Goal: Task Accomplishment & Management: Use online tool/utility

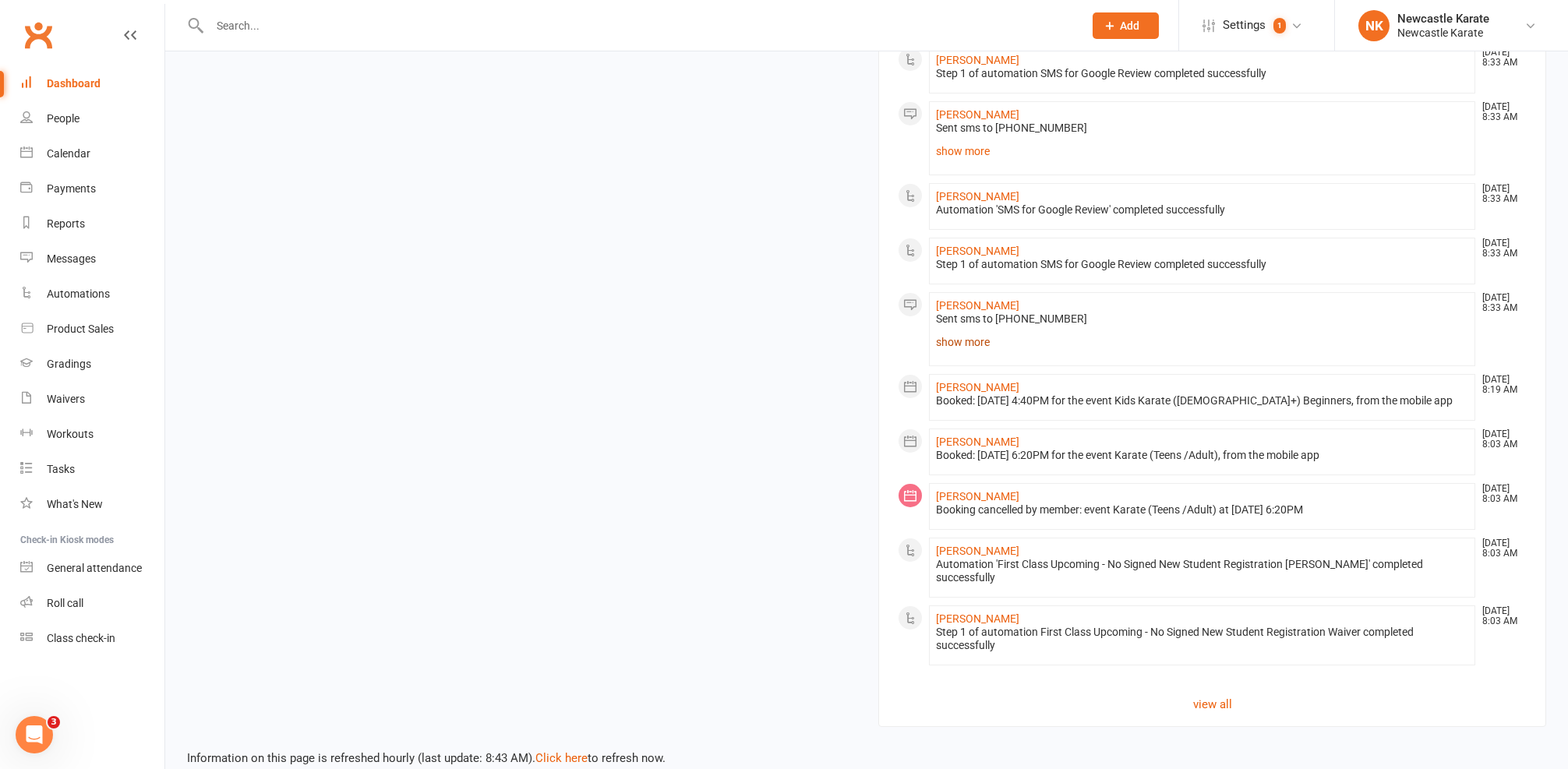
click at [967, 336] on link "show more" at bounding box center [1202, 342] width 532 height 22
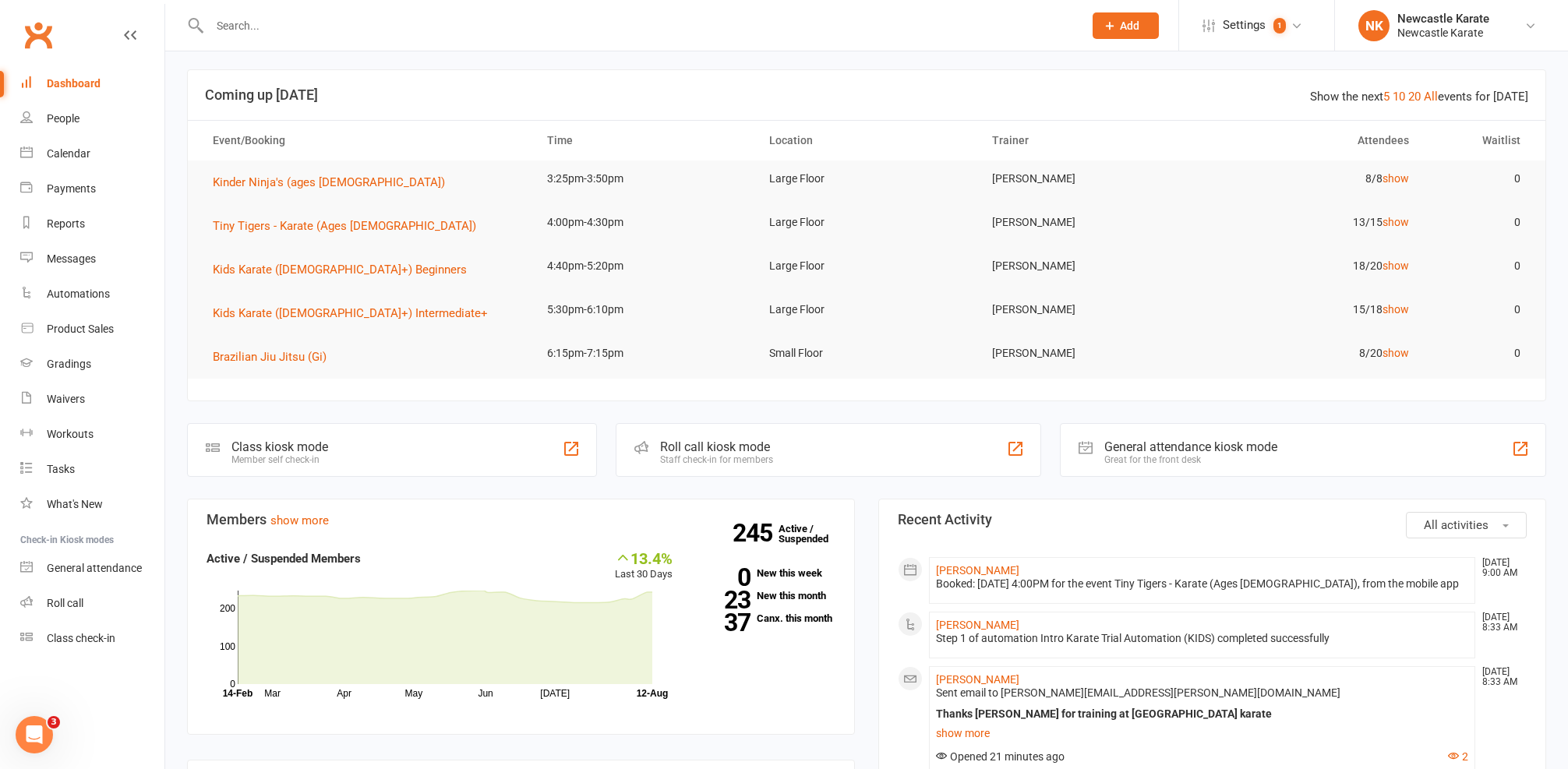
scroll to position [26, 0]
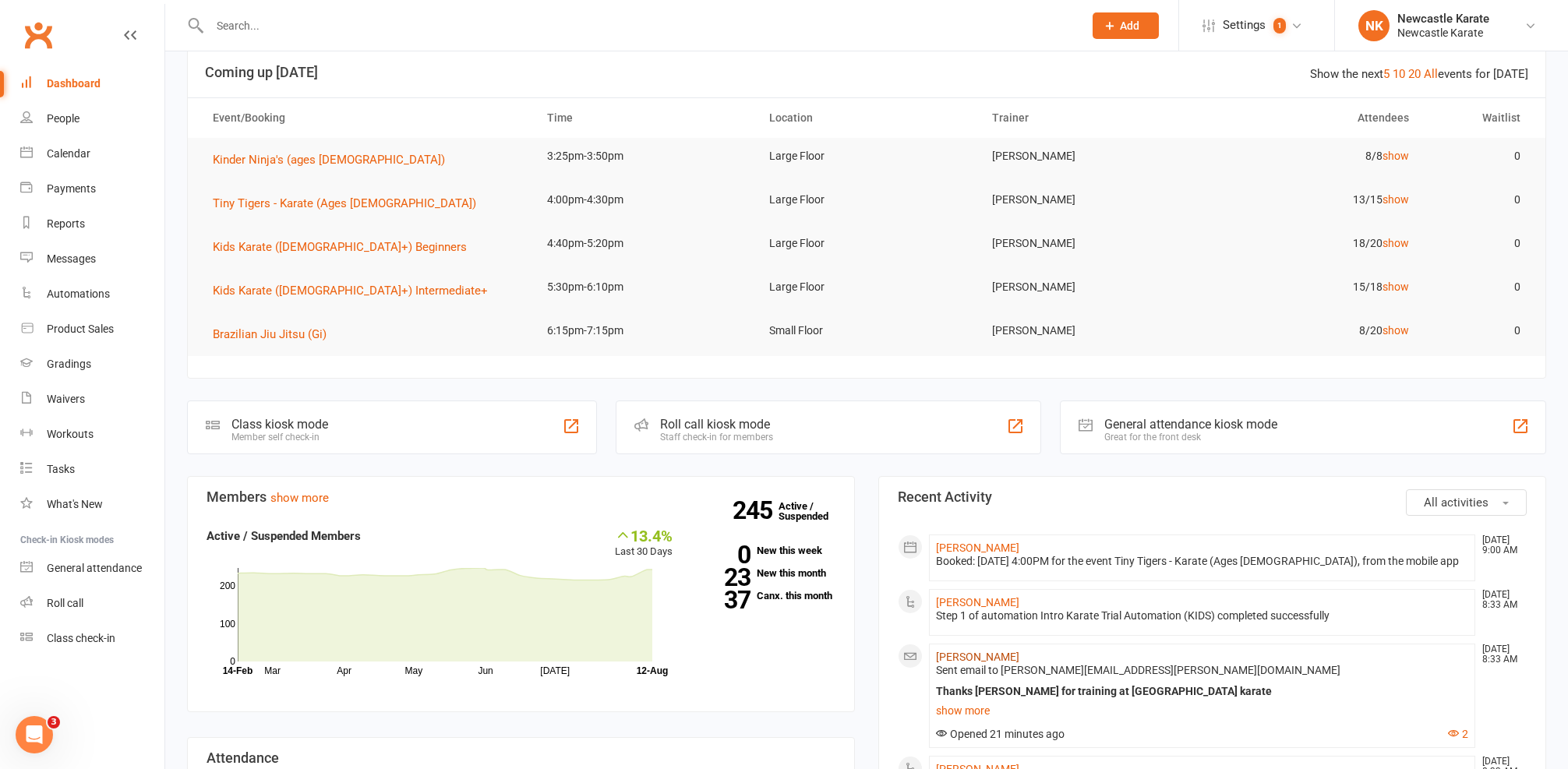
click at [975, 657] on link "[PERSON_NAME]" at bounding box center [977, 658] width 83 height 13
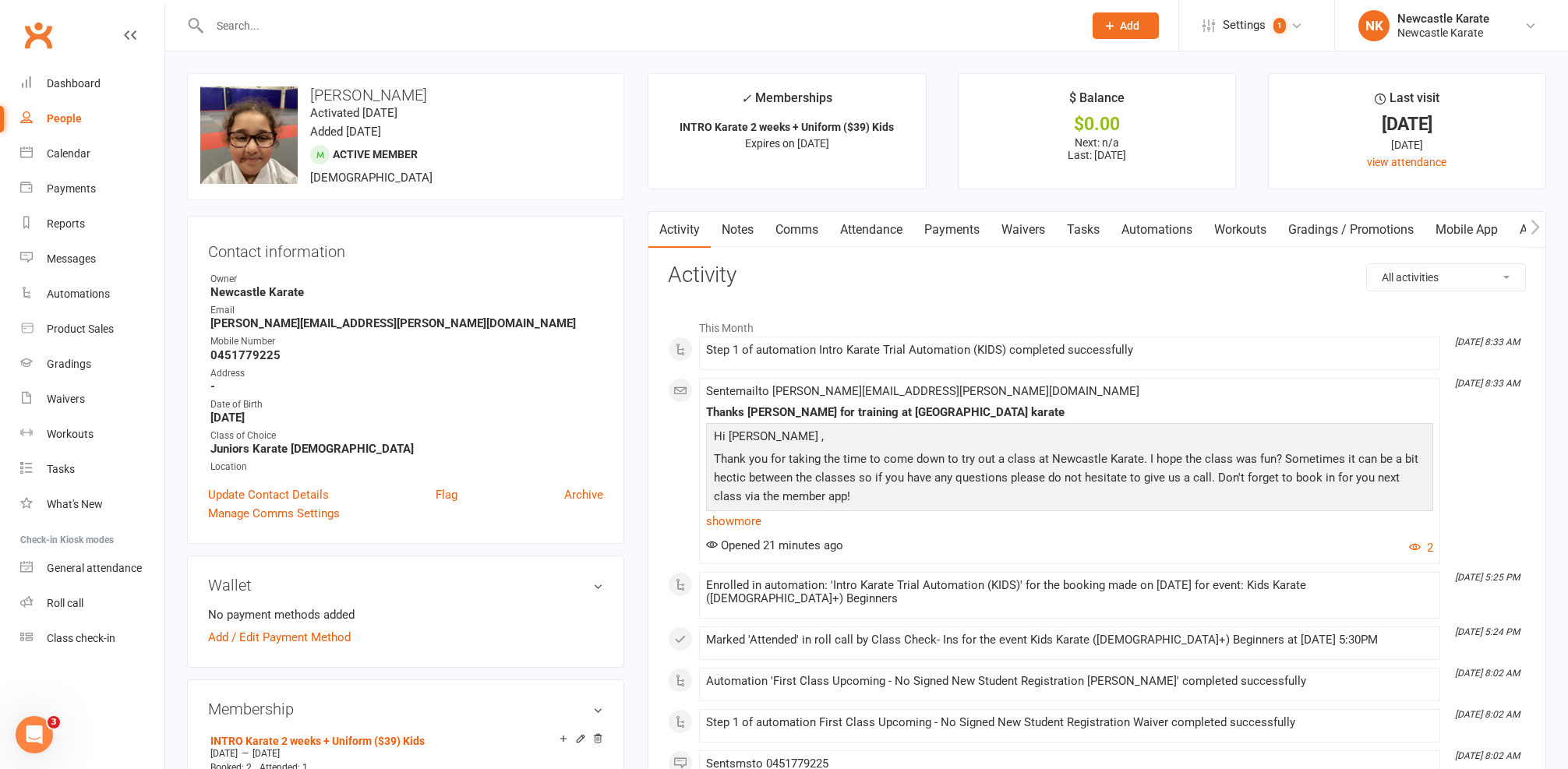
click at [899, 226] on link "Attendance" at bounding box center [871, 229] width 84 height 36
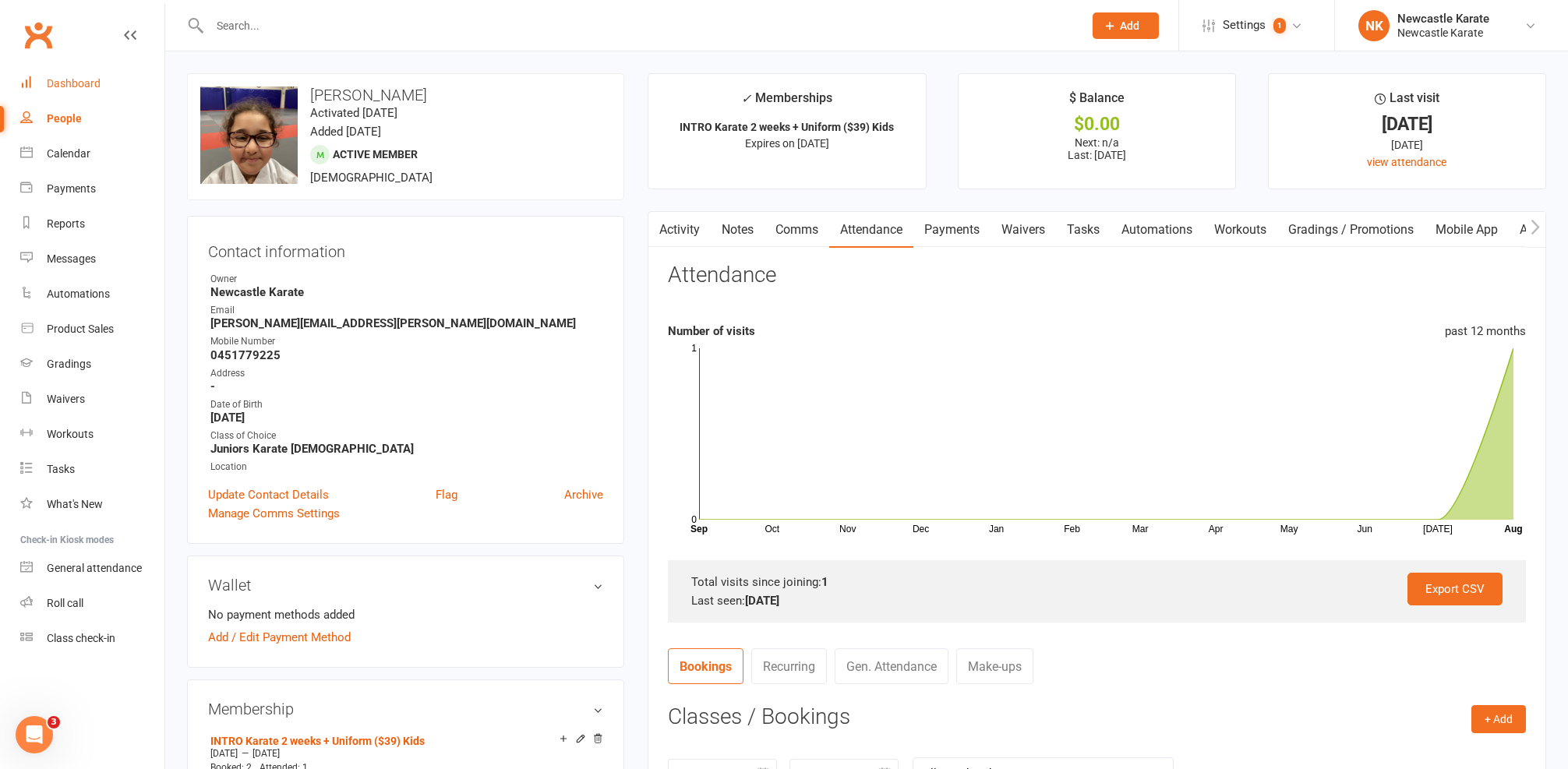
click at [99, 72] on link "Dashboard" at bounding box center [92, 84] width 144 height 35
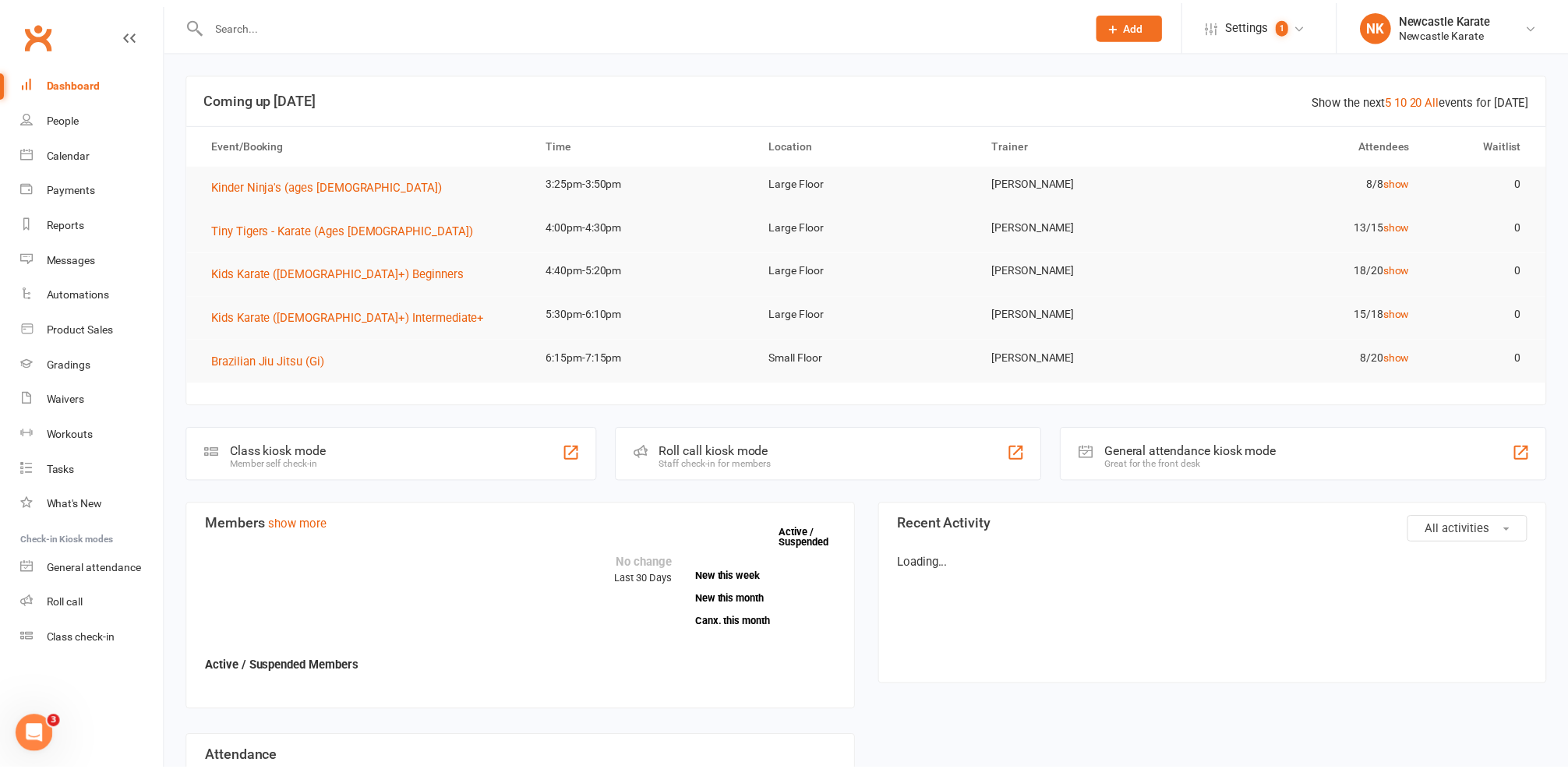
scroll to position [94, 0]
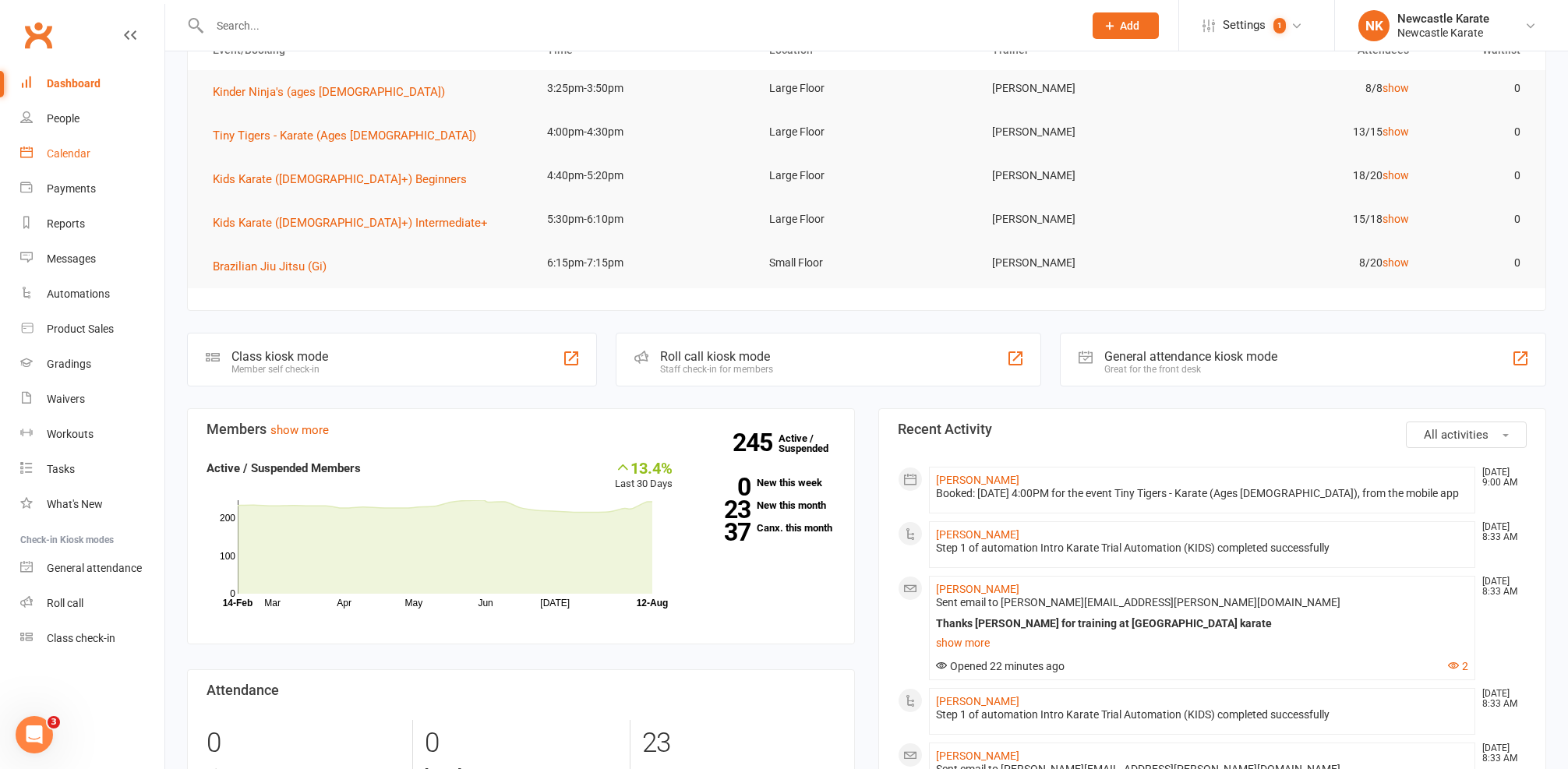
click at [96, 146] on link "Calendar" at bounding box center [92, 153] width 144 height 35
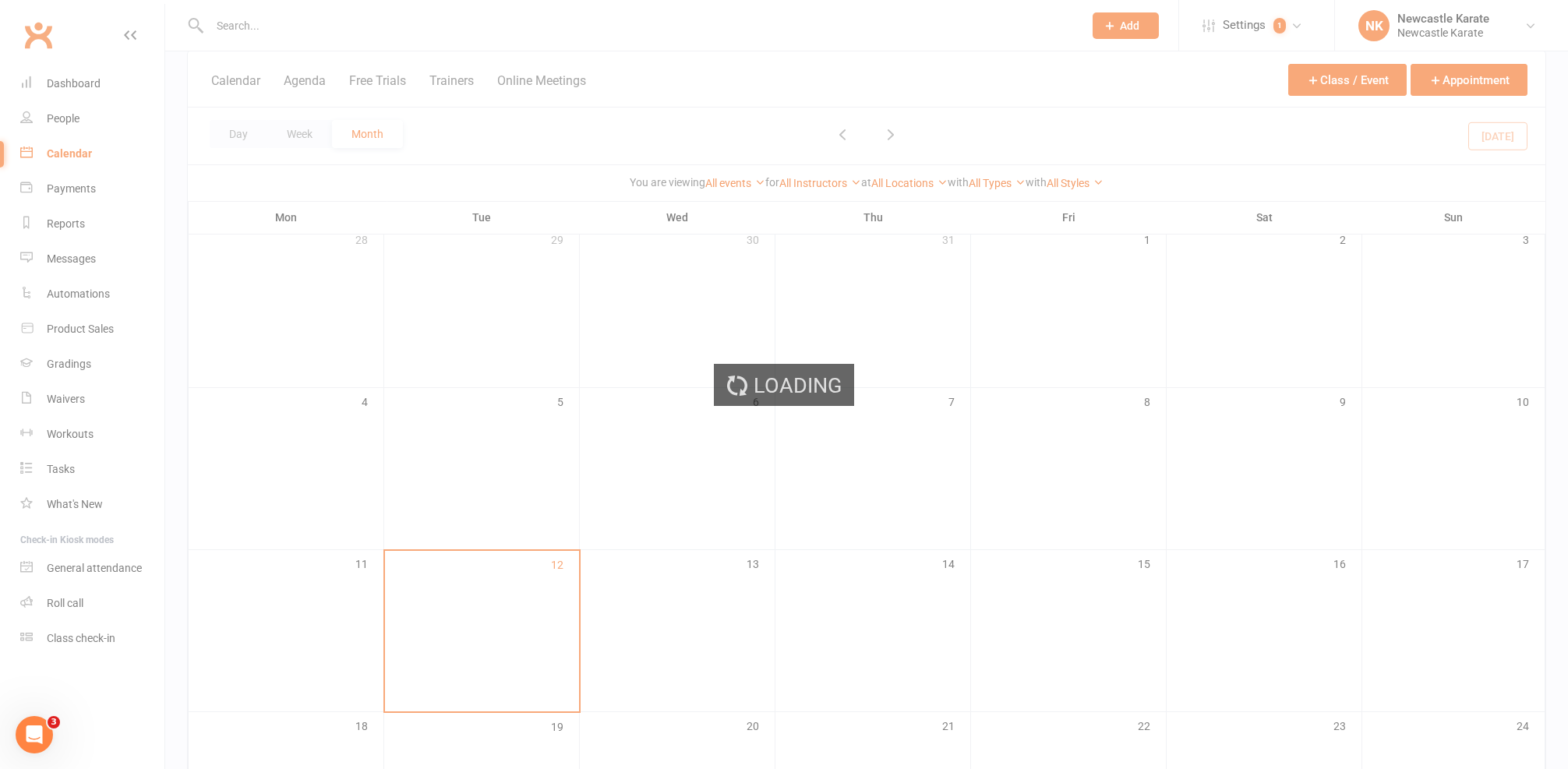
scroll to position [335, 0]
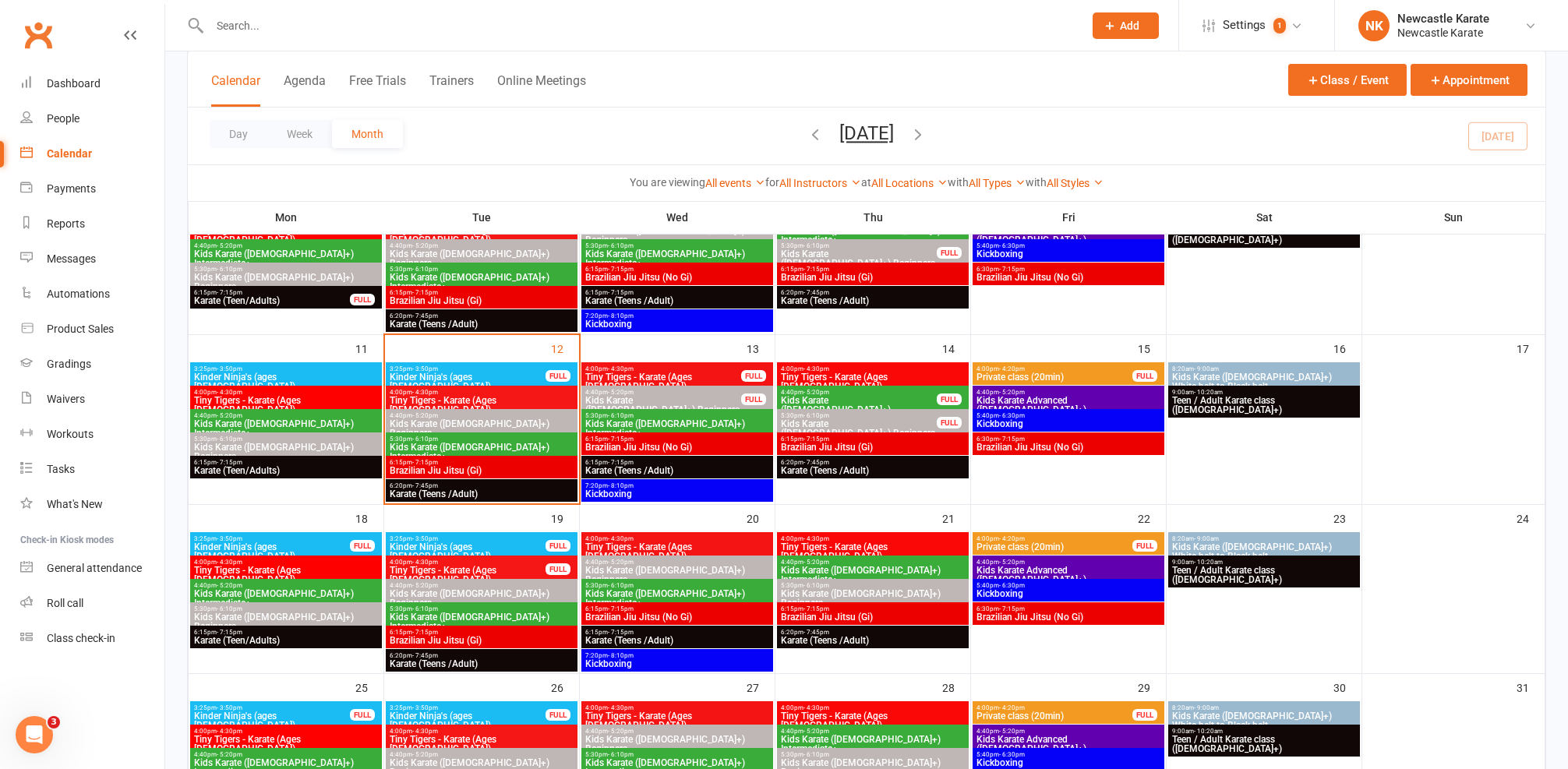
click at [625, 462] on span "- 7:15pm" at bounding box center [621, 463] width 26 height 7
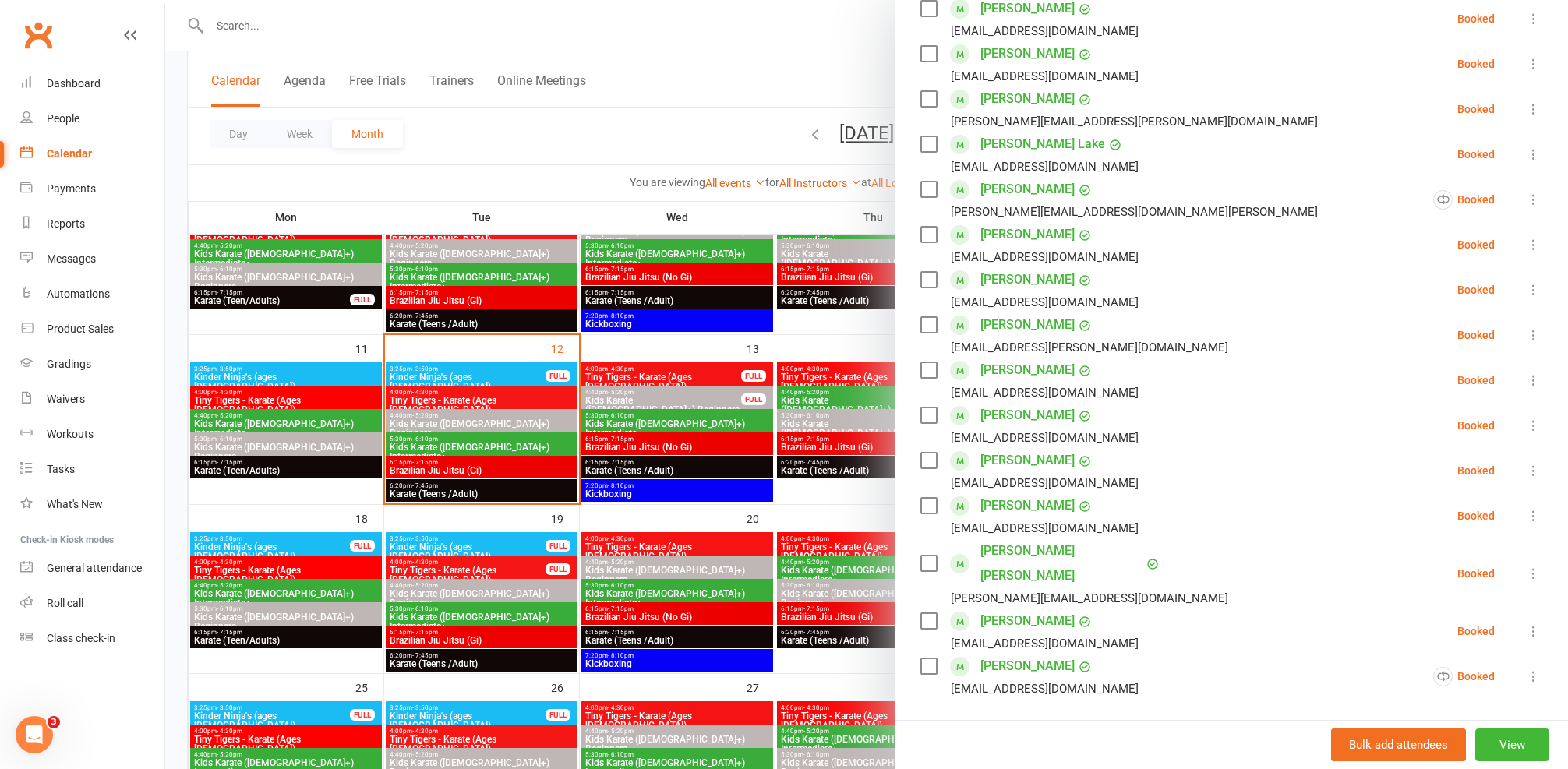
scroll to position [353, 0]
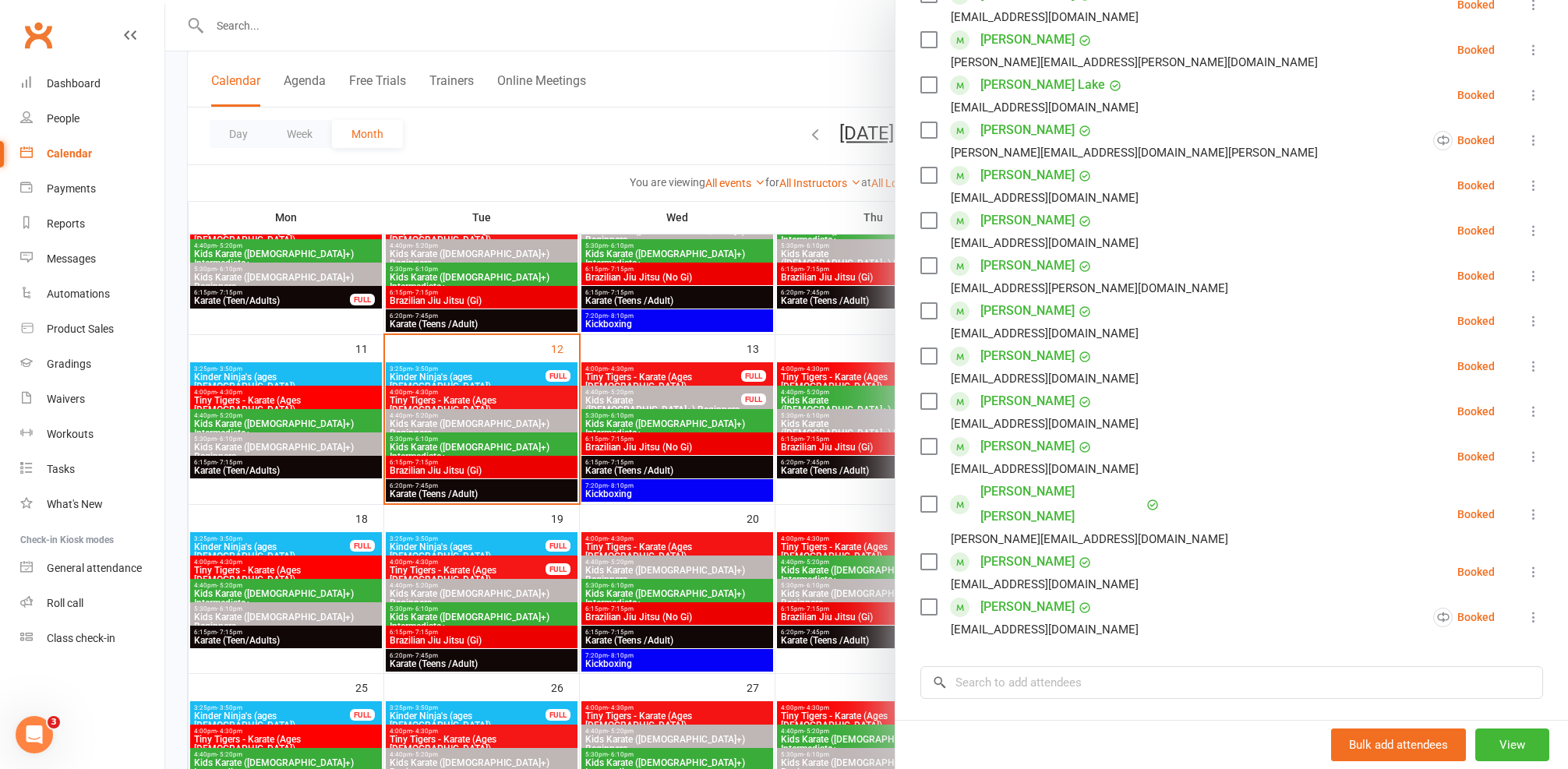
click at [781, 423] on div at bounding box center [867, 384] width 1403 height 769
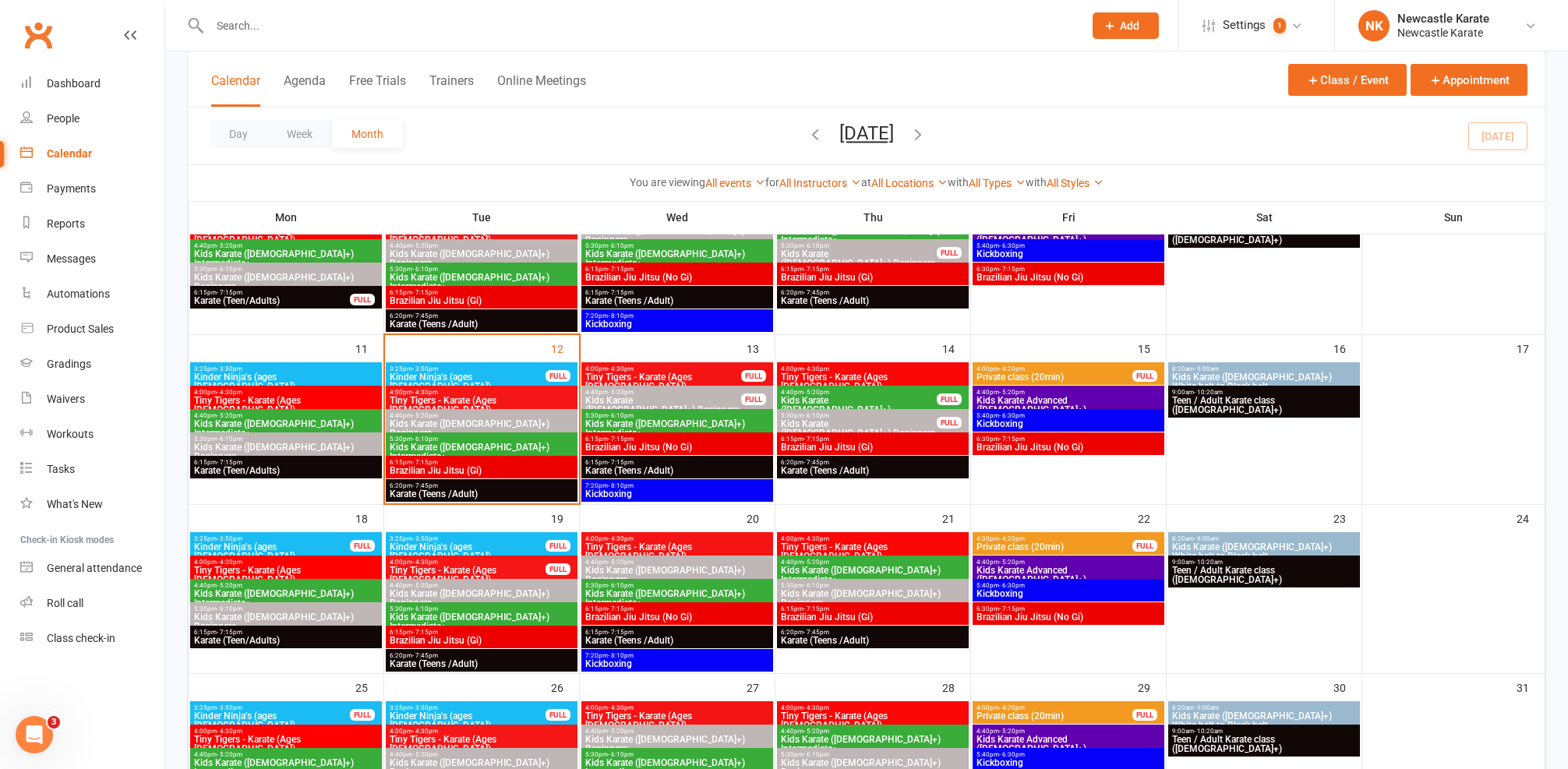
click at [453, 497] on span "Karate (Teens /Adult)" at bounding box center [481, 494] width 185 height 9
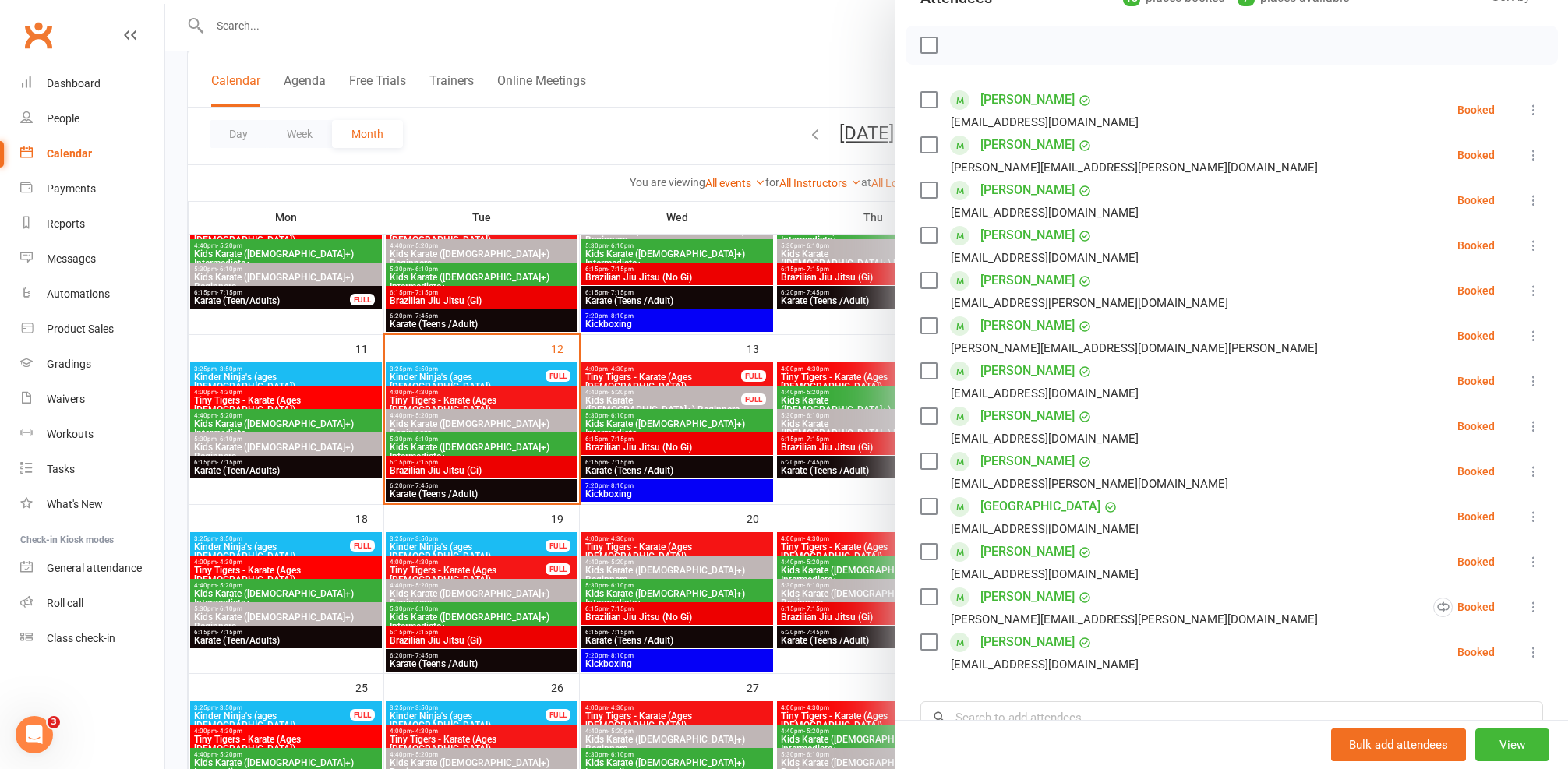
scroll to position [205, 0]
click at [489, 576] on div at bounding box center [867, 384] width 1403 height 769
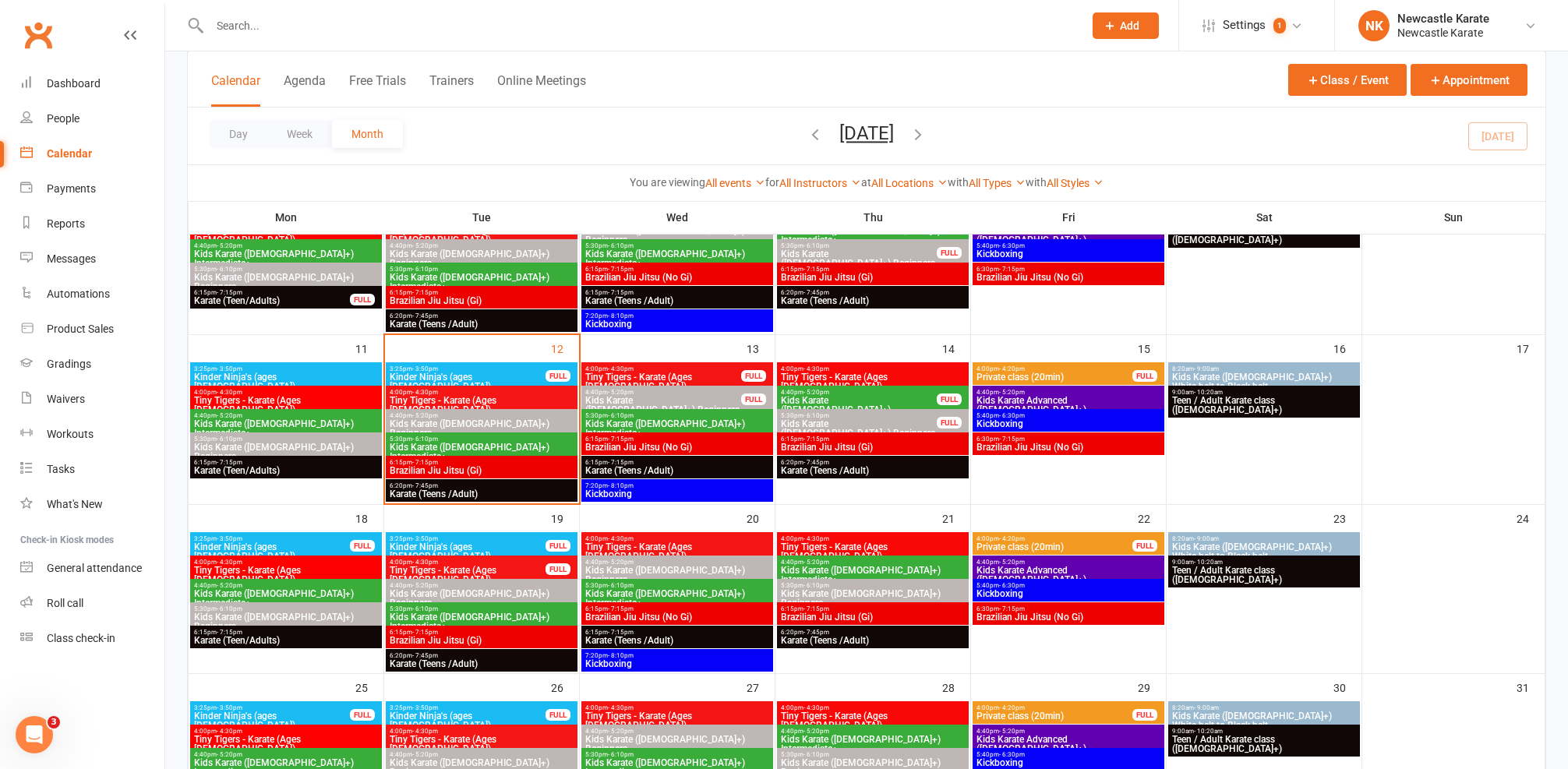
click at [450, 463] on span "6:15pm - 7:15pm" at bounding box center [481, 463] width 185 height 7
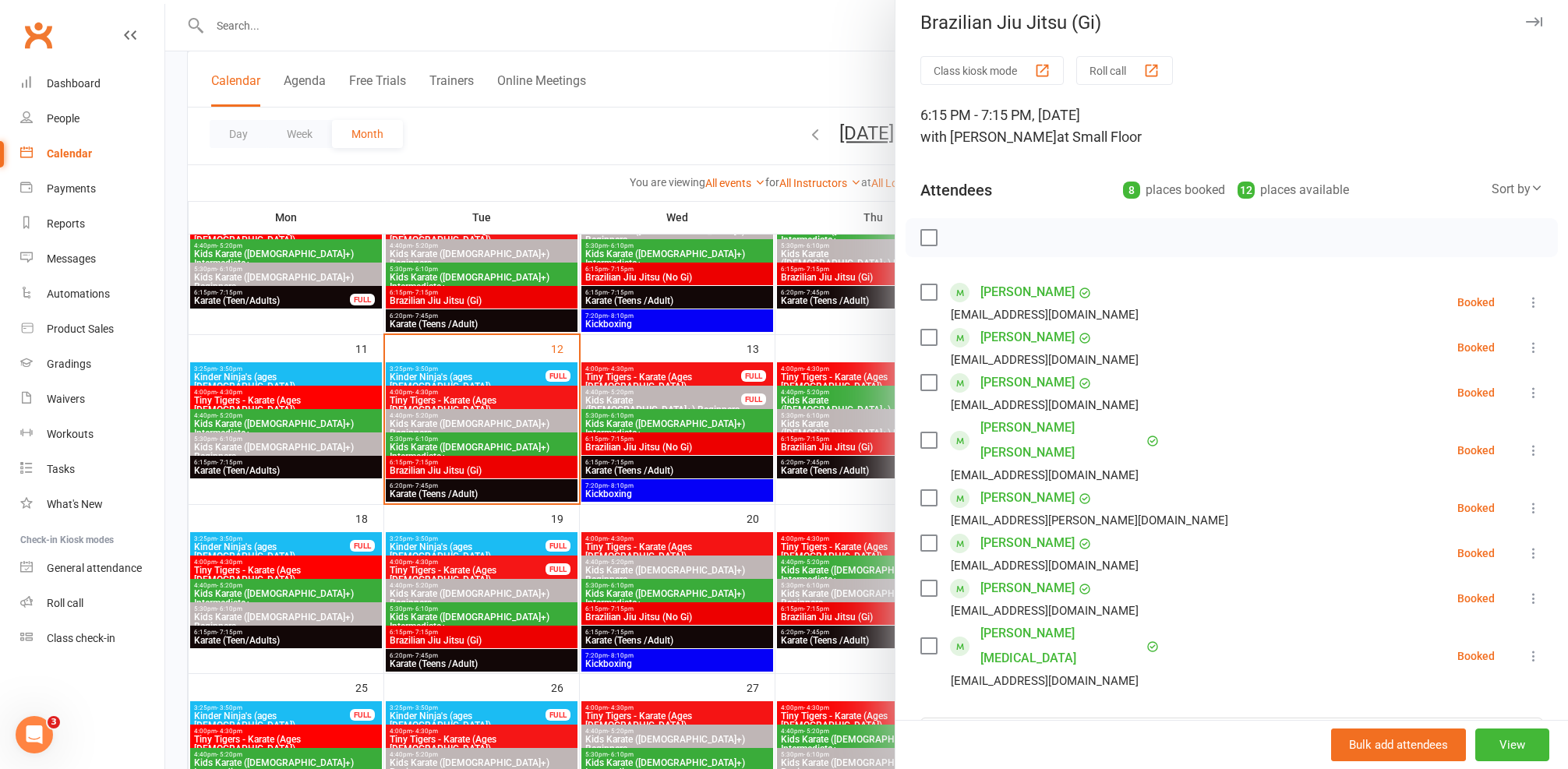
scroll to position [40, 0]
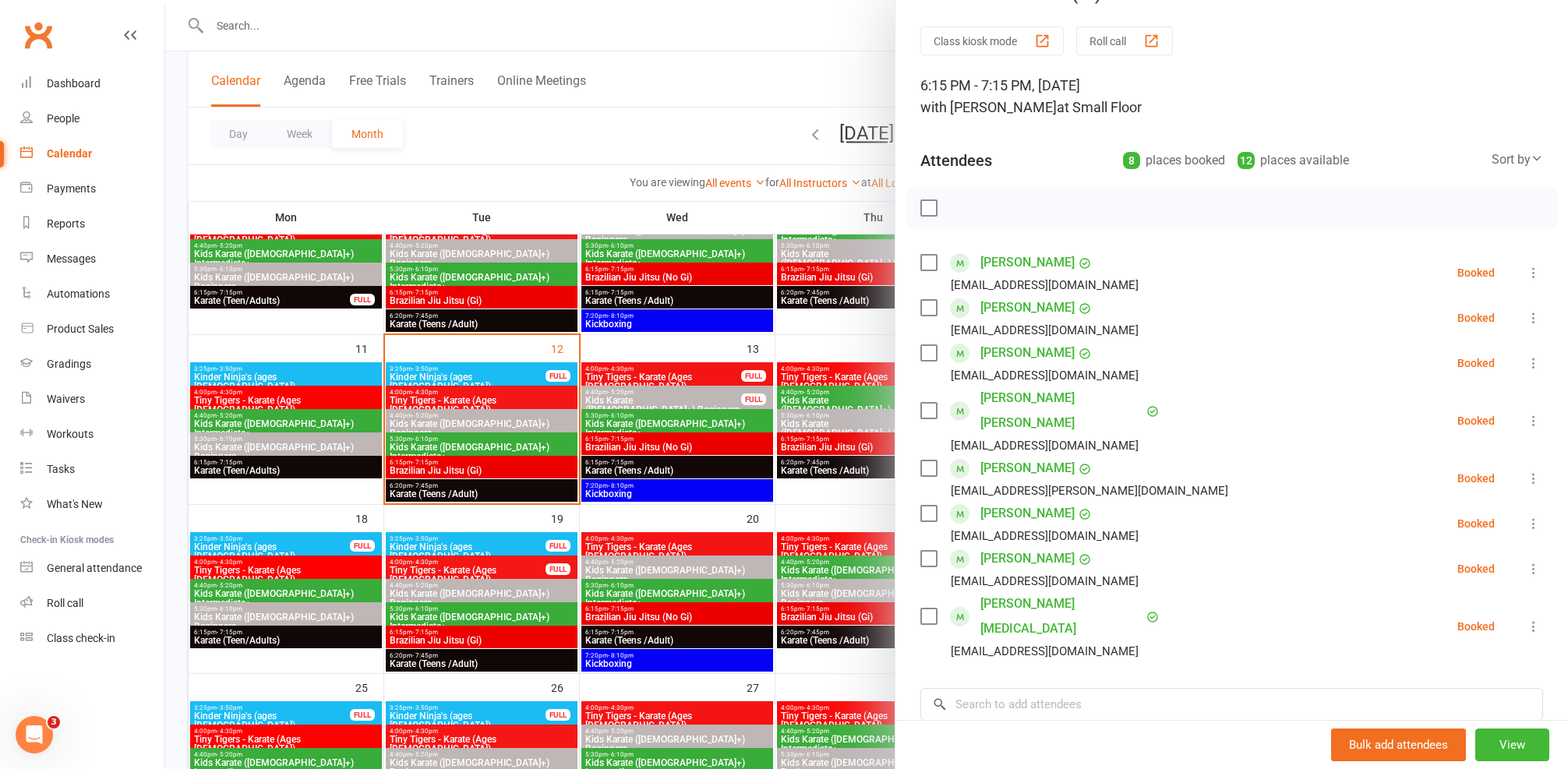
click at [598, 417] on div at bounding box center [867, 384] width 1403 height 769
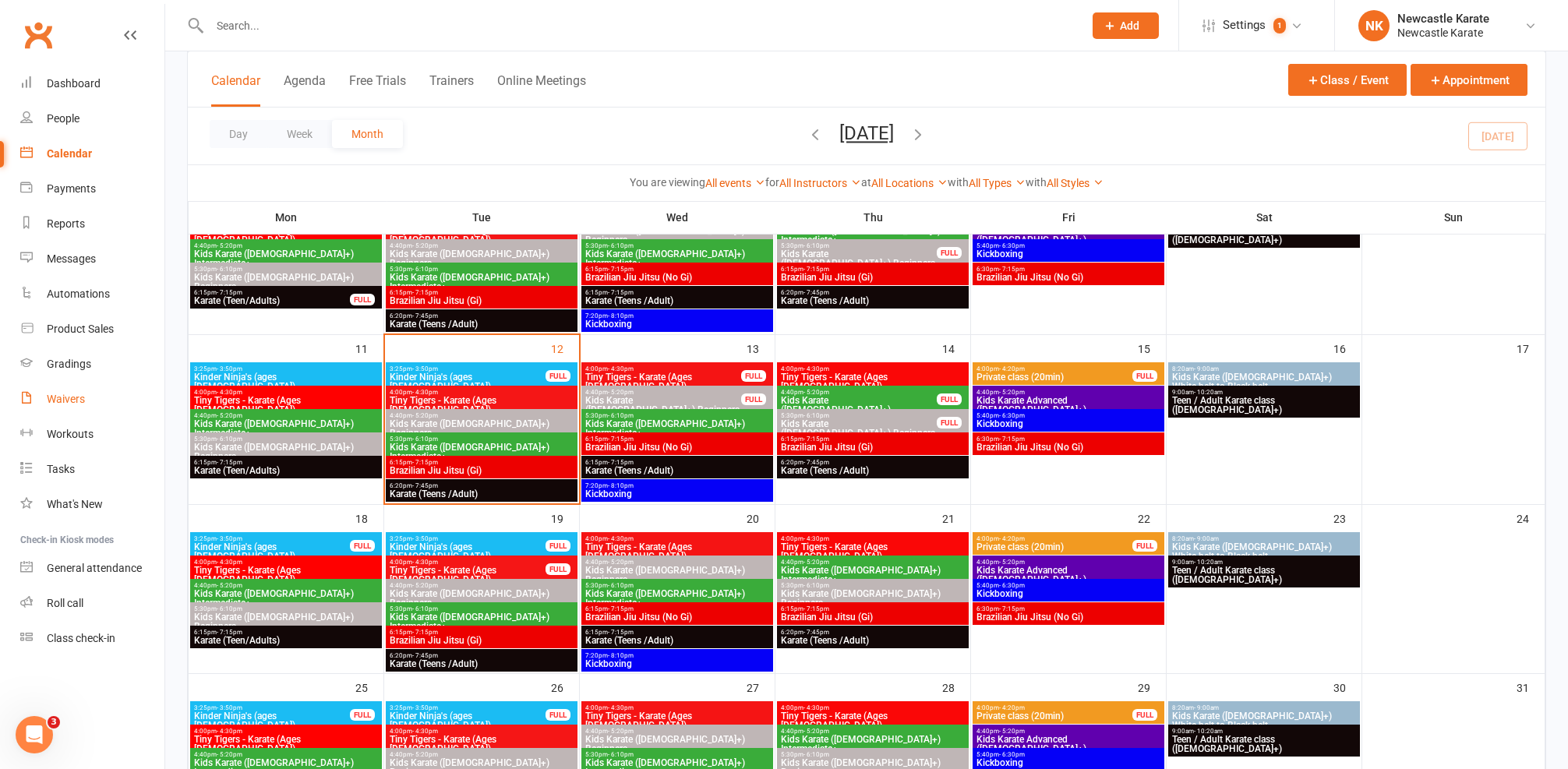
click at [64, 395] on div "Waivers" at bounding box center [66, 399] width 38 height 13
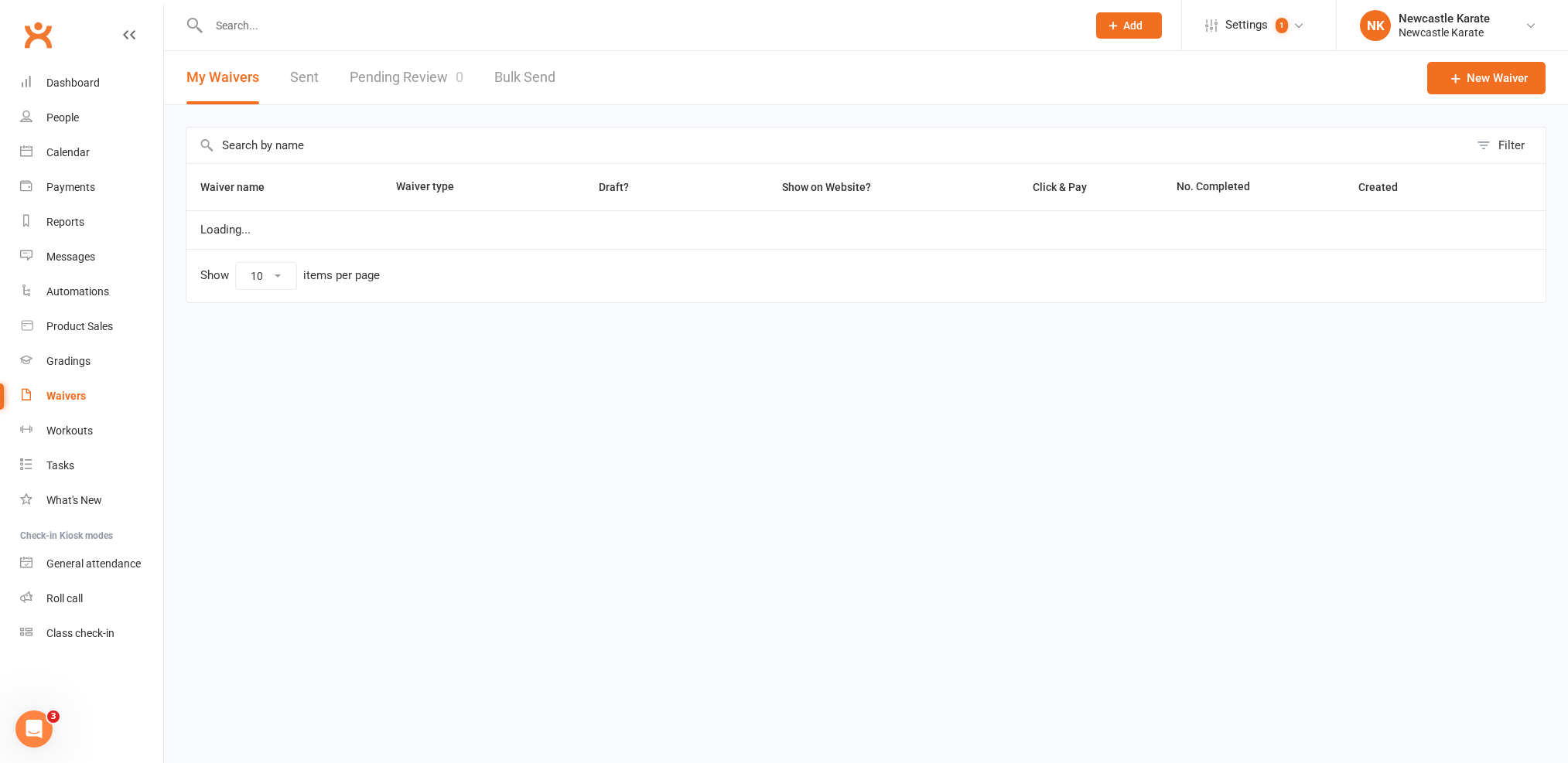
select select "100"
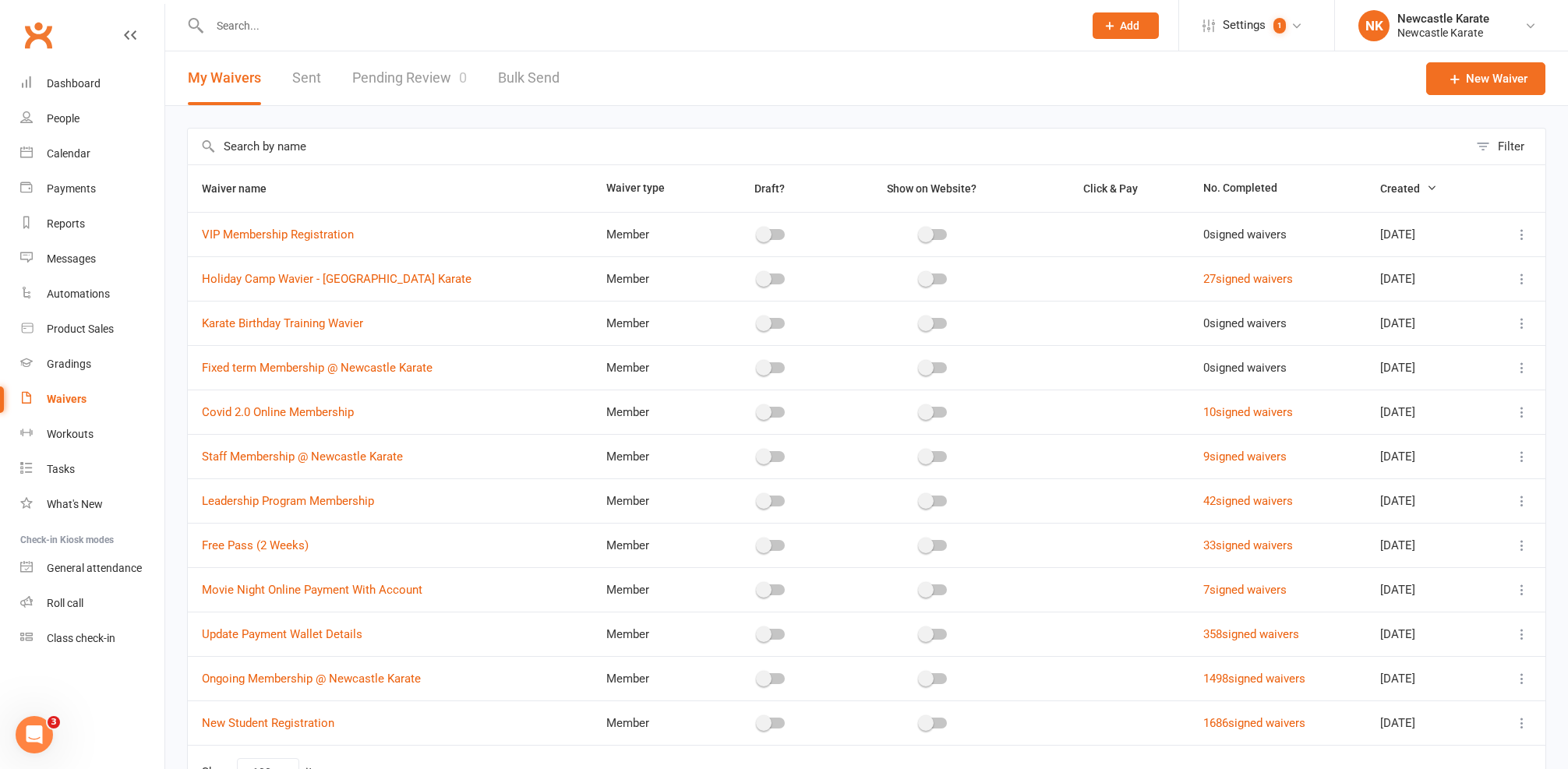
click at [393, 58] on link "Pending Review 0" at bounding box center [409, 78] width 114 height 54
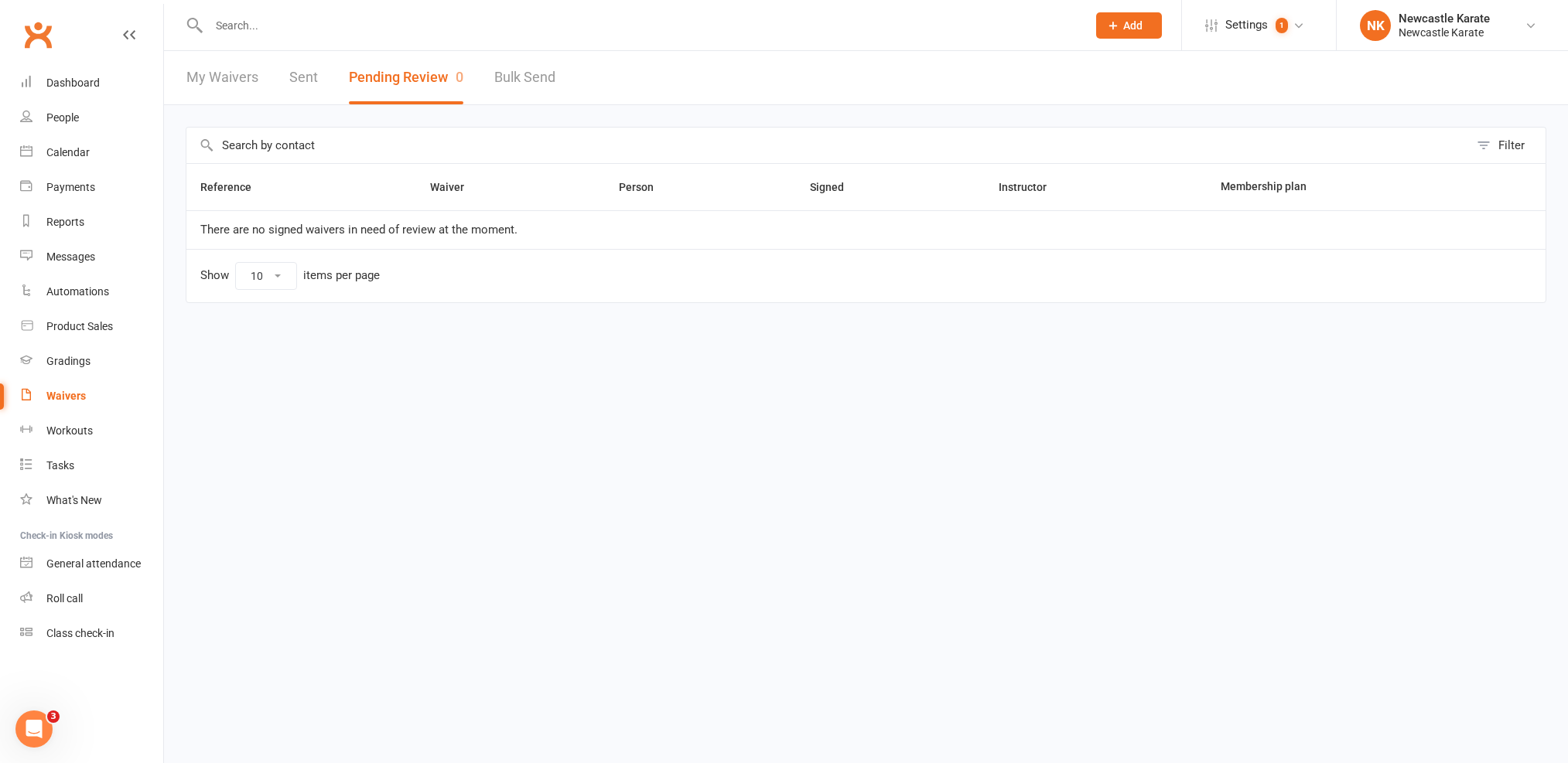
click at [143, 62] on div "Clubworx" at bounding box center [82, 43] width 163 height 57
click at [241, 82] on link "My Waivers" at bounding box center [222, 77] width 72 height 53
select select "100"
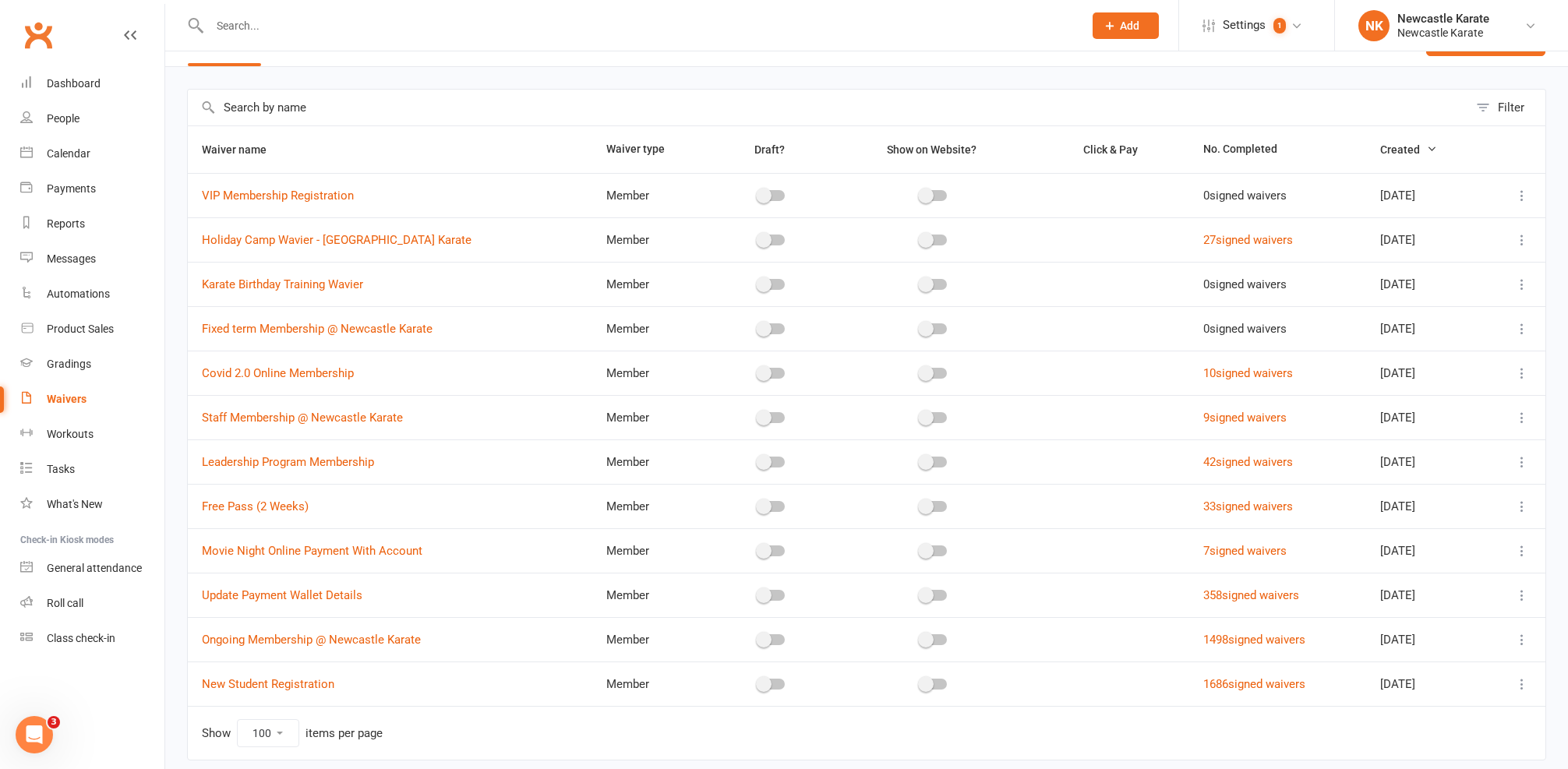
scroll to position [110, 0]
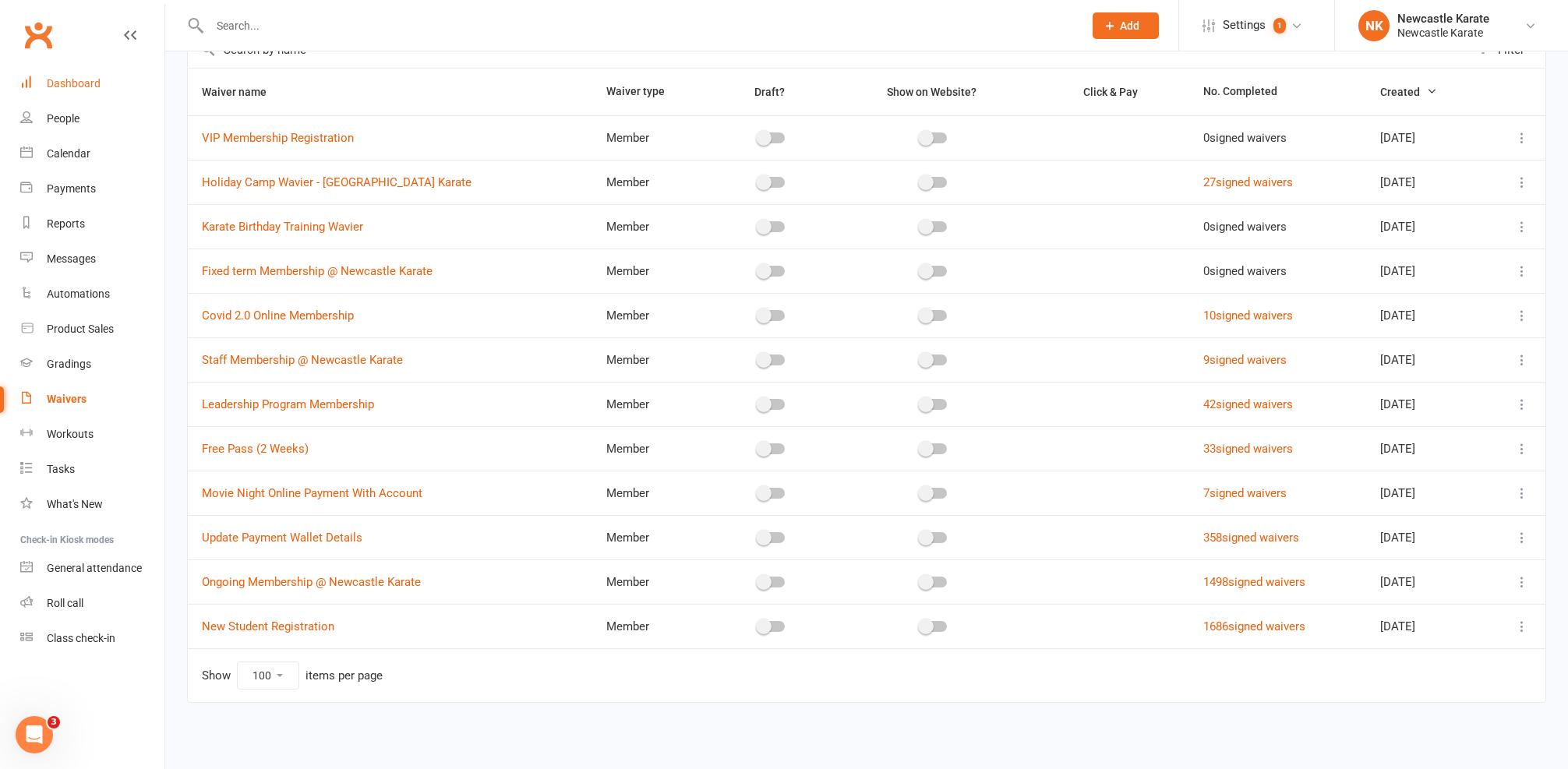
click at [79, 71] on link "Dashboard" at bounding box center [92, 84] width 144 height 35
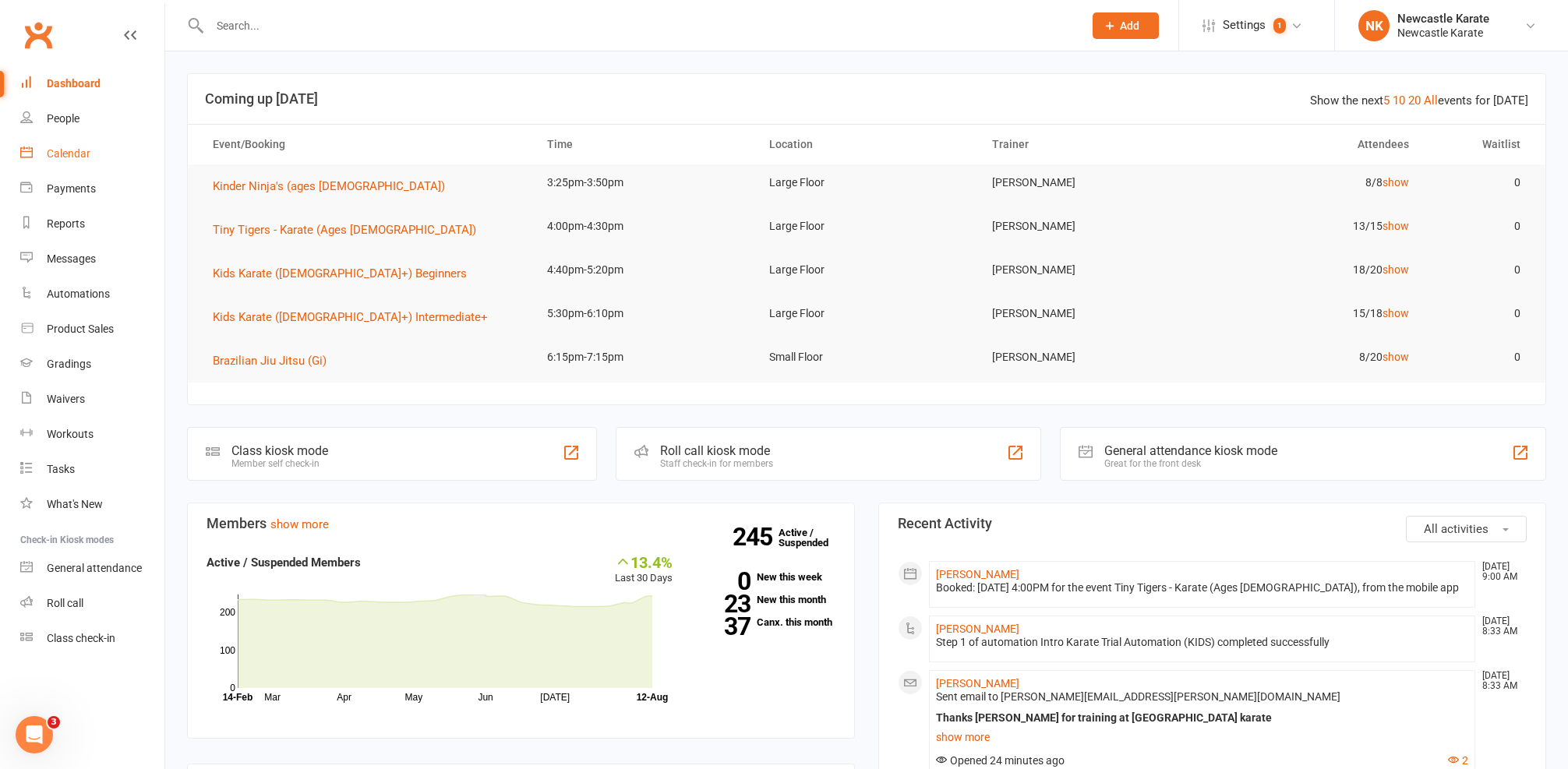
click at [34, 163] on link "Calendar" at bounding box center [92, 153] width 144 height 35
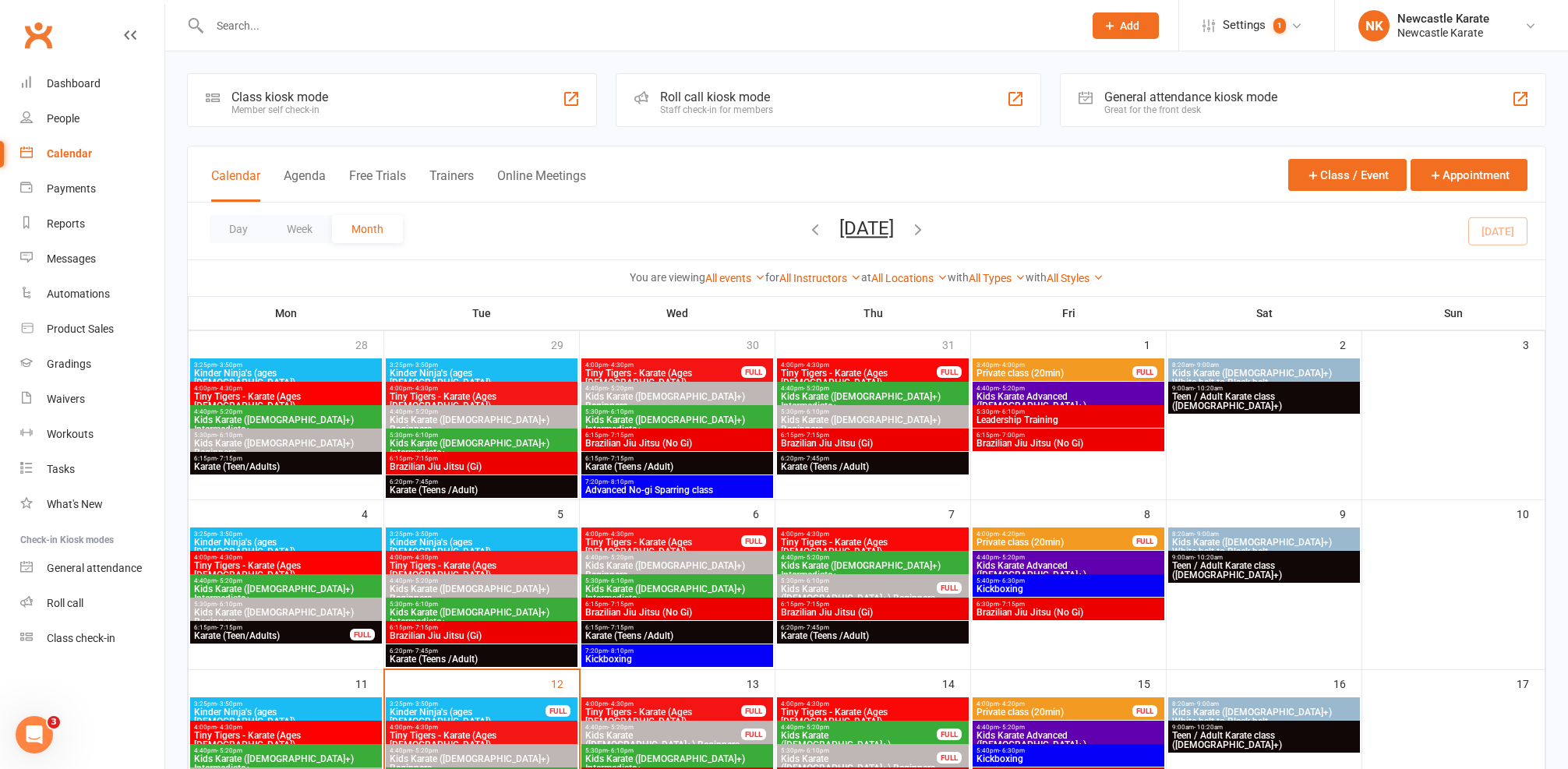
click at [1256, 43] on li "Settings 1 Membership Plans Event Templates Appointment Types Image Library Cus…" at bounding box center [1256, 25] width 156 height 50
click at [88, 269] on link "Messages" at bounding box center [92, 259] width 144 height 35
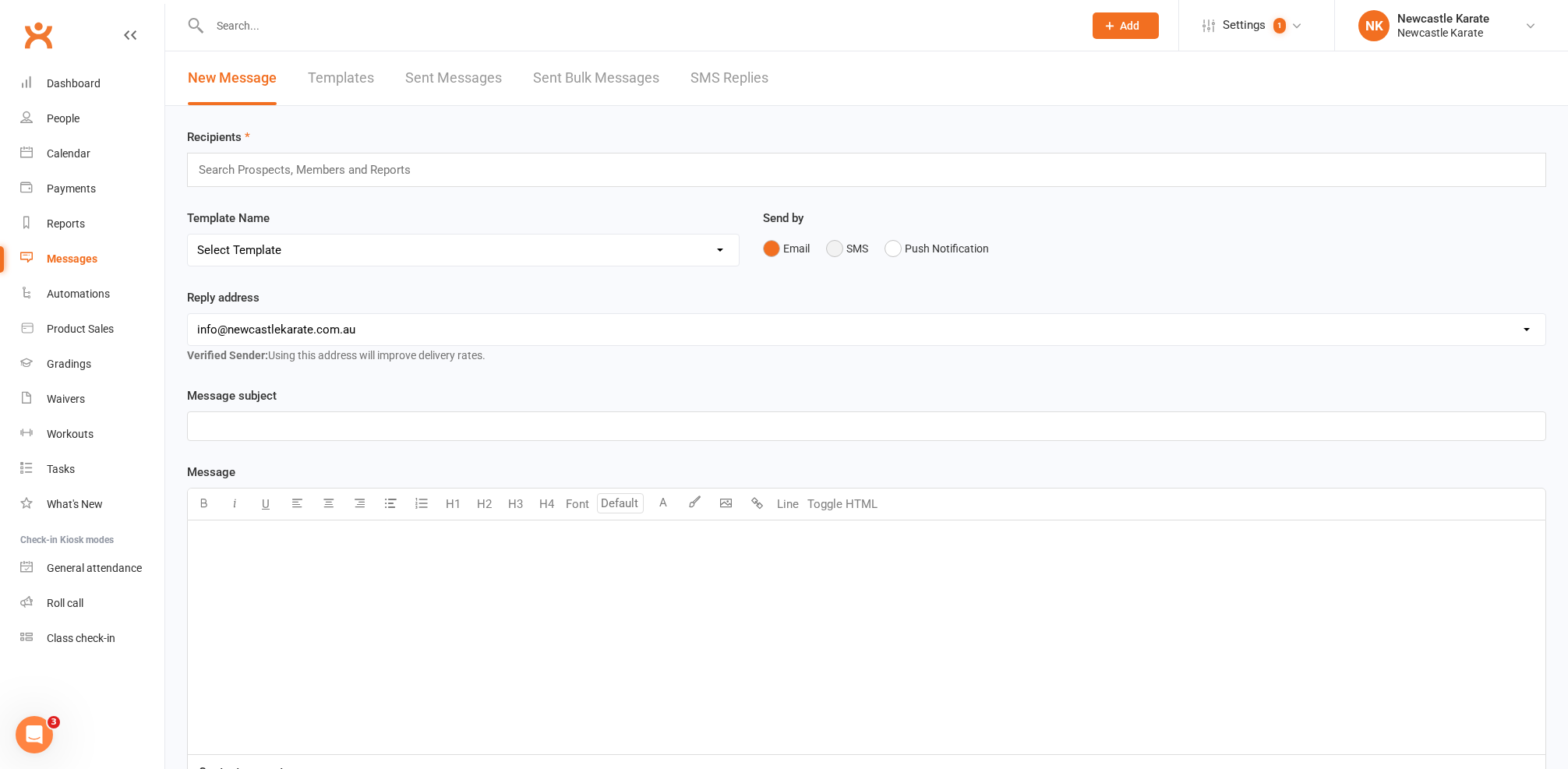
click at [848, 240] on button "SMS" at bounding box center [847, 248] width 42 height 29
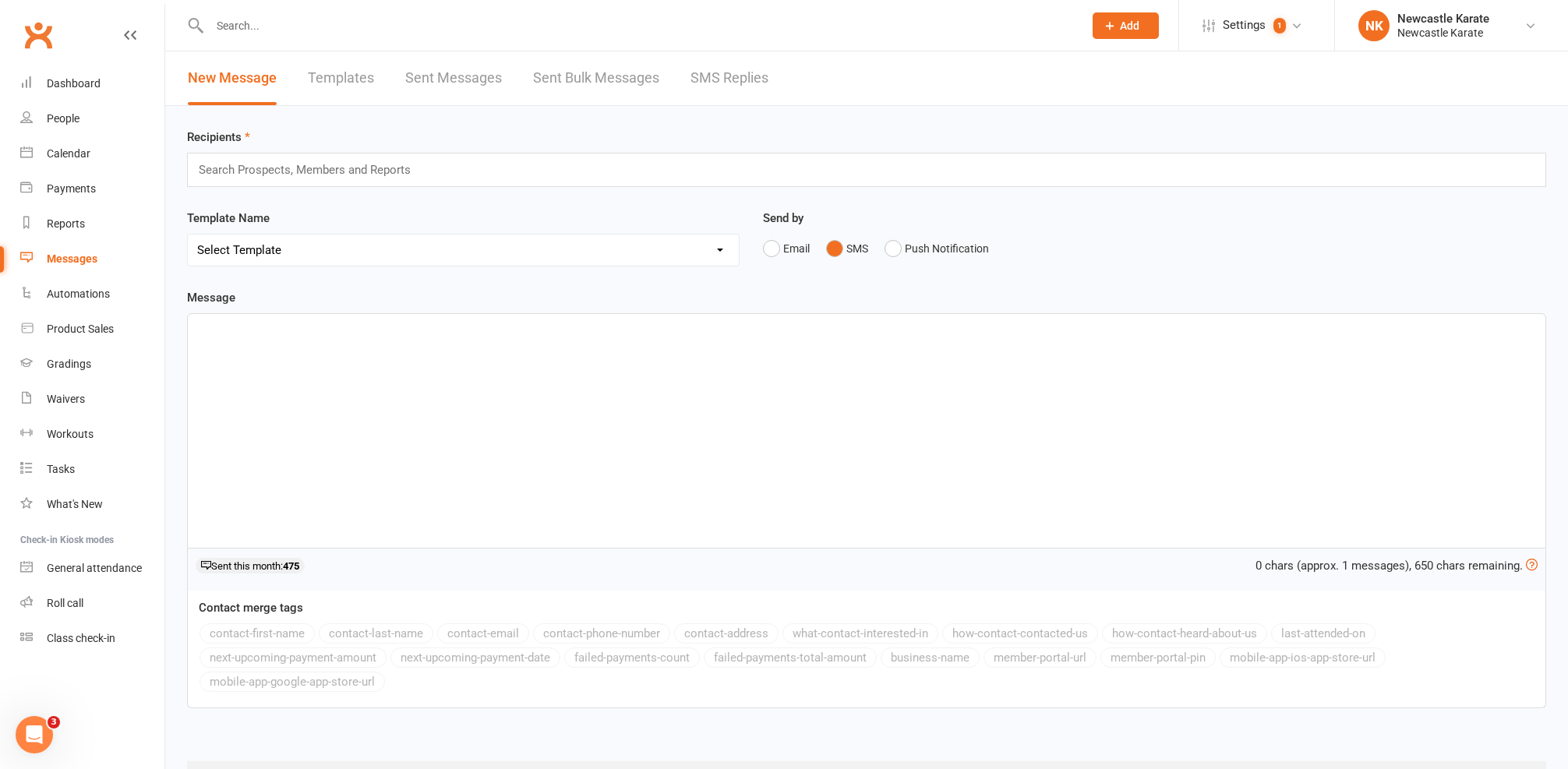
select select "10"
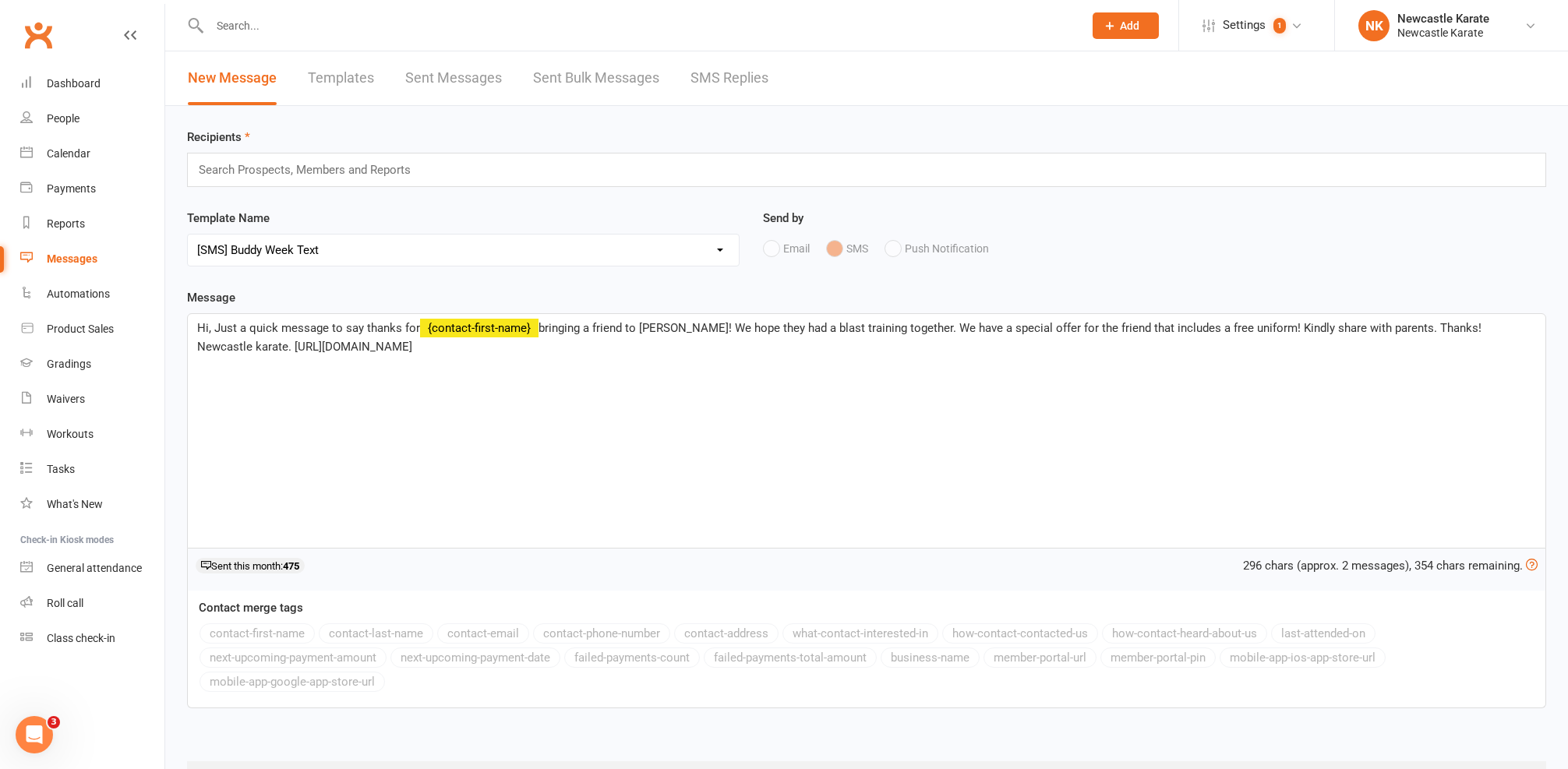
click at [114, 62] on div "Clubworx" at bounding box center [82, 44] width 164 height 58
click at [105, 76] on link "Dashboard" at bounding box center [92, 84] width 144 height 35
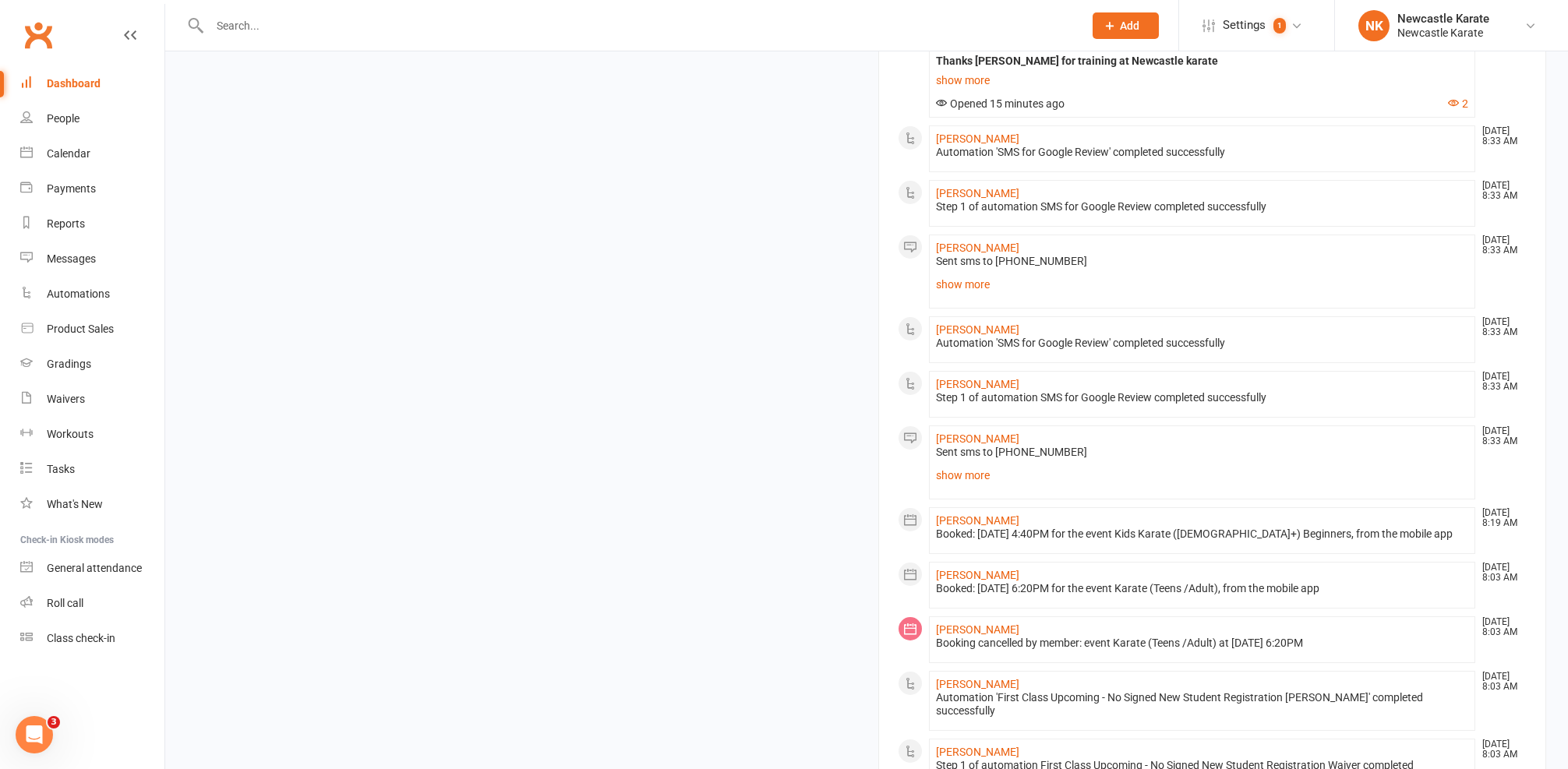
scroll to position [1249, 0]
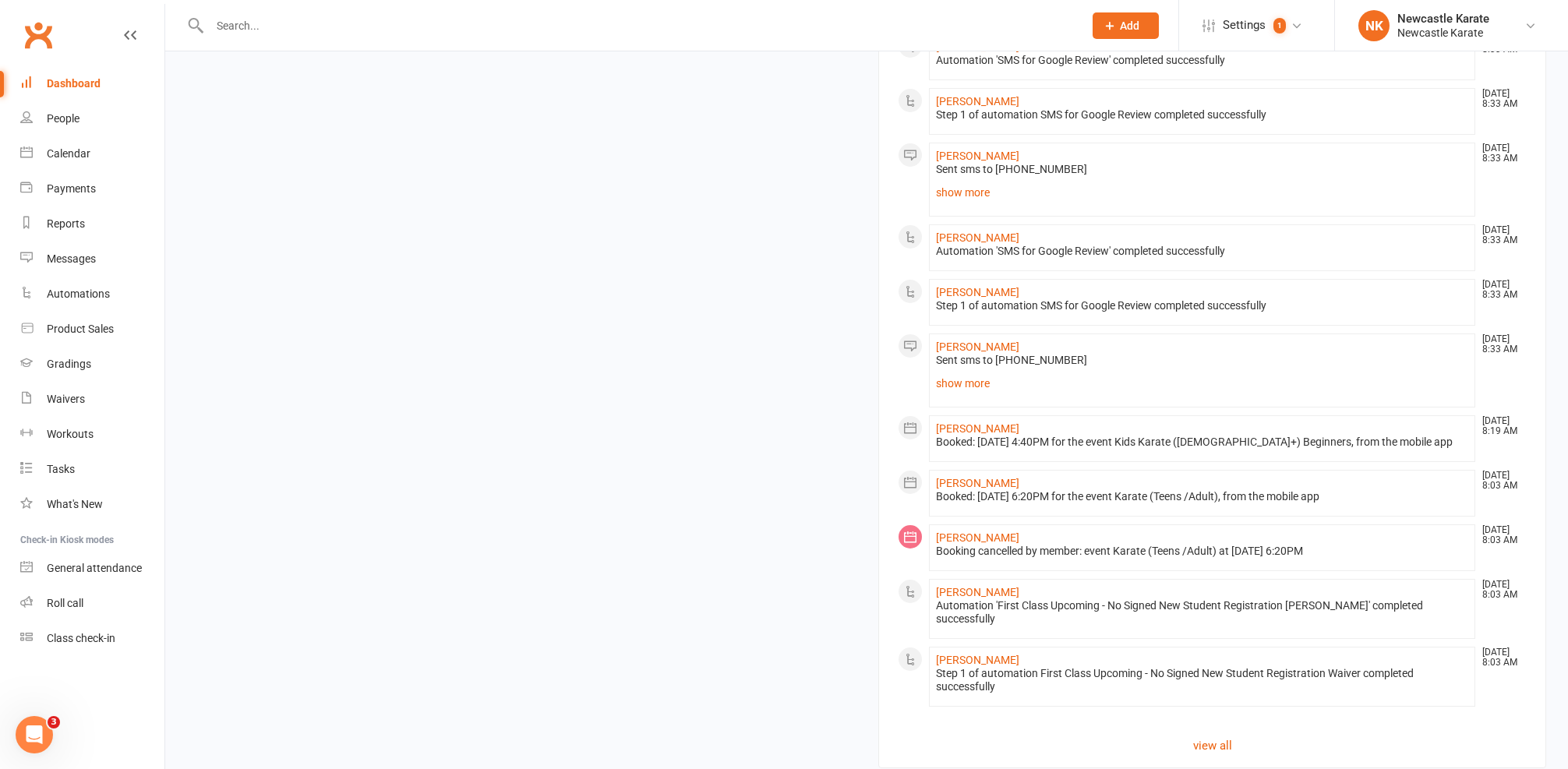
click at [984, 601] on div "Automation 'First Class Upcoming - No Signed New Student Registration Waiver' c…" at bounding box center [1202, 612] width 532 height 26
click at [984, 596] on link "Asher Richards" at bounding box center [977, 593] width 83 height 13
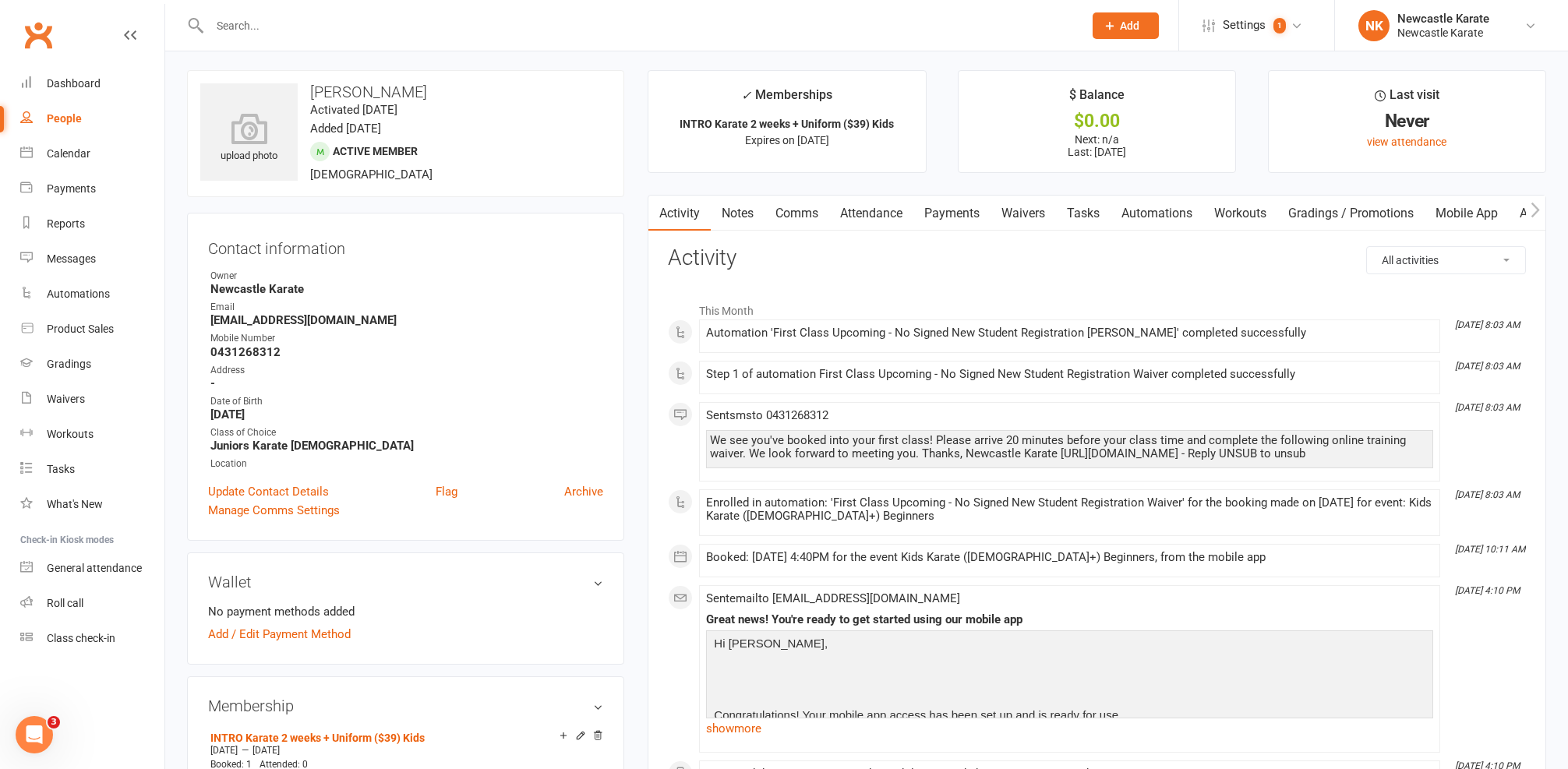
scroll to position [10, 0]
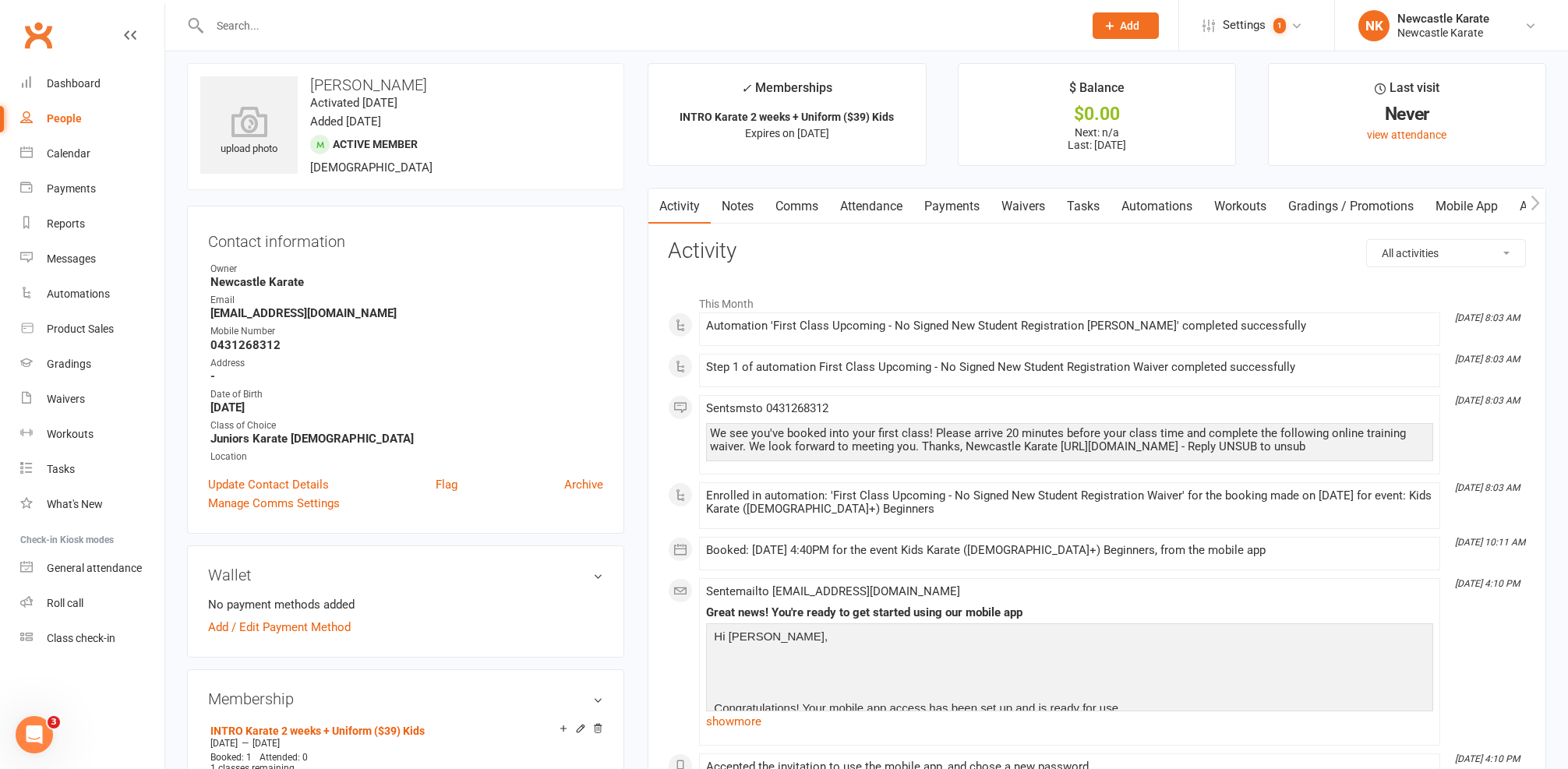
click at [900, 196] on link "Attendance" at bounding box center [871, 206] width 84 height 36
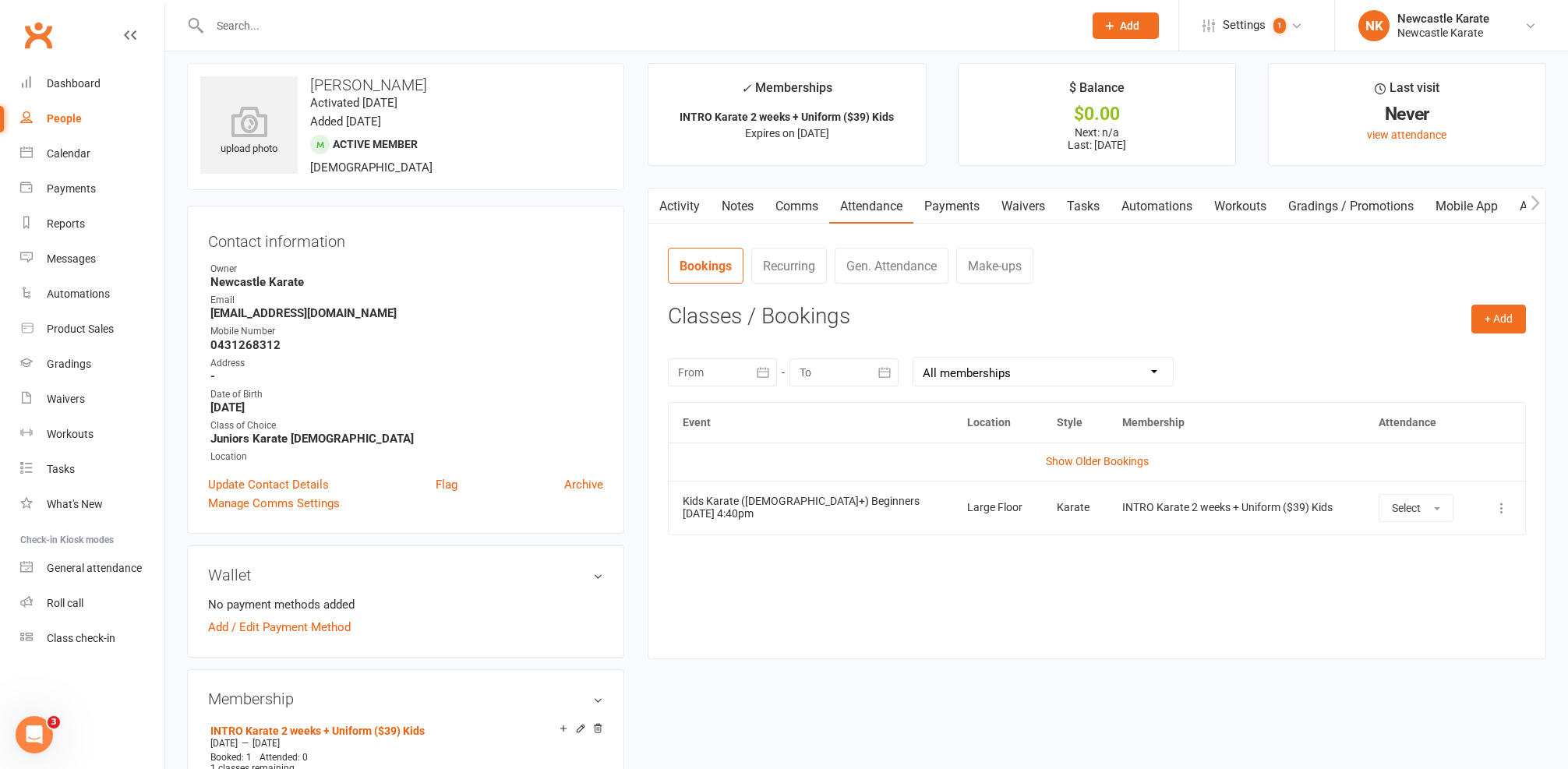
scroll to position [111, 0]
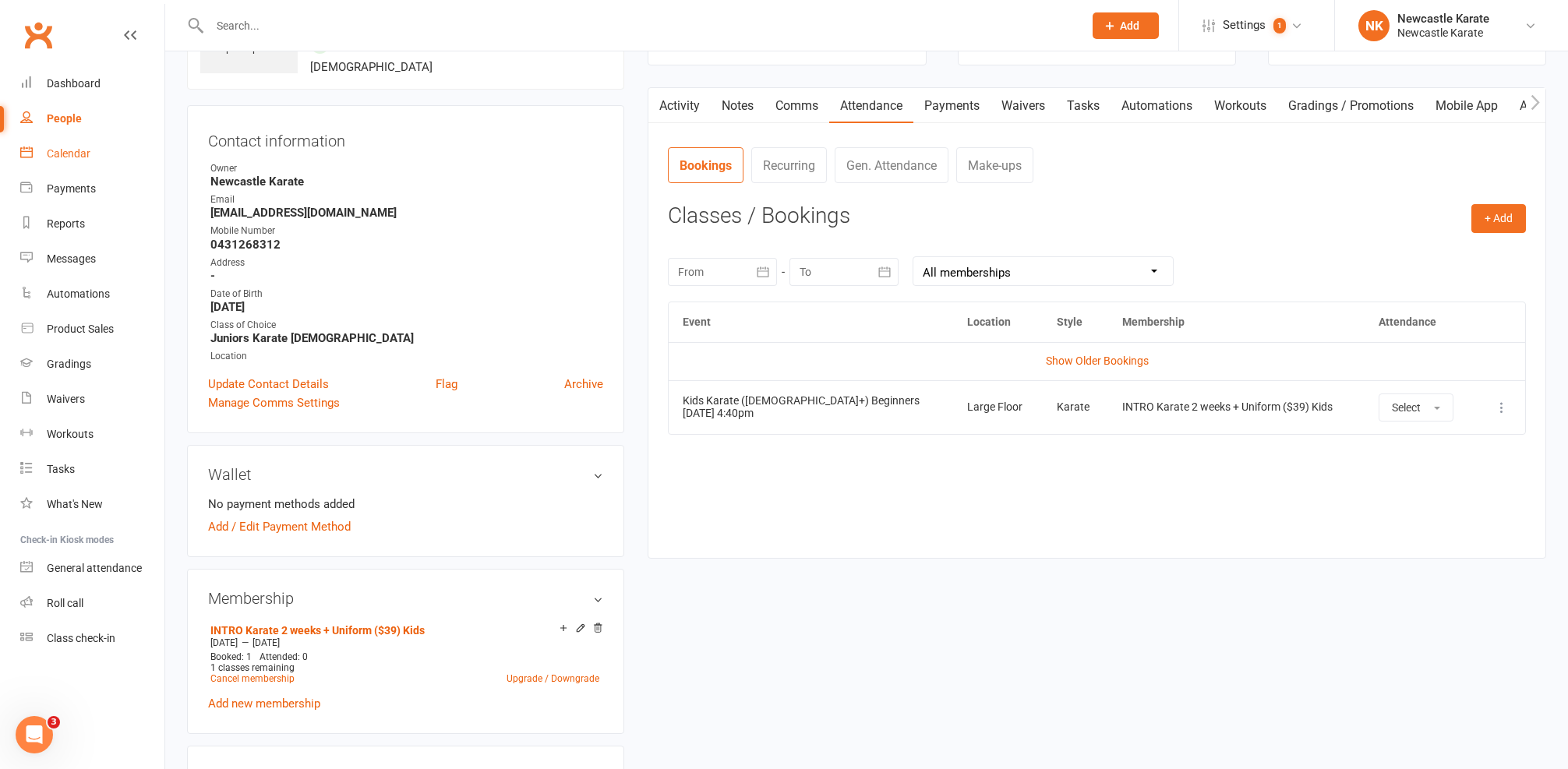
click at [88, 164] on link "Calendar" at bounding box center [92, 153] width 144 height 35
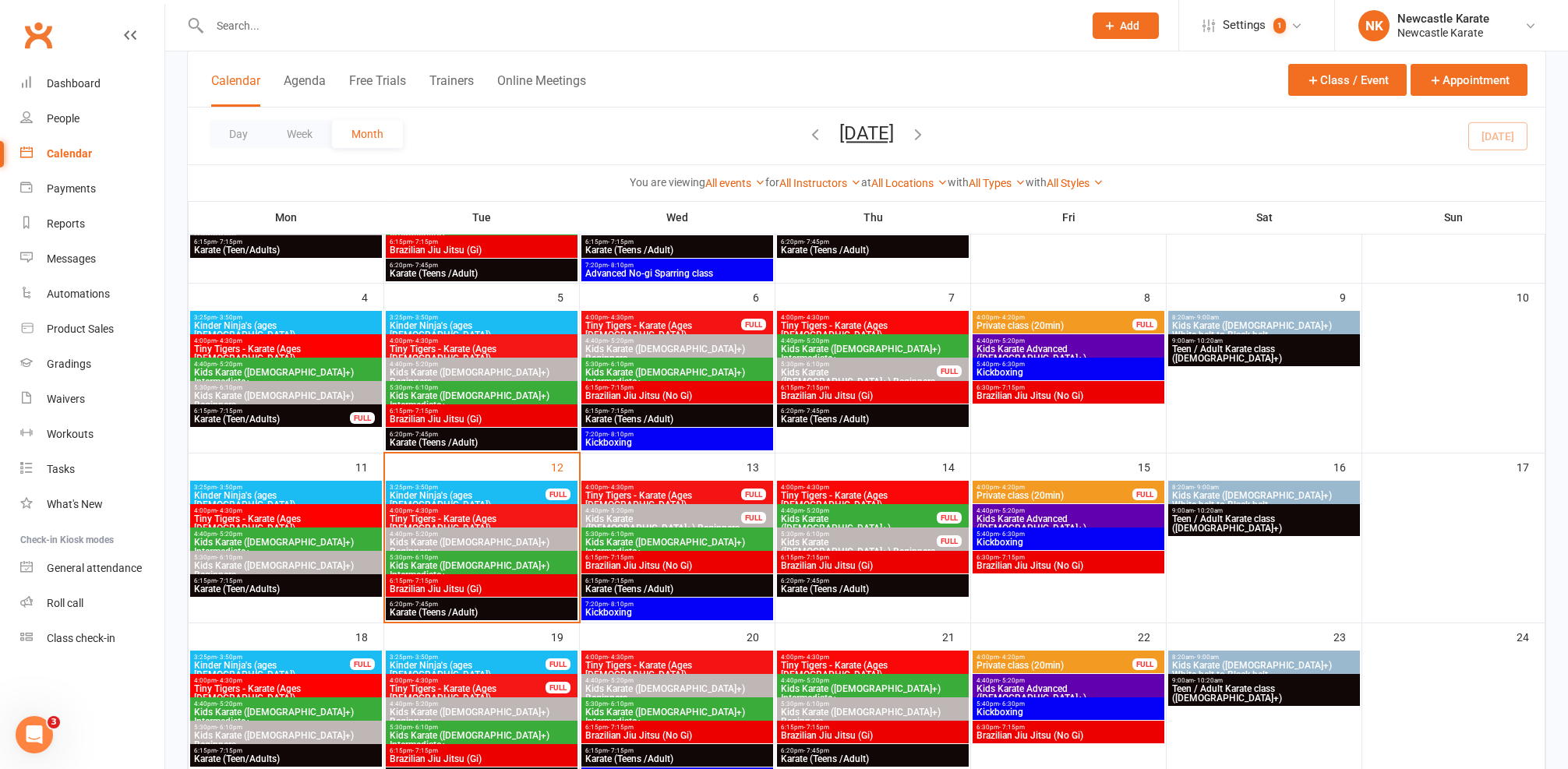
scroll to position [299, 0]
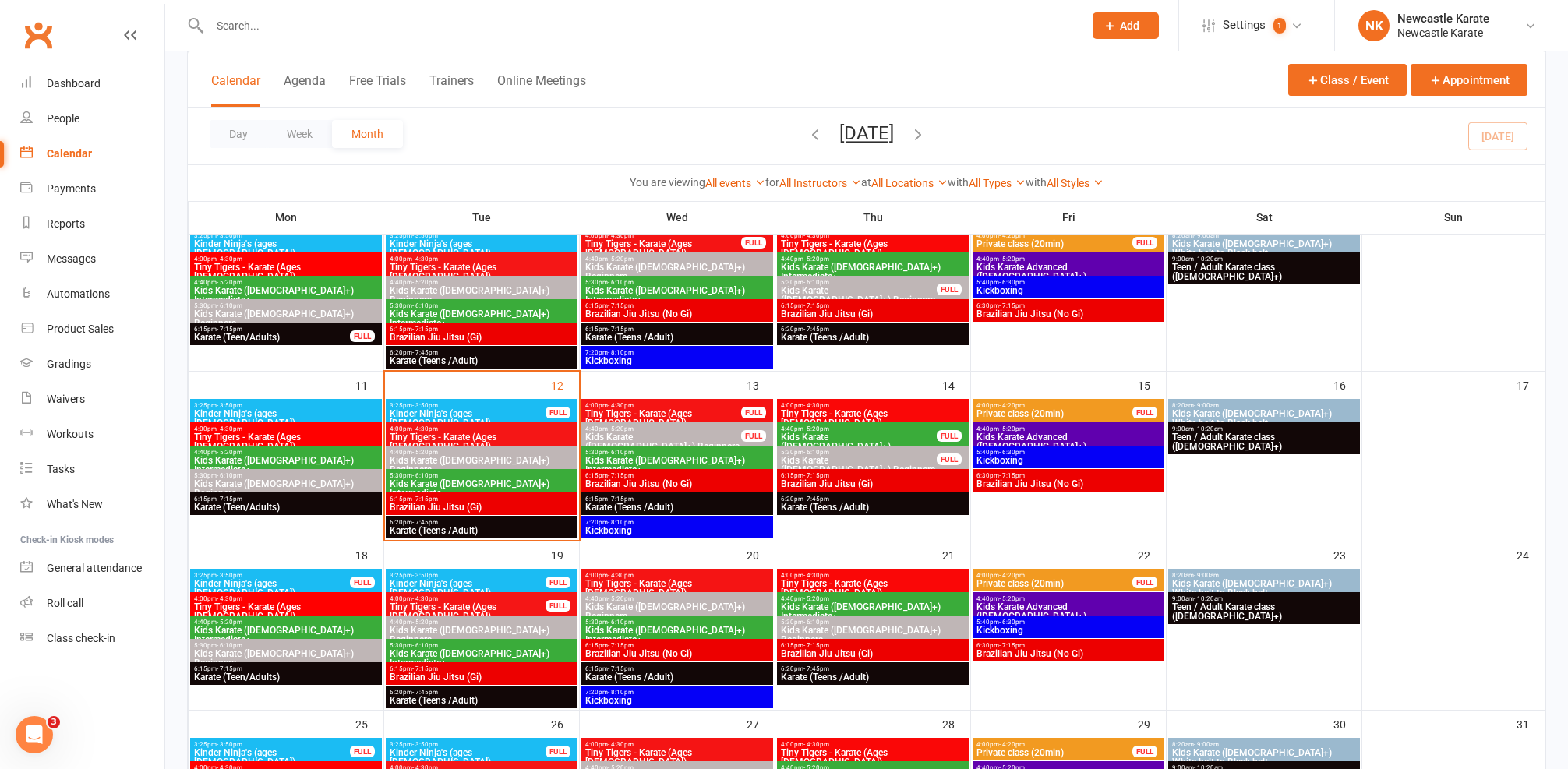
click at [533, 415] on span "Kinder Ninja's (ages [DEMOGRAPHIC_DATA])" at bounding box center [468, 418] width 157 height 18
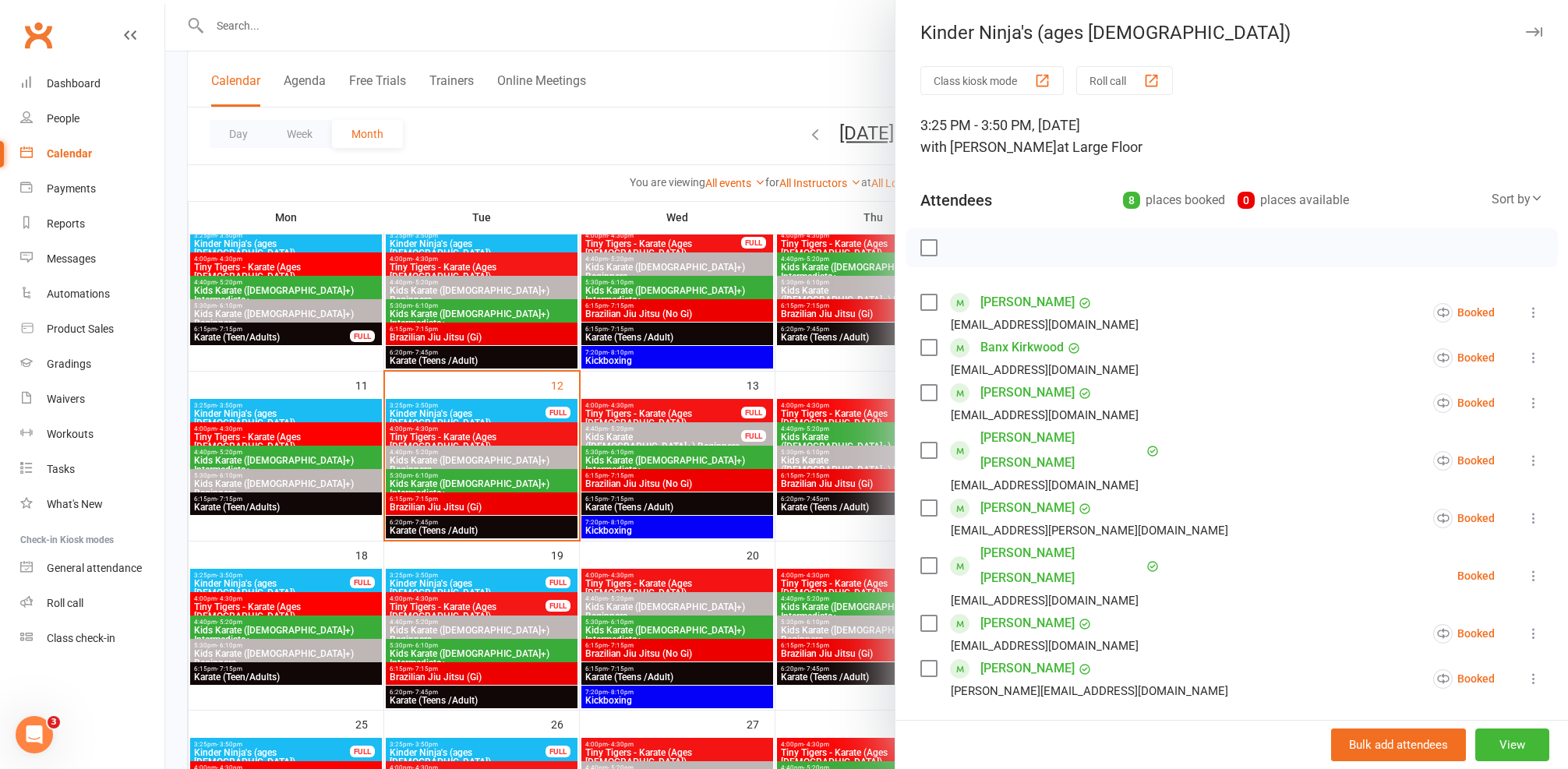
click at [1010, 392] on link "Hattie Rootes" at bounding box center [1027, 392] width 94 height 25
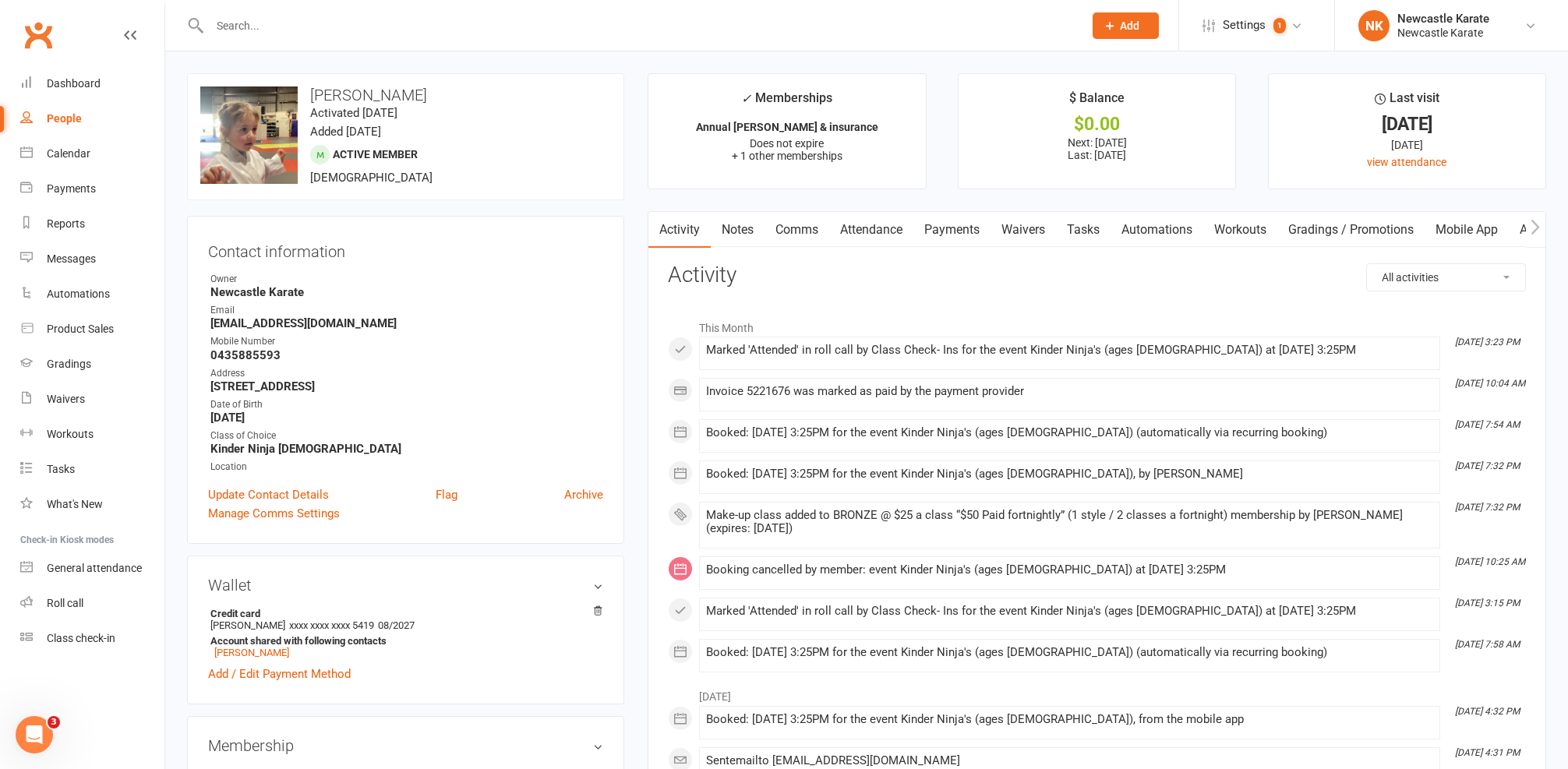
click at [852, 222] on link "Attendance" at bounding box center [871, 229] width 84 height 36
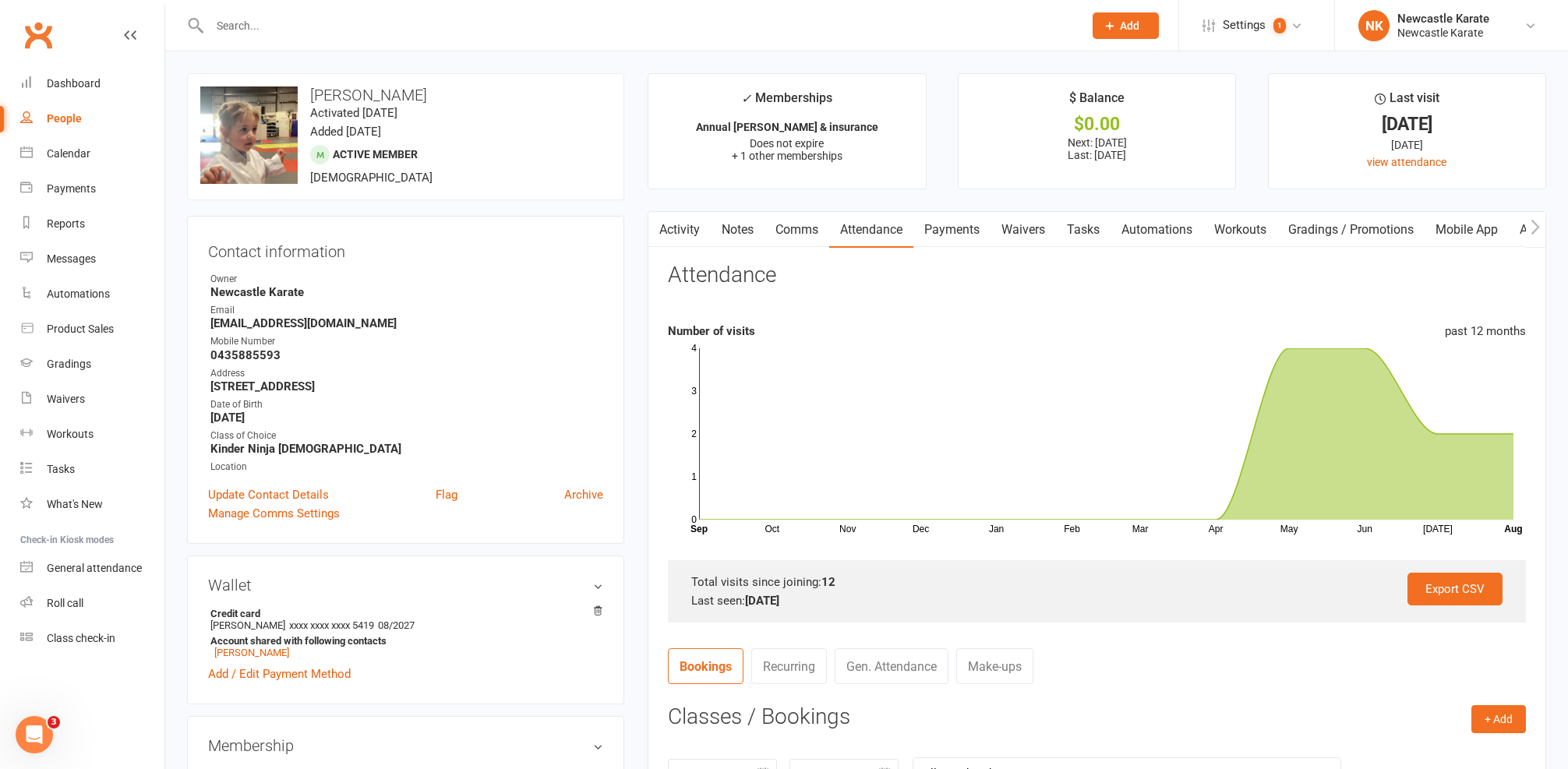
click at [942, 236] on link "Payments" at bounding box center [952, 229] width 77 height 36
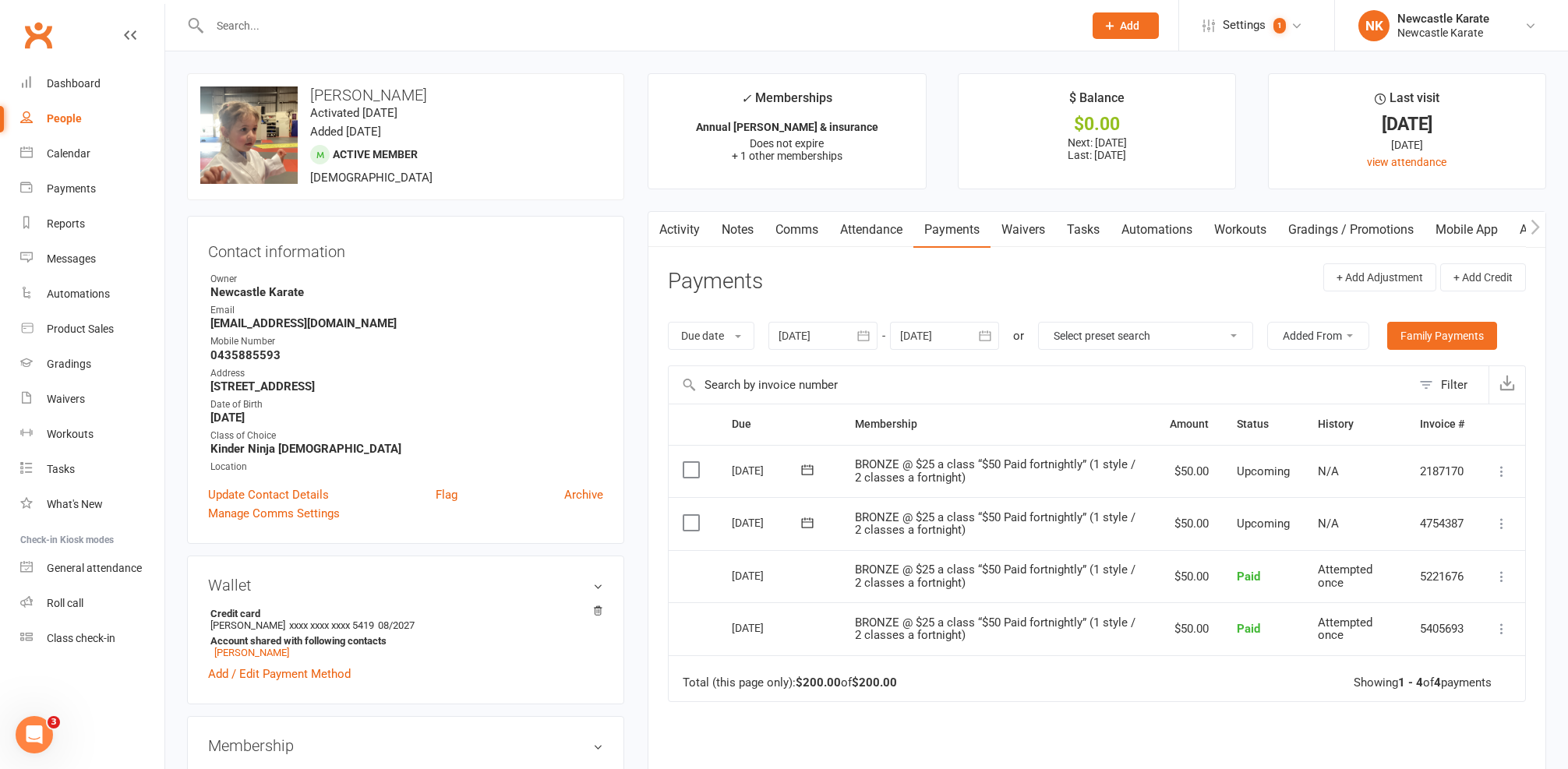
click at [798, 205] on main "✓ Memberships Annual rego & insurance Does not expire + 1 other memberships $ B…" at bounding box center [1097, 508] width 922 height 869
click at [791, 215] on link "Comms" at bounding box center [796, 229] width 65 height 36
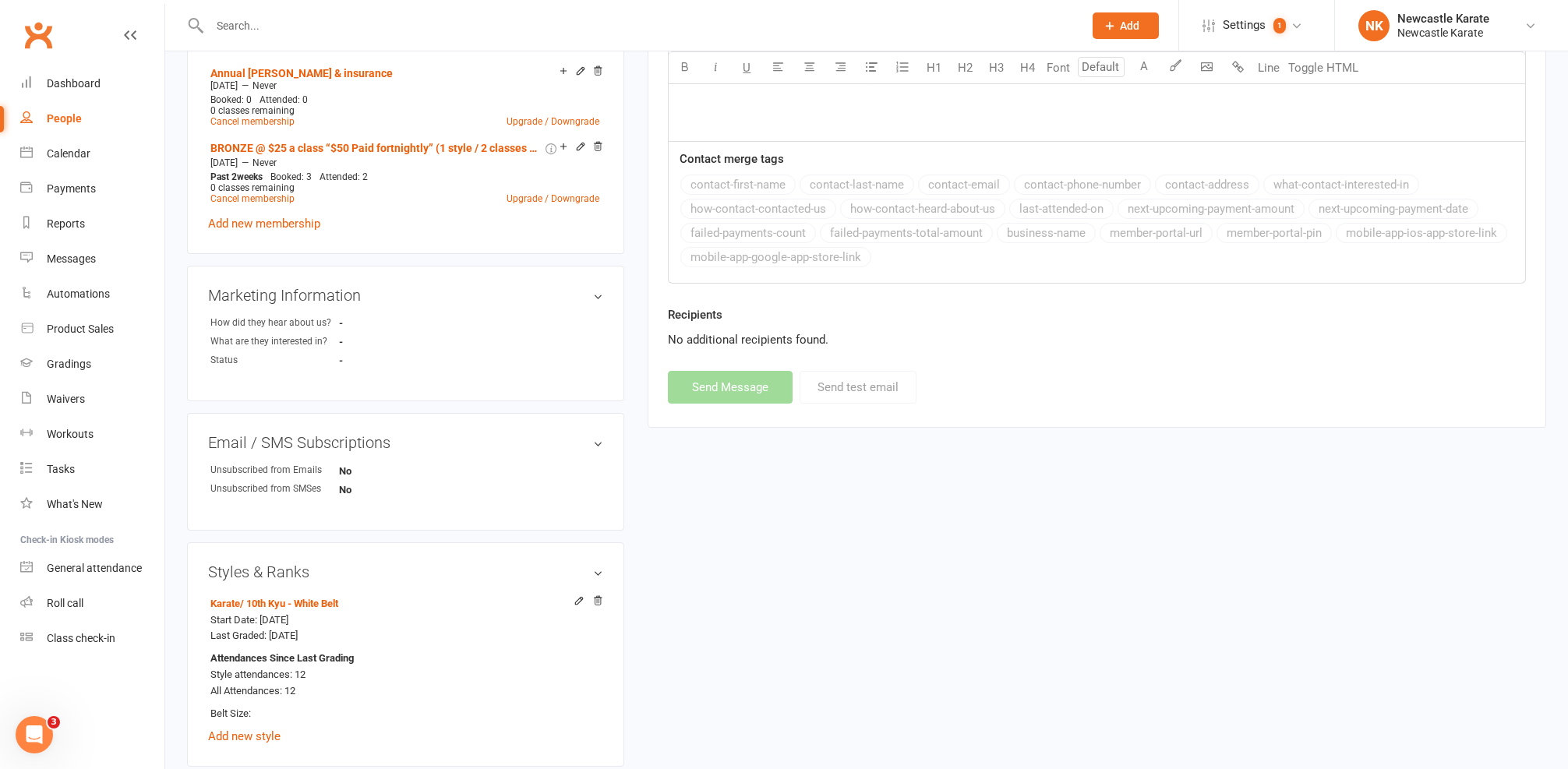
scroll to position [575, 0]
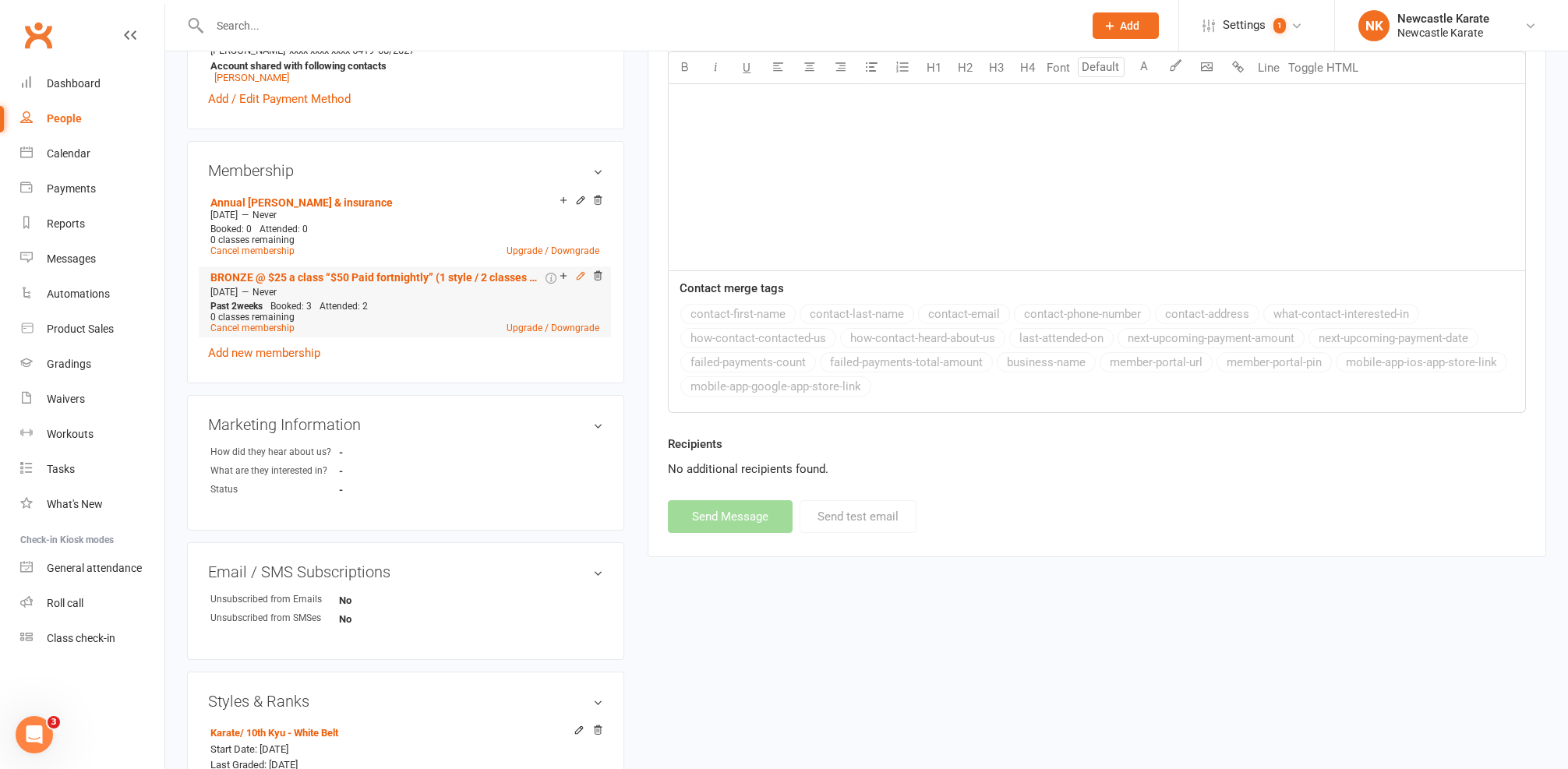
click at [580, 277] on icon at bounding box center [581, 276] width 7 height 7
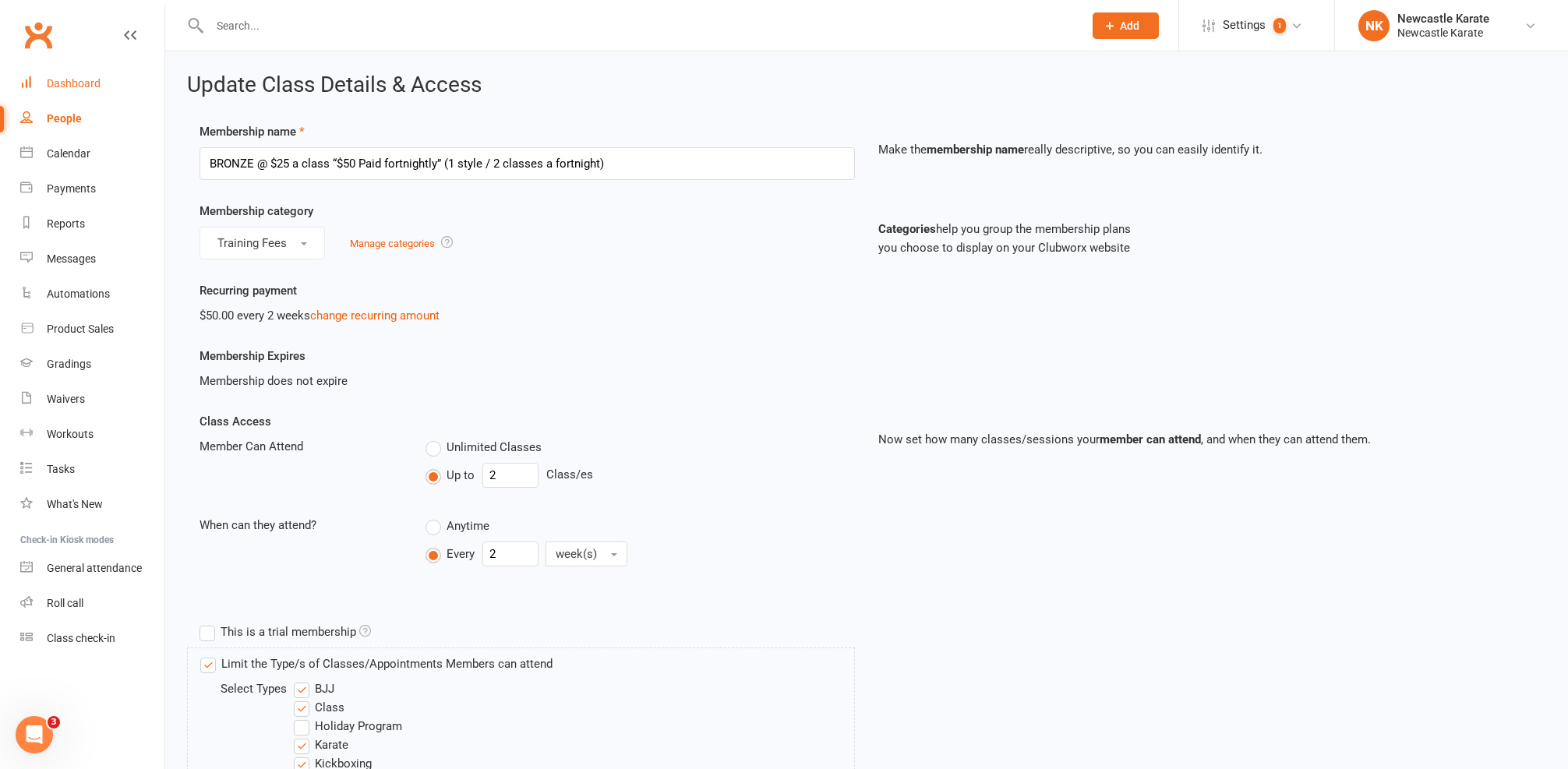
click at [61, 85] on div "Dashboard" at bounding box center [73, 83] width 54 height 13
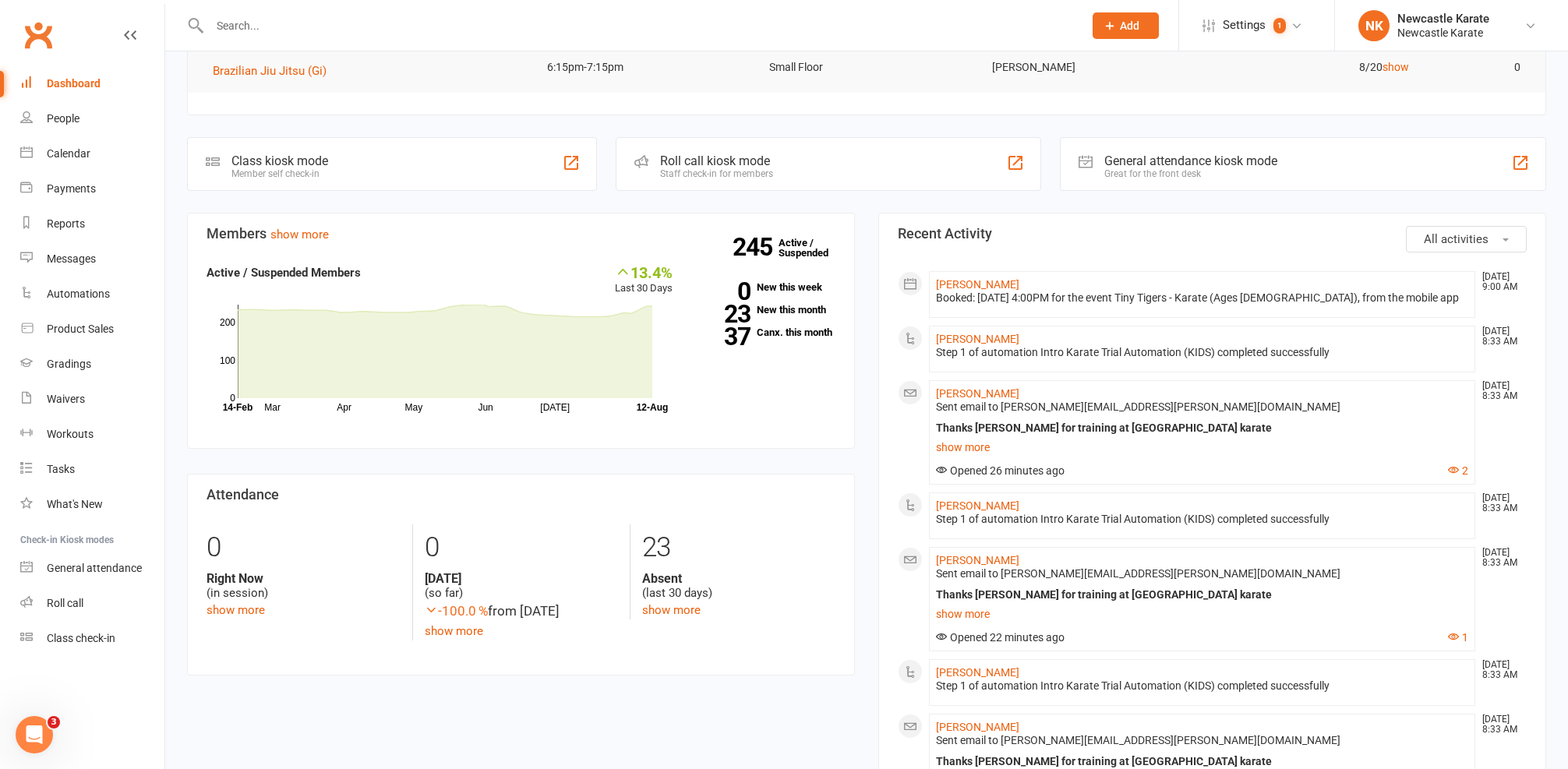
scroll to position [521, 0]
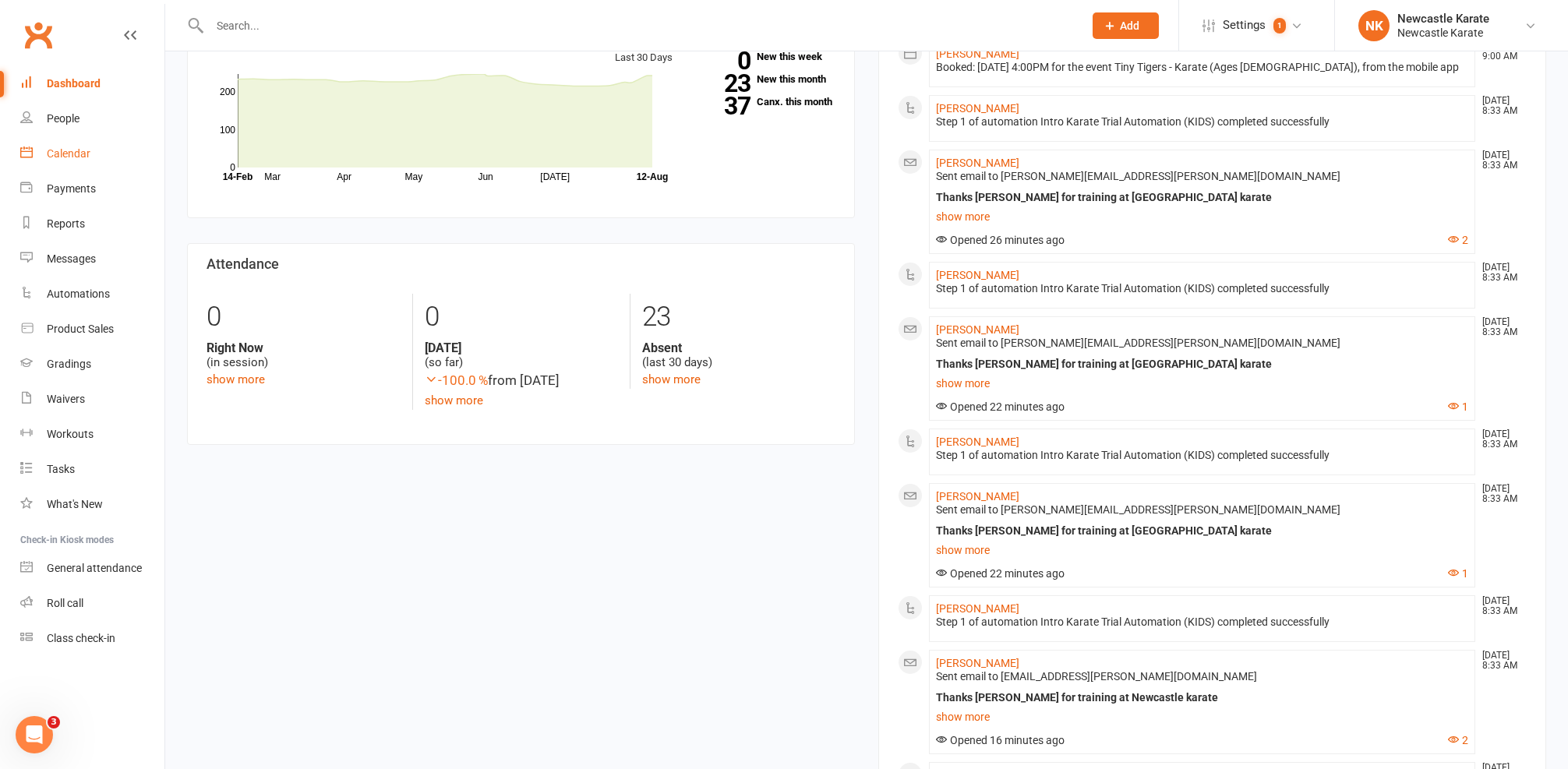
click at [77, 143] on link "Calendar" at bounding box center [92, 153] width 144 height 35
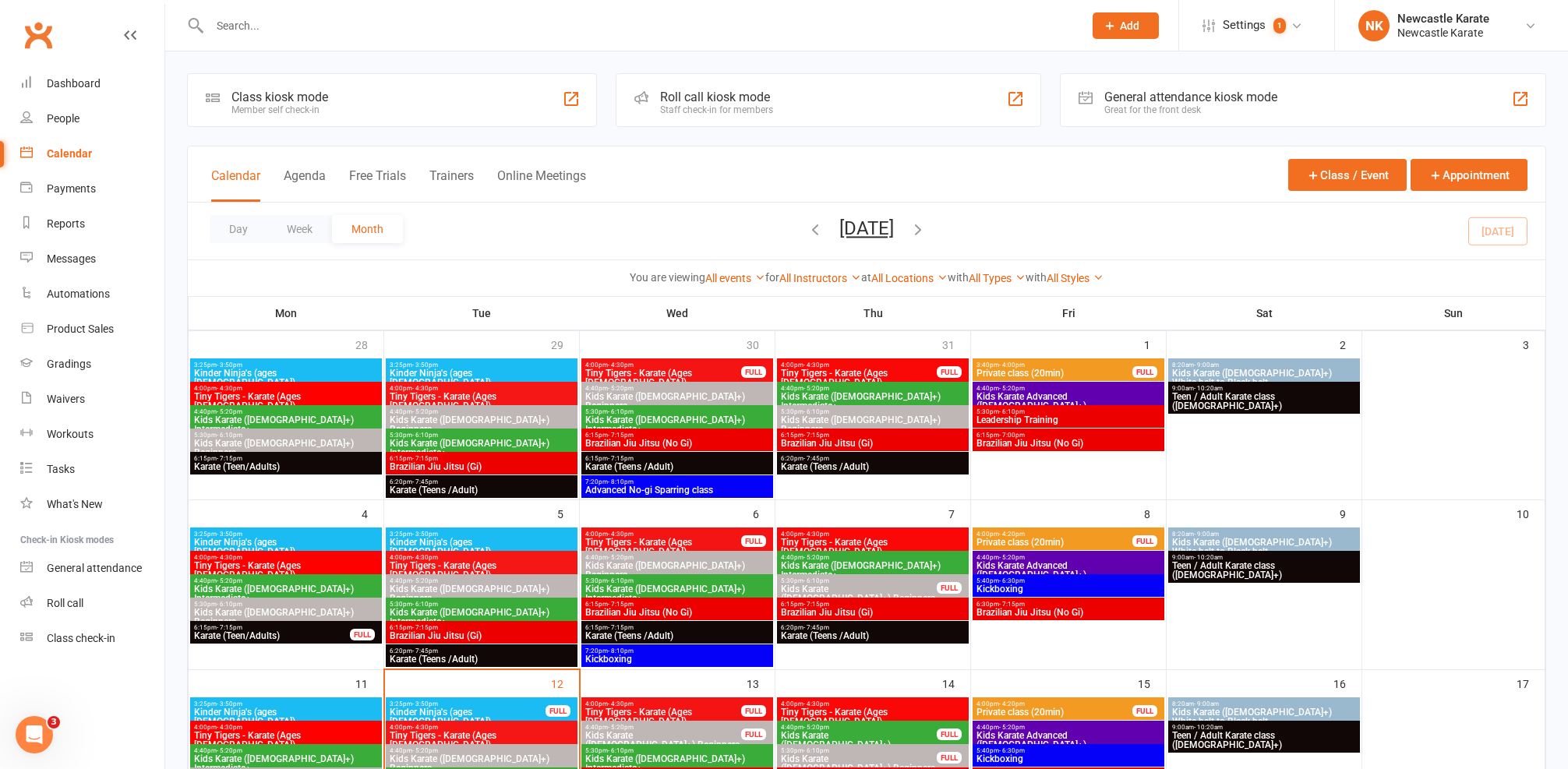
scroll to position [105, 0]
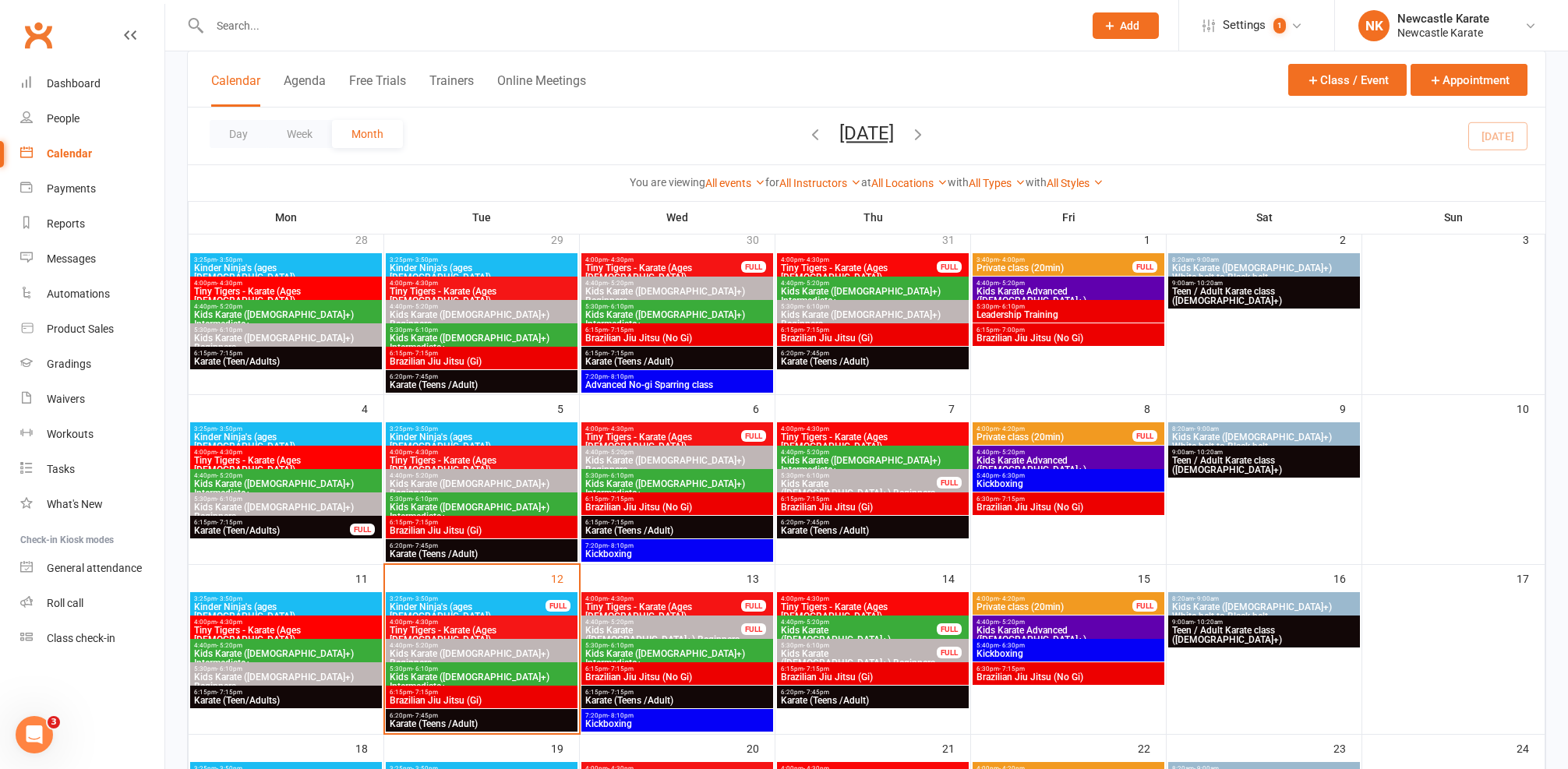
click at [693, 671] on span "6:15pm - 7:15pm" at bounding box center [677, 669] width 185 height 7
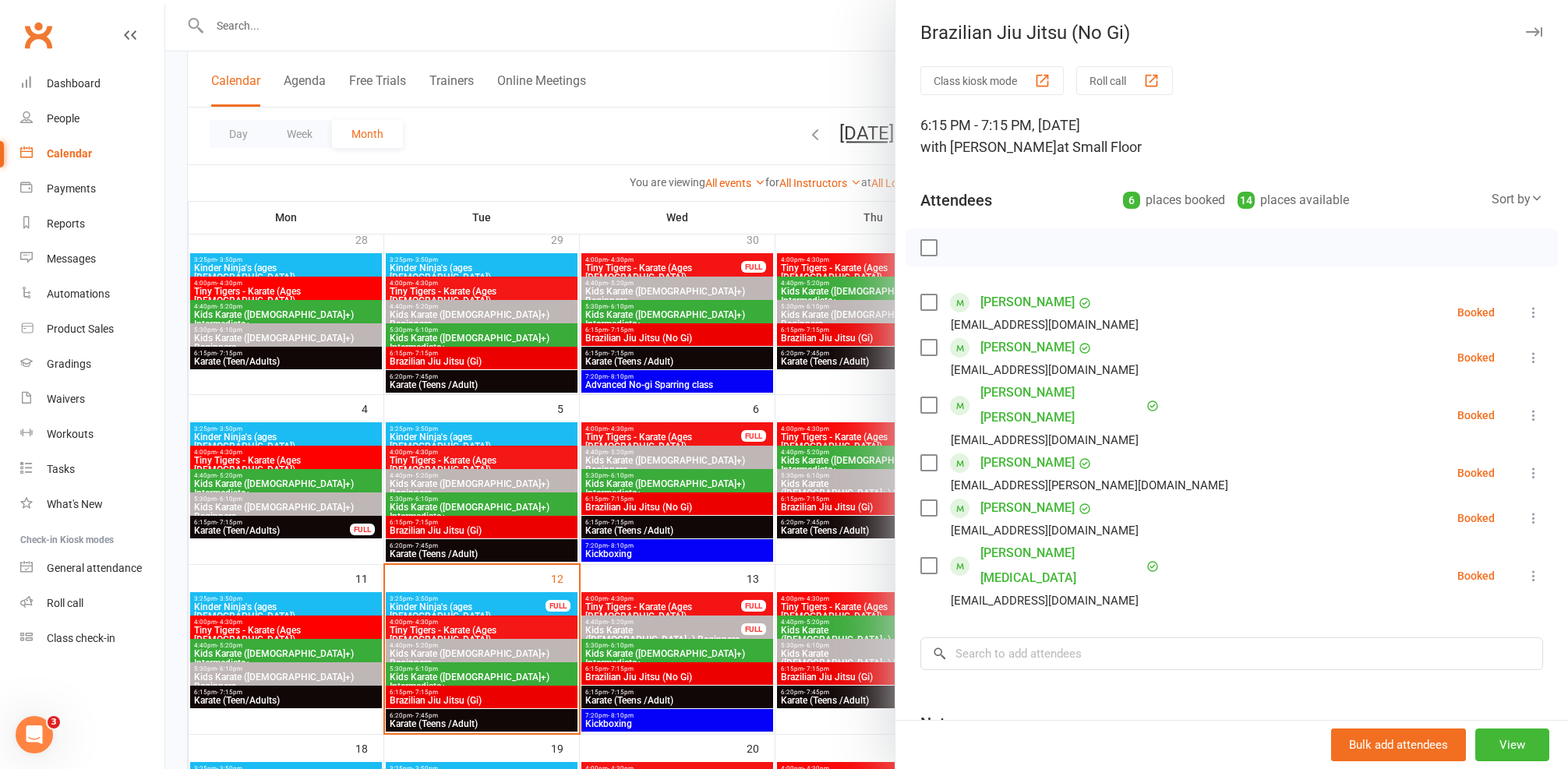
scroll to position [3, 0]
click at [697, 512] on div at bounding box center [867, 384] width 1403 height 769
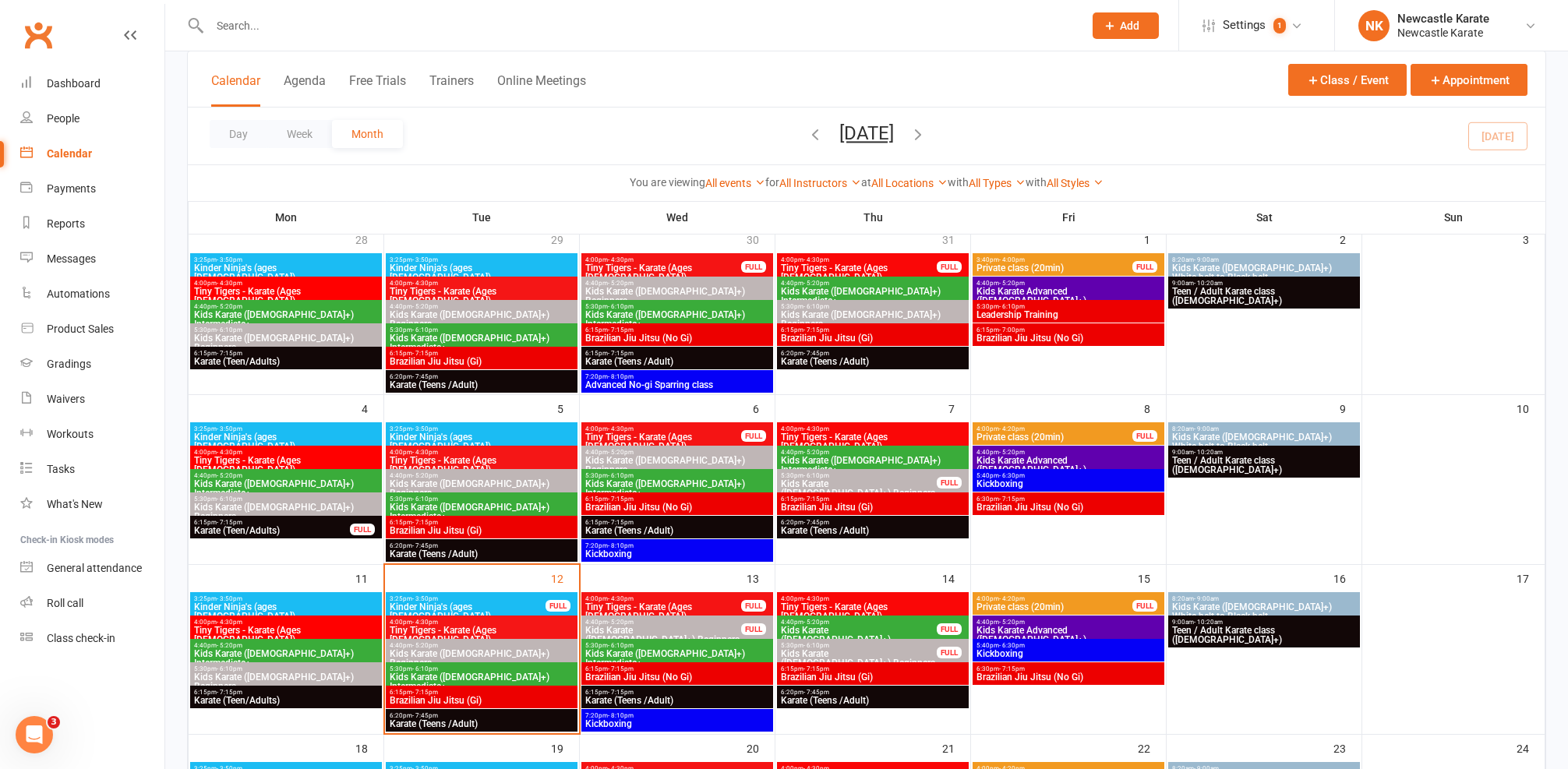
click at [858, 677] on span "Brazilian Jiu Jitsu (Gi)" at bounding box center [872, 678] width 185 height 9
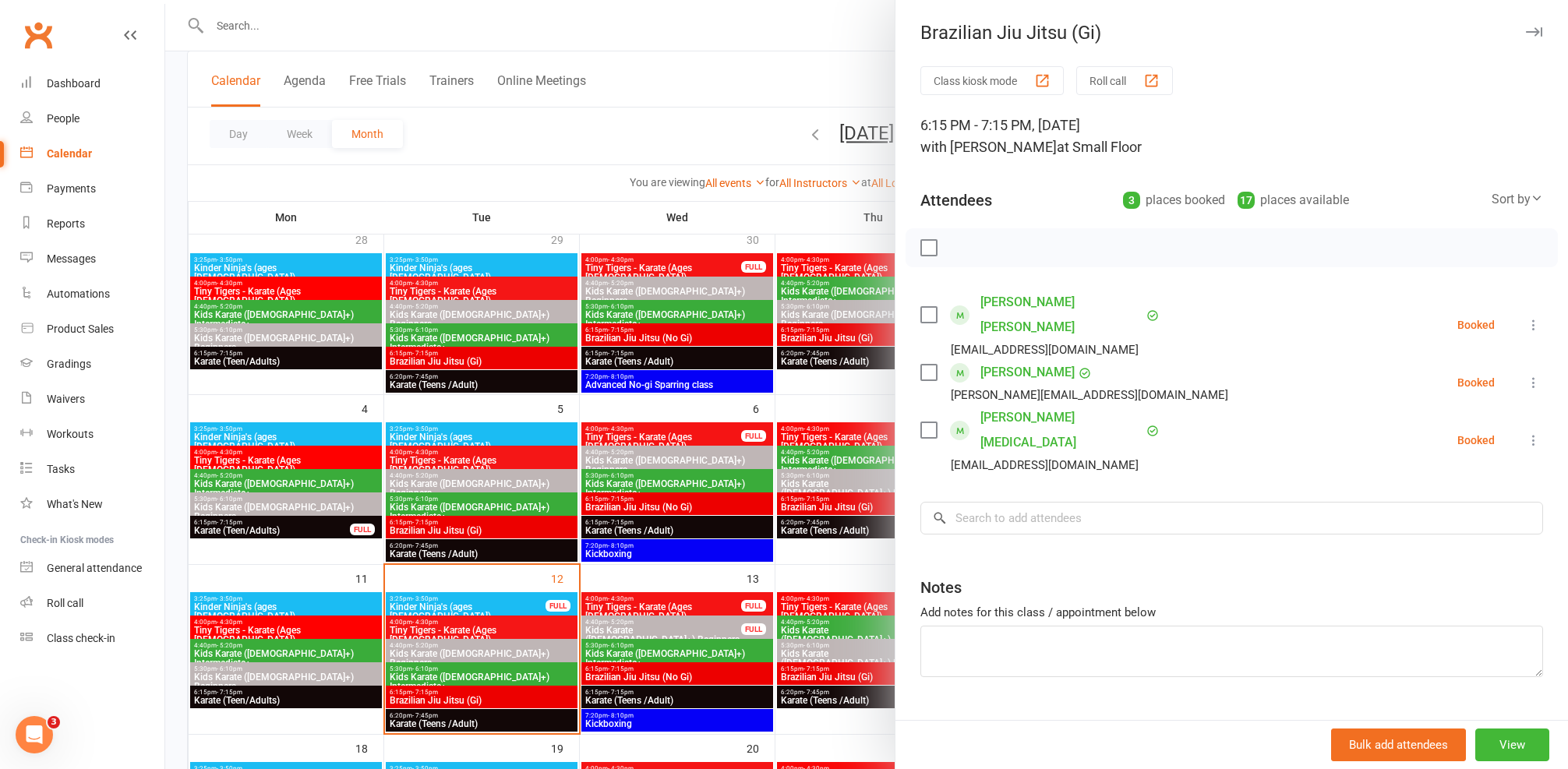
click at [854, 670] on div at bounding box center [867, 384] width 1403 height 769
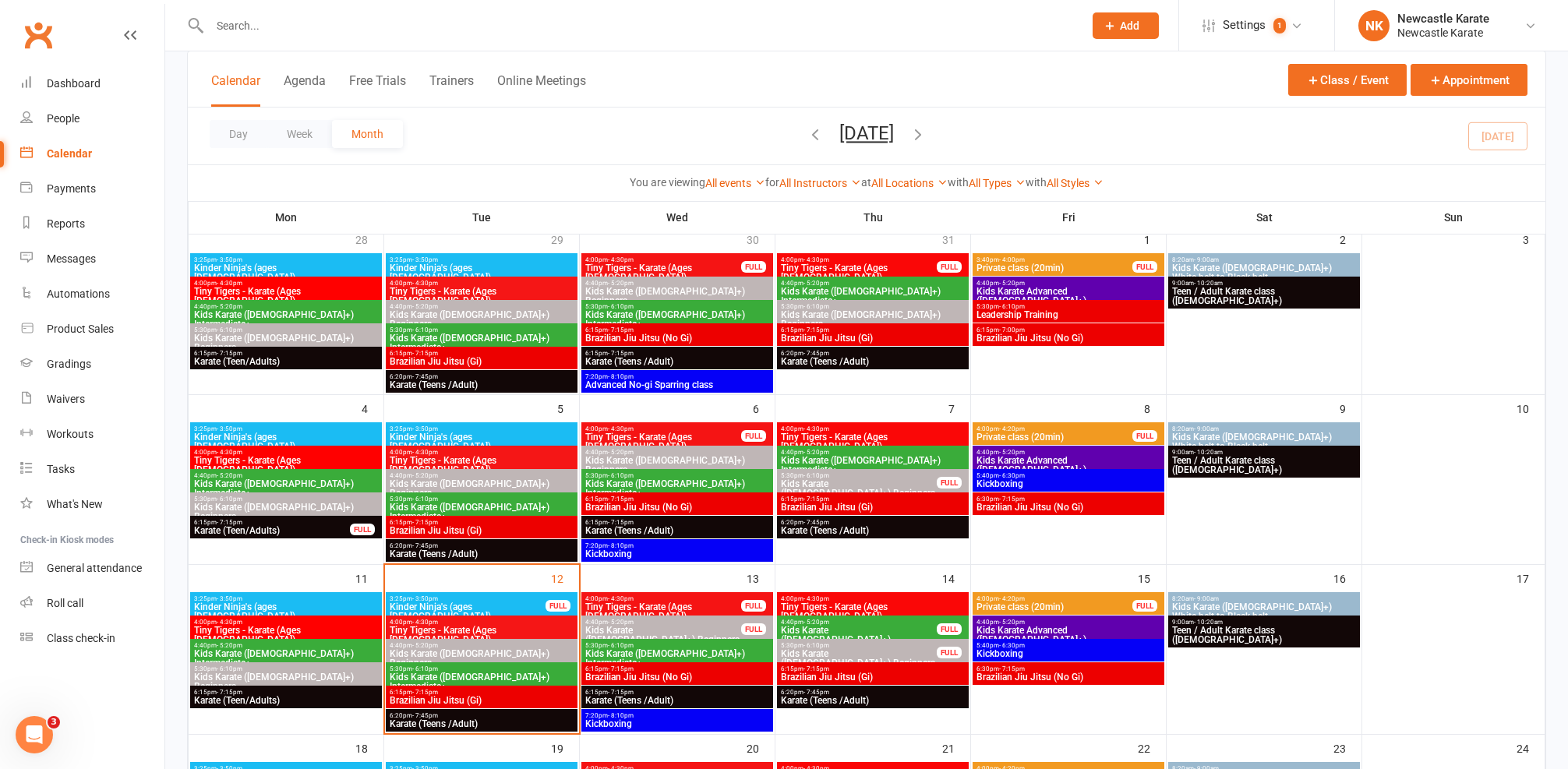
click at [999, 679] on span "Brazilian Jiu Jitsu (No Gi)" at bounding box center [1068, 678] width 185 height 9
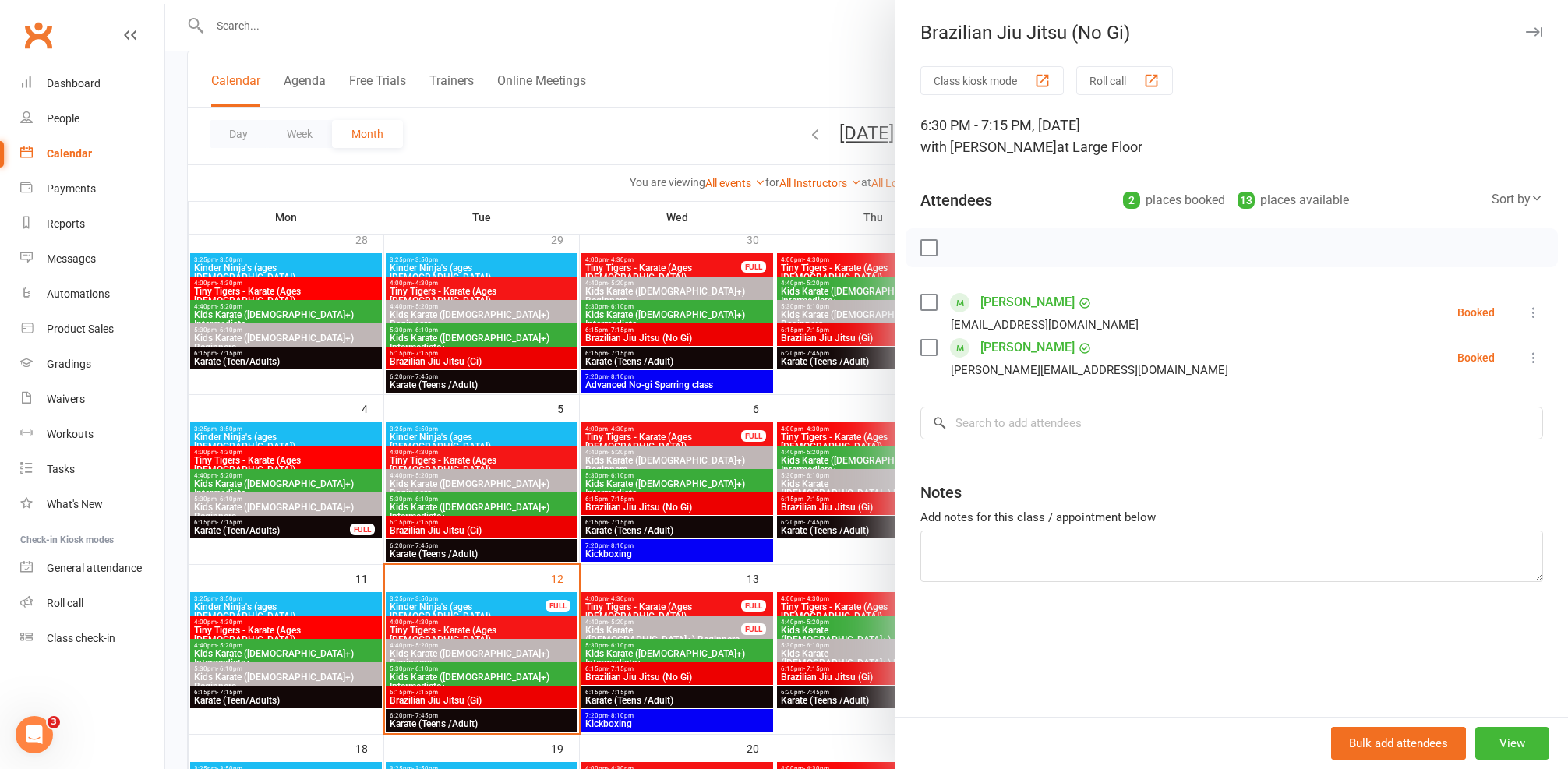
click at [896, 648] on div "Class kiosk mode Roll call 6:30 PM - 7:15 PM, Friday, August, 15, 2025 with Mar…" at bounding box center [1232, 392] width 673 height 651
click at [754, 684] on div at bounding box center [867, 384] width 1403 height 769
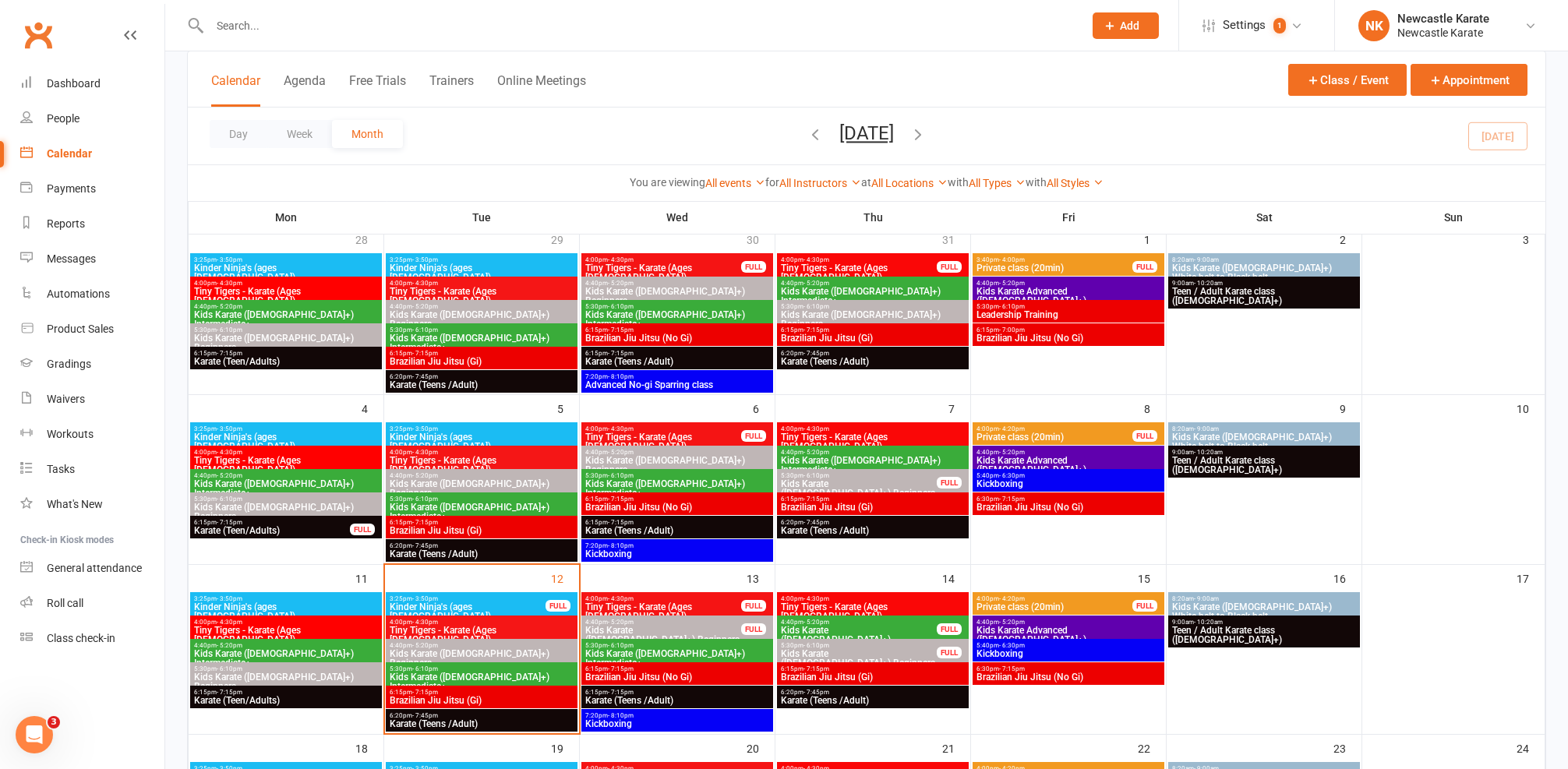
click at [631, 715] on span "- 8:10pm" at bounding box center [621, 716] width 26 height 7
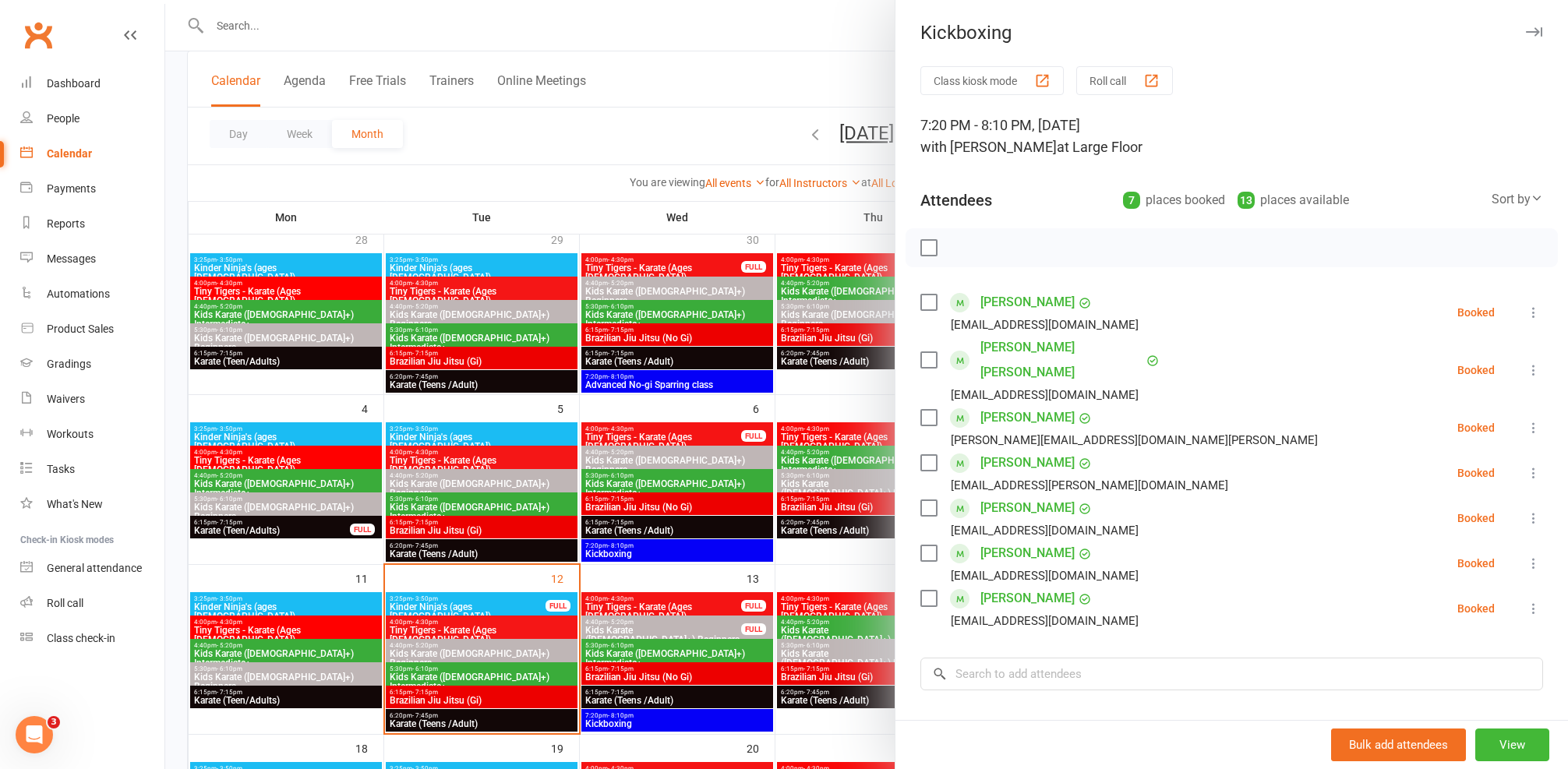
click at [981, 586] on link "jack Thomson" at bounding box center [1027, 598] width 94 height 25
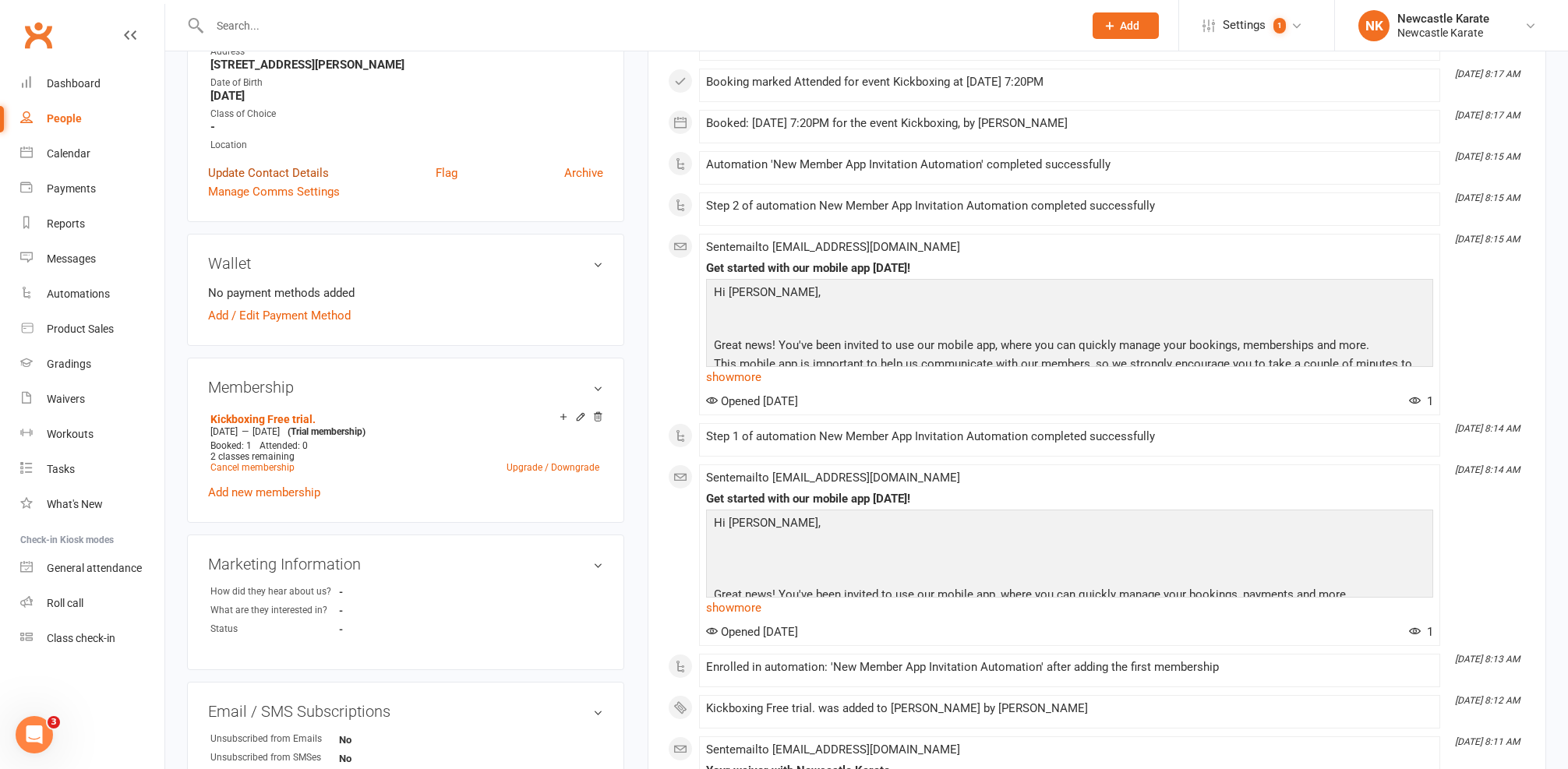
scroll to position [245, 0]
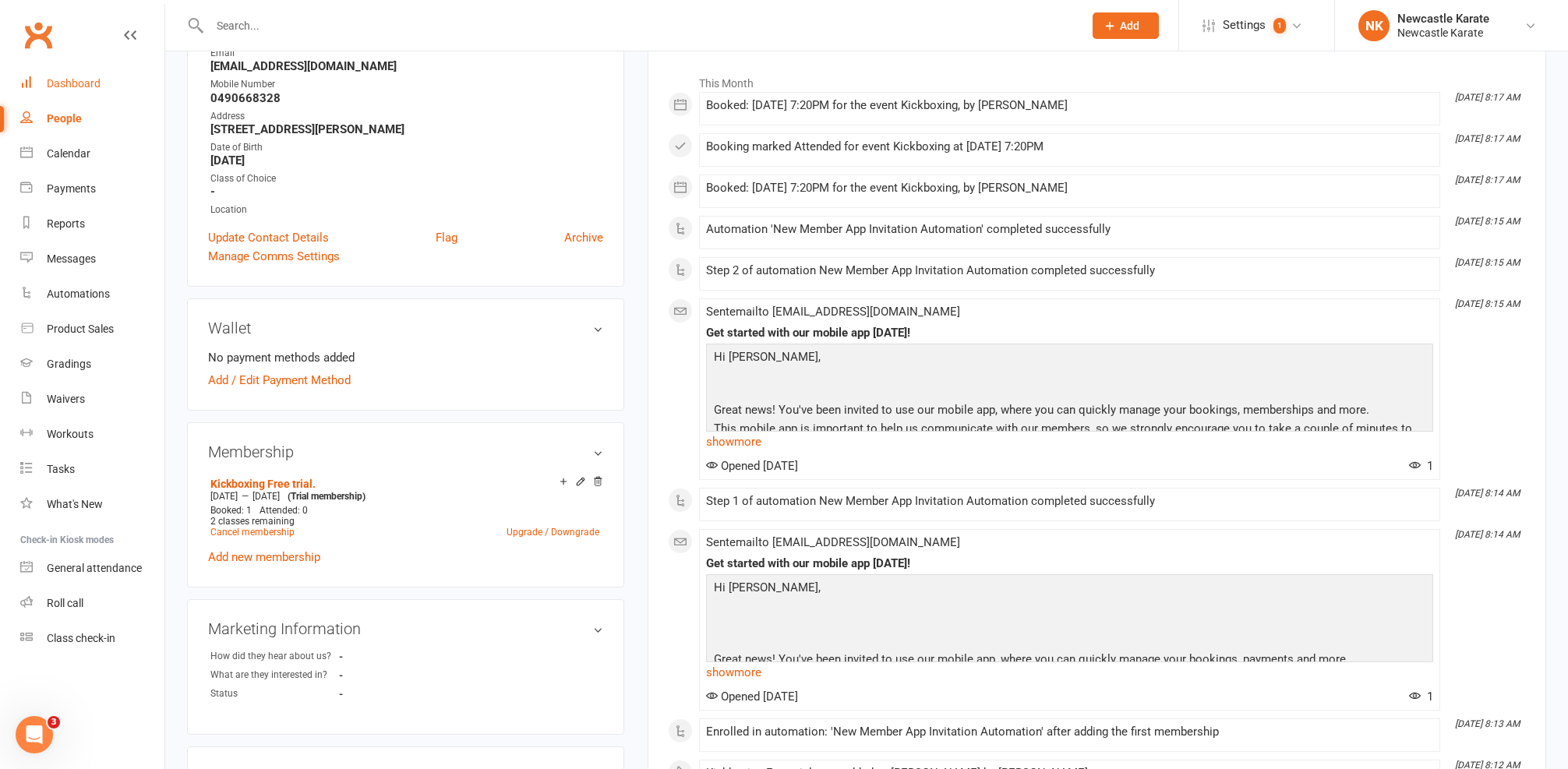
click at [57, 83] on div "Dashboard" at bounding box center [73, 83] width 54 height 13
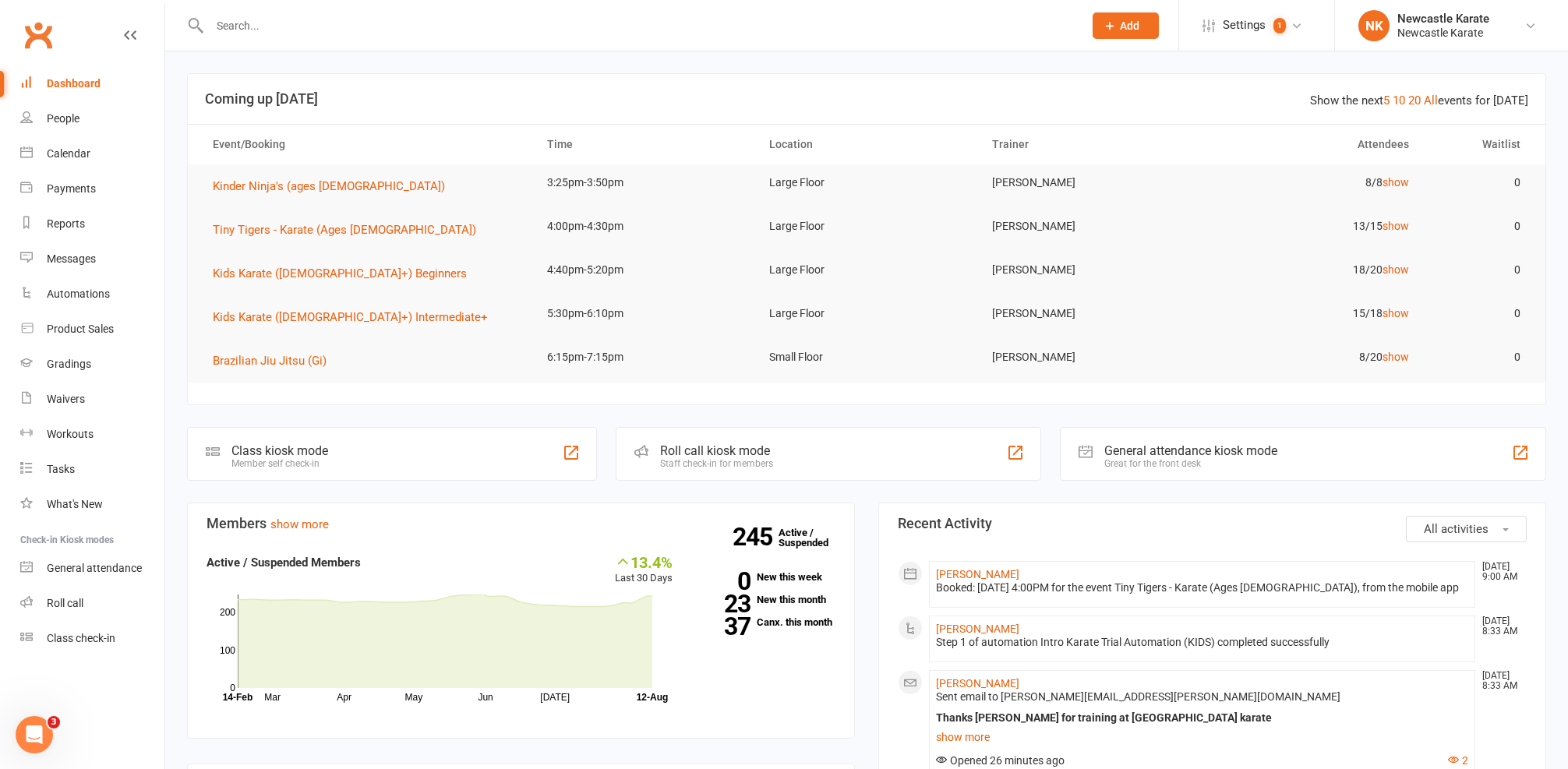
click at [354, 31] on input "text" at bounding box center [638, 26] width 868 height 22
click at [85, 219] on link "Reports" at bounding box center [92, 224] width 144 height 35
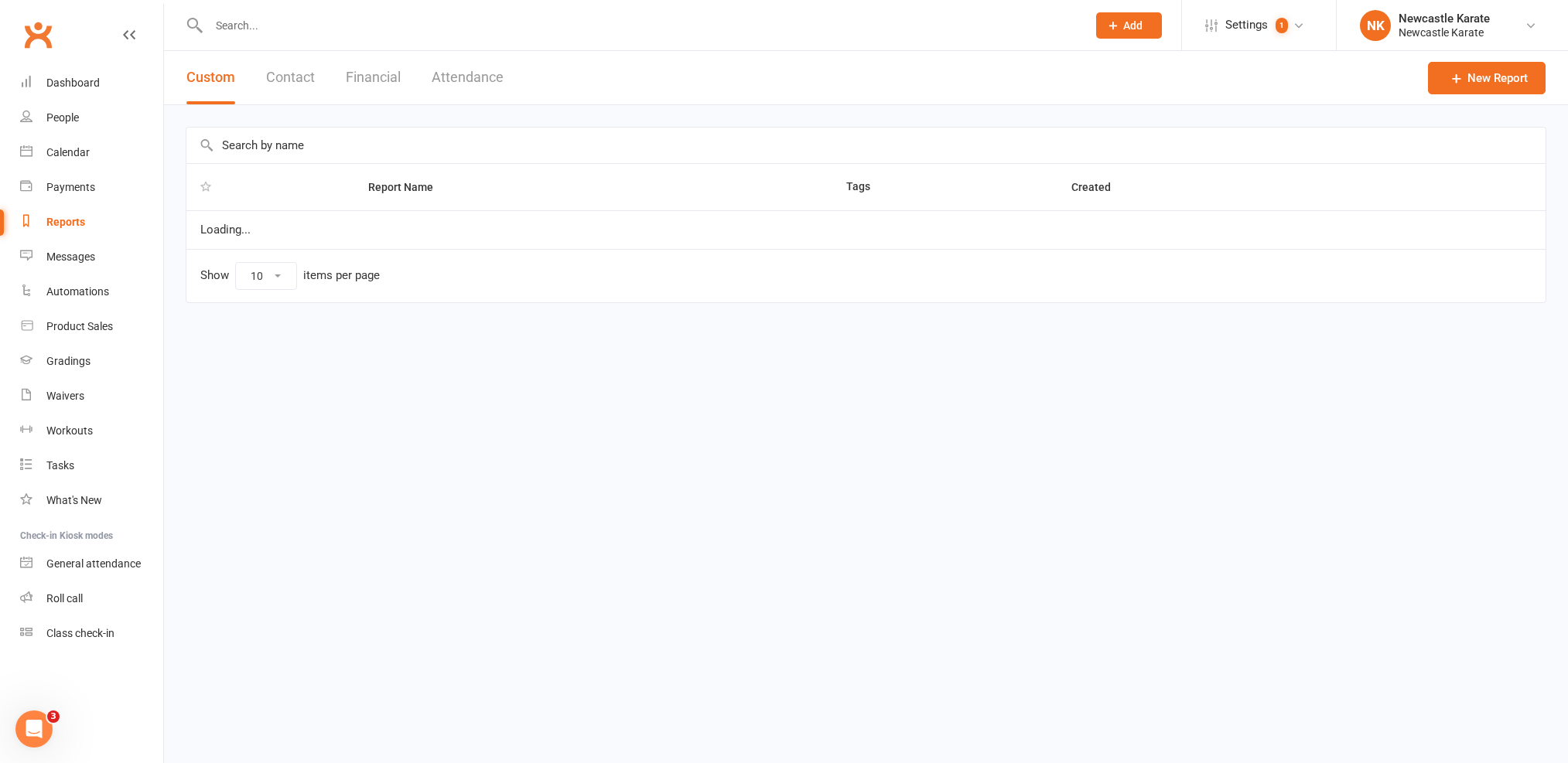
select select "25"
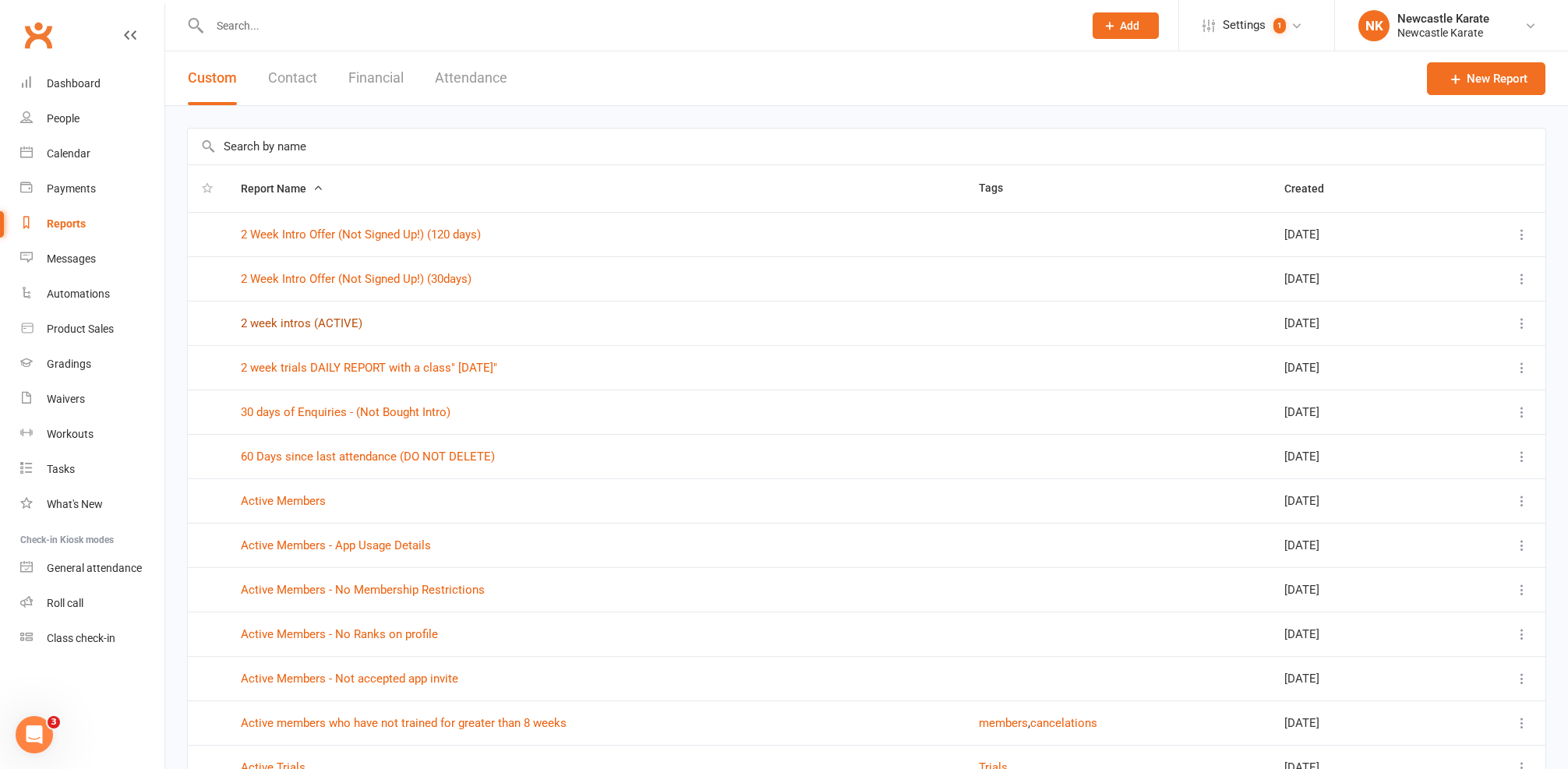
click at [292, 318] on link "2 week intros (ACTIVE)" at bounding box center [301, 322] width 121 height 14
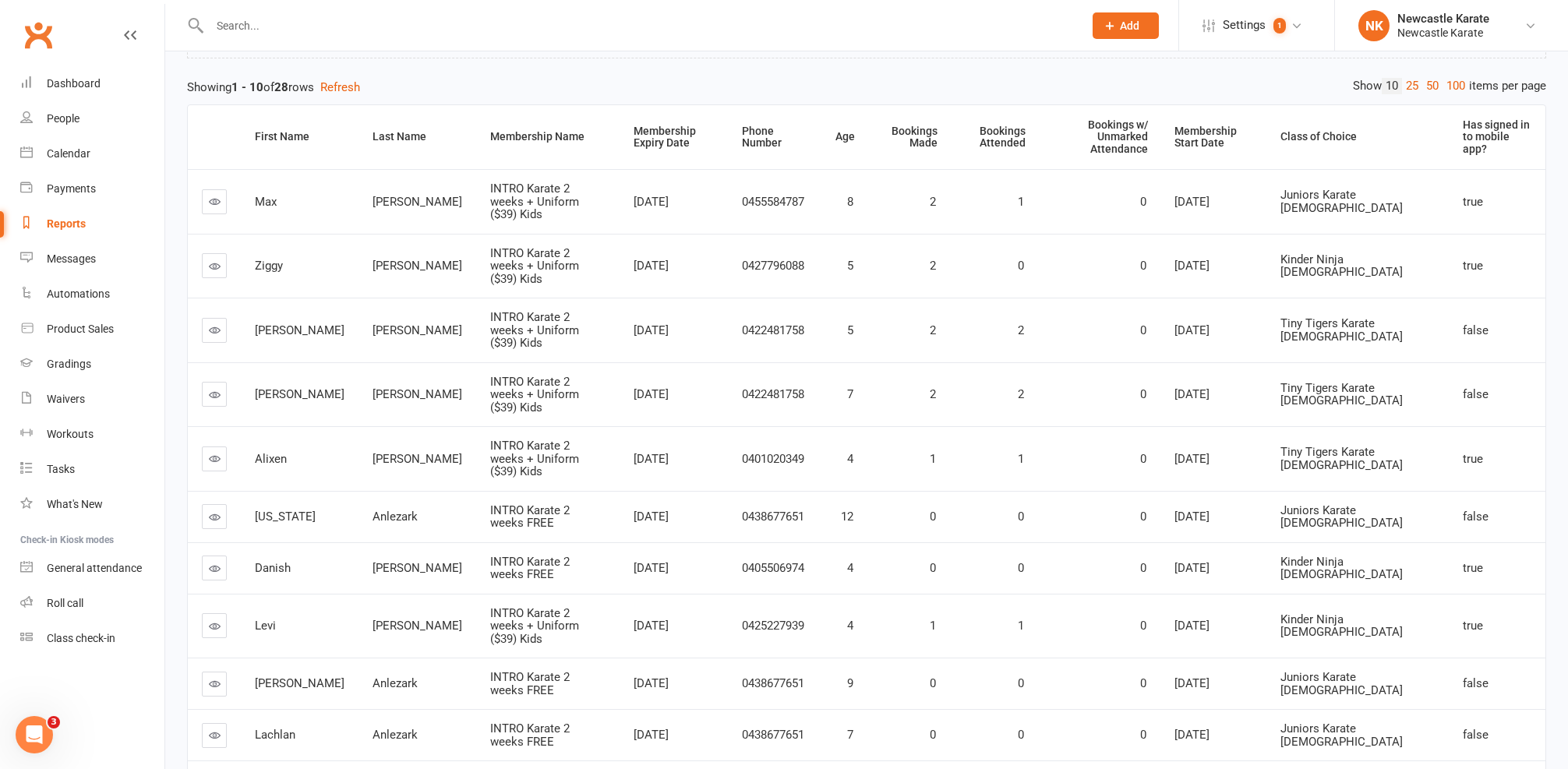
scroll to position [185, 0]
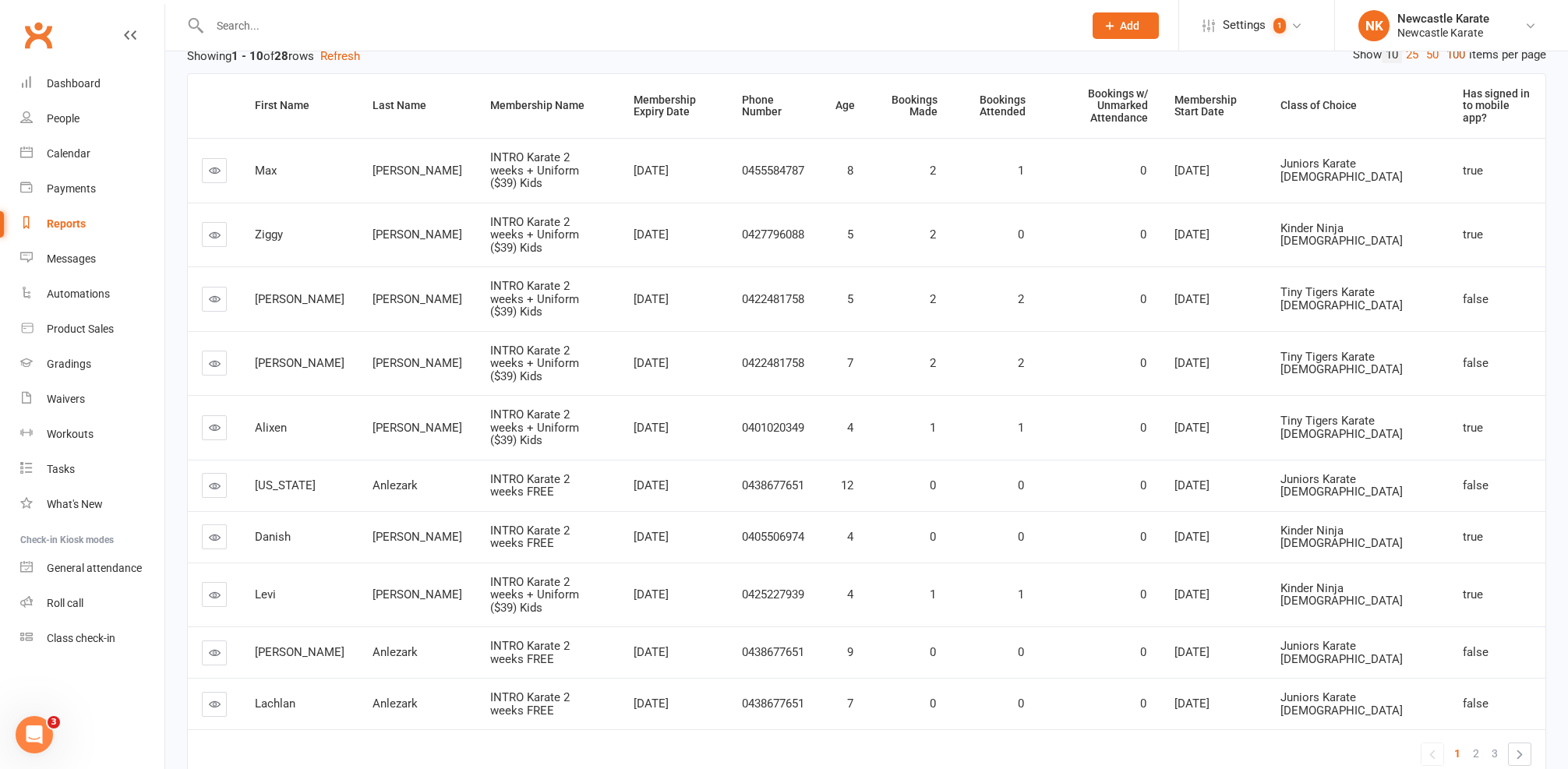
click at [1451, 58] on link "100" at bounding box center [1456, 55] width 26 height 16
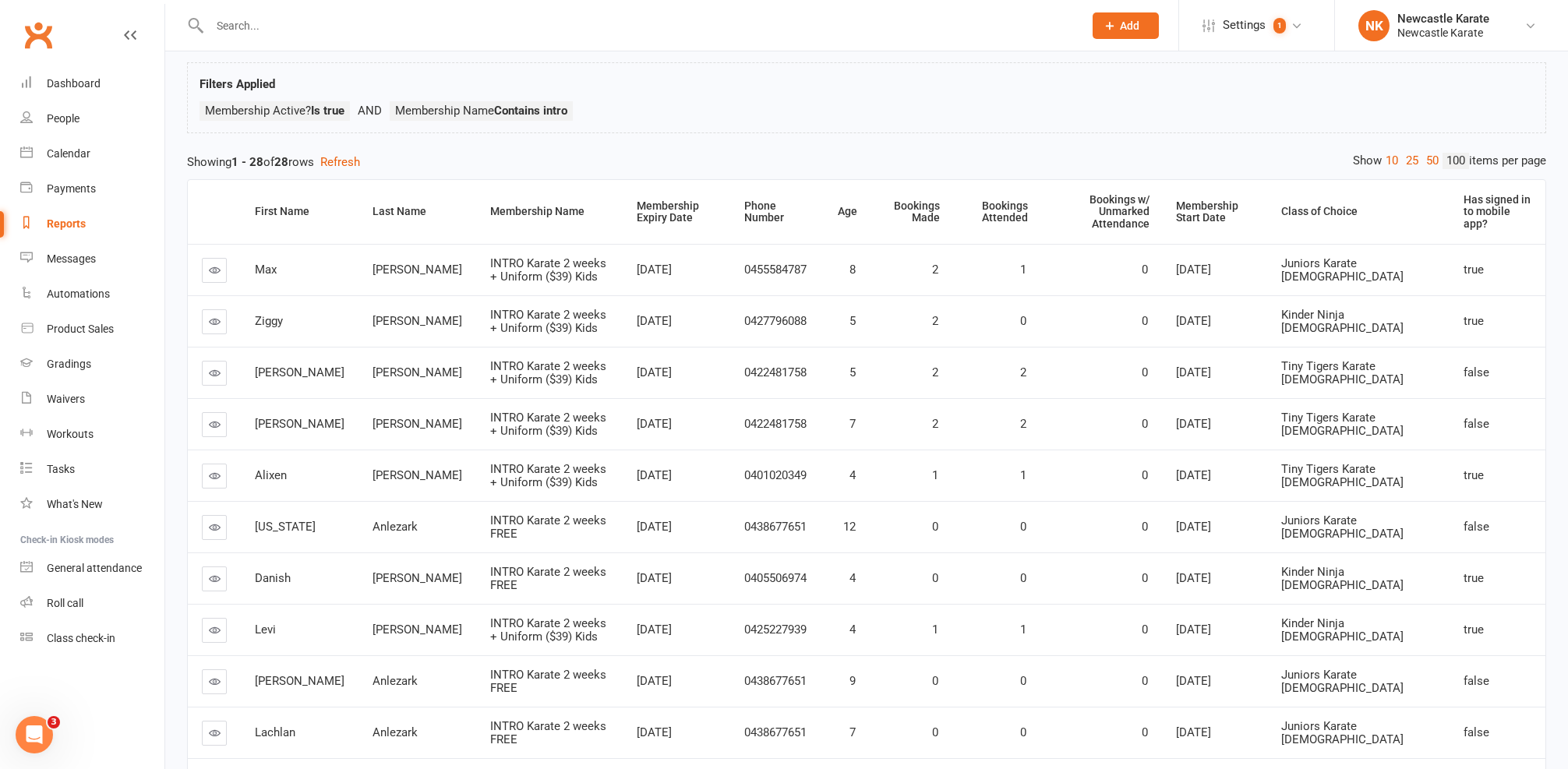
scroll to position [63, 0]
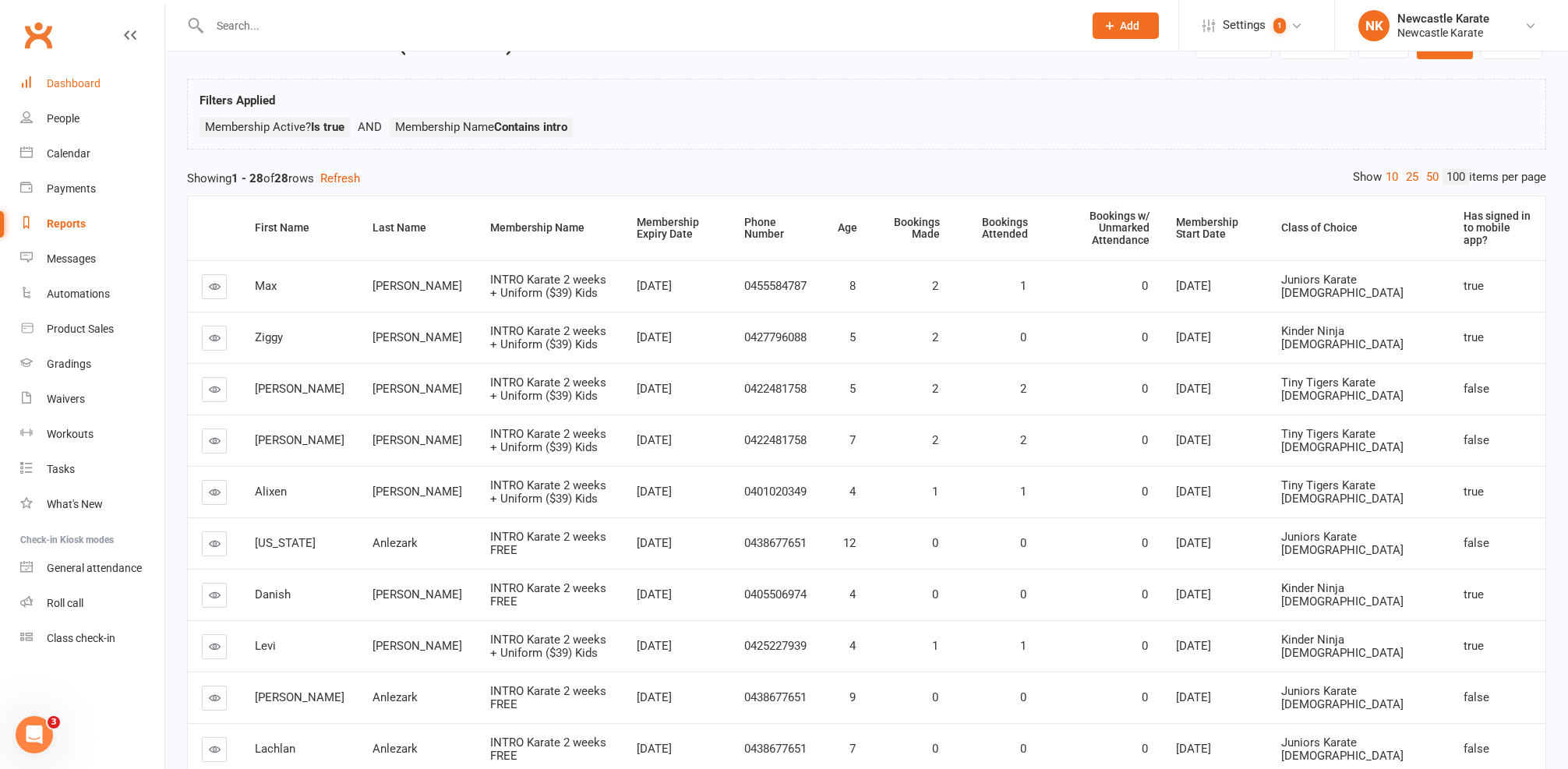
click at [73, 87] on div "Dashboard" at bounding box center [73, 83] width 54 height 13
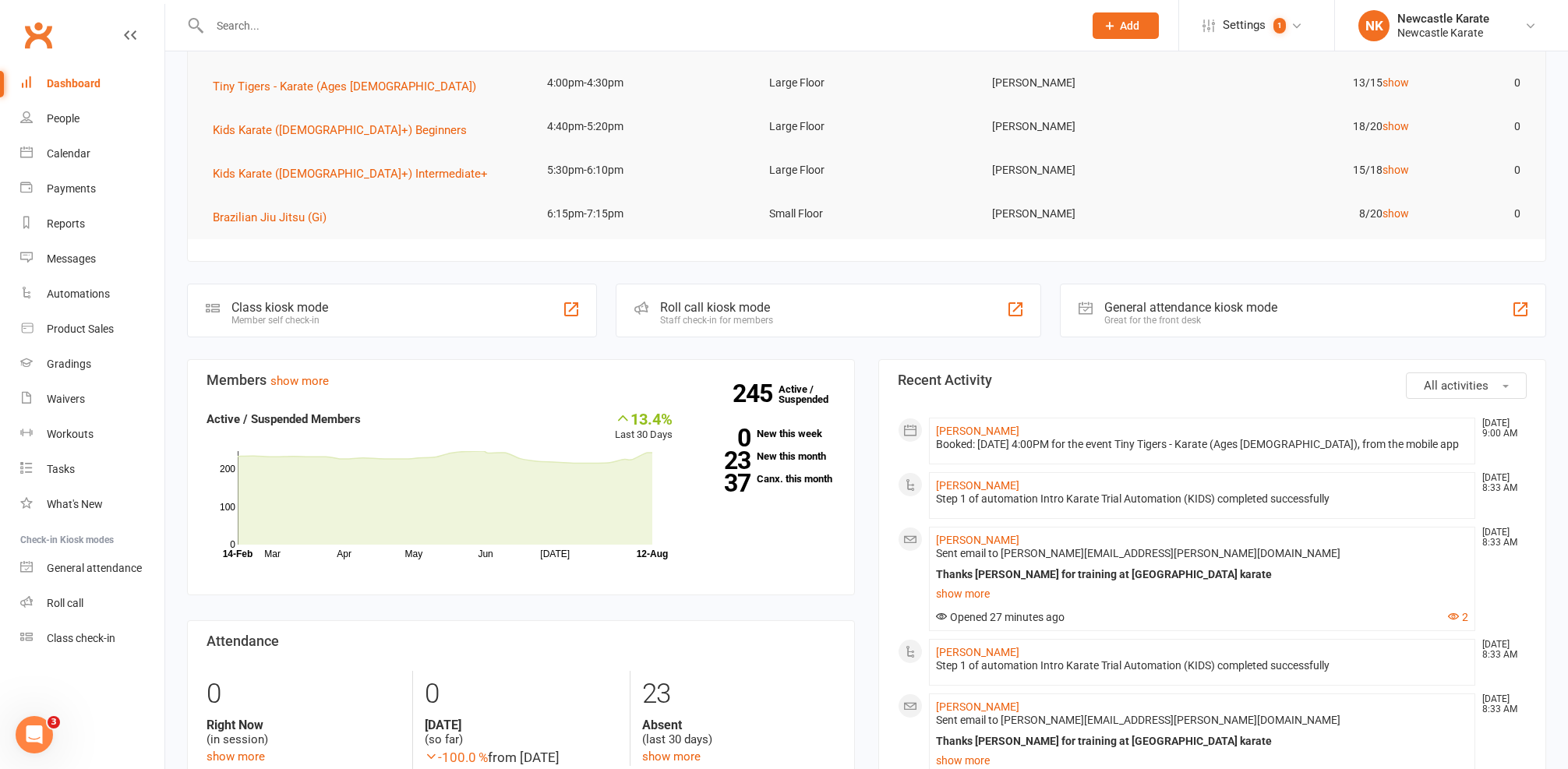
scroll to position [269, 0]
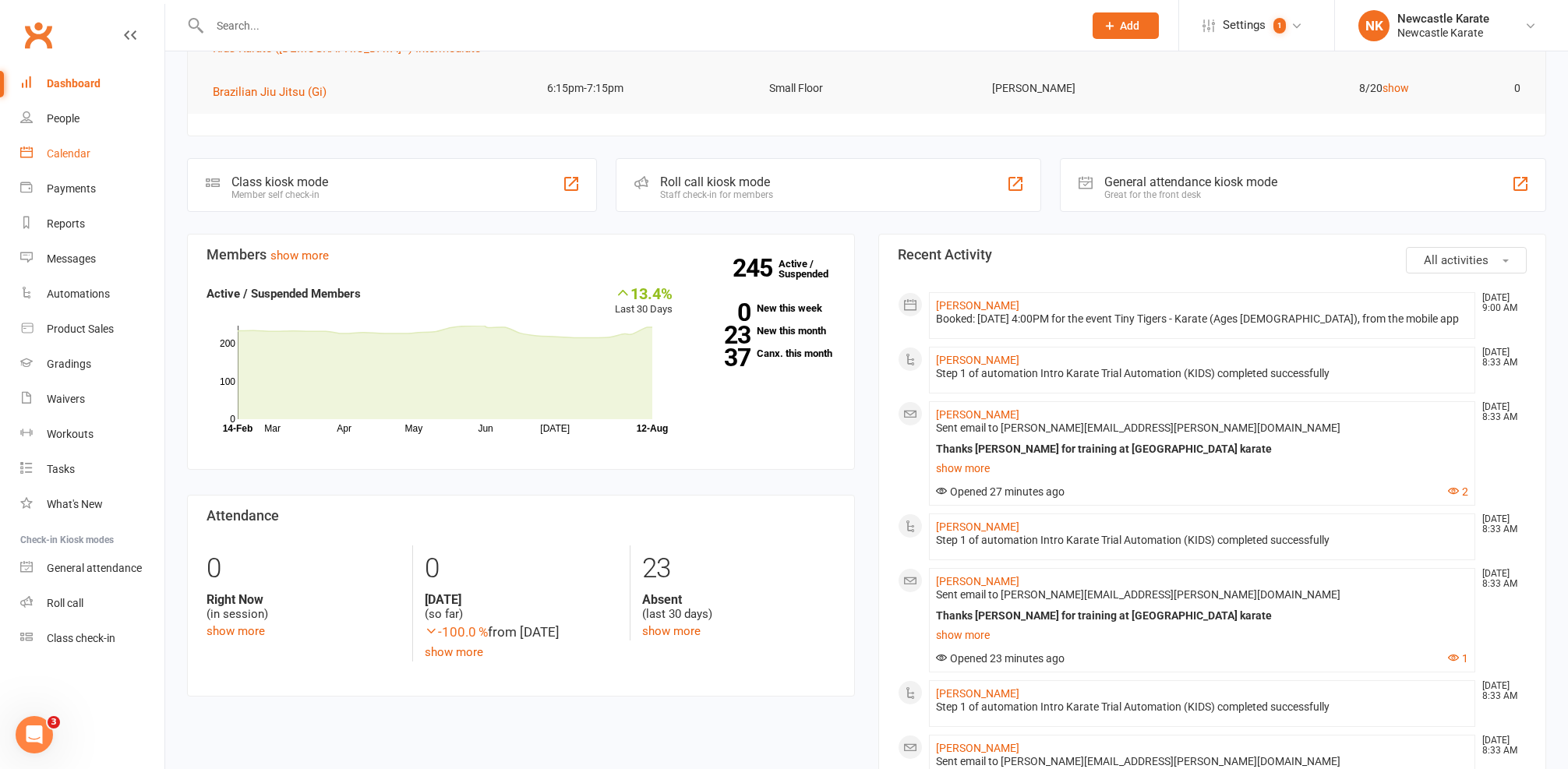
click at [90, 153] on link "Calendar" at bounding box center [92, 153] width 144 height 35
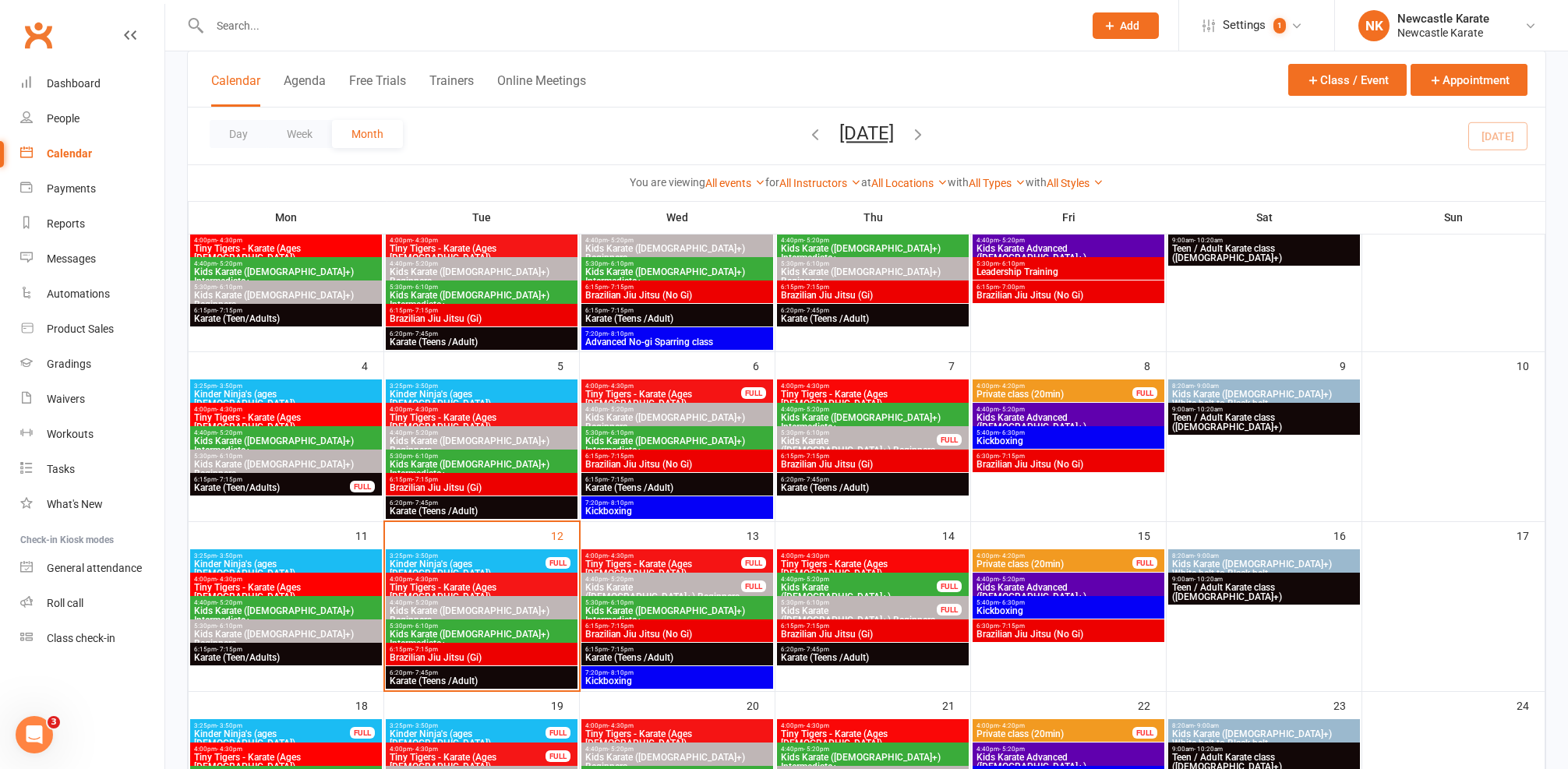
scroll to position [237, 0]
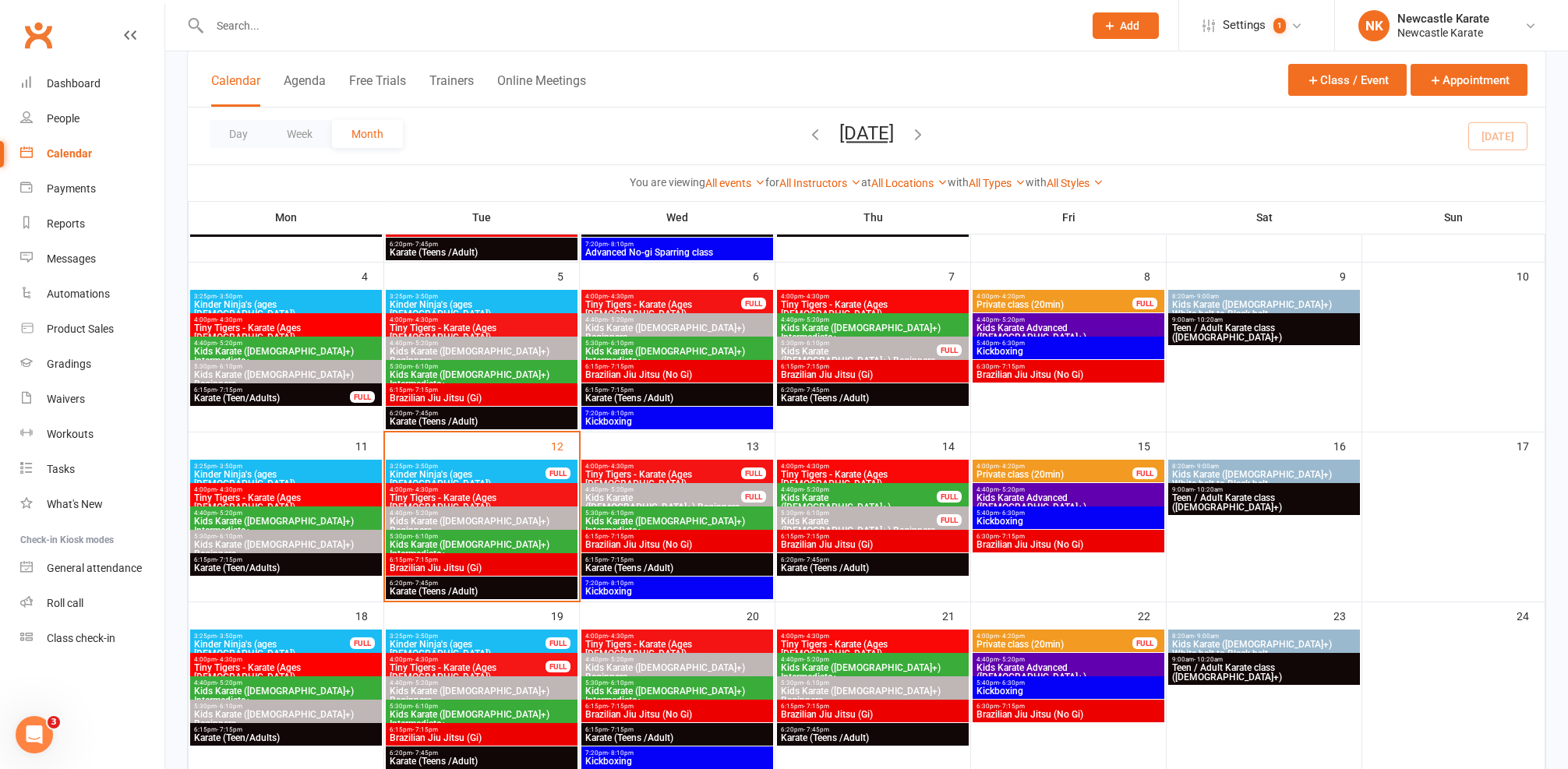
click at [647, 538] on span "6:15pm - 7:15pm" at bounding box center [677, 537] width 185 height 7
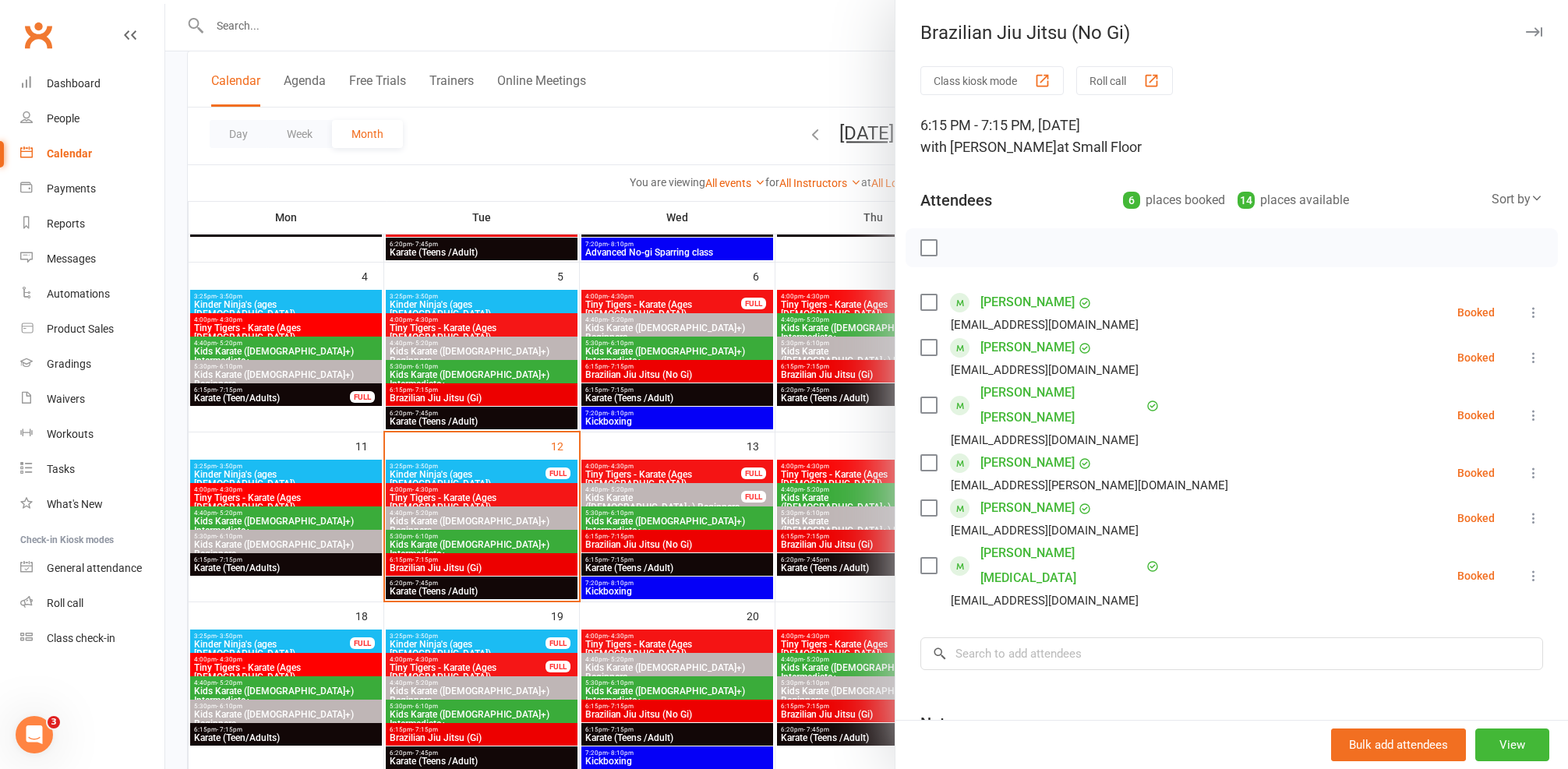
scroll to position [3, 0]
click at [644, 437] on div at bounding box center [867, 384] width 1403 height 769
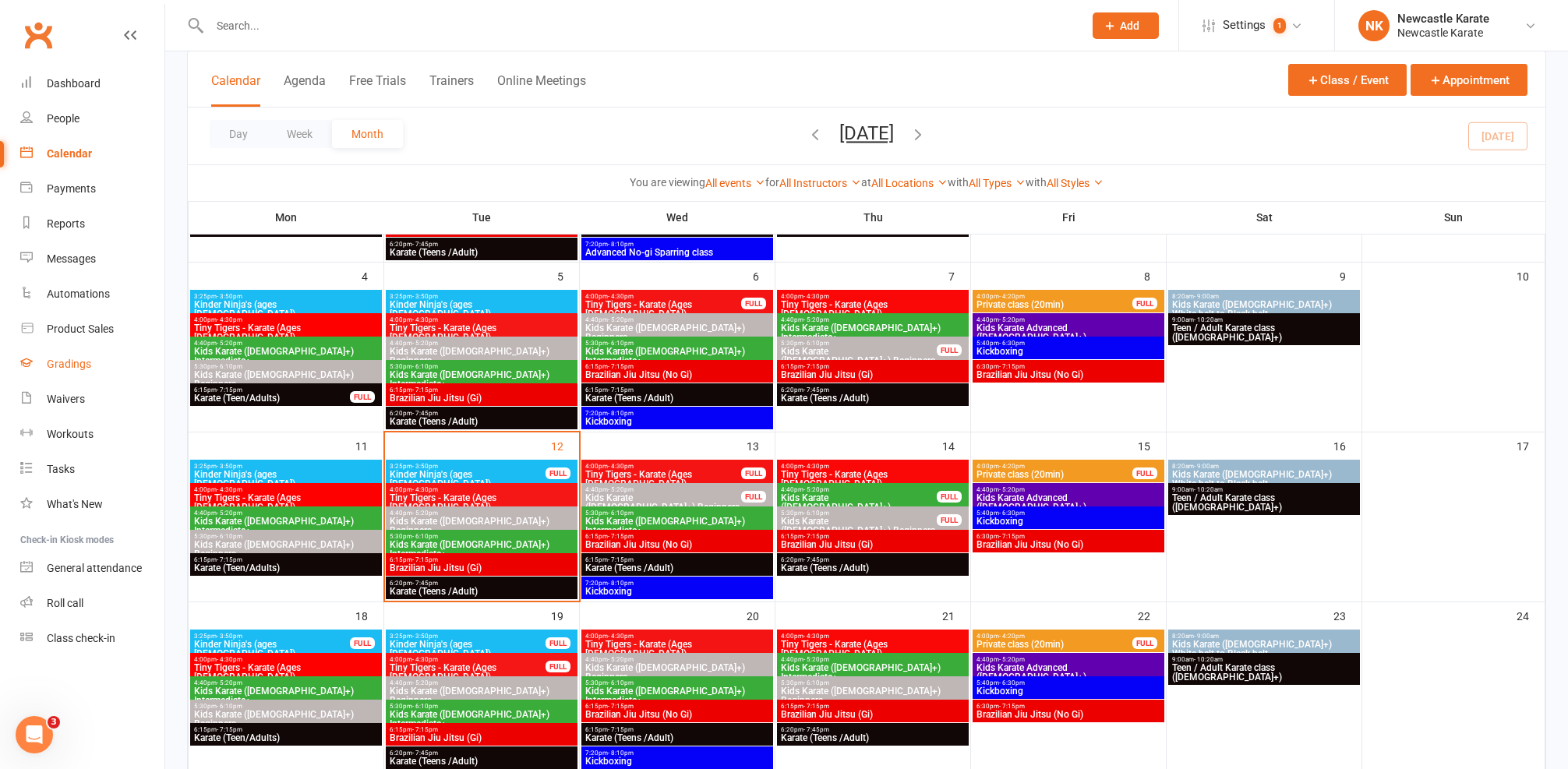
click at [104, 364] on link "Gradings" at bounding box center [92, 364] width 144 height 35
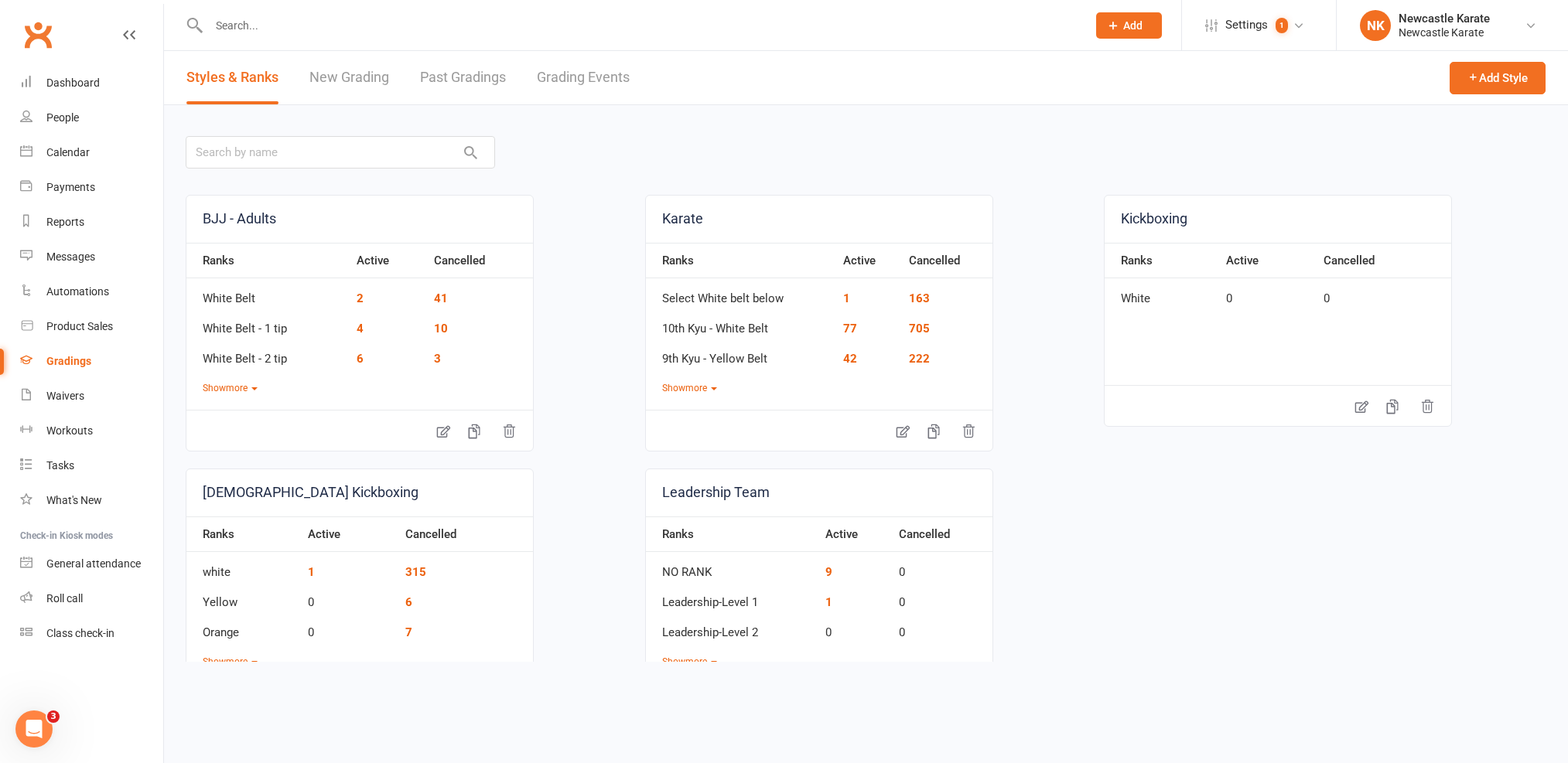
click at [576, 93] on link "Grading Events" at bounding box center [583, 77] width 92 height 53
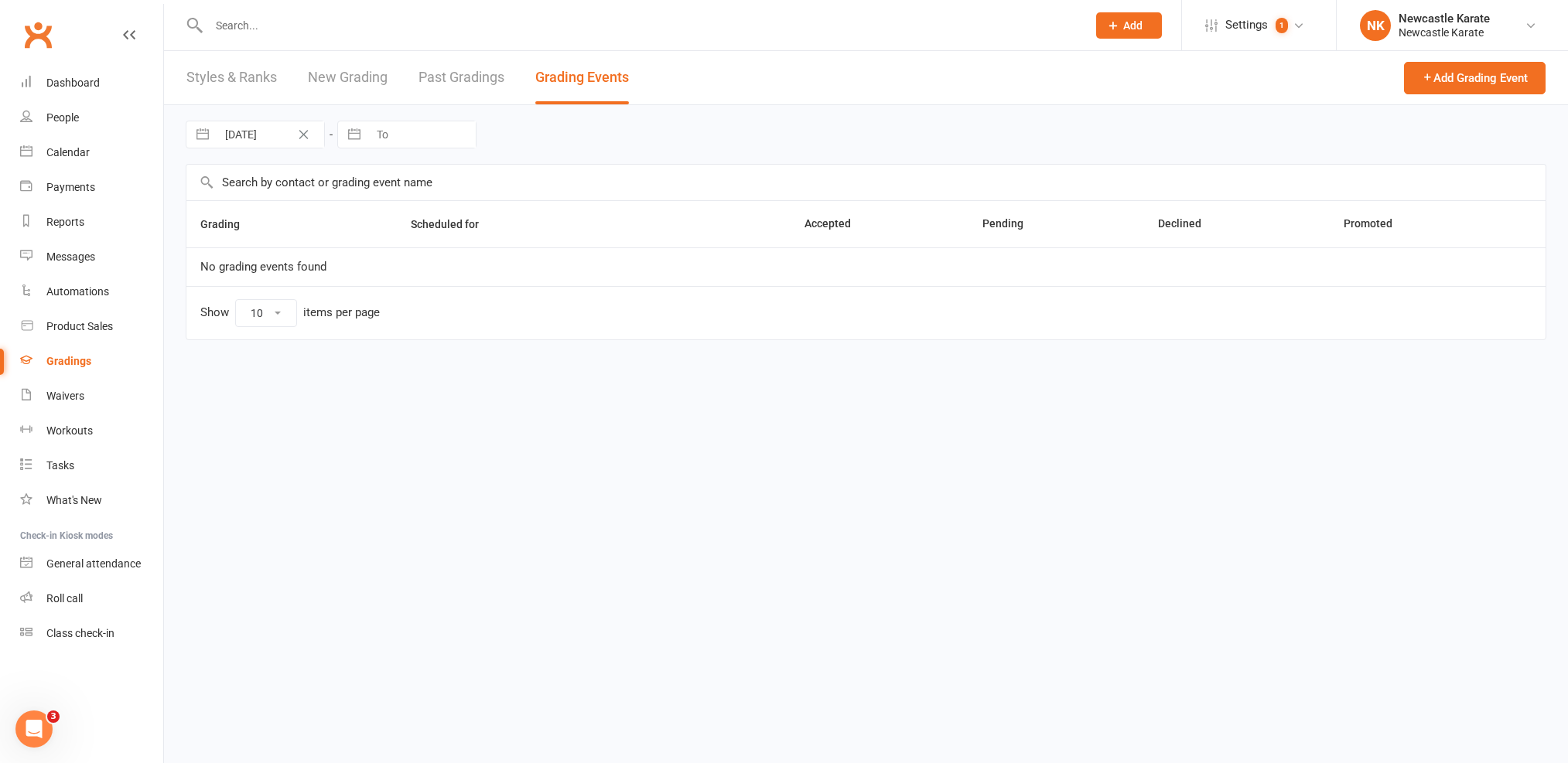
select select "100"
click at [467, 87] on link "Past Gradings" at bounding box center [461, 77] width 86 height 53
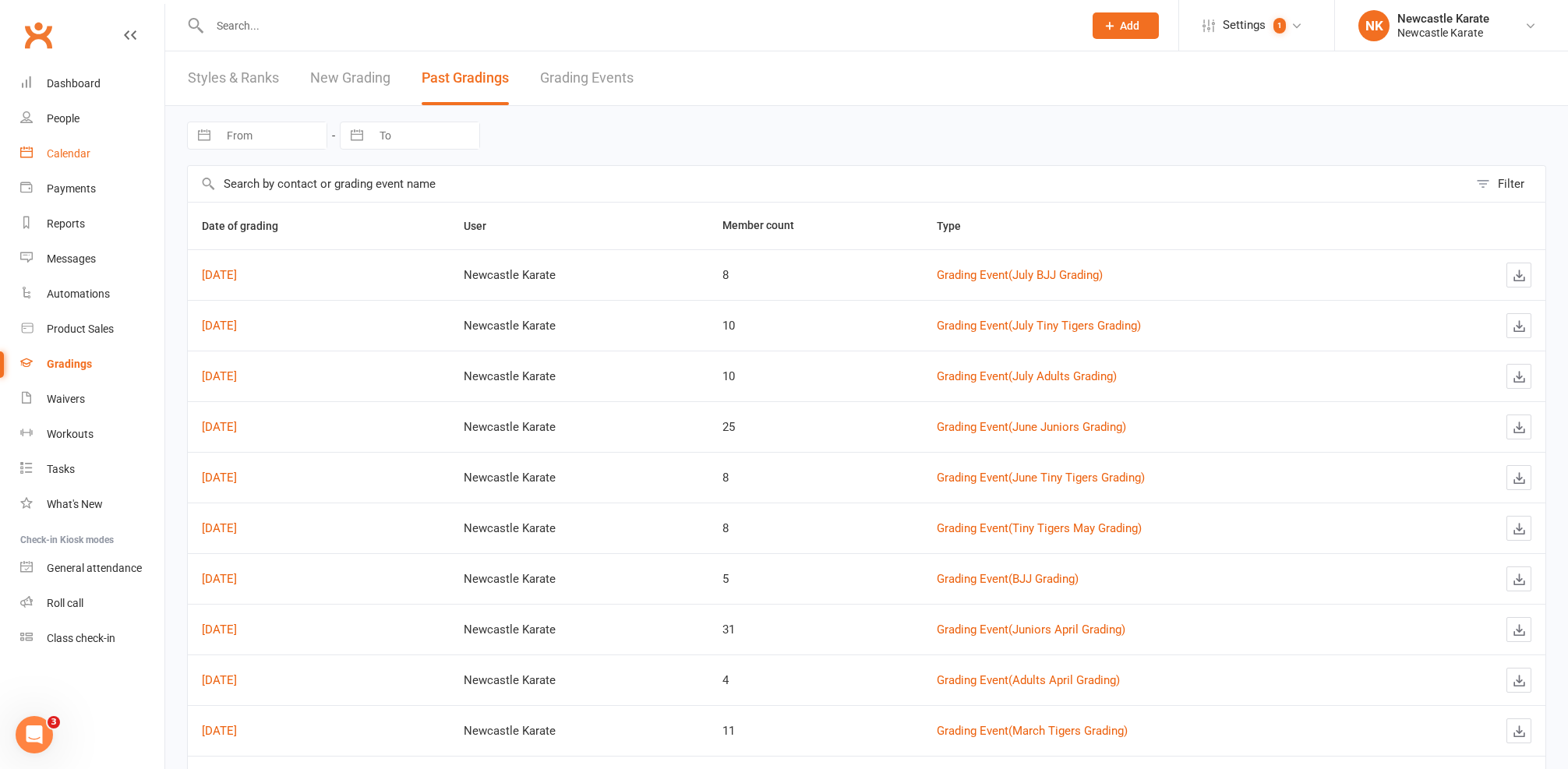
click at [110, 157] on link "Calendar" at bounding box center [92, 153] width 144 height 35
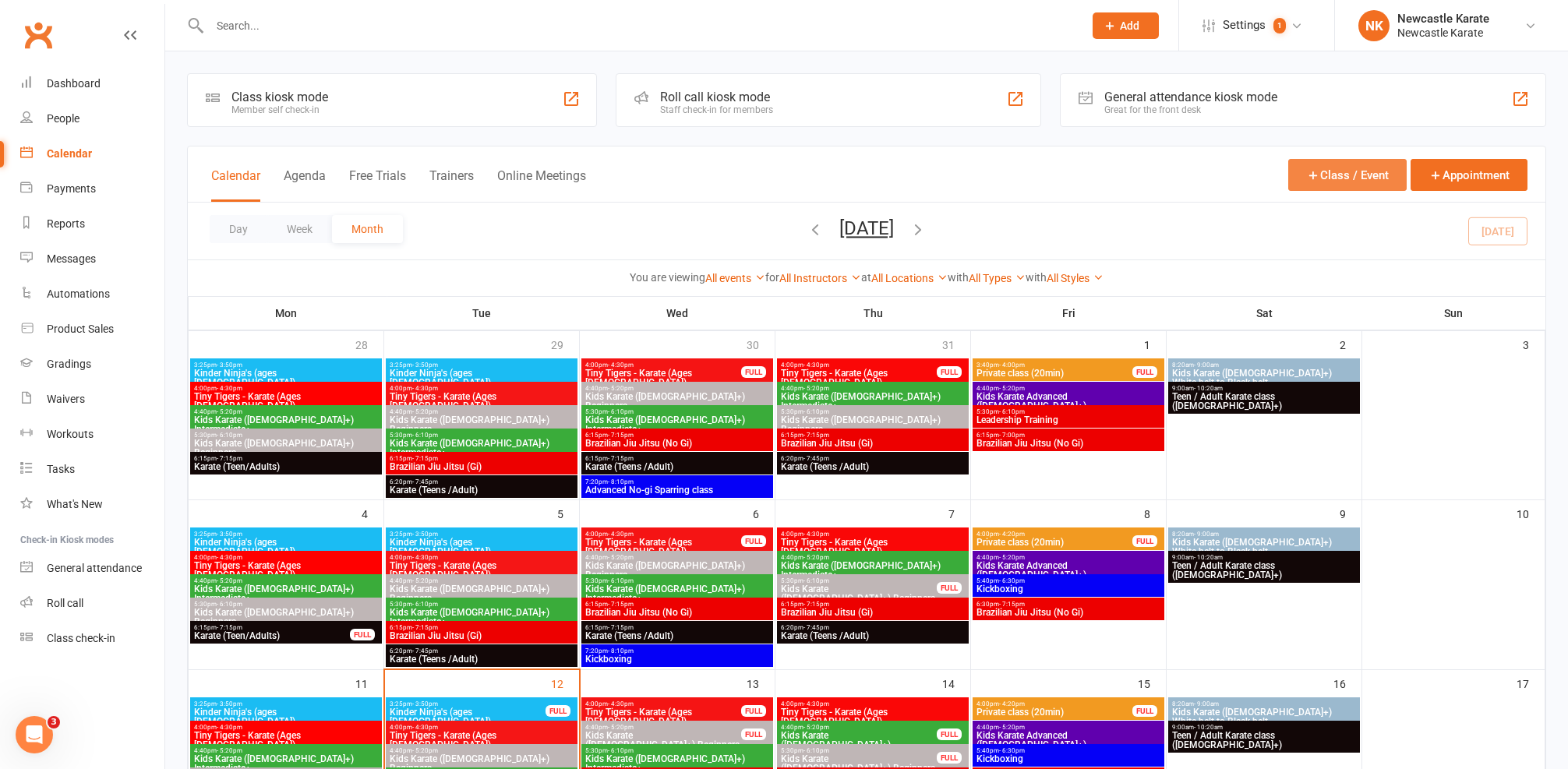
click at [1359, 173] on button "Class / Event" at bounding box center [1348, 174] width 119 height 32
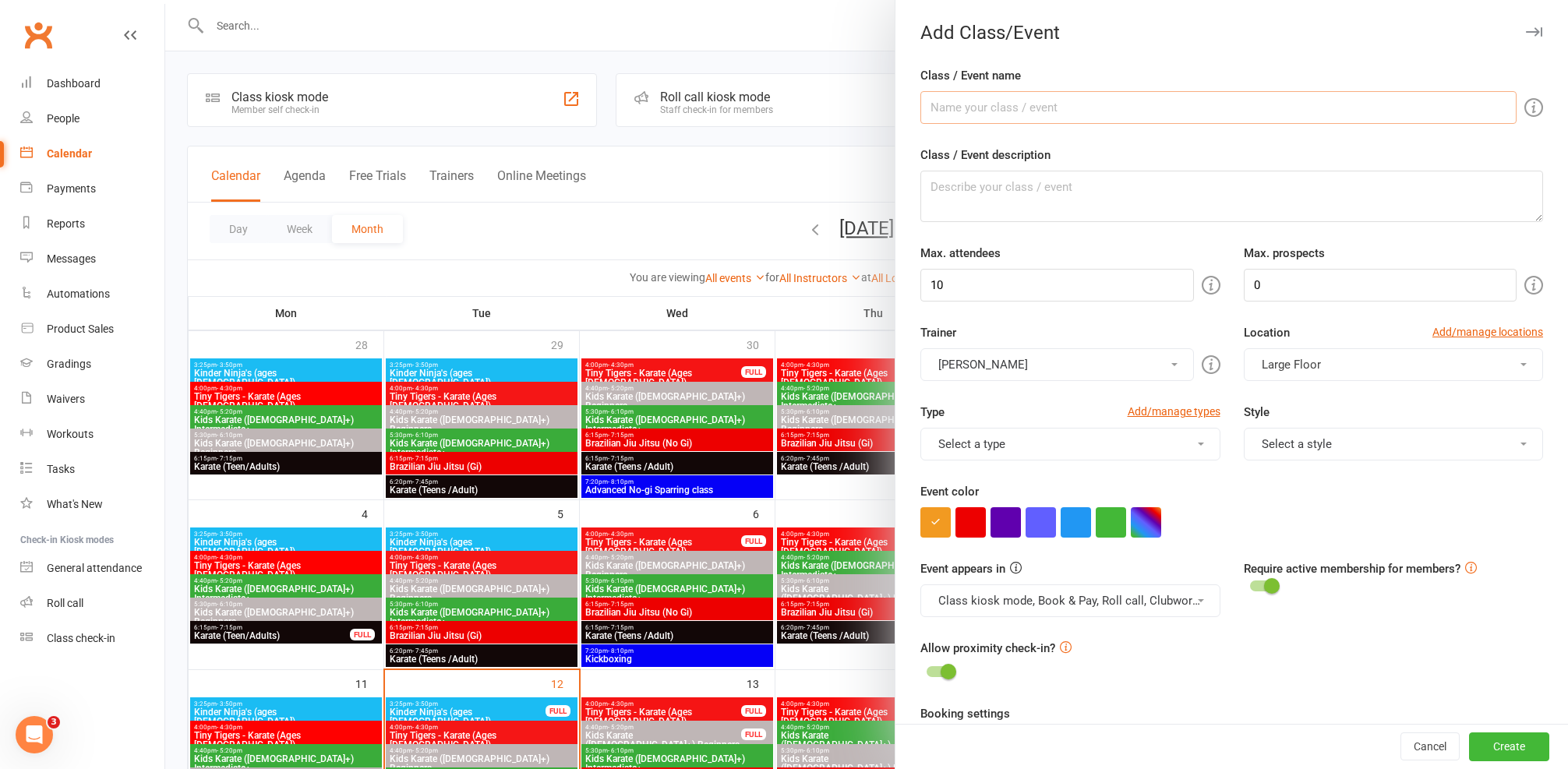
click at [1022, 116] on input "Class / Event name" at bounding box center [1218, 108] width 596 height 33
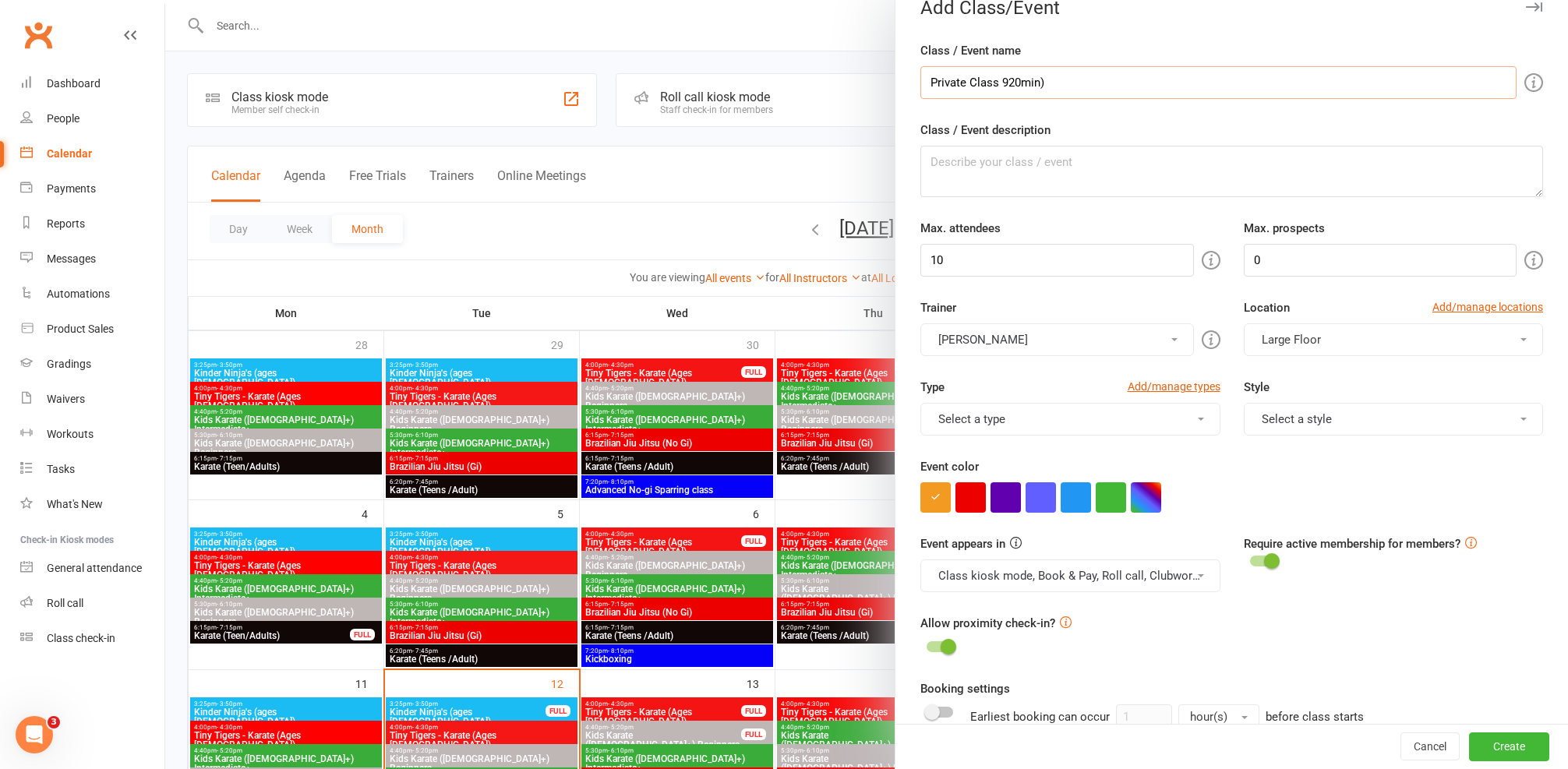
click at [1000, 80] on input "Private Class 920min)" at bounding box center [1218, 83] width 596 height 33
type input "Private Class (20min)"
click at [1012, 253] on input "10" at bounding box center [1058, 260] width 274 height 33
type input "1"
click at [1080, 300] on div "Trainer Marc Mathews Marc Mathews" at bounding box center [1070, 327] width 323 height 58
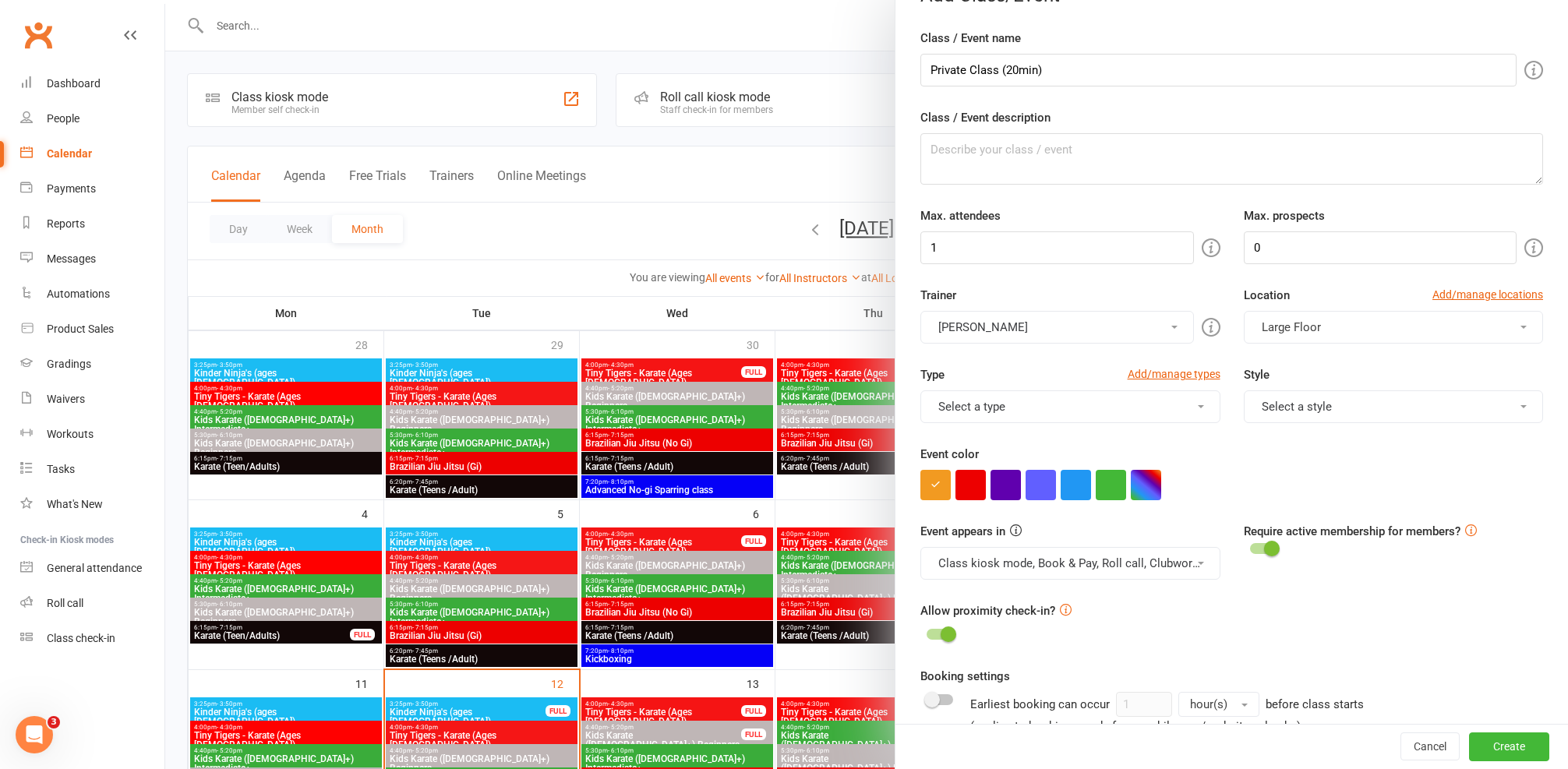
scroll to position [114, 0]
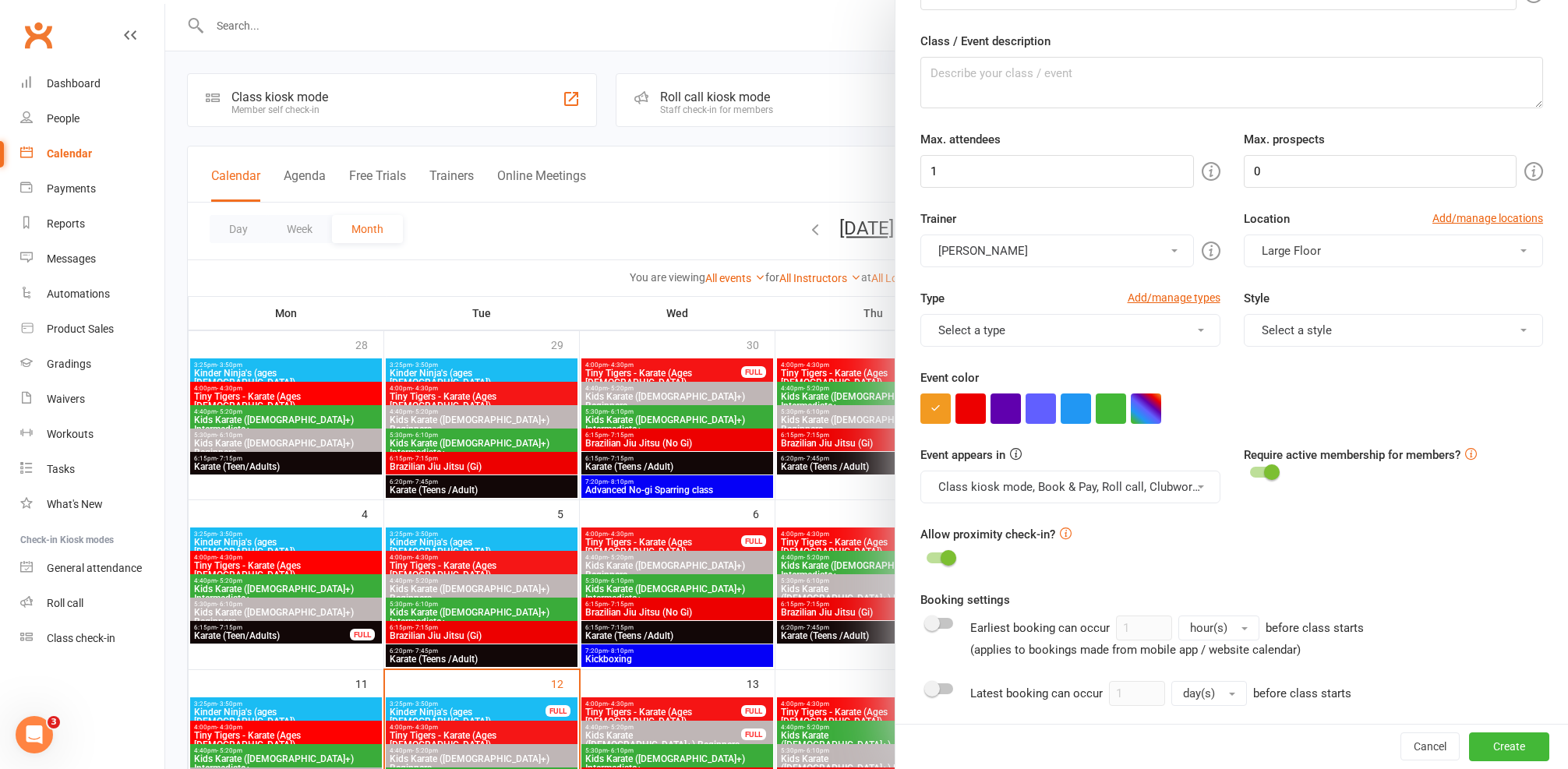
click at [1036, 491] on button "Class kiosk mode, Book & Pay, Roll call, Clubworx website calendar and Mobile a…" at bounding box center [1070, 487] width 300 height 33
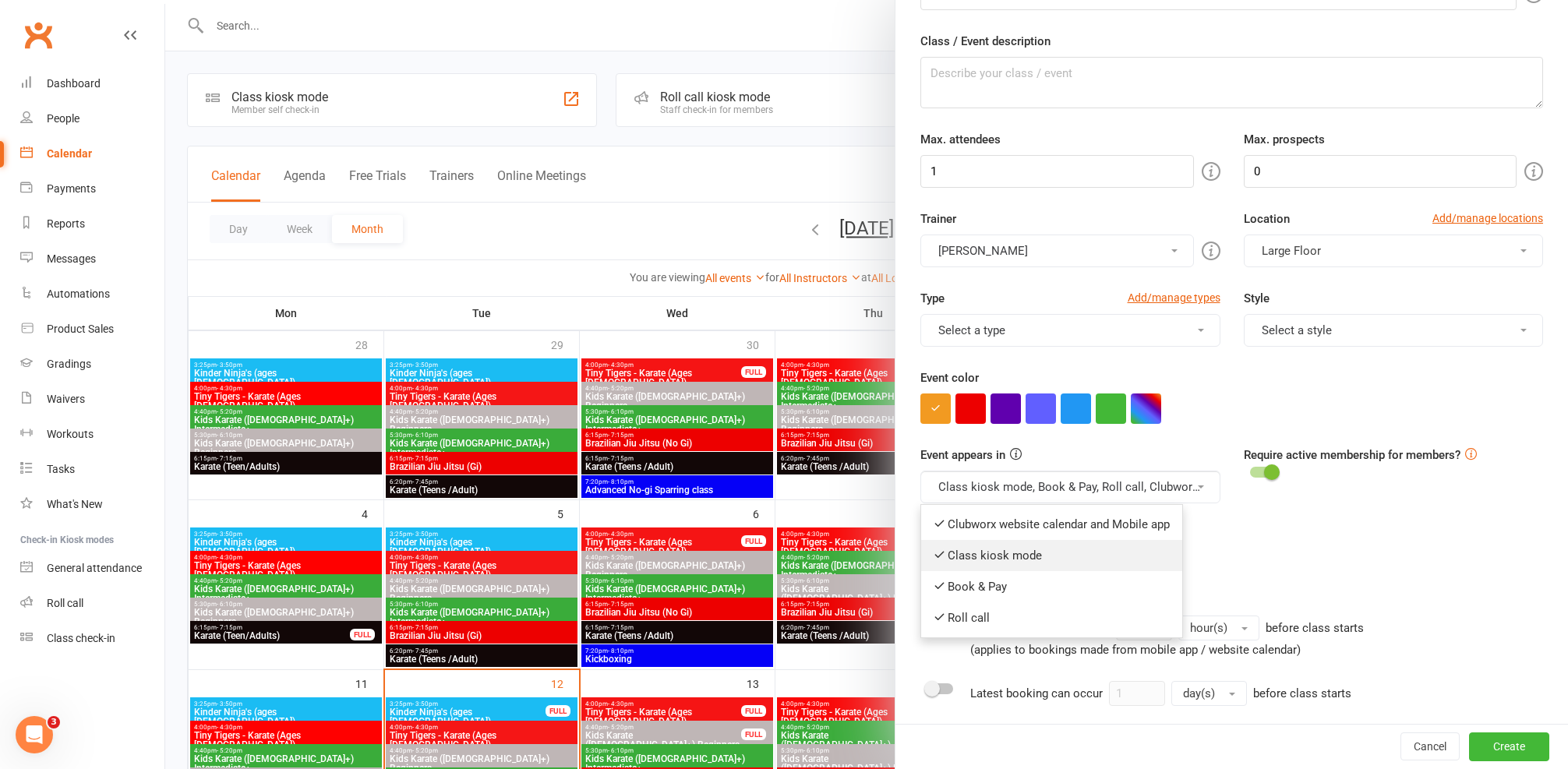
click at [1054, 550] on link "Class kiosk mode" at bounding box center [1052, 555] width 261 height 31
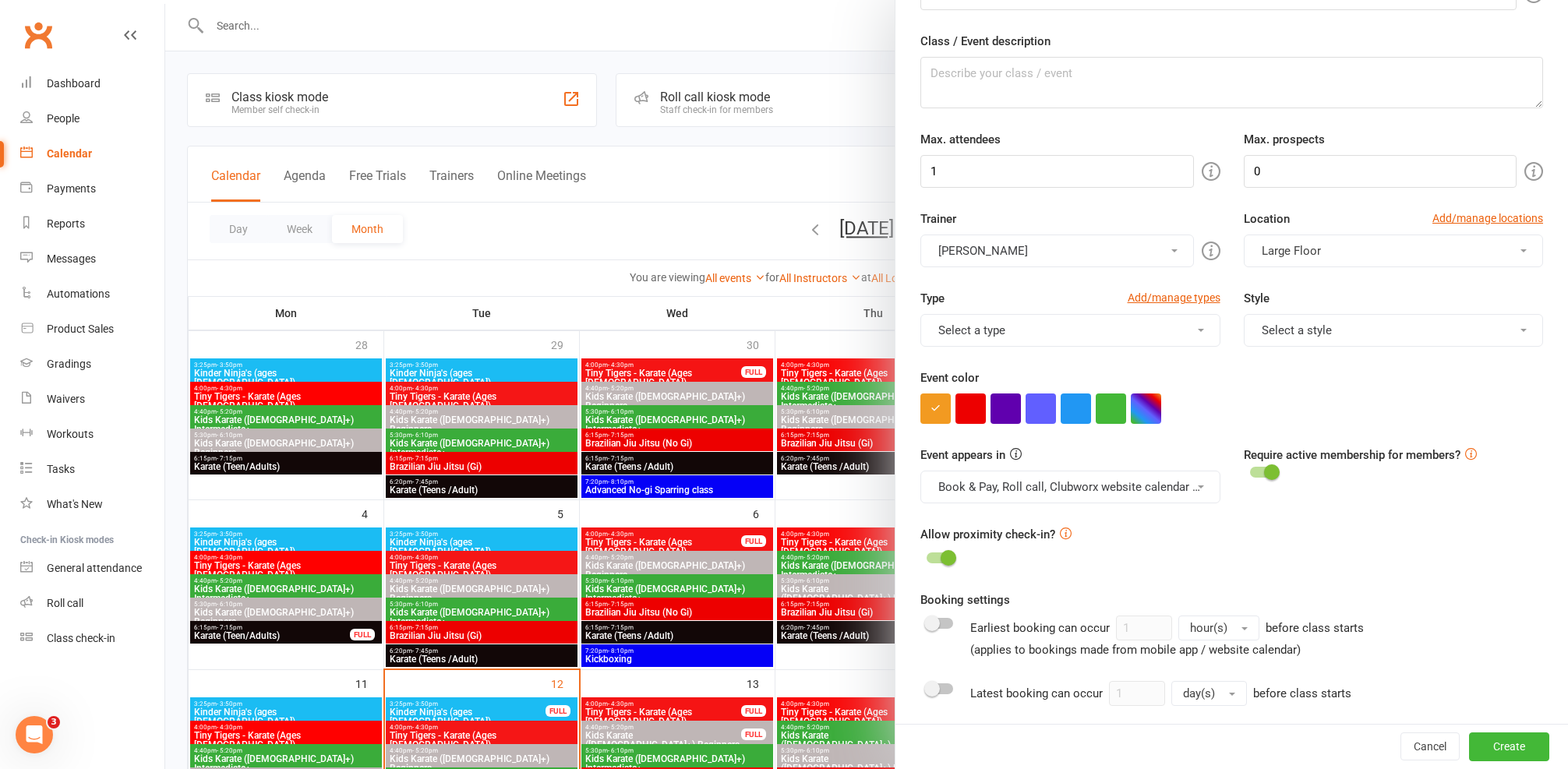
click at [1066, 486] on button "Book & Pay, Roll call, Clubworx website calendar and Mobile app" at bounding box center [1070, 487] width 300 height 33
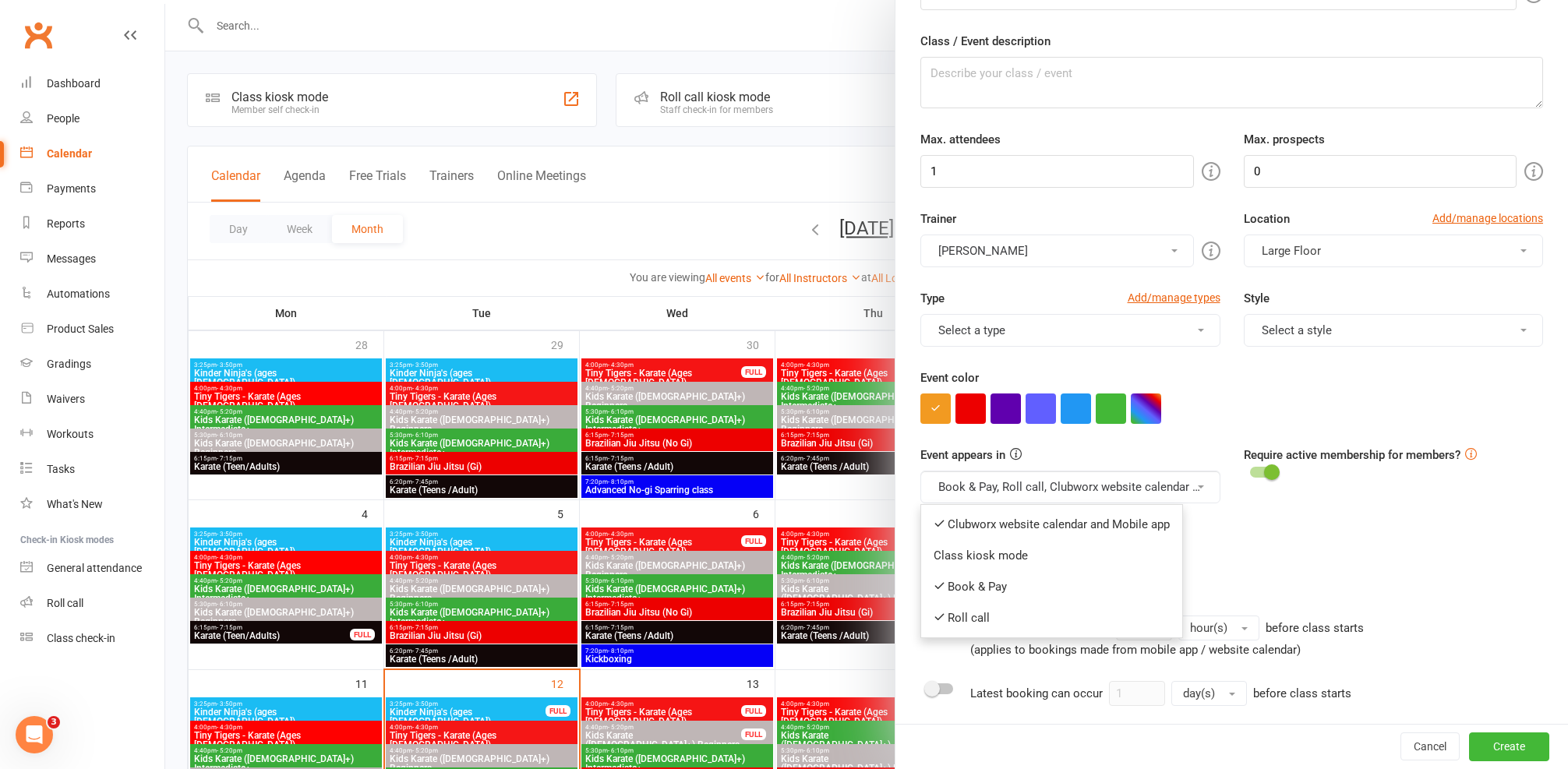
click at [1218, 538] on div "Allow proximity check-in?" at bounding box center [1232, 547] width 623 height 44
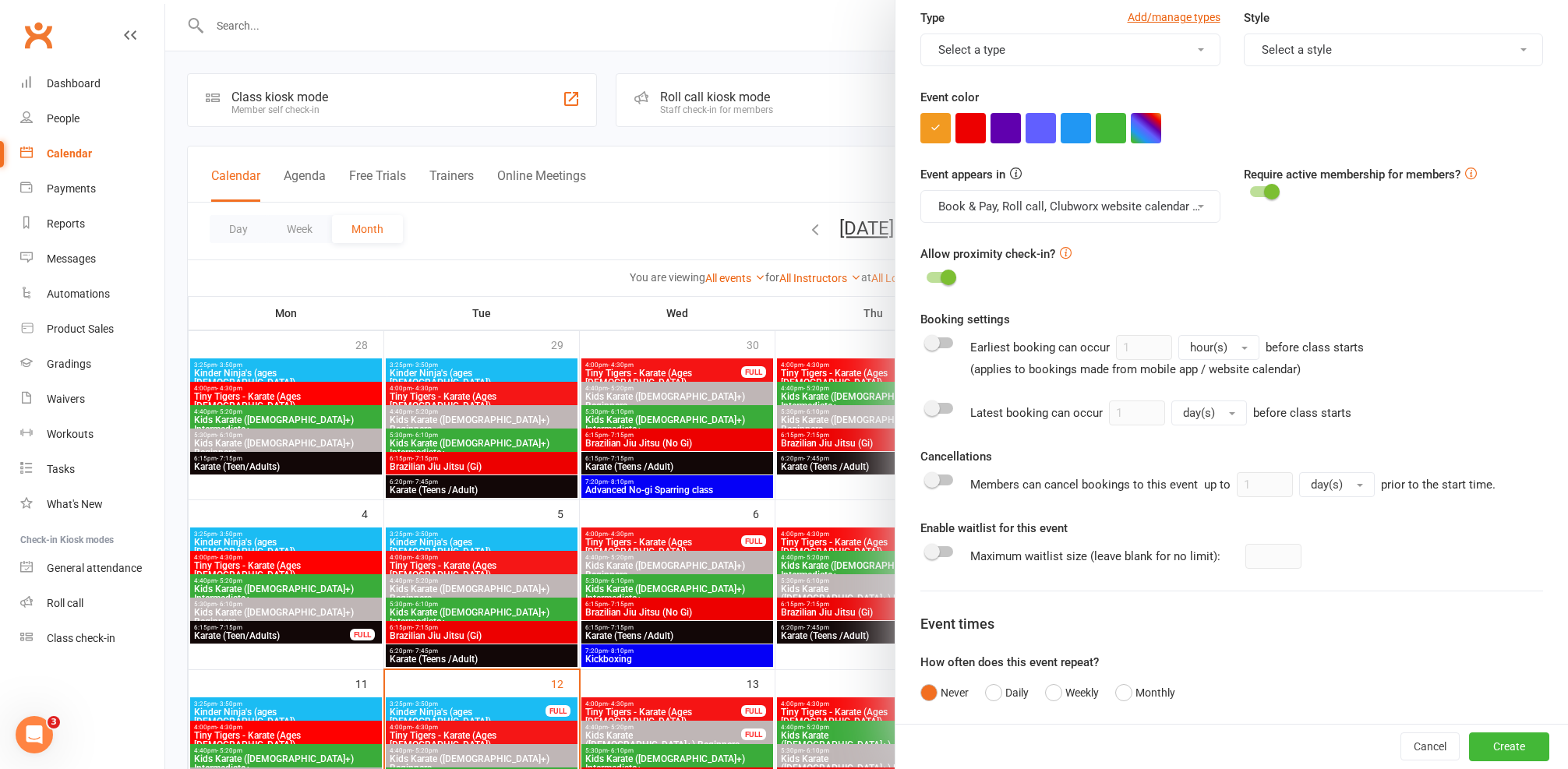
scroll to position [481, 0]
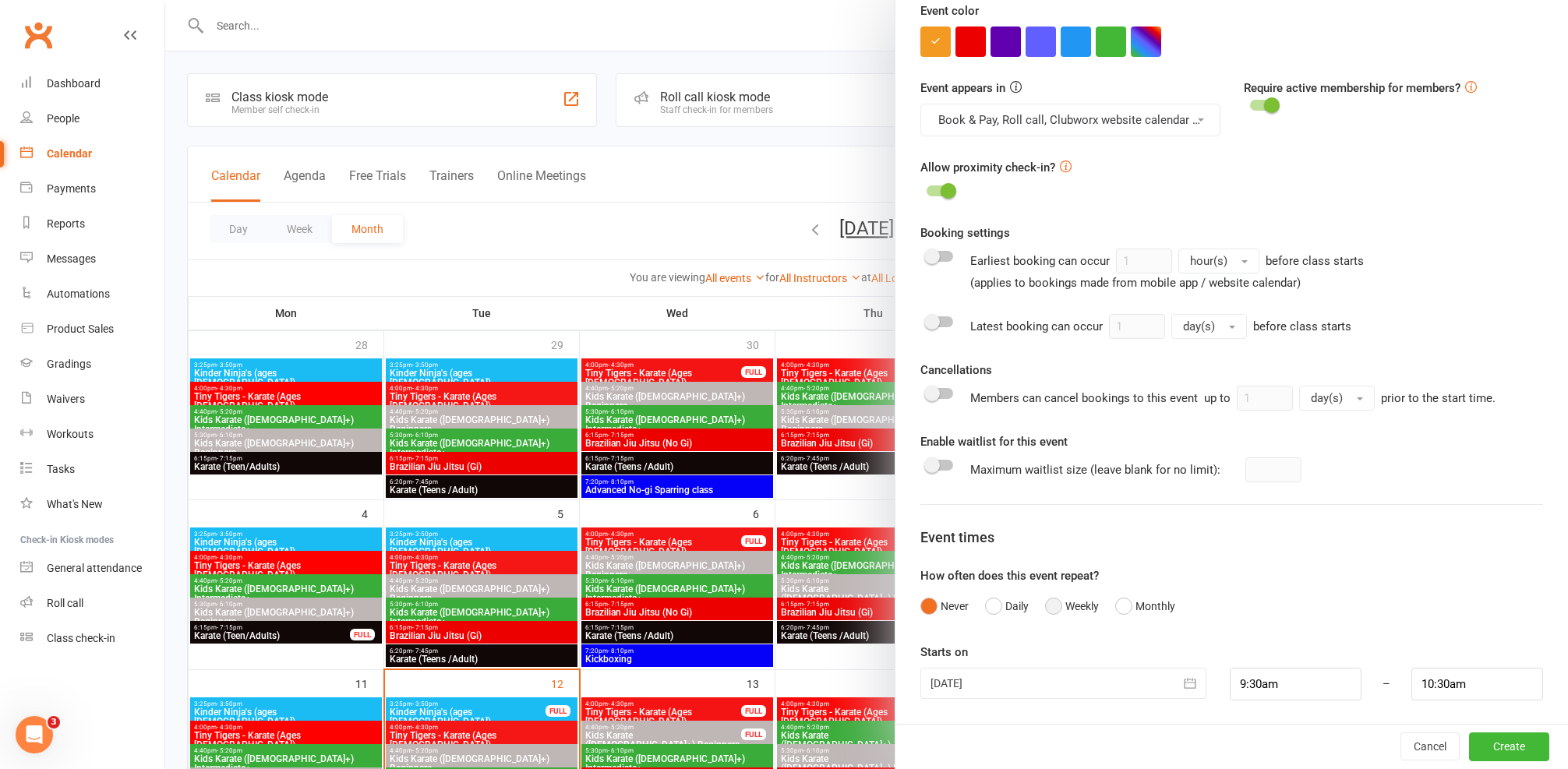
click at [1079, 605] on button "Weekly" at bounding box center [1071, 606] width 54 height 29
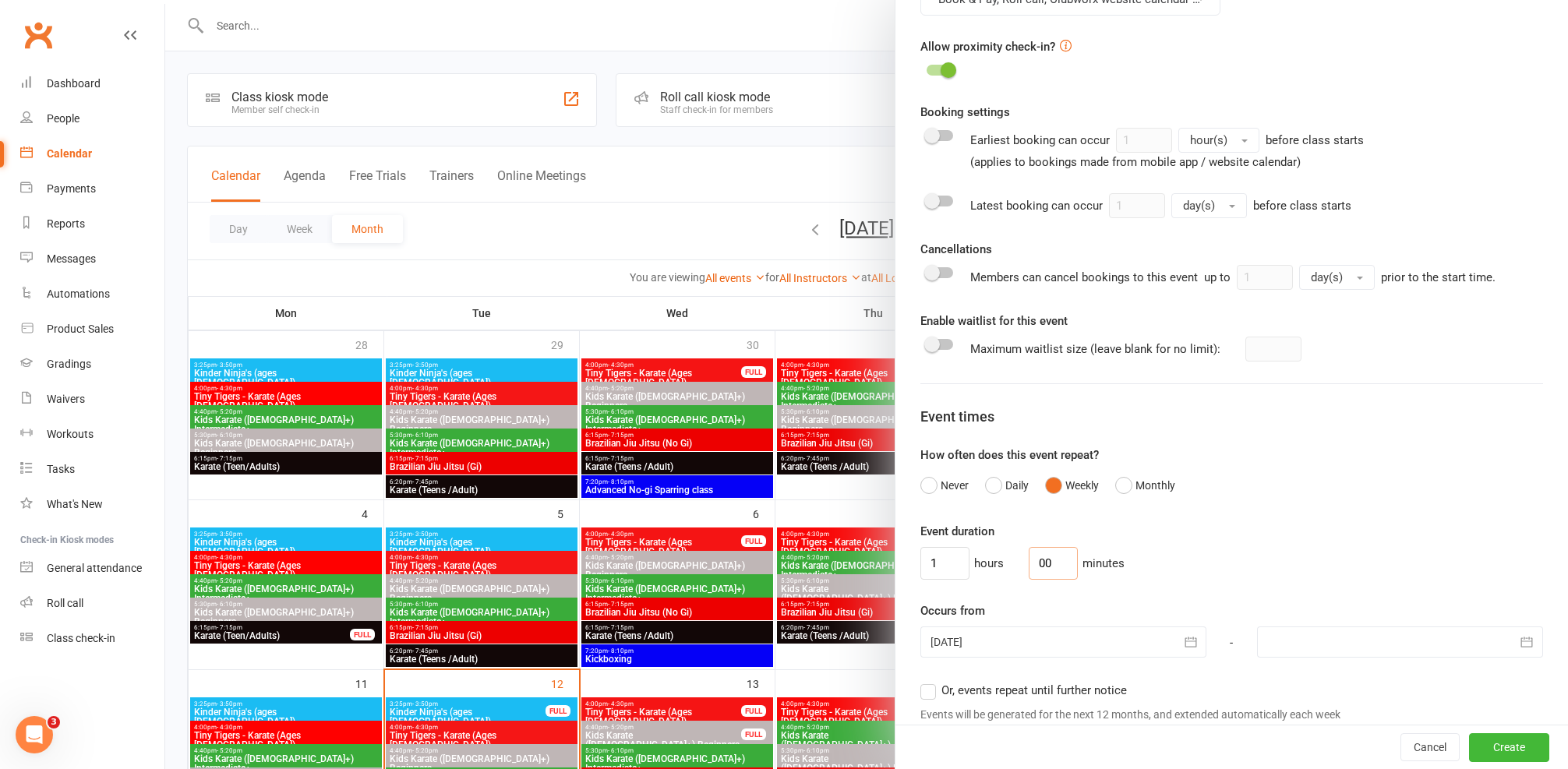
click at [1039, 572] on input "00" at bounding box center [1054, 564] width 49 height 33
type input "0"
type input "20"
click at [928, 561] on input "1" at bounding box center [945, 564] width 49 height 33
type input "0"
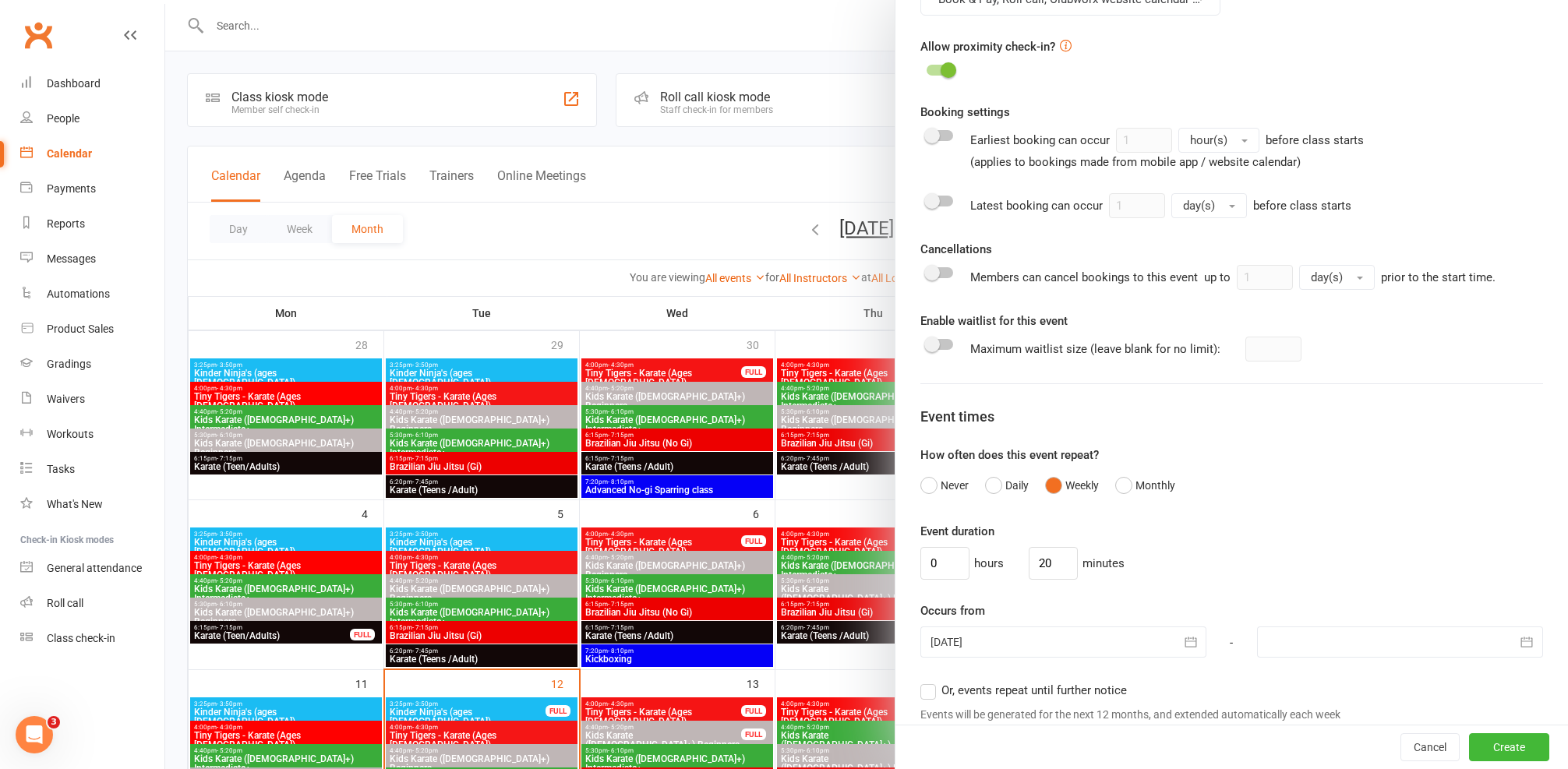
click at [1118, 619] on div "Occurs from 12 Aug 2025 August 2025 Sun Mon Tue Wed Thu Fri Sat 31 27 28 29 30 …" at bounding box center [1232, 630] width 623 height 58
click at [1117, 626] on div "Occurs from 12 Aug 2025 August 2025 Sun Mon Tue Wed Thu Fri Sat 31 27 28 29 30 …" at bounding box center [1232, 630] width 623 height 58
click at [1097, 652] on div at bounding box center [1063, 642] width 286 height 31
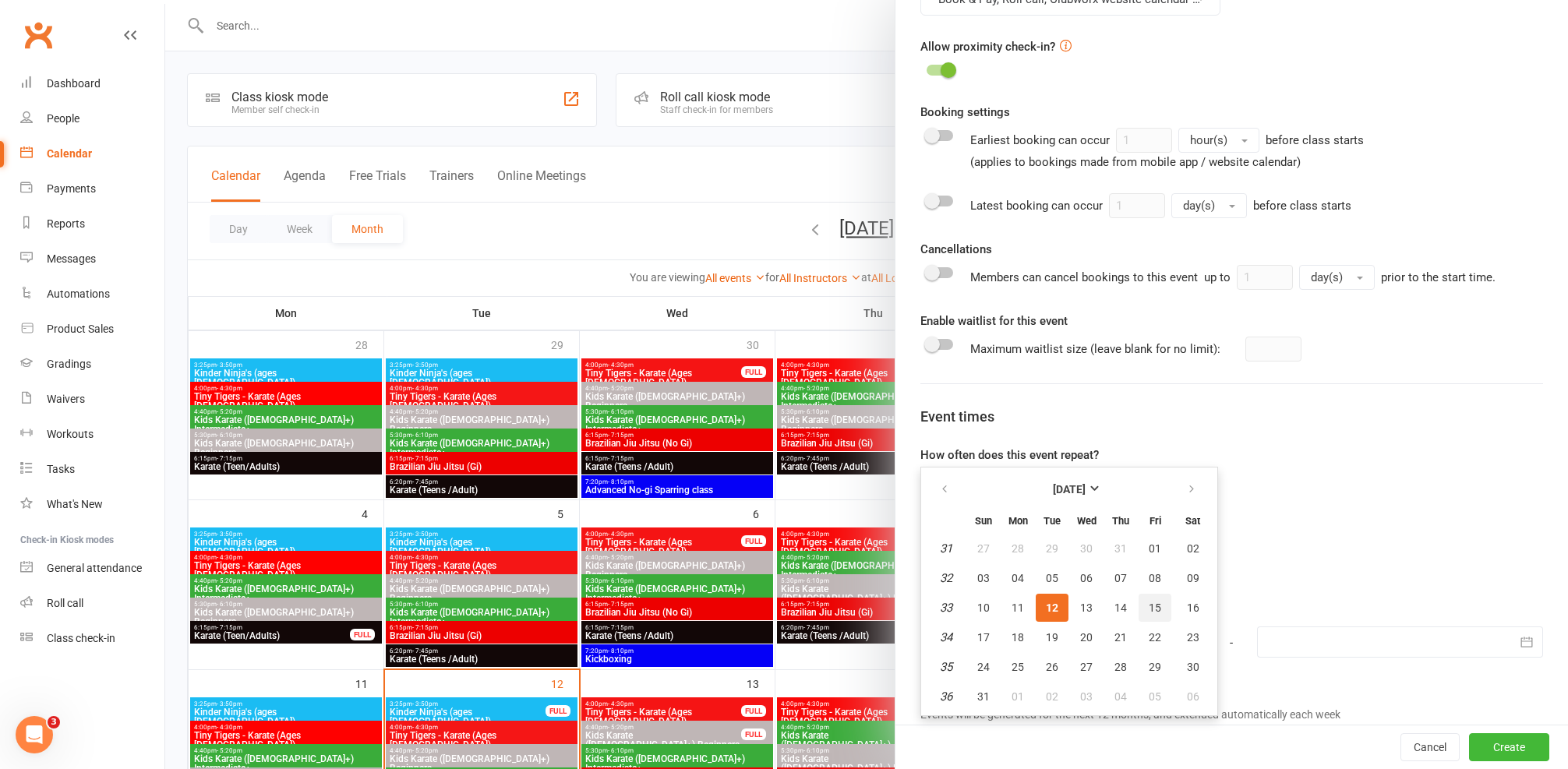
click at [1149, 603] on span "15" at bounding box center [1155, 608] width 13 height 13
type input "15 Aug 2025"
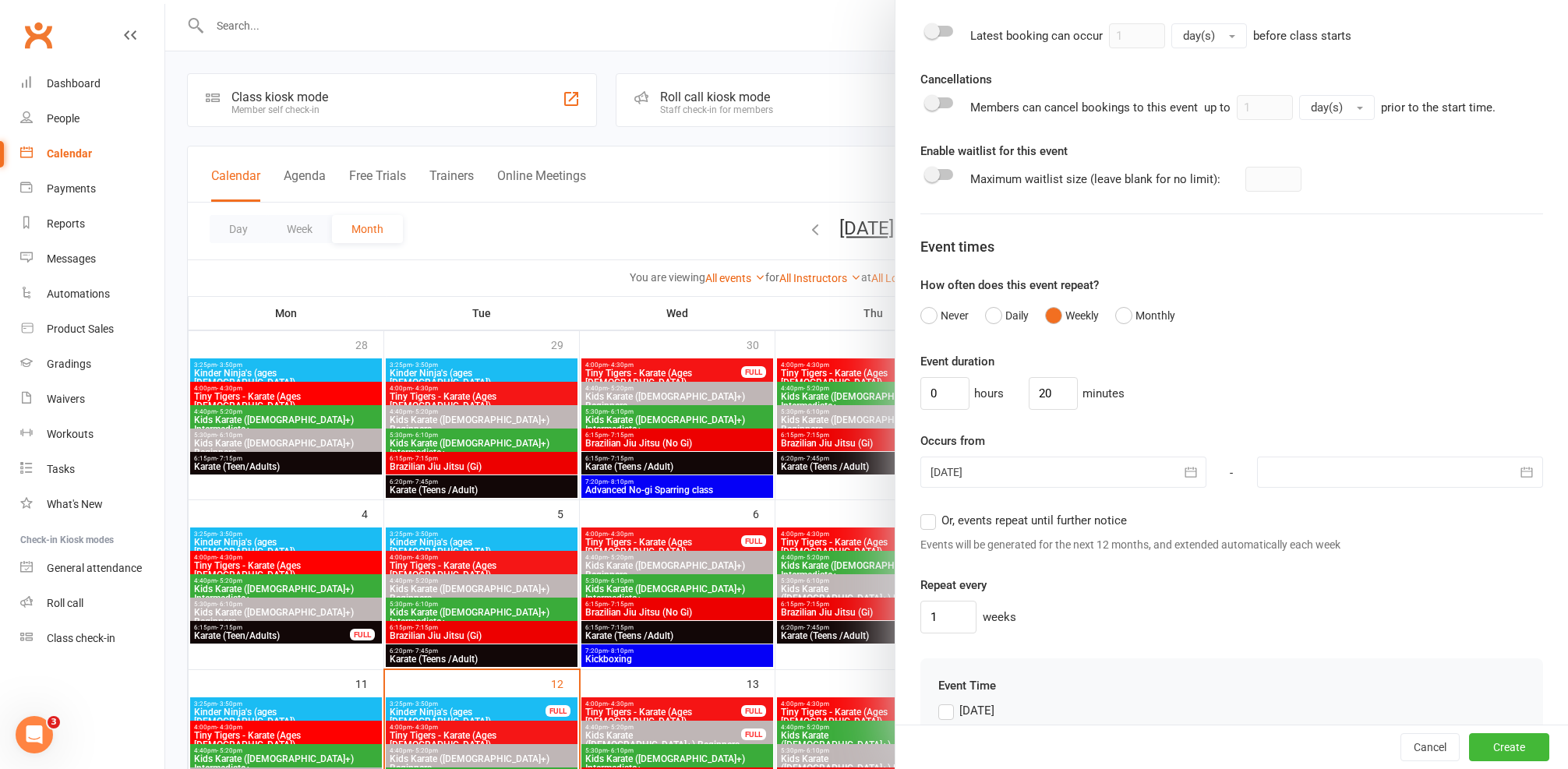
scroll to position [790, 0]
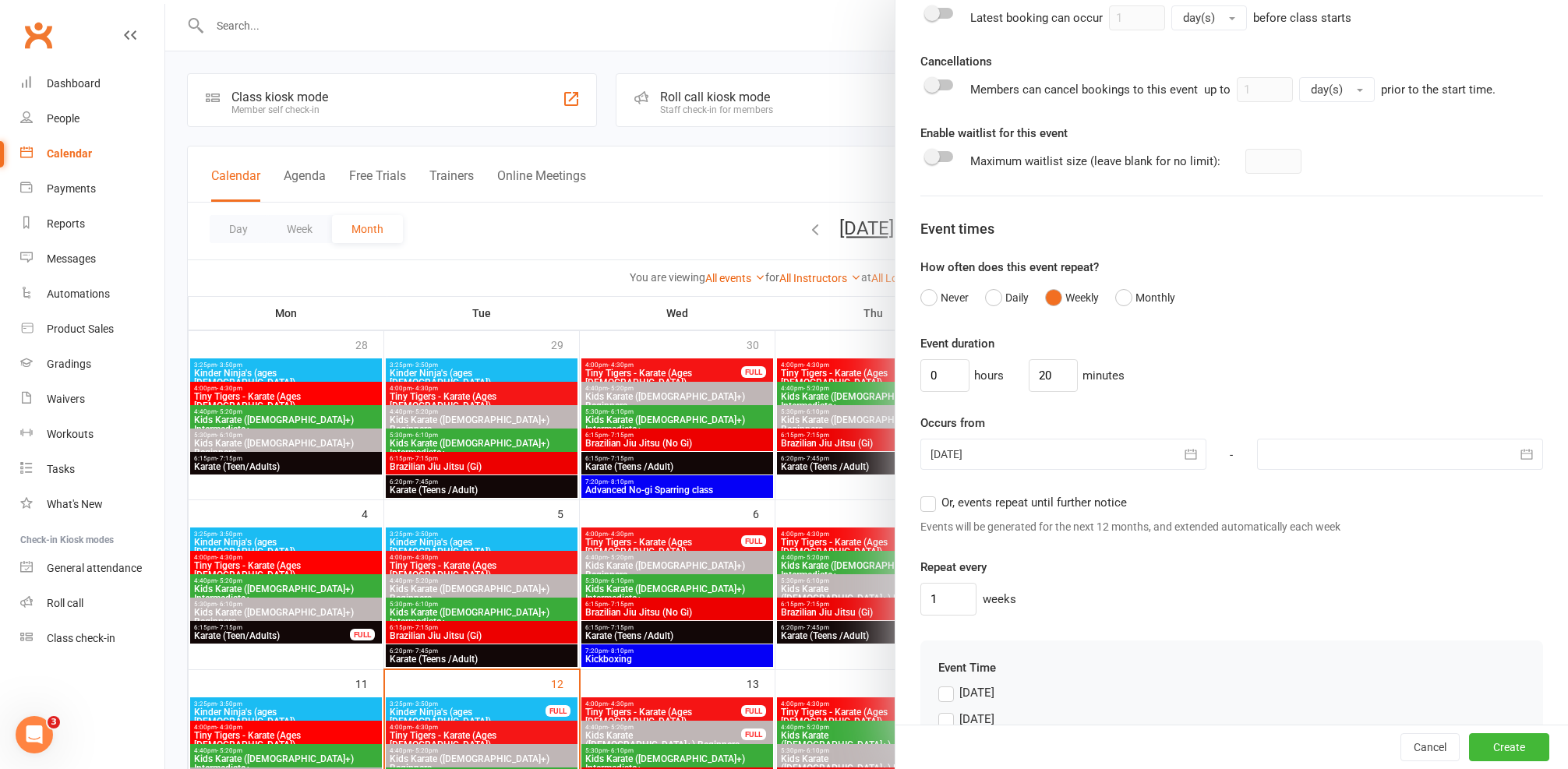
click at [1026, 494] on span "Or, events repeat until further notice" at bounding box center [1034, 501] width 185 height 16
click at [931, 493] on input "Or, events repeat until further notice" at bounding box center [925, 493] width 10 height 0
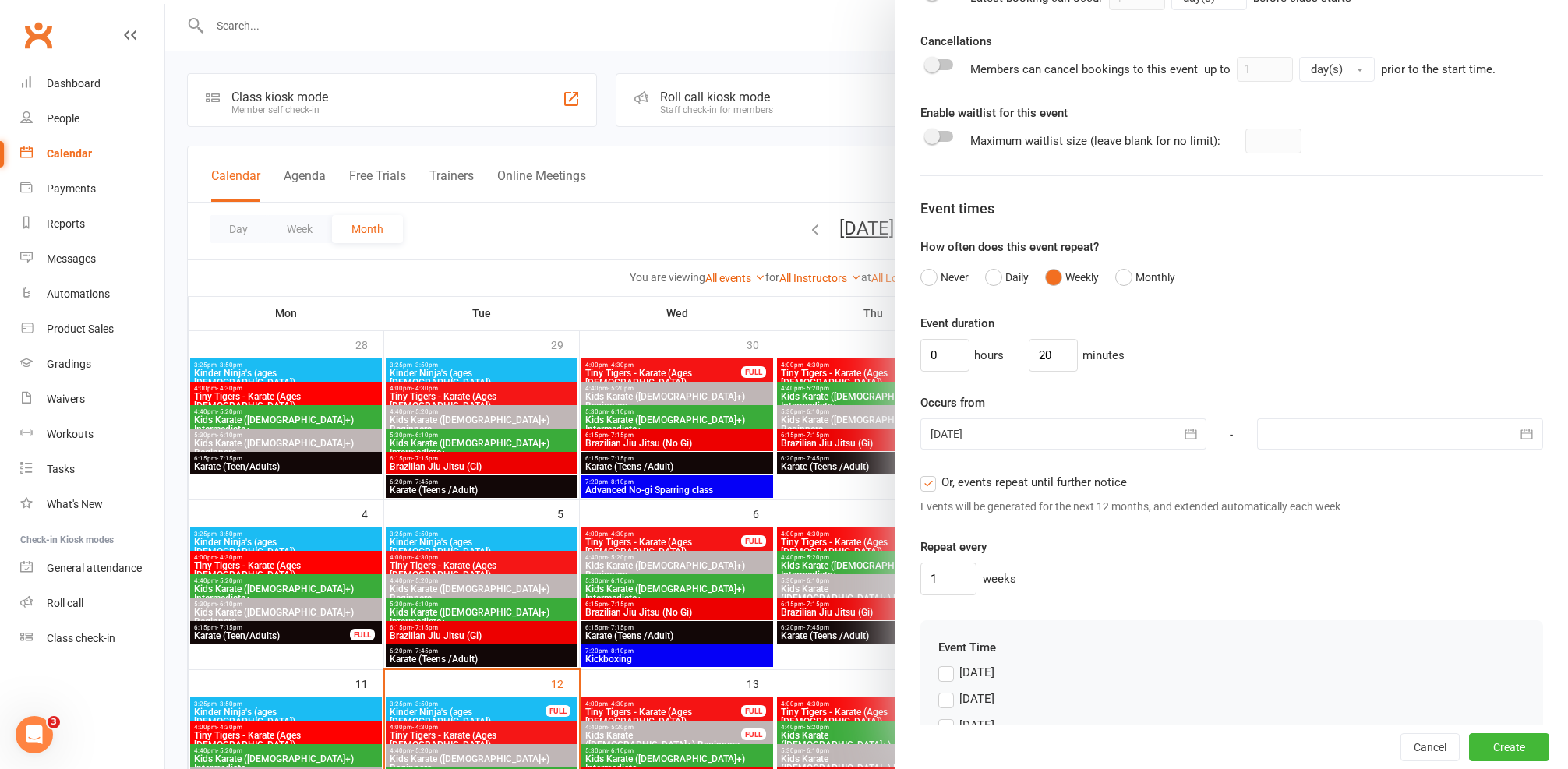
scroll to position [859, 0]
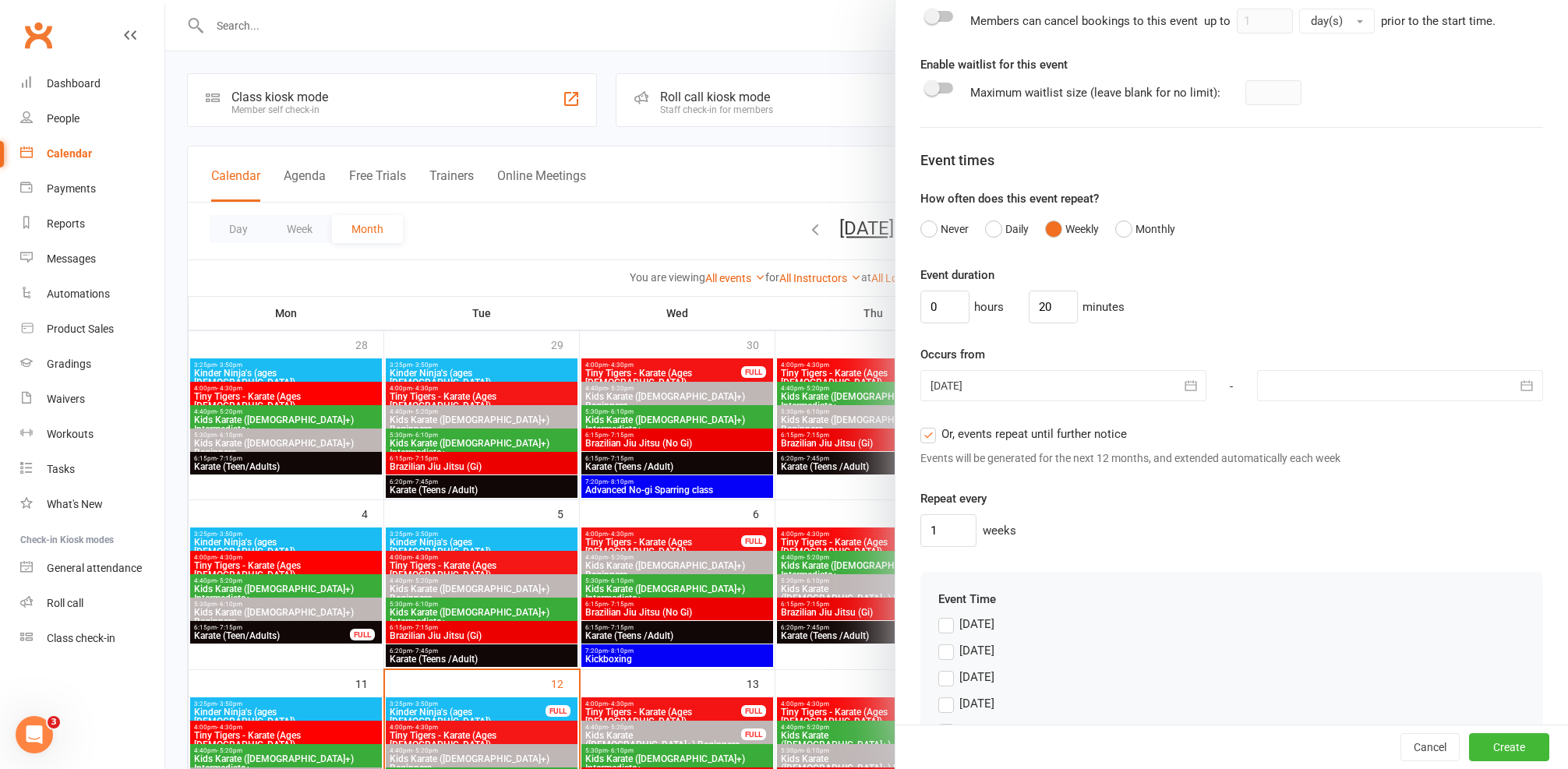
click at [1039, 385] on div at bounding box center [1063, 385] width 286 height 31
click at [1293, 514] on div "1 weeks" at bounding box center [1232, 531] width 623 height 33
click at [1067, 383] on div at bounding box center [1063, 385] width 286 height 31
click at [1152, 542] on span "15" at bounding box center [1155, 543] width 13 height 13
click at [1088, 506] on div "Repeat every 1 weeks" at bounding box center [1232, 518] width 623 height 58
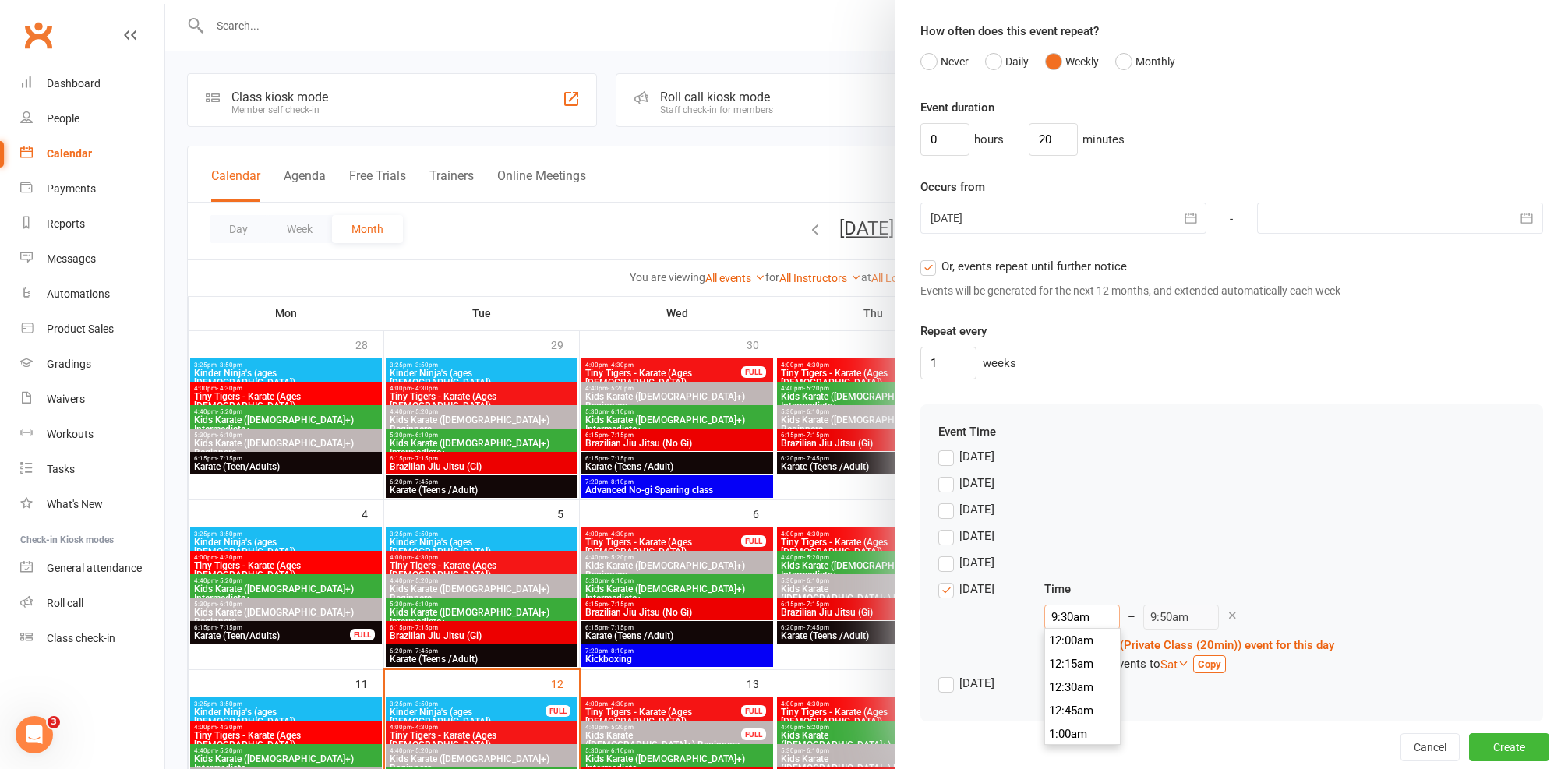
scroll to position [865, 0]
drag, startPoint x: 1084, startPoint y: 619, endPoint x: 1039, endPoint y: 614, distance: 45.3
click at [1045, 614] on input "9:30am" at bounding box center [1082, 616] width 76 height 25
type input "3"
type input "3:20am"
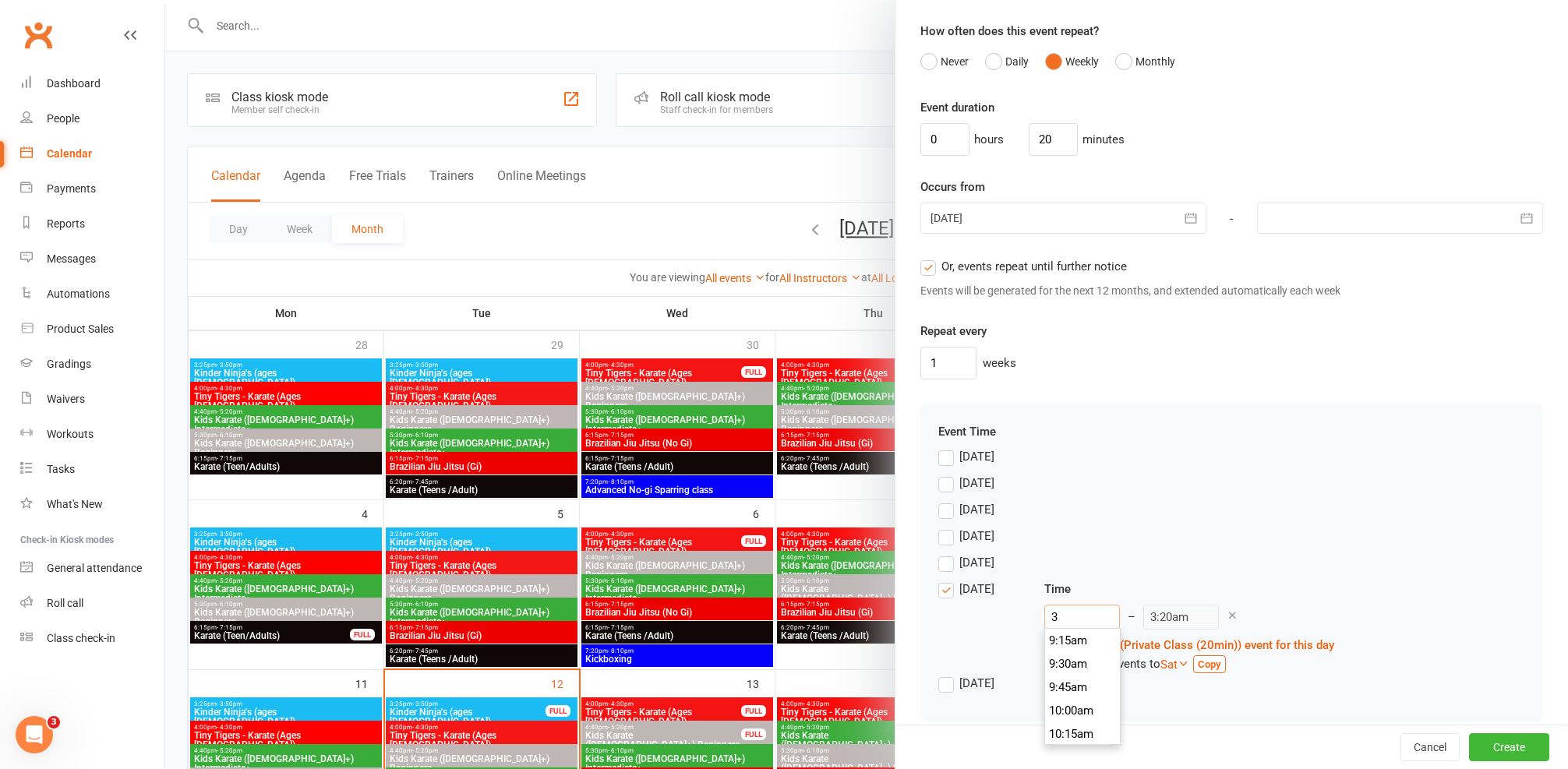
scroll to position [258, 0]
type input "3:3"
type input "9:50am"
type input "3:30"
type input "3:50am"
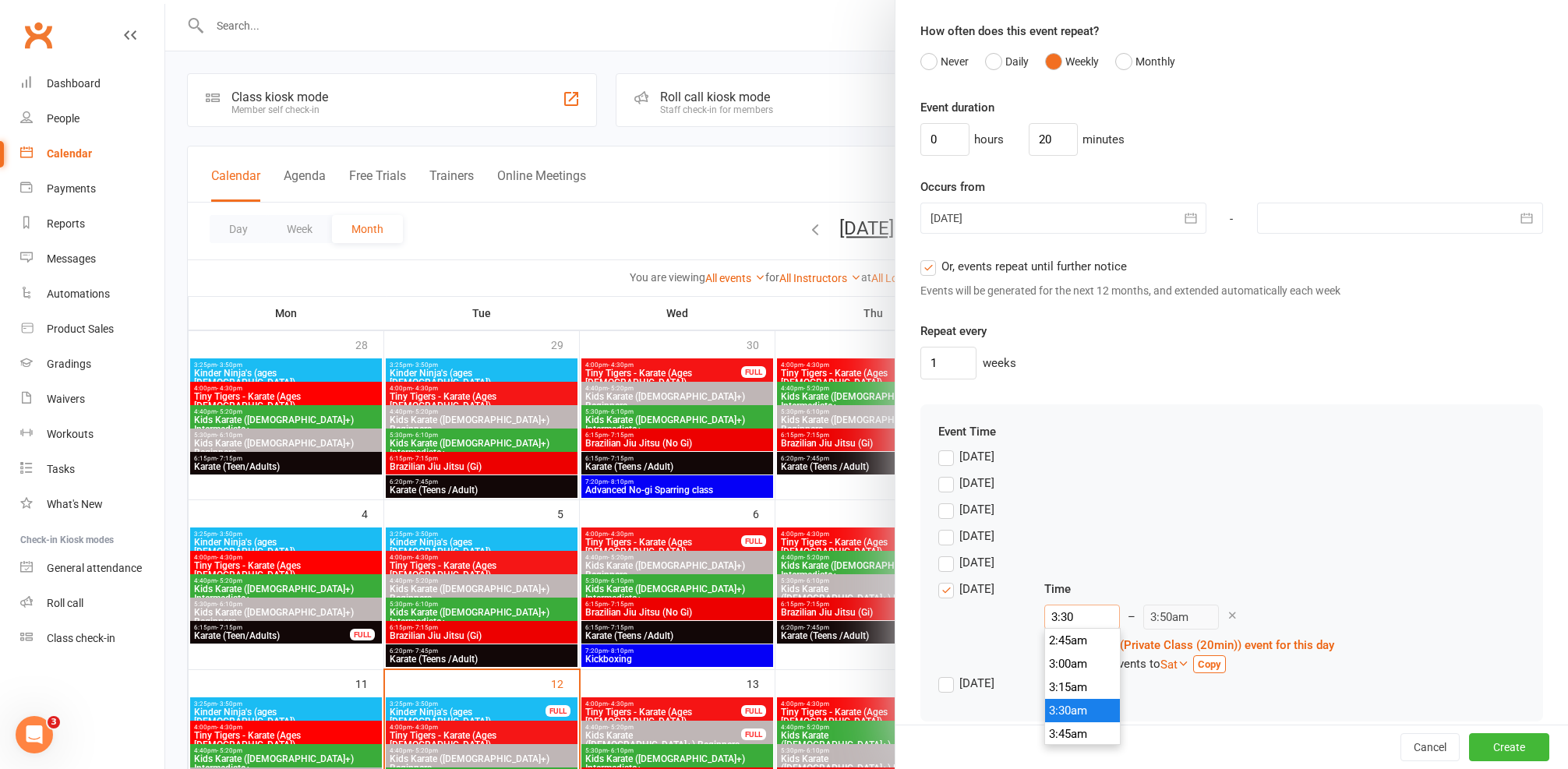
type input "3:30p"
type input "3:50pm"
type input "3:30pm"
click at [1158, 532] on div "Wednesday" at bounding box center [1232, 540] width 587 height 26
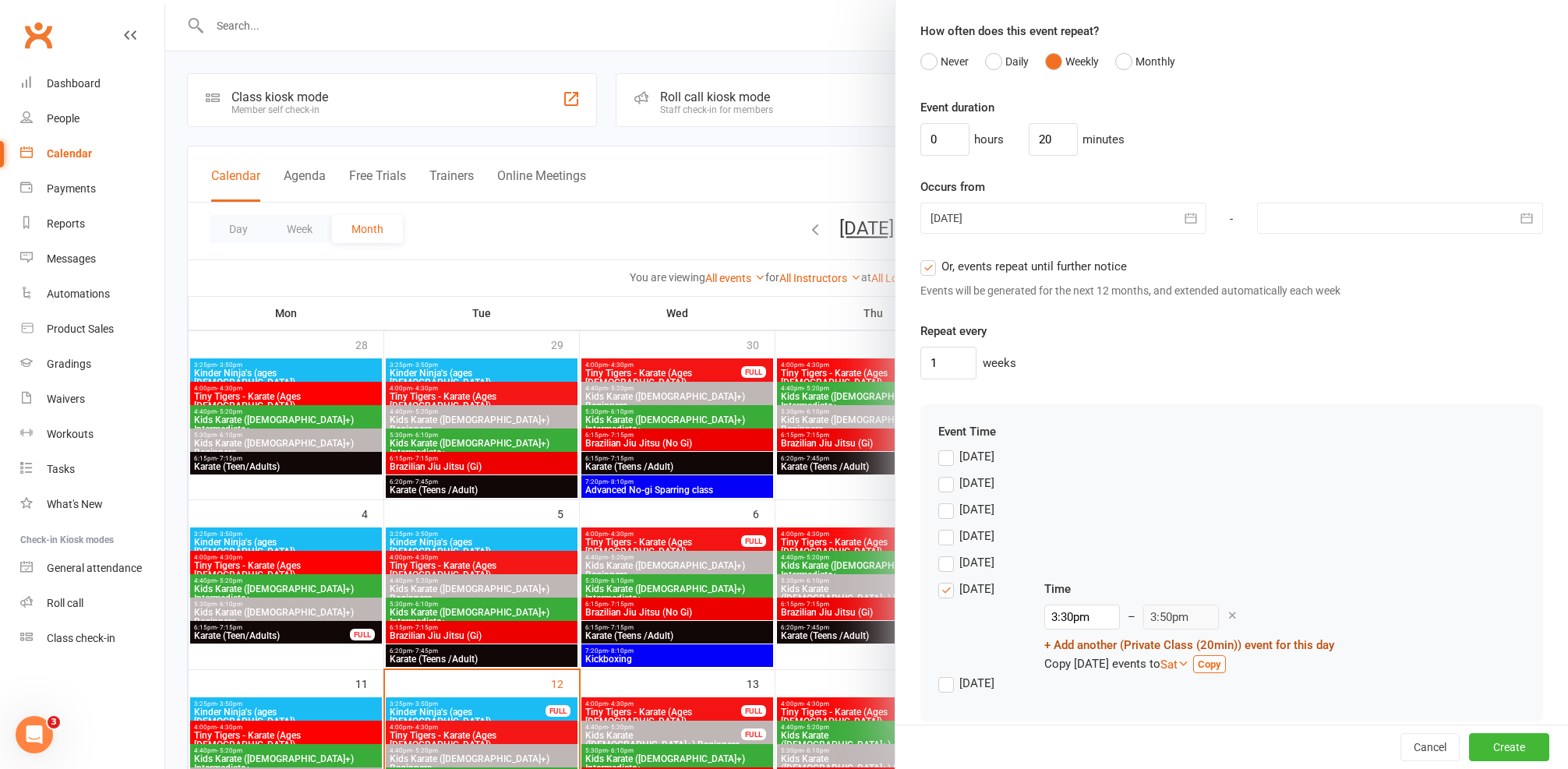
click at [1131, 646] on link "+ Add another (Private Class (20min)) event for this day" at bounding box center [1189, 645] width 289 height 14
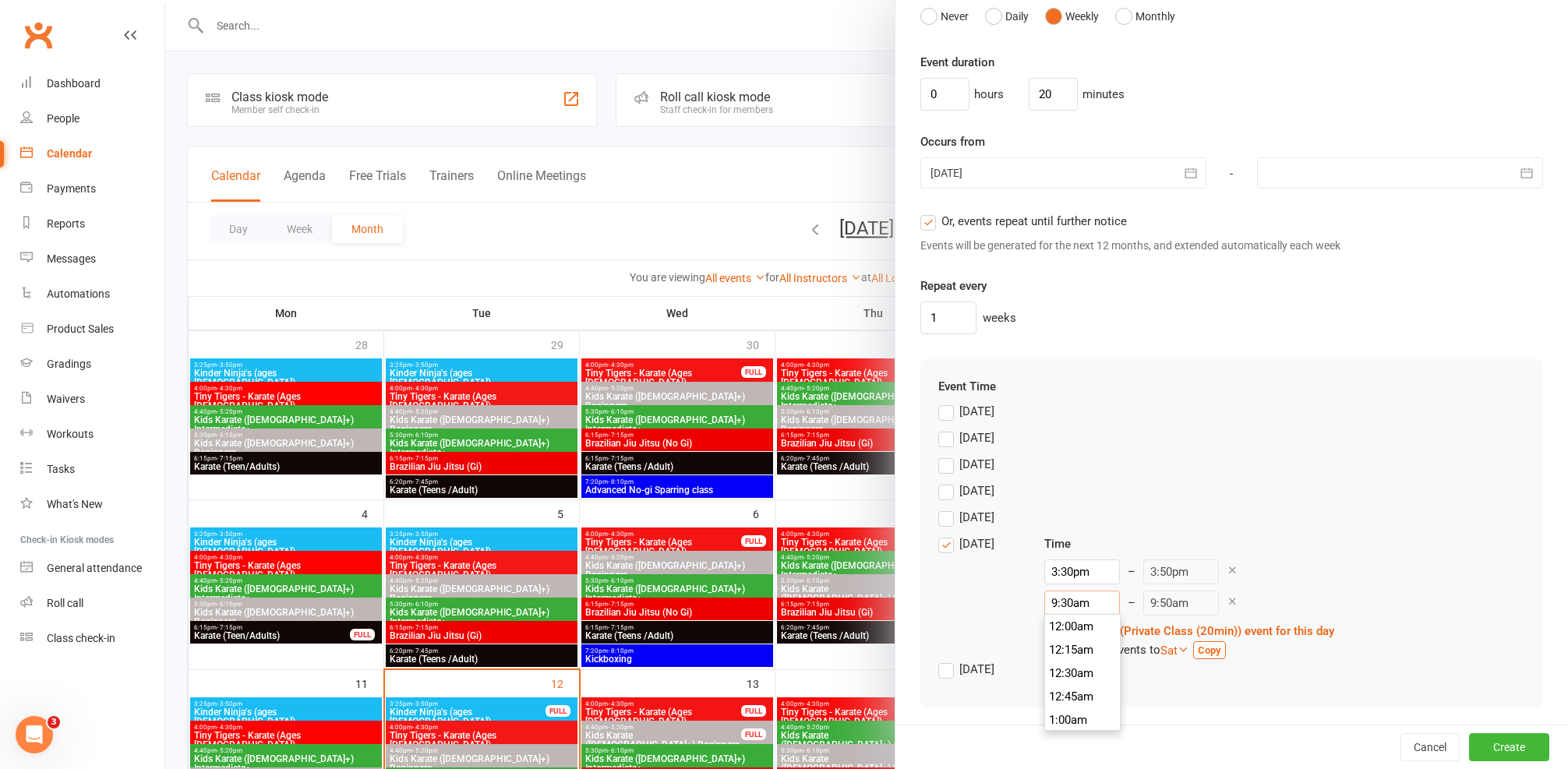
scroll to position [865, 0]
drag, startPoint x: 1089, startPoint y: 610, endPoint x: 984, endPoint y: 595, distance: 106.1
click at [984, 595] on div "Friday Time 3:30pm 12:00am 12:15am 12:30am 12:45am 1:00am 1:15am 1:30am 1:45am …" at bounding box center [1232, 596] width 587 height 125
type input "4"
type input "4:20am"
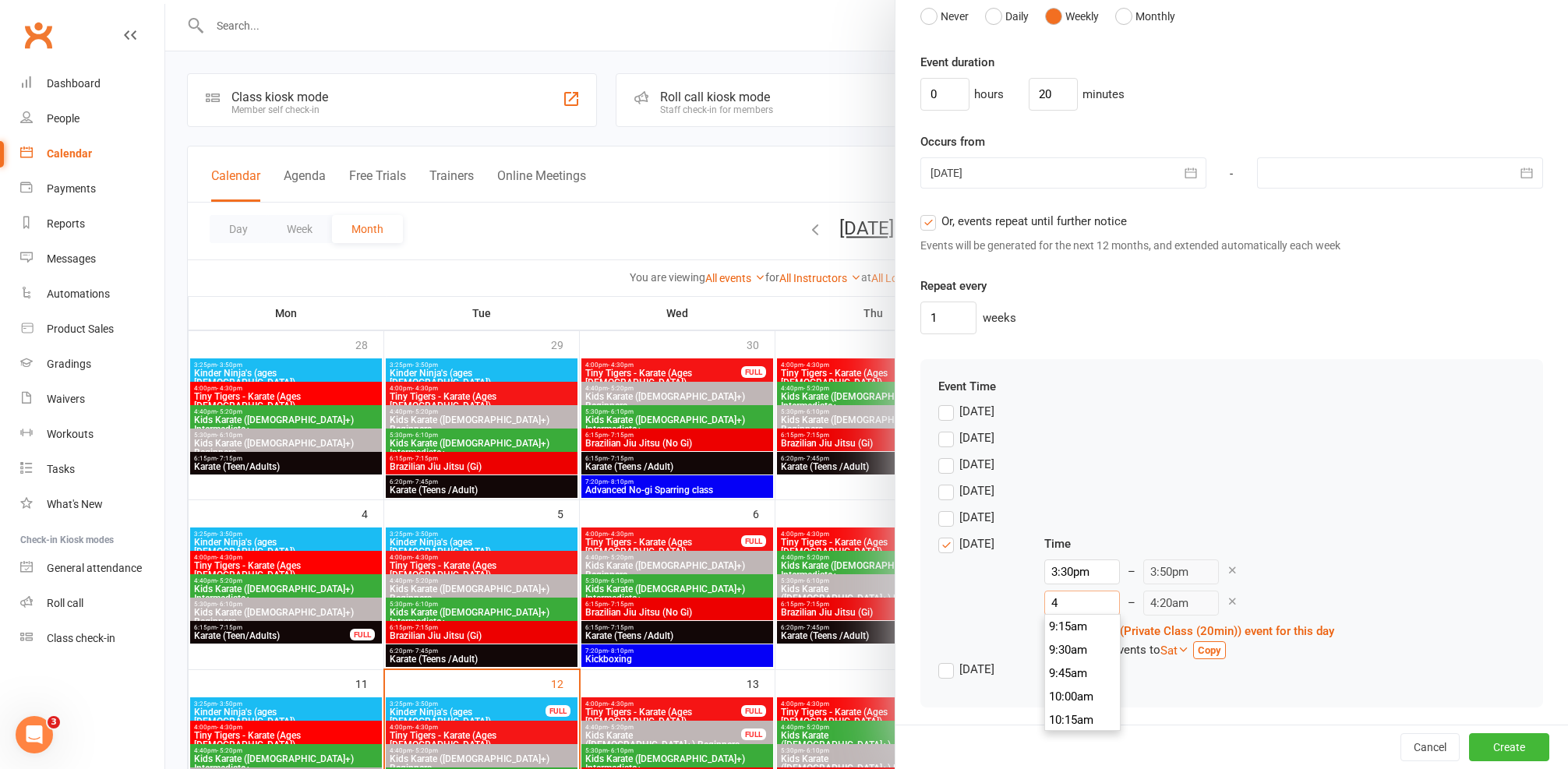
scroll to position [351, 0]
type input "4:2"
type input "9:50am"
type input "4:20"
type input "4:40am"
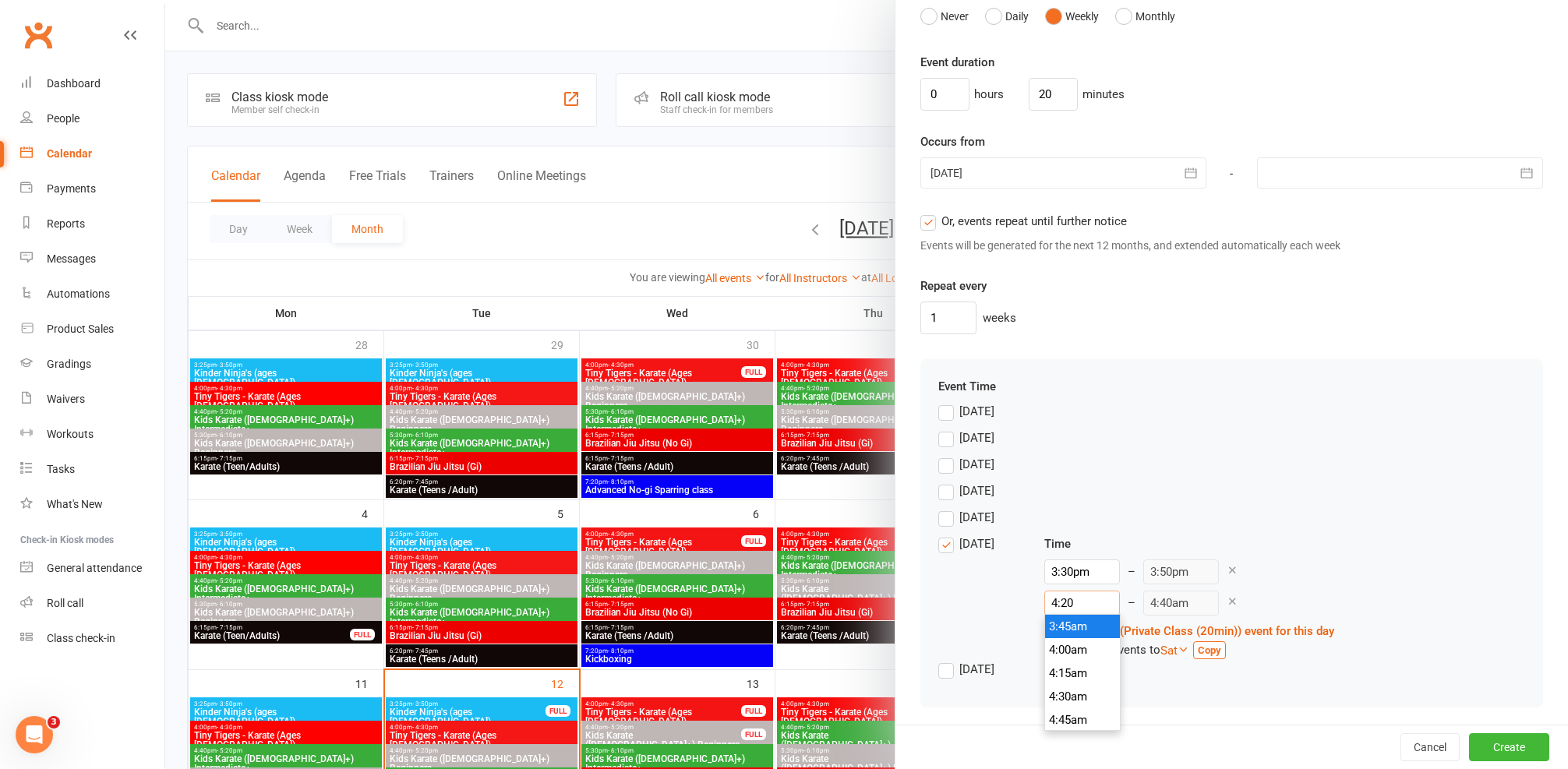
type input "4:20p"
type input "4:40pm"
type input "4:20pm"
click at [1279, 516] on div "Thursday" at bounding box center [1232, 521] width 587 height 26
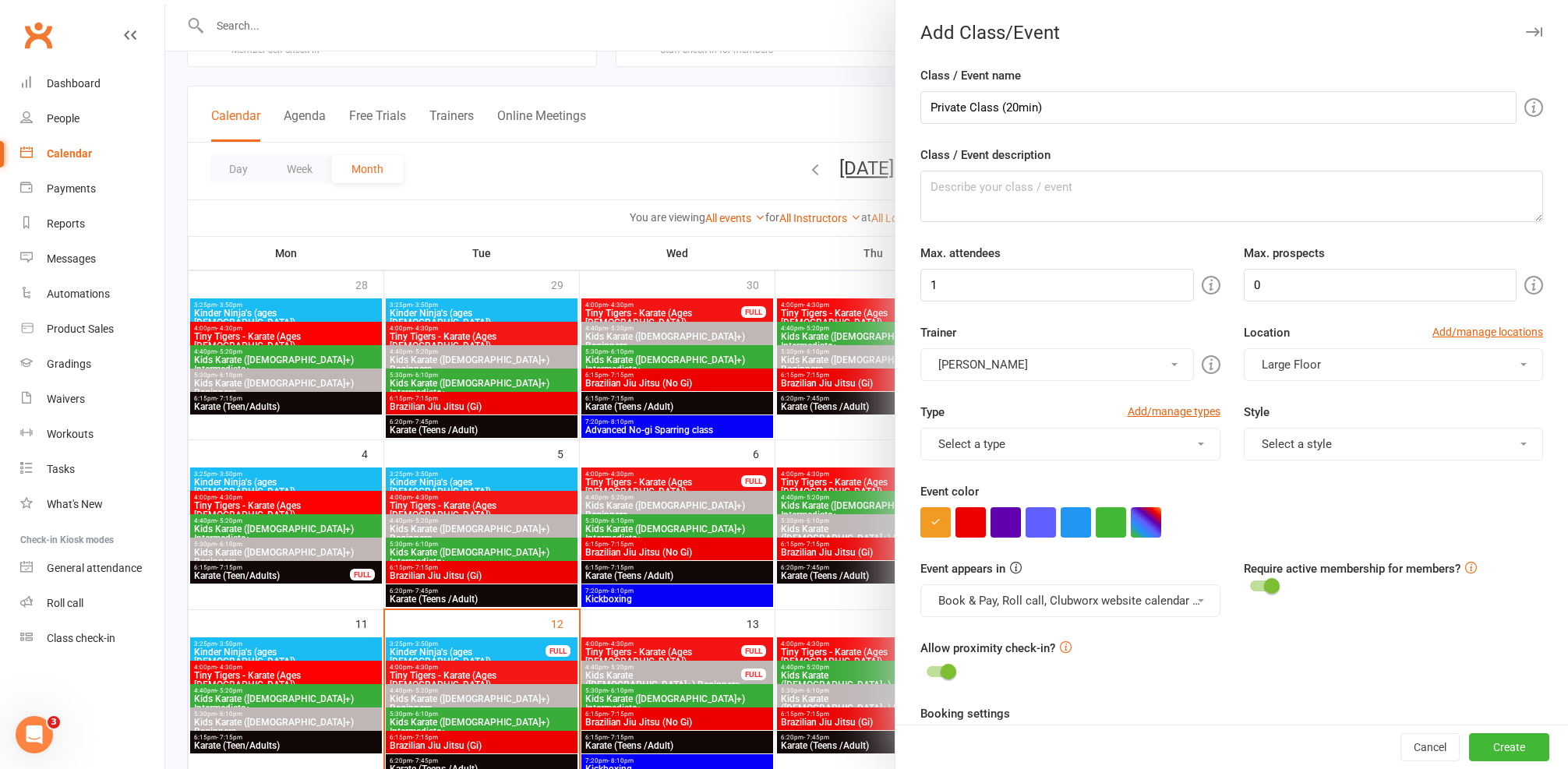
scroll to position [0, 0]
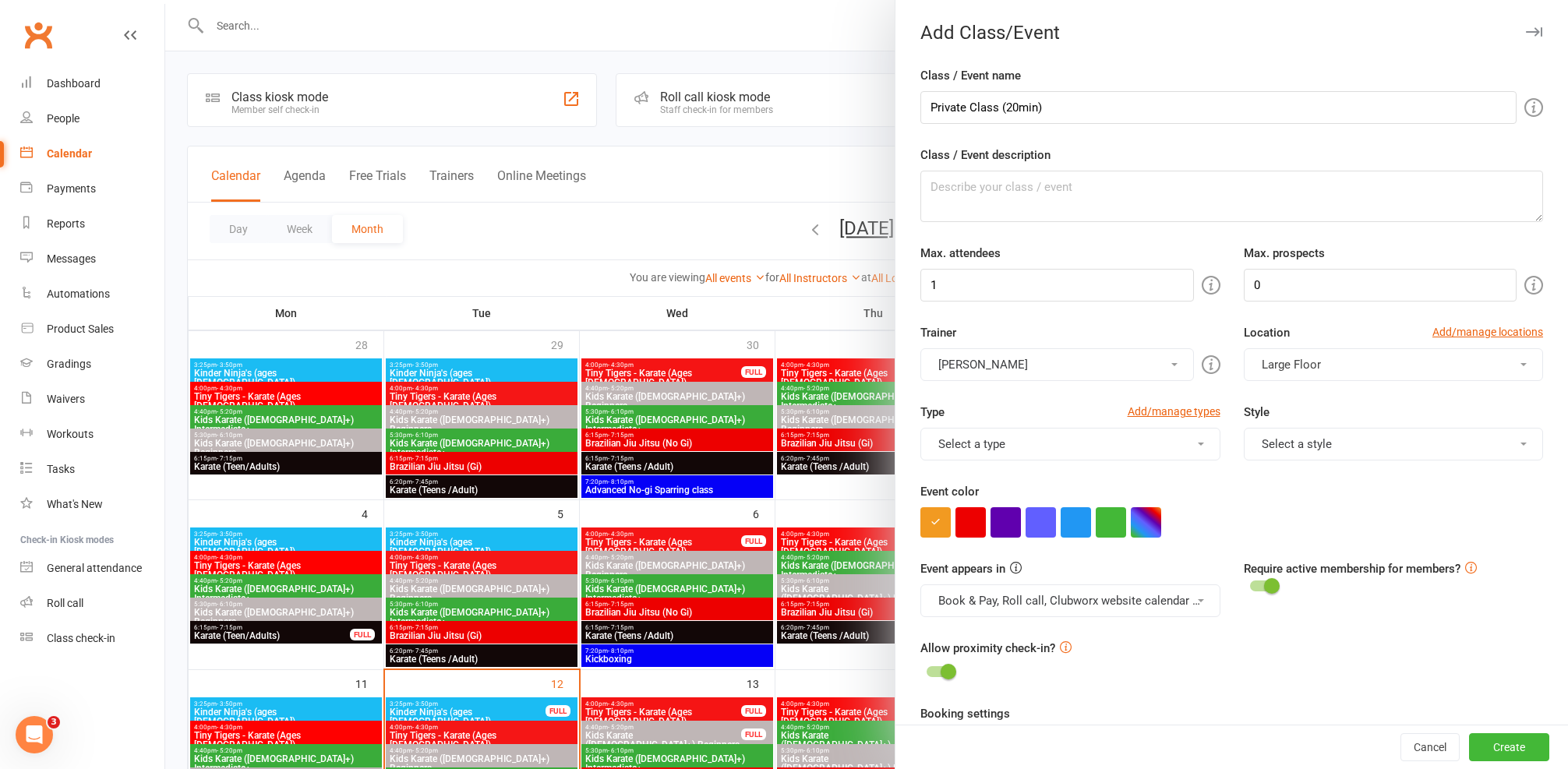
click at [1181, 435] on button "Select a type" at bounding box center [1070, 445] width 300 height 33
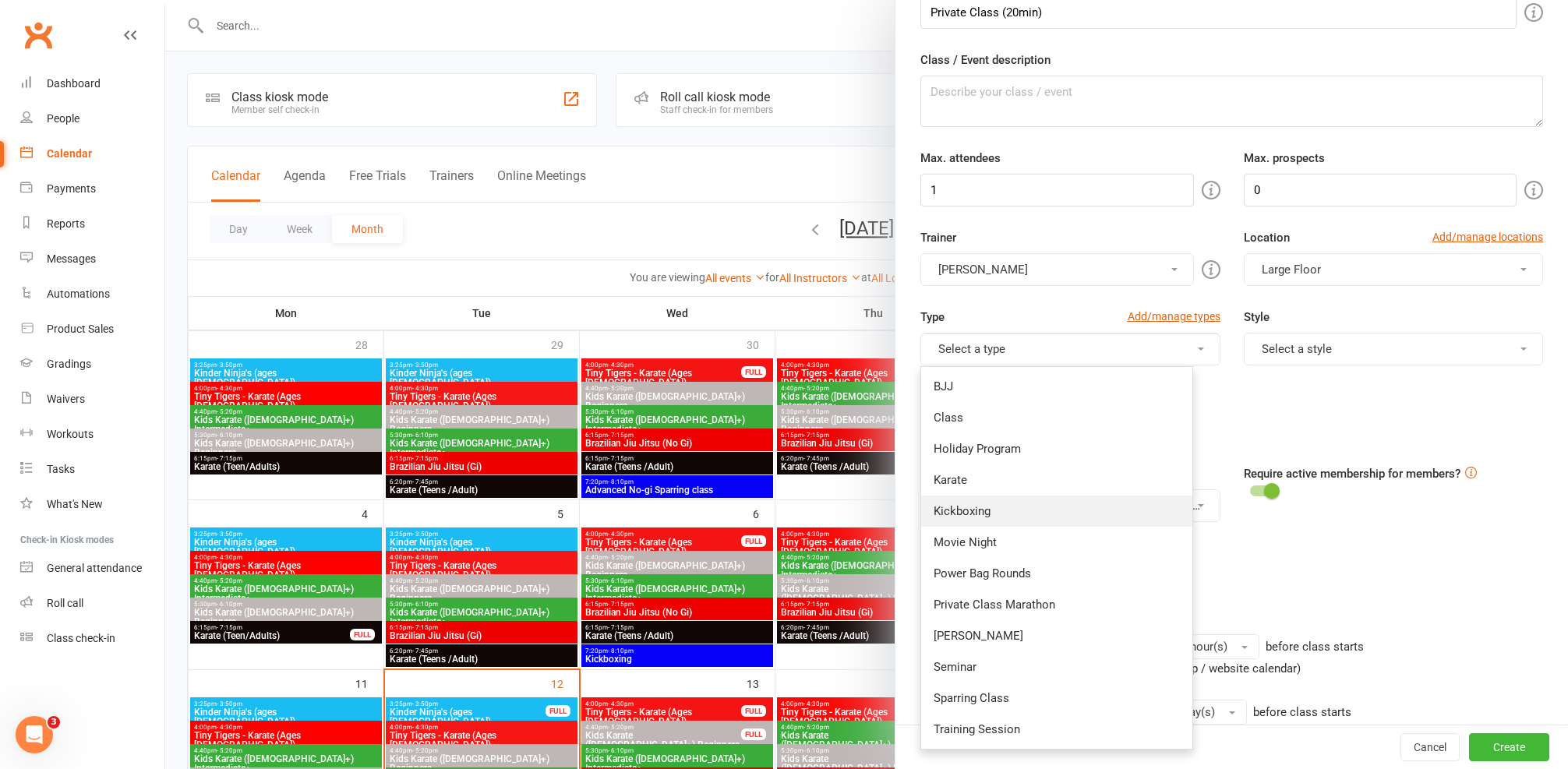
scroll to position [162, 0]
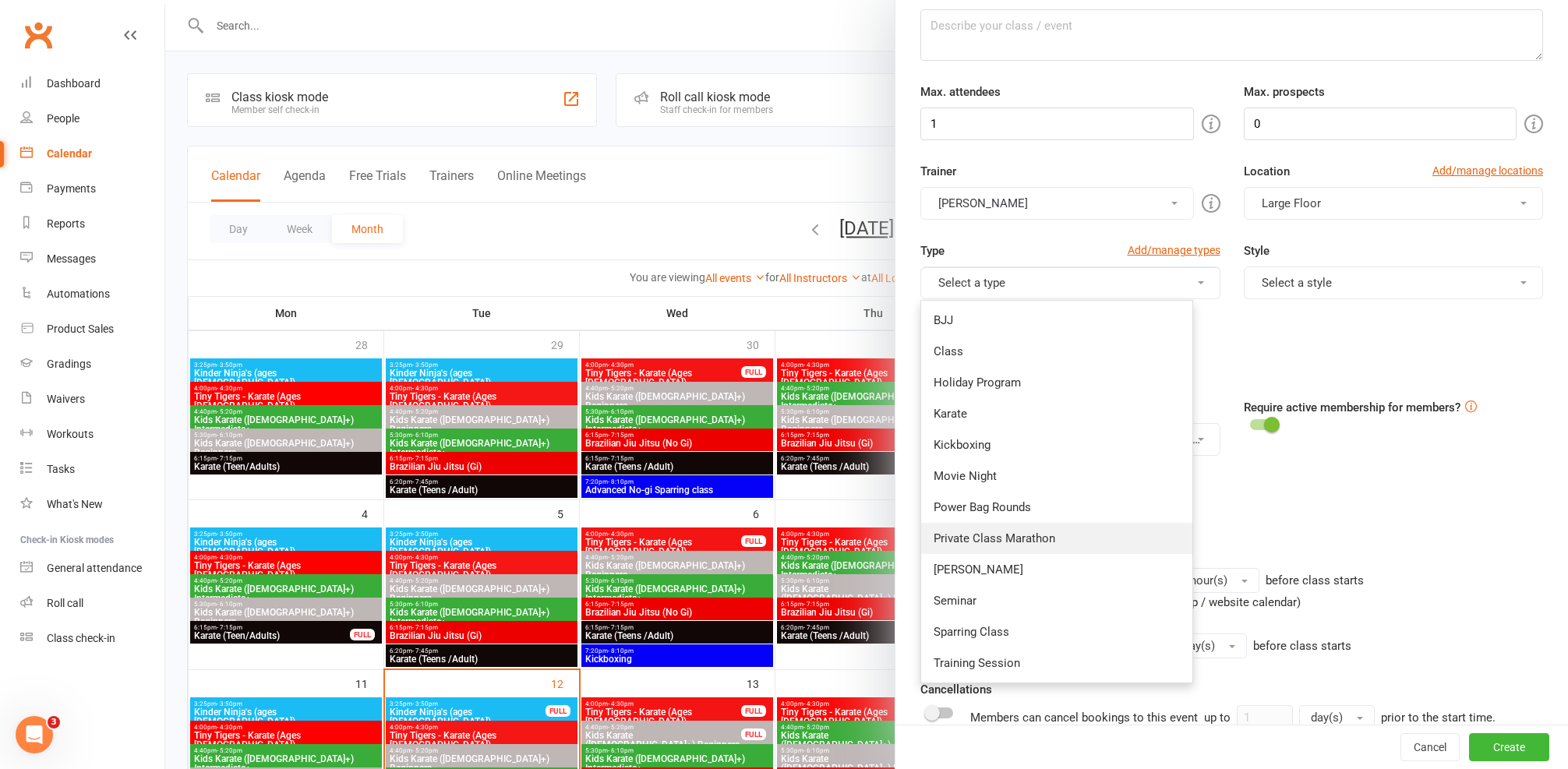
click at [1094, 538] on link "Private Class Marathon" at bounding box center [1057, 539] width 271 height 31
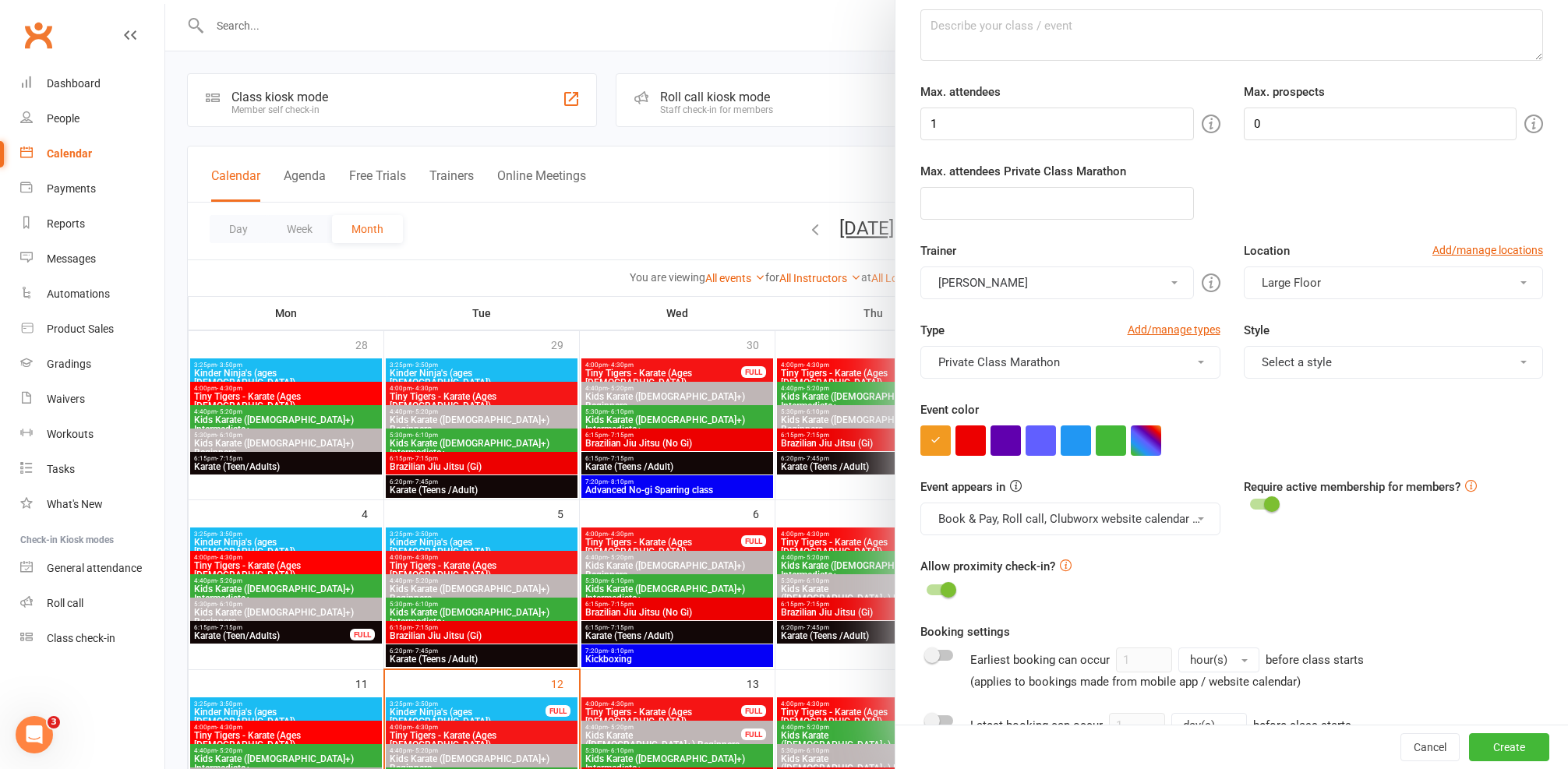
click at [1251, 353] on button "Select a style" at bounding box center [1394, 363] width 300 height 33
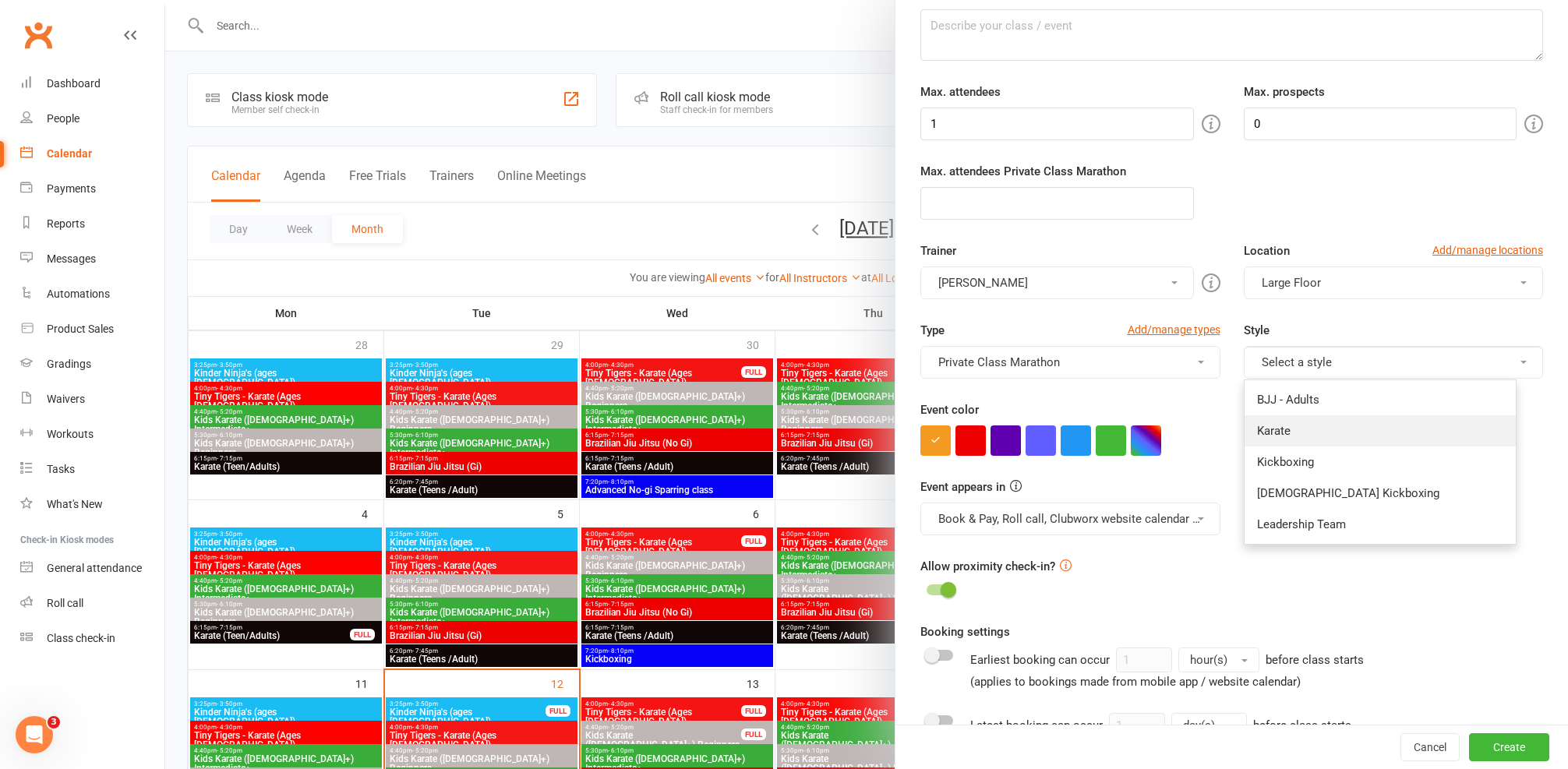
click at [1279, 429] on link "Karate" at bounding box center [1380, 431] width 271 height 31
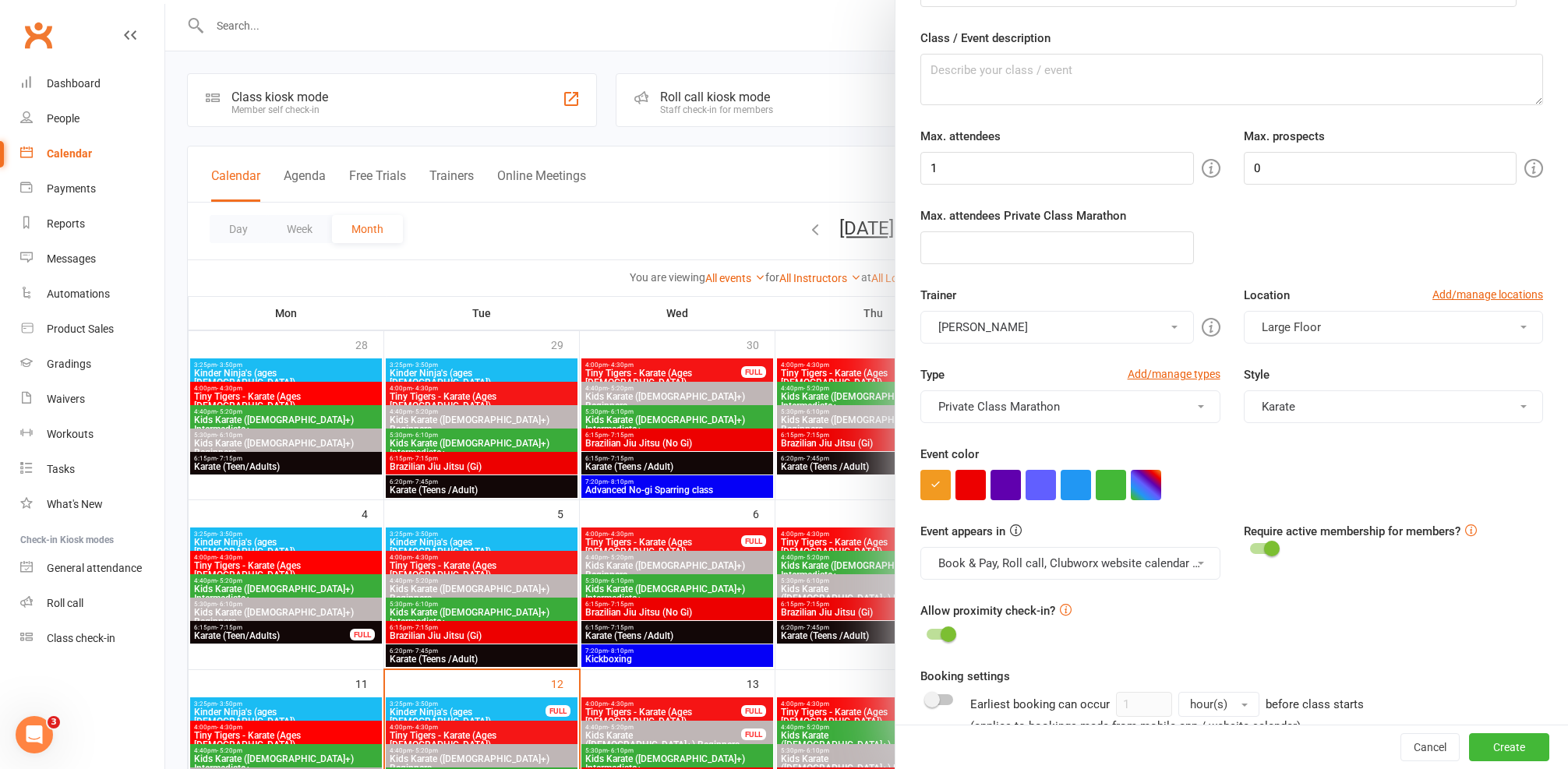
scroll to position [0, 0]
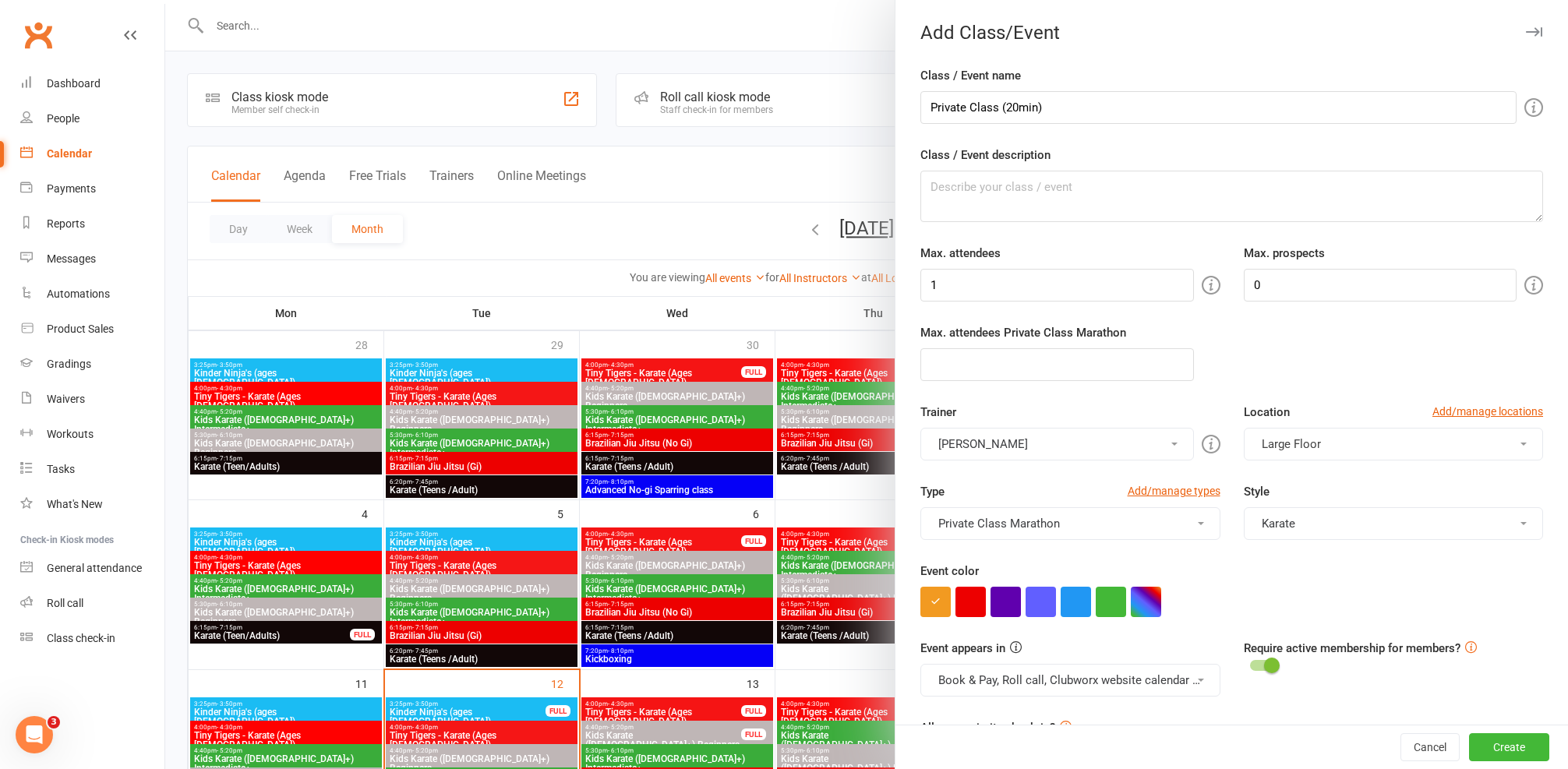
click at [1299, 527] on button "Karate" at bounding box center [1394, 524] width 300 height 33
click at [805, 269] on div at bounding box center [867, 384] width 1403 height 769
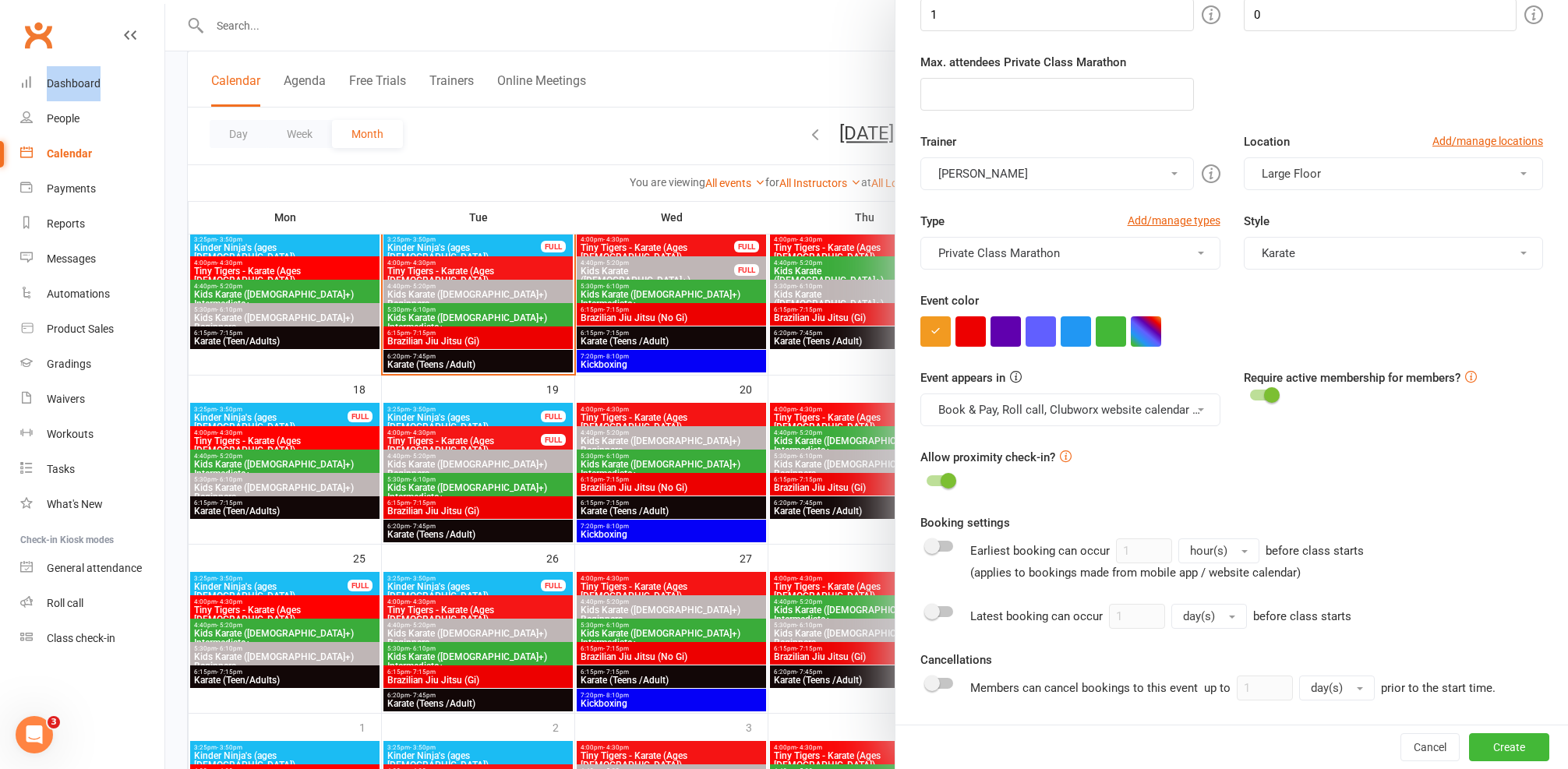
scroll to position [238, 0]
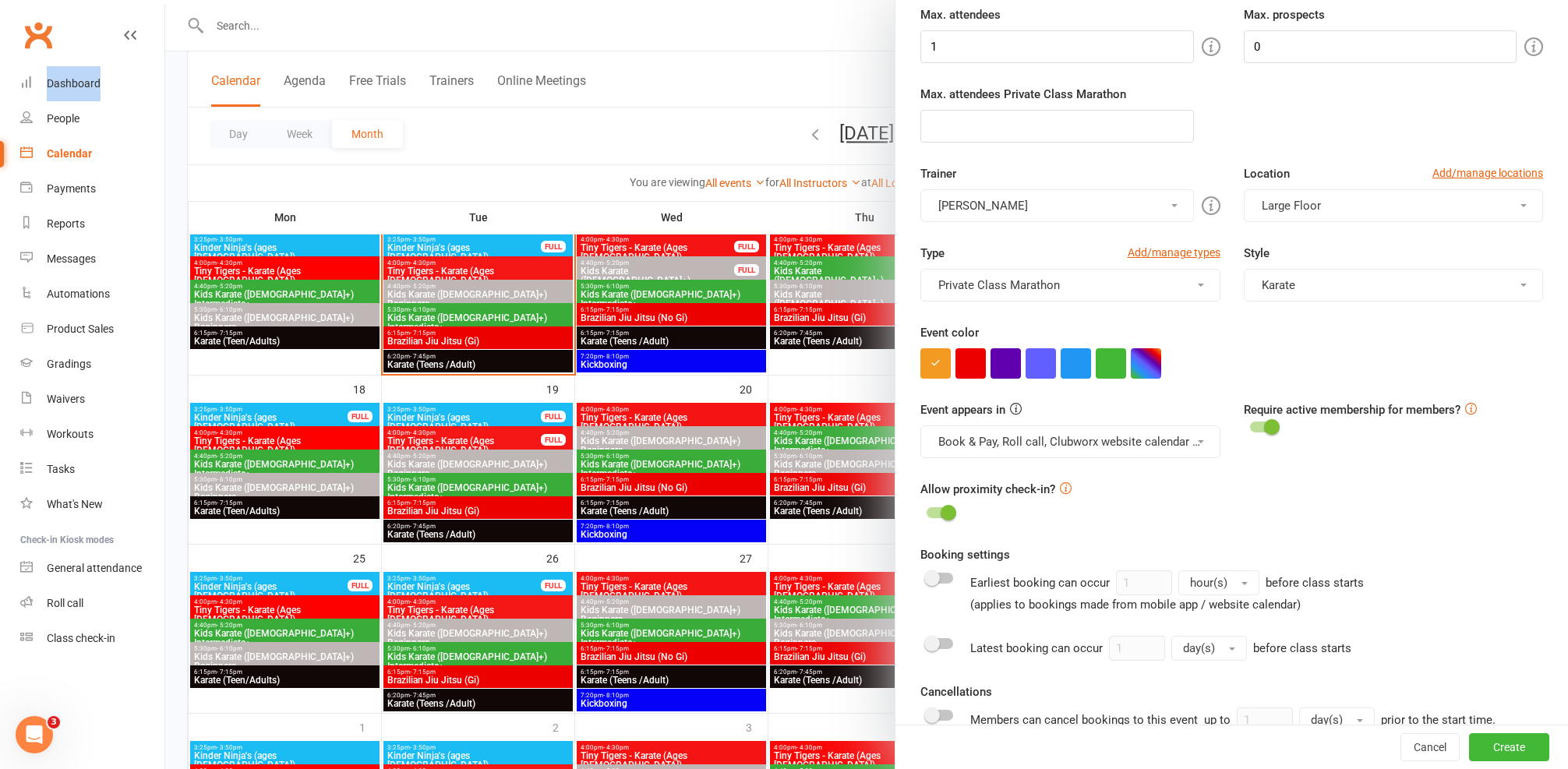
click at [1173, 275] on button "Private Class Marathon" at bounding box center [1070, 285] width 300 height 33
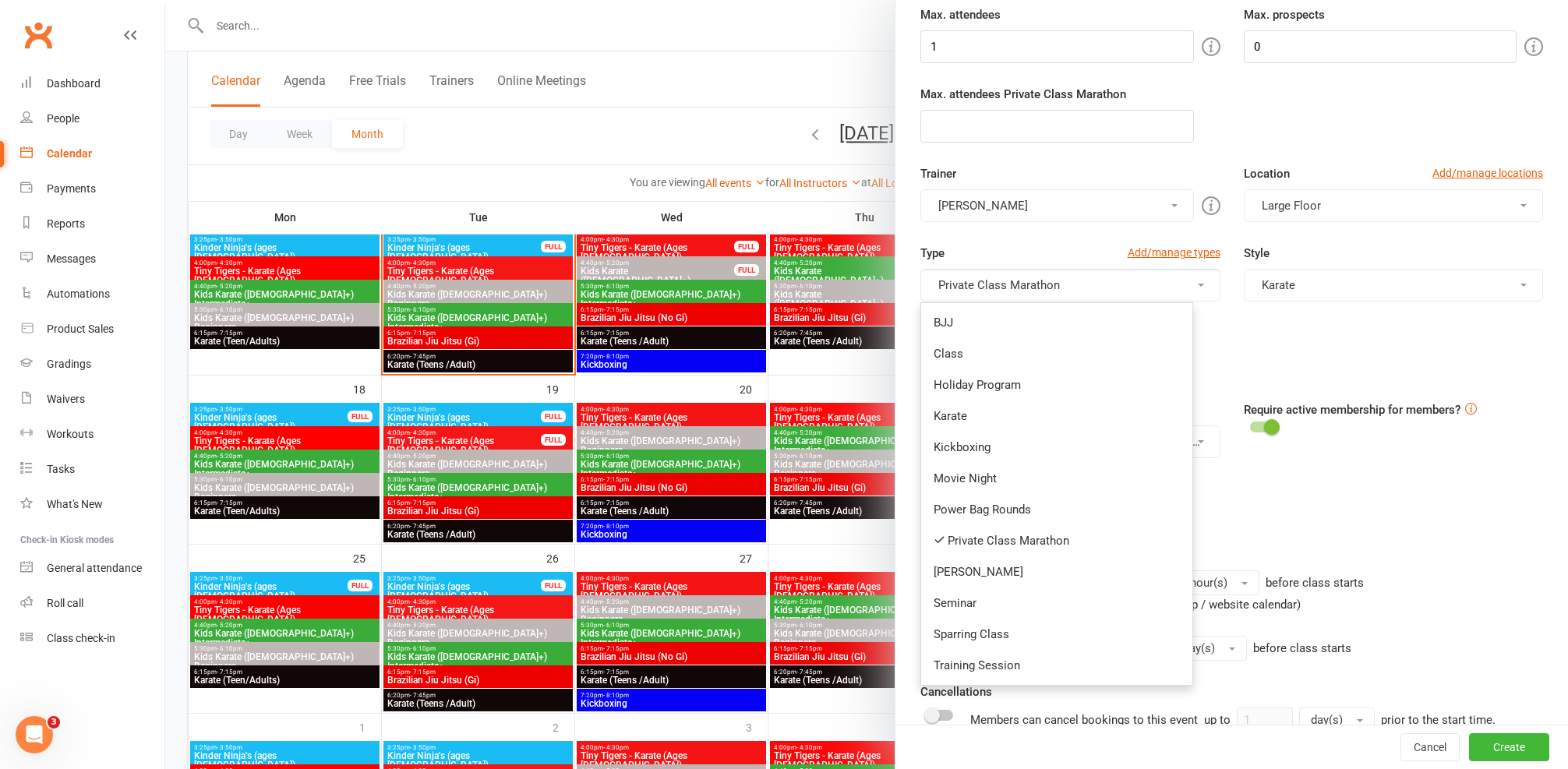
click at [1206, 210] on div "Trainer Marc Mathews Marc Mathews" at bounding box center [1070, 193] width 323 height 58
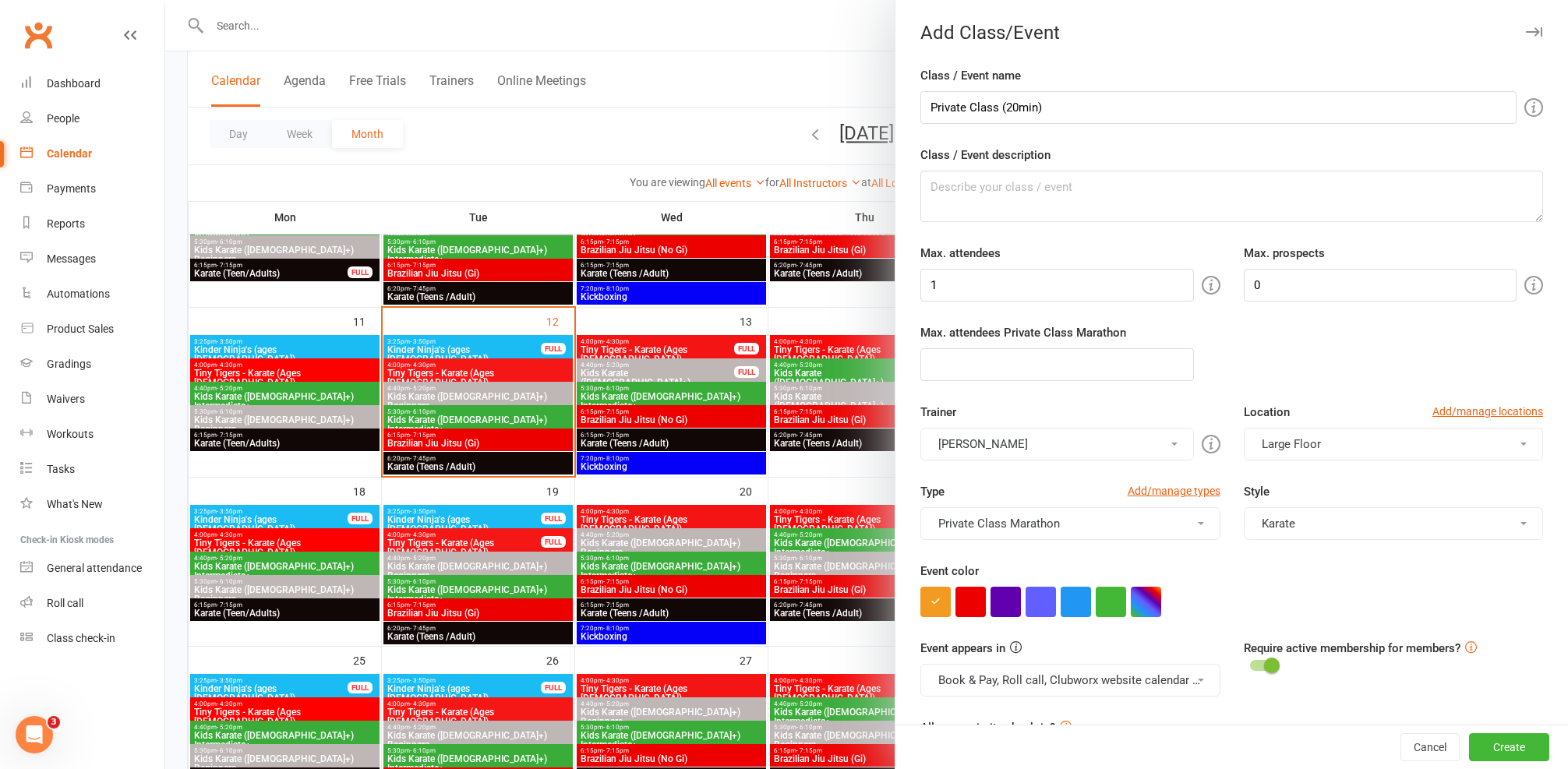
scroll to position [359, 0]
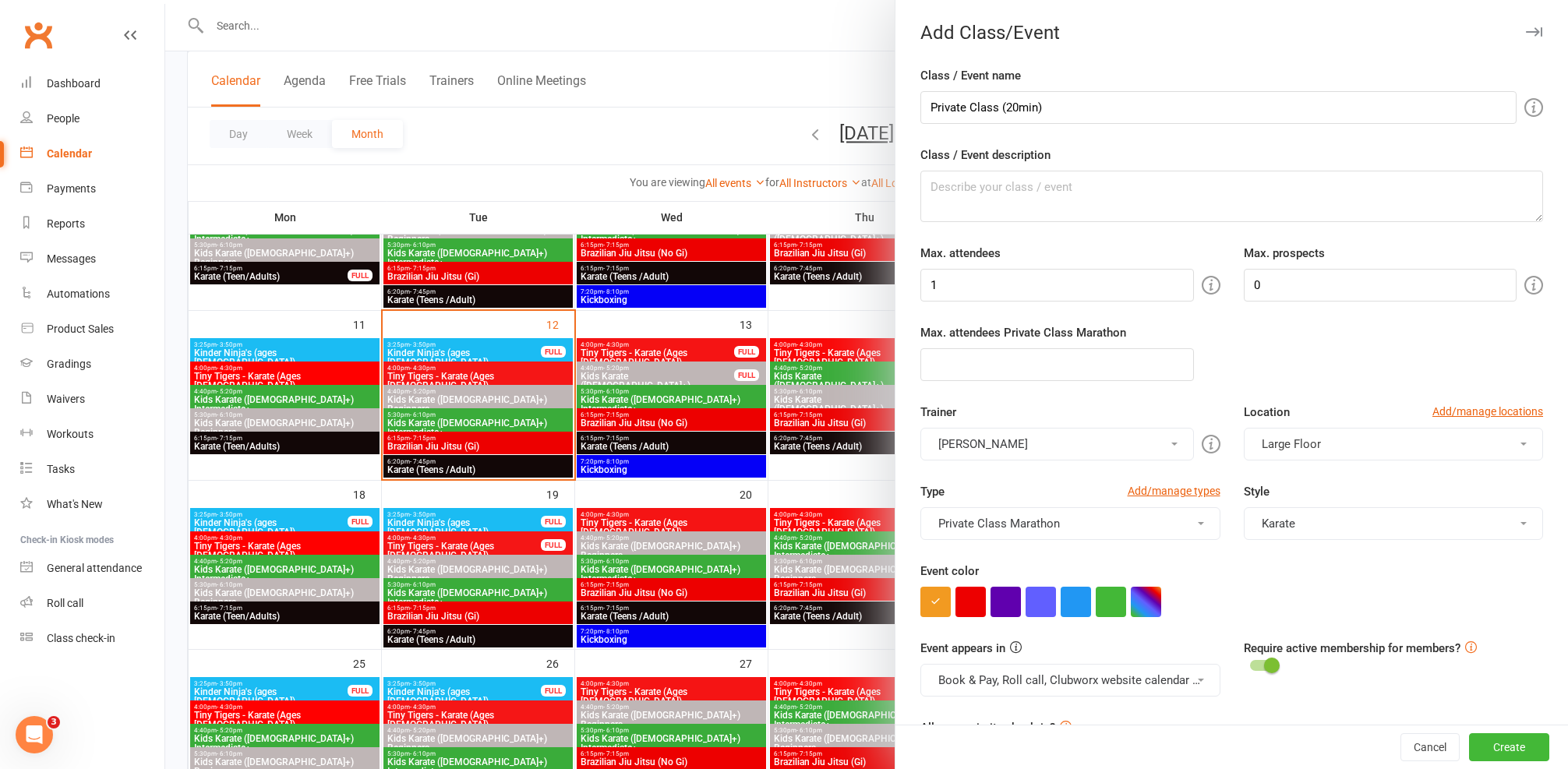
drag, startPoint x: 1507, startPoint y: 106, endPoint x: 1054, endPoint y: 126, distance: 453.4
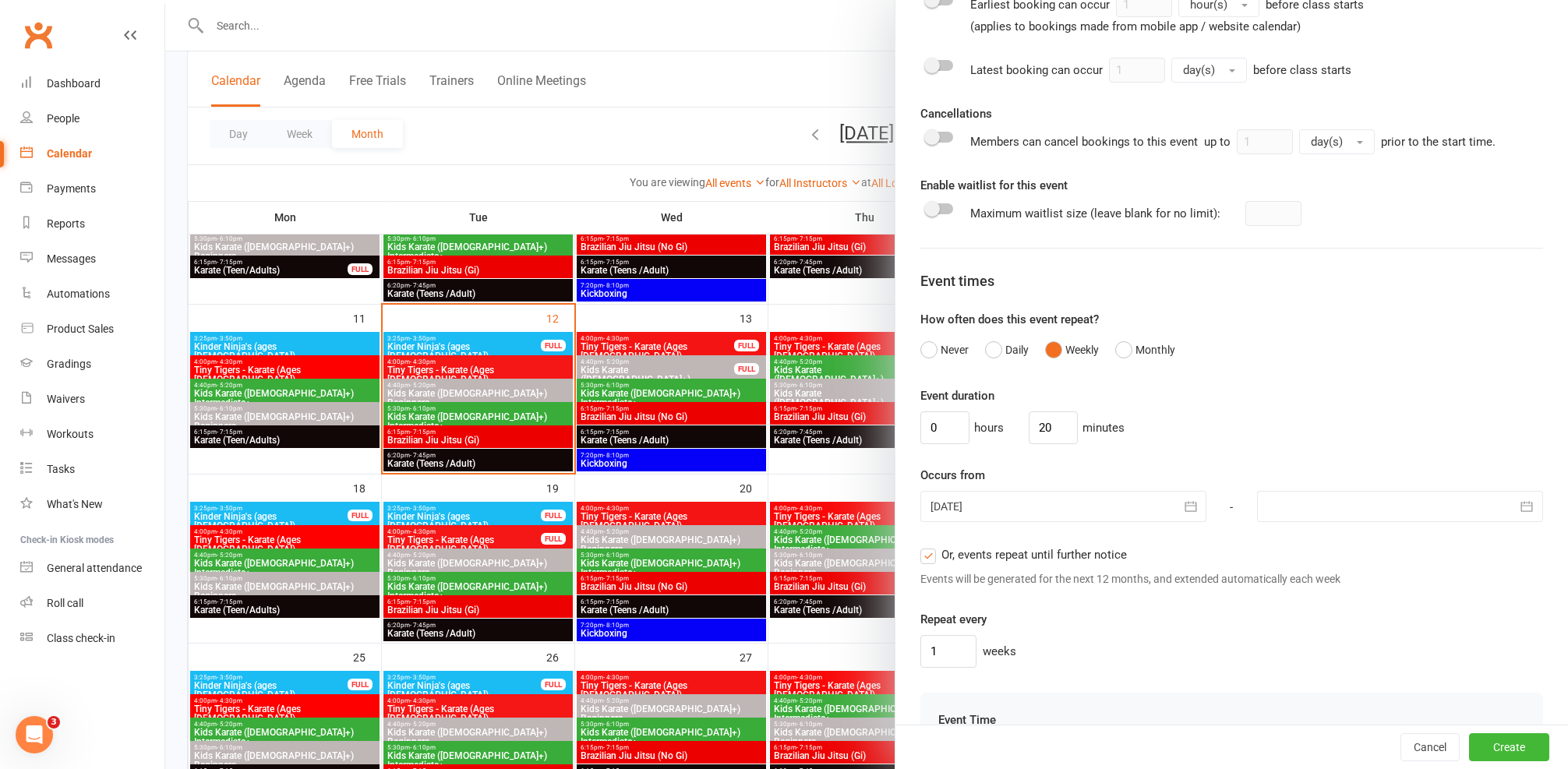
scroll to position [820, 0]
click at [872, 497] on div at bounding box center [867, 384] width 1403 height 769
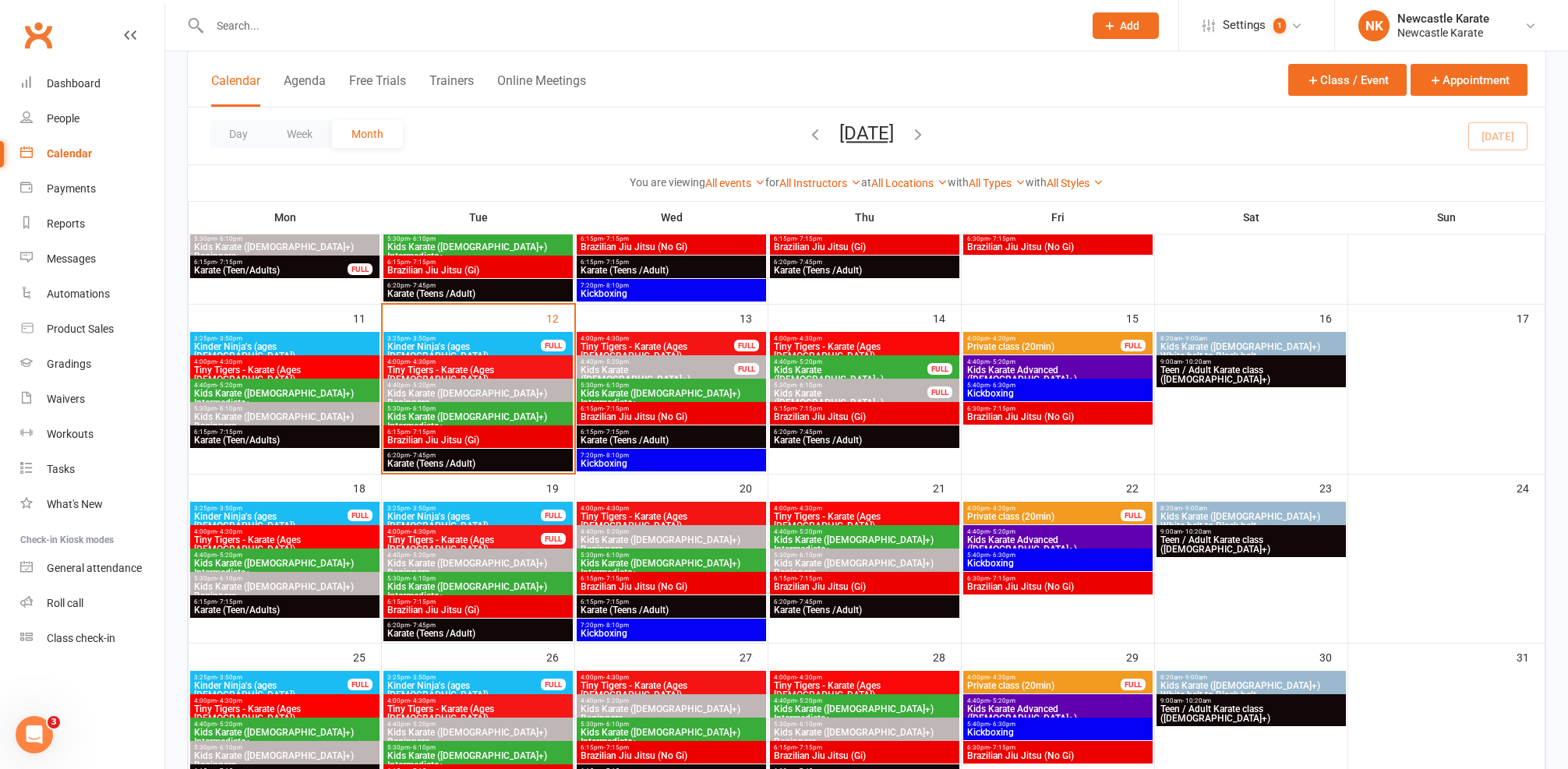
click at [1077, 342] on span "Private class (20min)" at bounding box center [1044, 347] width 155 height 9
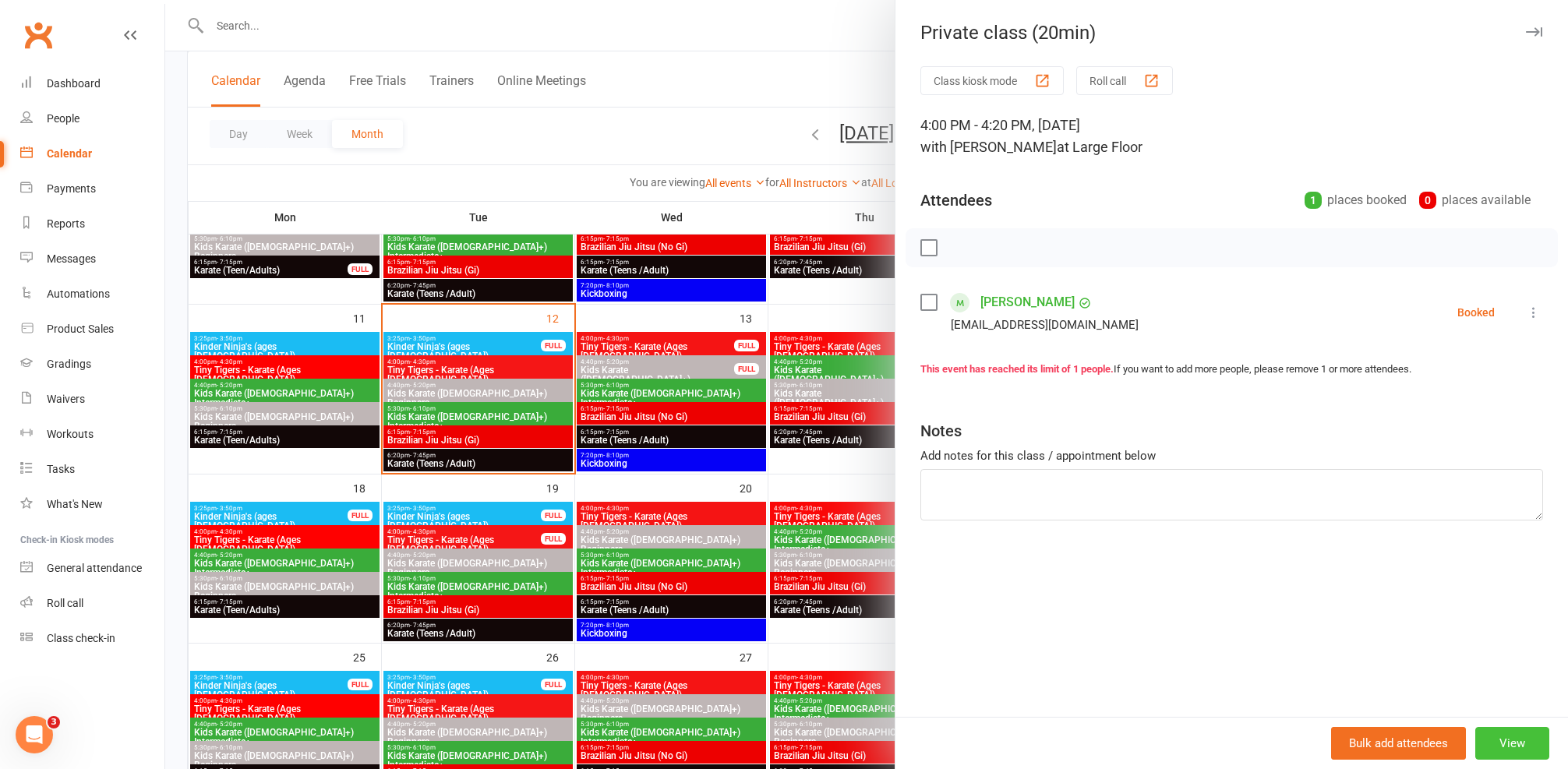
click at [1506, 743] on button "View" at bounding box center [1512, 743] width 74 height 33
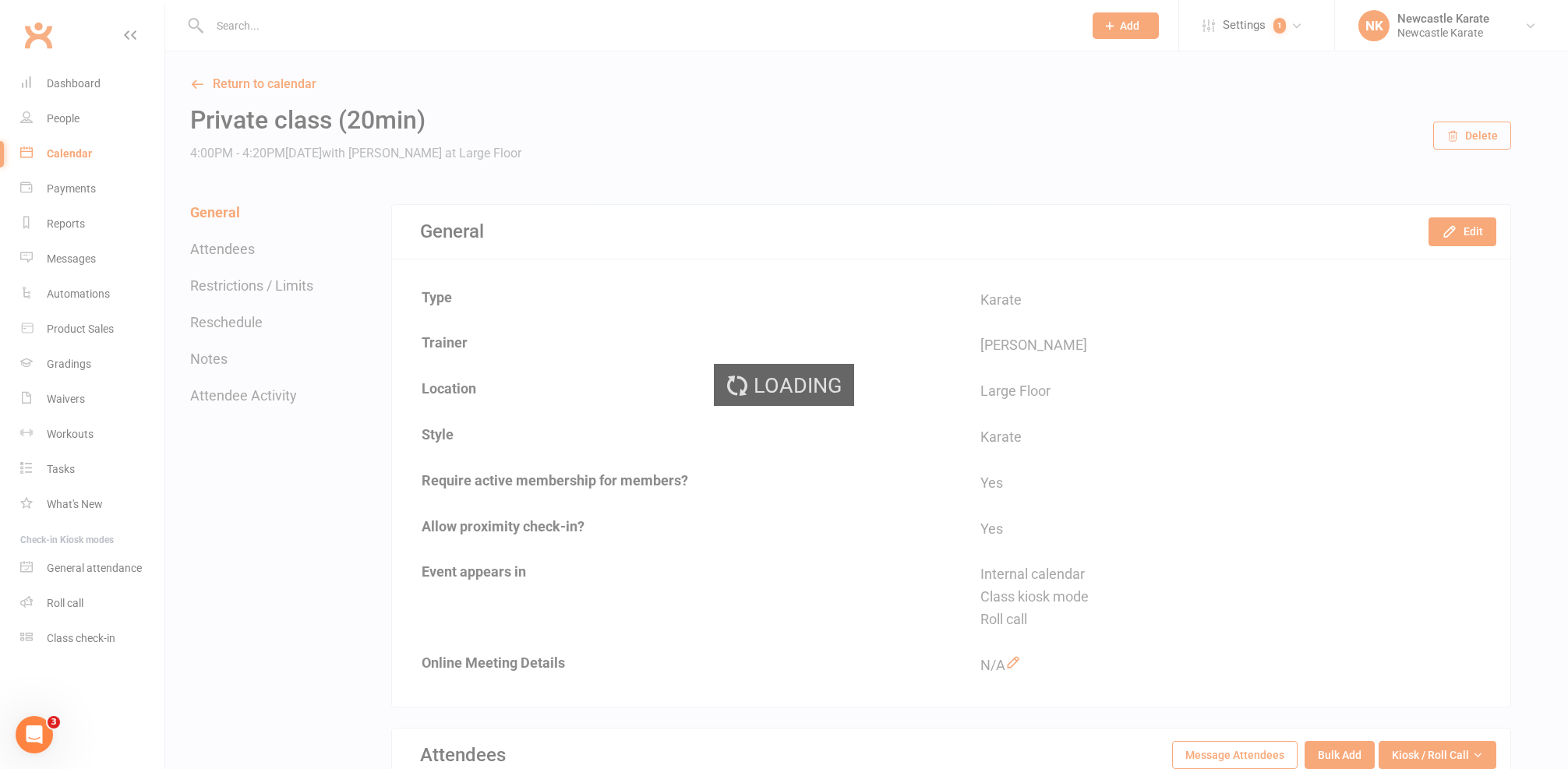
scroll to position [302, 0]
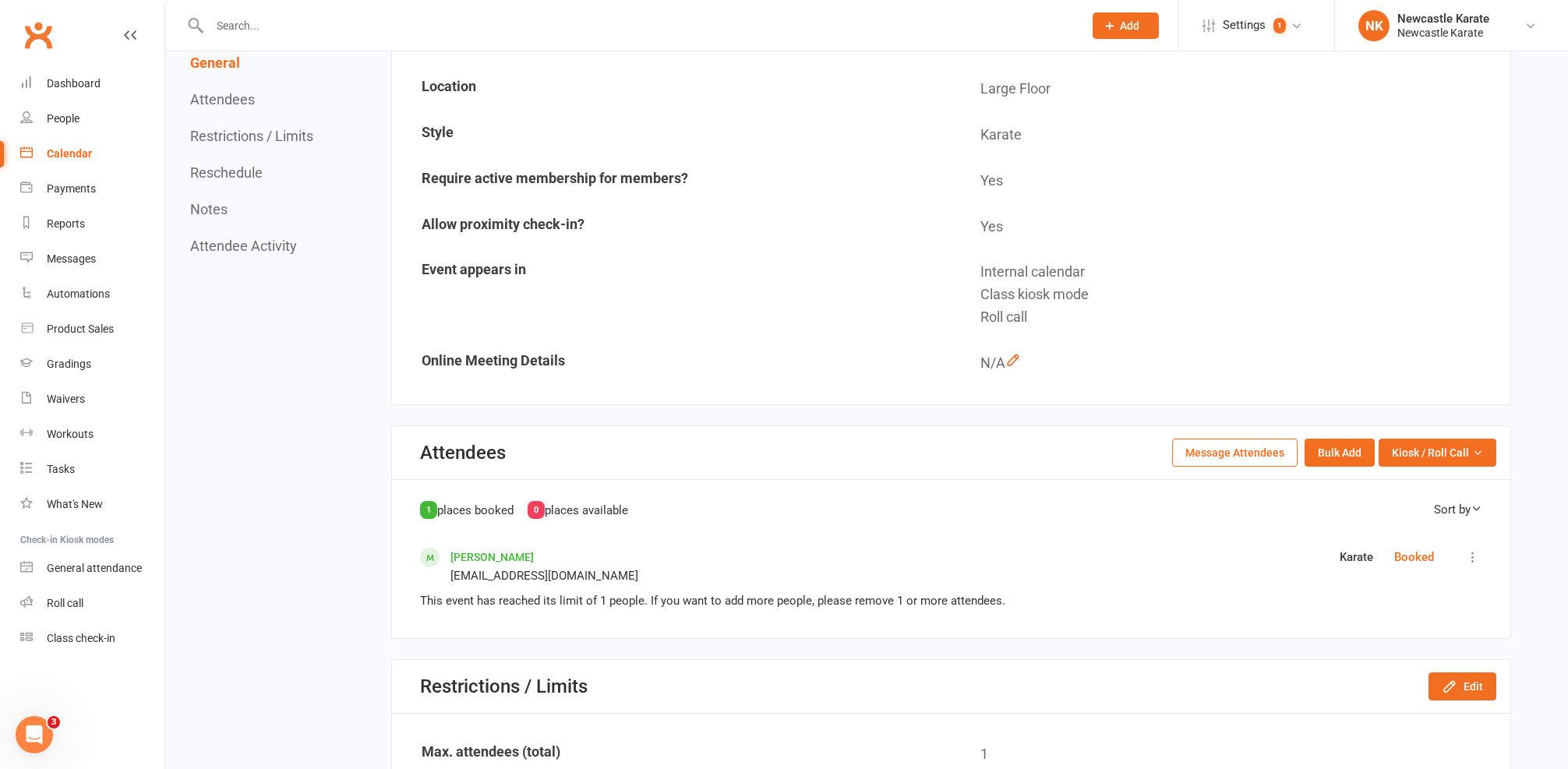
click at [260, 137] on button "Restrictions / Limits" at bounding box center [251, 136] width 123 height 16
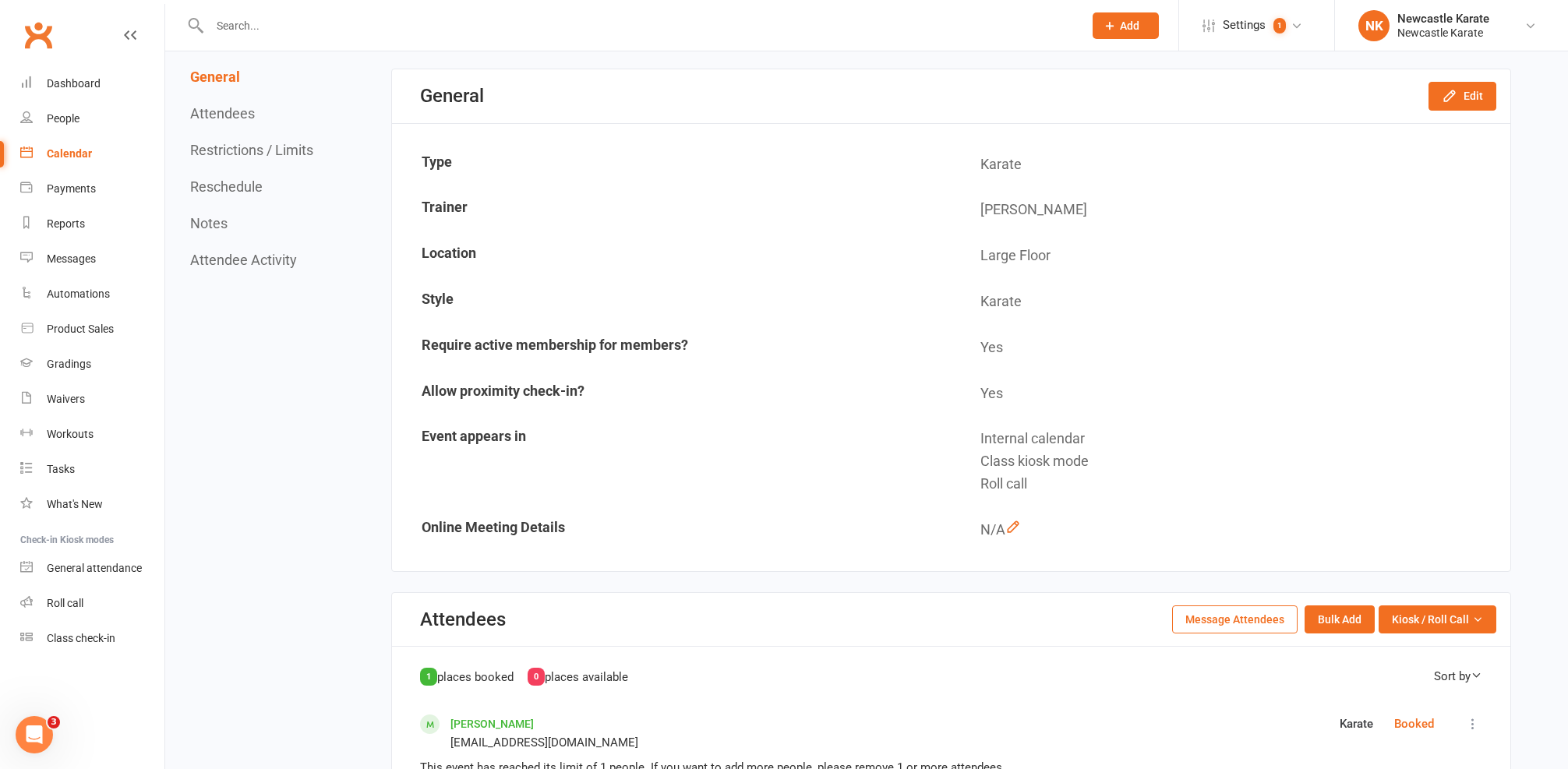
scroll to position [0, 0]
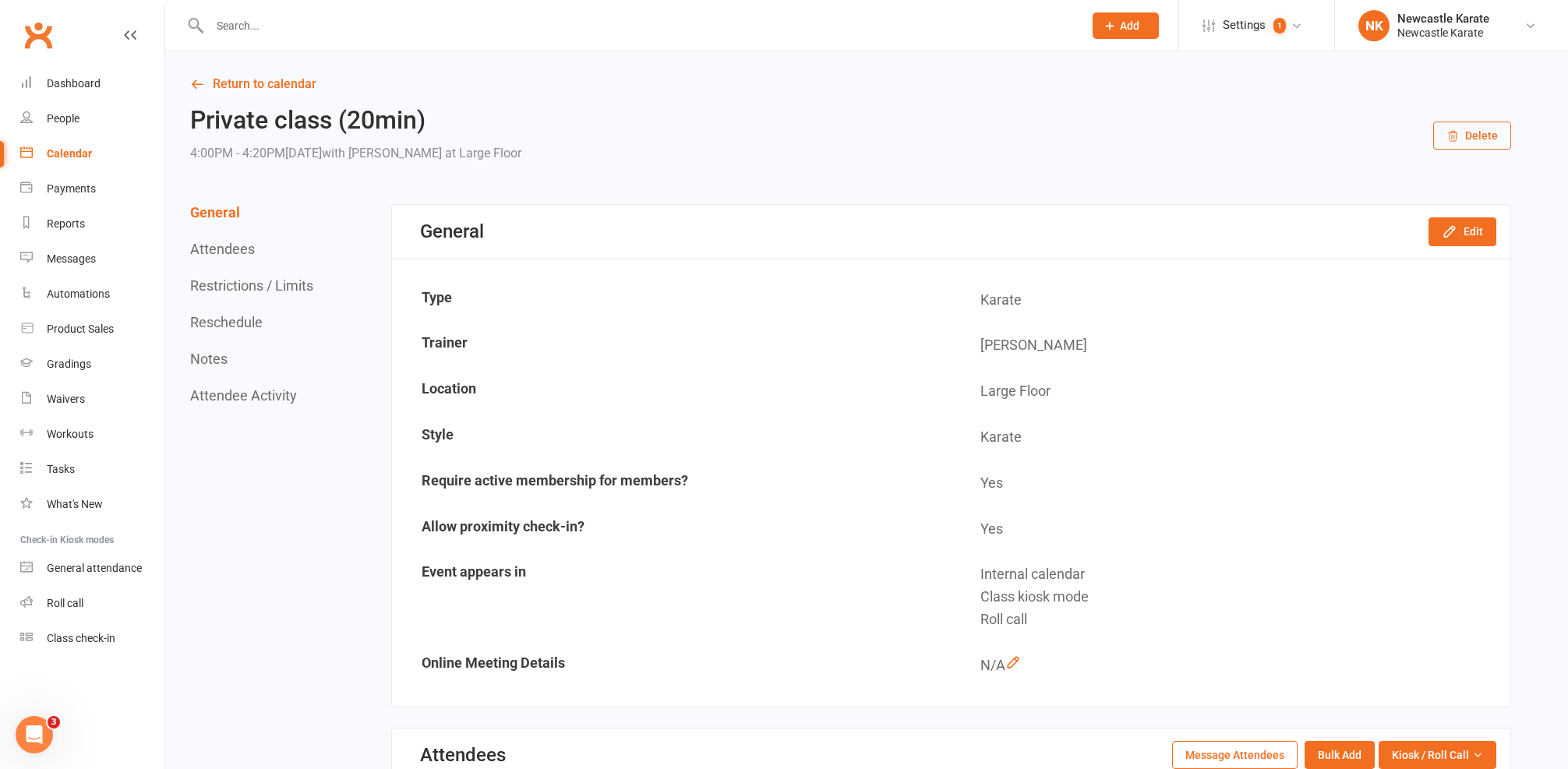
click at [214, 248] on button "Attendees" at bounding box center [222, 249] width 65 height 16
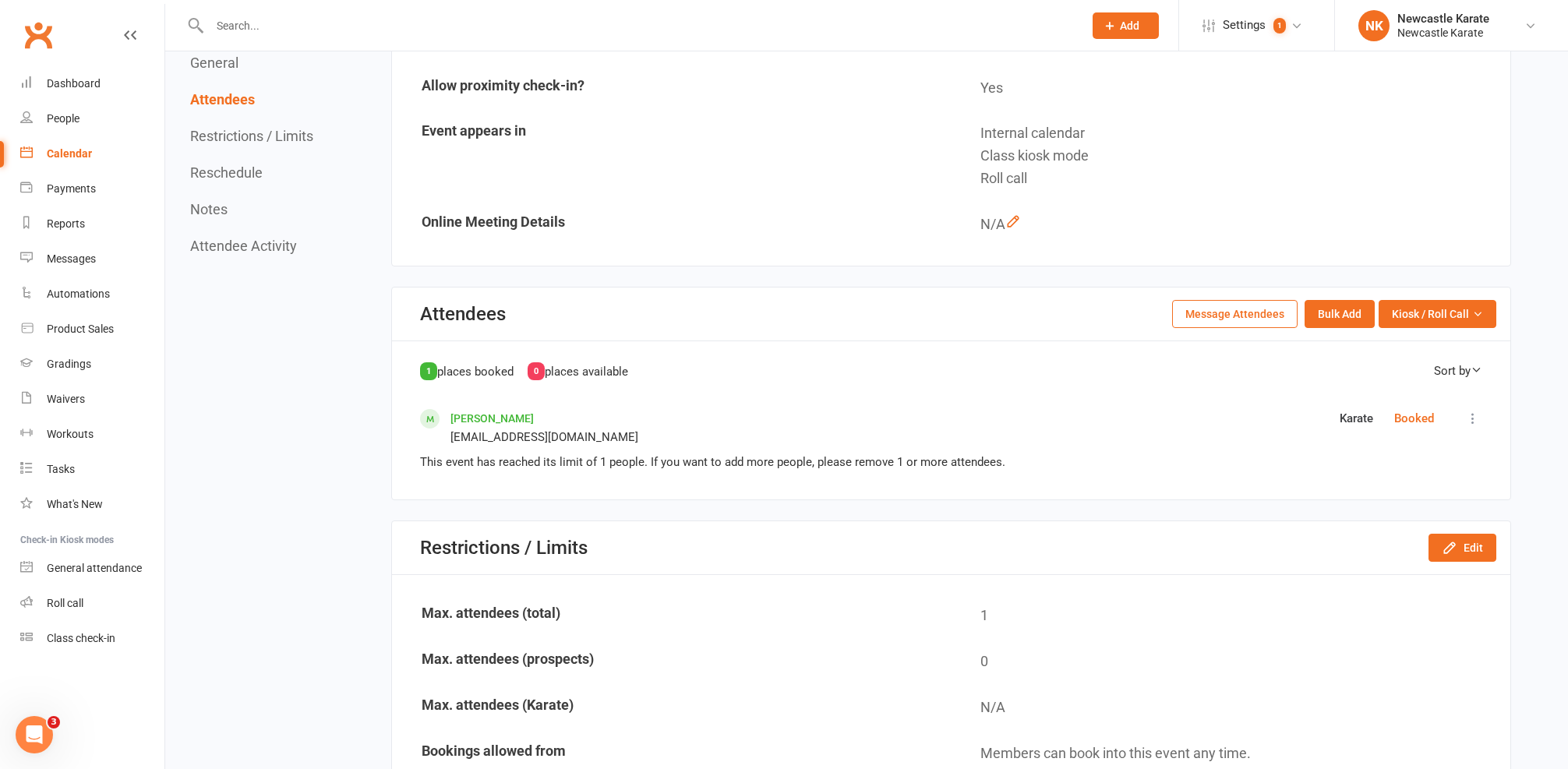
scroll to position [444, 0]
click at [229, 148] on div "General Attendees Restrictions / Limits Reschedule Notes Attendee Activity" at bounding box center [253, 154] width 127 height 199
click at [237, 140] on button "Restrictions / Limits" at bounding box center [251, 136] width 123 height 16
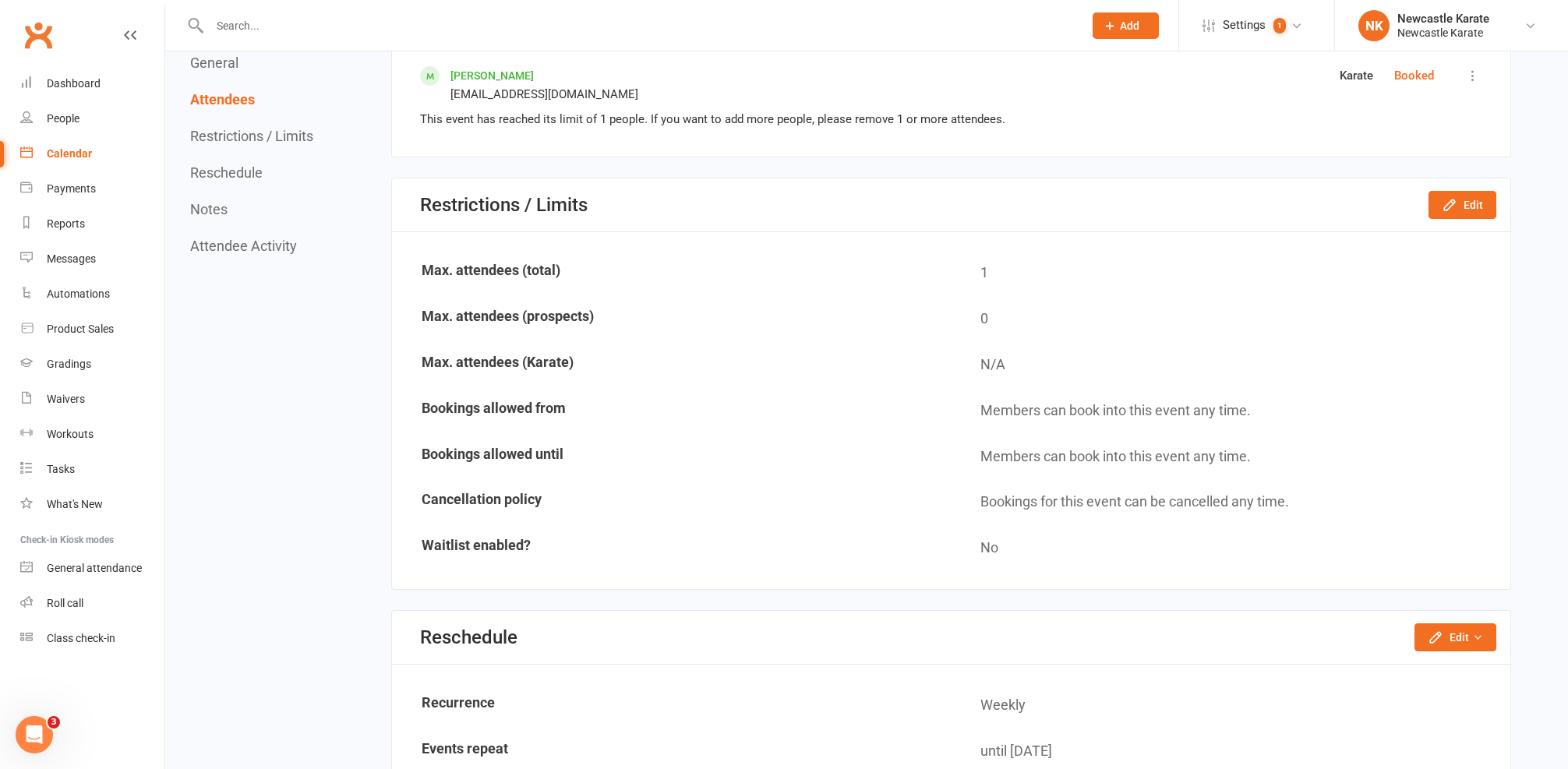
scroll to position [785, 0]
click at [219, 171] on button "Reschedule" at bounding box center [226, 173] width 72 height 16
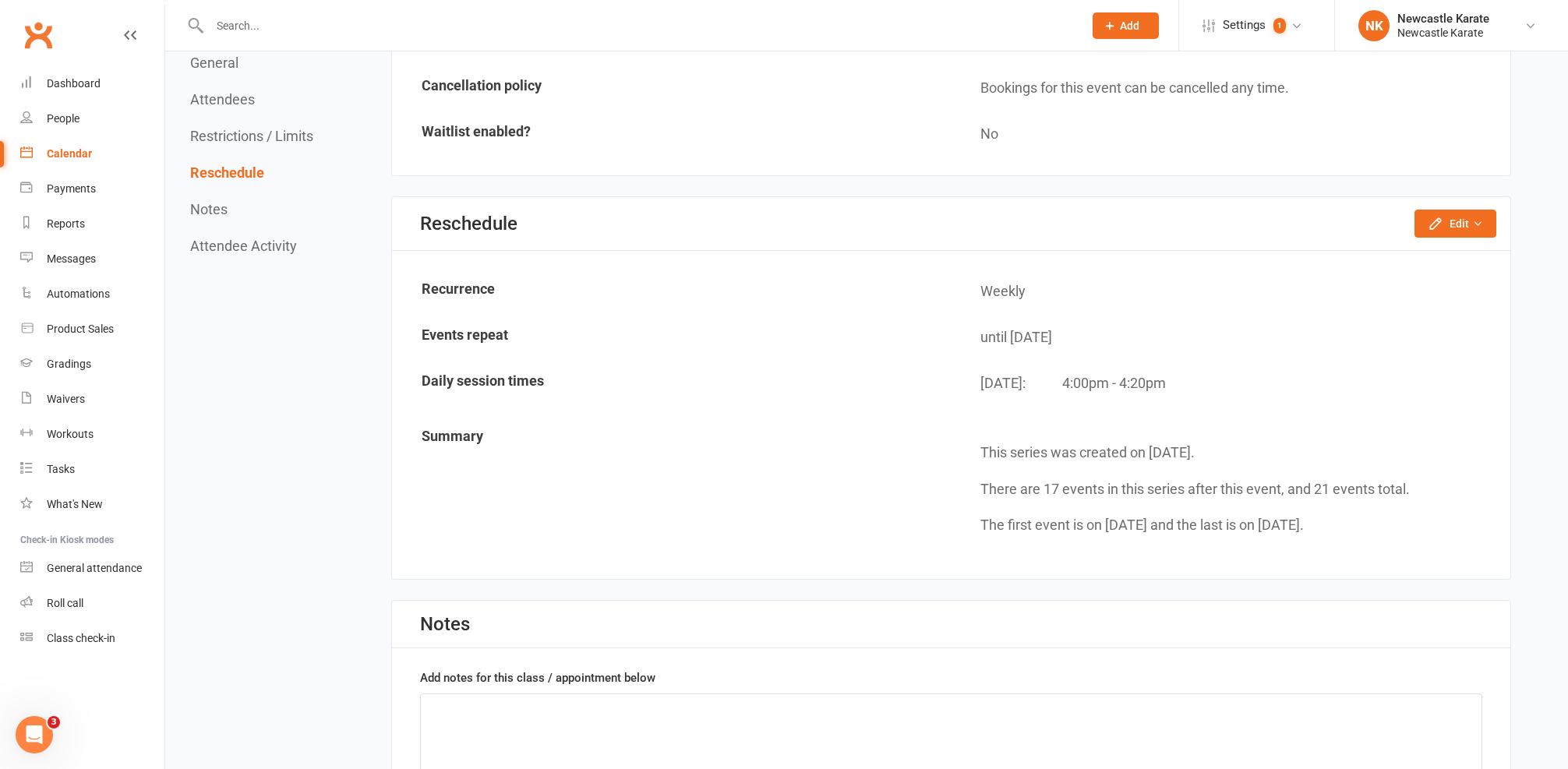
scroll to position [1199, 0]
click at [219, 212] on button "Notes" at bounding box center [208, 209] width 37 height 16
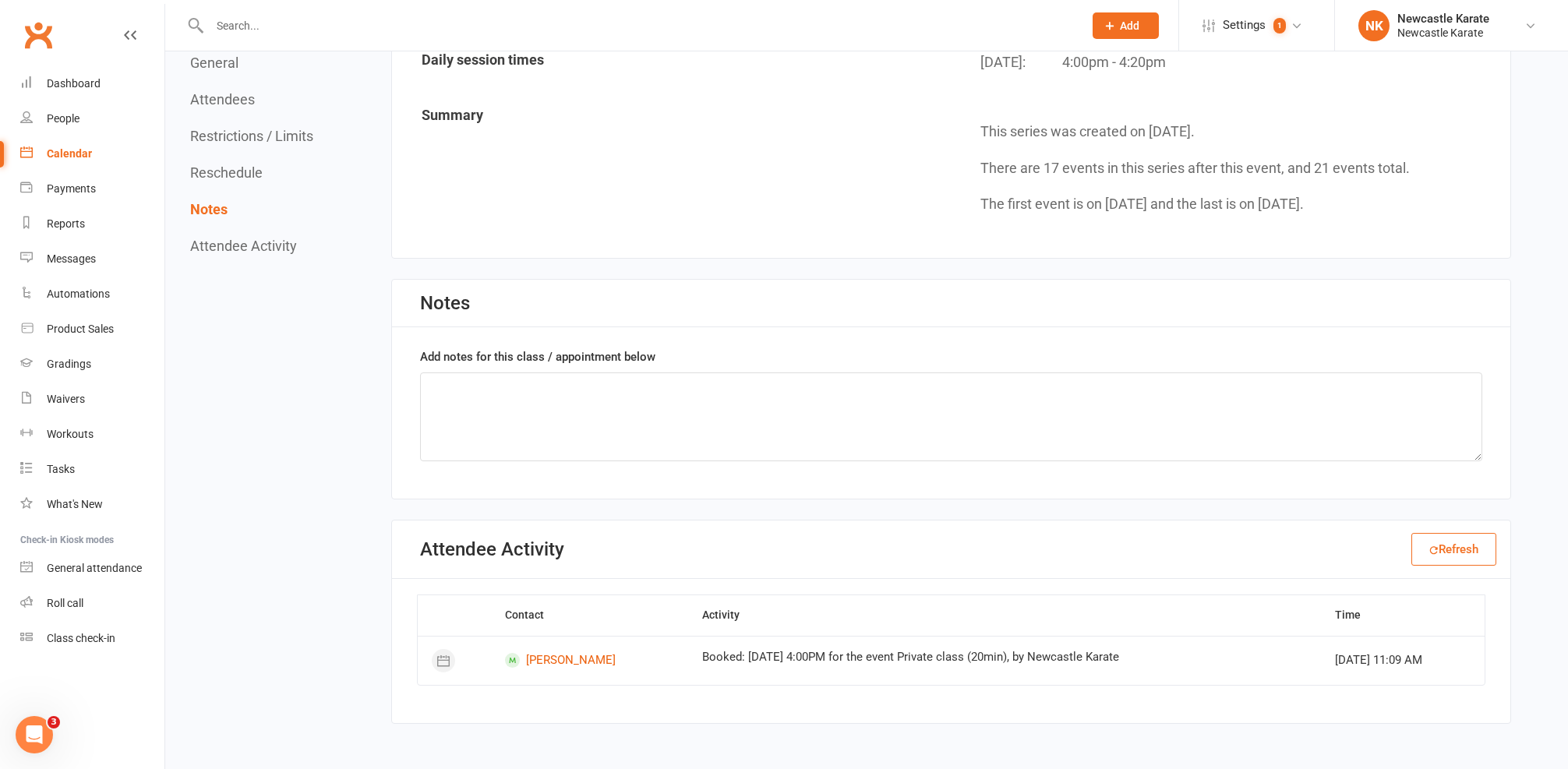
click at [223, 47] on div at bounding box center [629, 25] width 885 height 50
click at [223, 68] on button "General" at bounding box center [214, 63] width 48 height 16
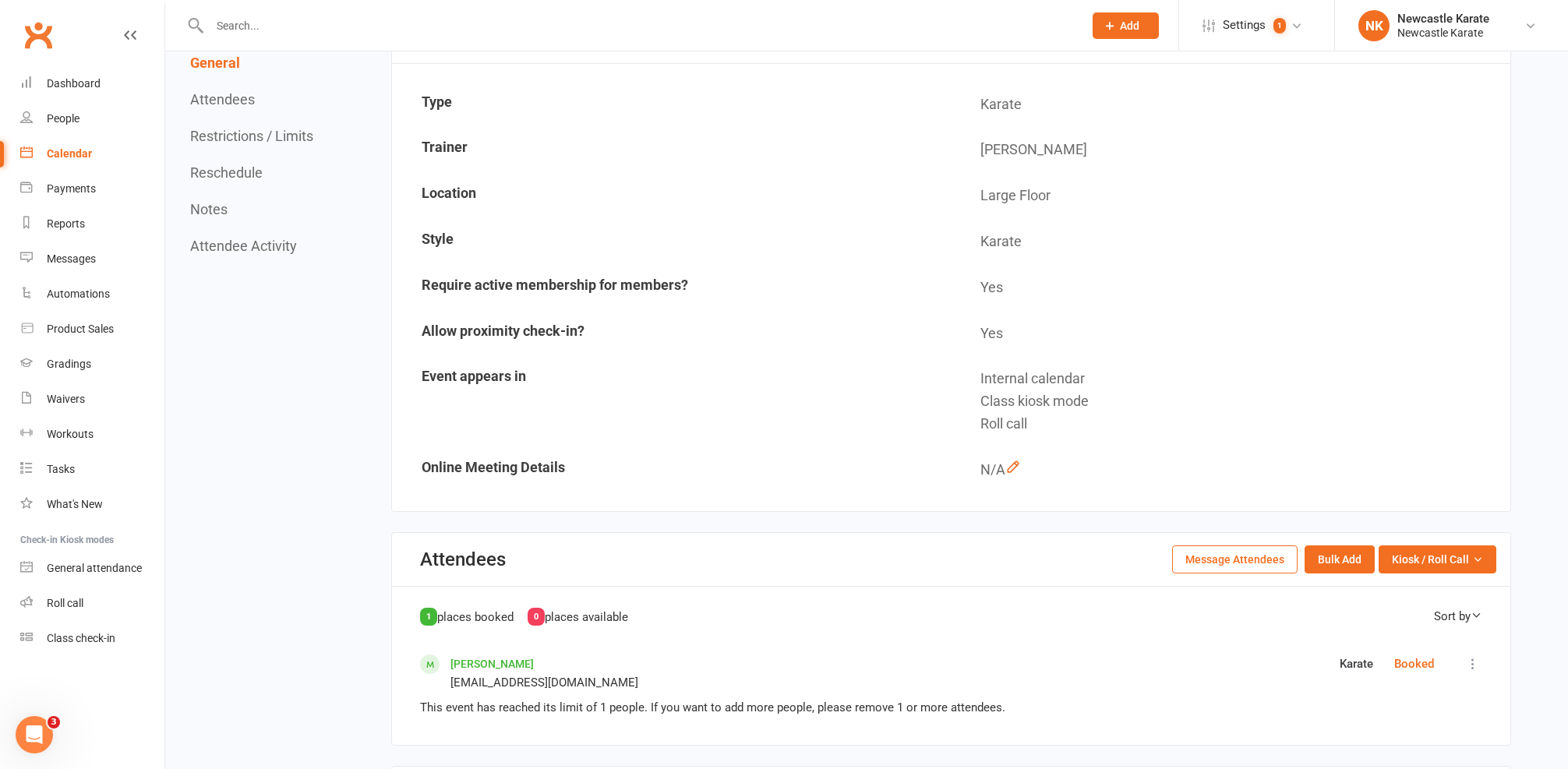
scroll to position [0, 0]
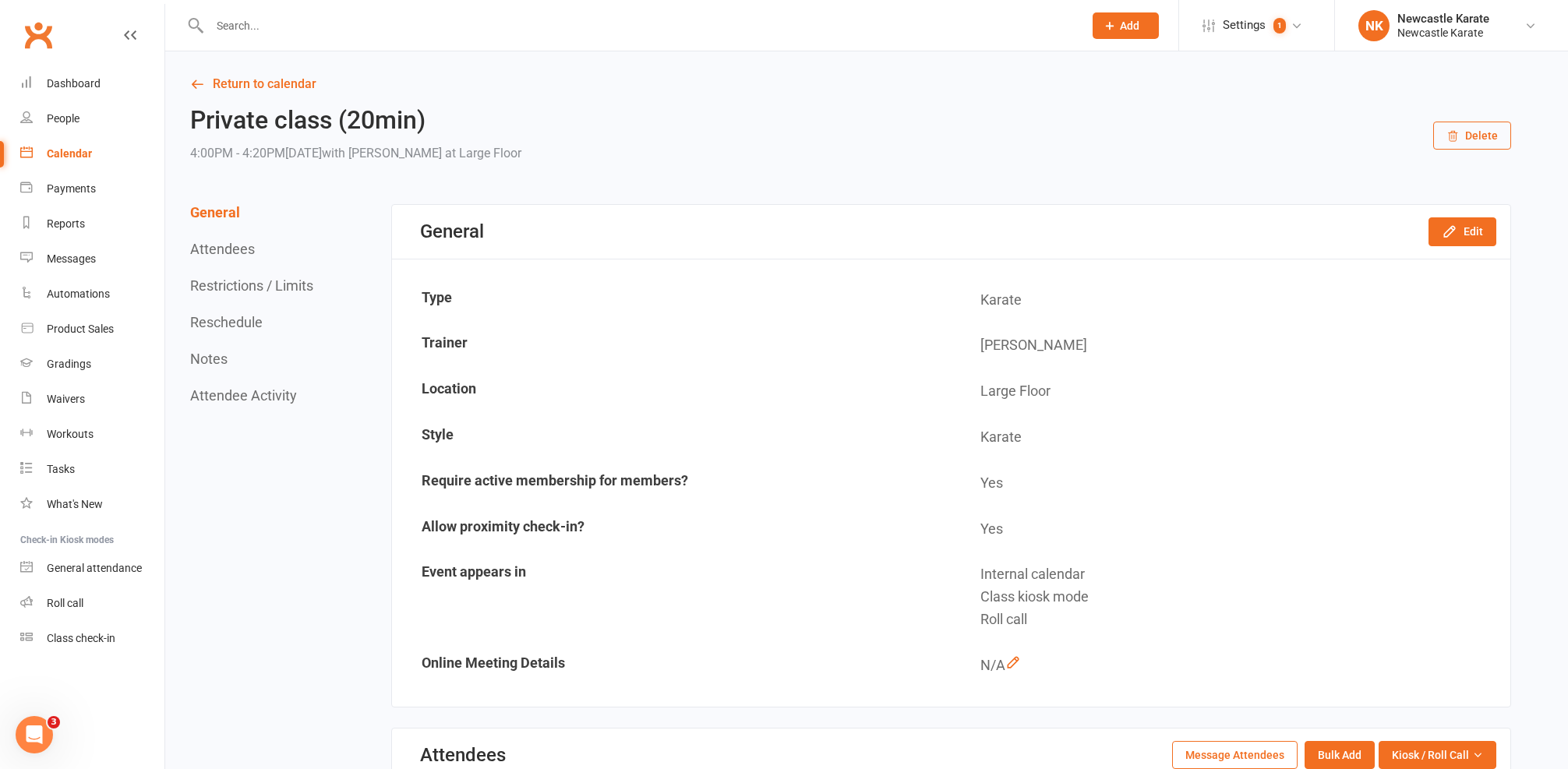
click at [459, 18] on input "text" at bounding box center [638, 26] width 868 height 22
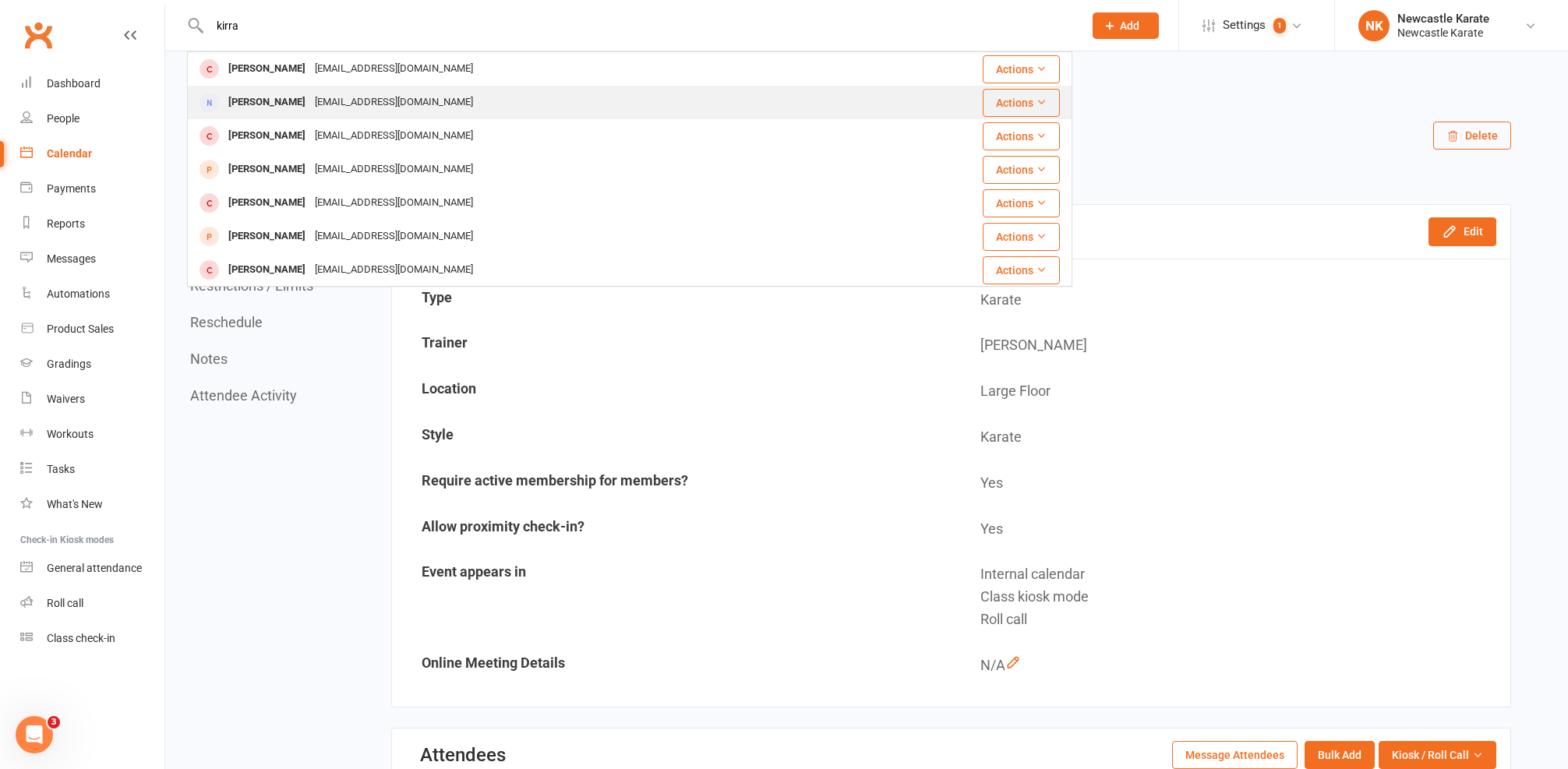
type input "kirra"
click at [587, 112] on div "Kirra Jones kirraelizabethjones@hotmail.com" at bounding box center [544, 102] width 710 height 32
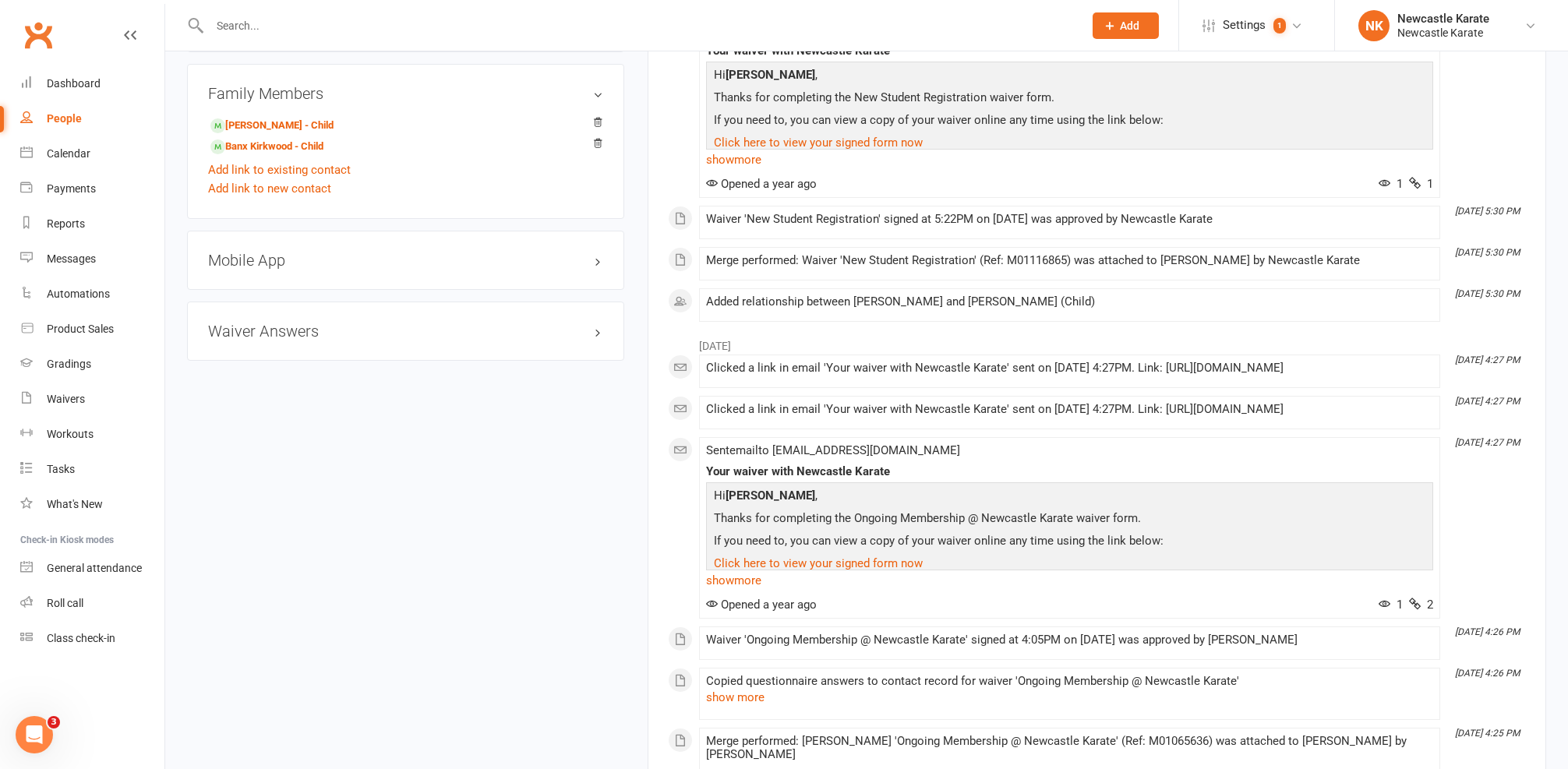
scroll to position [956, 0]
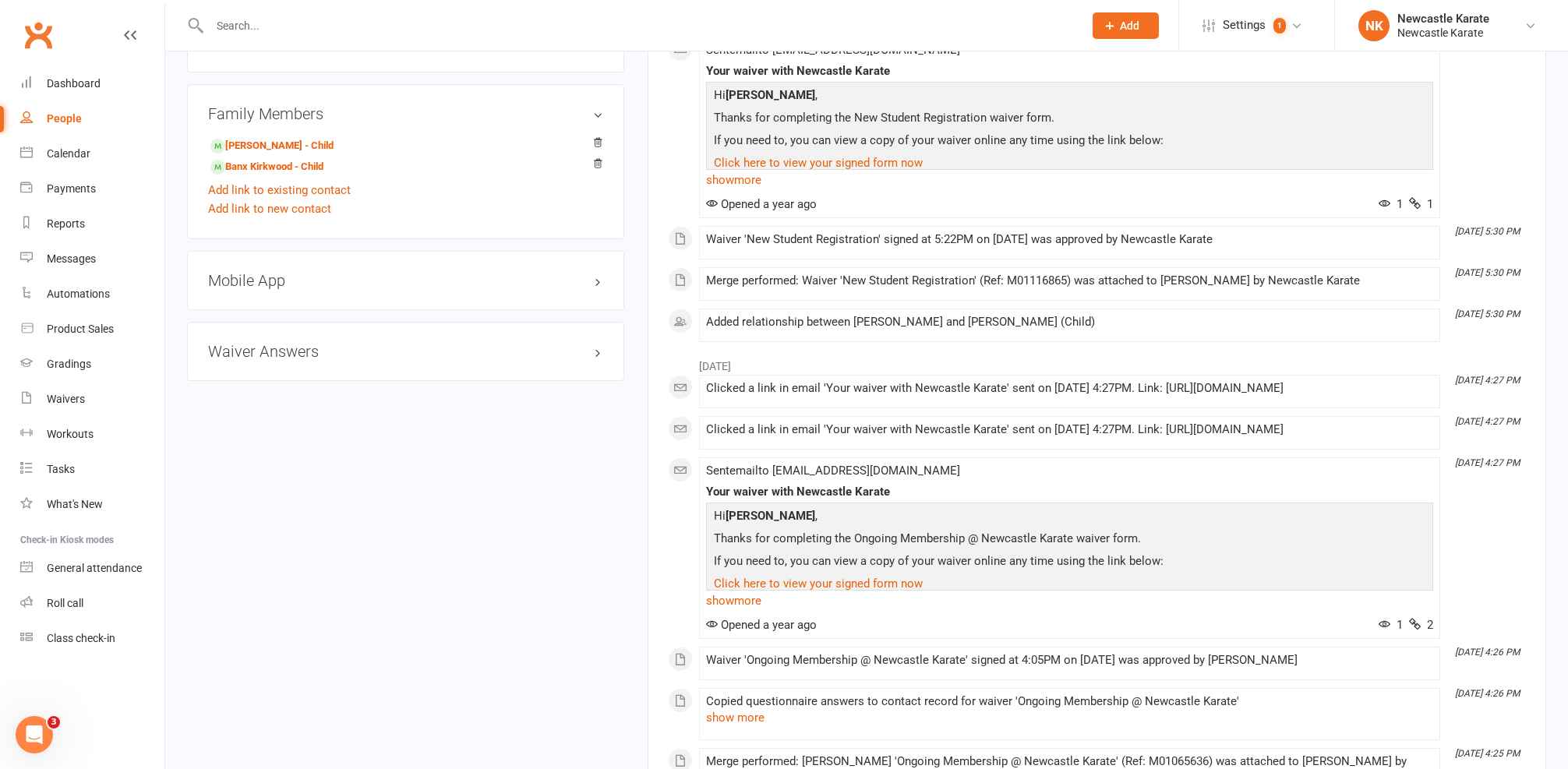
click at [308, 279] on h3 "Mobile App" at bounding box center [405, 280] width 395 height 17
click at [276, 310] on div at bounding box center [267, 312] width 26 height 11
click at [254, 311] on input "checkbox" at bounding box center [254, 311] width 0 height 0
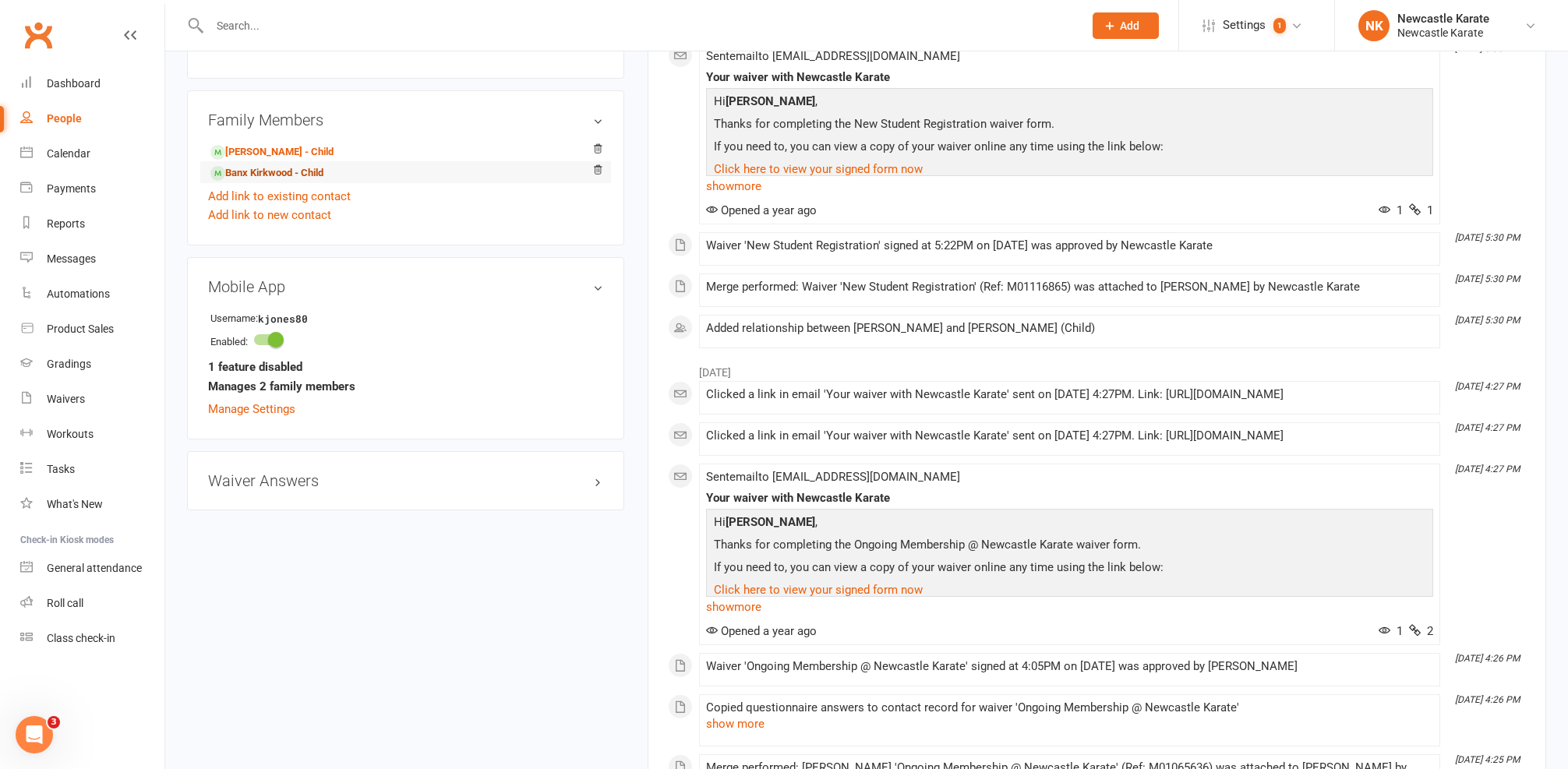
click at [281, 173] on link "Banx Kirkwood - Child" at bounding box center [267, 174] width 113 height 16
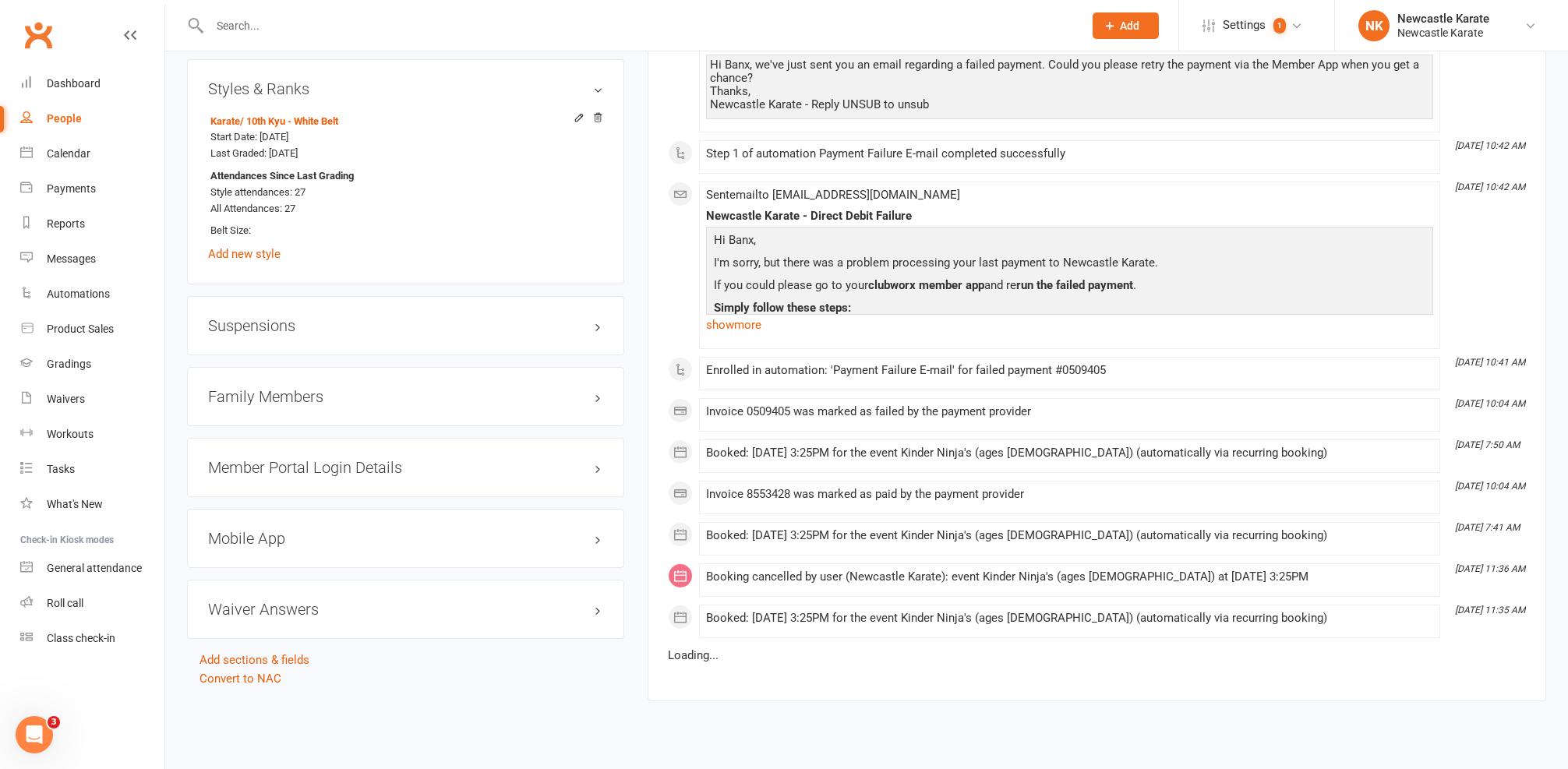
scroll to position [1209, 0]
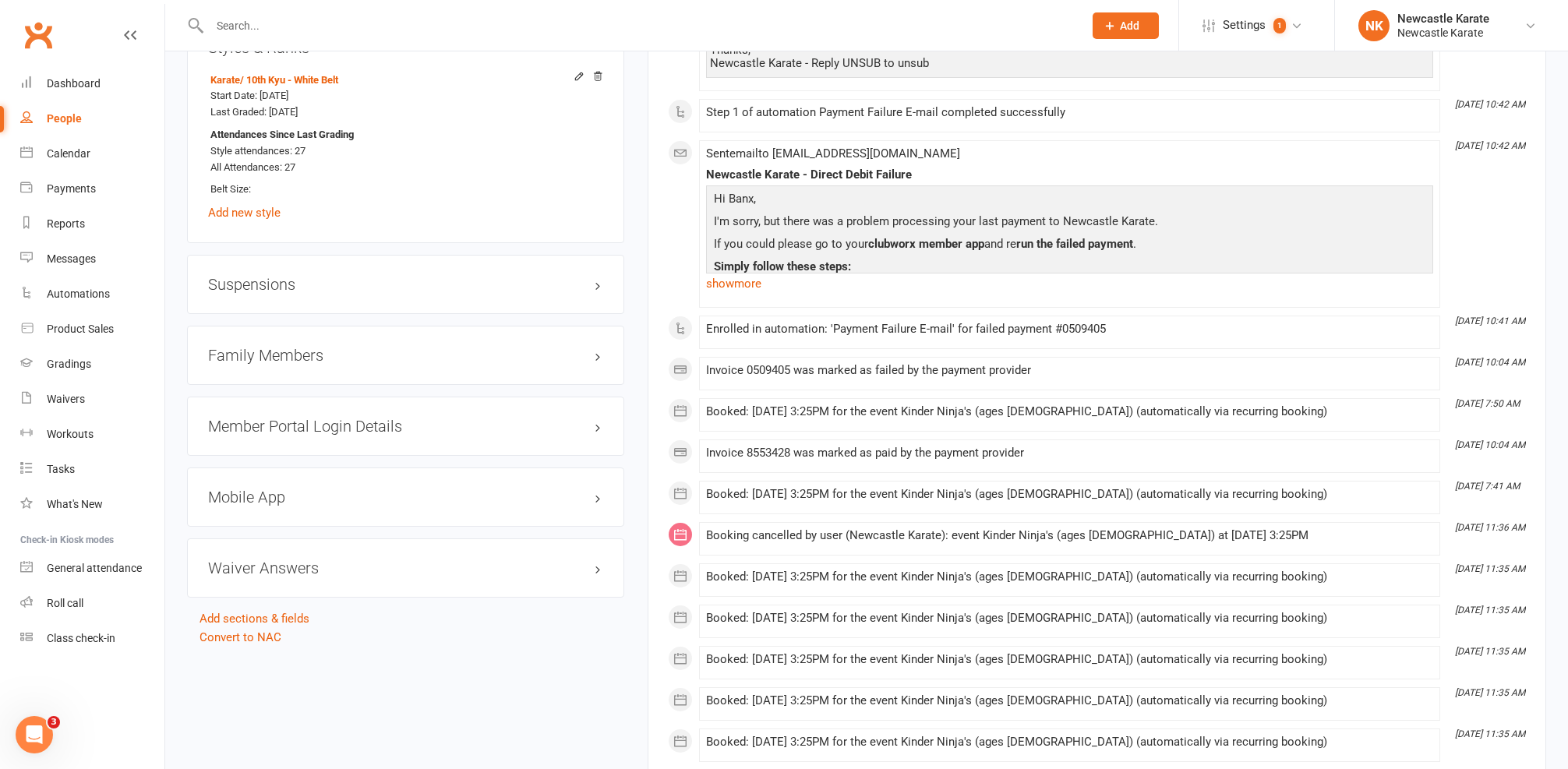
click at [255, 497] on h3 "Mobile App" at bounding box center [405, 497] width 395 height 17
click at [256, 633] on link "Manage Settings" at bounding box center [252, 639] width 88 height 14
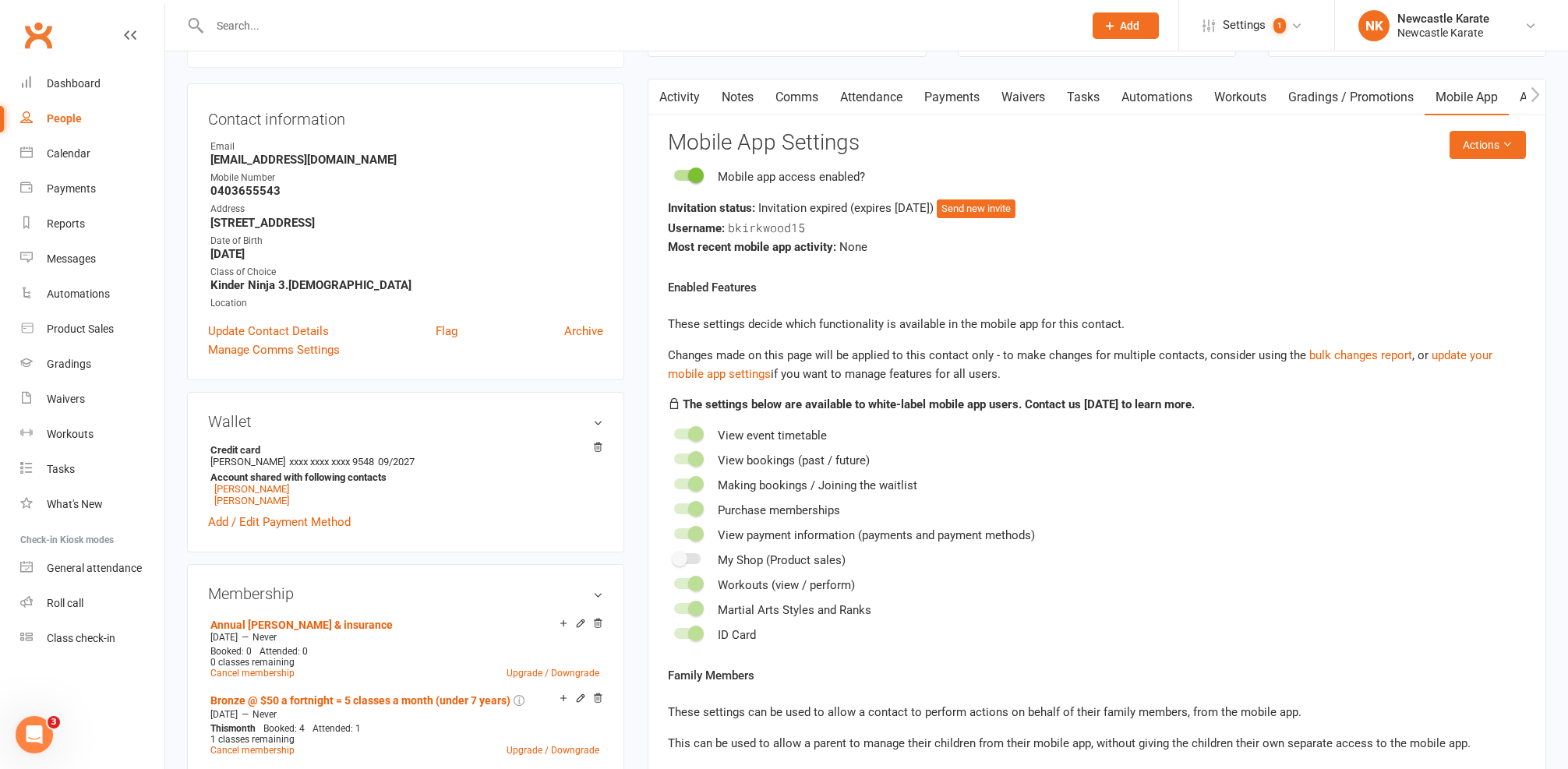
scroll to position [135, 0]
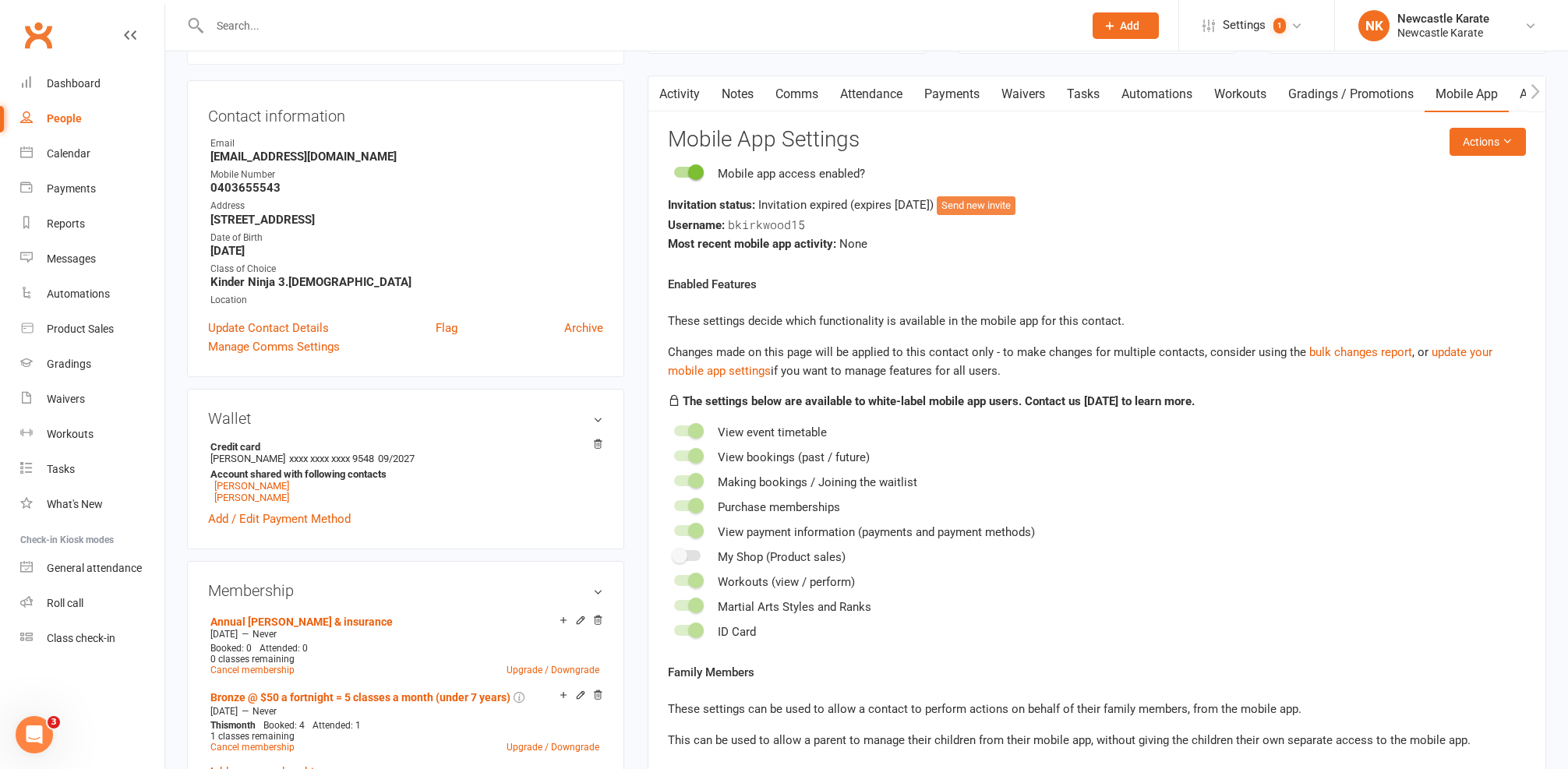
click at [1011, 203] on button "Send new invite" at bounding box center [976, 205] width 79 height 18
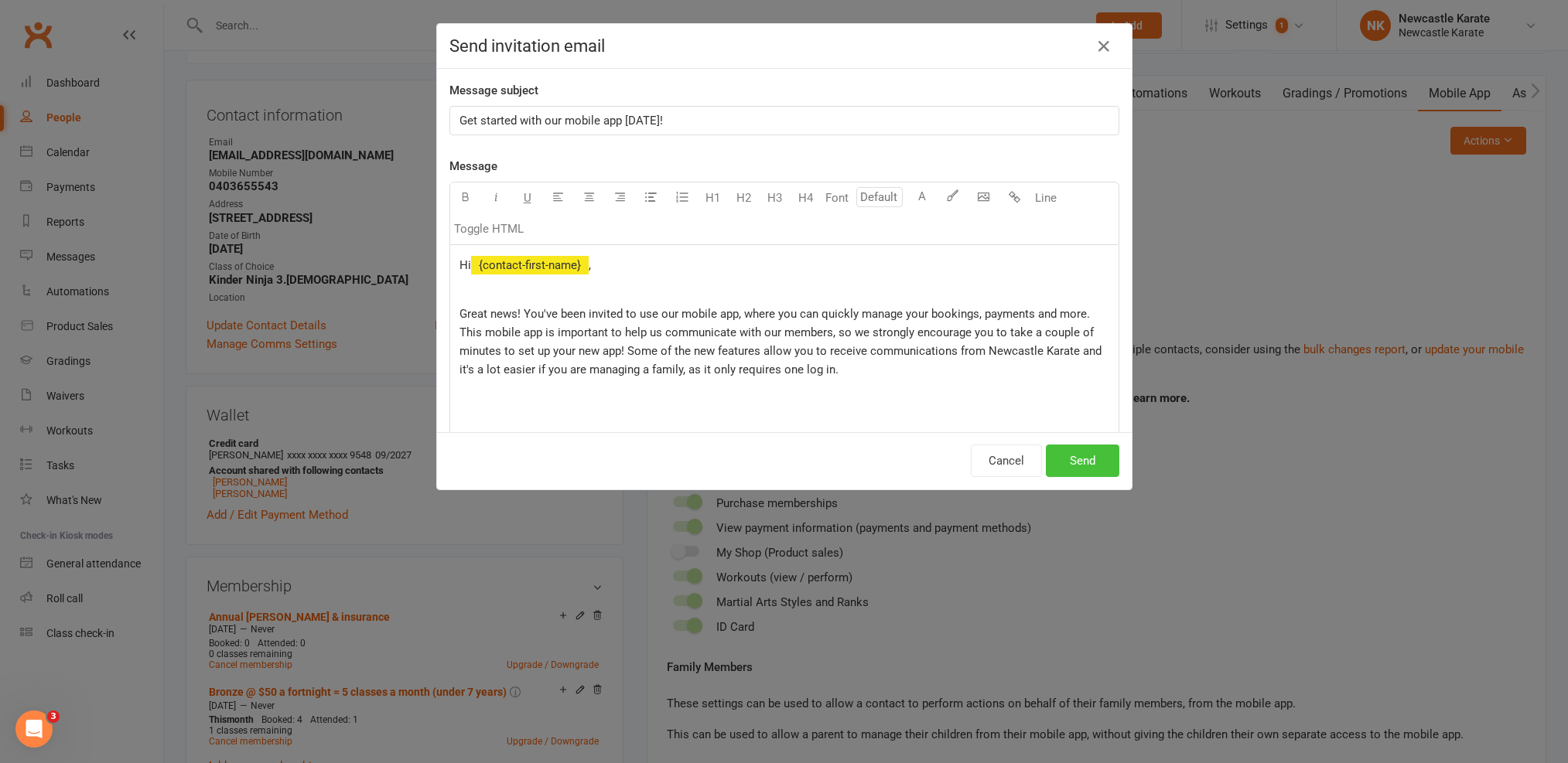
click at [1077, 464] on button "Send" at bounding box center [1082, 461] width 73 height 33
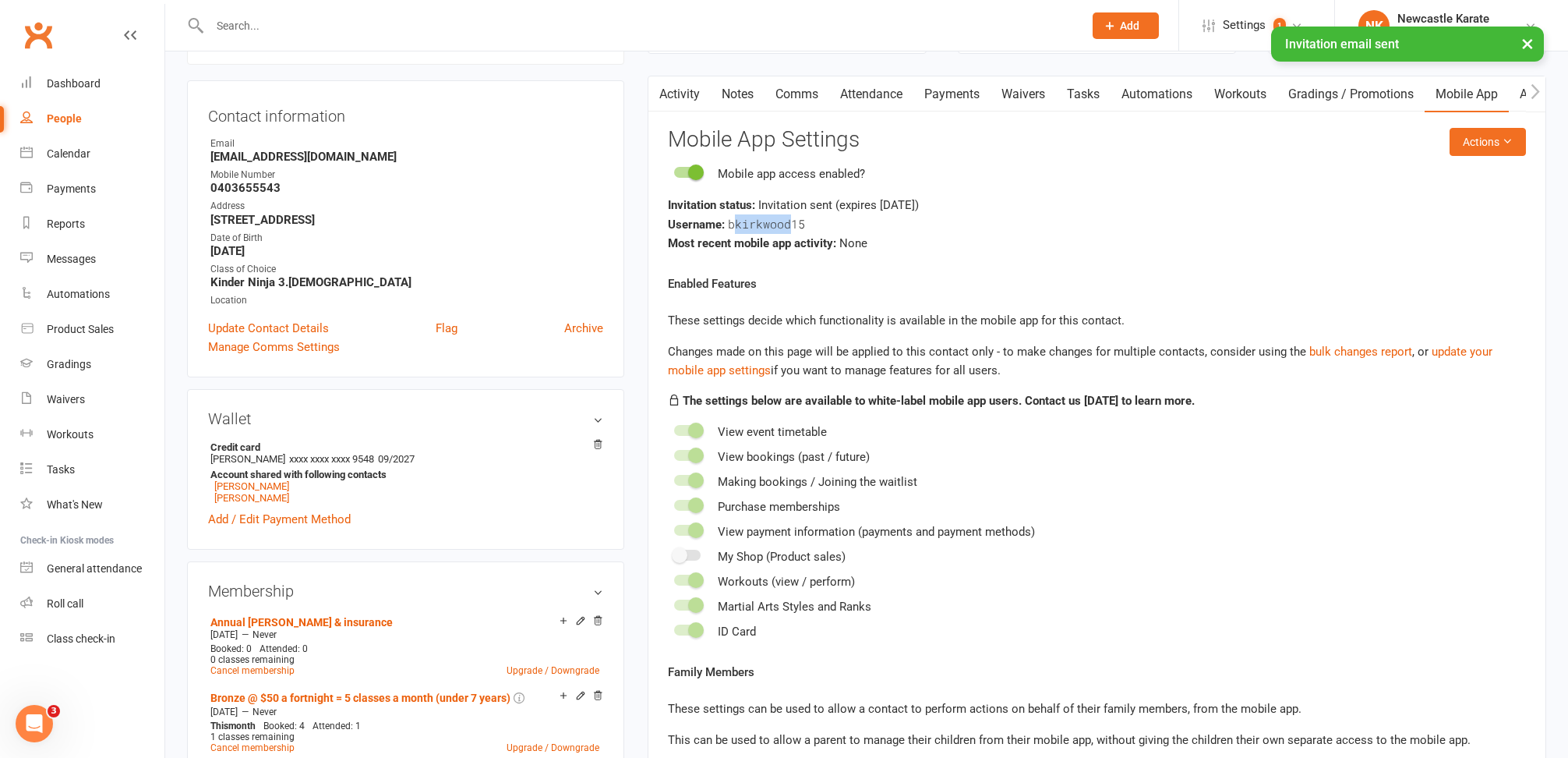
drag, startPoint x: 731, startPoint y: 221, endPoint x: 793, endPoint y: 225, distance: 62.1
click at [794, 225] on span "bkirkwood15" at bounding box center [766, 223] width 77 height 16
click at [792, 224] on span "bkirkwood15" at bounding box center [766, 223] width 77 height 16
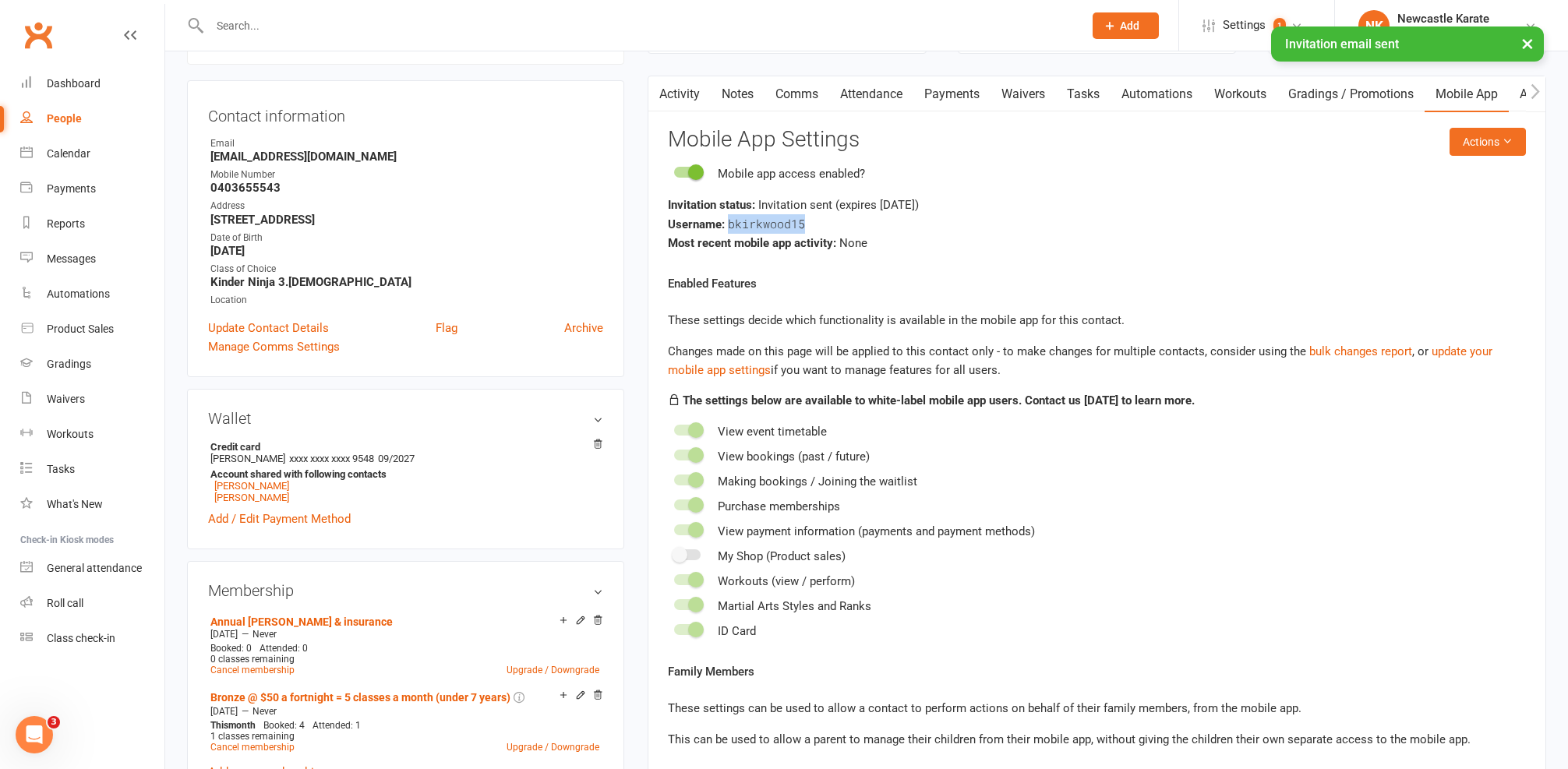
drag, startPoint x: 731, startPoint y: 221, endPoint x: 803, endPoint y: 221, distance: 72.0
click at [803, 221] on span "bkirkwood15" at bounding box center [766, 223] width 77 height 16
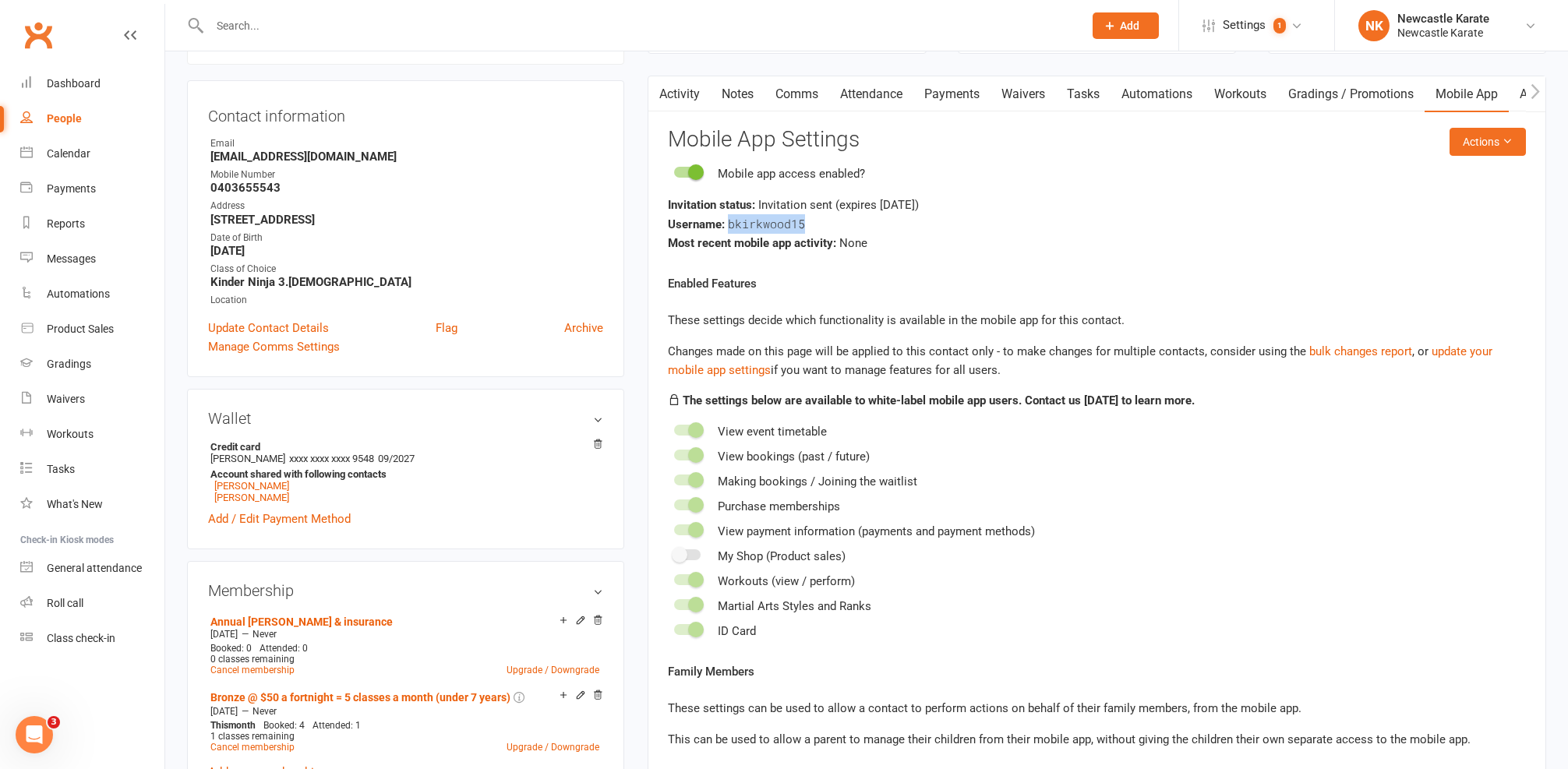
copy div "bkirkwood15"
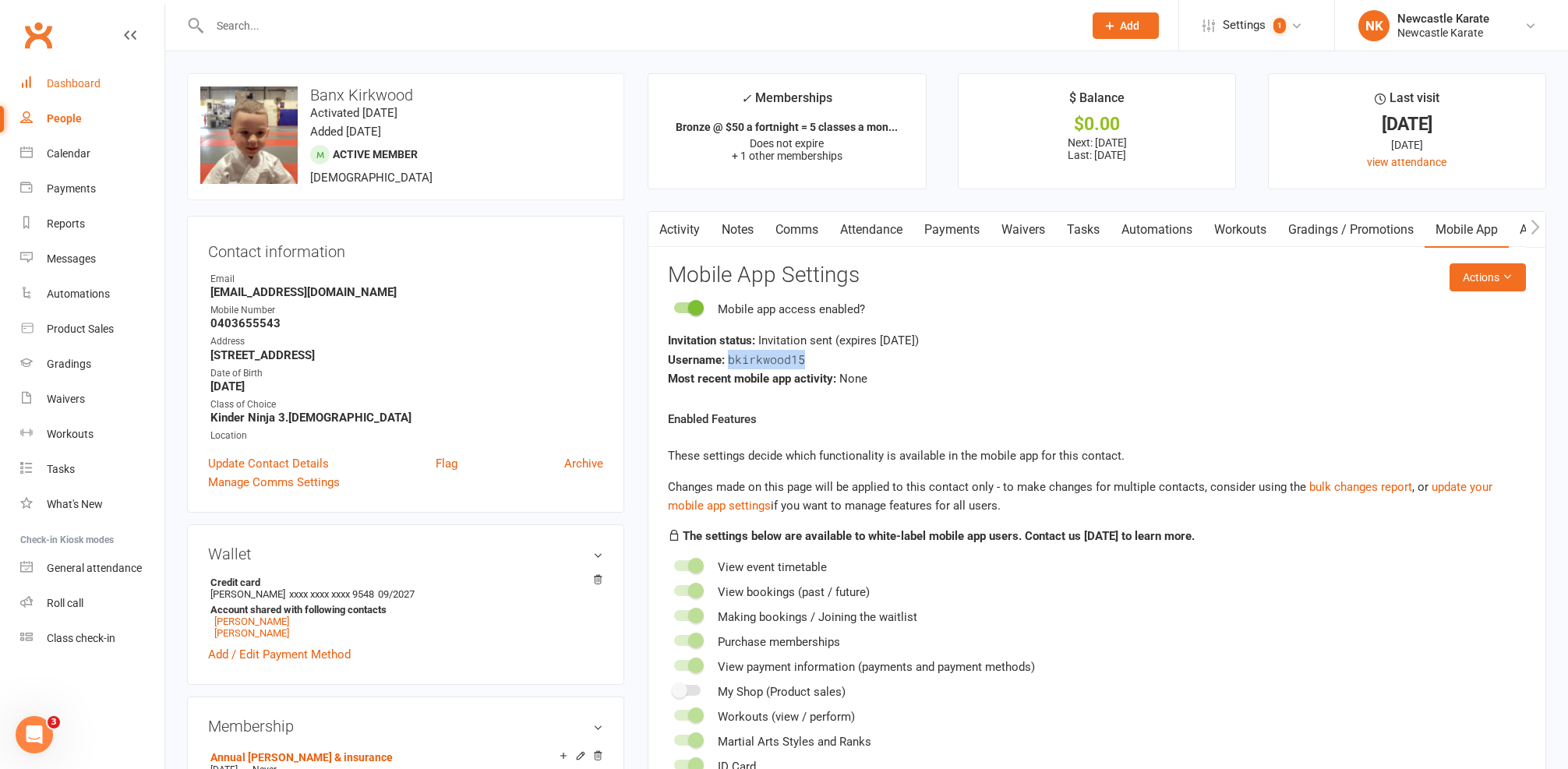
click at [82, 87] on div "Dashboard" at bounding box center [73, 83] width 54 height 13
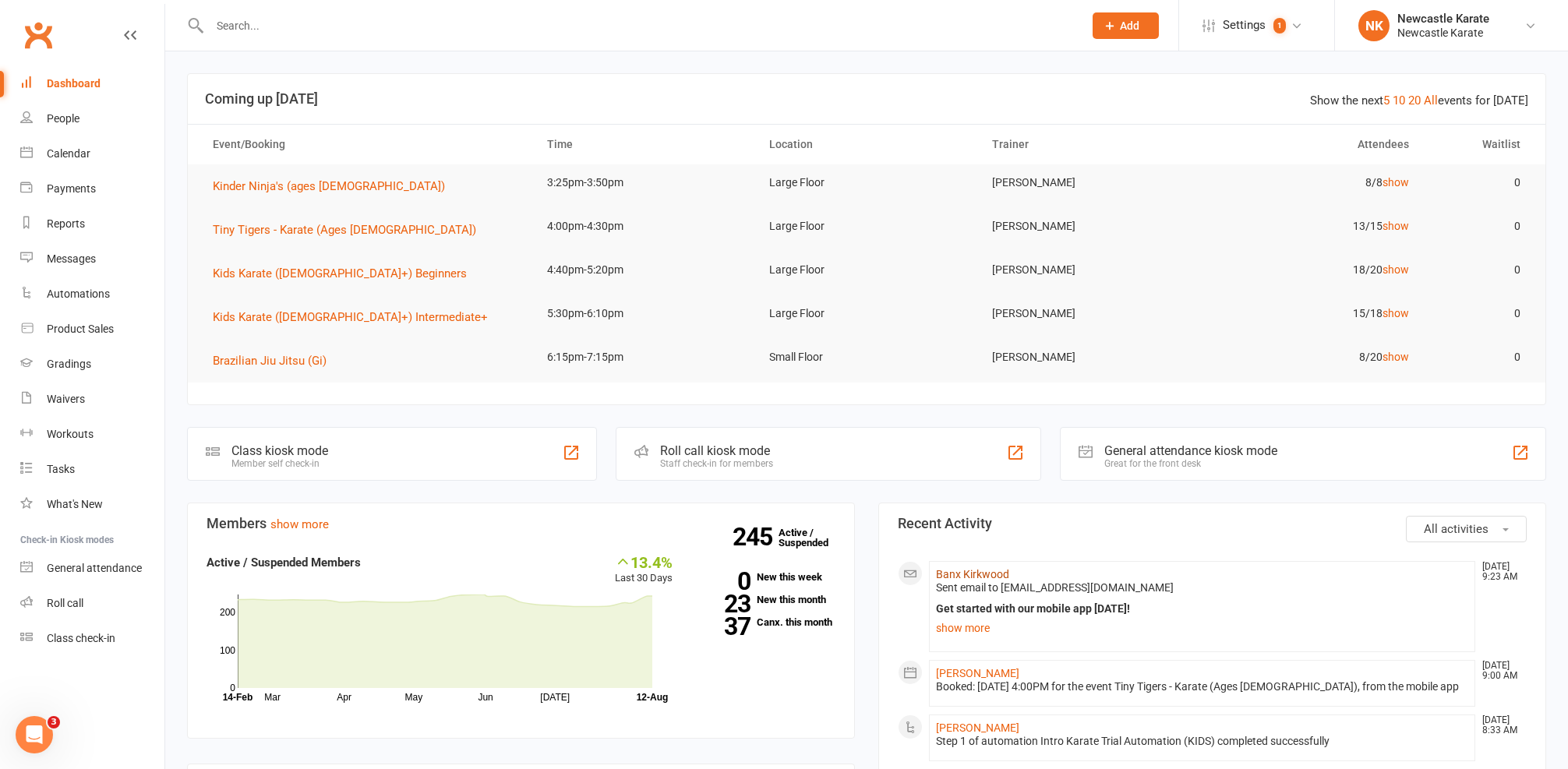
click at [984, 568] on link "Banx Kirkwood" at bounding box center [973, 574] width 73 height 13
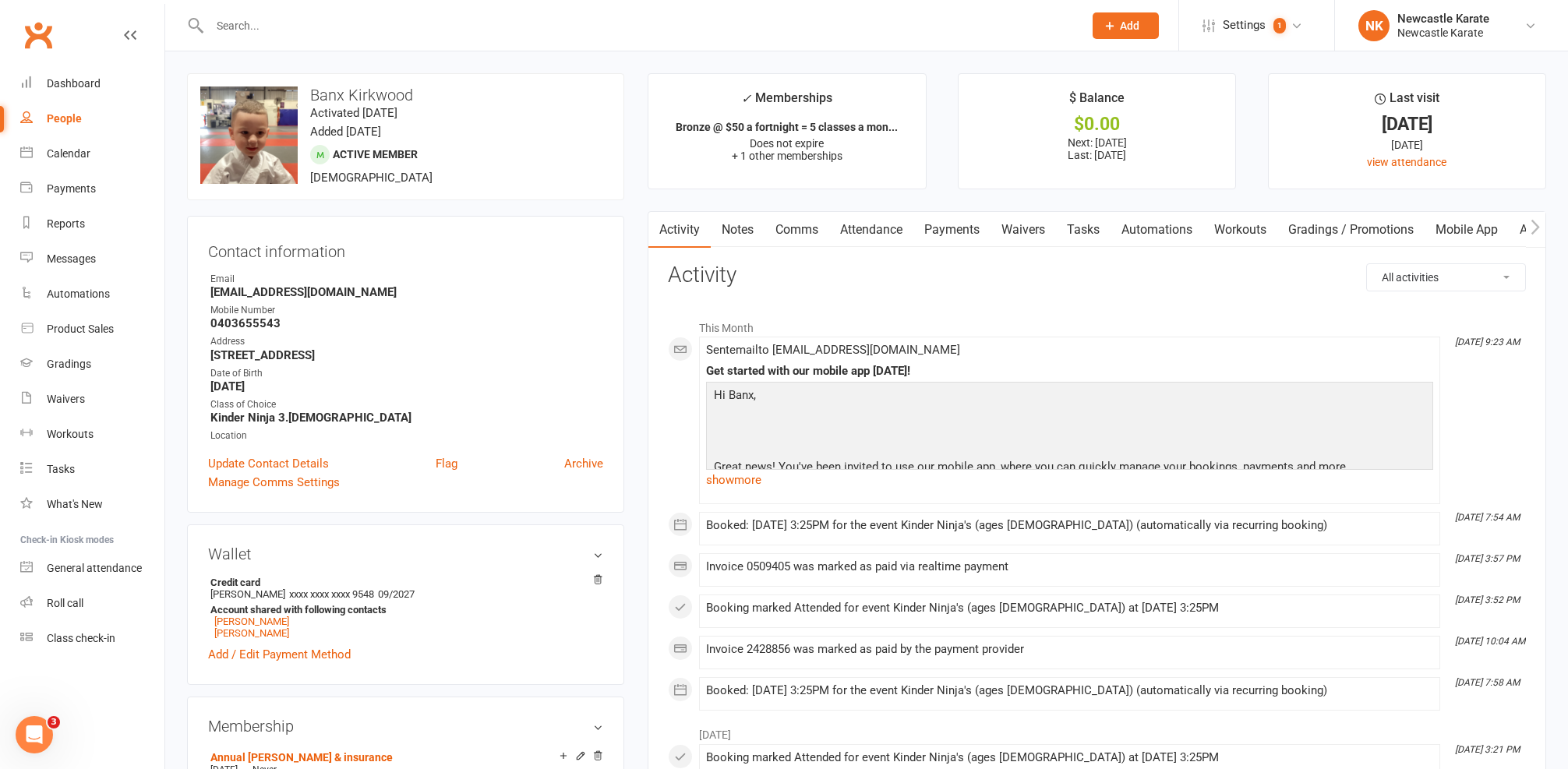
click at [873, 234] on link "Attendance" at bounding box center [871, 229] width 84 height 36
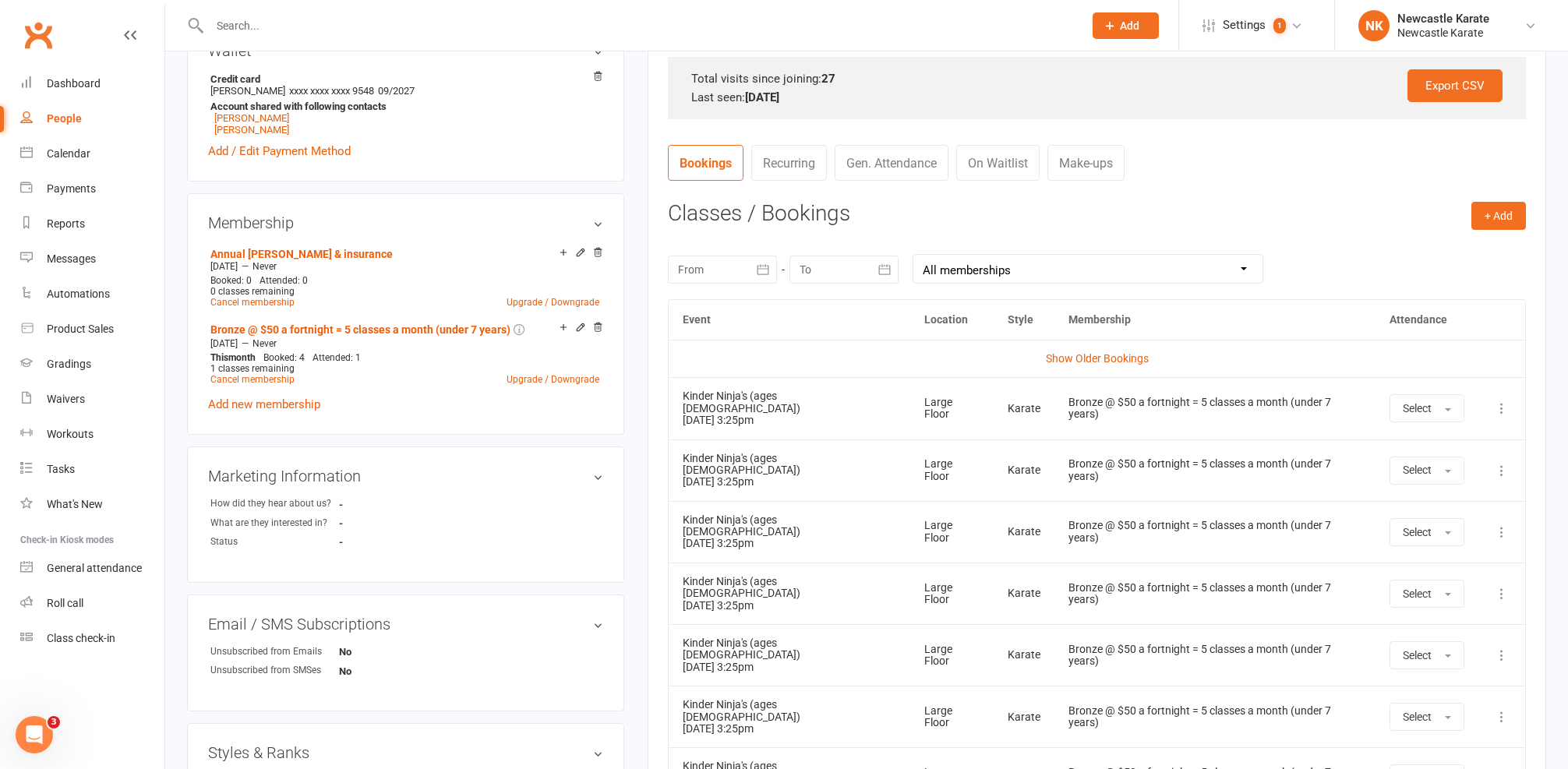
scroll to position [507, 0]
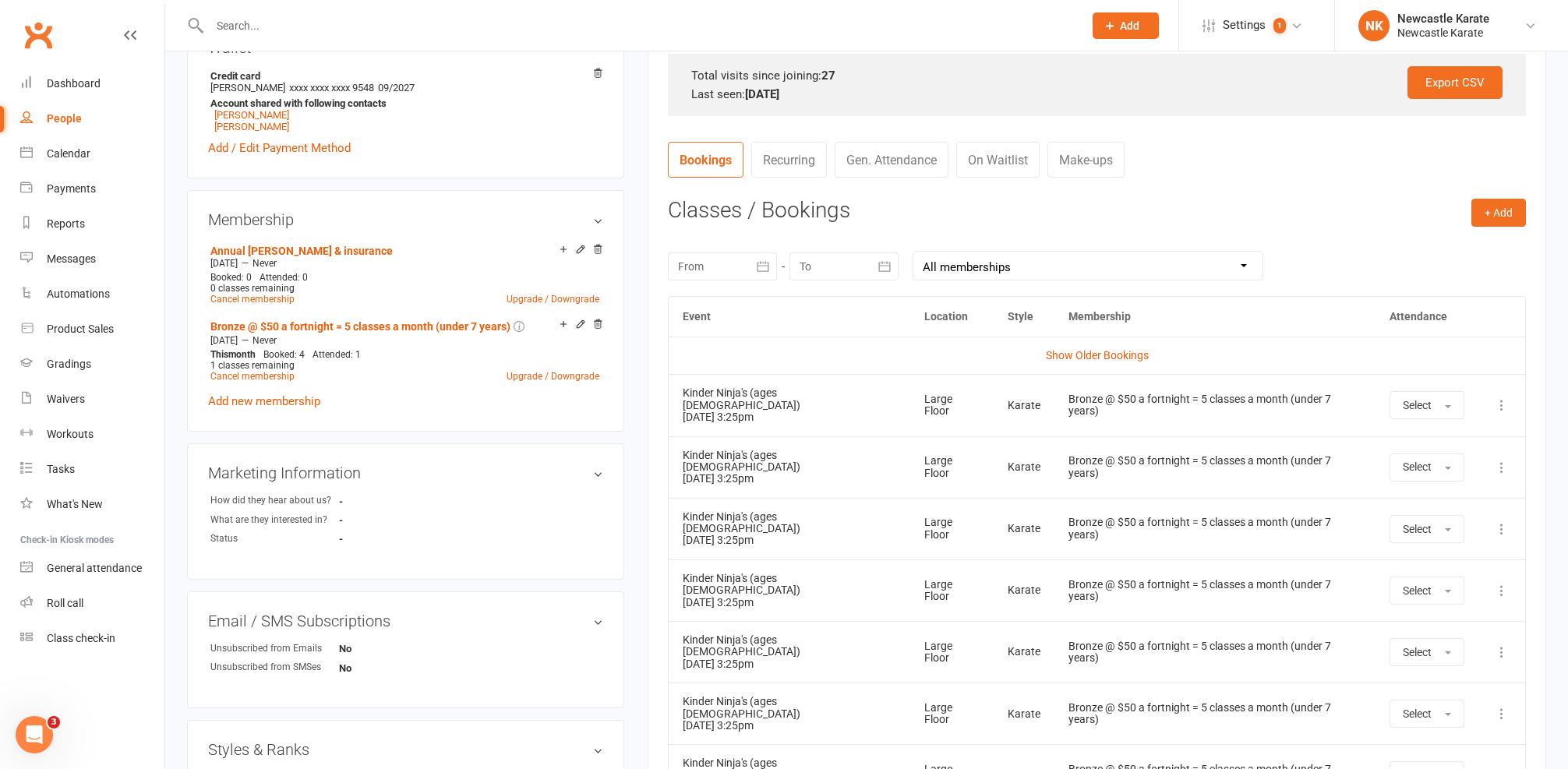
click at [1502, 400] on icon at bounding box center [1501, 405] width 16 height 16
click at [798, 419] on td "Kinder Ninja's (ages 4-5) 12 Aug 2025 3:25pm" at bounding box center [789, 405] width 242 height 61
click at [56, 146] on link "Calendar" at bounding box center [92, 153] width 144 height 35
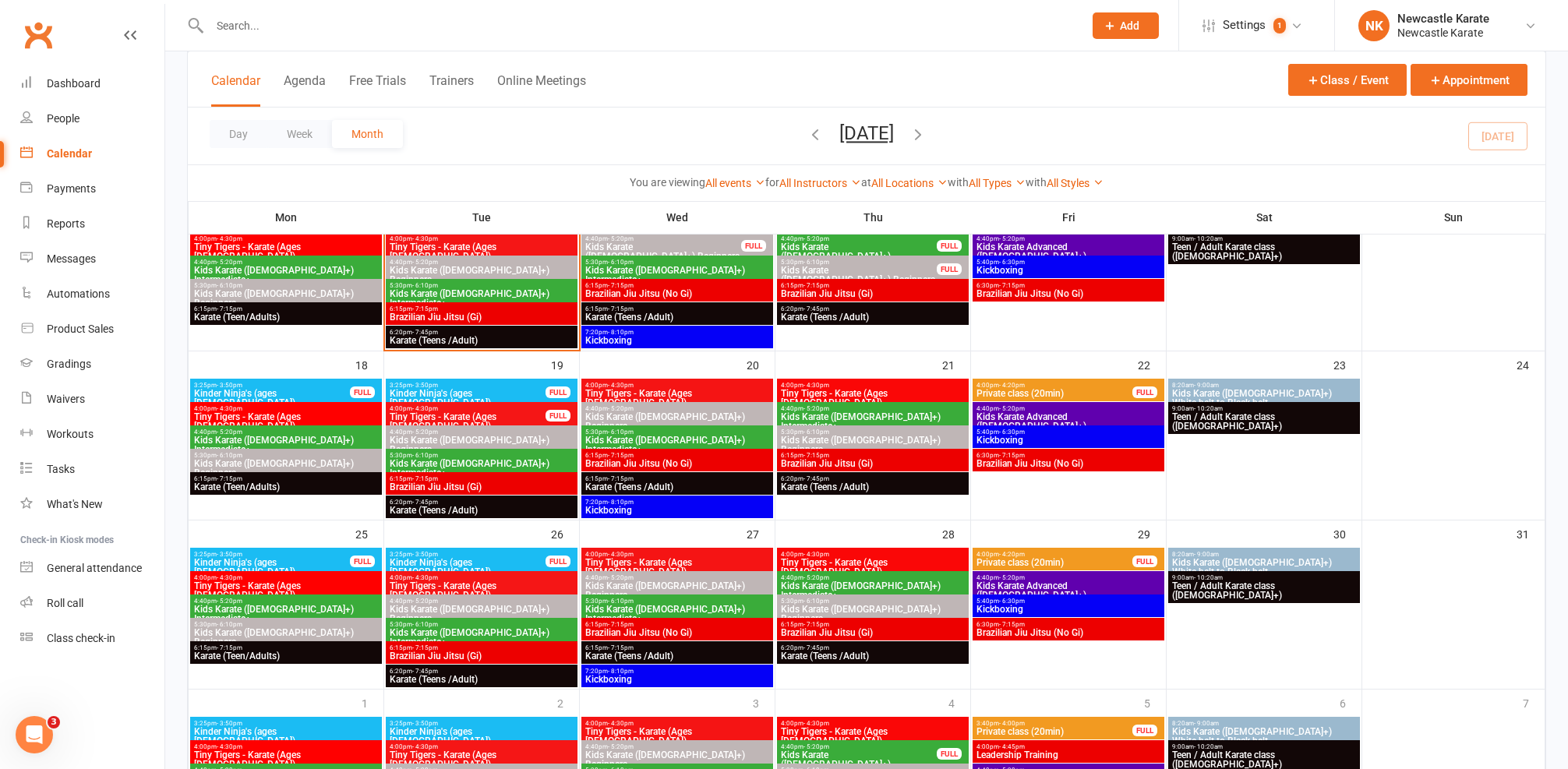
scroll to position [353, 0]
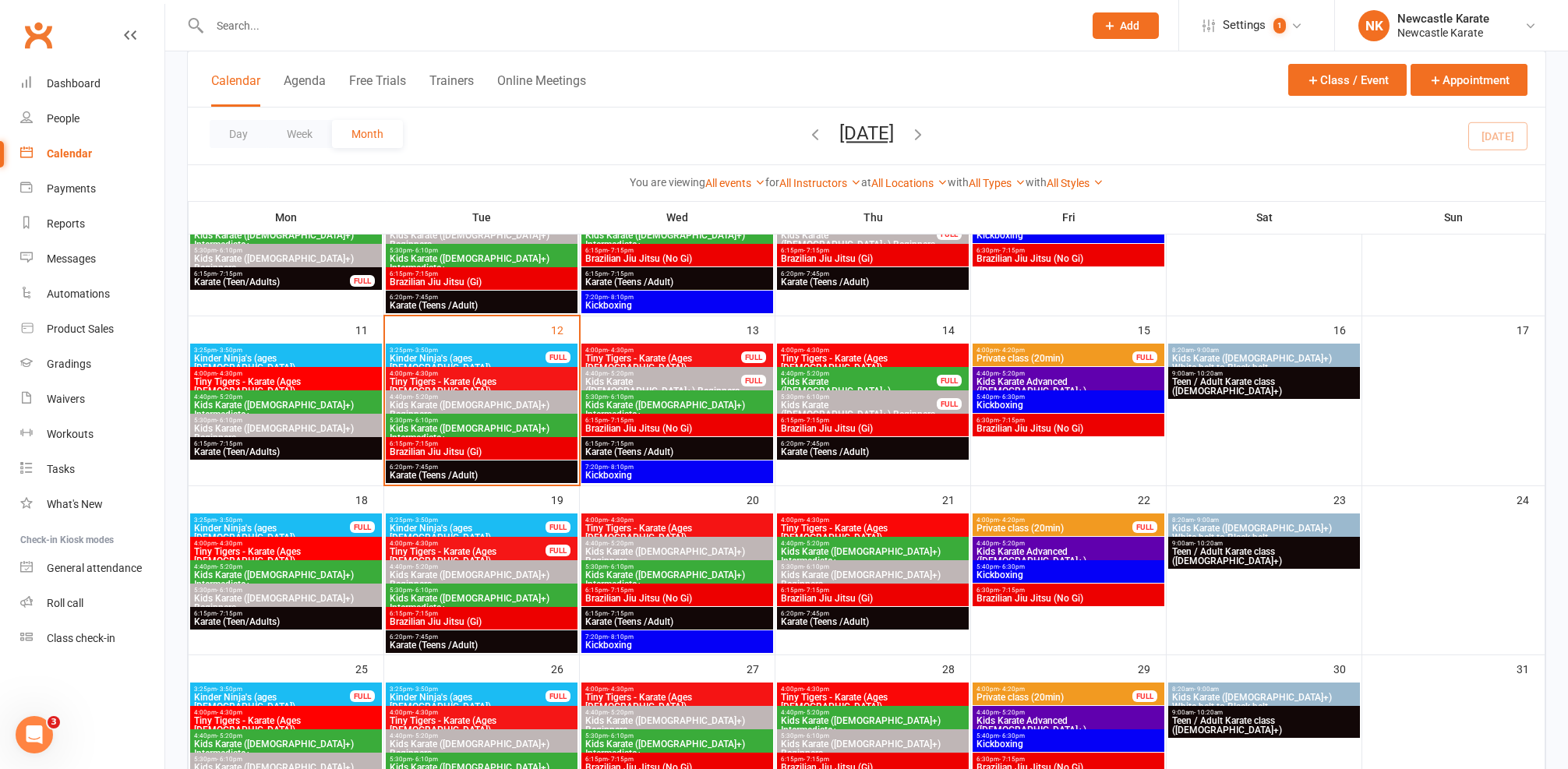
click at [486, 350] on span "3:25pm - 3:50pm" at bounding box center [468, 351] width 157 height 7
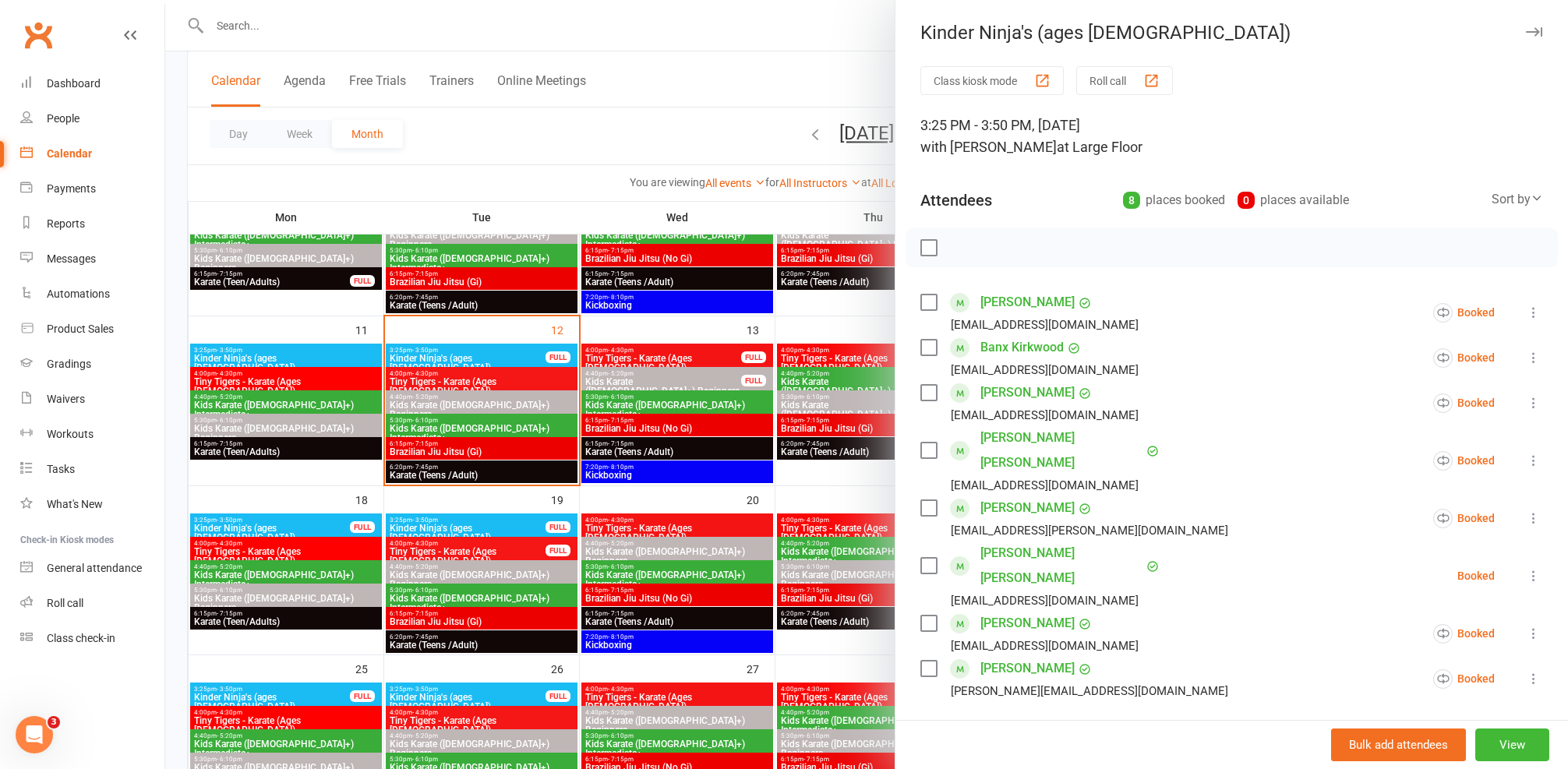
click at [343, 370] on div at bounding box center [867, 384] width 1403 height 769
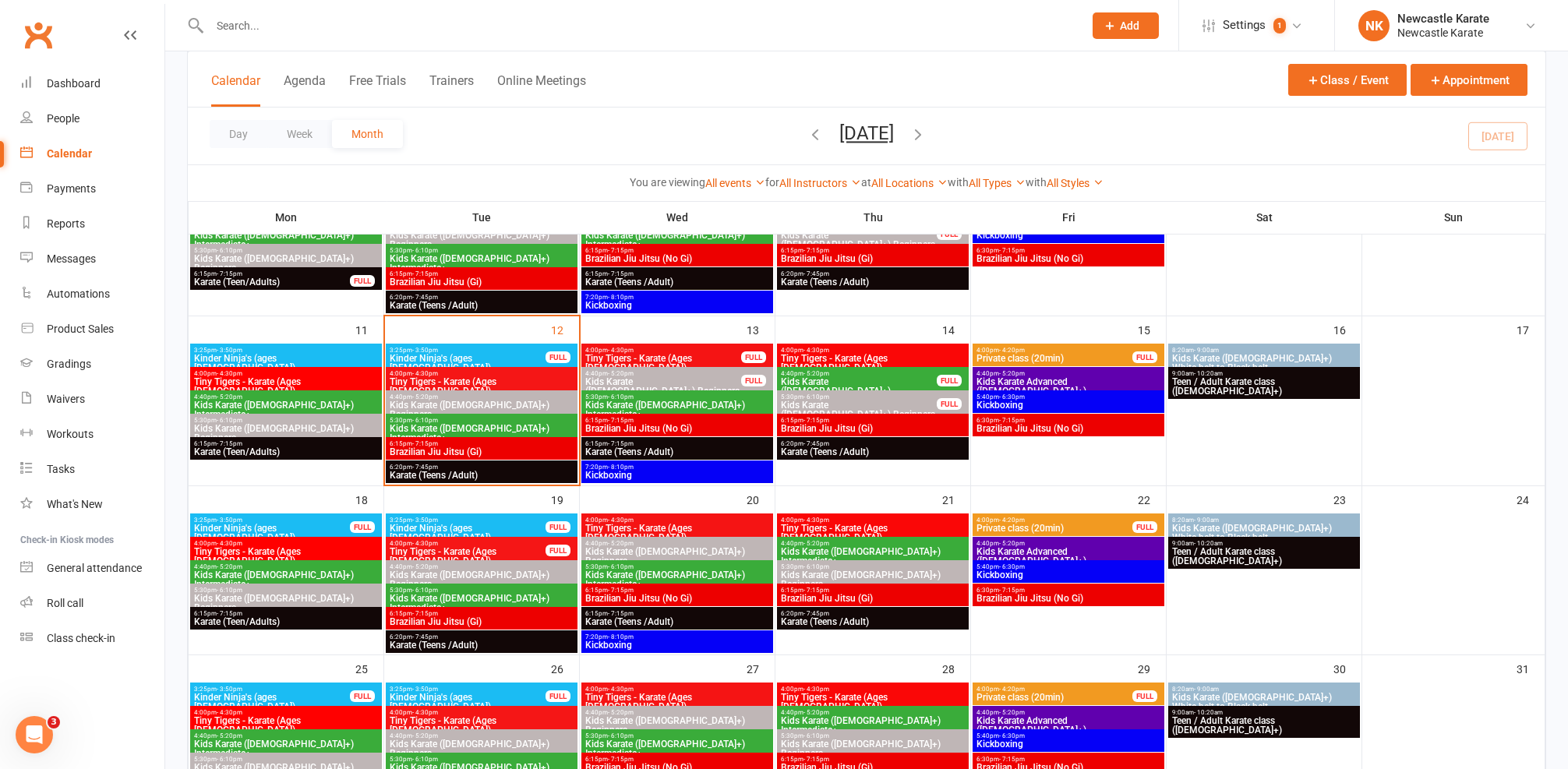
click at [342, 357] on span "Kinder Ninja's (ages [DEMOGRAPHIC_DATA])" at bounding box center [286, 363] width 185 height 18
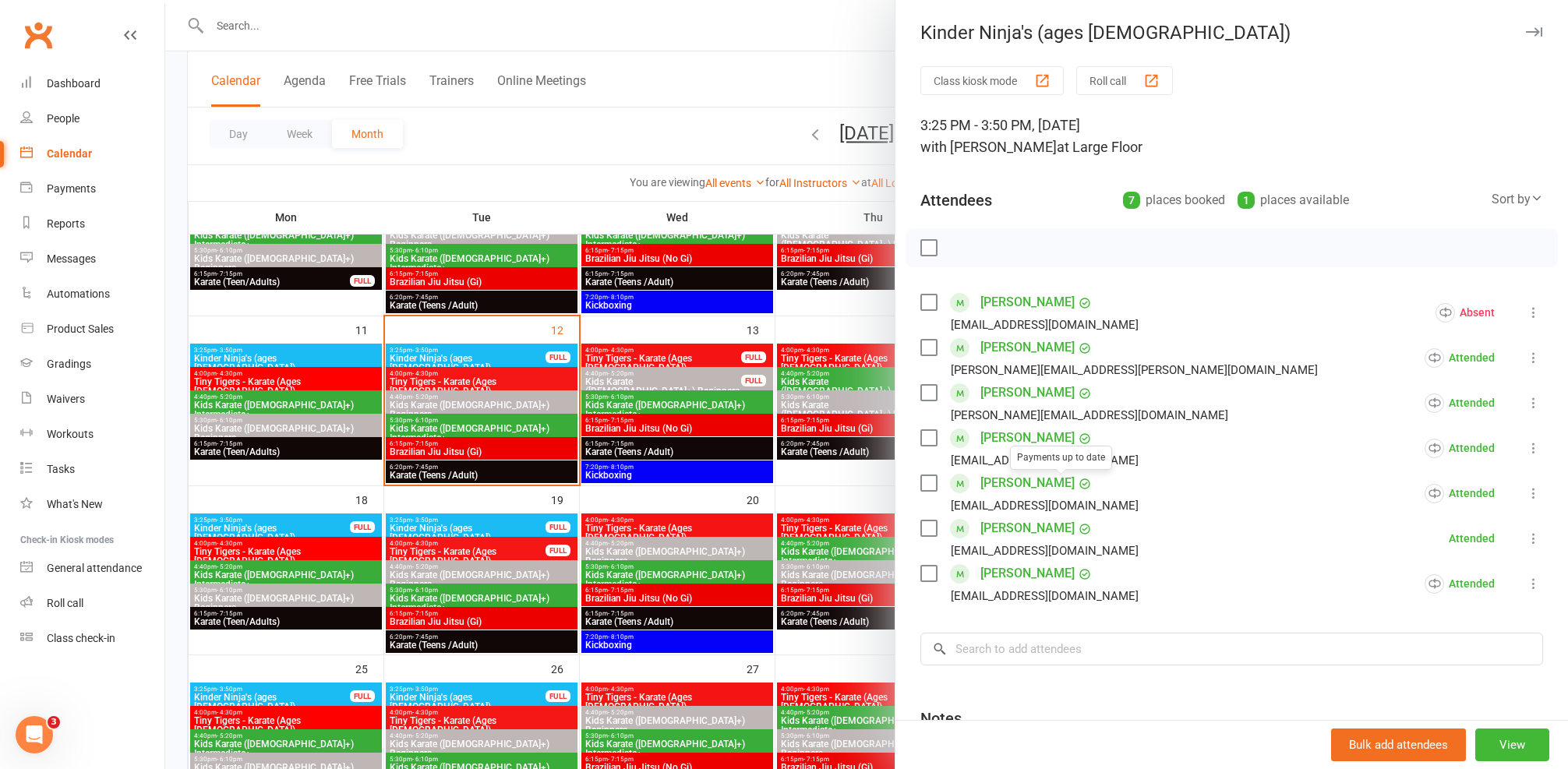
scroll to position [98, 0]
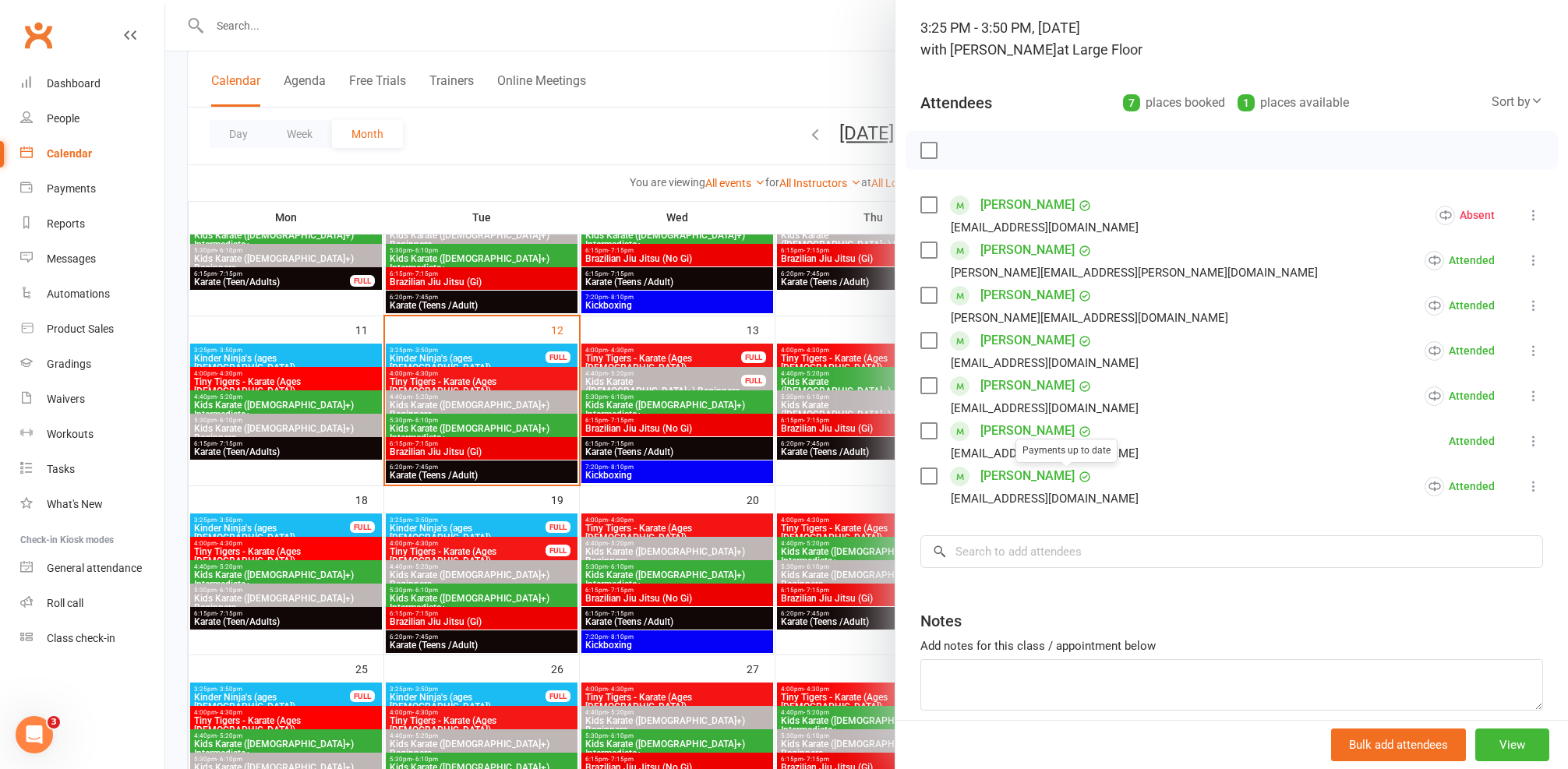
click at [520, 325] on div at bounding box center [867, 384] width 1403 height 769
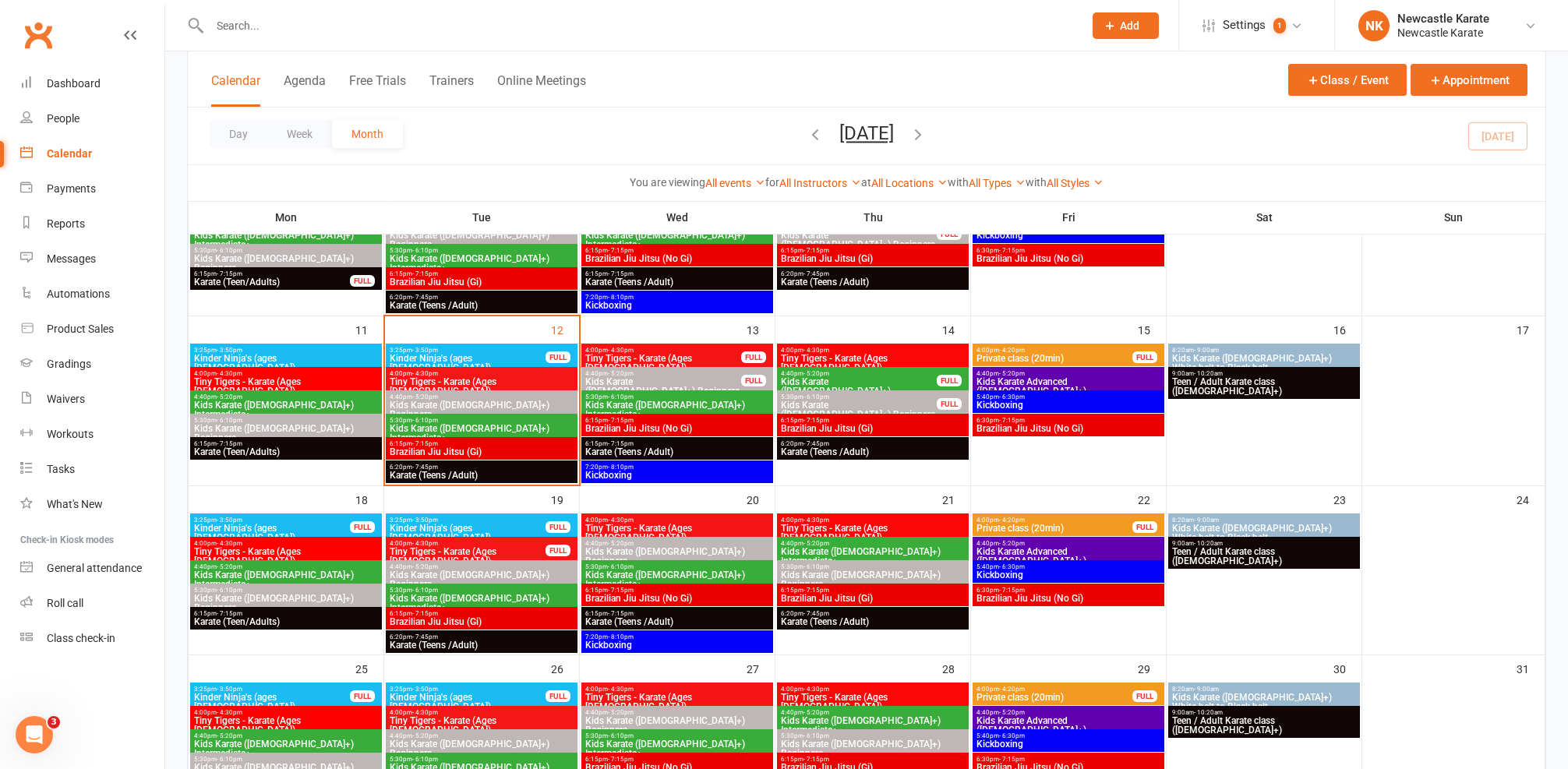
click at [514, 357] on span "Kinder Ninja's (ages [DEMOGRAPHIC_DATA])" at bounding box center [468, 363] width 157 height 18
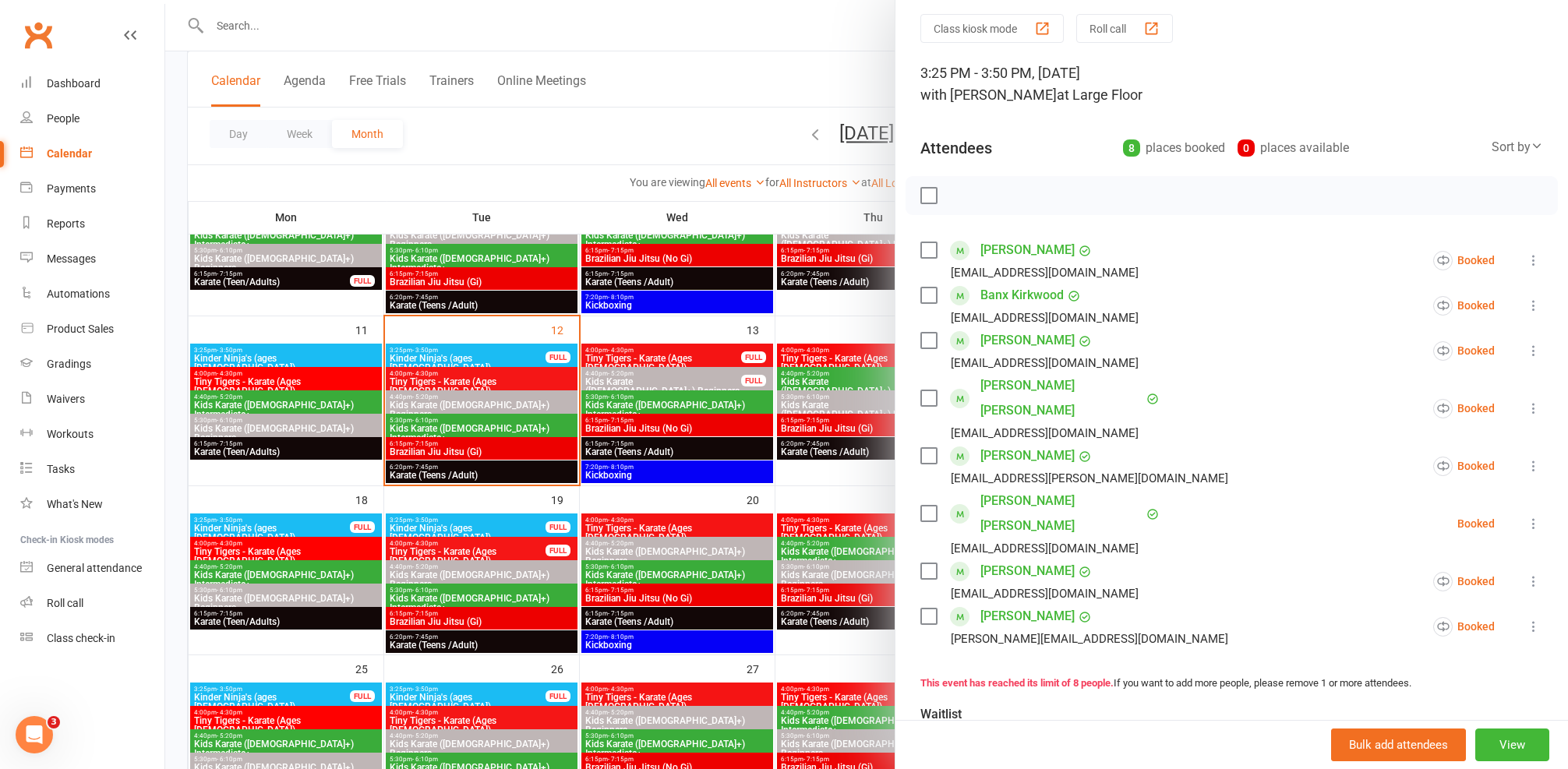
scroll to position [56, 0]
click at [614, 456] on div at bounding box center [867, 384] width 1403 height 769
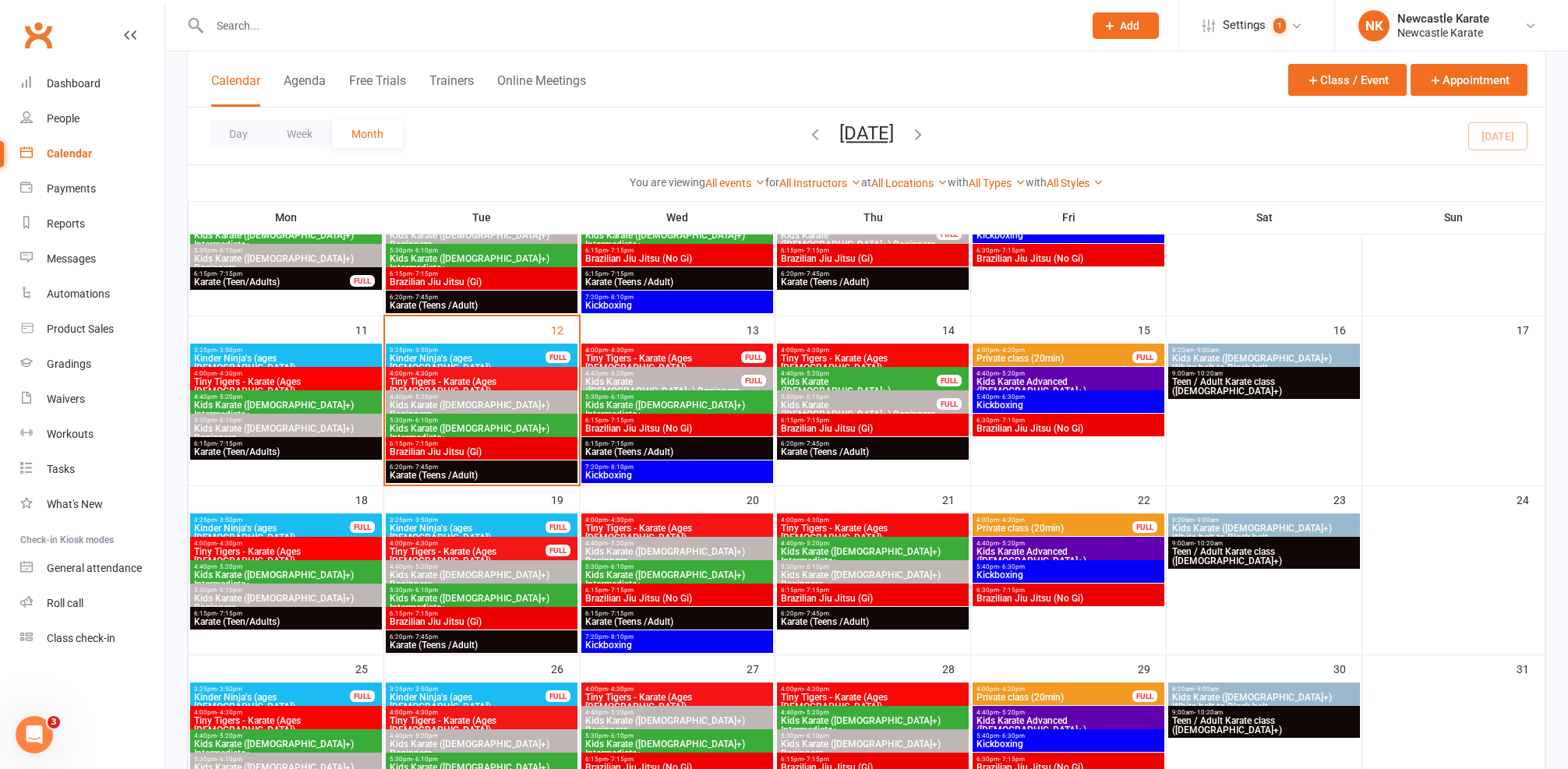
click at [437, 524] on span "Kinder Ninja's (ages [DEMOGRAPHIC_DATA])" at bounding box center [468, 532] width 157 height 18
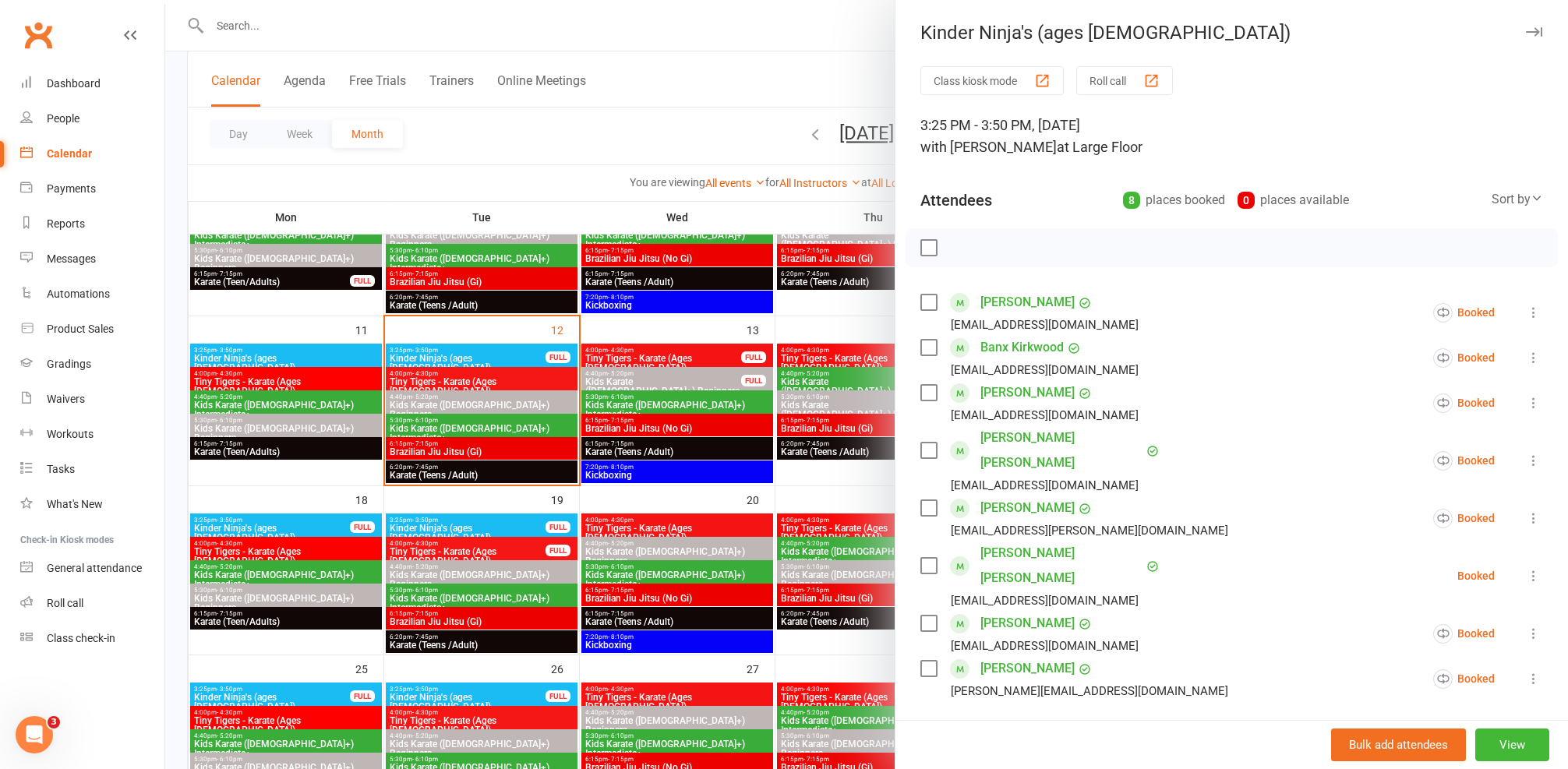
click at [1010, 294] on link "Raph Hubner" at bounding box center [1027, 301] width 94 height 25
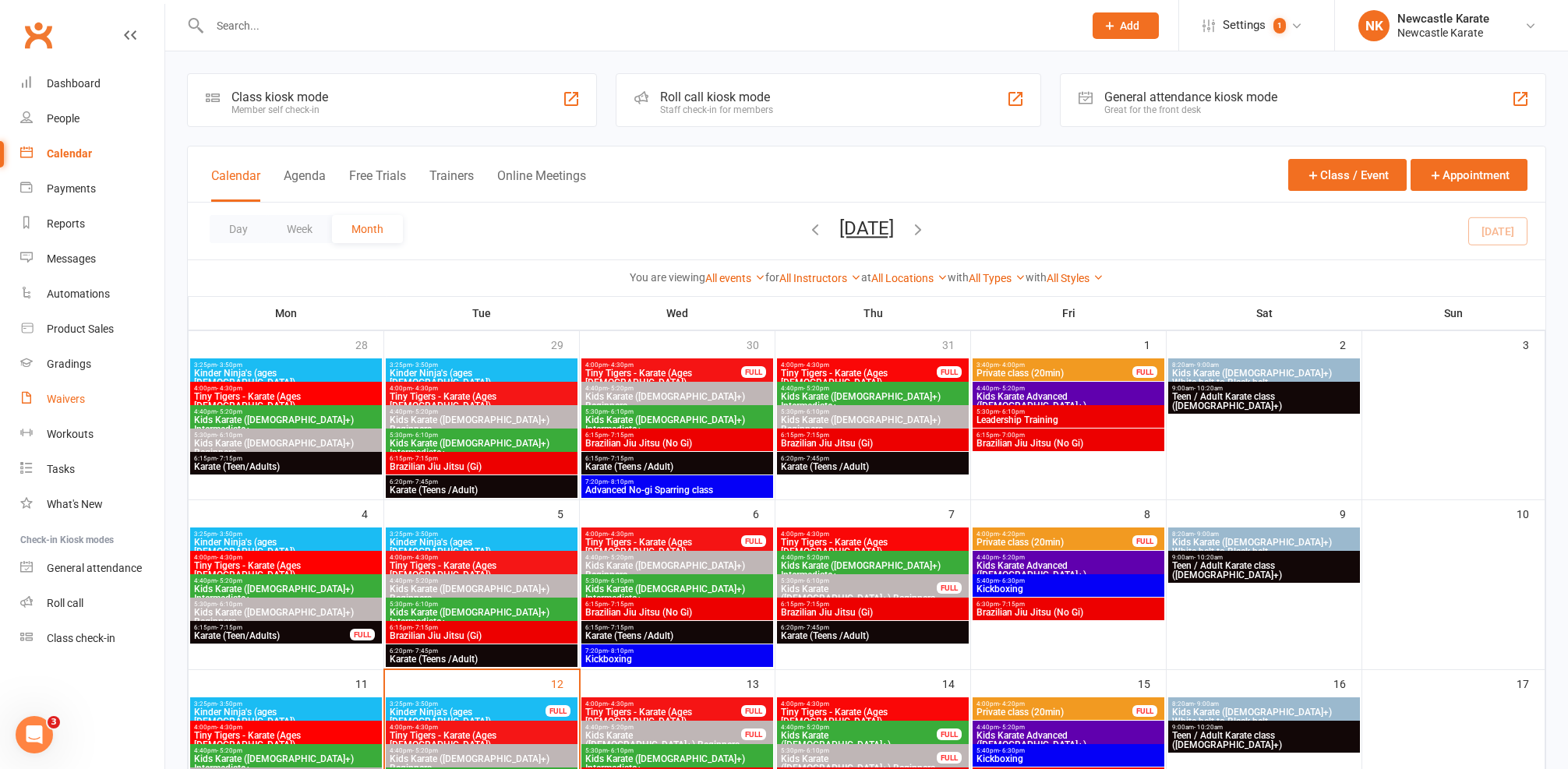
click at [77, 393] on div "Waivers" at bounding box center [66, 399] width 38 height 13
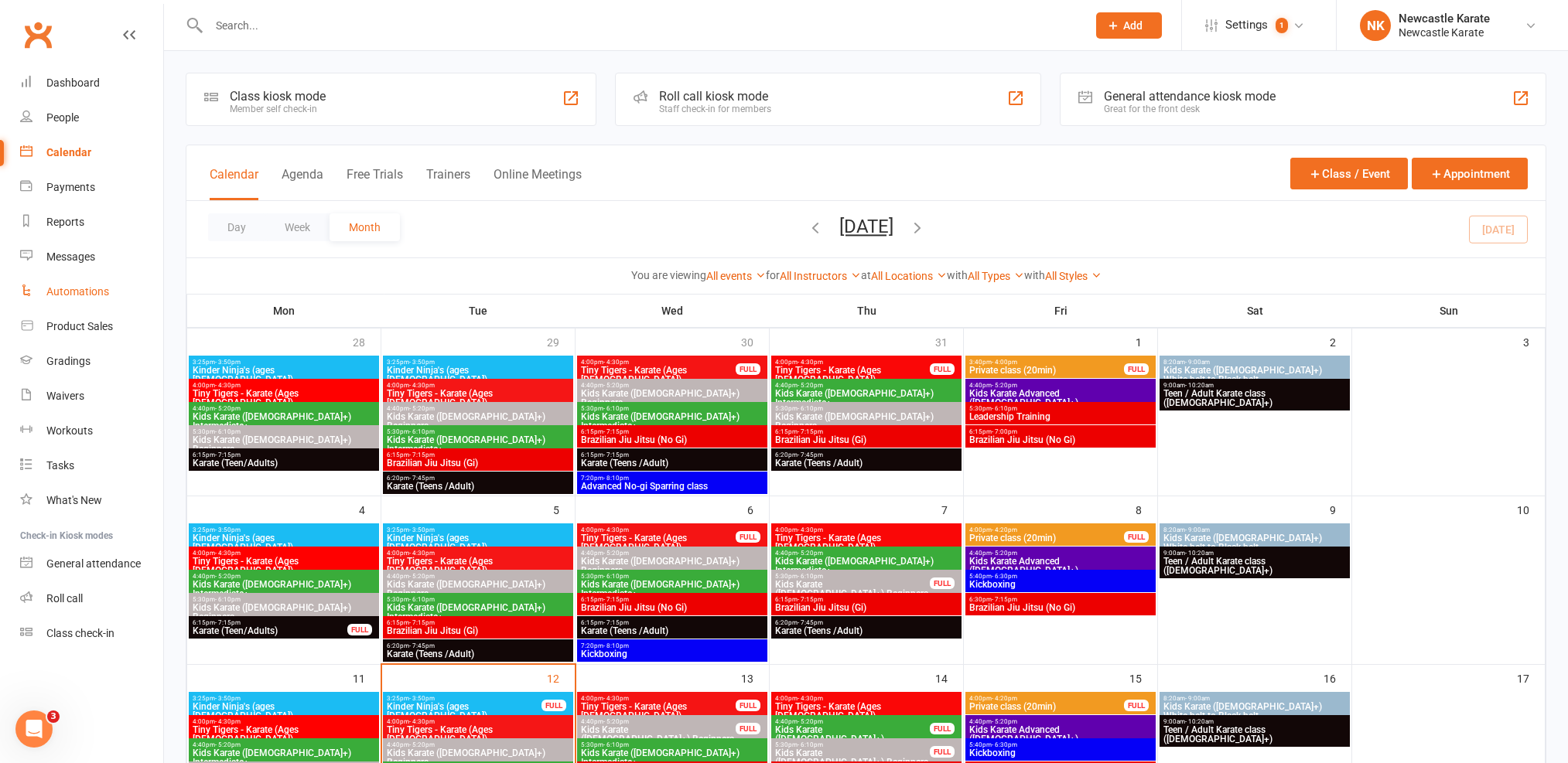
select select "100"
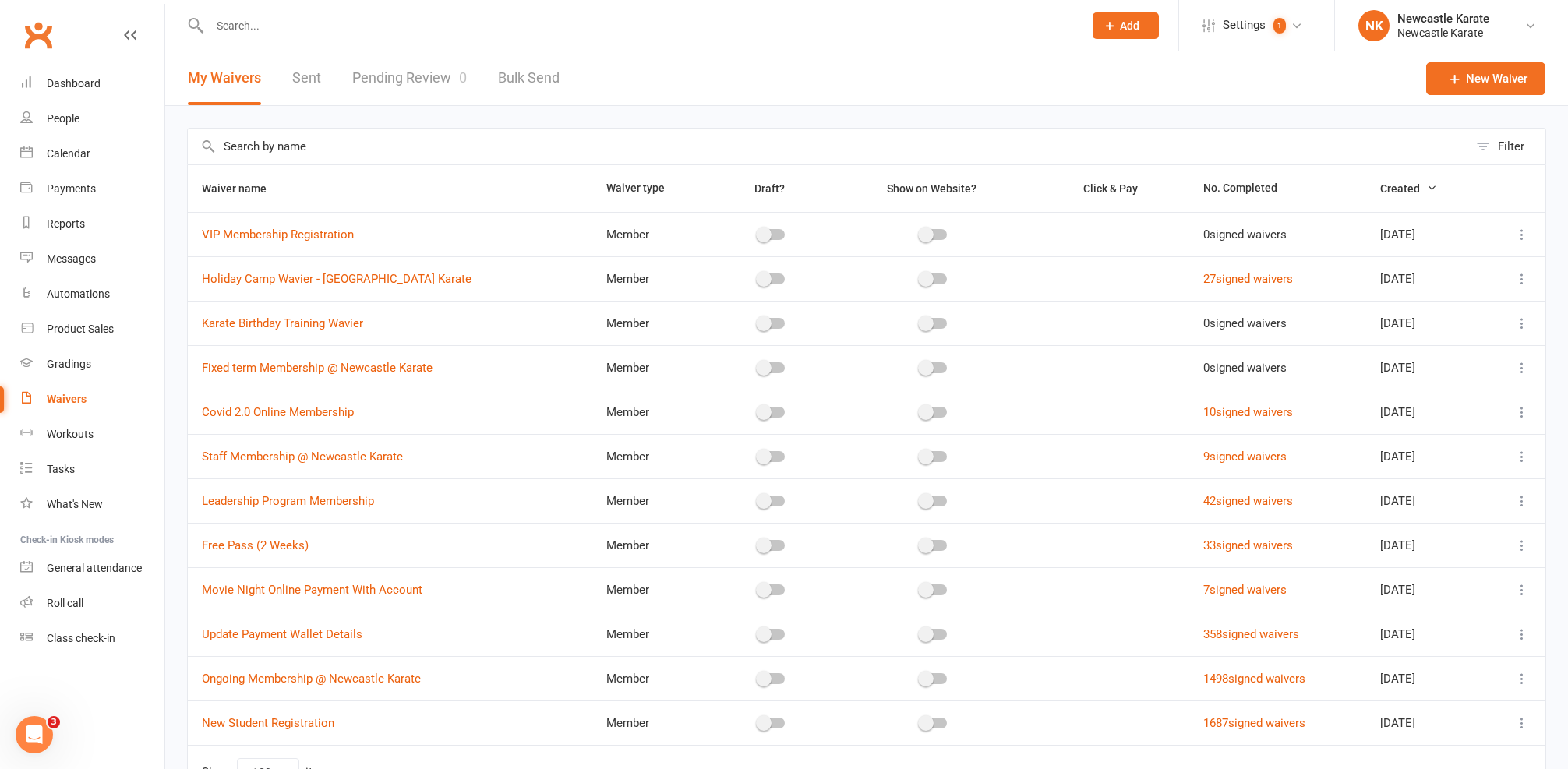
click at [440, 70] on link "Pending Review 0" at bounding box center [409, 78] width 114 height 54
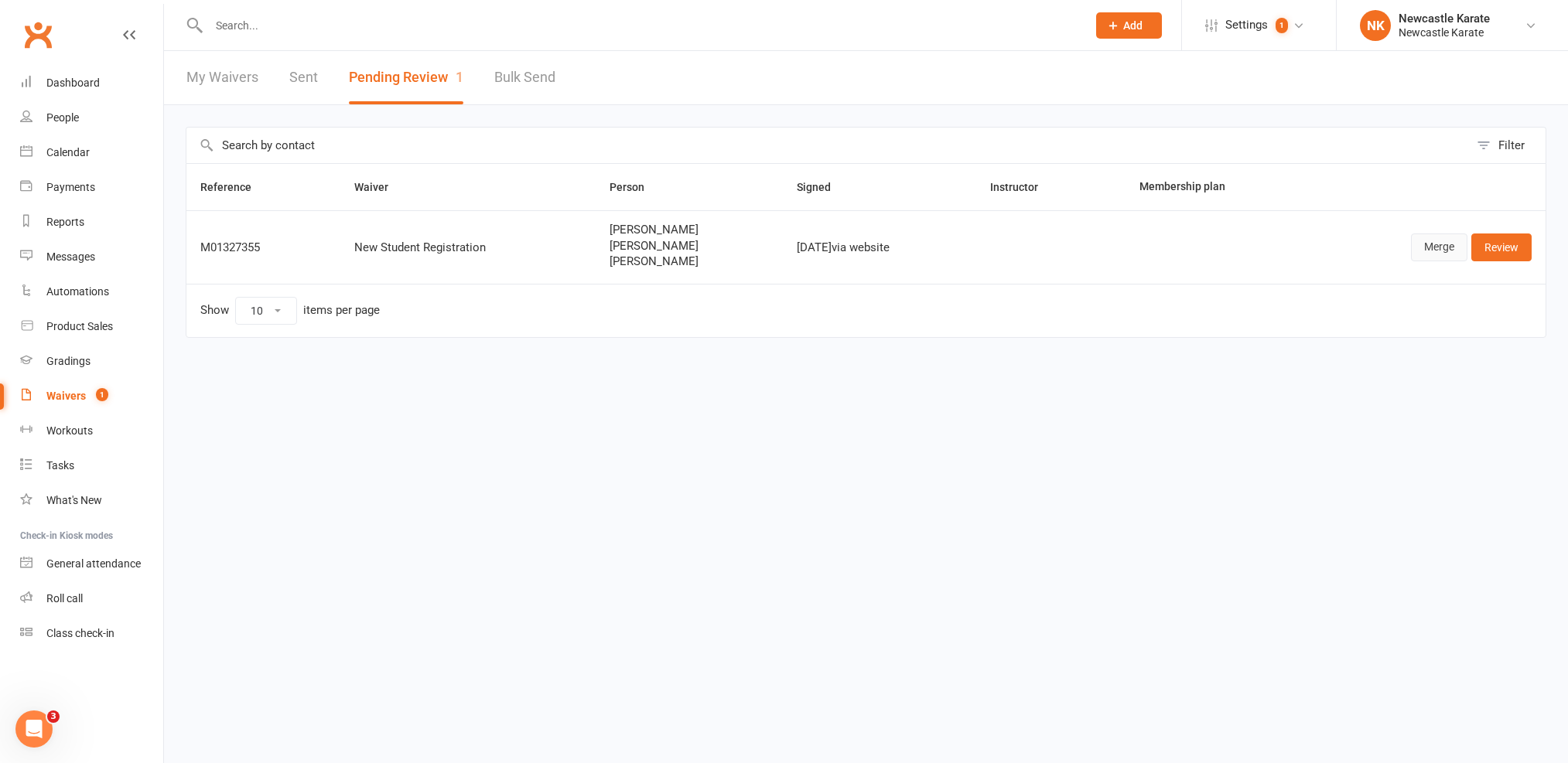
click at [1435, 241] on link "Merge" at bounding box center [1439, 247] width 56 height 28
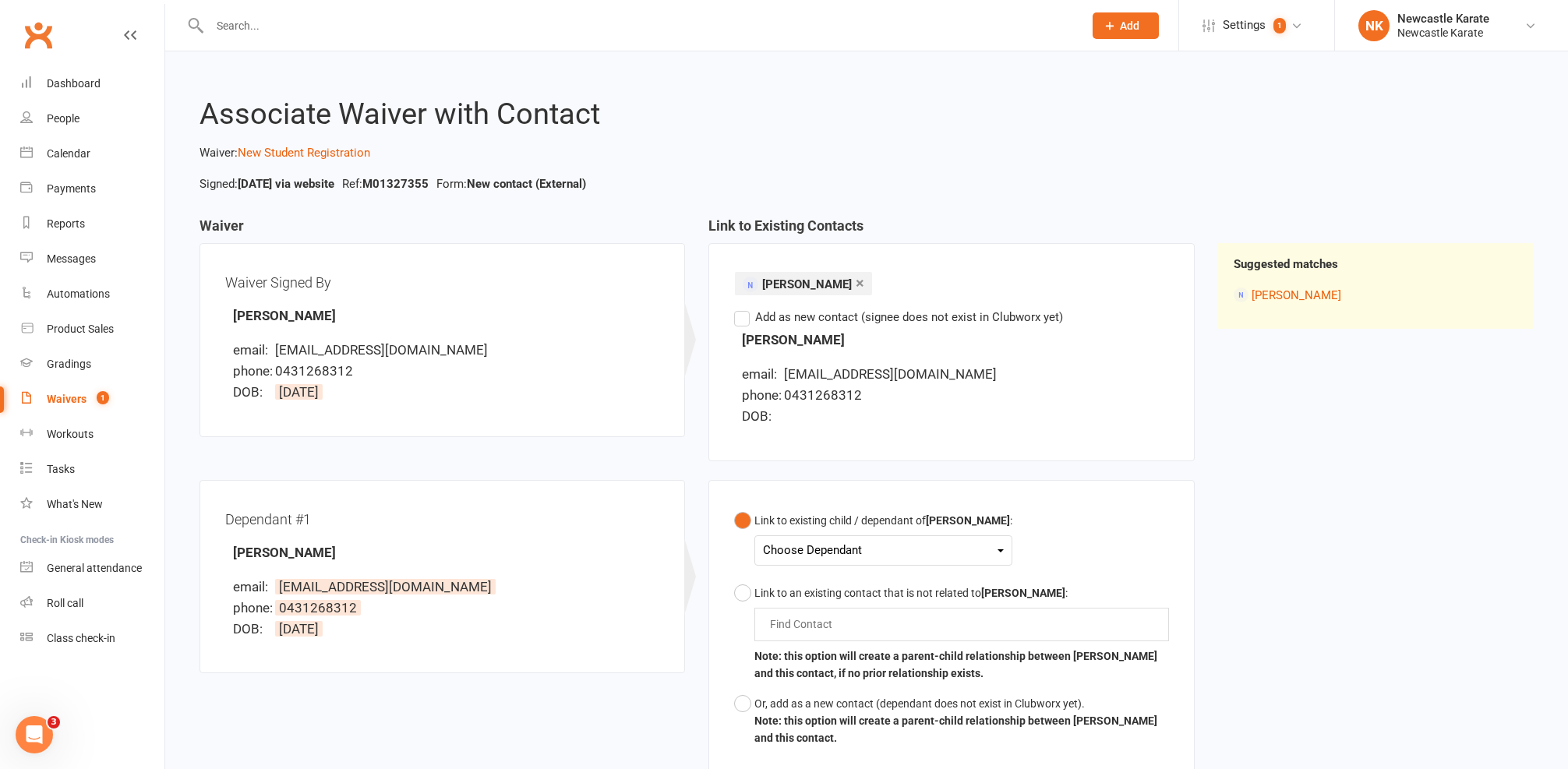
scroll to position [129, 0]
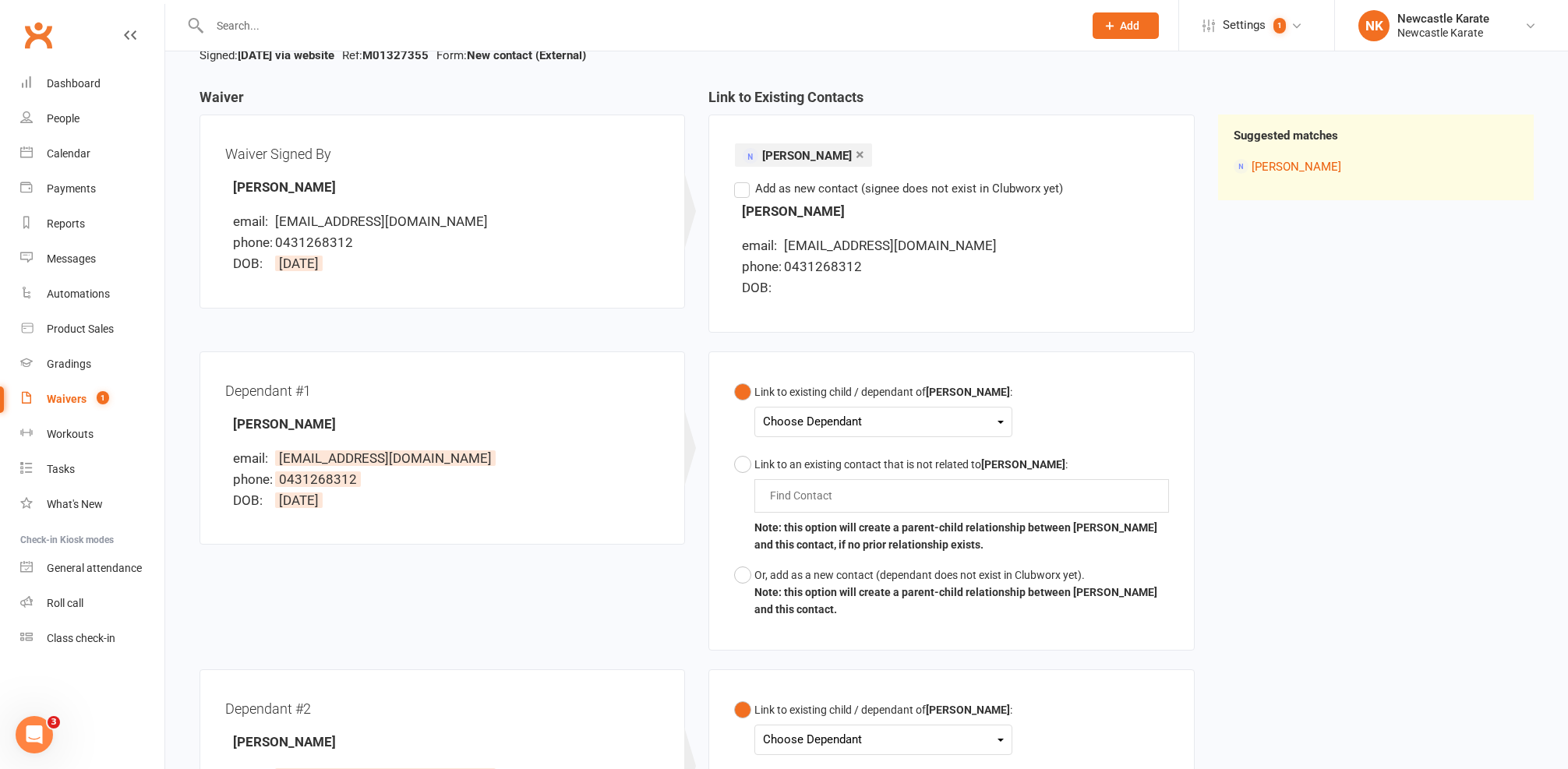
click at [820, 417] on div "Choose Dependant" at bounding box center [883, 422] width 241 height 21
click at [806, 455] on link "Nolan Richards" at bounding box center [840, 458] width 154 height 34
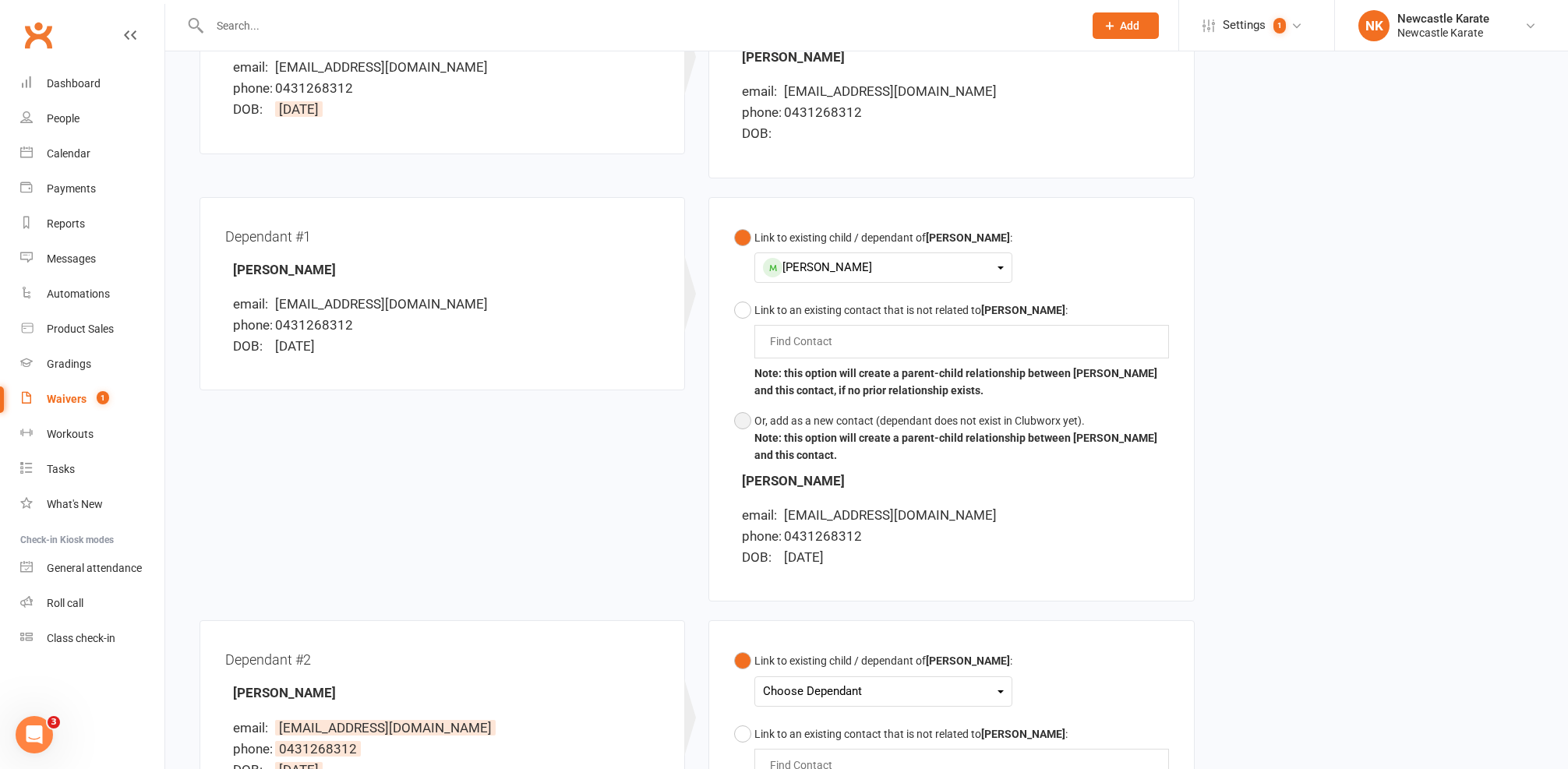
scroll to position [395, 0]
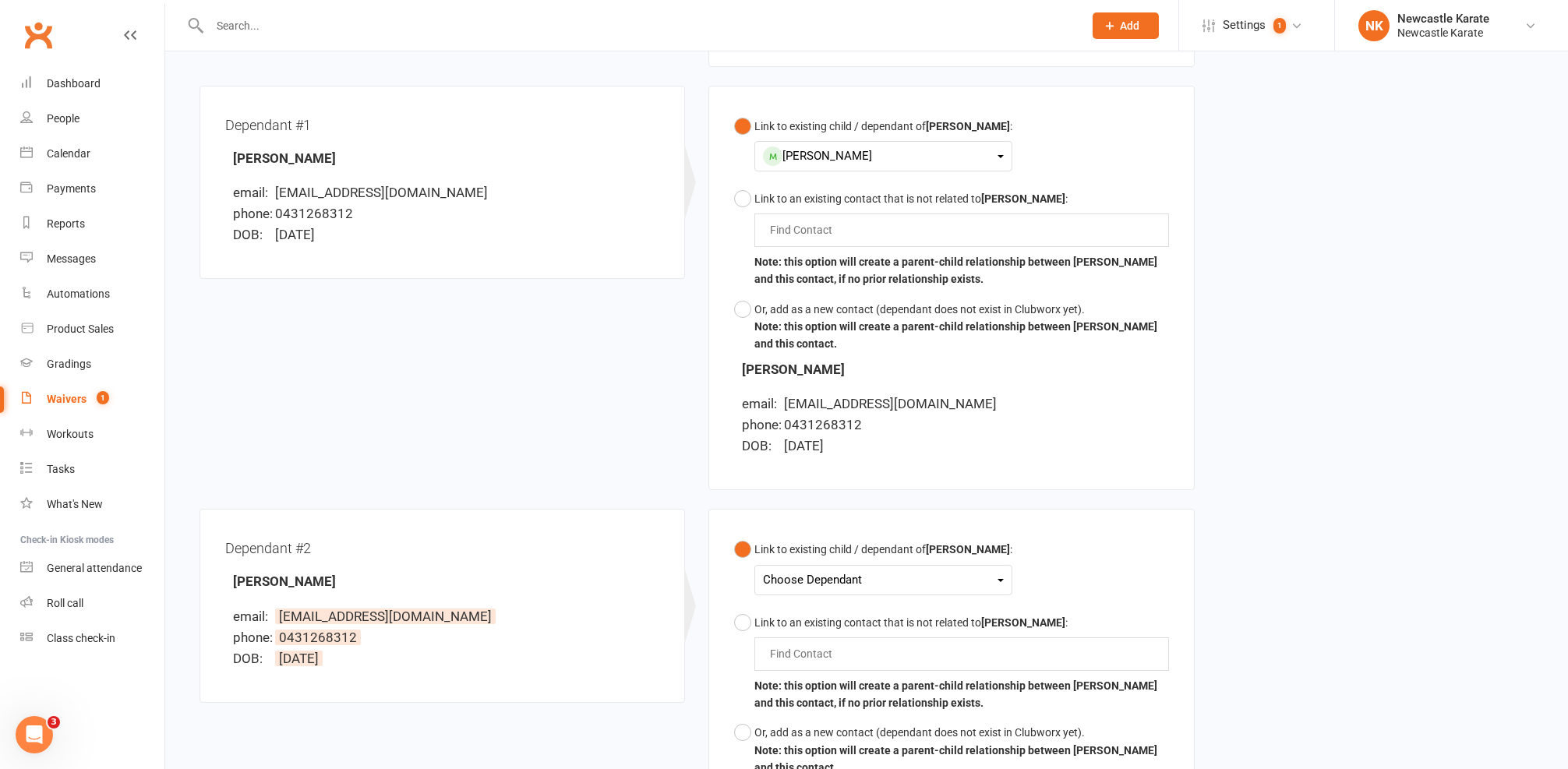
click at [795, 577] on div "Choose Dependant" at bounding box center [883, 580] width 241 height 21
click at [779, 637] on link "Asher Richards" at bounding box center [840, 650] width 154 height 34
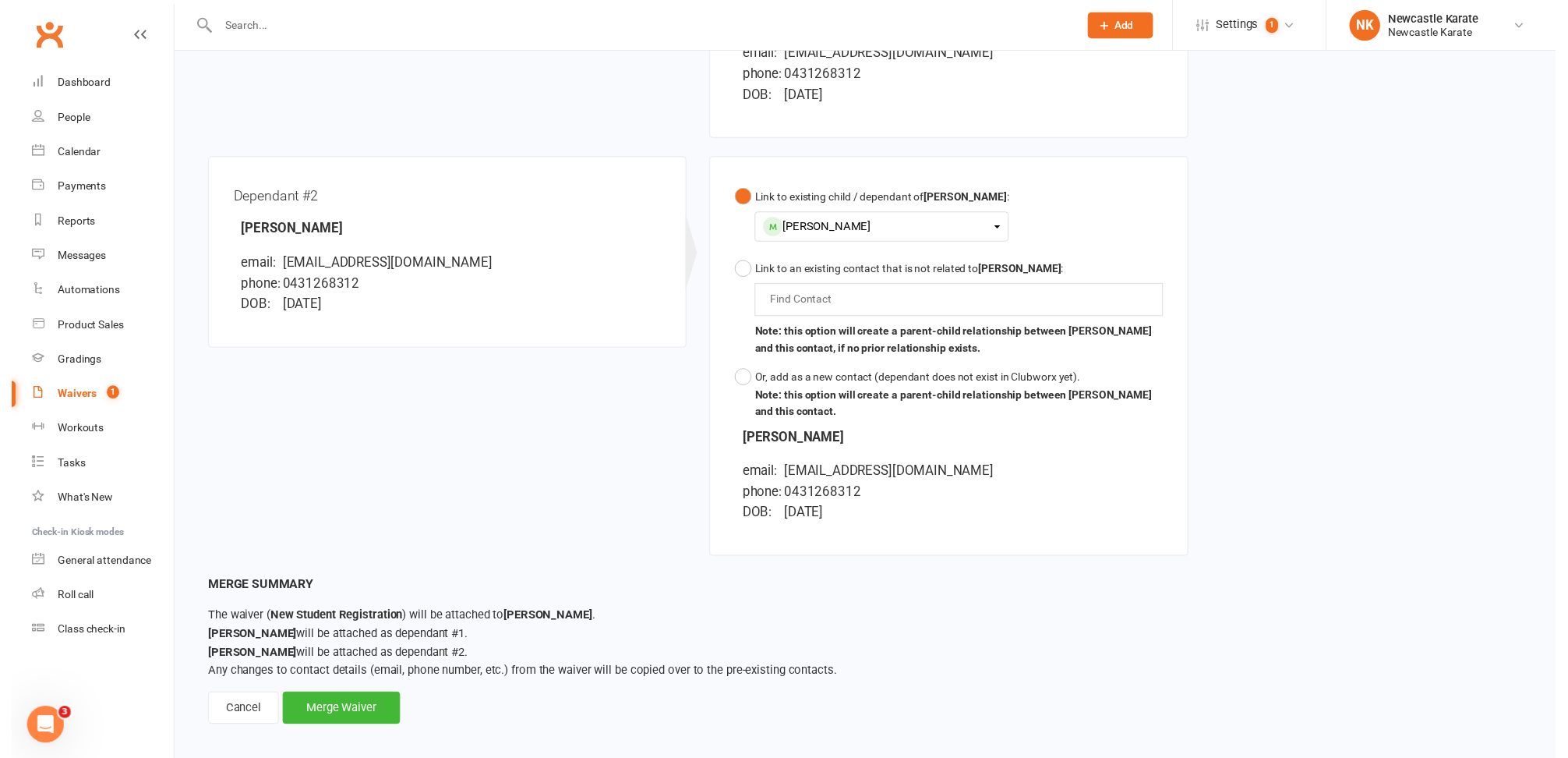
scroll to position [763, 0]
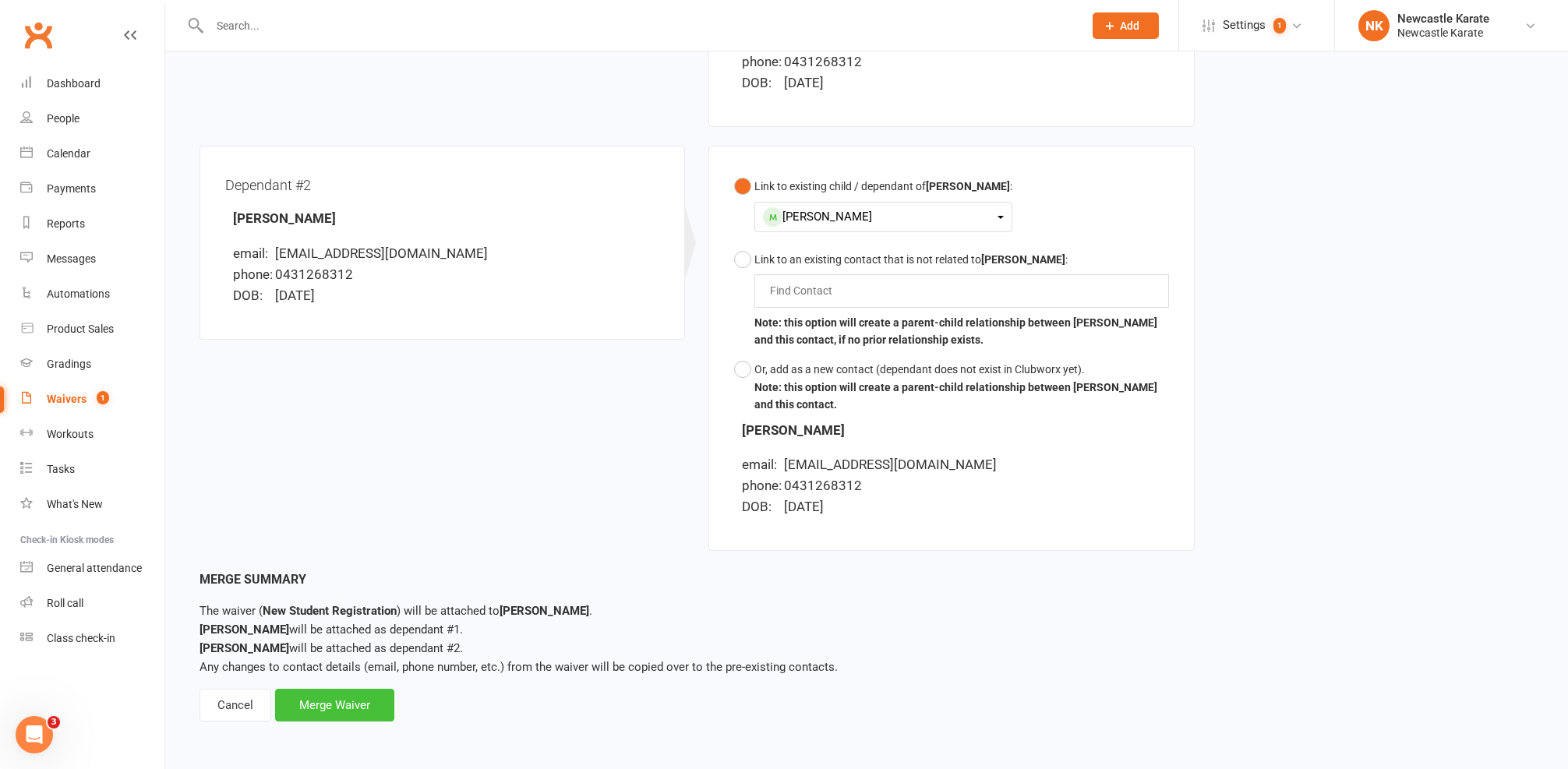
click at [376, 689] on div "Merge Waiver" at bounding box center [334, 705] width 120 height 33
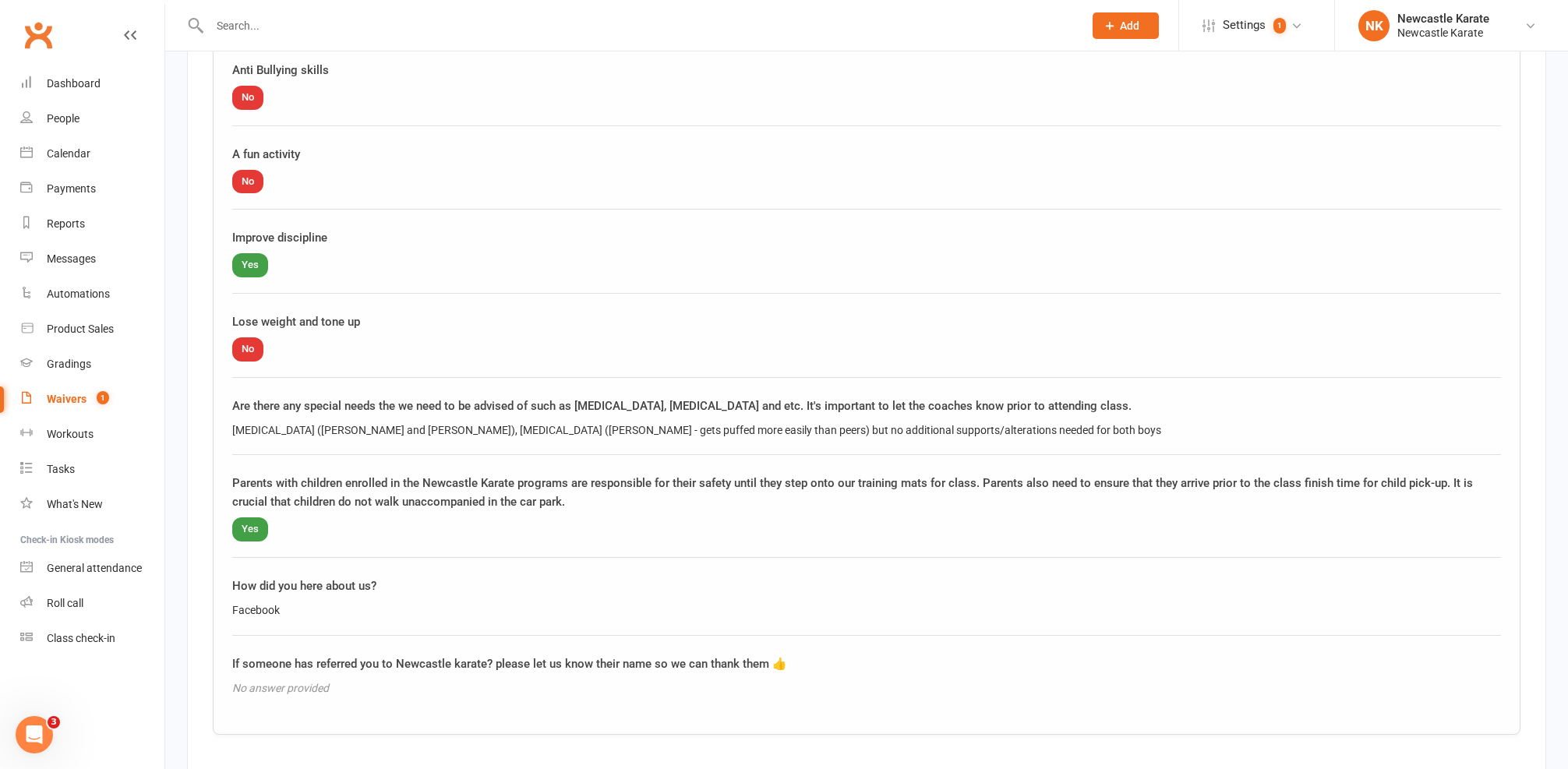
scroll to position [2272, 0]
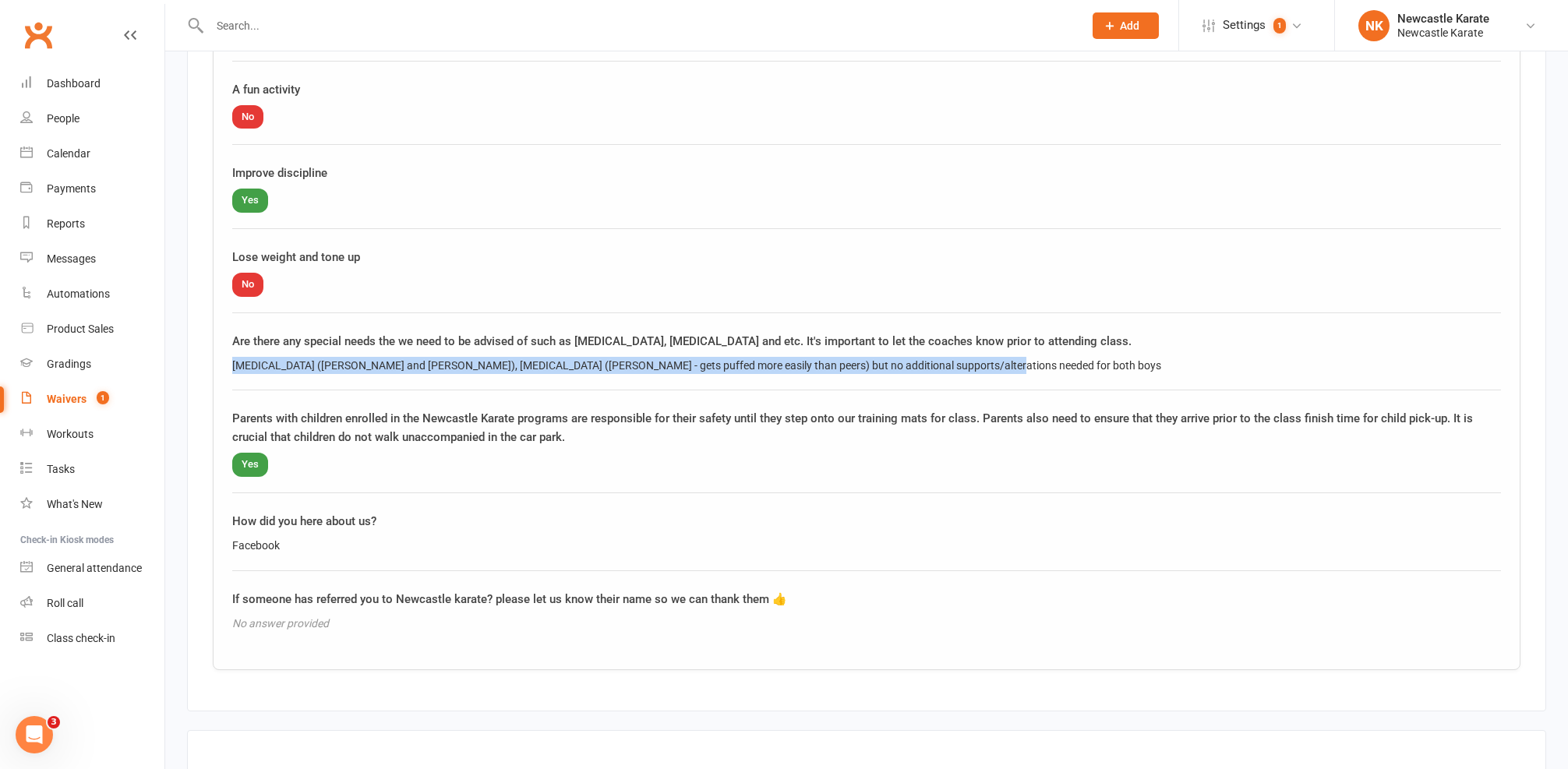
drag, startPoint x: 235, startPoint y: 349, endPoint x: 967, endPoint y: 350, distance: 732.0
click at [967, 357] on div "ADHD (Nolan and Asher), bicuspid aortic valve (Nolan - gets puffed more easily …" at bounding box center [866, 365] width 1268 height 17
copy div "ADHD (Nolan and Asher), bicuspid aortic valve (Nolan - gets puffed more easily …"
click at [1100, 357] on div "ADHD (Nolan and Asher), bicuspid aortic valve (Nolan - gets puffed more easily …" at bounding box center [866, 365] width 1268 height 17
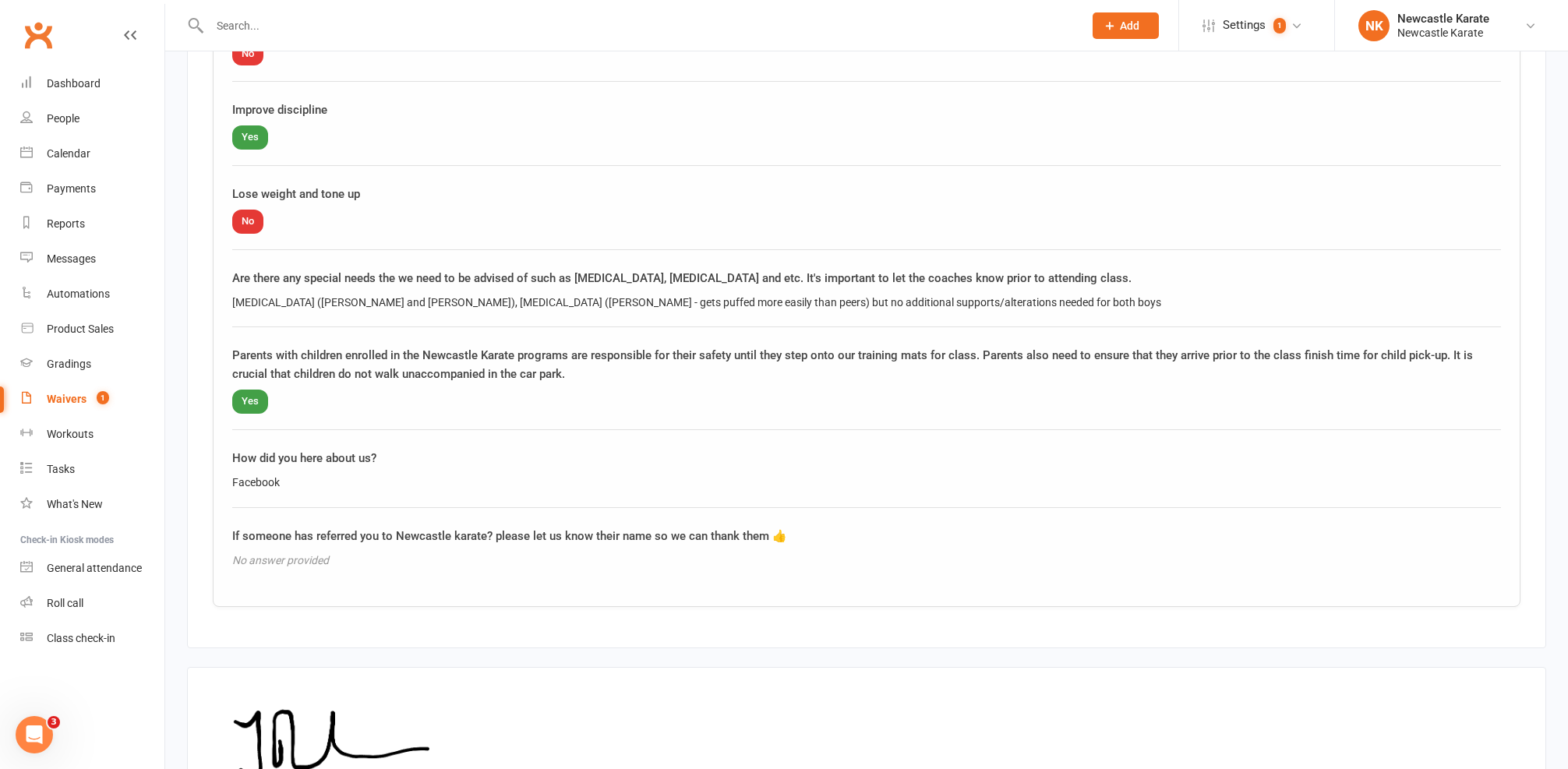
scroll to position [2523, 0]
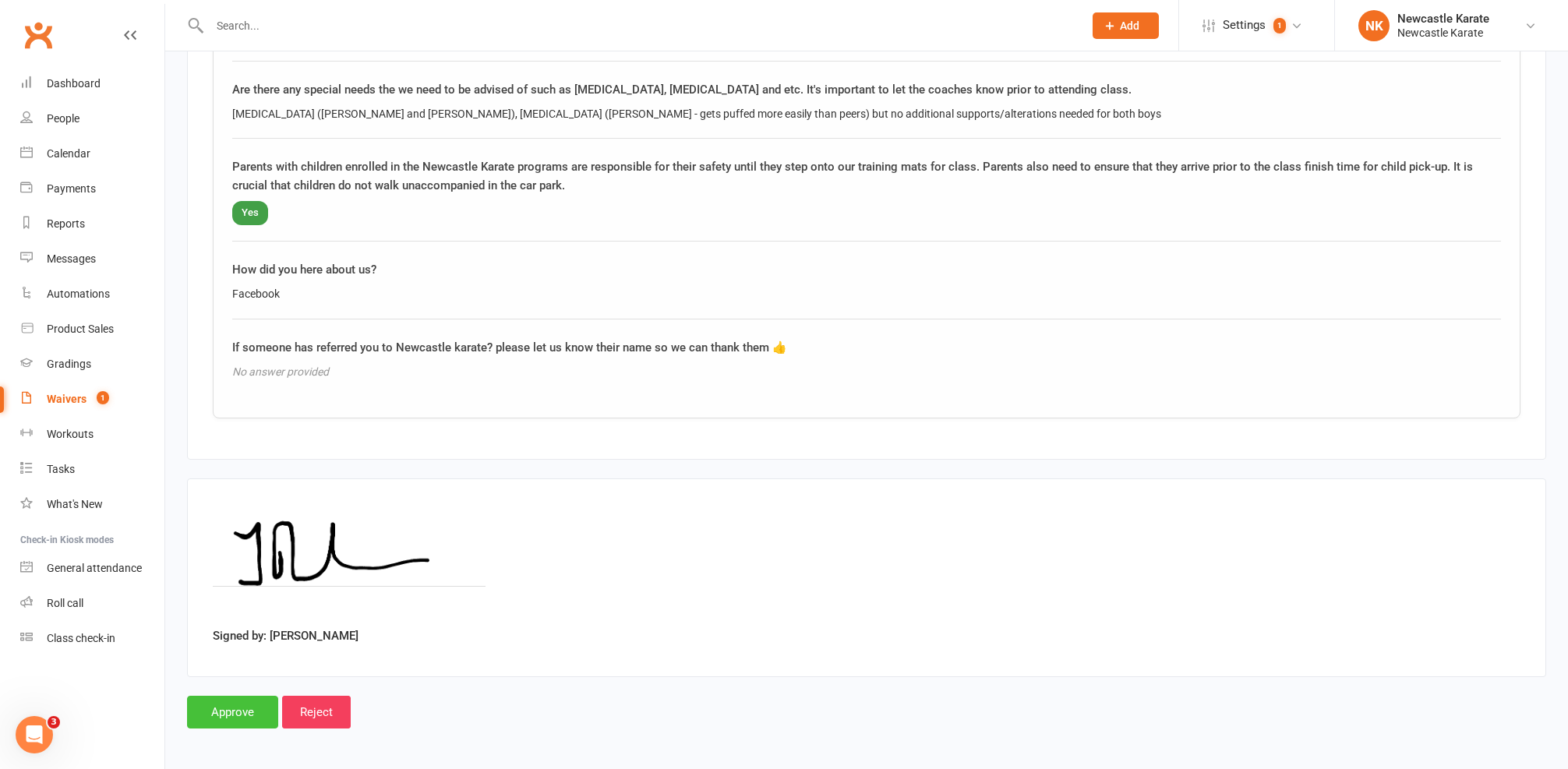
click at [230, 697] on input "Approve" at bounding box center [233, 712] width 91 height 33
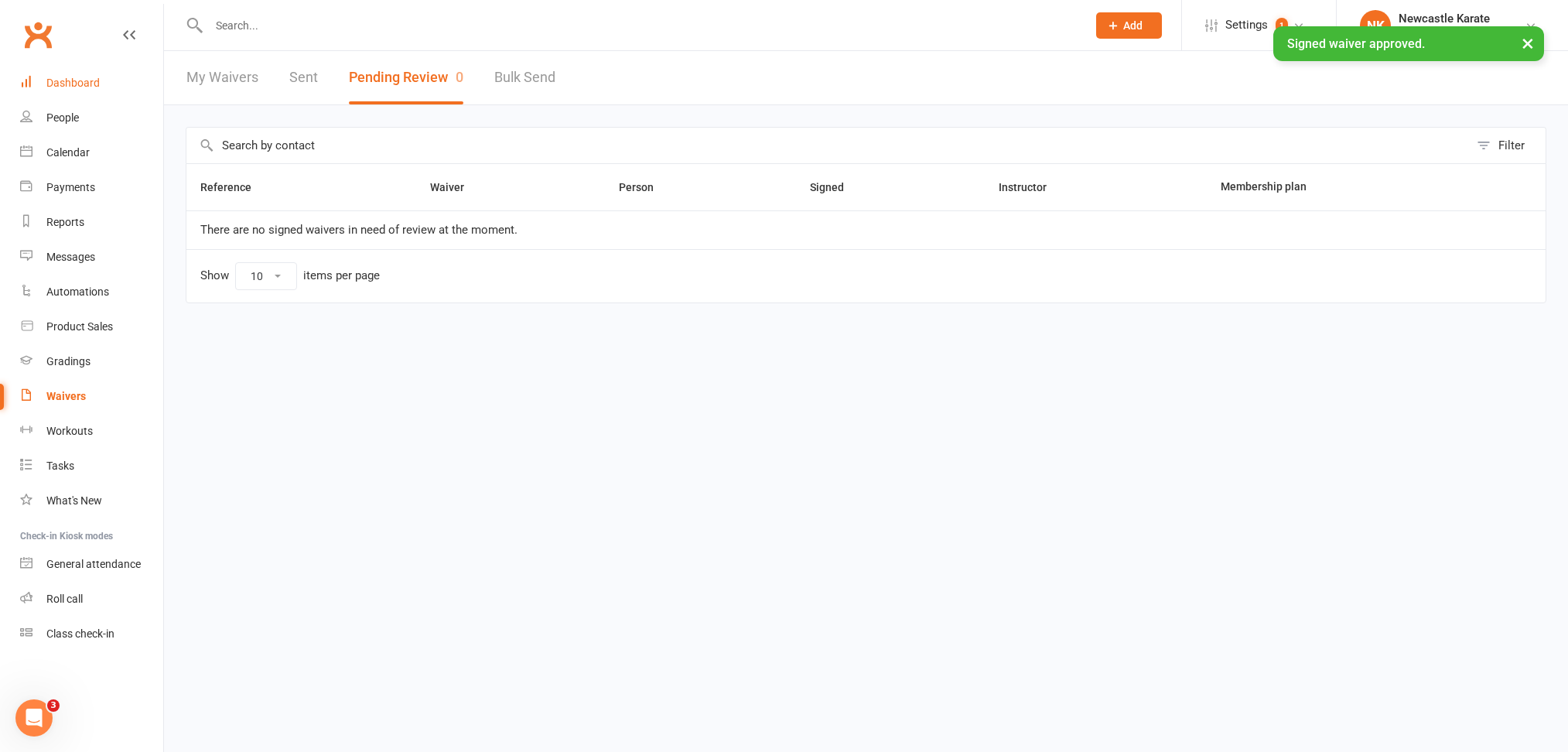
click at [99, 83] on link "Dashboard" at bounding box center [92, 83] width 143 height 34
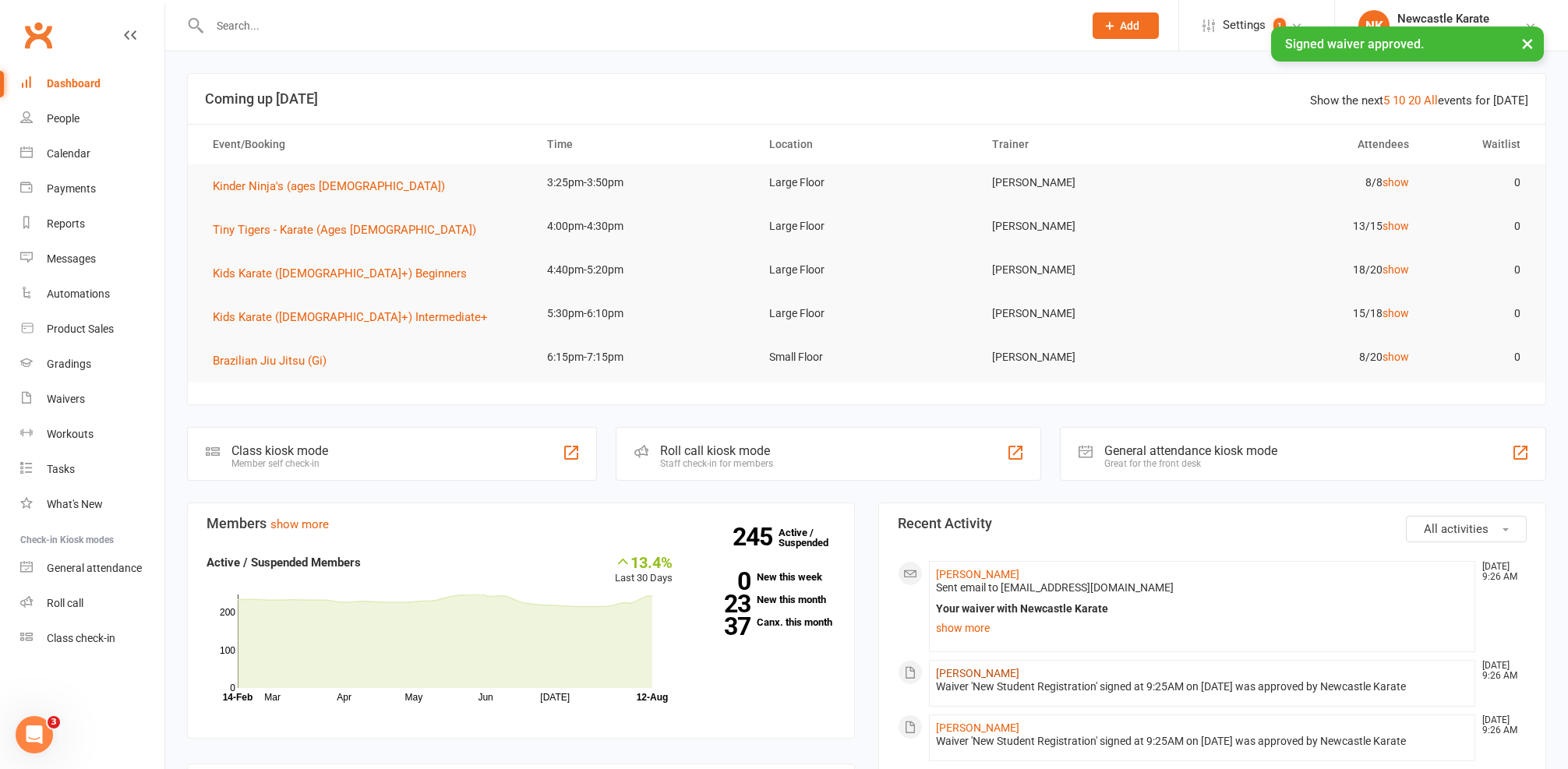
click at [964, 669] on link "Asher Richards" at bounding box center [977, 674] width 83 height 13
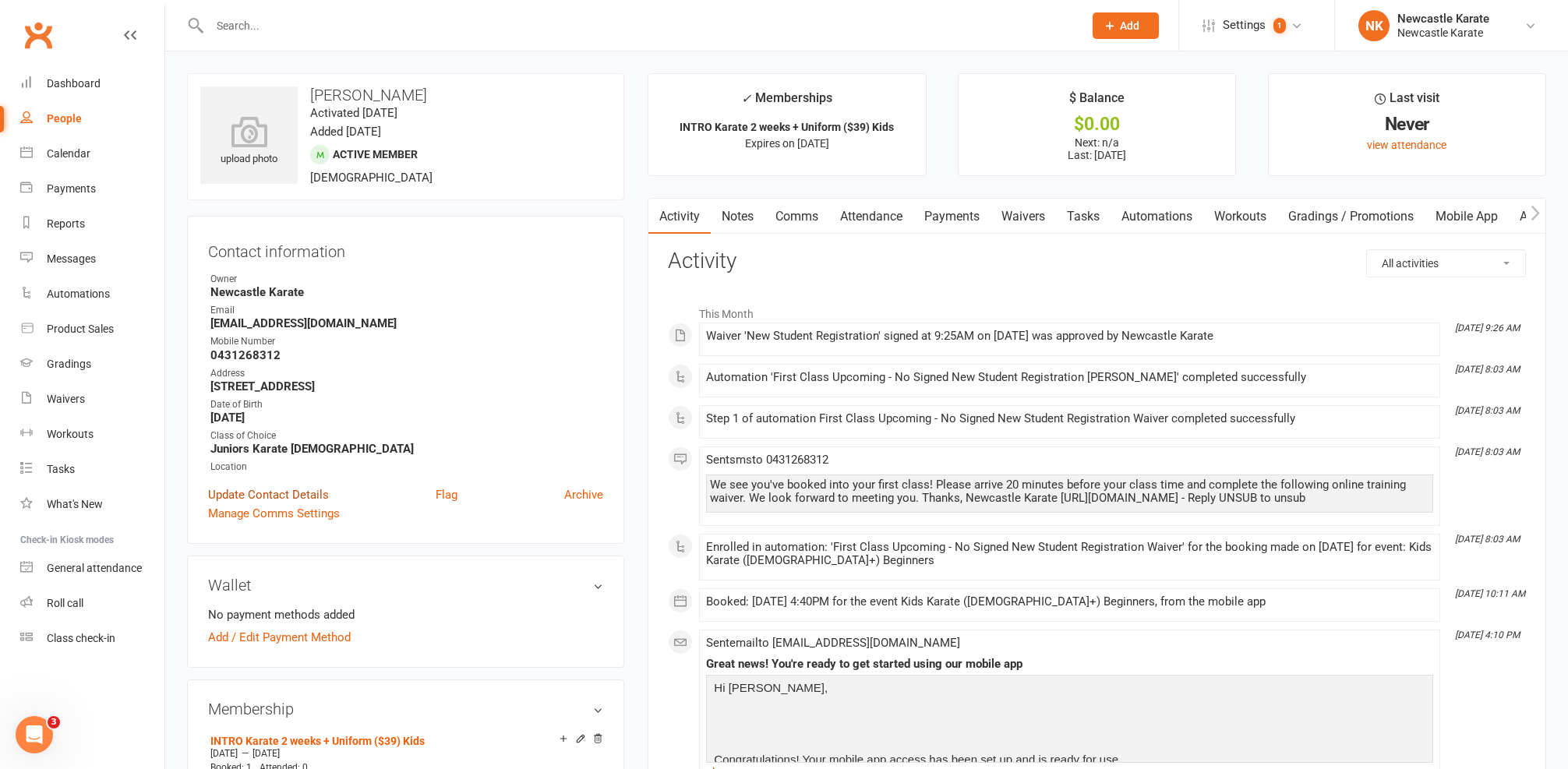
click at [226, 491] on link "Update Contact Details" at bounding box center [268, 495] width 121 height 18
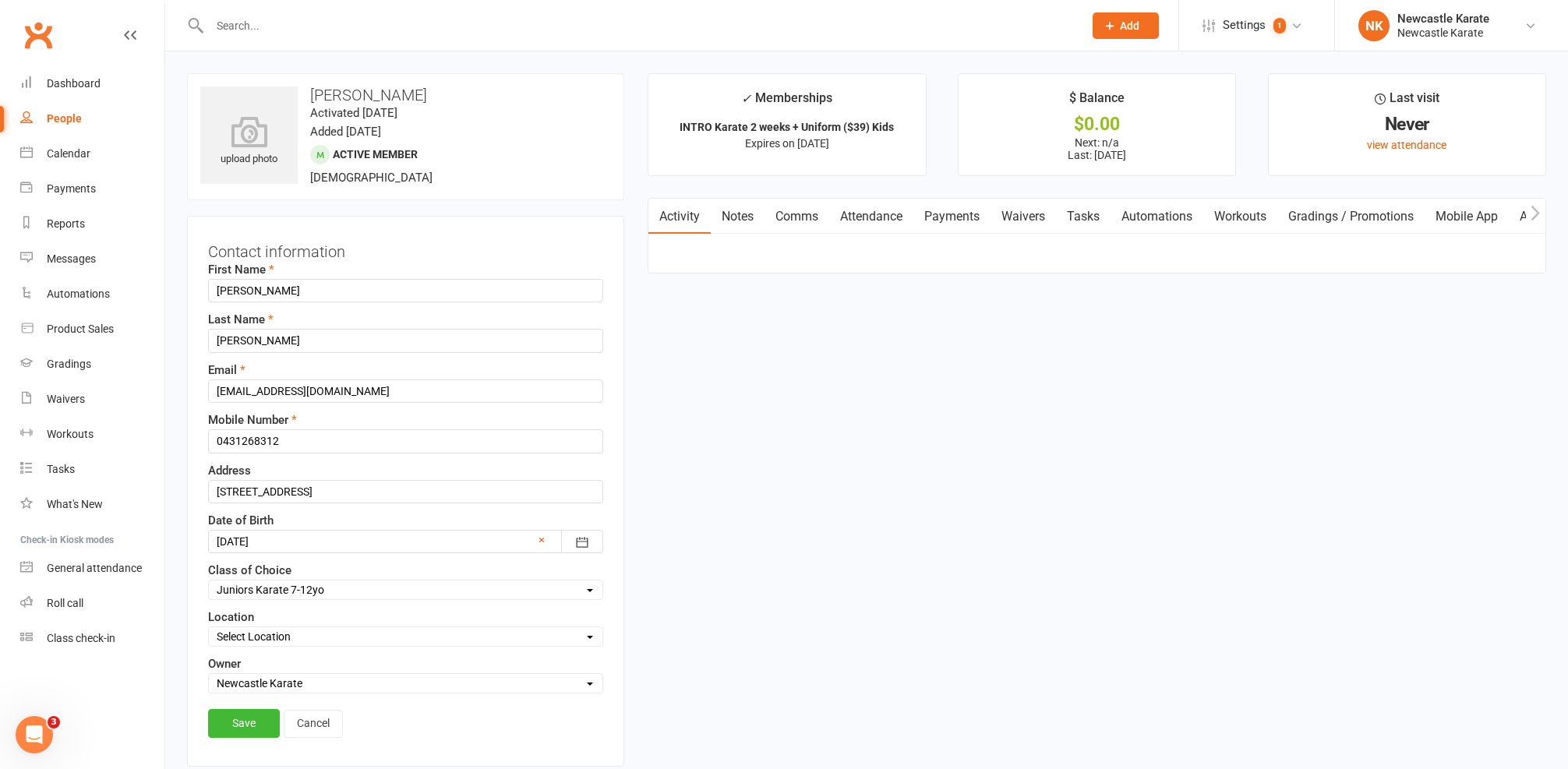
scroll to position [73, 0]
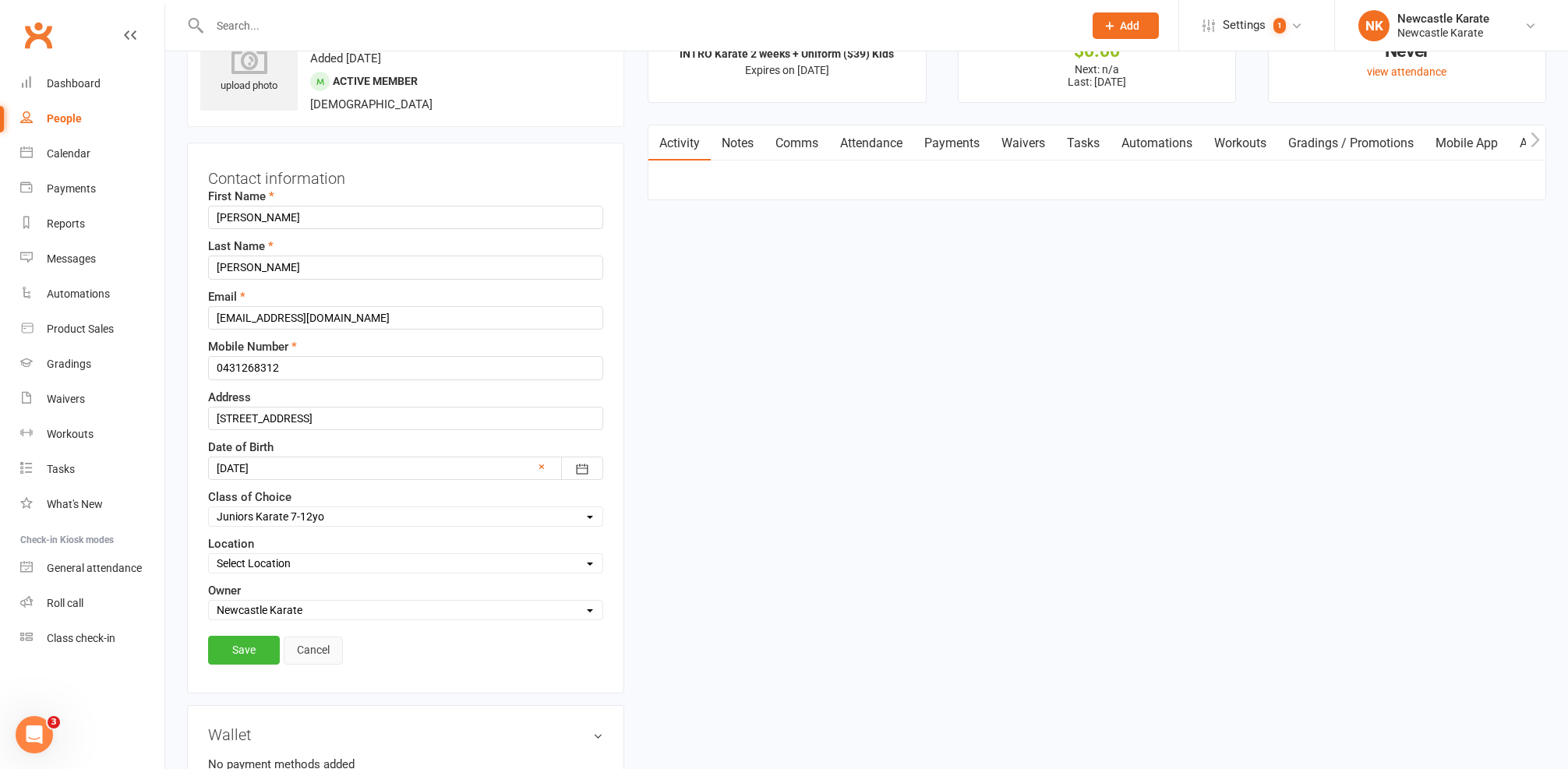
click at [309, 642] on link "Cancel" at bounding box center [313, 650] width 59 height 28
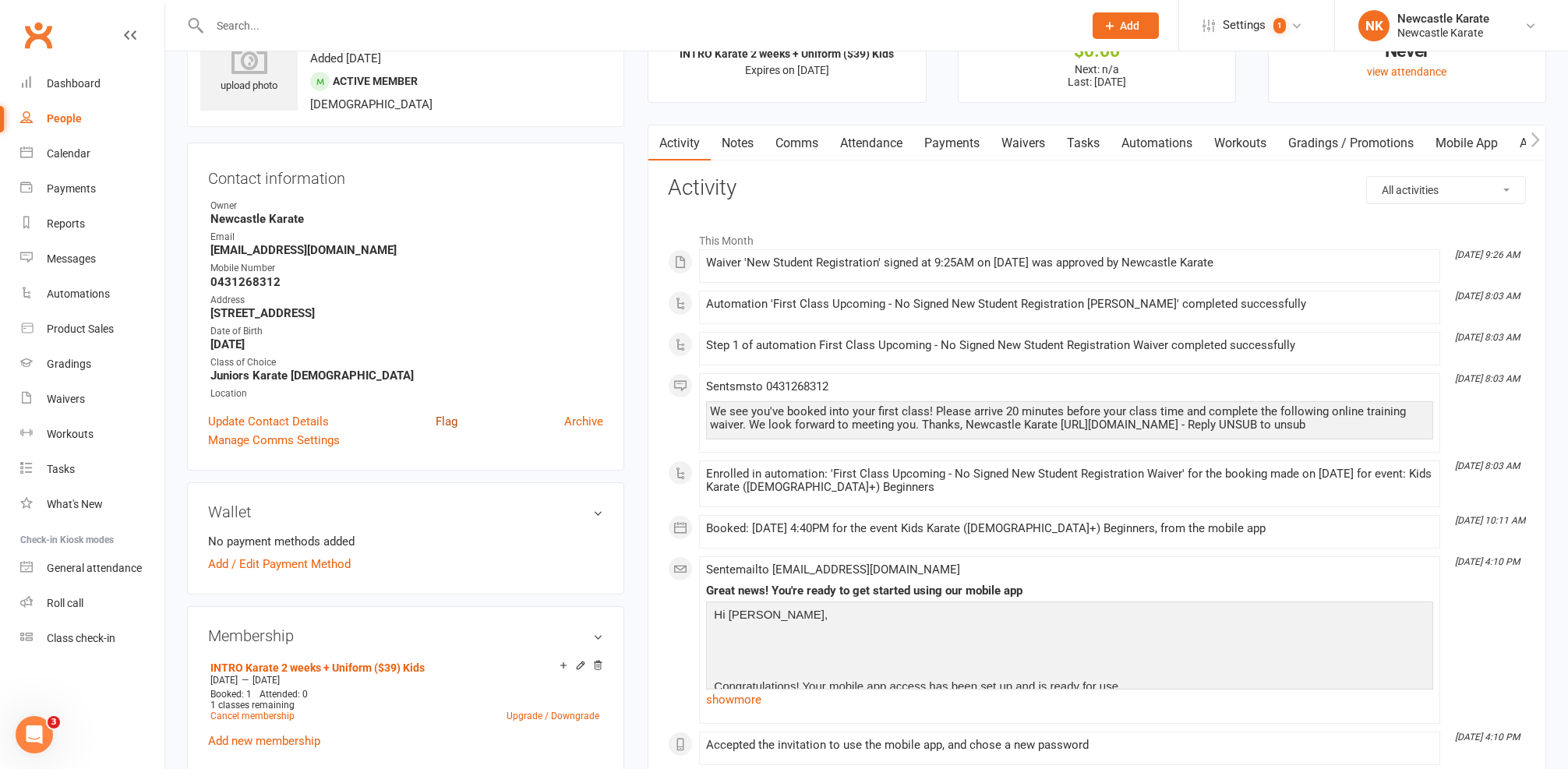
click at [444, 425] on link "Flag" at bounding box center [447, 421] width 22 height 18
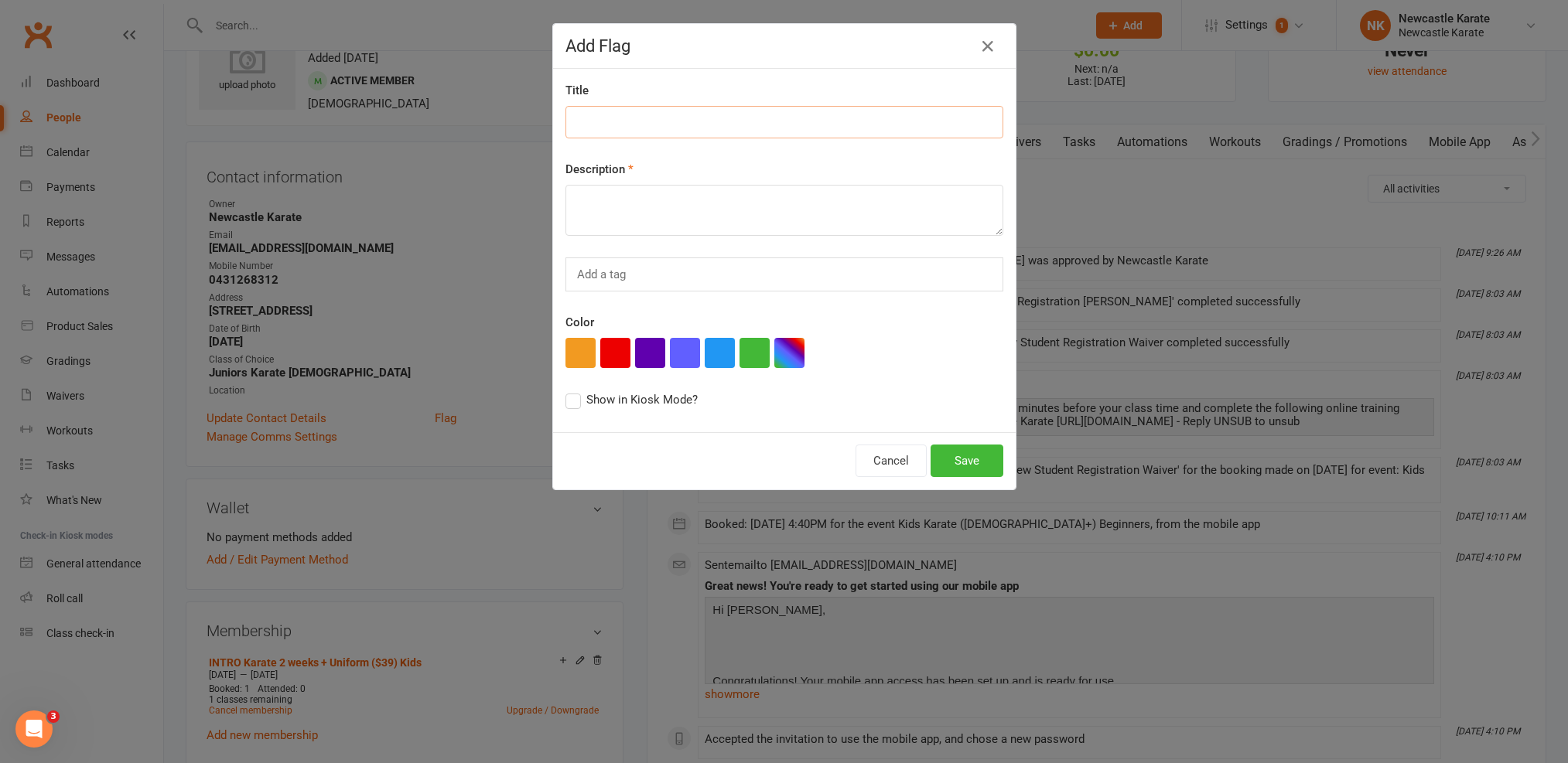
click at [631, 113] on input at bounding box center [784, 122] width 438 height 33
paste input "ADHD (Nolan and Asher), bicuspid aortic valve (Nolan - gets puffed more easily …"
type input "ADHD (Nolan and Asher), bicuspid aortic valve (Nolan - gets puffed more easily …"
click at [709, 123] on input "ADHD (Nolan and Asher), bicuspid aortic valve (Nolan - gets puffed more easily …" at bounding box center [784, 122] width 438 height 33
drag, startPoint x: 979, startPoint y: 125, endPoint x: 852, endPoint y: 133, distance: 127.3
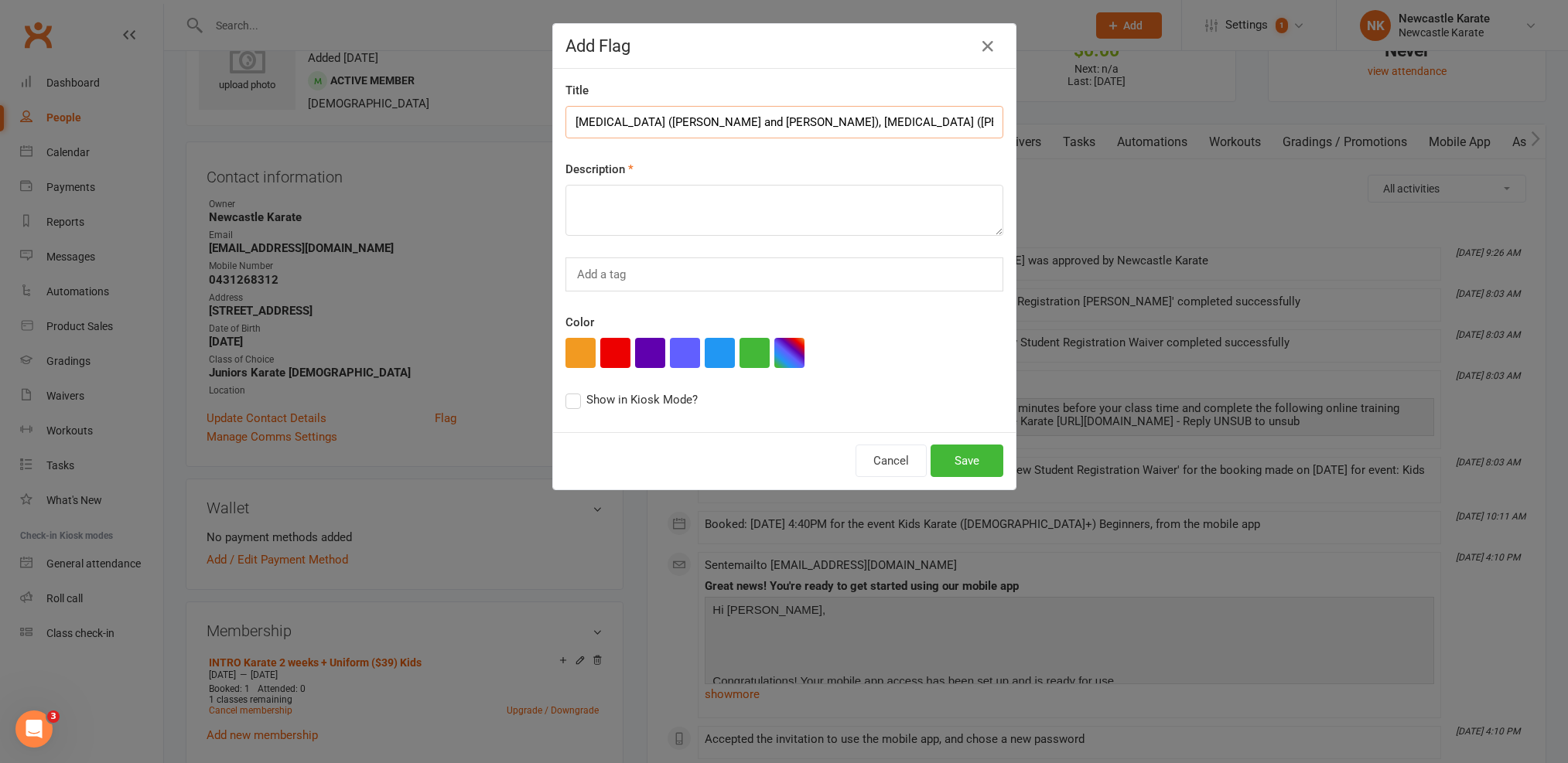
click at [852, 133] on input "ADHD (Nolan and Asher), bicuspid aortic valve (Nolan - gets puffed more easily …" at bounding box center [784, 122] width 438 height 33
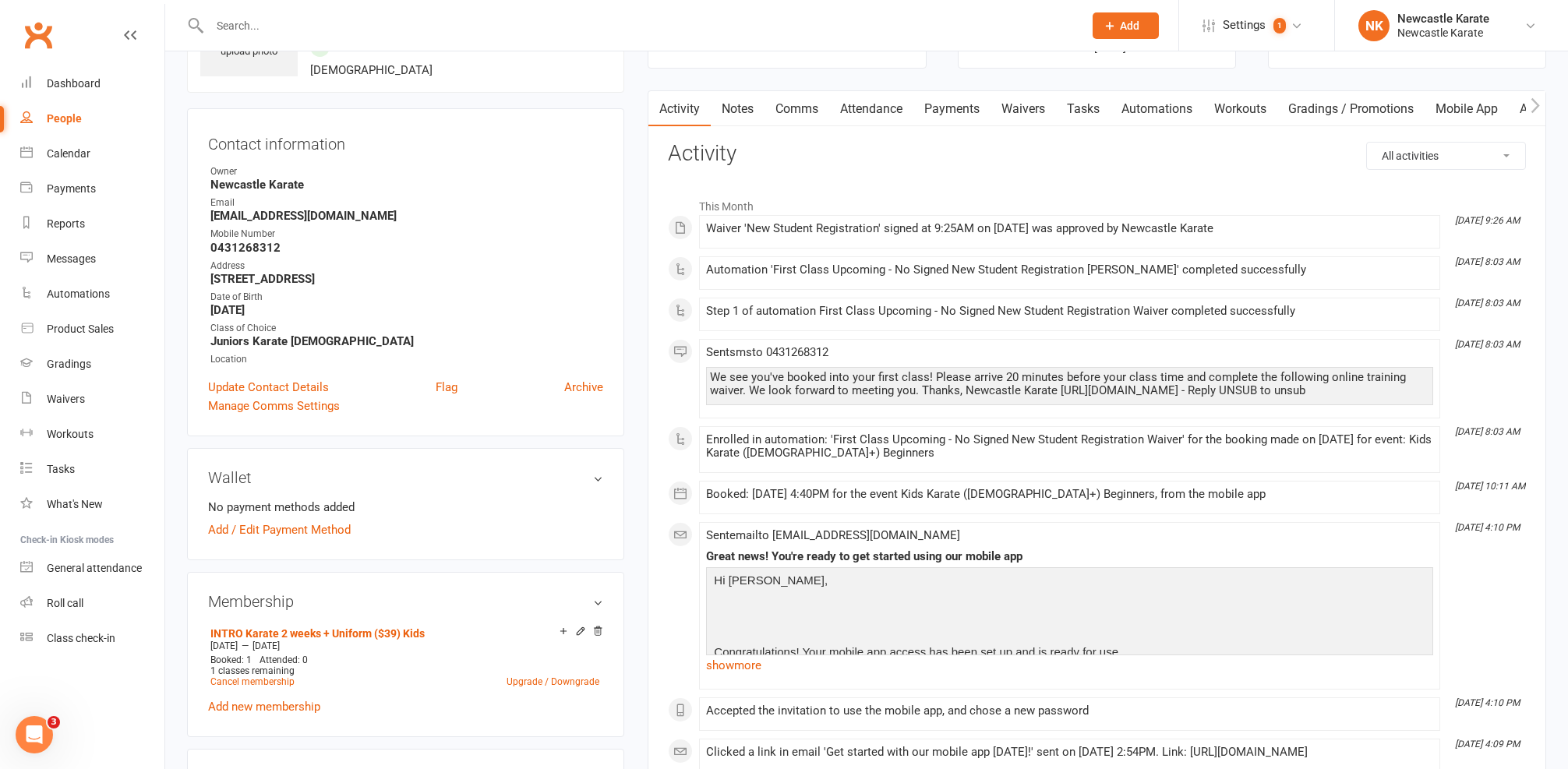
scroll to position [0, 0]
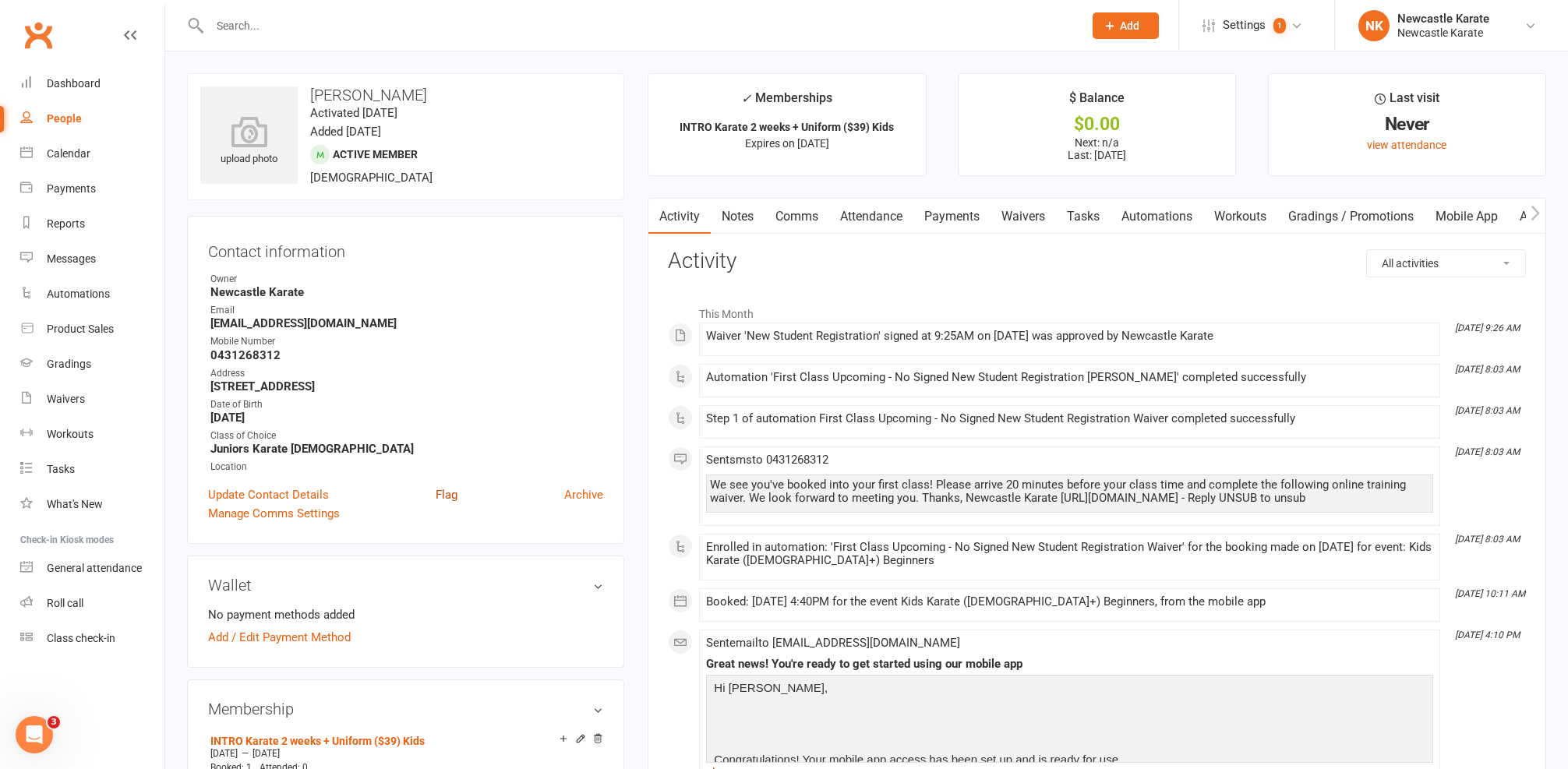
click at [451, 494] on link "Flag" at bounding box center [447, 495] width 22 height 18
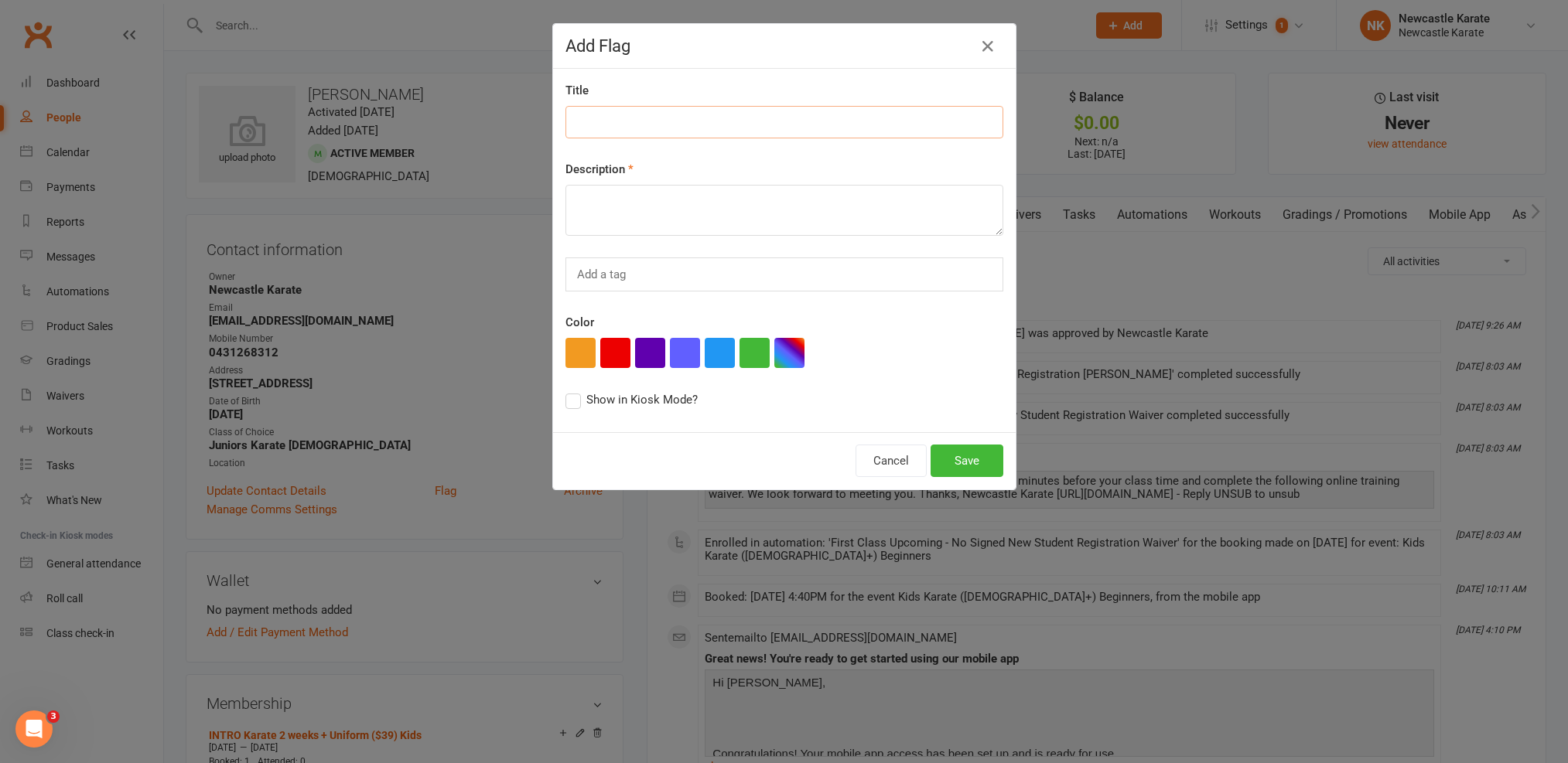
click at [673, 124] on input at bounding box center [784, 122] width 438 height 33
paste input "ADHD (Nolan and Asher), bicuspid aortic valve (Nolan - gets puffed more easily …"
drag, startPoint x: 975, startPoint y: 121, endPoint x: 811, endPoint y: 115, distance: 164.1
click at [811, 115] on input "ADHD (Nolan and Asher), bicuspid aortic valve (Nolan - gets puffed more easily …" at bounding box center [784, 122] width 438 height 33
type input "ADHD (Nolan and Asher), bicuspid aortic valve"
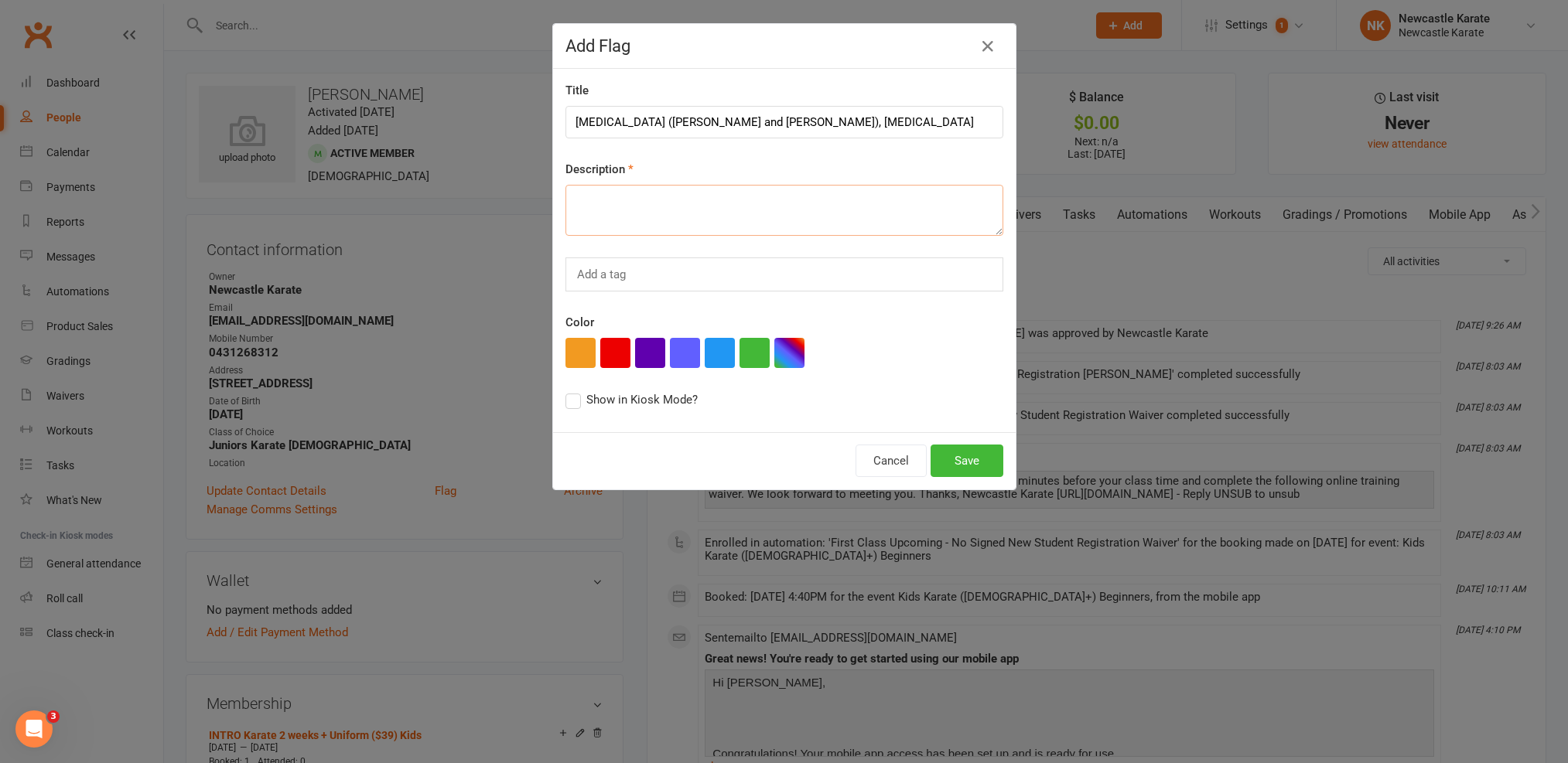
click at [866, 217] on textarea at bounding box center [784, 210] width 438 height 51
type textarea "."
click at [610, 336] on div "Color" at bounding box center [784, 341] width 438 height 55
click at [612, 341] on button "button" at bounding box center [615, 353] width 30 height 30
drag, startPoint x: 859, startPoint y: 119, endPoint x: 305, endPoint y: 113, distance: 554.0
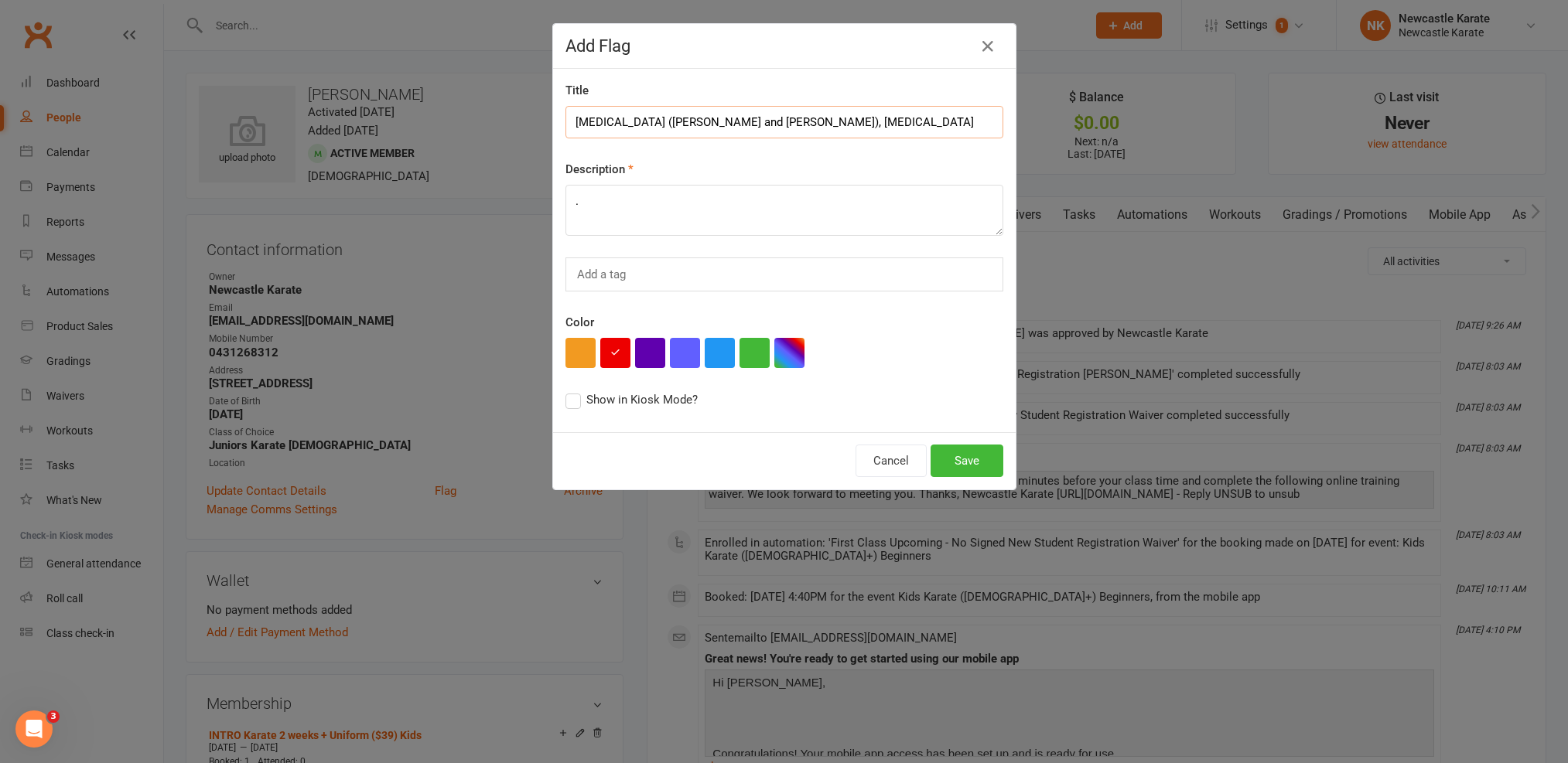
click at [305, 113] on div "Add Flag Title ADHD (Nolan and Asher), bicuspid aortic valve Description . Add …" at bounding box center [784, 382] width 1568 height 763
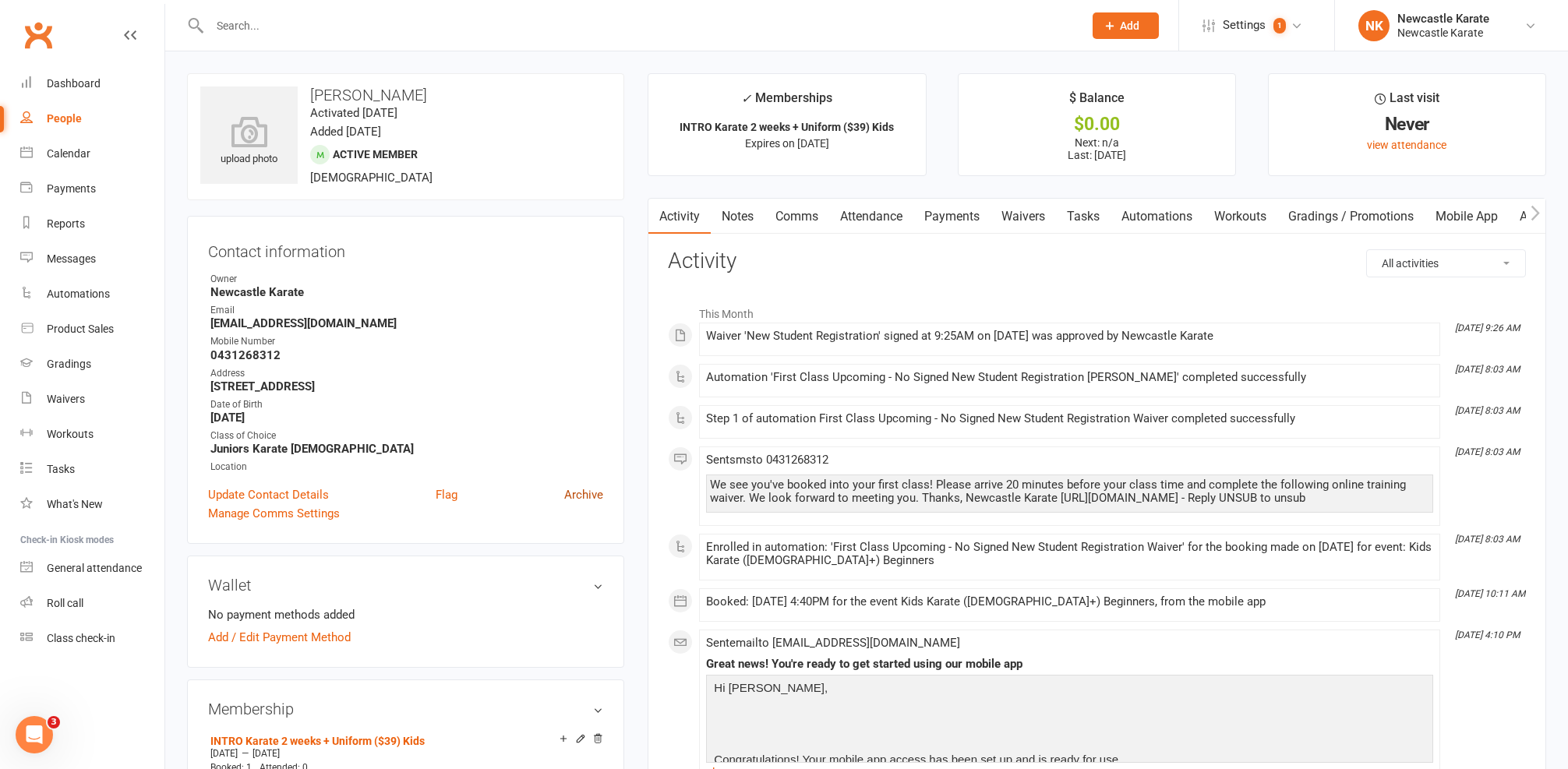
click at [594, 489] on link "Archive" at bounding box center [584, 495] width 39 height 18
click at [449, 484] on div "Contact information Owner Newcastle Karate Email jayandjodyrichards@gmail.com M…" at bounding box center [405, 379] width 437 height 328
click at [450, 491] on link "Flag" at bounding box center [447, 495] width 22 height 18
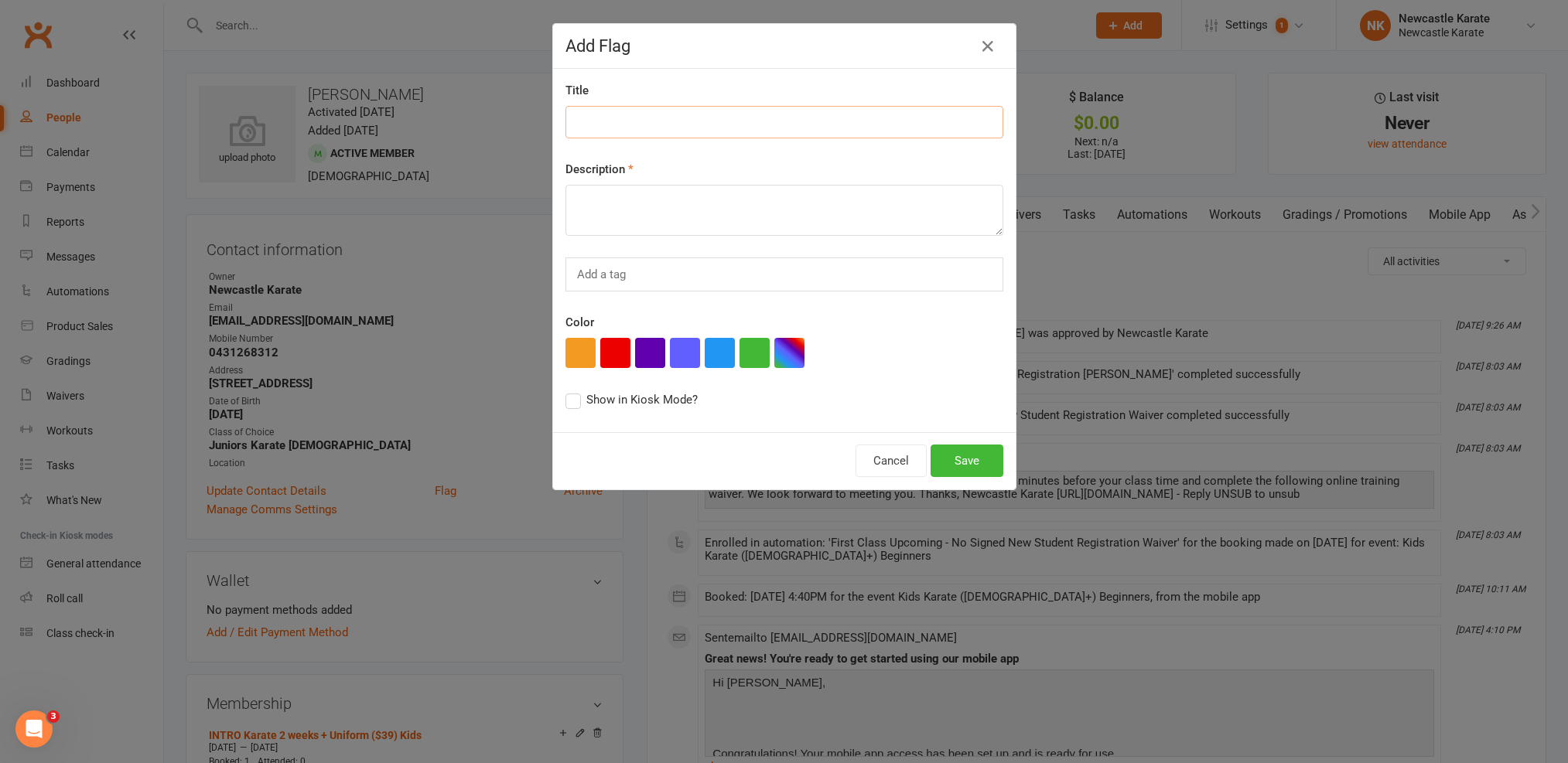
click at [644, 123] on input at bounding box center [784, 122] width 438 height 33
type input "Waiver:"
click at [603, 216] on textarea at bounding box center [784, 210] width 438 height 51
paste textarea "ADHD (Nolan and Asher), bicuspid aortic valve (Nolan - gets puffed more easily …"
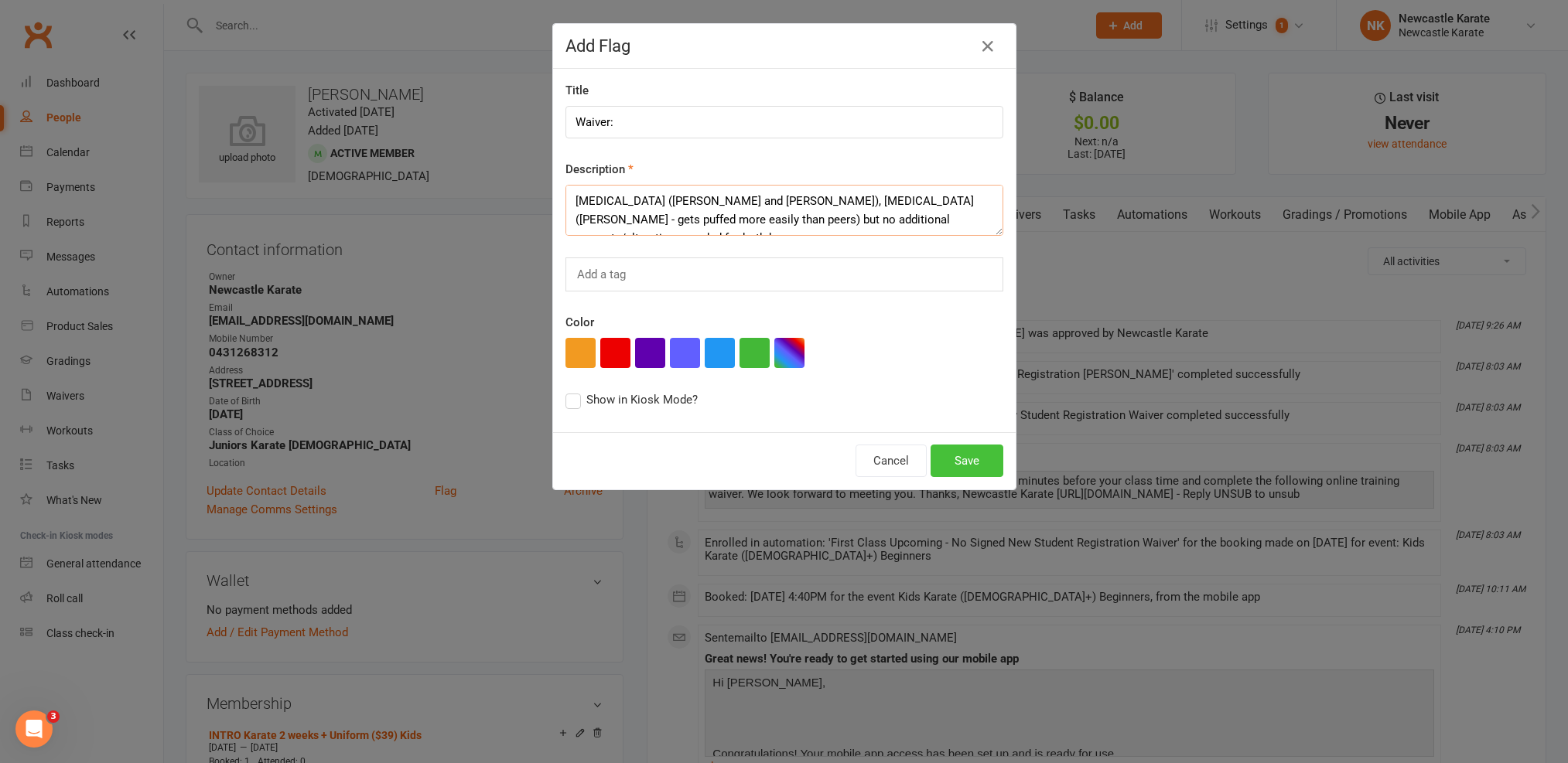
type textarea "ADHD (Nolan and Asher), bicuspid aortic valve (Nolan - gets puffed more easily …"
click at [975, 454] on button "Save" at bounding box center [967, 461] width 73 height 33
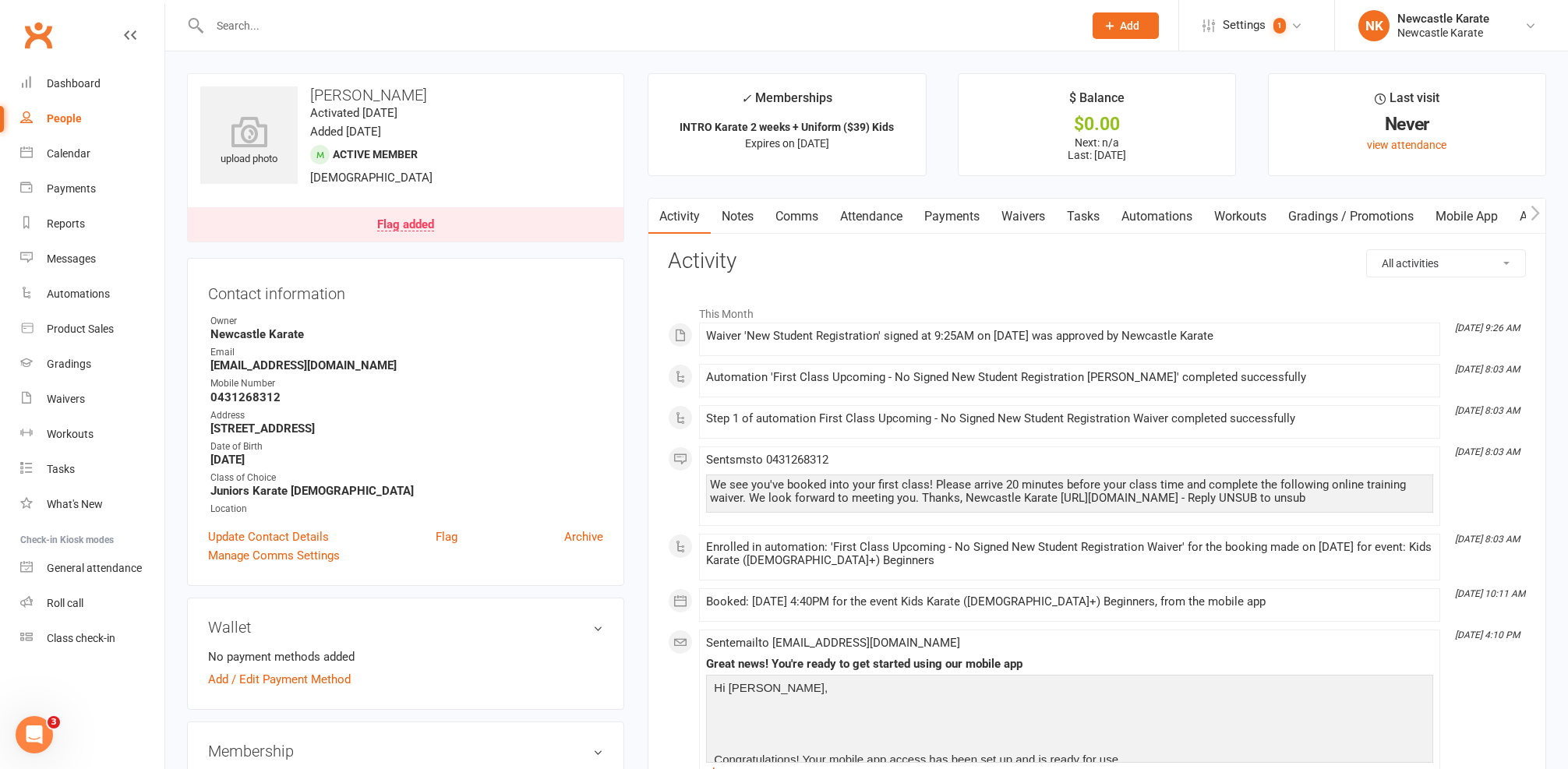
click at [507, 213] on link "Flag added" at bounding box center [405, 225] width 436 height 35
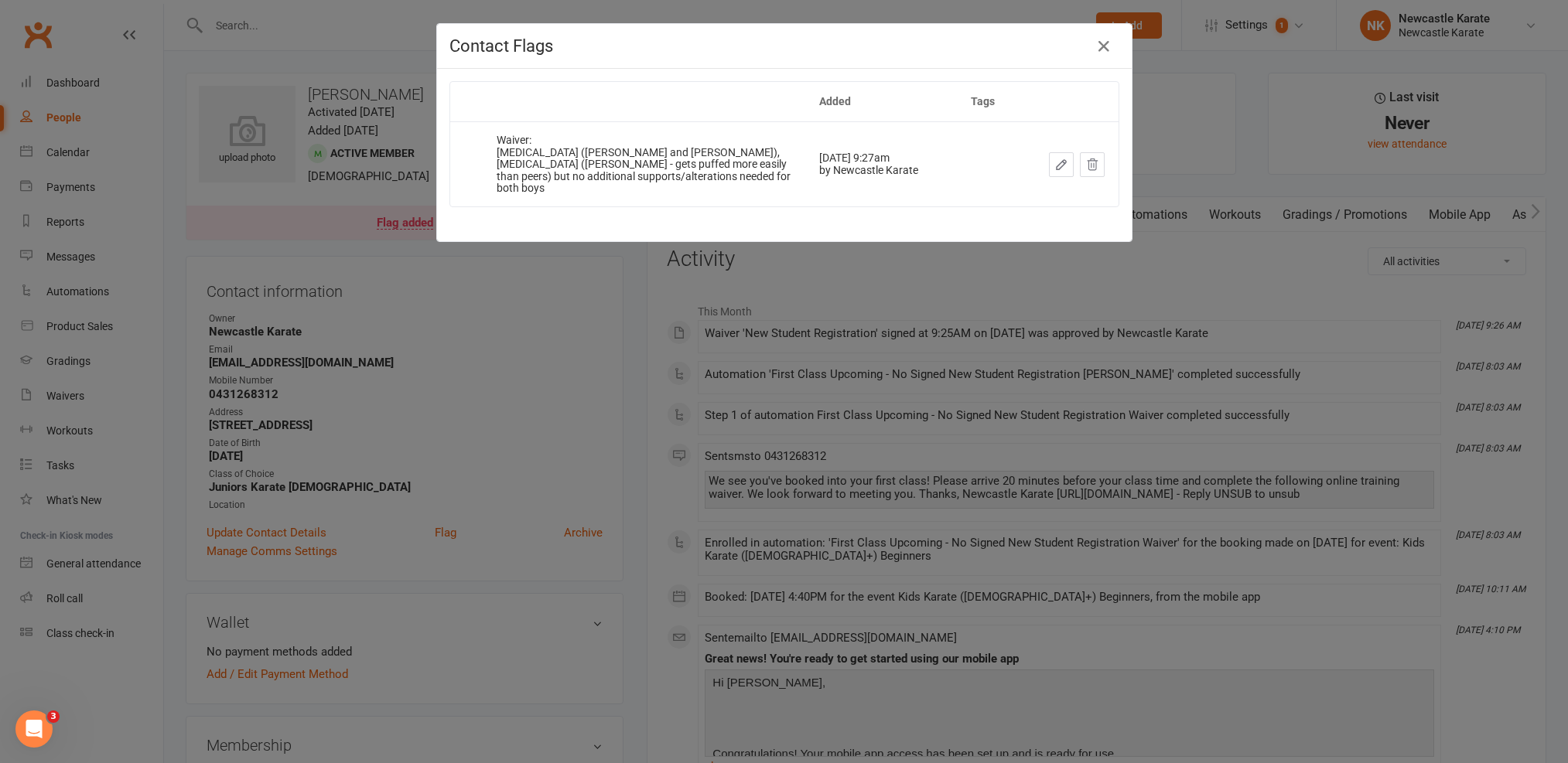
click at [1056, 163] on icon "button" at bounding box center [1060, 164] width 14 height 14
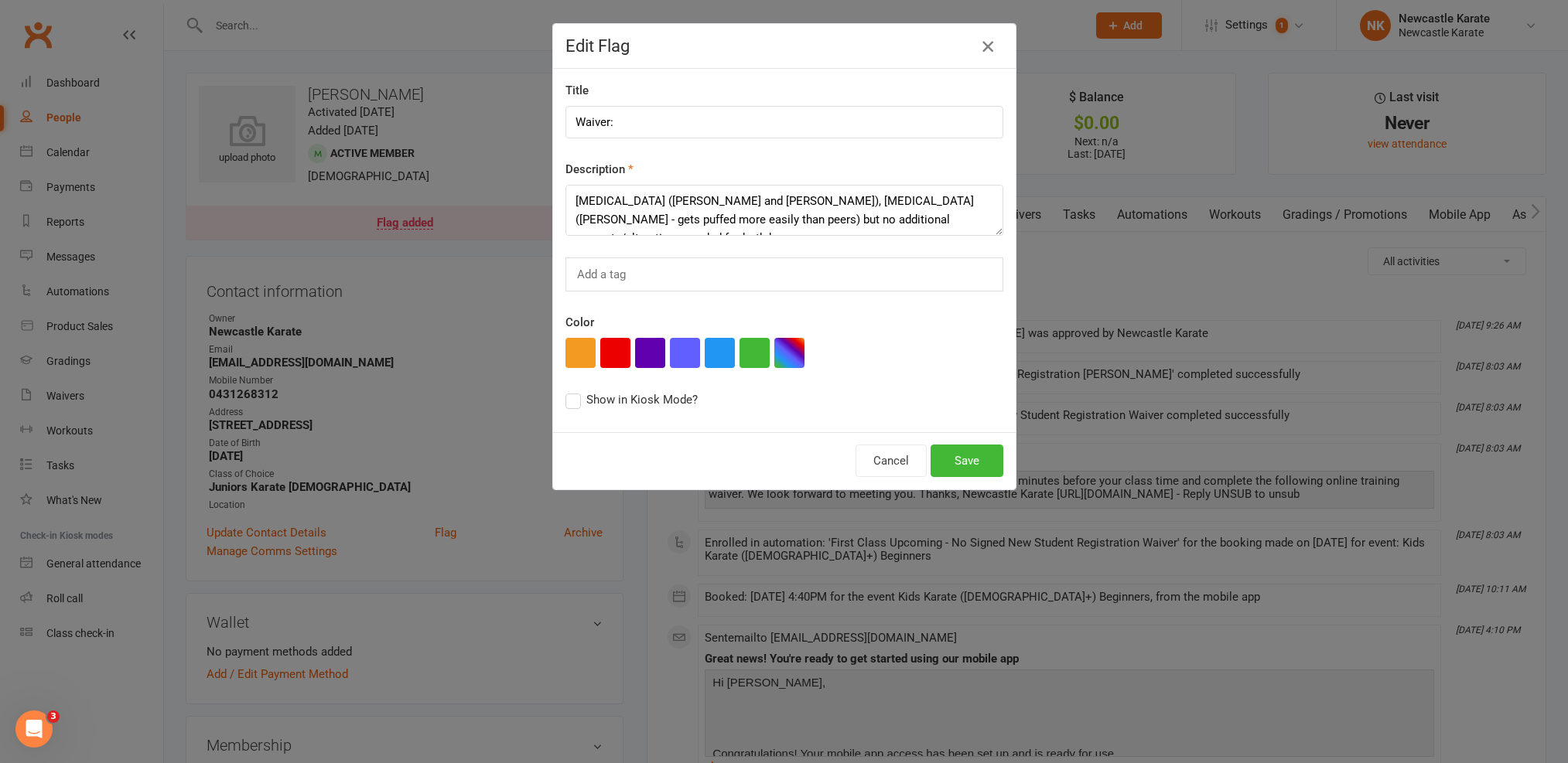
click at [984, 40] on icon "button" at bounding box center [988, 46] width 18 height 18
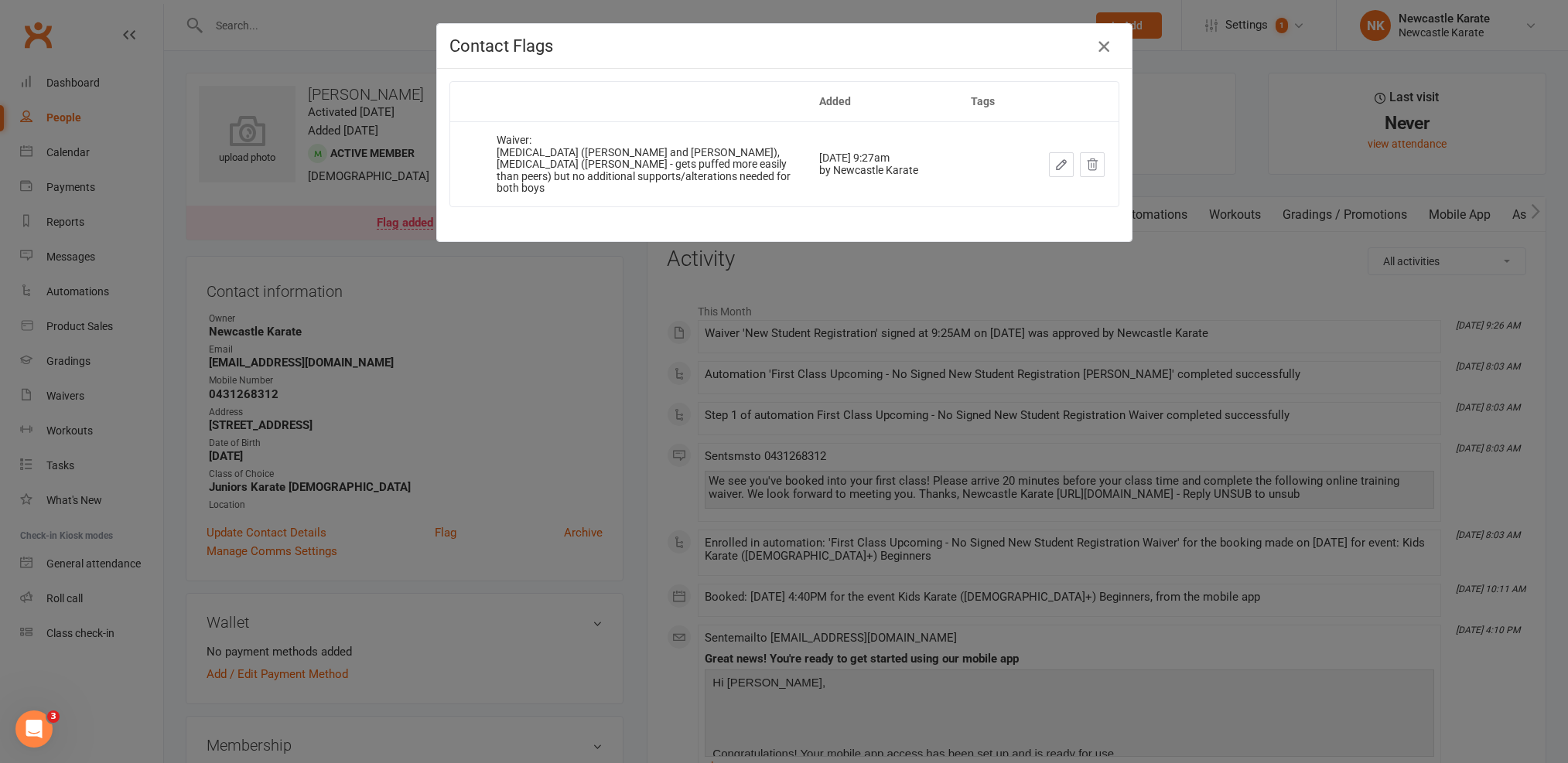
click at [1095, 43] on icon "button" at bounding box center [1104, 46] width 18 height 18
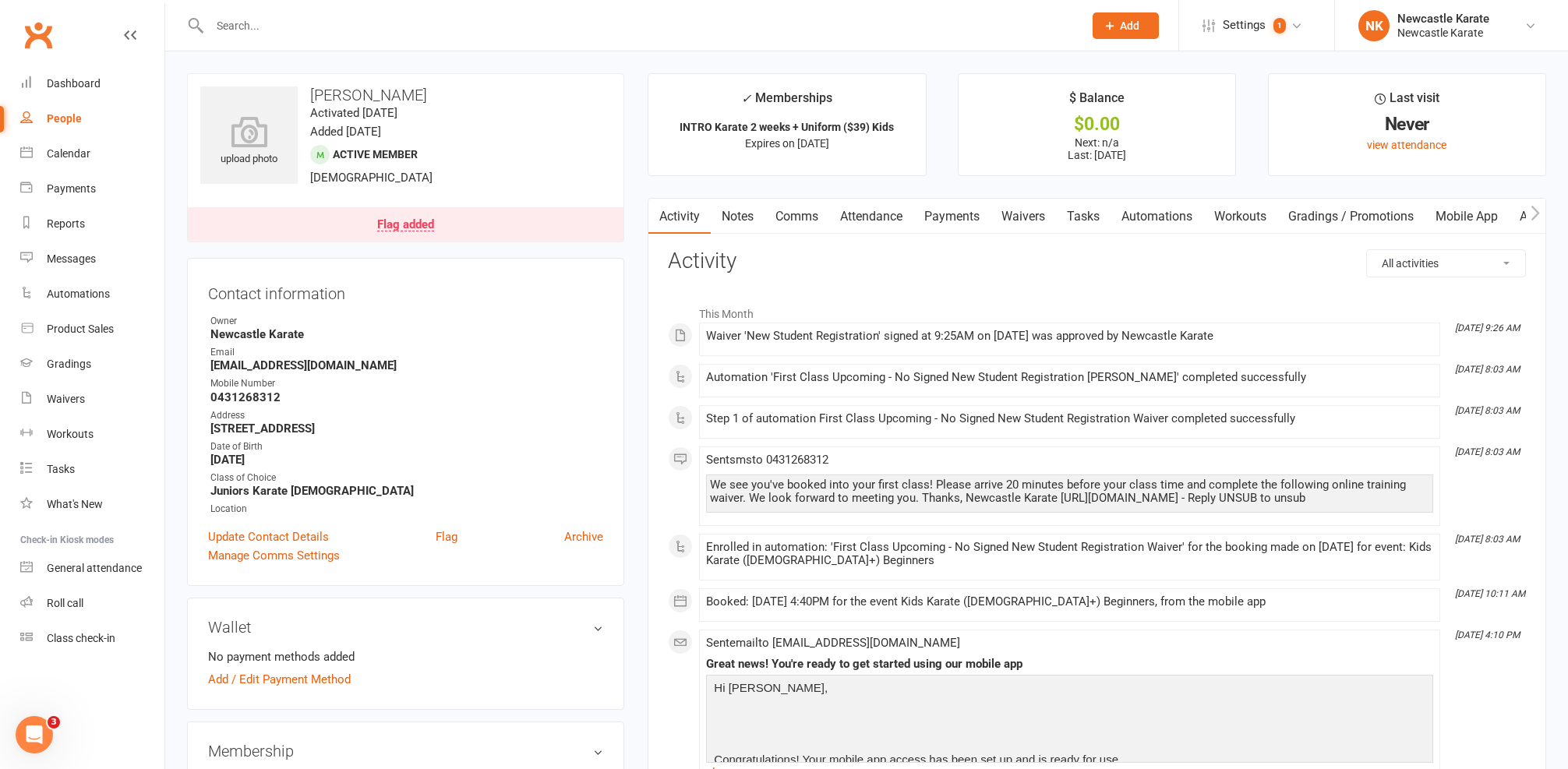
click at [438, 205] on div "upload photo Asher Richards Activated 5 August, 2025 Added 5 August, 2025 Activ…" at bounding box center [405, 157] width 437 height 169
click at [438, 212] on link "Flag added" at bounding box center [405, 225] width 436 height 35
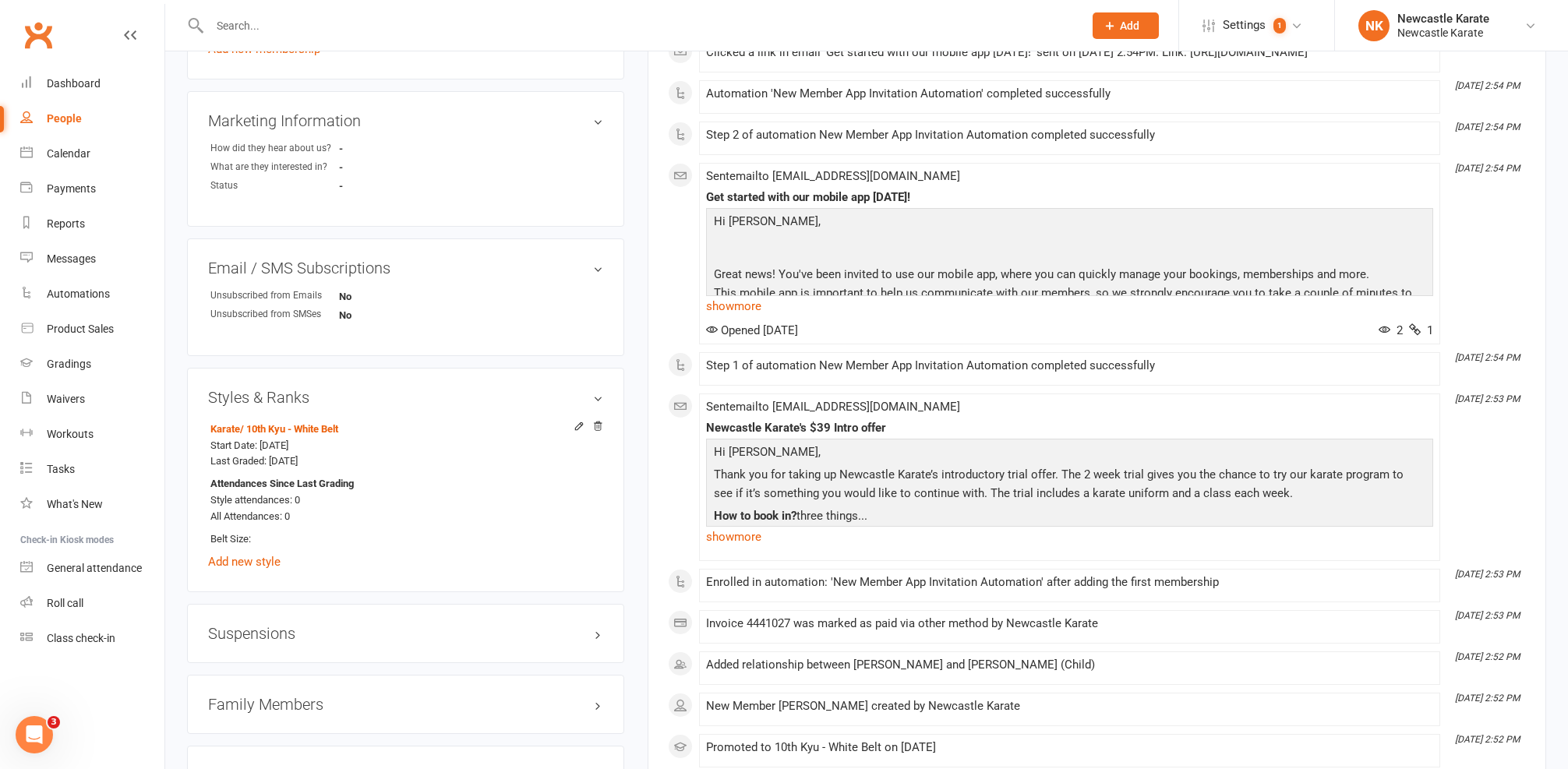
scroll to position [949, 0]
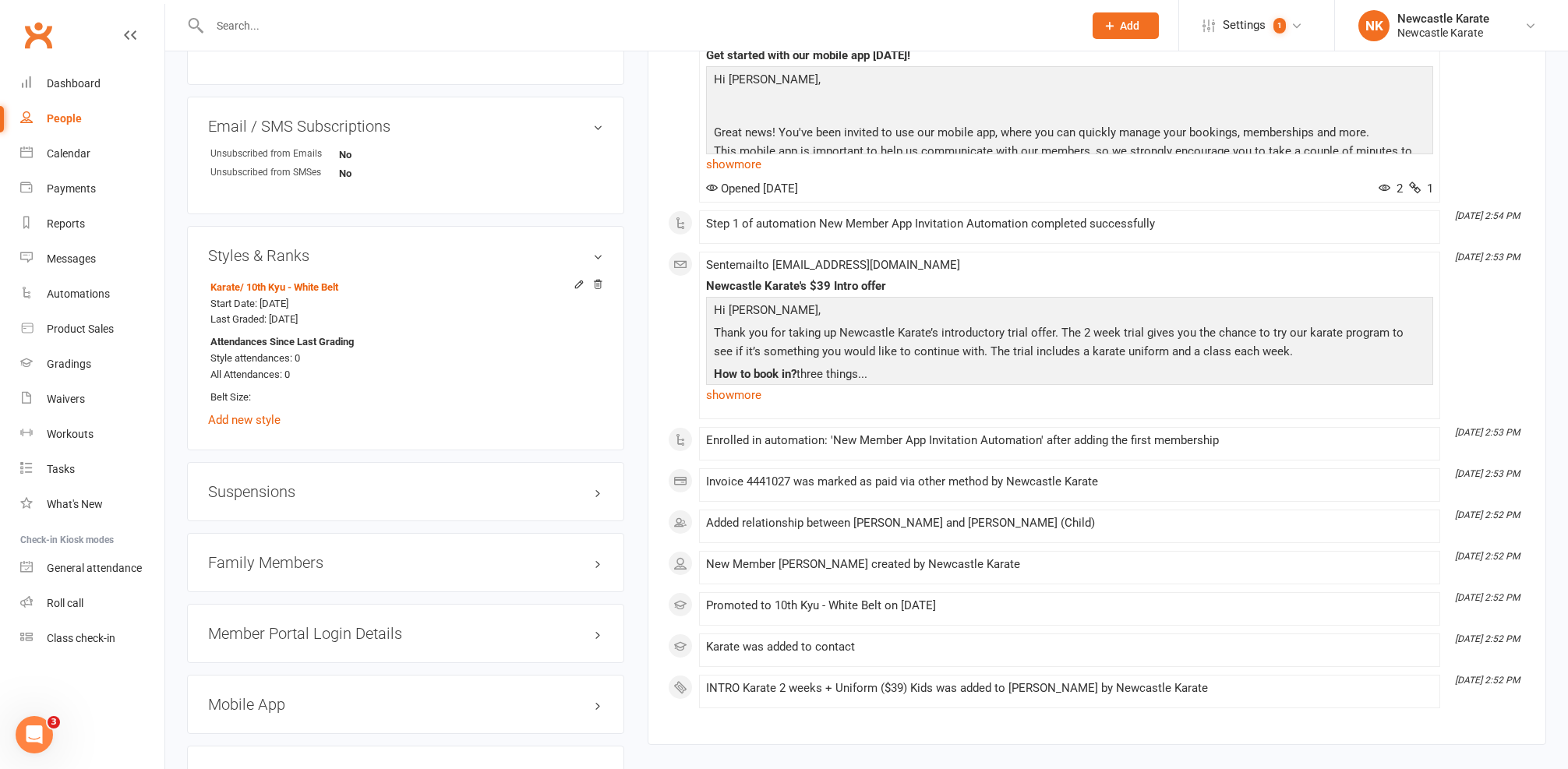
click at [299, 559] on h3 "Family Members" at bounding box center [405, 563] width 395 height 17
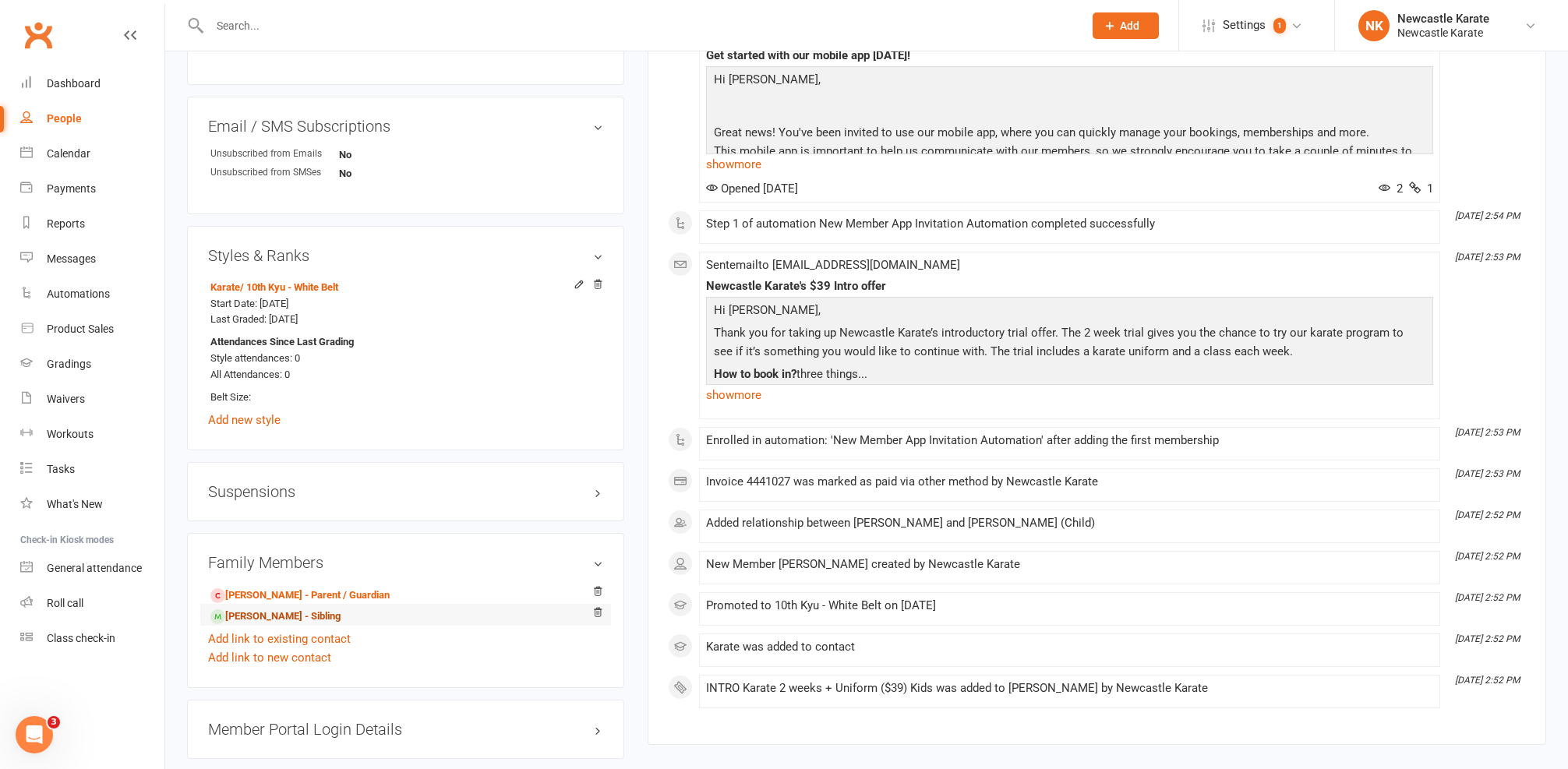
click at [256, 609] on link "Nolan Richards - Sibling" at bounding box center [275, 617] width 131 height 16
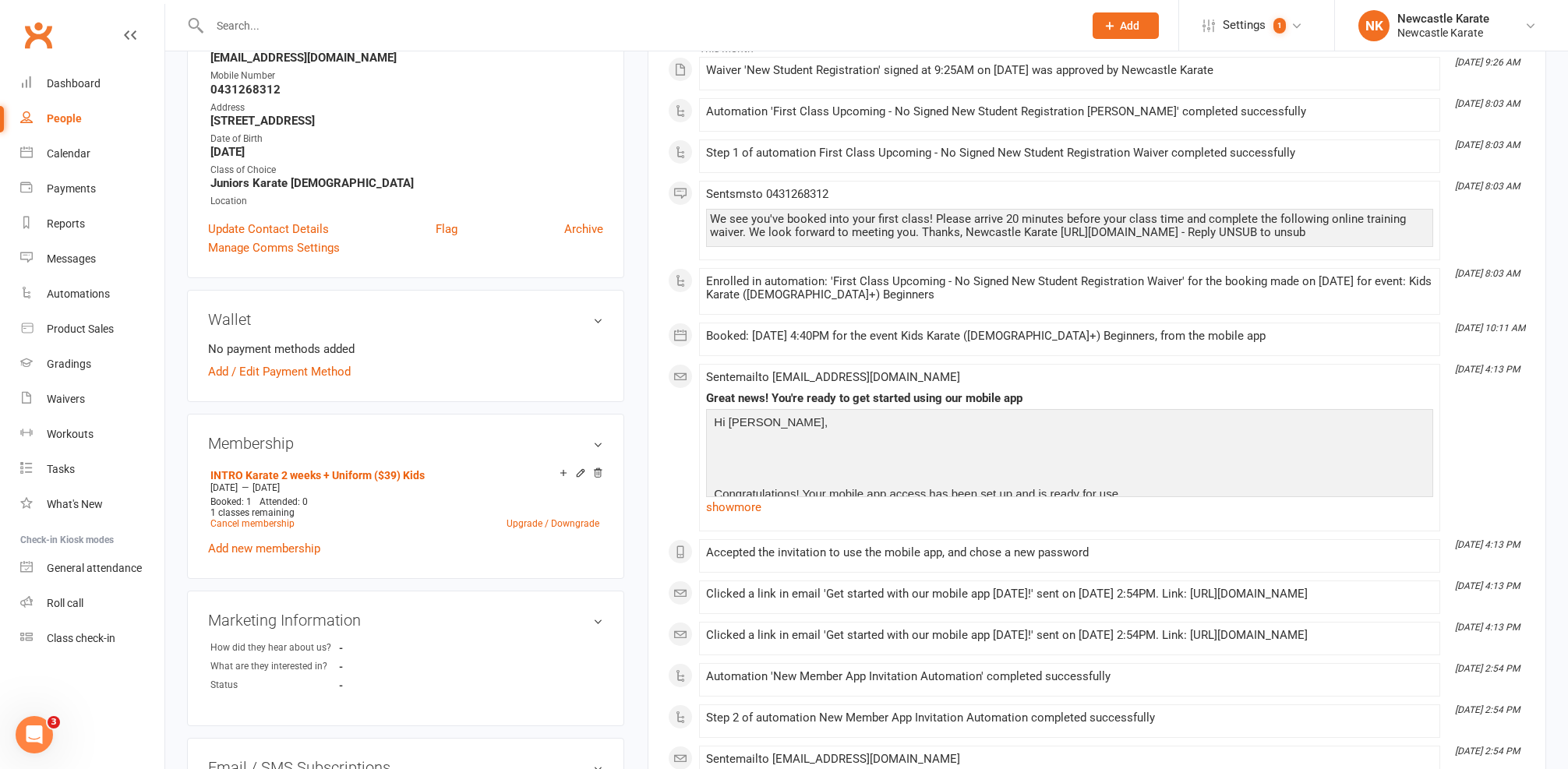
scroll to position [263, 0]
click at [447, 228] on link "Flag" at bounding box center [447, 232] width 22 height 18
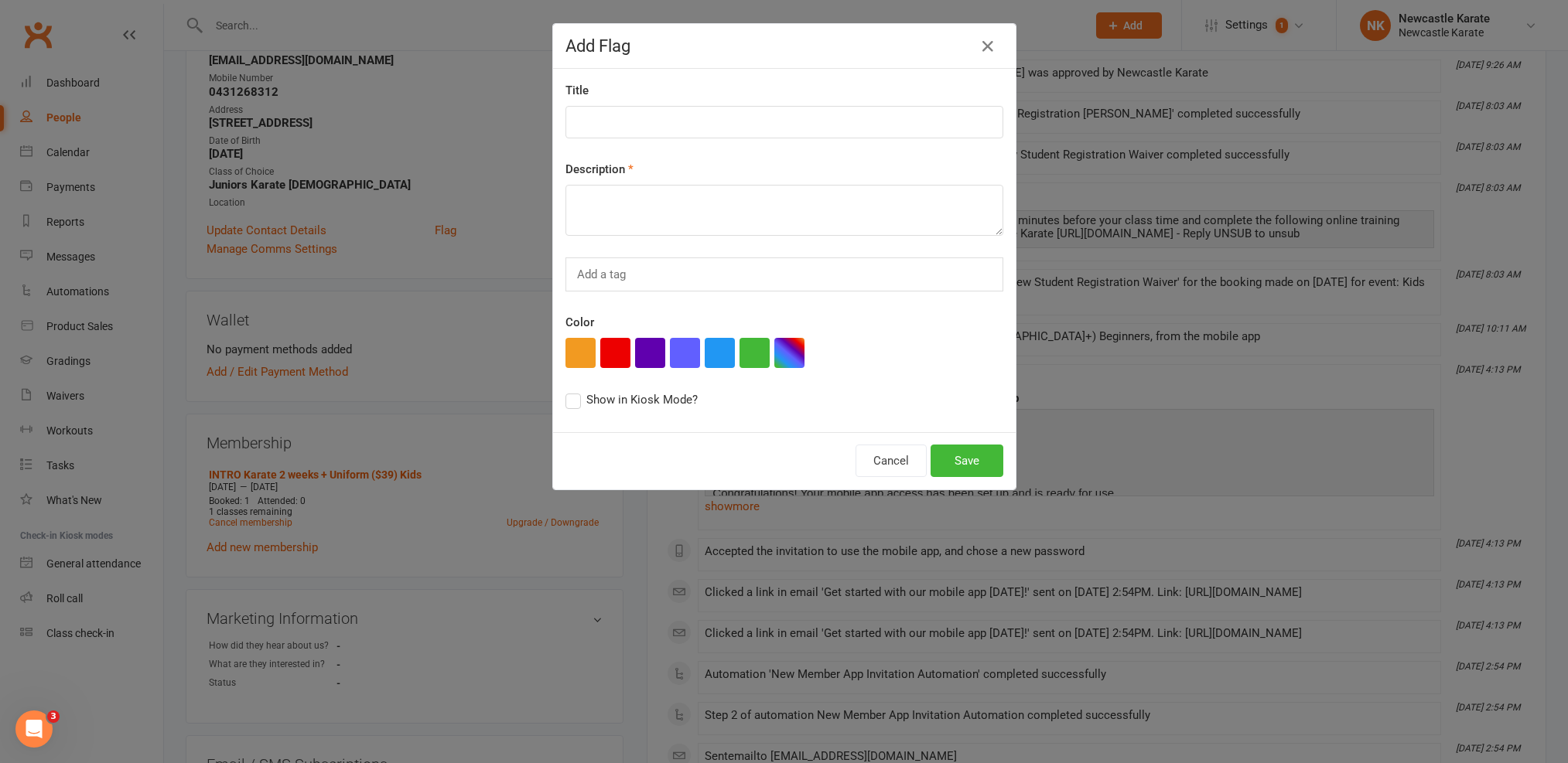
click at [604, 103] on div "Title" at bounding box center [784, 110] width 438 height 57
click at [604, 117] on input at bounding box center [784, 122] width 438 height 33
type input "Waiver:"
paste textarea "ADHD (Nolan and Asher), bicuspid aortic valve (Nolan - gets puffed more easily …"
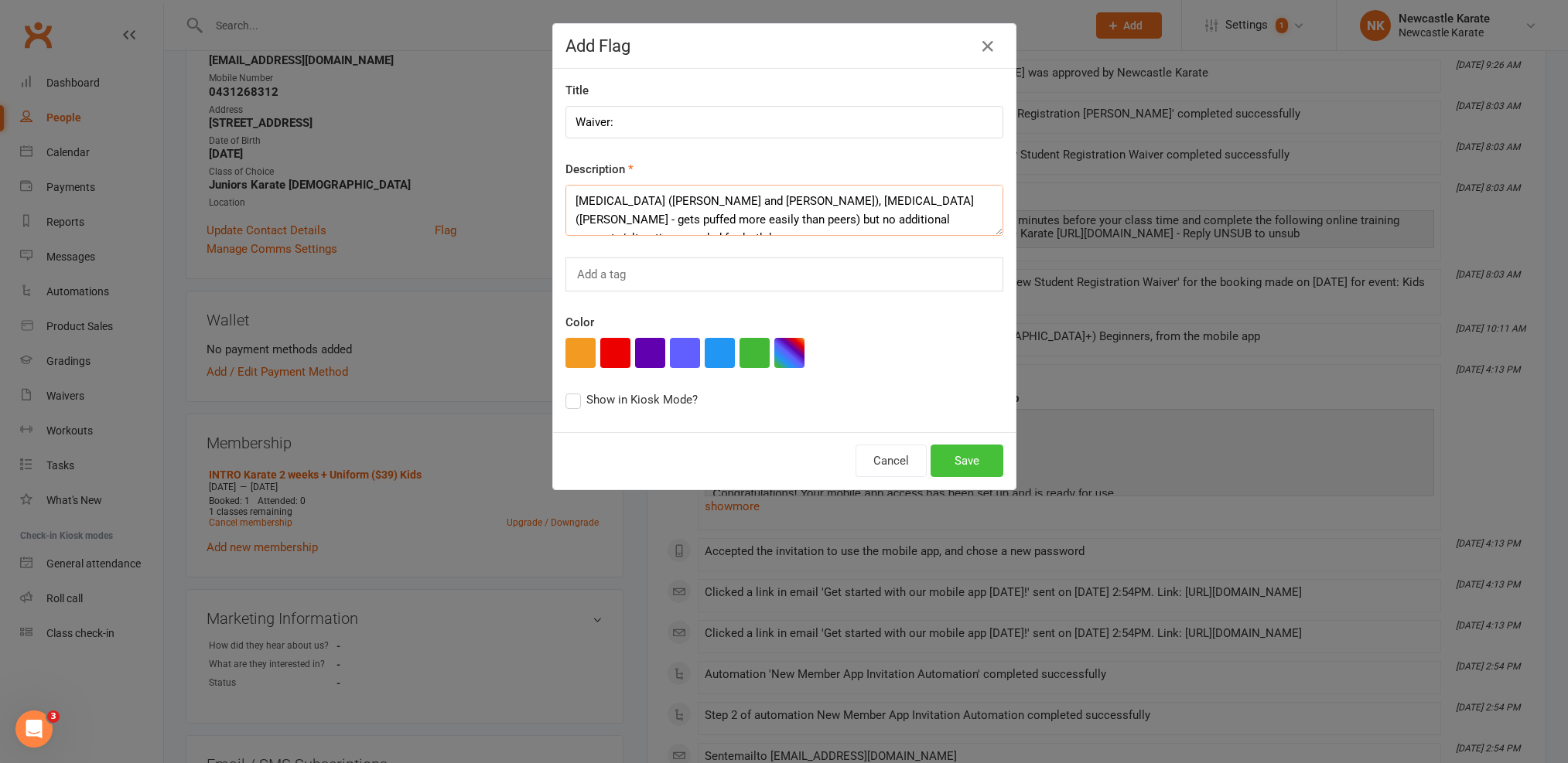
type textarea "ADHD (Nolan and Asher), bicuspid aortic valve (Nolan - gets puffed more easily …"
click at [967, 463] on button "Save" at bounding box center [967, 461] width 73 height 33
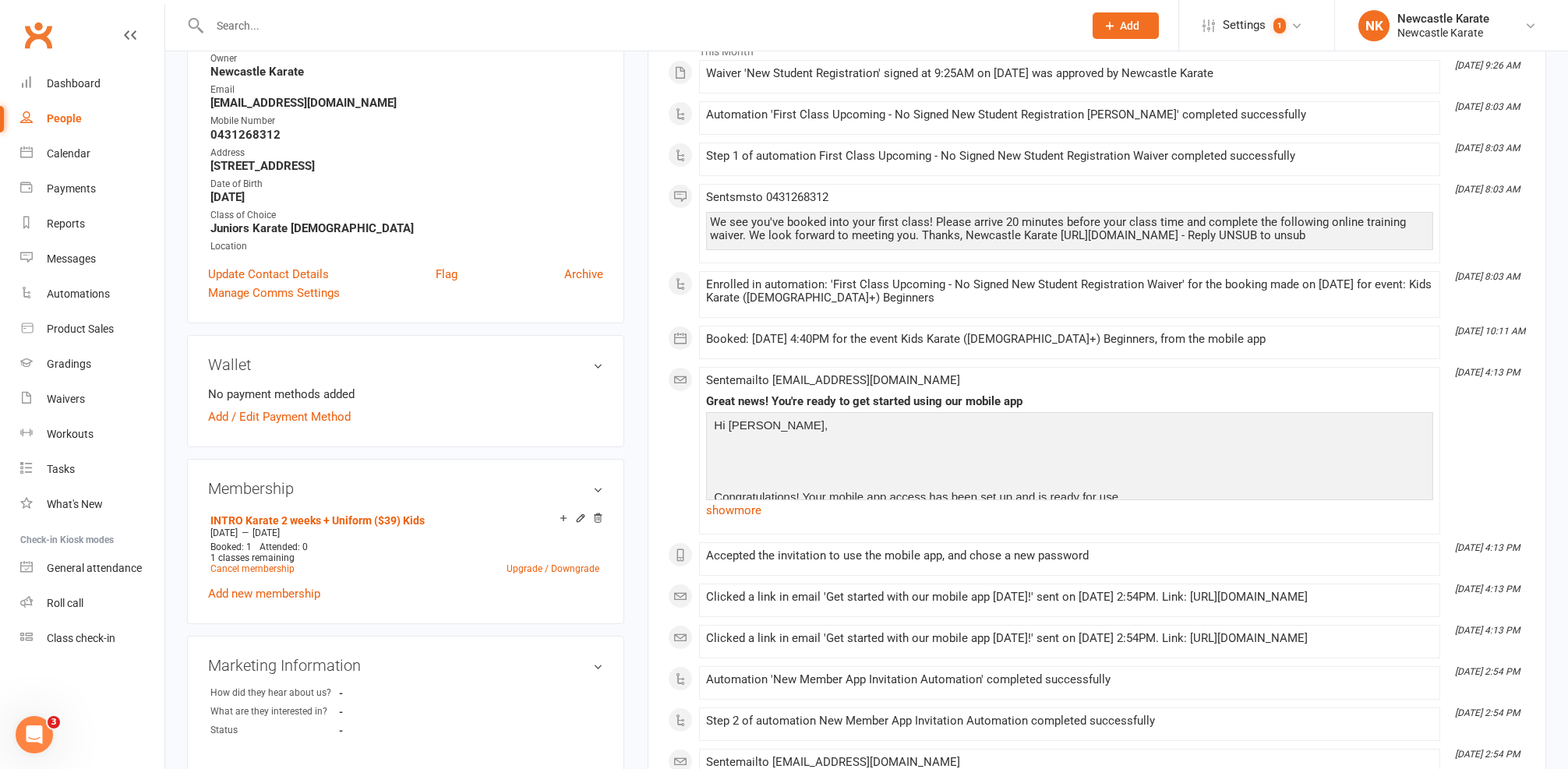
scroll to position [0, 0]
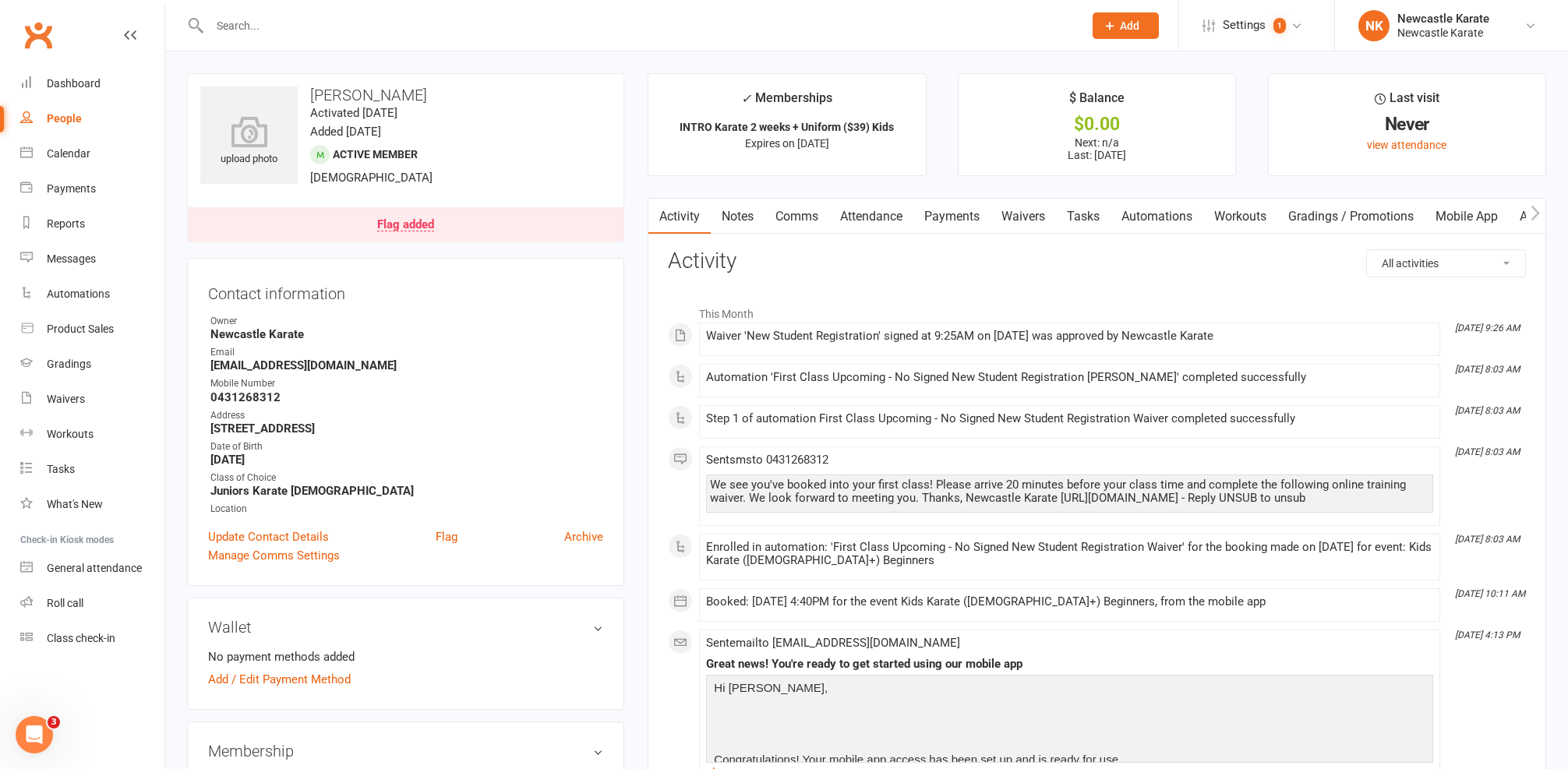
click at [373, 244] on contact-information "upload photo Nolan Richards Activated 5 August, 2025 Added 5 August, 2025 Activ…" at bounding box center [405, 330] width 437 height 513
click at [385, 221] on div "Flag added" at bounding box center [405, 226] width 57 height 13
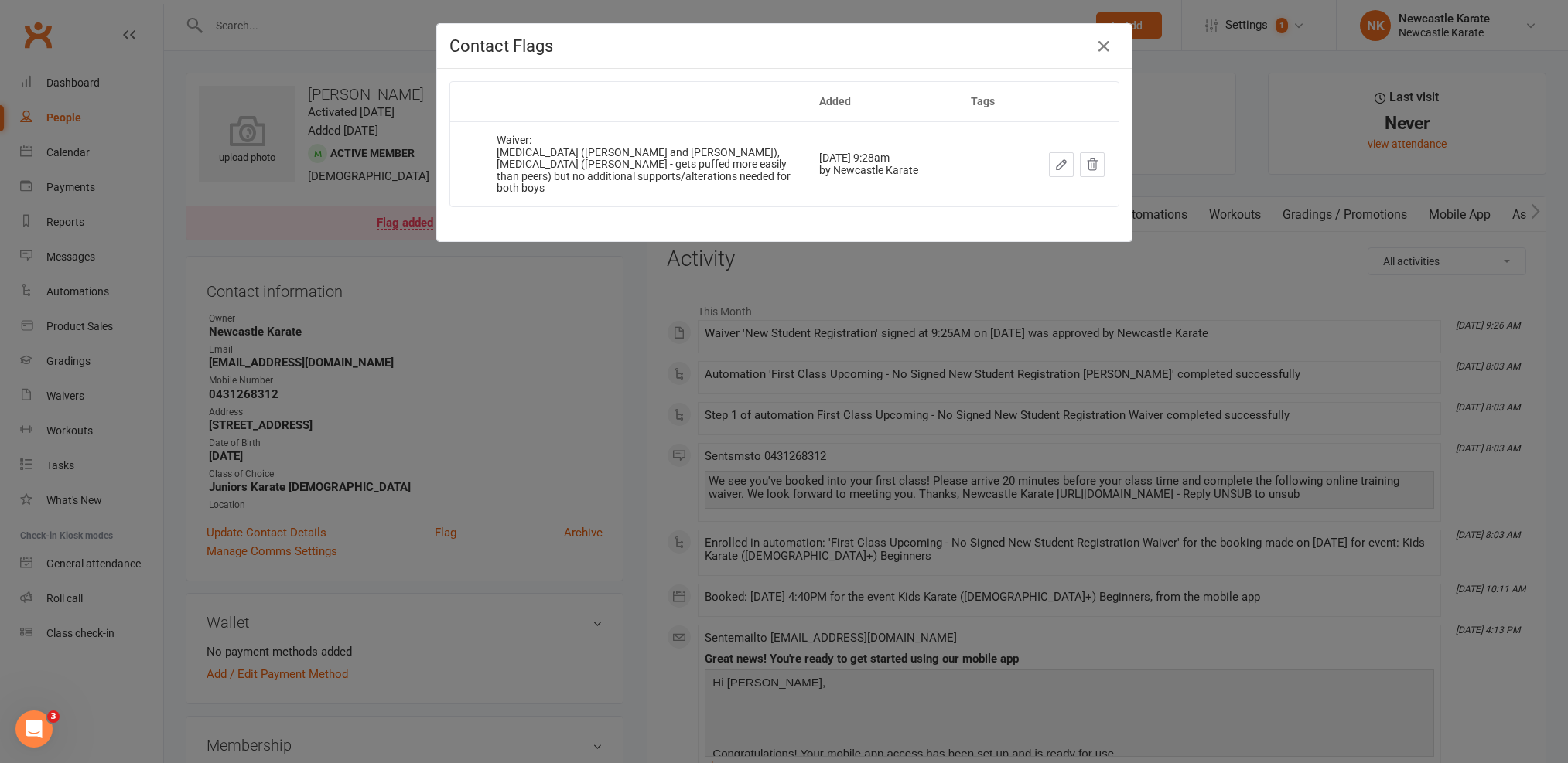
click at [403, 251] on div "Contact Flags Added Tags Waiver: ADHD (Nolan and Asher), bicuspid aortic valve …" at bounding box center [784, 382] width 1568 height 763
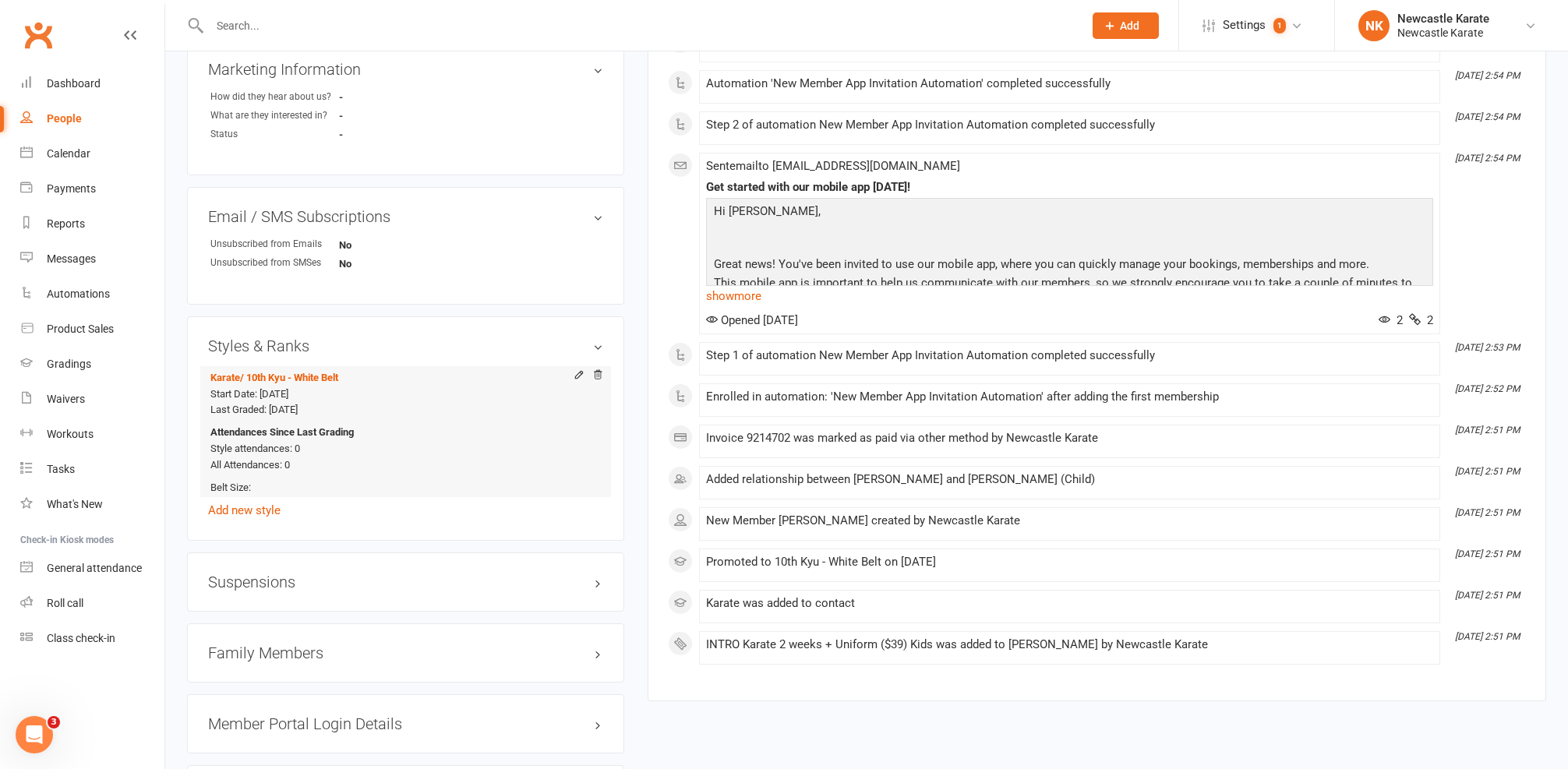
scroll to position [1103, 0]
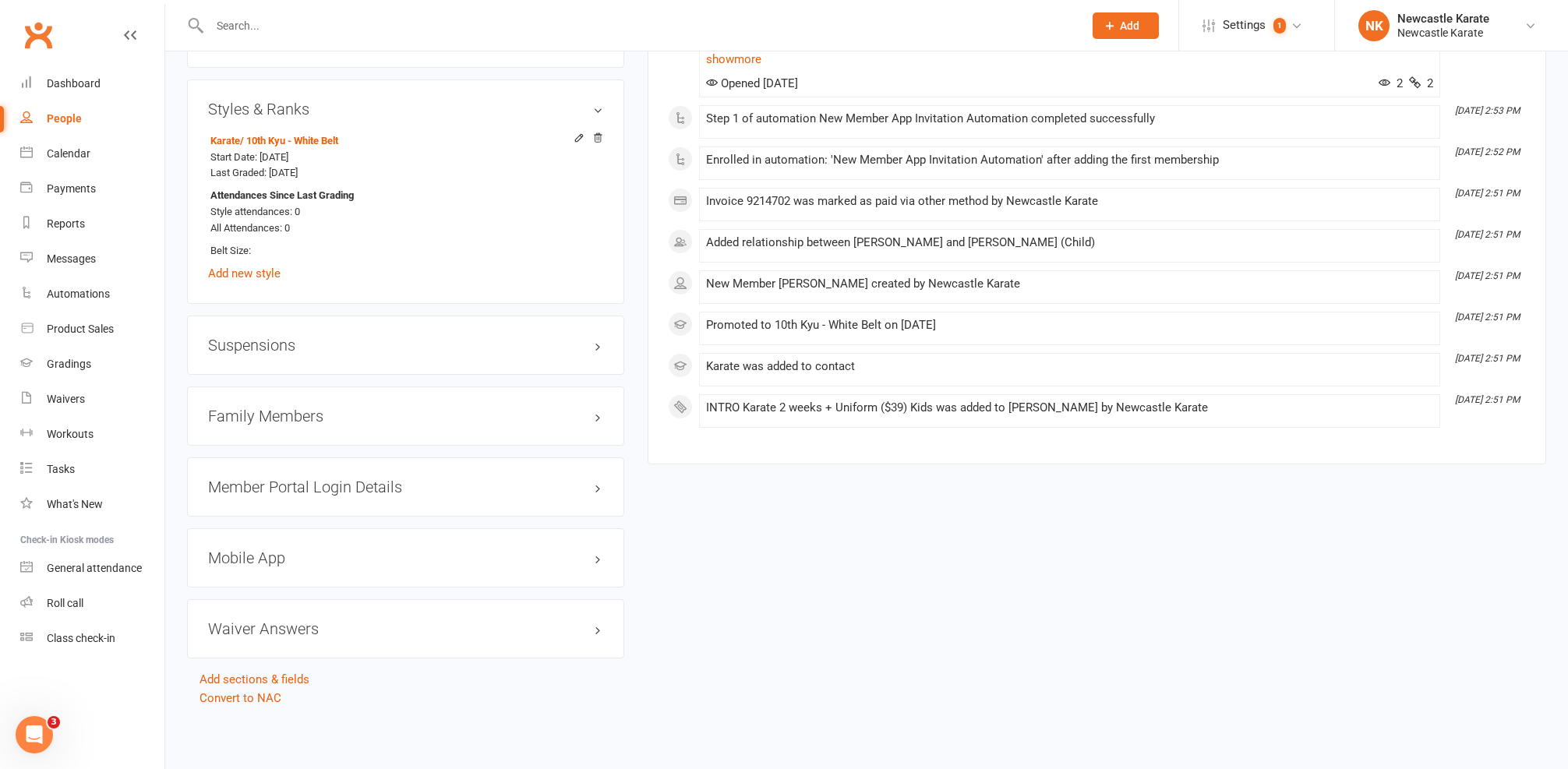
click at [302, 407] on h3 "Family Members" at bounding box center [405, 416] width 395 height 17
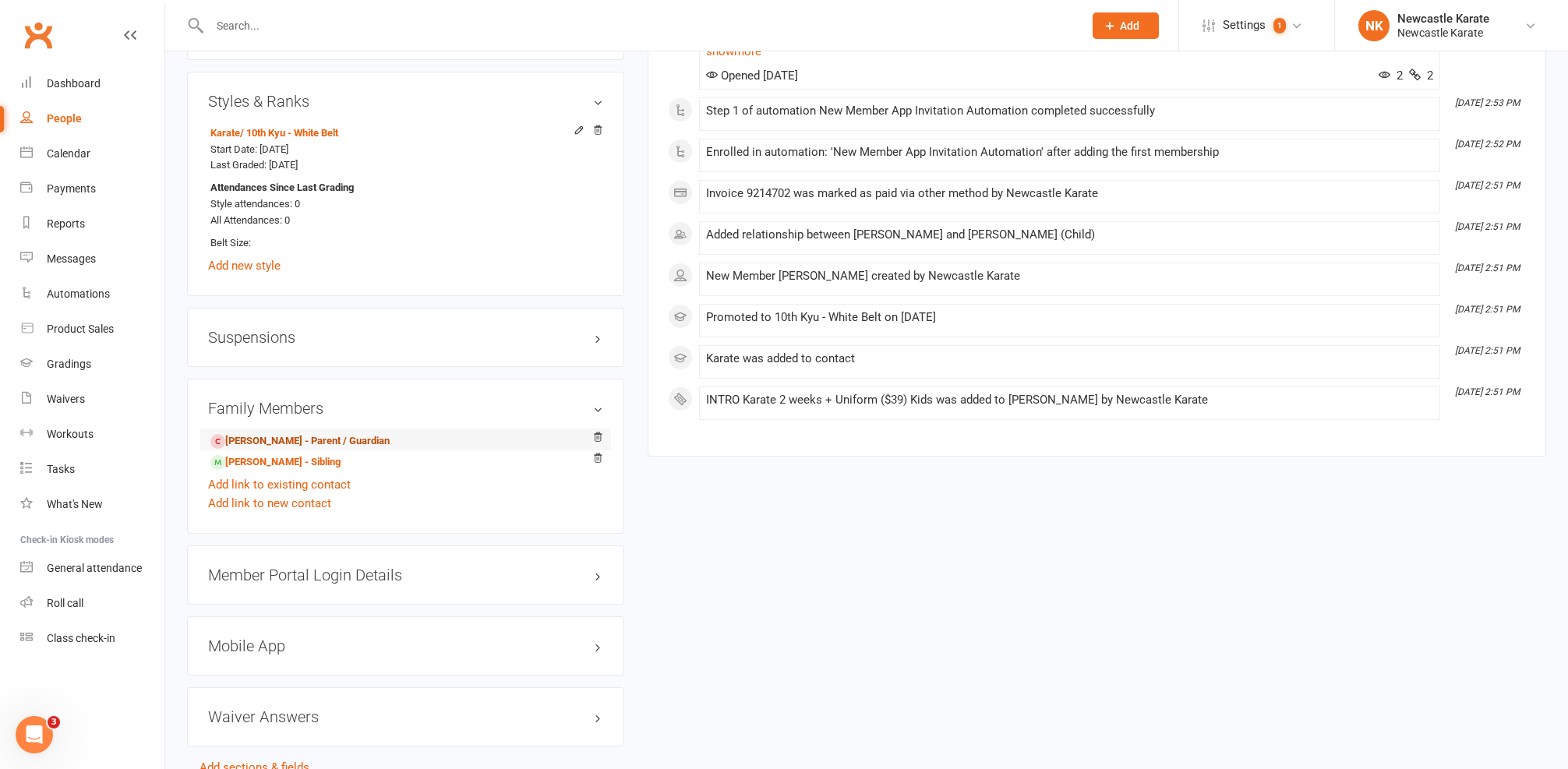
click at [257, 434] on link "Jody Richards - Parent / Guardian" at bounding box center [300, 442] width 179 height 16
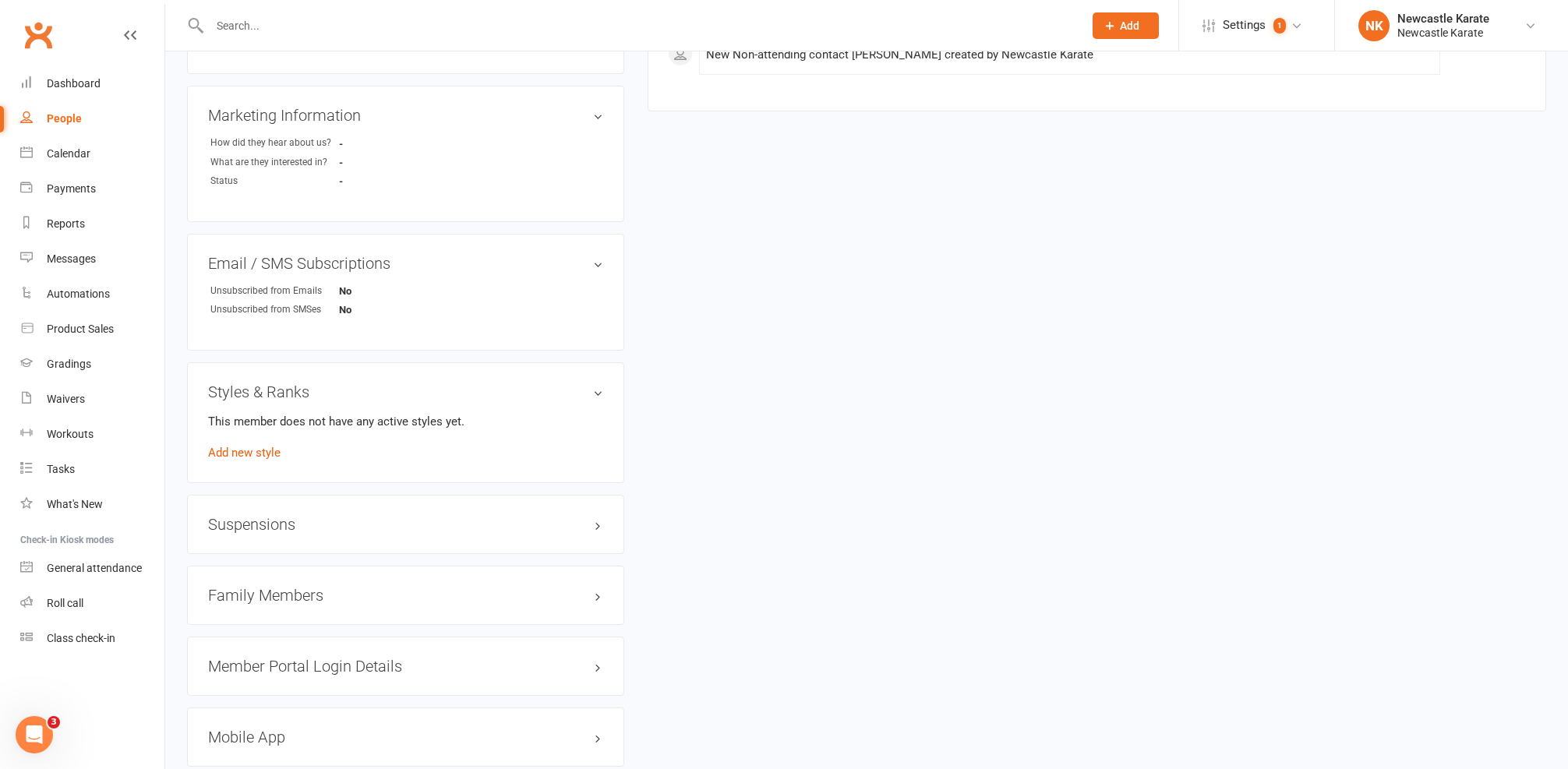
scroll to position [914, 0]
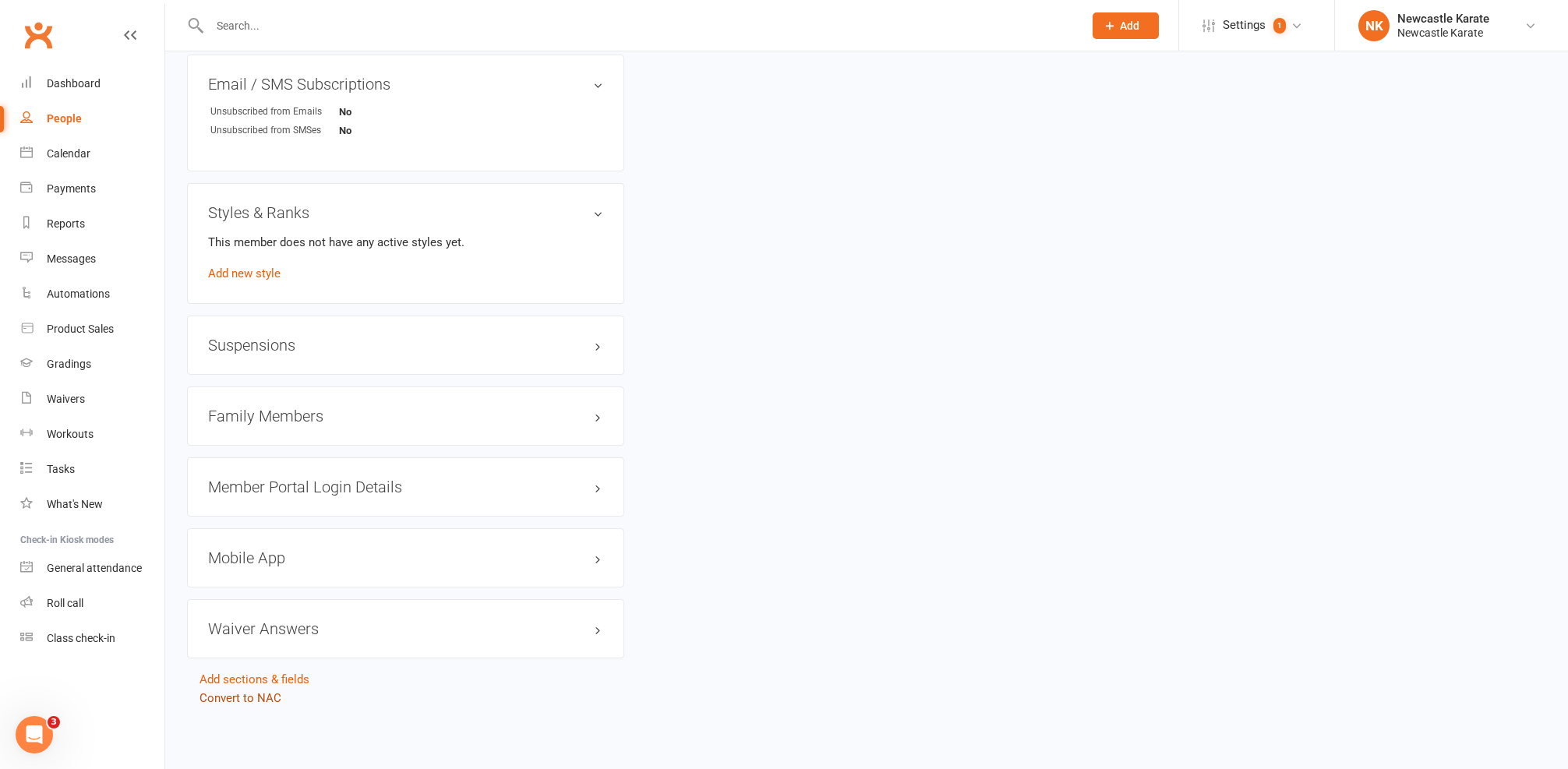
click at [247, 691] on link "Convert to NAC" at bounding box center [240, 698] width 82 height 14
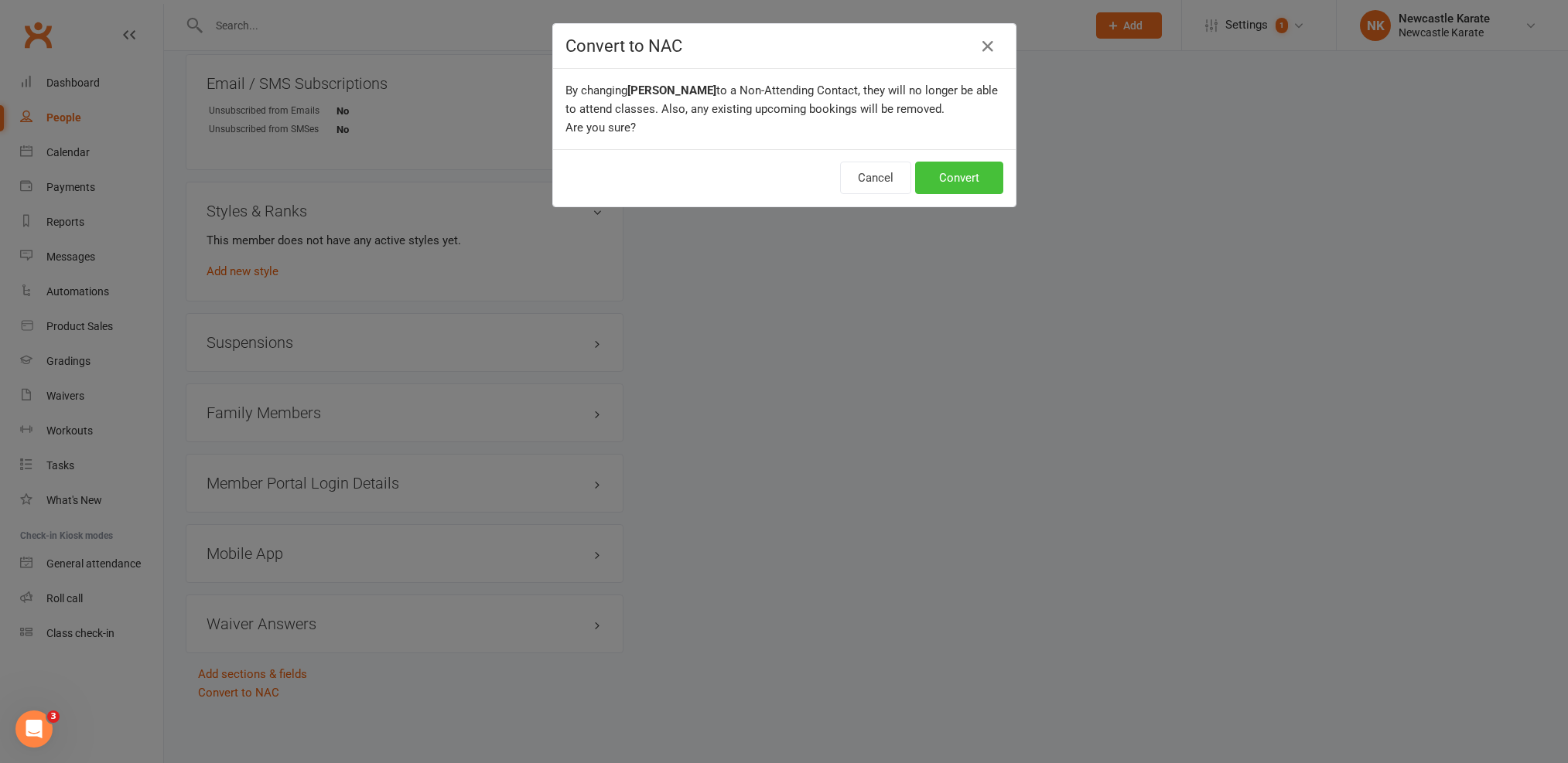
click at [959, 179] on button "Convert" at bounding box center [959, 178] width 88 height 33
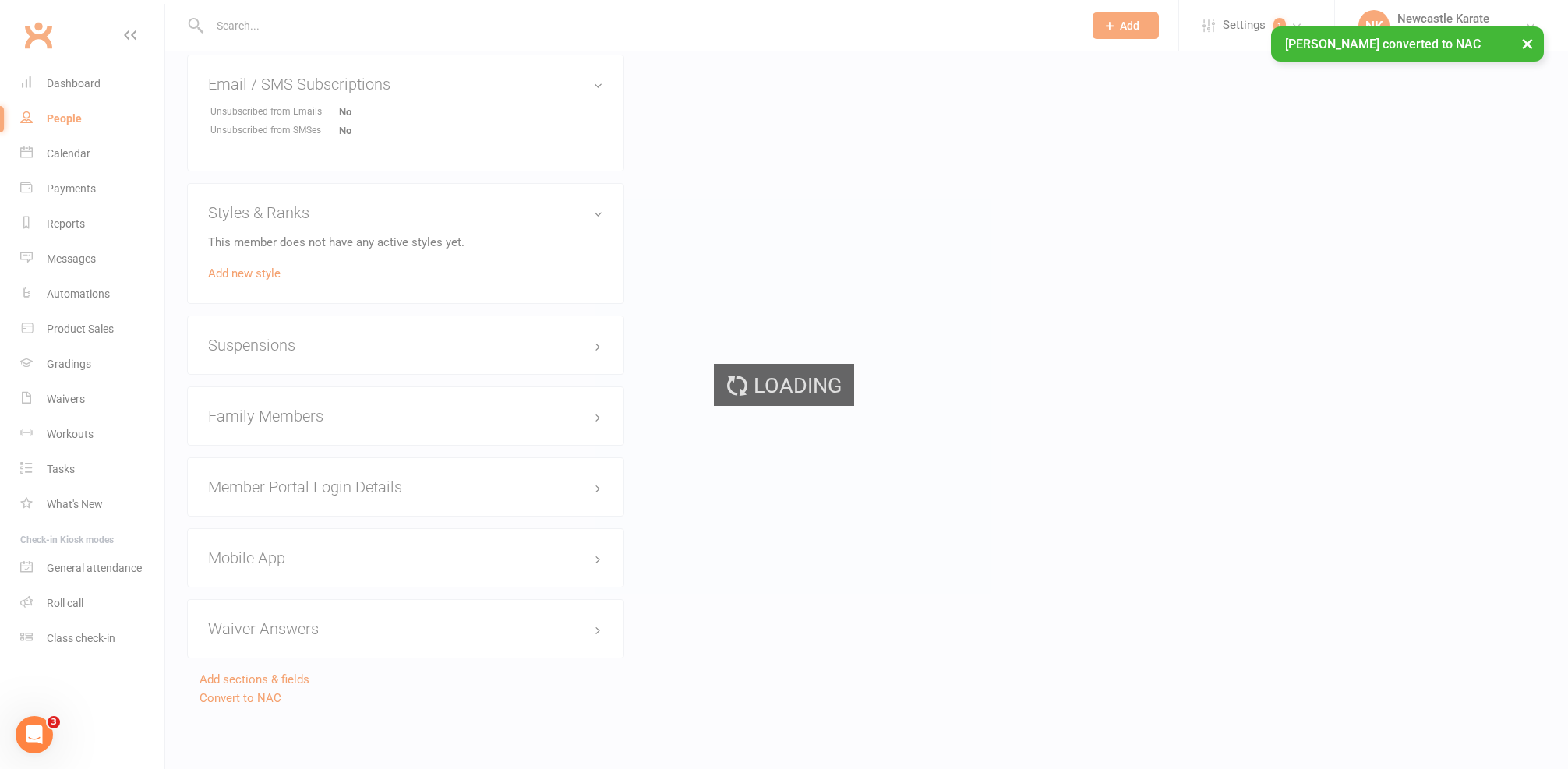
scroll to position [0, 0]
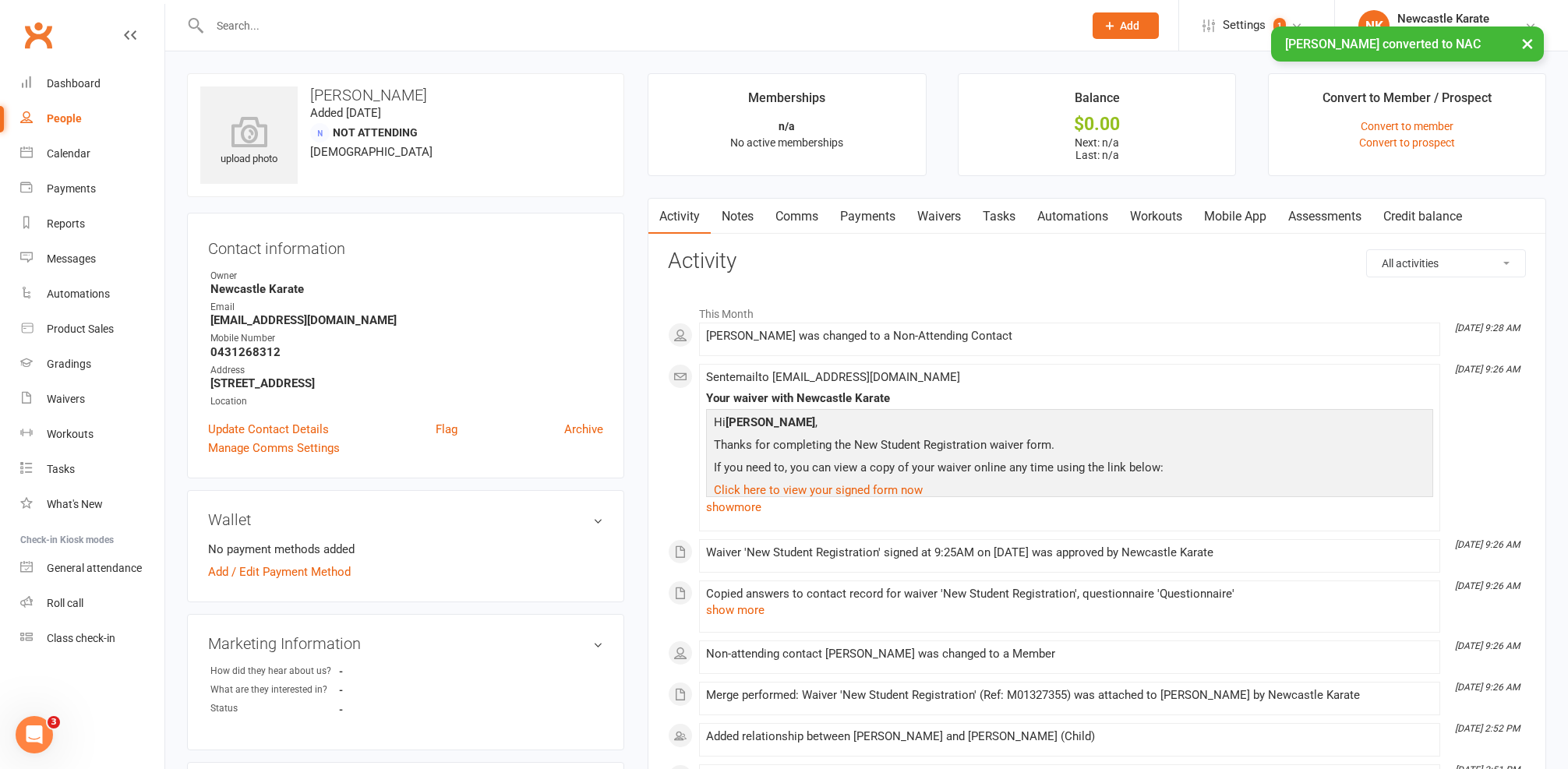
scroll to position [532, 0]
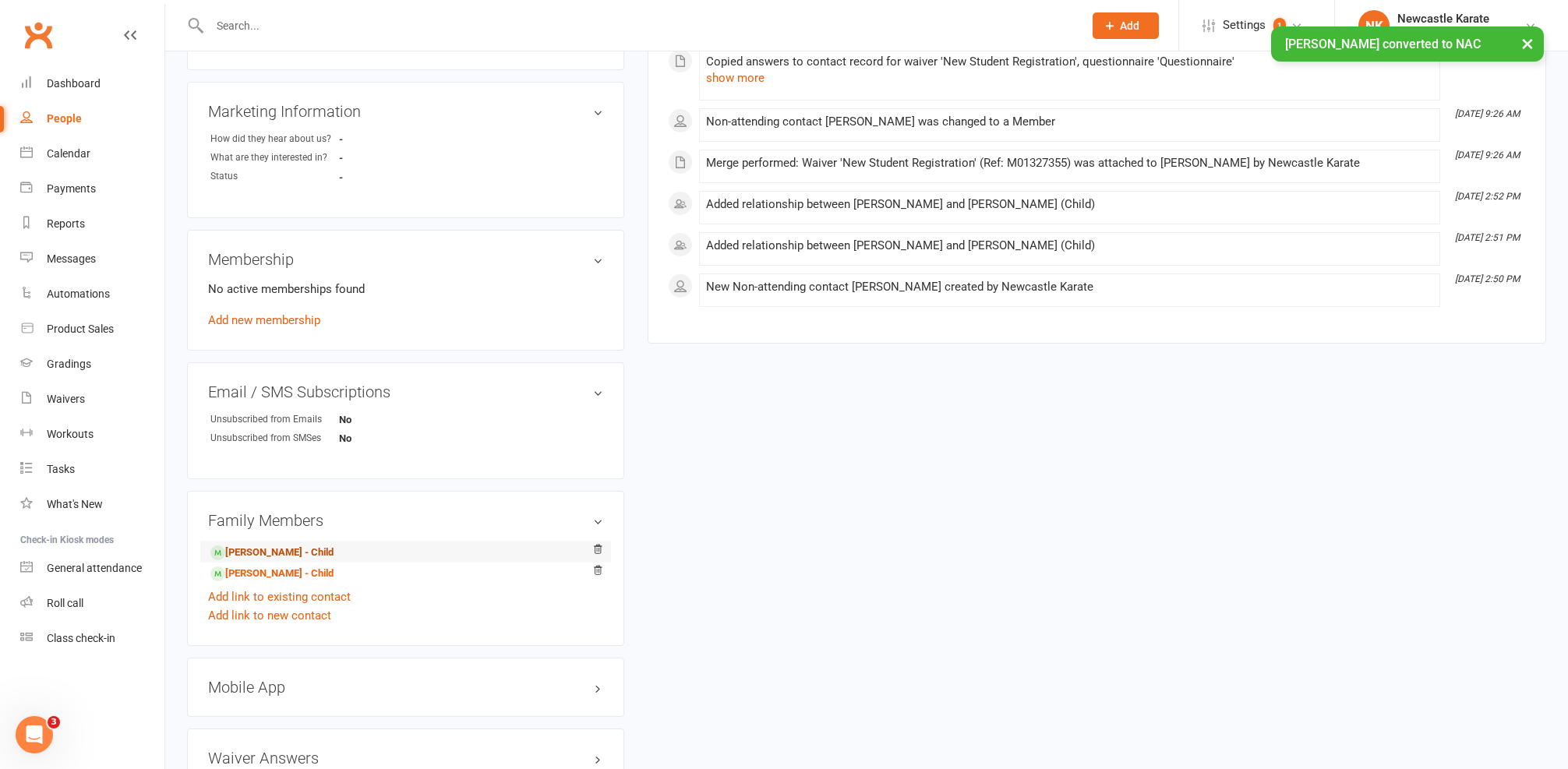
click at [250, 557] on link "Nolan Richards - Child" at bounding box center [271, 553] width 123 height 16
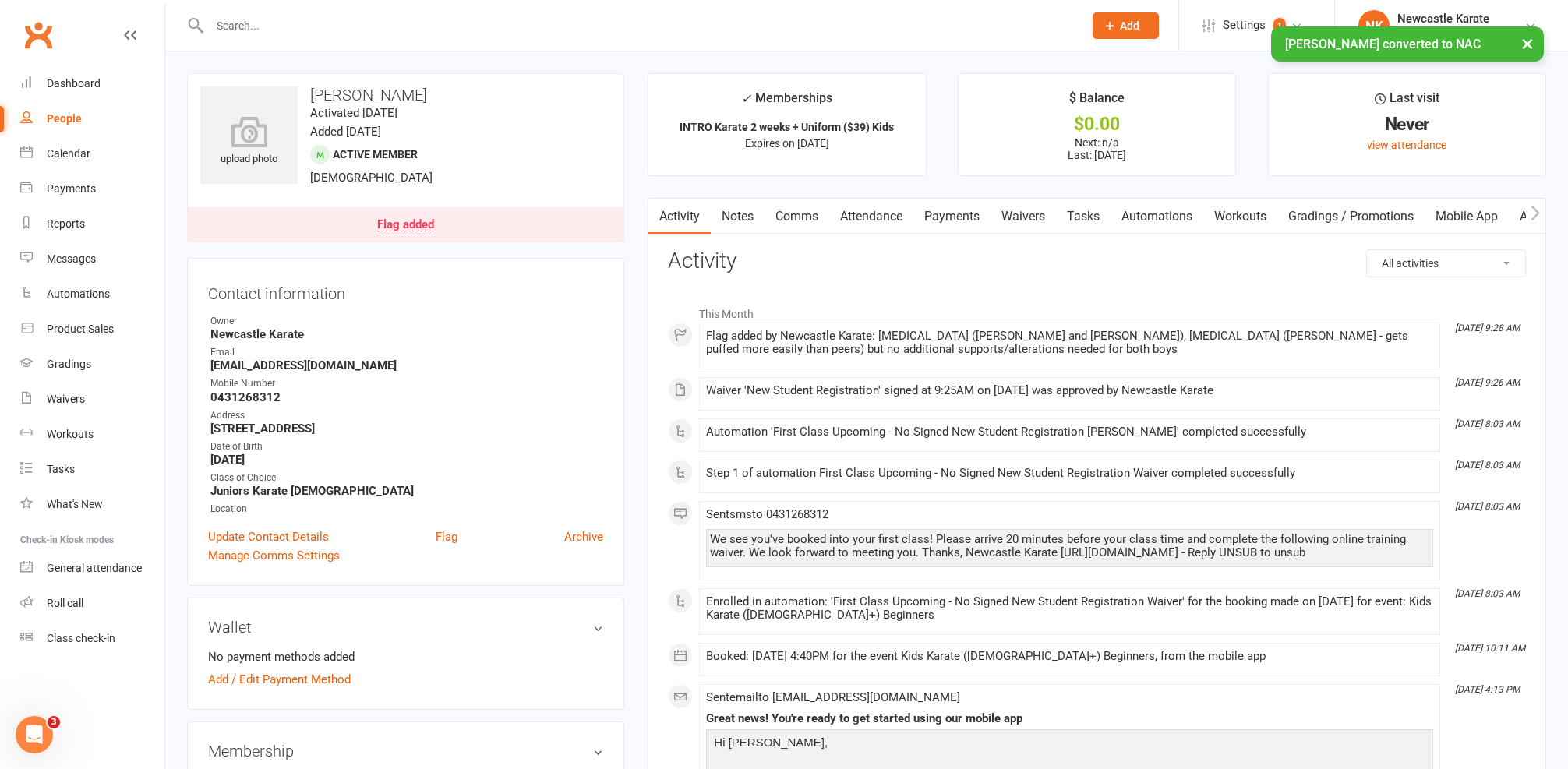
click at [362, 219] on link "Flag added" at bounding box center [405, 225] width 436 height 35
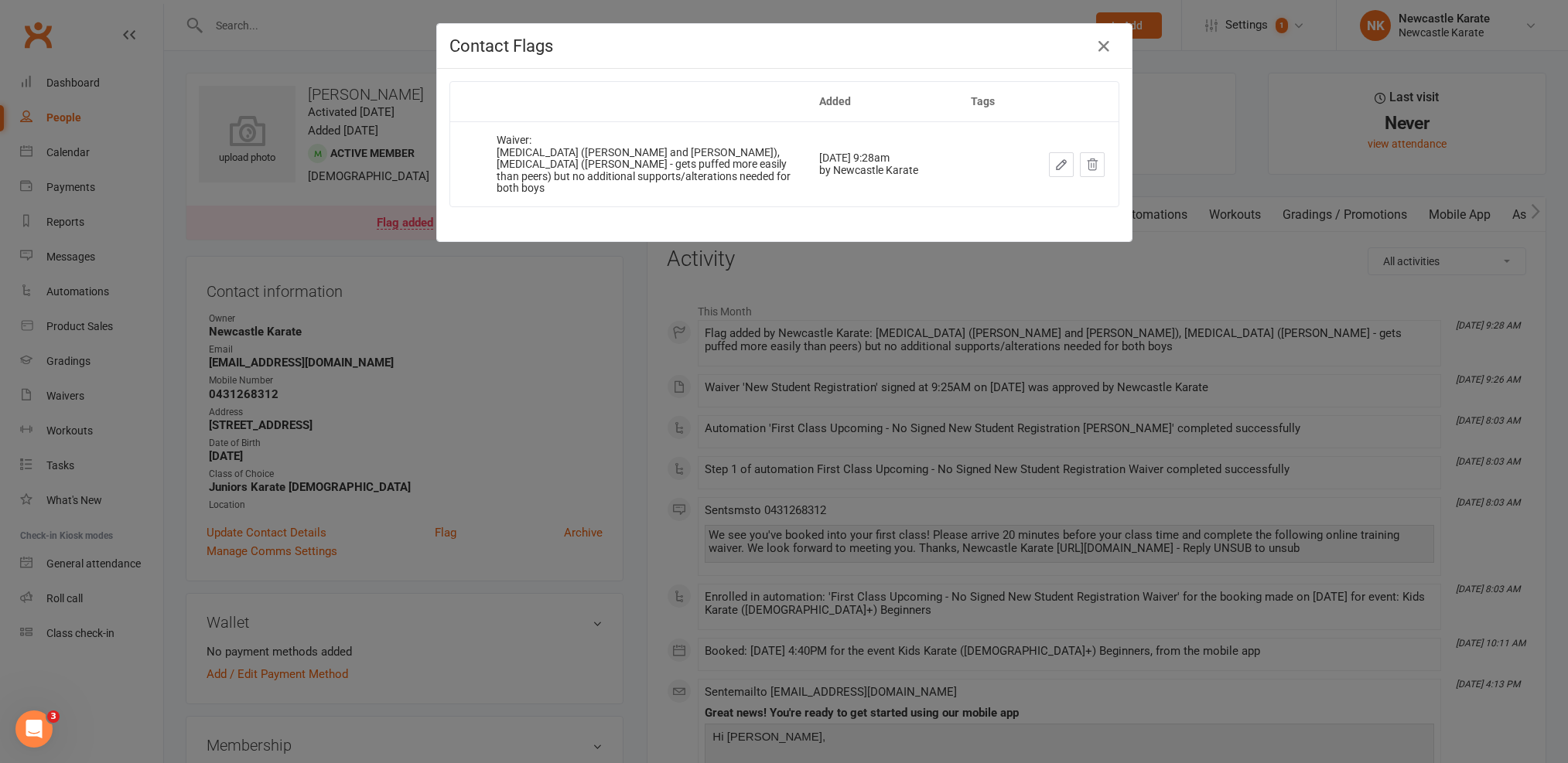
click at [1058, 158] on icon "button" at bounding box center [1060, 164] width 14 height 14
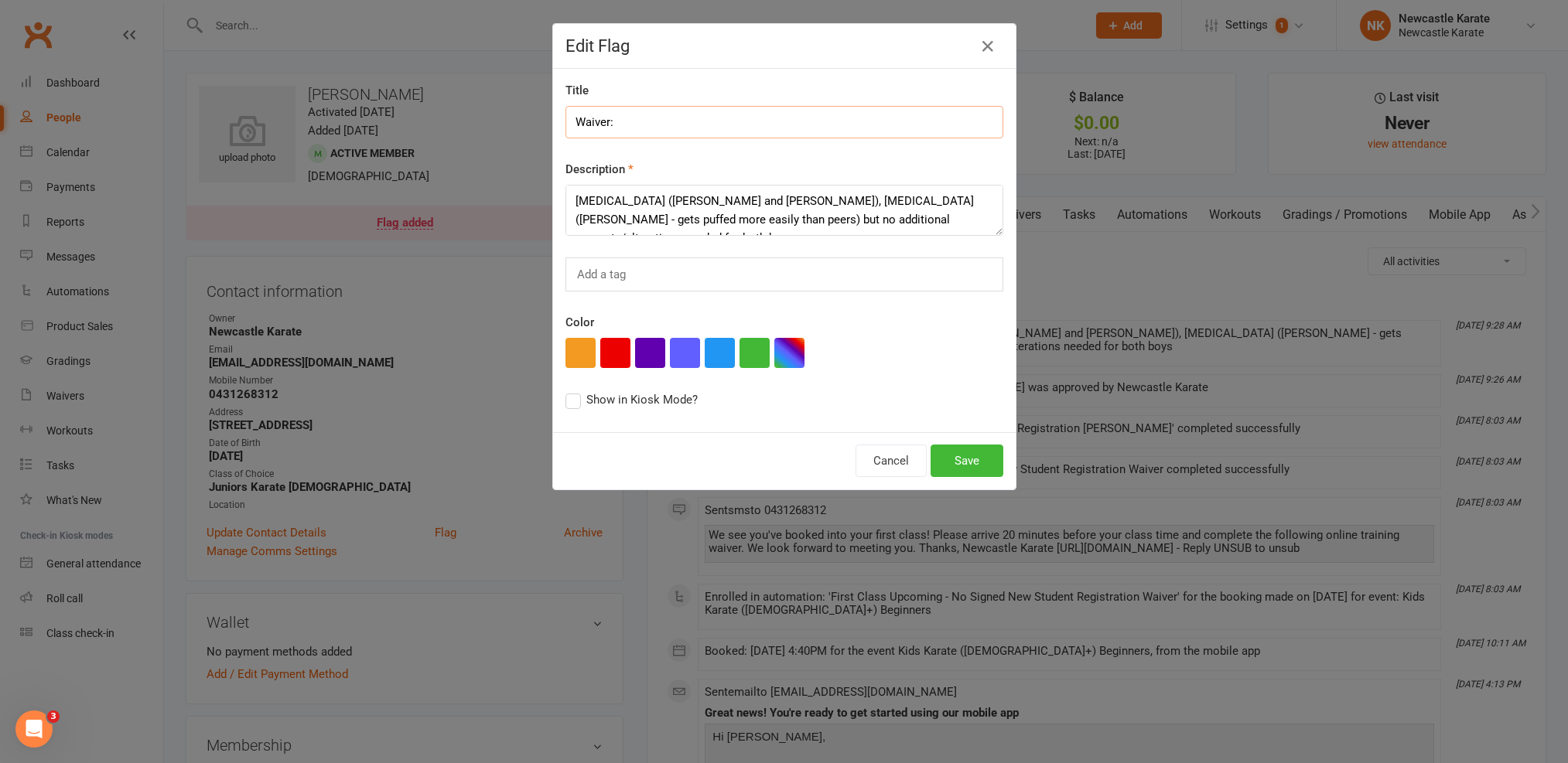
click at [737, 138] on input "Waiver:" at bounding box center [784, 122] width 438 height 33
type input "Waiver:"
click at [987, 40] on icon "button" at bounding box center [988, 46] width 18 height 18
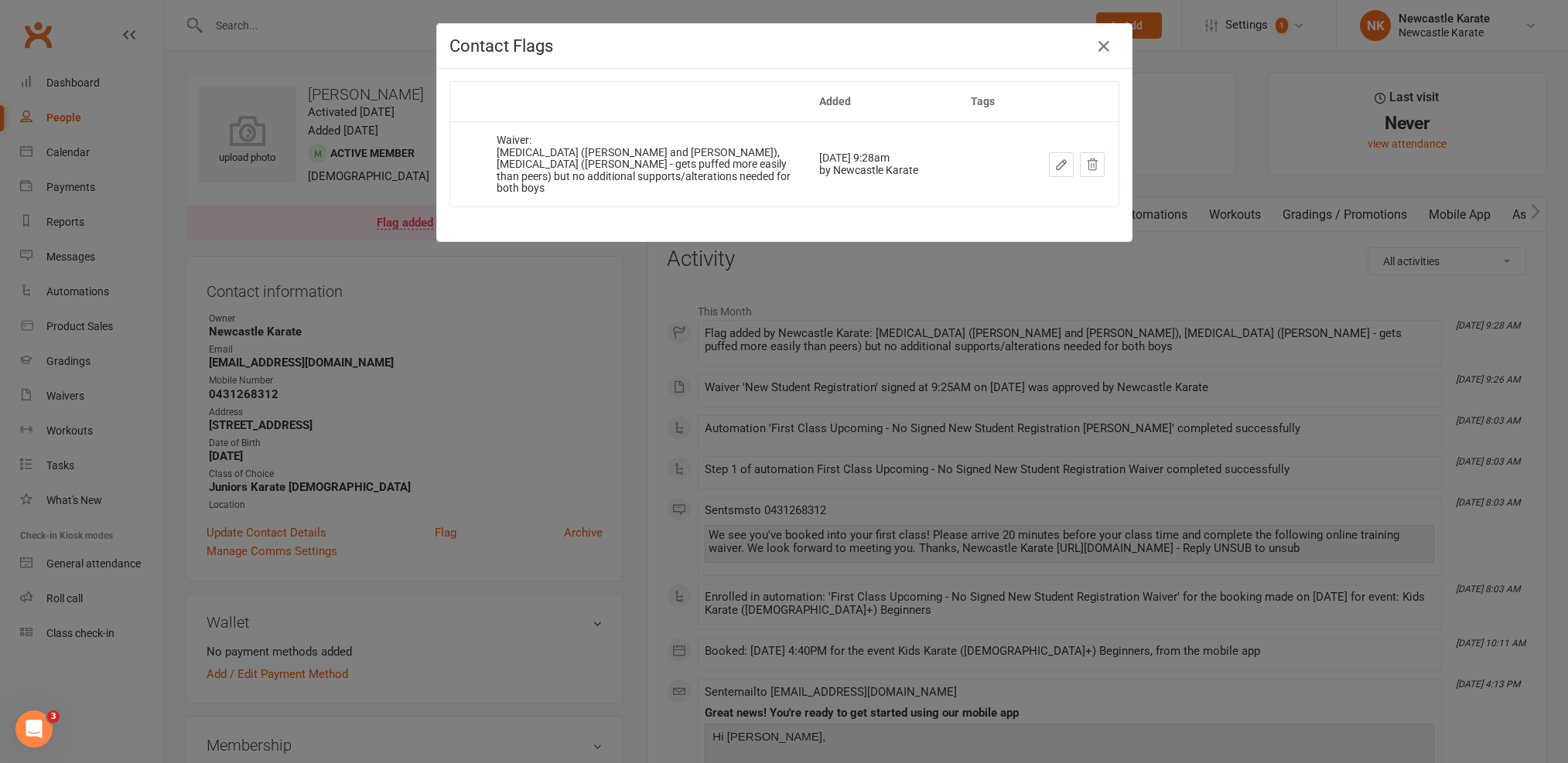
click at [1111, 53] on h4 "Contact Flags" at bounding box center [784, 45] width 670 height 19
click at [1107, 50] on button "button" at bounding box center [1103, 46] width 24 height 24
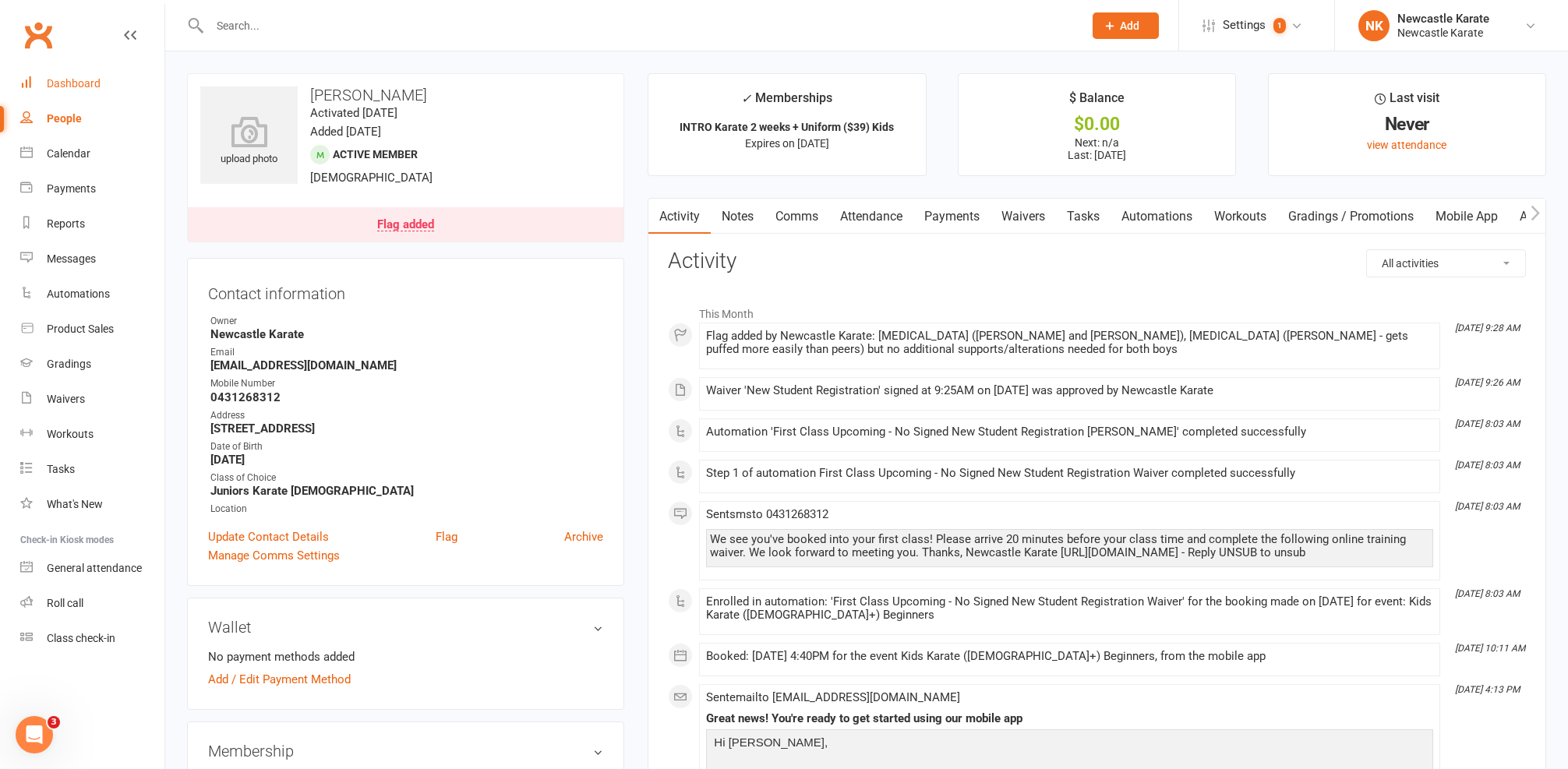
click at [40, 87] on link "Dashboard" at bounding box center [92, 84] width 144 height 35
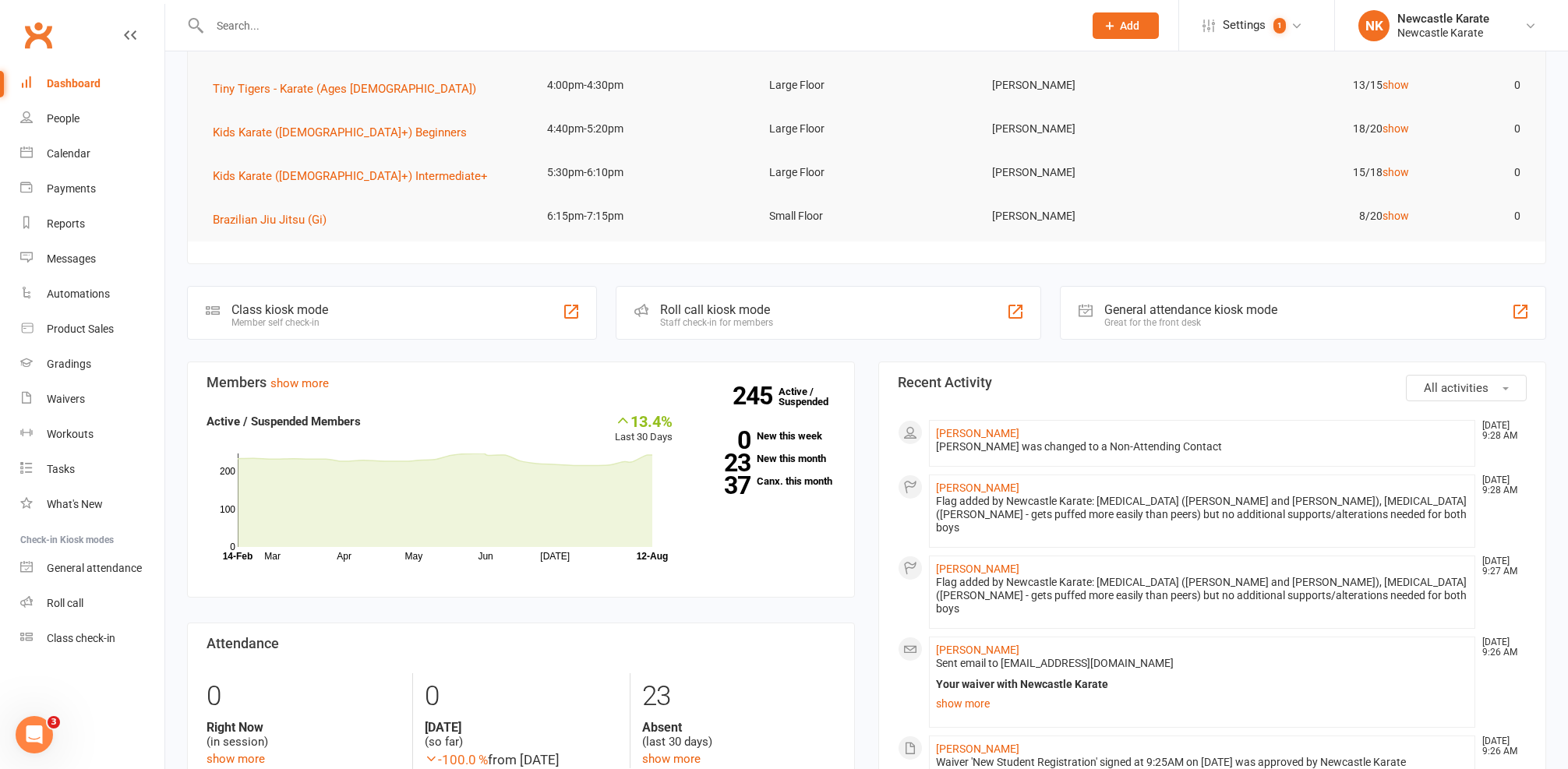
scroll to position [289, 0]
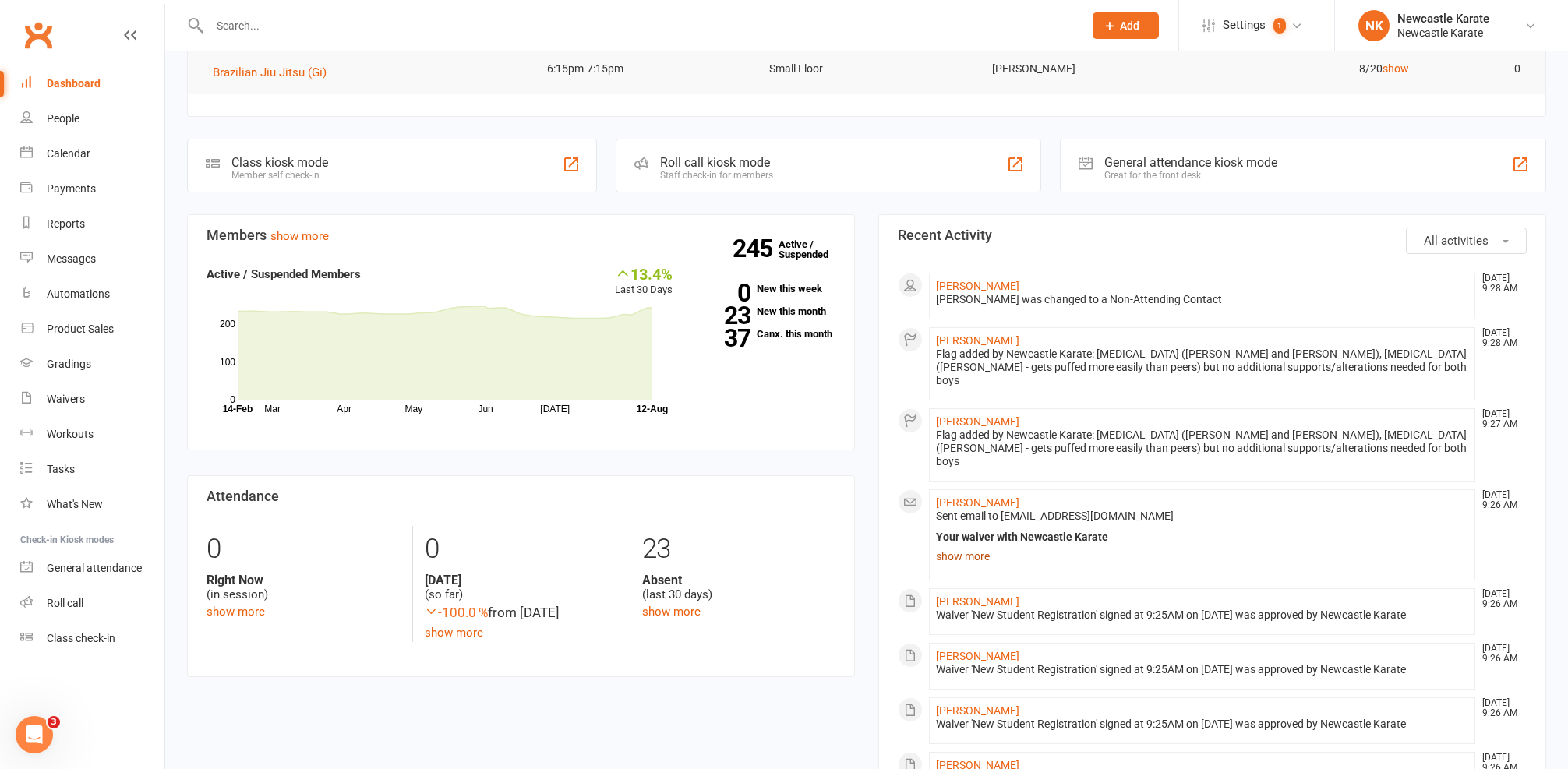
click at [952, 545] on link "show more" at bounding box center [1202, 556] width 532 height 22
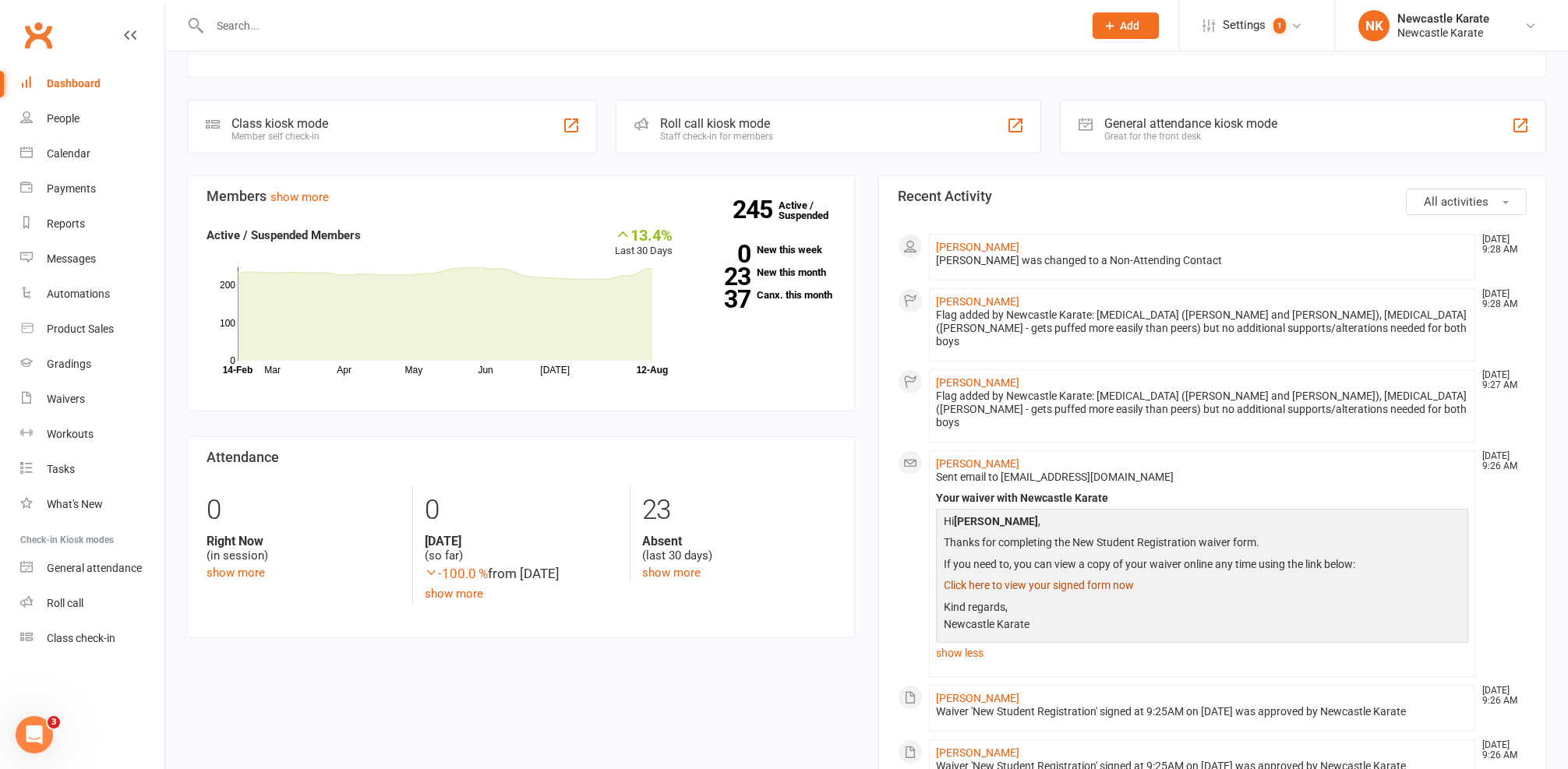
scroll to position [331, 0]
click at [947, 641] on li "Jody Richards Aug 12, 9:26 AM Sent email to jayandjodyrichards@gmail.com Your w…" at bounding box center [1202, 561] width 546 height 226
click at [948, 631] on li "Jody Richards Aug 12, 9:26 AM Sent email to jayandjodyrichards@gmail.com Your w…" at bounding box center [1202, 561] width 546 height 226
click at [957, 639] on link "show less" at bounding box center [1202, 650] width 532 height 22
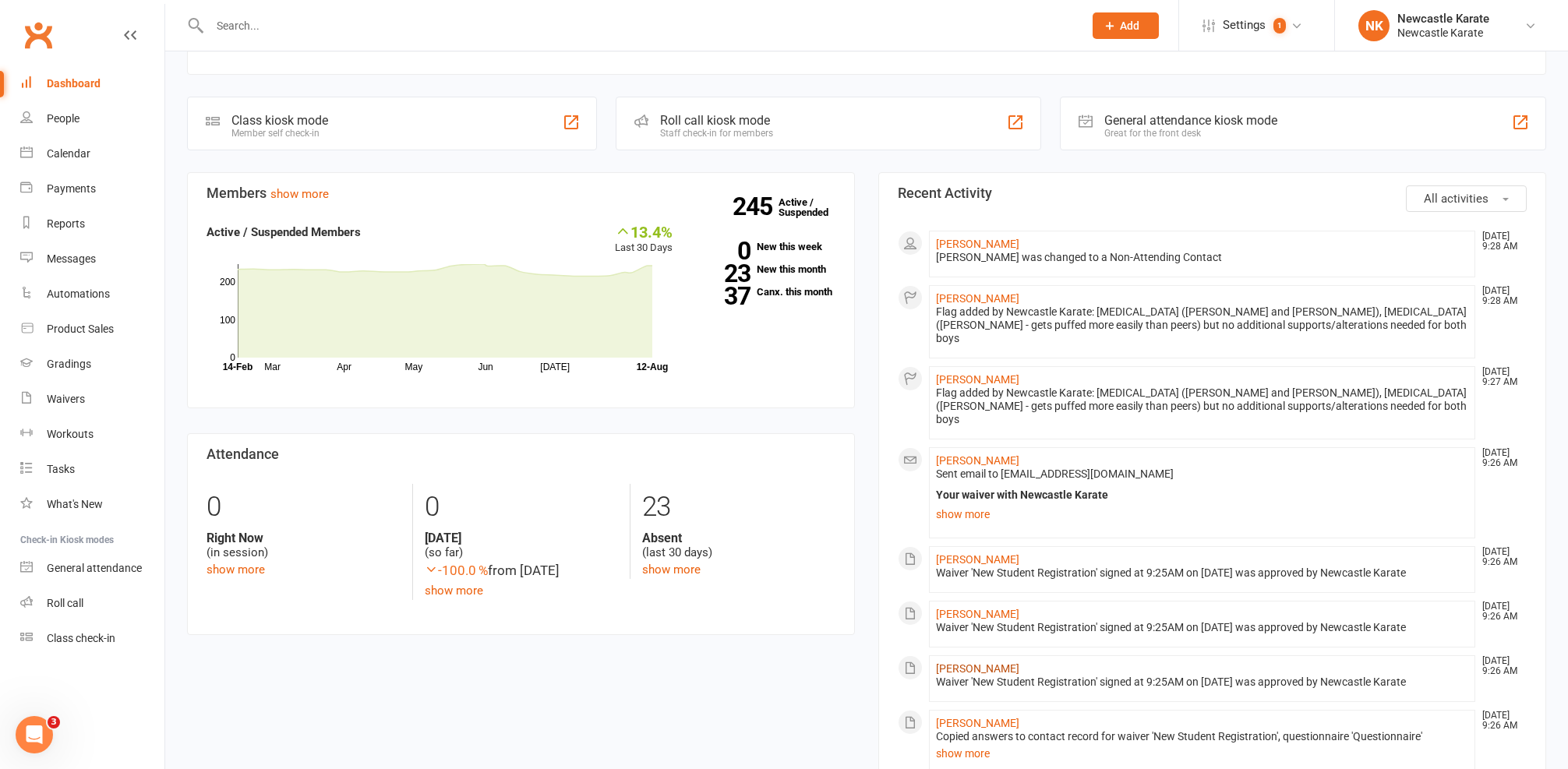
click at [984, 662] on link "Jody Richards" at bounding box center [977, 669] width 83 height 13
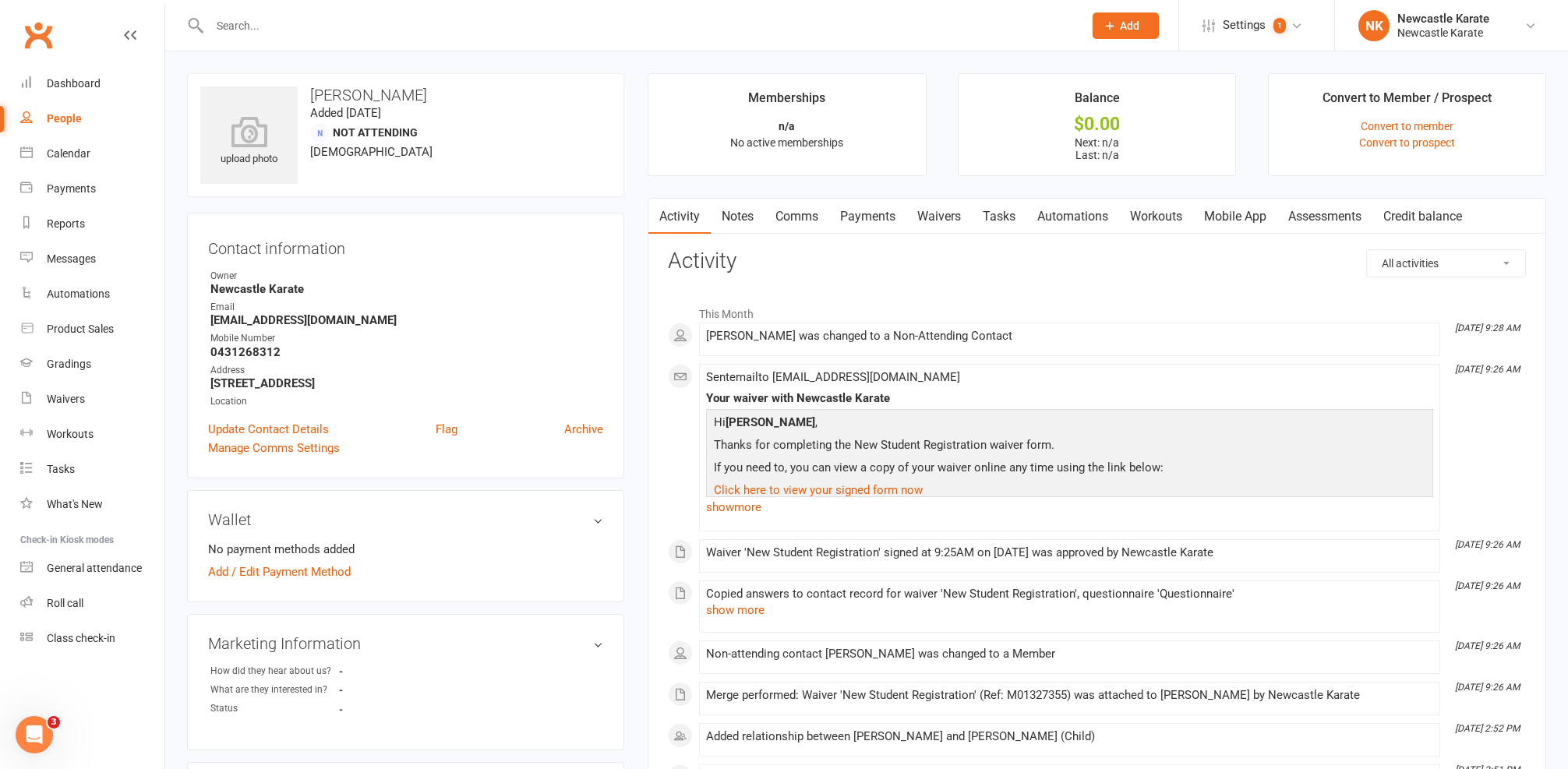
scroll to position [143, 0]
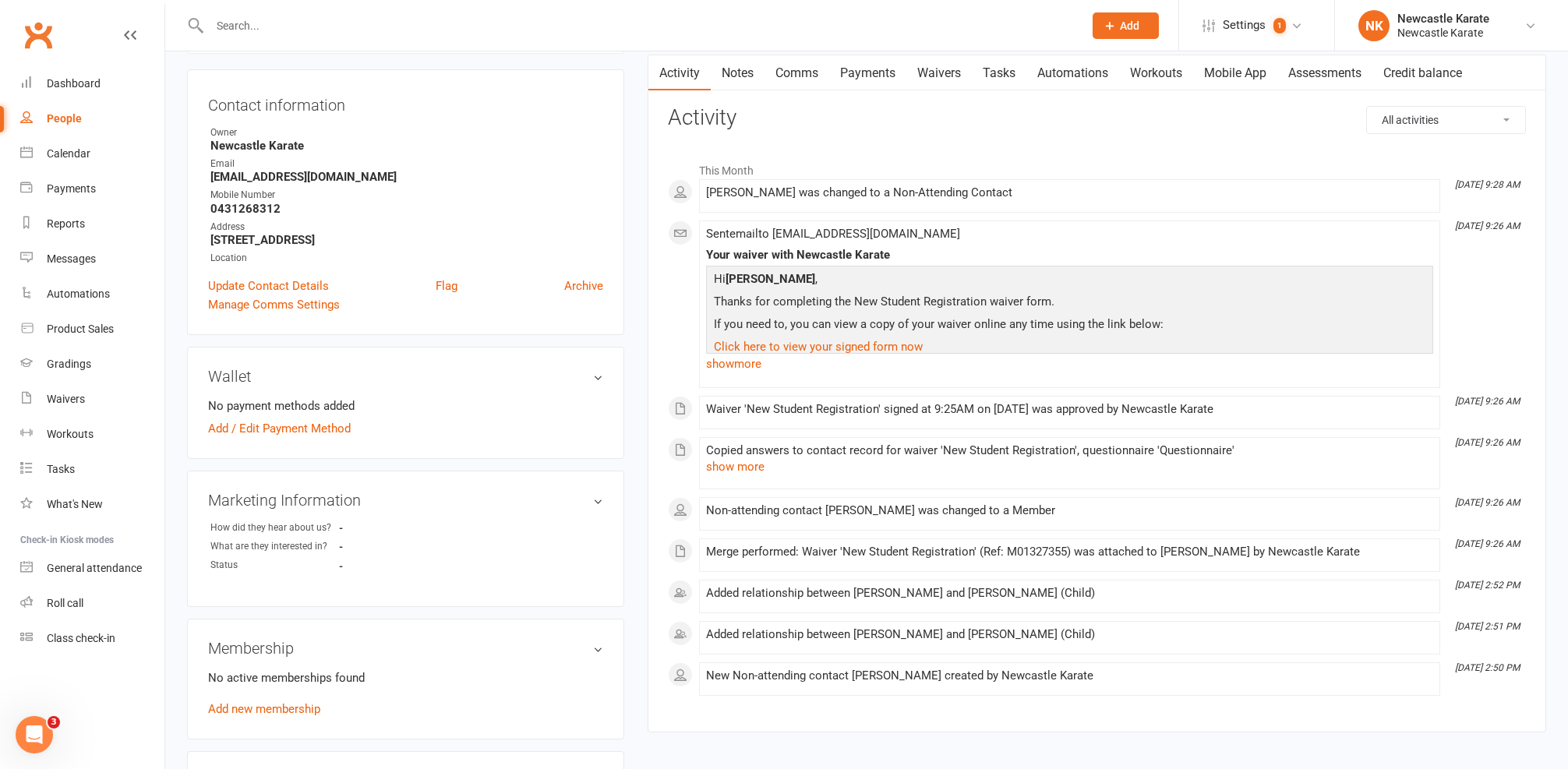
click at [742, 376] on div "Sent email to jayandjodyrichards@gmail.com Your waiver with Newcastle Karate Hi…" at bounding box center [1069, 304] width 727 height 153
click at [745, 370] on link "show more" at bounding box center [1069, 364] width 727 height 22
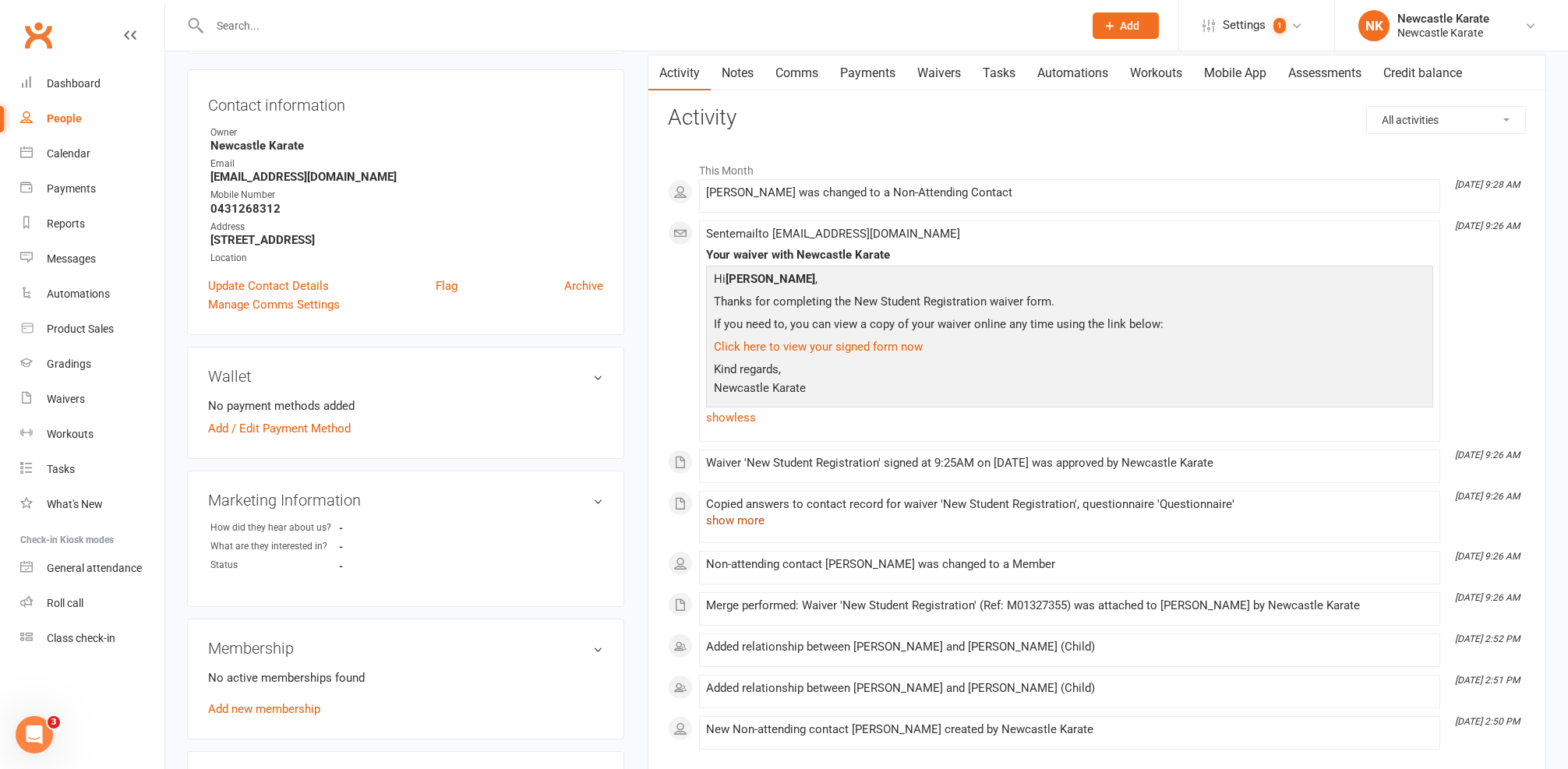
click at [725, 526] on button "show more" at bounding box center [735, 521] width 58 height 18
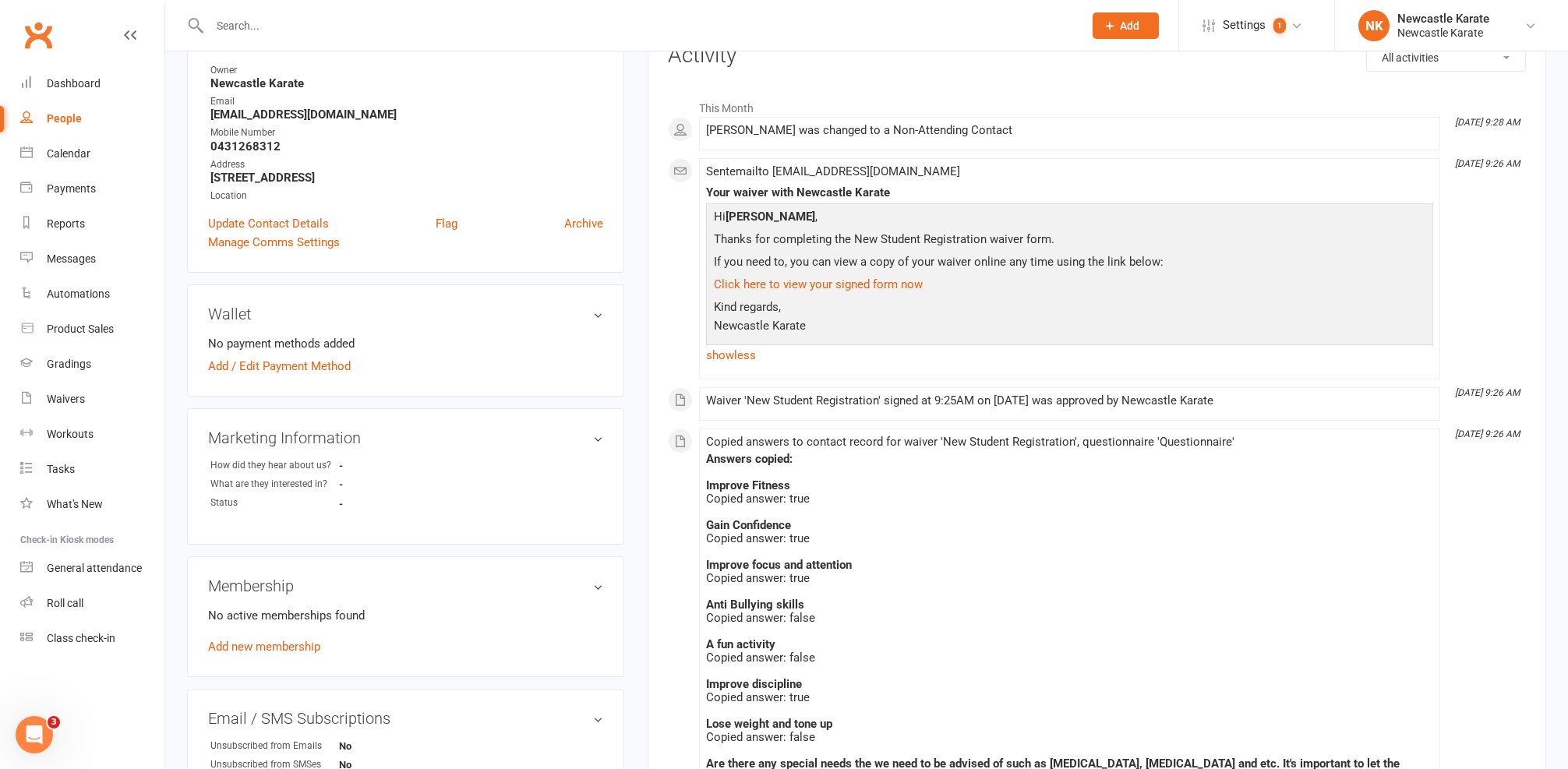
scroll to position [0, 0]
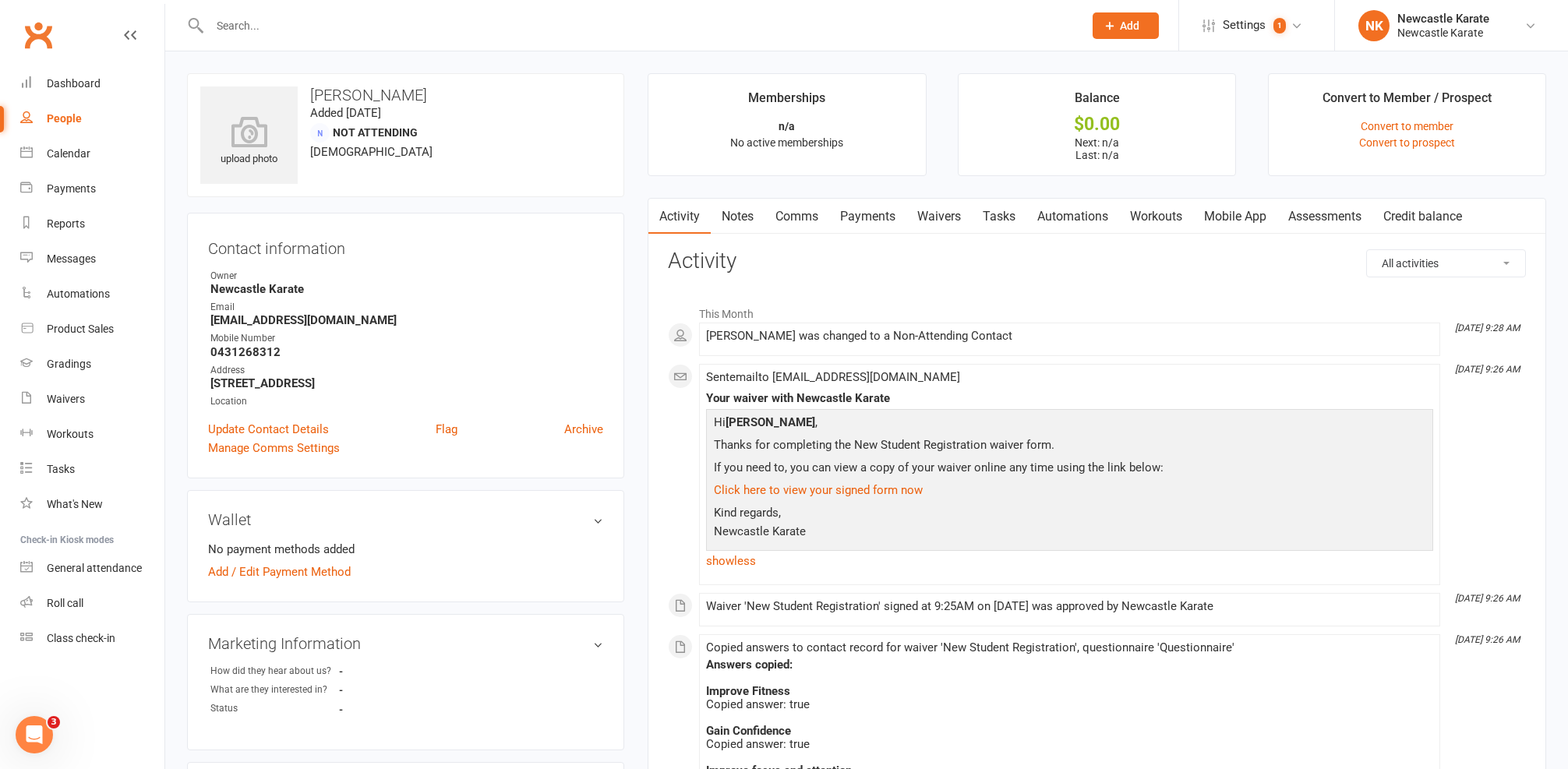
click at [86, 61] on div "Clubworx" at bounding box center [82, 44] width 164 height 58
click at [87, 75] on link "Dashboard" at bounding box center [92, 84] width 144 height 35
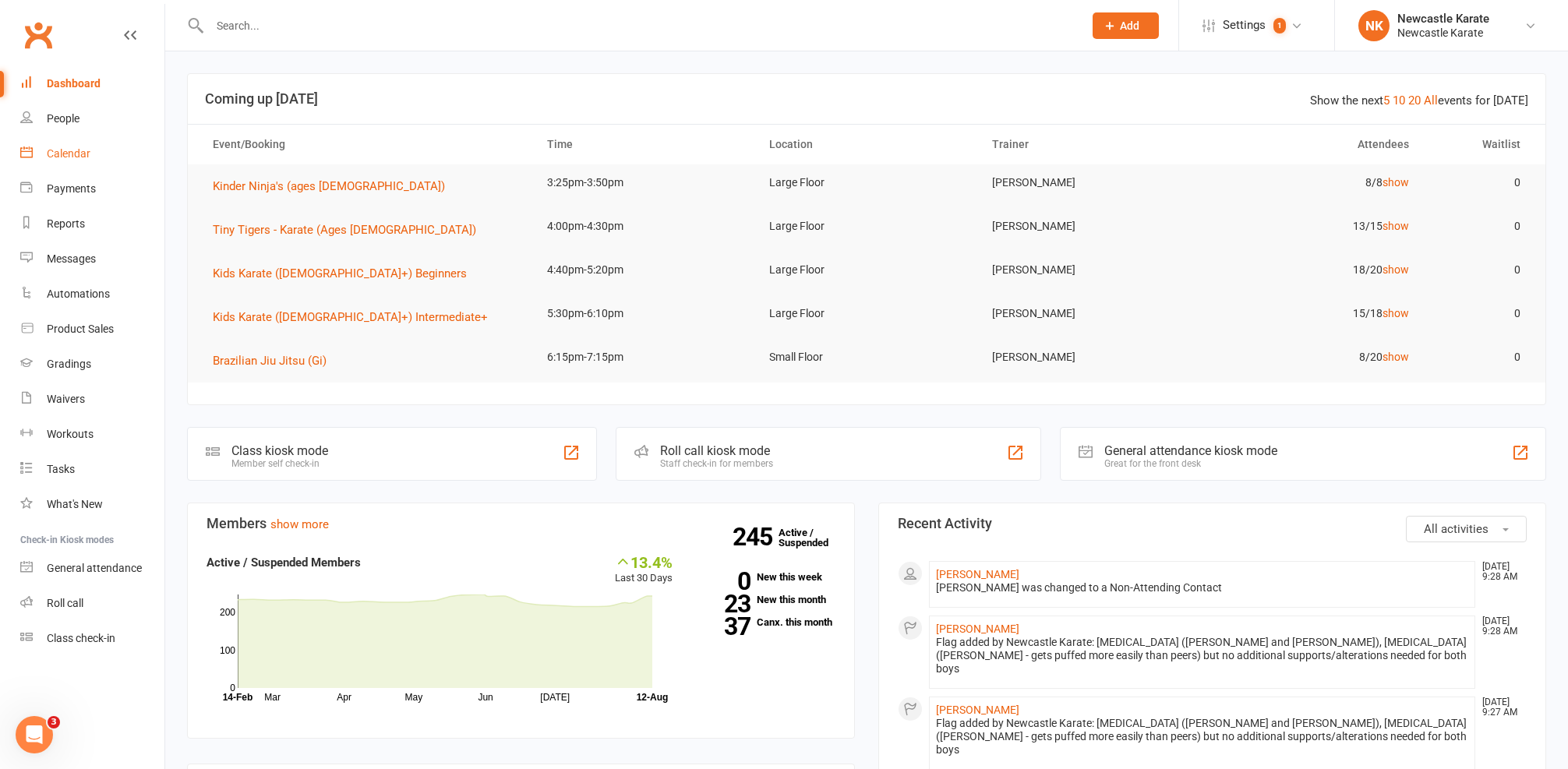
click at [107, 146] on link "Calendar" at bounding box center [92, 153] width 144 height 35
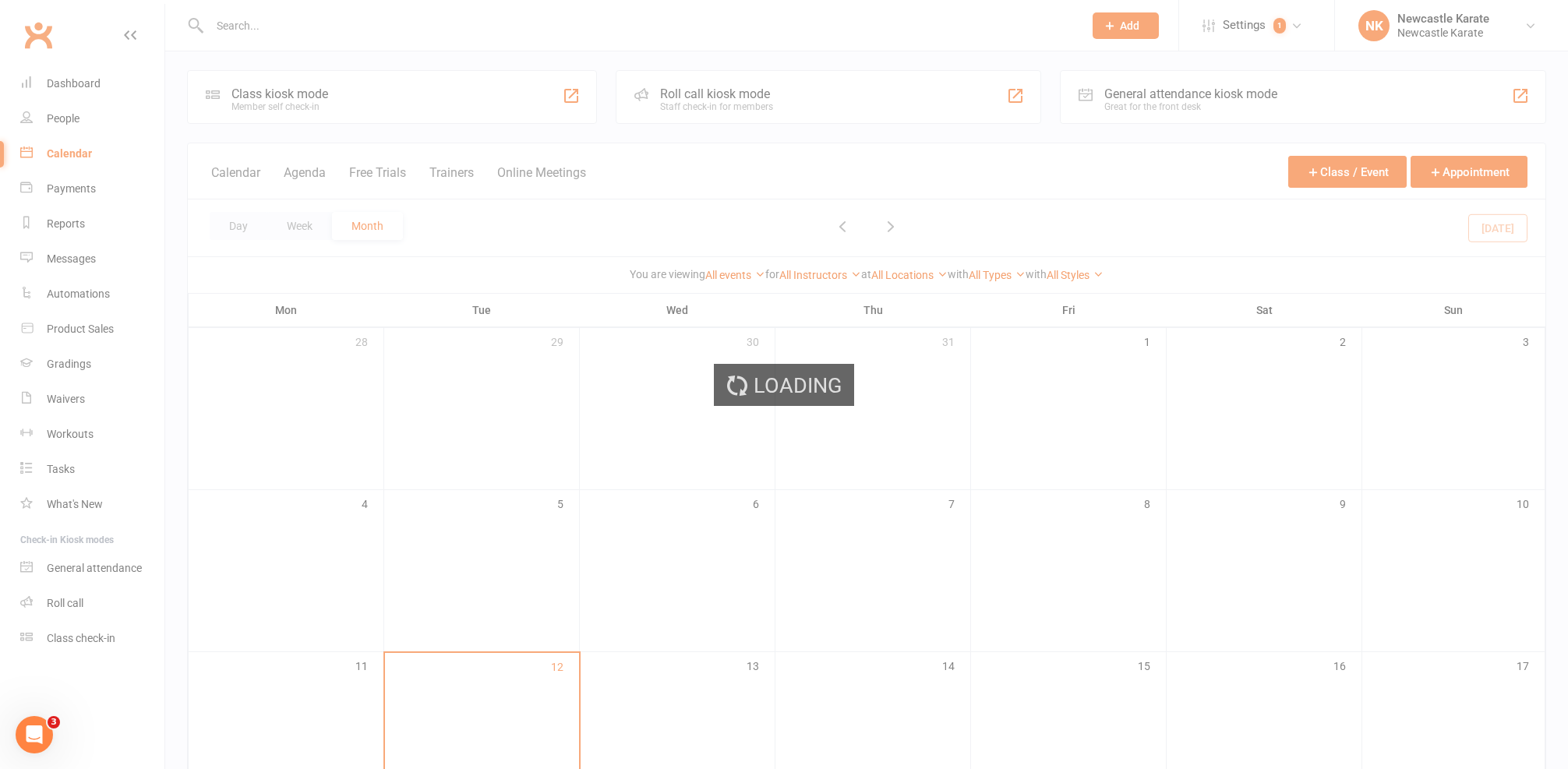
scroll to position [265, 0]
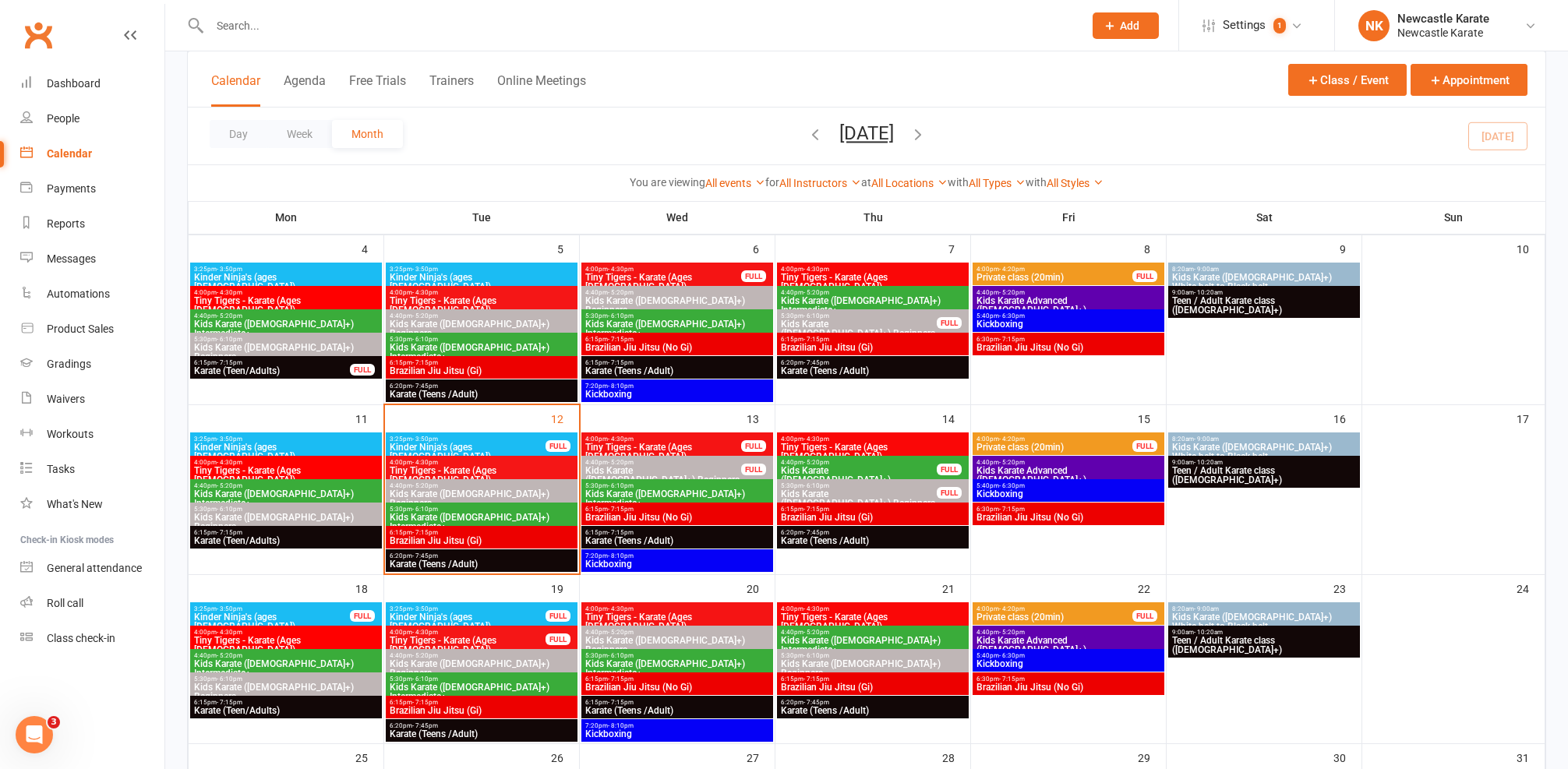
click at [468, 487] on span "4:40pm - 5:20pm" at bounding box center [481, 486] width 185 height 7
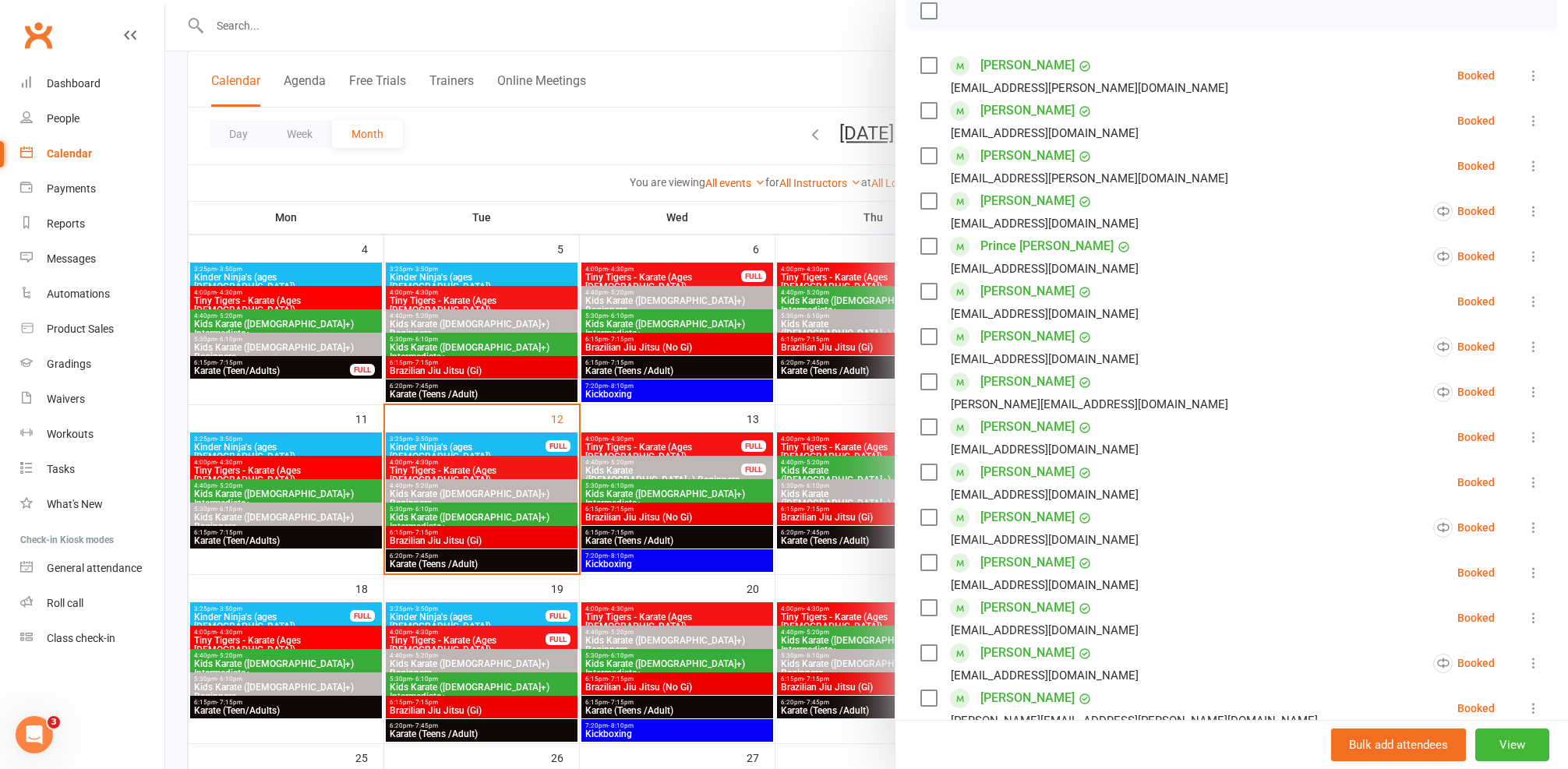
scroll to position [369, 0]
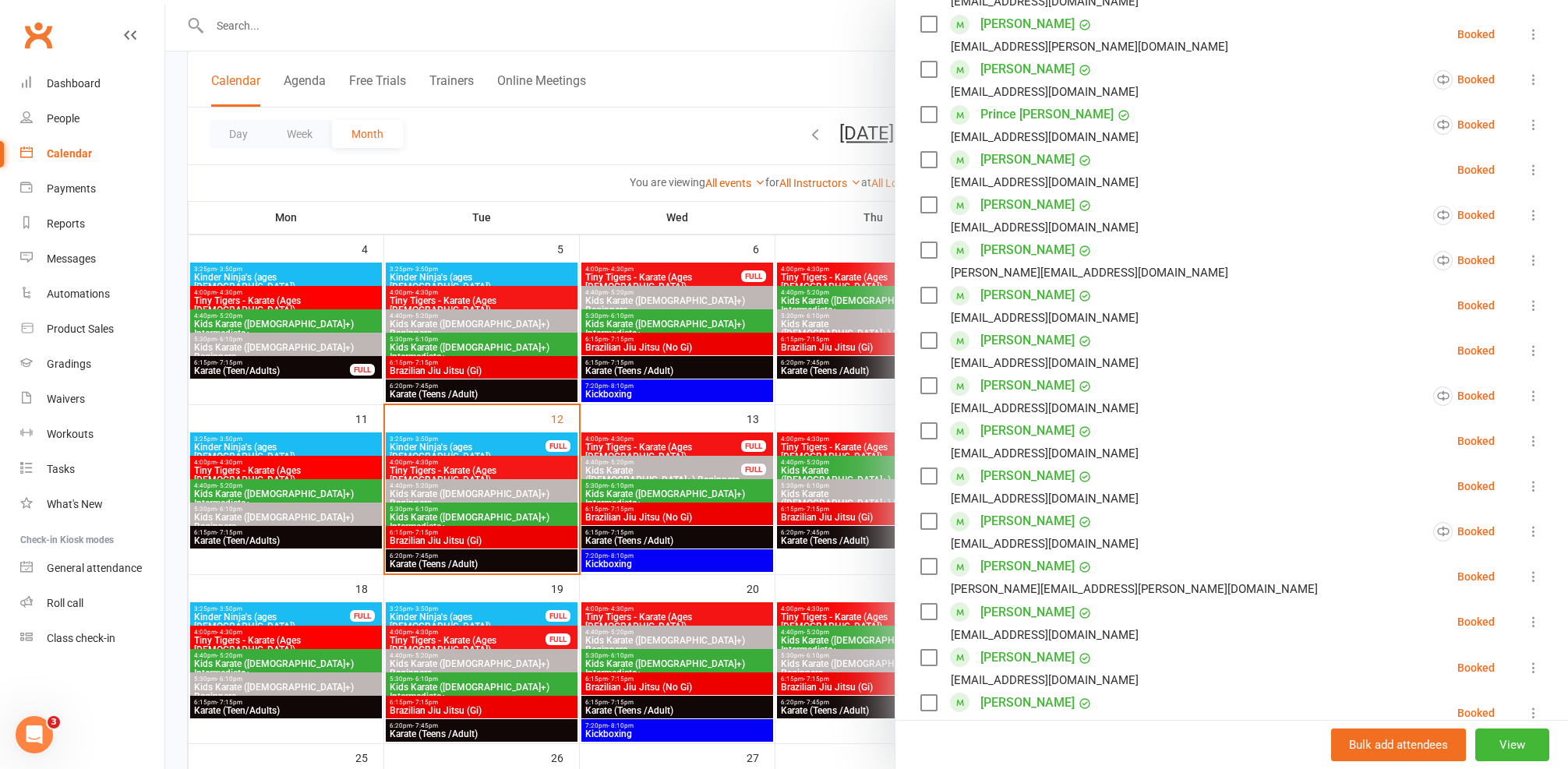
click at [1028, 381] on link "Lily Robinson" at bounding box center [1027, 385] width 94 height 25
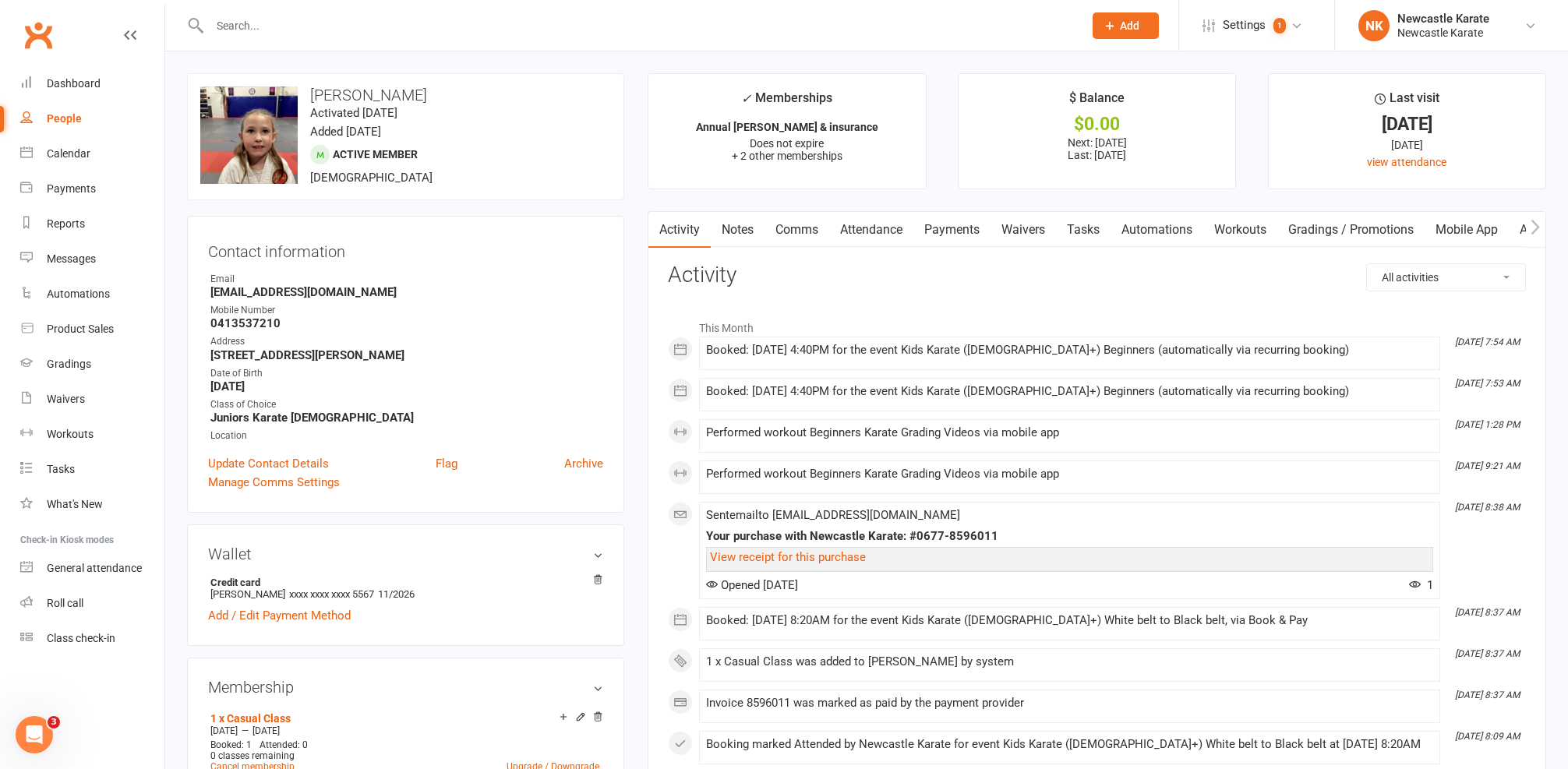
click at [900, 226] on link "Attendance" at bounding box center [871, 229] width 84 height 36
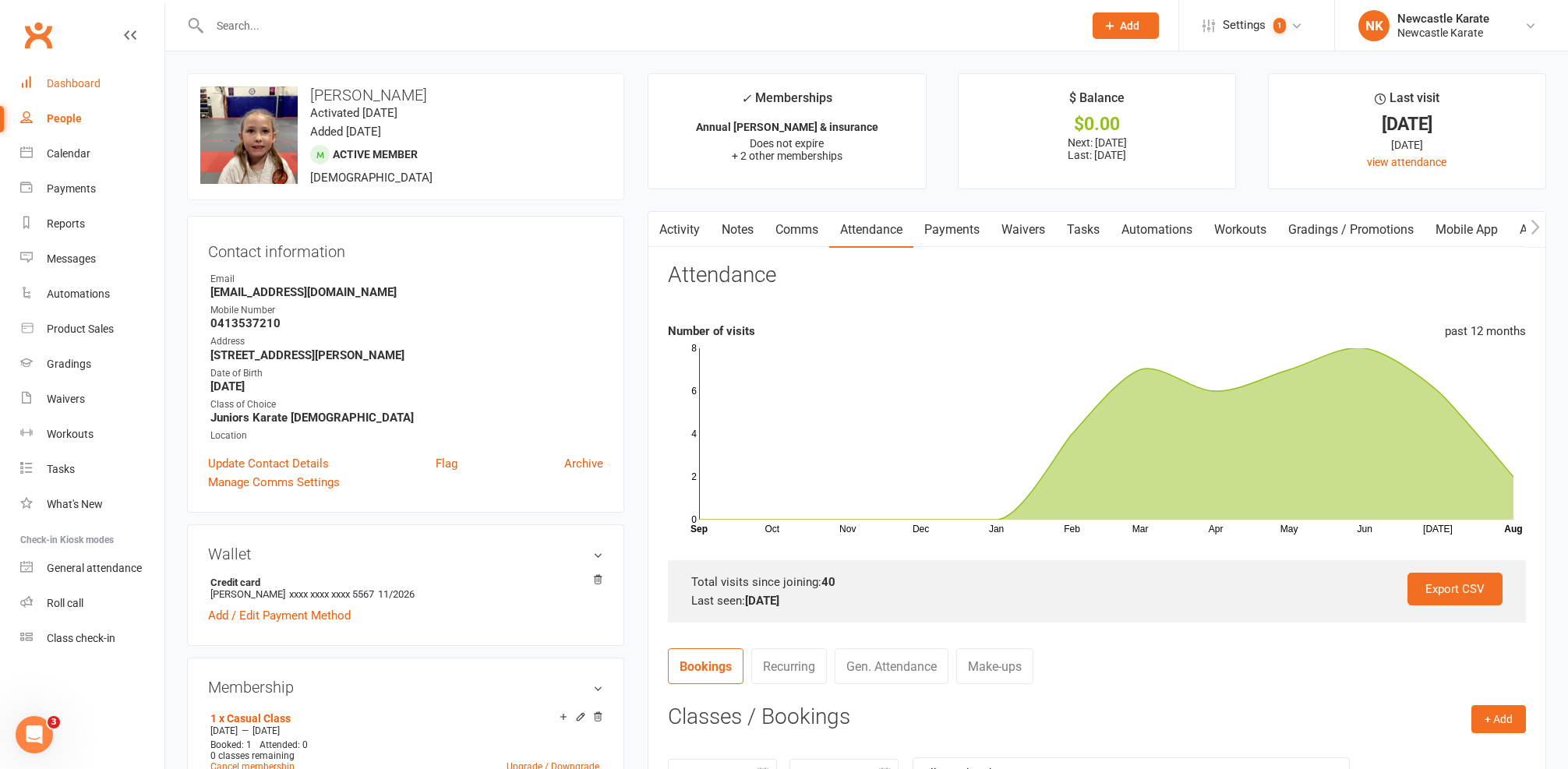
click at [77, 90] on link "Dashboard" at bounding box center [92, 84] width 144 height 35
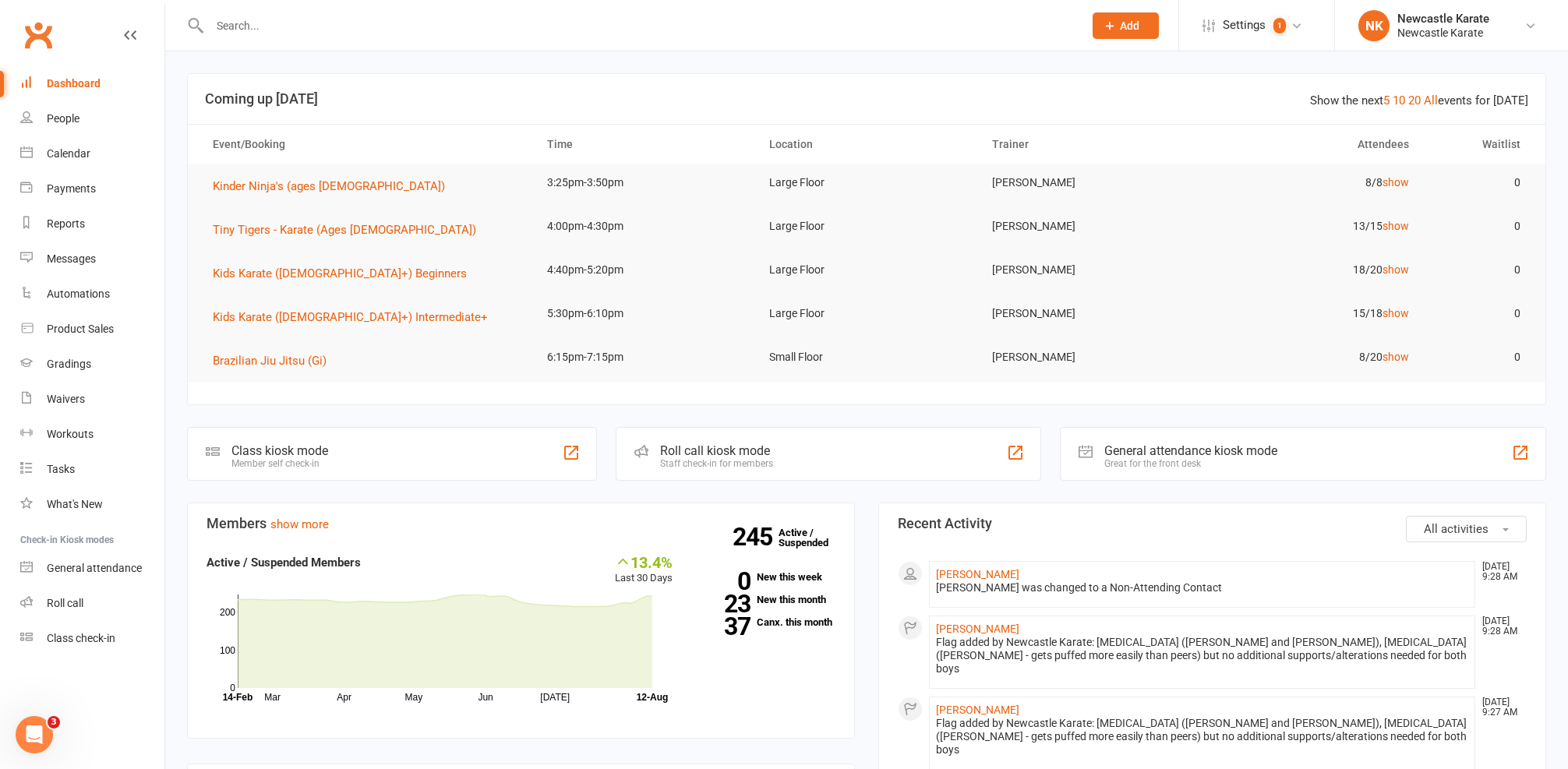
scroll to position [315, 0]
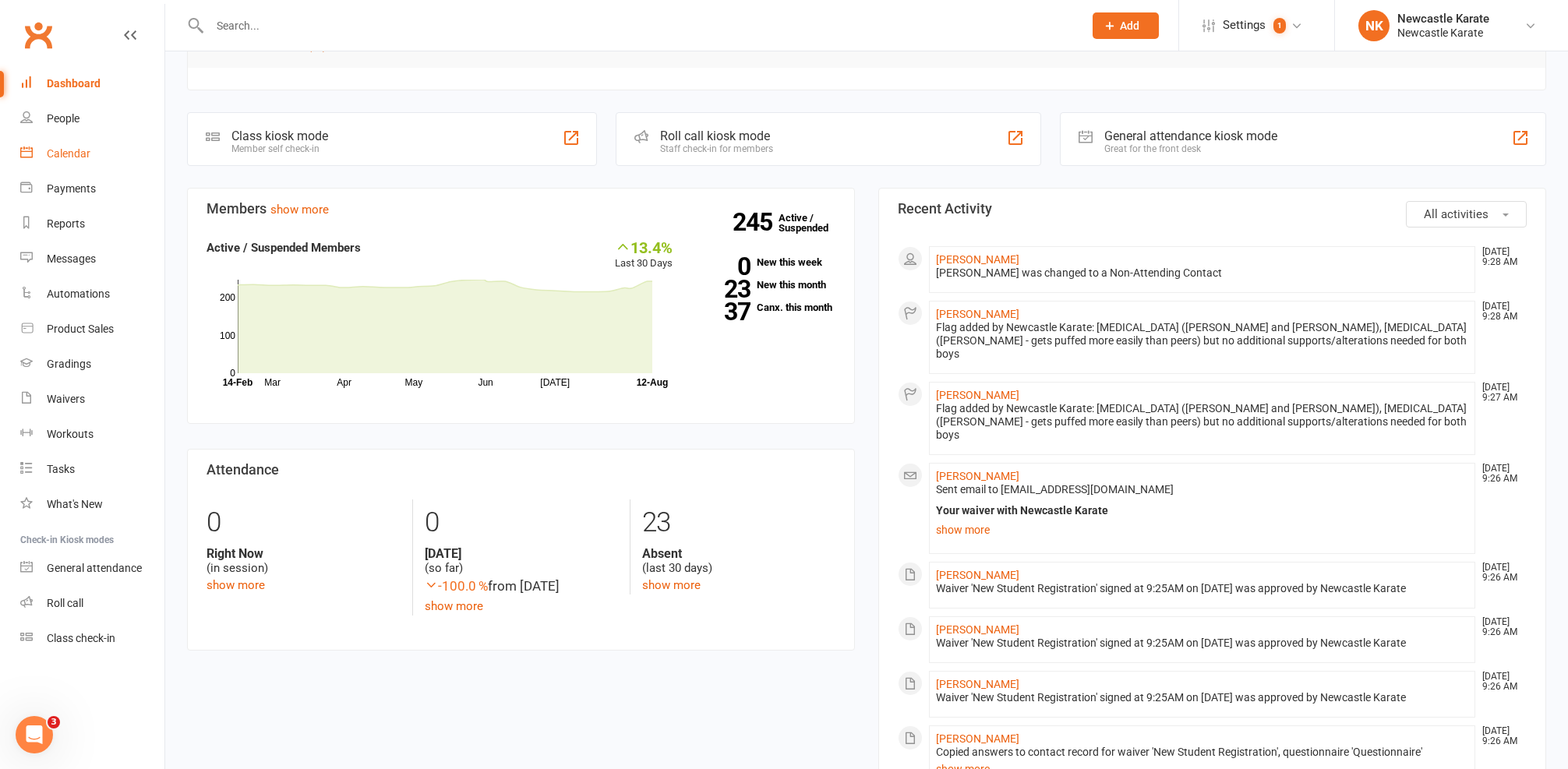
click at [71, 150] on div "Calendar" at bounding box center [68, 153] width 44 height 13
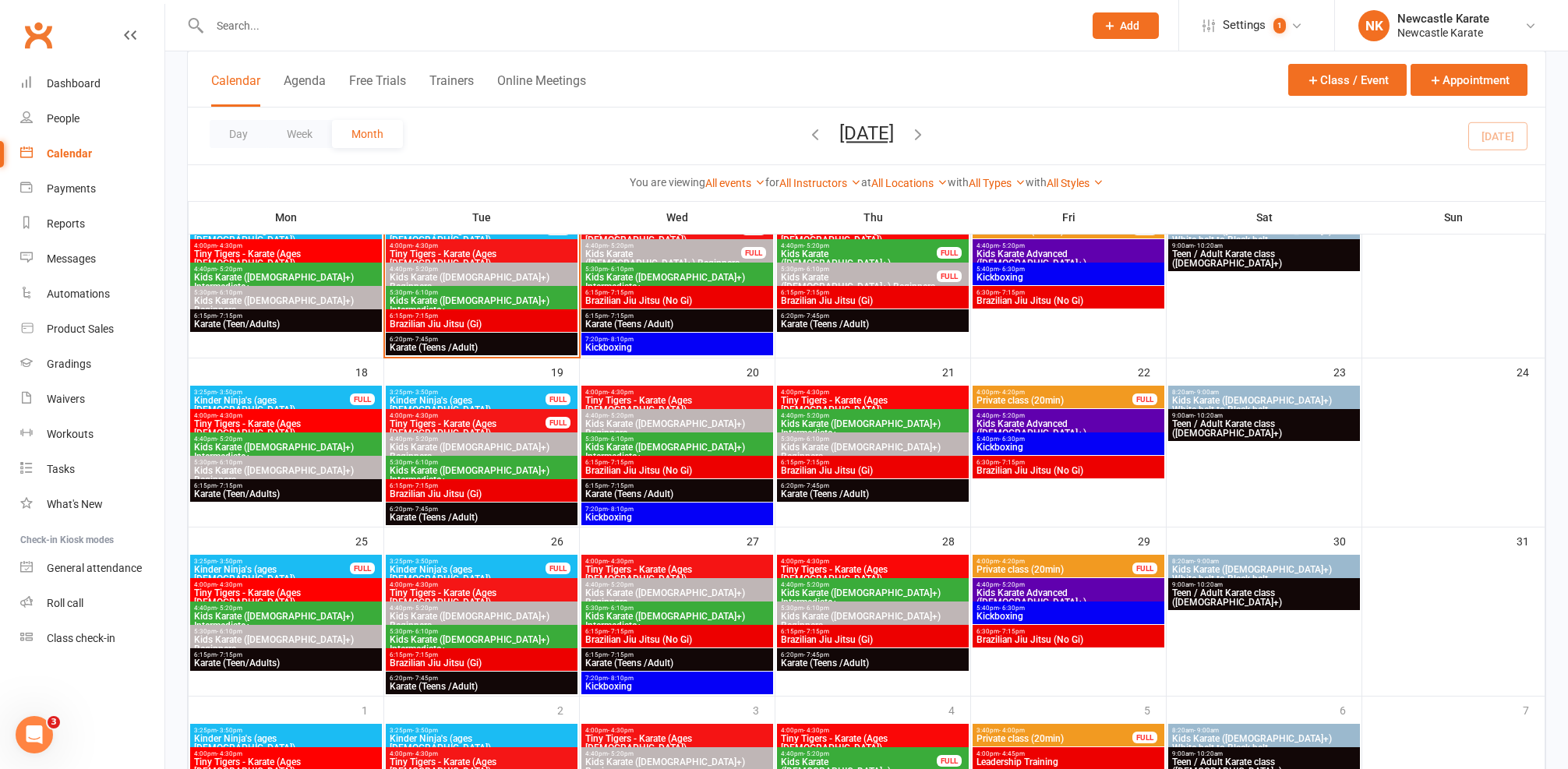
scroll to position [210, 0]
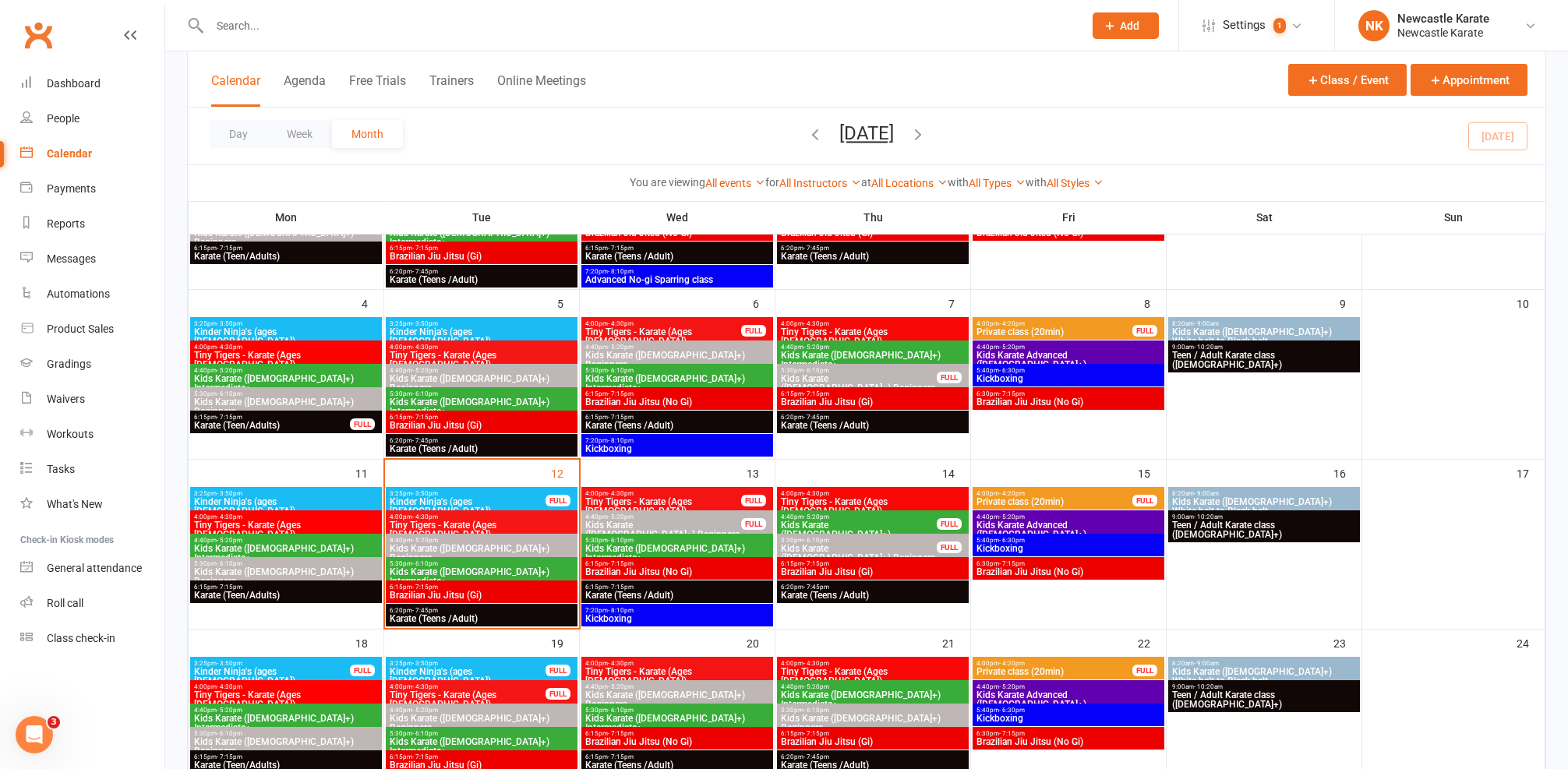
click at [463, 587] on span "6:15pm - 7:15pm" at bounding box center [481, 587] width 185 height 7
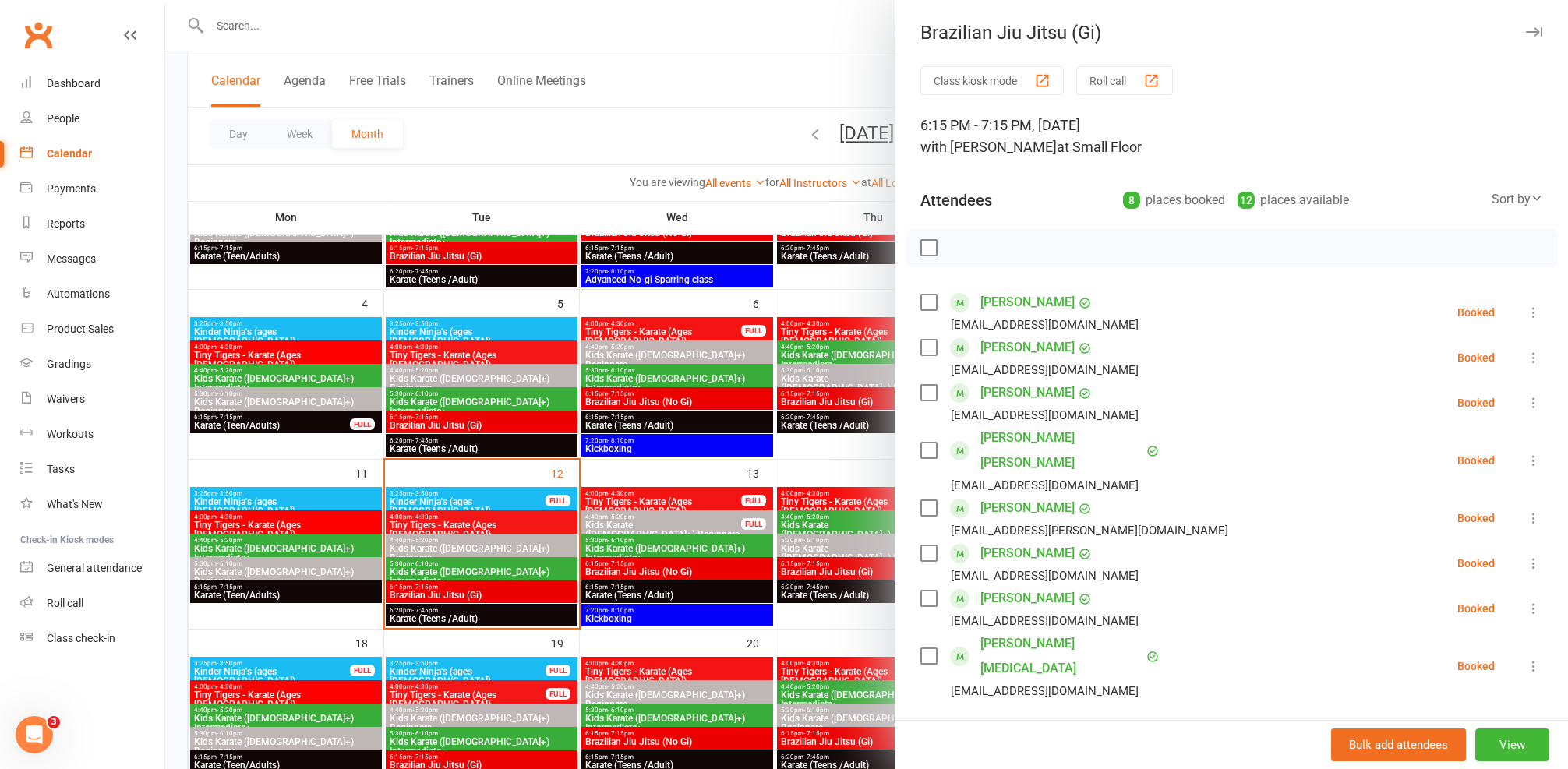
click at [546, 619] on div at bounding box center [867, 384] width 1403 height 769
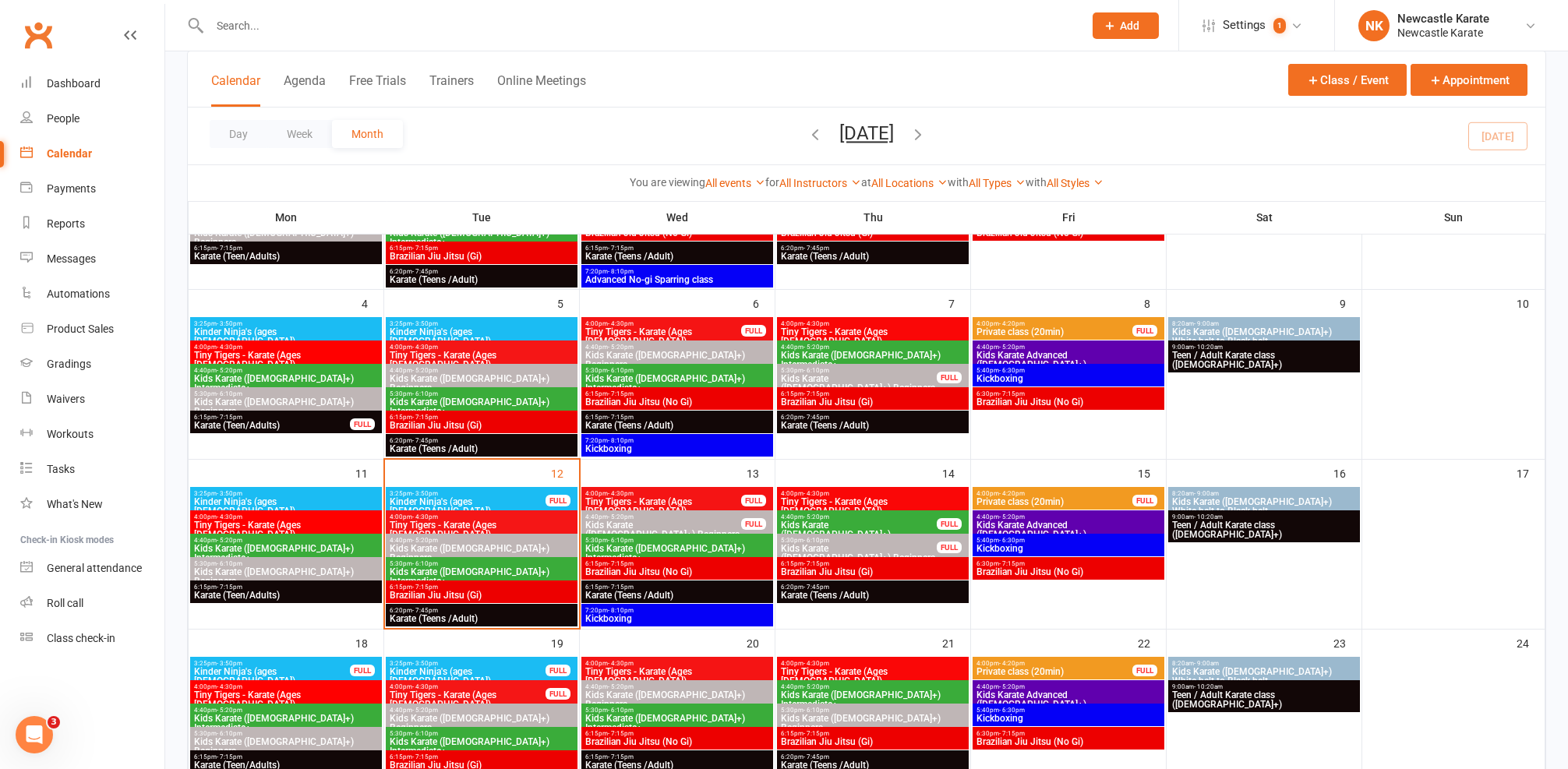
click at [624, 568] on span "Brazilian Jiu Jitsu (No Gi)" at bounding box center [677, 572] width 185 height 9
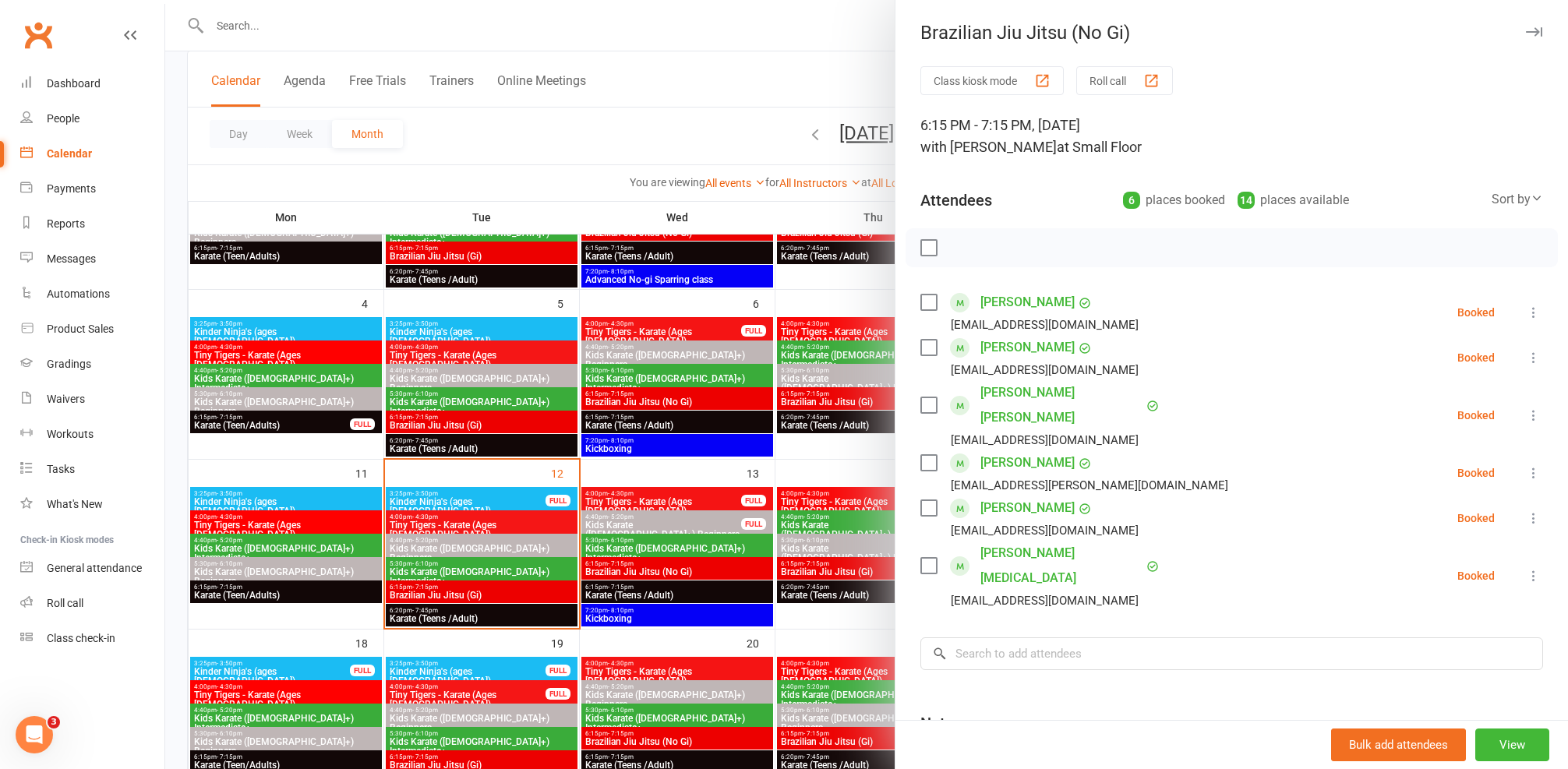
drag, startPoint x: 625, startPoint y: 568, endPoint x: 630, endPoint y: 595, distance: 27.5
click at [625, 568] on div at bounding box center [867, 384] width 1403 height 769
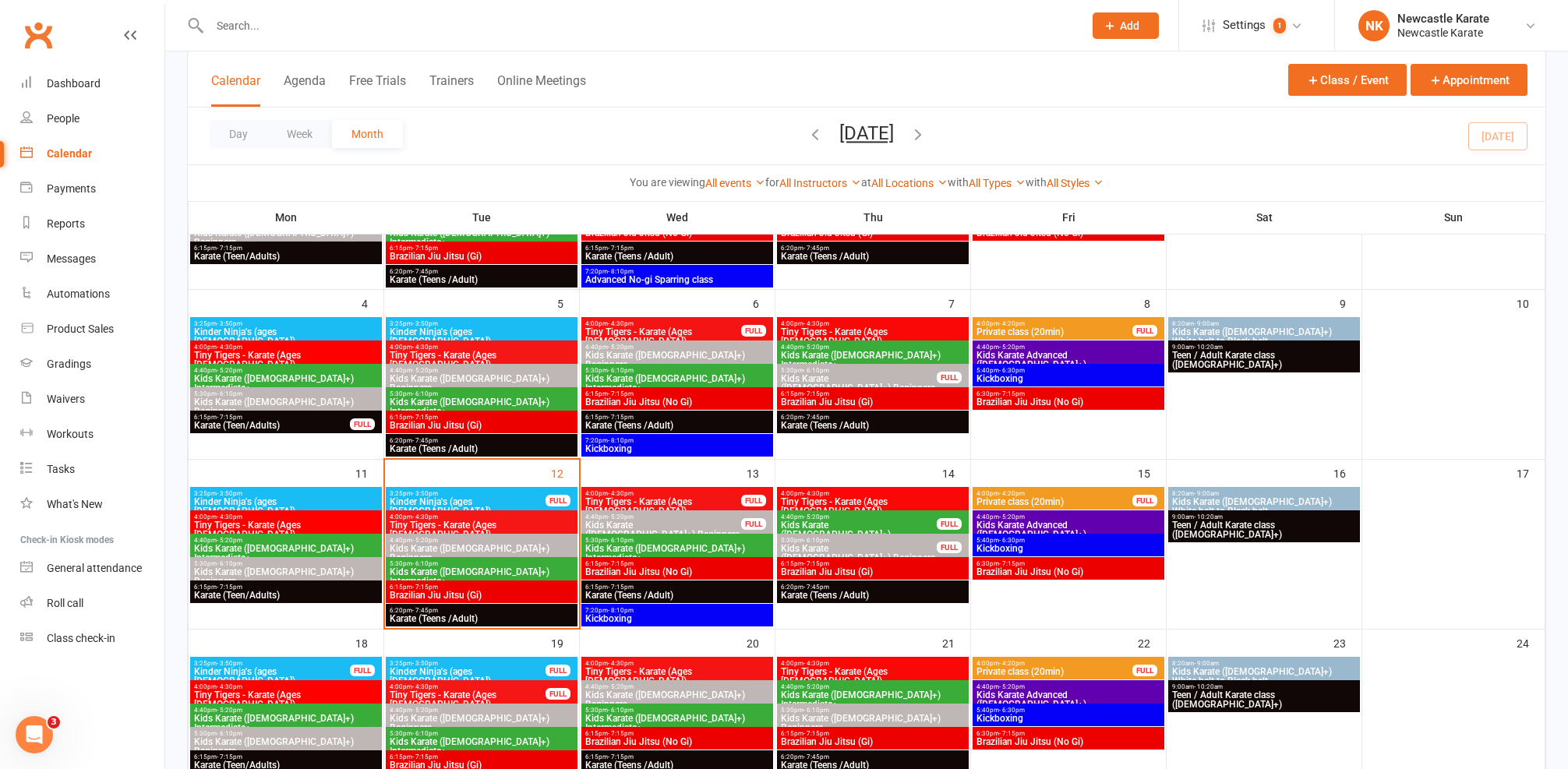
click at [629, 614] on span "Kickboxing" at bounding box center [677, 618] width 185 height 9
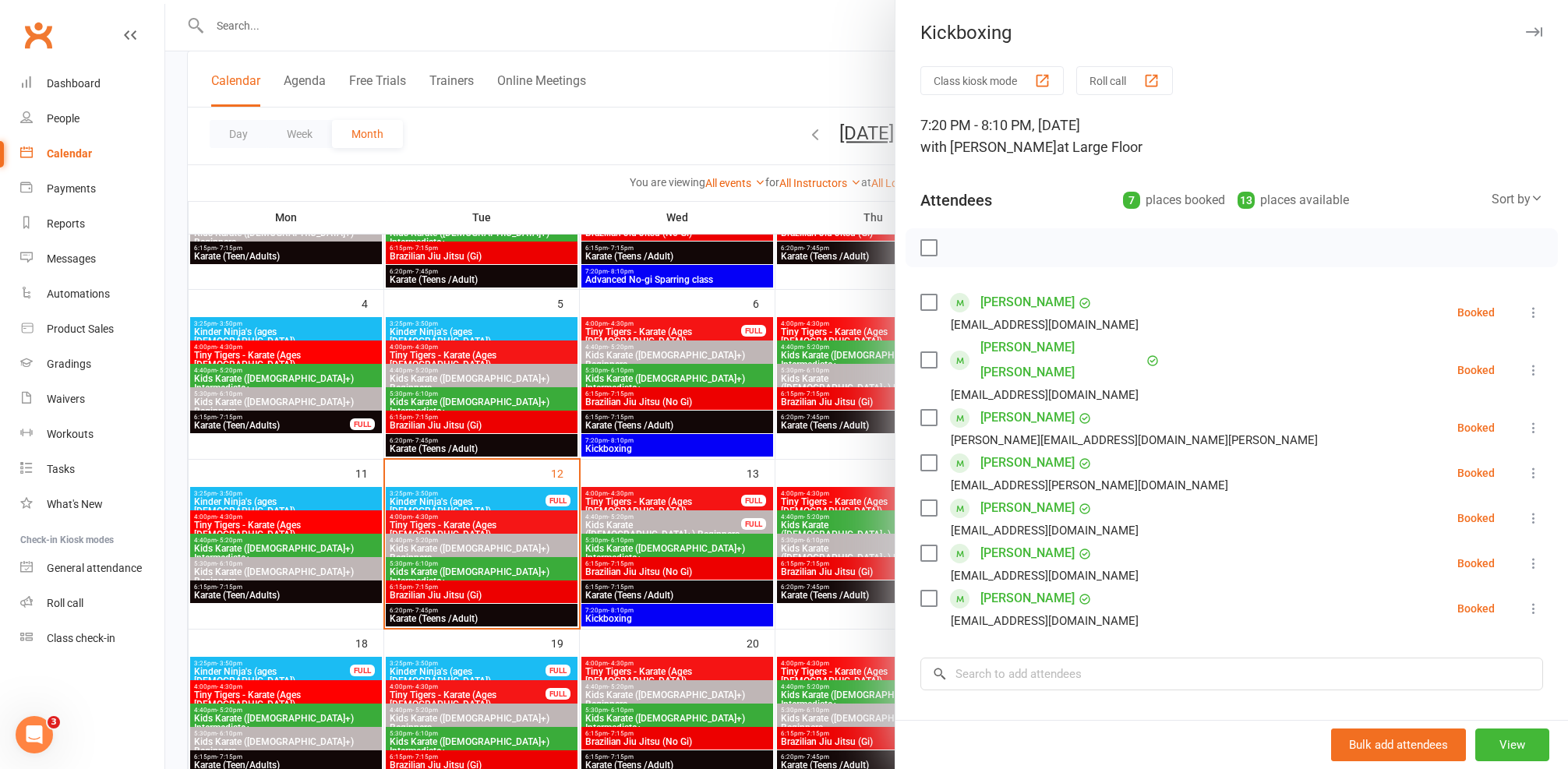
click at [629, 614] on div at bounding box center [867, 384] width 1403 height 769
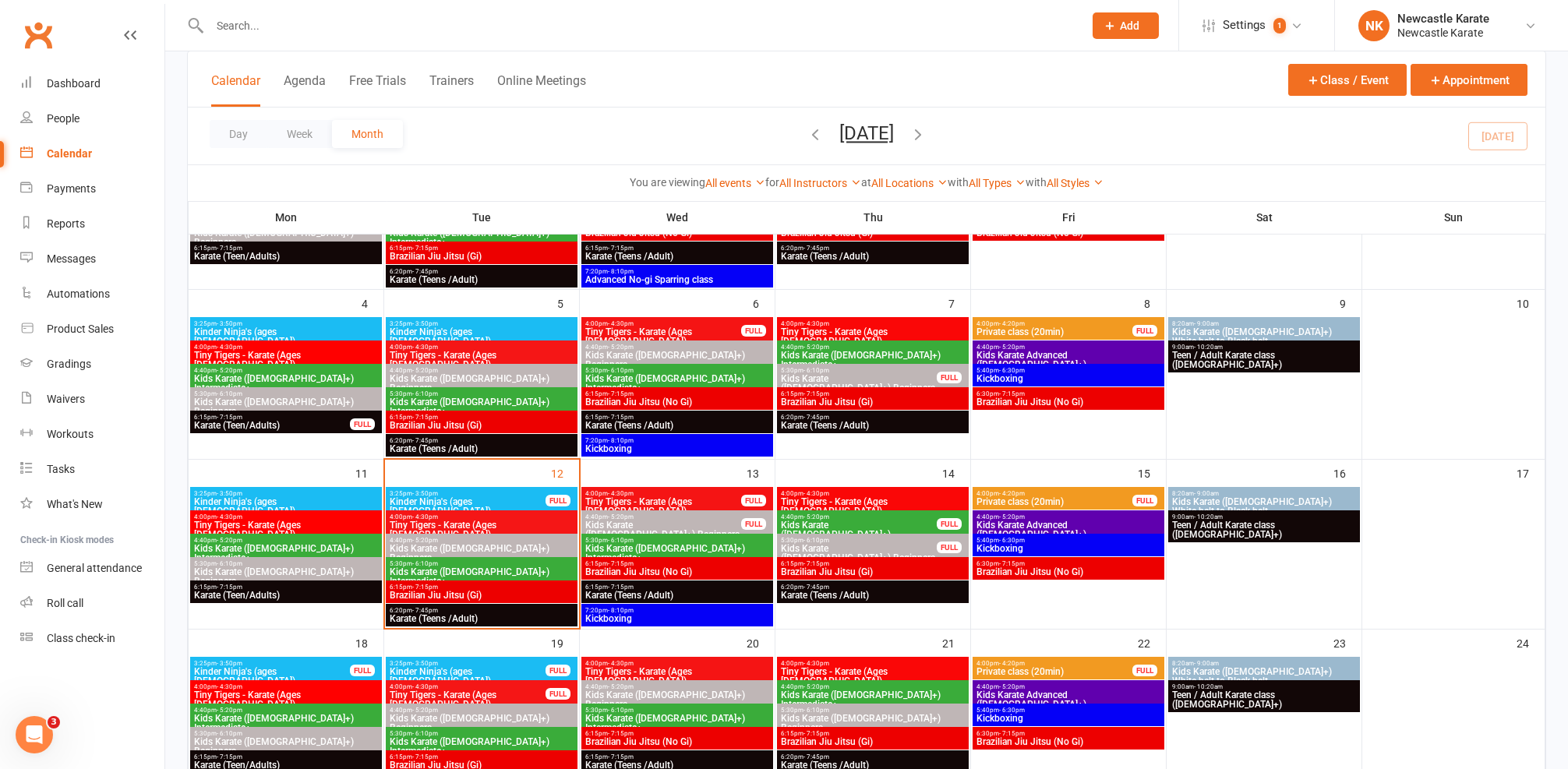
click at [1001, 546] on span "Kickboxing" at bounding box center [1068, 549] width 185 height 9
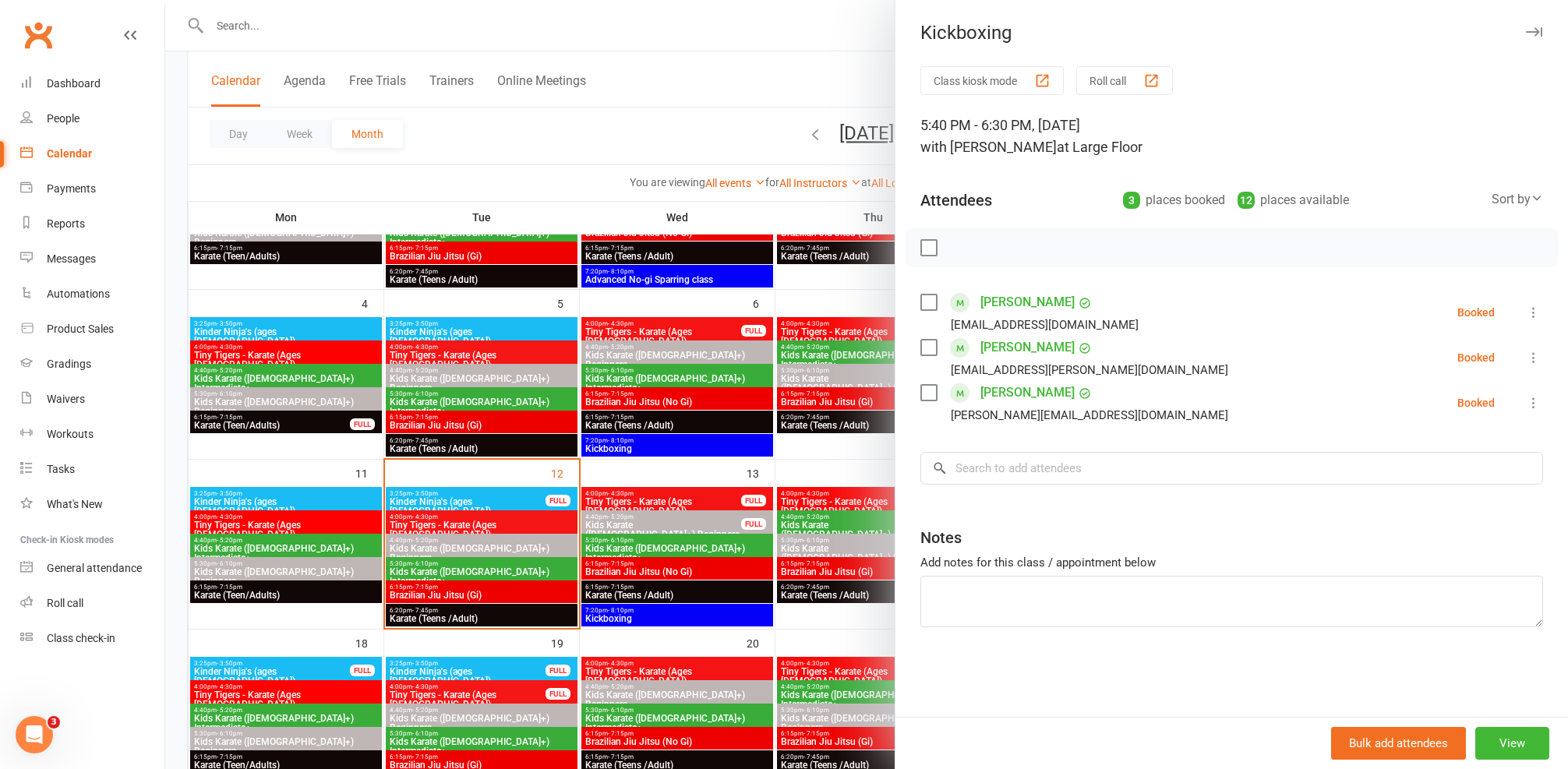
click at [921, 540] on div "Notes" at bounding box center [941, 538] width 41 height 22
click at [834, 589] on div at bounding box center [867, 384] width 1403 height 769
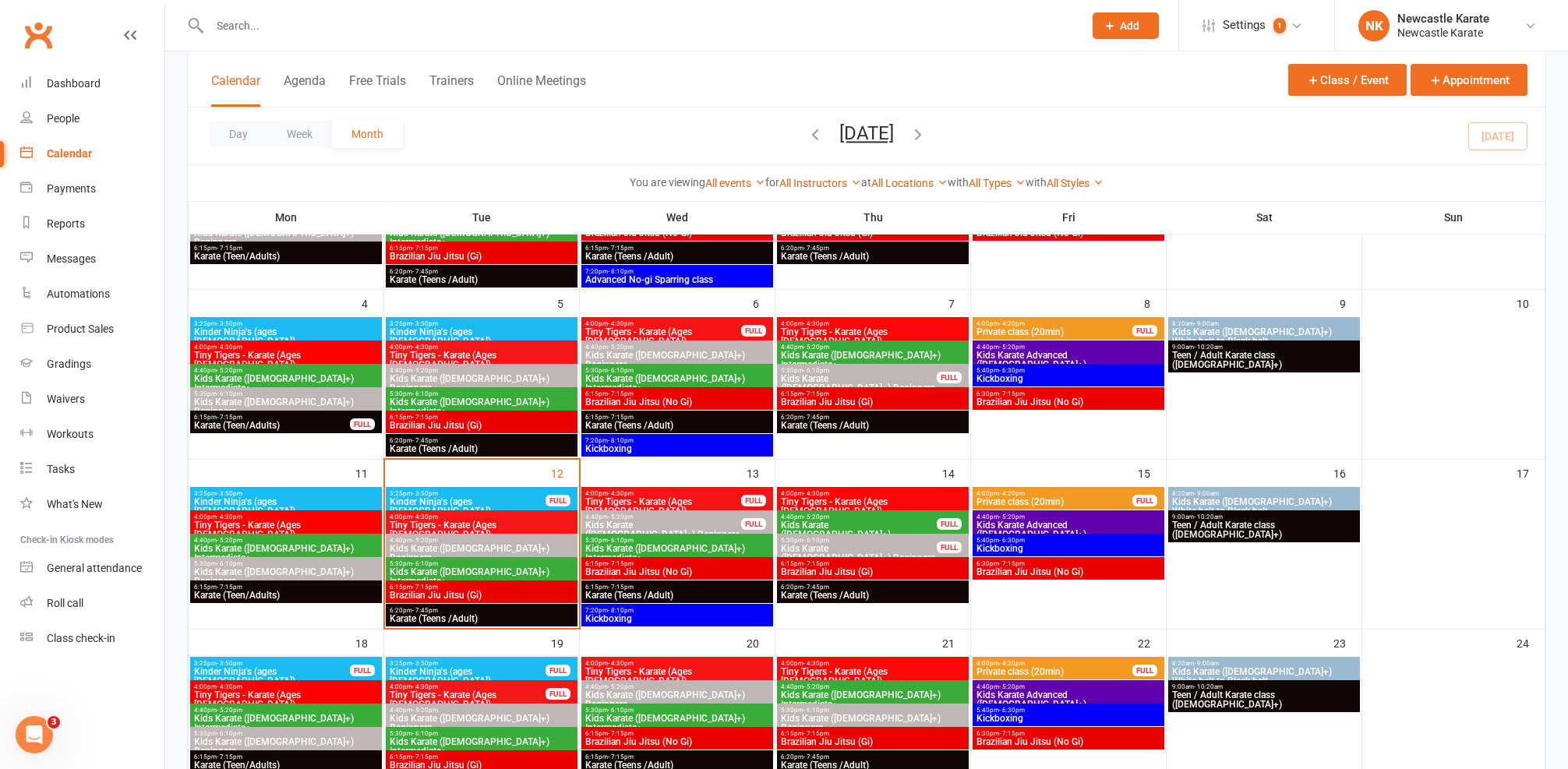
click at [843, 572] on span "Brazilian Jiu Jitsu (Gi)" at bounding box center [872, 572] width 185 height 9
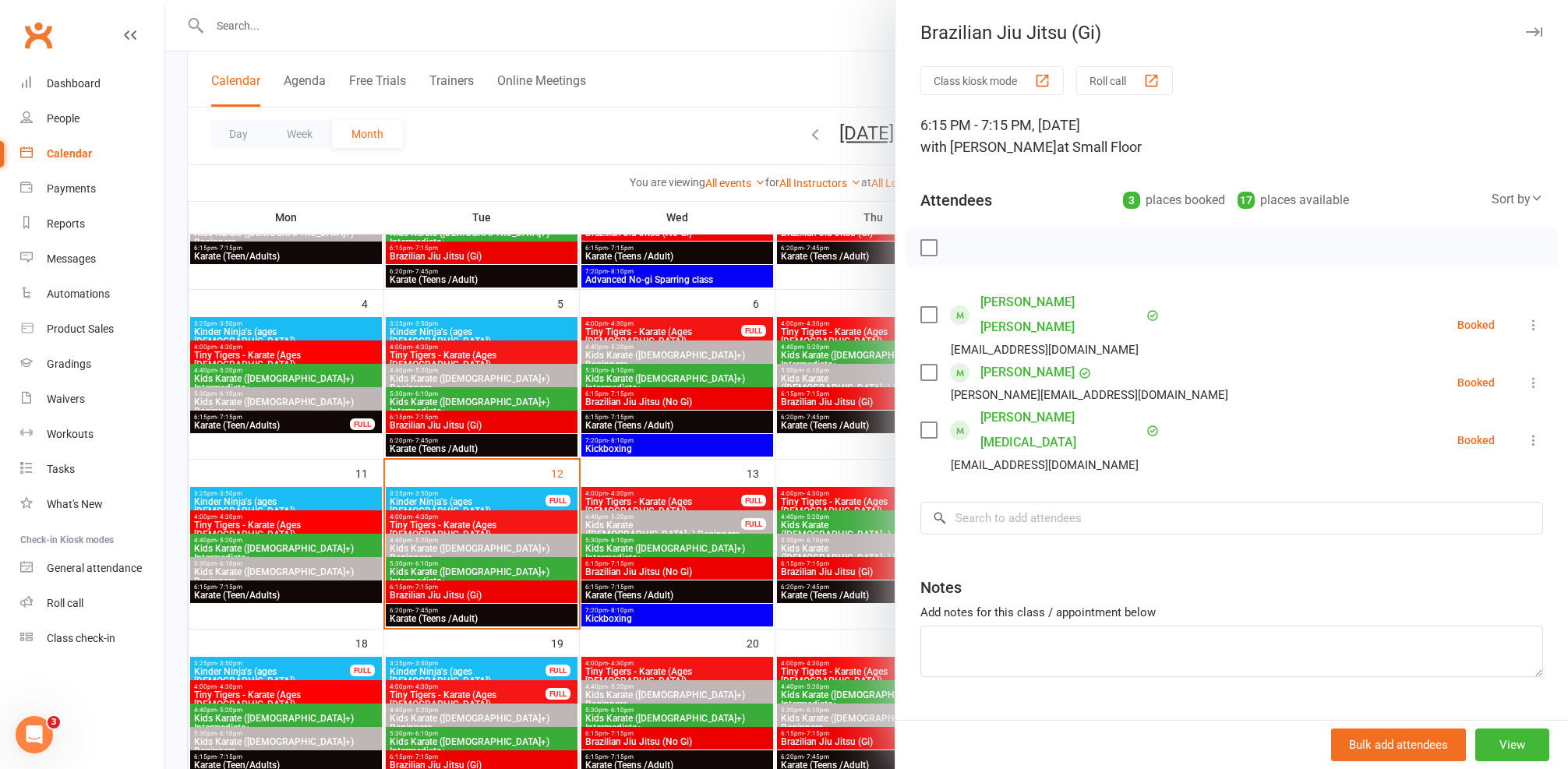
click at [835, 568] on div at bounding box center [867, 384] width 1403 height 769
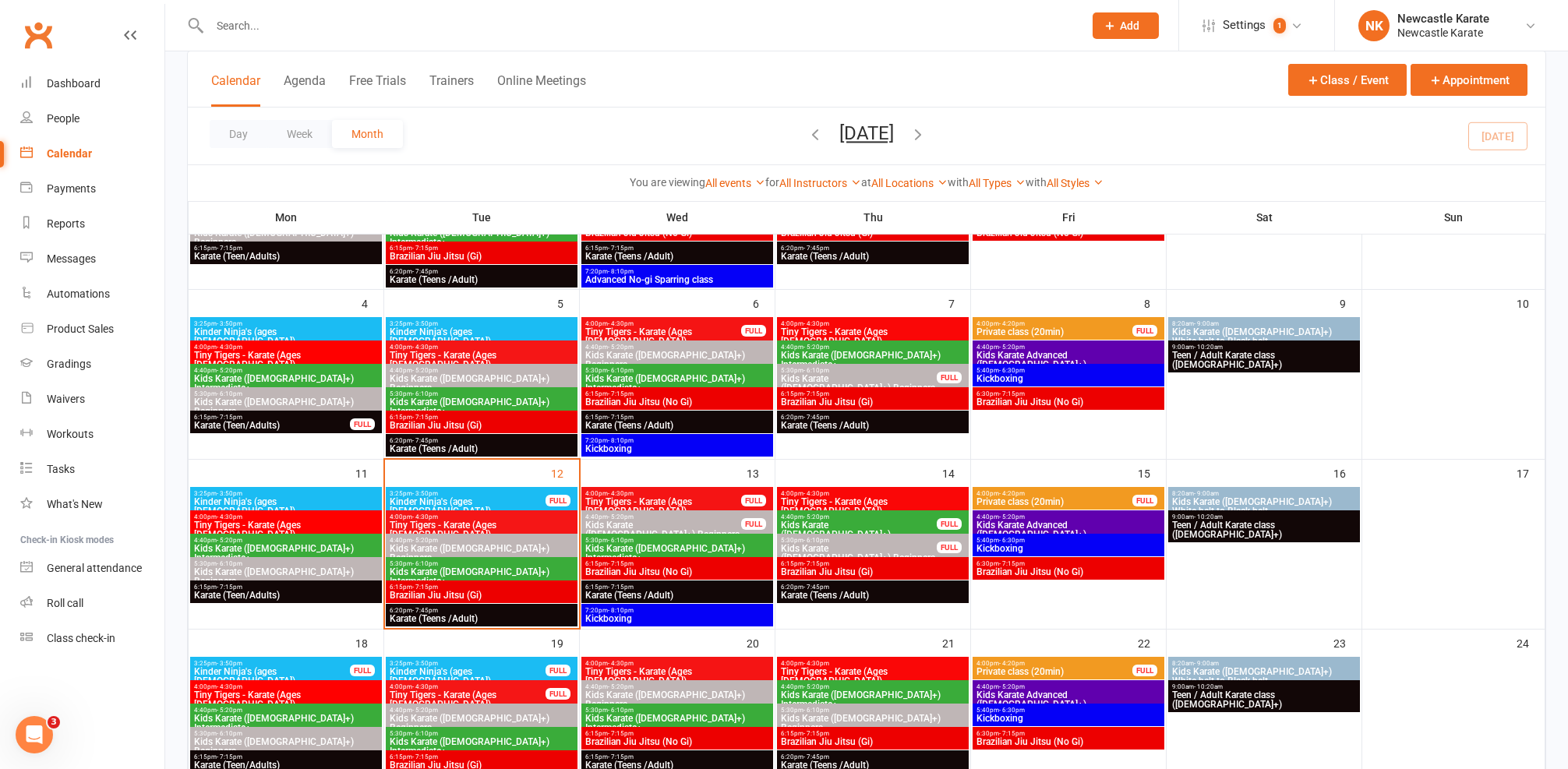
click at [837, 593] on span "Karate (Teens /Adult)" at bounding box center [872, 595] width 185 height 9
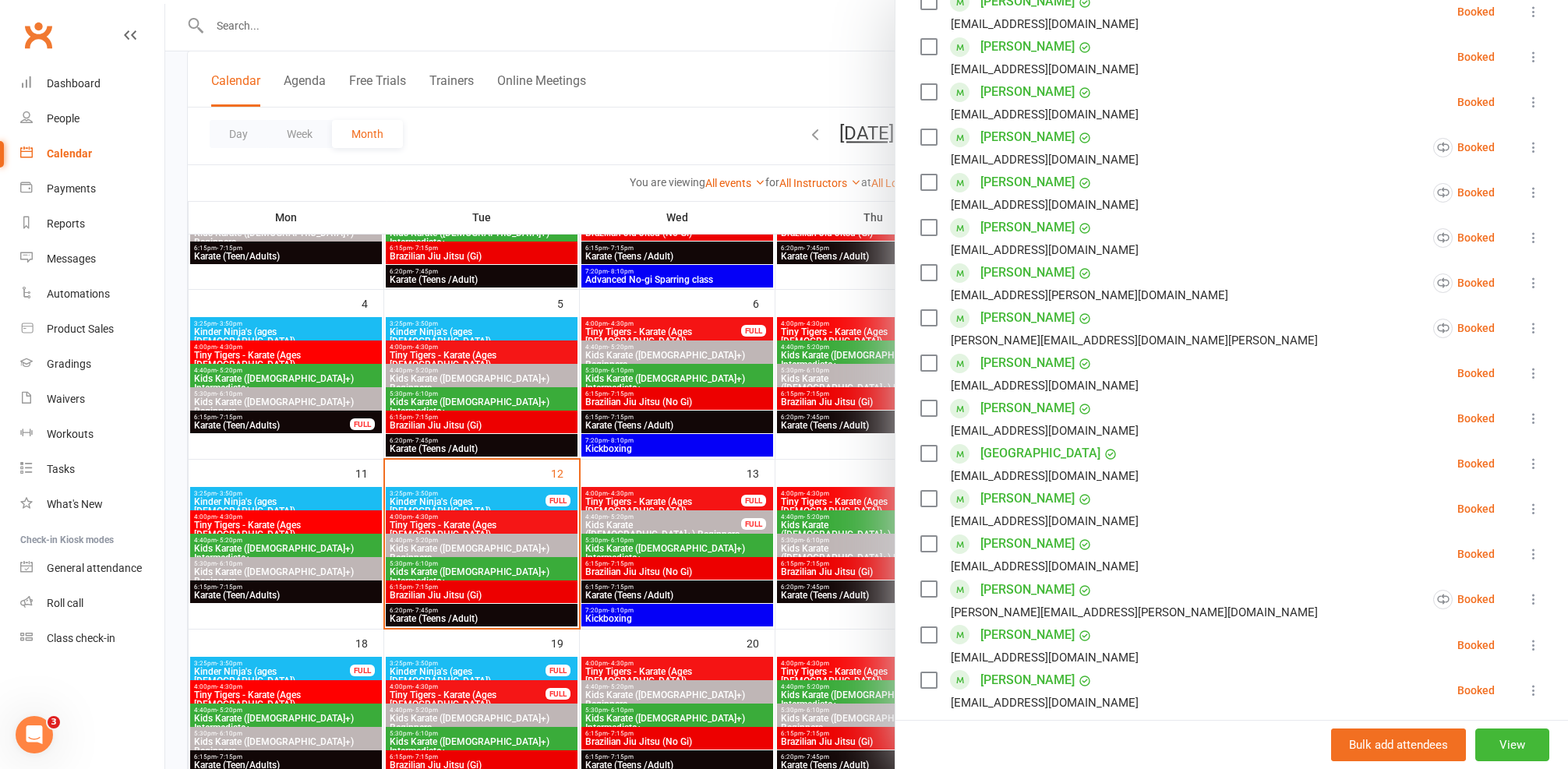
scroll to position [404, 0]
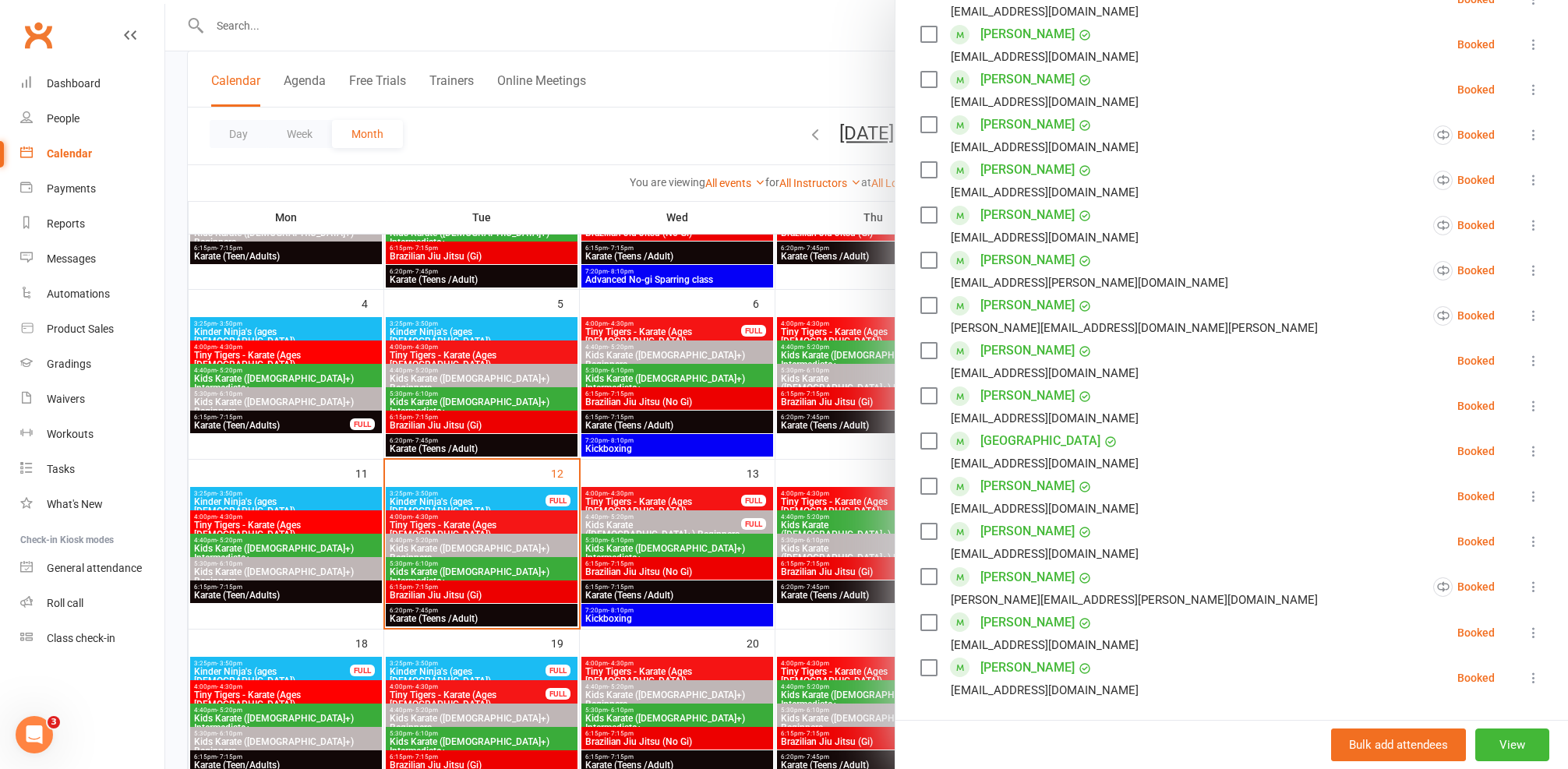
click at [88, 142] on link "Calendar" at bounding box center [92, 153] width 144 height 35
click at [88, 146] on link "Calendar" at bounding box center [92, 153] width 144 height 35
click at [363, 188] on div at bounding box center [867, 384] width 1403 height 769
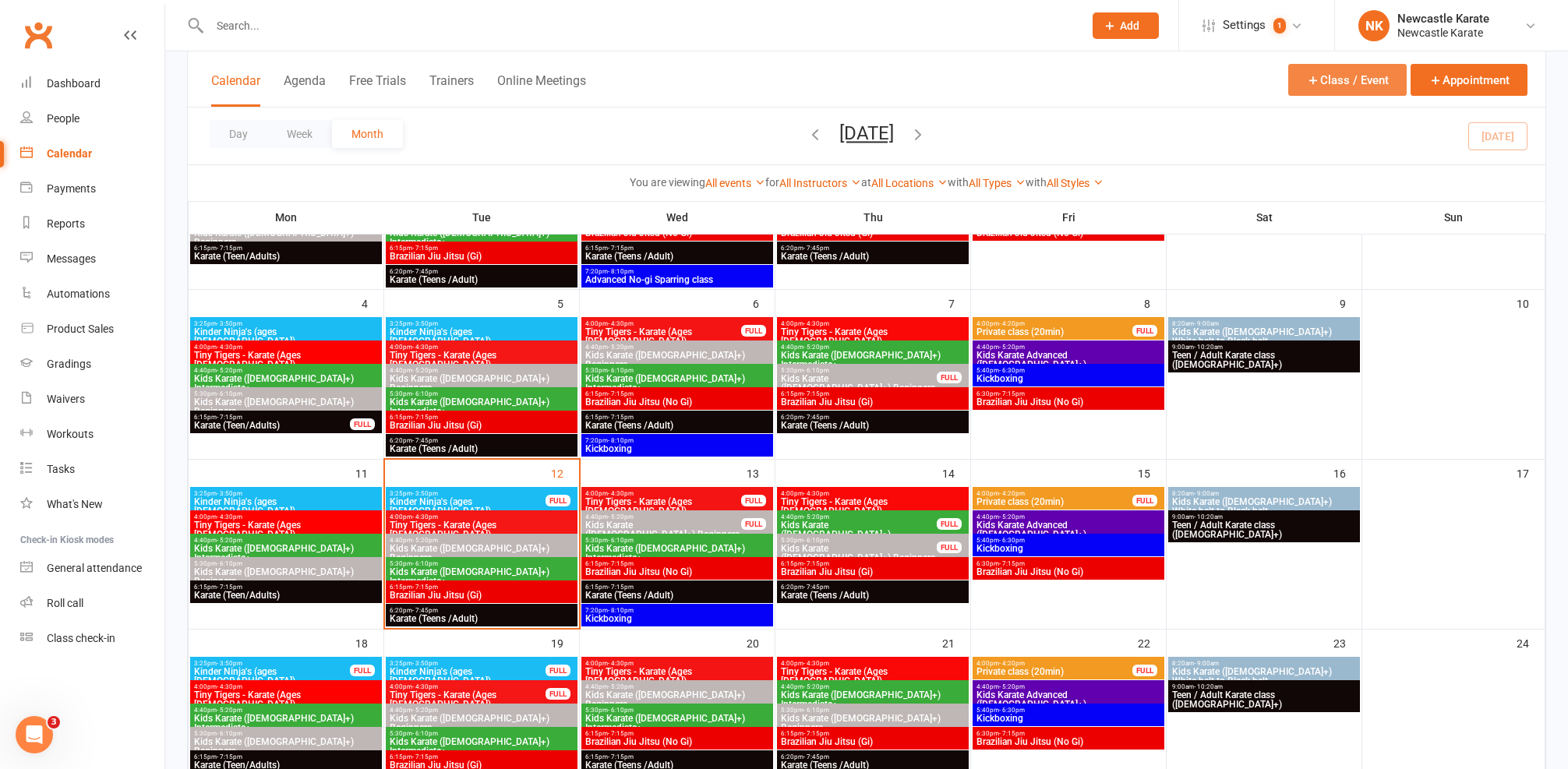
click at [1361, 81] on button "Class / Event" at bounding box center [1348, 79] width 119 height 32
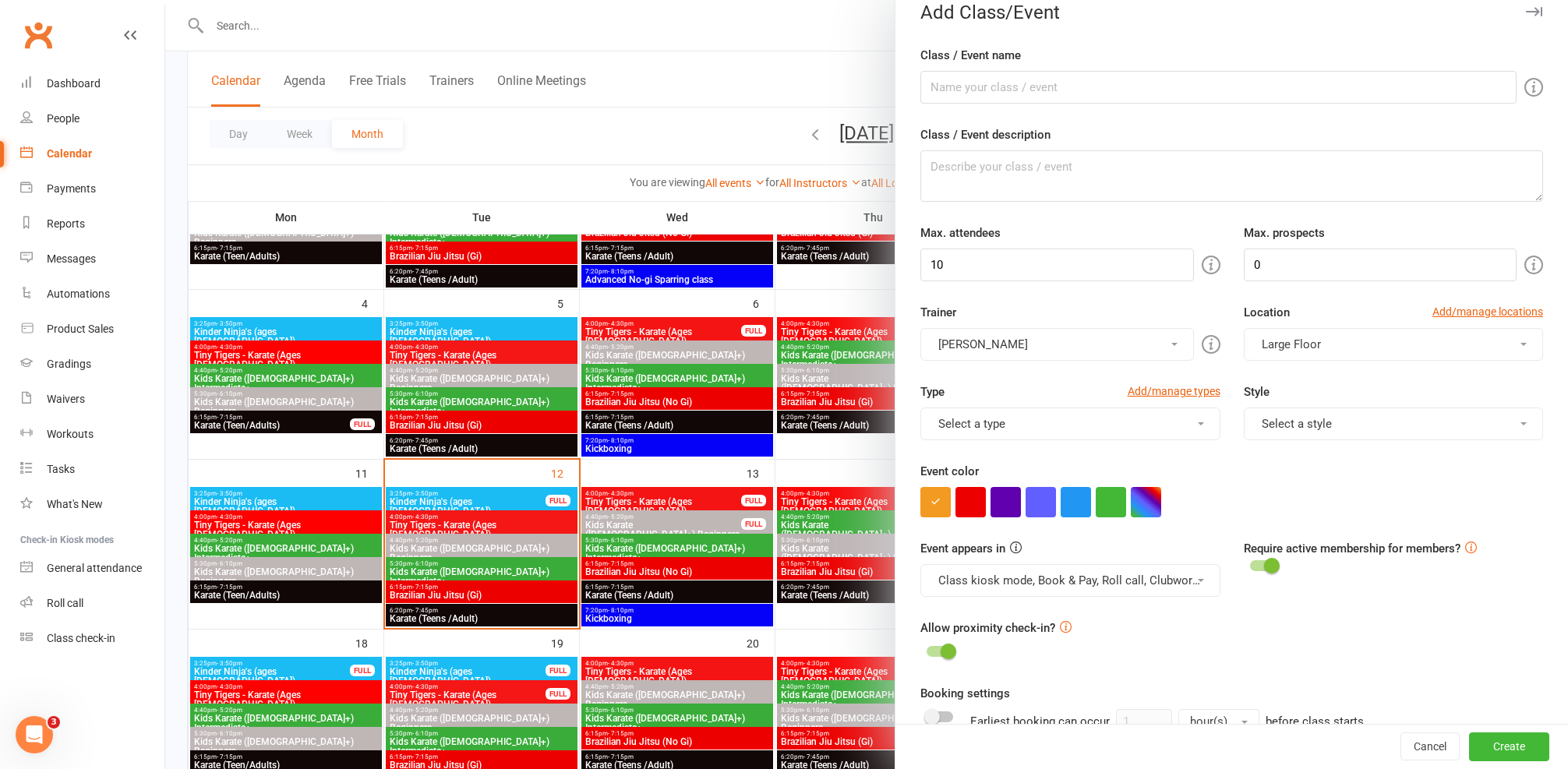
scroll to position [79, 0]
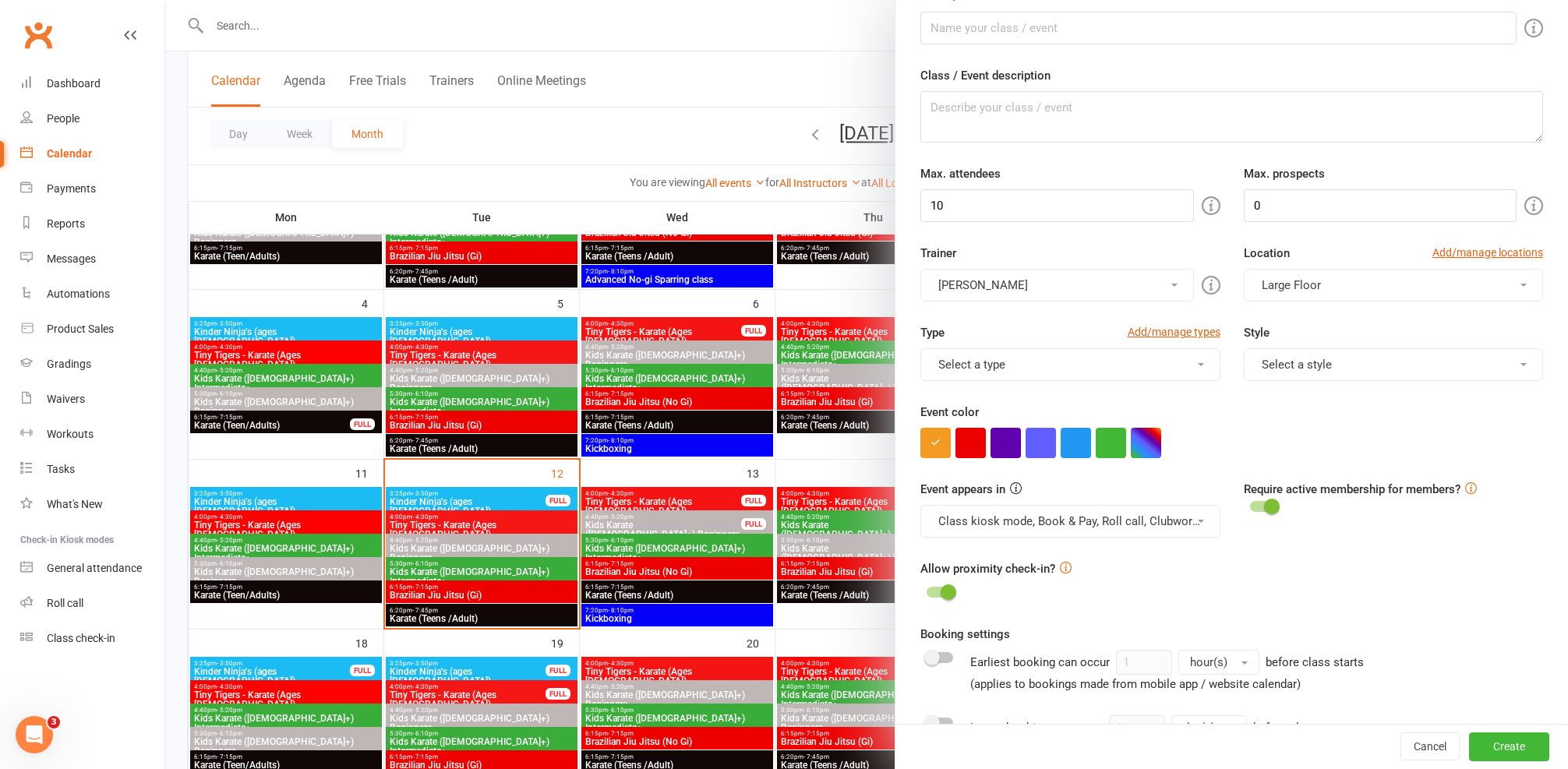
click at [1047, 356] on button "Select a type" at bounding box center [1070, 364] width 300 height 33
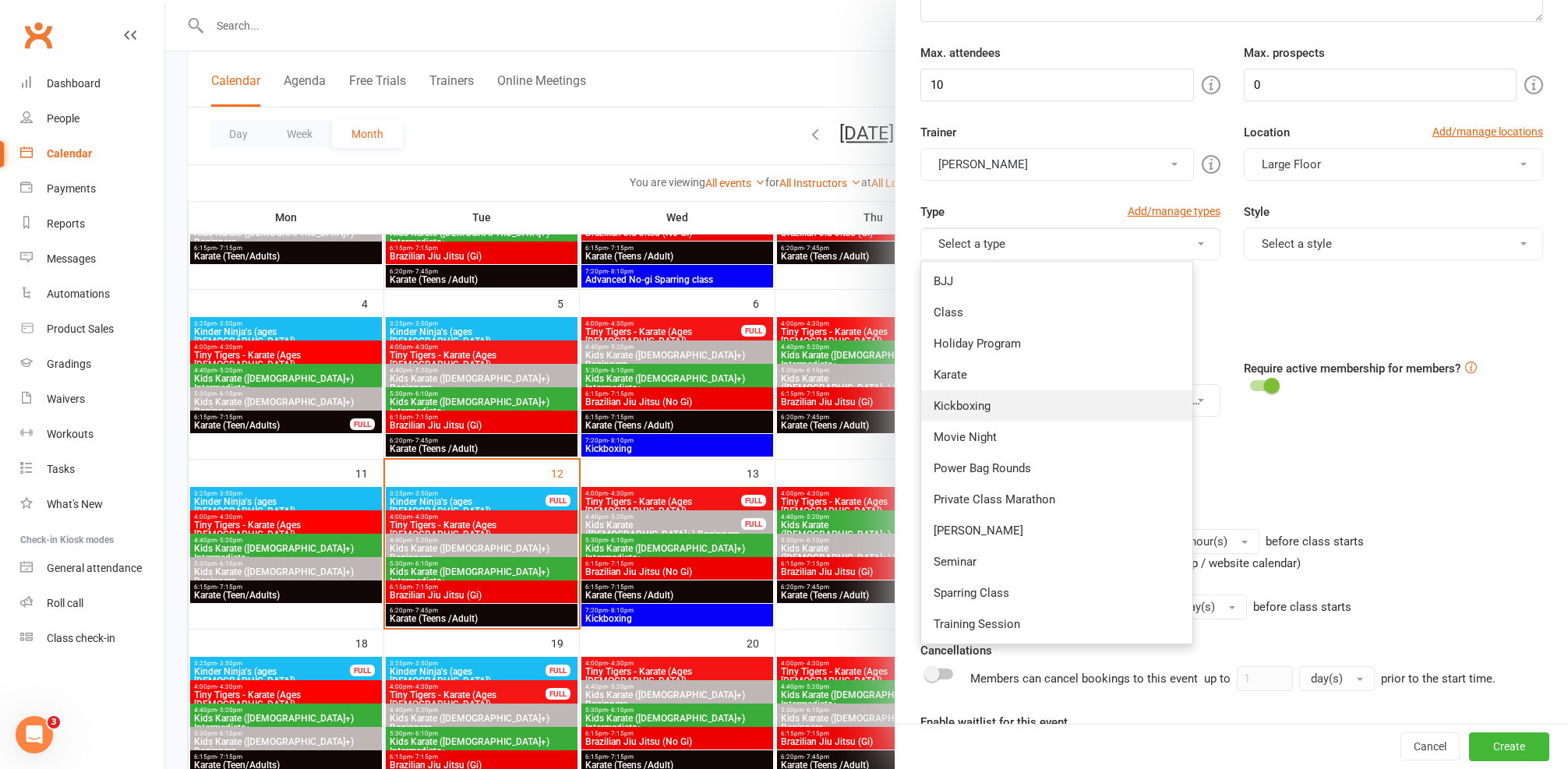
scroll to position [286, 0]
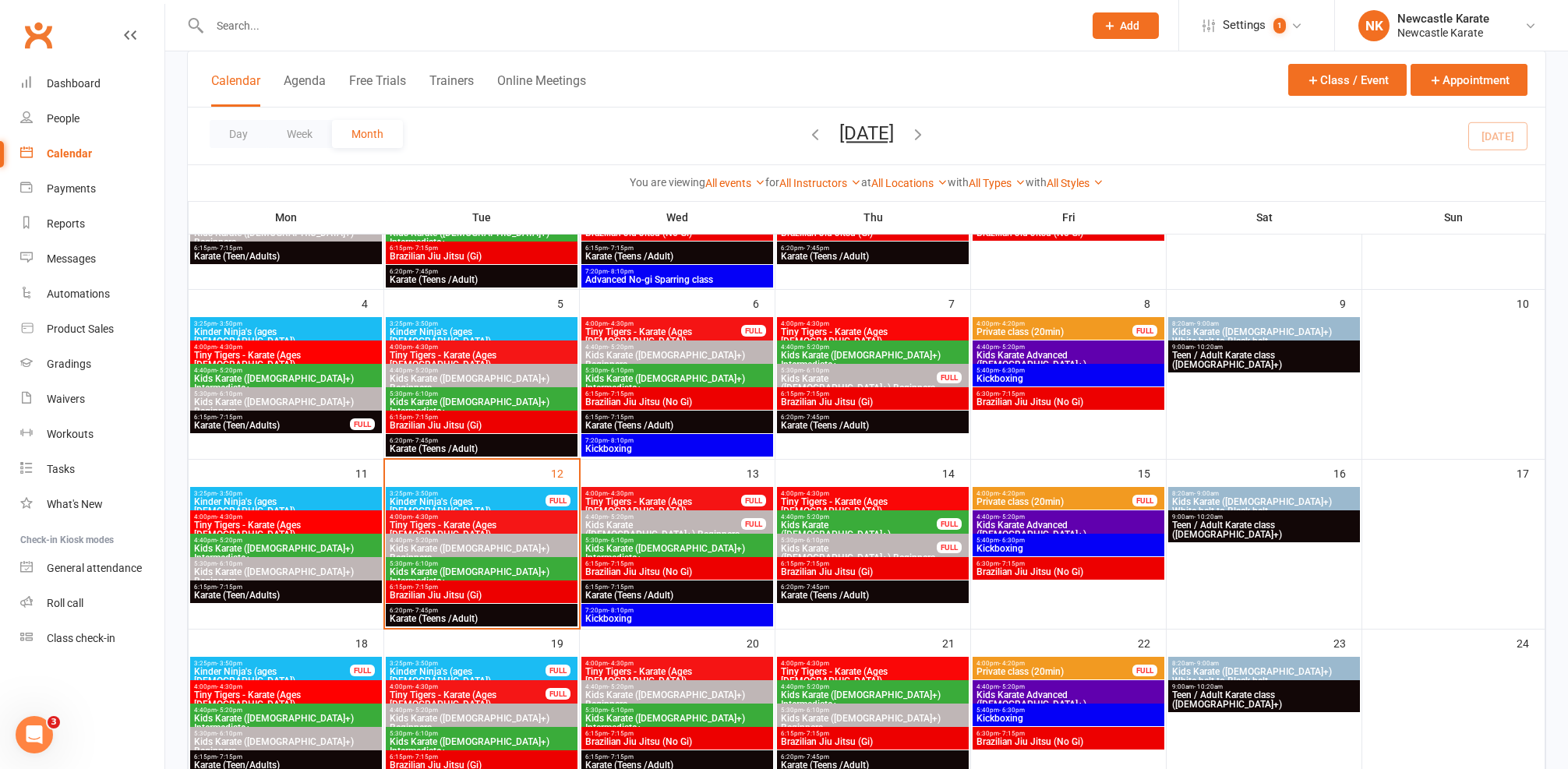
click at [1265, 3] on li "Settings 1 Membership Plans Event Templates Appointment Types Image Library Cus…" at bounding box center [1256, 25] width 156 height 50
click at [1264, 11] on span "Settings" at bounding box center [1244, 26] width 43 height 35
click at [1231, 62] on link "Membership Plans" at bounding box center [1257, 68] width 155 height 36
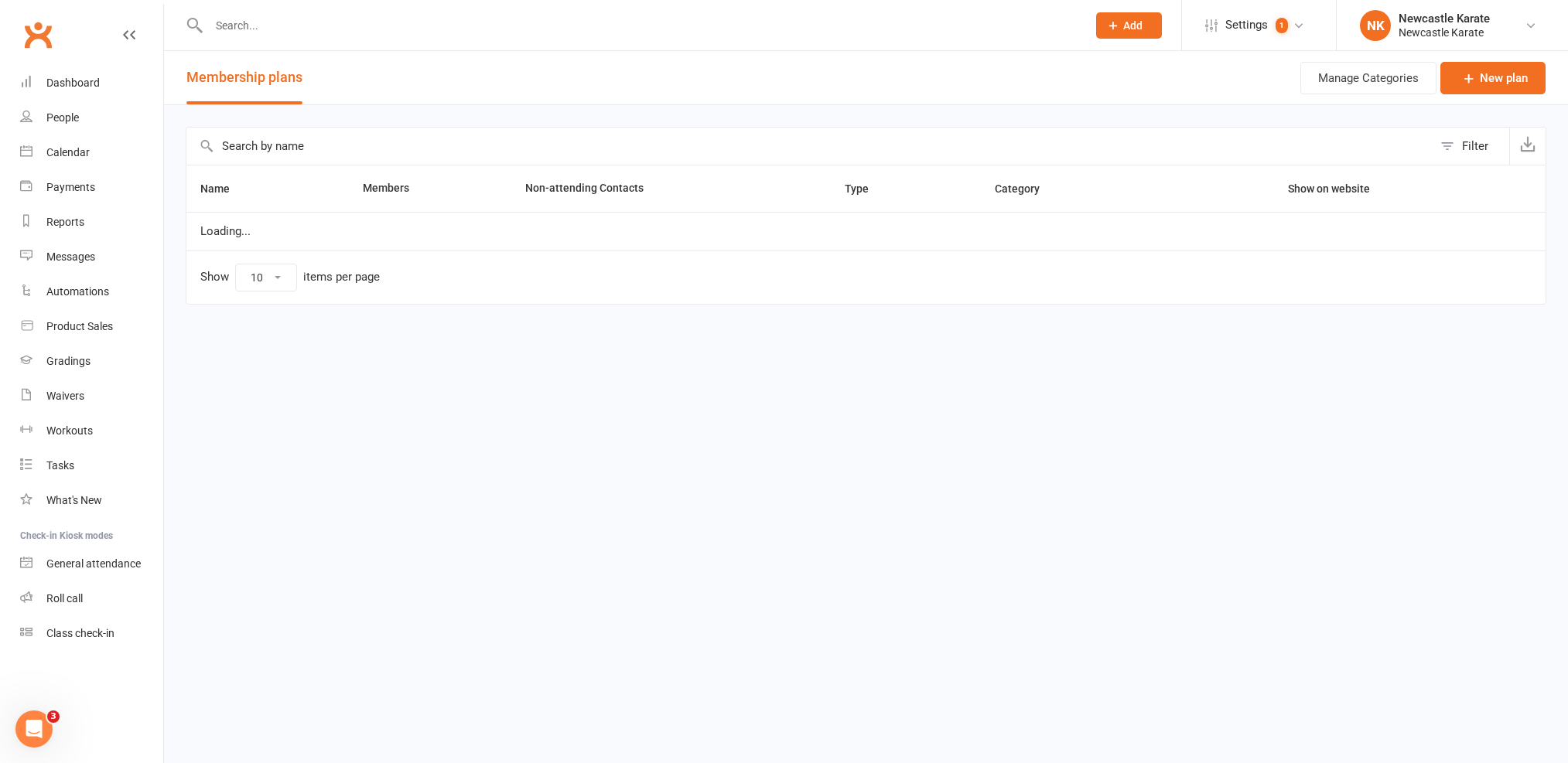
select select "100"
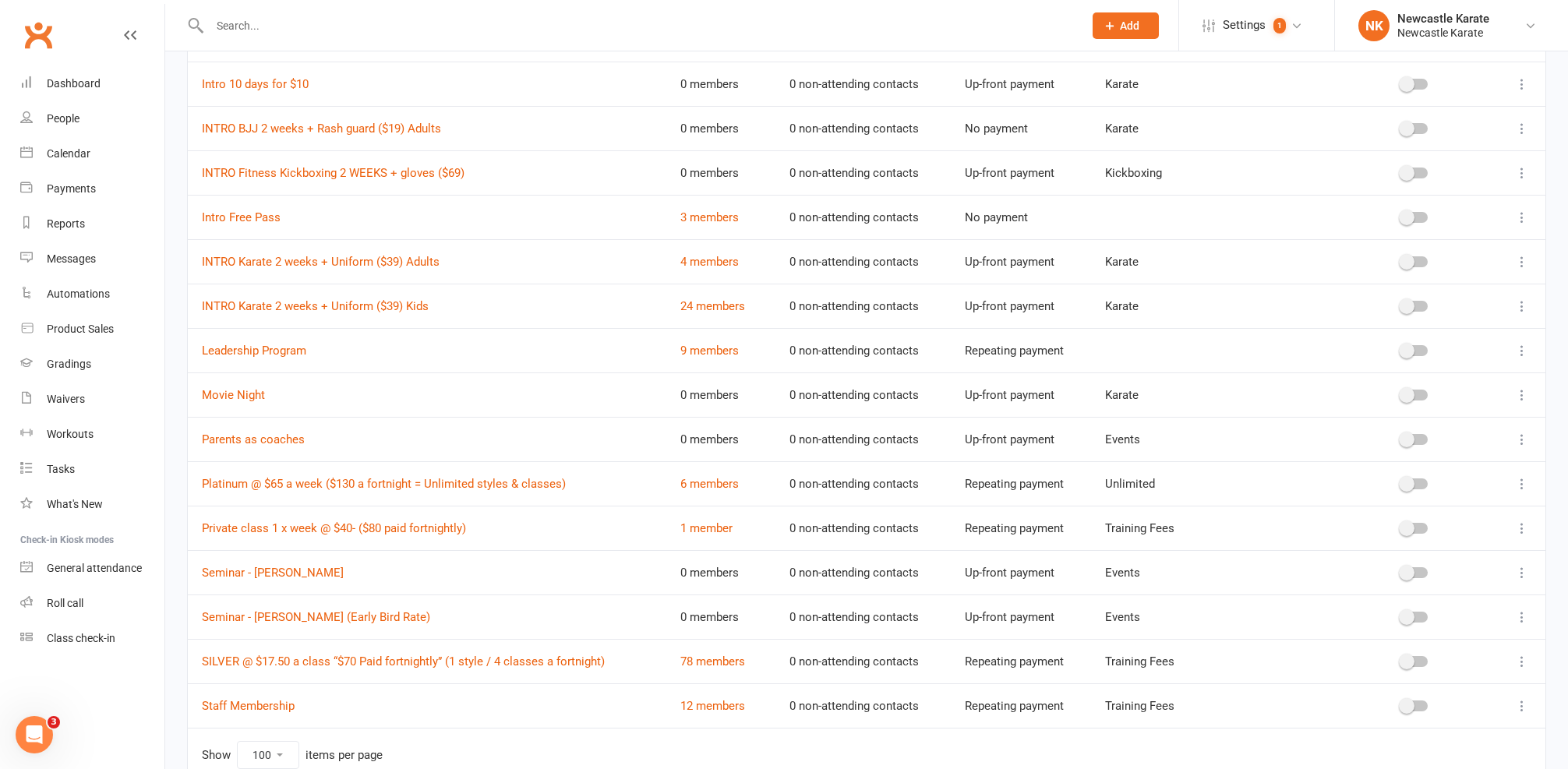
scroll to position [511, 0]
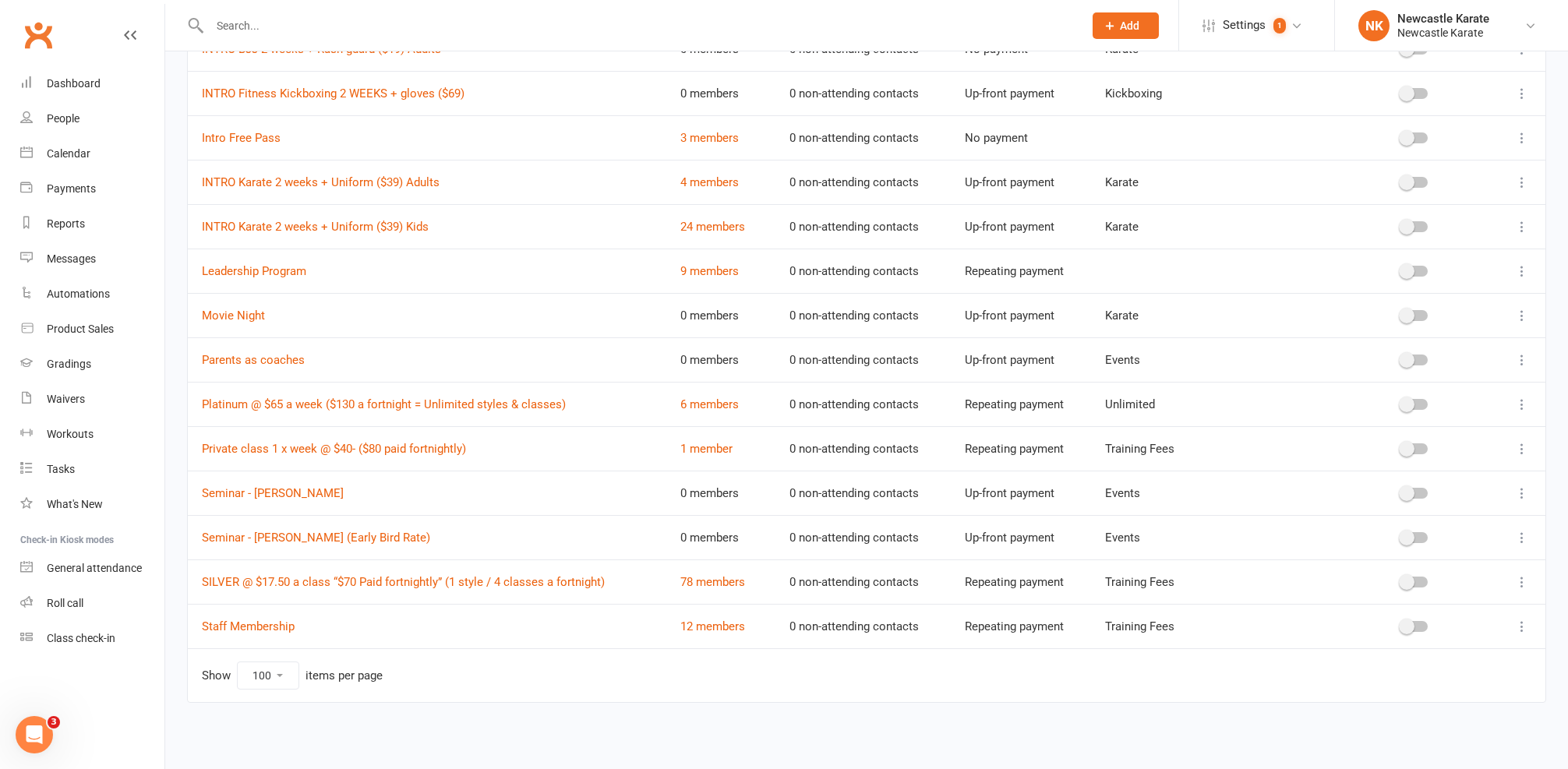
click at [1531, 439] on button at bounding box center [1521, 448] width 18 height 18
click at [1411, 464] on link "Edit" at bounding box center [1441, 479] width 154 height 31
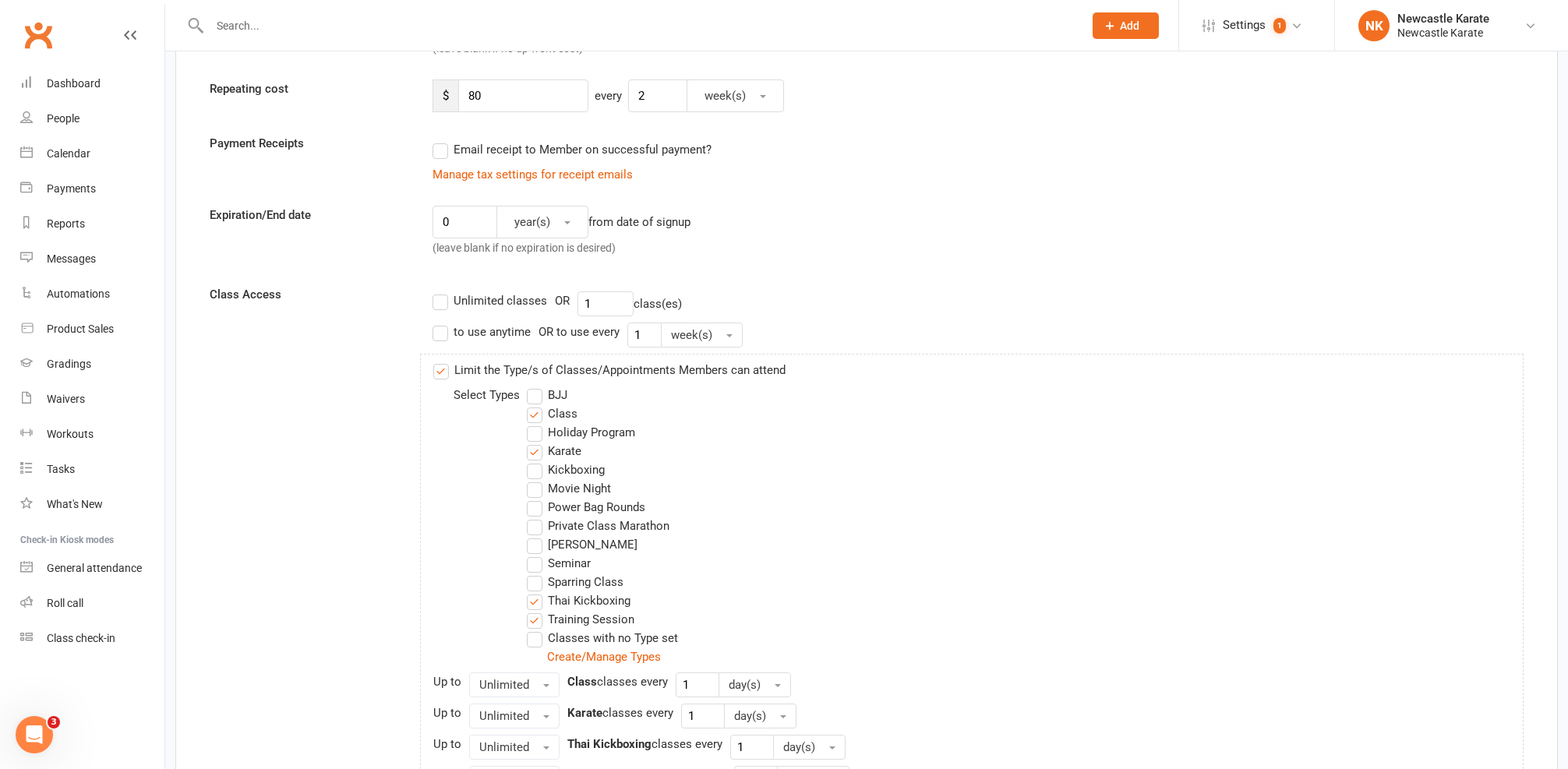
scroll to position [455, 0]
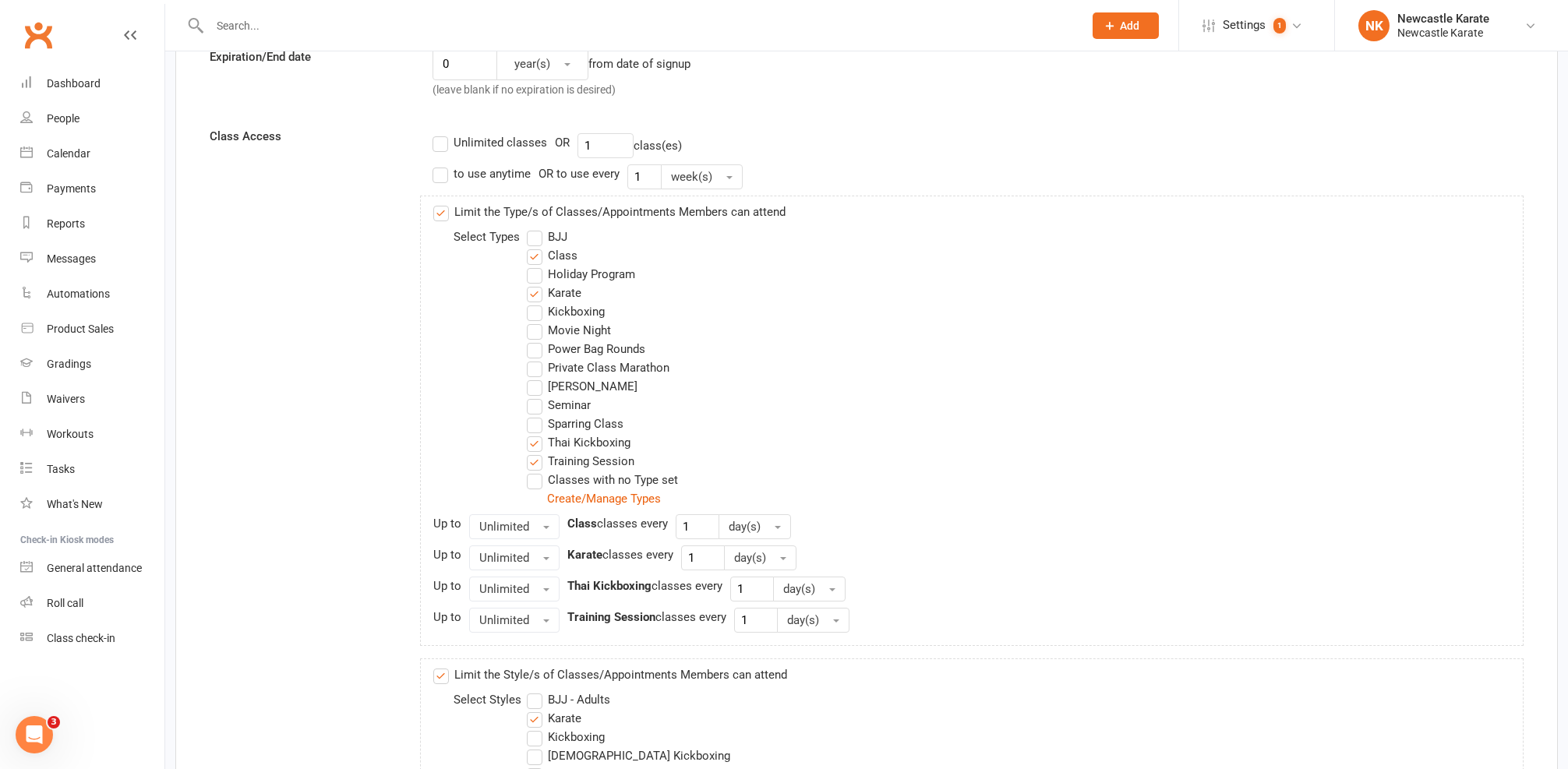
click at [643, 367] on label "Private Class Marathon" at bounding box center [598, 368] width 142 height 18
click at [537, 359] on input "Private Class Marathon" at bounding box center [531, 359] width 10 height 0
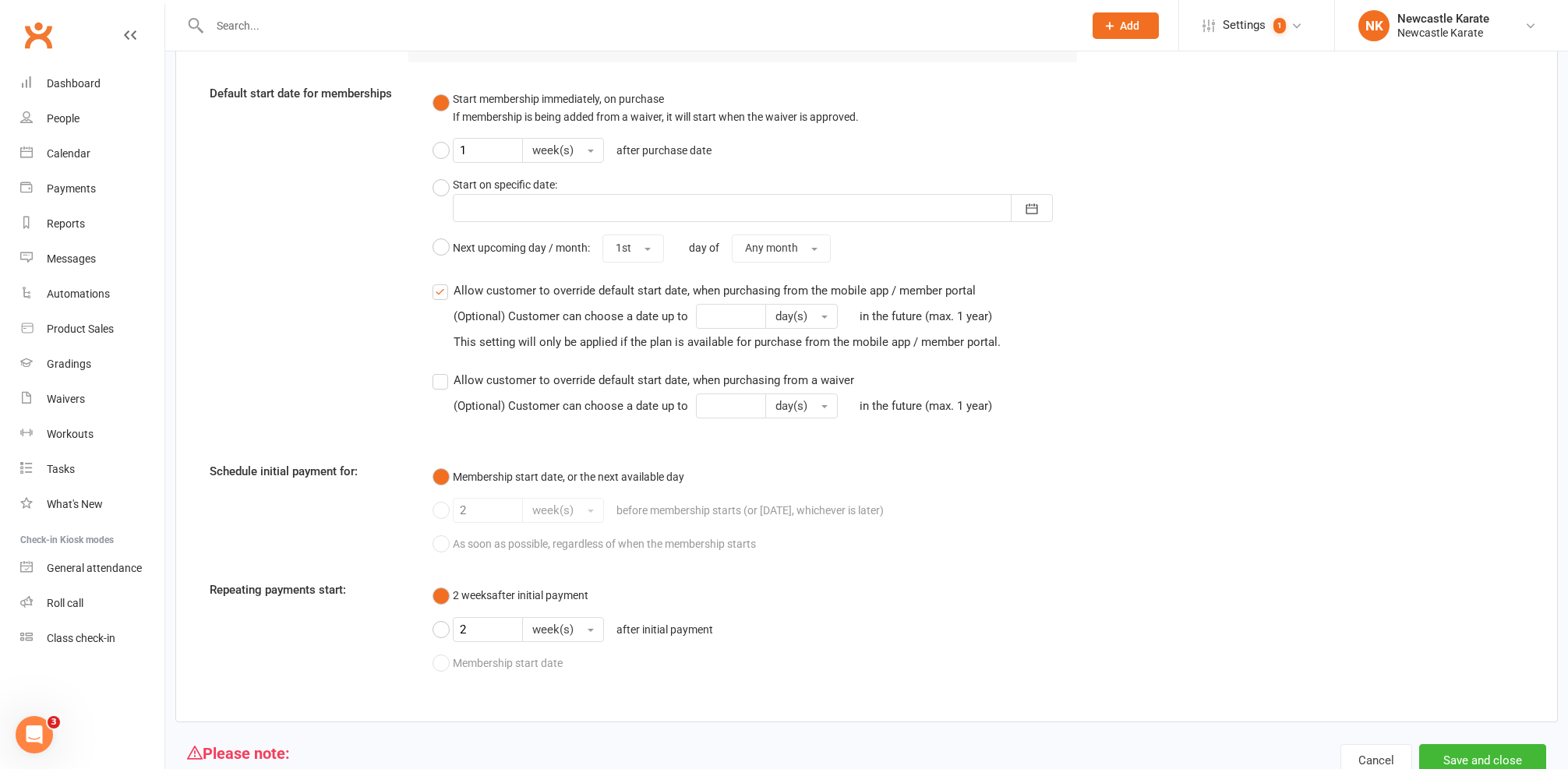
scroll to position [1918, 0]
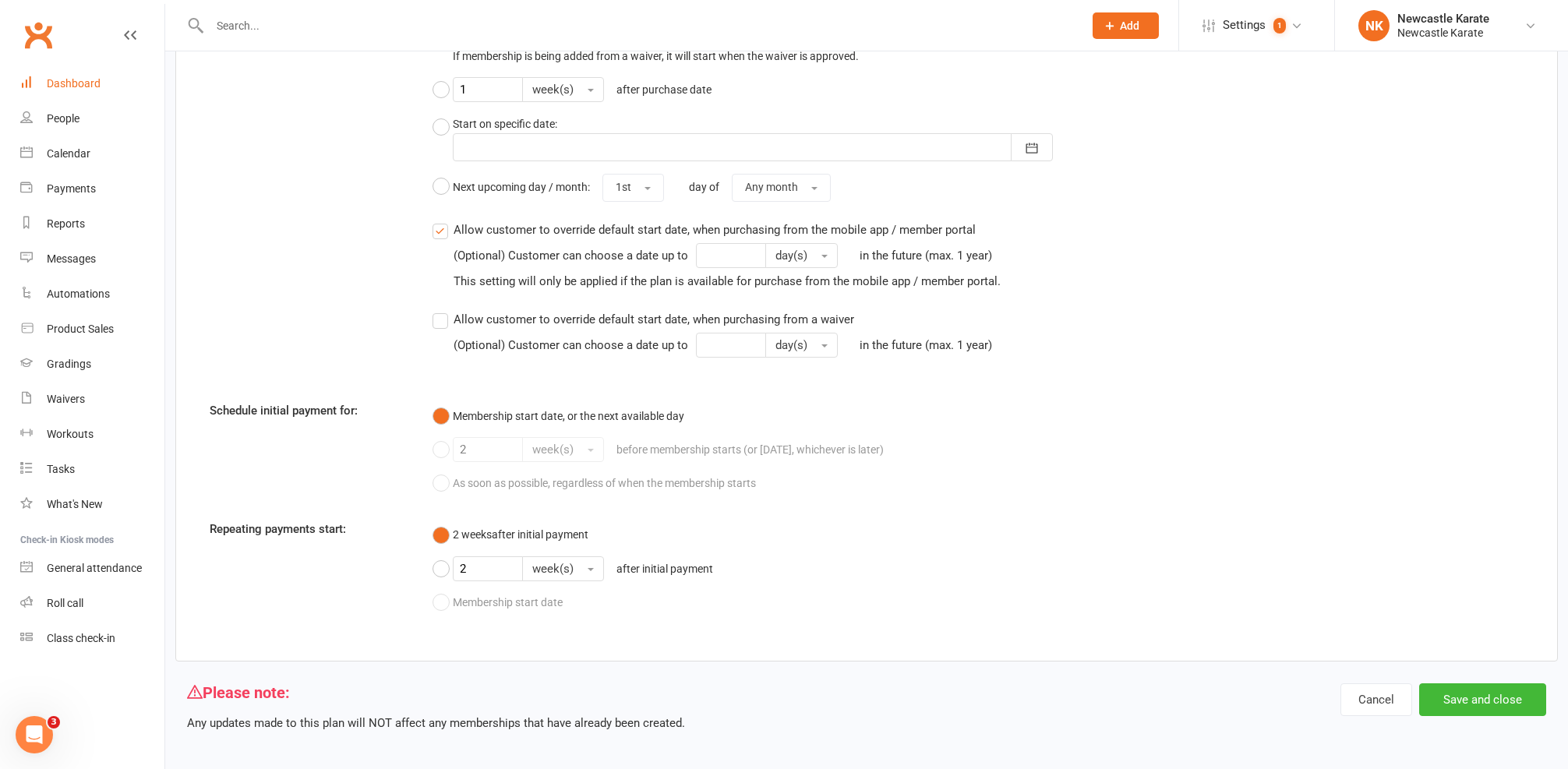
click at [50, 81] on div "Dashboard" at bounding box center [73, 83] width 54 height 13
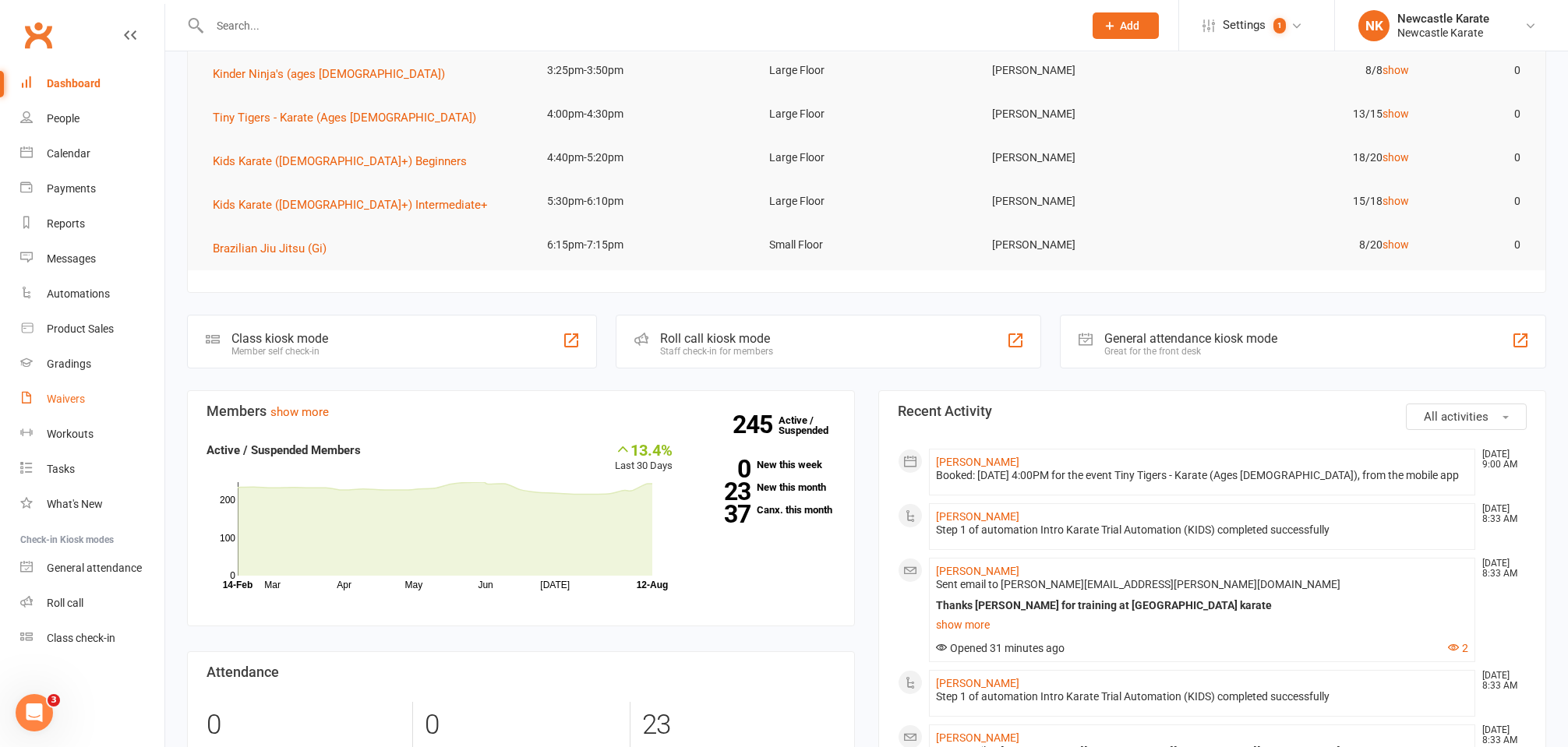
click at [77, 396] on div "Waivers" at bounding box center [66, 399] width 38 height 13
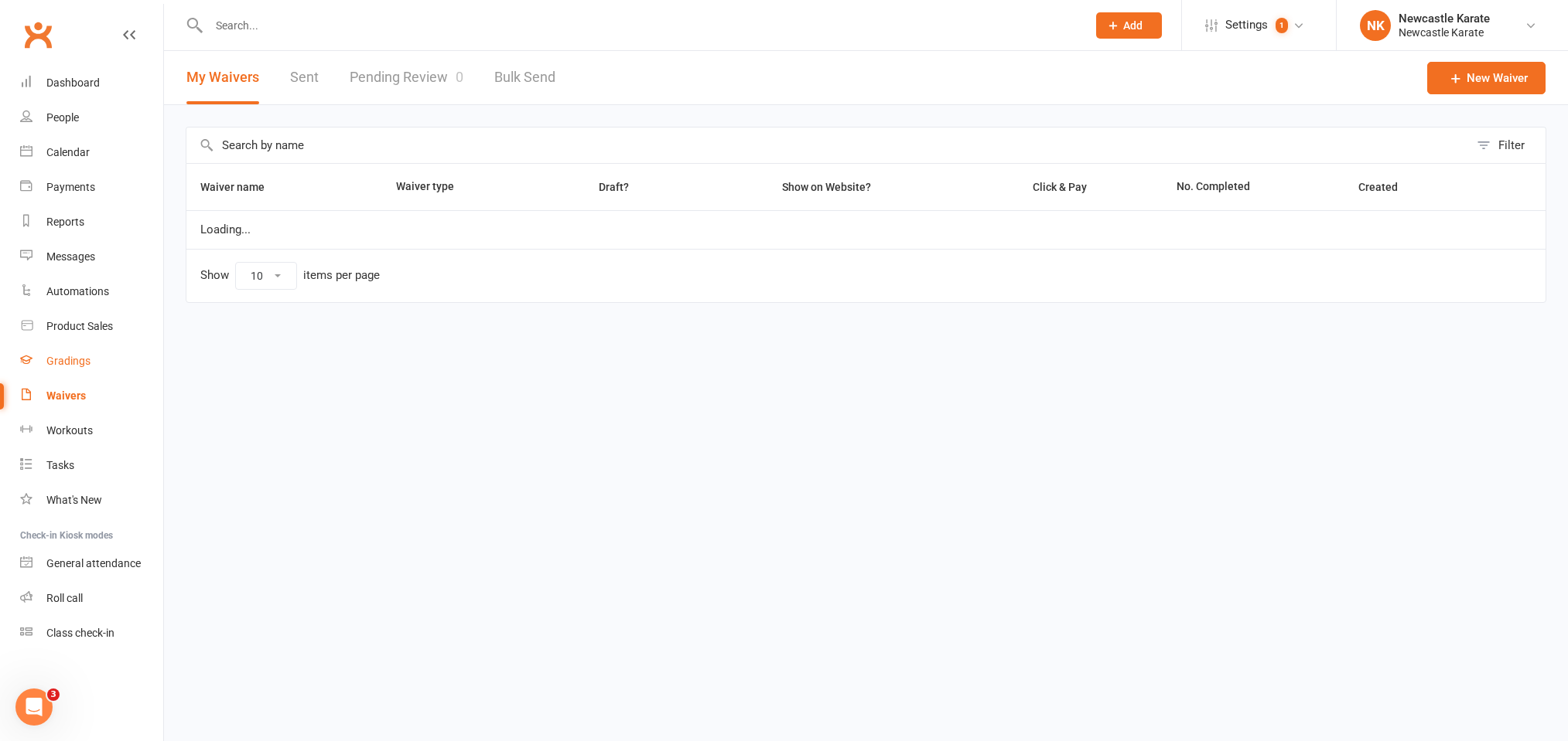
select select "100"
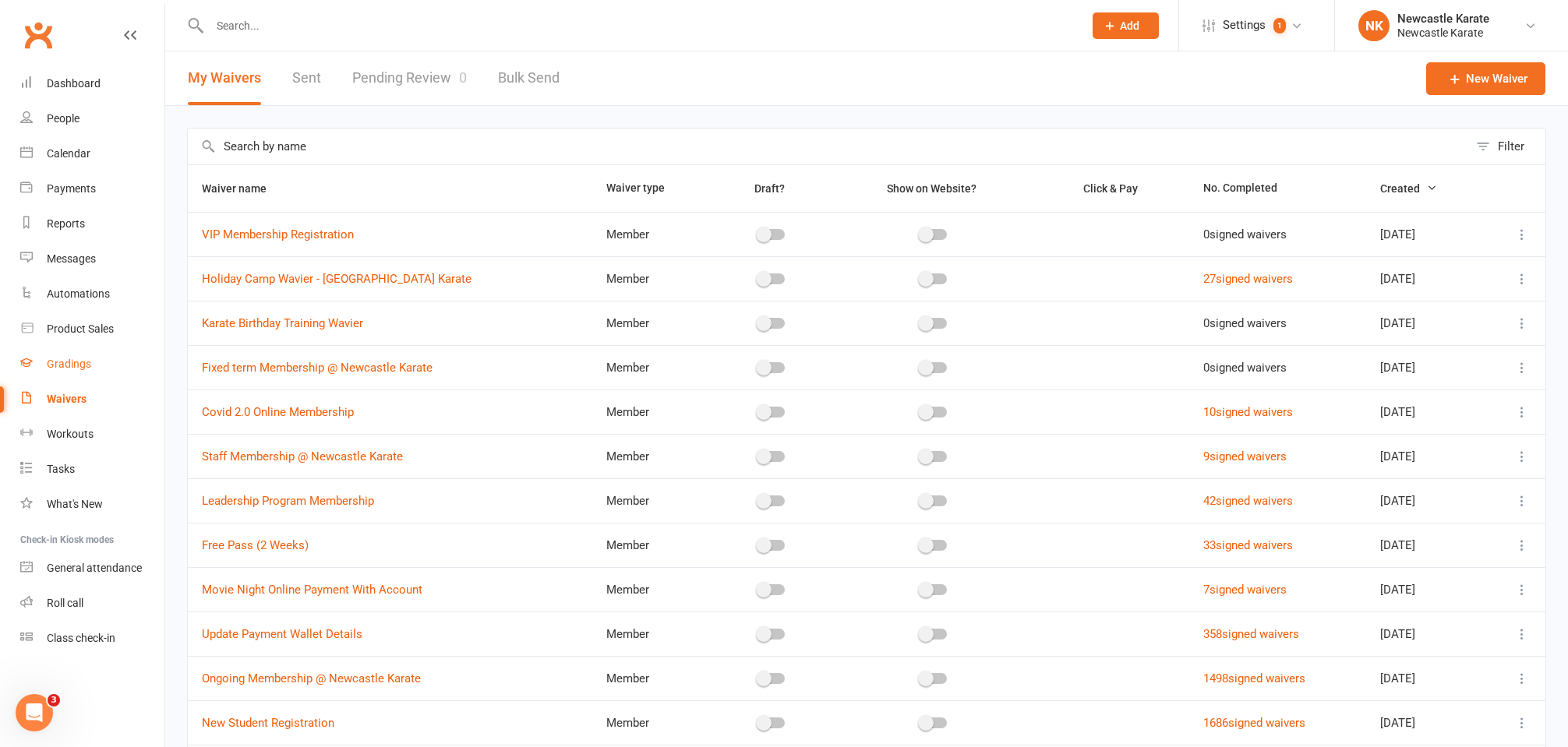
click at [104, 367] on link "Gradings" at bounding box center [92, 364] width 144 height 35
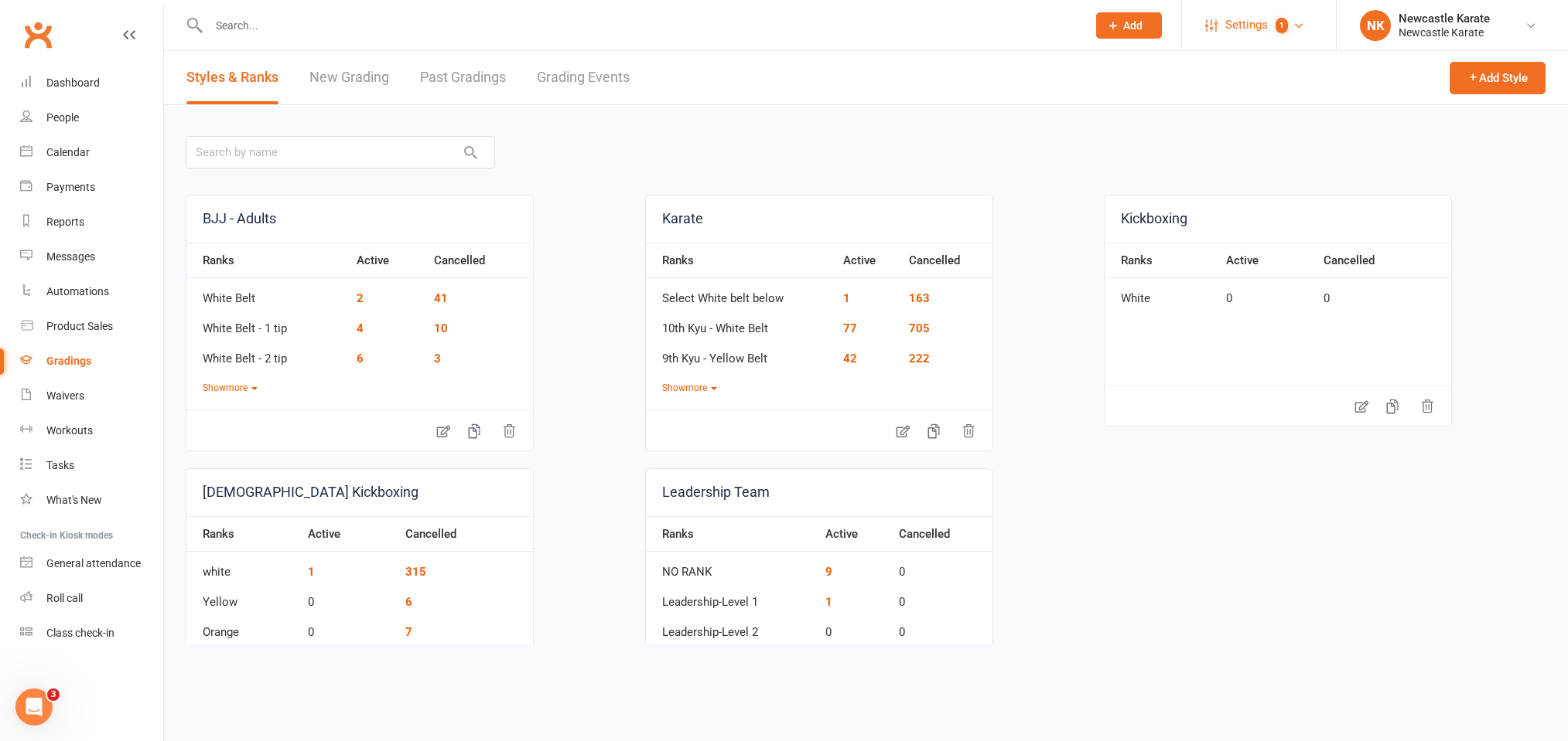
click at [1261, 31] on span "Settings" at bounding box center [1246, 25] width 43 height 34
click at [1249, 72] on link "Membership Plans" at bounding box center [1259, 68] width 154 height 35
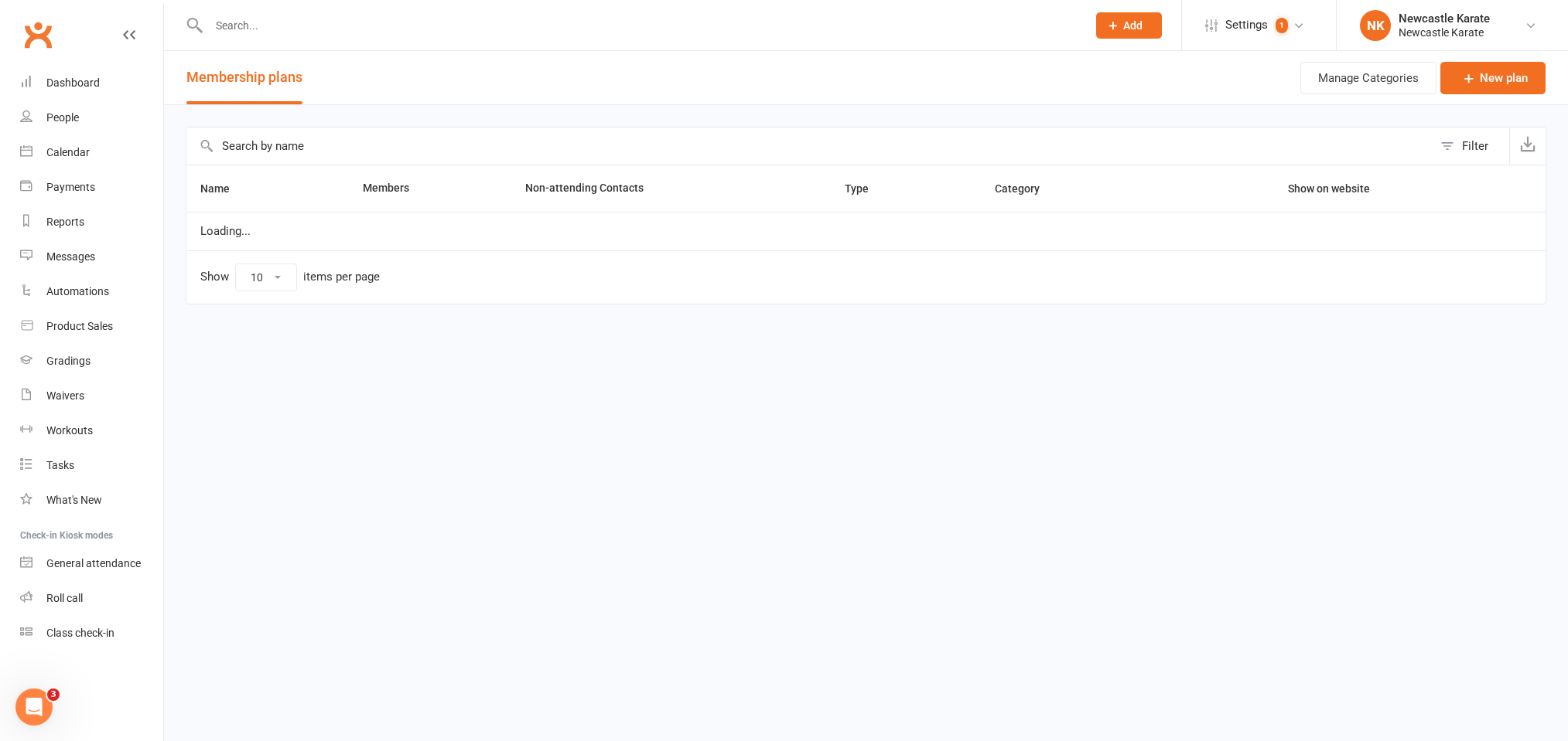
select select "100"
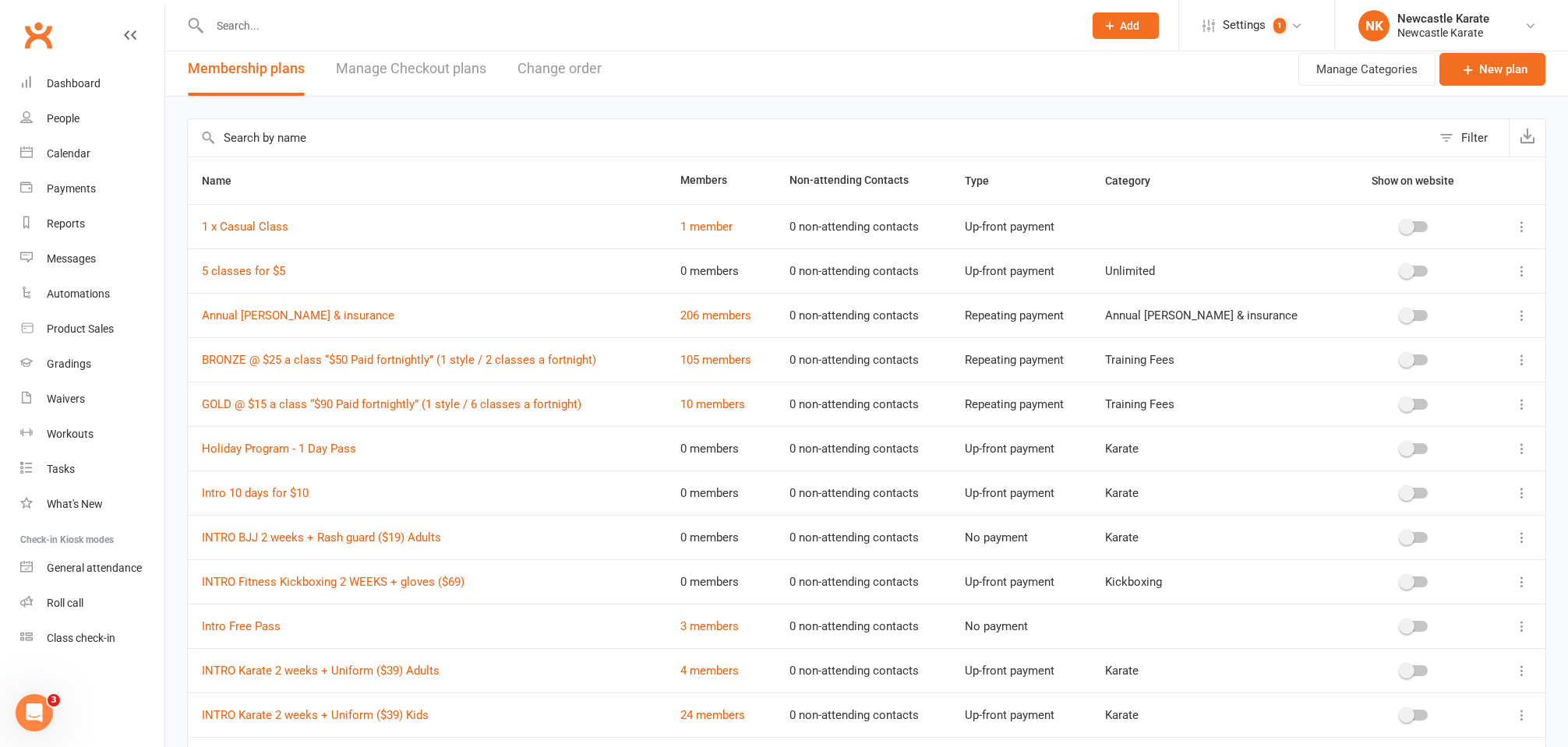
scroll to position [29, 0]
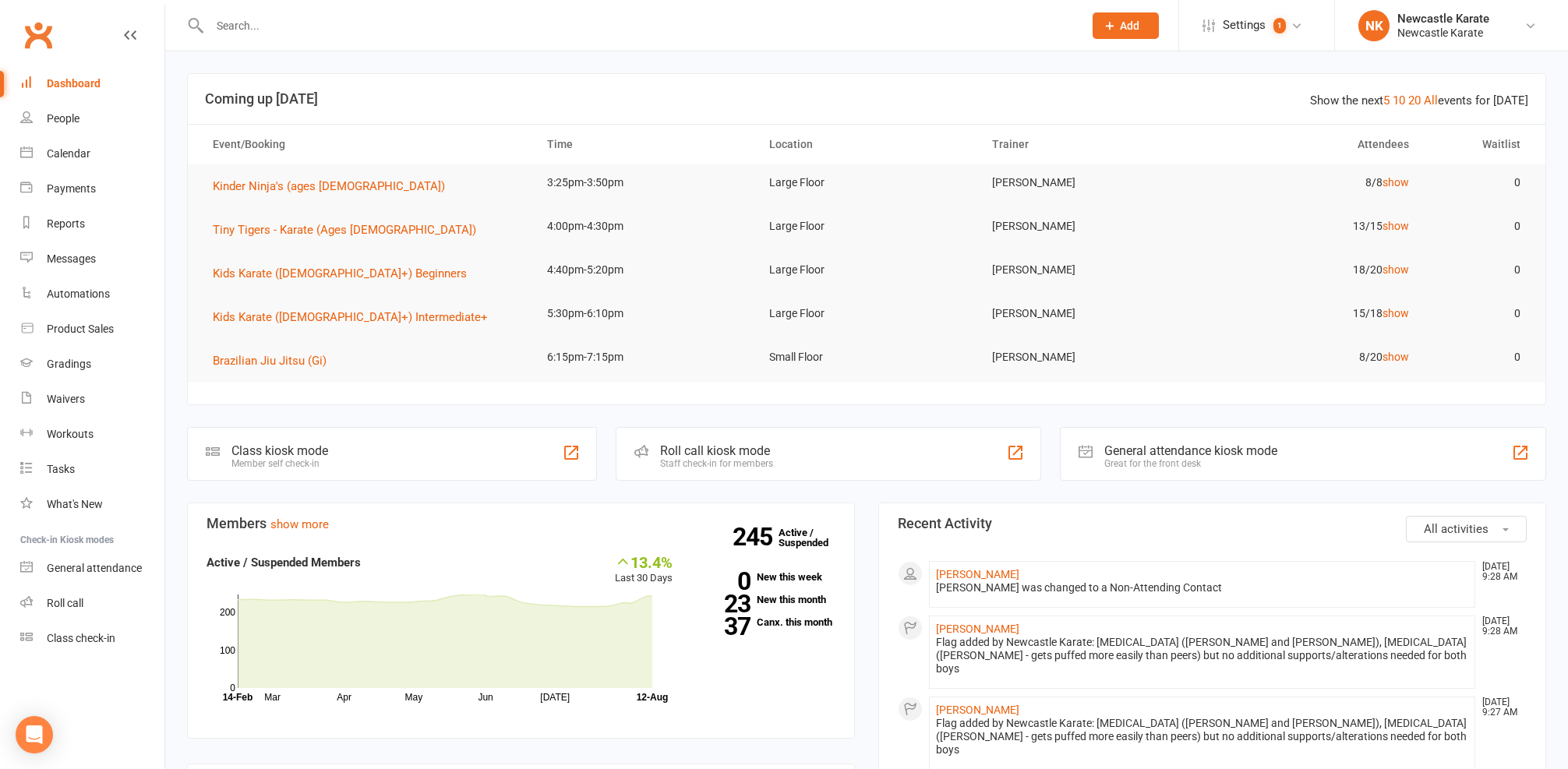
click at [82, 159] on div "Calendar" at bounding box center [68, 153] width 44 height 13
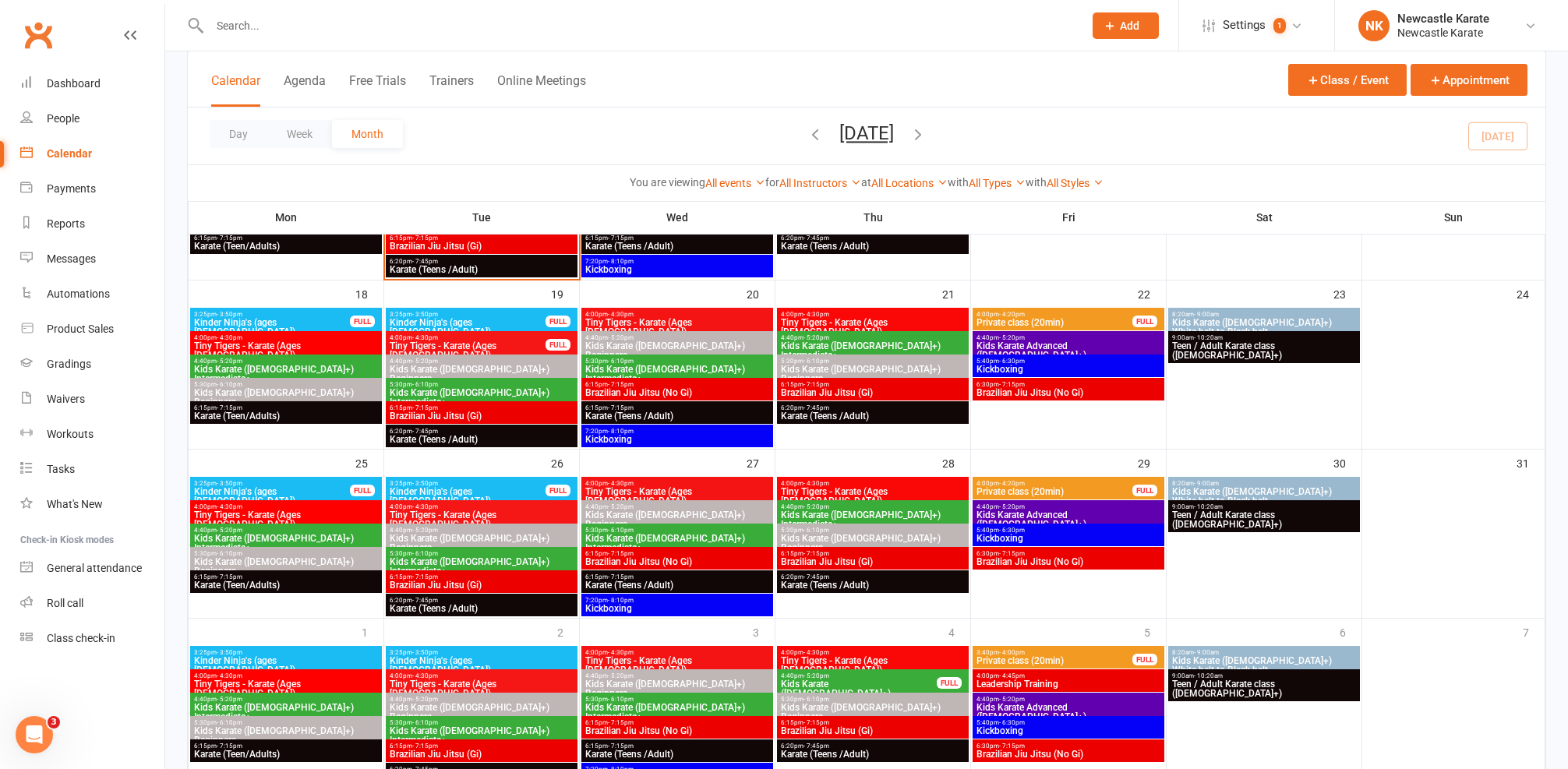
scroll to position [425, 0]
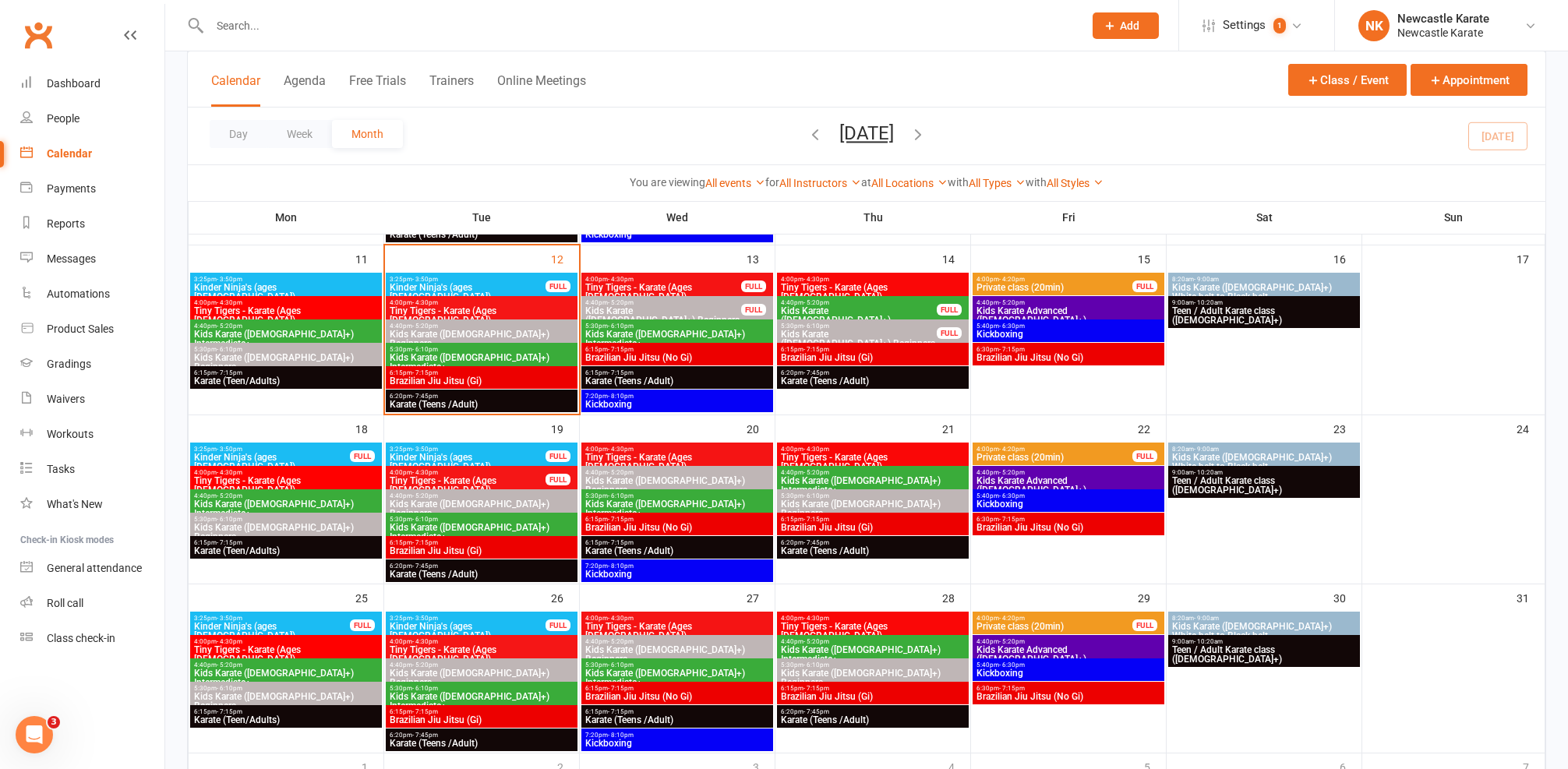
click at [489, 406] on span "Karate (Teens /Adult)" at bounding box center [481, 405] width 185 height 9
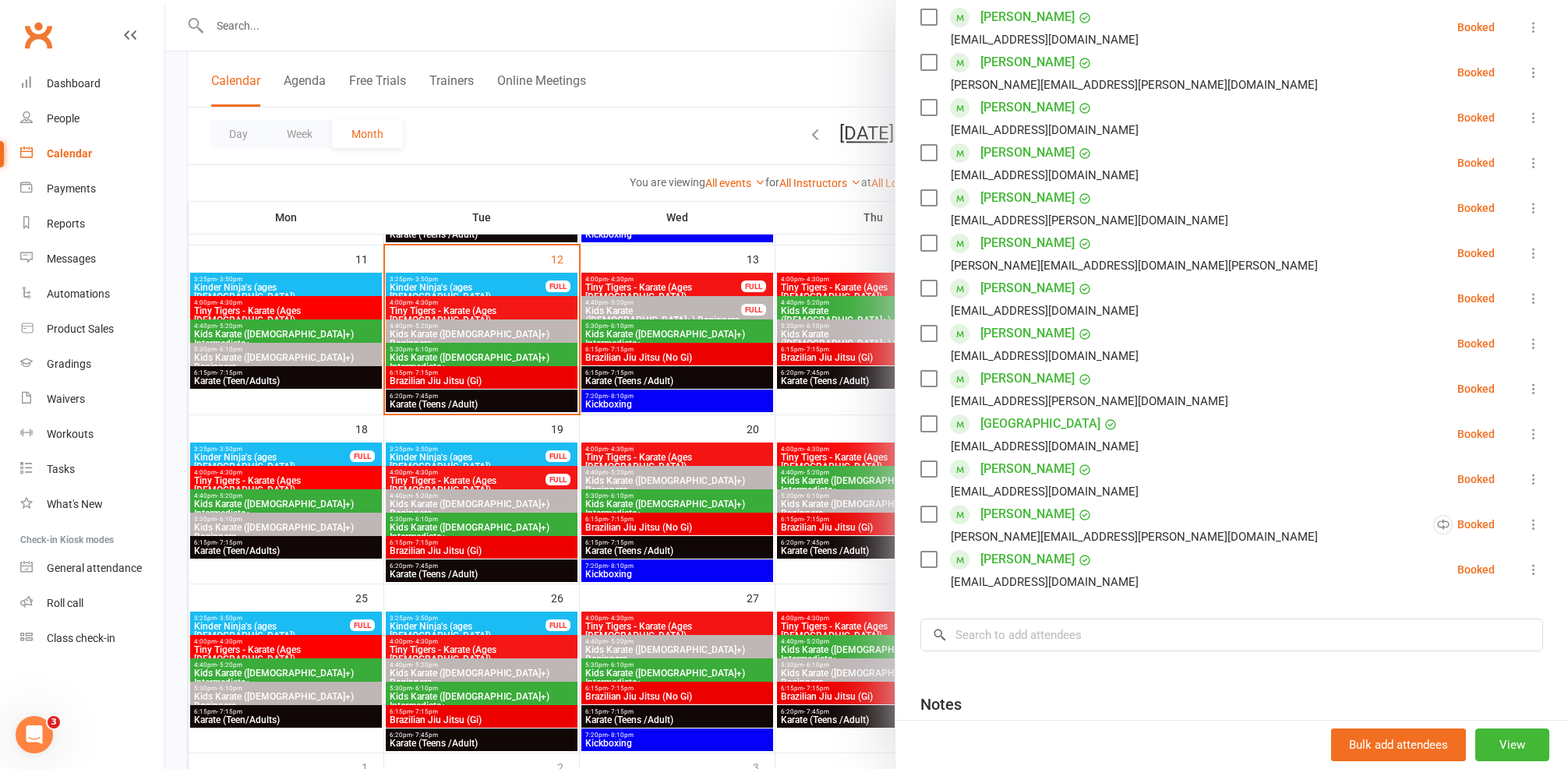
scroll to position [221, 0]
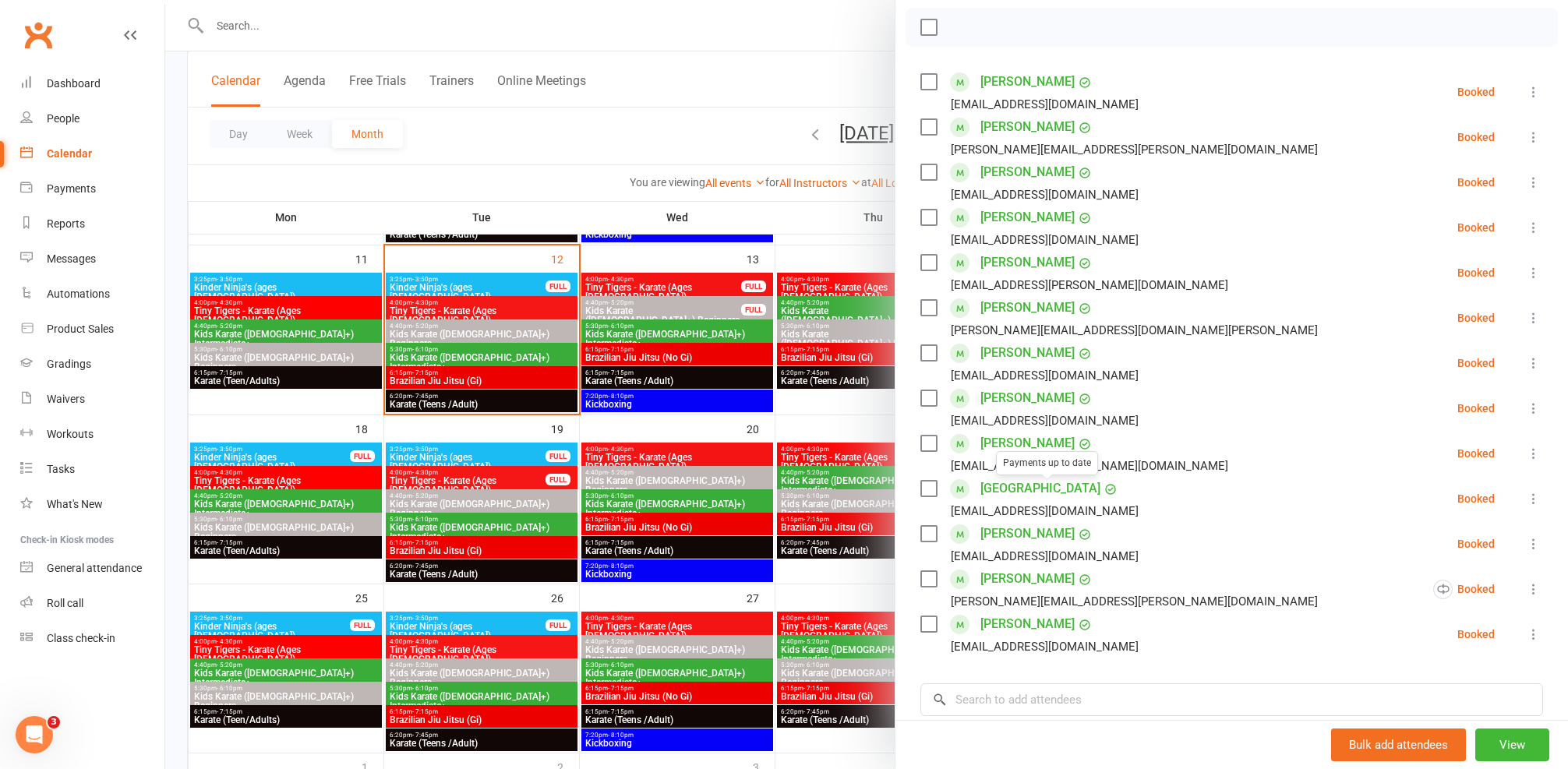
click at [680, 350] on div at bounding box center [867, 384] width 1403 height 769
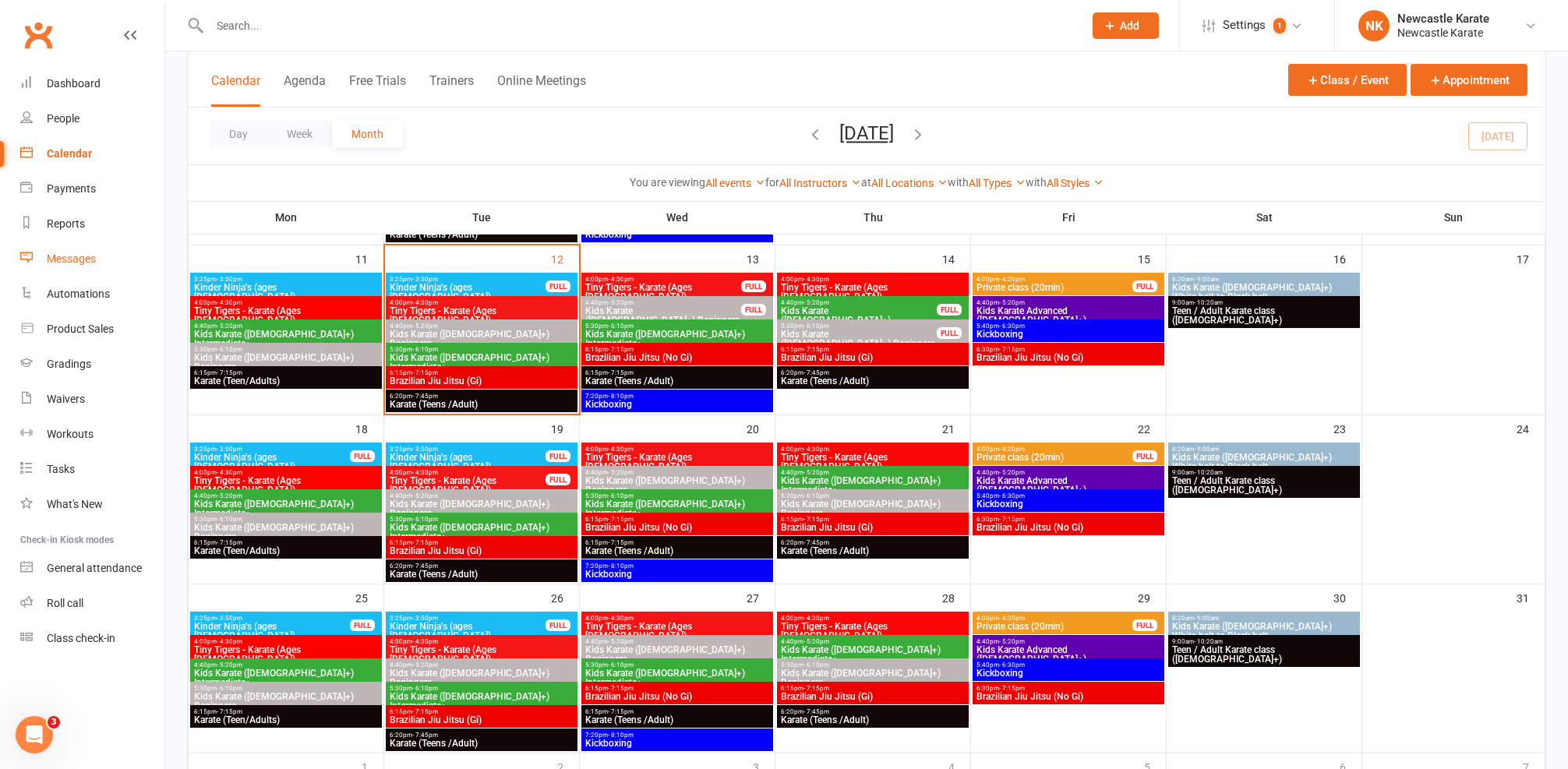
click at [74, 258] on div "Messages" at bounding box center [71, 259] width 49 height 13
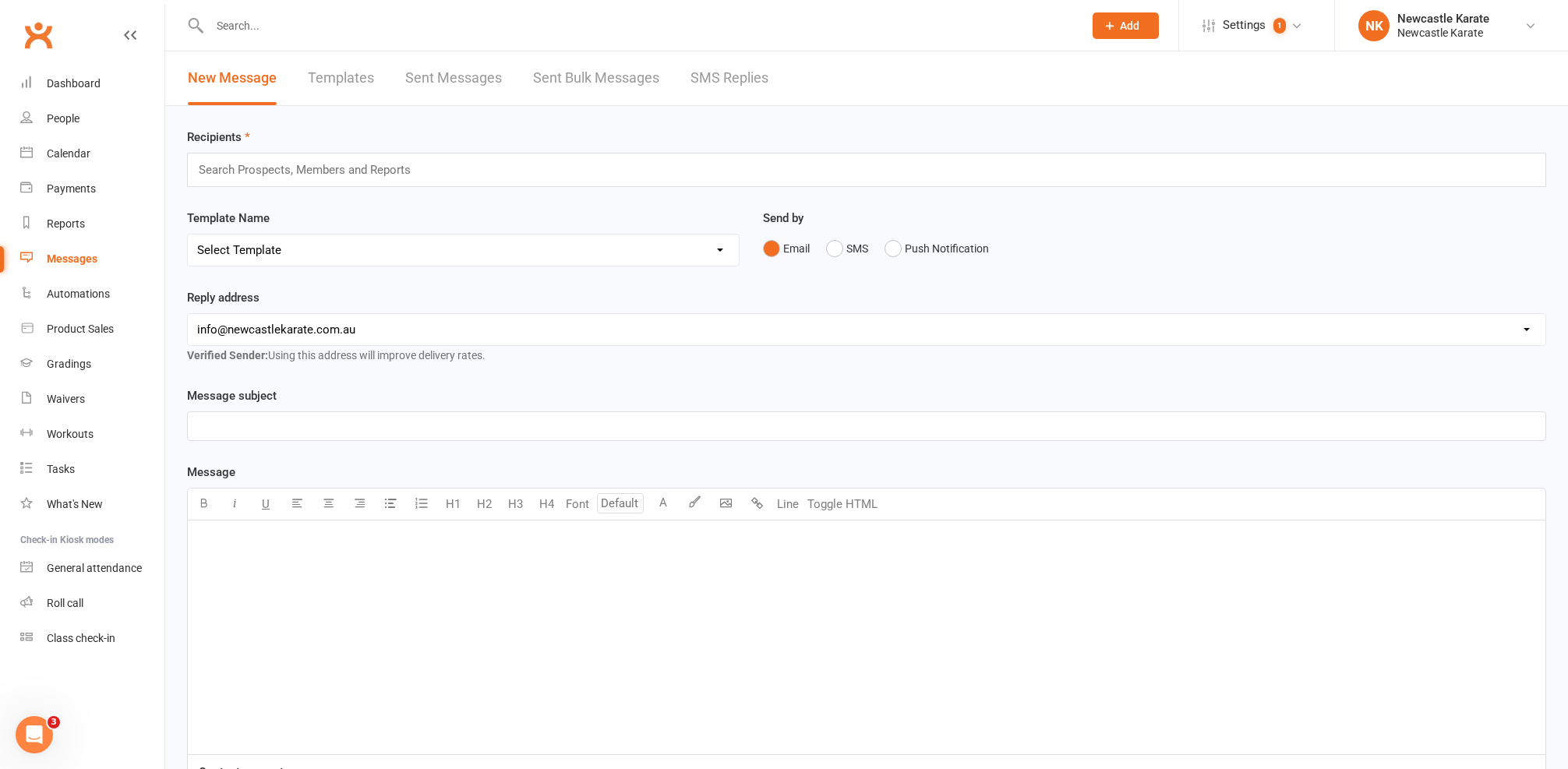
click at [356, 147] on div "Recipients Search Prospects, Members and Reports" at bounding box center [867, 157] width 1359 height 59
drag, startPoint x: 847, startPoint y: 254, endPoint x: 773, endPoint y: 279, distance: 78.1
click at [847, 253] on button "SMS" at bounding box center [847, 248] width 42 height 29
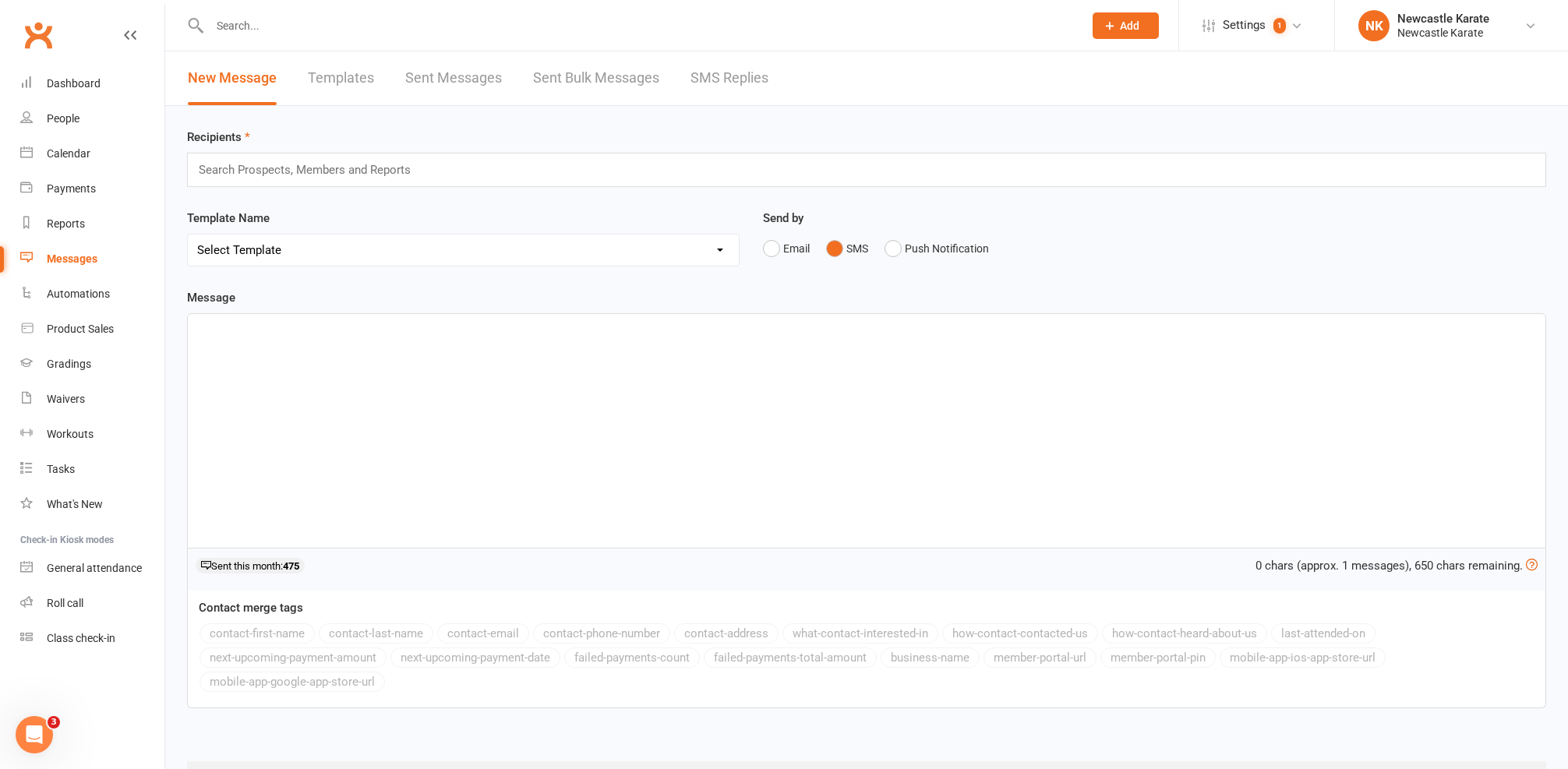
click at [465, 172] on div "Search Prospects, Members and Reports" at bounding box center [867, 170] width 1359 height 35
drag, startPoint x: 466, startPoint y: 226, endPoint x: 493, endPoint y: 242, distance: 31.4
click at [466, 226] on div "Template Name Select Template [SMS] SMS 2 for 1 $39 [Email] An Enquiry - Junior…" at bounding box center [463, 237] width 552 height 58
select select "10"
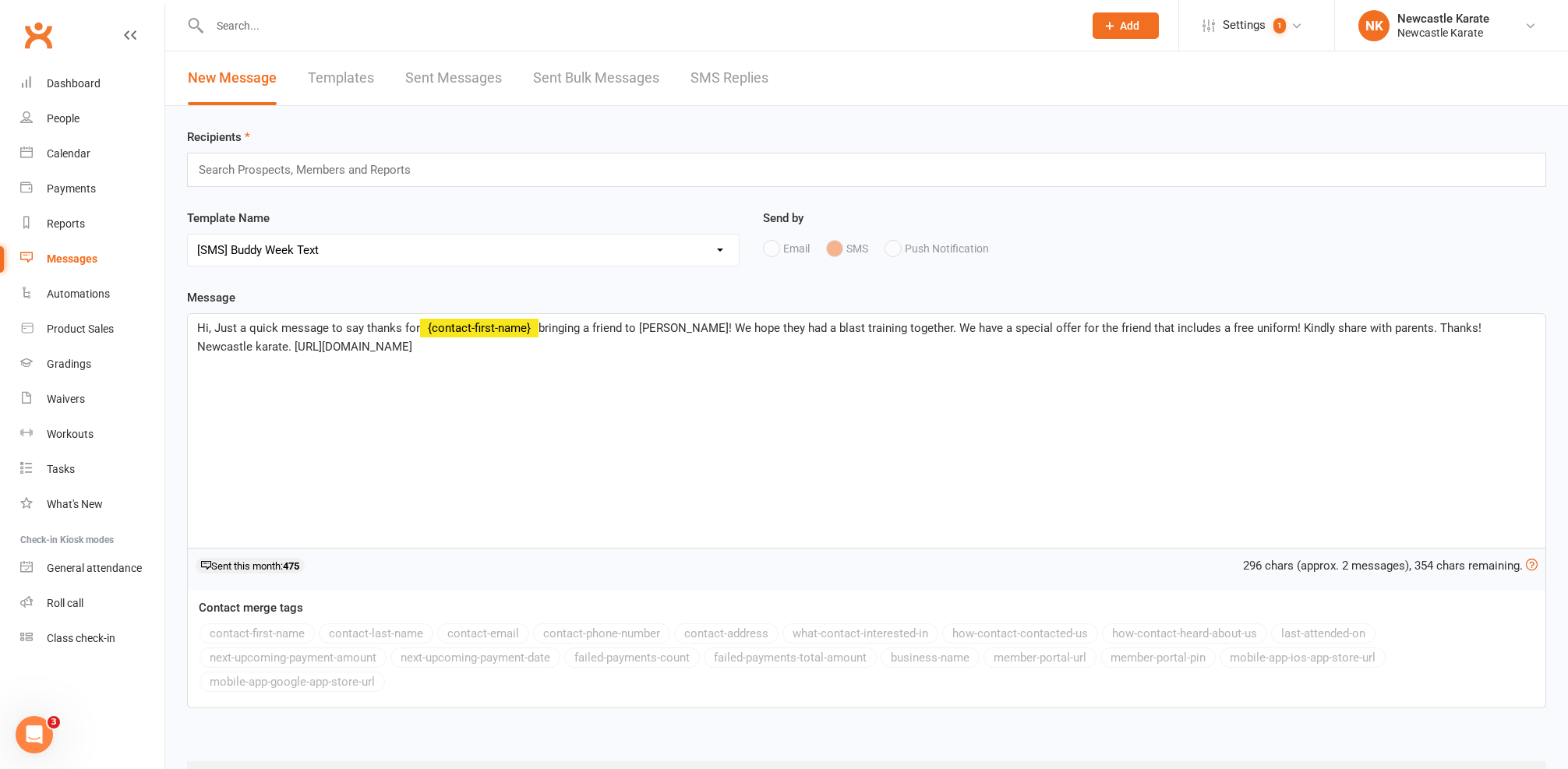
scroll to position [3, 0]
click at [97, 74] on link "Dashboard" at bounding box center [92, 84] width 144 height 35
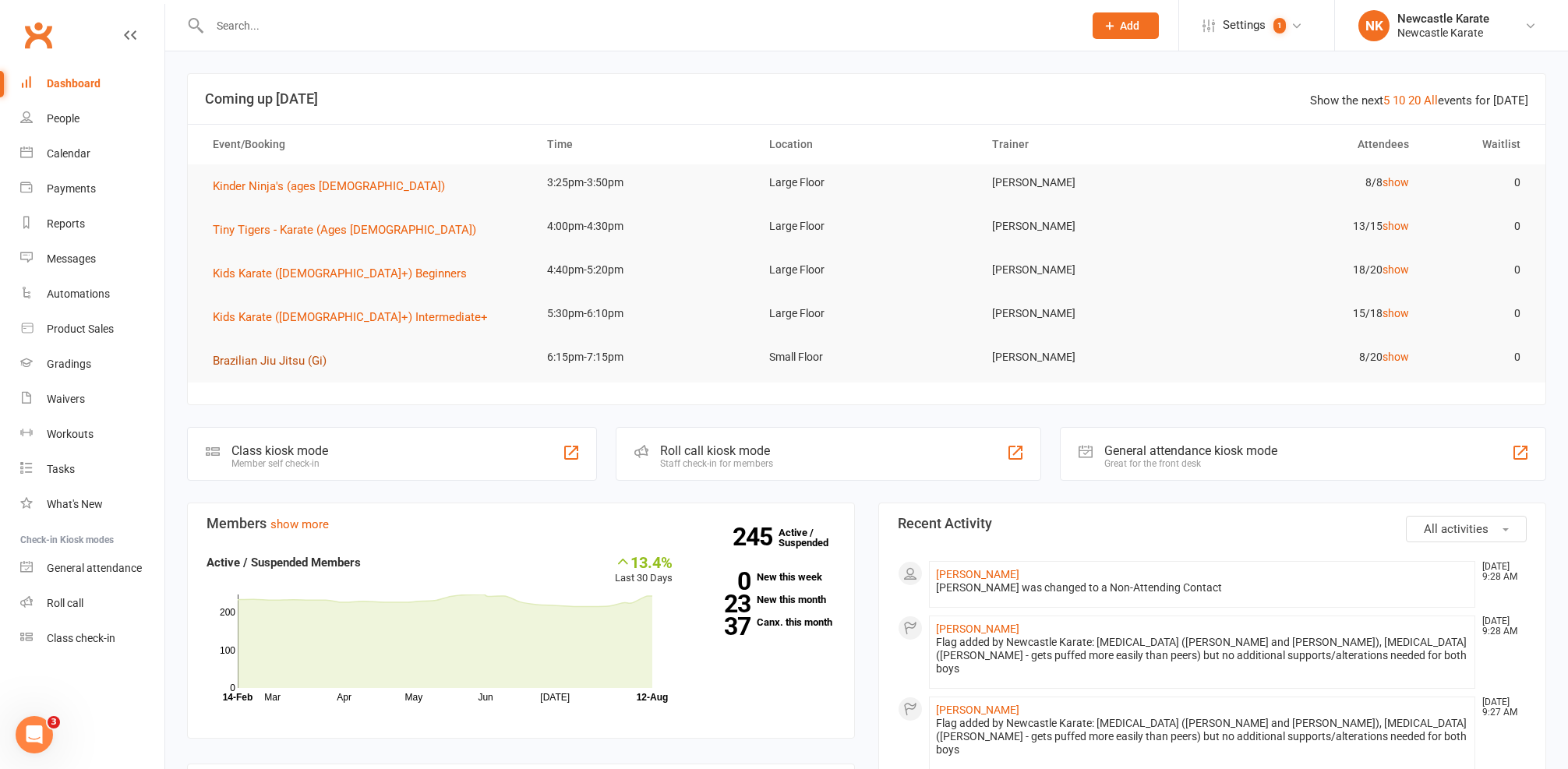
click at [310, 357] on span "Brazilian Jiu Jitsu (Gi)" at bounding box center [269, 360] width 114 height 14
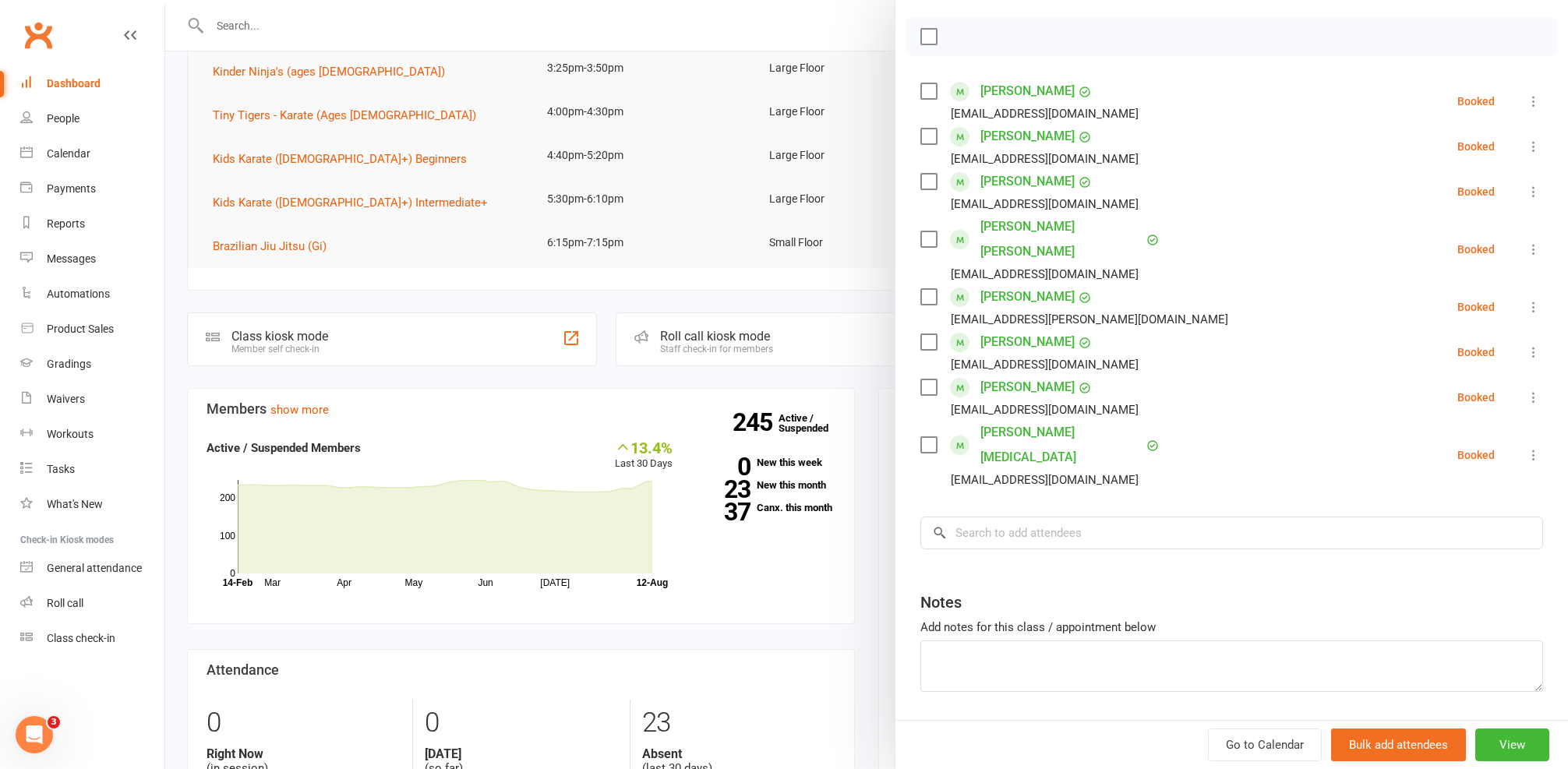
scroll to position [219, 0]
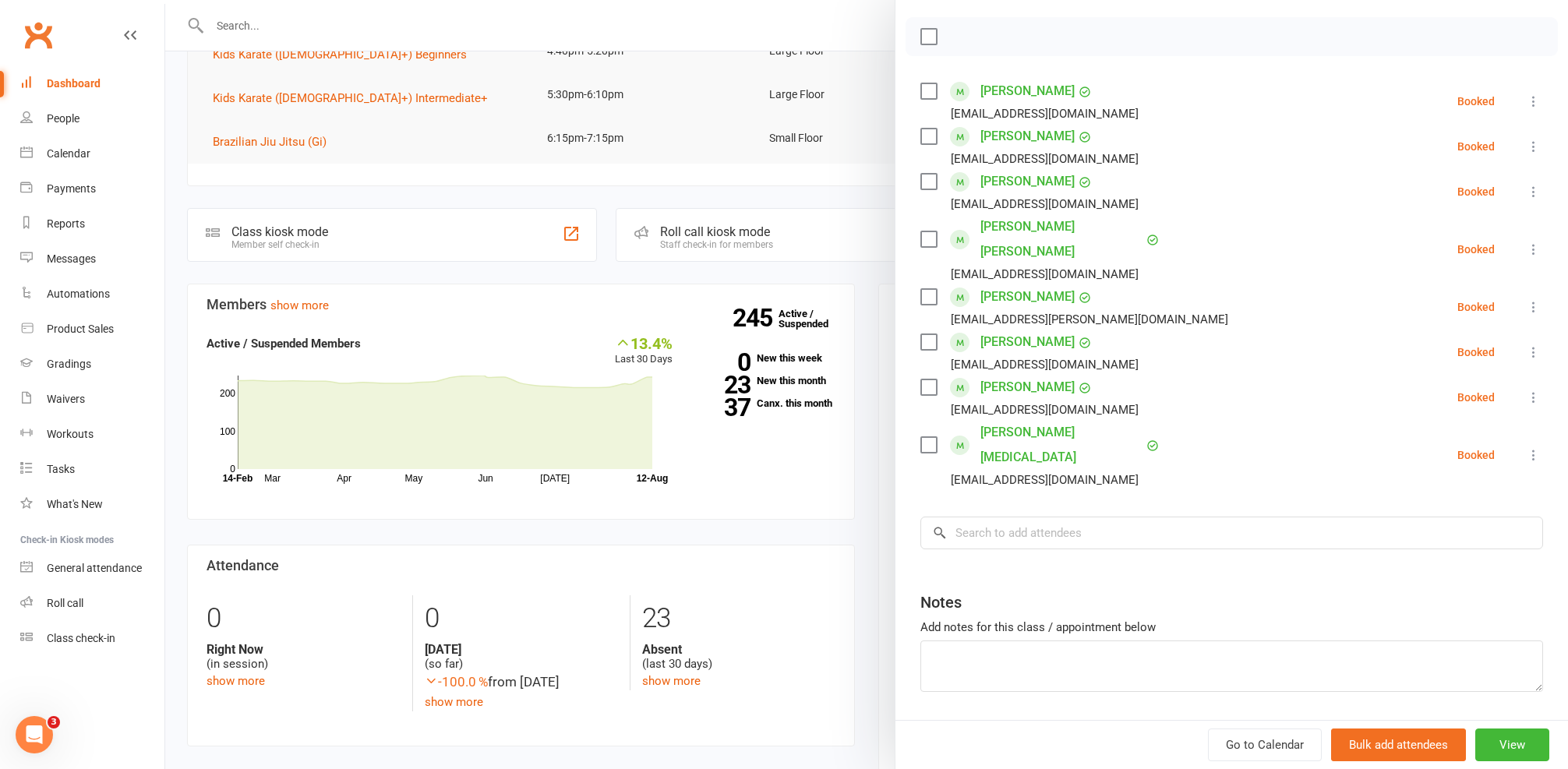
click at [220, 78] on div at bounding box center [867, 384] width 1403 height 769
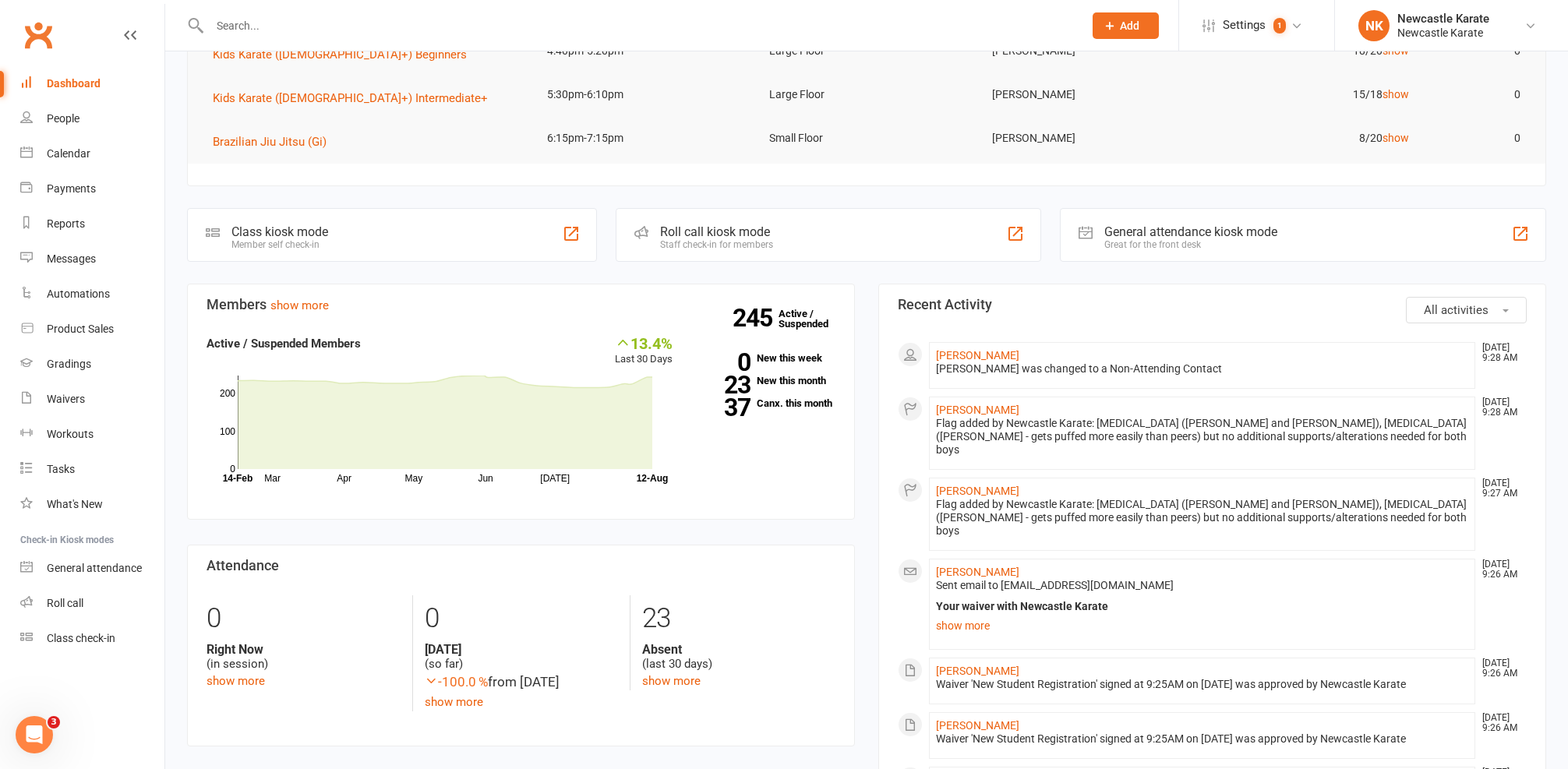
click at [44, 81] on link "Dashboard" at bounding box center [92, 84] width 144 height 35
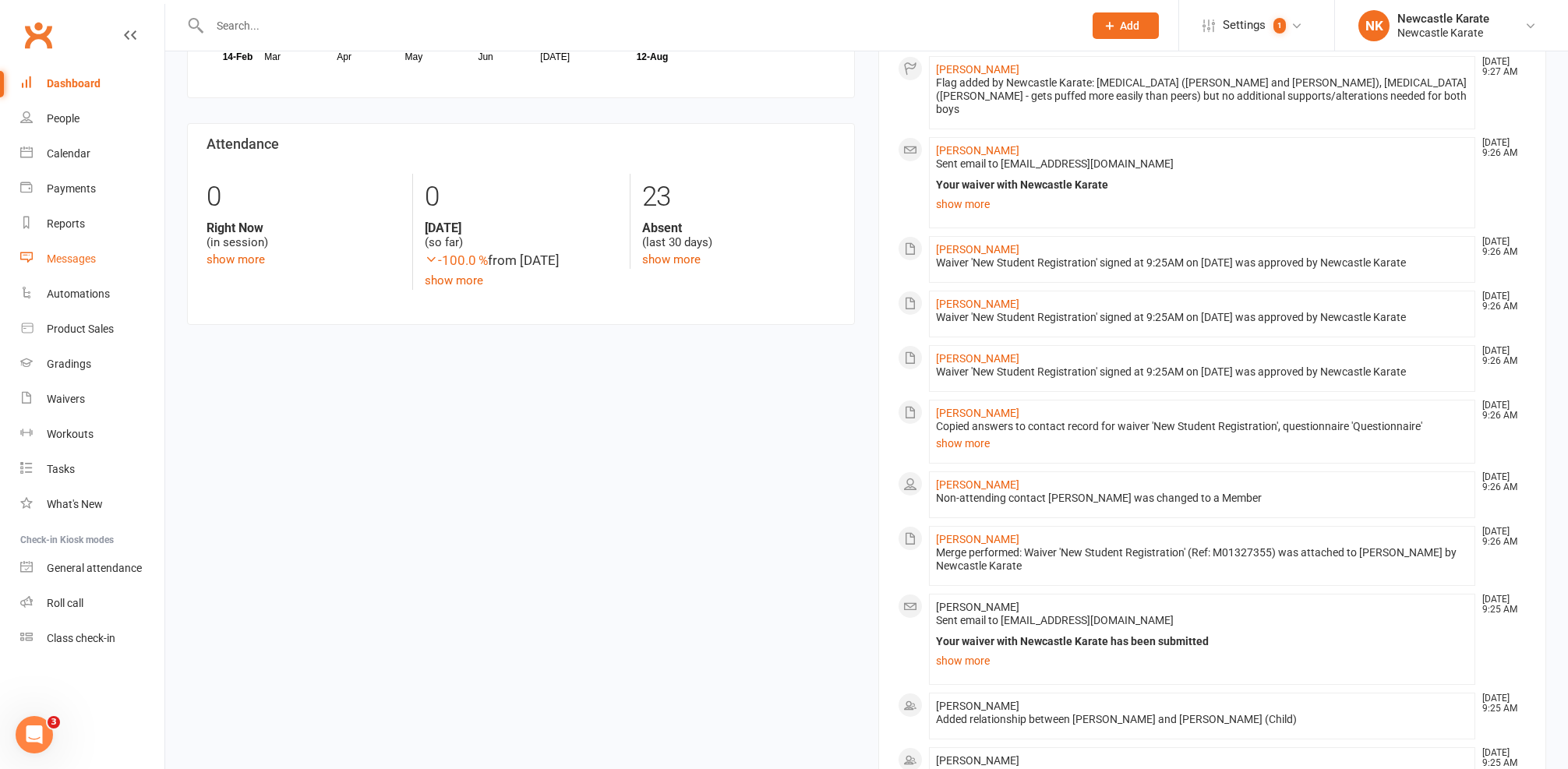
scroll to position [498, 0]
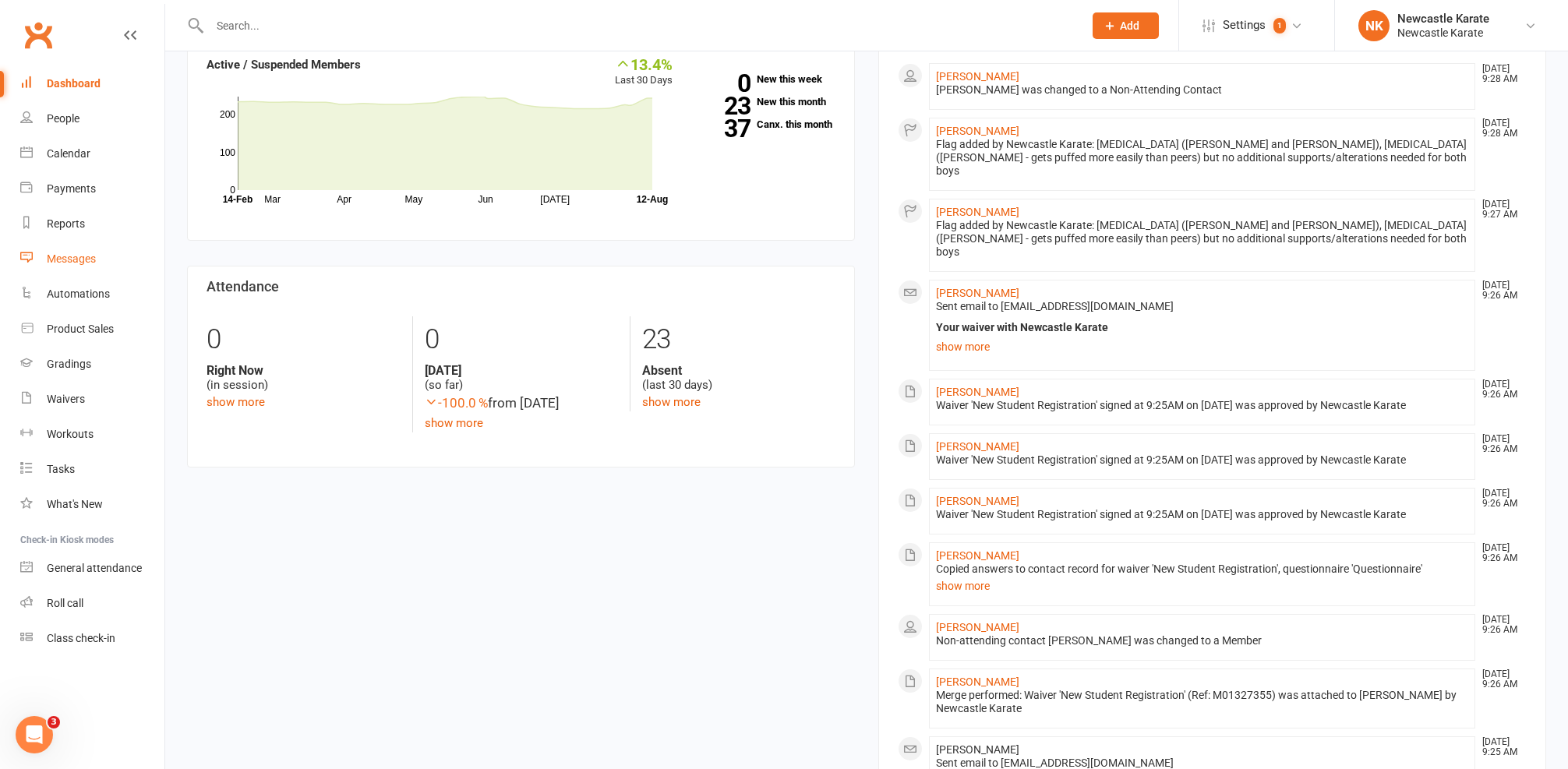
click at [88, 252] on link "Messages" at bounding box center [92, 259] width 144 height 35
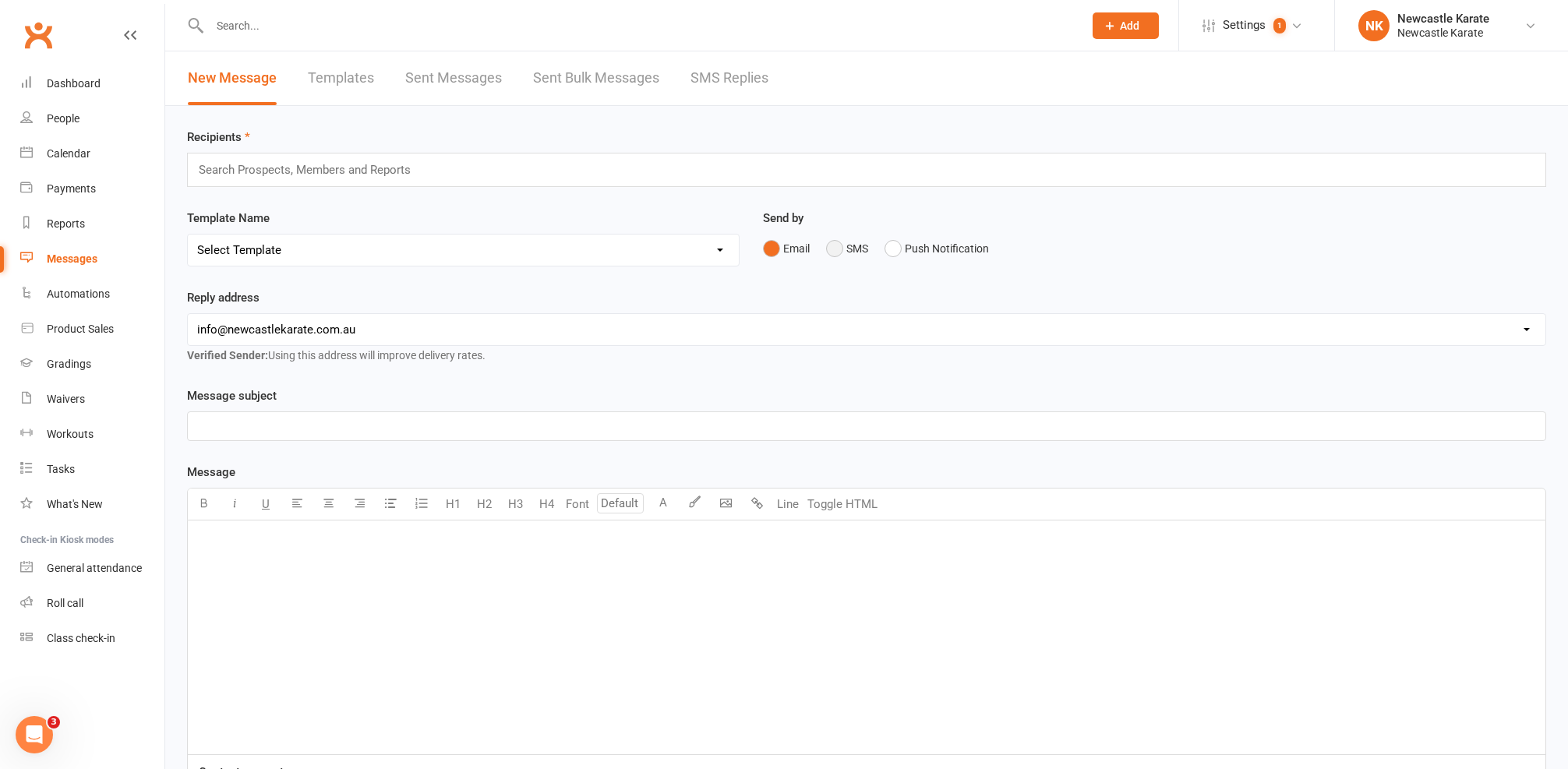
click at [865, 258] on button "SMS" at bounding box center [847, 248] width 42 height 29
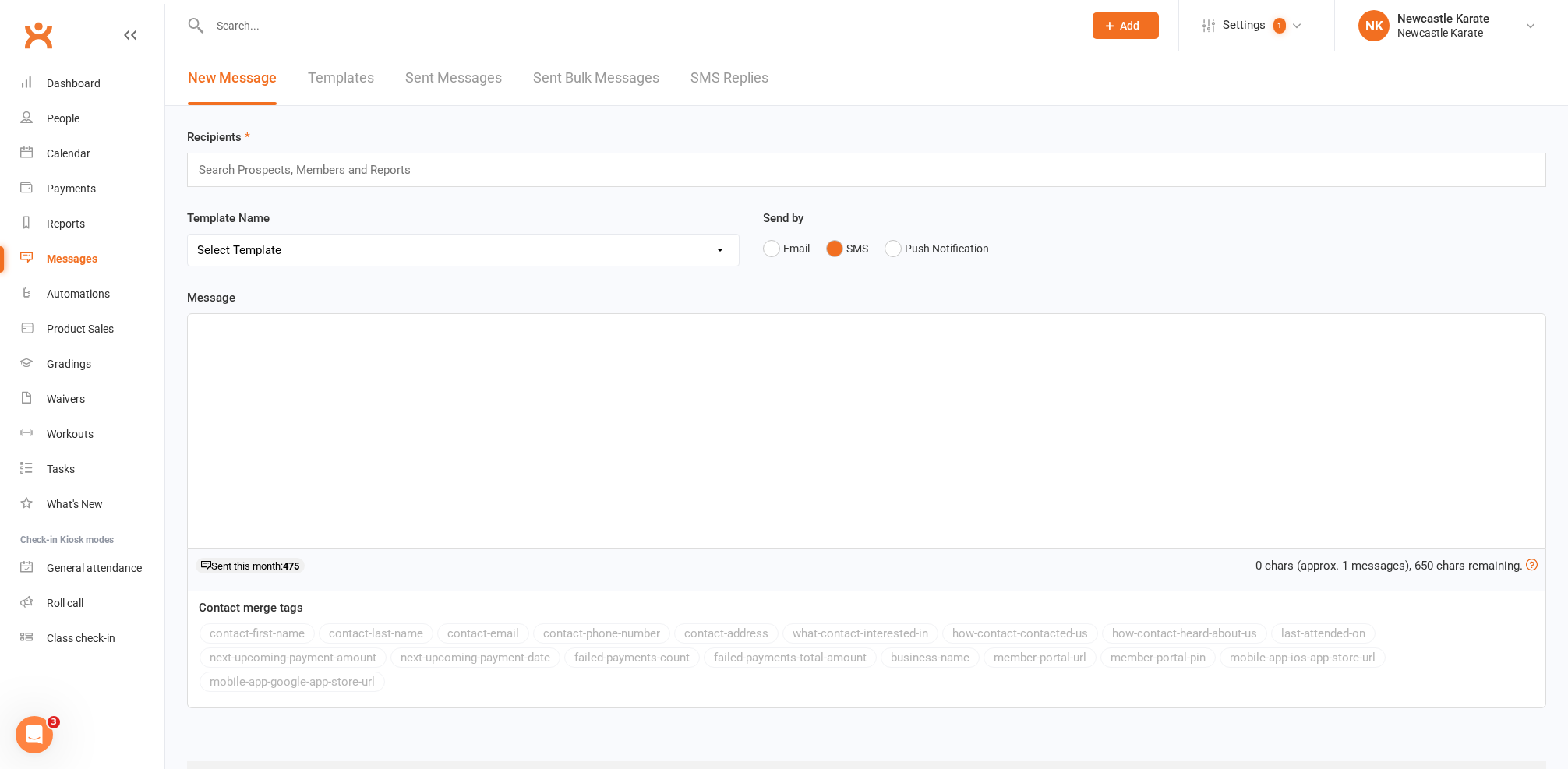
click at [848, 253] on button "SMS" at bounding box center [847, 248] width 42 height 29
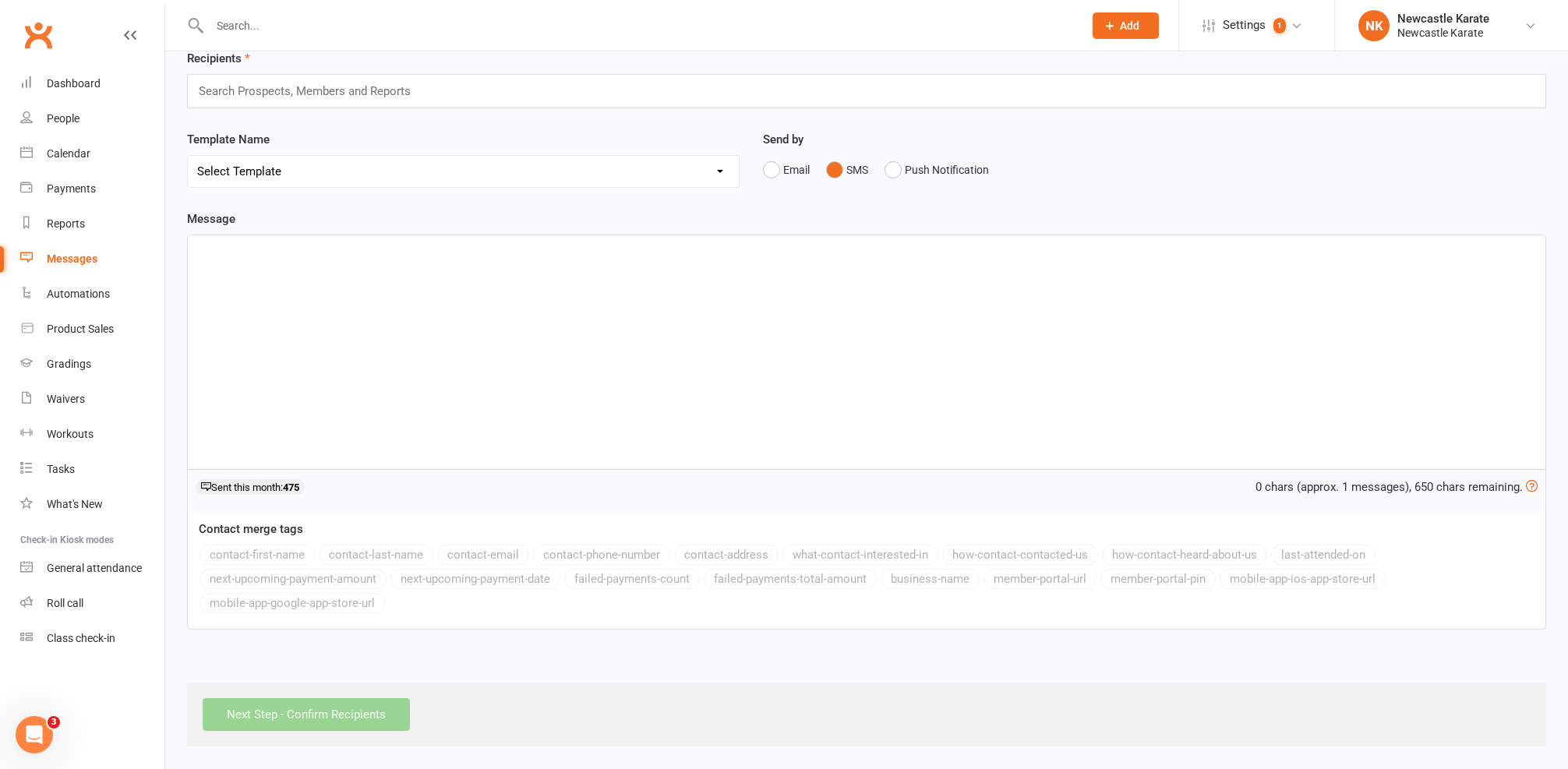
click at [312, 315] on div "﻿" at bounding box center [867, 353] width 1358 height 234
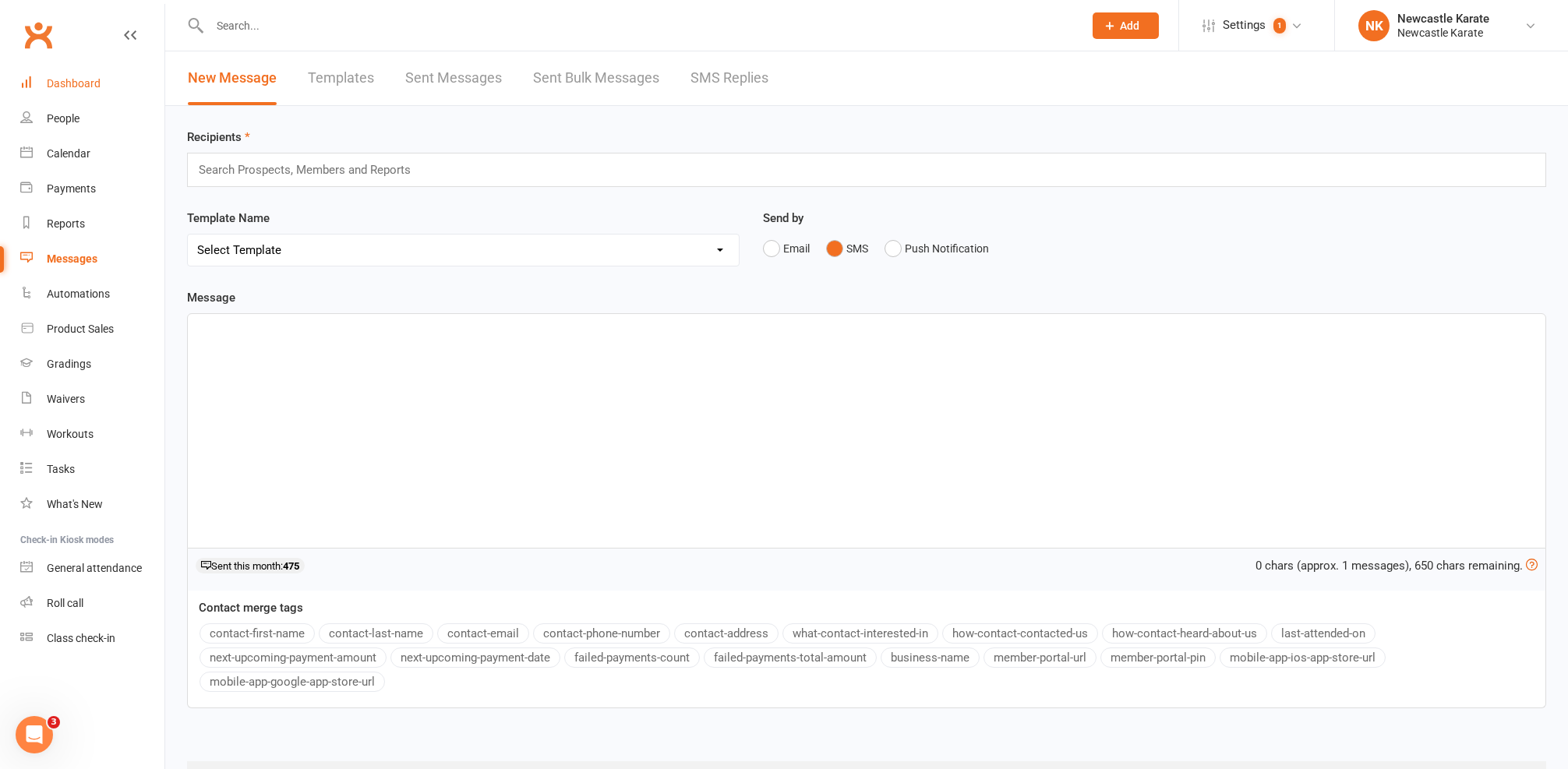
click at [68, 77] on div "Dashboard" at bounding box center [73, 83] width 54 height 13
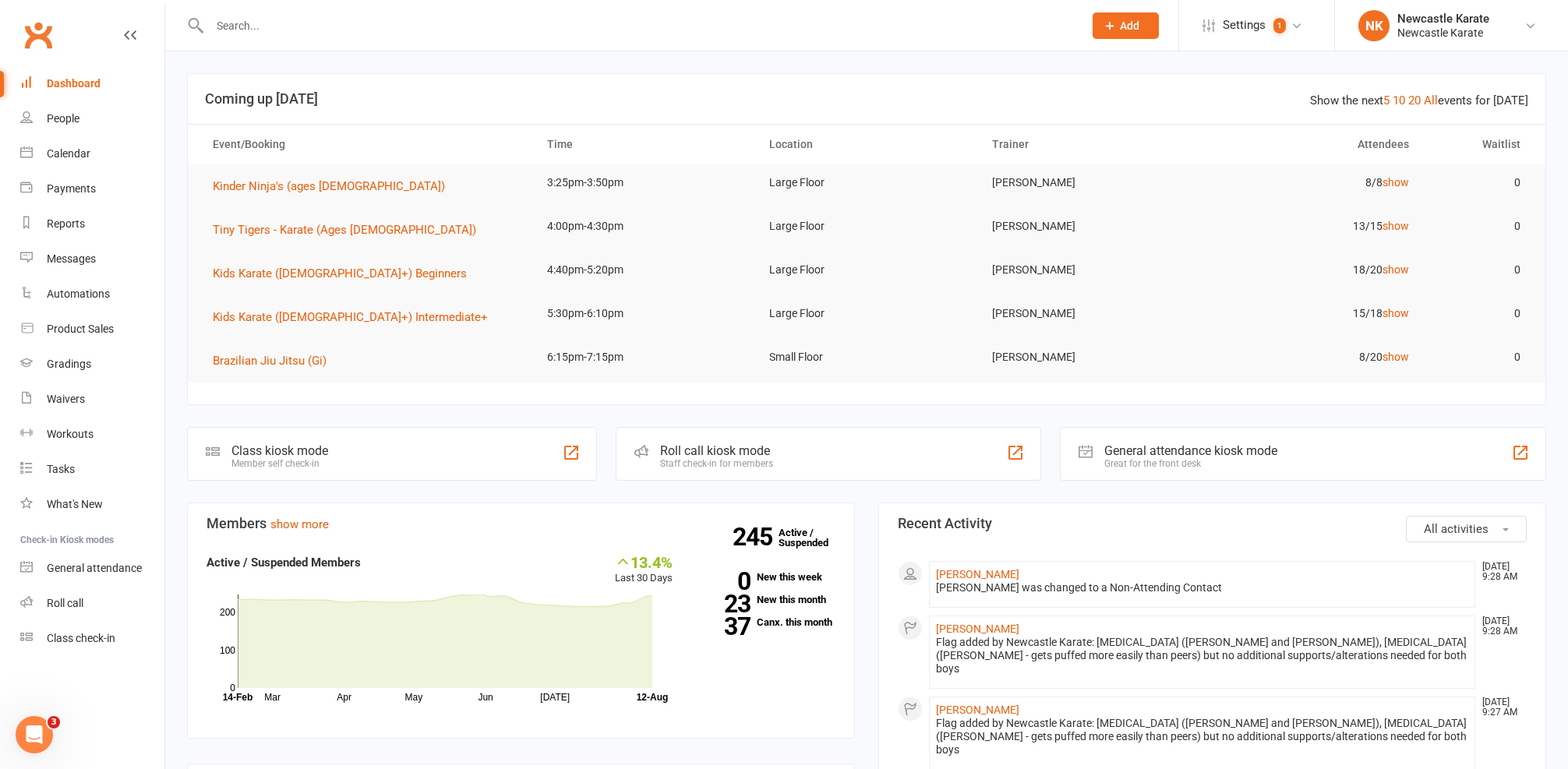
click at [255, 45] on div at bounding box center [629, 25] width 885 height 50
click at [258, 37] on div at bounding box center [629, 25] width 885 height 50
click at [268, 15] on input "text" at bounding box center [638, 26] width 868 height 22
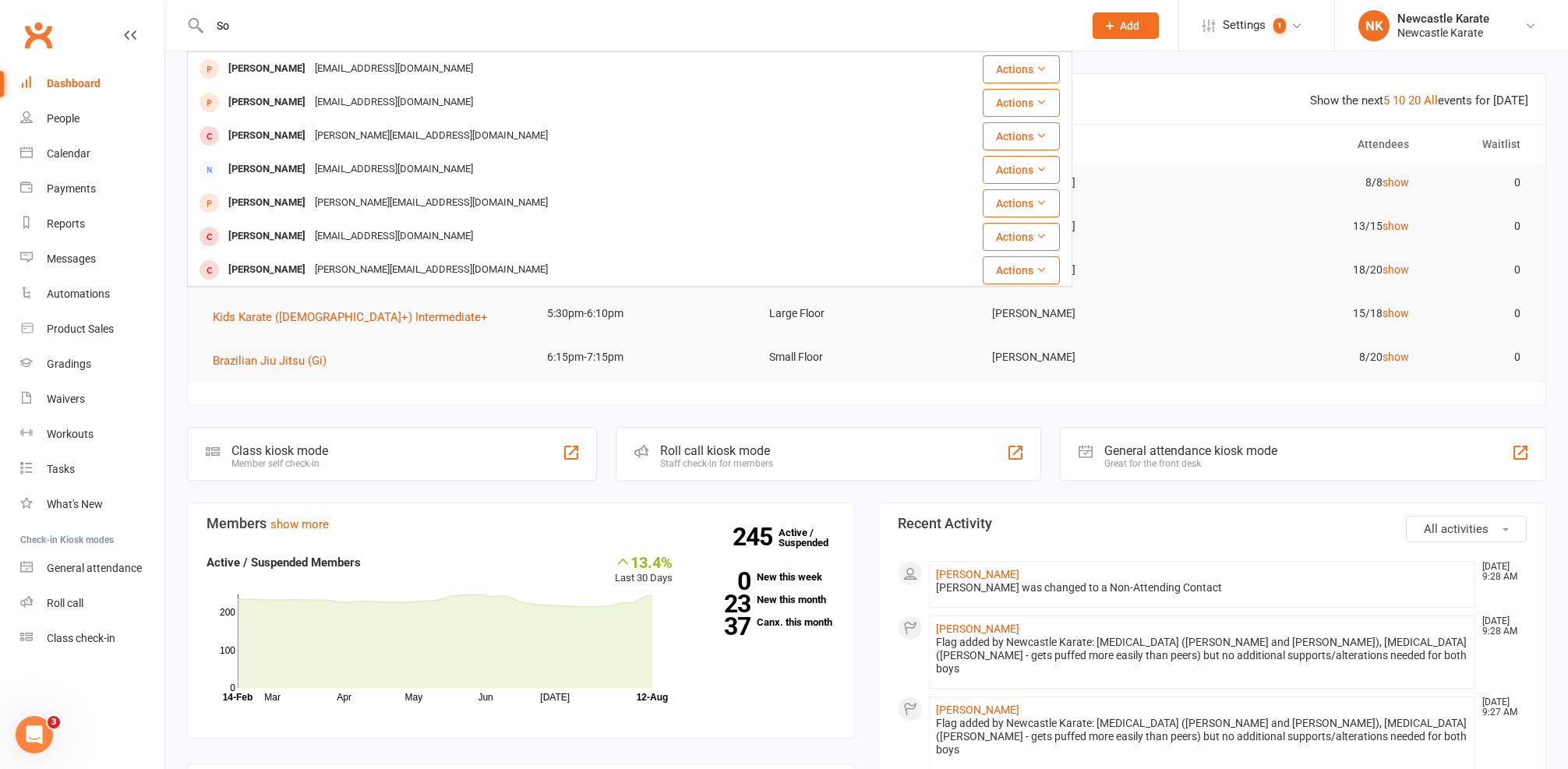
type input "S"
type input "van"
click at [108, 71] on link "Dashboard" at bounding box center [92, 84] width 144 height 35
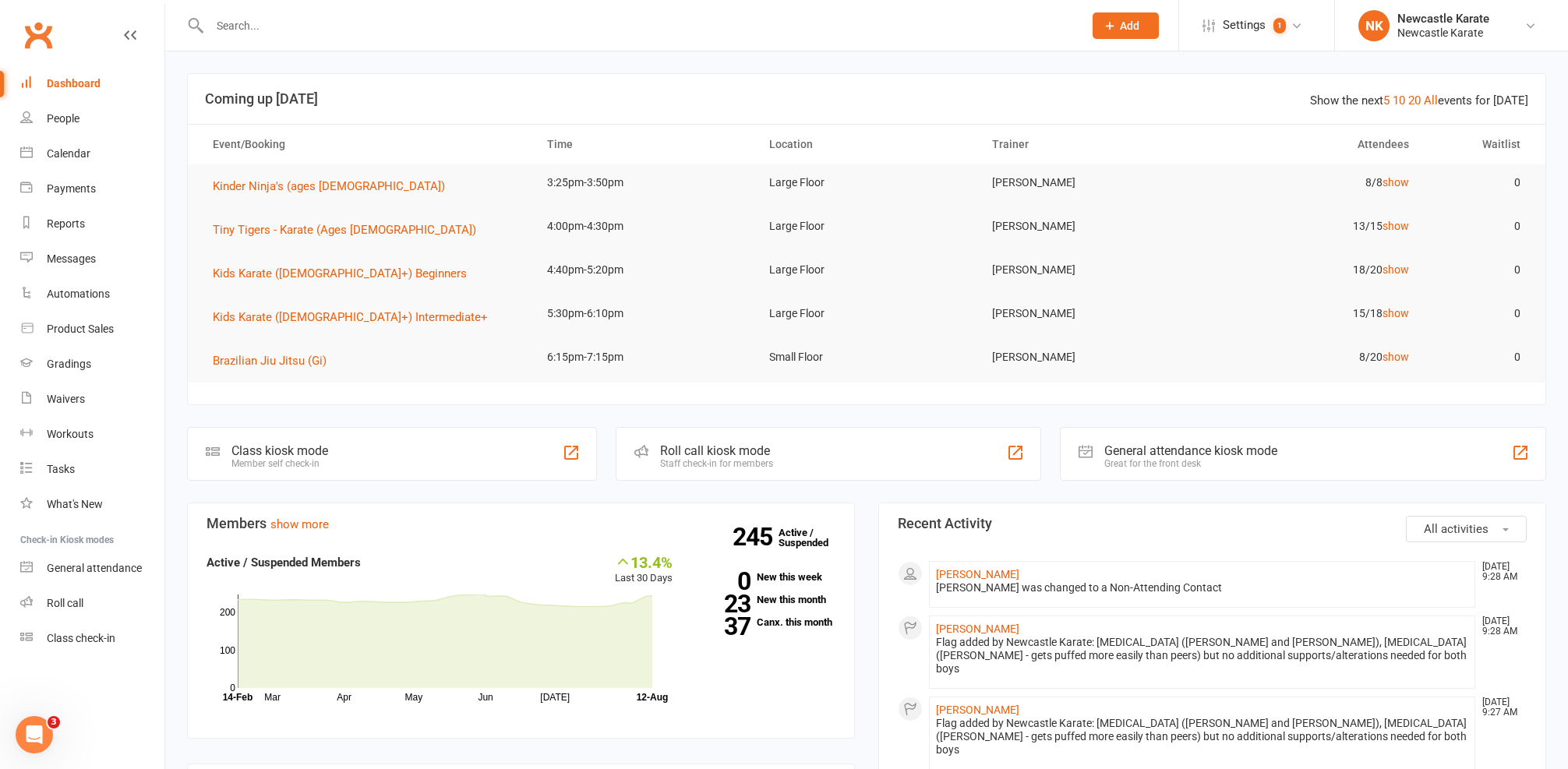
click at [363, 25] on input "text" at bounding box center [638, 26] width 868 height 22
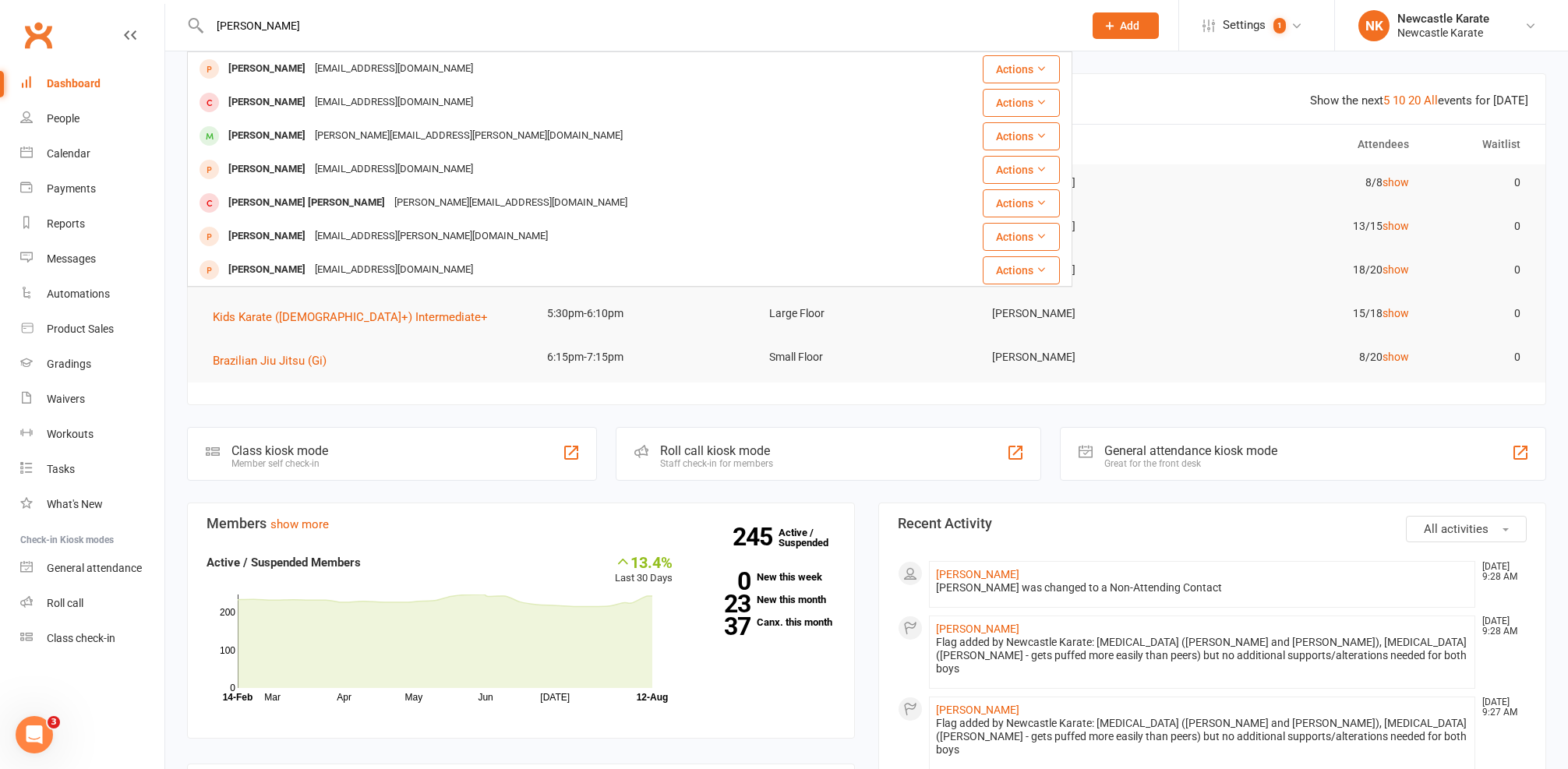
type input "Harvey"
drag, startPoint x: 342, startPoint y: 4, endPoint x: 268, endPoint y: 138, distance: 153.1
click at [268, 138] on div "Harvey Williams" at bounding box center [267, 136] width 87 height 23
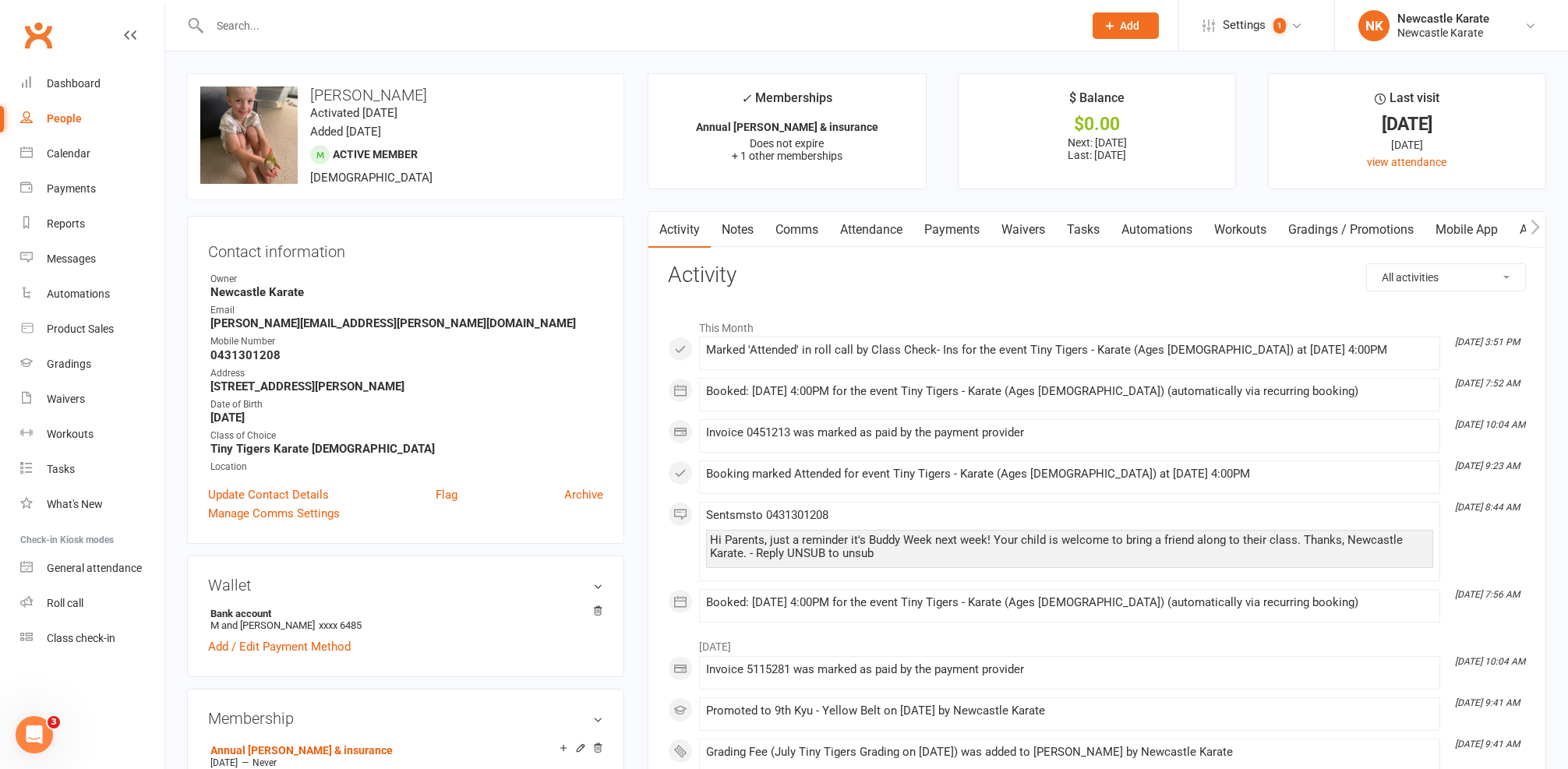
click at [800, 218] on link "Comms" at bounding box center [796, 229] width 65 height 36
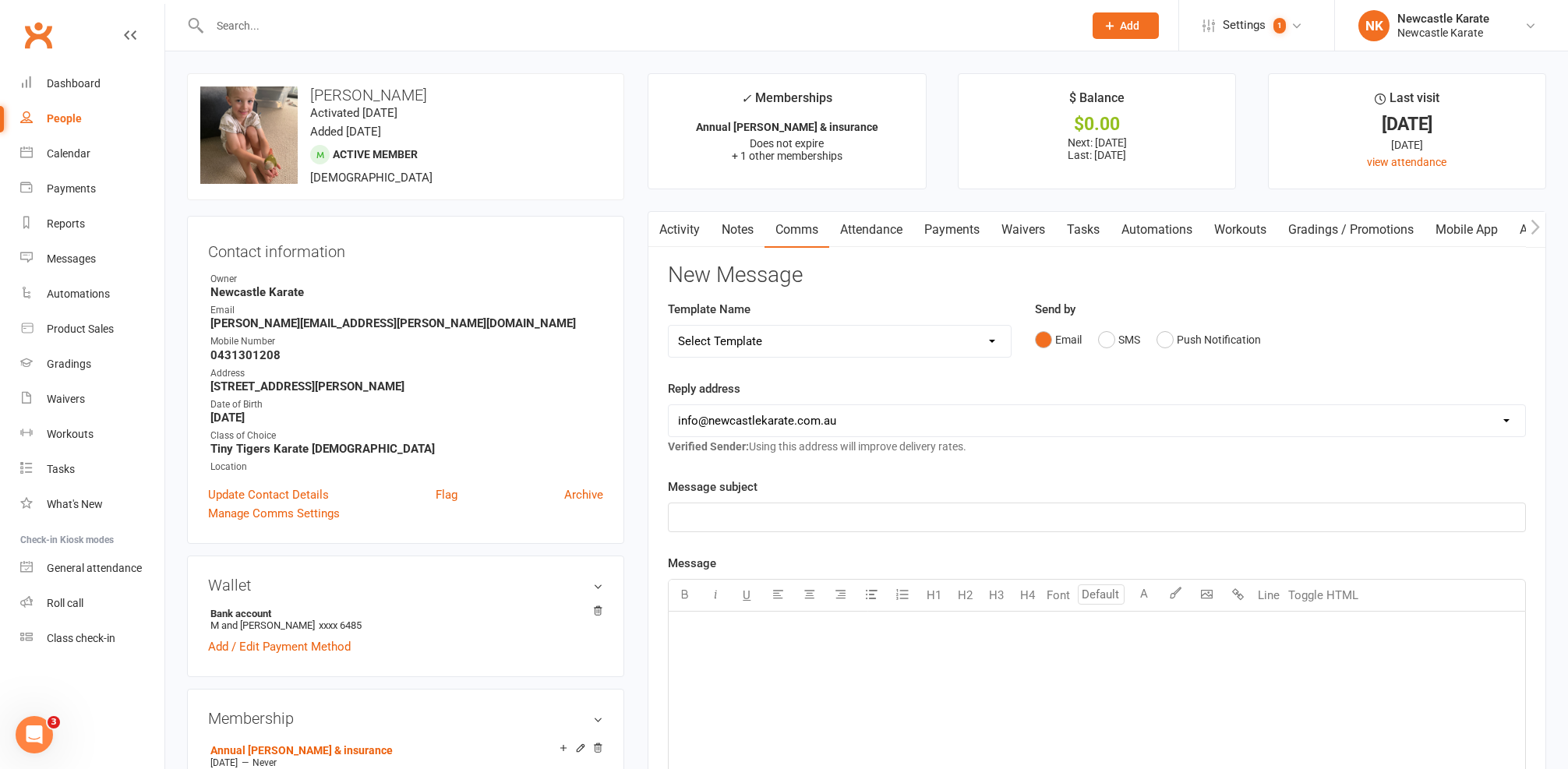
select select "10"
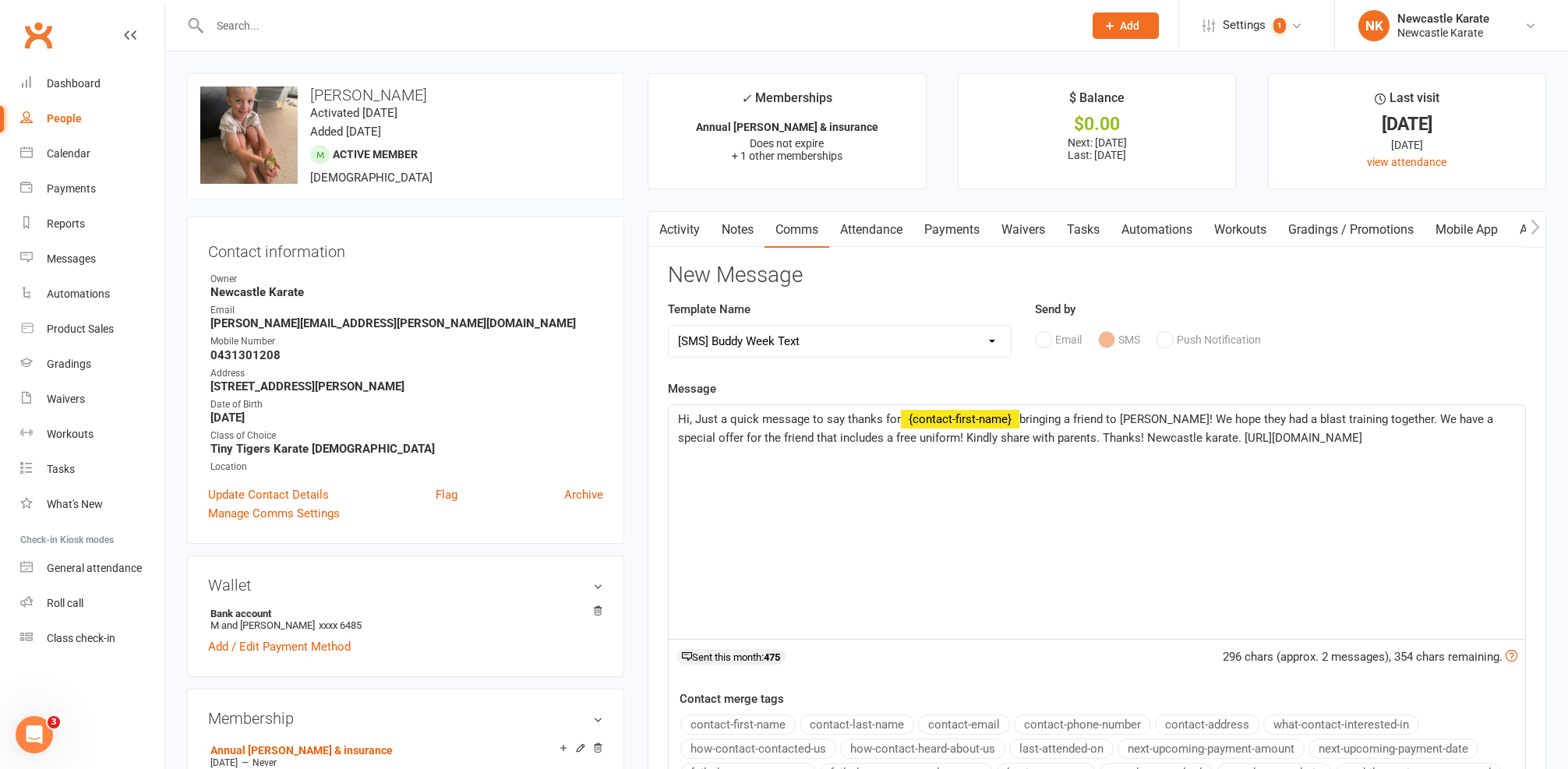
click at [689, 417] on span "Hi, Just a quick message to say thanks for" at bounding box center [789, 418] width 223 height 14
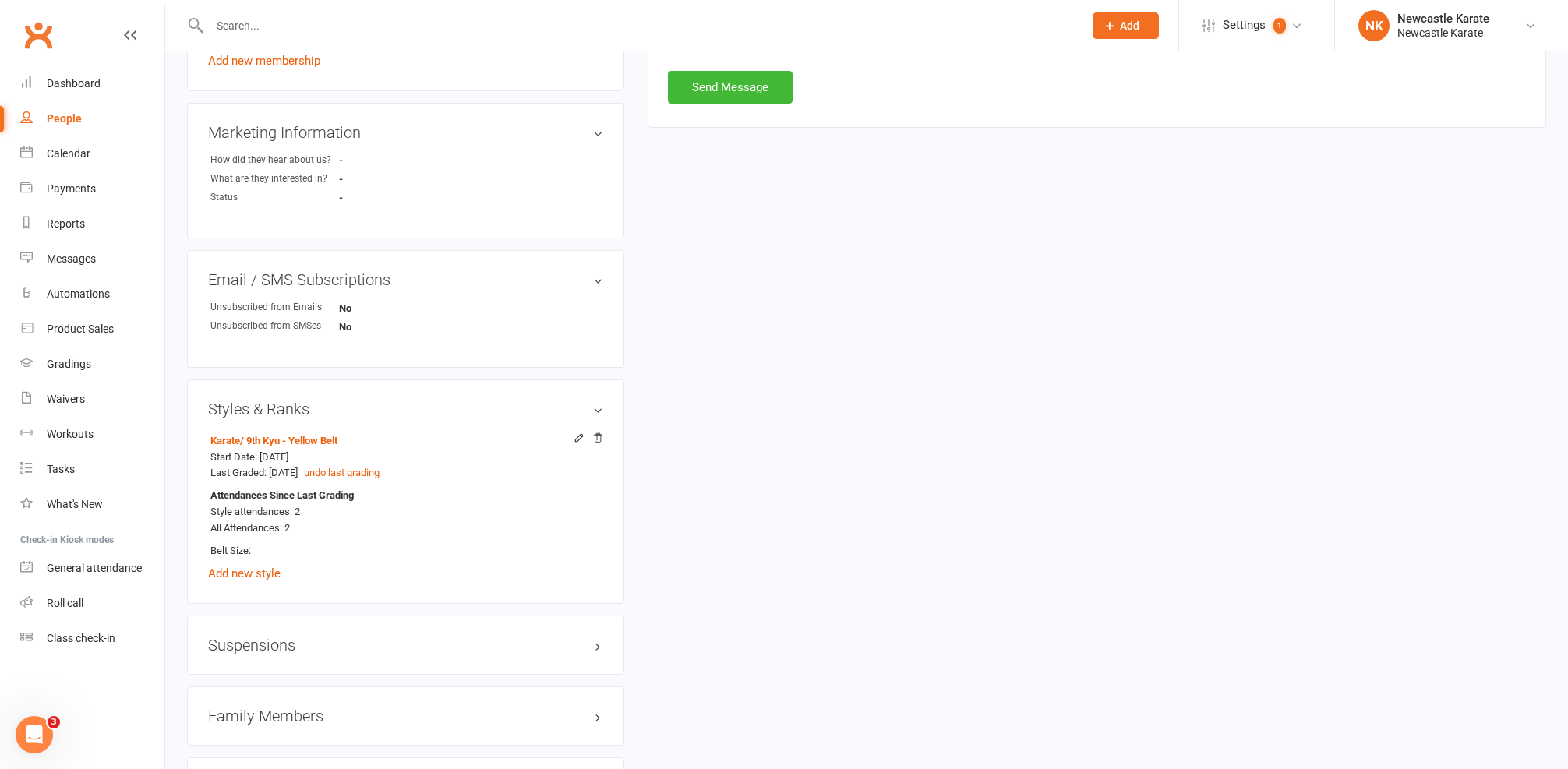
scroll to position [868, 0]
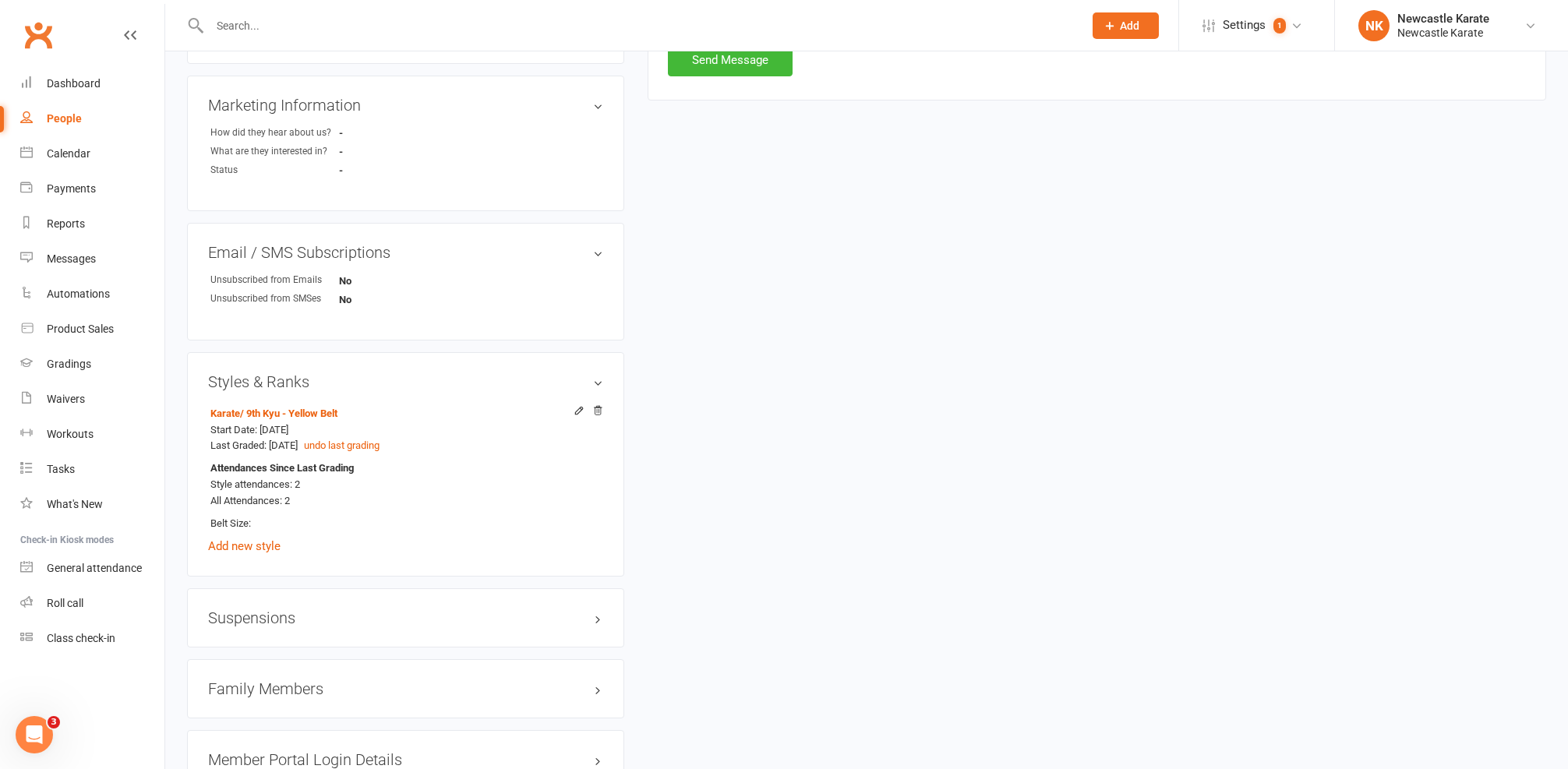
click at [276, 680] on h3 "Family Members" at bounding box center [405, 689] width 395 height 17
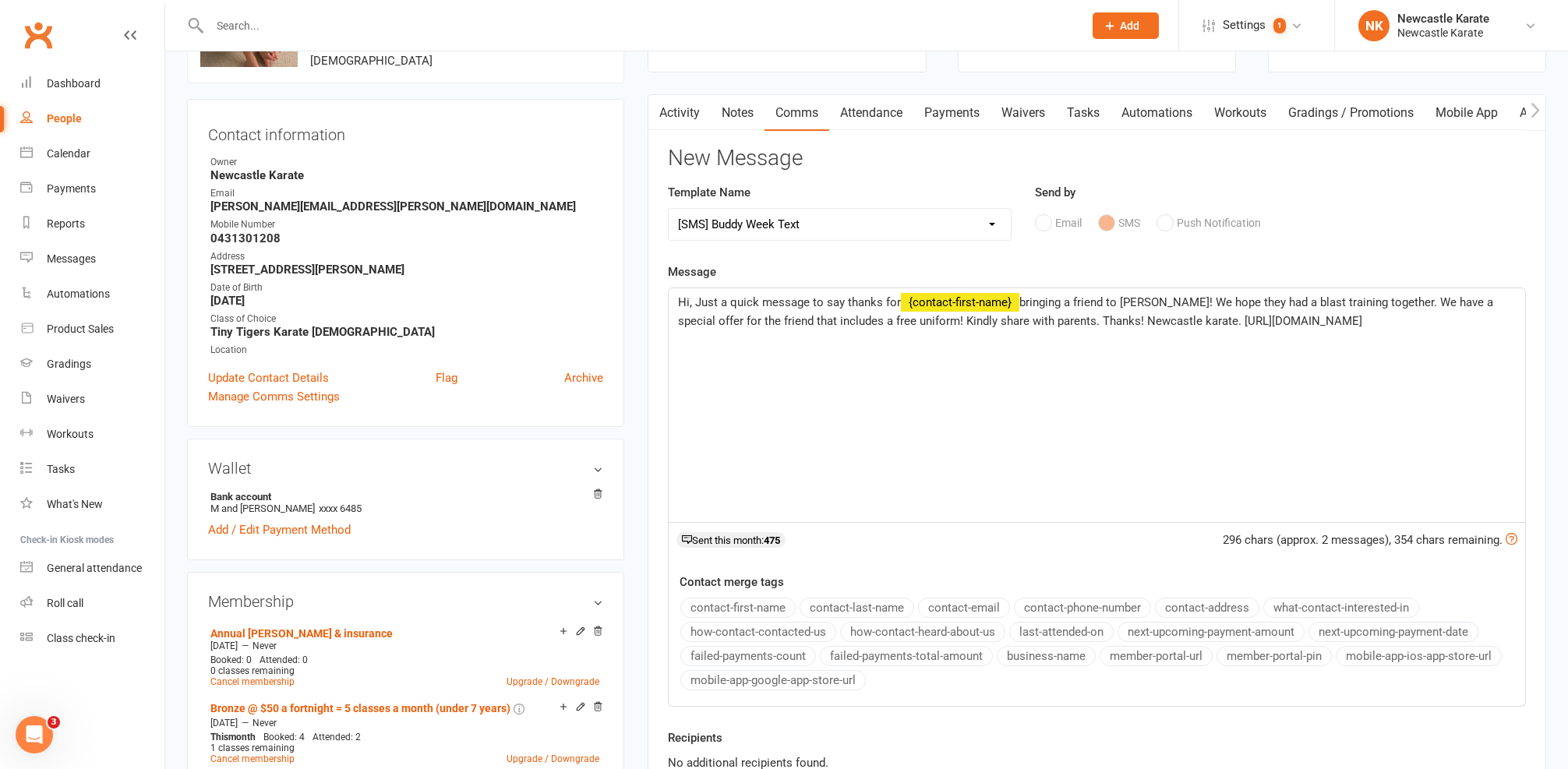
scroll to position [0, 0]
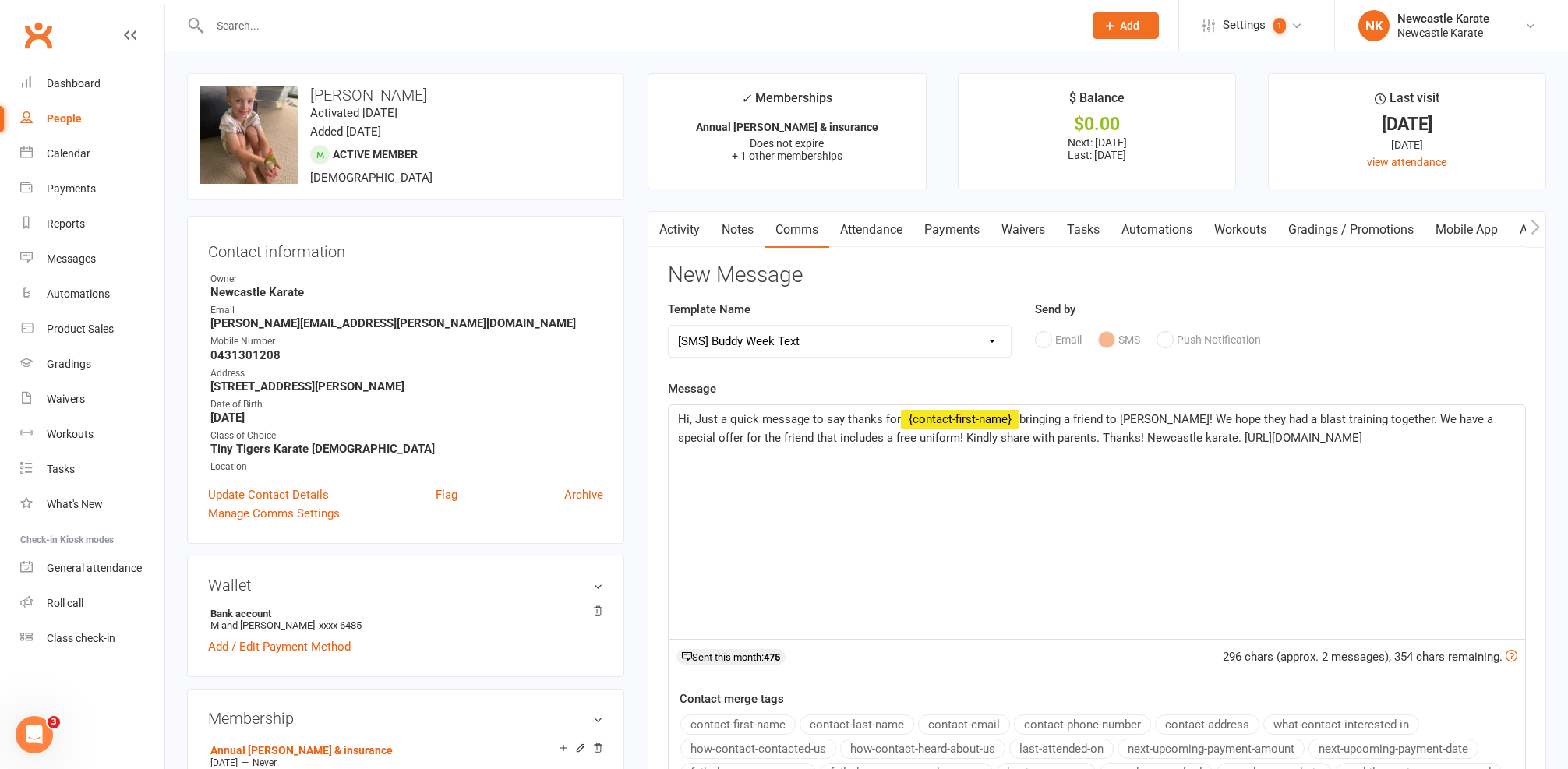
click at [689, 415] on span "Hi, Just a quick message to say thanks for" at bounding box center [789, 418] width 223 height 14
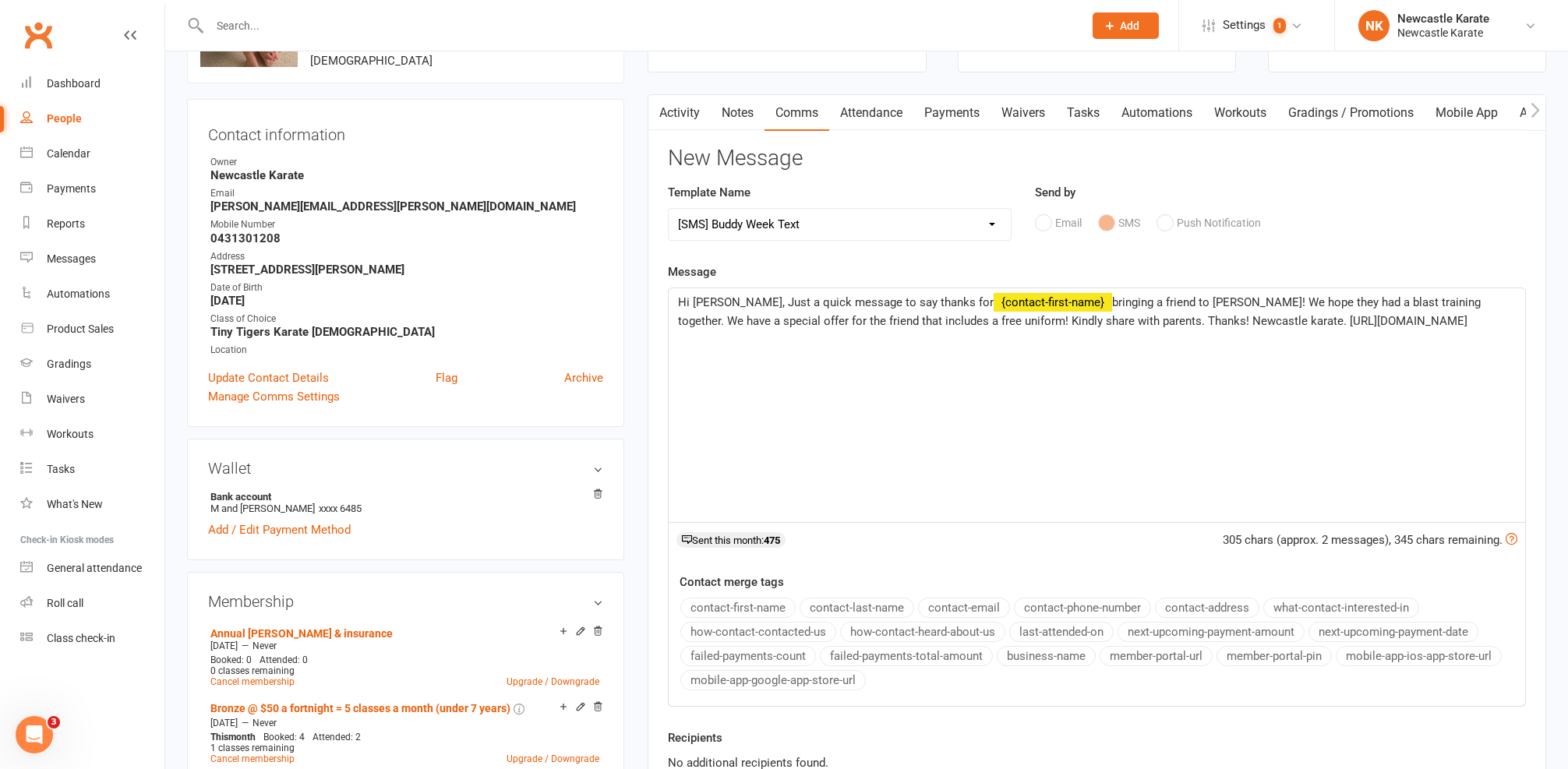
scroll to position [14, 0]
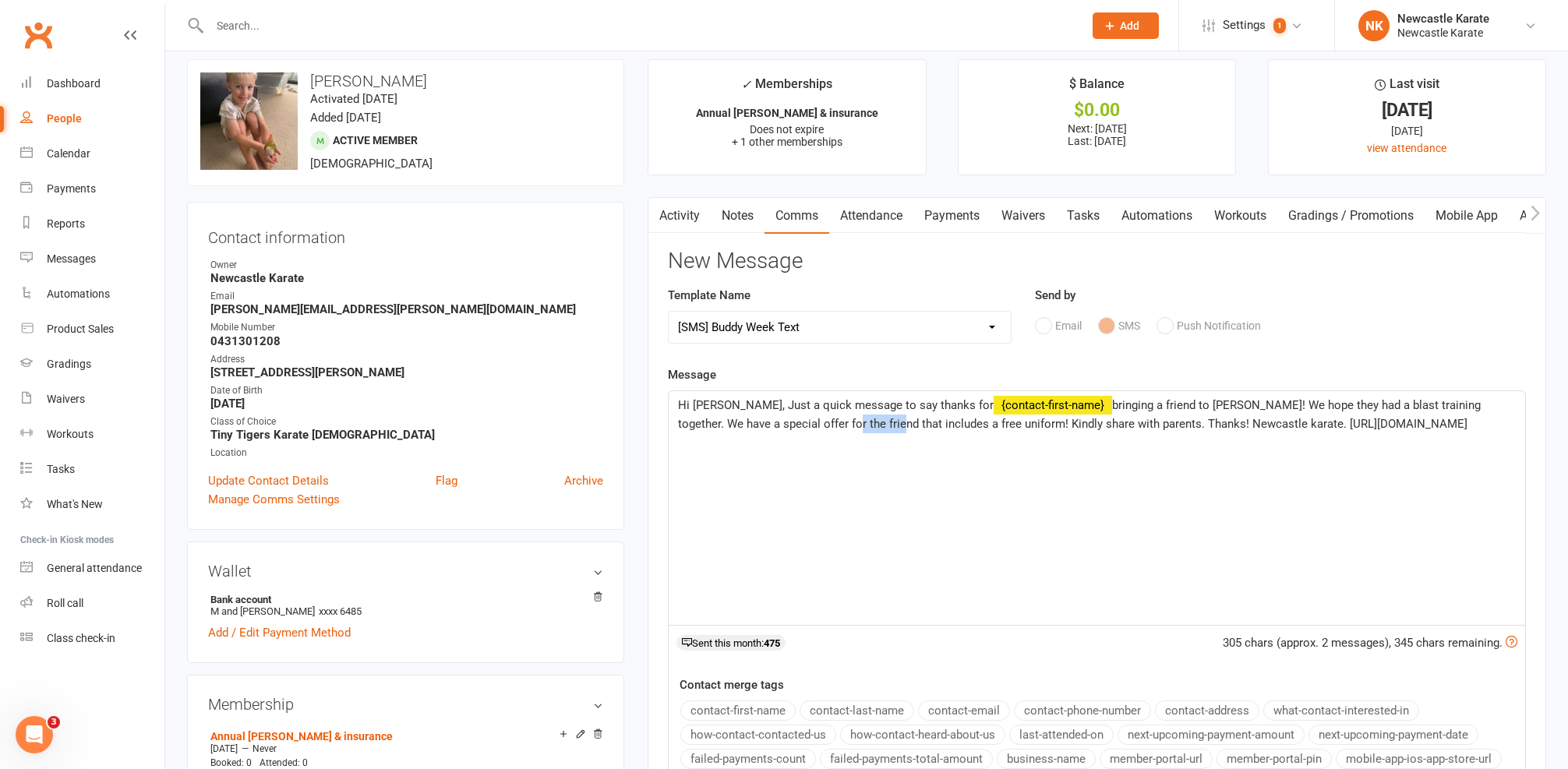
drag, startPoint x: 765, startPoint y: 425, endPoint x: 814, endPoint y: 420, distance: 49.3
click at [814, 420] on span "bringing a friend to Buddy Week! We hope they had a blast training together. We…" at bounding box center [1080, 415] width 805 height 33
drag, startPoint x: 1275, startPoint y: 423, endPoint x: 1508, endPoint y: 416, distance: 233.1
click at [1508, 416] on p "Hi Danielle, Just a quick message to say thanks for ﻿ {contact-first-name} brin…" at bounding box center [1096, 424] width 837 height 56
copy span "https://newcastlekarate.com.au/intro-offer/"
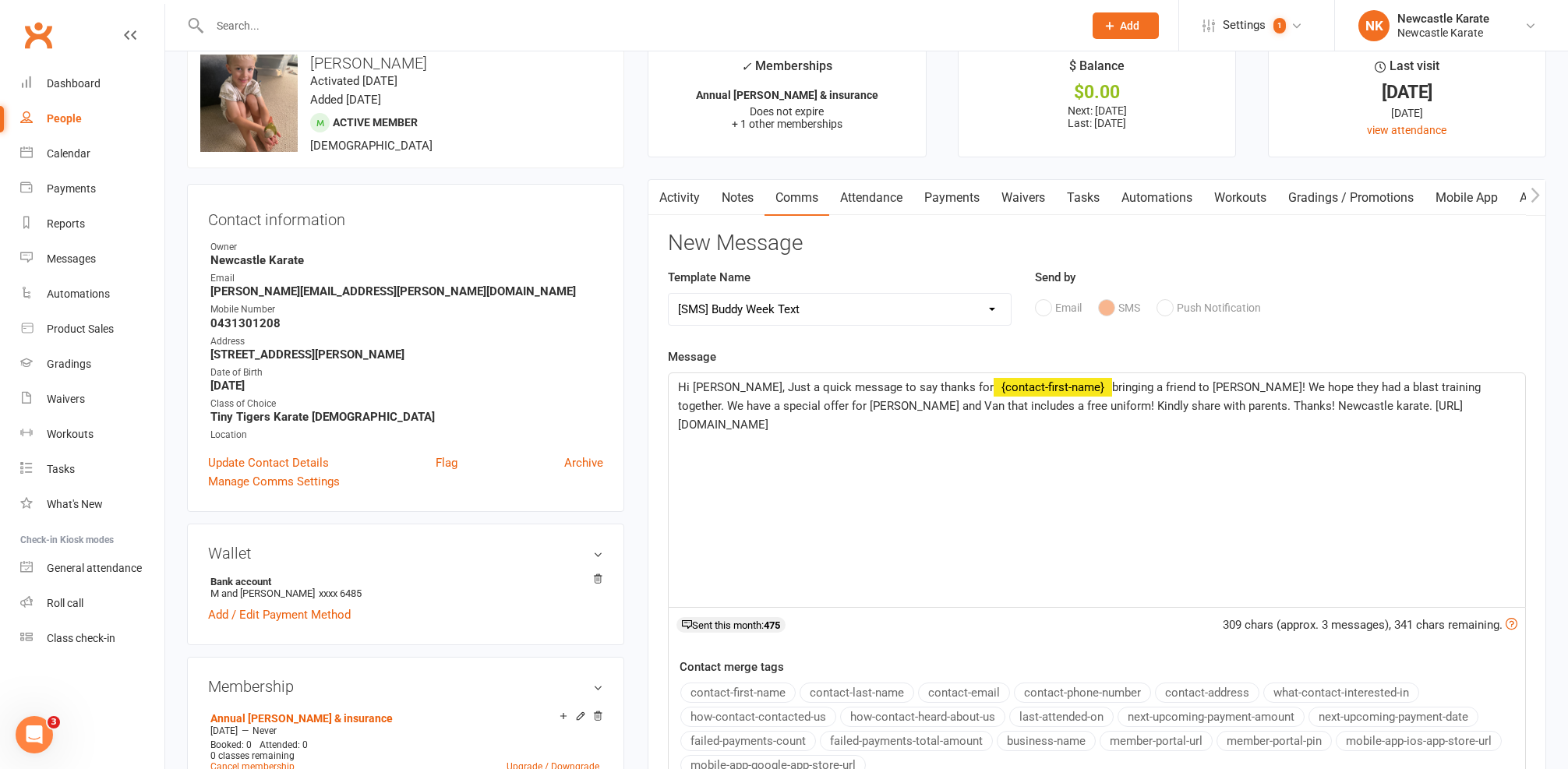
scroll to position [61, 0]
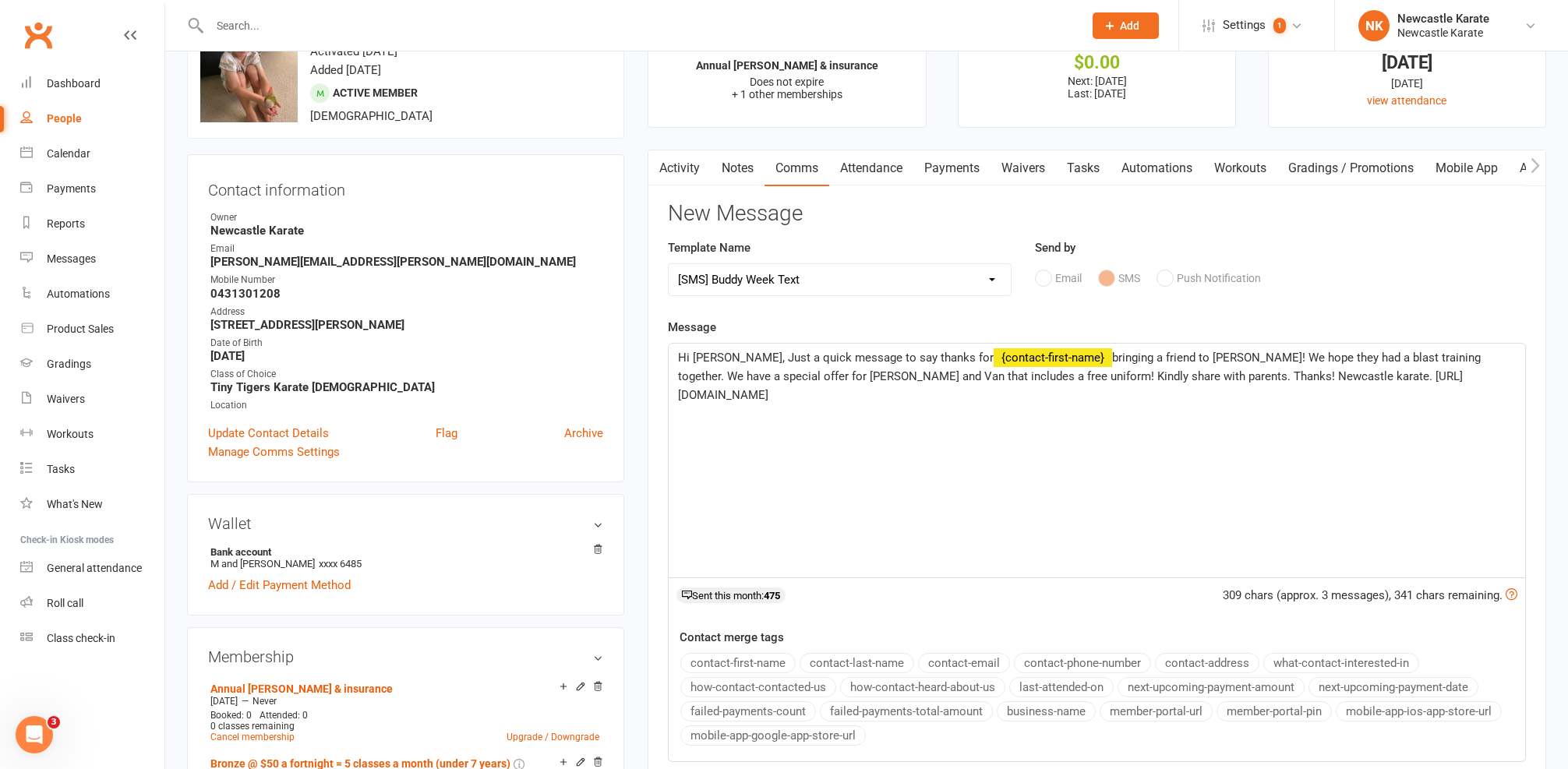
click at [852, 456] on div "Hi Danielle, Just a quick message to say thanks for ﻿ {contact-first-name} brin…" at bounding box center [1097, 460] width 857 height 234
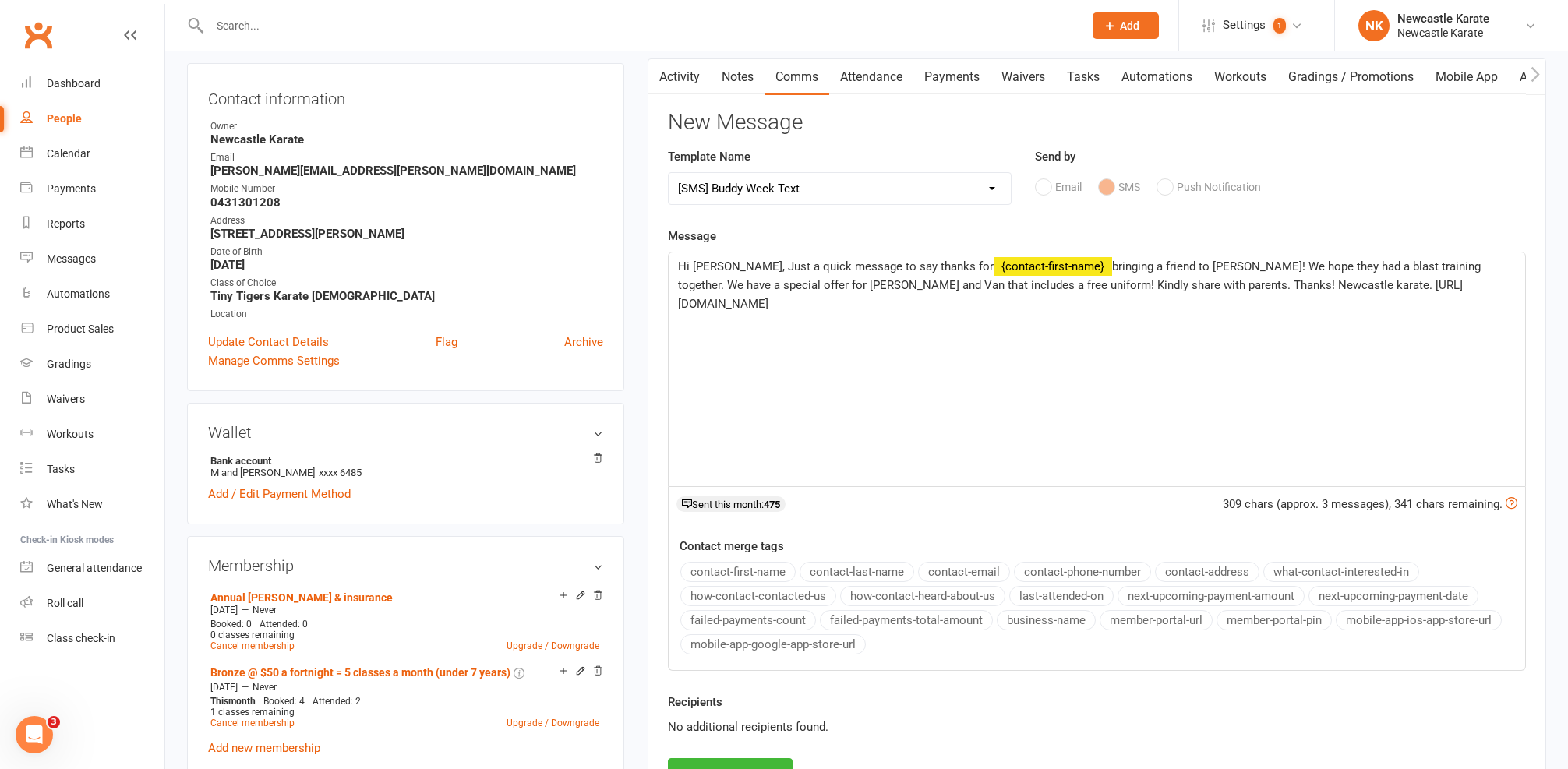
scroll to position [476, 0]
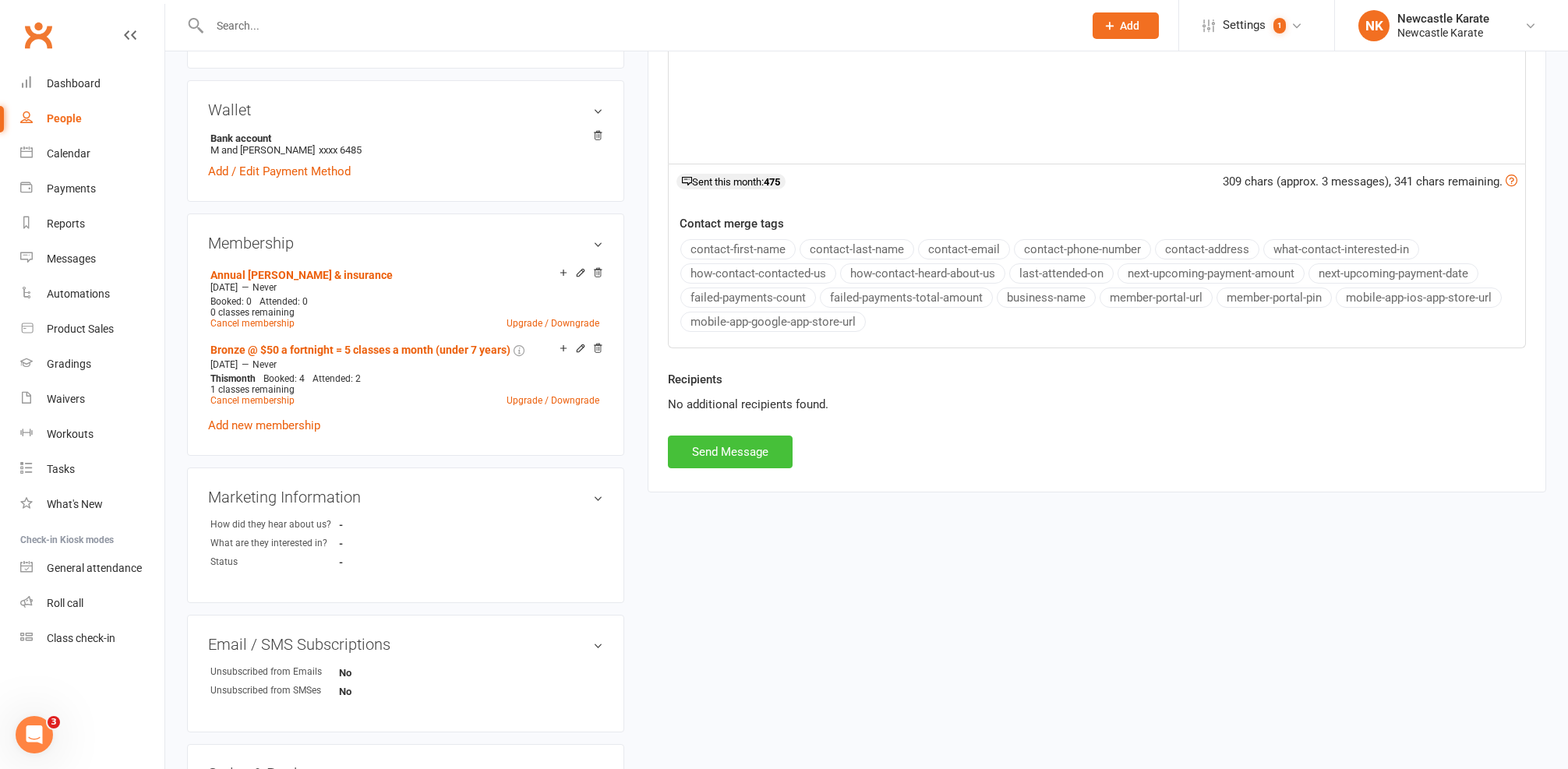
click at [760, 454] on button "Send Message" at bounding box center [730, 452] width 125 height 33
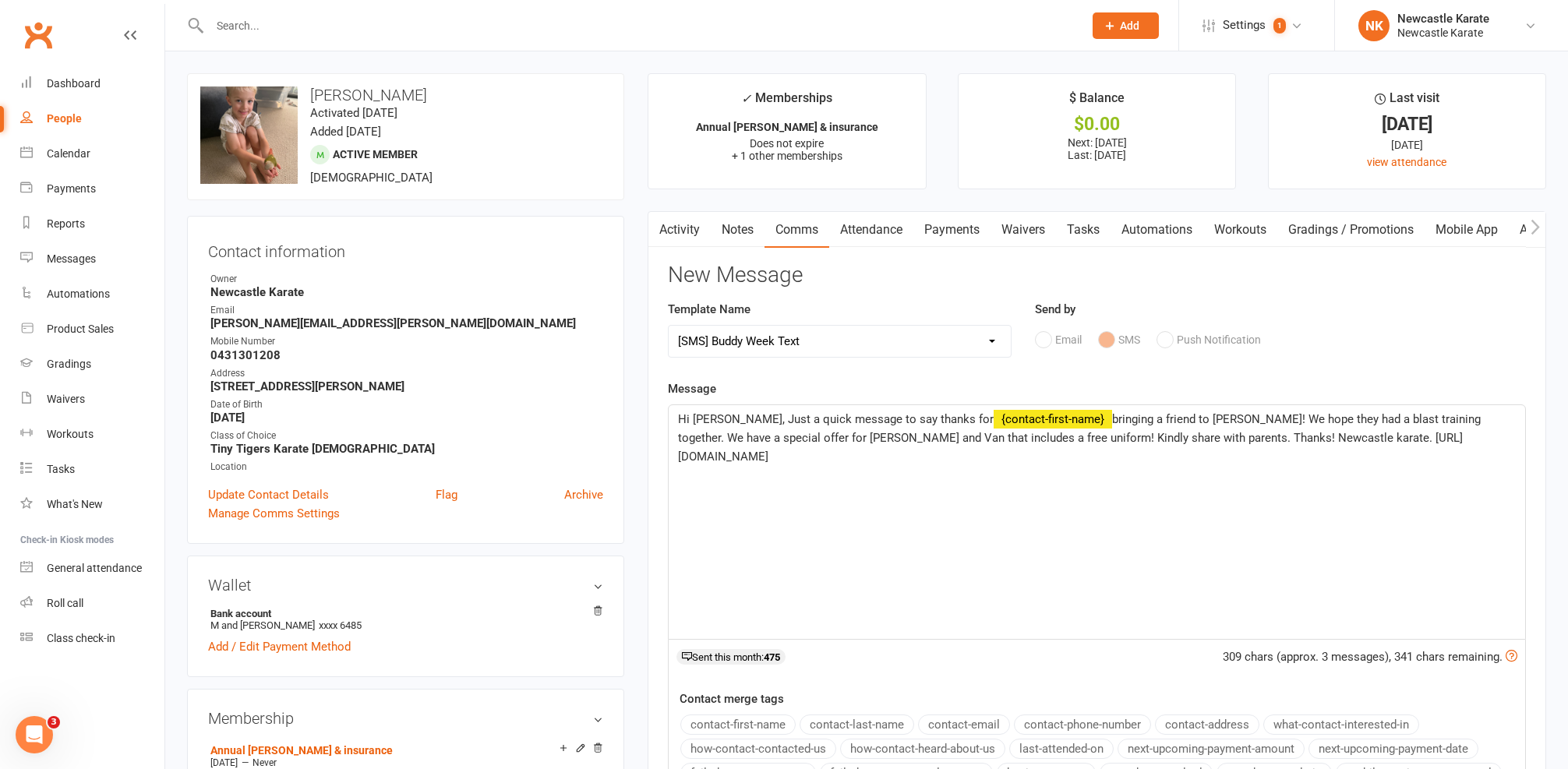
select select
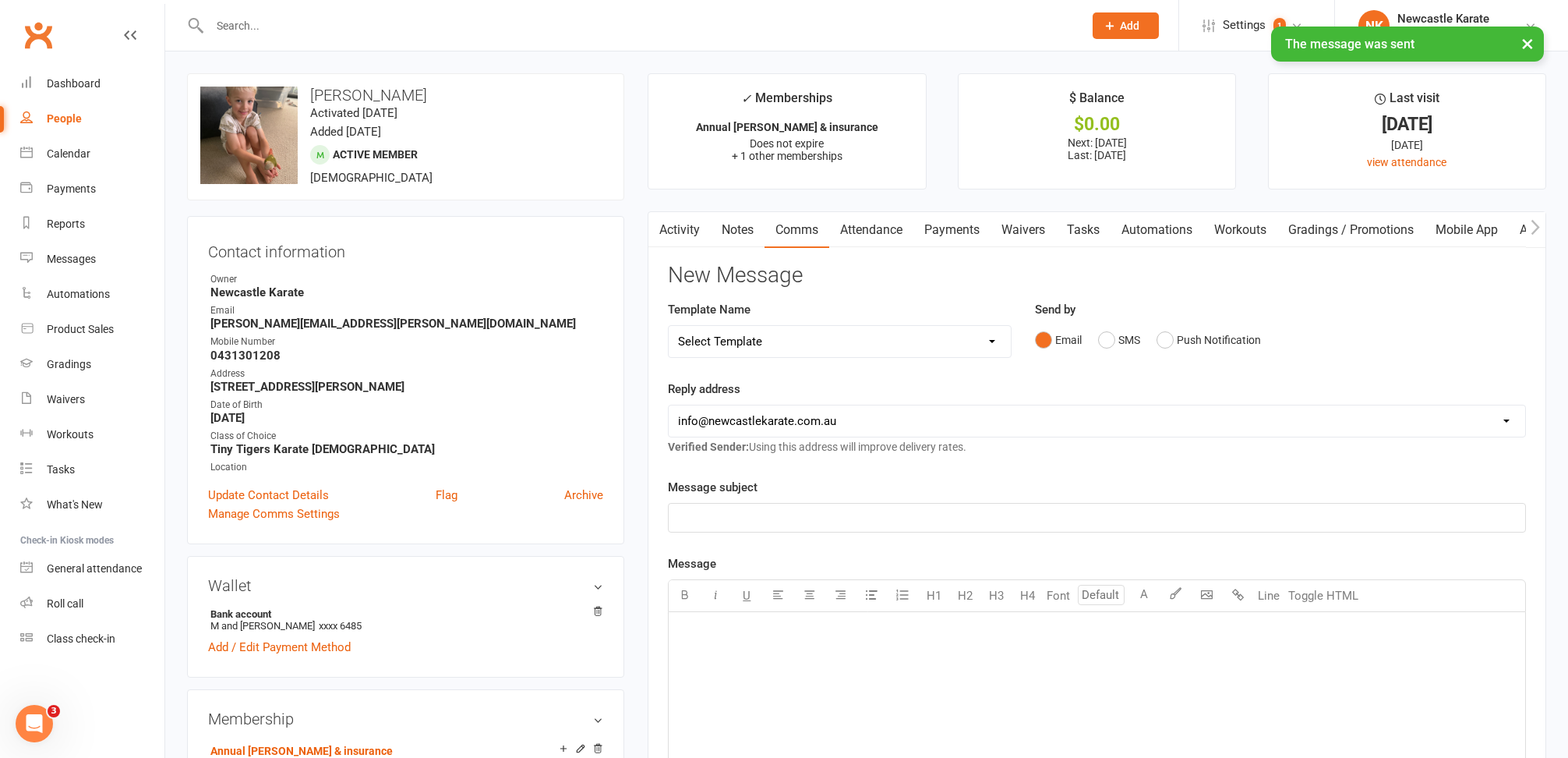
click at [706, 267] on h3 "New Message" at bounding box center [1097, 275] width 858 height 24
click at [689, 242] on link "Activity" at bounding box center [679, 229] width 62 height 36
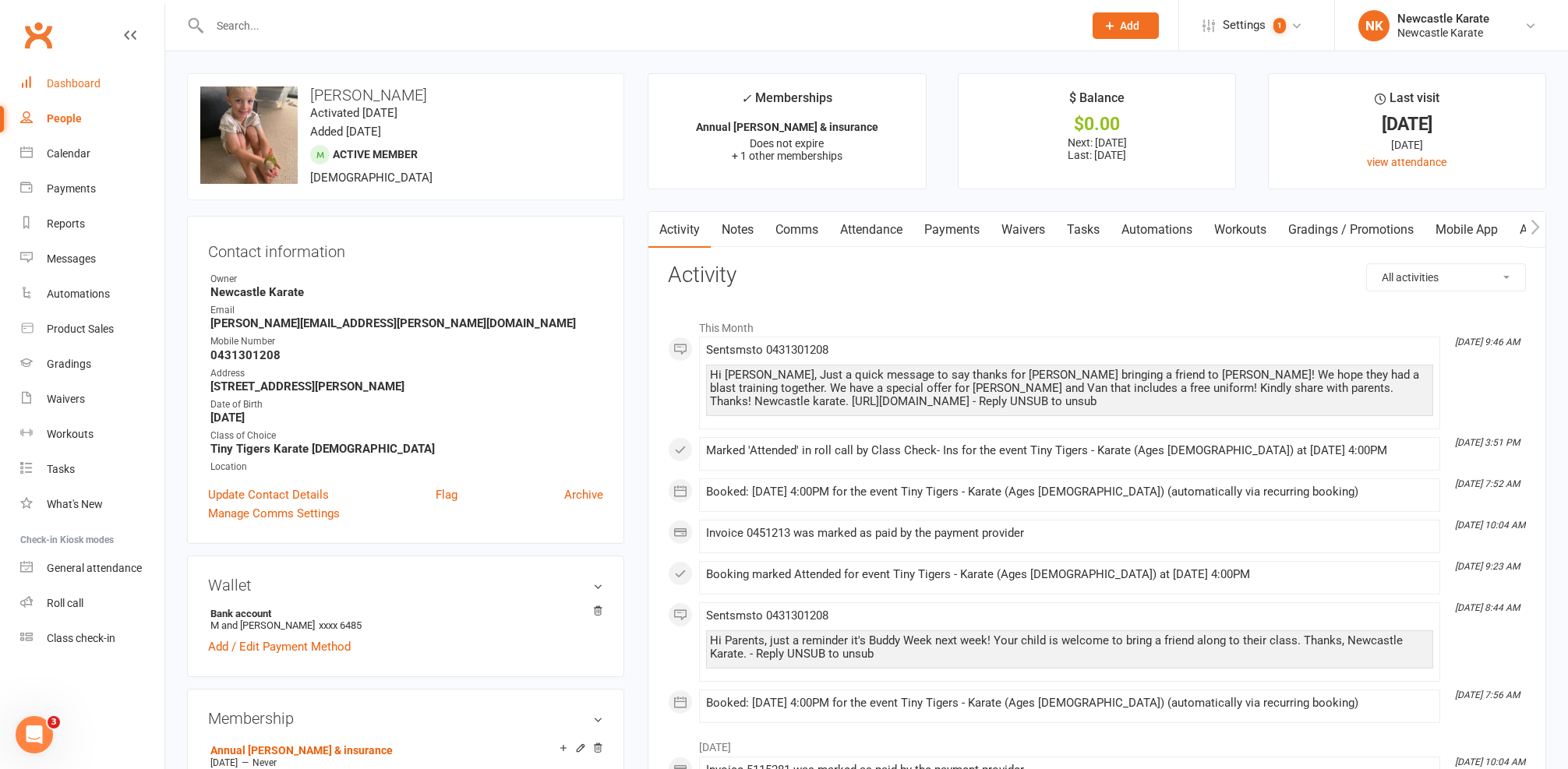
click at [77, 68] on link "Dashboard" at bounding box center [92, 84] width 144 height 35
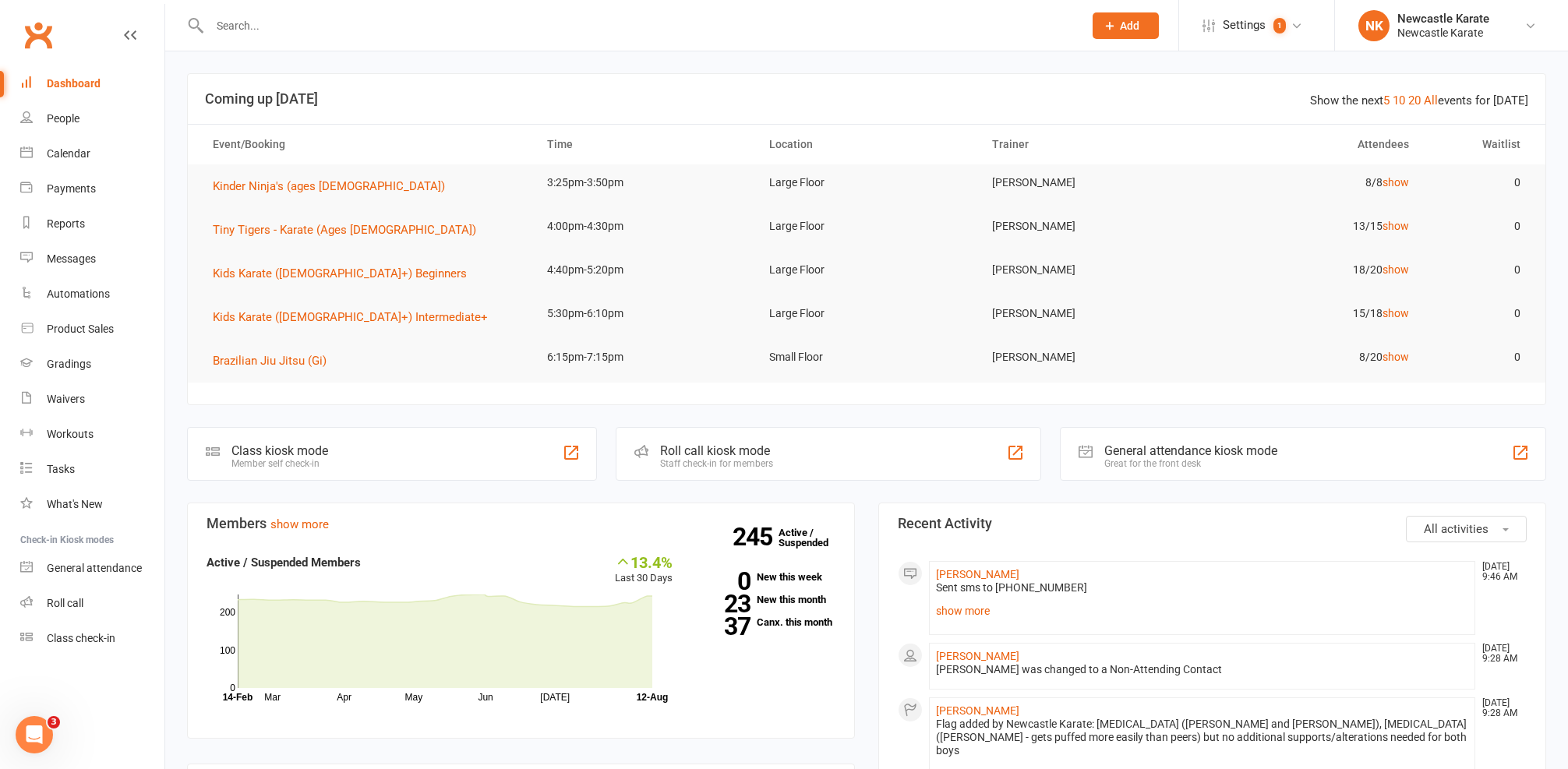
click at [241, 4] on div at bounding box center [629, 25] width 885 height 50
click at [256, 35] on input "text" at bounding box center [638, 26] width 868 height 22
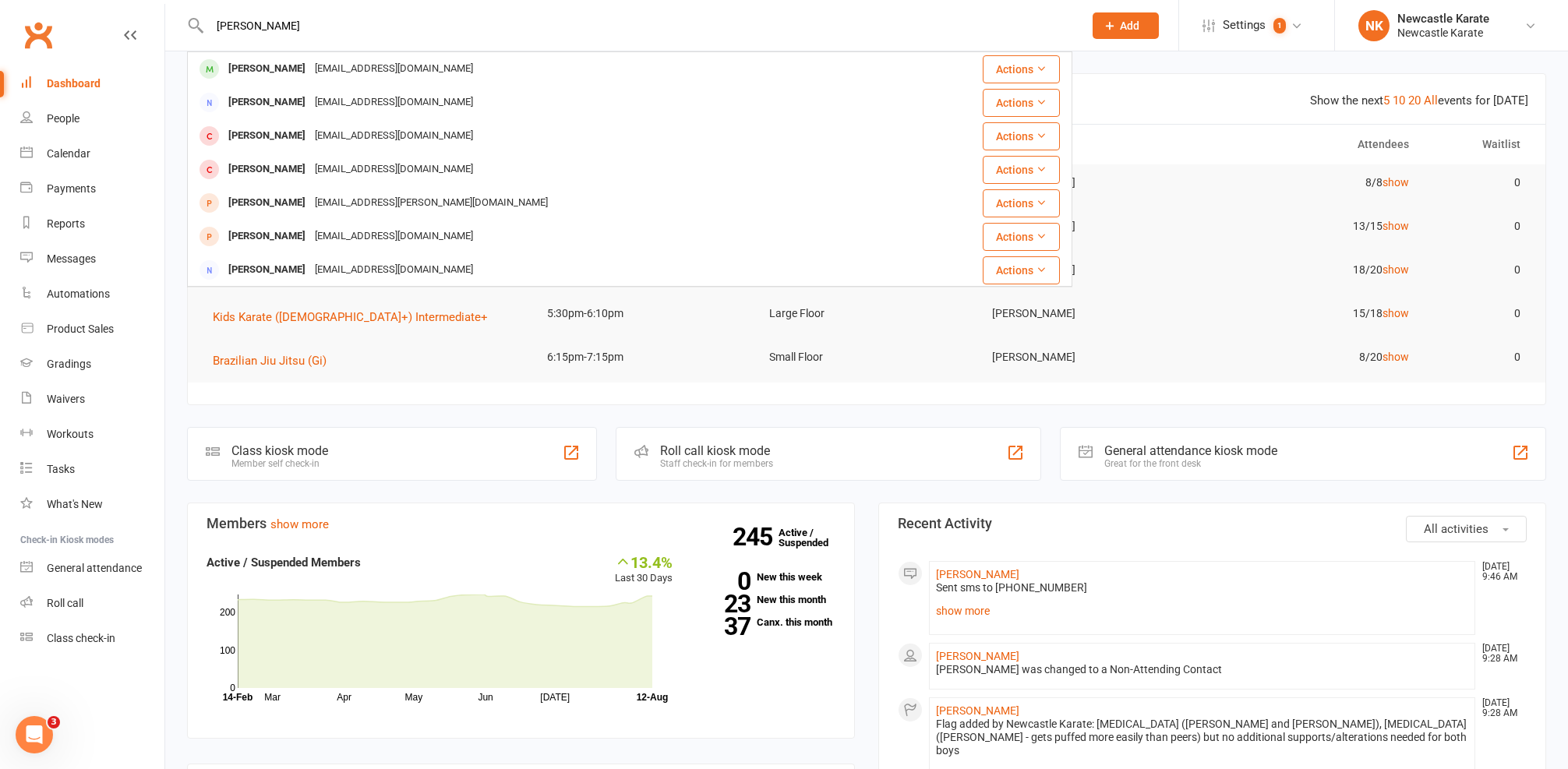
type input "Lillie"
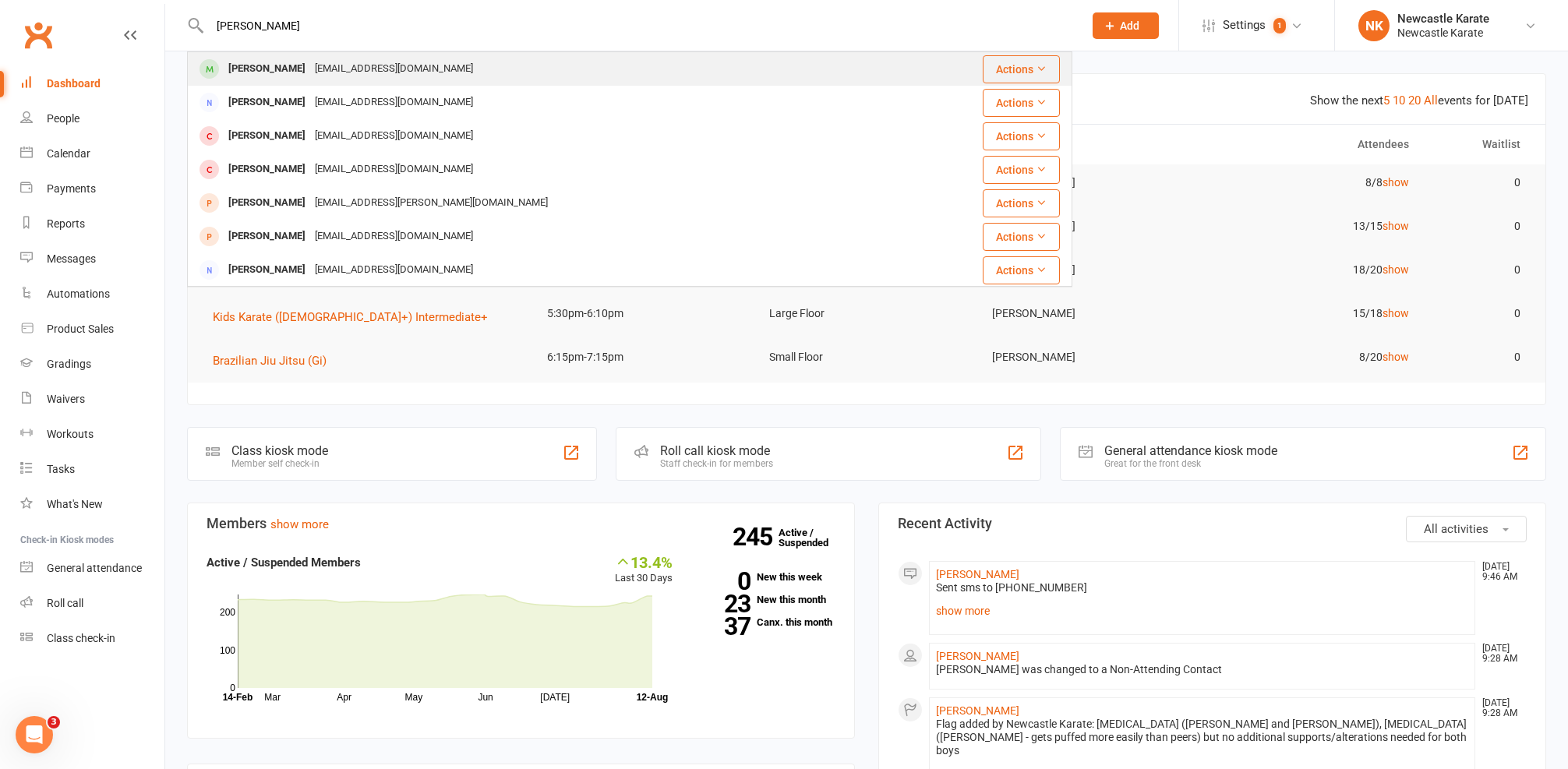
drag, startPoint x: 259, startPoint y: 39, endPoint x: 260, endPoint y: 68, distance: 29.0
click at [260, 68] on div "Lillie Lehmann" at bounding box center [267, 68] width 87 height 23
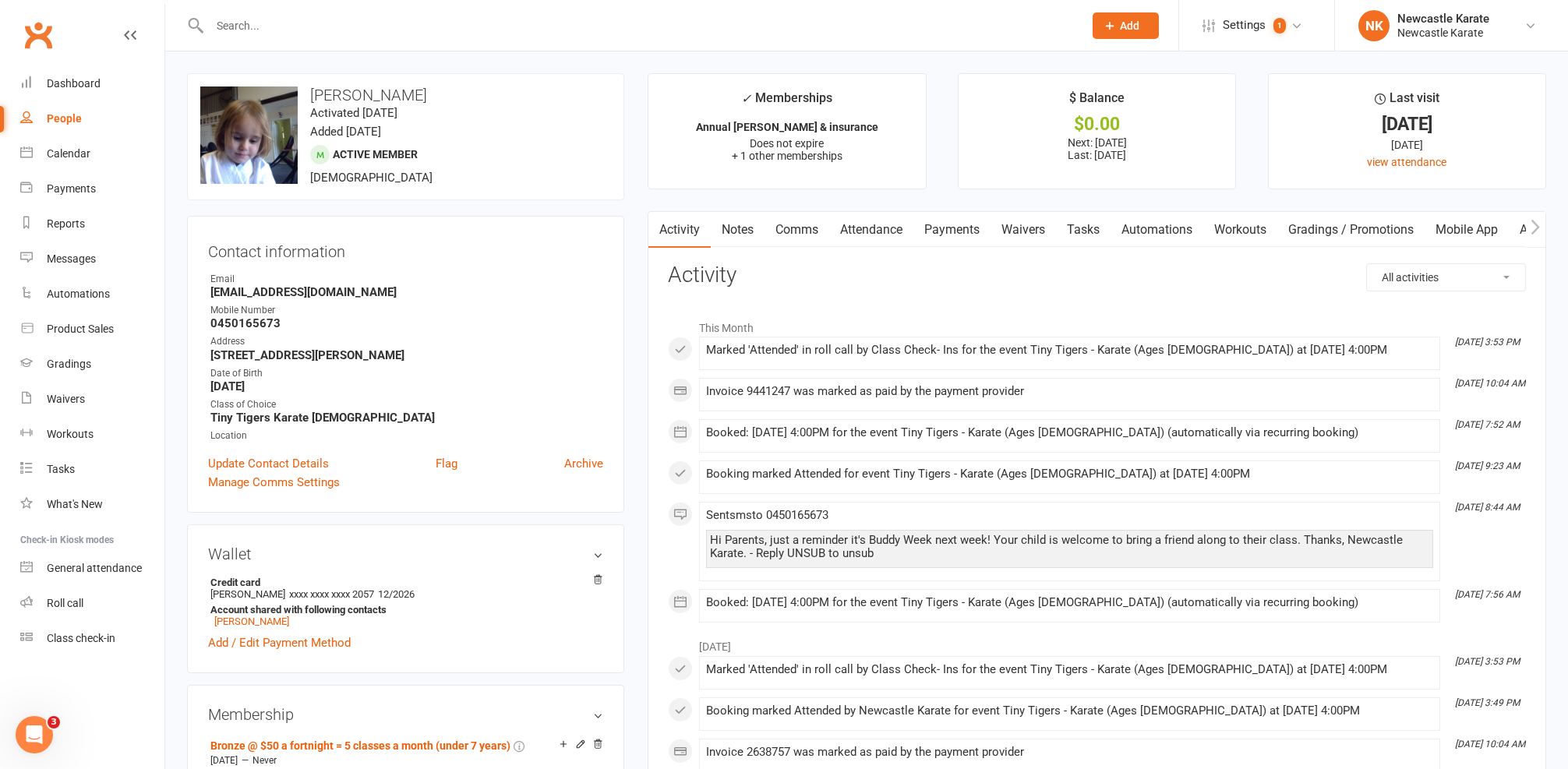
click at [811, 232] on link "Comms" at bounding box center [796, 229] width 65 height 36
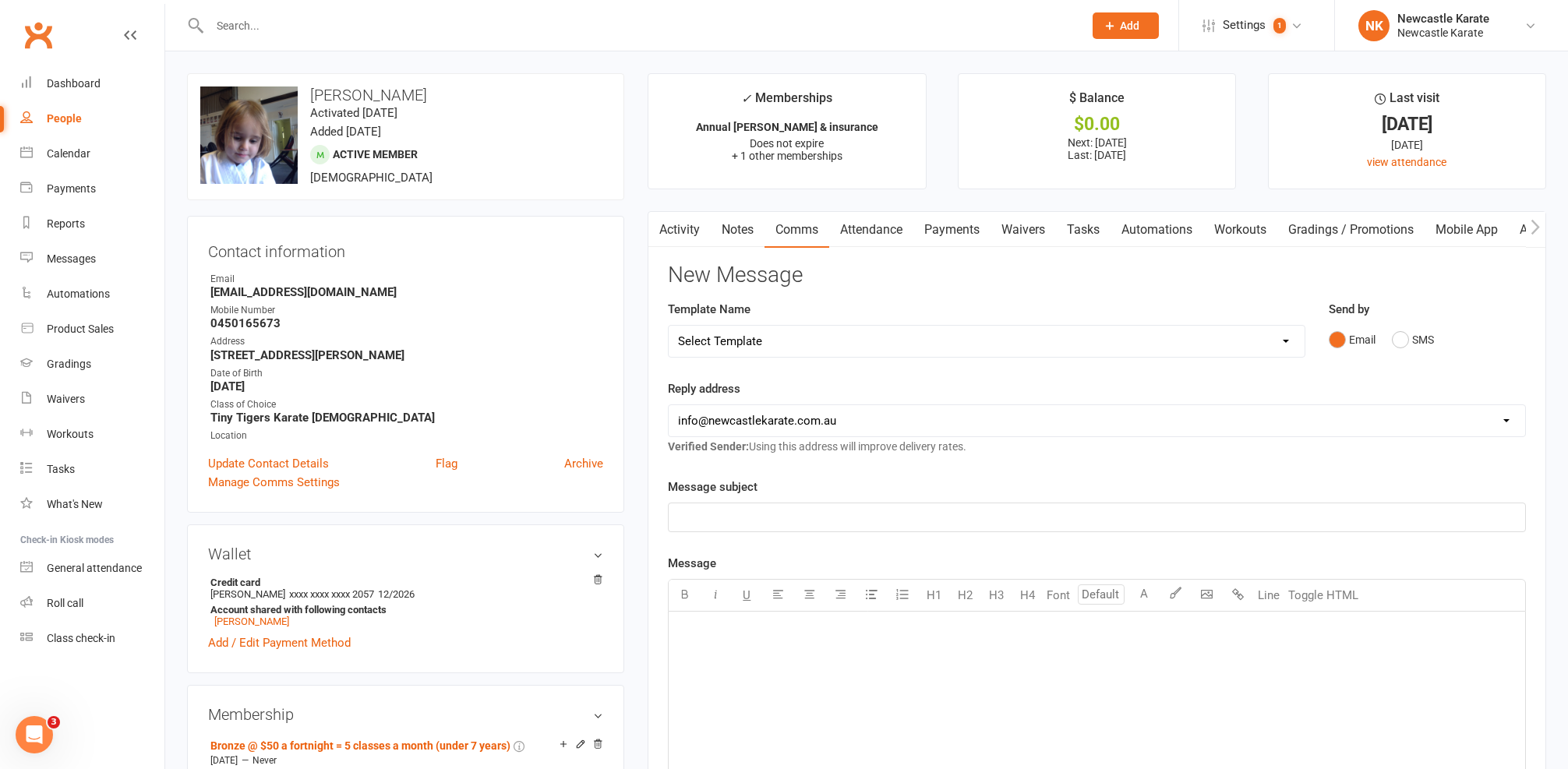
click at [1384, 338] on div "Email SMS" at bounding box center [1427, 340] width 197 height 29
click at [1394, 338] on button "SMS" at bounding box center [1413, 340] width 42 height 29
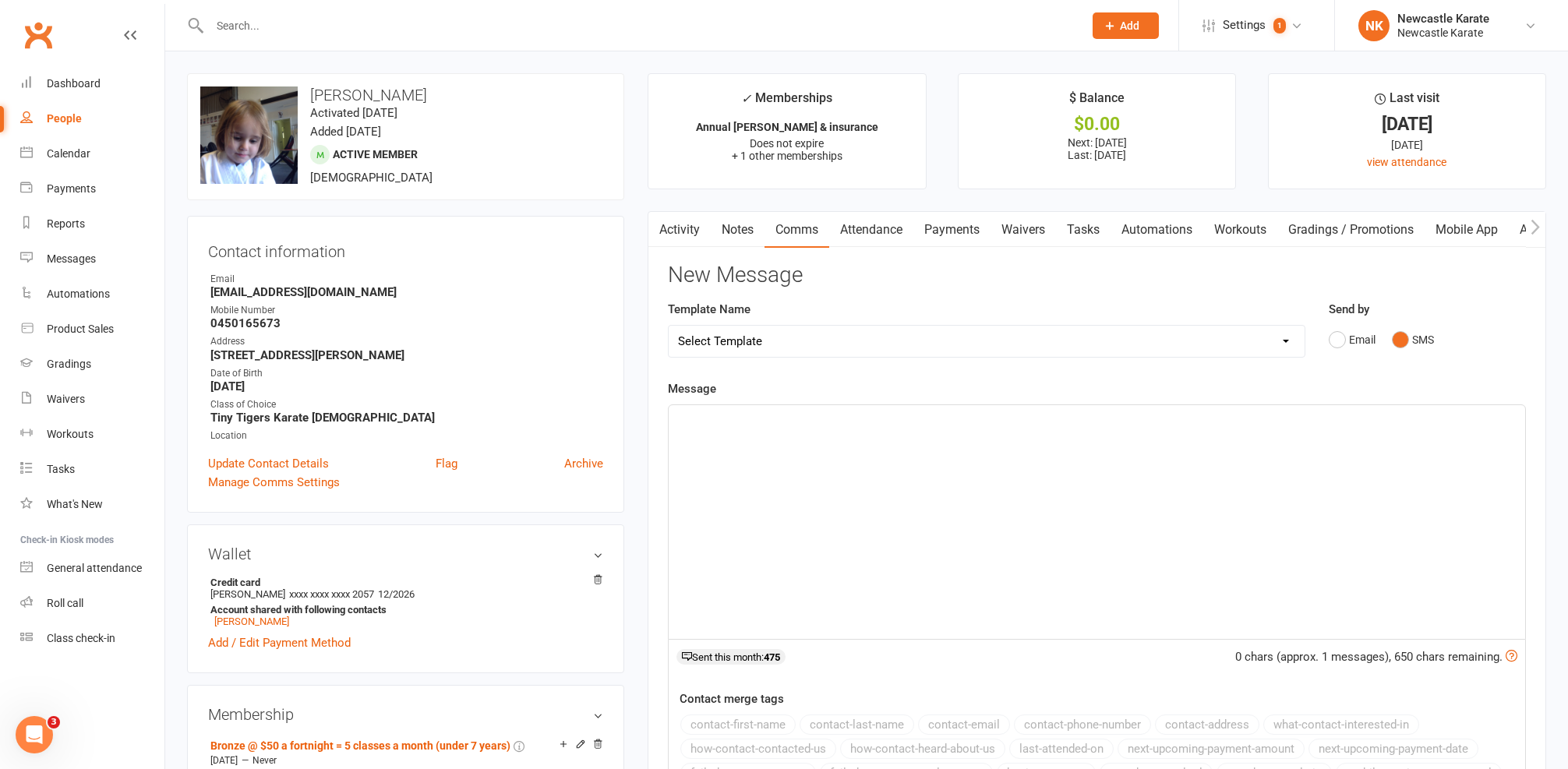
select select "10"
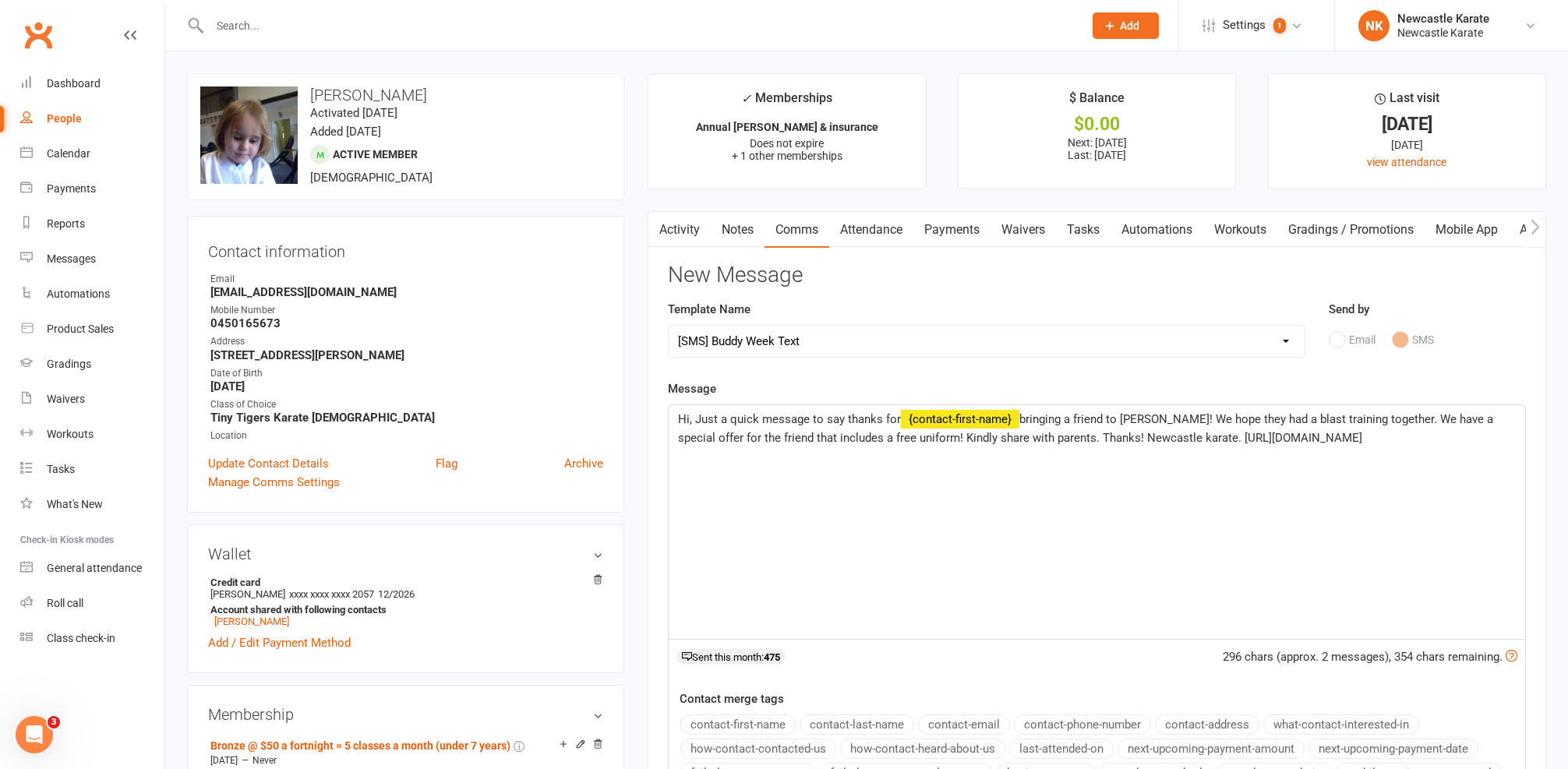
click at [691, 415] on span "Hi, Just a quick message to say thanks for" at bounding box center [789, 418] width 223 height 14
click at [994, 418] on span "﻿ {contact-first-name}" at bounding box center [1053, 418] width 119 height 14
click at [1160, 464] on div "Hi Christie, Just a quick message to say thanks for ﻿ {contact-first-name} brin…" at bounding box center [1097, 522] width 857 height 234
drag, startPoint x: 763, startPoint y: 430, endPoint x: 813, endPoint y: 431, distance: 50.0
click at [813, 431] on span "bringing a friend to Buddy Week! We hope they had a blast training together. We…" at bounding box center [1080, 428] width 805 height 33
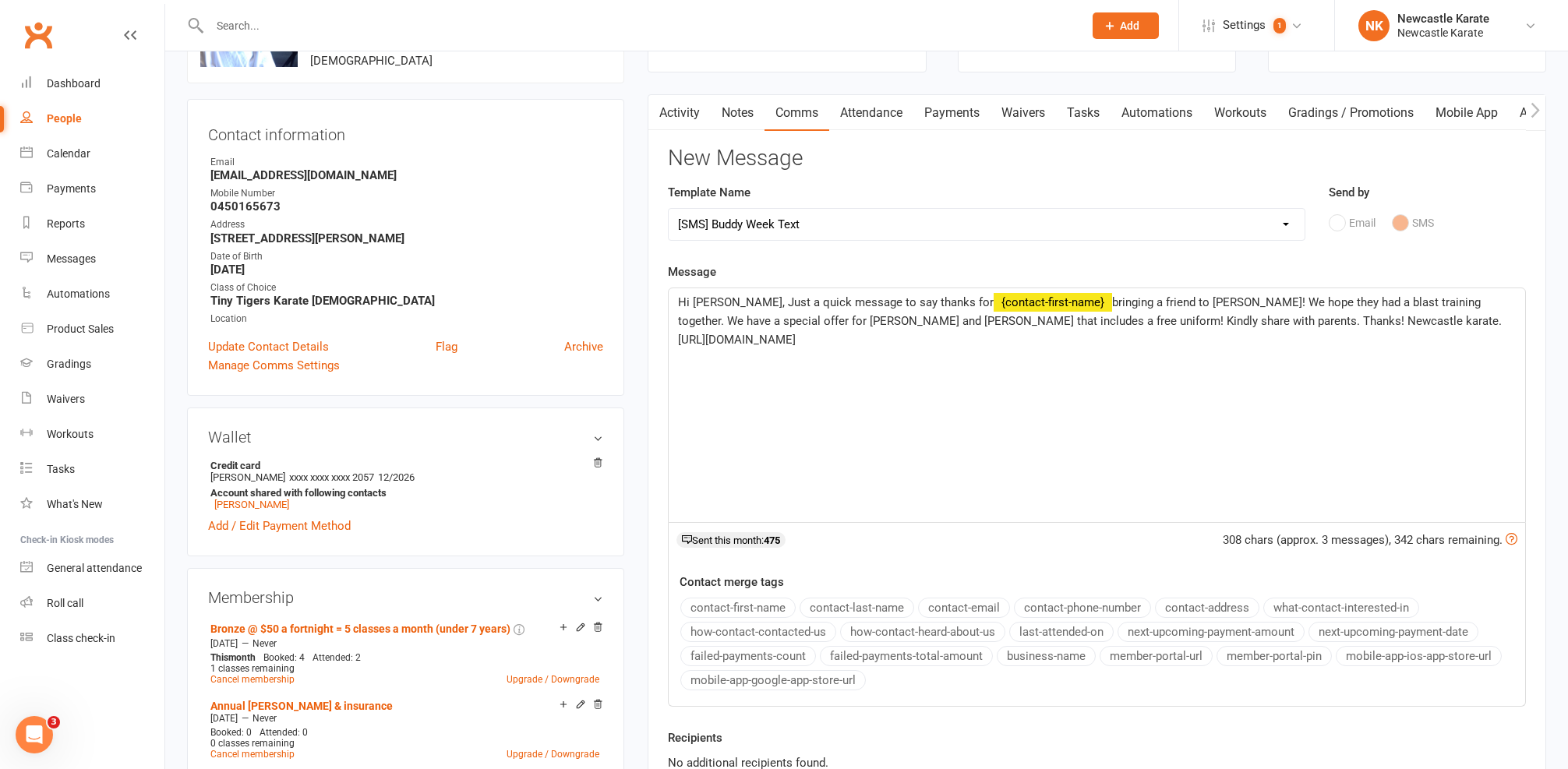
scroll to position [216, 0]
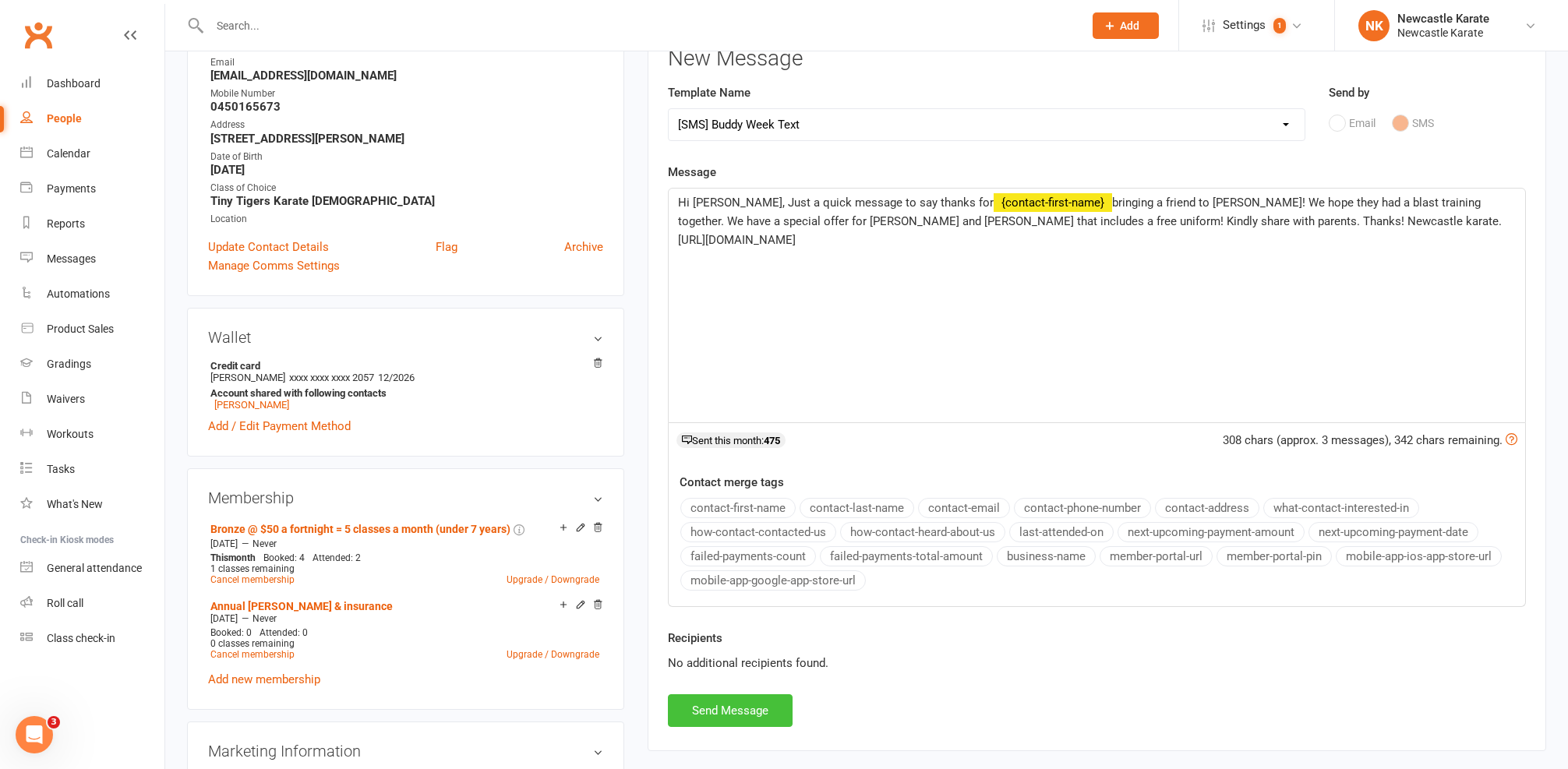
click at [753, 701] on button "Send Message" at bounding box center [730, 711] width 125 height 33
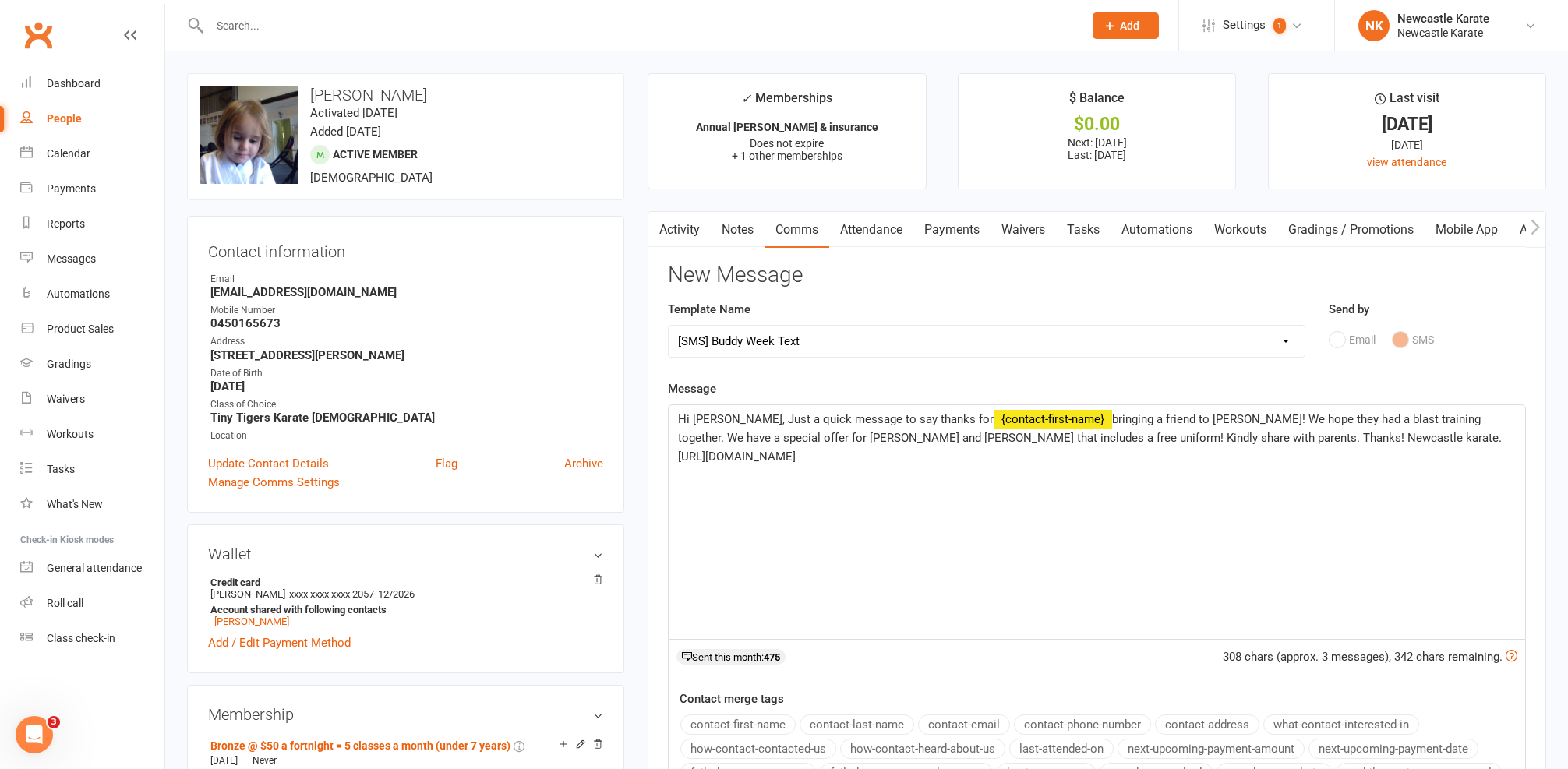
select select
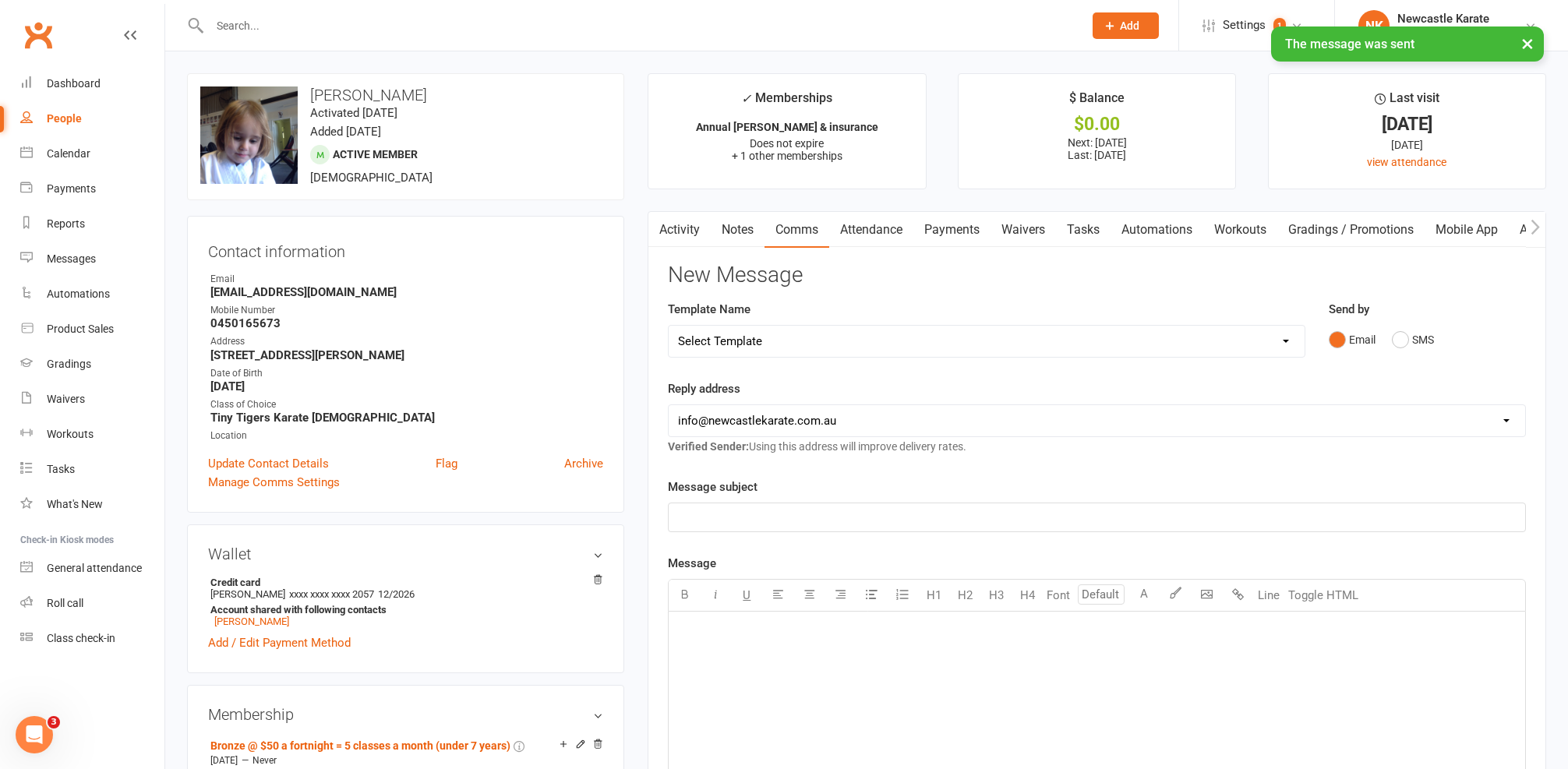
click at [689, 237] on link "Activity" at bounding box center [679, 229] width 62 height 36
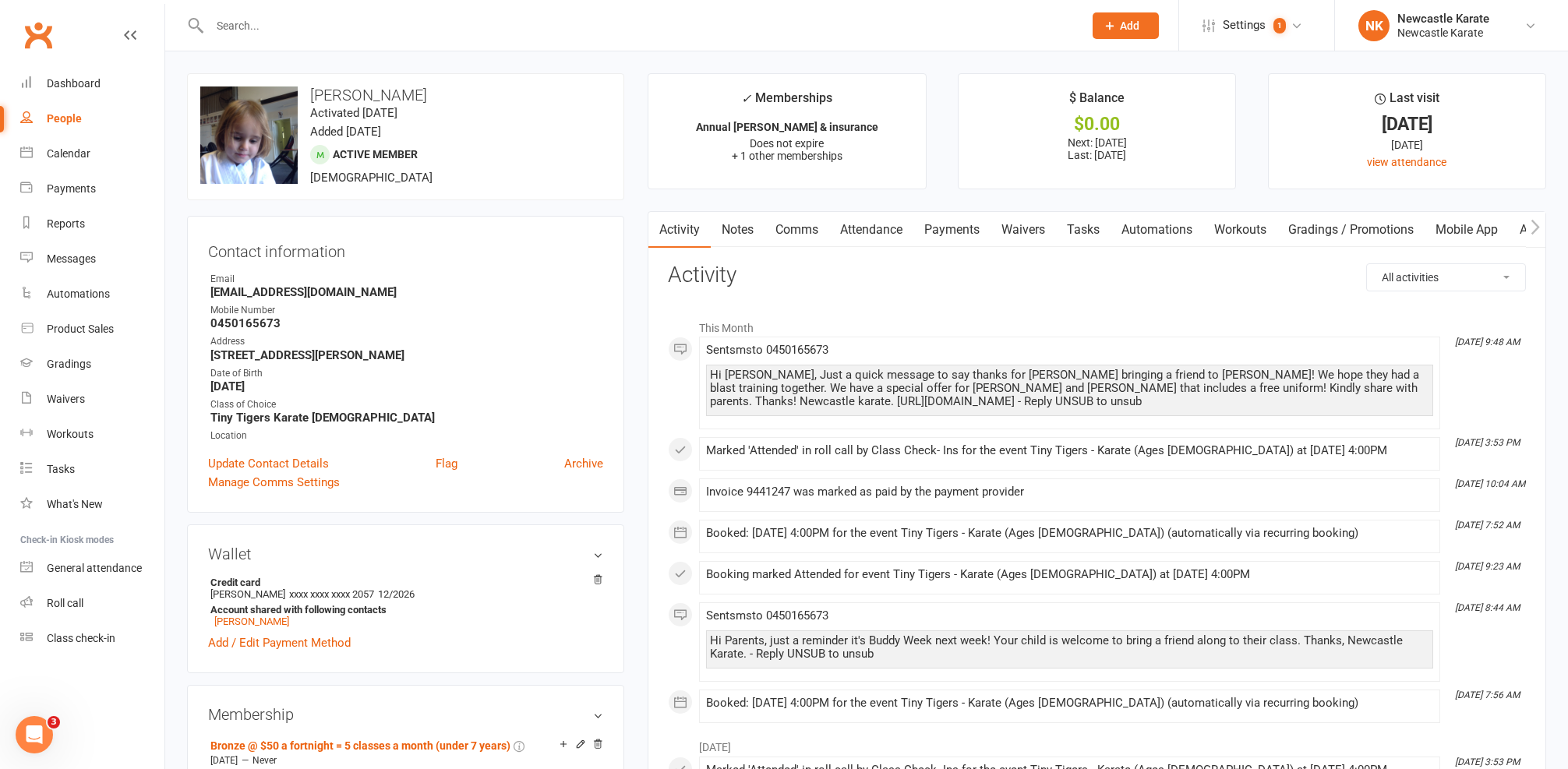
click at [360, 28] on input "text" at bounding box center [638, 26] width 868 height 22
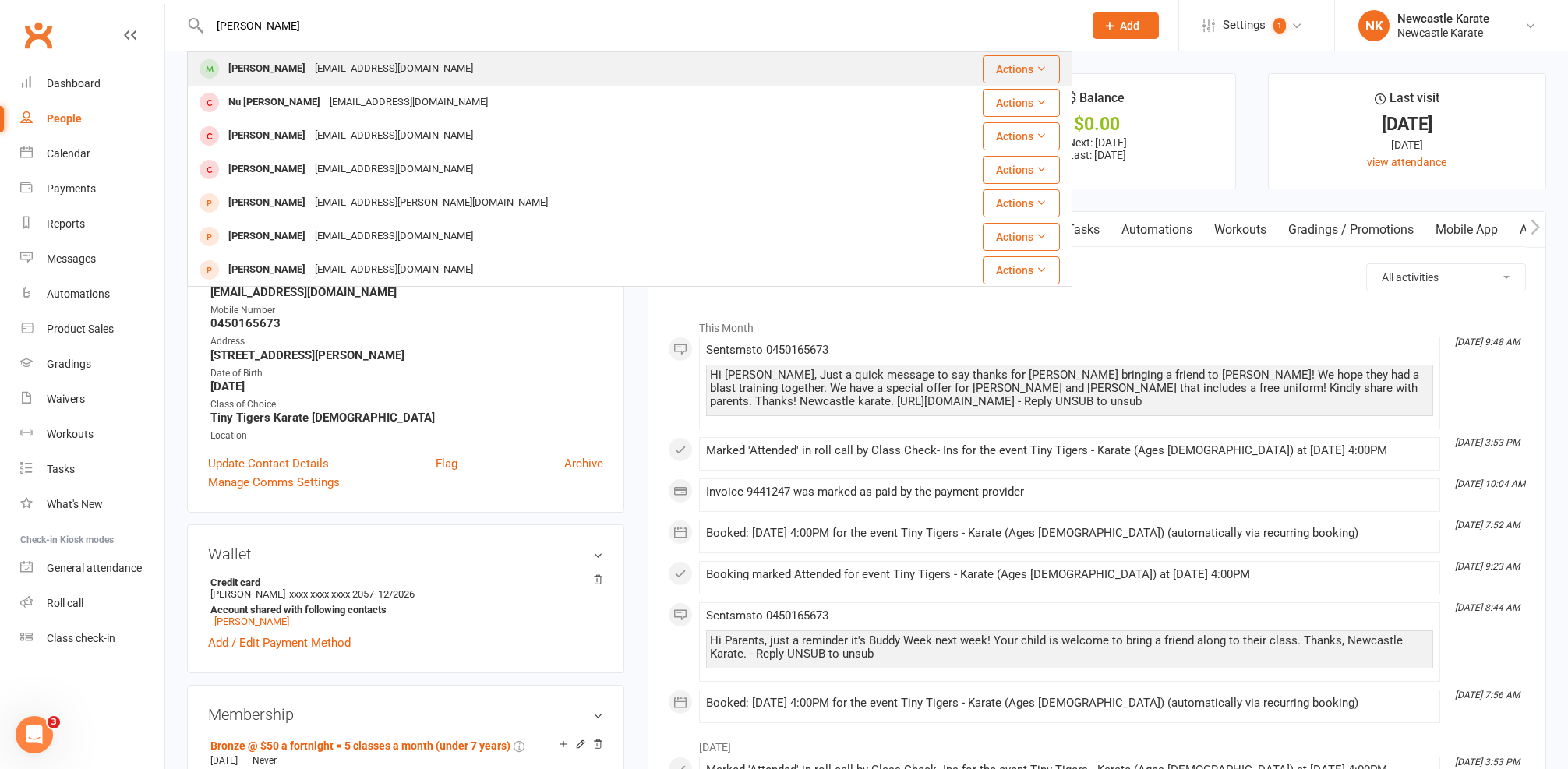
type input "Daniel min"
click at [397, 75] on div "jeandre@duck.com" at bounding box center [394, 68] width 167 height 23
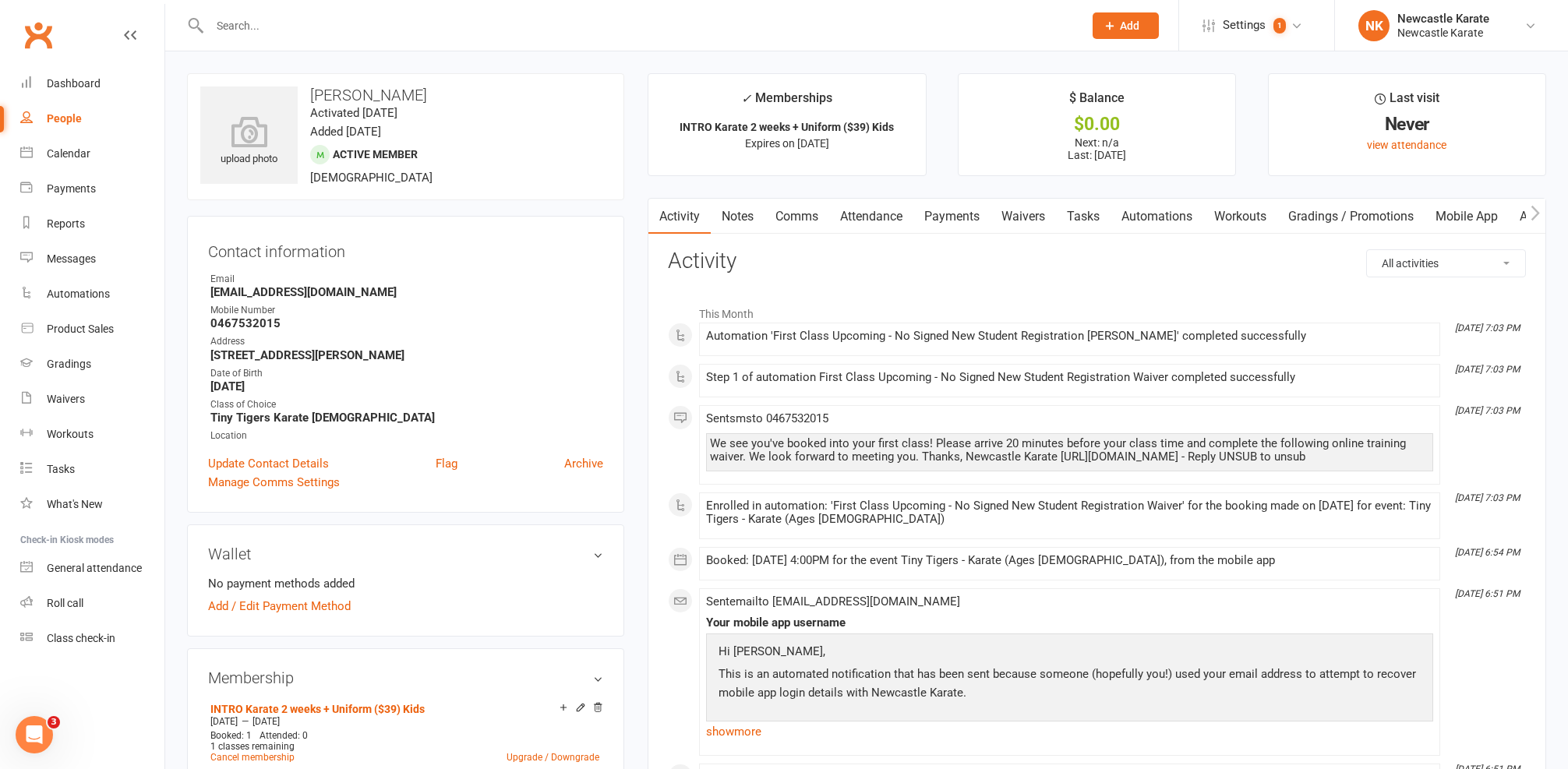
click at [540, 44] on div at bounding box center [629, 25] width 885 height 50
click at [539, 32] on input "text" at bounding box center [638, 26] width 868 height 22
type input "le"
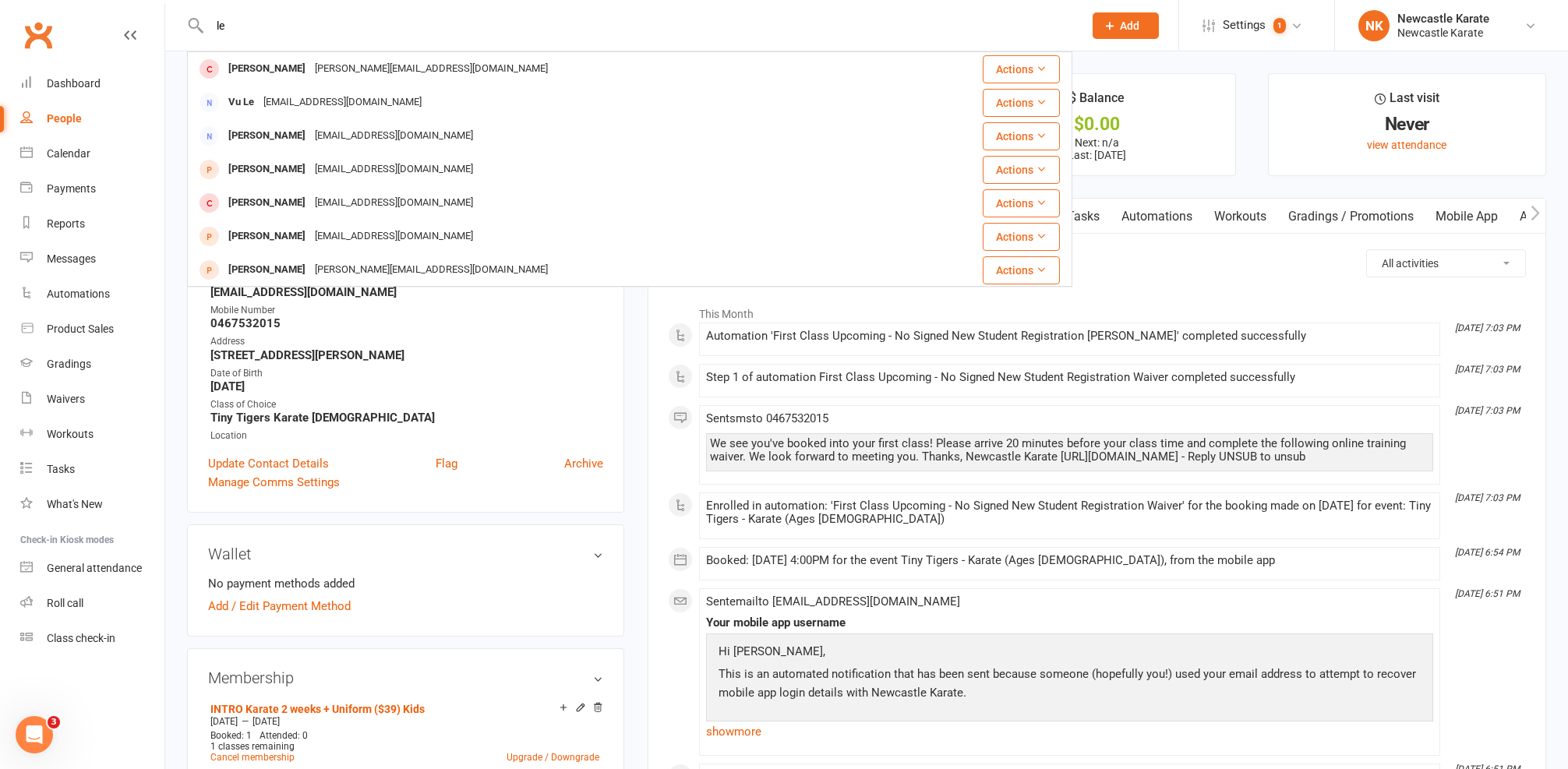
drag, startPoint x: 473, startPoint y: 34, endPoint x: 118, endPoint y: 23, distance: 355.2
click at [118, 4] on header "le Estelle Leishman stelly@live.com Actions Vu Le Bakerlee2012@yahoo.com Action…" at bounding box center [784, 4] width 1568 height 0
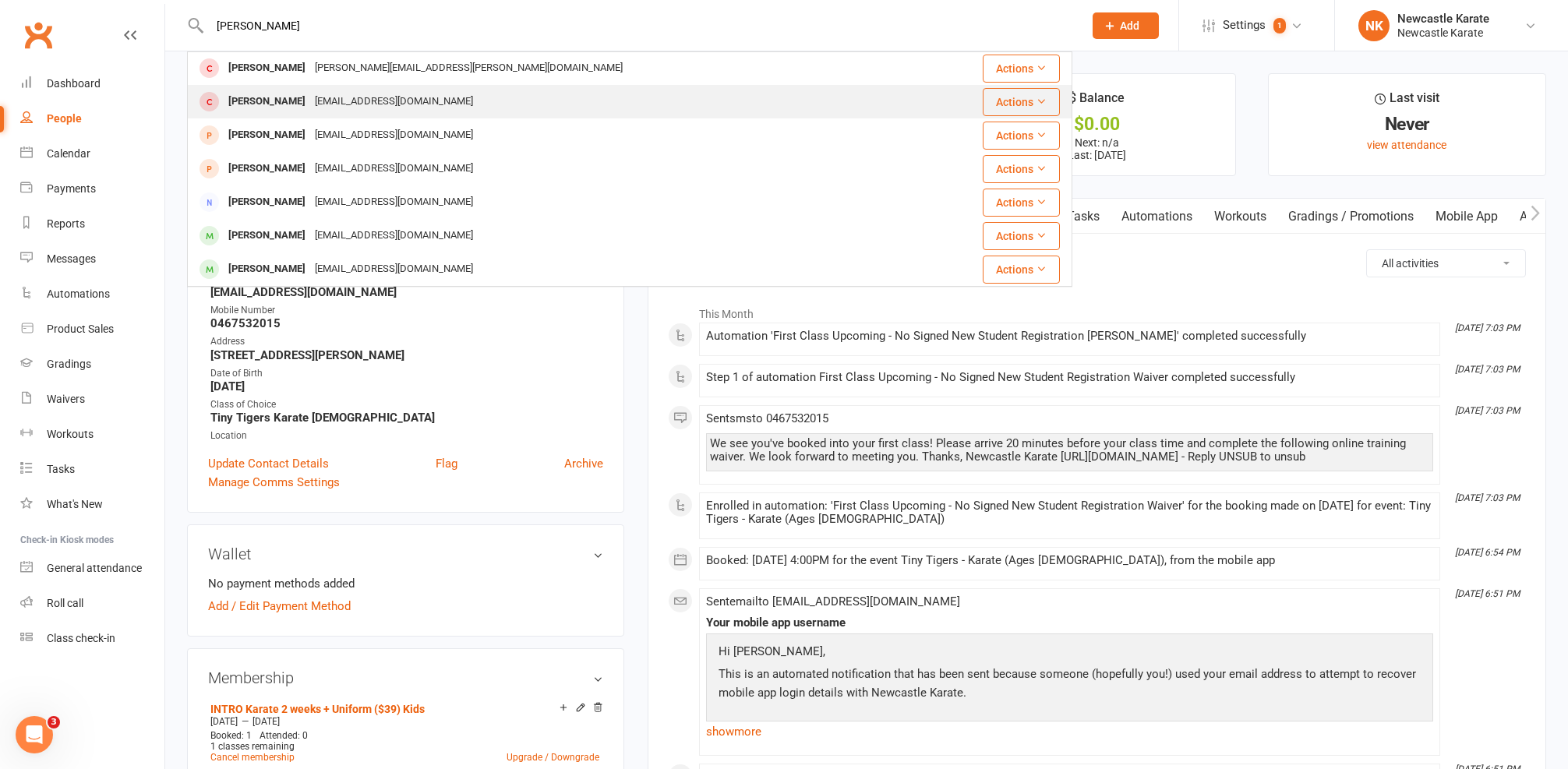
scroll to position [170, 0]
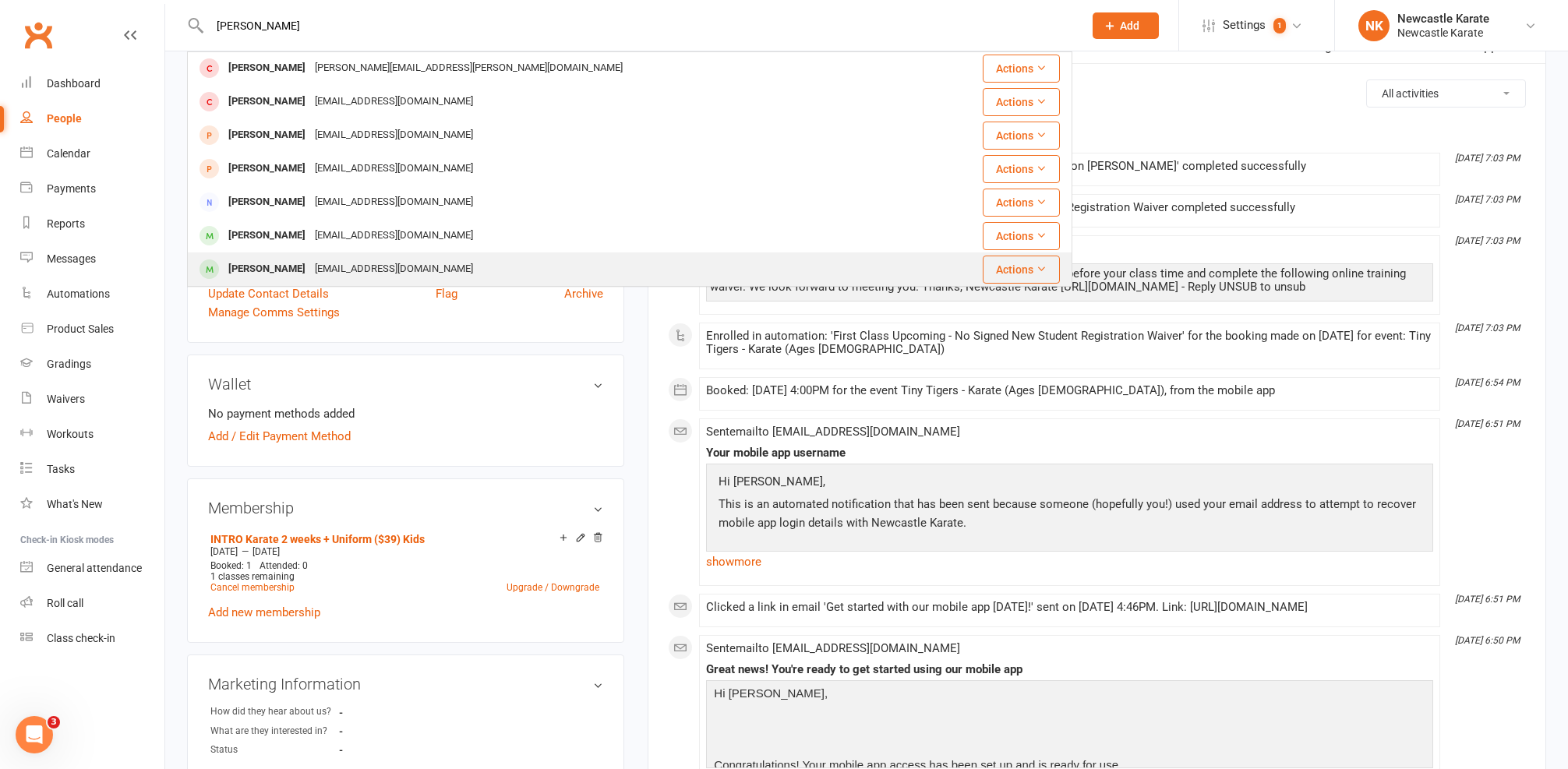
type input "Jacob"
click at [405, 272] on div "yoriko.iwata@outlook.com" at bounding box center [394, 269] width 167 height 23
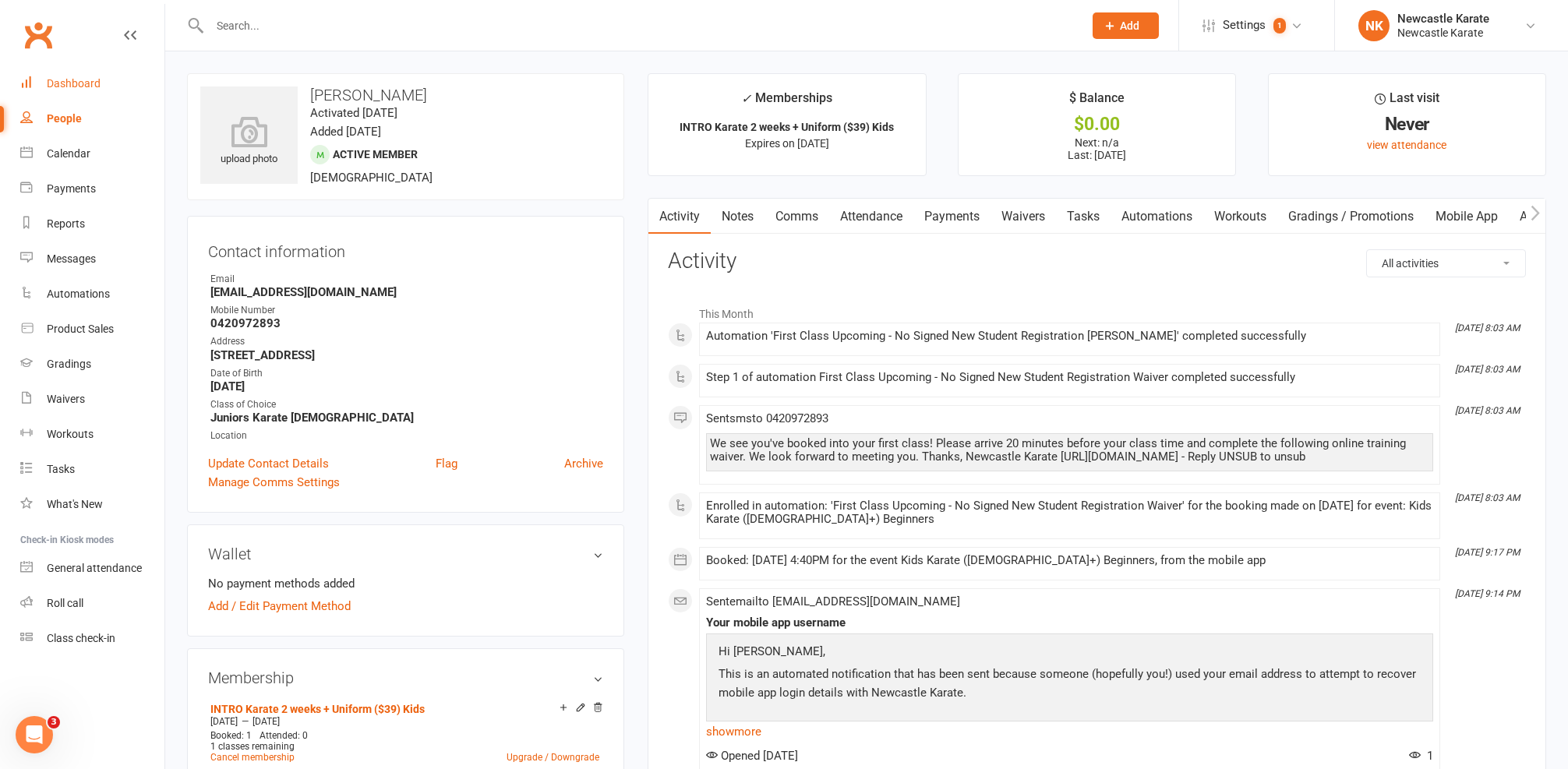
click at [104, 73] on link "Dashboard" at bounding box center [92, 84] width 144 height 35
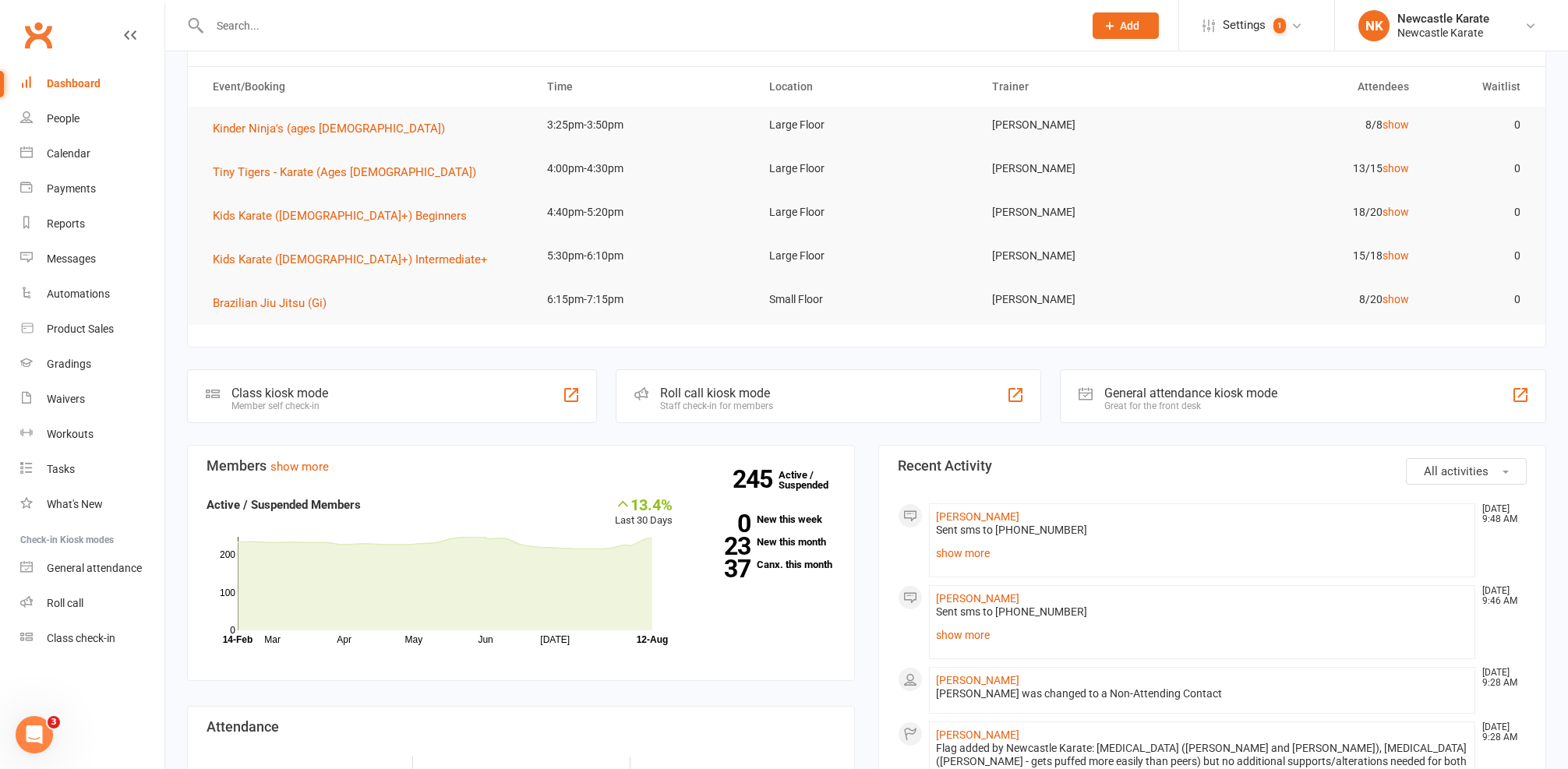
scroll to position [158, 0]
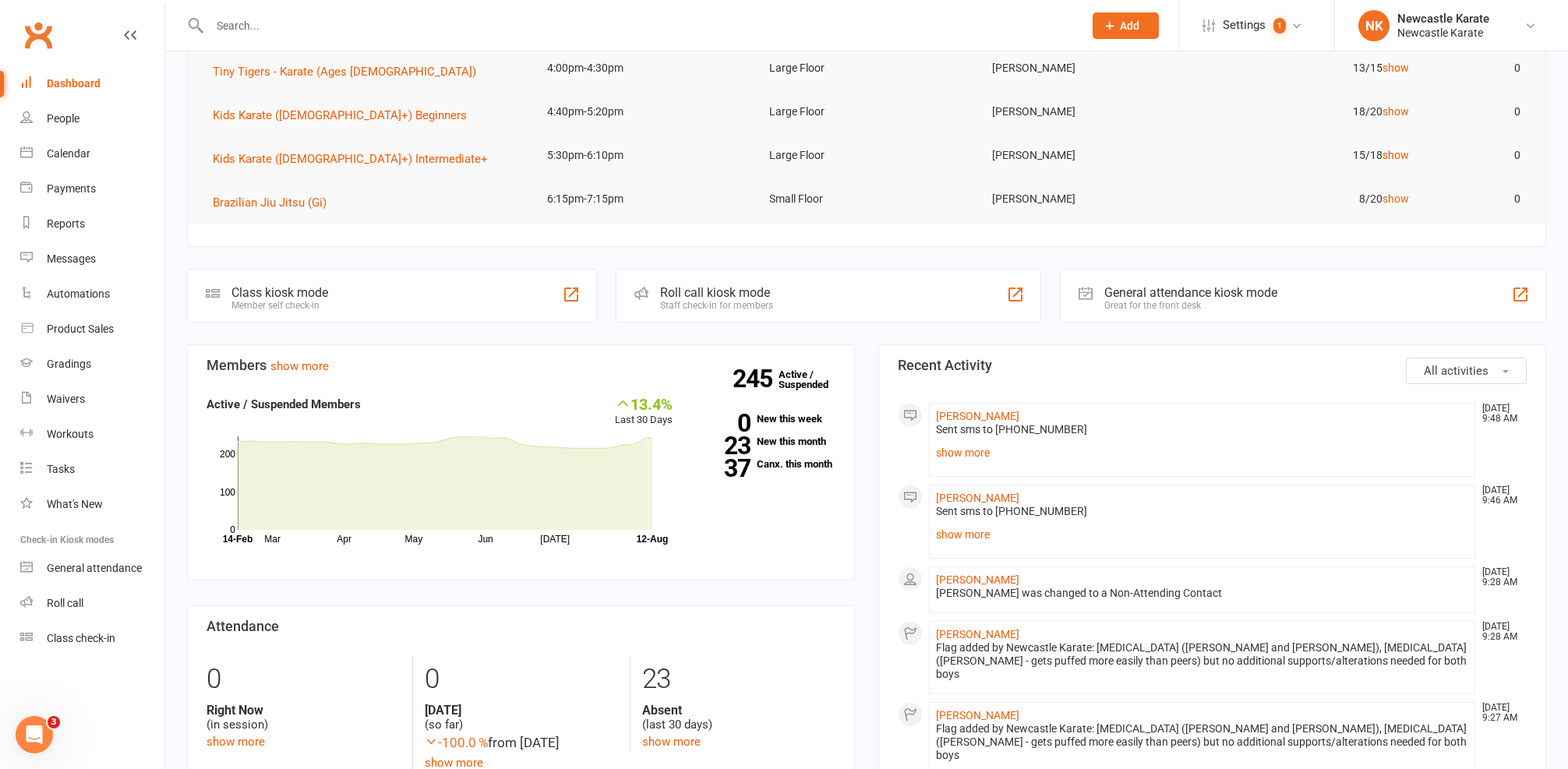
click at [480, 24] on input "text" at bounding box center [638, 26] width 868 height 22
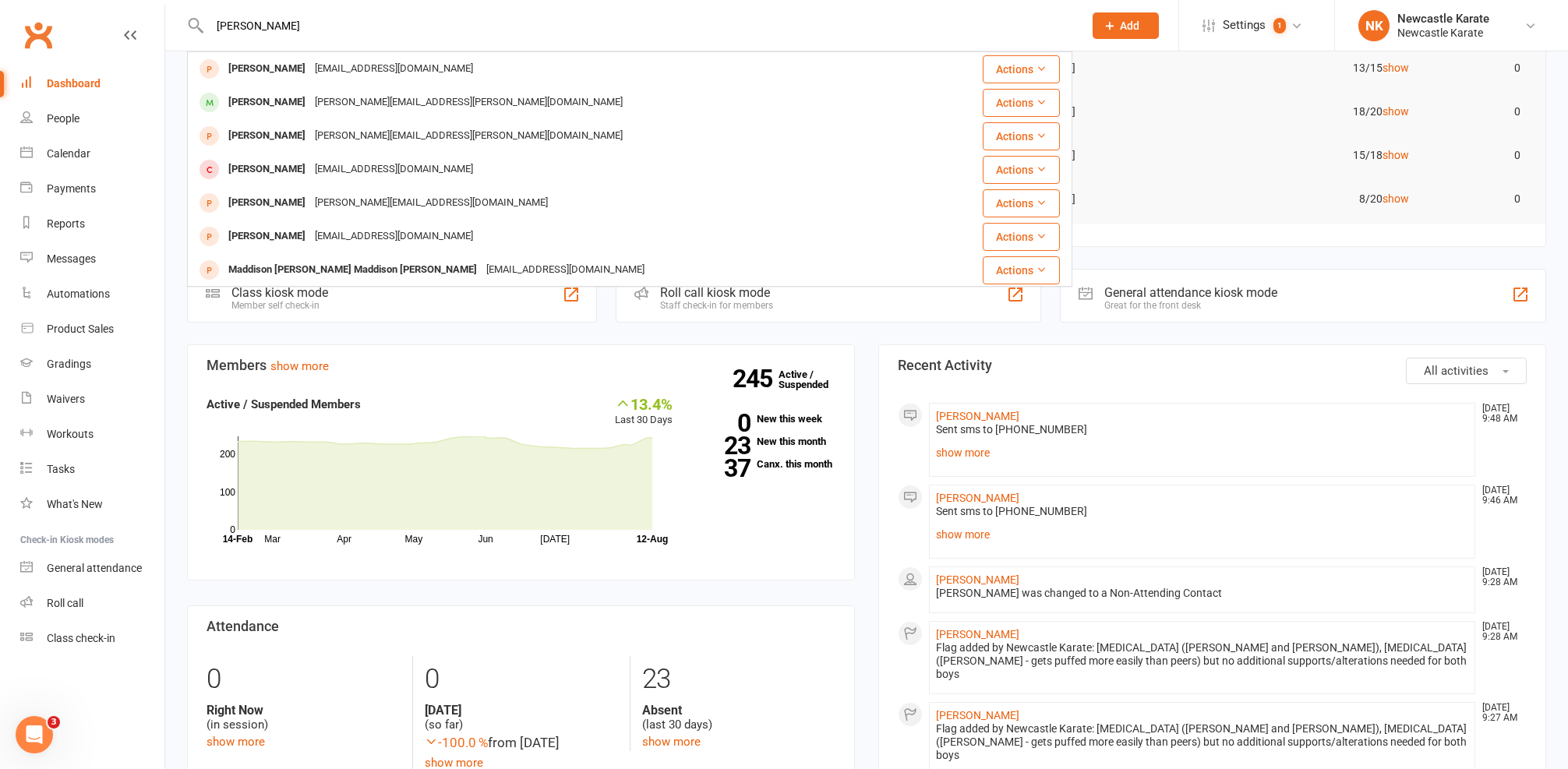
type input "Addison"
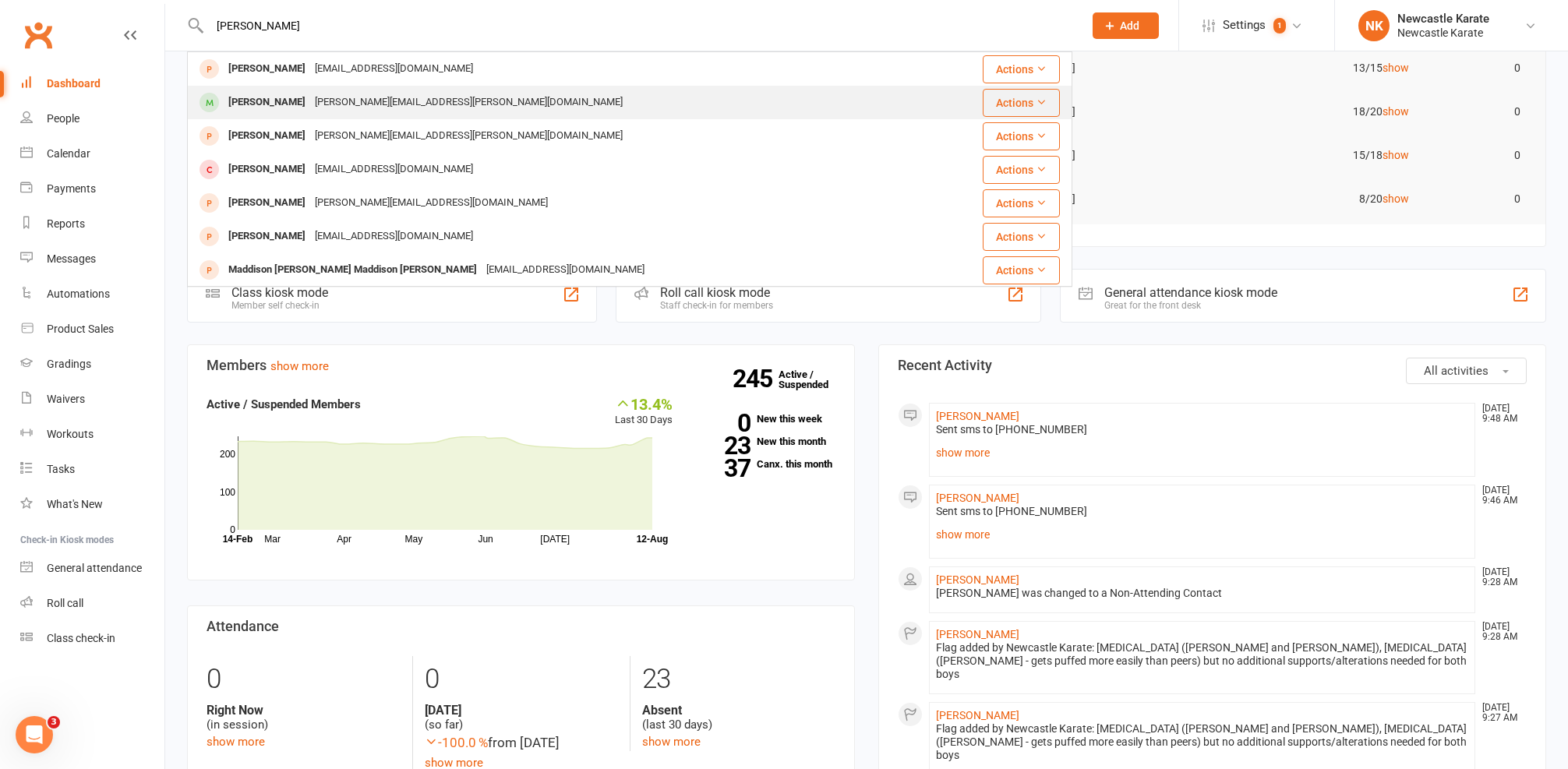
drag, startPoint x: 480, startPoint y: 24, endPoint x: 369, endPoint y: 103, distance: 136.2
click at [369, 103] on div "joanne.walker@iinet.net.au" at bounding box center [468, 102] width 317 height 23
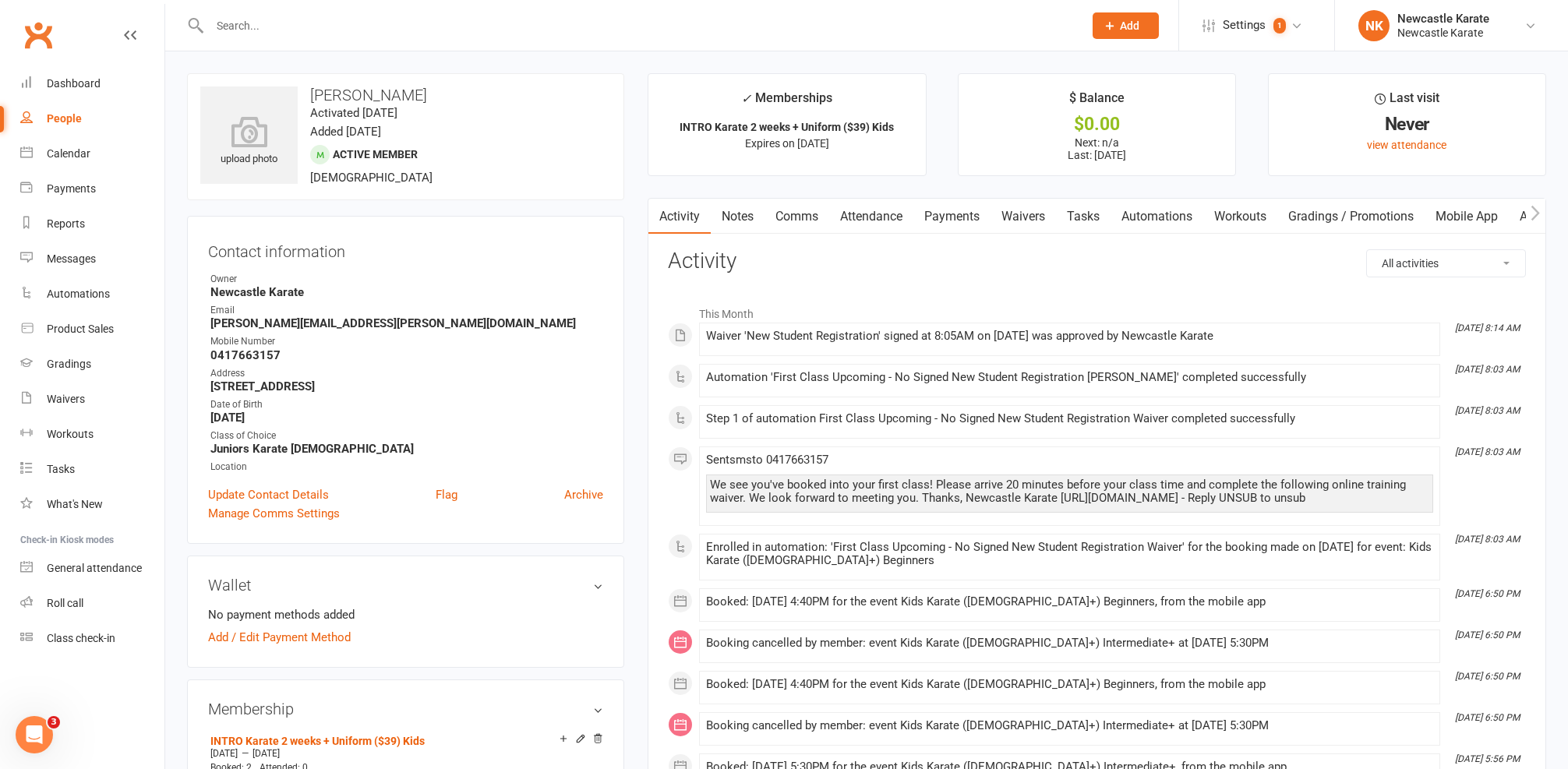
click at [735, 206] on link "Notes" at bounding box center [737, 216] width 54 height 36
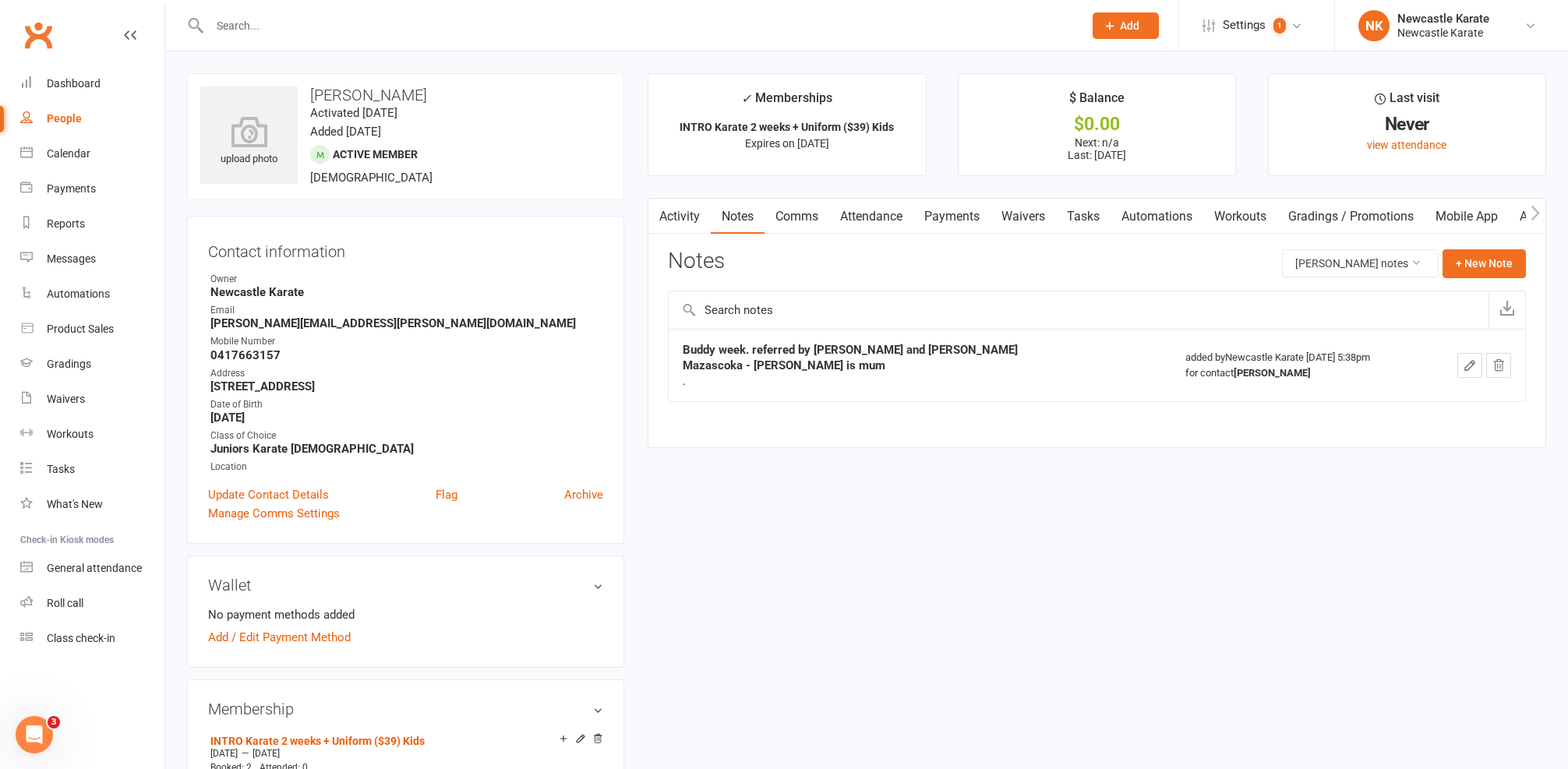
click at [687, 217] on link "Activity" at bounding box center [679, 216] width 62 height 36
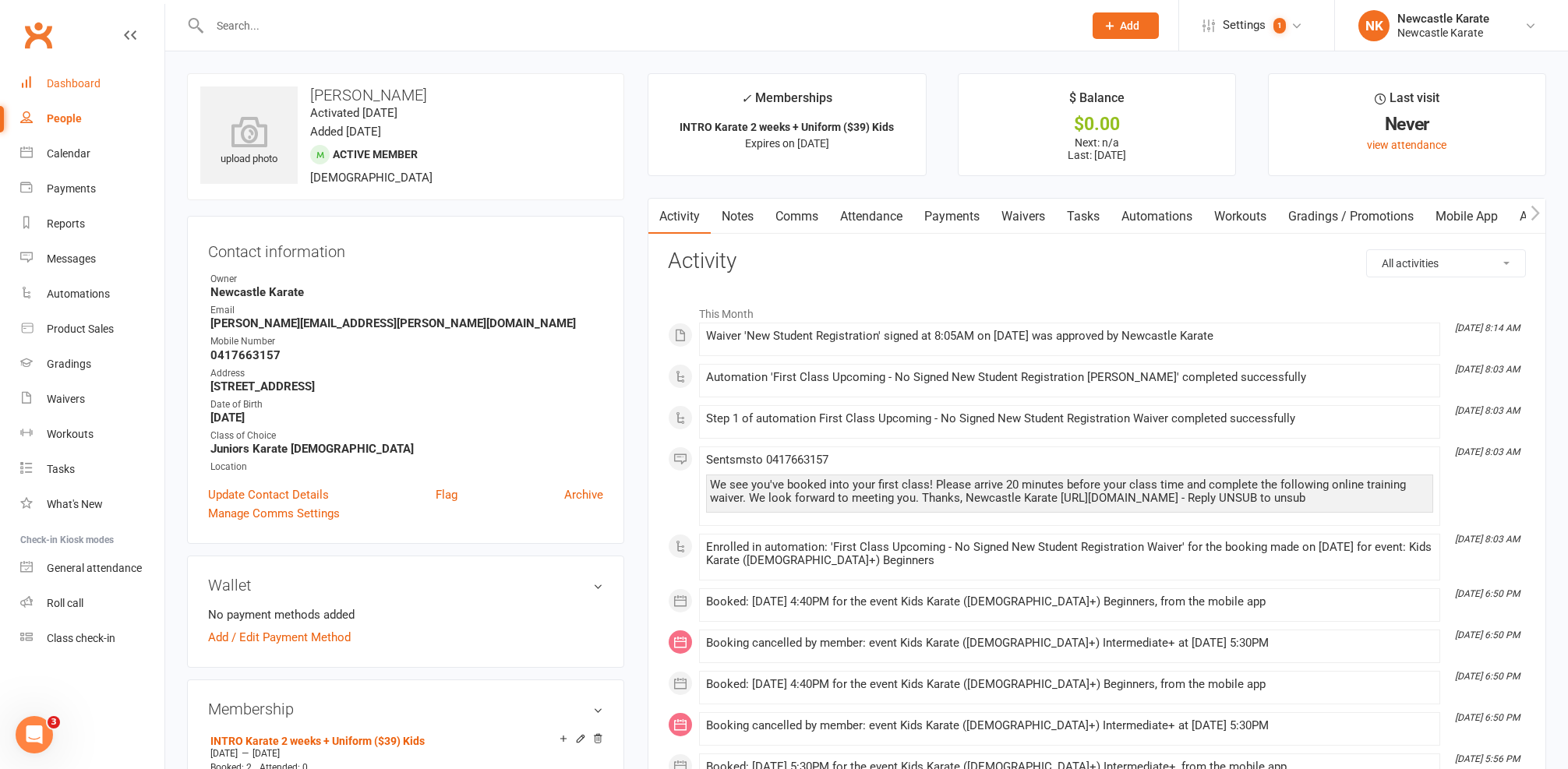
click at [98, 70] on link "Dashboard" at bounding box center [92, 84] width 144 height 35
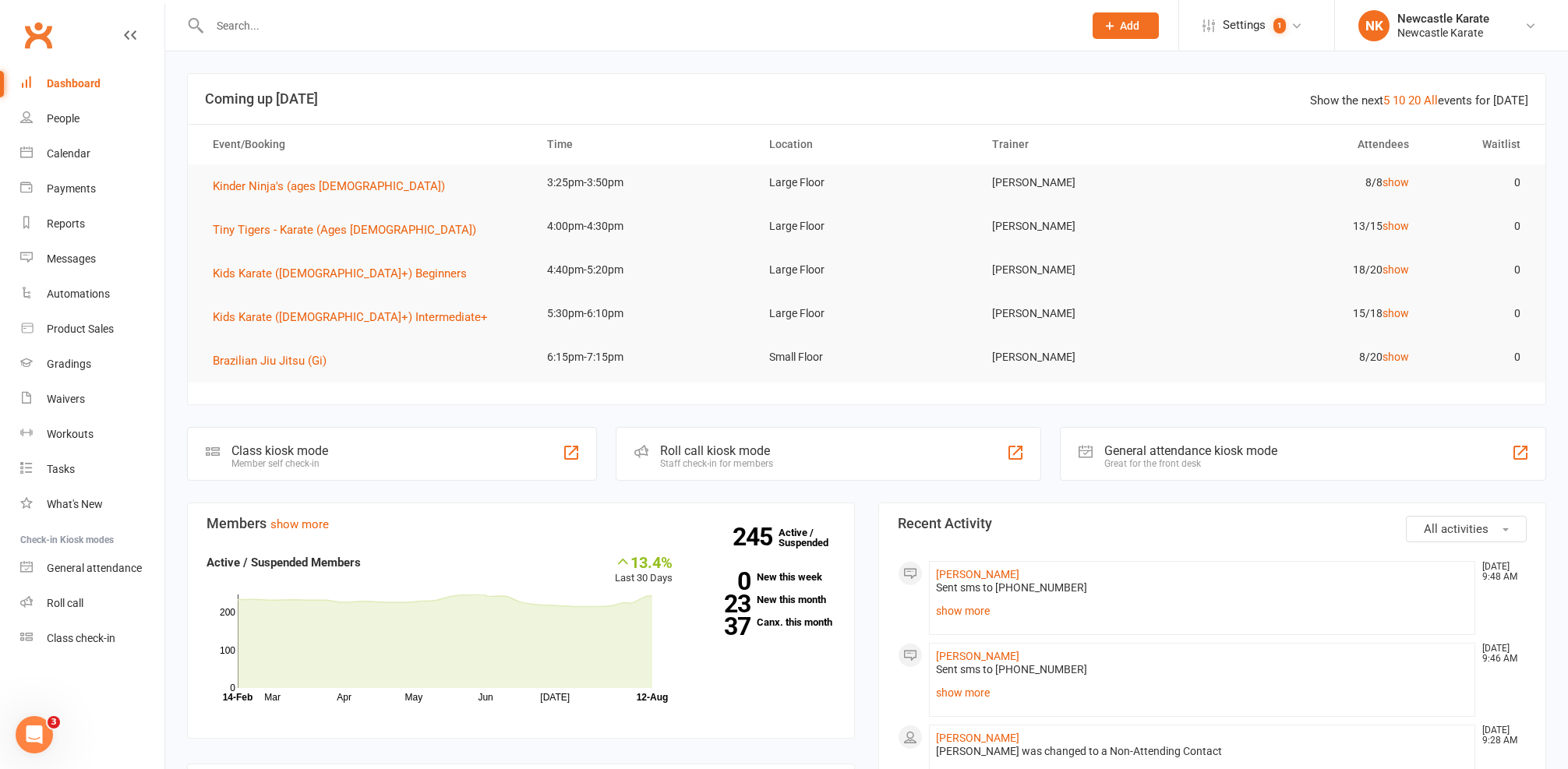
click at [237, 30] on input "text" at bounding box center [638, 26] width 868 height 22
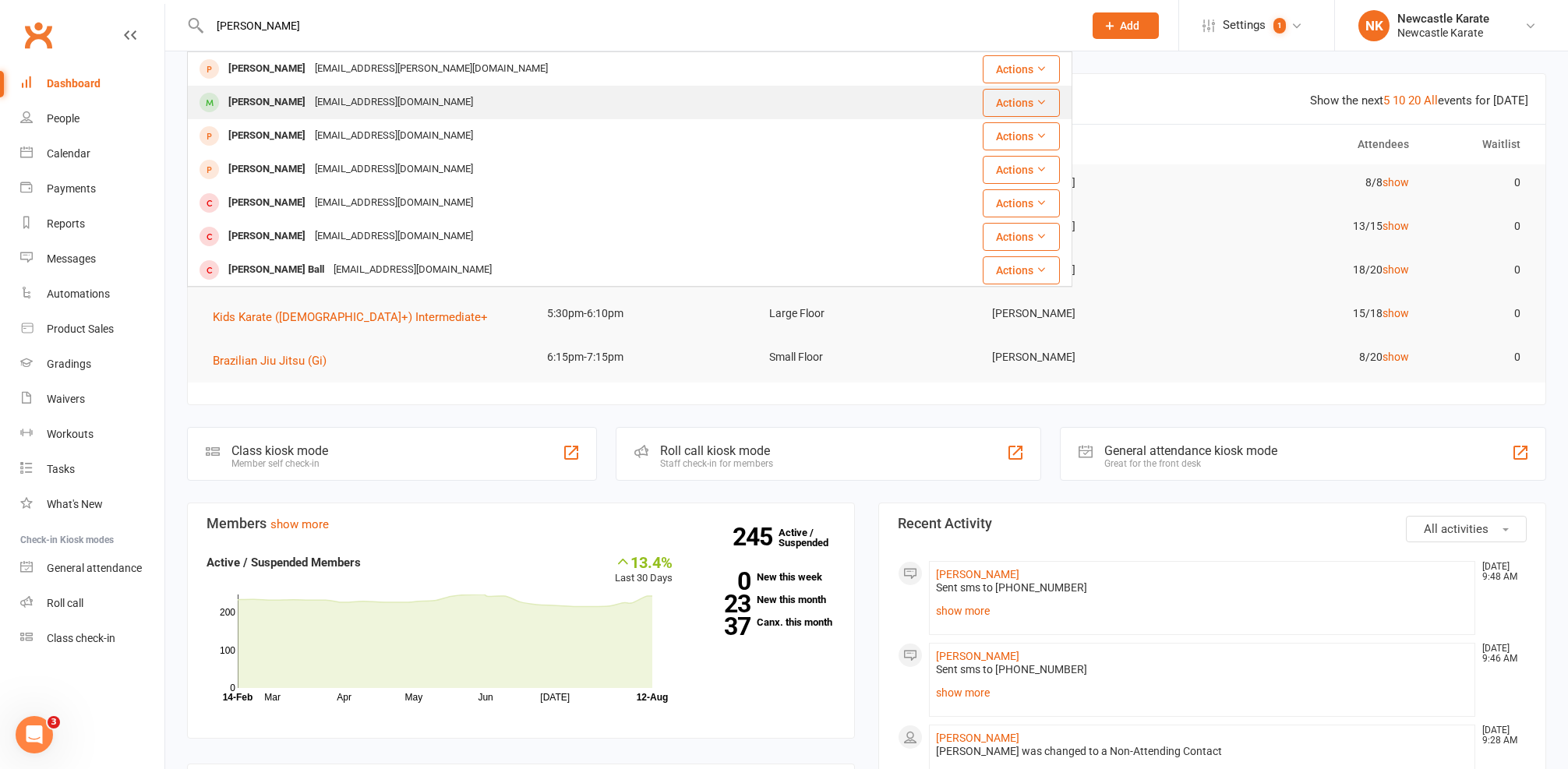
type input "keegan"
click at [262, 103] on div "Keegan Chyzy" at bounding box center [267, 102] width 87 height 23
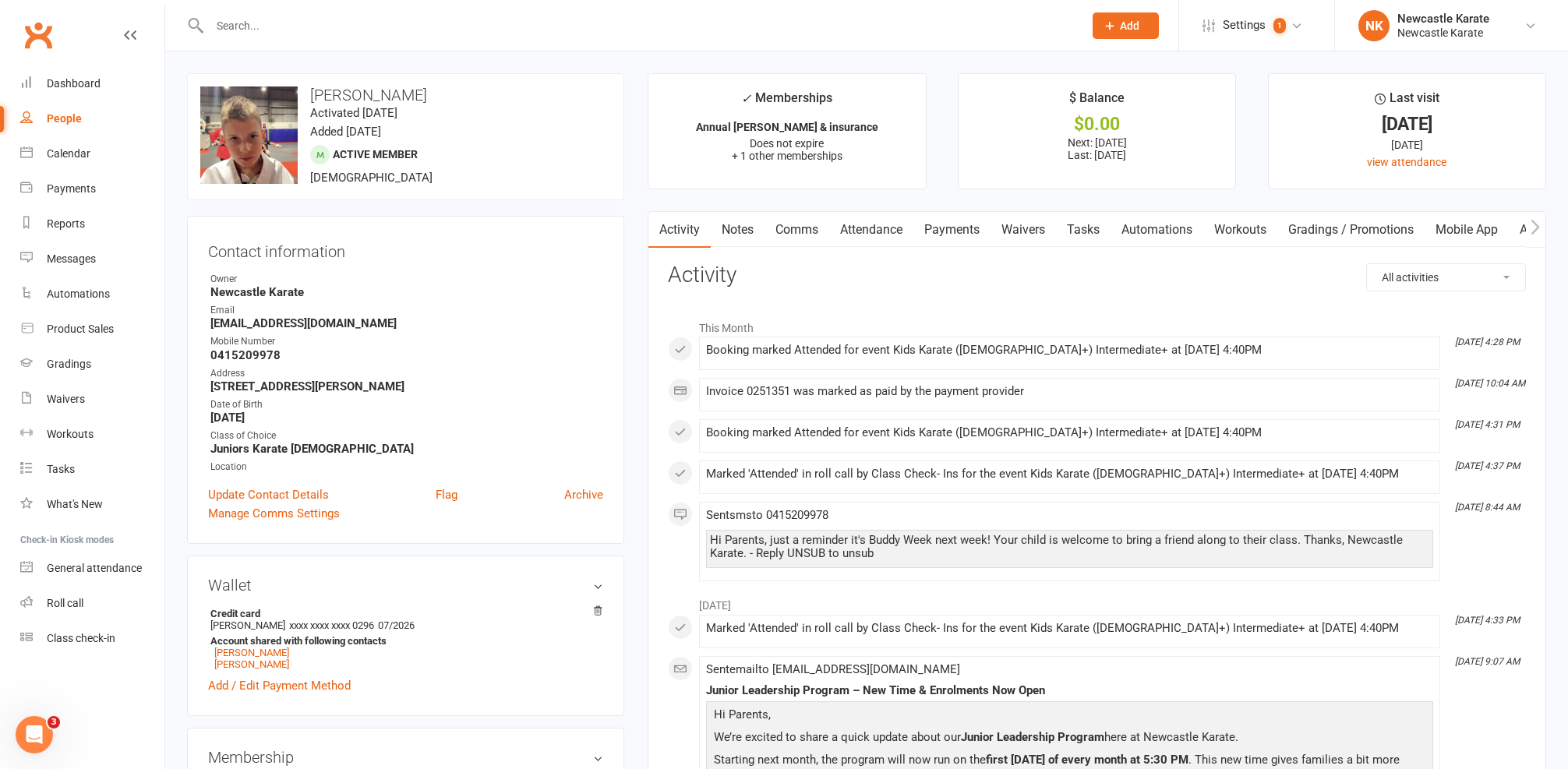
click at [799, 213] on link "Comms" at bounding box center [796, 229] width 65 height 36
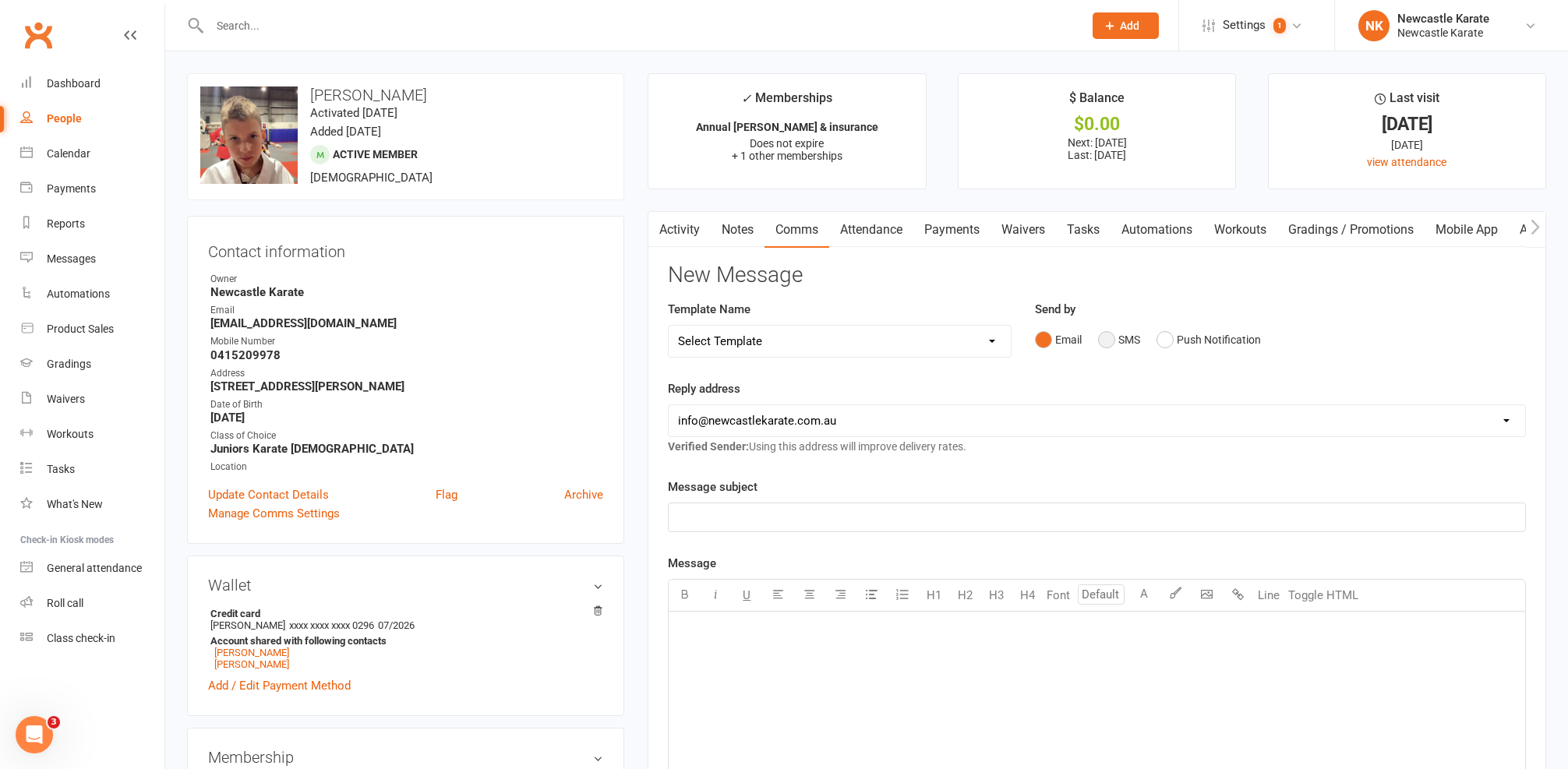
click at [1114, 327] on button "SMS" at bounding box center [1119, 340] width 42 height 29
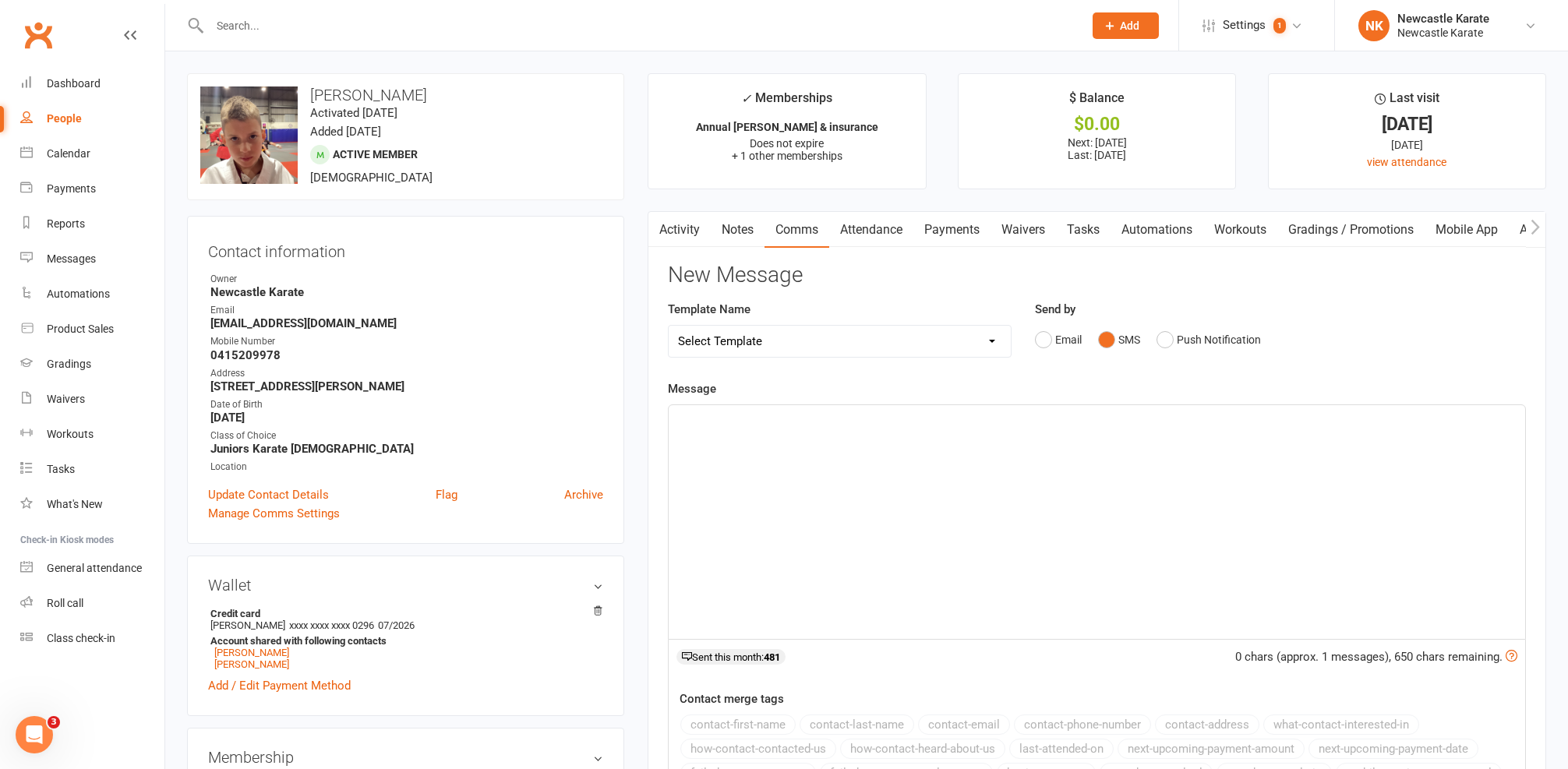
select select "10"
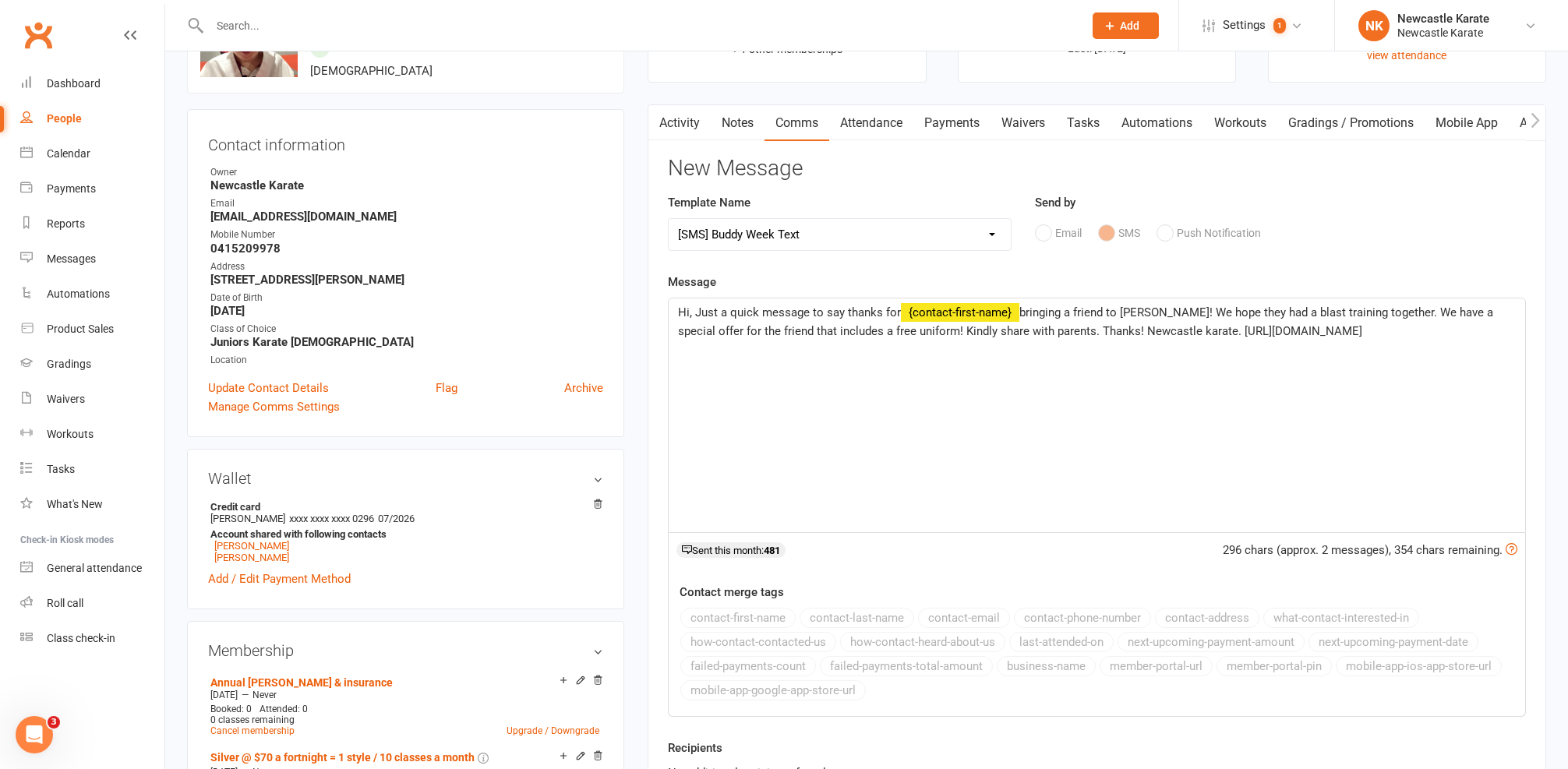
scroll to position [196, 0]
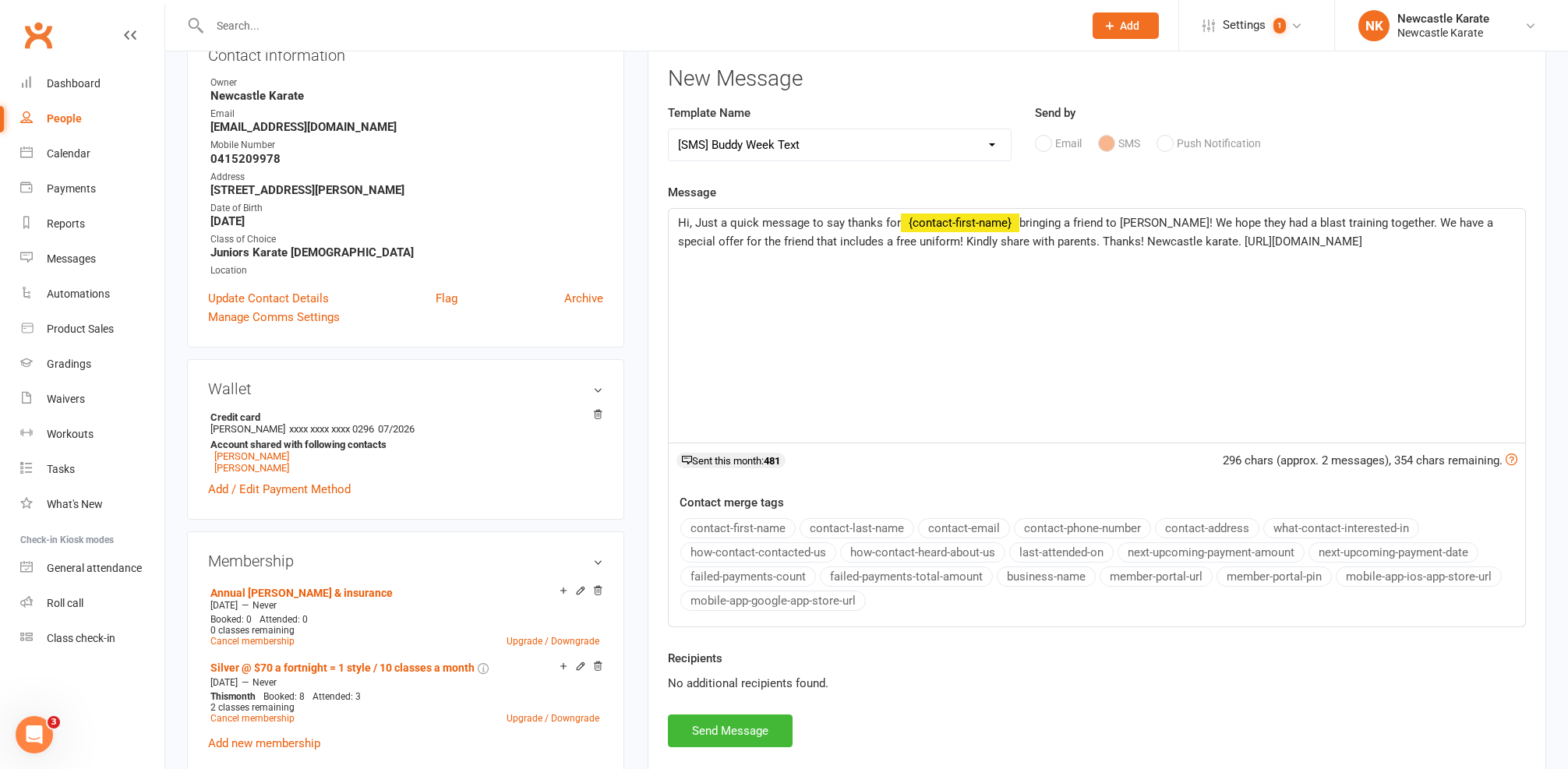
click at [691, 220] on span "Hi, Just a quick message to say thanks for" at bounding box center [789, 222] width 223 height 14
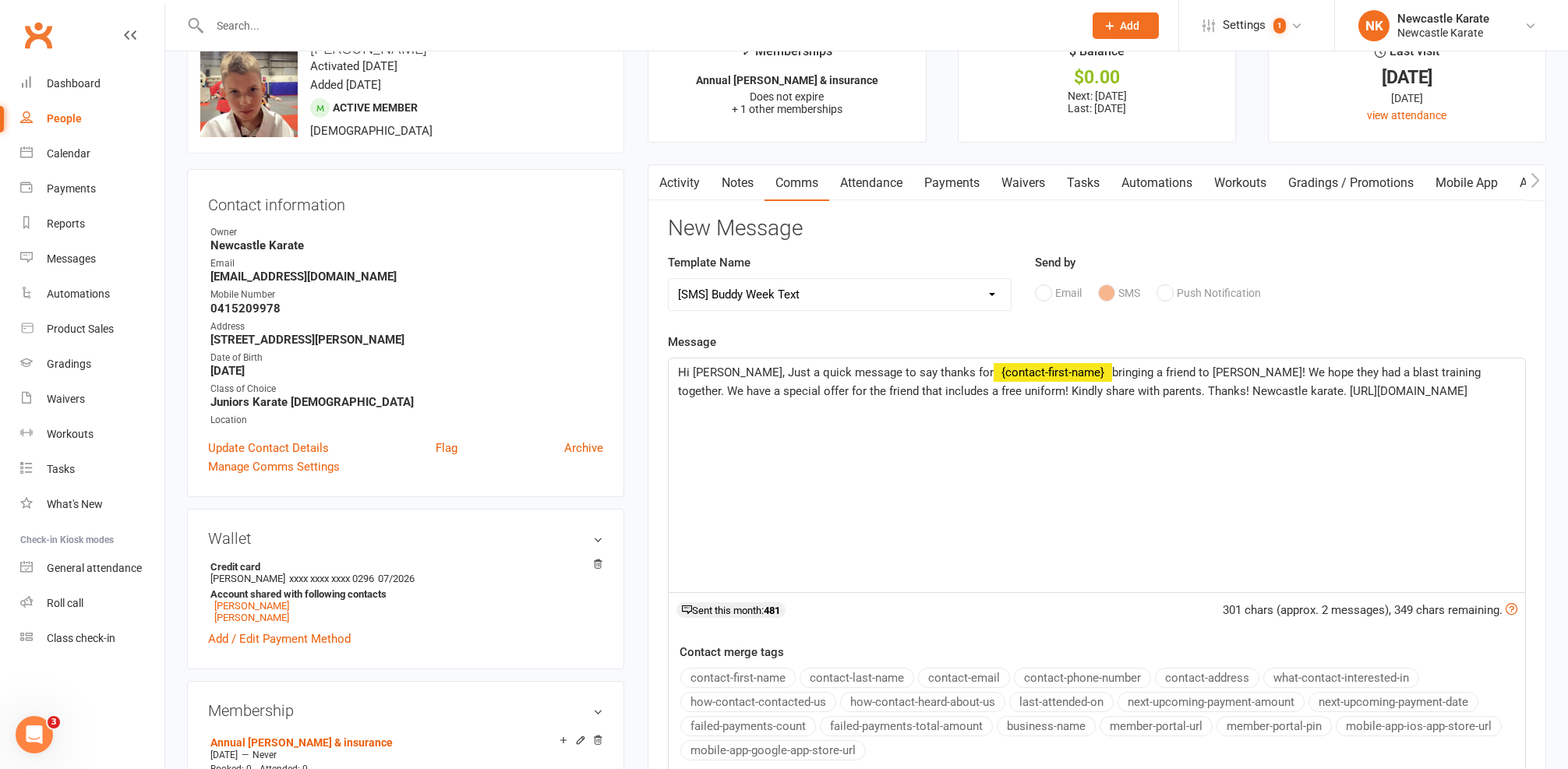
scroll to position [0, 0]
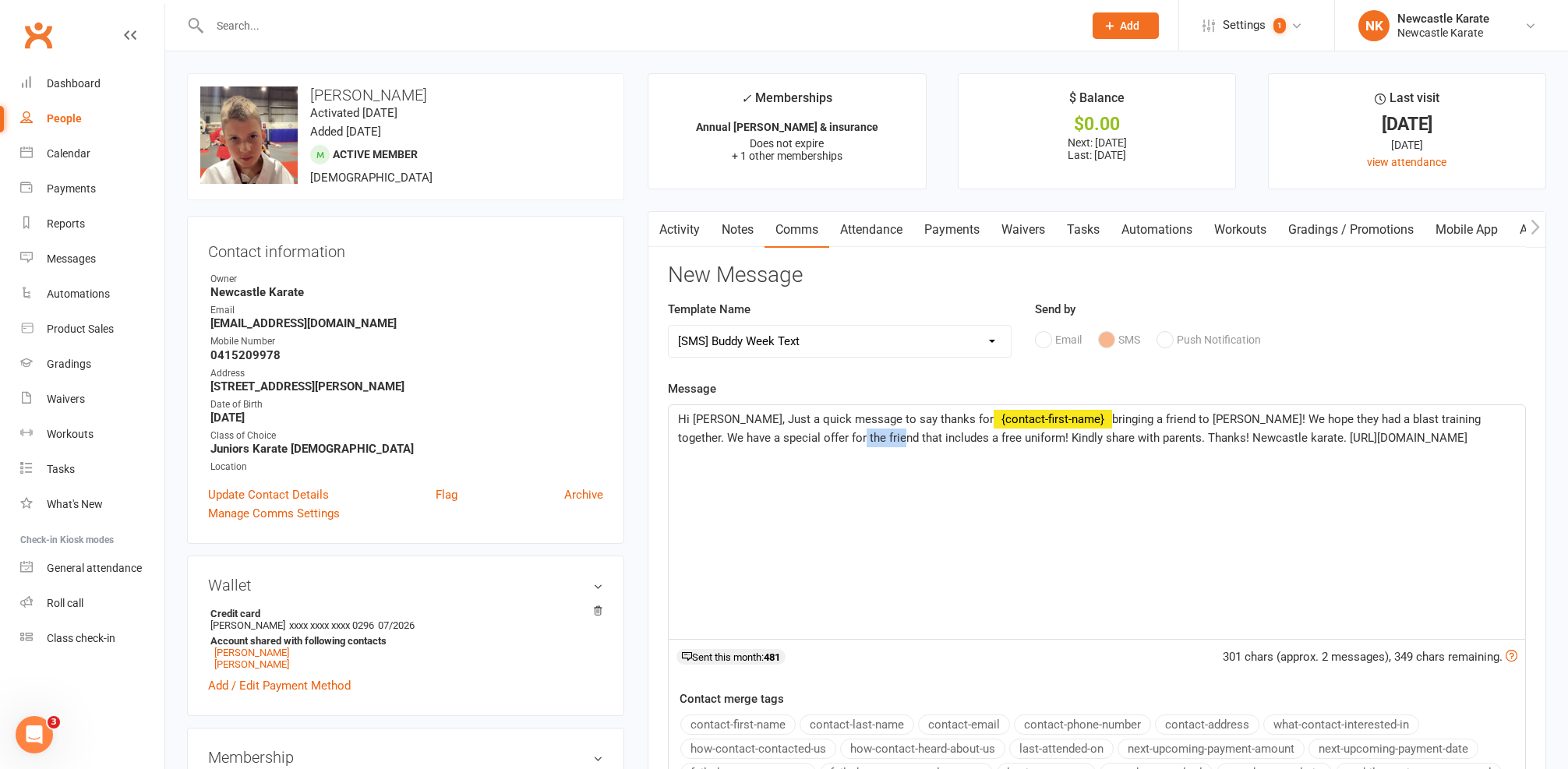
drag, startPoint x: 766, startPoint y: 434, endPoint x: 814, endPoint y: 432, distance: 48.0
click at [814, 432] on span "bringing a friend to Buddy Week! We hope they had a blast training together. We…" at bounding box center [1080, 428] width 805 height 33
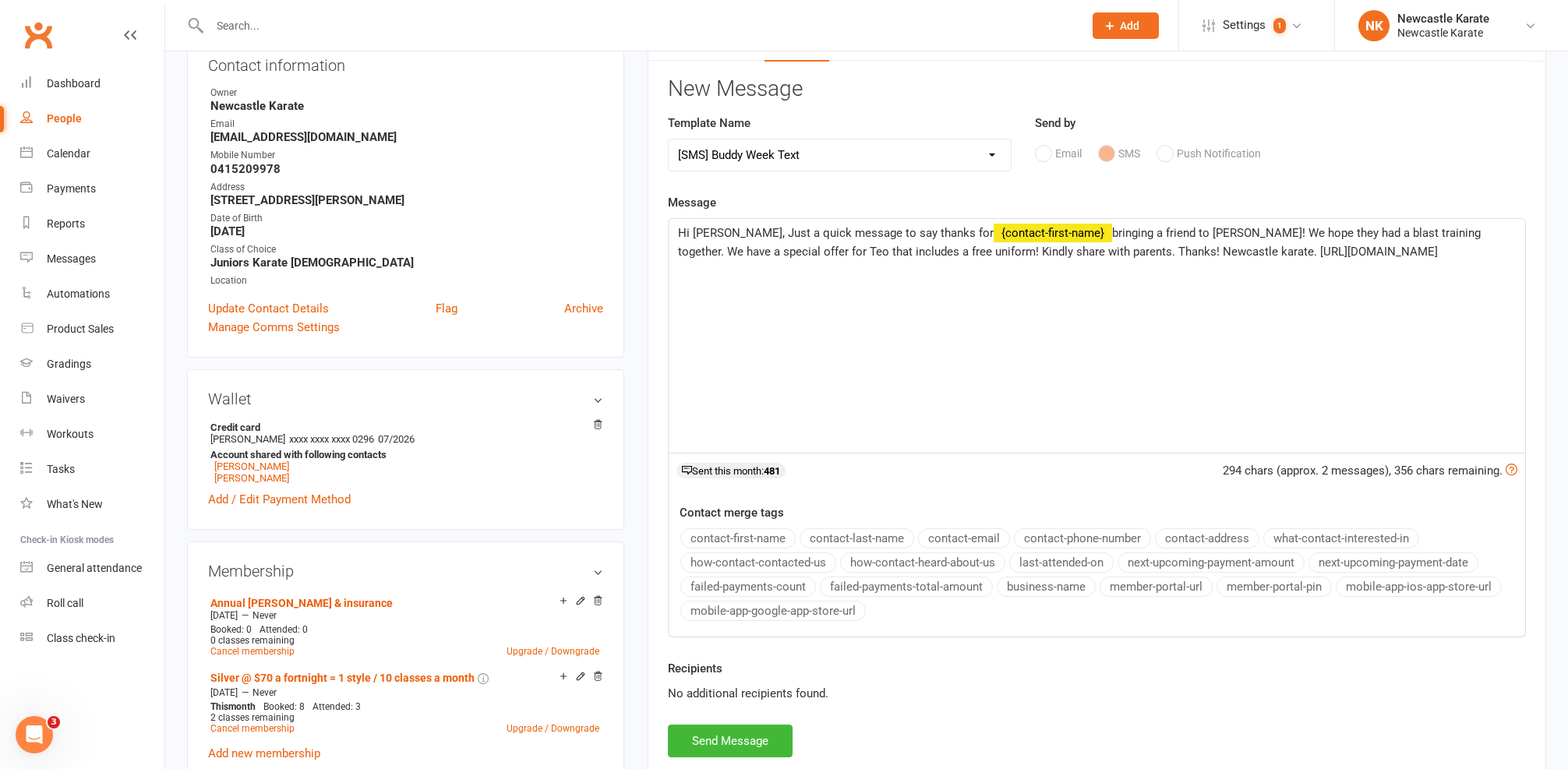
scroll to position [300, 0]
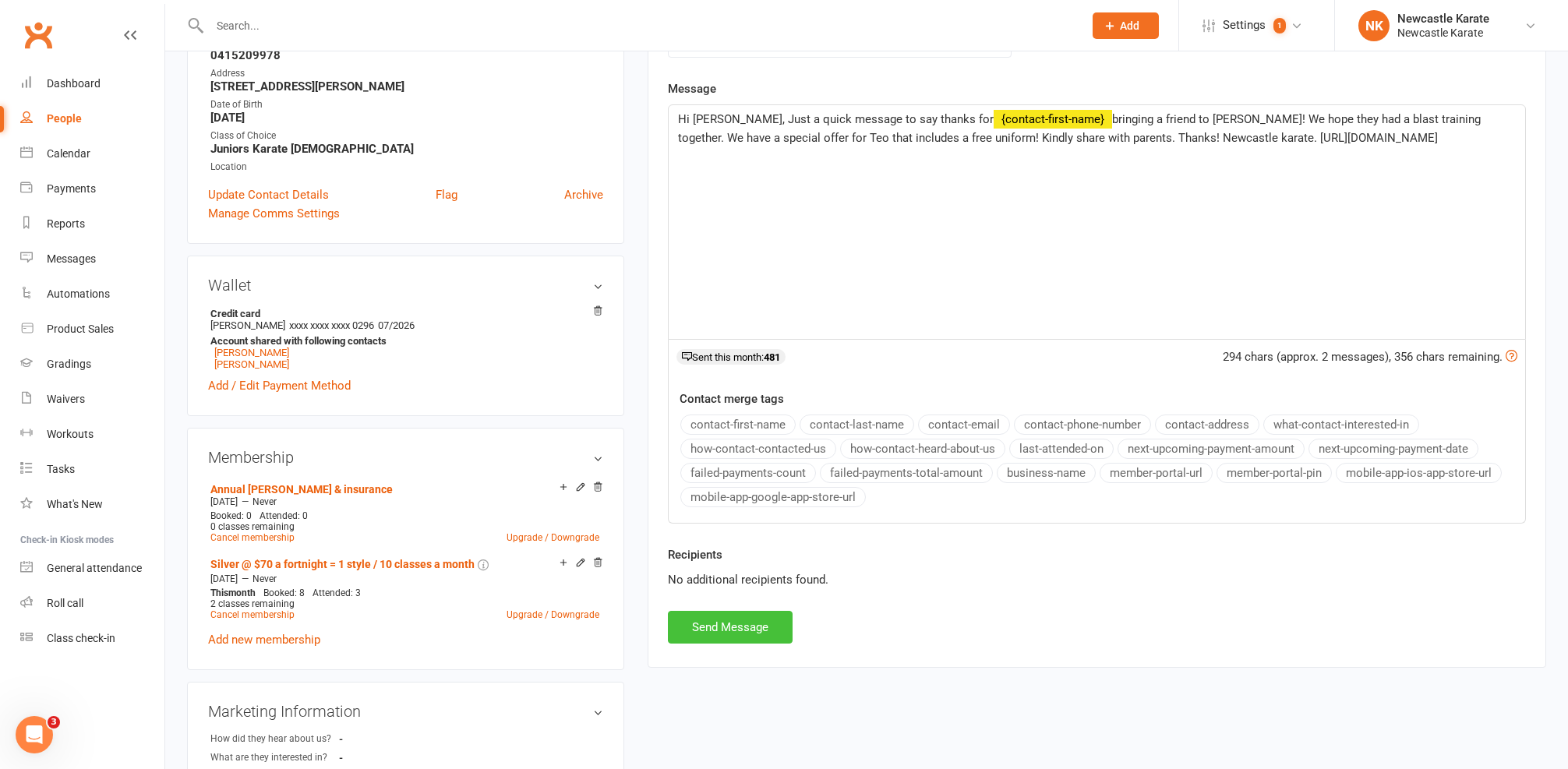
click at [753, 630] on button "Send Message" at bounding box center [730, 627] width 125 height 33
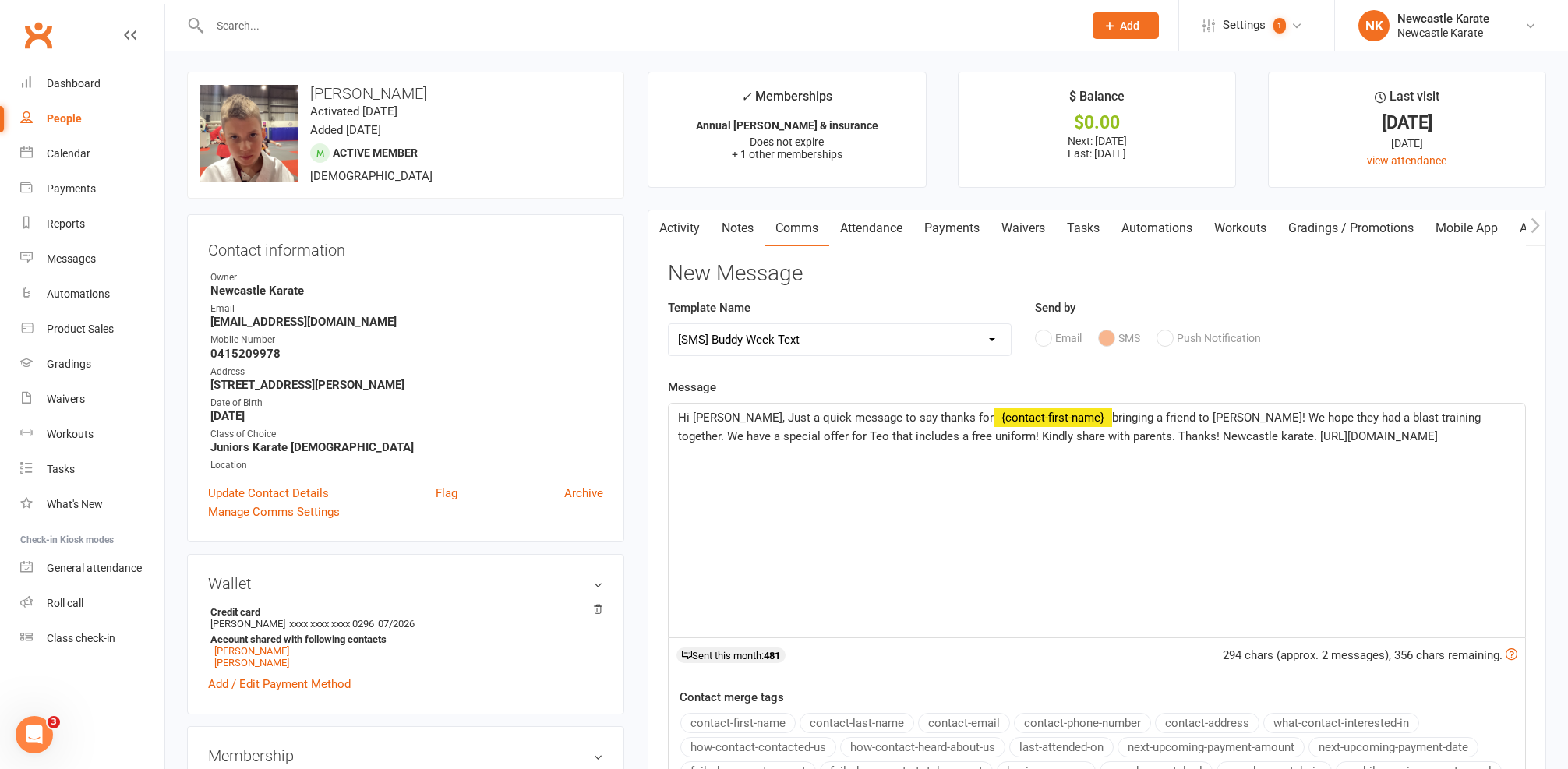
select select
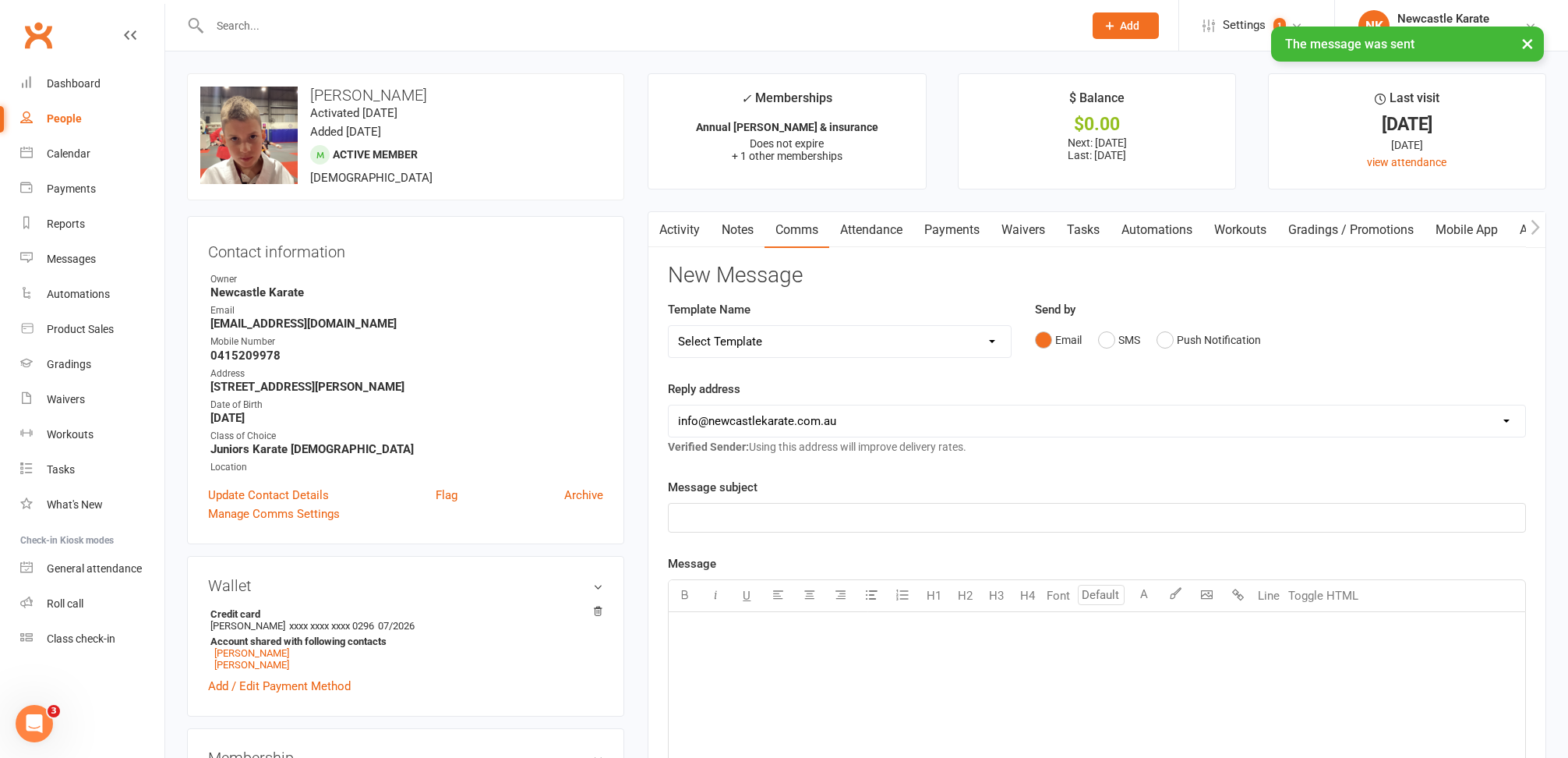
click at [685, 239] on link "Activity" at bounding box center [679, 229] width 62 height 36
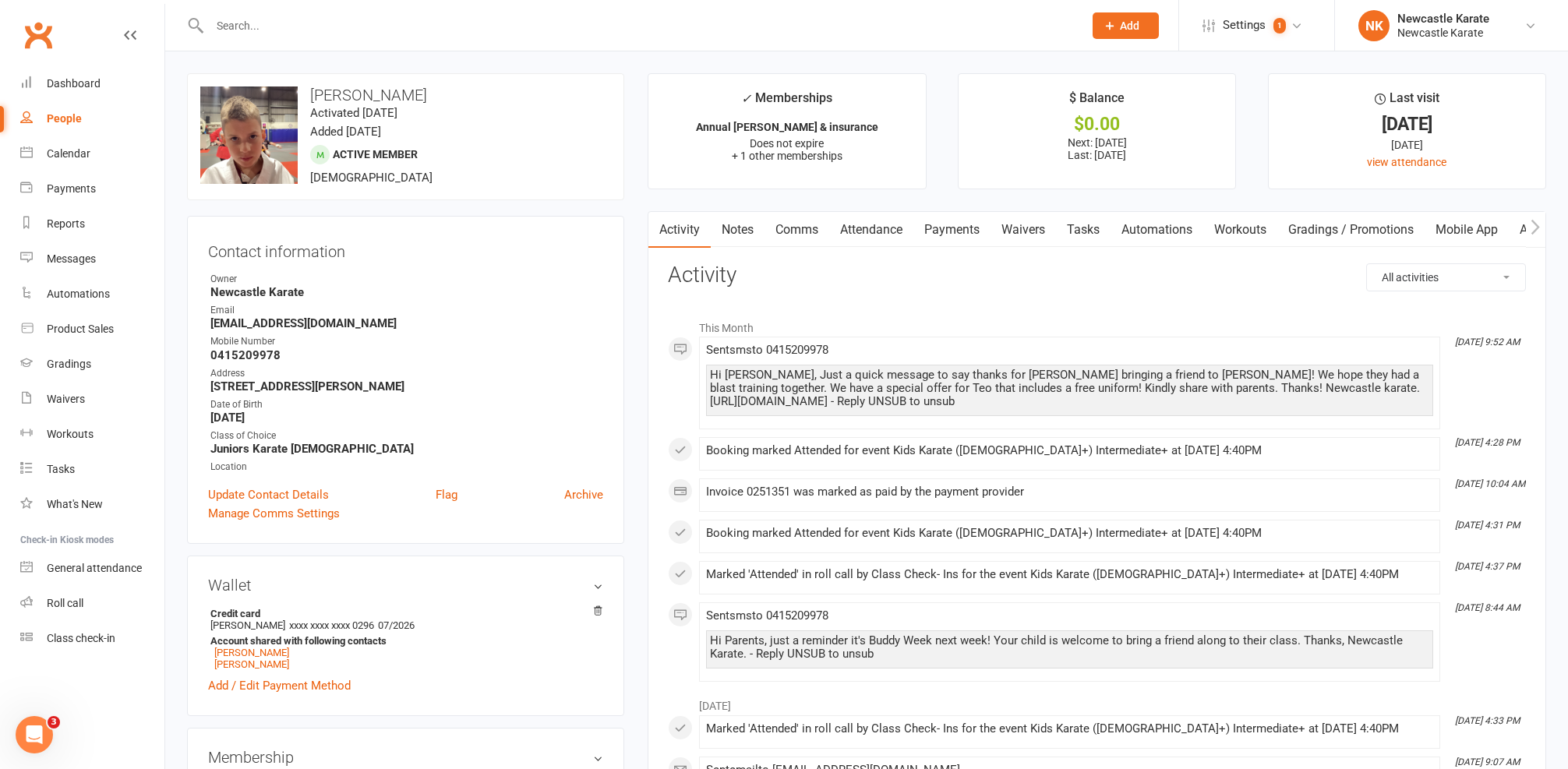
click at [503, 42] on div at bounding box center [629, 25] width 885 height 50
click at [502, 36] on input "text" at bounding box center [638, 26] width 868 height 22
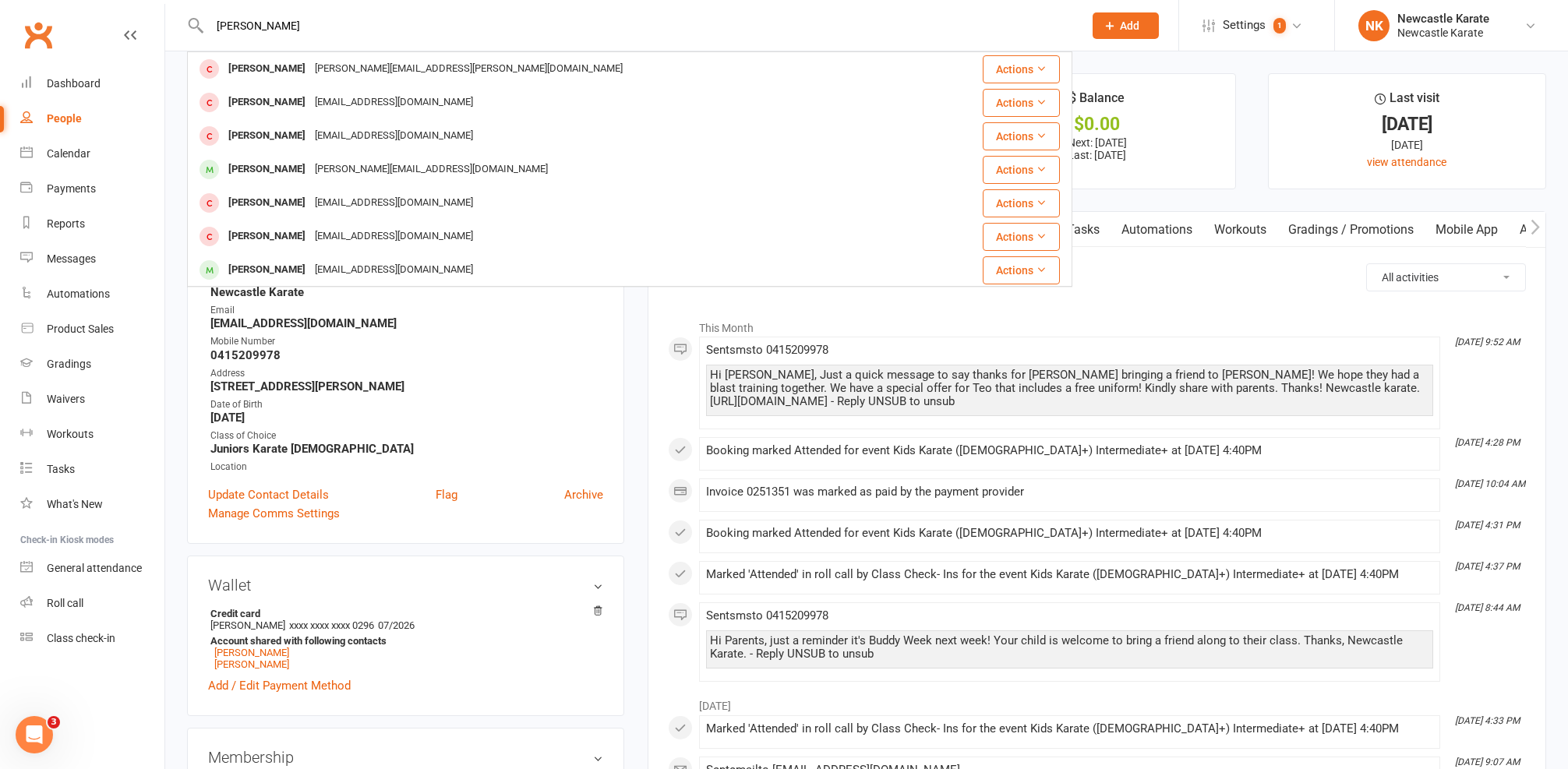
type input "Logan"
click at [406, 332] on ul "Owner Newcastle Karate Email Elsmorrison@hotmail.com Mobile Number 0415209978 A…" at bounding box center [405, 374] width 395 height 203
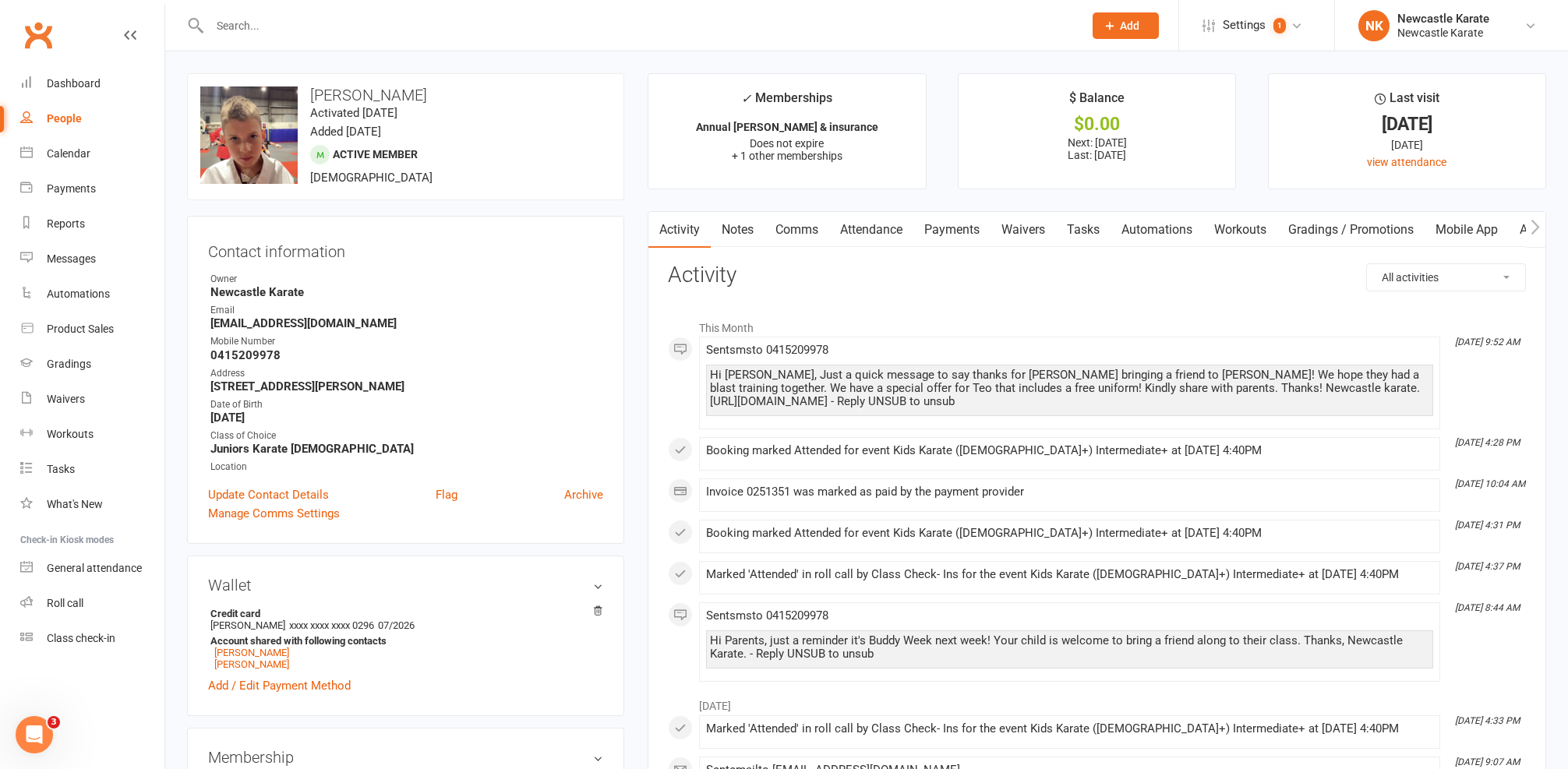
click at [355, 36] on input "text" at bounding box center [638, 26] width 868 height 22
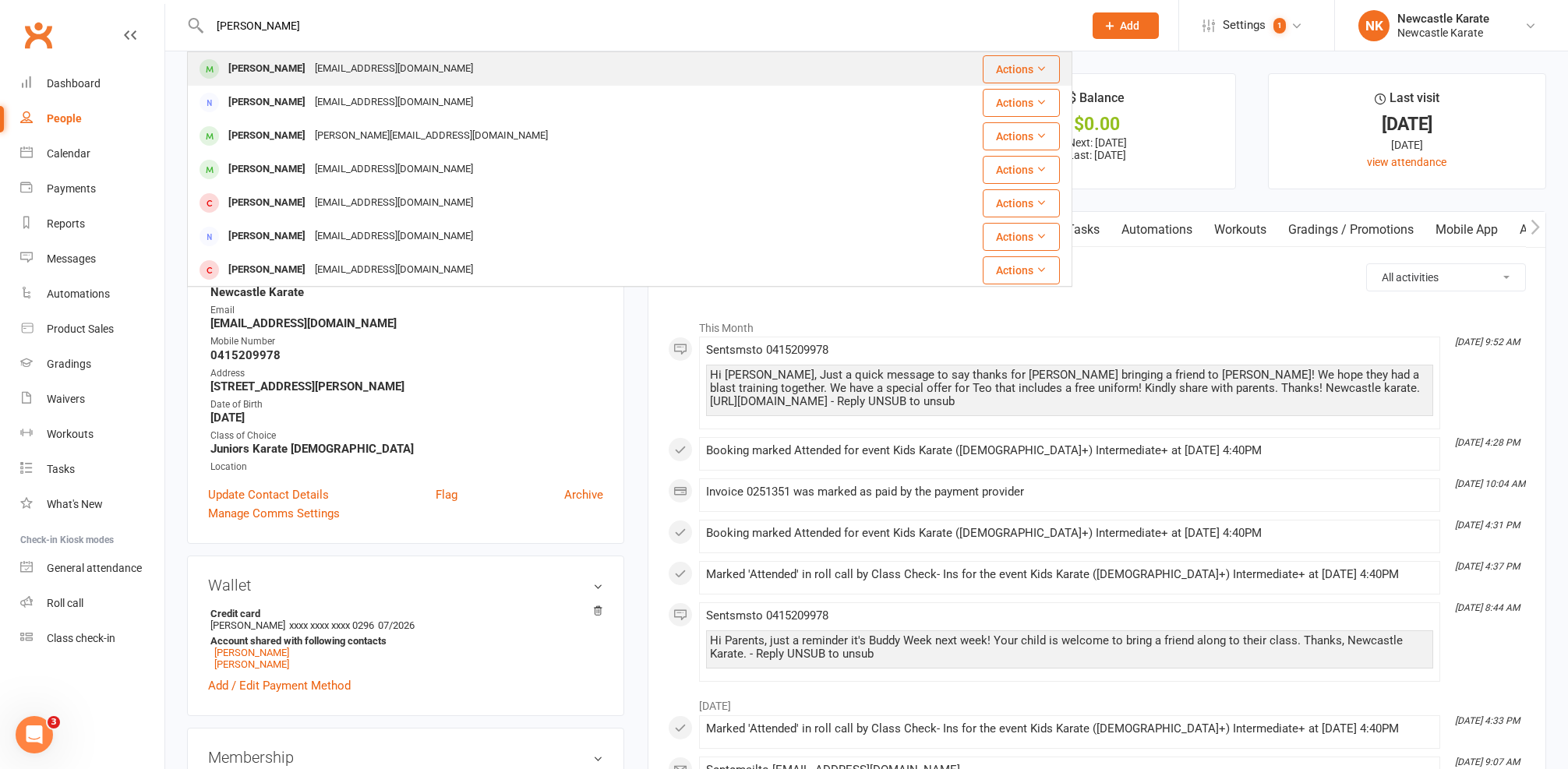
type input "Logan barkley"
click at [292, 66] on div "Logan Barkley" at bounding box center [267, 68] width 87 height 23
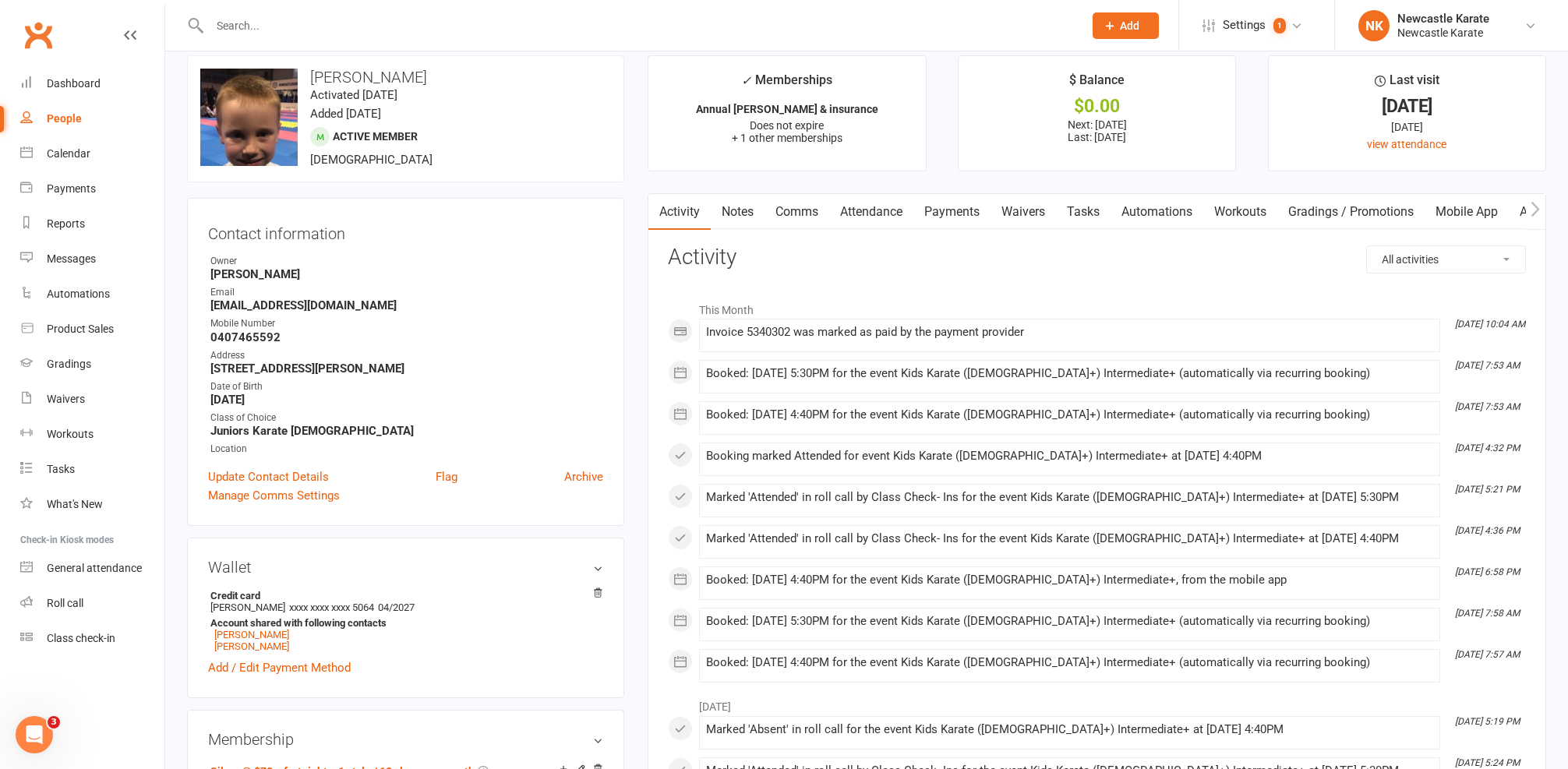
scroll to position [45, 0]
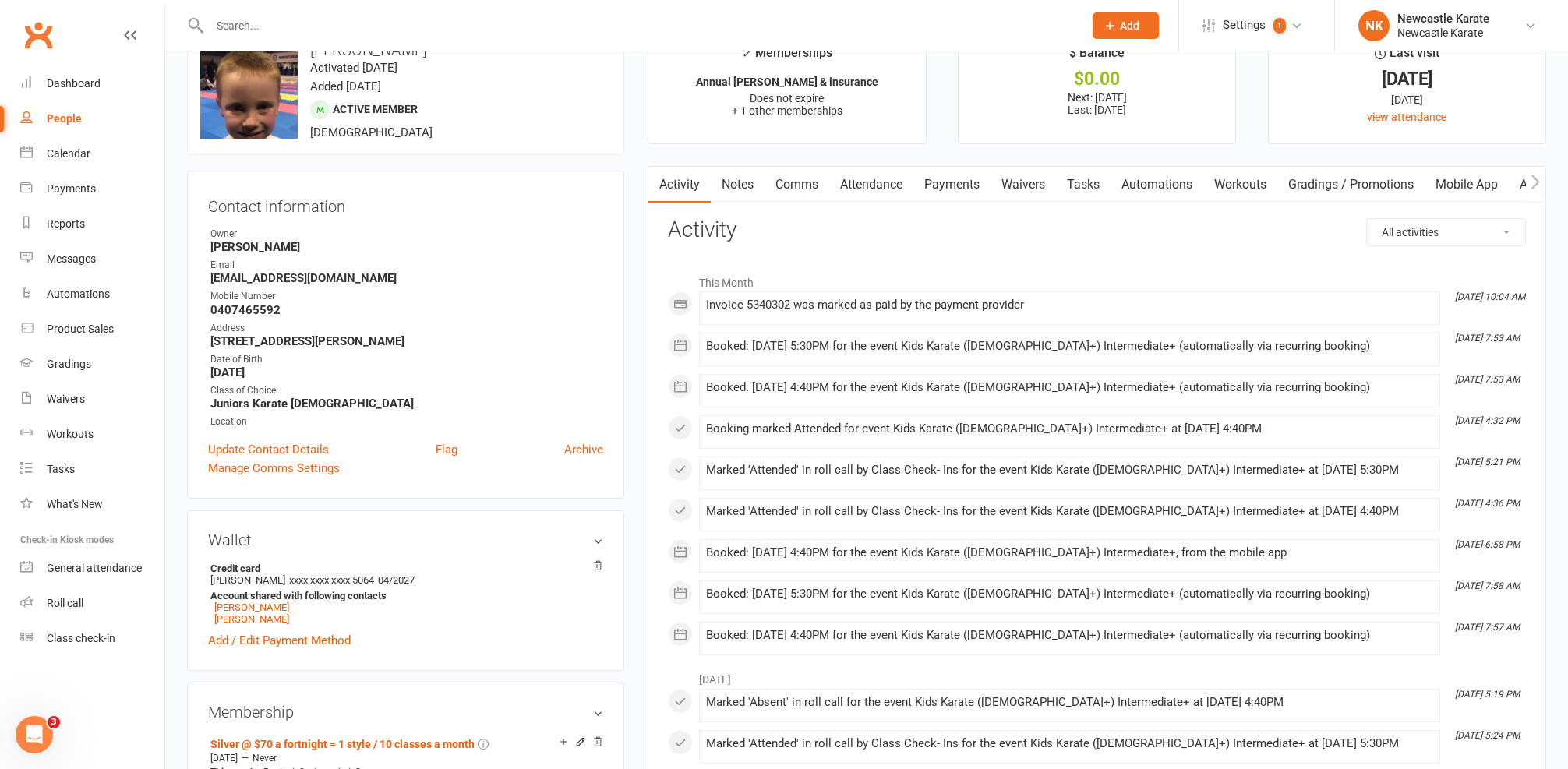
click at [818, 186] on link "Comms" at bounding box center [796, 184] width 65 height 36
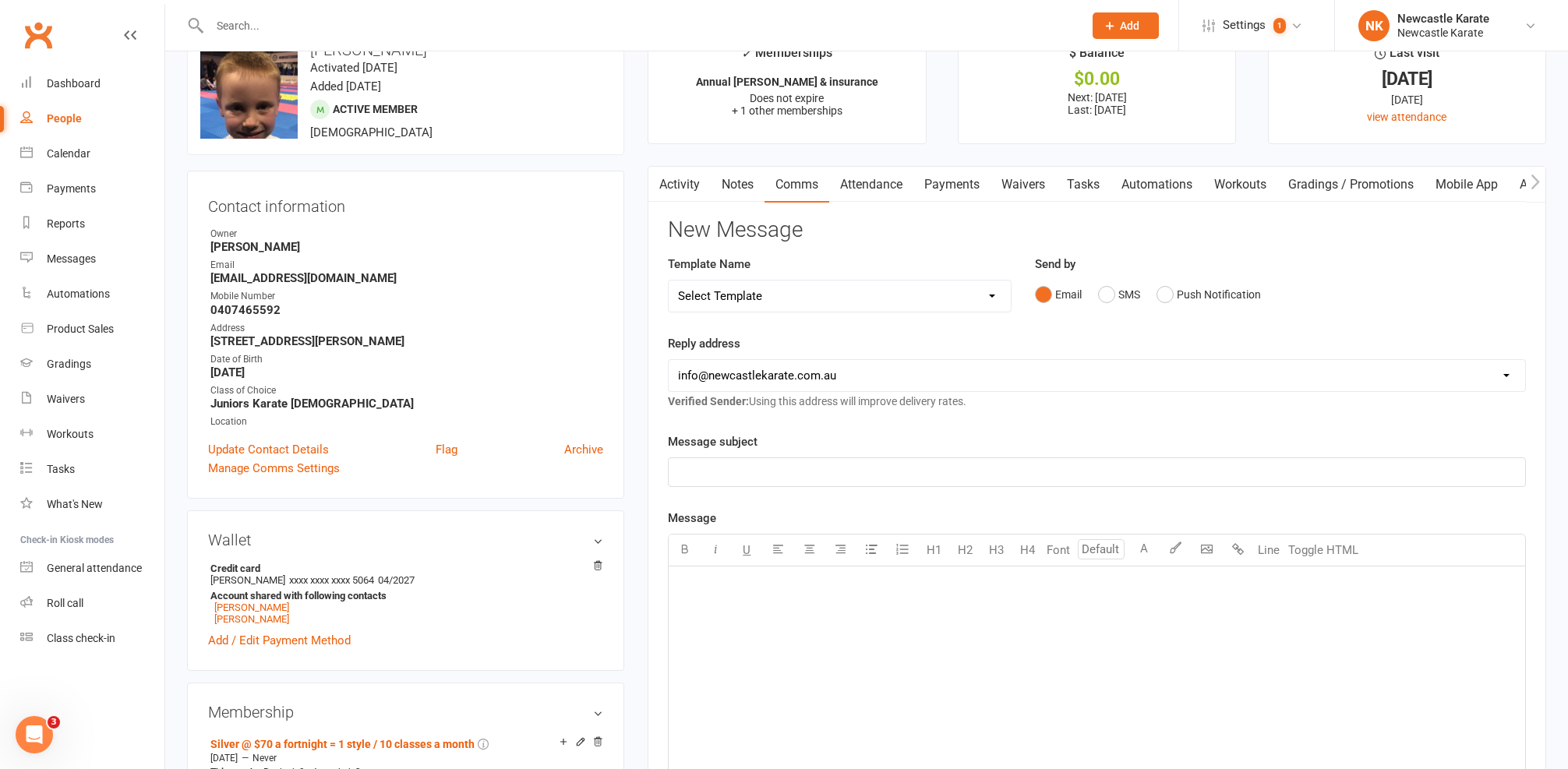
select select "10"
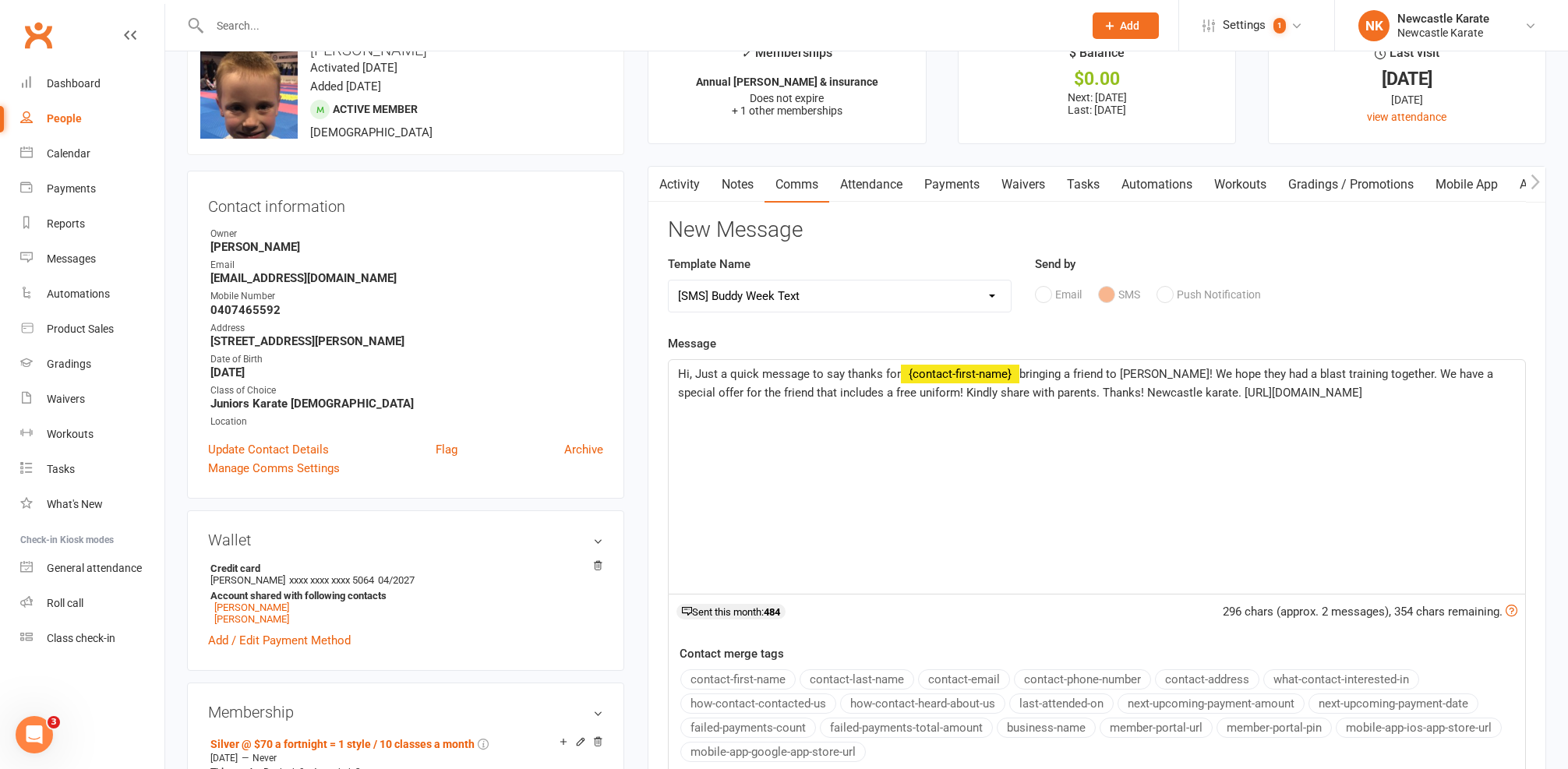
click at [689, 370] on span "Hi, Just a quick message to say thanks for" at bounding box center [789, 374] width 223 height 14
drag, startPoint x: 764, startPoint y: 391, endPoint x: 815, endPoint y: 388, distance: 51.1
click at [815, 388] on span "bringing a friend to Buddy Week! We hope they had a blast training together. We…" at bounding box center [1080, 384] width 805 height 33
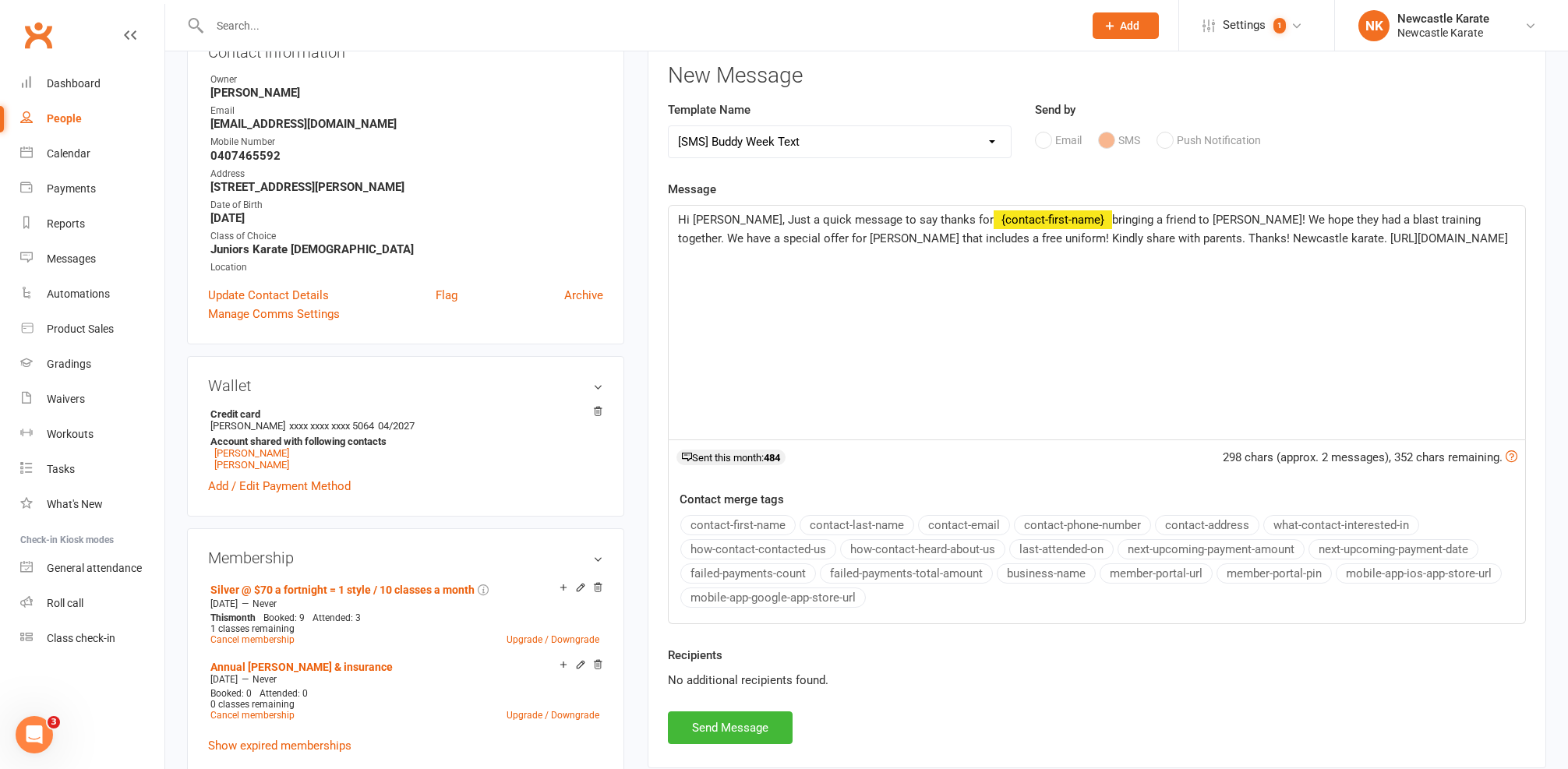
scroll to position [316, 0]
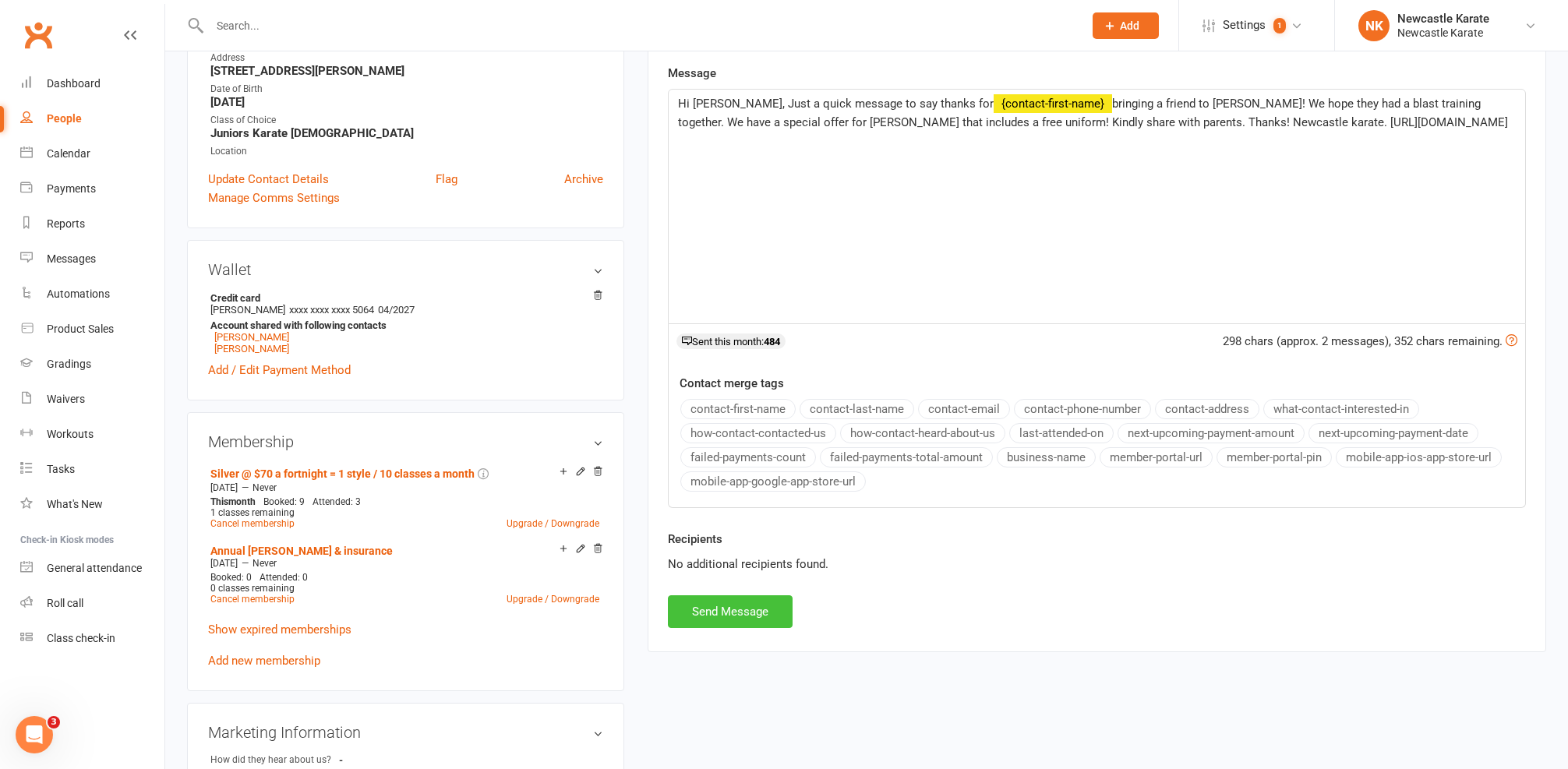
click at [773, 609] on button "Send Message" at bounding box center [730, 612] width 125 height 33
select select
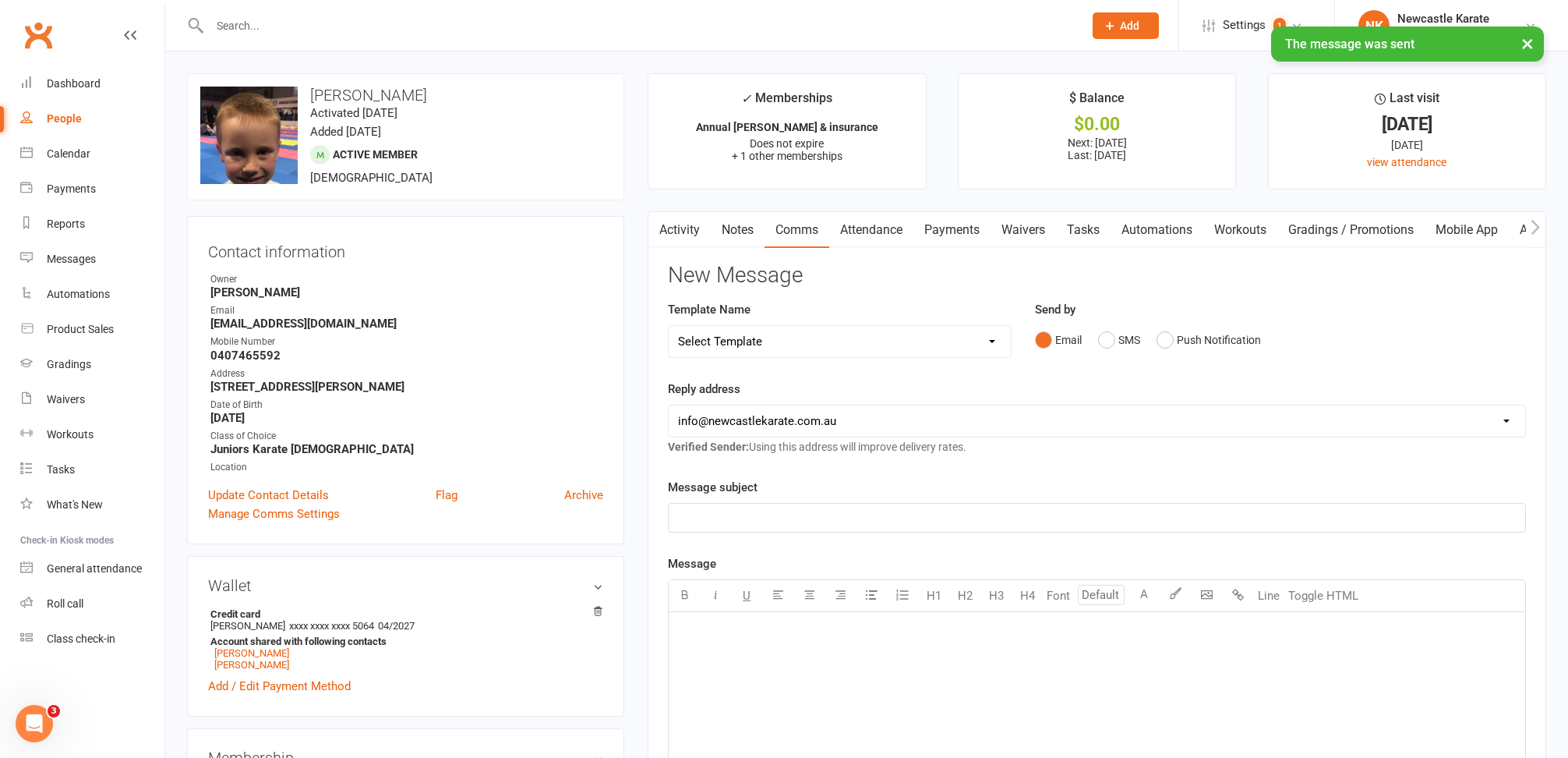
click at [664, 223] on button "button" at bounding box center [658, 229] width 19 height 35
click at [680, 226] on link "Activity" at bounding box center [679, 229] width 62 height 36
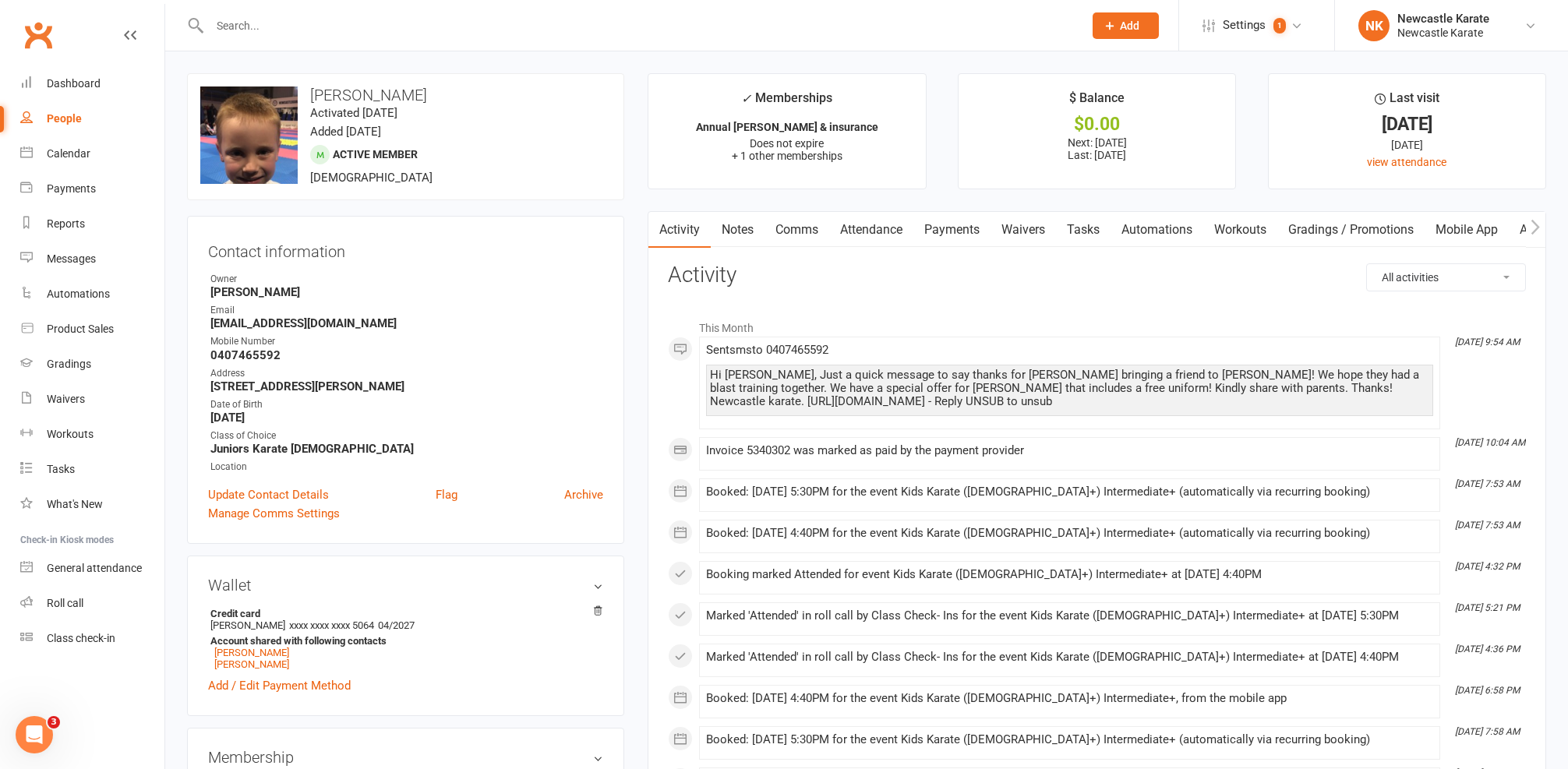
click at [473, 27] on input "text" at bounding box center [638, 26] width 868 height 22
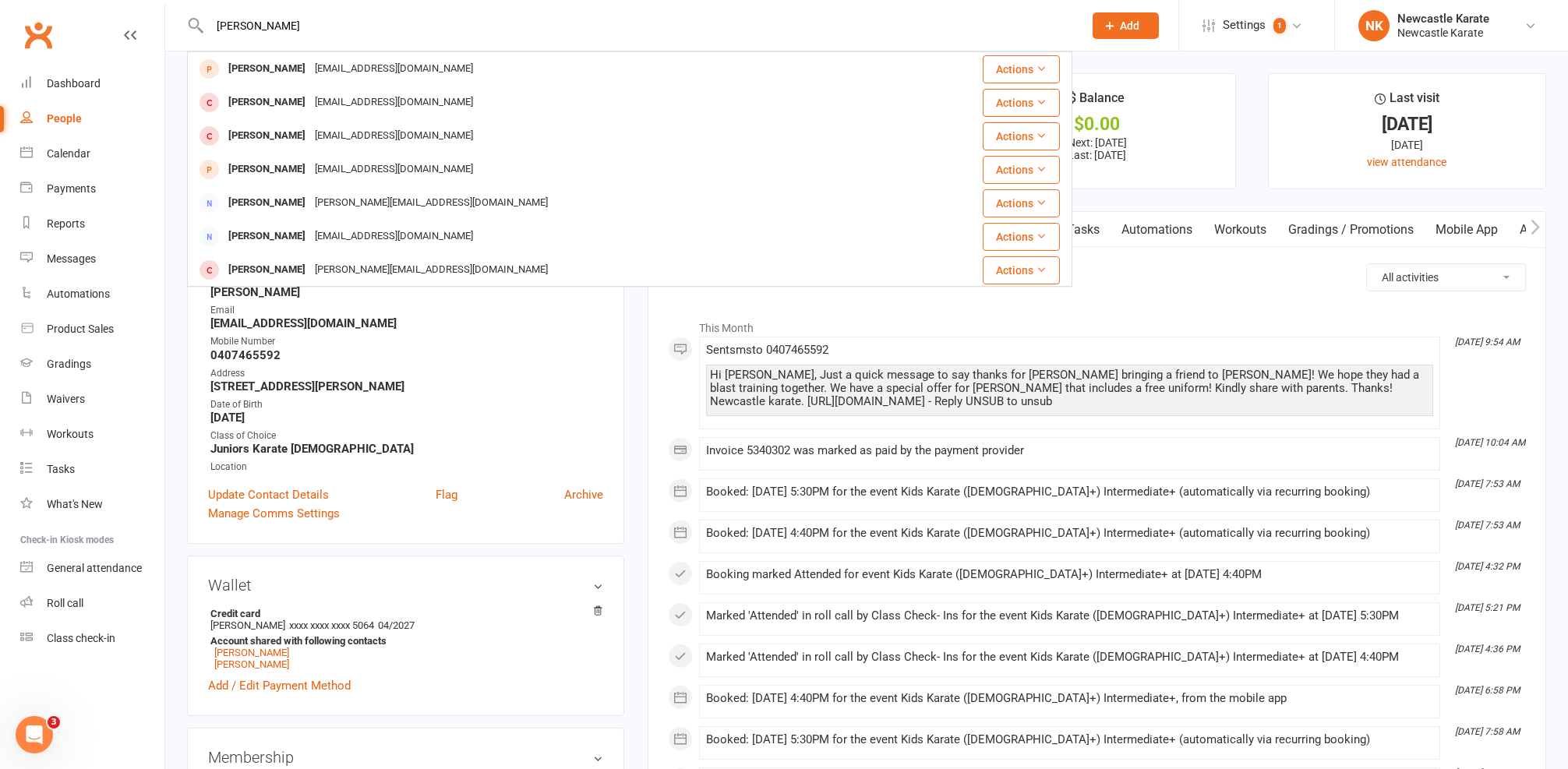
type input "vance"
click at [547, 313] on div "Email" at bounding box center [406, 311] width 393 height 15
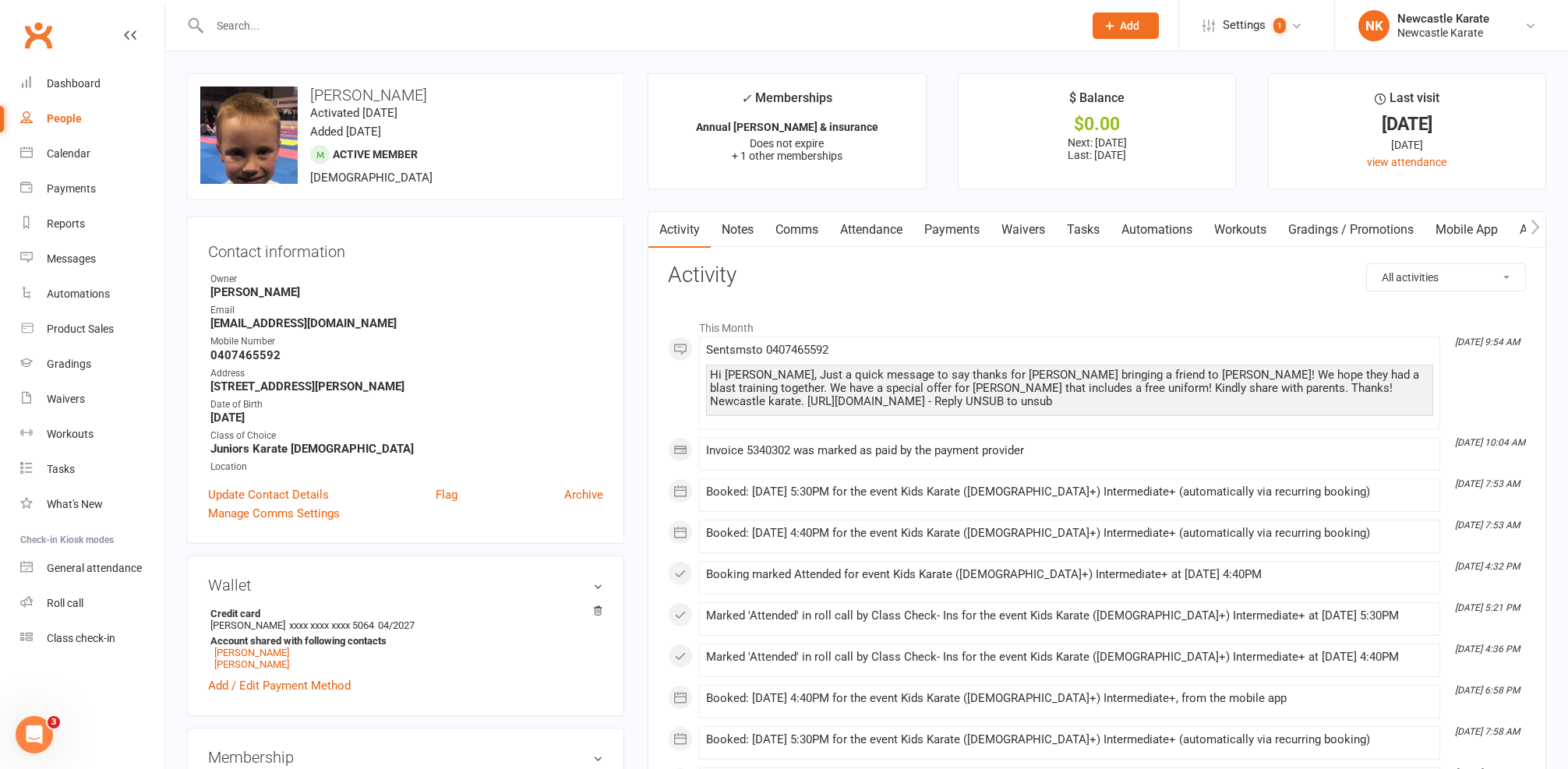
click at [448, 26] on input "text" at bounding box center [638, 26] width 868 height 22
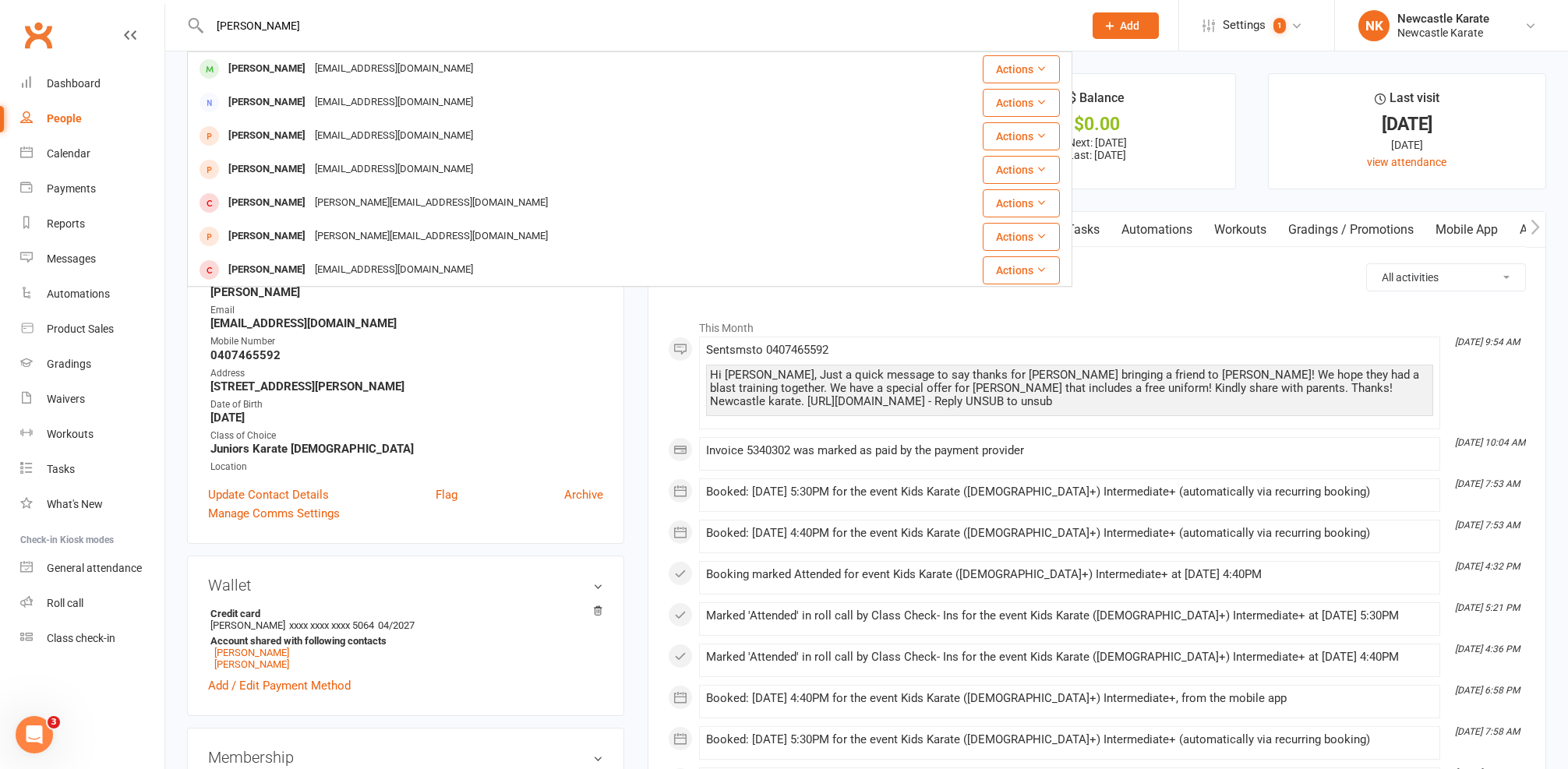
type input "Sophie Conway"
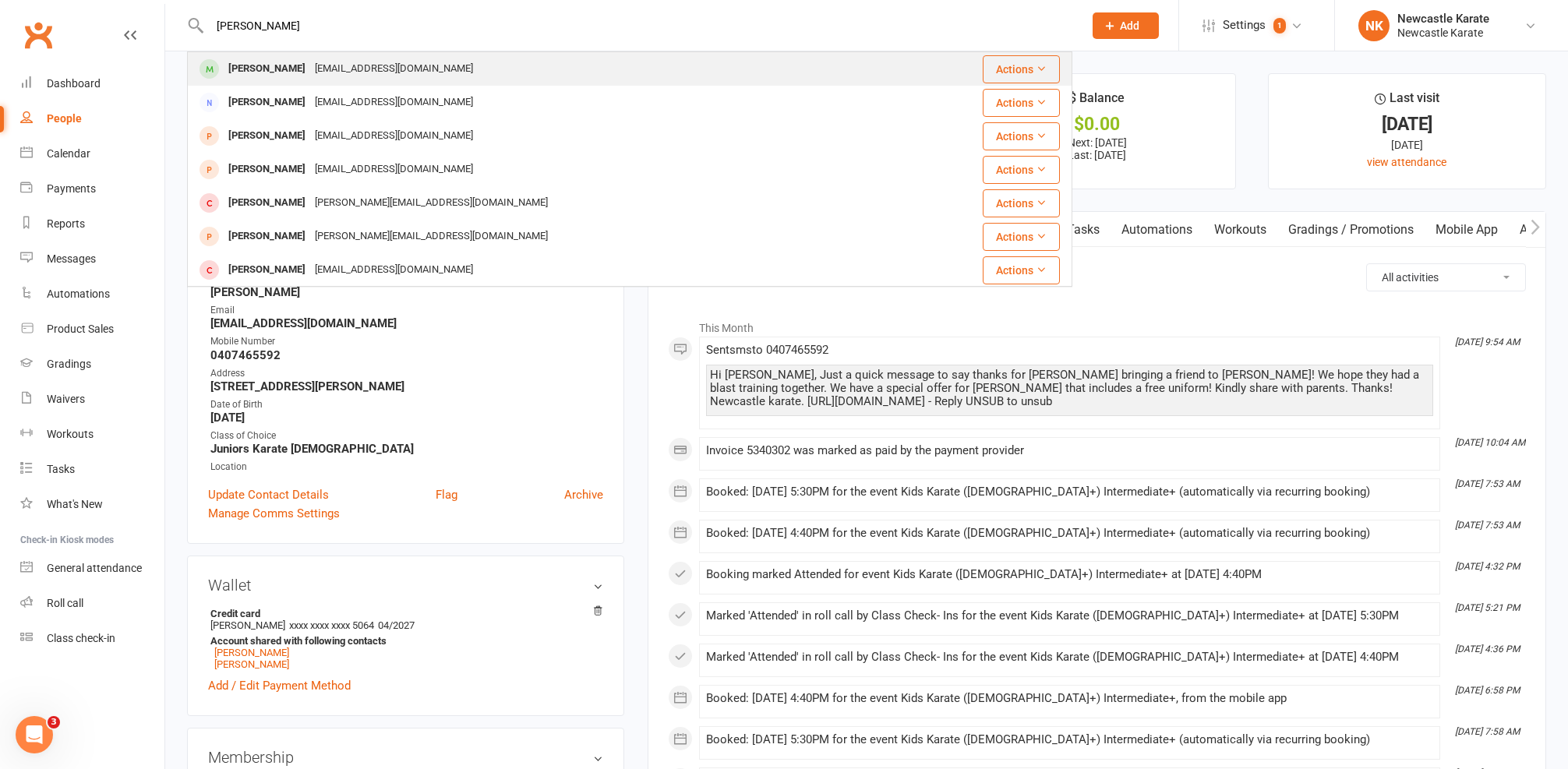
drag, startPoint x: 448, startPoint y: 26, endPoint x: 343, endPoint y: 69, distance: 113.5
click at [343, 69] on div "Becessery@gmail.com" at bounding box center [394, 68] width 167 height 23
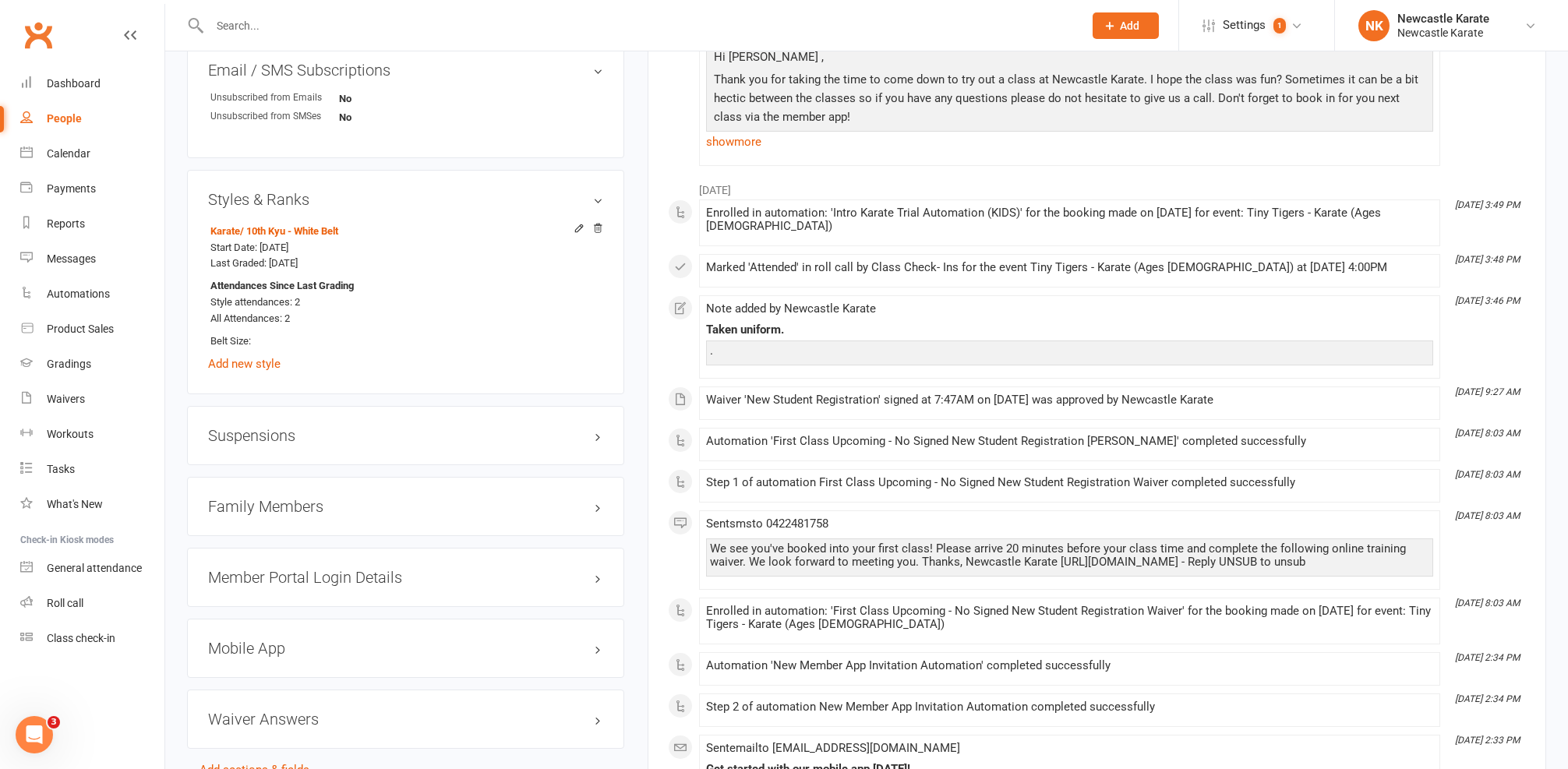
scroll to position [1145, 0]
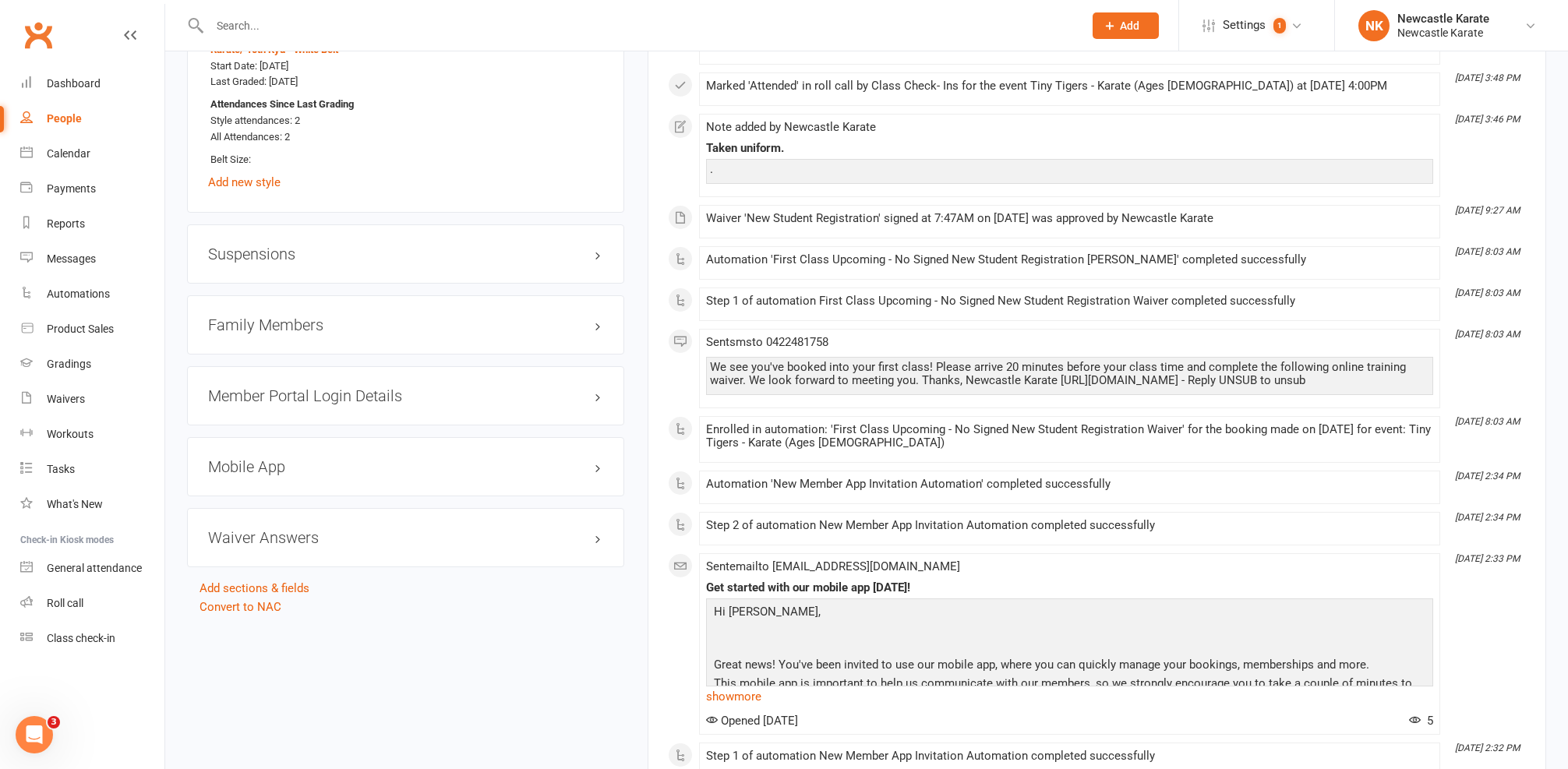
click at [328, 325] on h3 "Family Members" at bounding box center [405, 324] width 395 height 17
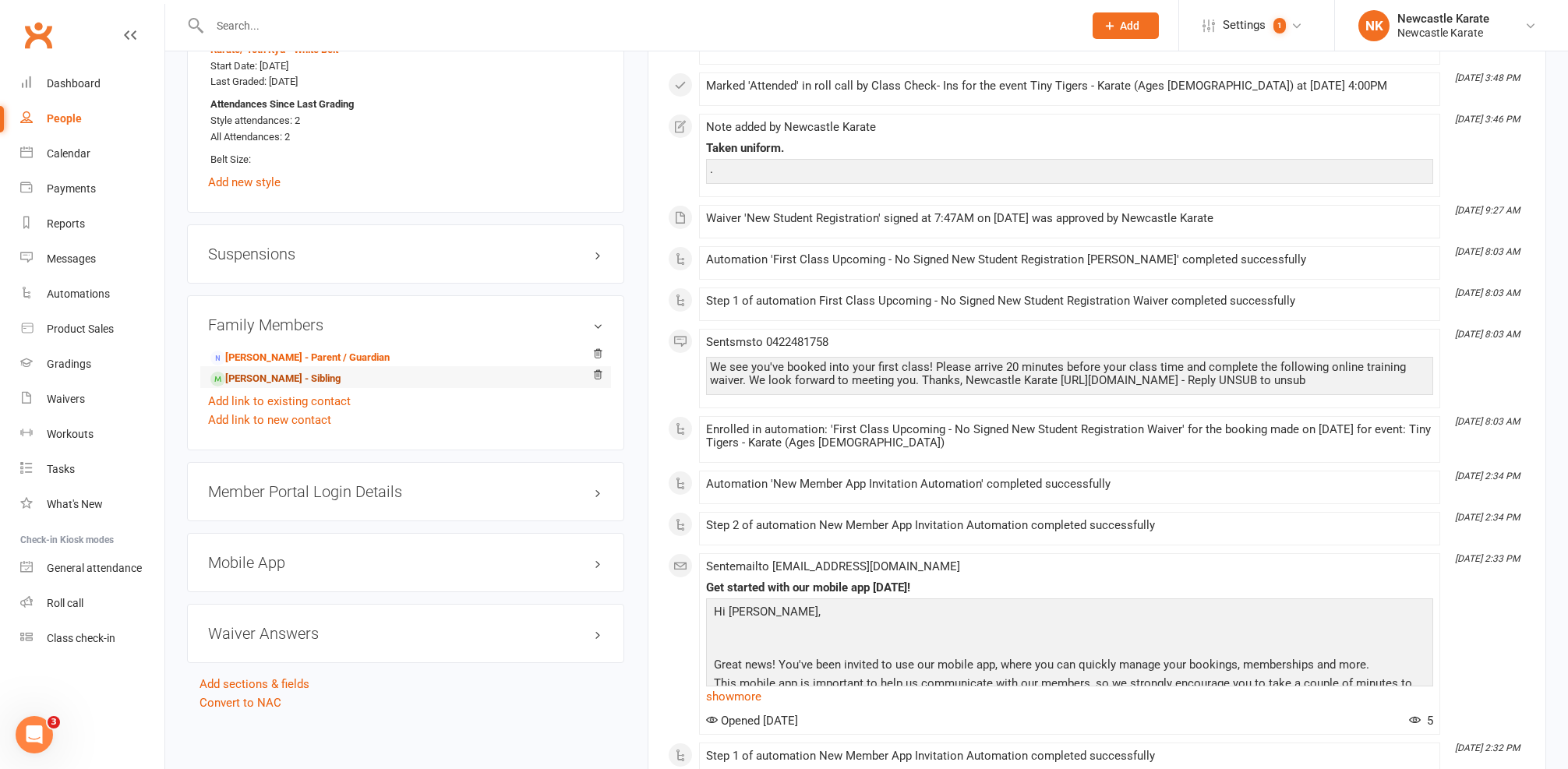
click at [260, 374] on link "Alice Conway - Sibling" at bounding box center [275, 379] width 131 height 16
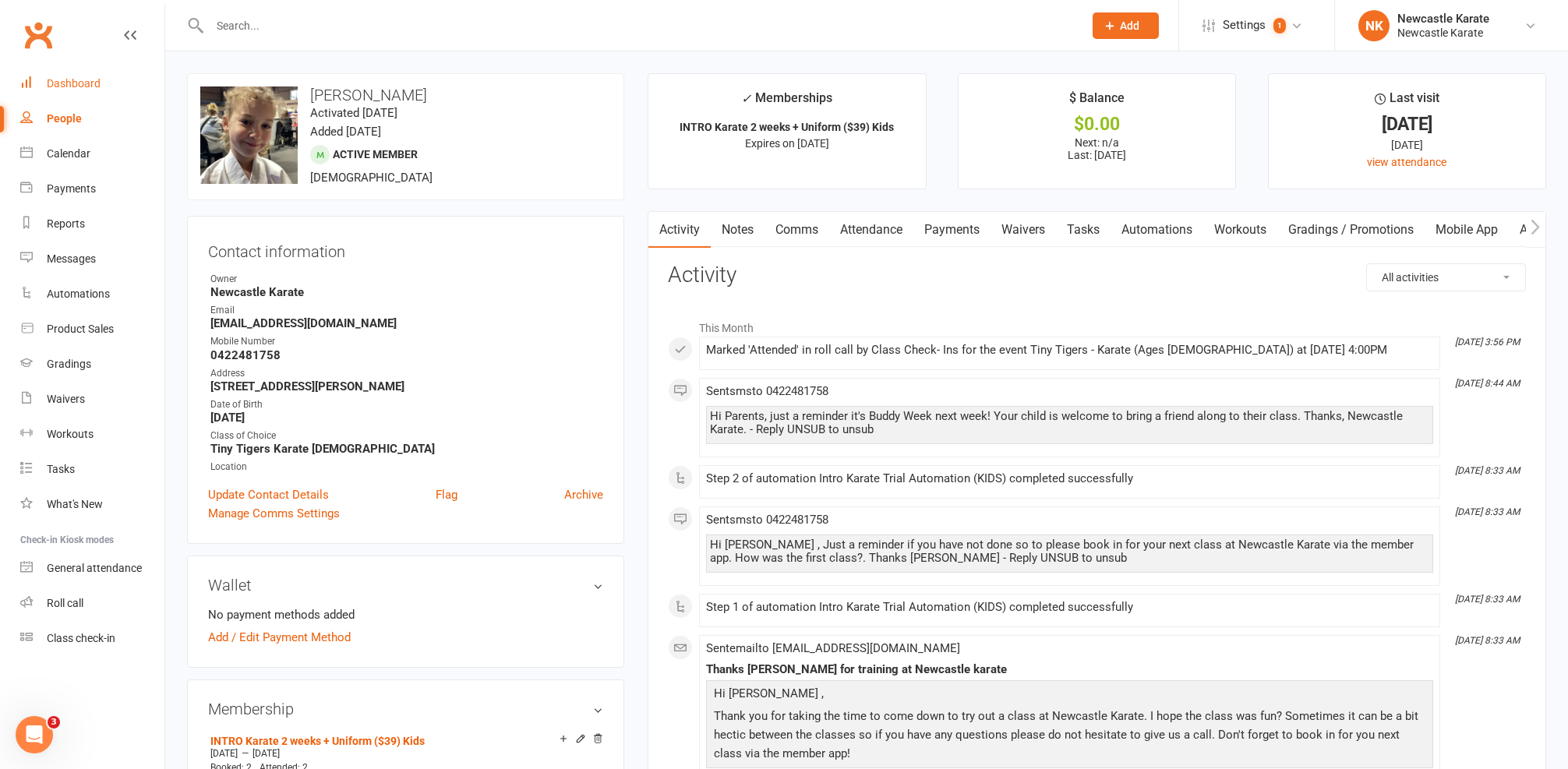
click at [45, 82] on link "Dashboard" at bounding box center [92, 84] width 144 height 35
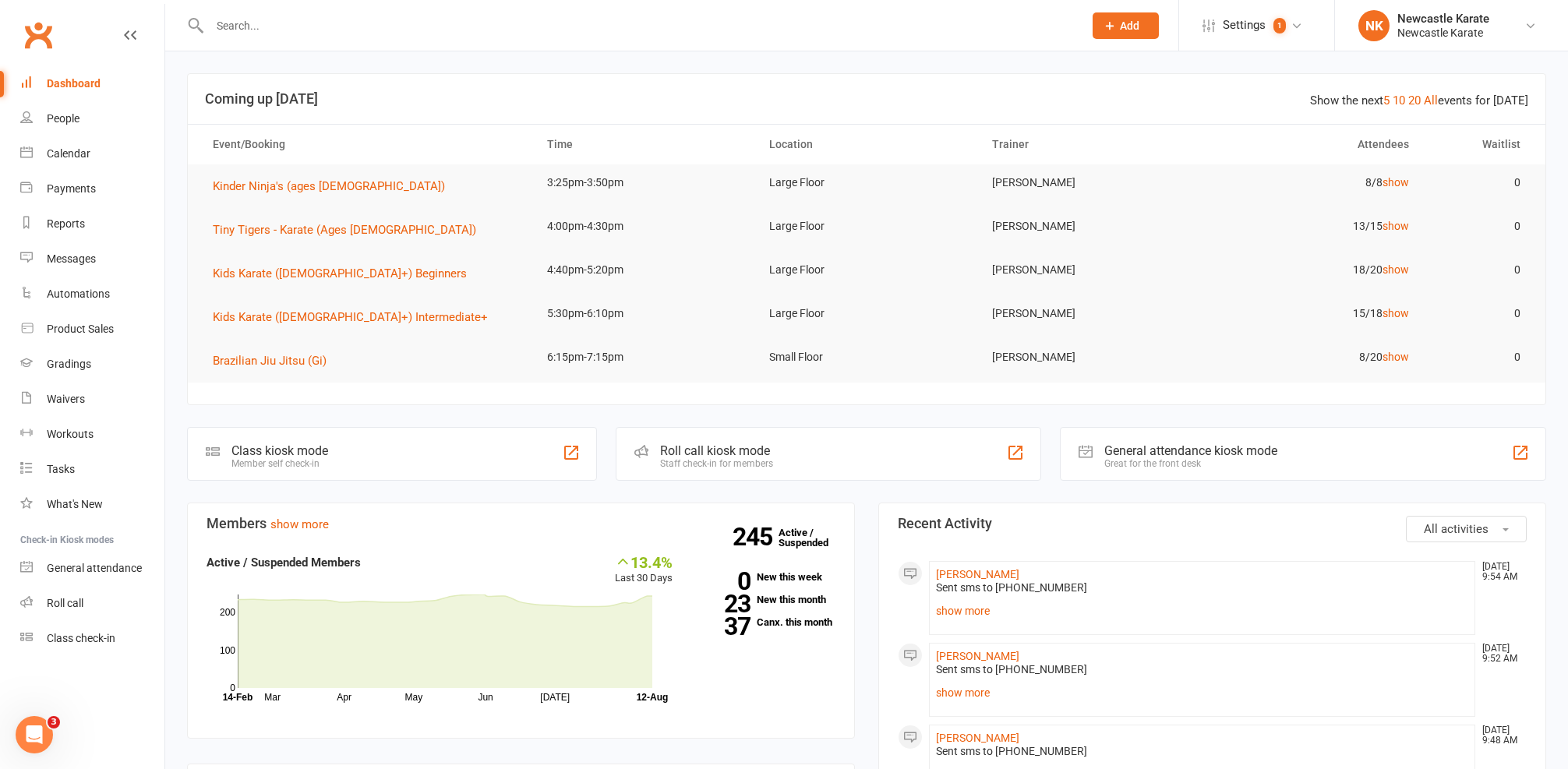
click at [253, 10] on div at bounding box center [629, 25] width 885 height 50
click at [257, 26] on input "text" at bounding box center [638, 26] width 868 height 22
type input "vance"
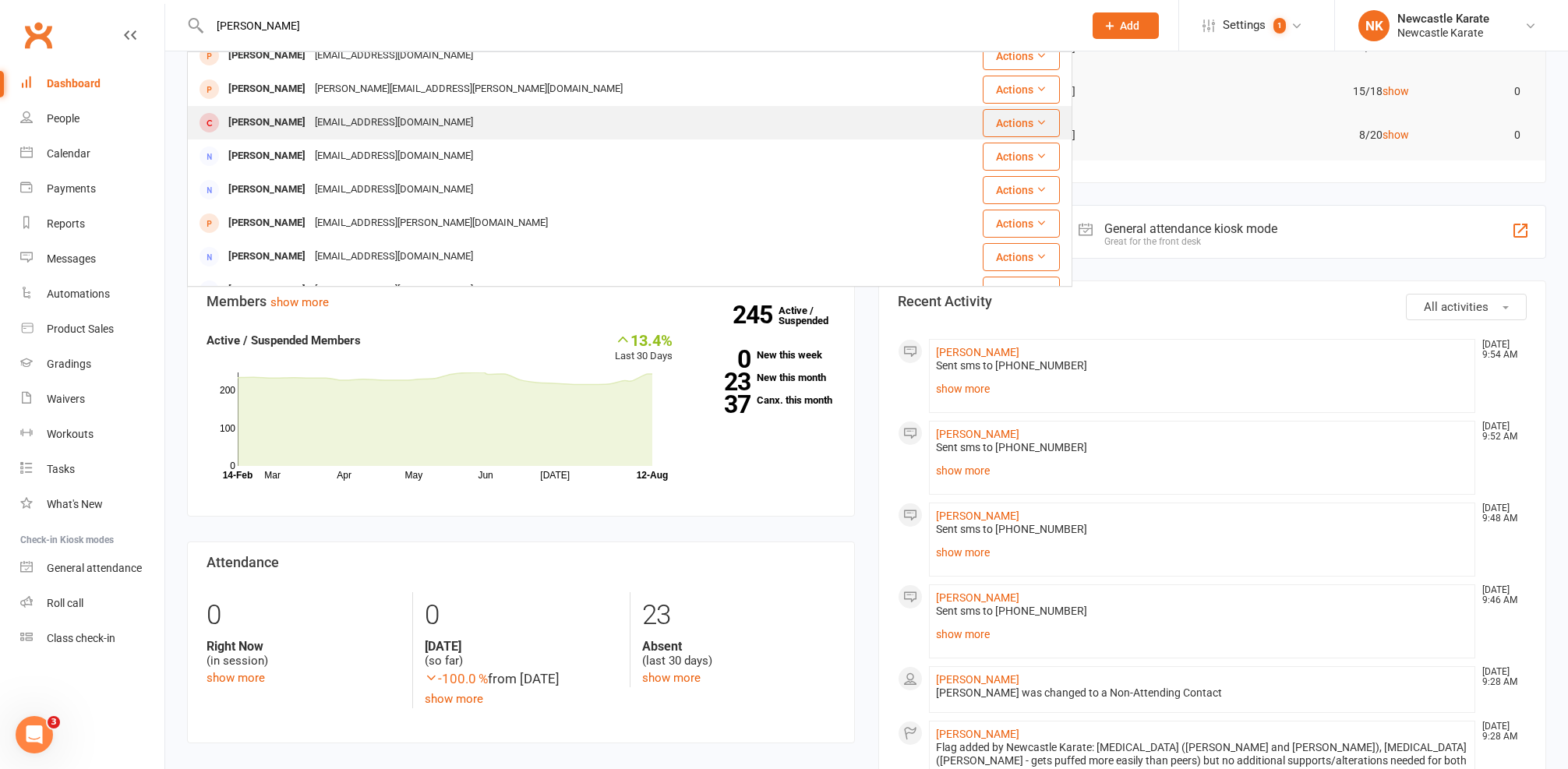
scroll to position [7, 0]
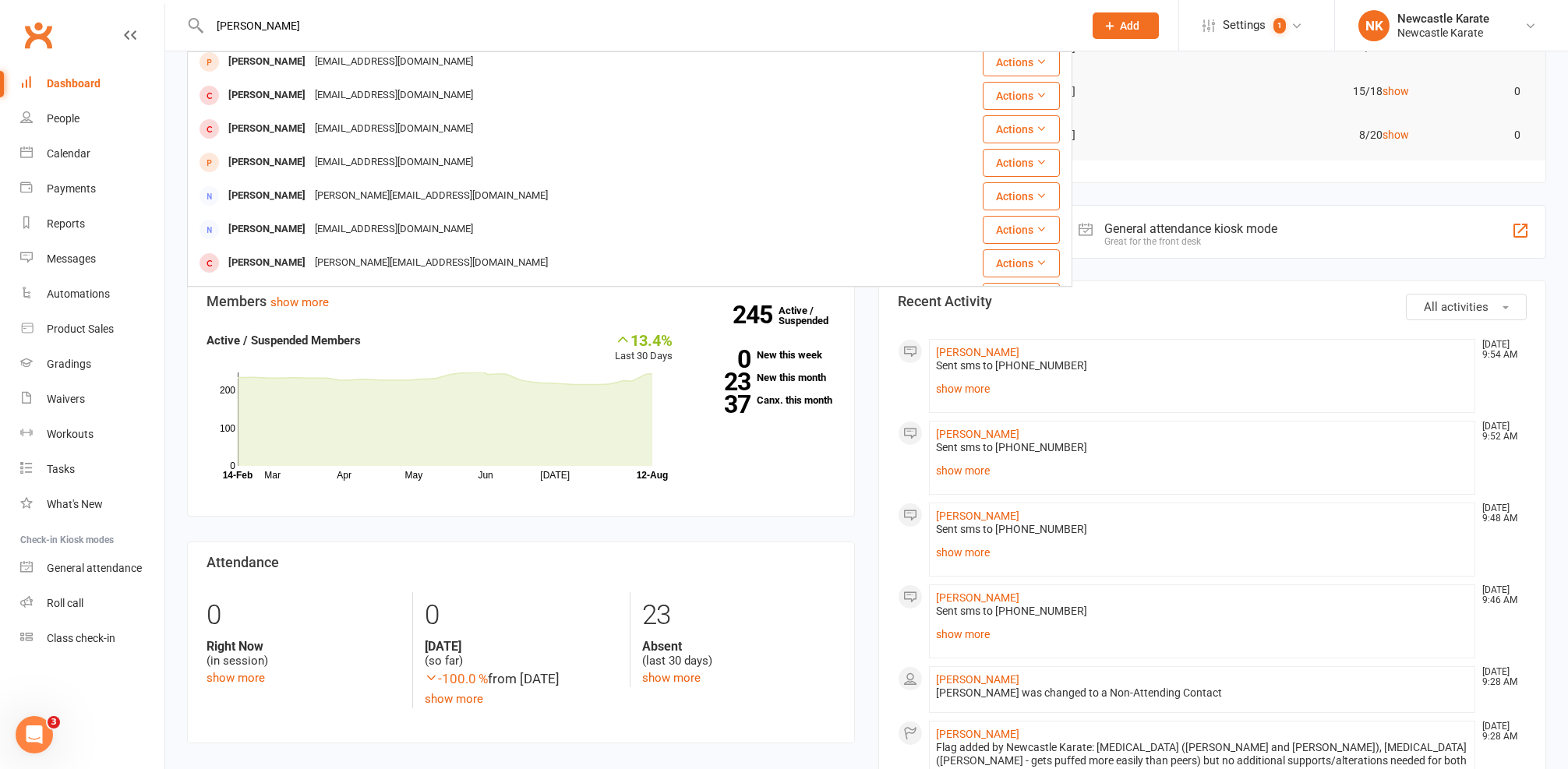
drag, startPoint x: 309, startPoint y: 24, endPoint x: 164, endPoint y: 3, distance: 146.5
click at [164, 3] on react-component "vance Vanessa Blyton vanessablyton@gmail.com Actions Leanne Rance Leannerance77…" at bounding box center [536, 25] width 1072 height 50
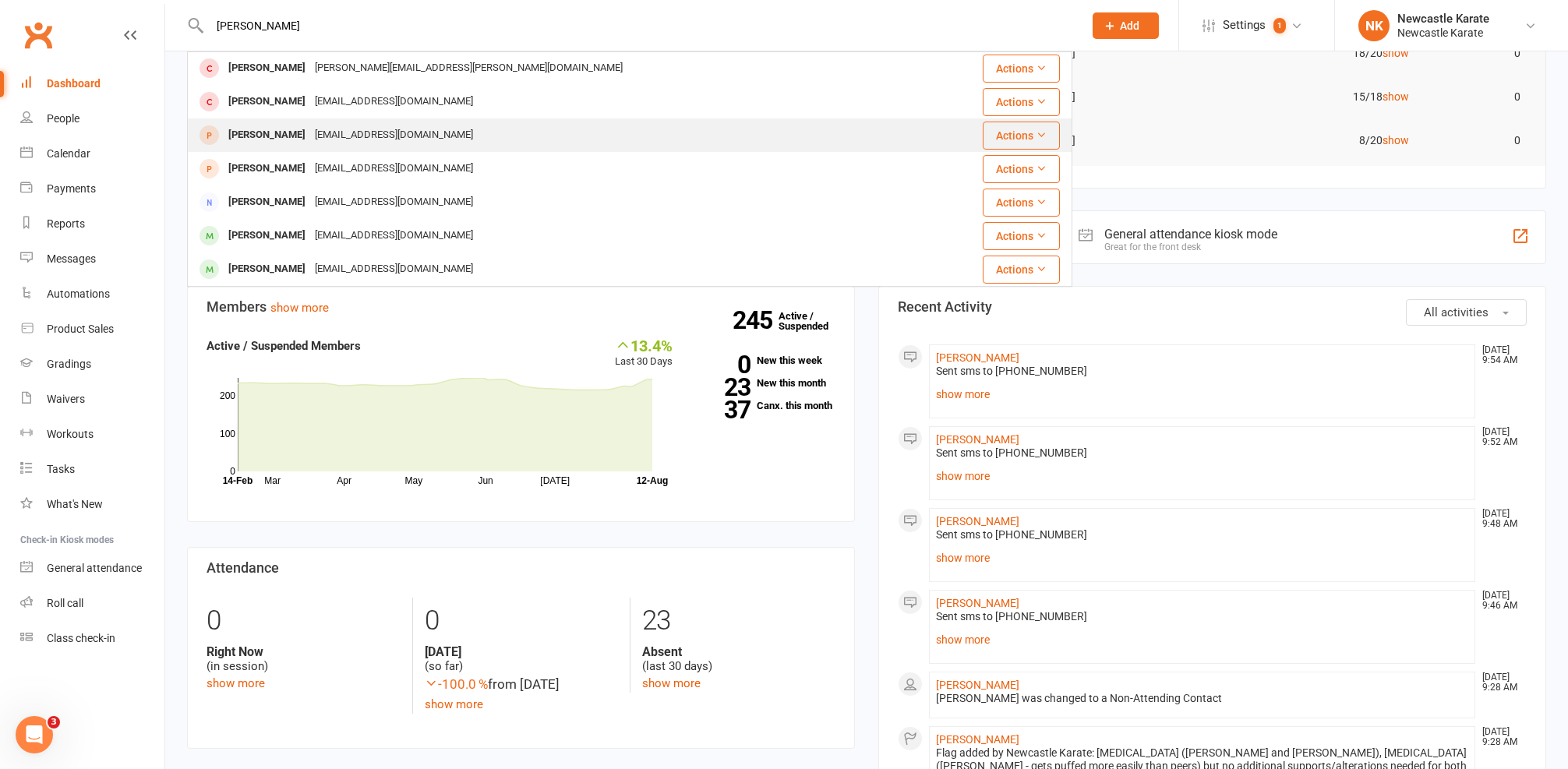
scroll to position [220, 0]
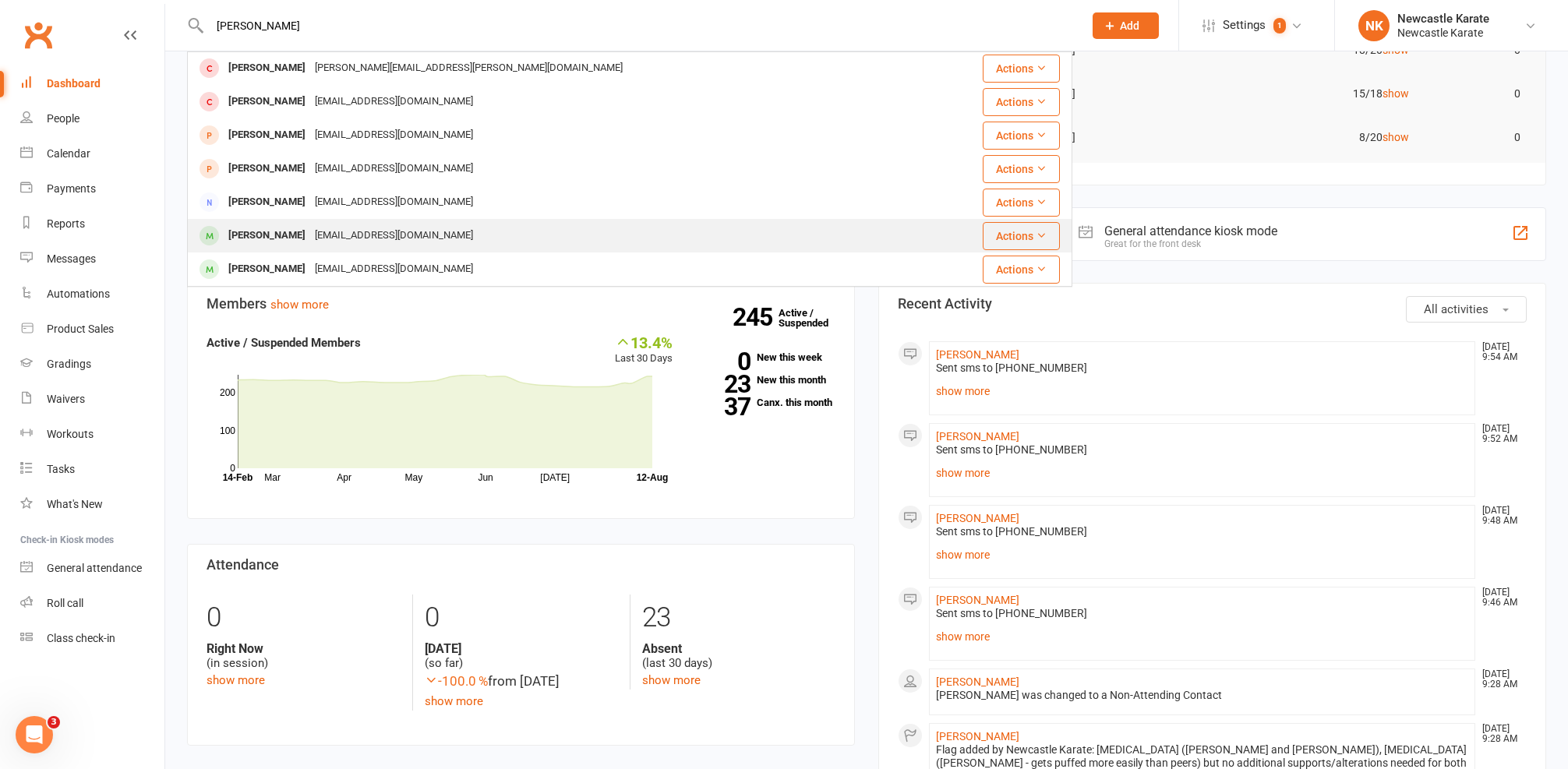
type input "Jacob"
click at [296, 228] on div "Jacob Thomas" at bounding box center [267, 236] width 87 height 23
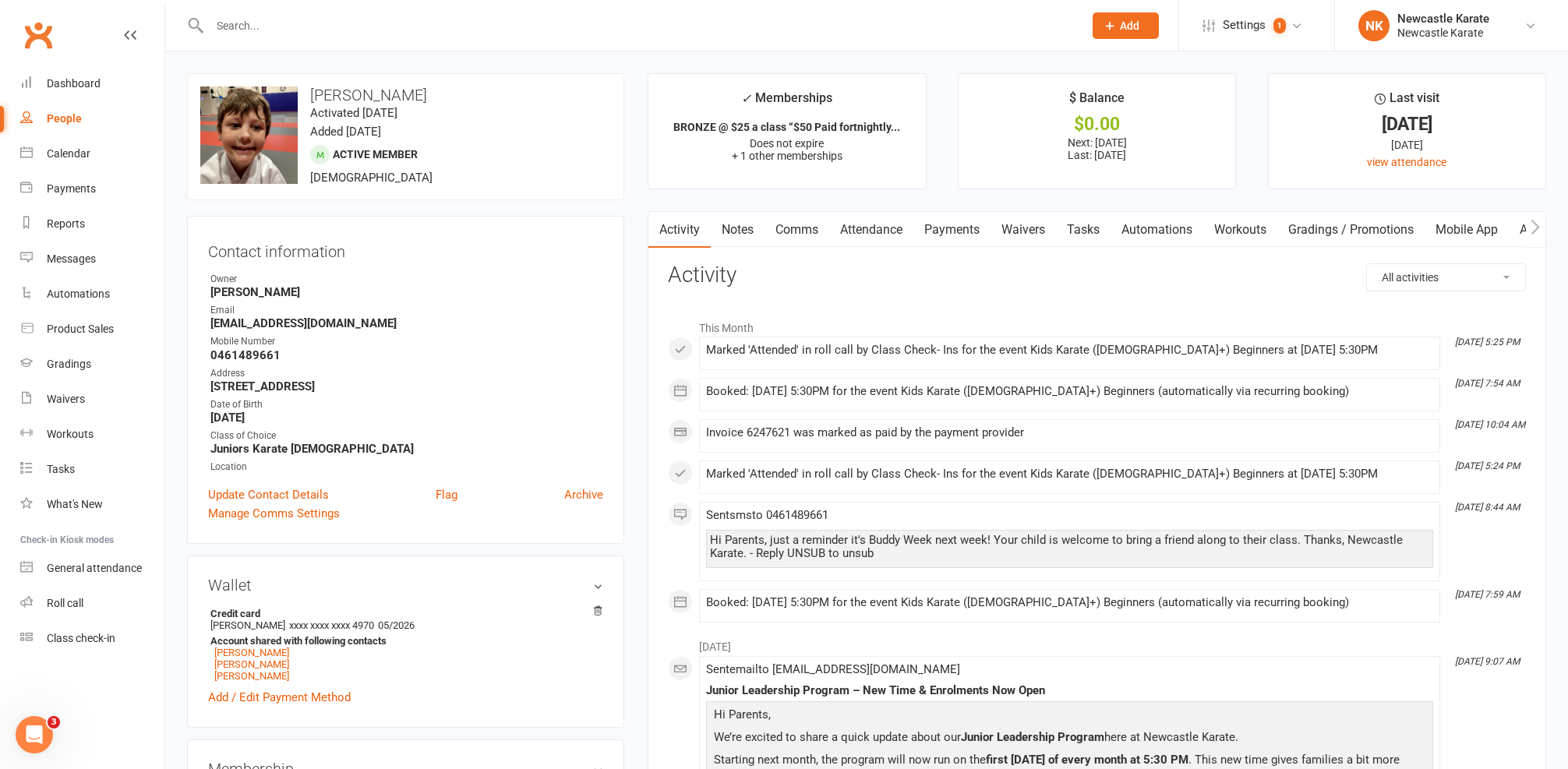
click at [801, 221] on link "Comms" at bounding box center [796, 229] width 65 height 36
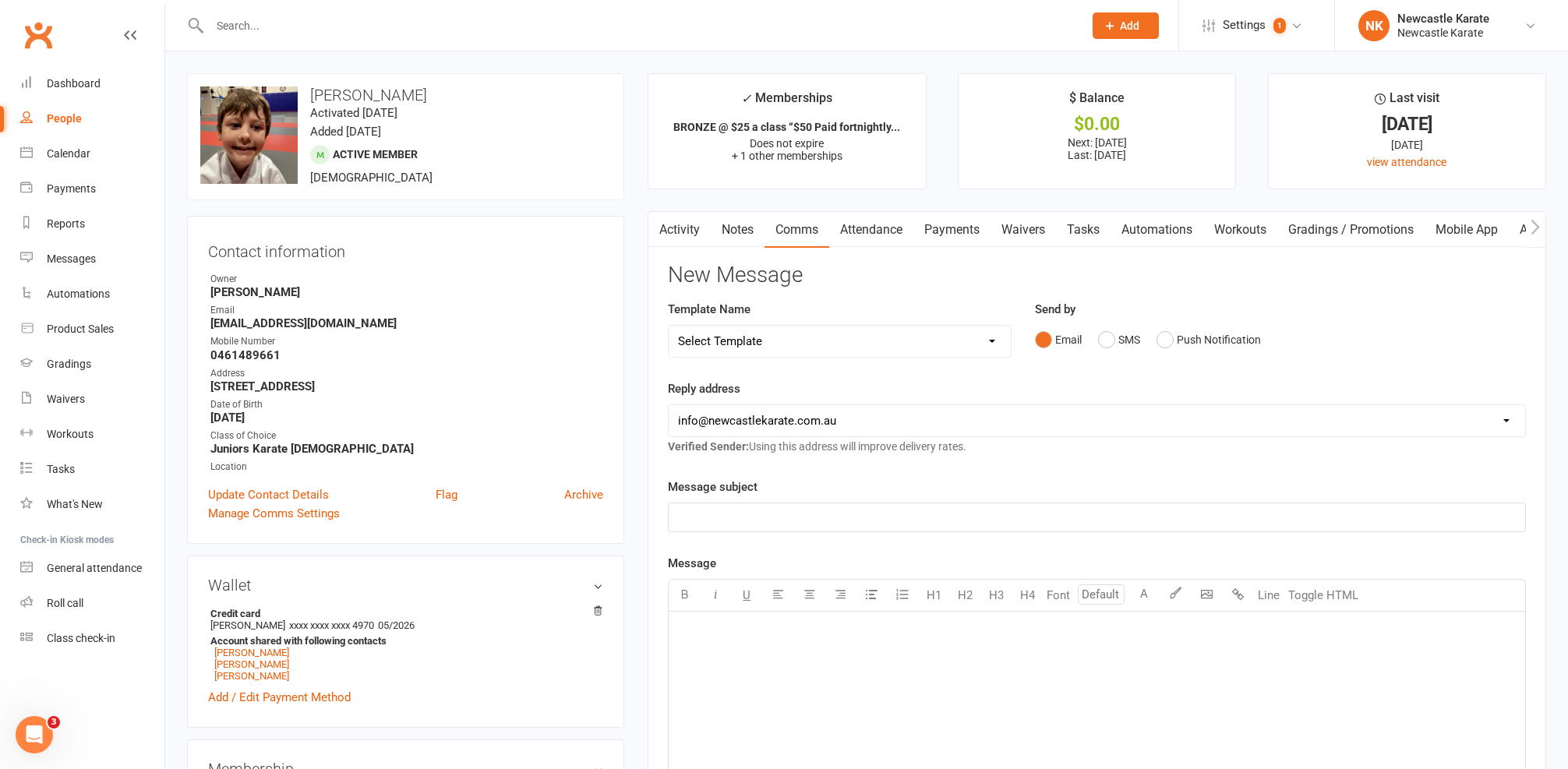
select select "10"
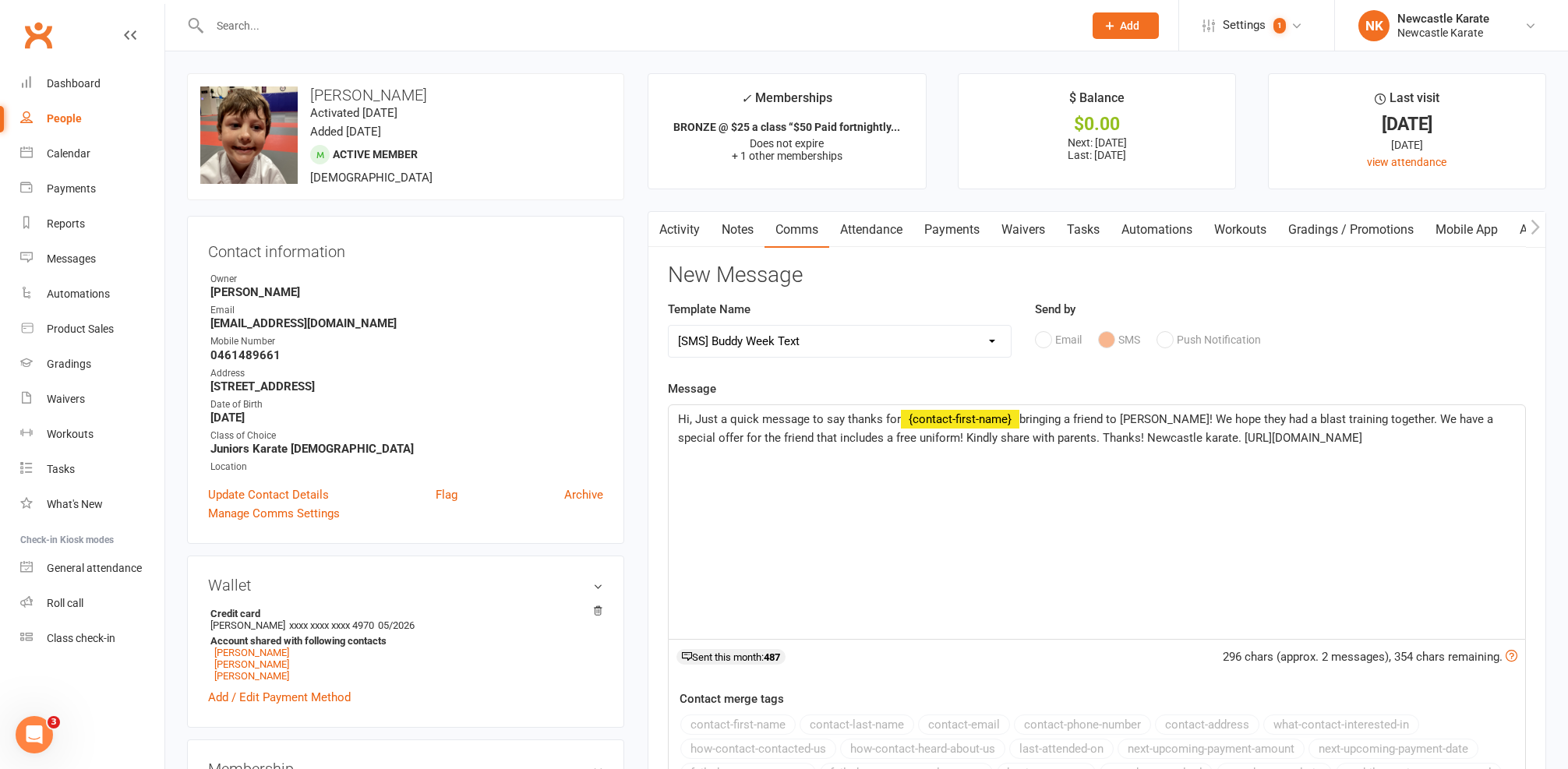
scroll to position [3, 0]
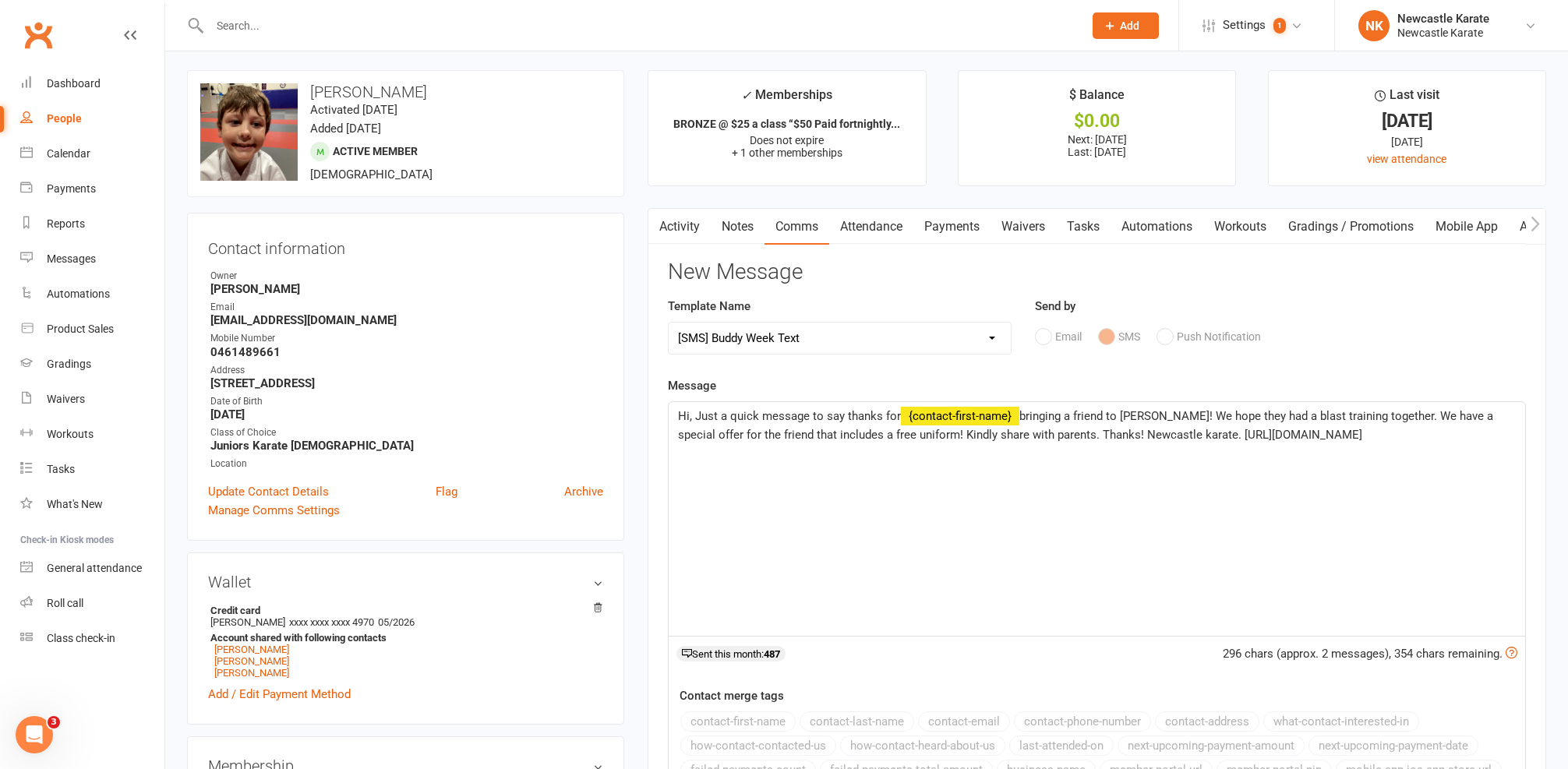
click at [689, 415] on span "Hi, Just a quick message to say thanks for" at bounding box center [789, 416] width 223 height 14
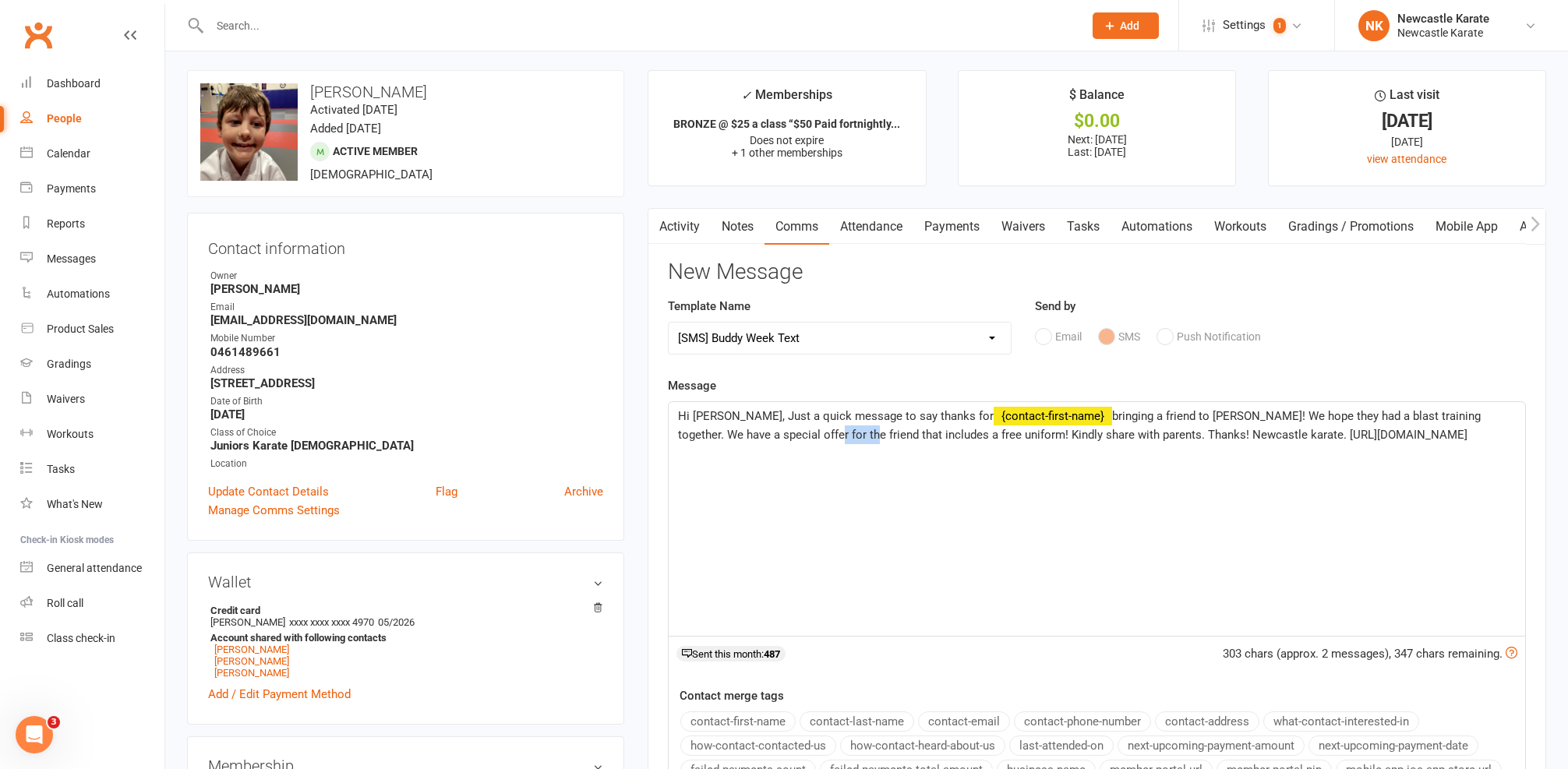
drag, startPoint x: 747, startPoint y: 432, endPoint x: 773, endPoint y: 434, distance: 26.1
click at [779, 435] on span "bringing a friend to Buddy Week! We hope they had a blast training together. We…" at bounding box center [1080, 426] width 805 height 33
click at [770, 432] on span "bringing a friend to Buddy Week! We hope they had a blast training together. We…" at bounding box center [1080, 426] width 805 height 33
drag, startPoint x: 761, startPoint y: 431, endPoint x: 812, endPoint y: 428, distance: 51.1
click at [812, 428] on span "bringing a friend to Buddy Week! We hope they had a blast training together. We…" at bounding box center [1080, 426] width 805 height 33
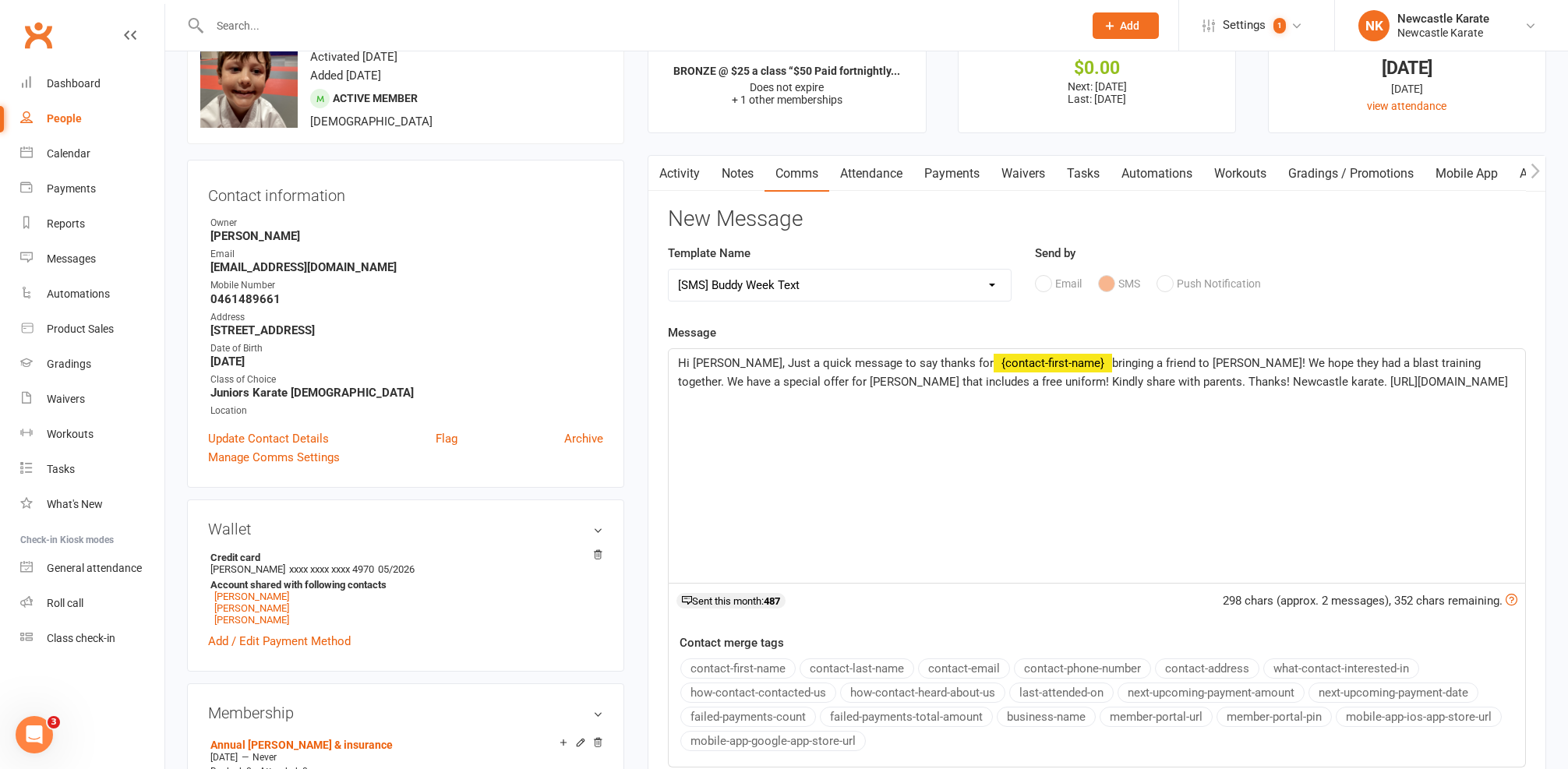
scroll to position [321, 0]
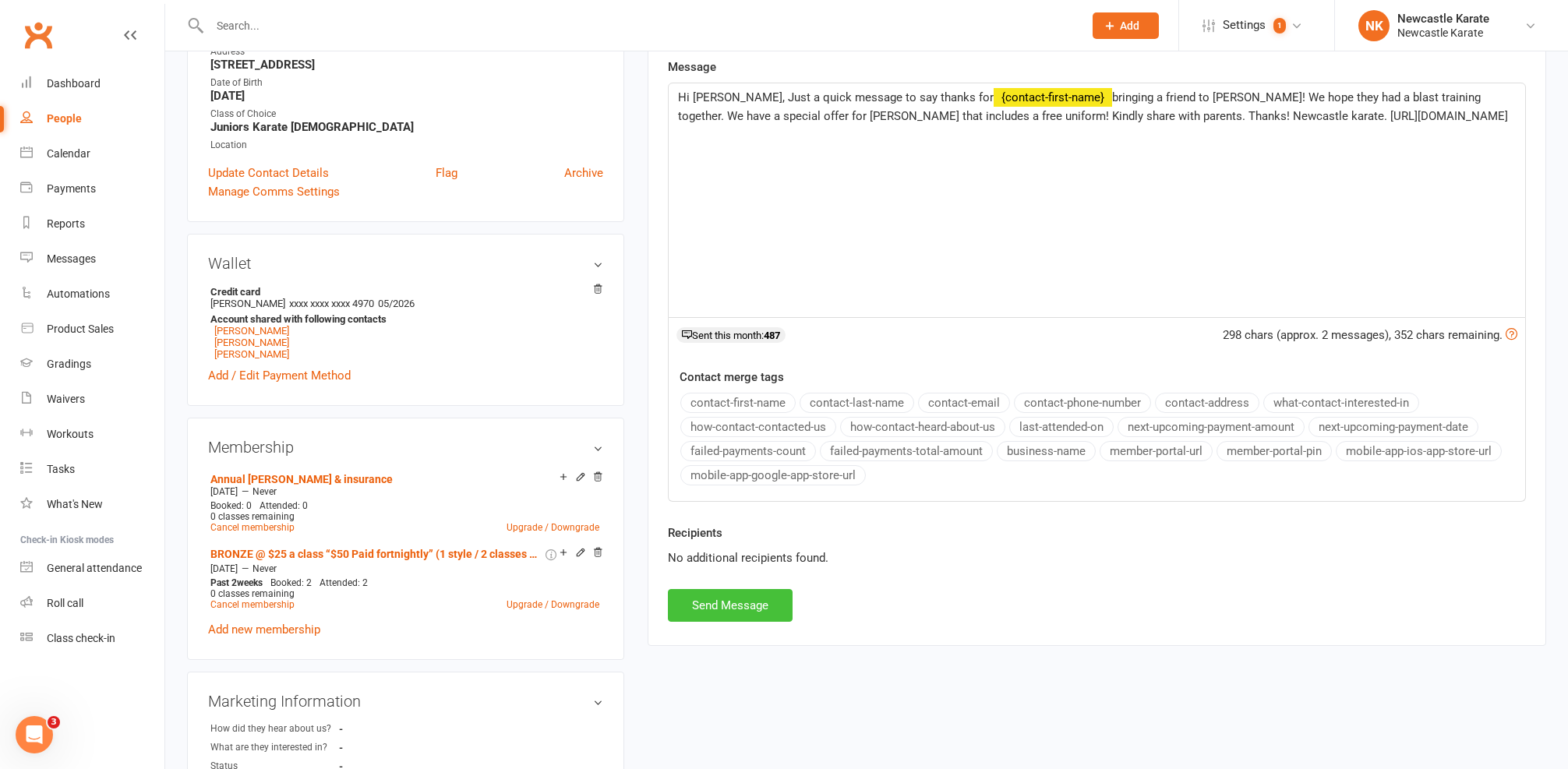
click at [773, 598] on button "Send Message" at bounding box center [730, 606] width 125 height 33
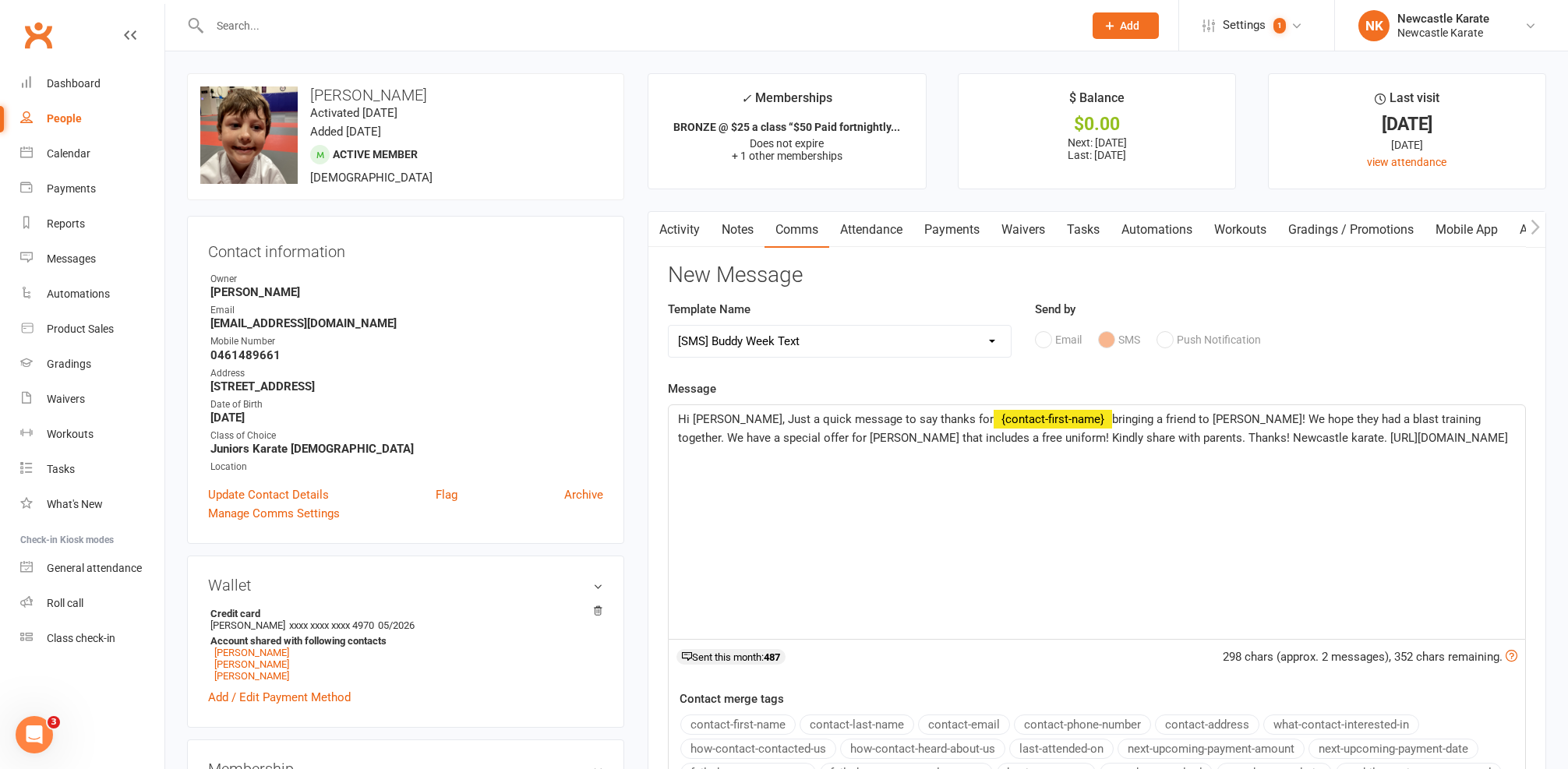
select select
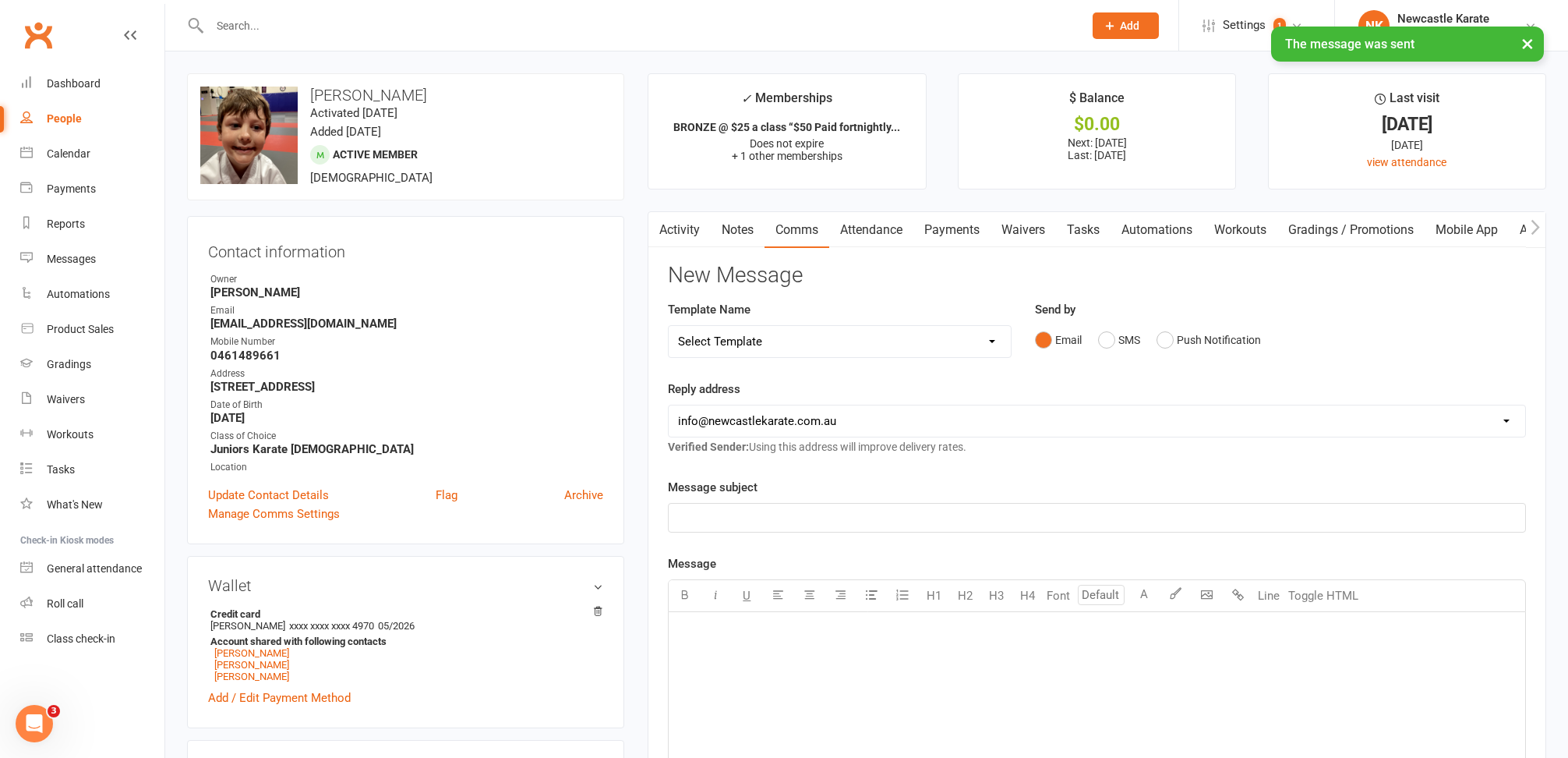
click at [700, 194] on main "✓ Memberships BRONZE @ $25 a class “$50 Paid fortnightly... Does not expire + 1…" at bounding box center [1097, 610] width 922 height 1075
click at [694, 210] on main "✓ Memberships BRONZE @ $25 a class “$50 Paid fortnightly... Does not expire + 1…" at bounding box center [1097, 610] width 922 height 1075
click at [693, 232] on link "Activity" at bounding box center [679, 229] width 62 height 36
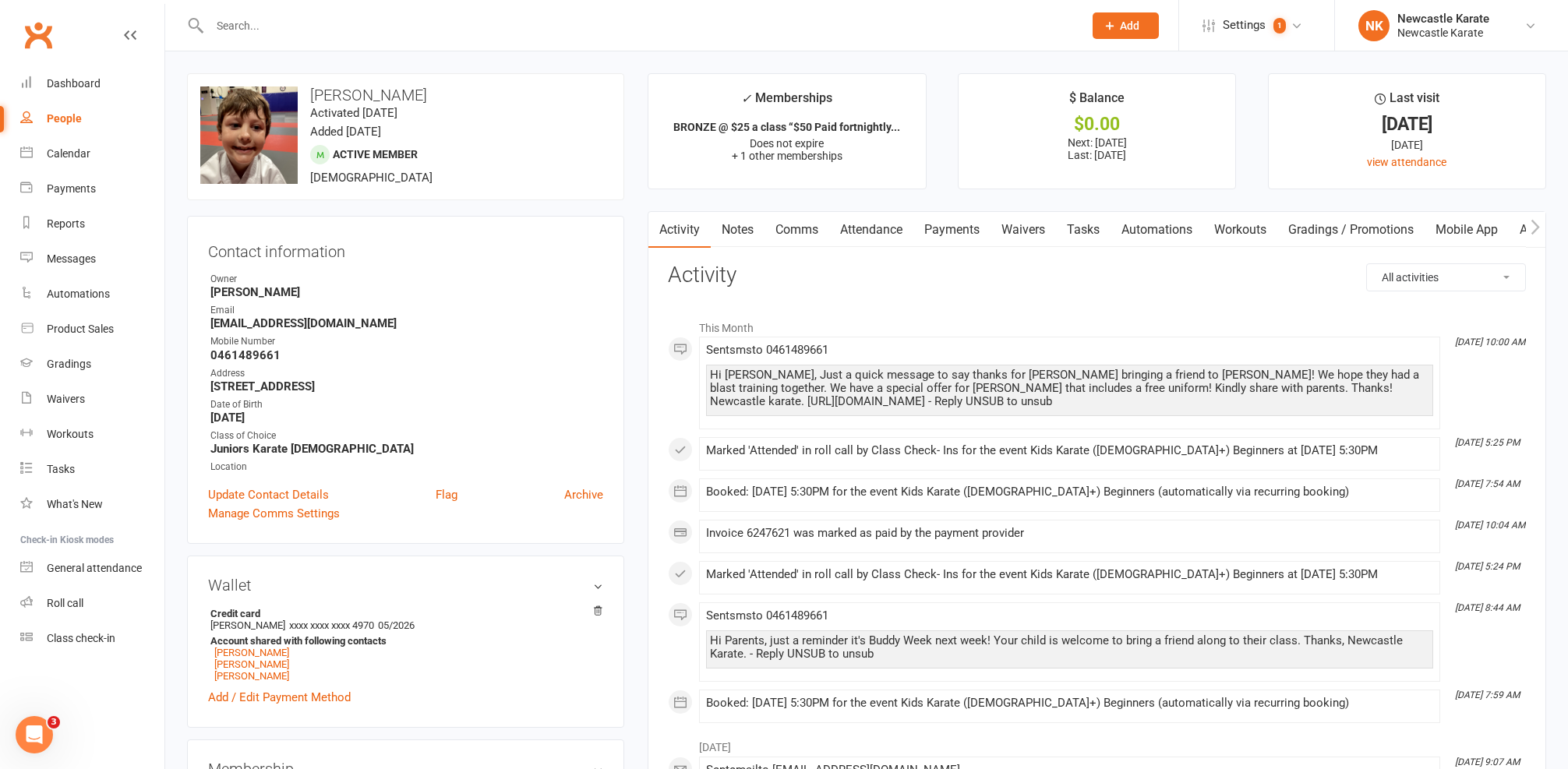
click at [560, 25] on input "text" at bounding box center [638, 26] width 868 height 22
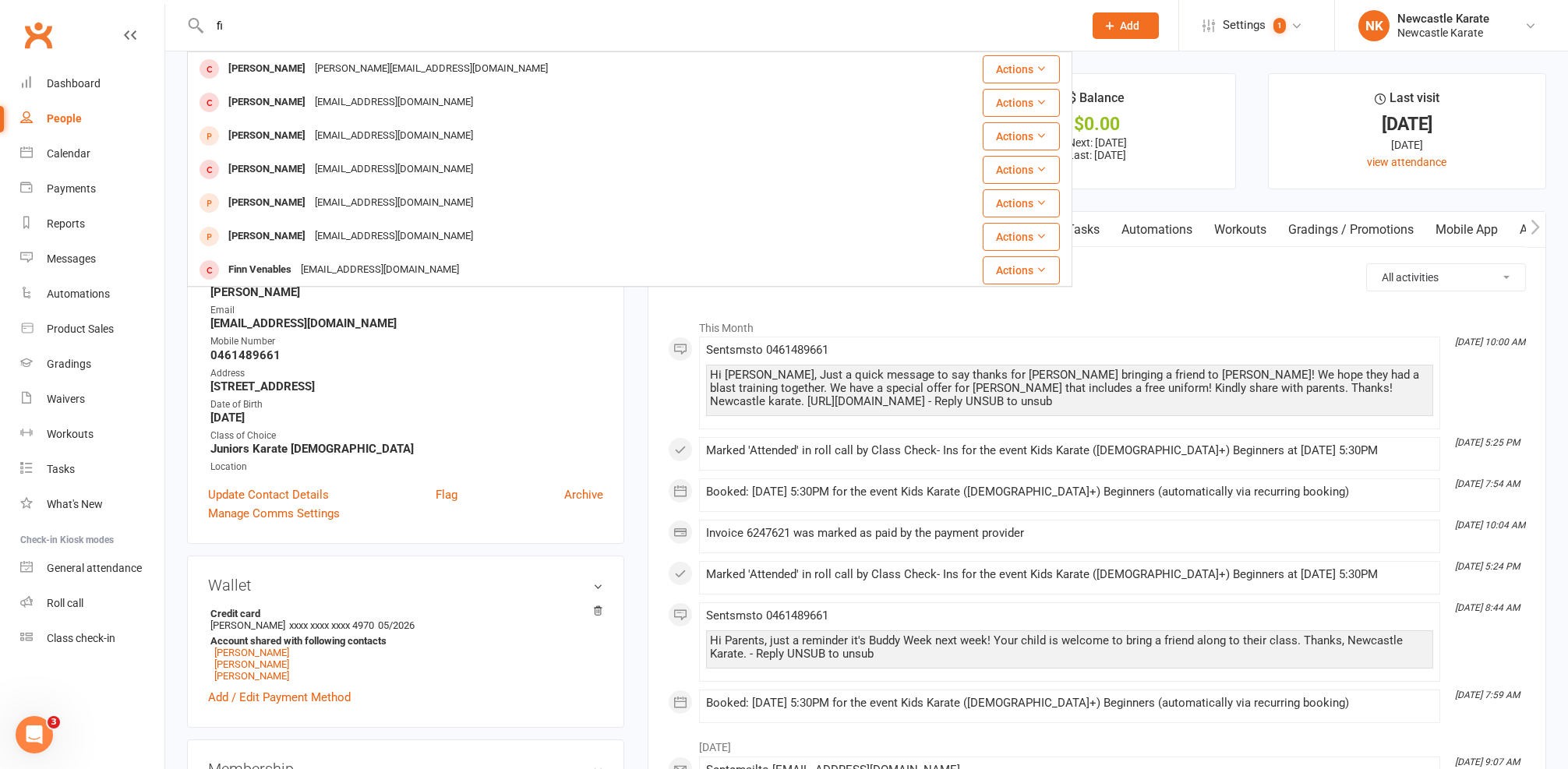
type input "f"
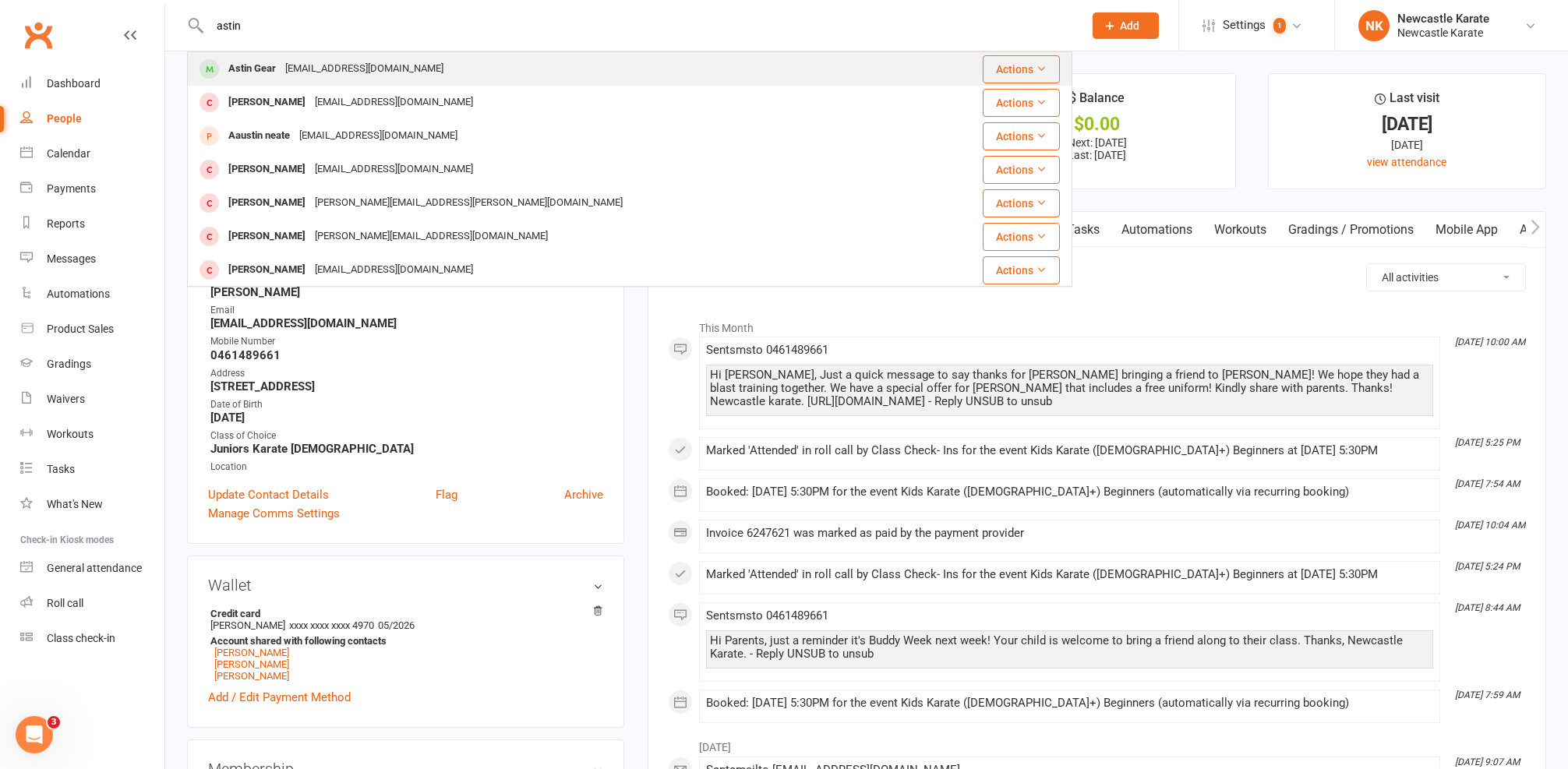
type input "astin"
click at [355, 74] on div "Corrina001@live.com.au" at bounding box center [363, 68] width 167 height 23
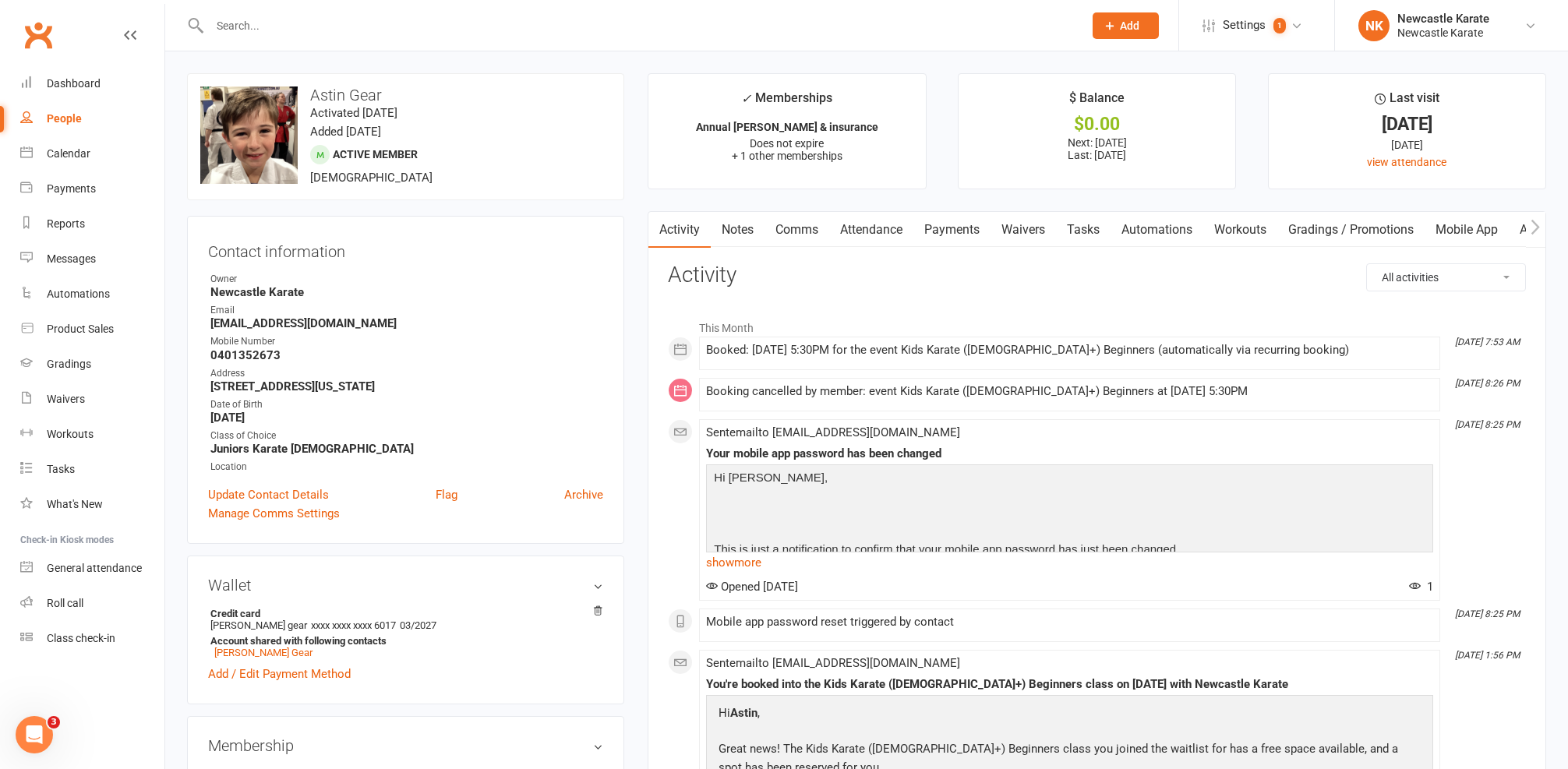
click at [889, 220] on link "Attendance" at bounding box center [871, 229] width 84 height 36
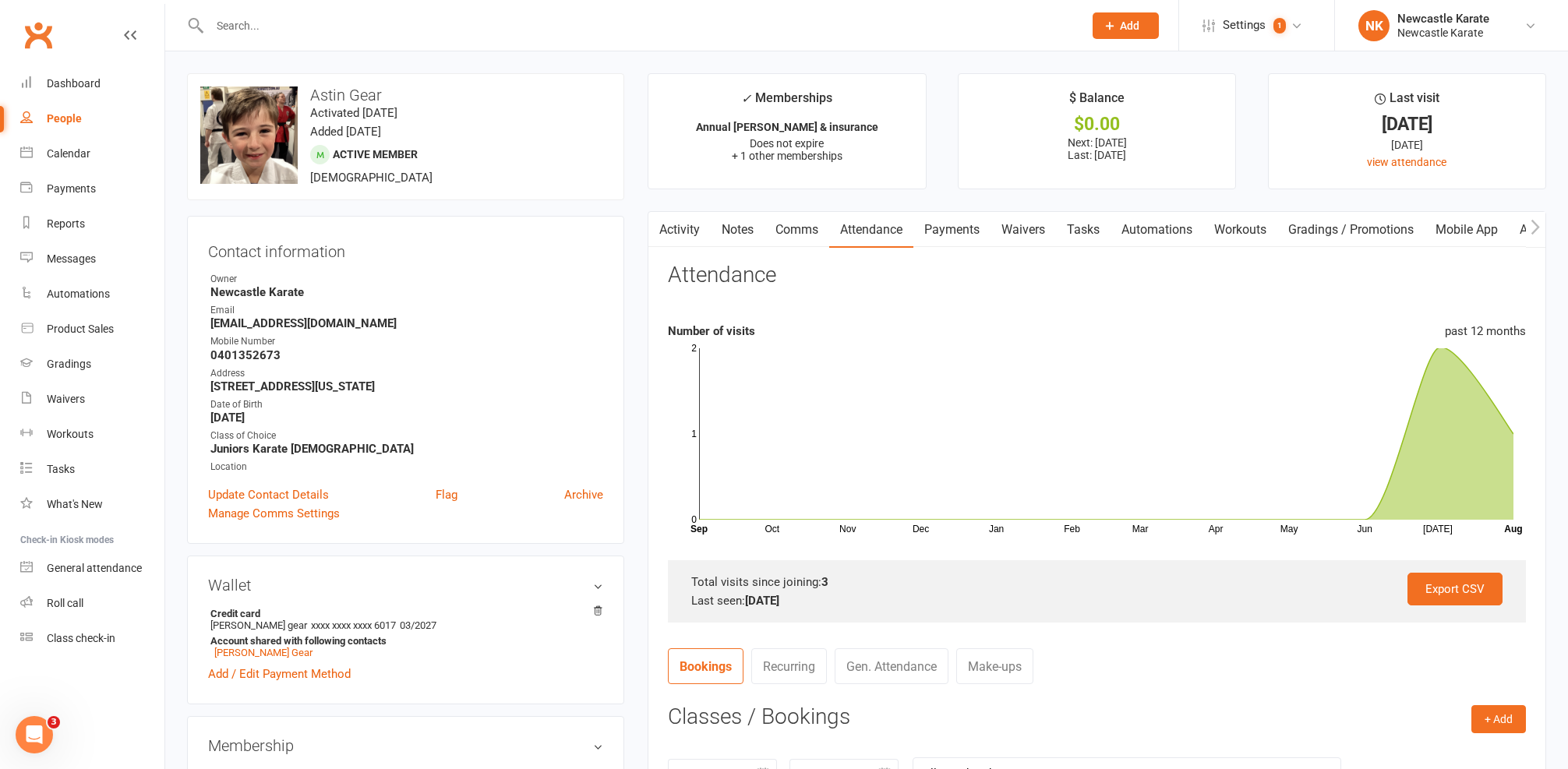
click at [687, 228] on link "Activity" at bounding box center [679, 229] width 62 height 36
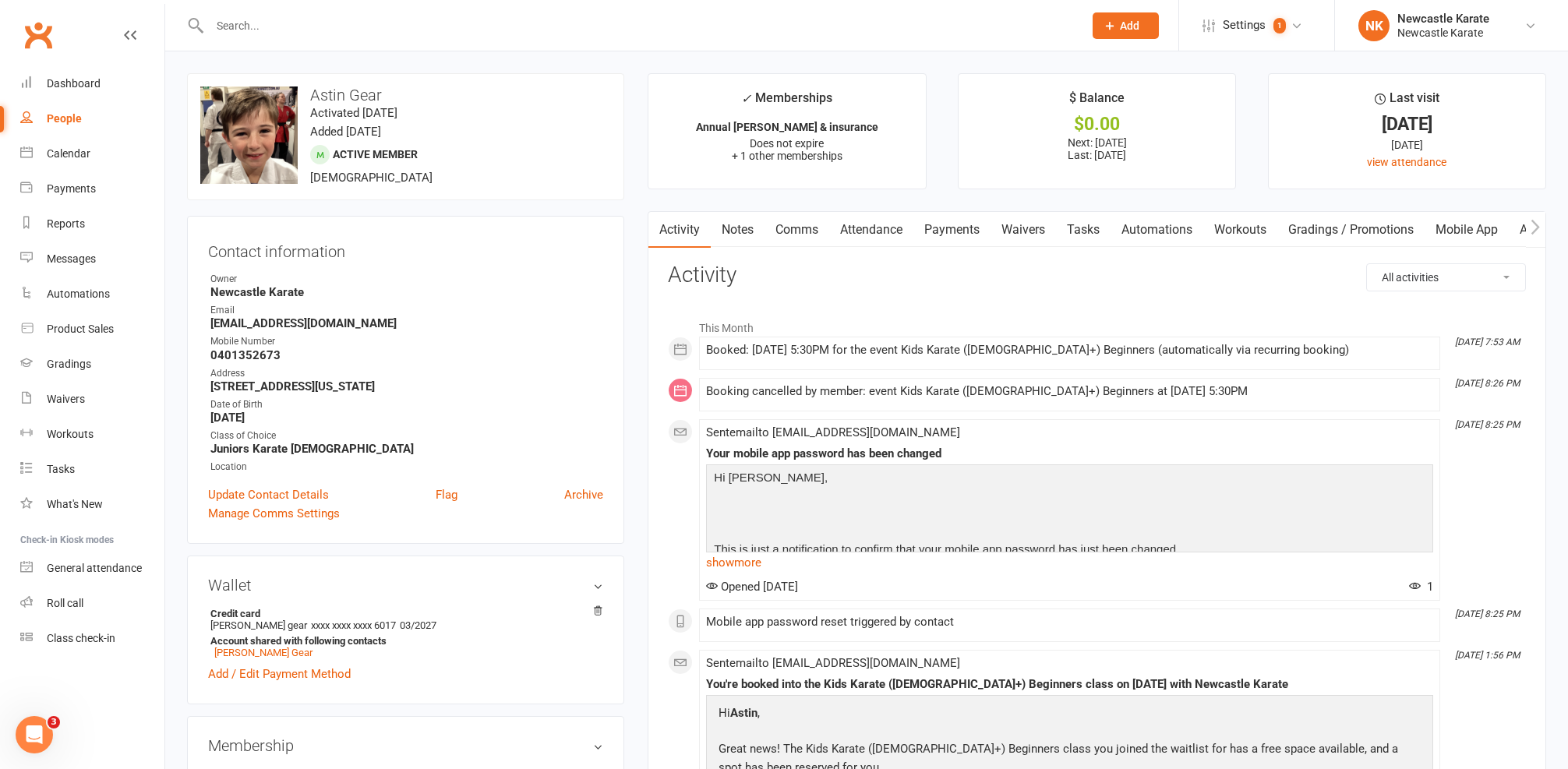
click at [809, 221] on link "Comms" at bounding box center [796, 229] width 65 height 36
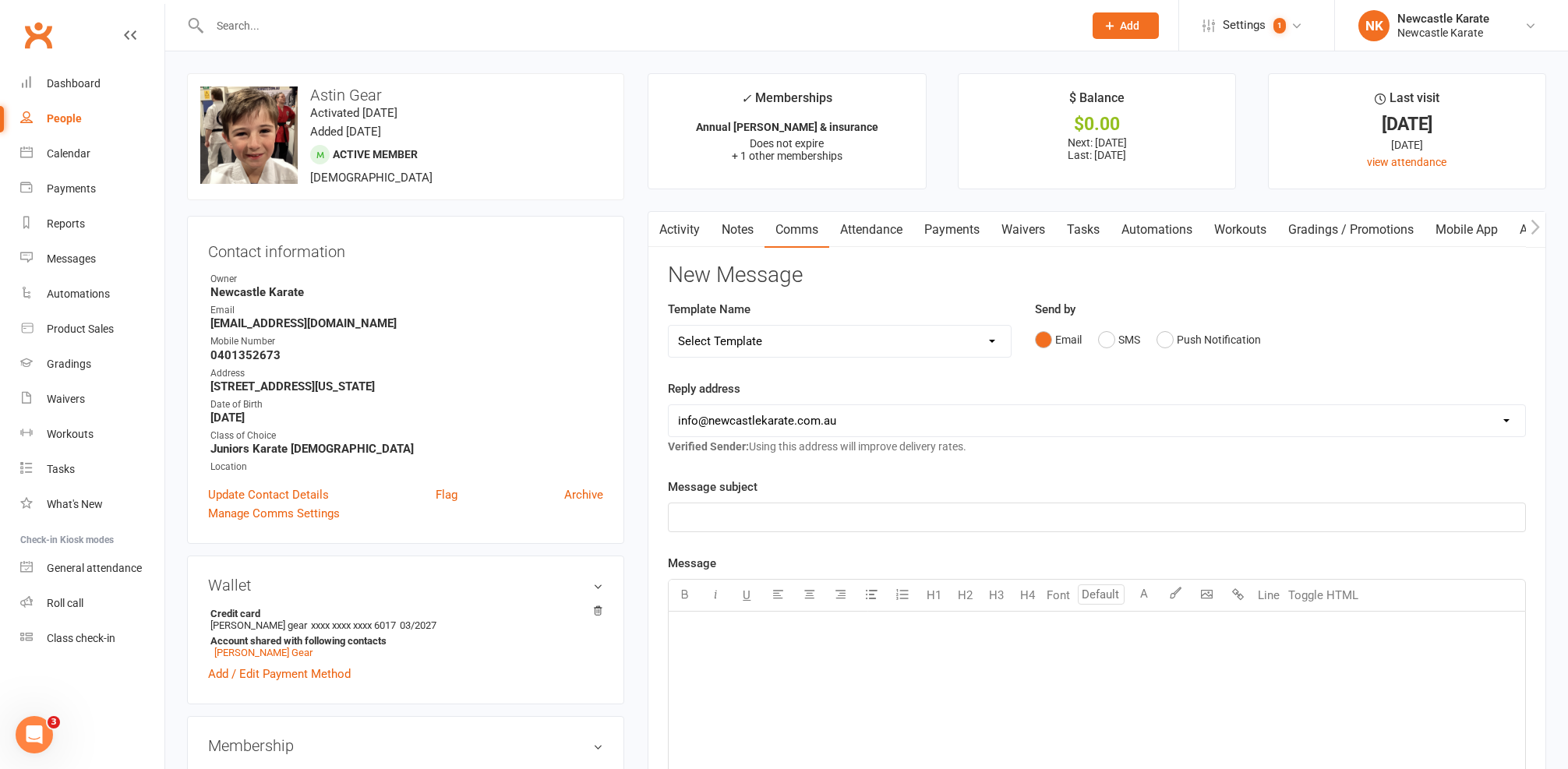
select select "10"
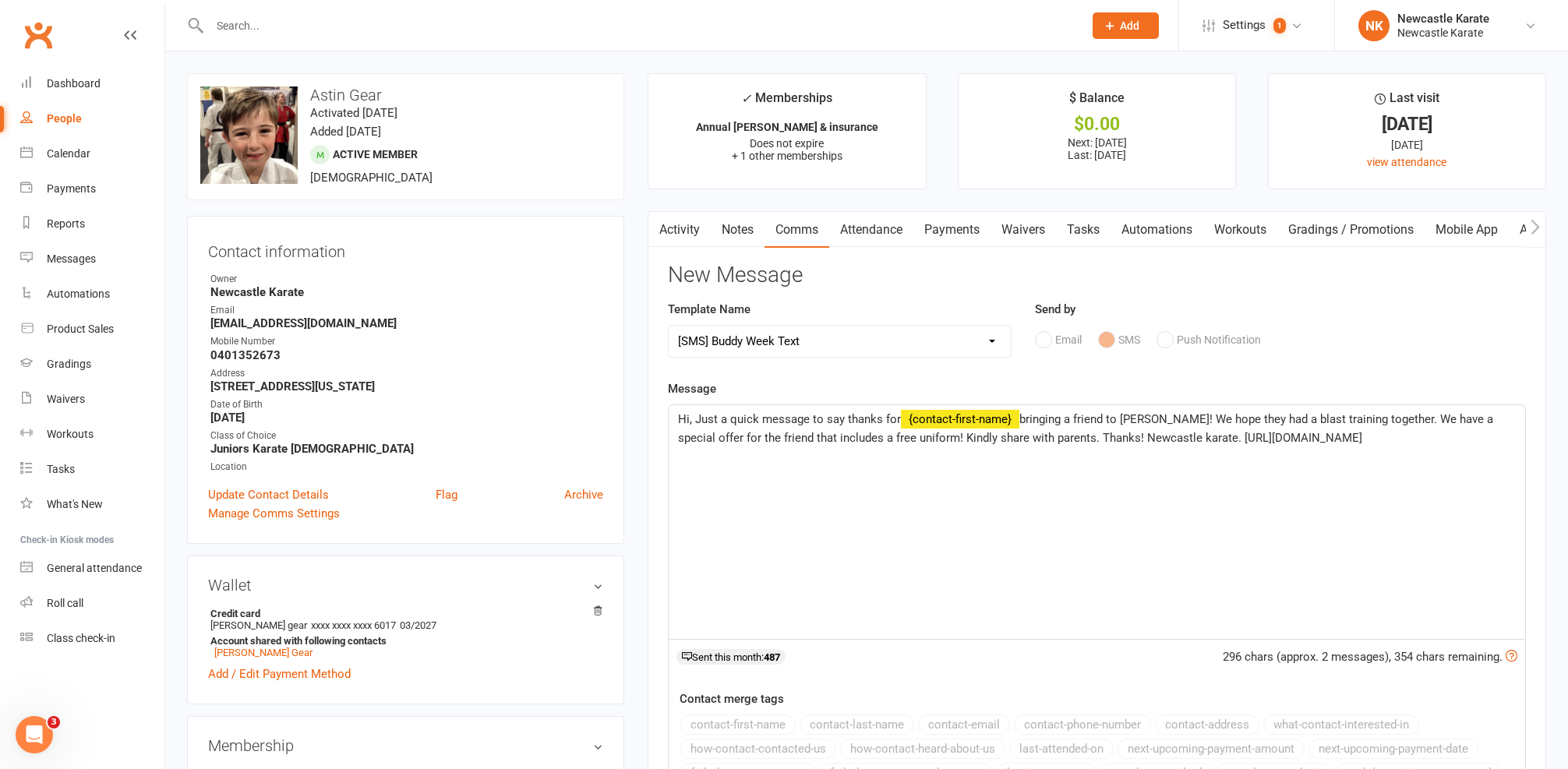
scroll to position [102, 0]
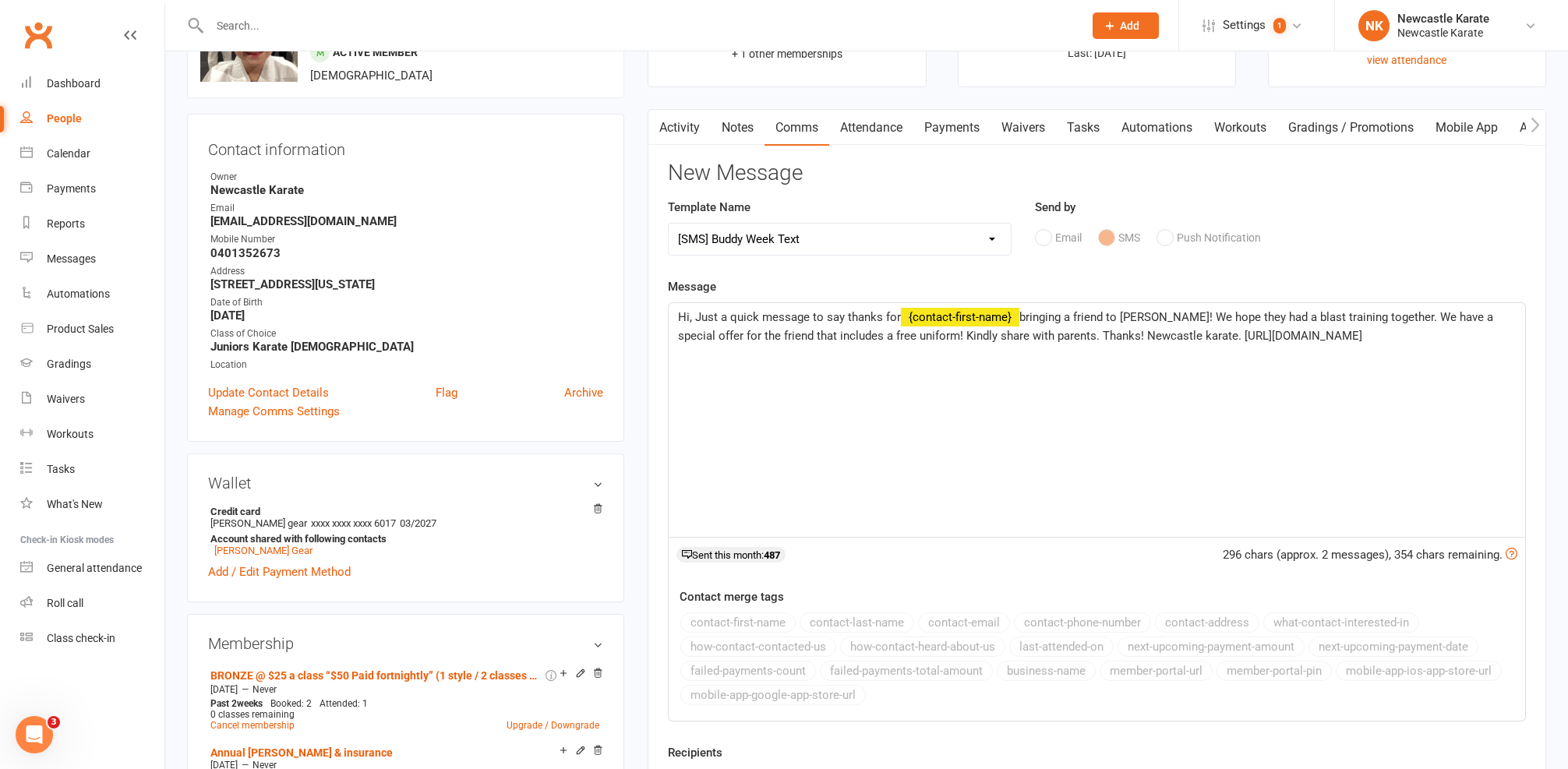
click at [689, 316] on span "Hi, Just a quick message to say thanks for" at bounding box center [789, 317] width 223 height 14
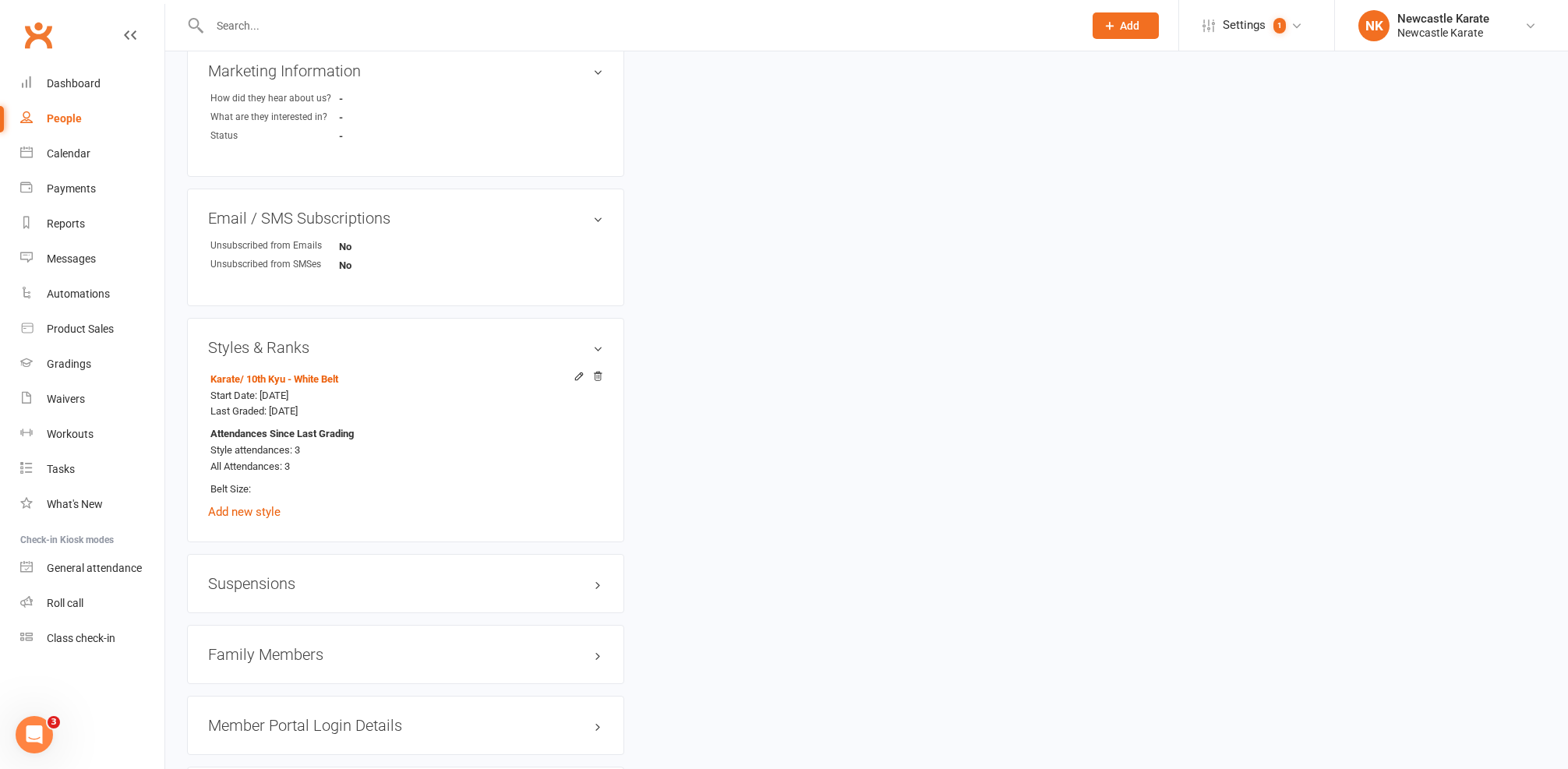
scroll to position [1212, 0]
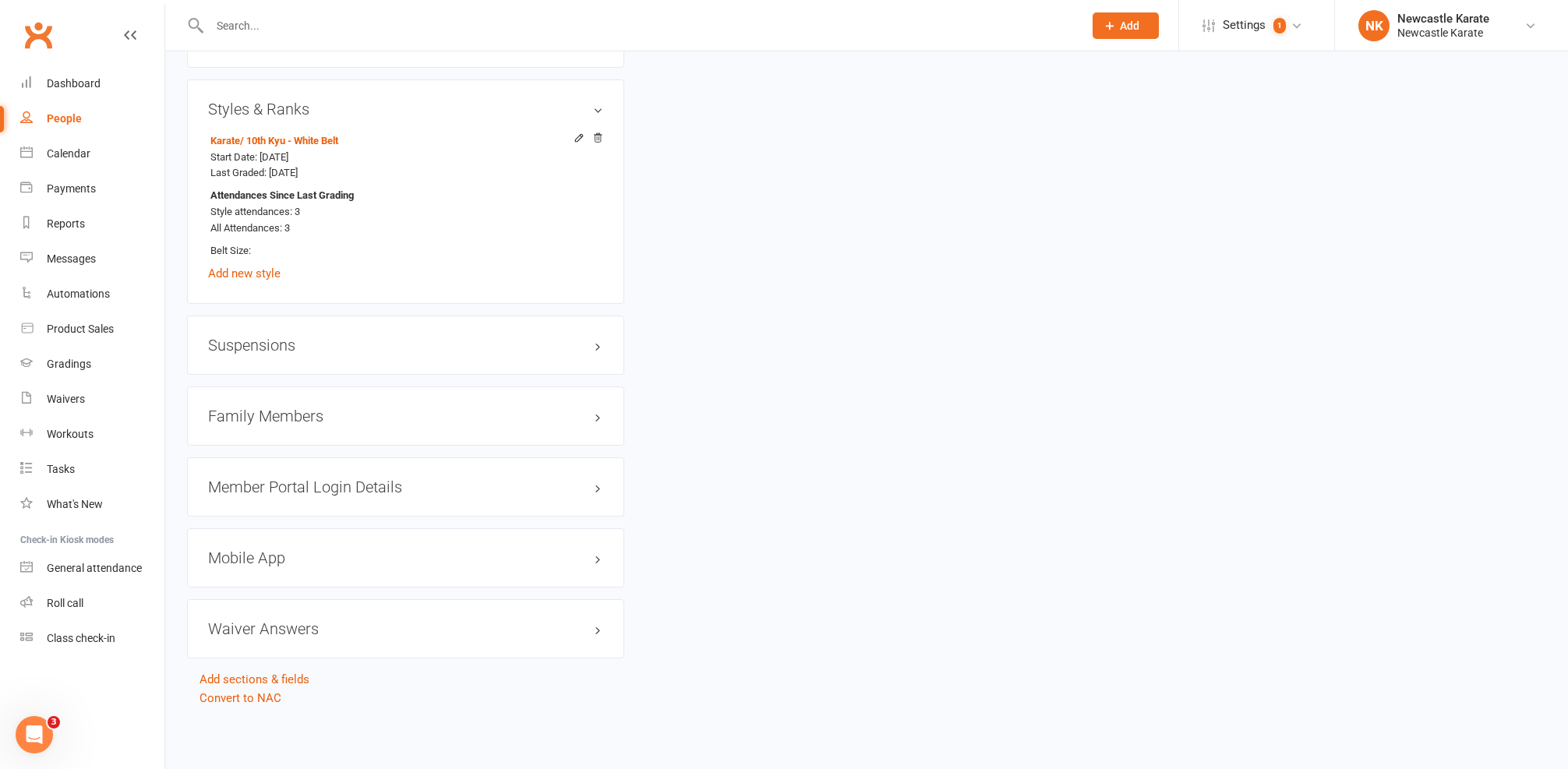
click at [343, 412] on div "Family Members" at bounding box center [405, 416] width 437 height 59
click at [345, 407] on h3 "Family Members" at bounding box center [405, 416] width 395 height 17
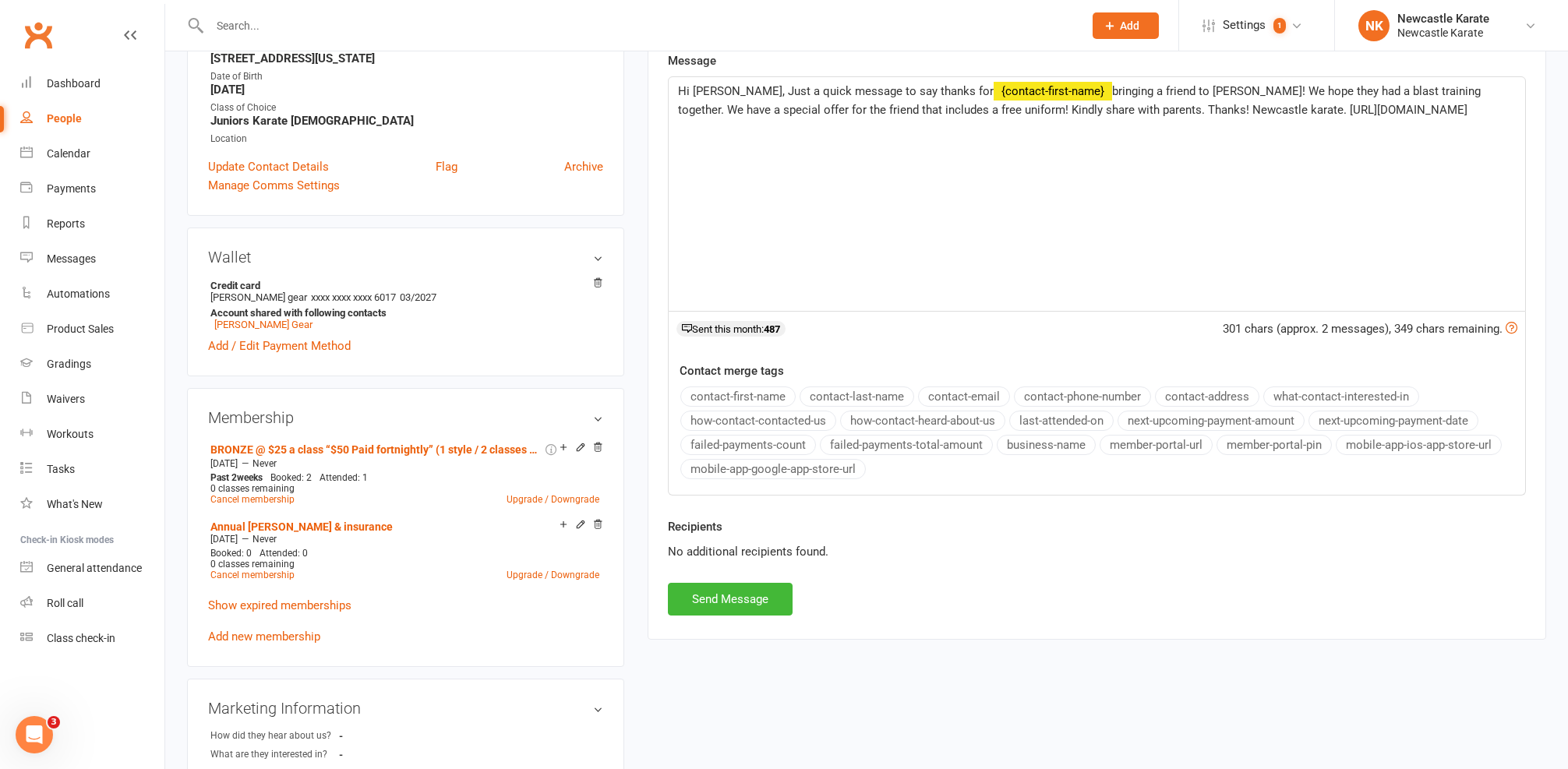
scroll to position [194, 0]
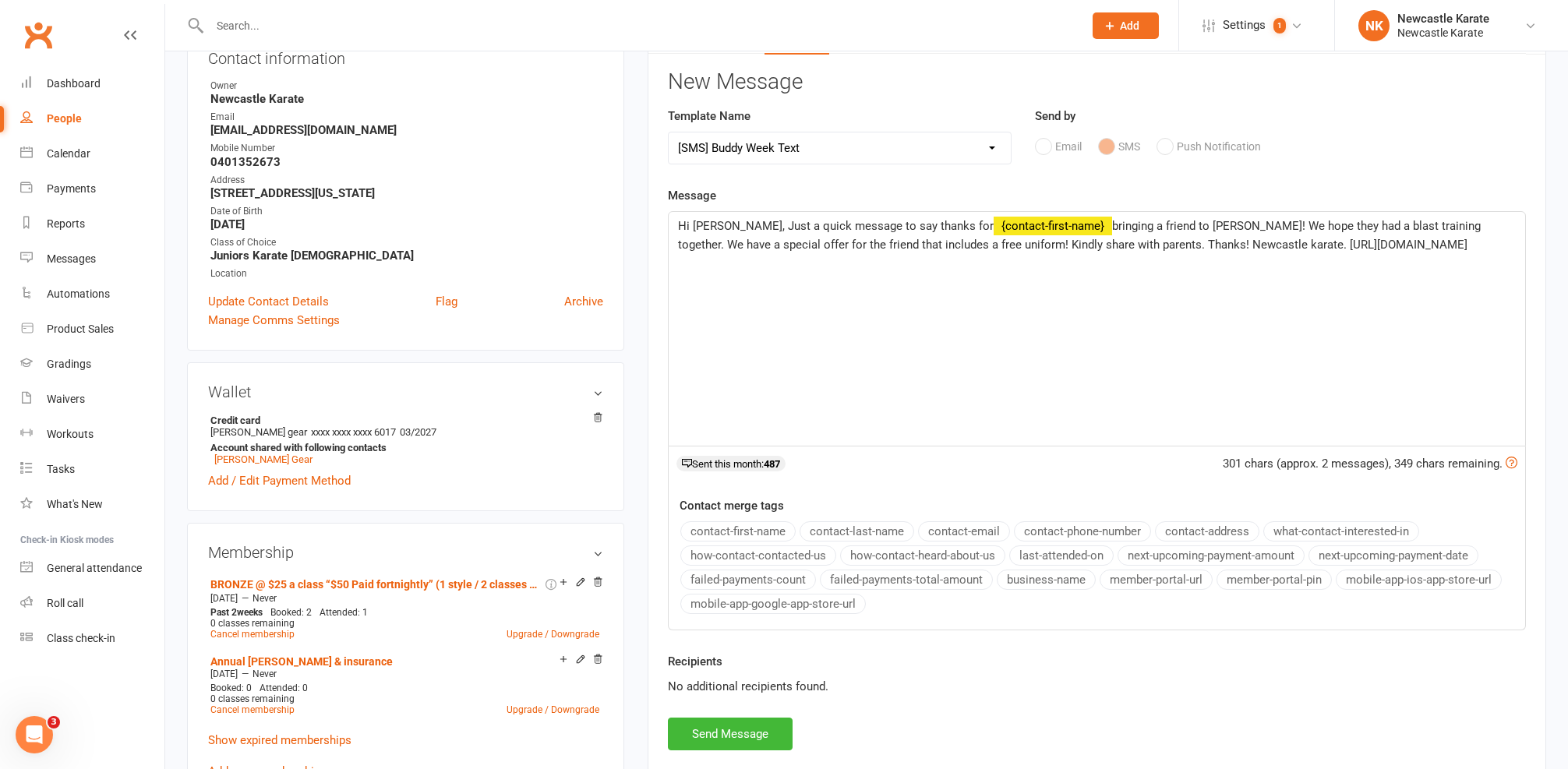
click at [723, 223] on span "Hi Adam, Just a quick message to say thanks for" at bounding box center [836, 226] width 316 height 14
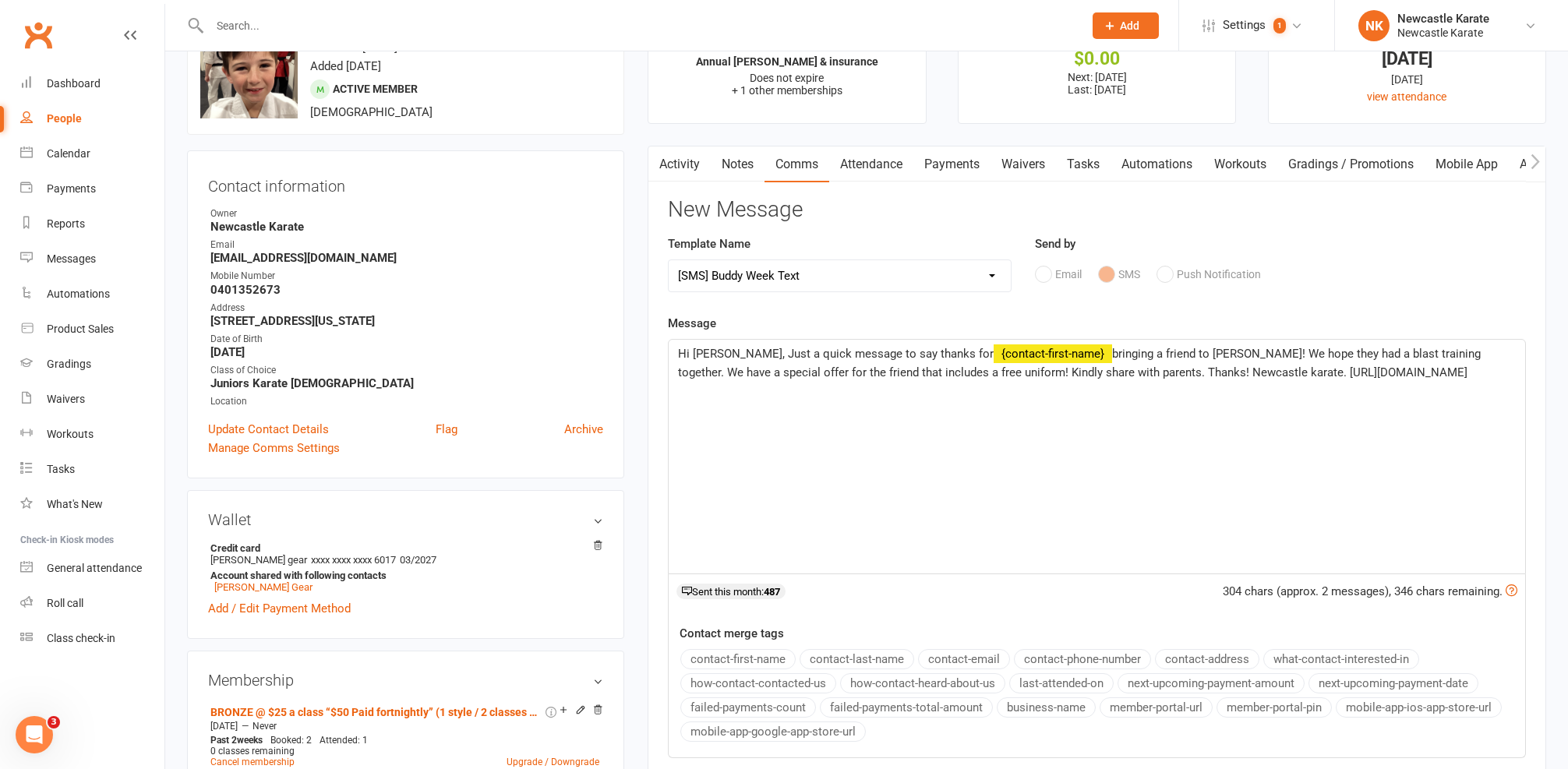
scroll to position [34, 0]
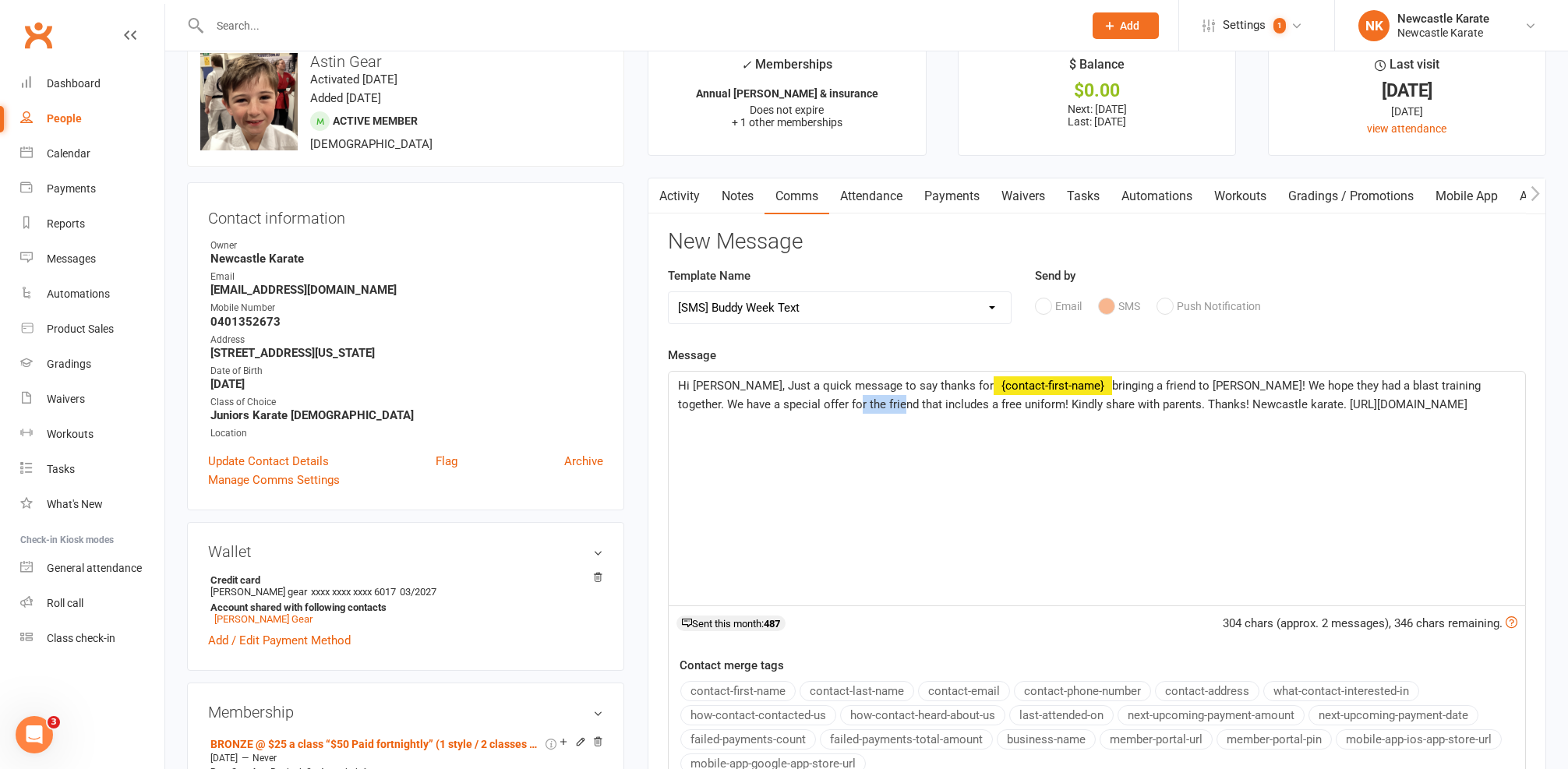
drag, startPoint x: 763, startPoint y: 401, endPoint x: 814, endPoint y: 400, distance: 51.0
click at [814, 400] on span "bringing a friend to Buddy Week! We hope they had a blast training together. We…" at bounding box center [1080, 395] width 805 height 33
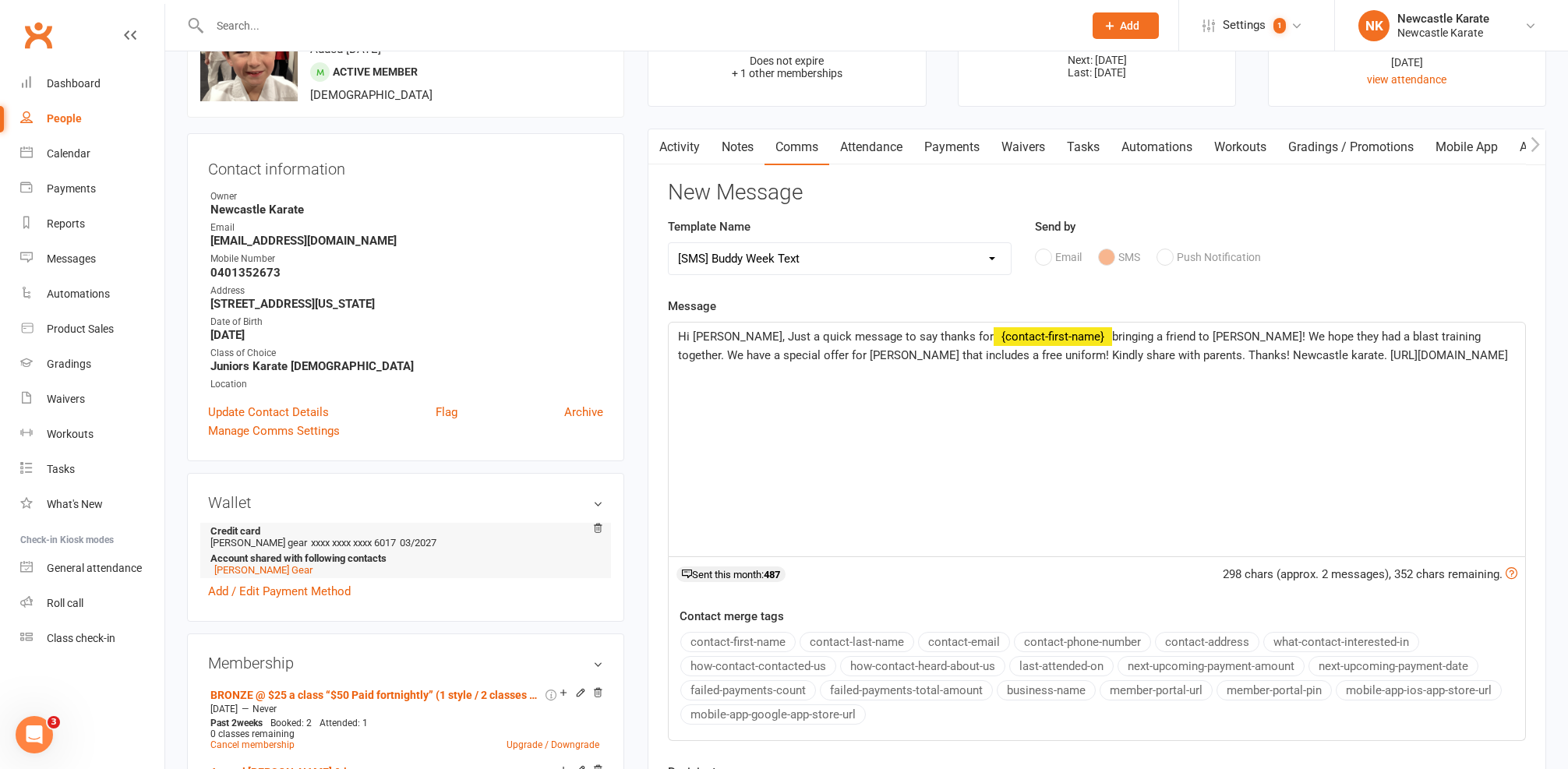
scroll to position [24, 0]
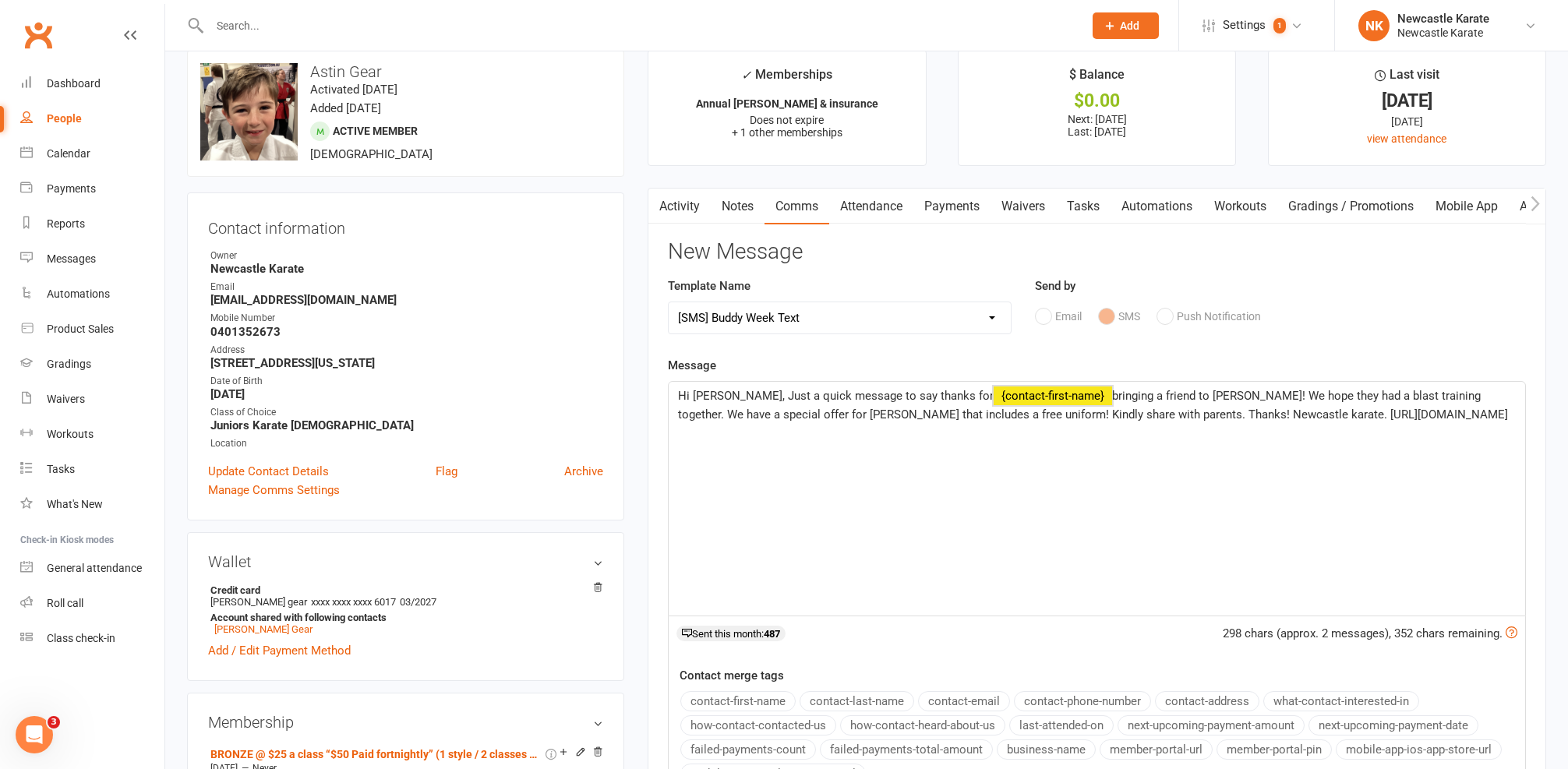
drag, startPoint x: 1427, startPoint y: 436, endPoint x: 688, endPoint y: 335, distance: 745.9
click at [688, 335] on div "New Message Template Name Select Template [SMS] SMS 2 for 1 $39 [Email] An Enqu…" at bounding box center [1097, 580] width 858 height 680
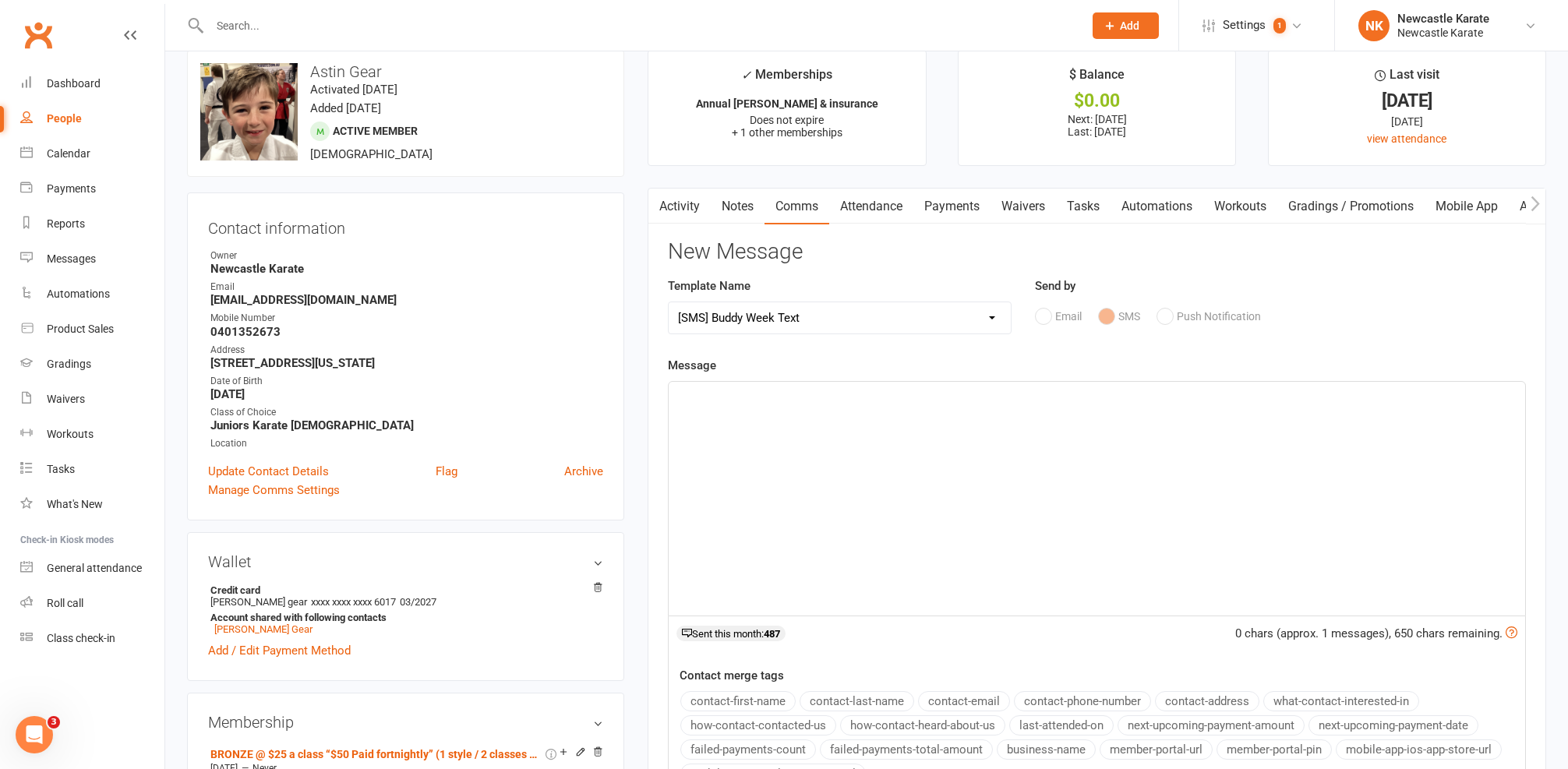
click at [686, 205] on link "Activity" at bounding box center [679, 206] width 62 height 36
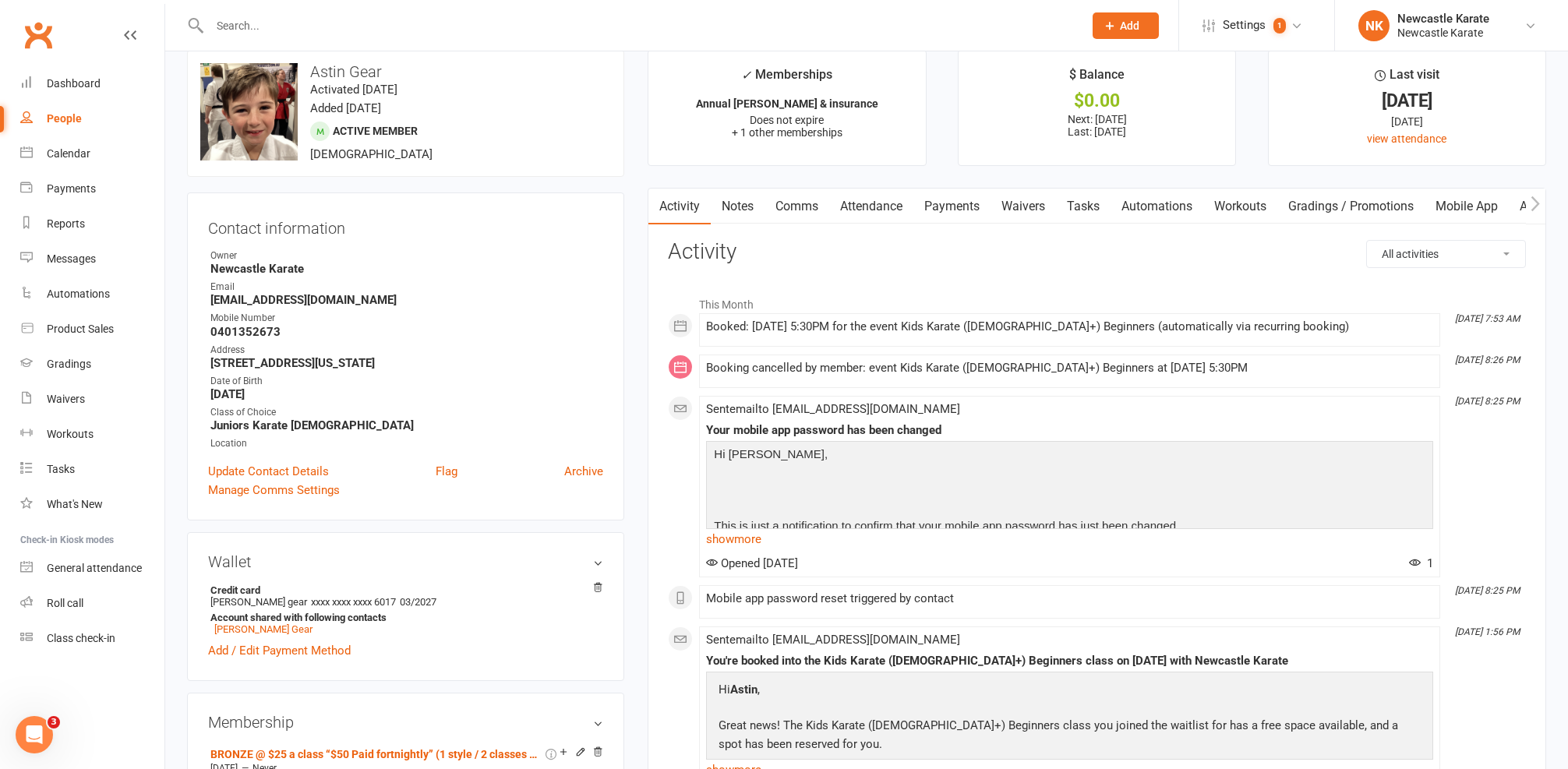
click at [797, 205] on link "Comms" at bounding box center [796, 206] width 65 height 36
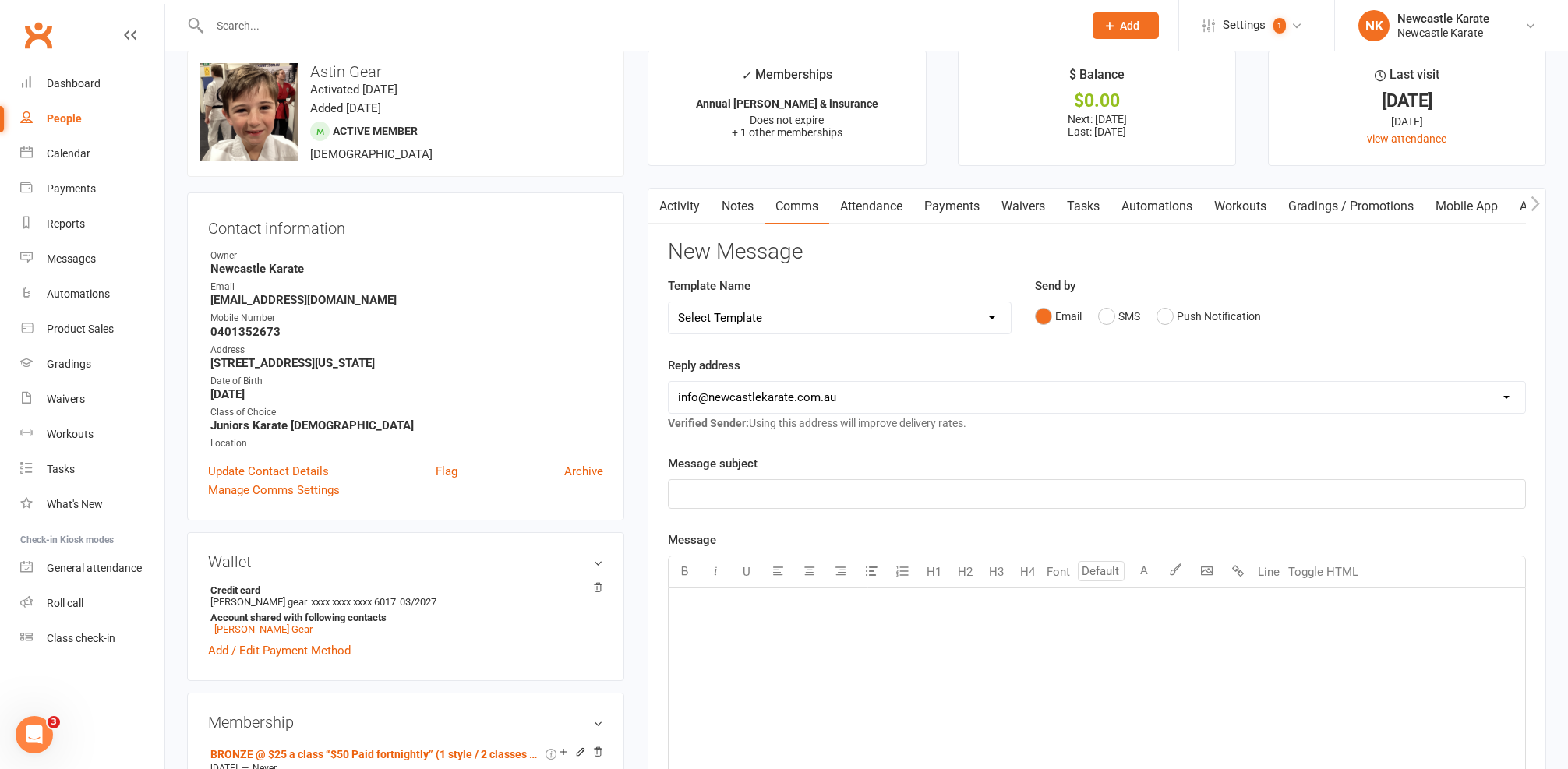
select select "10"
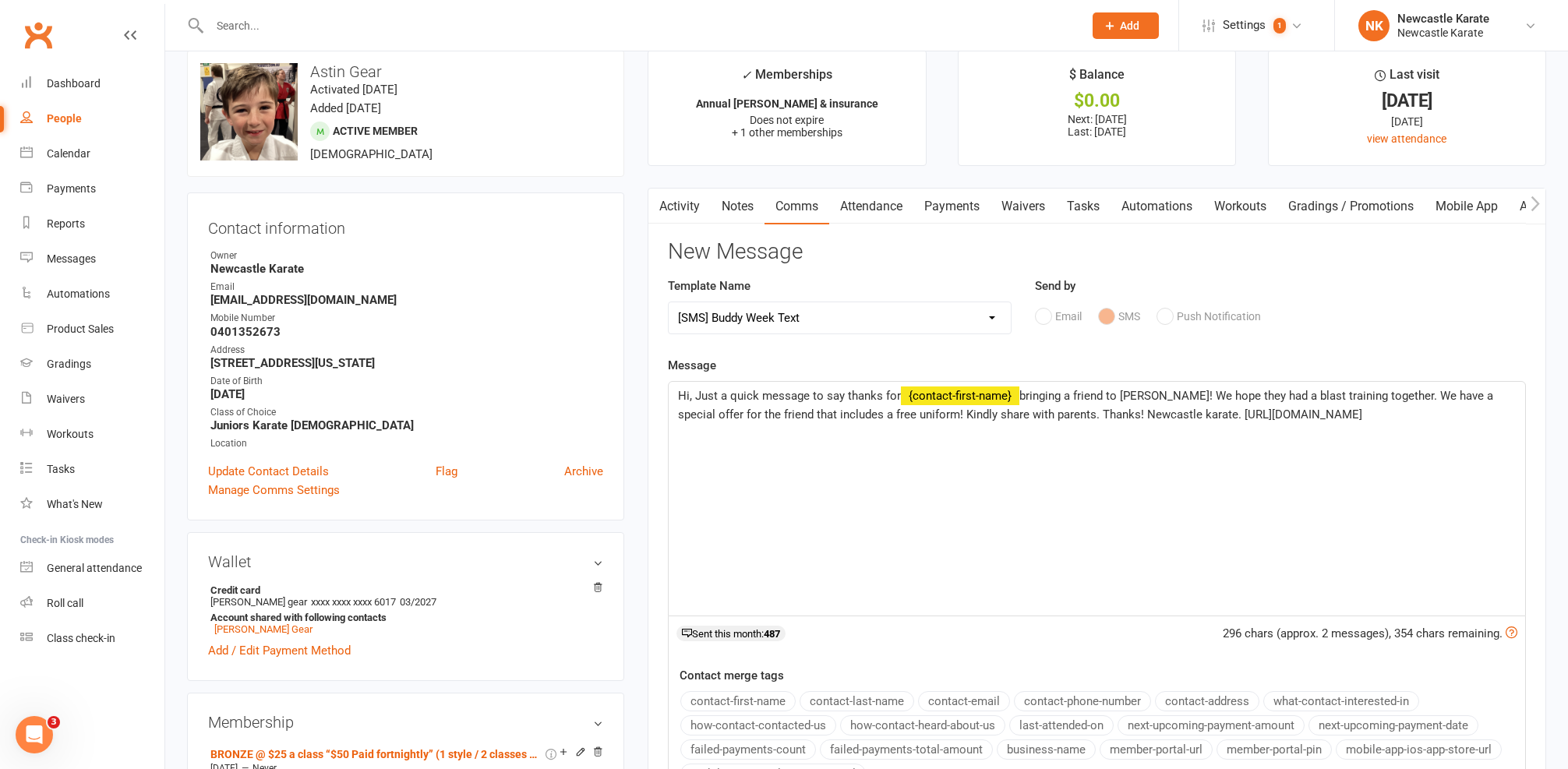
click at [689, 397] on span "Hi, Just a quick message to say thanks for" at bounding box center [789, 395] width 223 height 14
drag, startPoint x: 1109, startPoint y: 393, endPoint x: 1148, endPoint y: 389, distance: 39.2
click at [1148, 389] on span "bringing a friend to Buddy Week! We hope they had a blast training together. We…" at bounding box center [1080, 406] width 805 height 33
click at [868, 272] on div "New Message Template Name Select Template [SMS] SMS 2 for 1 $39 [Email] An Enqu…" at bounding box center [1097, 580] width 858 height 680
click at [686, 195] on link "Activity" at bounding box center [679, 206] width 62 height 36
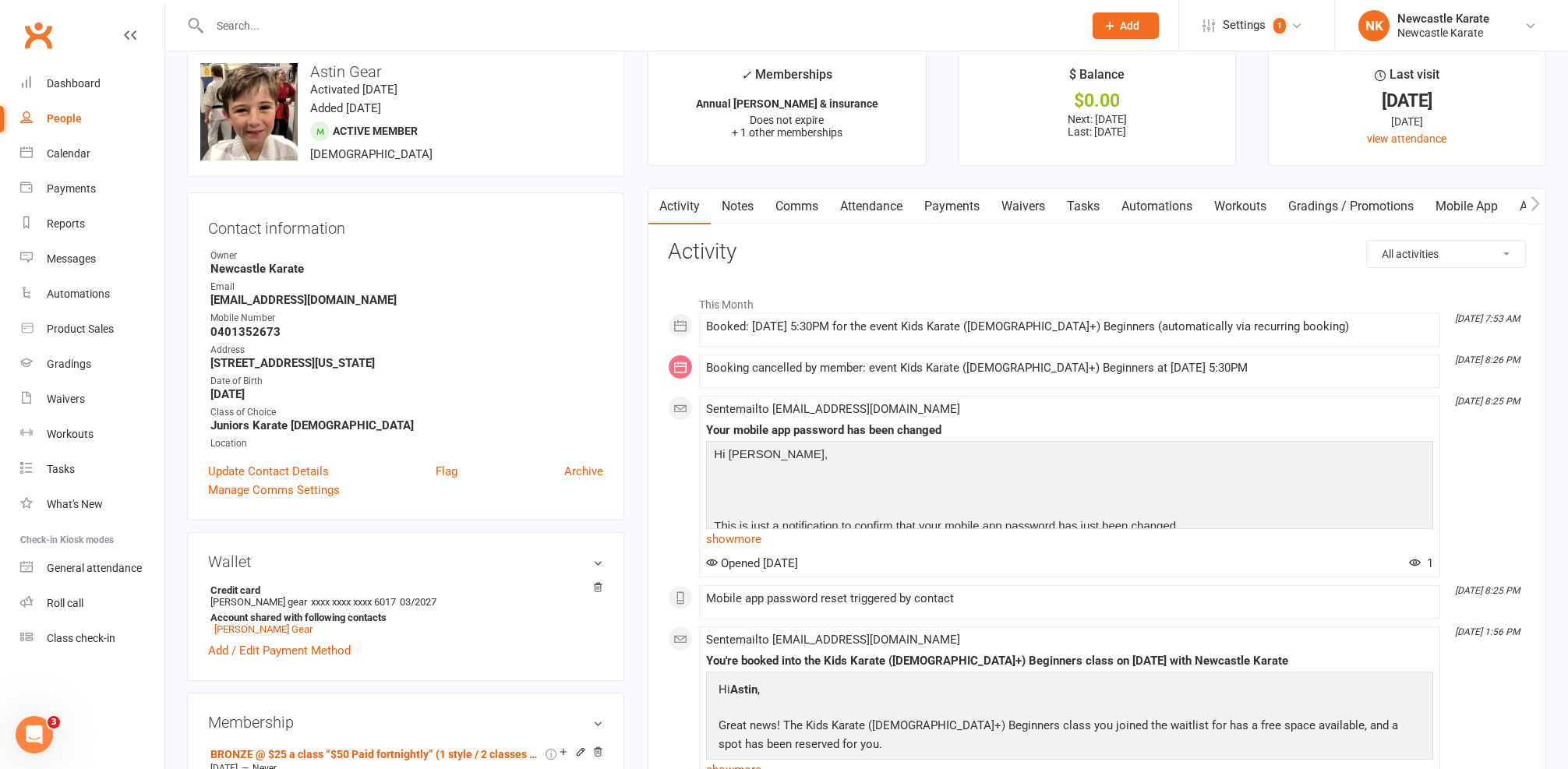
click at [821, 215] on link "Comms" at bounding box center [796, 206] width 65 height 36
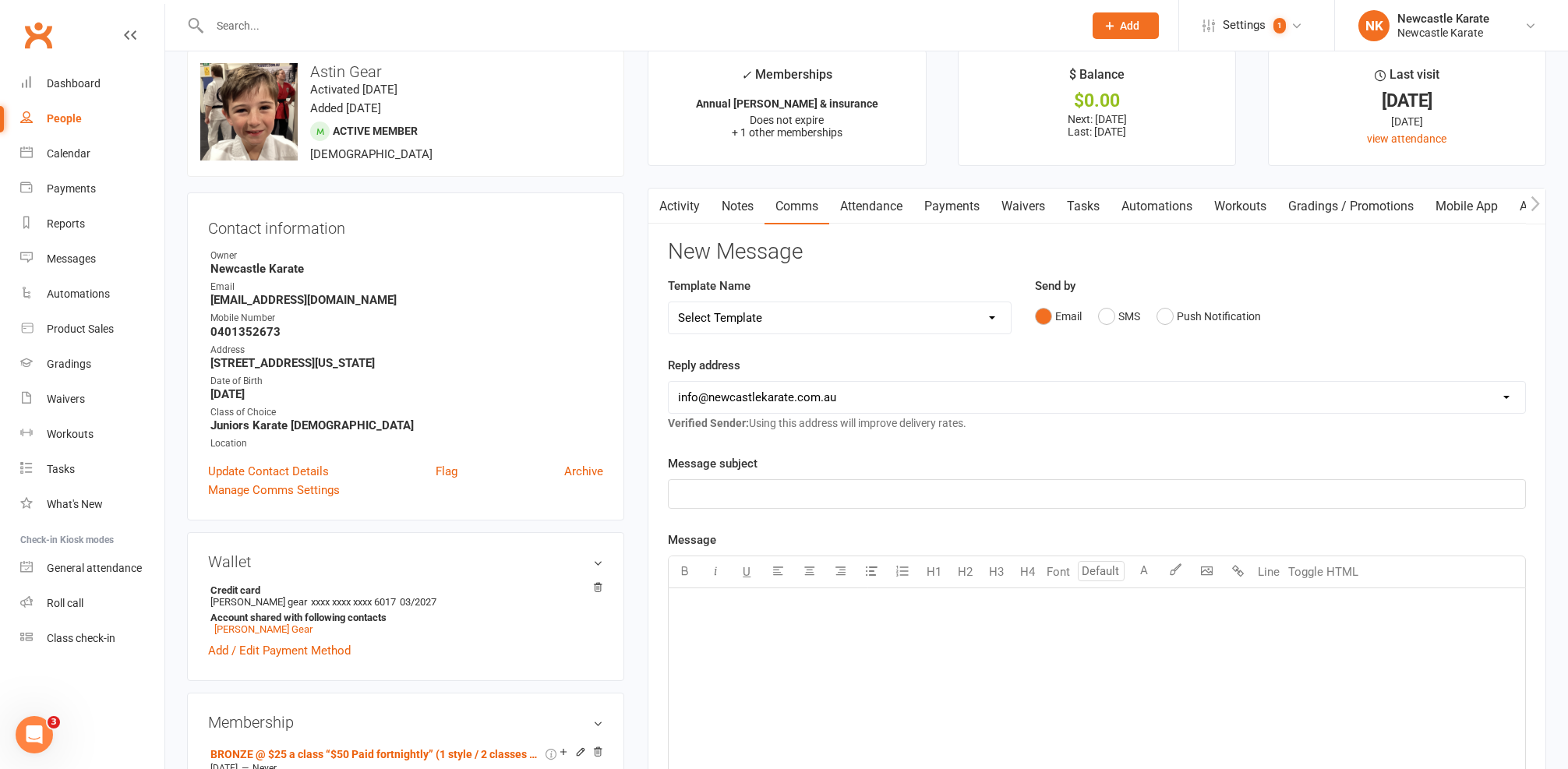
click at [271, 36] on input "text" at bounding box center [638, 26] width 868 height 22
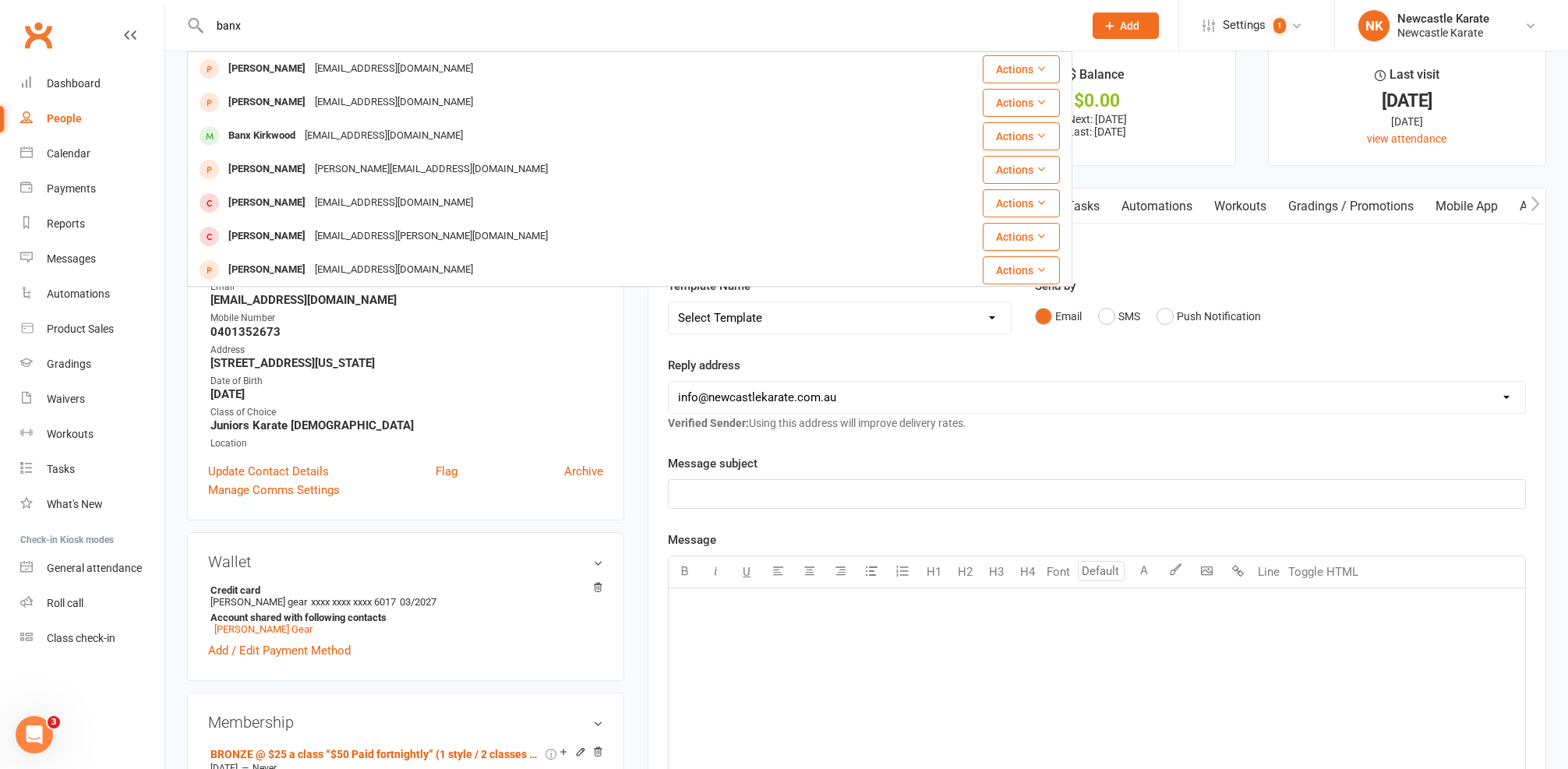
type input "Banx"
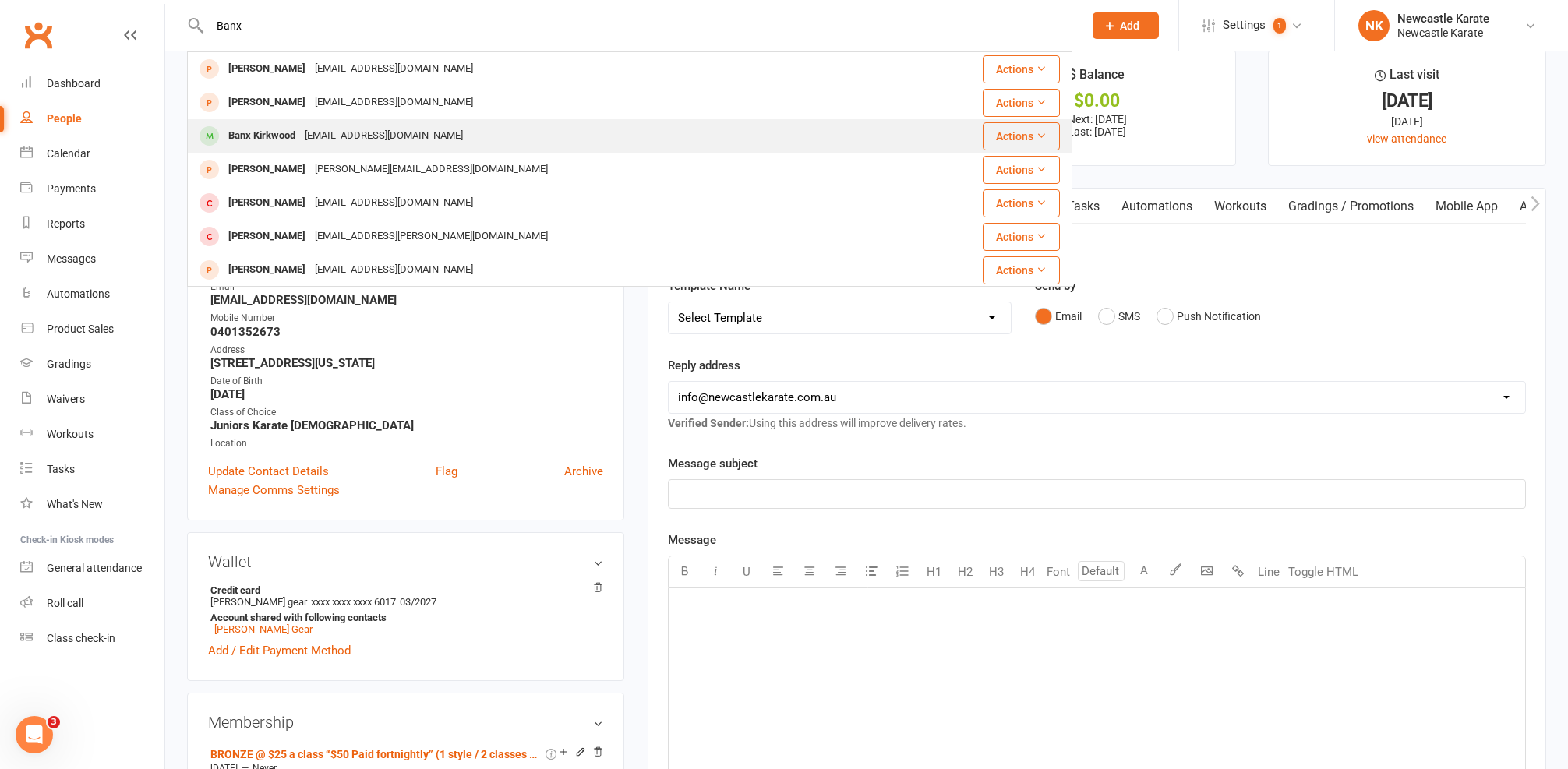
drag, startPoint x: 306, startPoint y: 4, endPoint x: 297, endPoint y: 135, distance: 131.3
click at [297, 135] on div "Banx Kirkwood" at bounding box center [262, 136] width 77 height 23
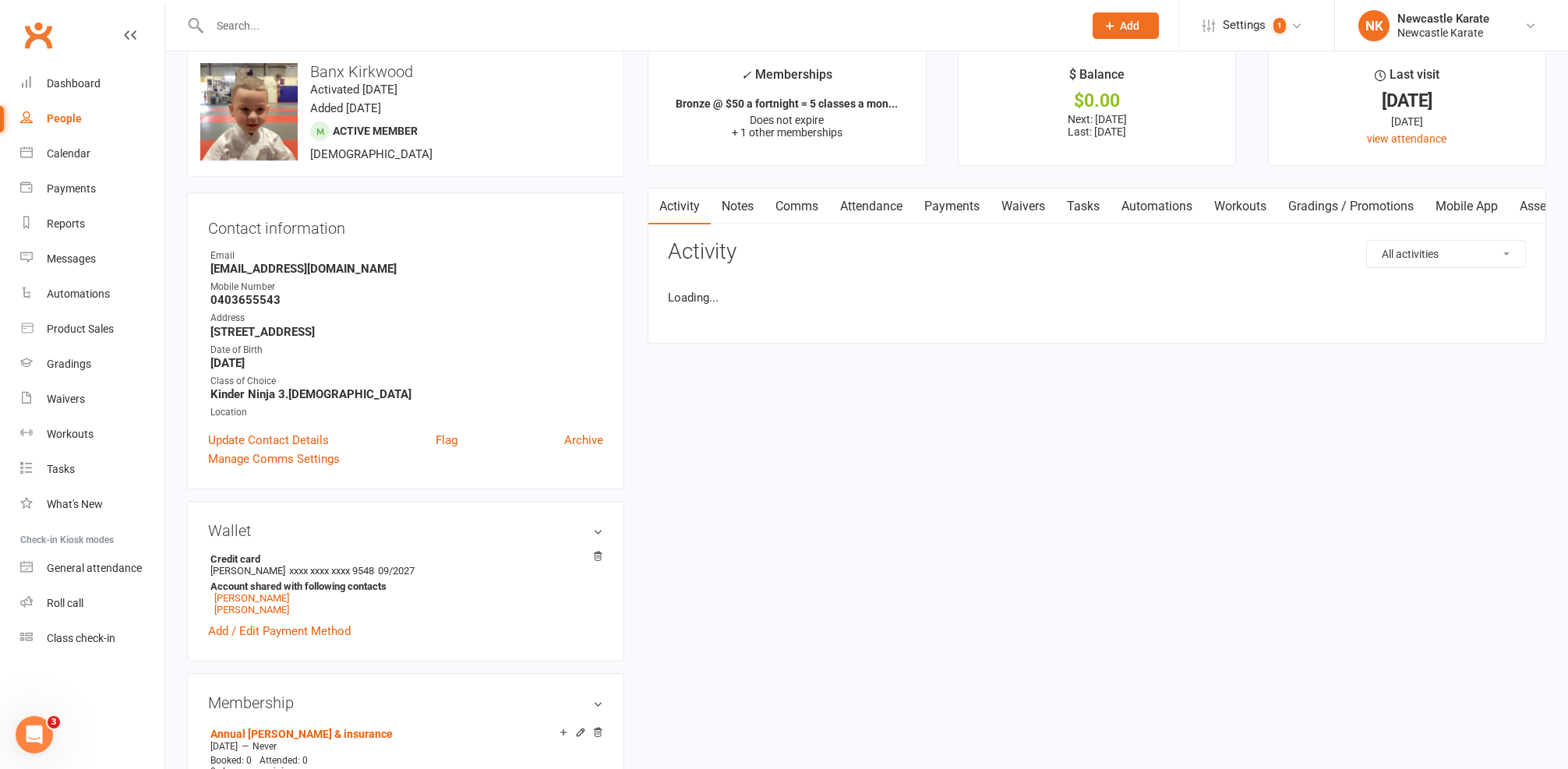
click at [368, 19] on input "text" at bounding box center [638, 26] width 868 height 22
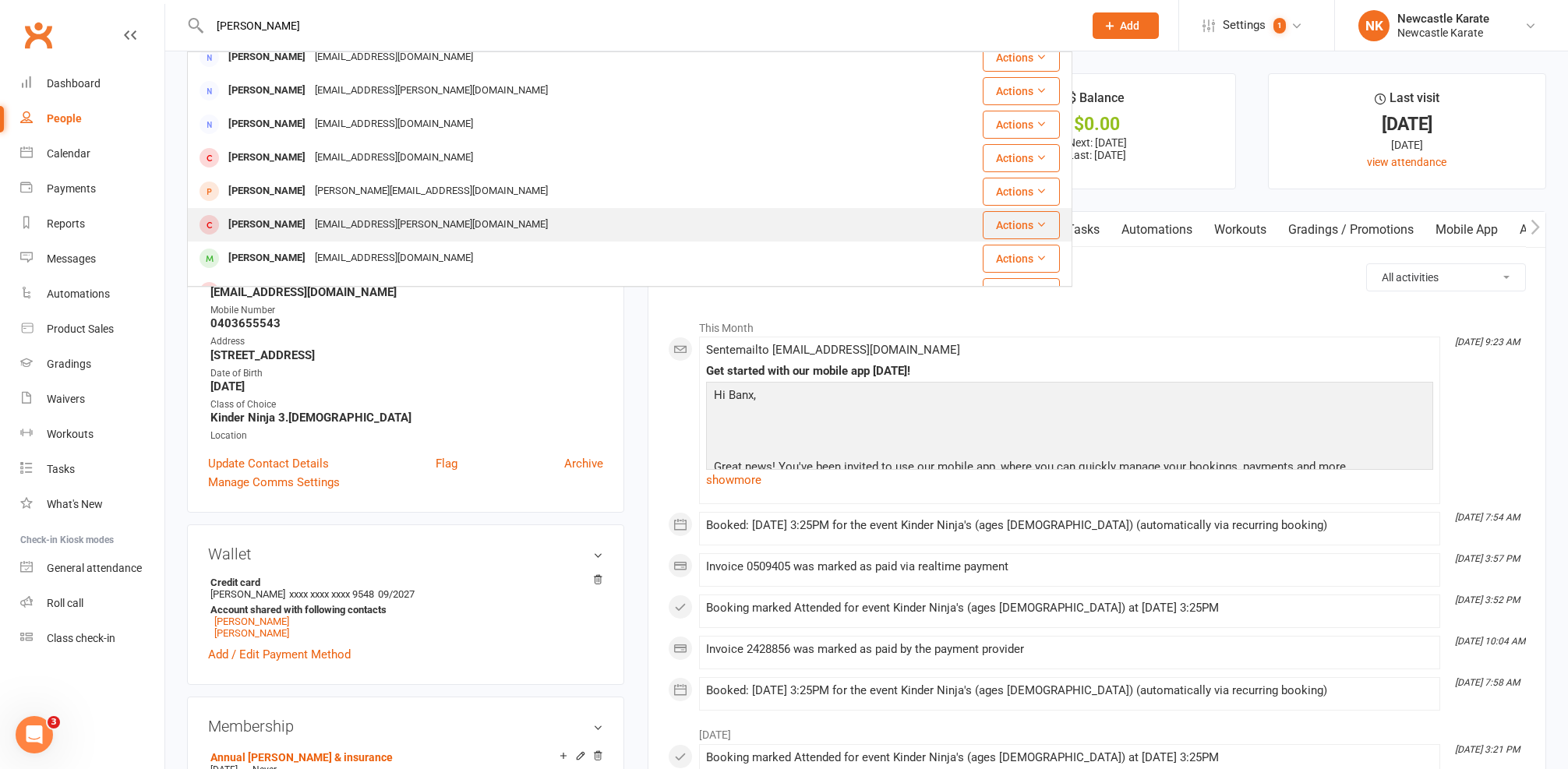
scroll to position [316, 0]
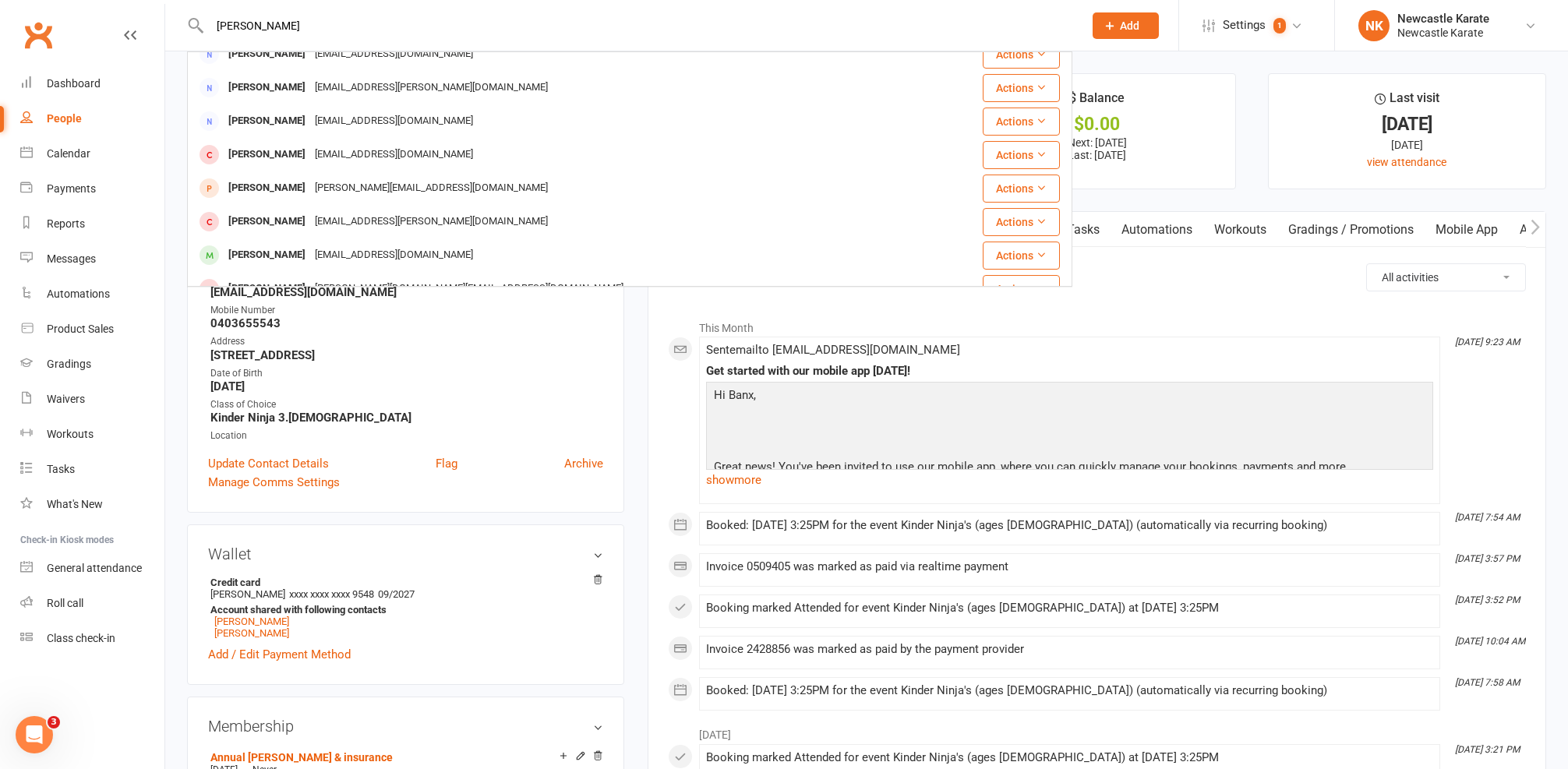
type input "millie"
click at [563, 327] on strong "0403655543" at bounding box center [406, 322] width 393 height 14
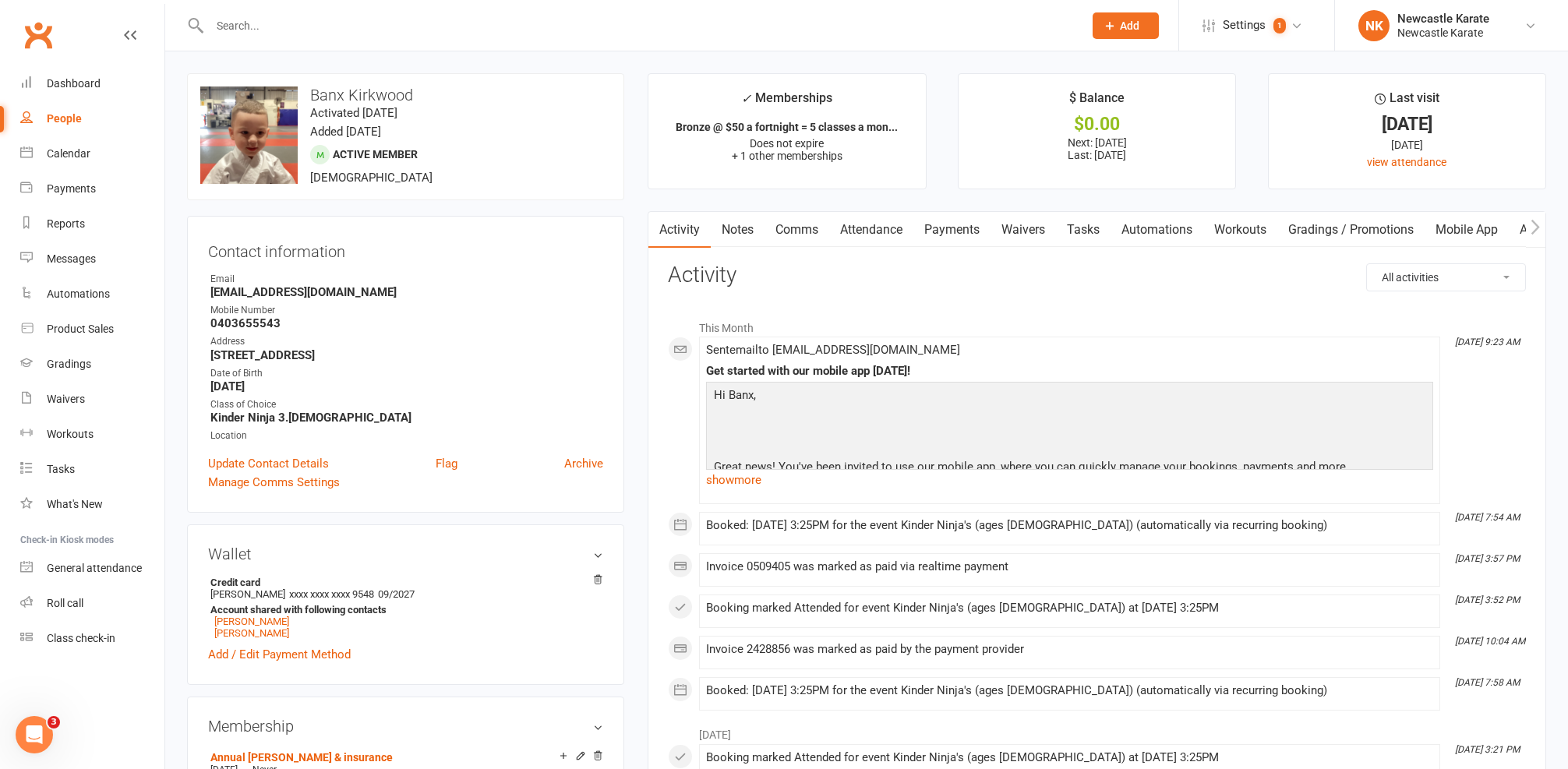
click at [816, 240] on link "Comms" at bounding box center [796, 229] width 65 height 36
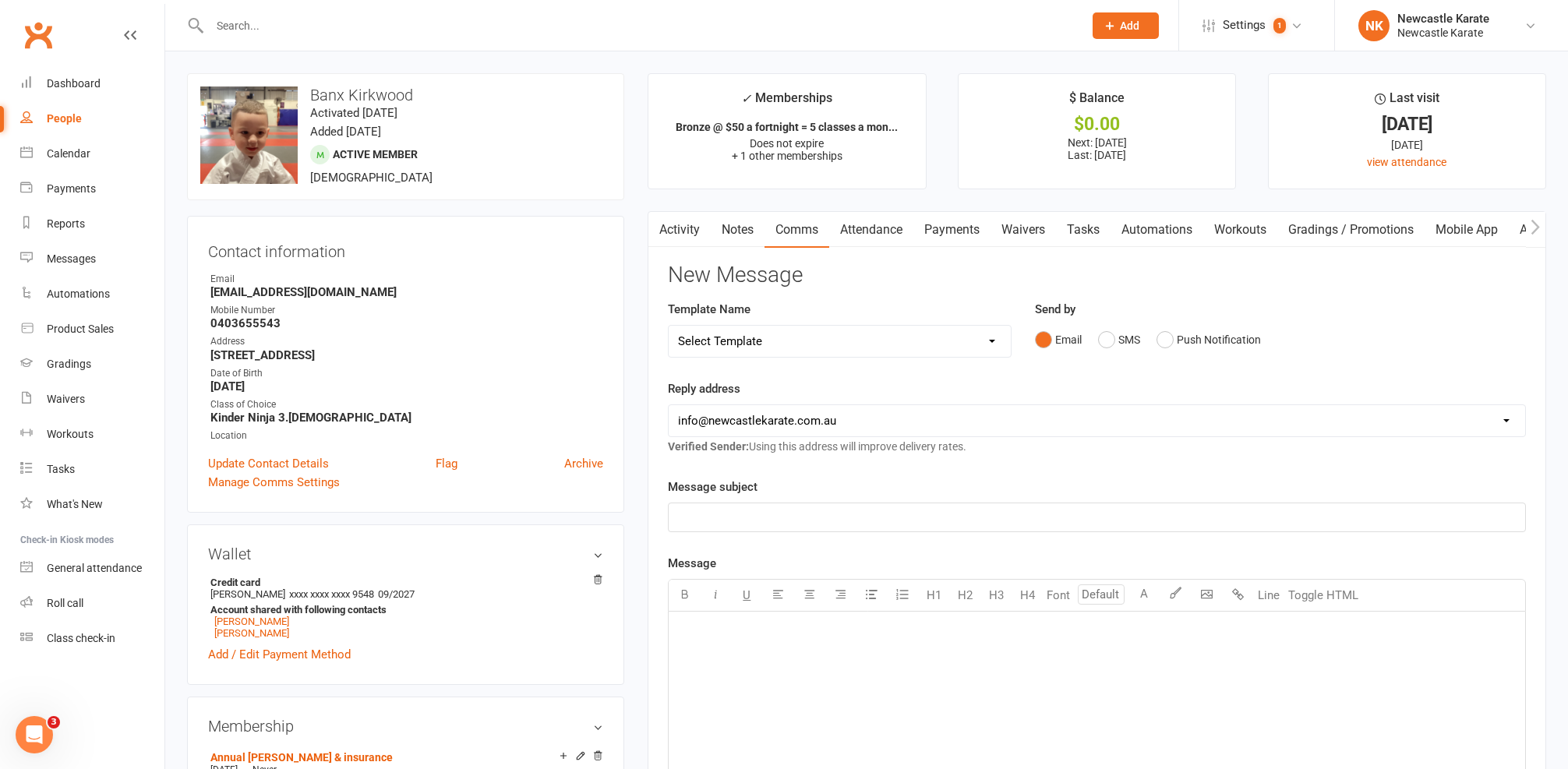
select select "10"
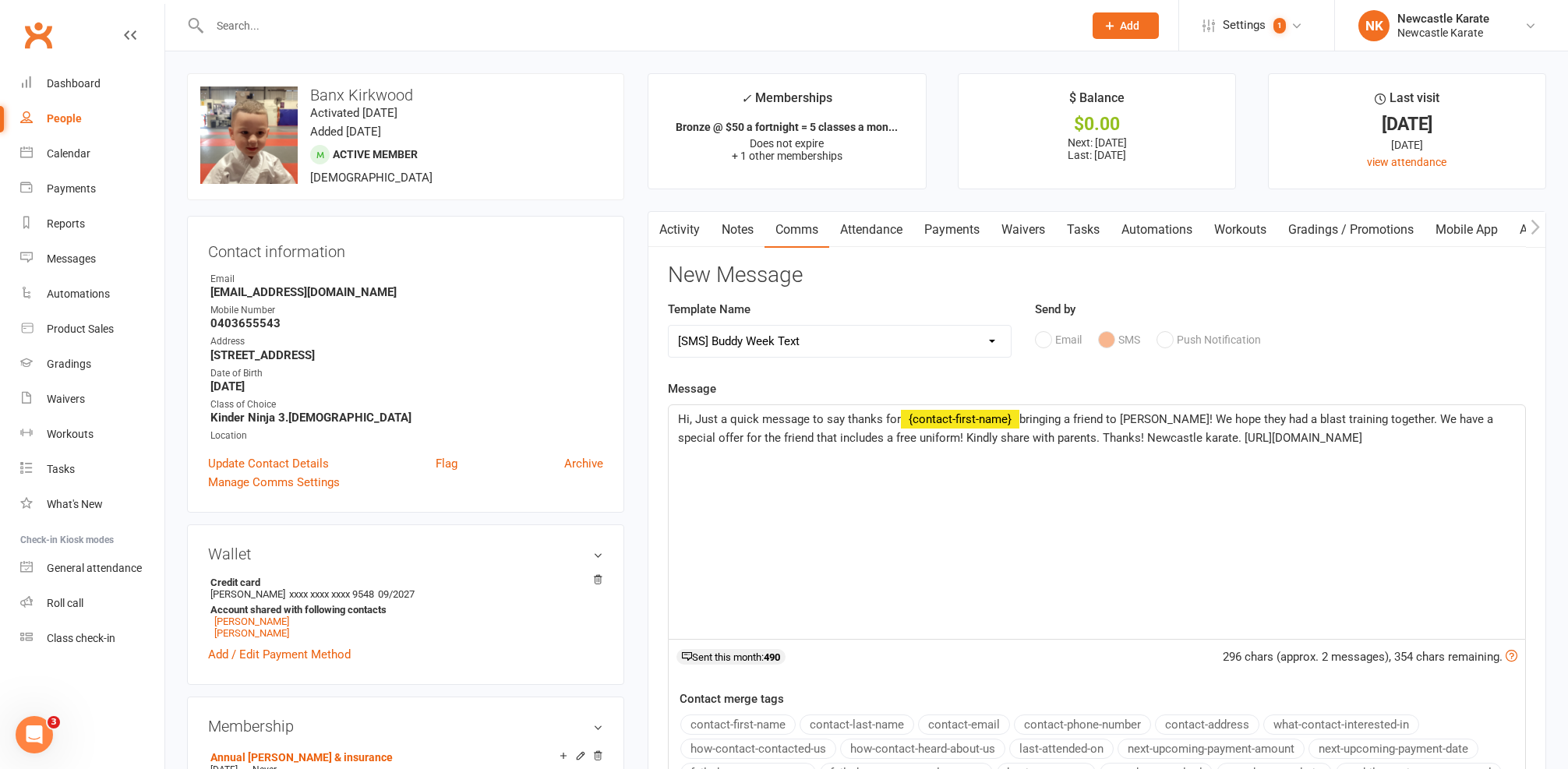
click at [688, 419] on span "Hi, Just a quick message to say thanks for" at bounding box center [789, 418] width 223 height 14
drag, startPoint x: 925, startPoint y: 417, endPoint x: 1105, endPoint y: 416, distance: 180.0
click at [1105, 416] on p "Hi Kirra, Just a quick message to say thanks for ﻿ {contact-first-name} bringin…" at bounding box center [1096, 428] width 837 height 37
click at [1105, 416] on span "bringing a friend to Buddy Week! We hope they had a blast training together. We…" at bounding box center [1080, 428] width 805 height 33
drag, startPoint x: 764, startPoint y: 437, endPoint x: 811, endPoint y: 438, distance: 47.0
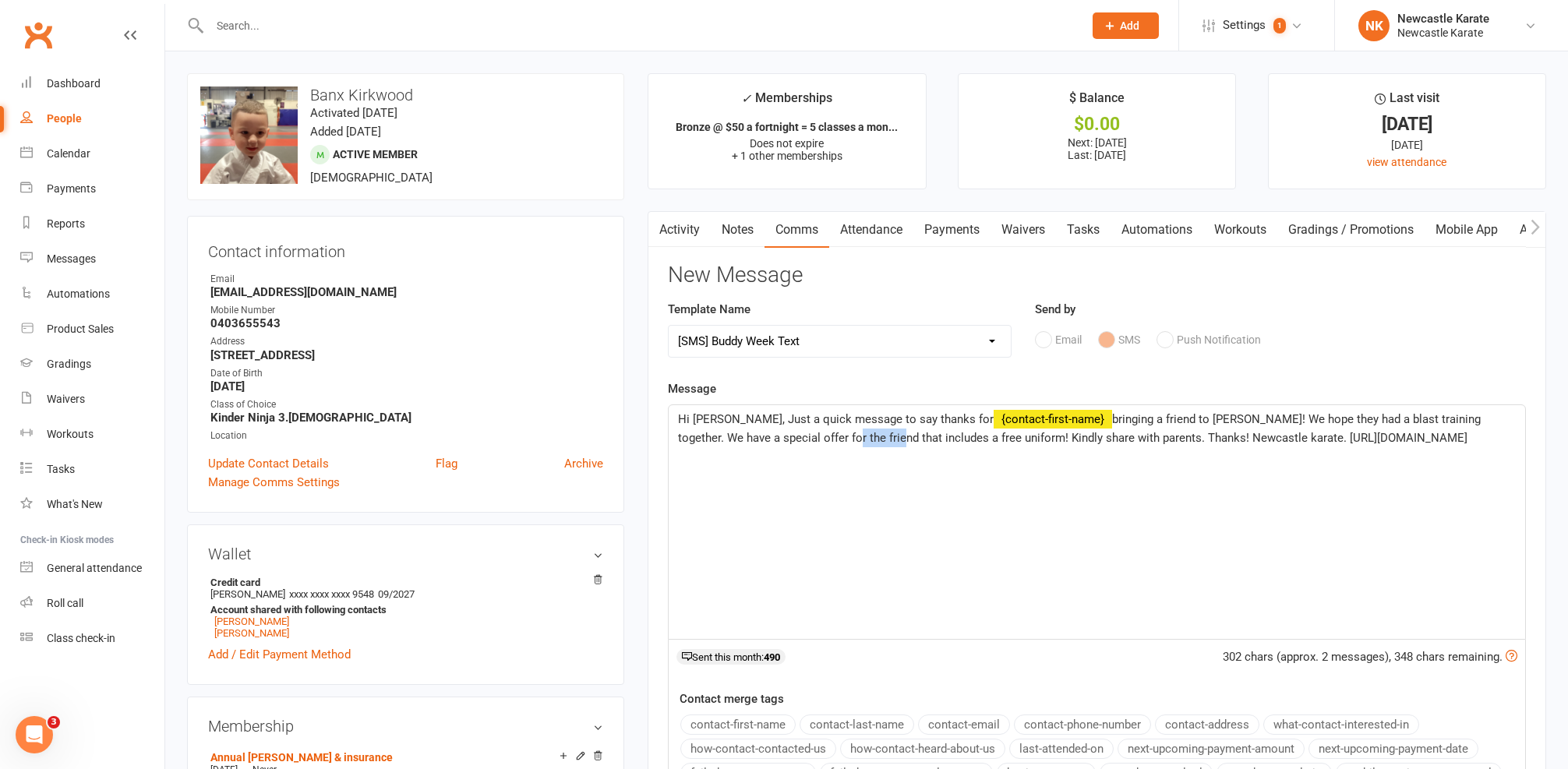
click at [811, 438] on span "bringing a friend to Buddy Week! We hope they had a blast training together. We…" at bounding box center [1080, 428] width 805 height 33
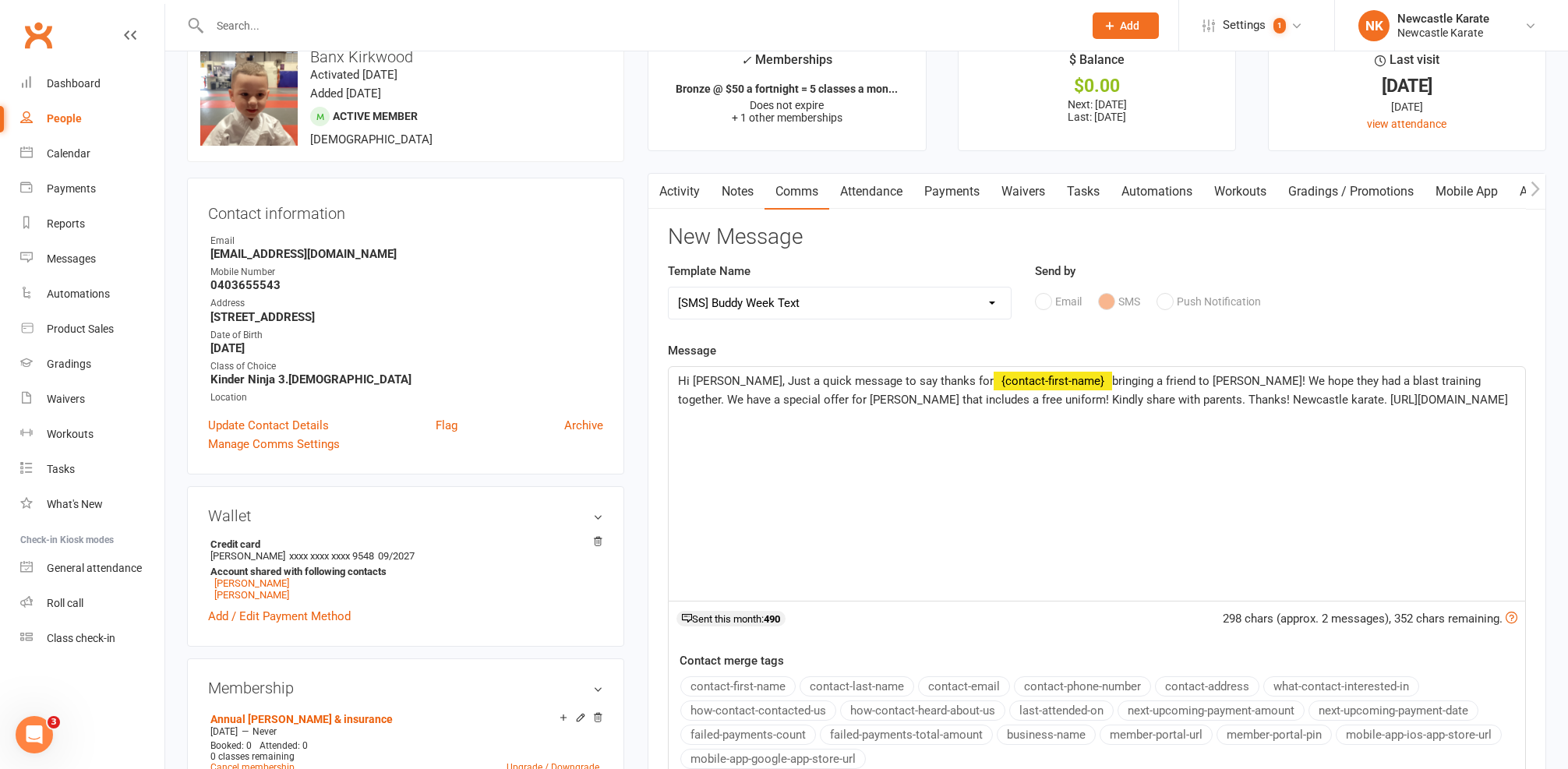
scroll to position [322, 0]
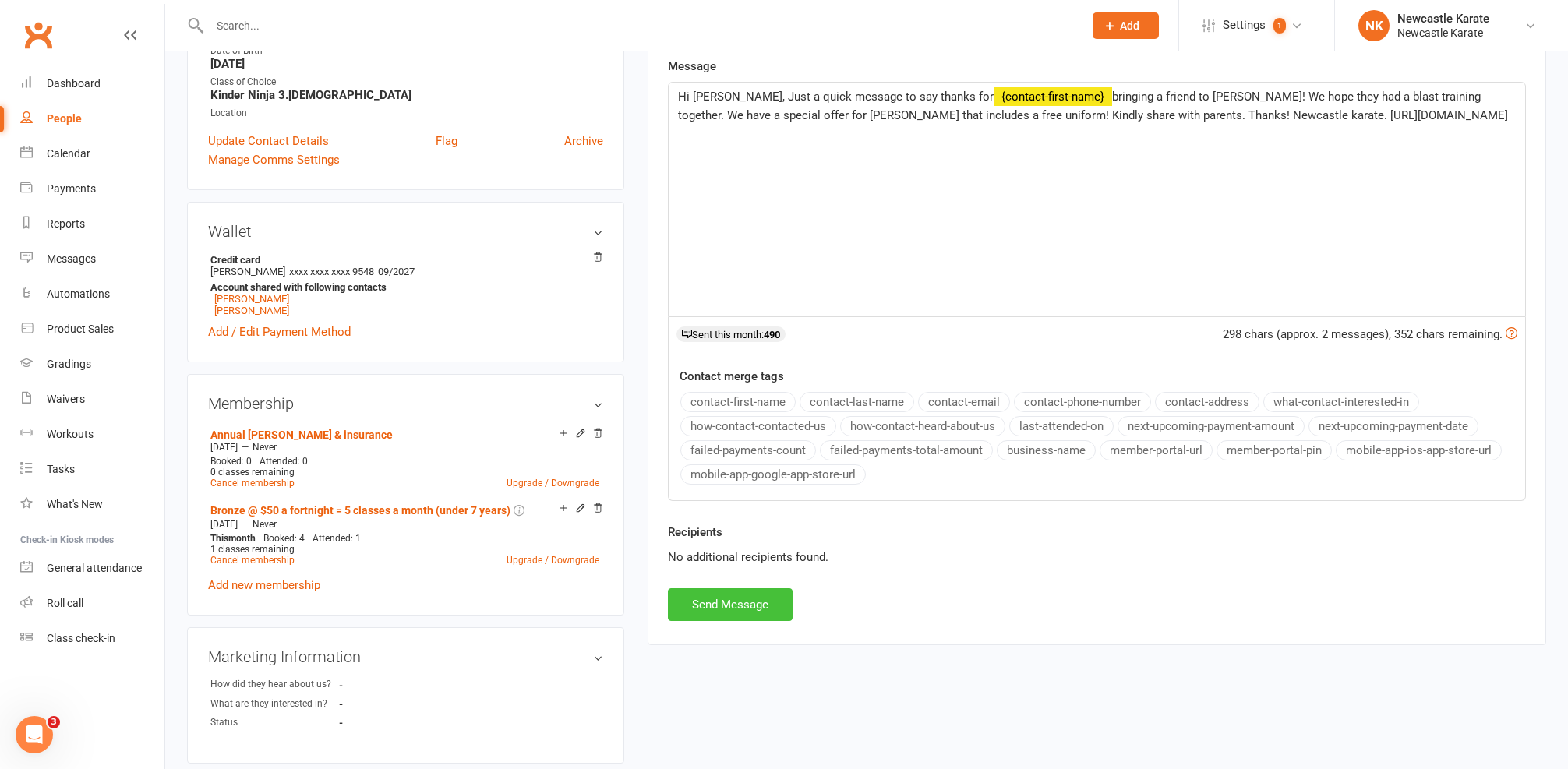
click at [748, 611] on button "Send Message" at bounding box center [730, 605] width 125 height 33
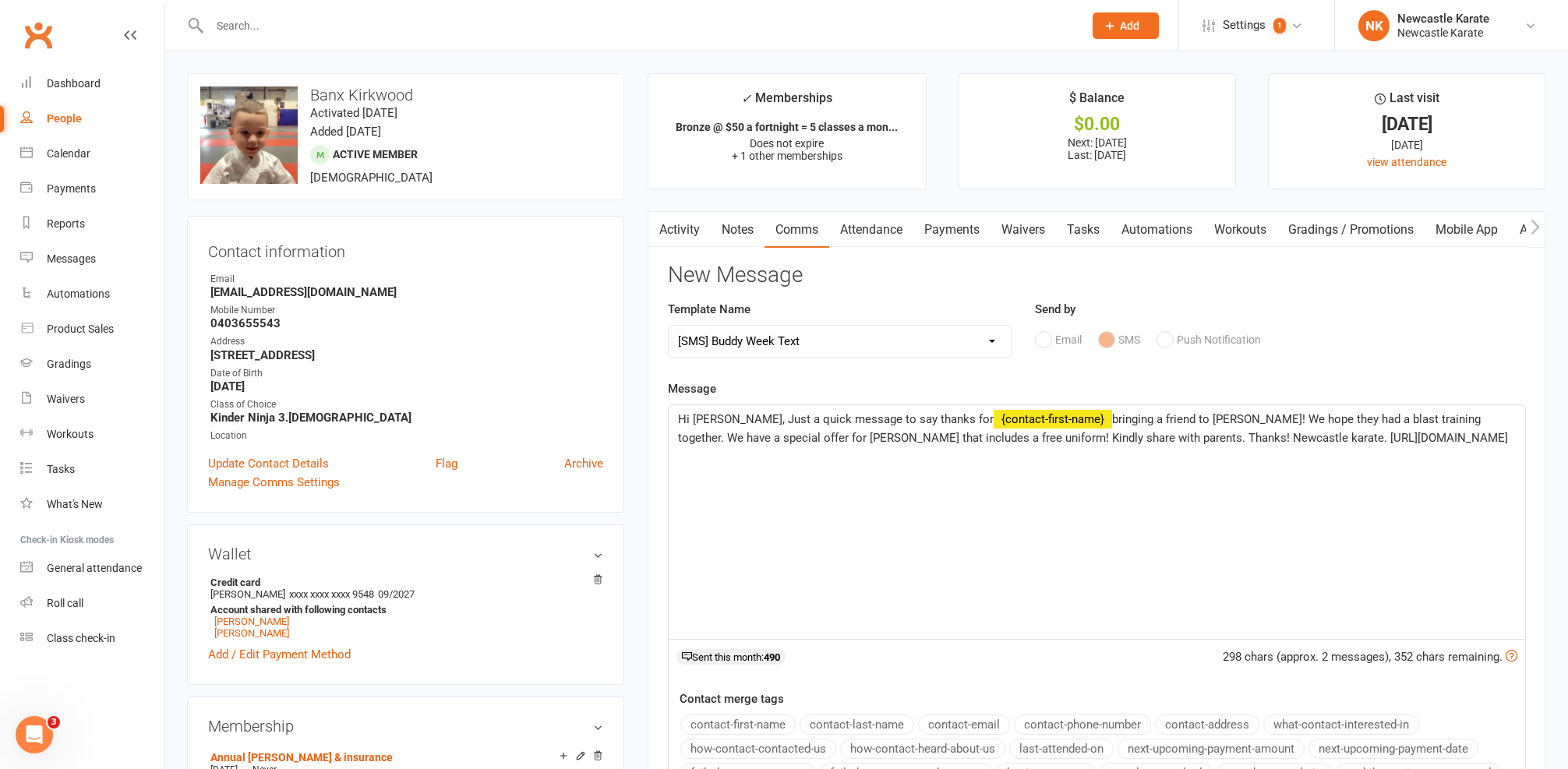
select select
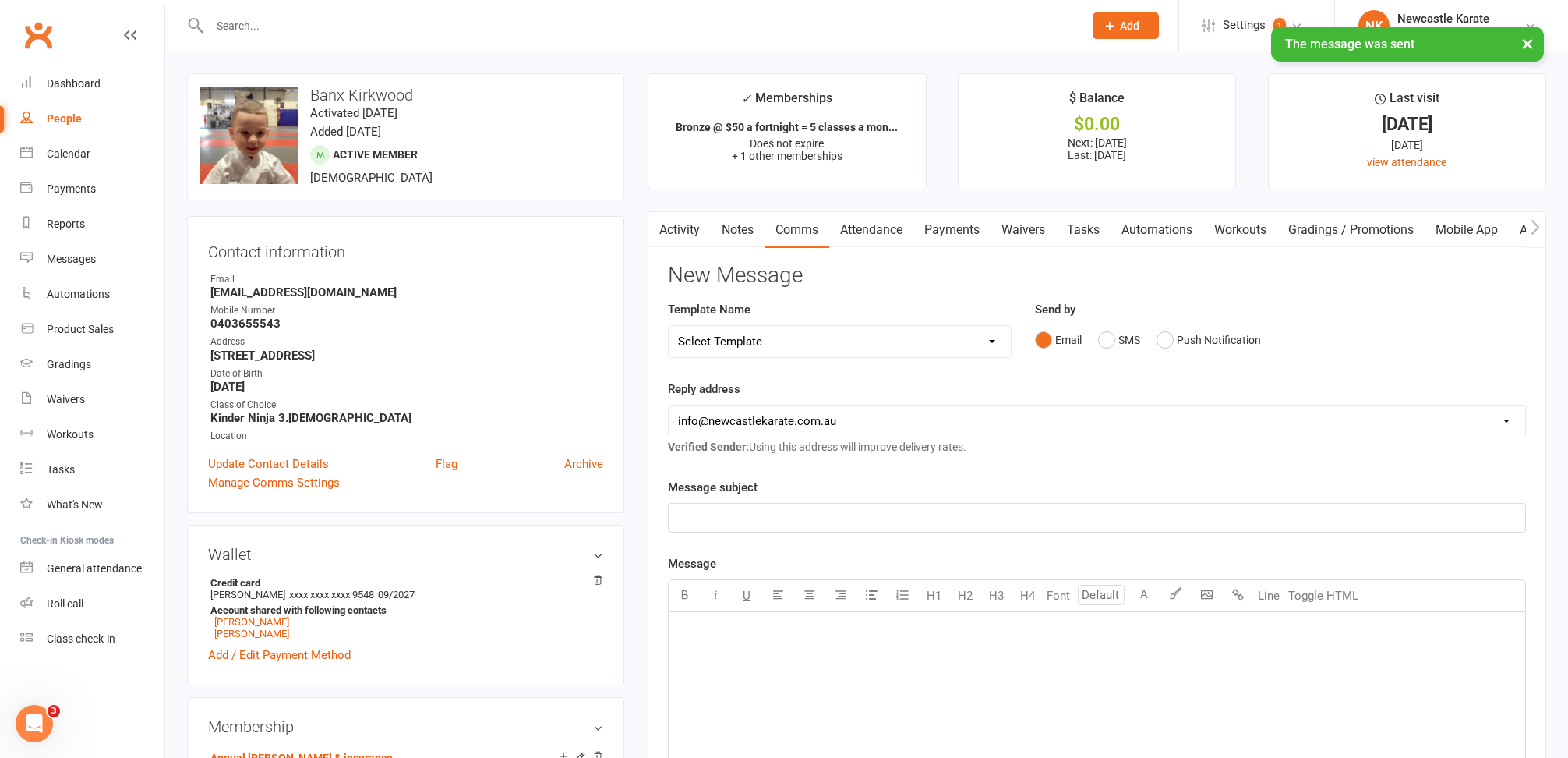
click at [678, 236] on link "Activity" at bounding box center [679, 229] width 62 height 36
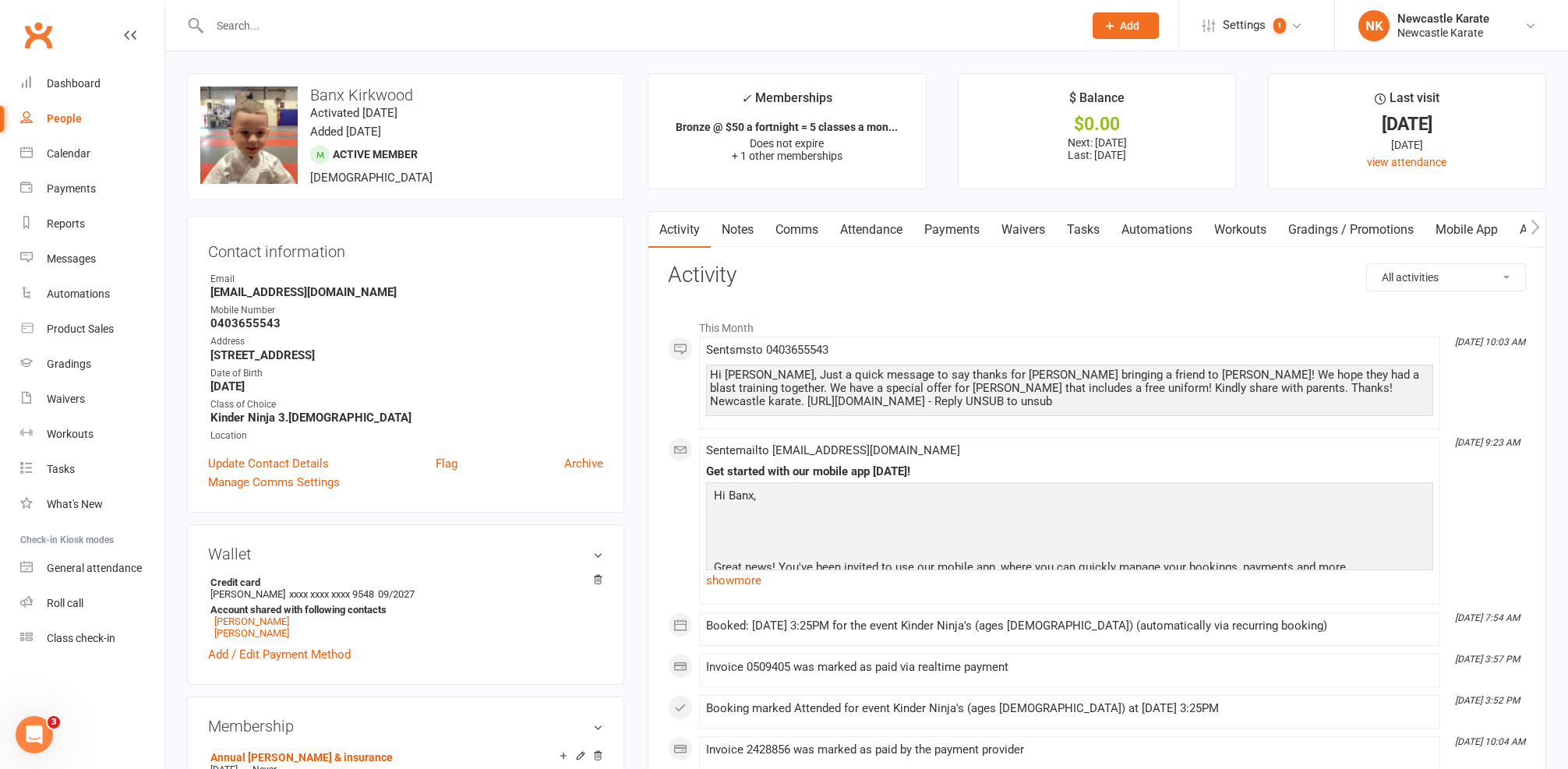
click at [284, 24] on input "text" at bounding box center [638, 26] width 868 height 22
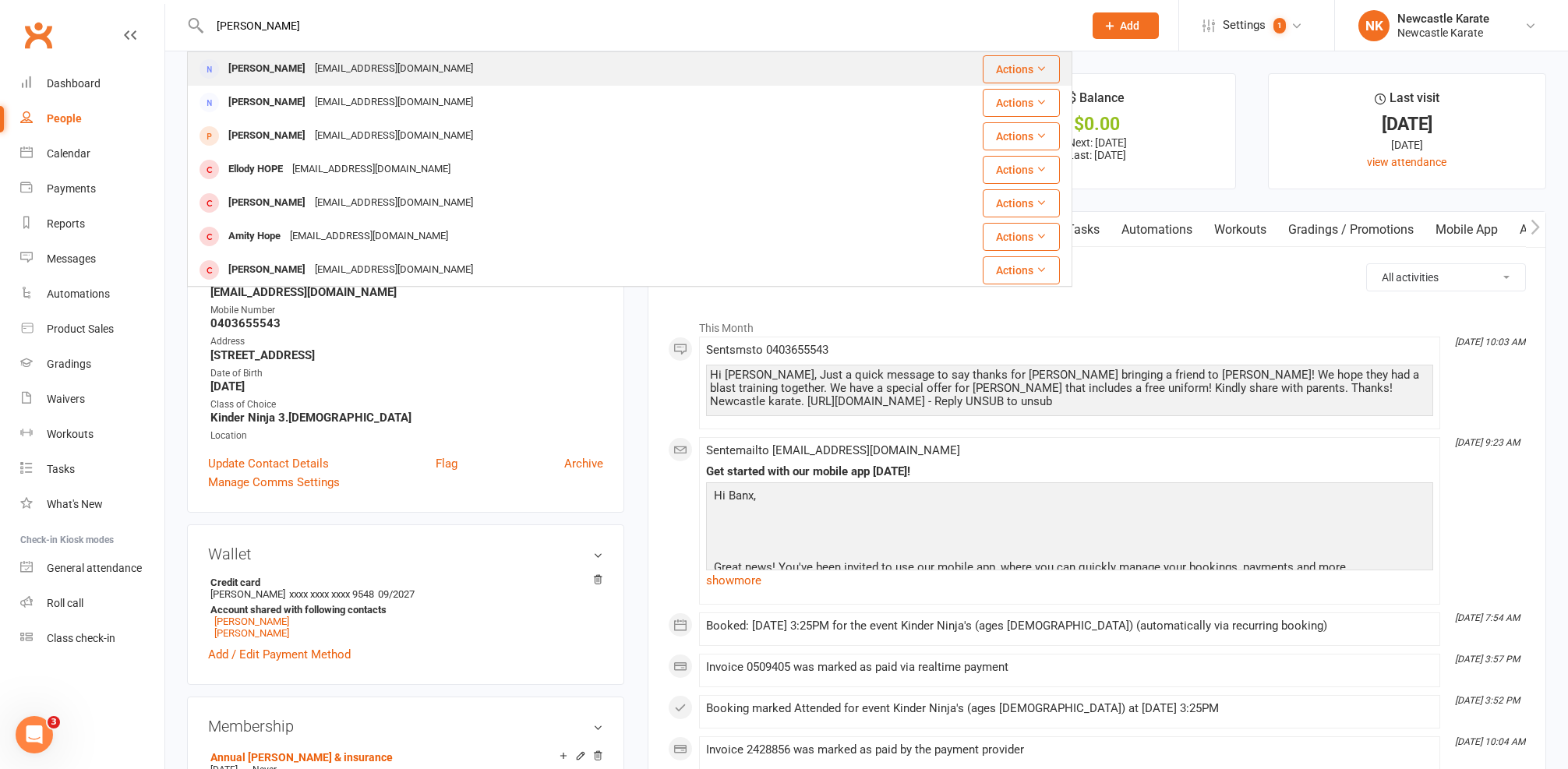
type input "ellis"
click at [340, 60] on div "ELLIS_HOPE@OUTLOOK.COM" at bounding box center [394, 68] width 167 height 23
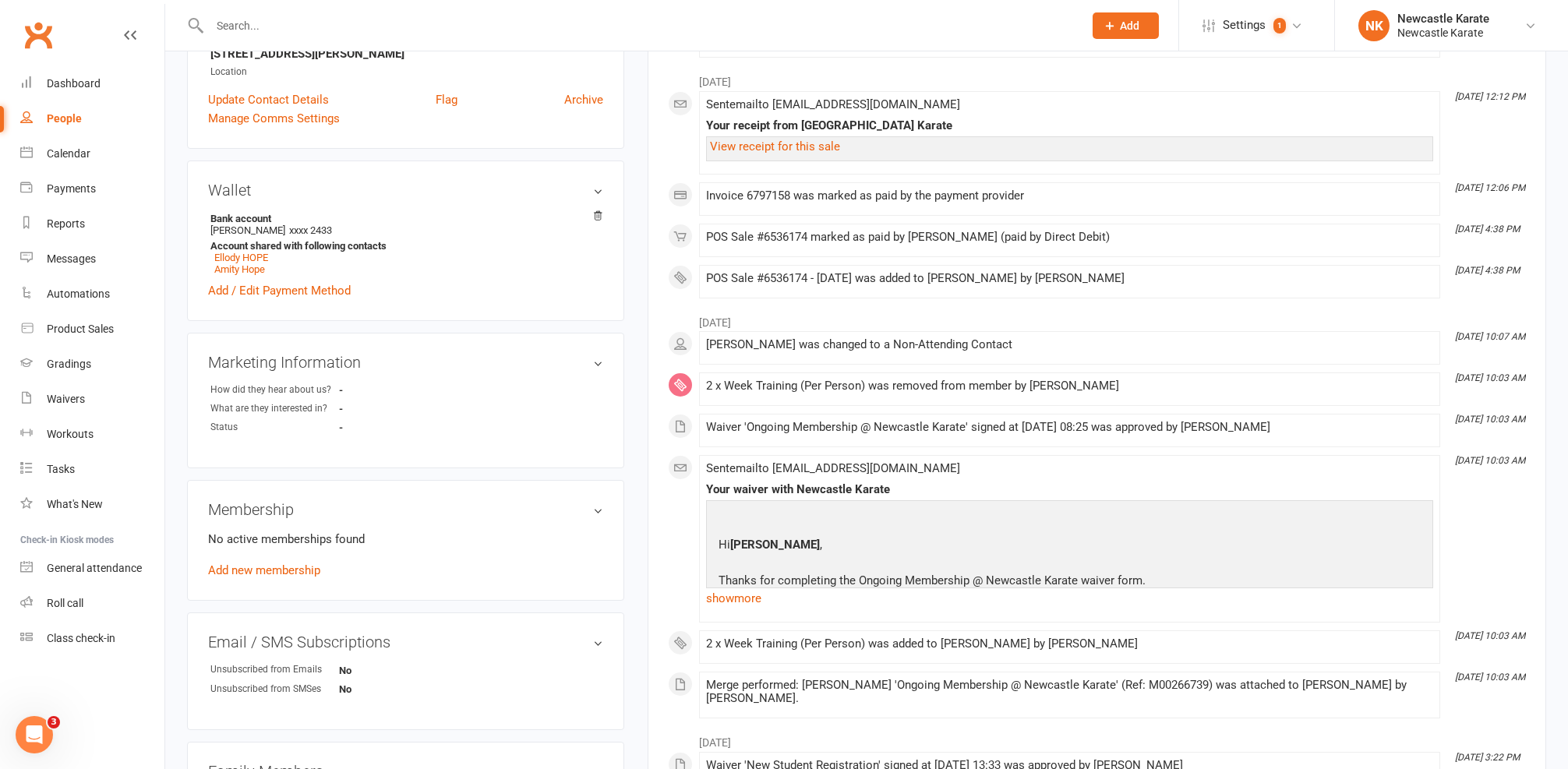
scroll to position [398, 0]
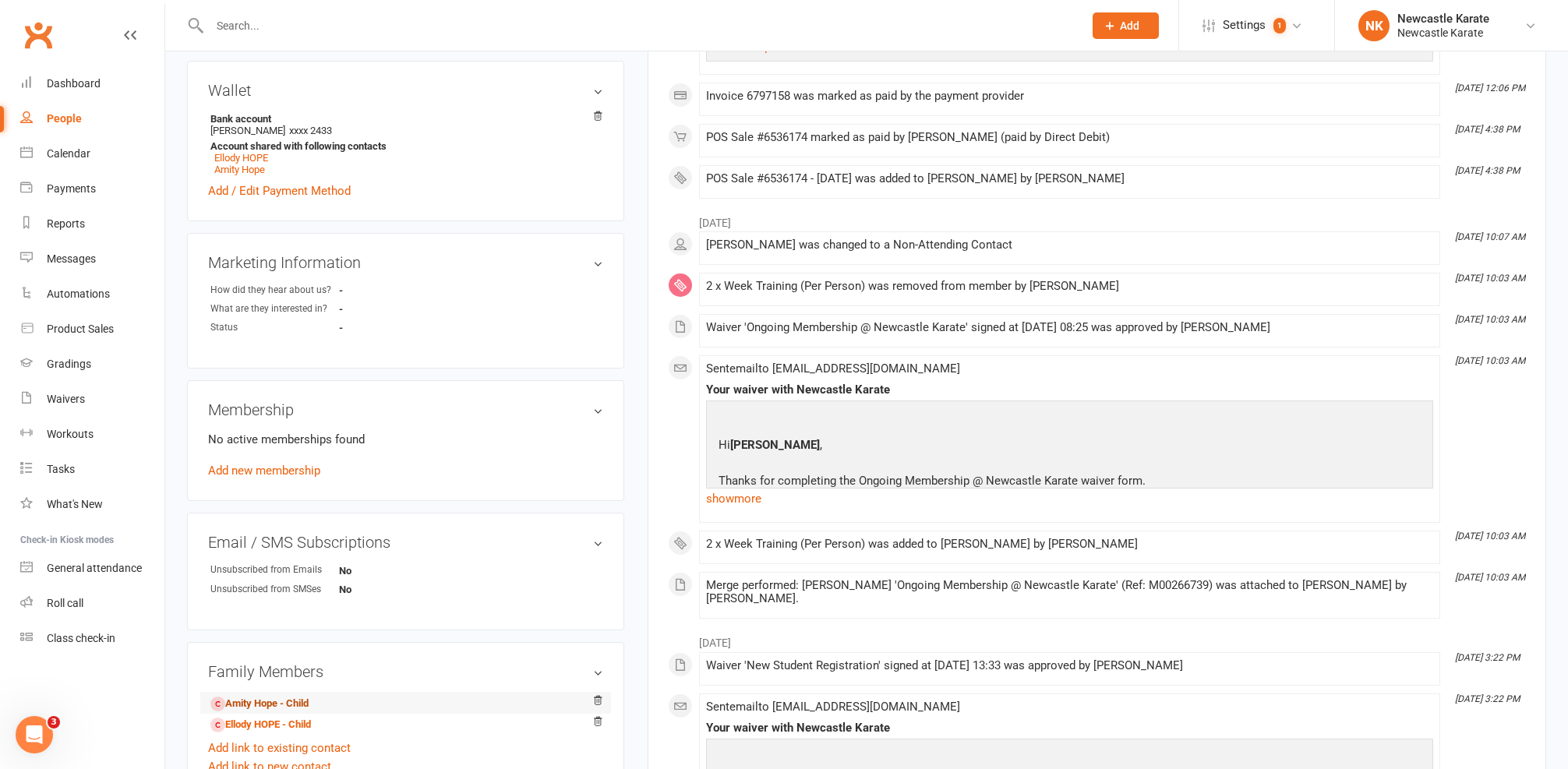
click at [256, 706] on link "Amity Hope - Child" at bounding box center [259, 704] width 99 height 16
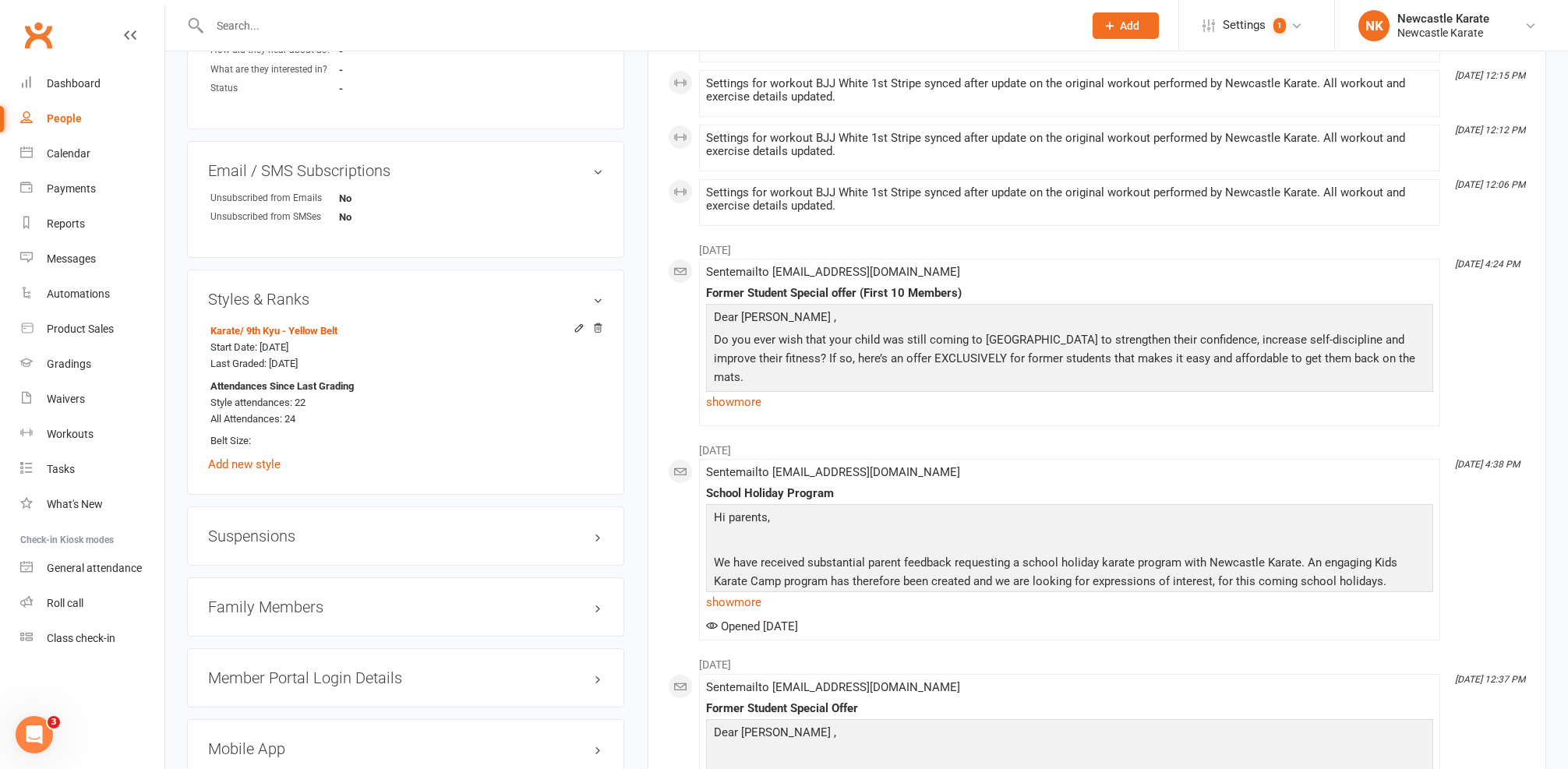
scroll to position [887, 0]
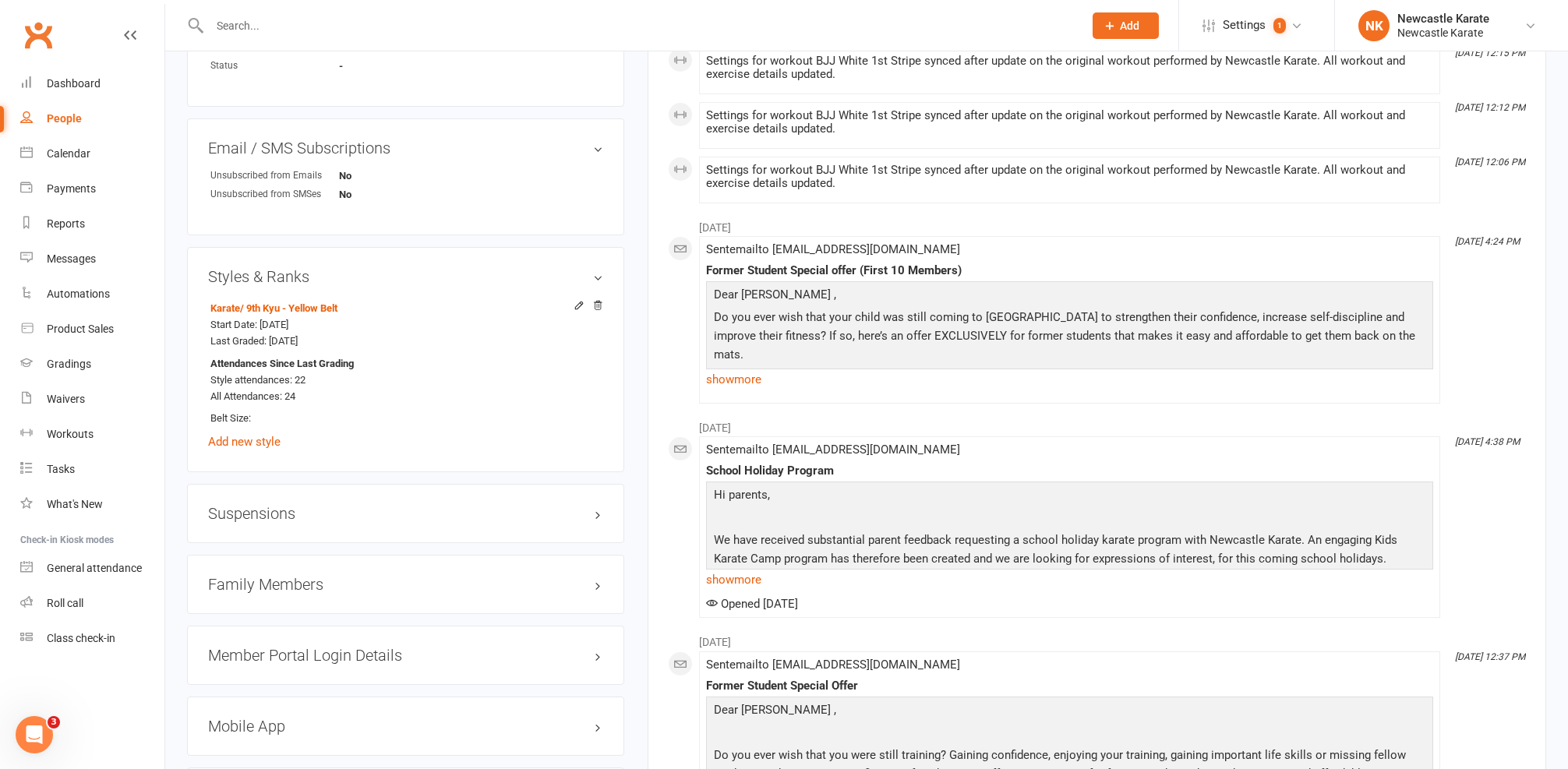
click at [268, 585] on h3 "Family Members" at bounding box center [405, 585] width 395 height 17
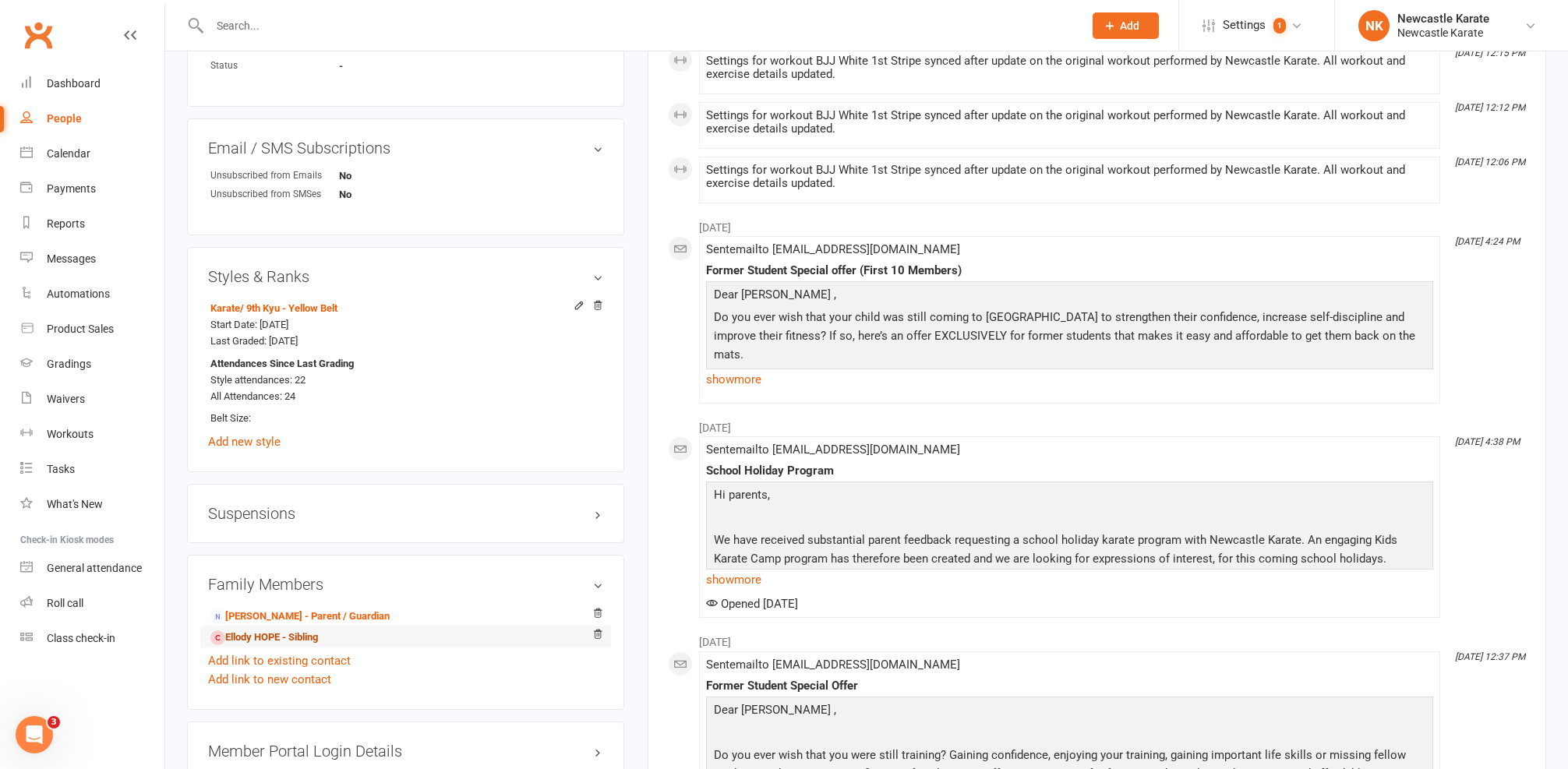
click at [242, 646] on link "Ellody HOPE - Sibling" at bounding box center [264, 638] width 108 height 16
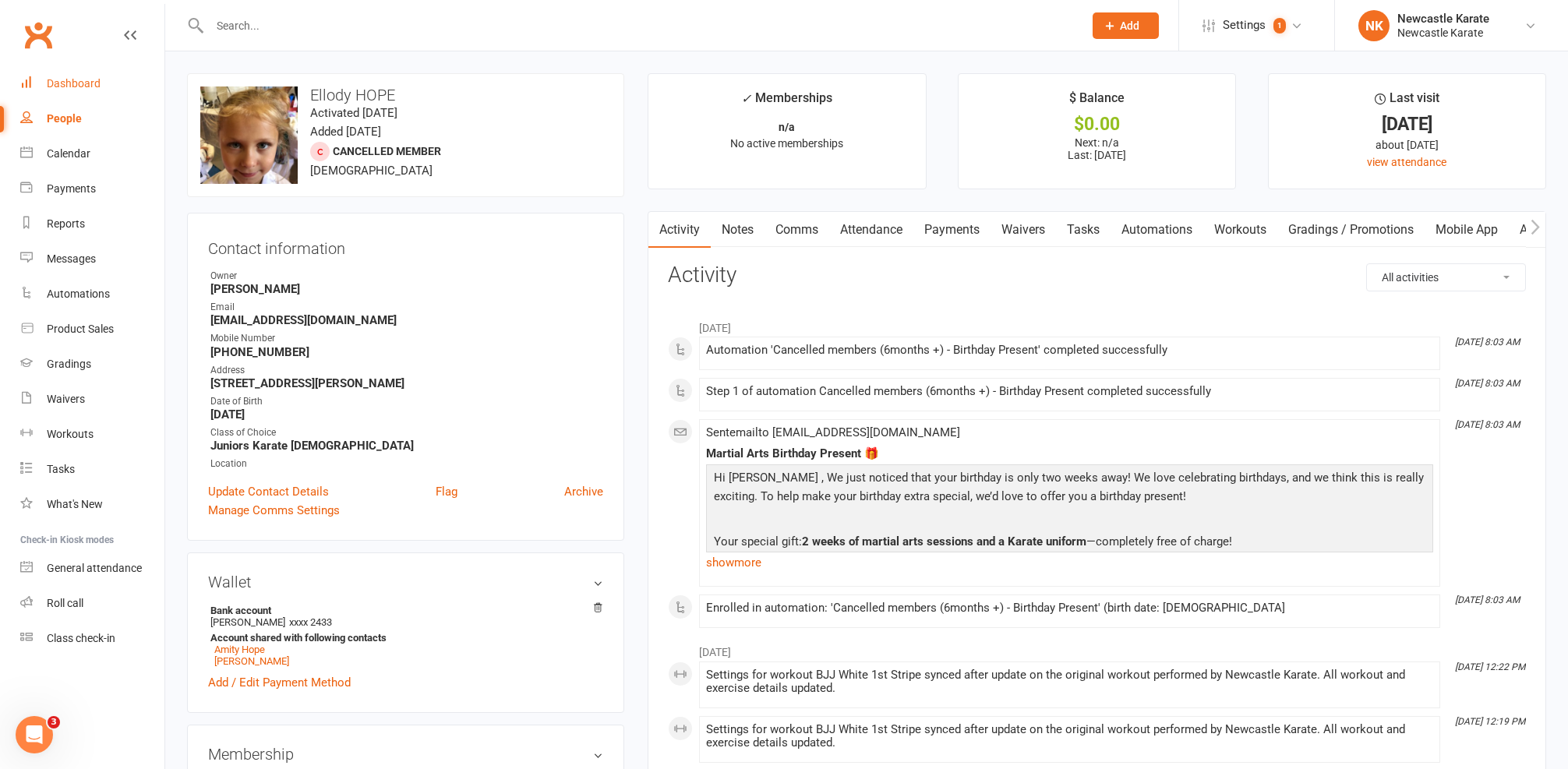
click at [84, 78] on div "Dashboard" at bounding box center [73, 83] width 54 height 13
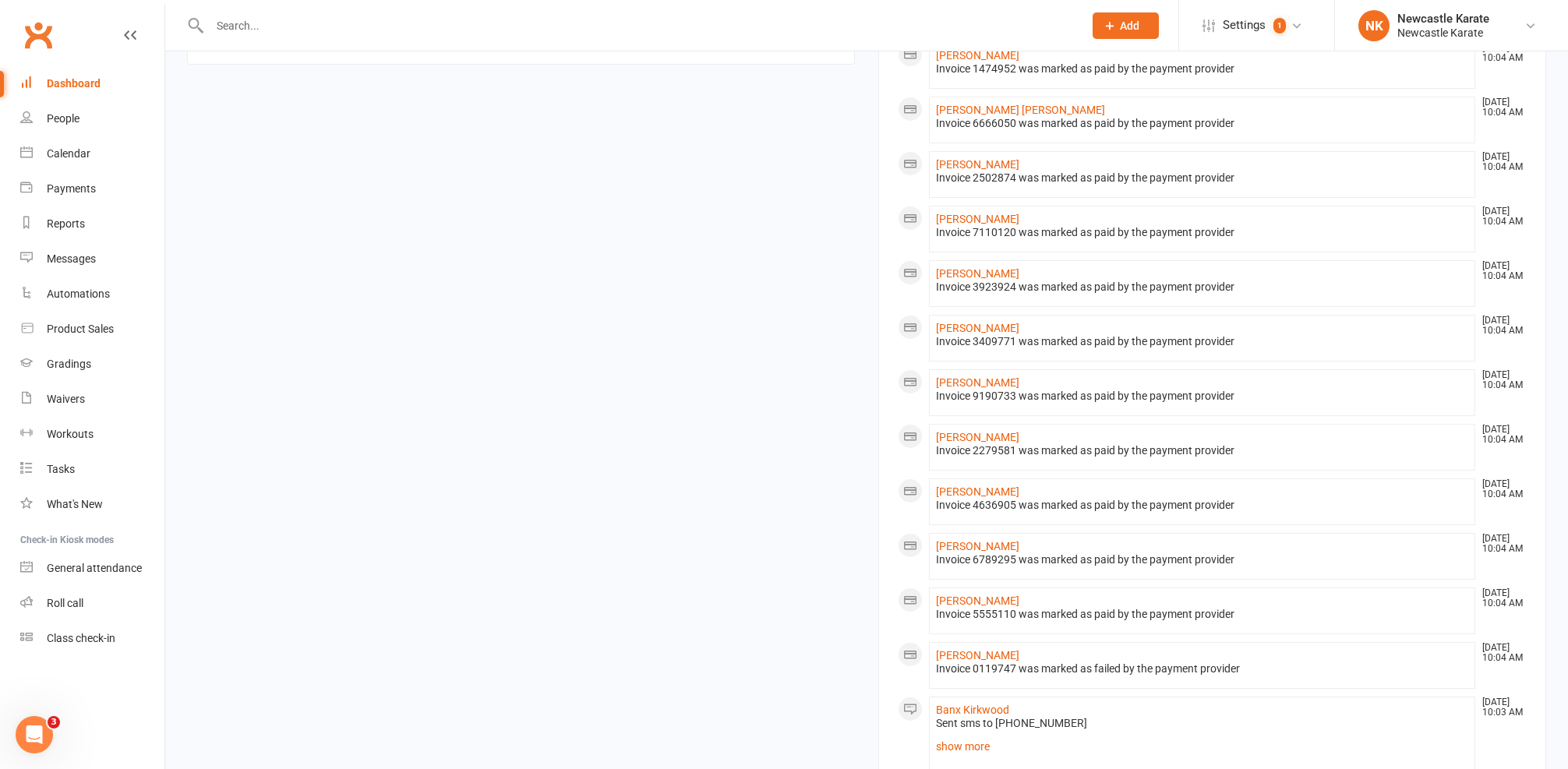
scroll to position [931, 0]
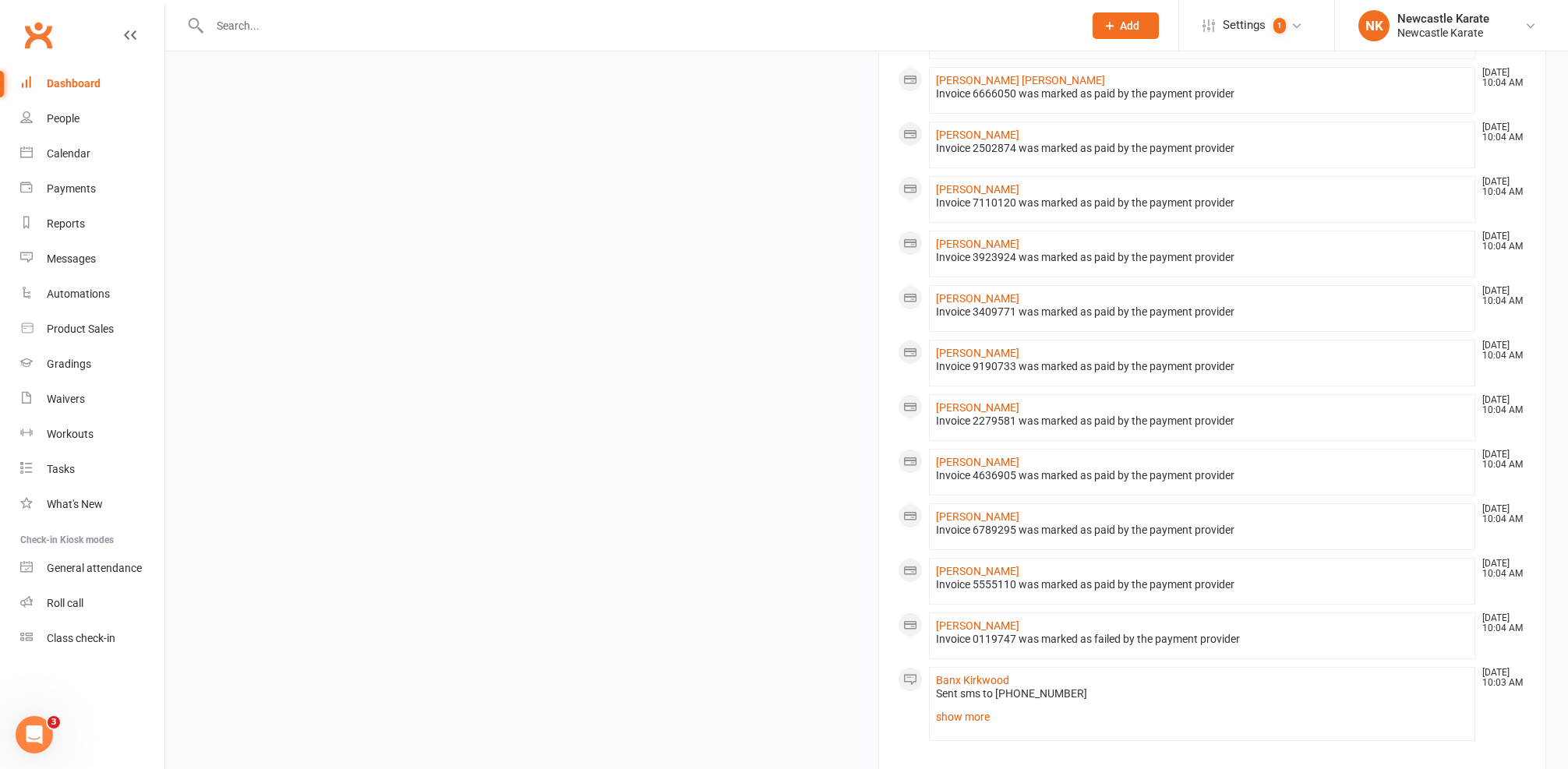
click at [244, 22] on input "text" at bounding box center [638, 26] width 868 height 22
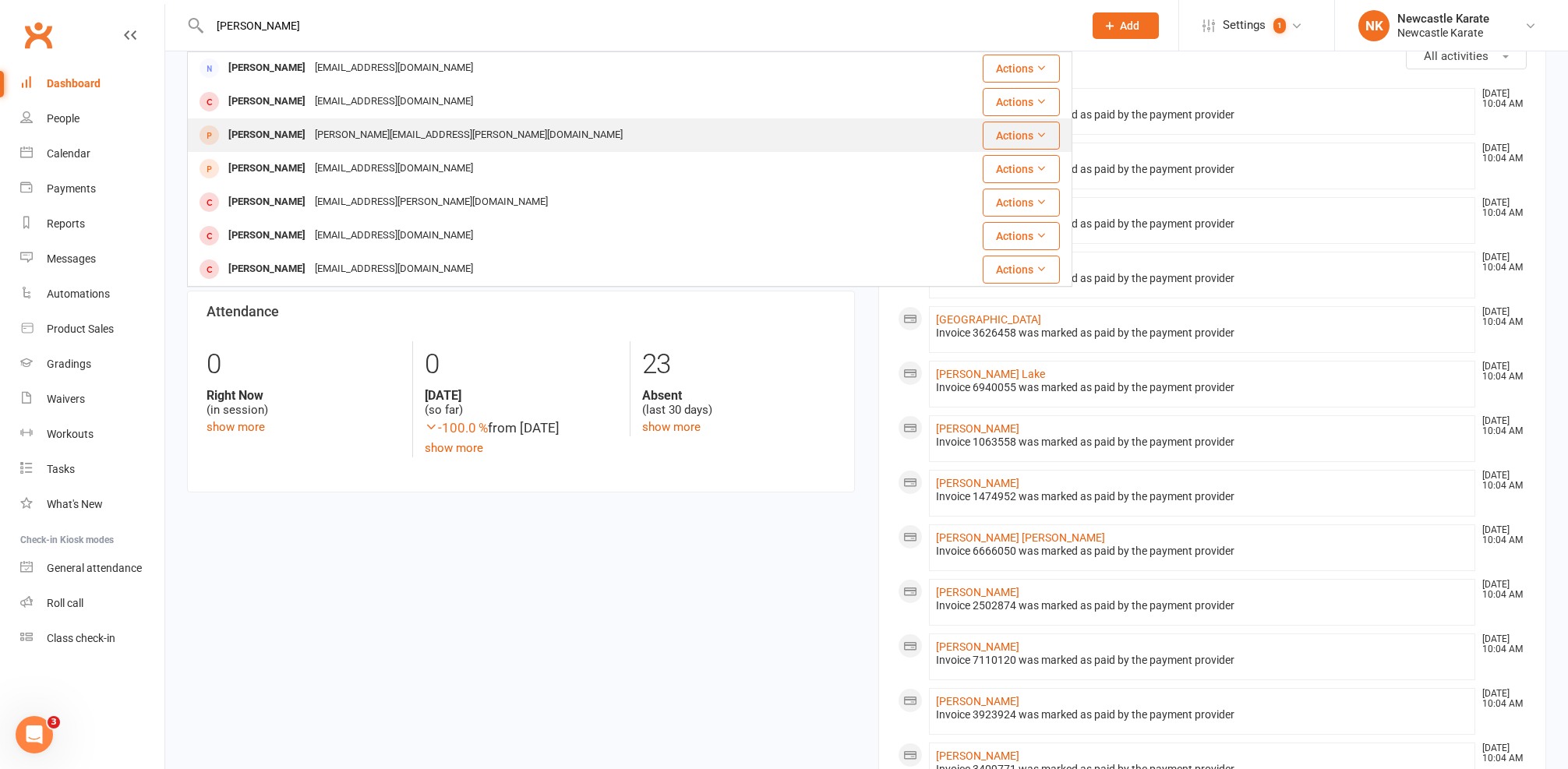
scroll to position [807, 0]
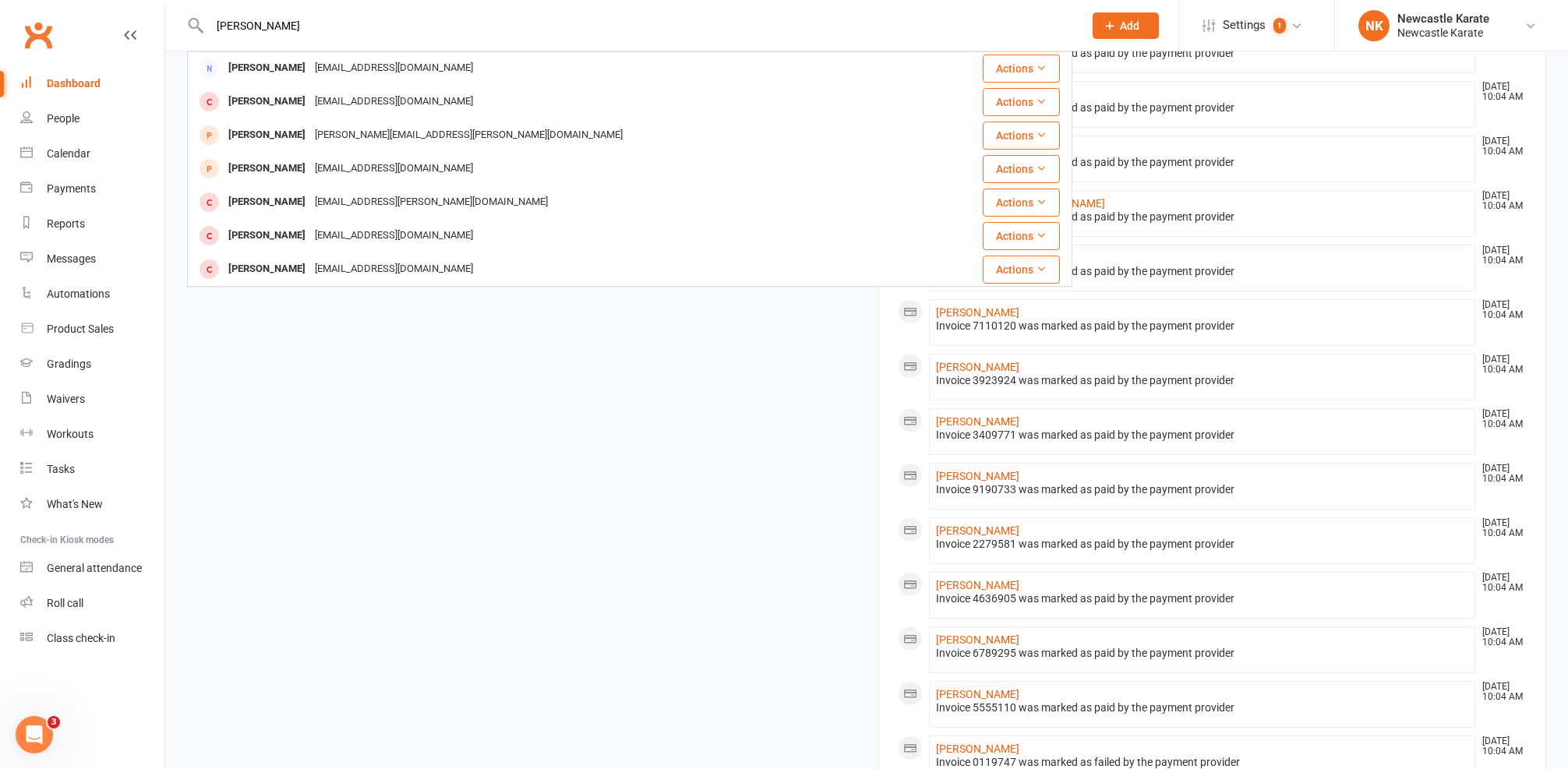
type input "ellis"
click at [214, 381] on div "Members show more 13.4% Last 30 Days Active / Suspended Members Mar Apr May Jun…" at bounding box center [867, 311] width 1383 height 1231
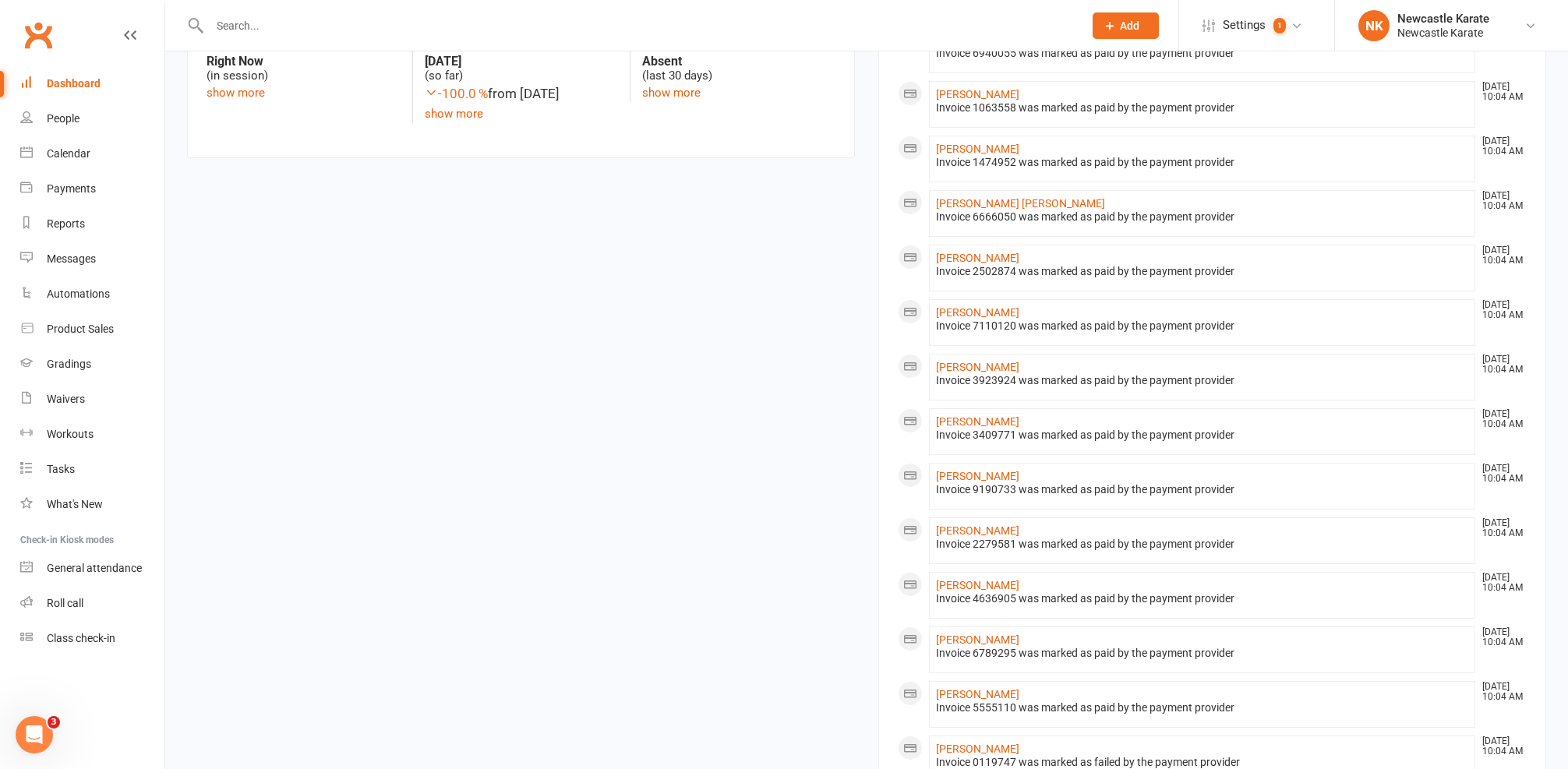
click at [291, 45] on div at bounding box center [629, 25] width 885 height 50
click at [273, 19] on input "text" at bounding box center [638, 26] width 868 height 22
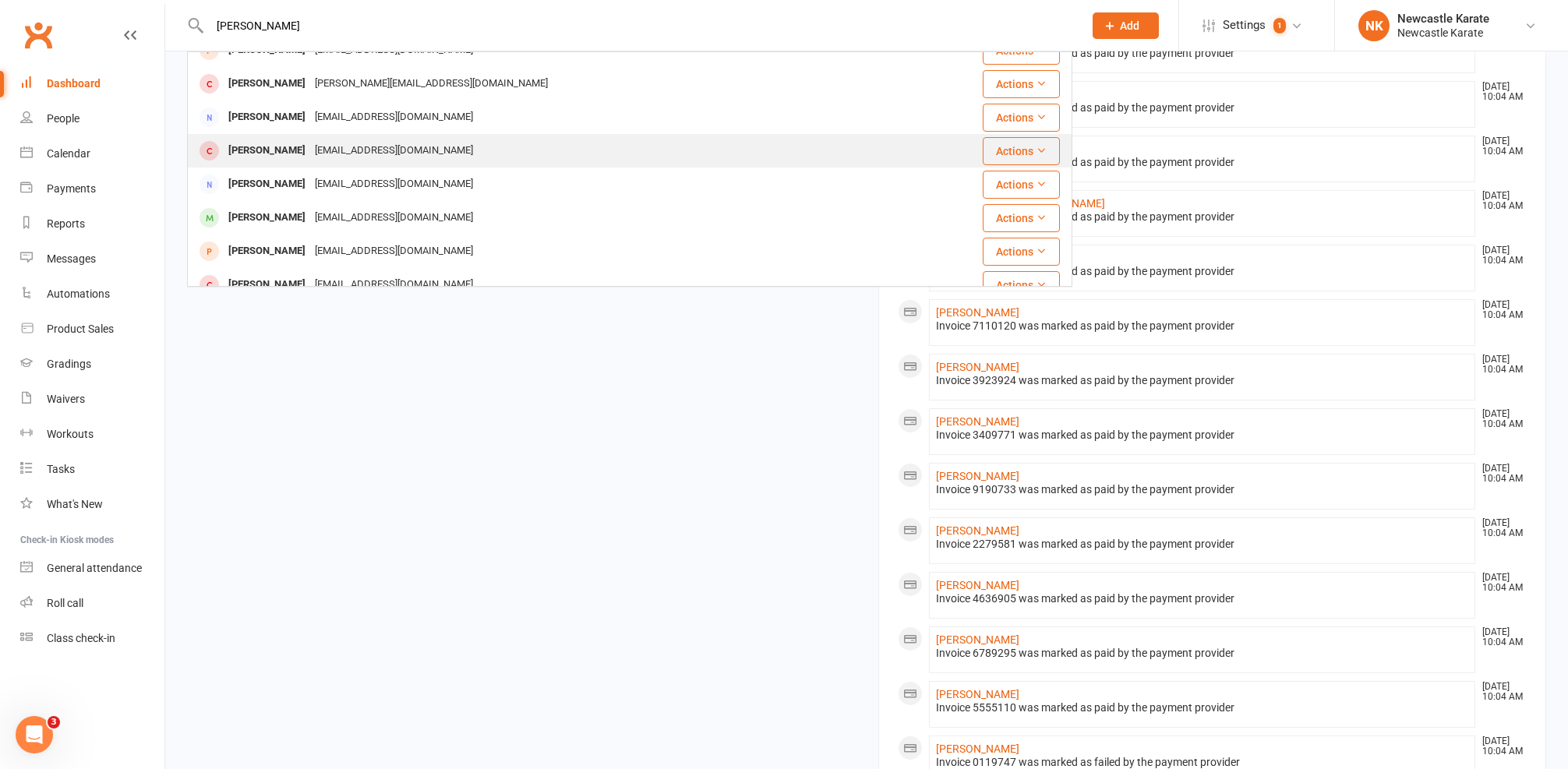
scroll to position [149, 0]
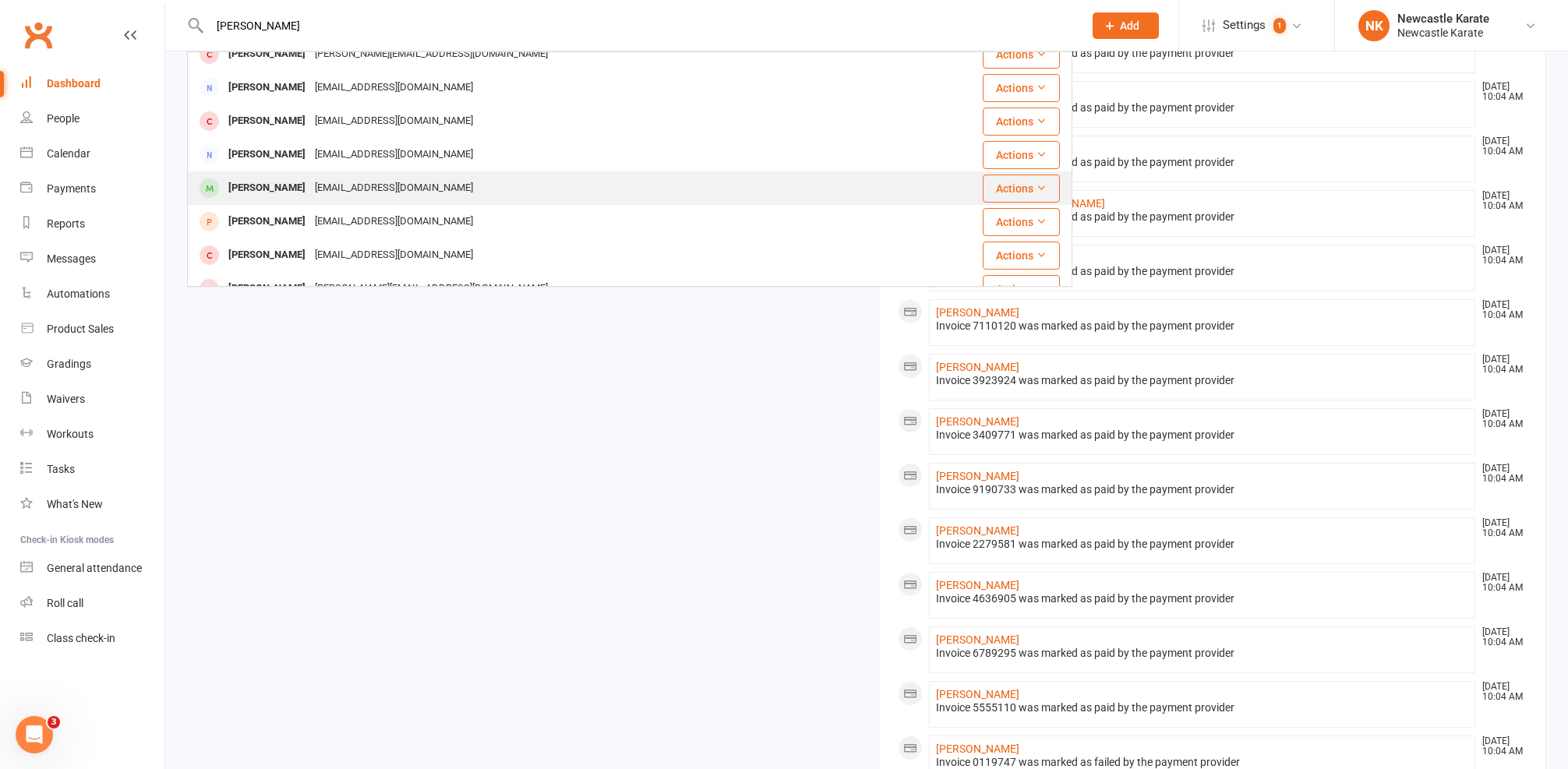
type input "Douglas"
click at [405, 191] on div "shell_91_@hotmail.com" at bounding box center [394, 188] width 167 height 23
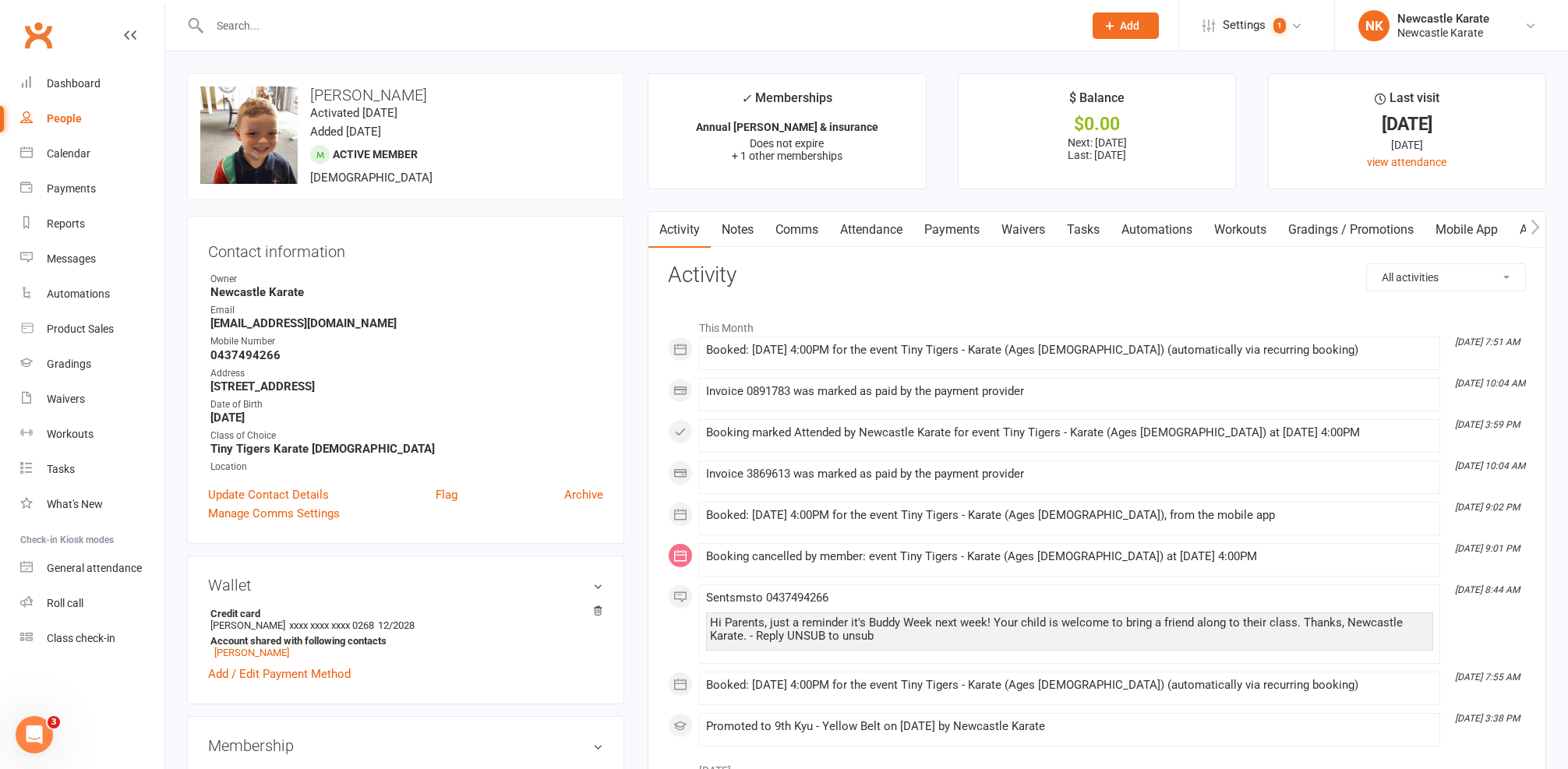
click at [822, 238] on link "Comms" at bounding box center [796, 229] width 65 height 36
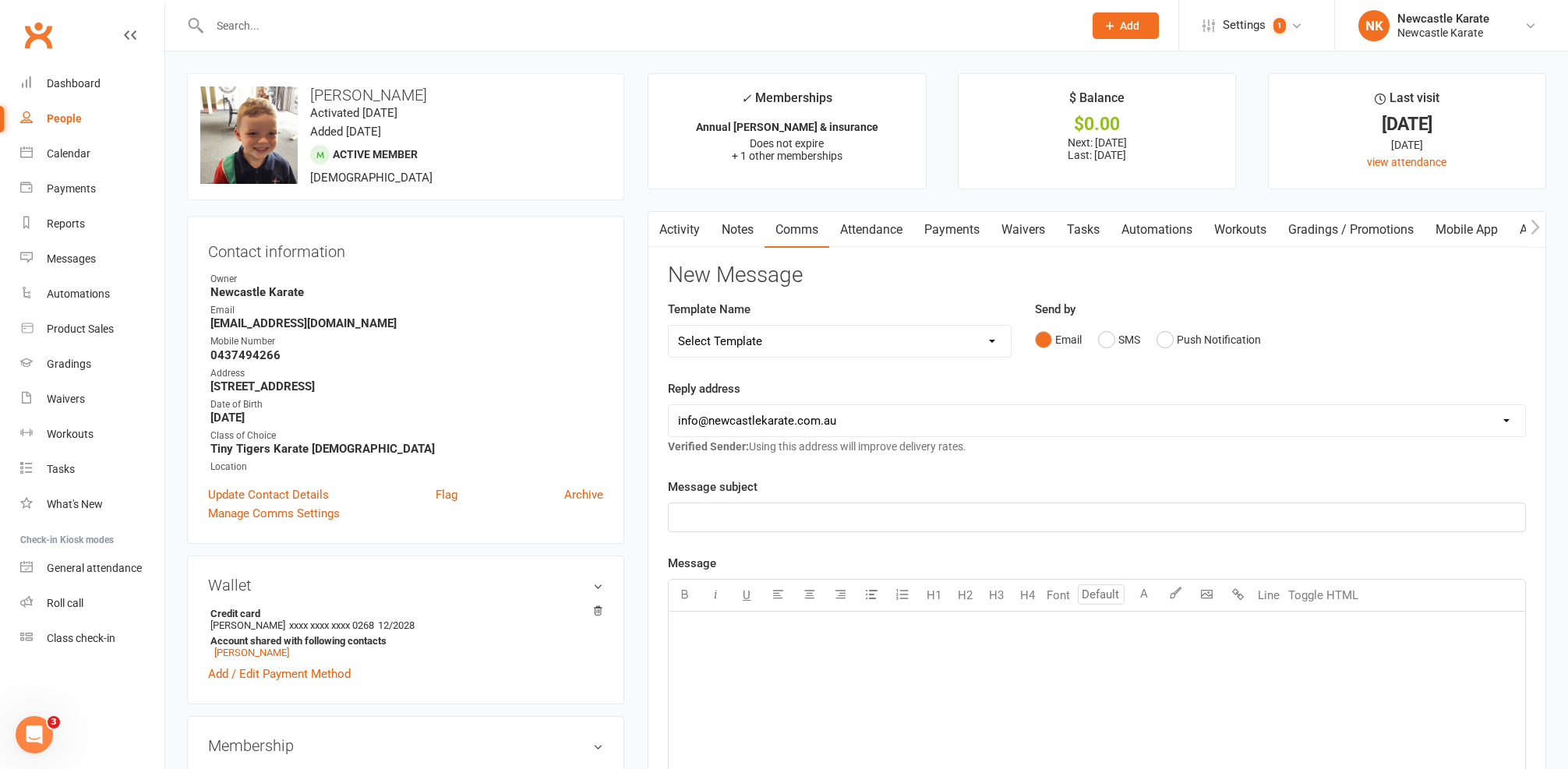
click at [789, 312] on div "Template Name Select Template [SMS] SMS 2 for 1 $39 [Email] An Enquiry - Junior…" at bounding box center [839, 329] width 343 height 58
select select "10"
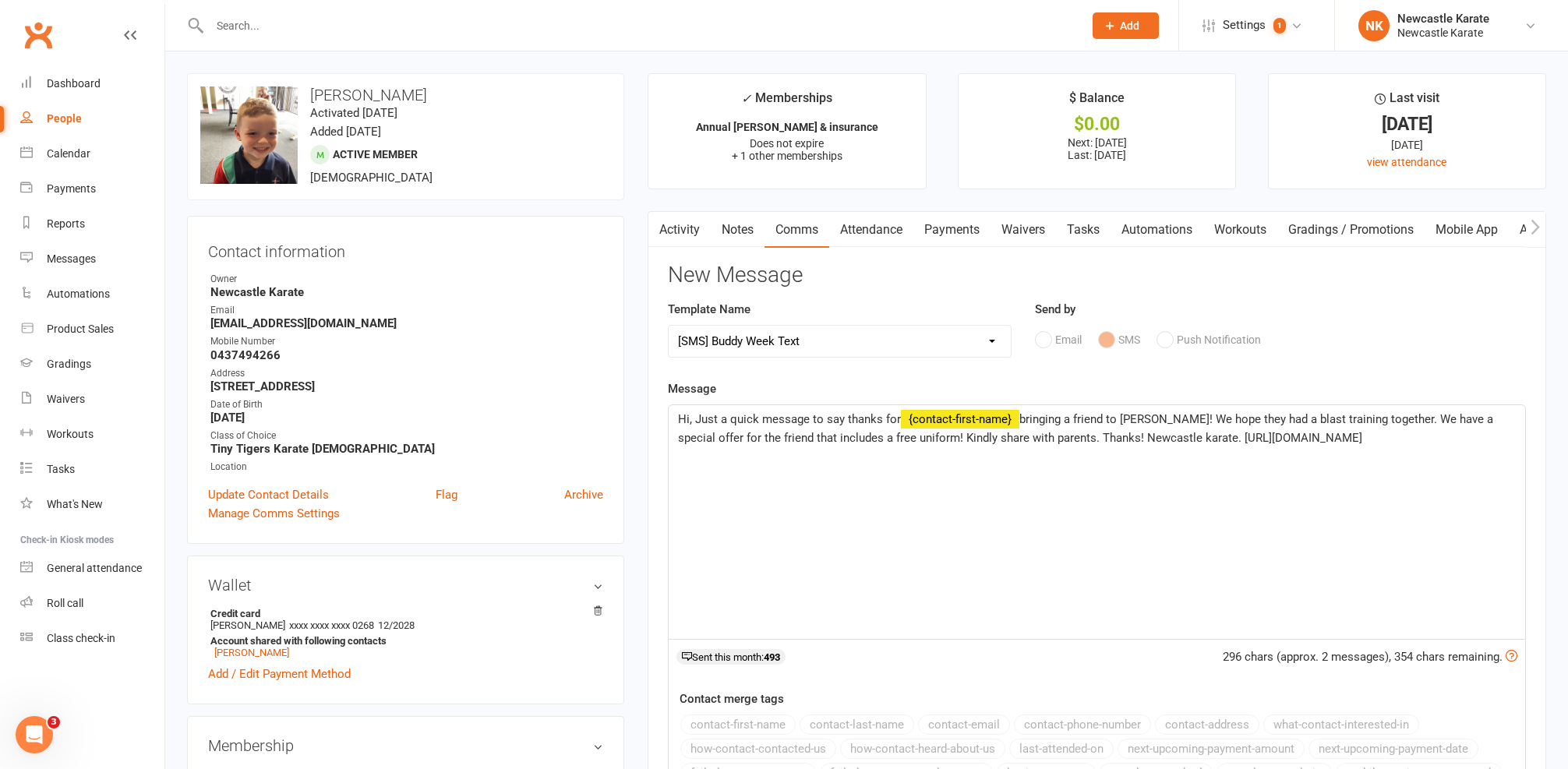
click at [689, 415] on span "Hi, Just a quick message to say thanks for" at bounding box center [789, 418] width 223 height 14
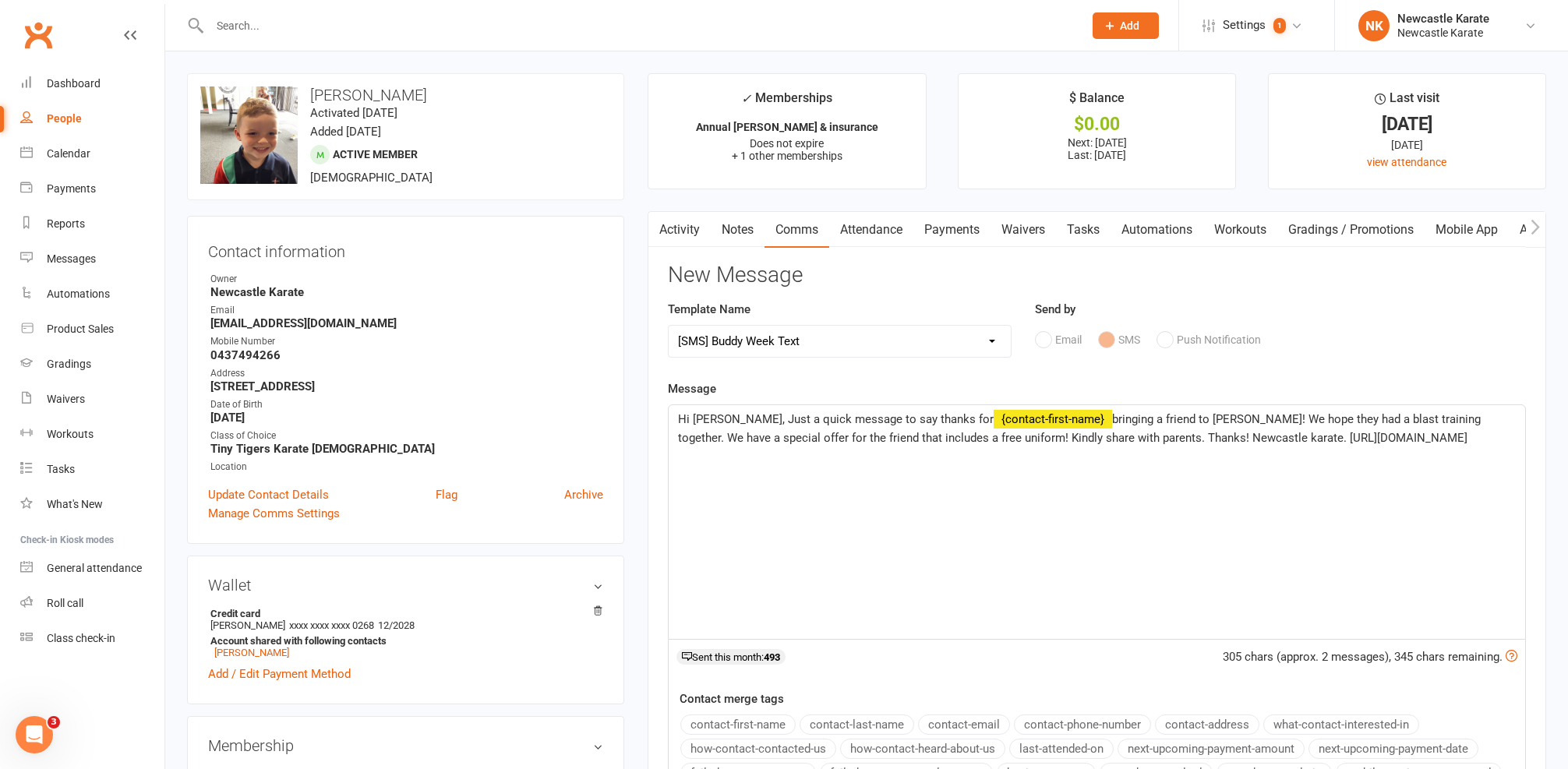
click at [778, 430] on span "bringing a friend to Buddy Week! We hope they had a blast training together. We…" at bounding box center [1080, 428] width 805 height 33
drag, startPoint x: 773, startPoint y: 434, endPoint x: 826, endPoint y: 434, distance: 53.0
click at [826, 434] on span "bringing a friend to Buddy Week! We hope they had a blast training together. We…" at bounding box center [1080, 428] width 805 height 33
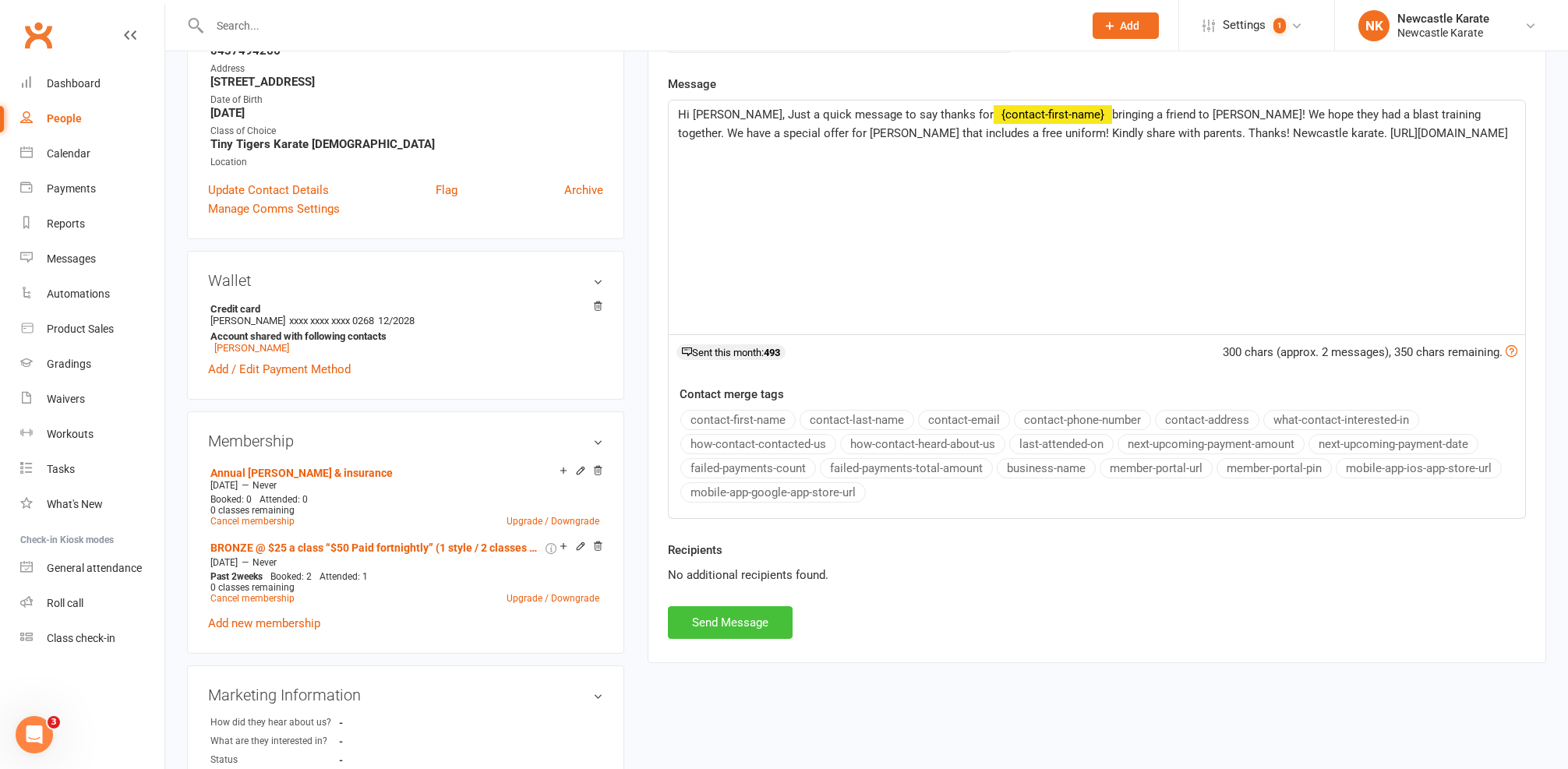
click at [683, 630] on button "Send Message" at bounding box center [730, 623] width 125 height 33
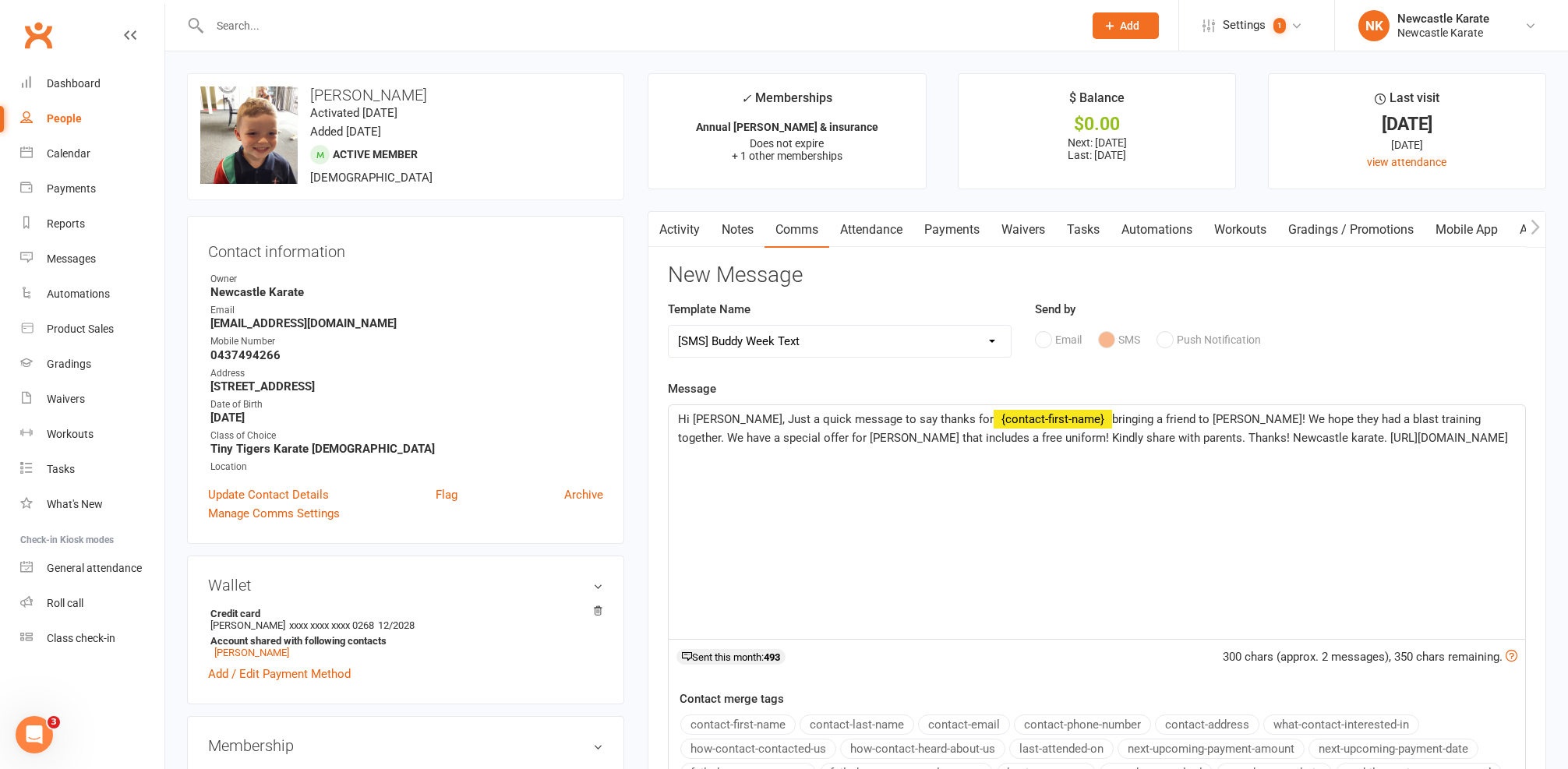
select select
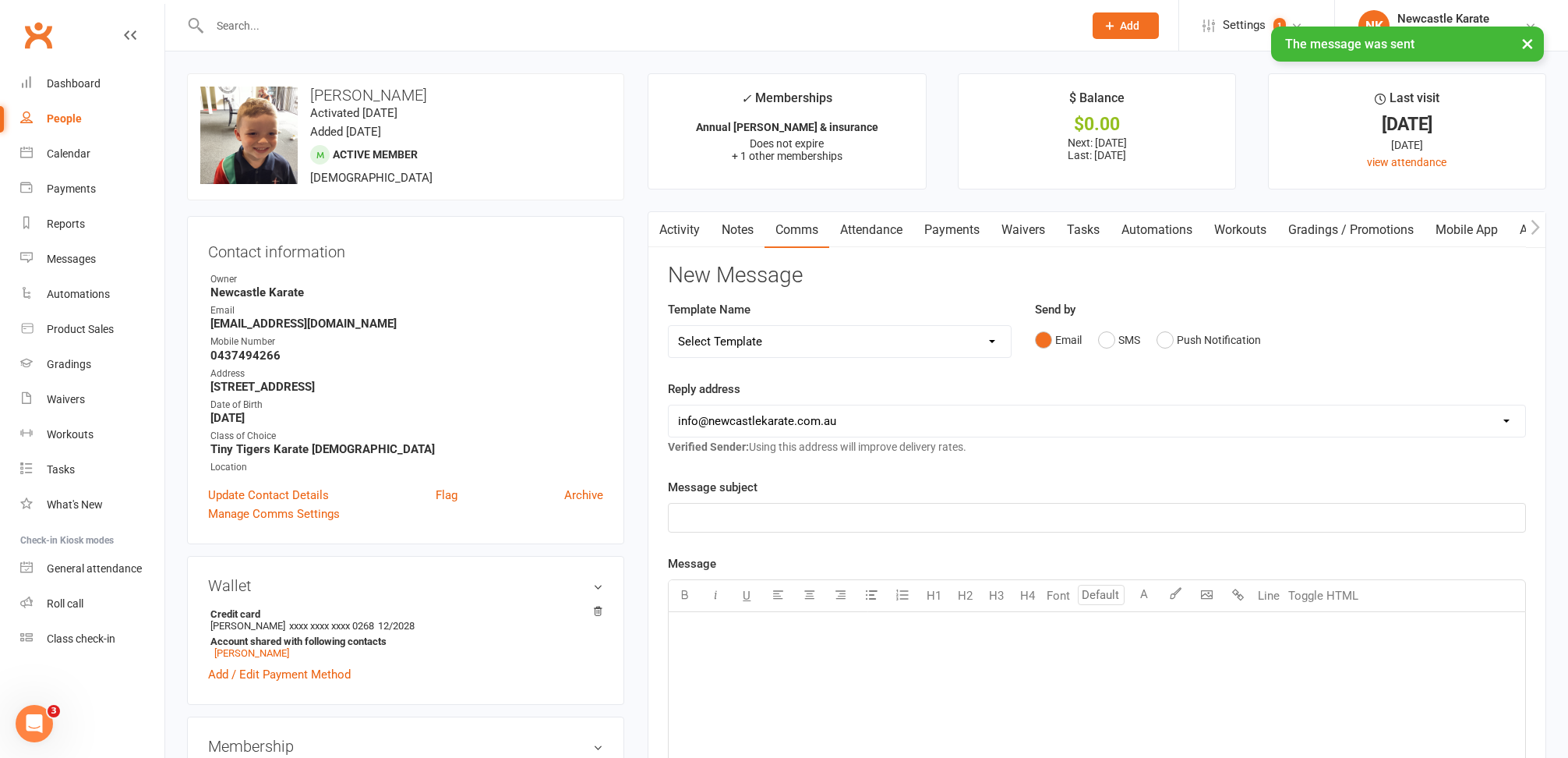
click at [679, 250] on div "Activity Notes Comms Attendance Payments Waivers Tasks Automations Workouts Gra…" at bounding box center [1097, 671] width 899 height 921
click at [683, 236] on link "Activity" at bounding box center [679, 229] width 62 height 36
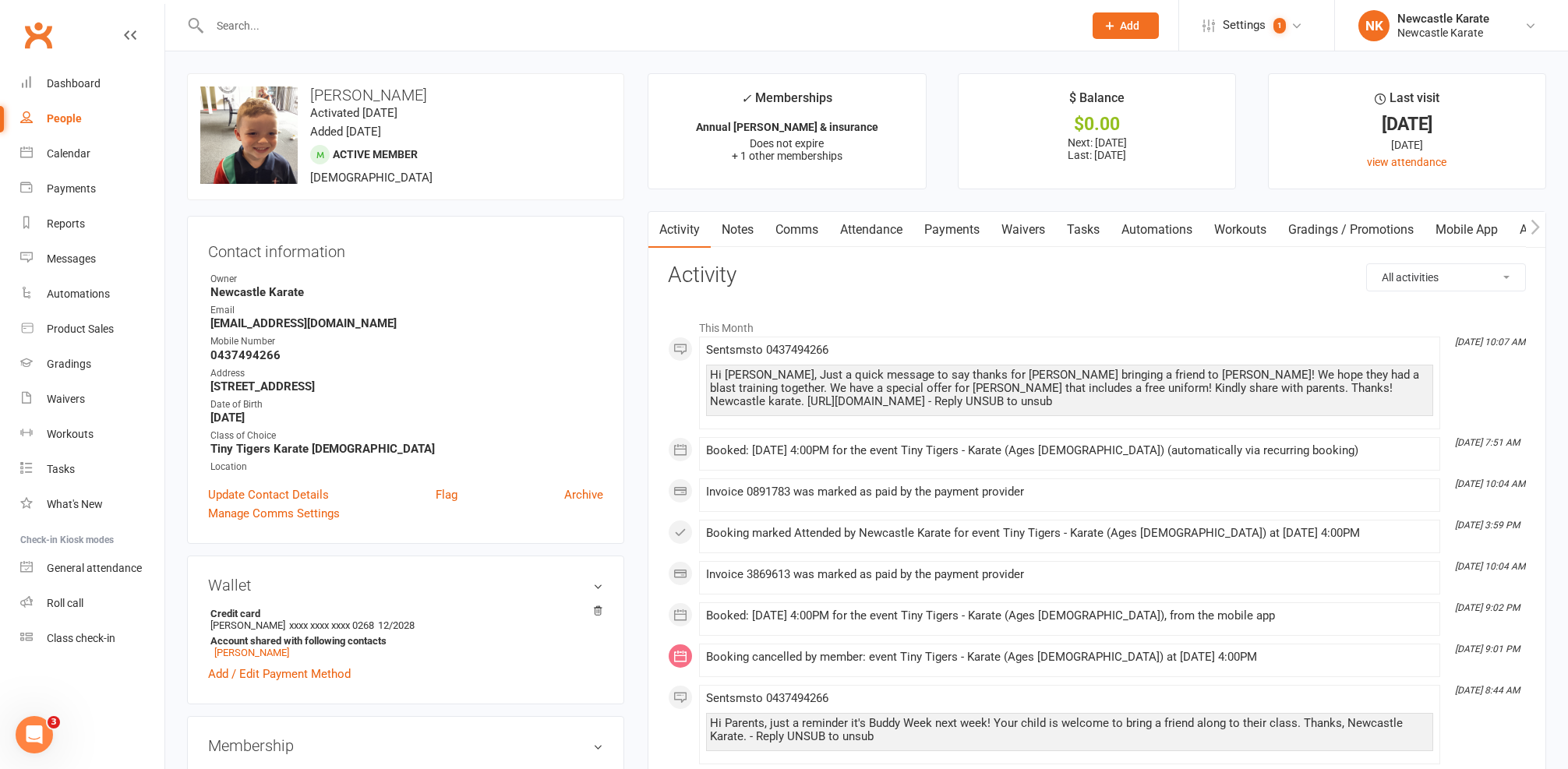
click at [577, 24] on input "text" at bounding box center [638, 26] width 868 height 22
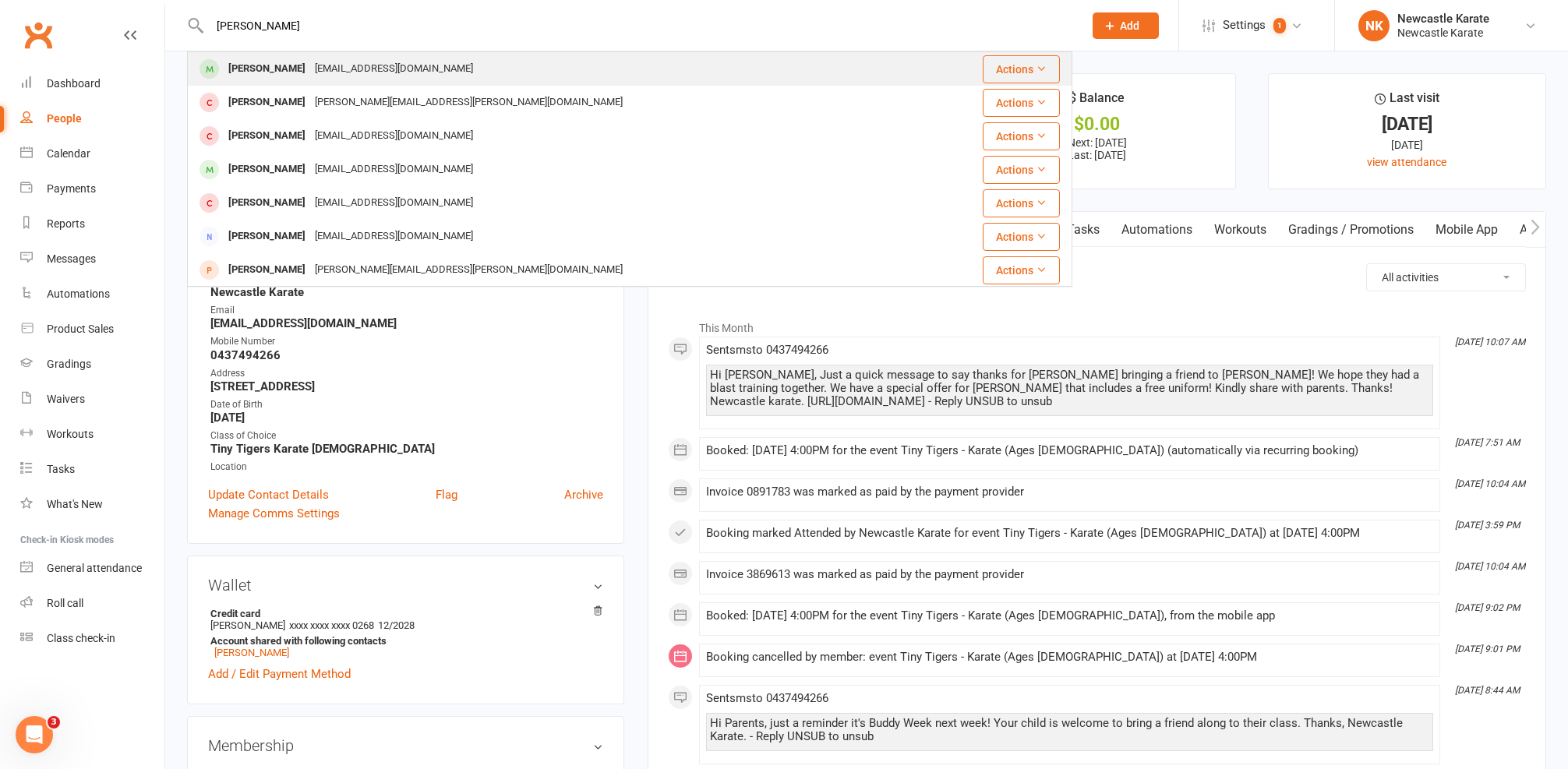
type input "Nate"
click at [310, 76] on div "shaunthomass@gmail.com" at bounding box center [394, 68] width 167 height 23
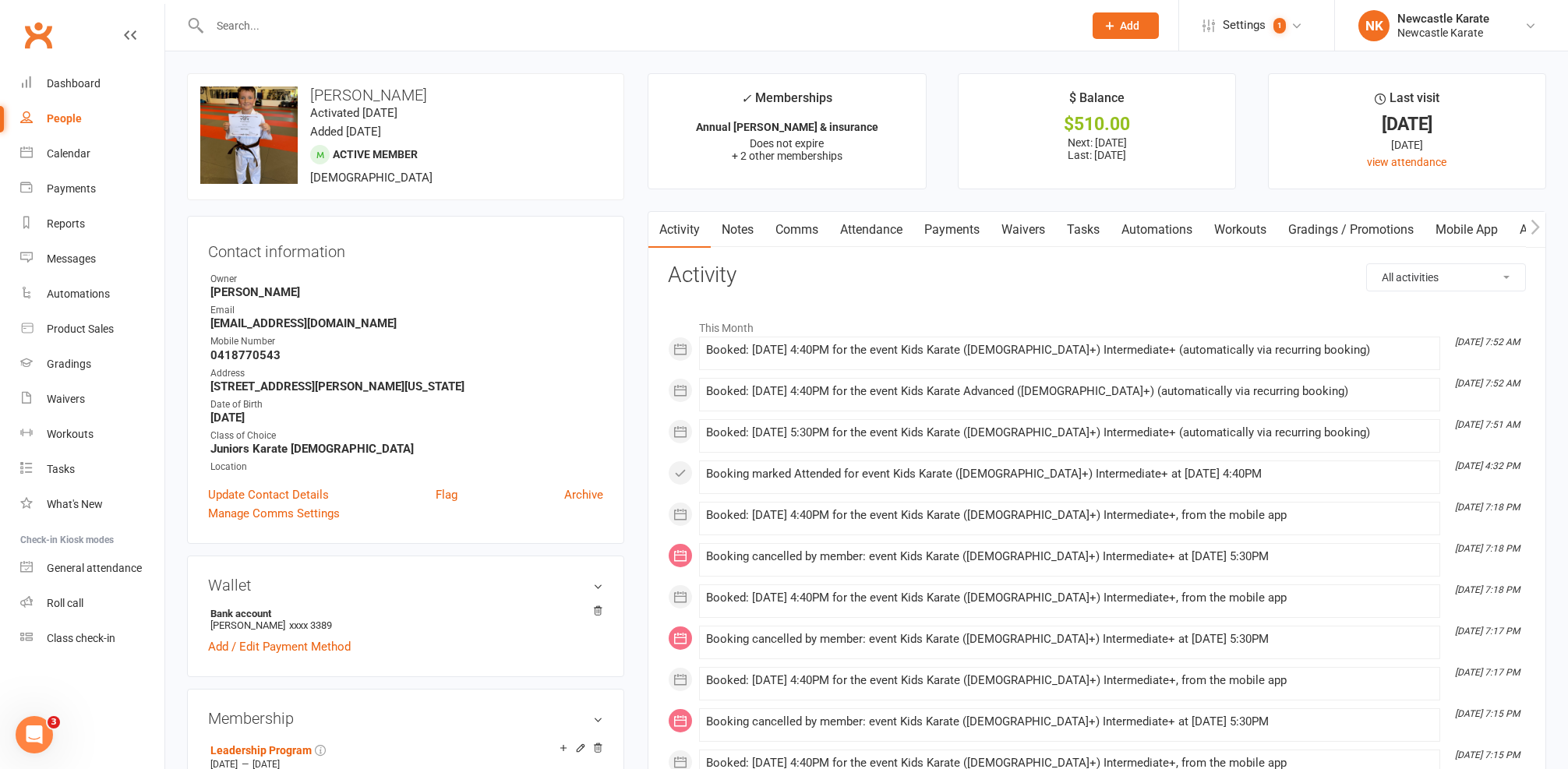
click at [793, 231] on link "Comms" at bounding box center [796, 229] width 65 height 36
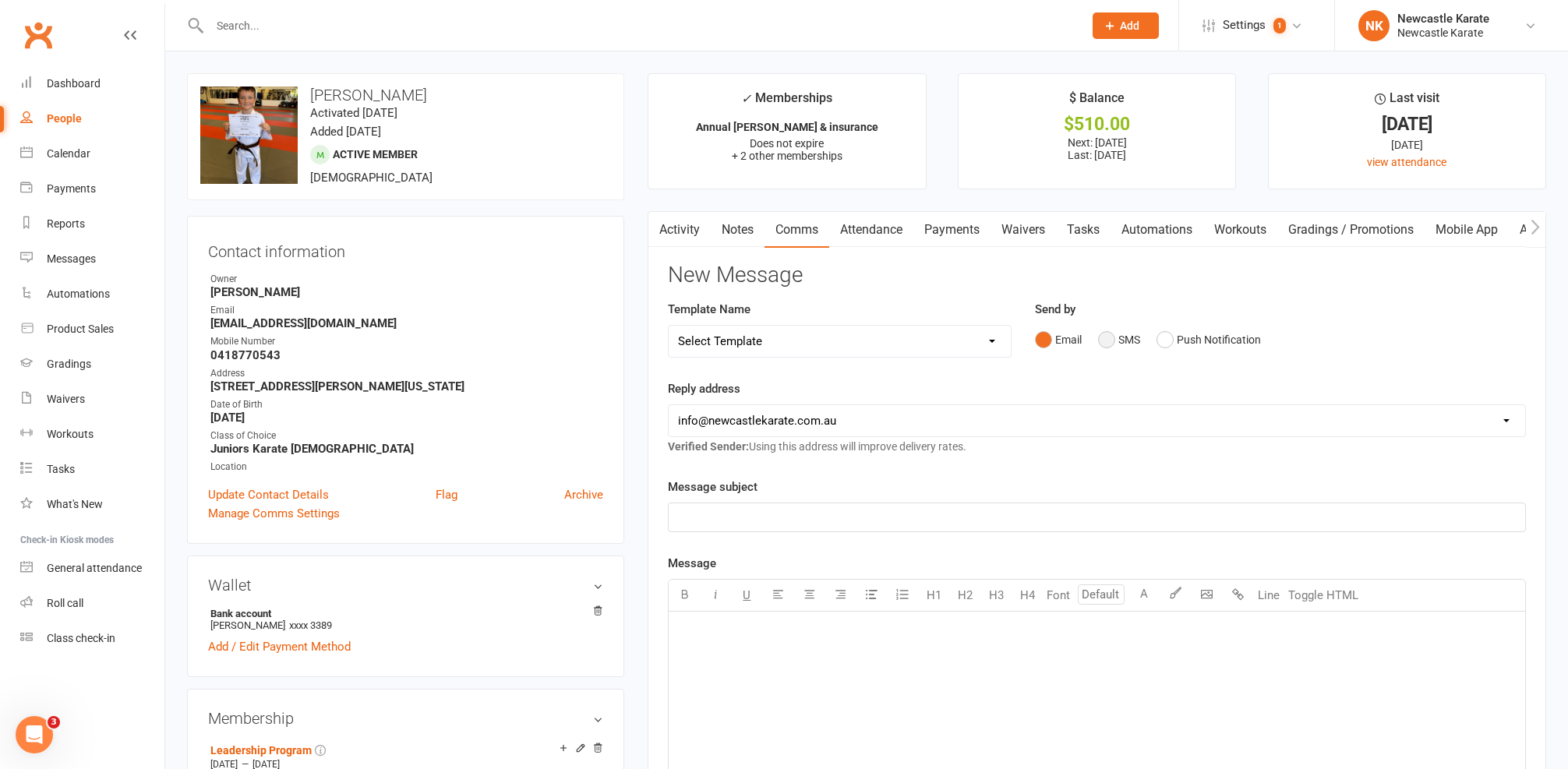
click at [1118, 338] on button "SMS" at bounding box center [1119, 340] width 42 height 29
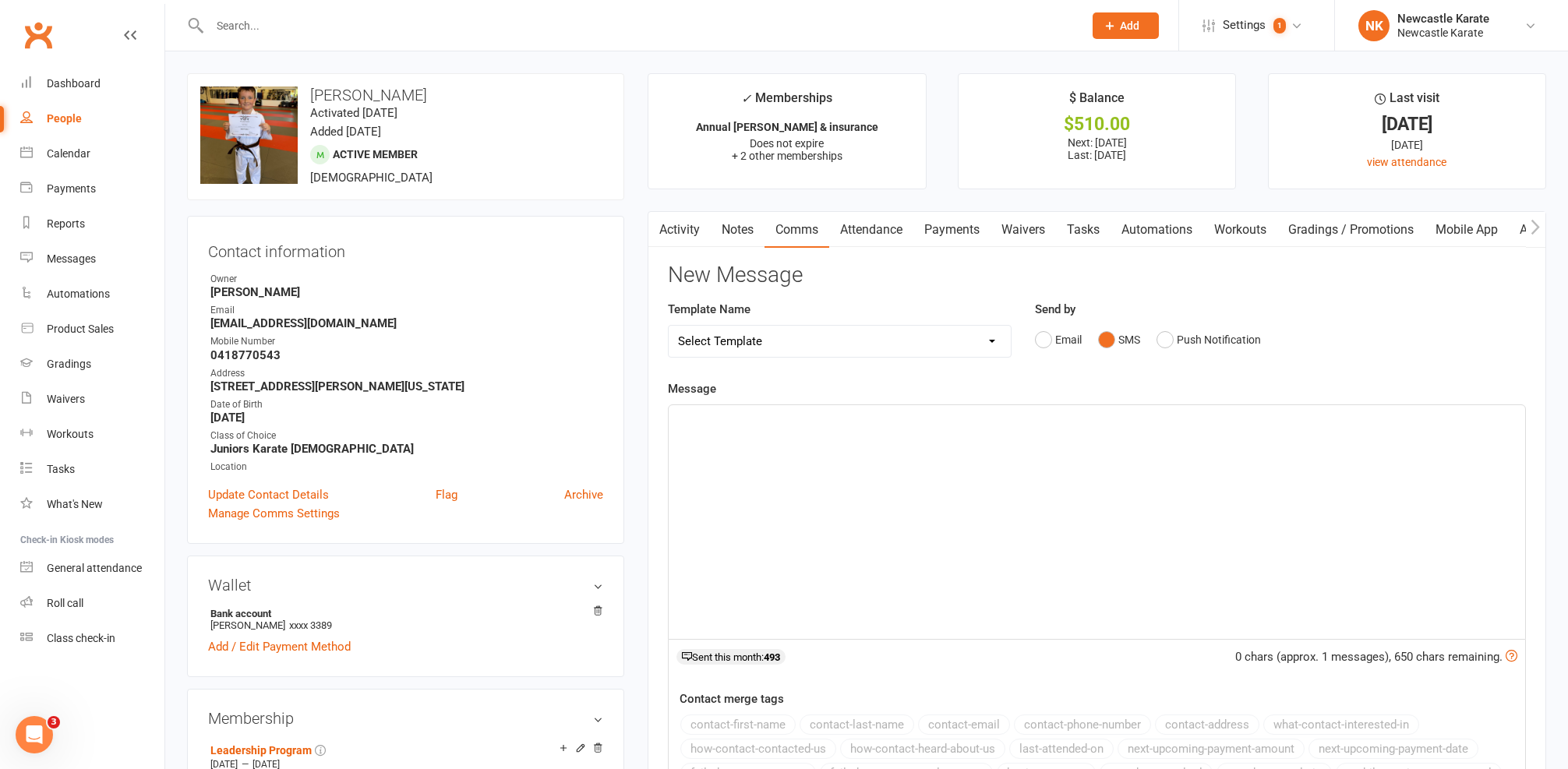
select select "10"
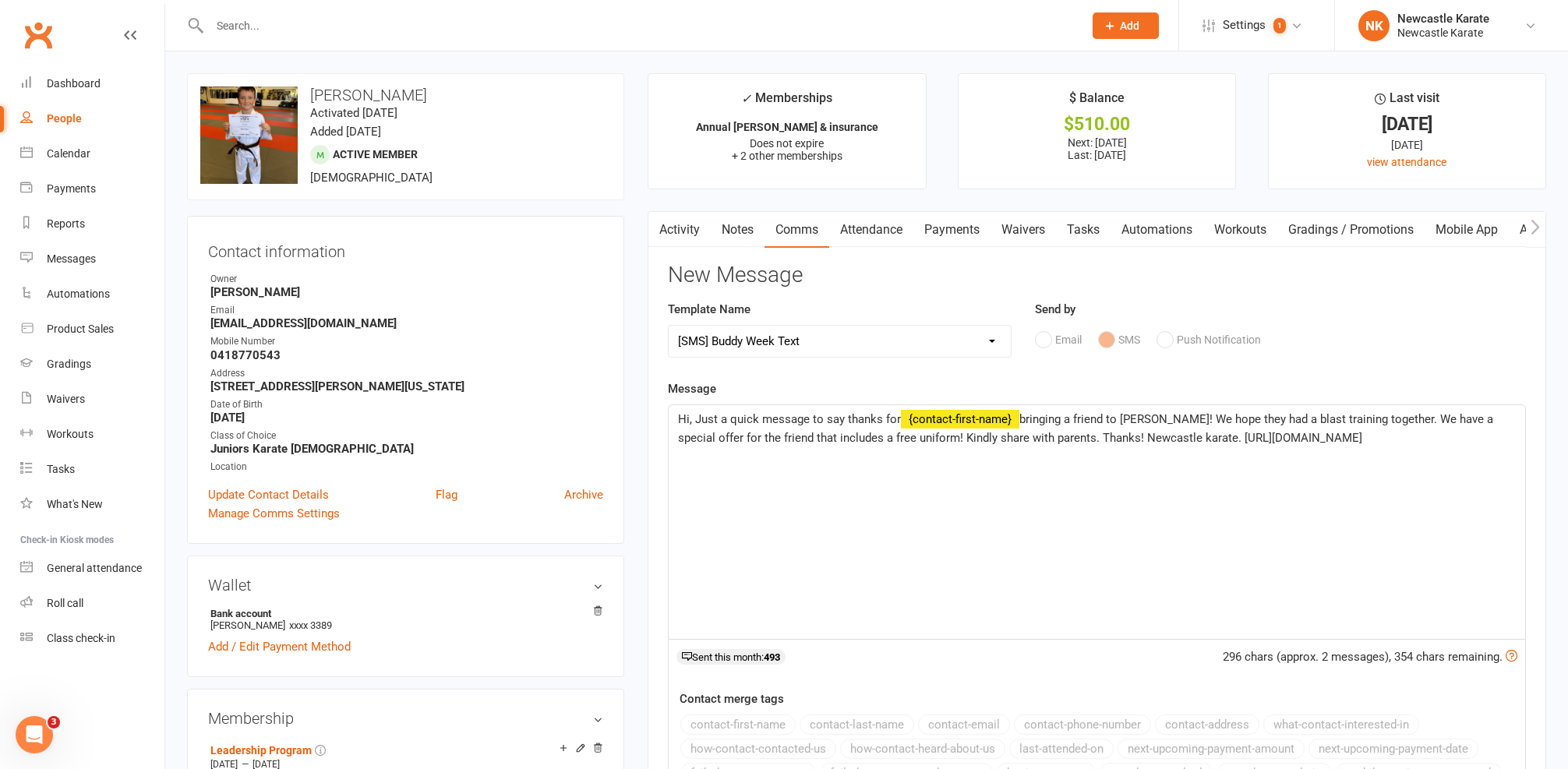
click at [689, 416] on span "Hi, Just a quick message to say thanks for" at bounding box center [789, 418] width 223 height 14
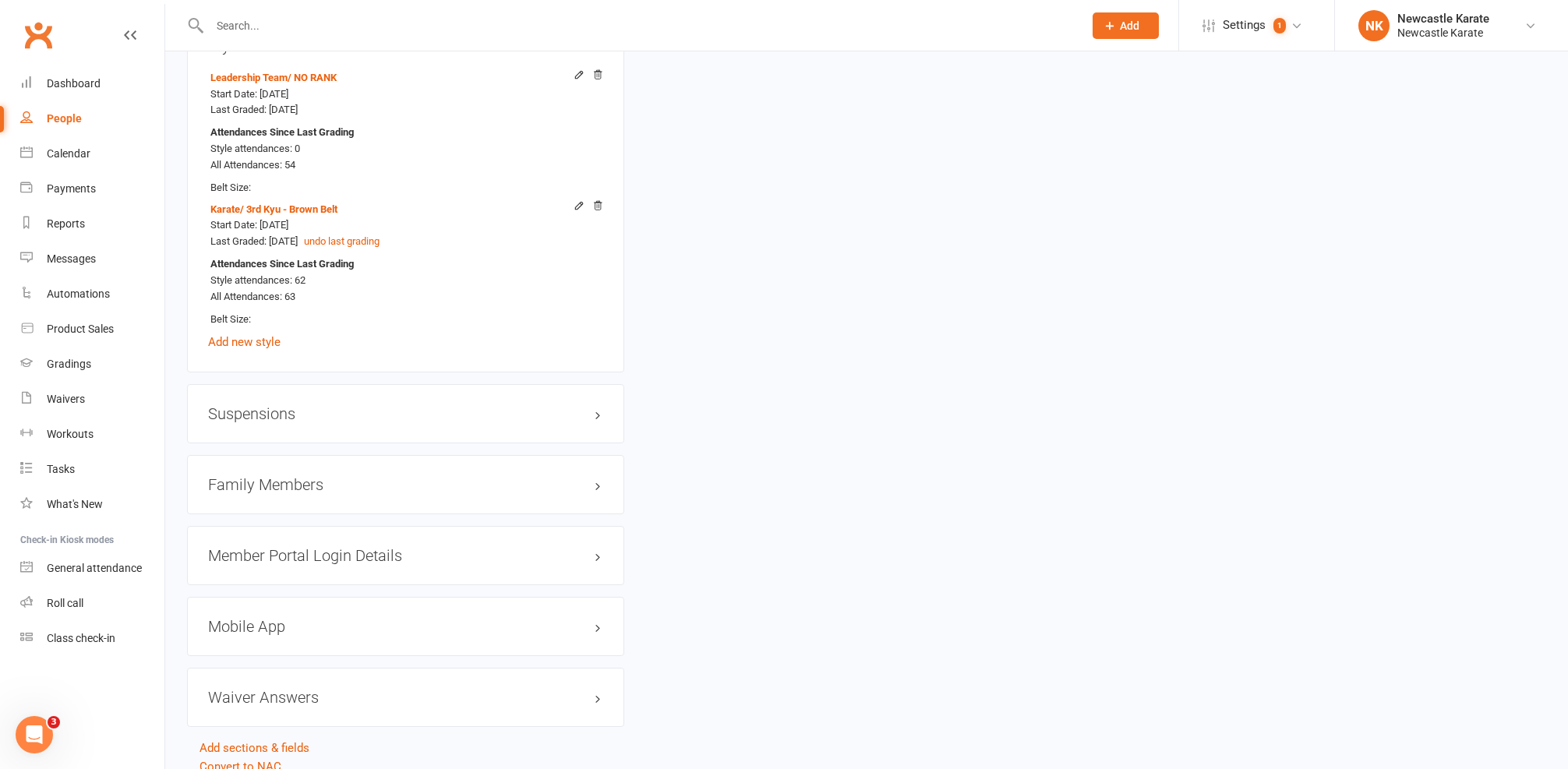
scroll to position [1391, 0]
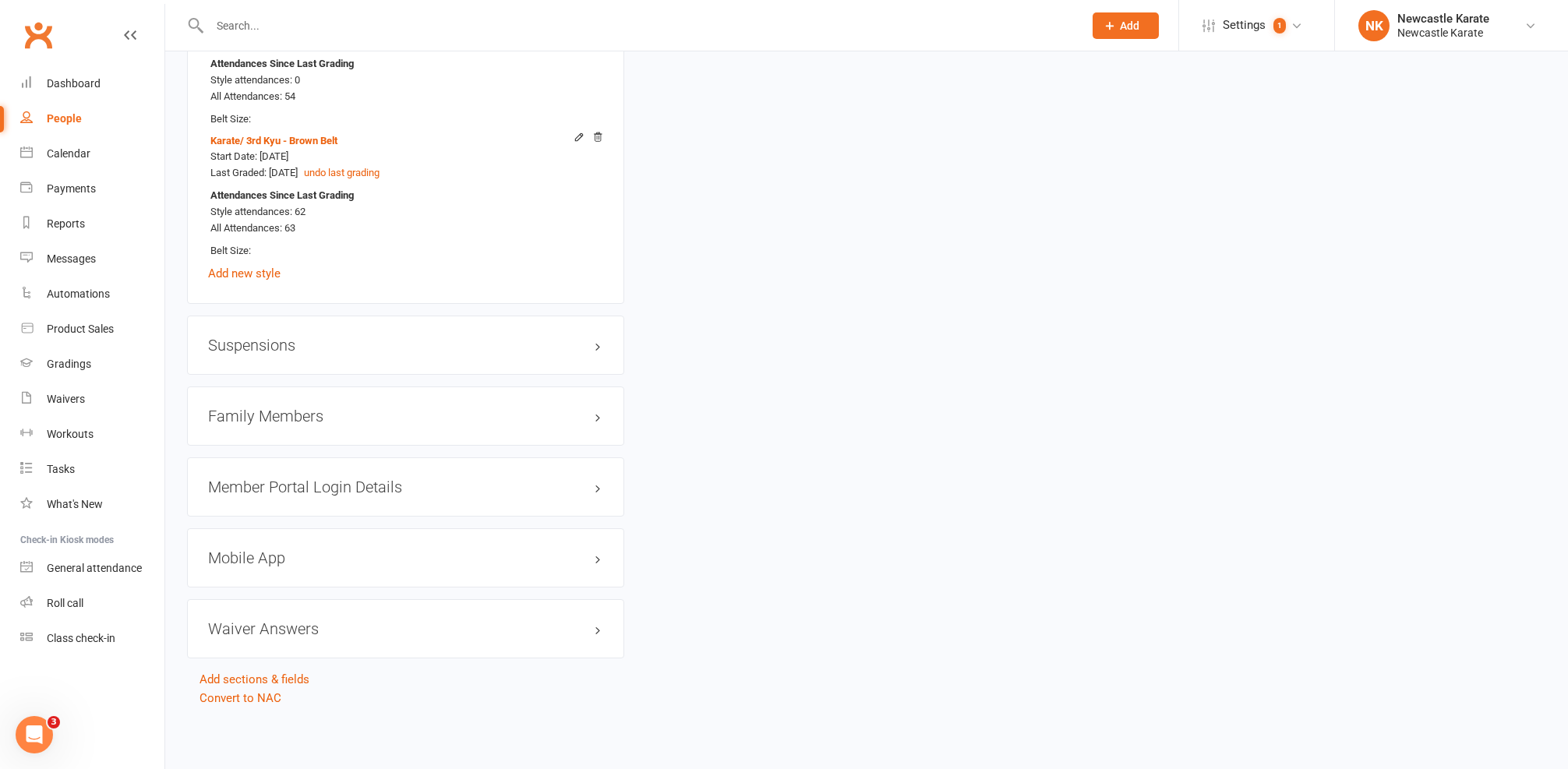
click at [321, 409] on h3 "Family Members" at bounding box center [405, 416] width 395 height 17
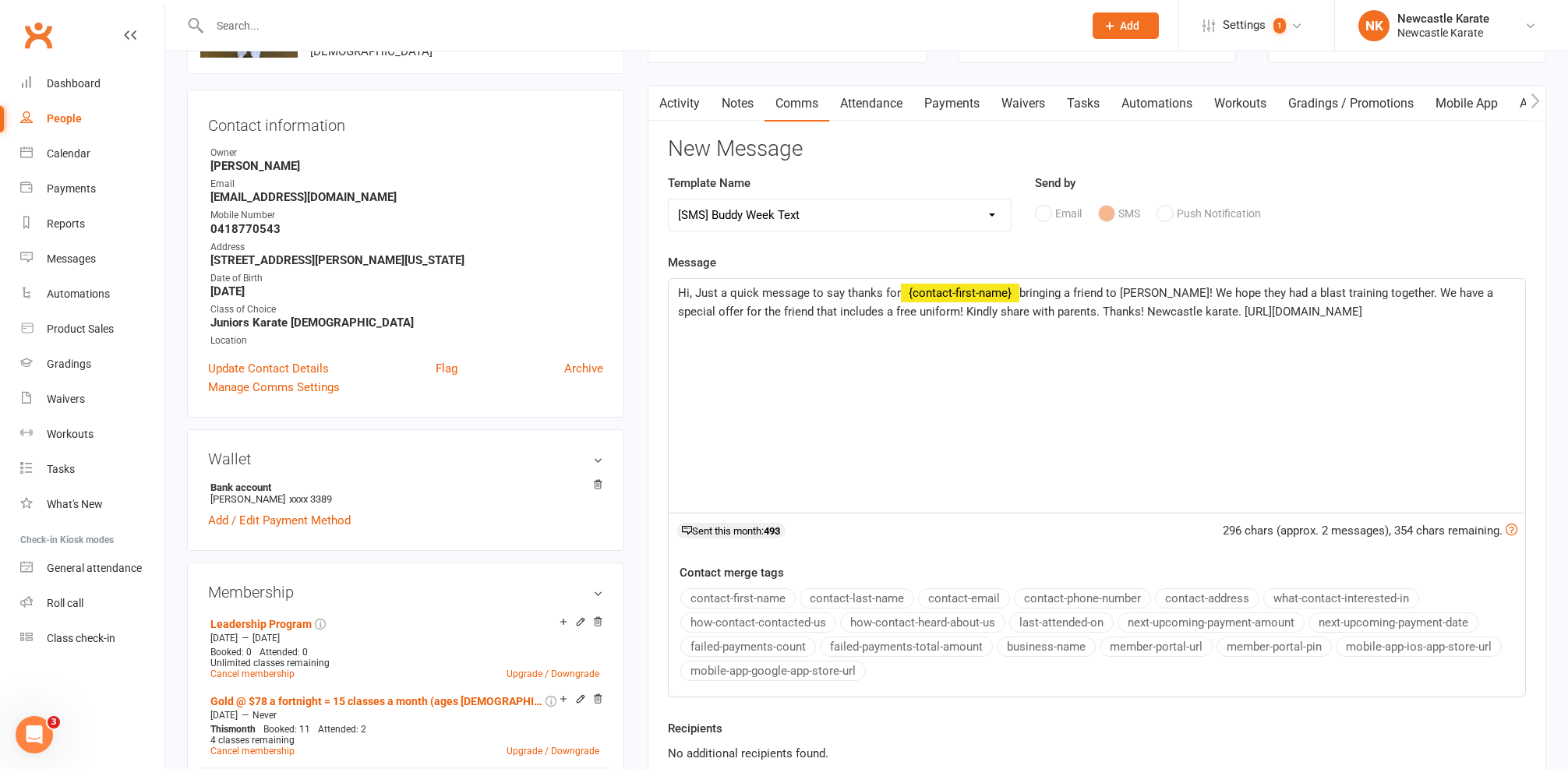
scroll to position [0, 0]
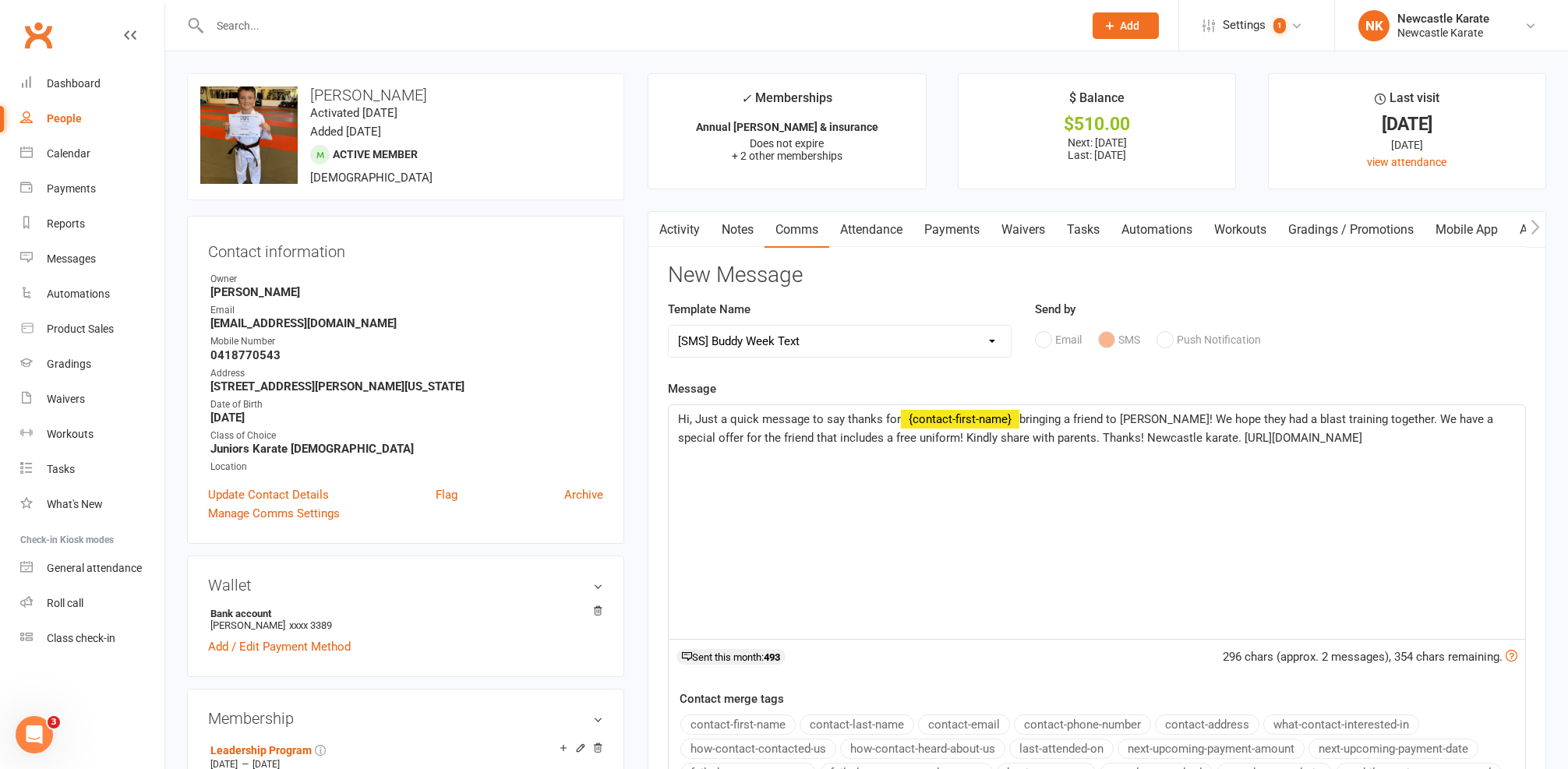
click at [686, 419] on span "Hi, Just a quick message to say thanks for" at bounding box center [789, 418] width 223 height 14
click at [689, 417] on span "Hi, Just a quick message to say thanks for" at bounding box center [789, 418] width 223 height 14
drag, startPoint x: 763, startPoint y: 435, endPoint x: 817, endPoint y: 437, distance: 54.0
click at [817, 437] on span "bringing a friend to Buddy Week! We hope they had a blast training together. We…" at bounding box center [1080, 428] width 805 height 33
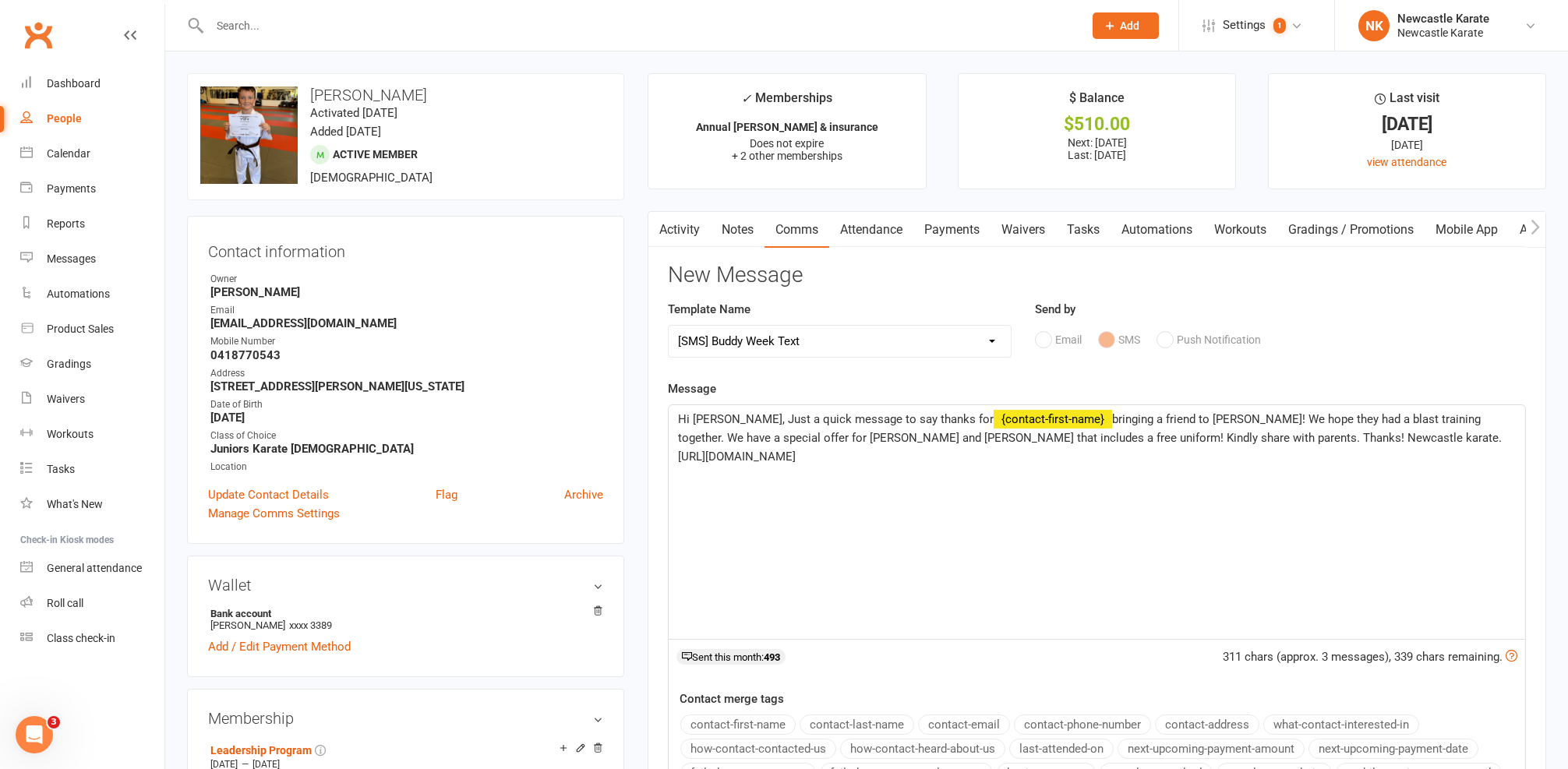
click at [810, 456] on p "Hi Alison, Just a quick message to say thanks for ﻿ {contact-first-name} bringi…" at bounding box center [1096, 437] width 837 height 56
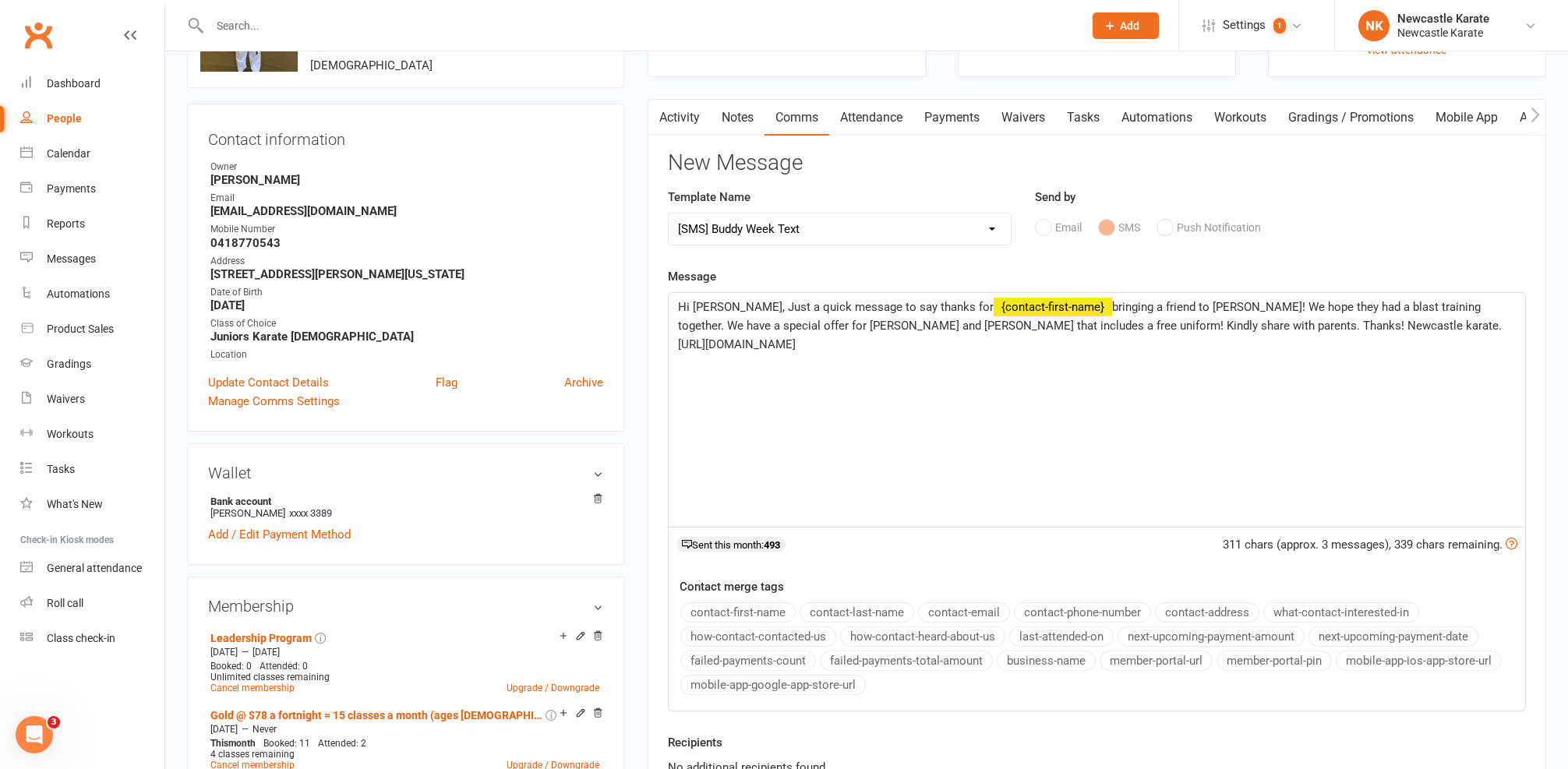
scroll to position [258, 0]
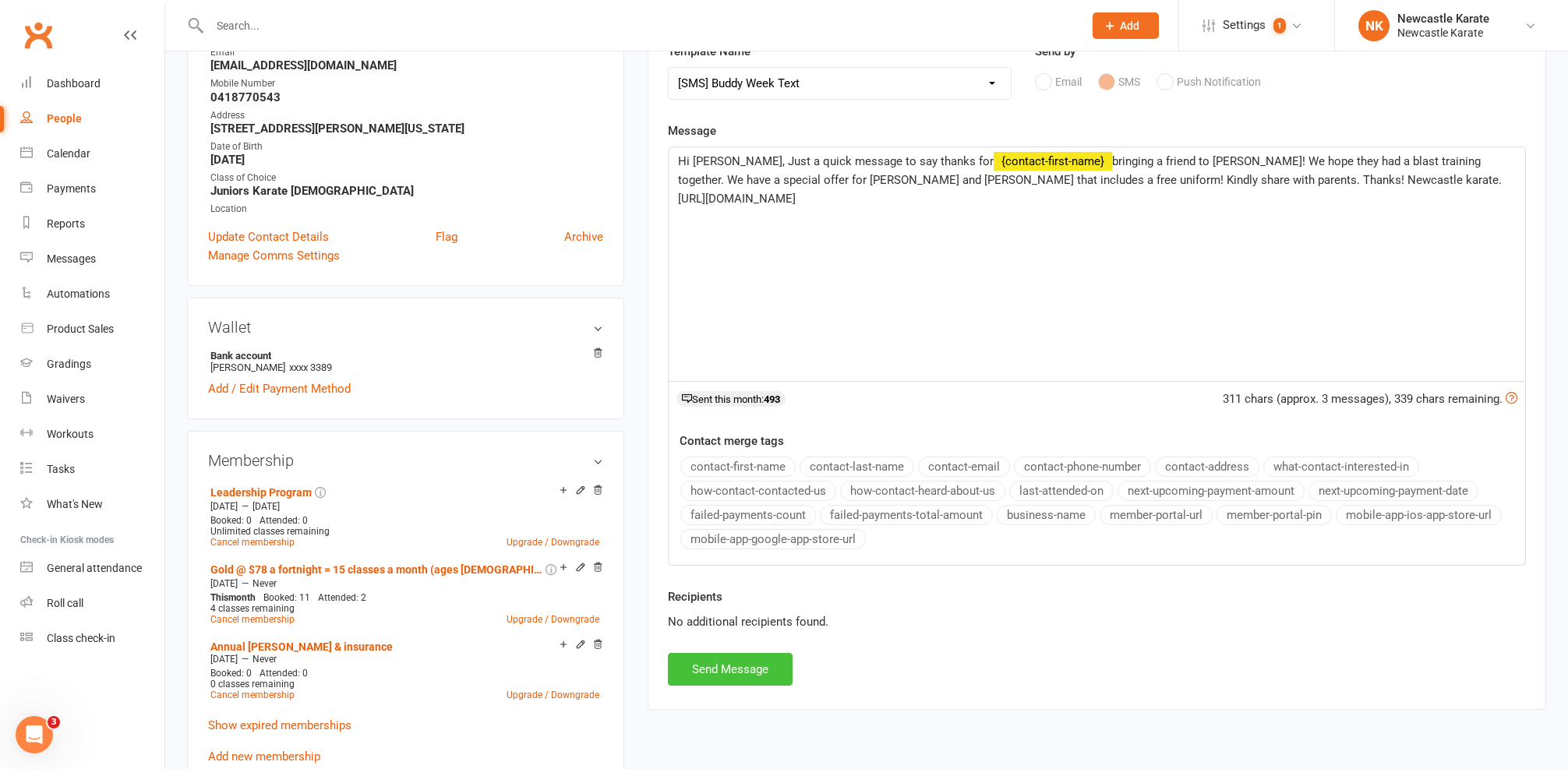
click at [727, 679] on button "Send Message" at bounding box center [730, 669] width 125 height 33
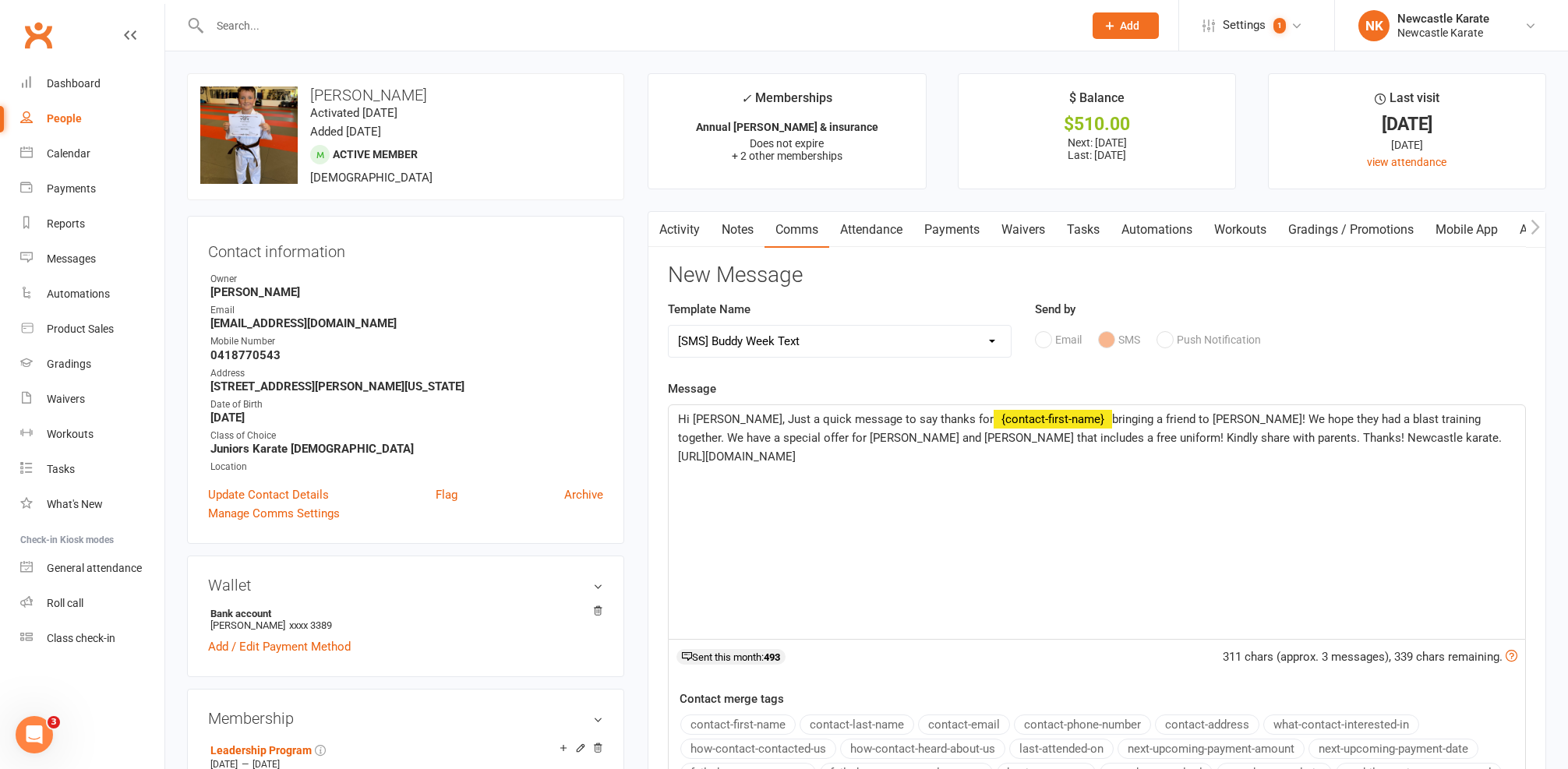
select select
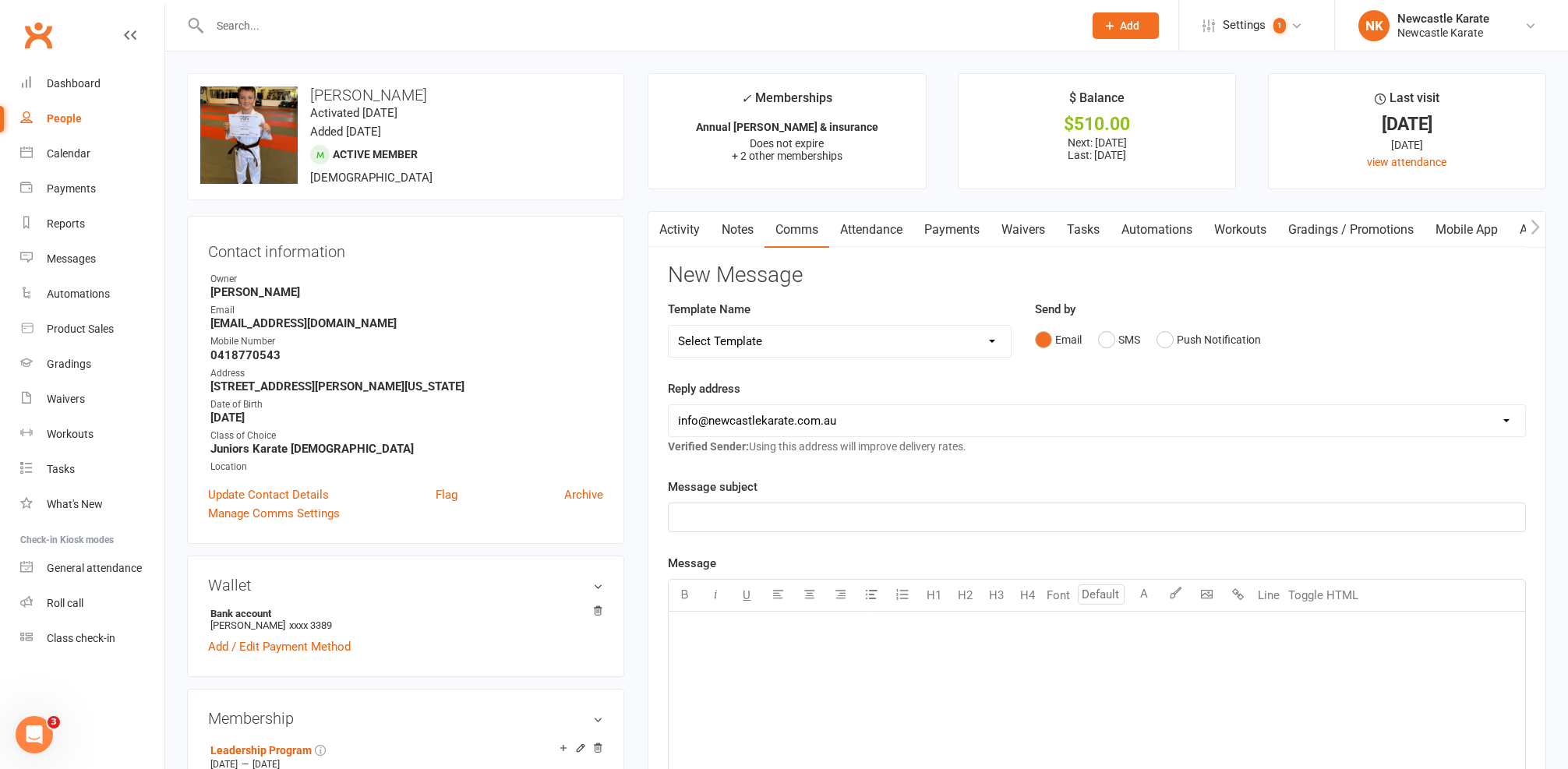
click at [254, 15] on input "text" at bounding box center [638, 26] width 868 height 22
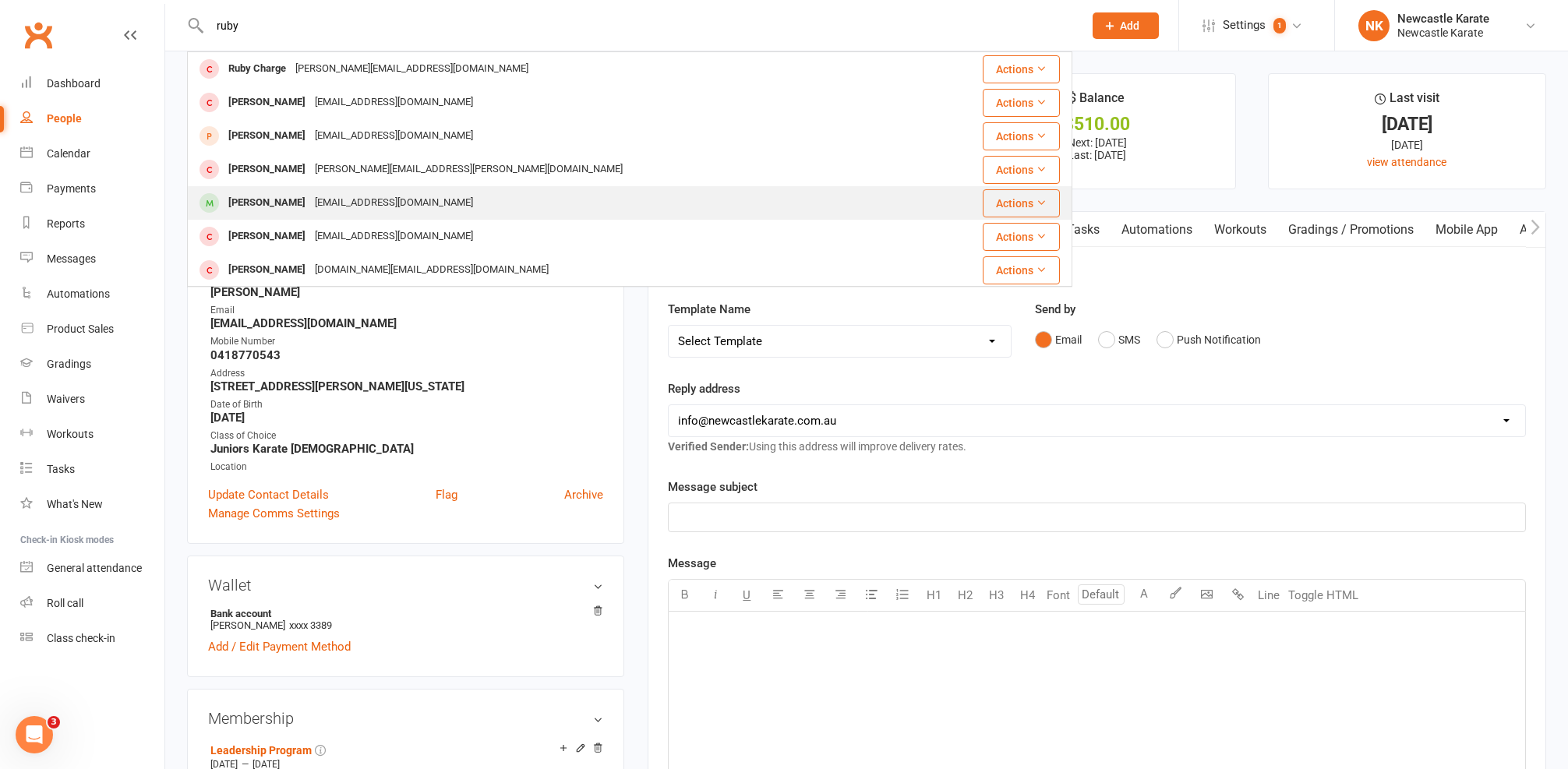
type input "ruby"
click at [310, 193] on div "leanneob74@gmail.com" at bounding box center [394, 203] width 167 height 23
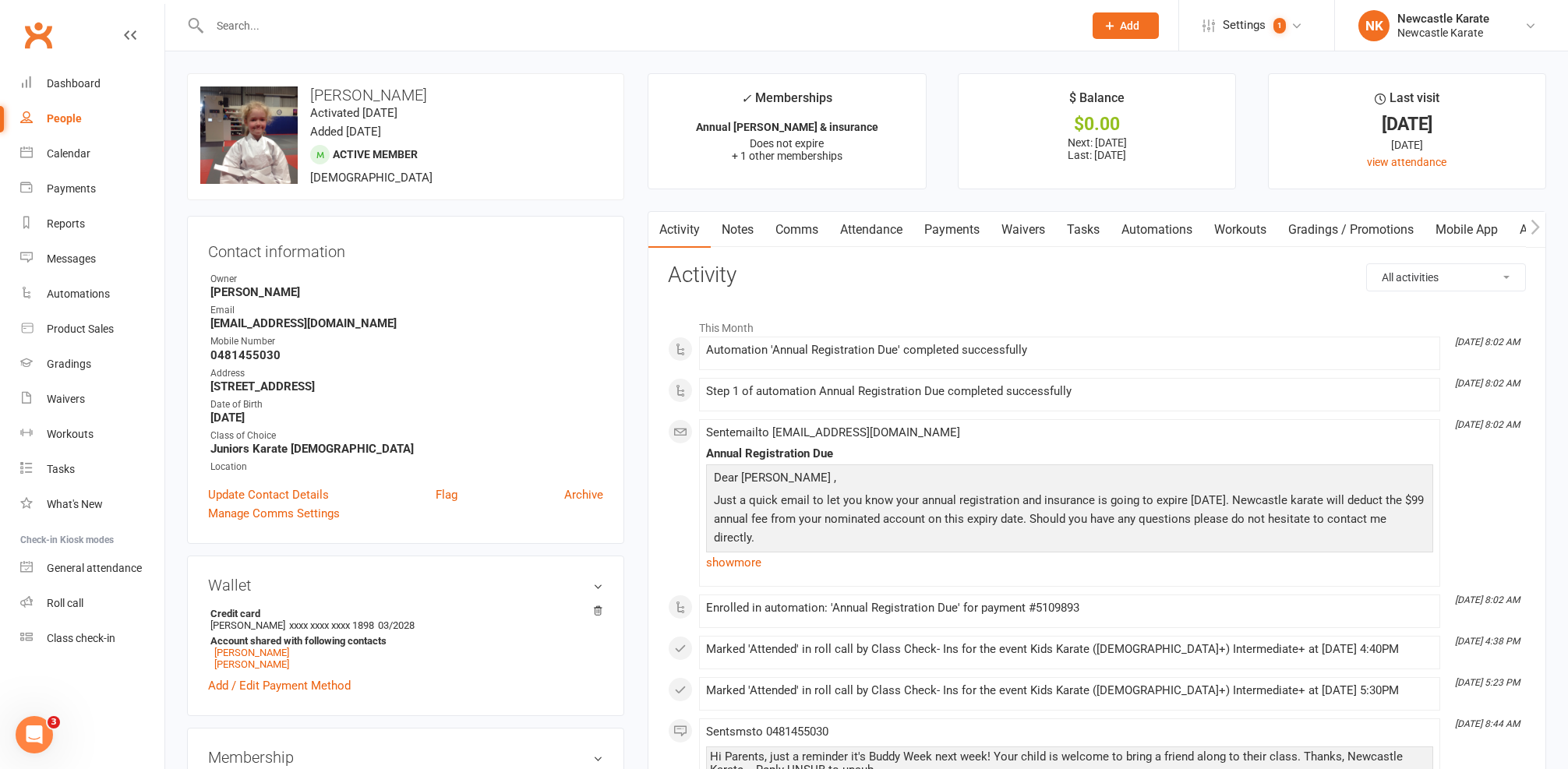
click at [797, 226] on link "Comms" at bounding box center [796, 229] width 65 height 36
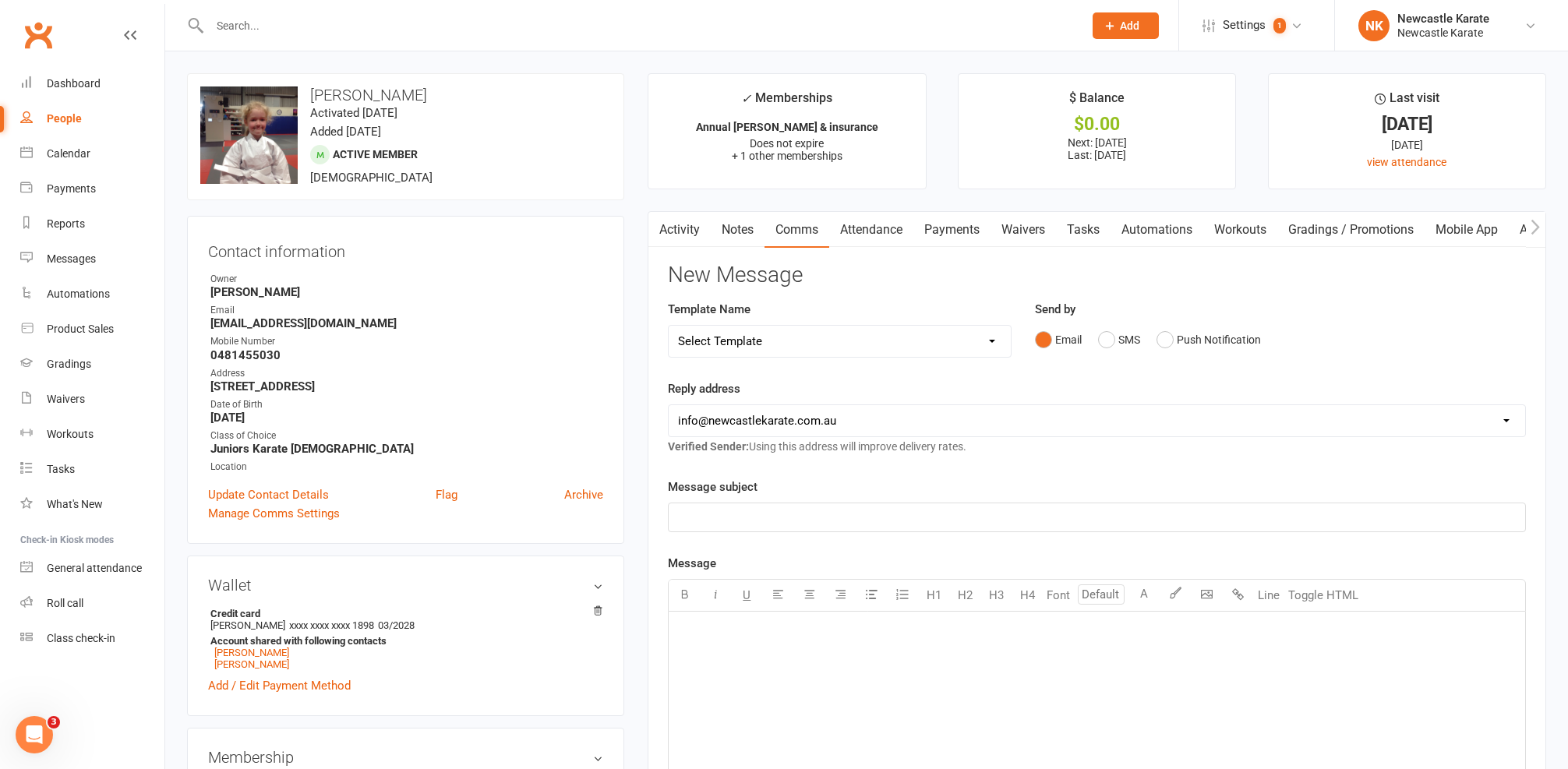
select select "10"
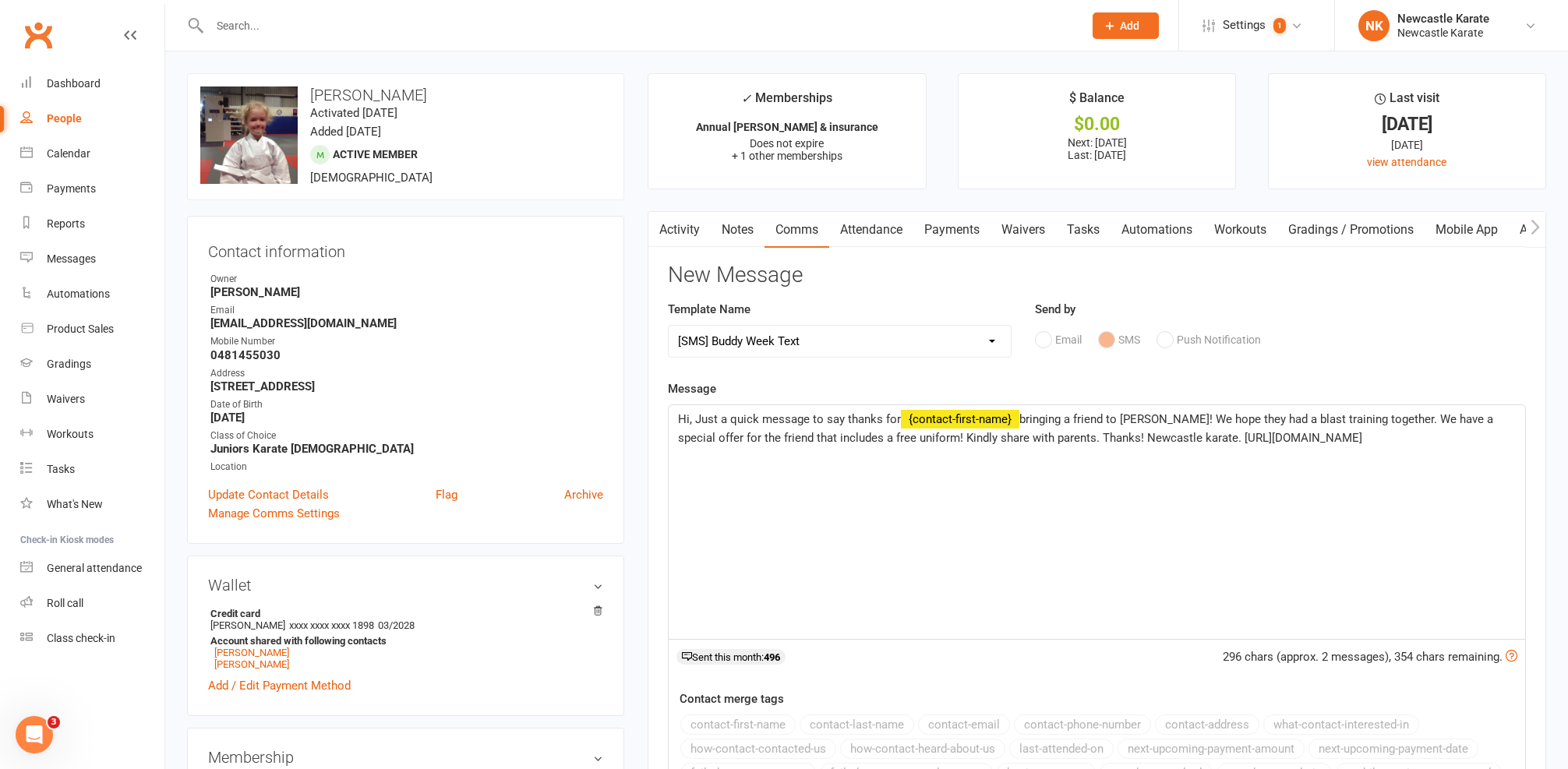
click at [691, 420] on span "Hi, Just a quick message to say thanks for" at bounding box center [789, 418] width 223 height 14
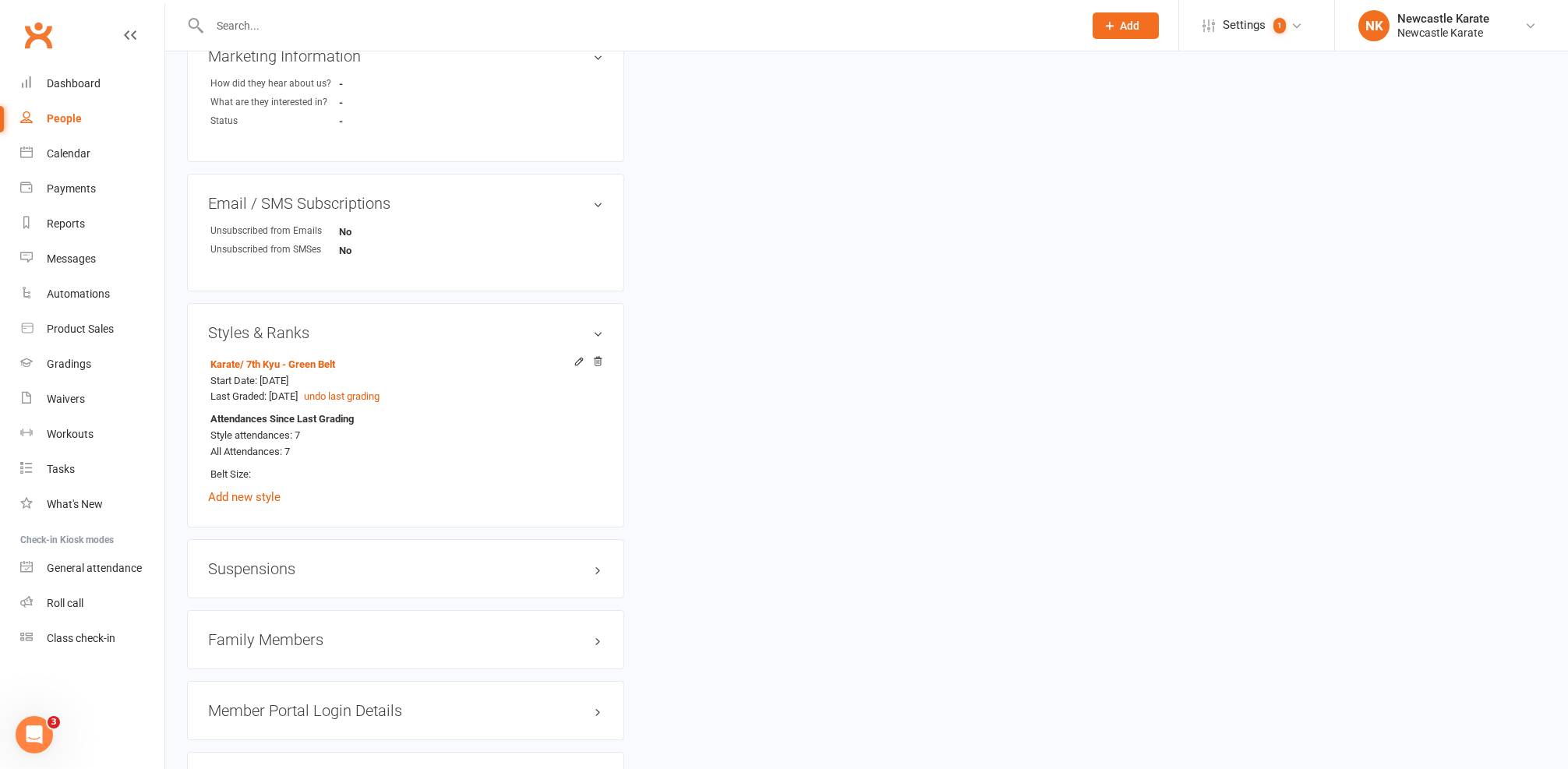
scroll to position [1224, 0]
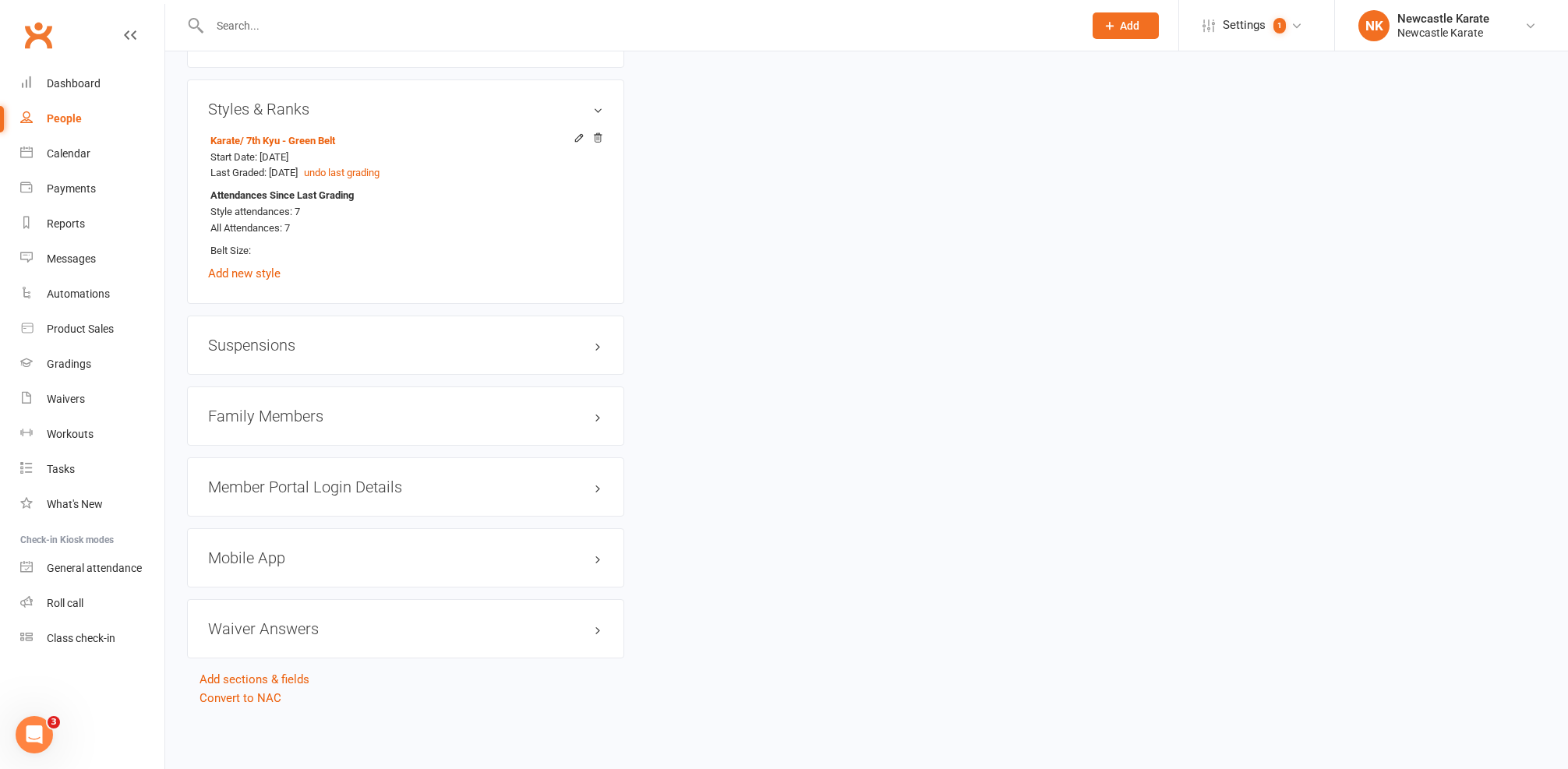
drag, startPoint x: 279, startPoint y: 412, endPoint x: 292, endPoint y: 403, distance: 15.8
click at [279, 412] on div "Family Members" at bounding box center [405, 416] width 437 height 59
click at [292, 407] on h3 "Family Members" at bounding box center [405, 416] width 395 height 17
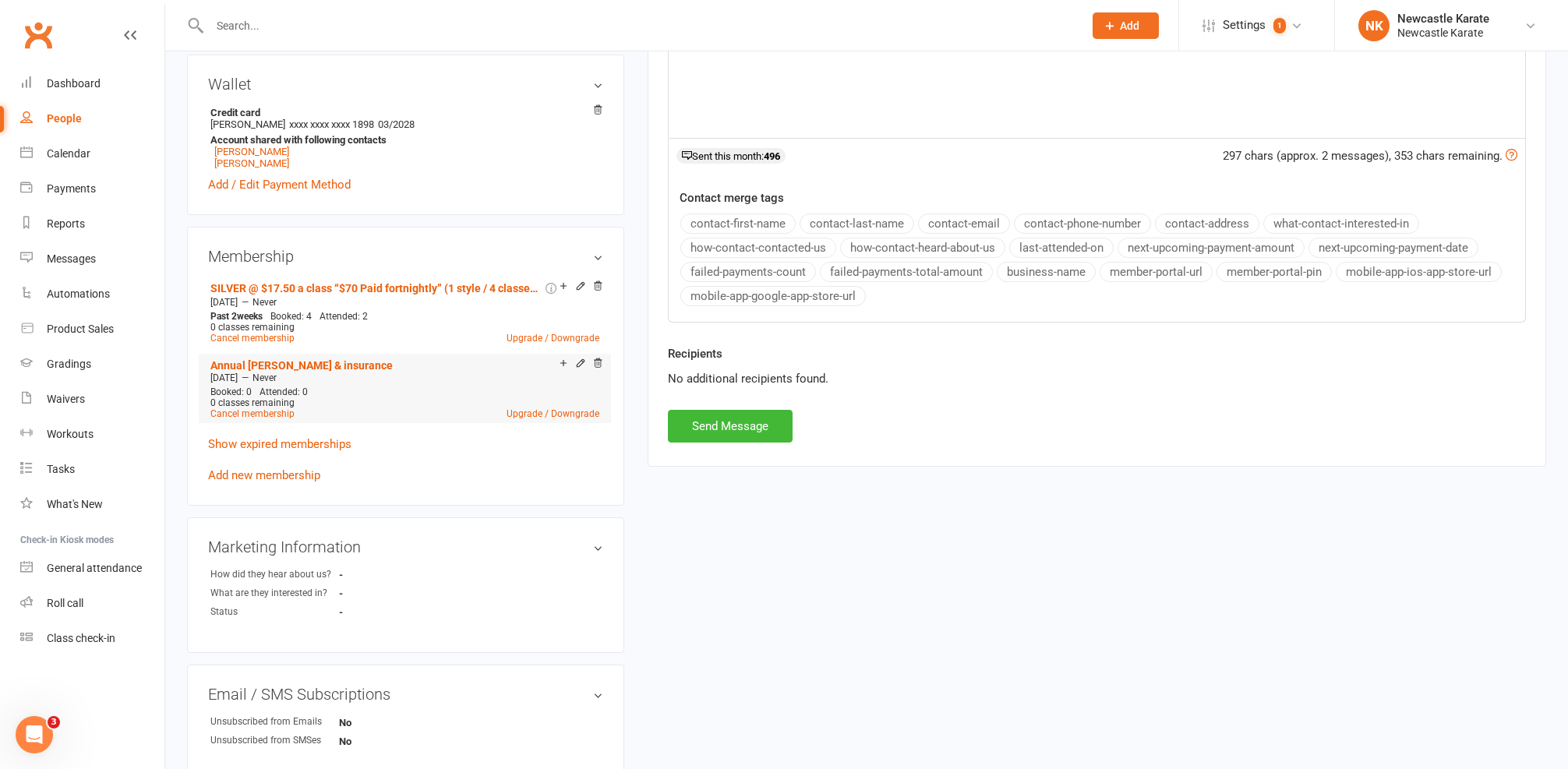
scroll to position [0, 0]
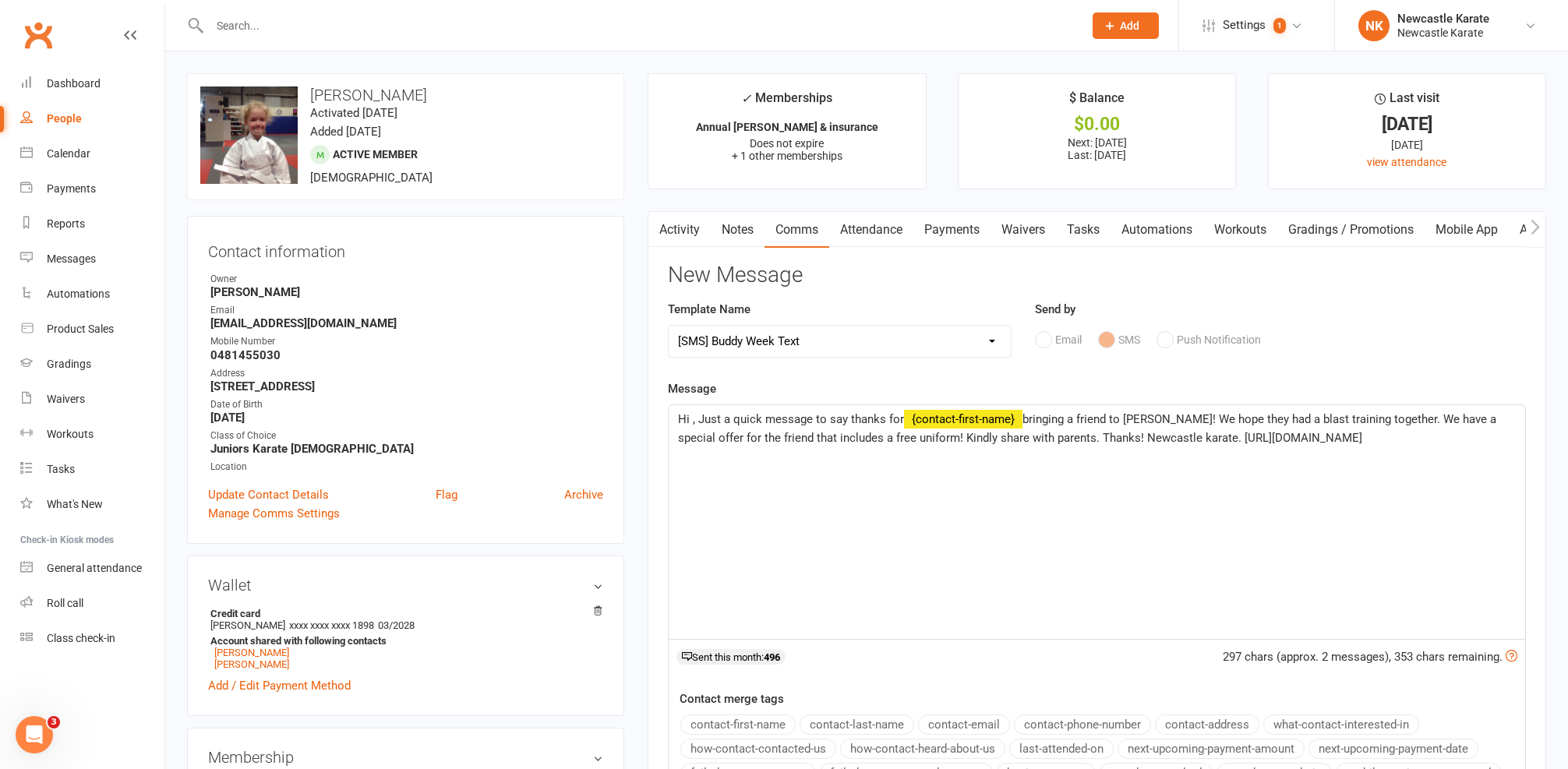
drag, startPoint x: 689, startPoint y: 416, endPoint x: 710, endPoint y: 417, distance: 21.0
click at [691, 416] on span "Hi , Just a quick message to say thanks for" at bounding box center [790, 418] width 226 height 14
drag, startPoint x: 762, startPoint y: 437, endPoint x: 812, endPoint y: 437, distance: 50.0
click at [812, 437] on span "bringing a friend to Buddy Week! We hope they had a blast training together. We…" at bounding box center [1080, 428] width 805 height 33
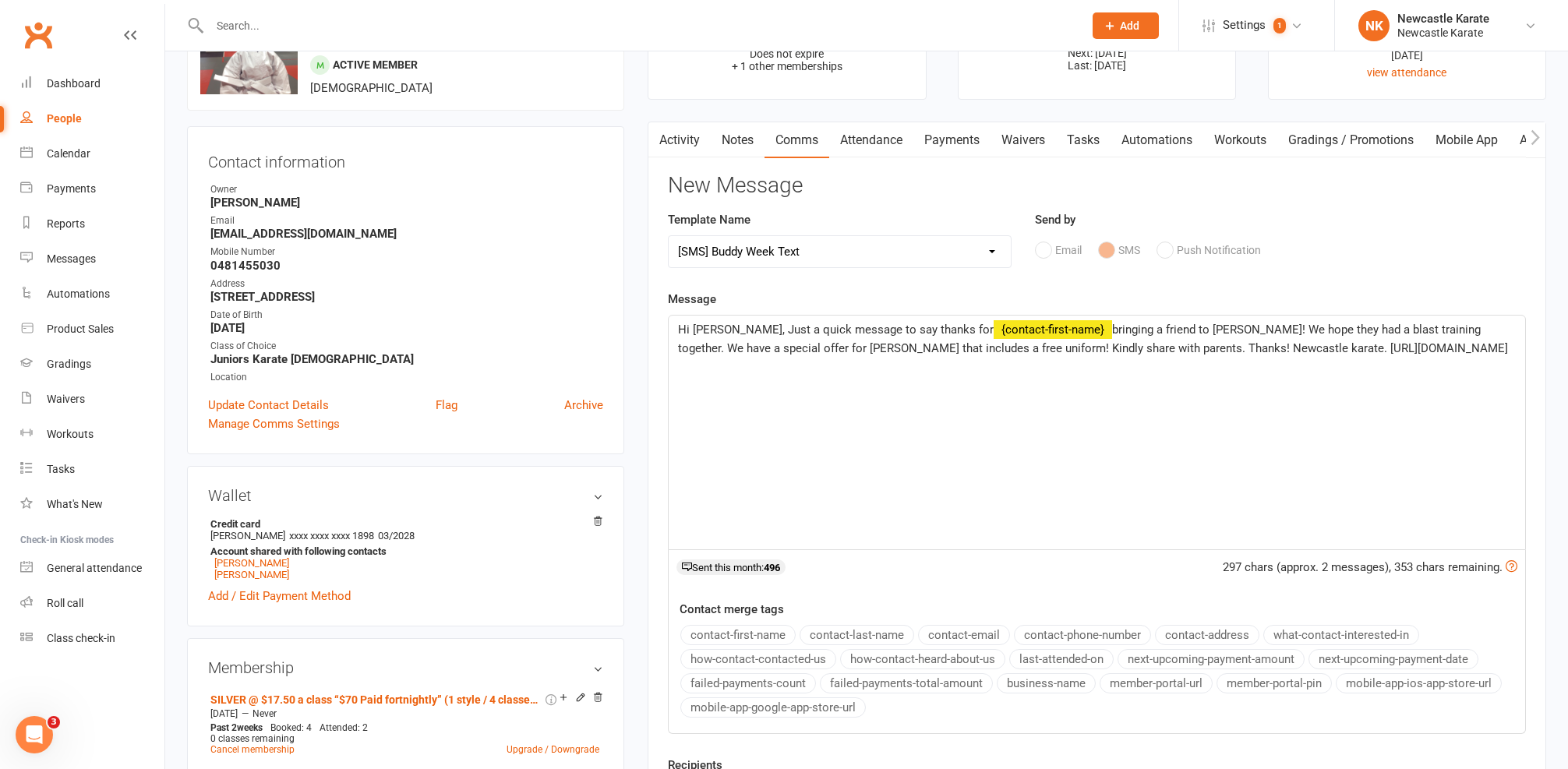
scroll to position [392, 0]
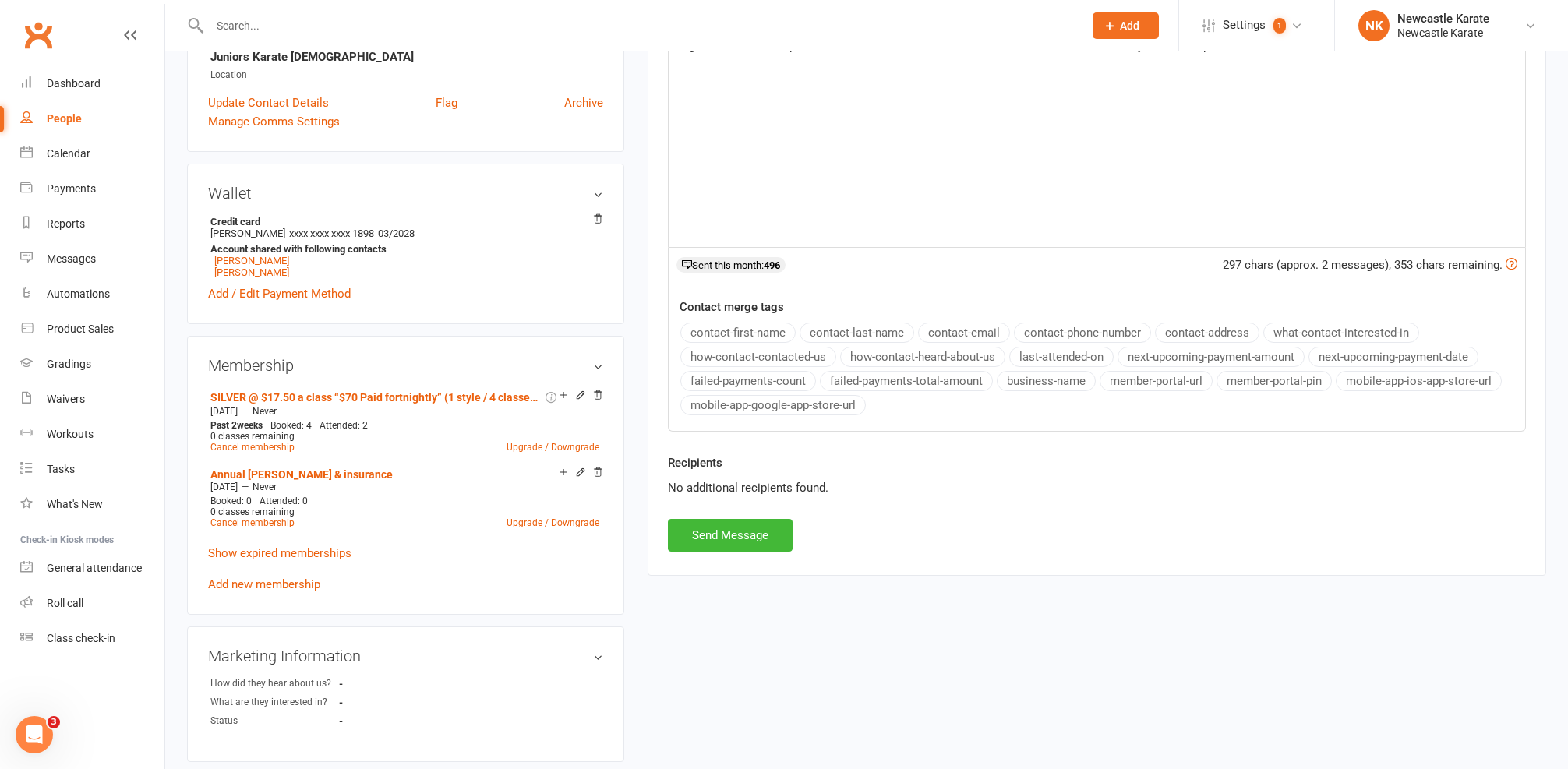
click at [763, 543] on button "Send Message" at bounding box center [730, 535] width 125 height 33
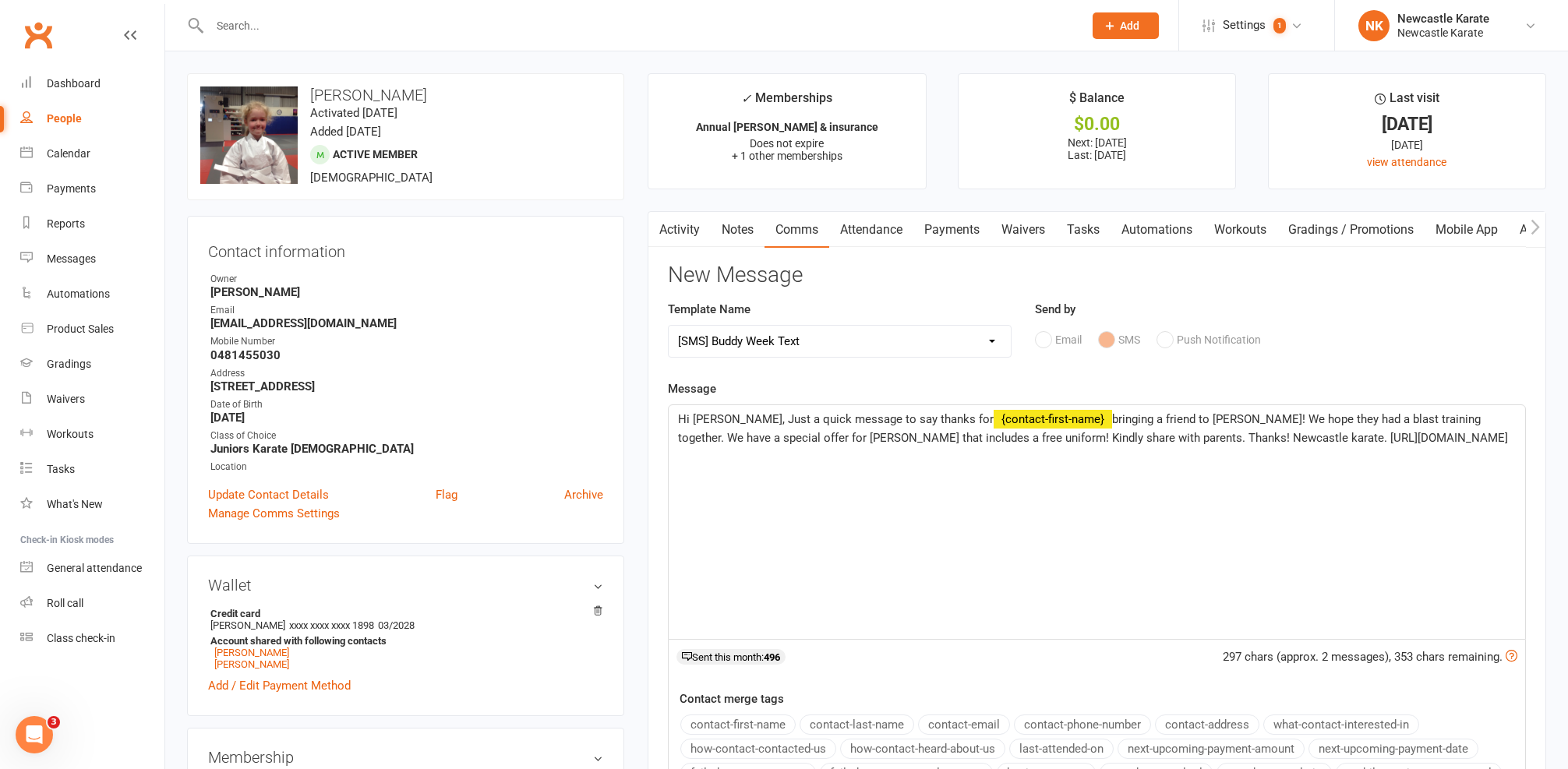
select select
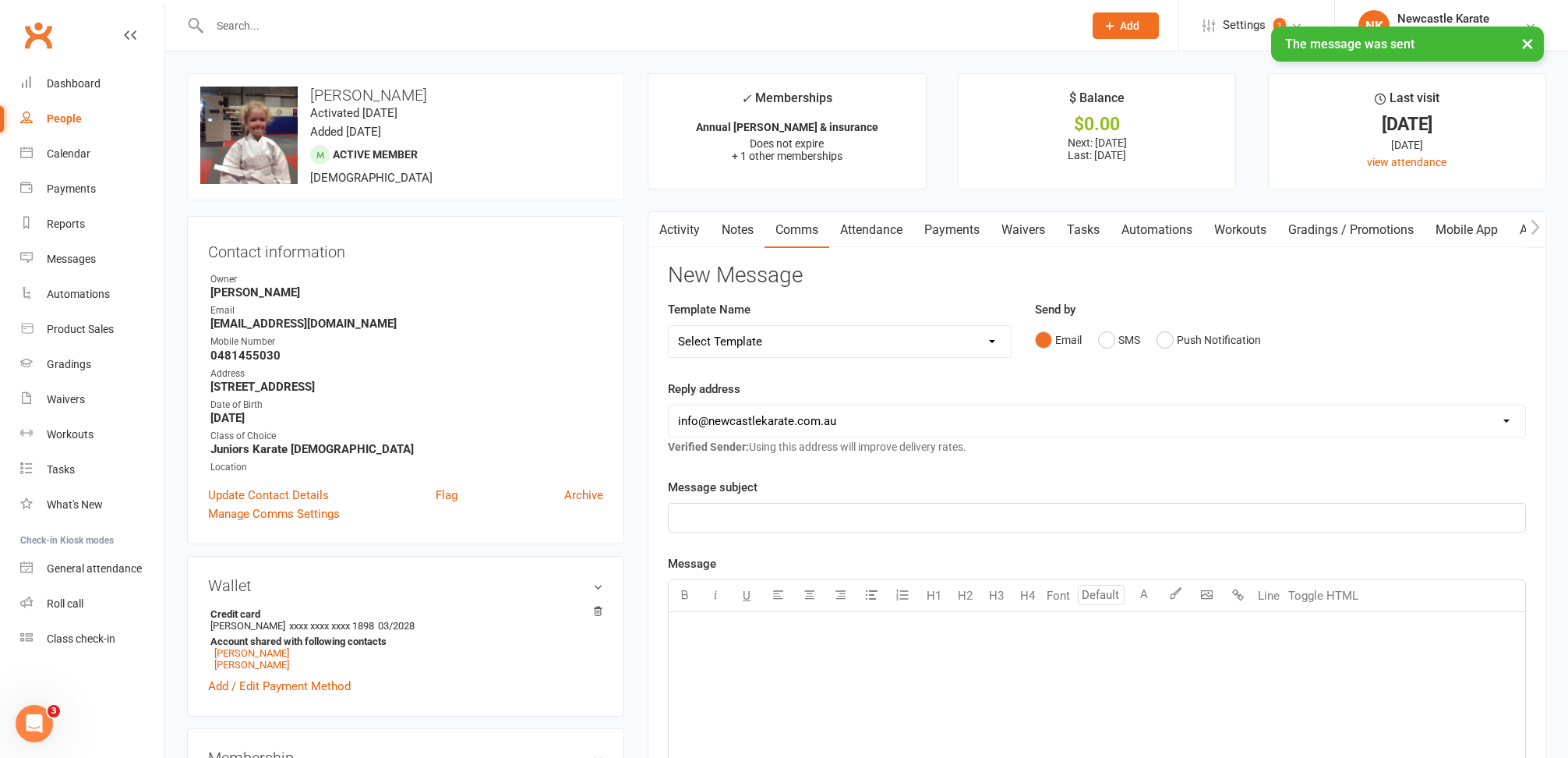
click at [679, 231] on link "Activity" at bounding box center [679, 229] width 62 height 36
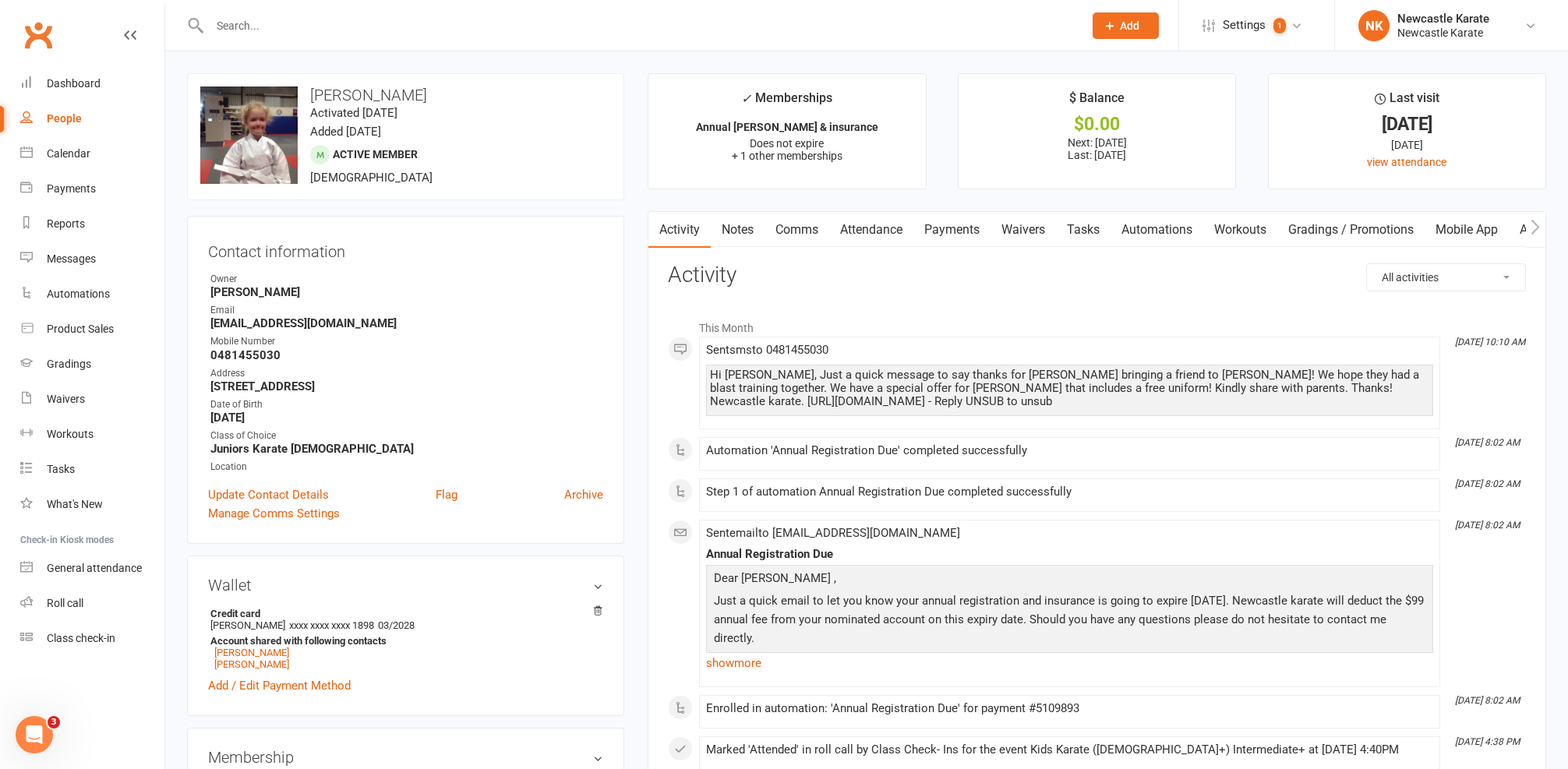
click at [405, 34] on input "text" at bounding box center [638, 26] width 868 height 22
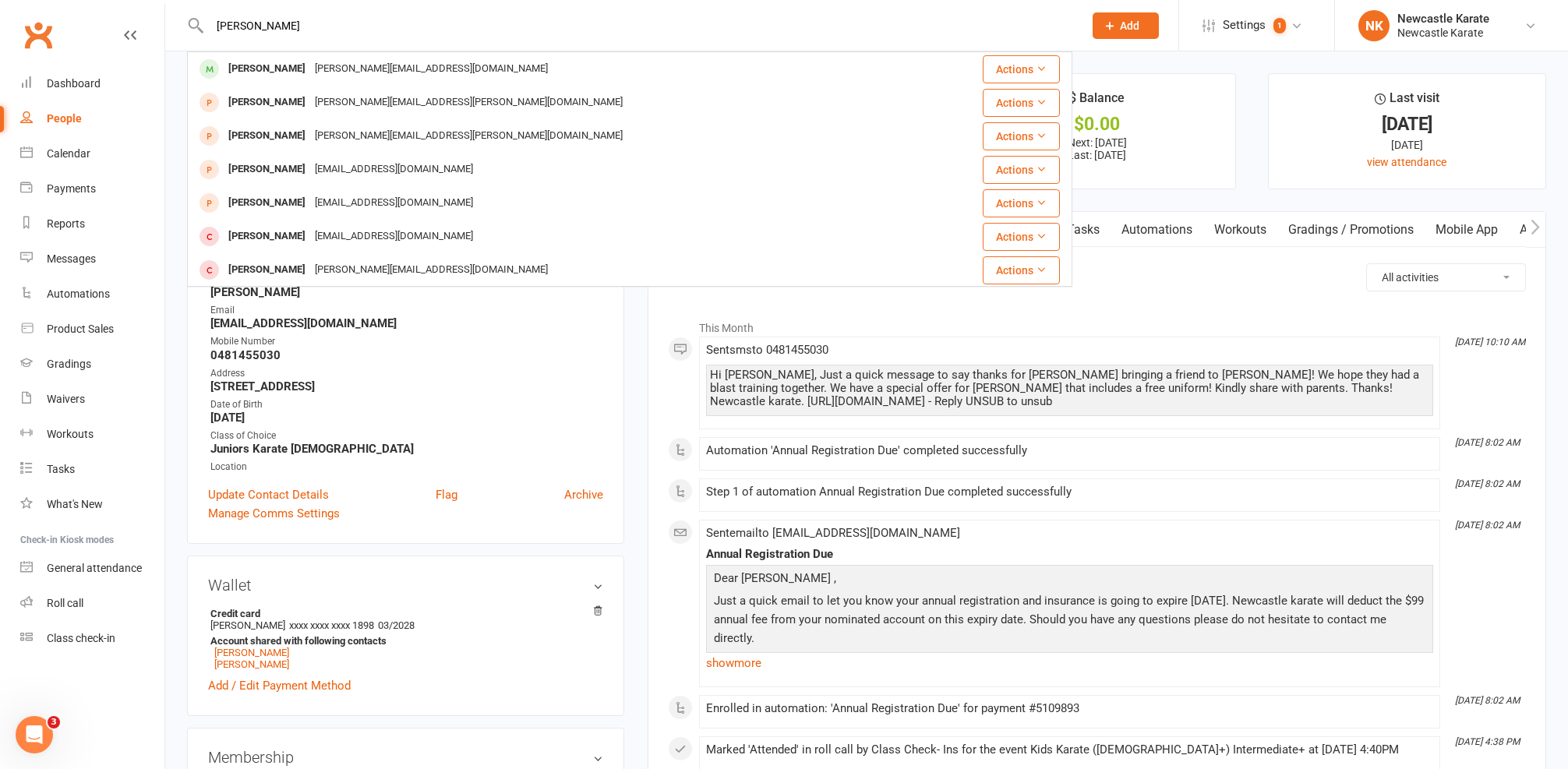
type input "Liam king"
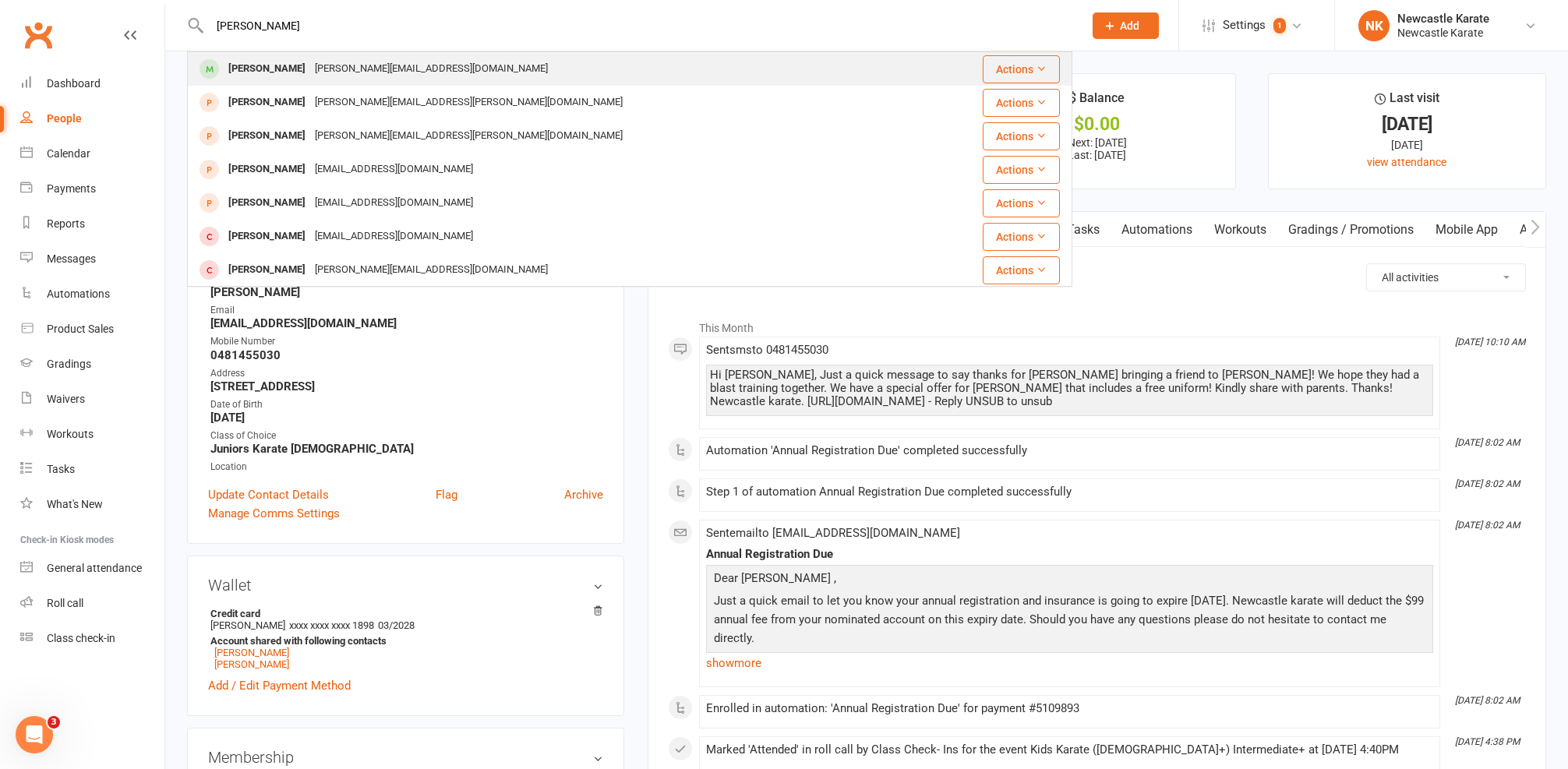
drag, startPoint x: 408, startPoint y: 35, endPoint x: 414, endPoint y: 63, distance: 28.6
click at [414, 63] on div "Liam King Eliza_fraser@hotmail.com" at bounding box center [556, 68] width 734 height 32
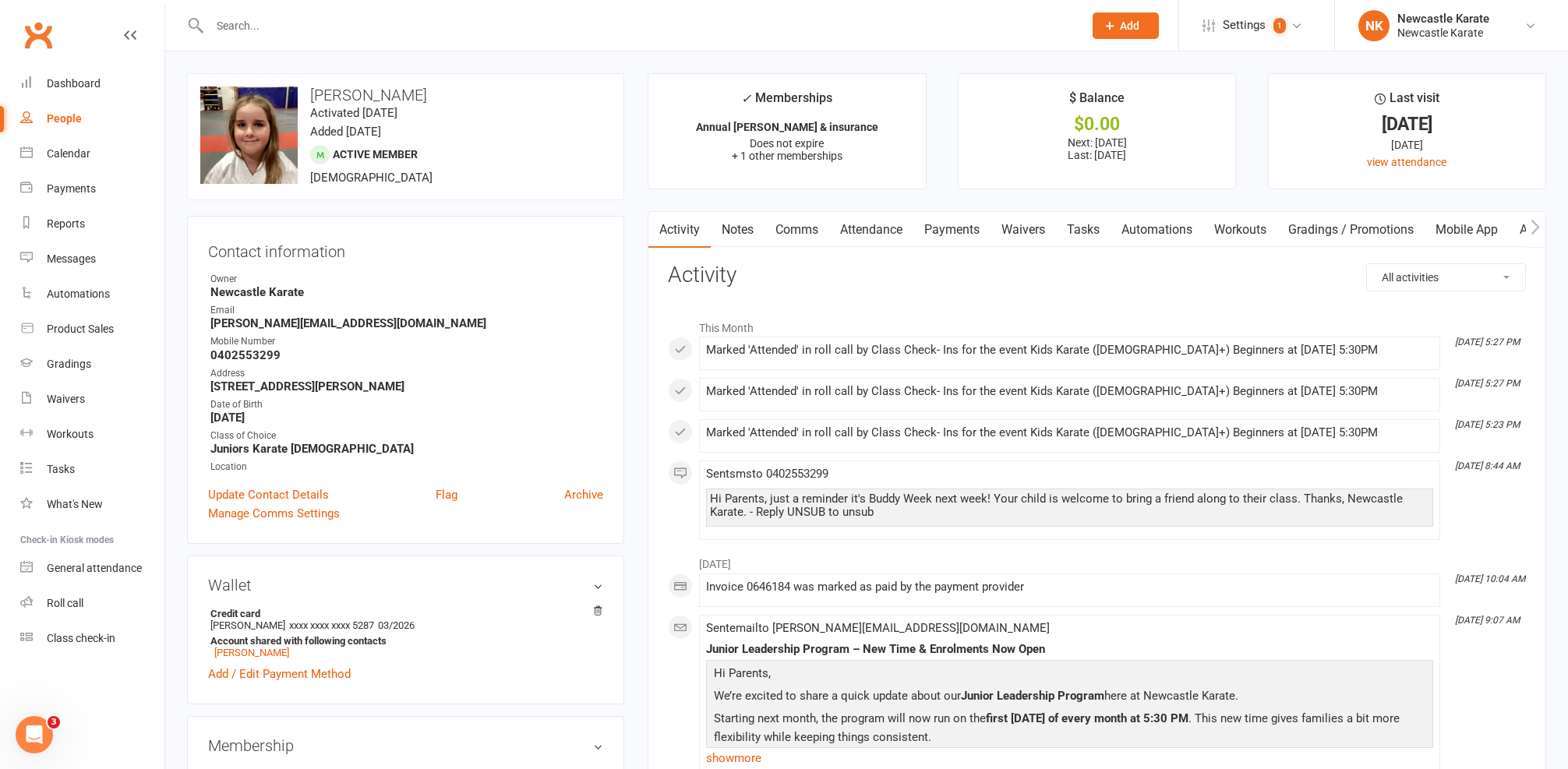
click at [793, 229] on link "Comms" at bounding box center [796, 229] width 65 height 36
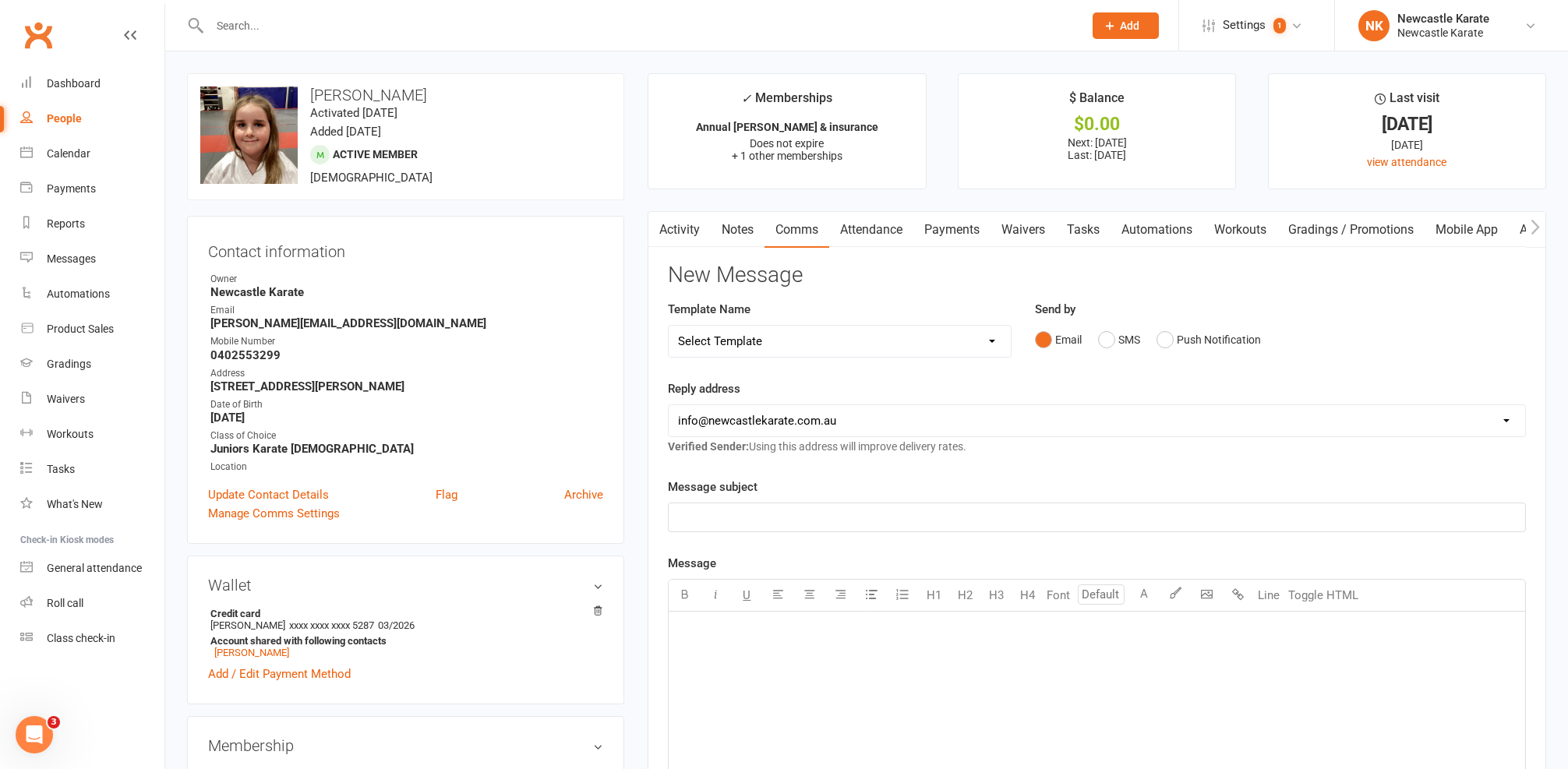
select select "10"
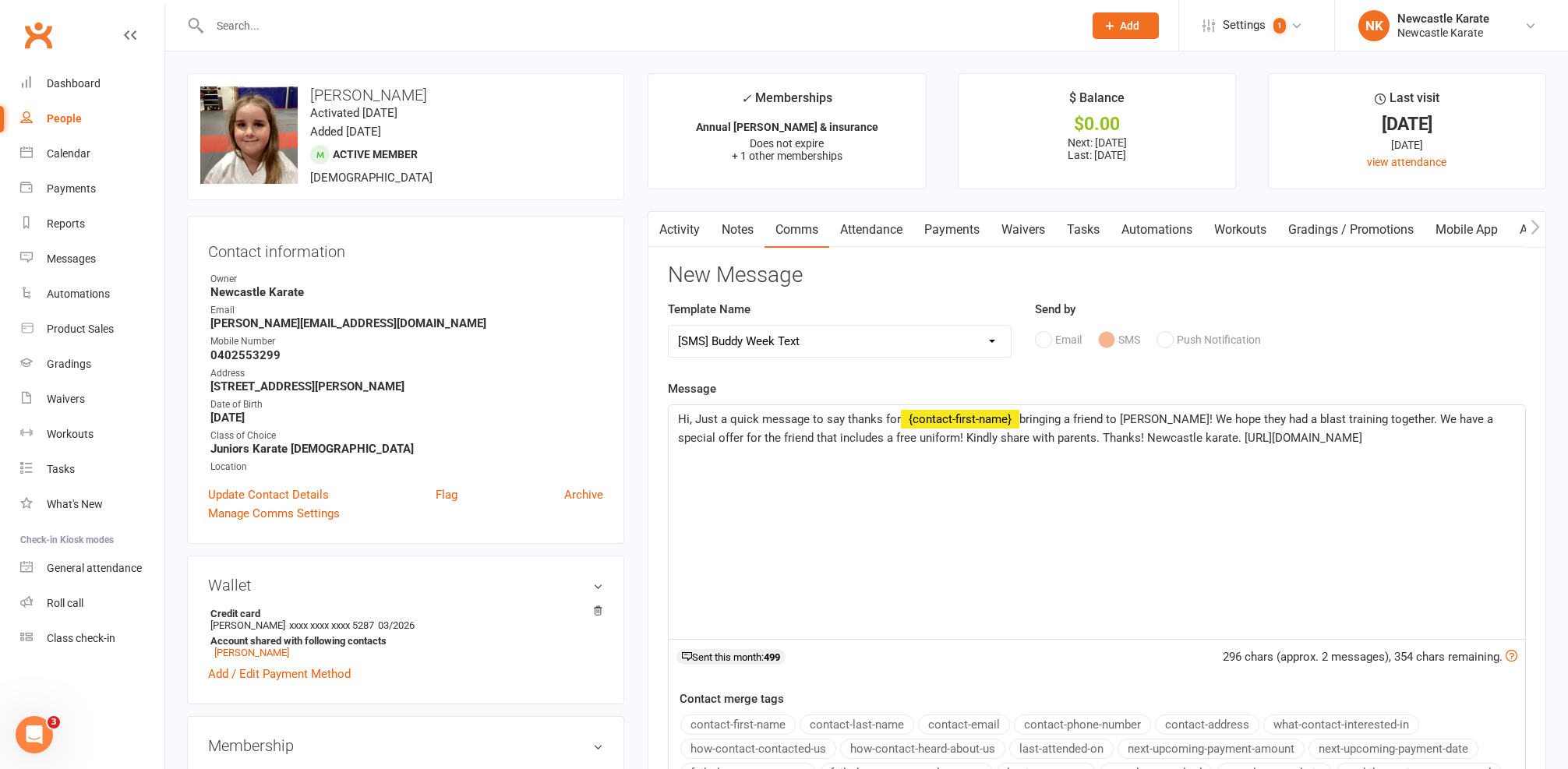
click at [690, 417] on span "Hi, Just a quick message to say thanks for" at bounding box center [789, 418] width 223 height 14
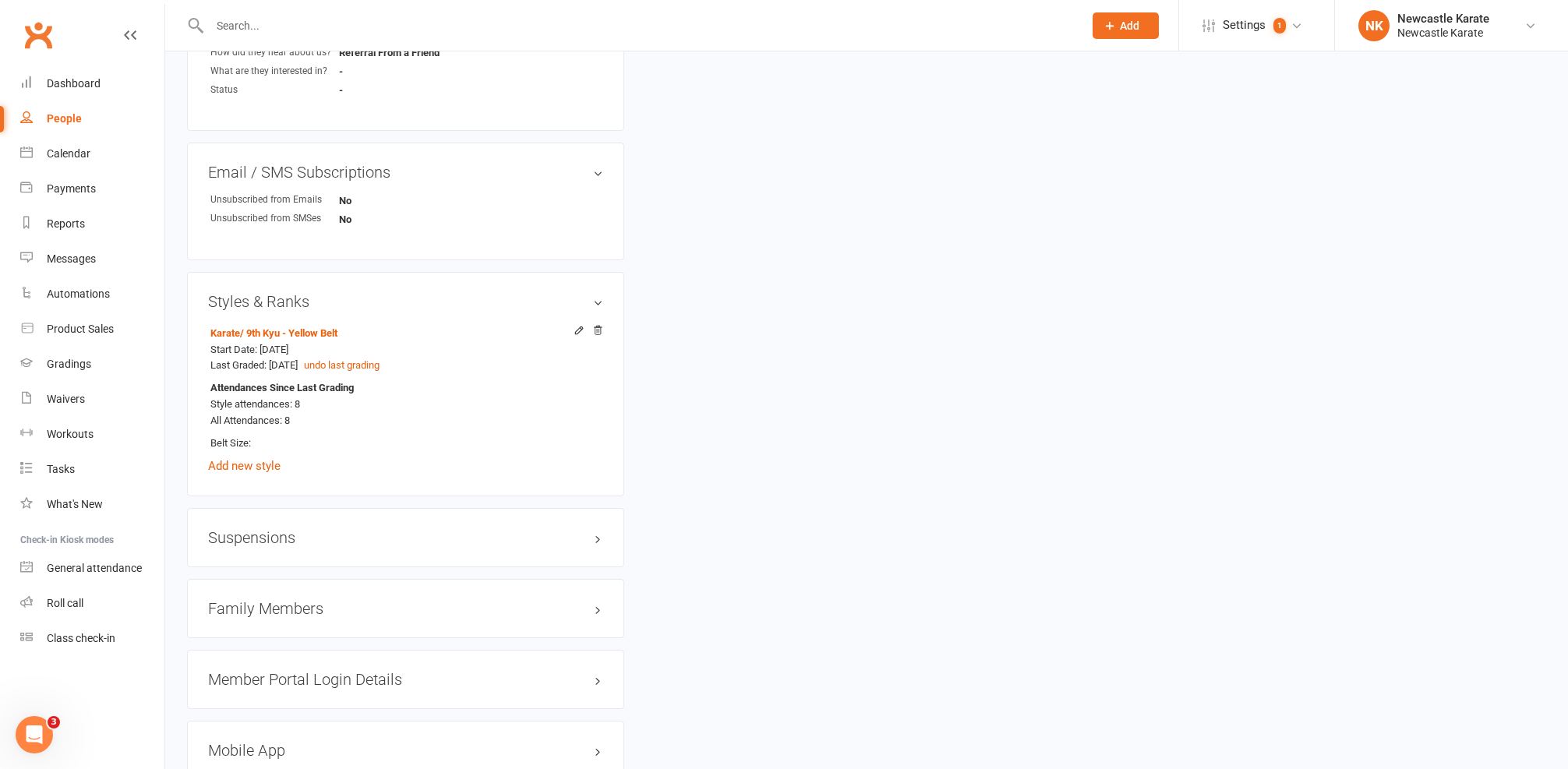
scroll to position [1212, 0]
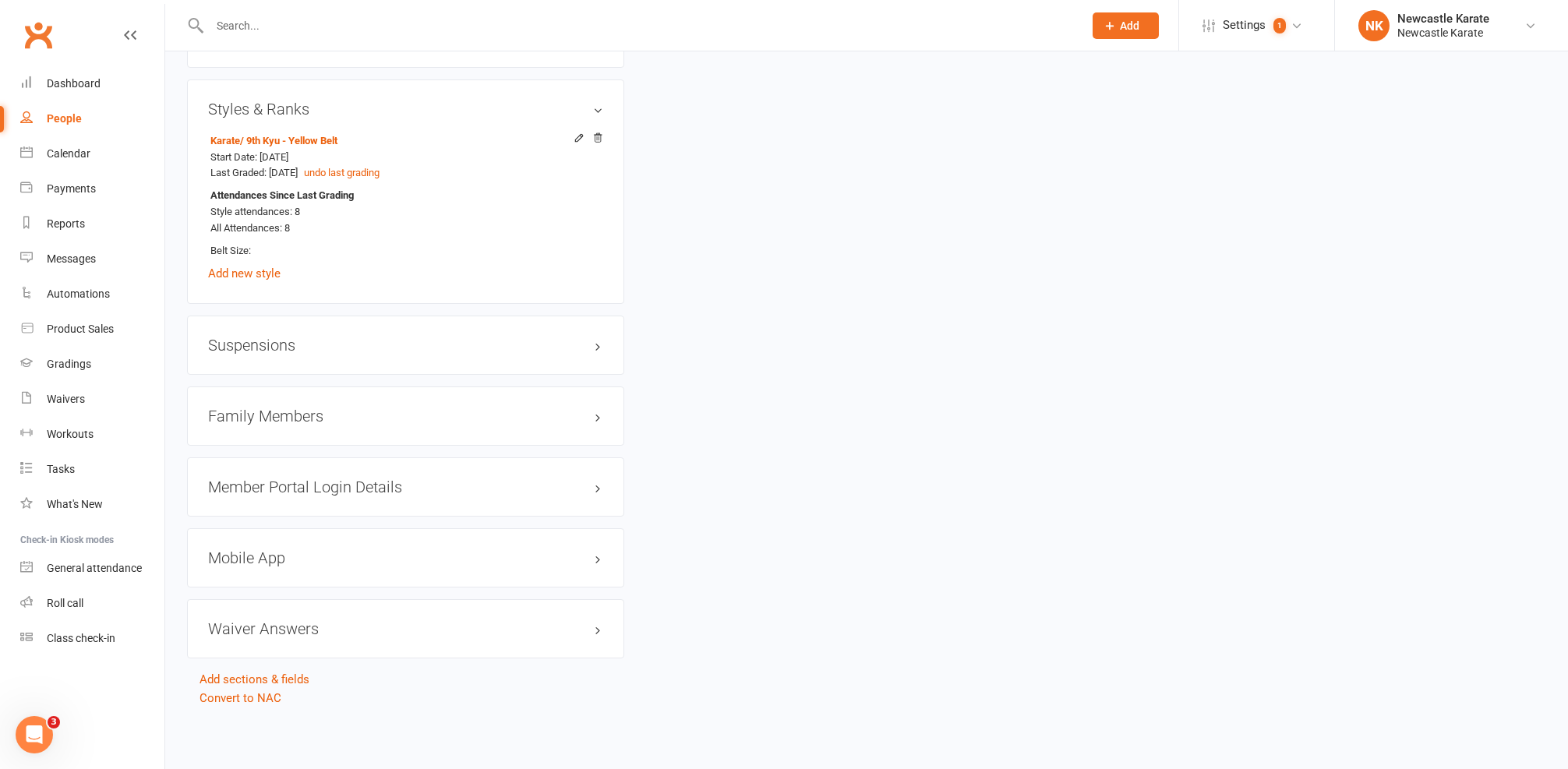
click at [289, 408] on h3 "Family Members" at bounding box center [405, 416] width 395 height 17
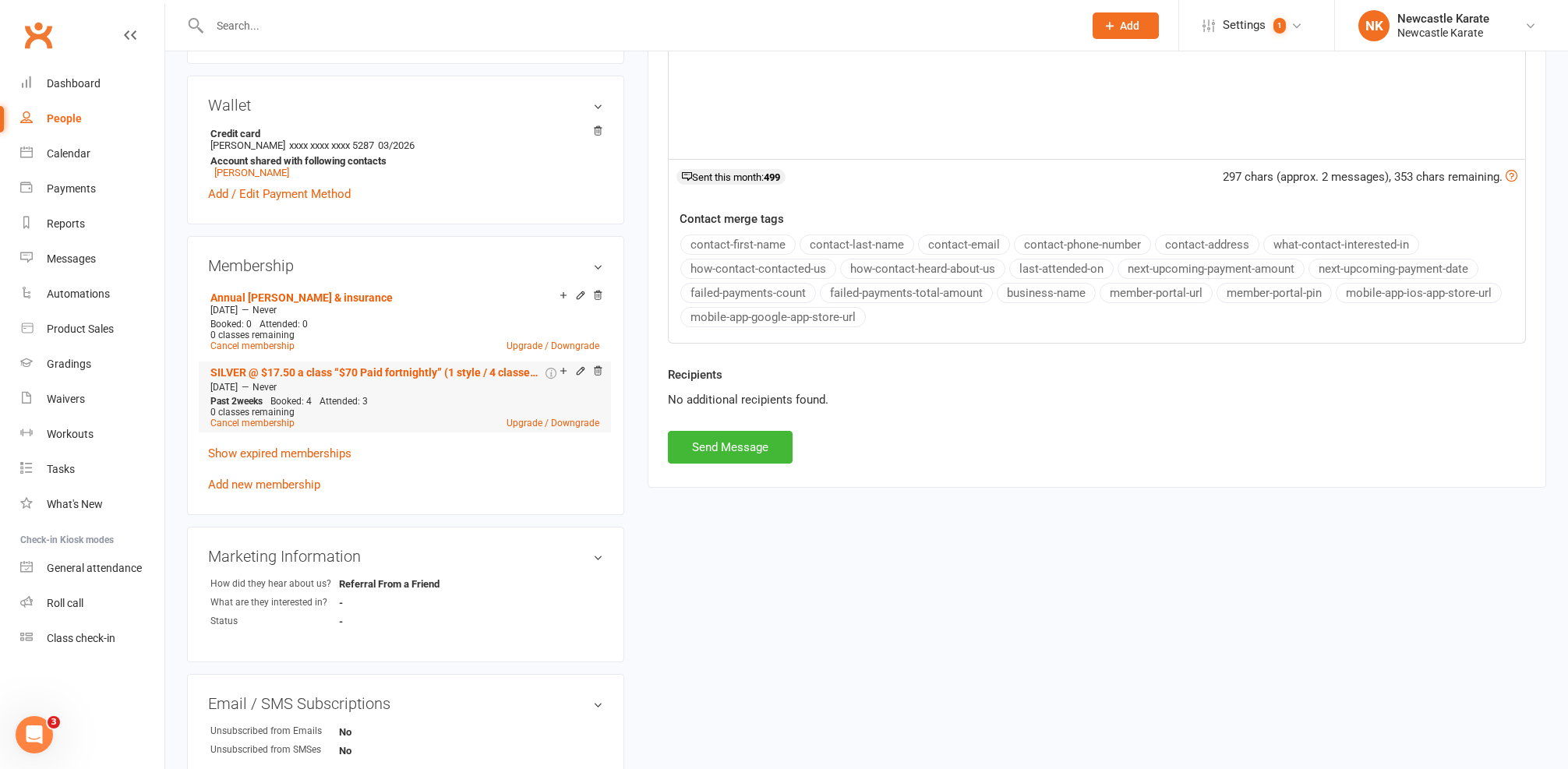
scroll to position [0, 0]
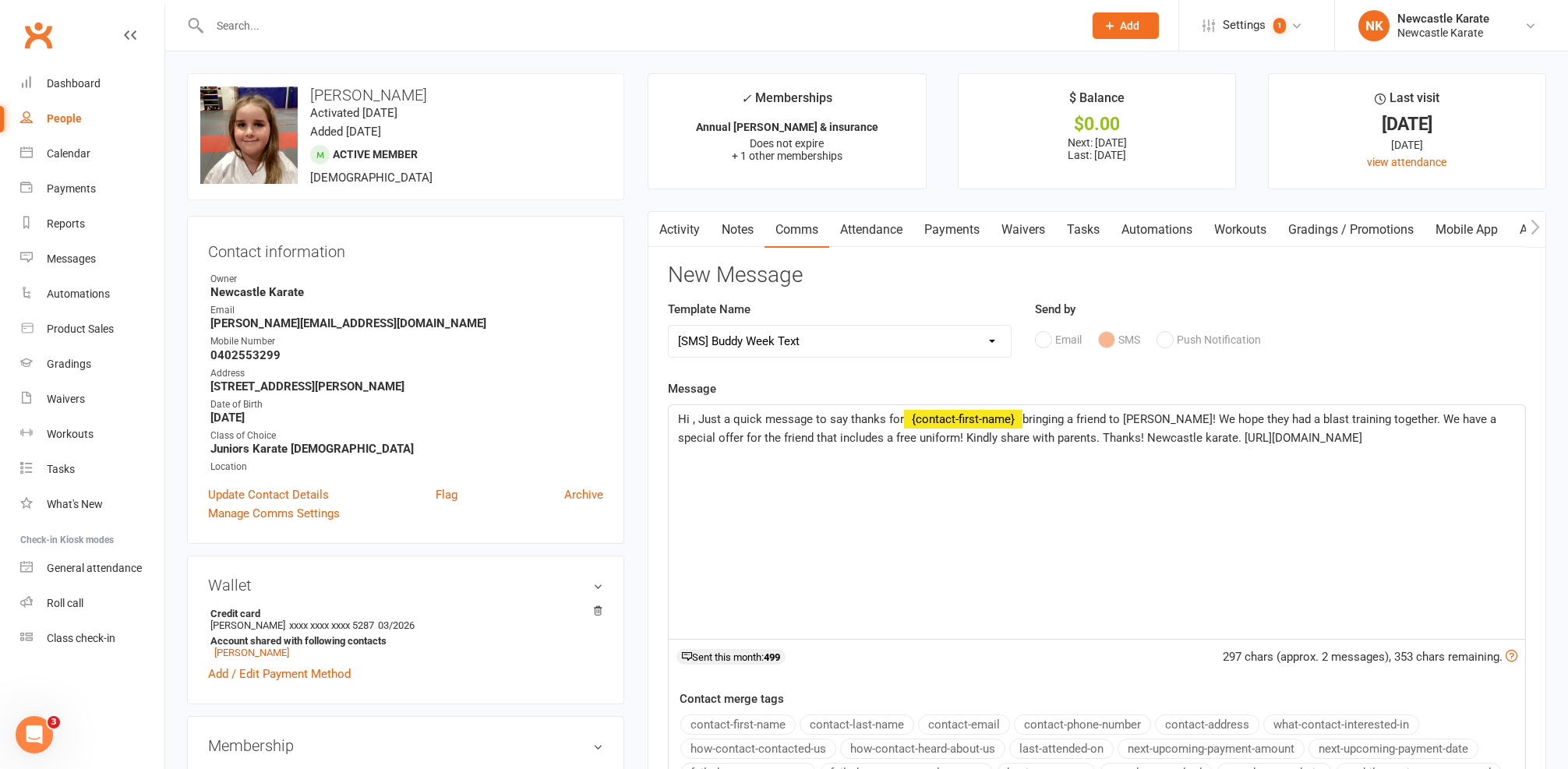
click at [695, 419] on span "Hi , Just a quick message to say thanks for" at bounding box center [790, 418] width 226 height 14
click at [693, 416] on span "Hi , Just a quick message to say thanks for" at bounding box center [790, 418] width 226 height 14
drag, startPoint x: 763, startPoint y: 435, endPoint x: 811, endPoint y: 435, distance: 48.0
click at [811, 435] on span "bringing a friend to Buddy Week! We hope they had a blast training together. We…" at bounding box center [1080, 428] width 805 height 33
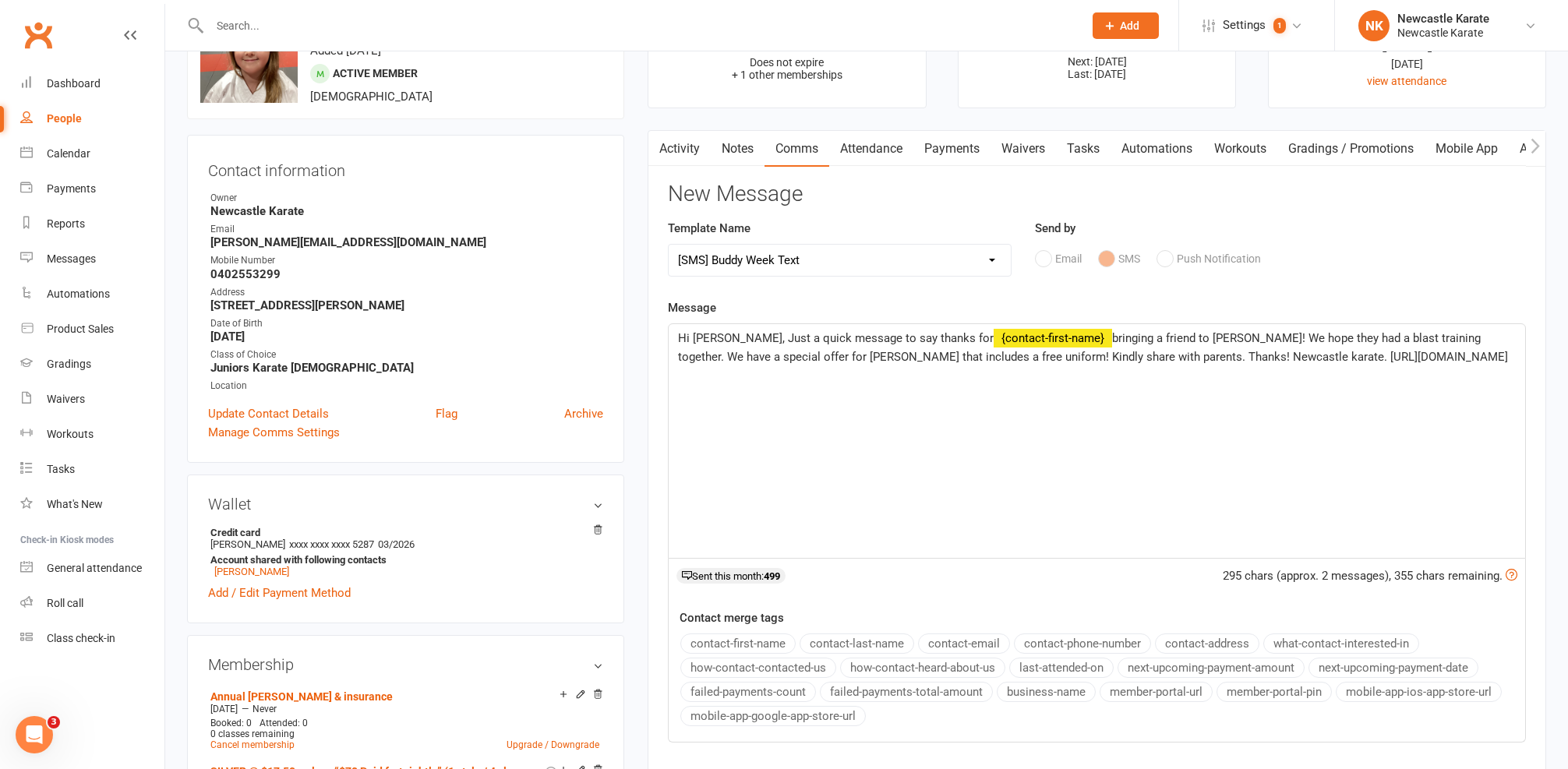
scroll to position [371, 0]
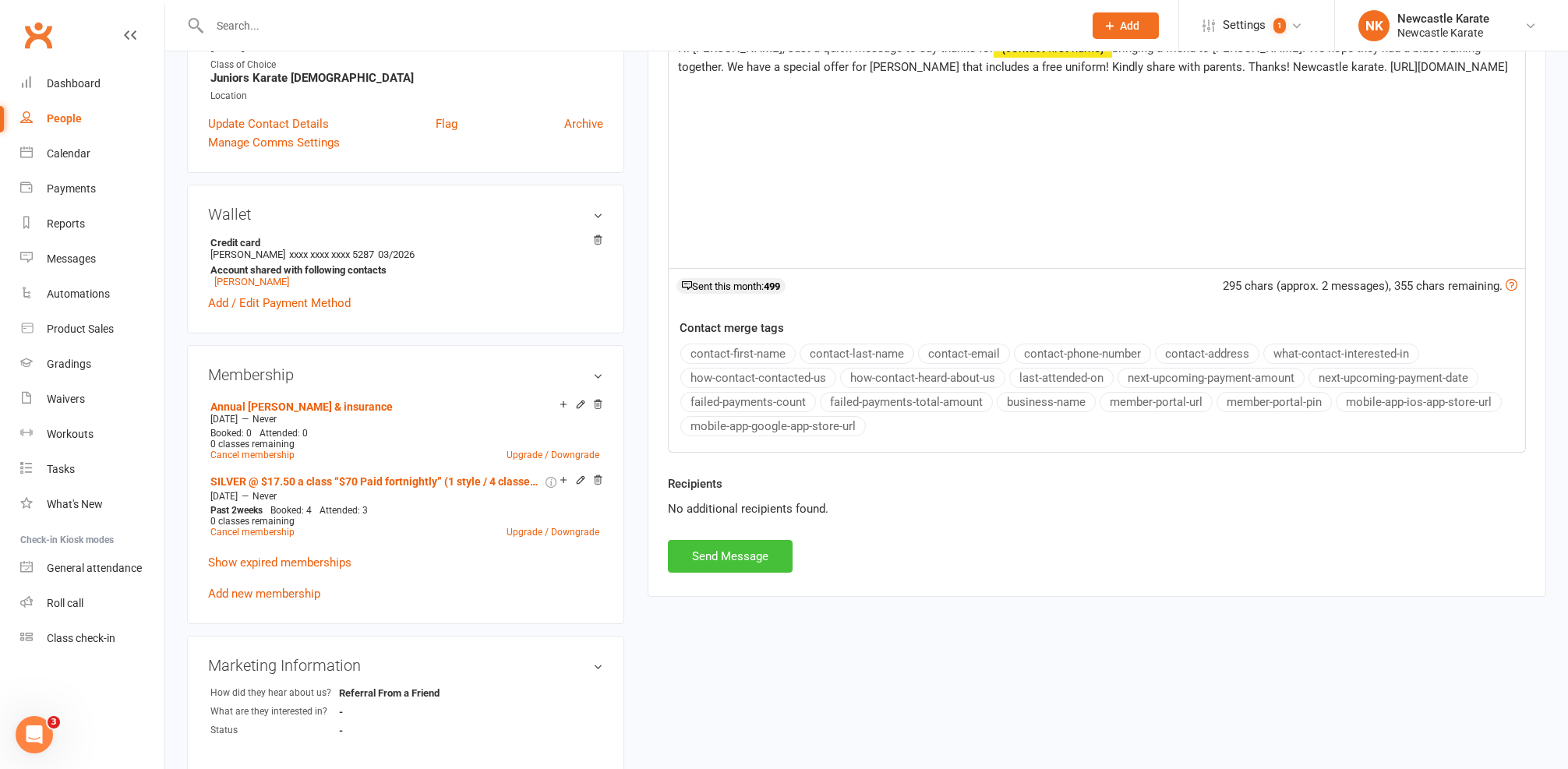
click at [725, 549] on button "Send Message" at bounding box center [730, 556] width 125 height 33
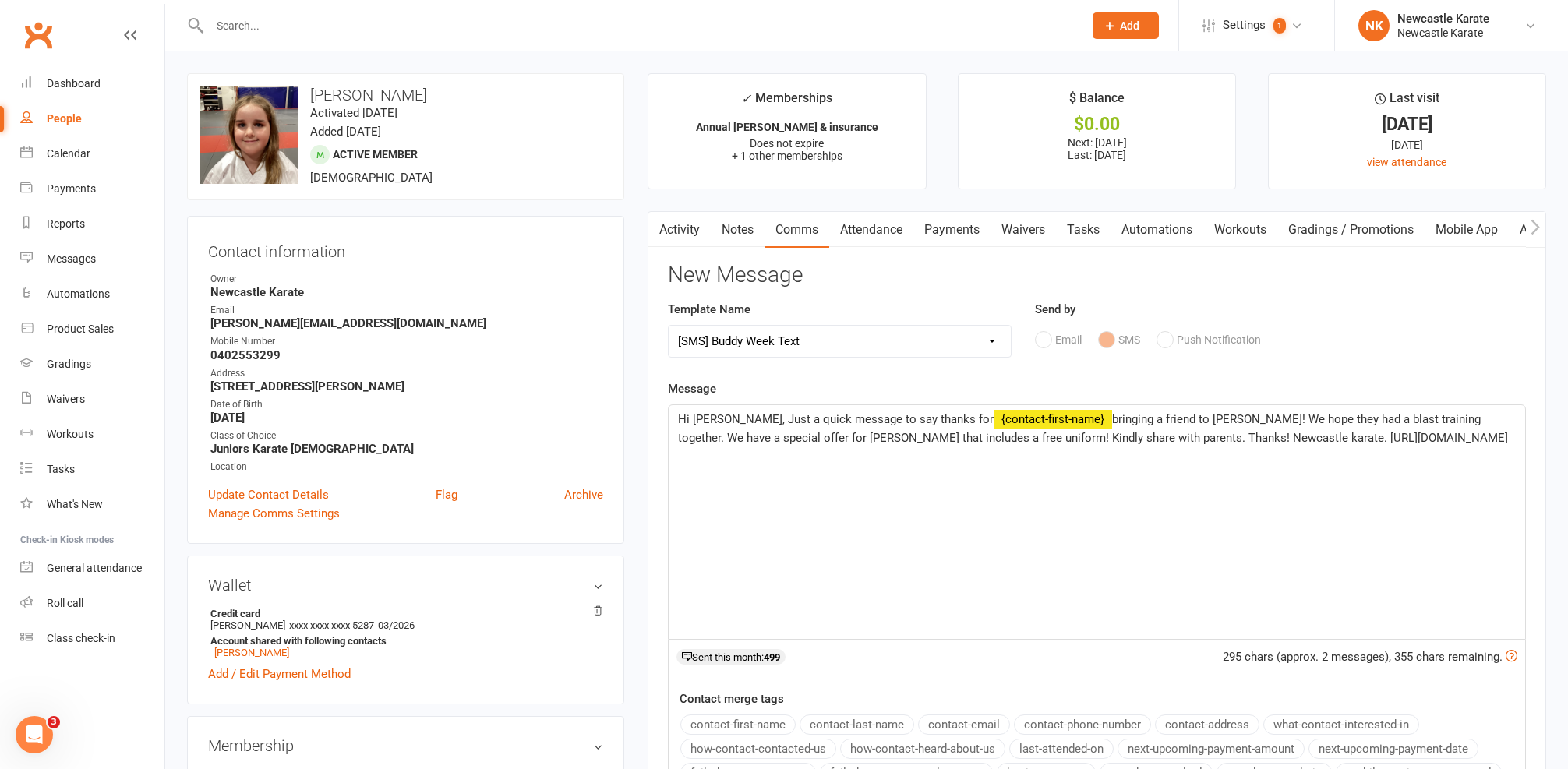
select select
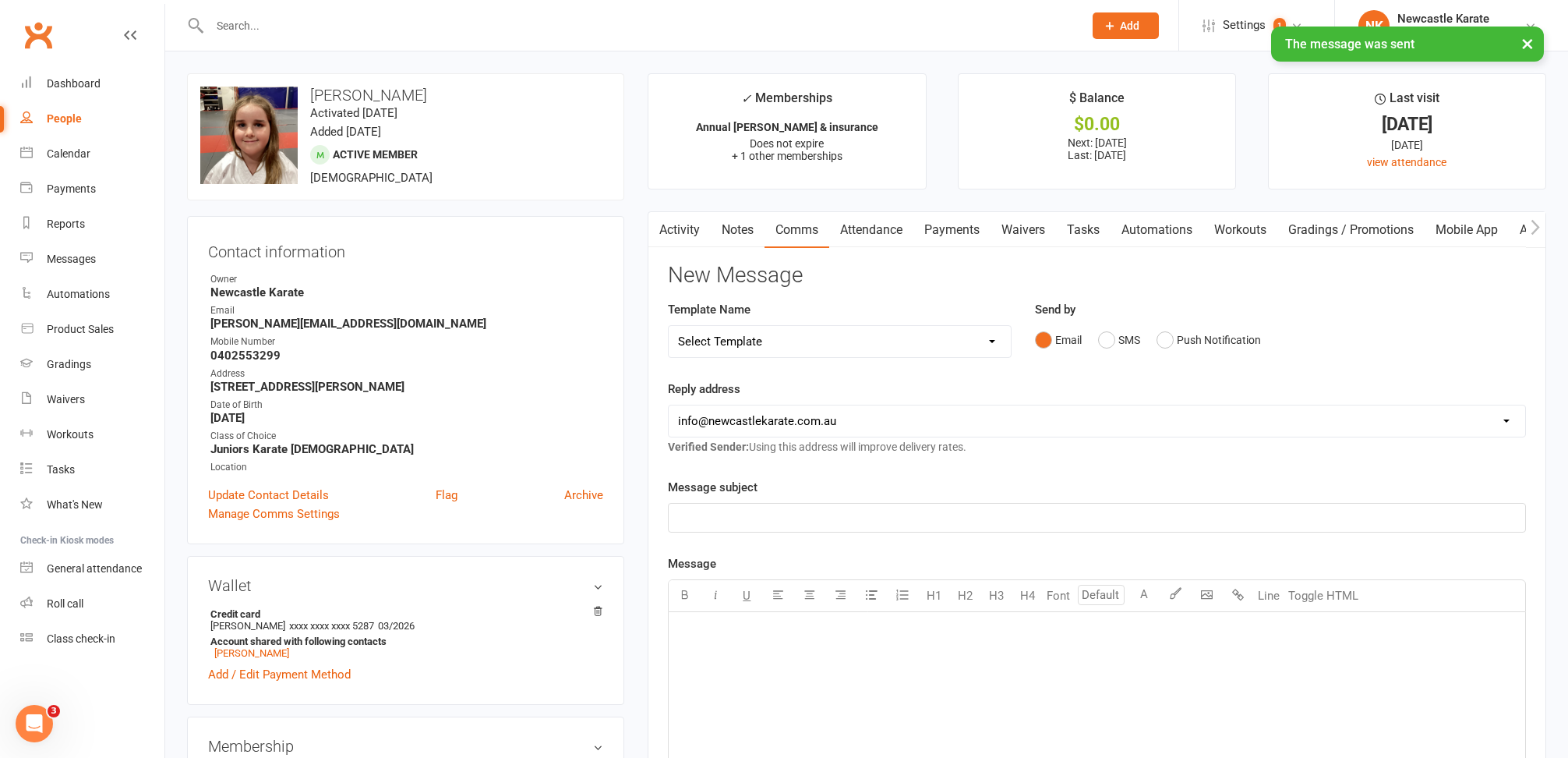
click at [698, 231] on link "Activity" at bounding box center [679, 229] width 62 height 36
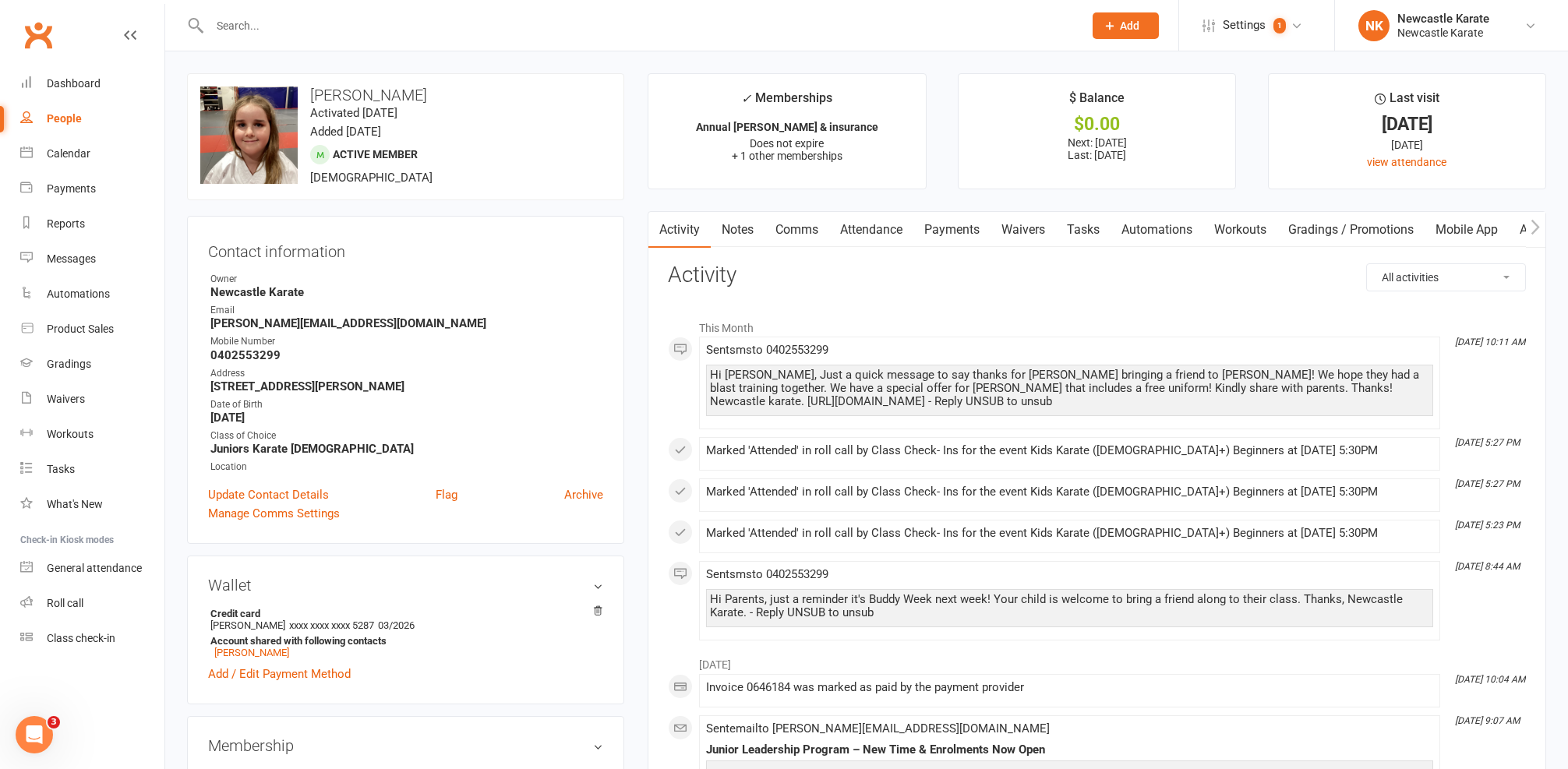
click at [390, 22] on input "text" at bounding box center [638, 26] width 868 height 22
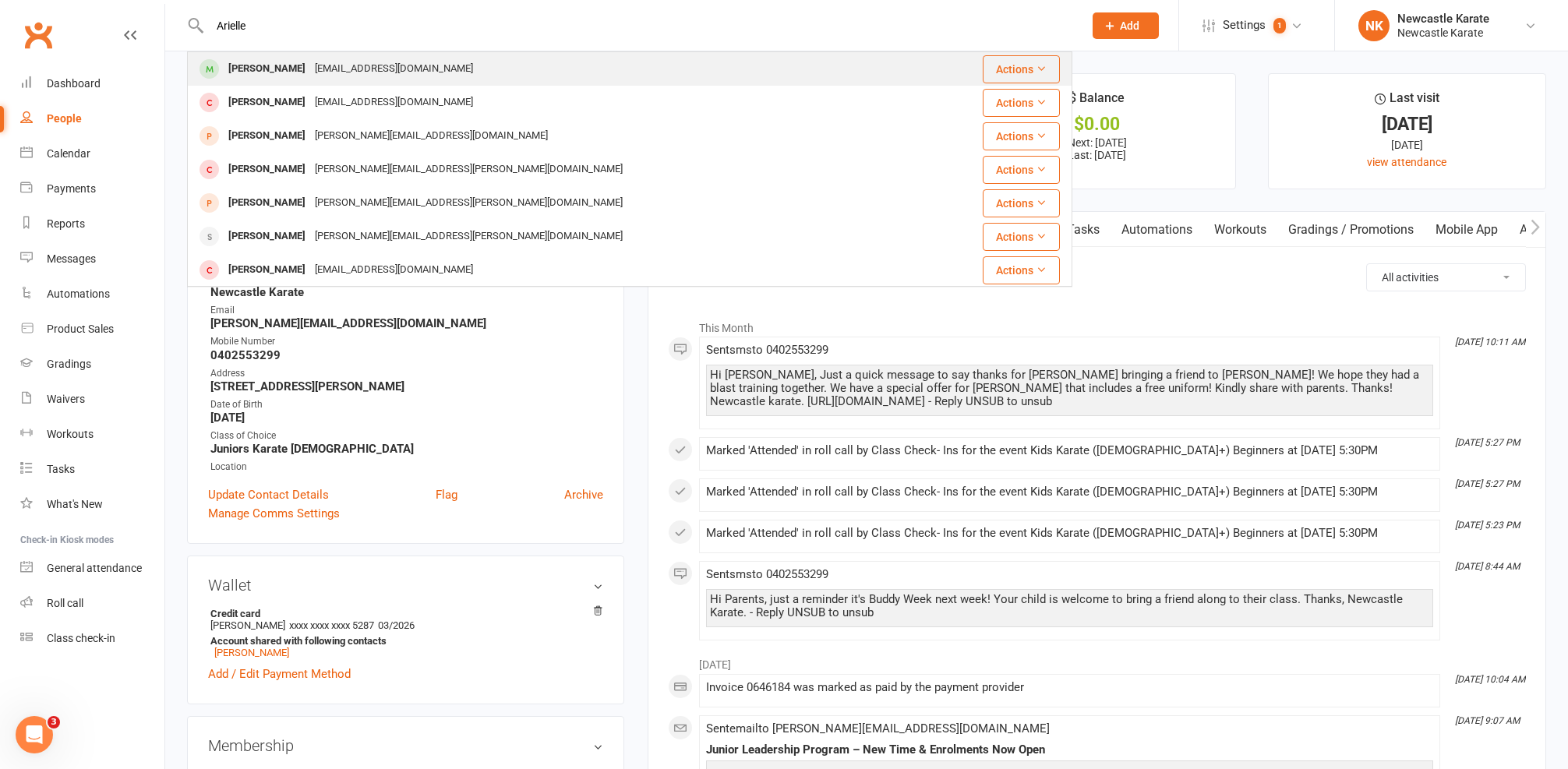
type input "Arielle"
click at [310, 73] on div "moris_luhi@yahoo.com" at bounding box center [394, 68] width 167 height 23
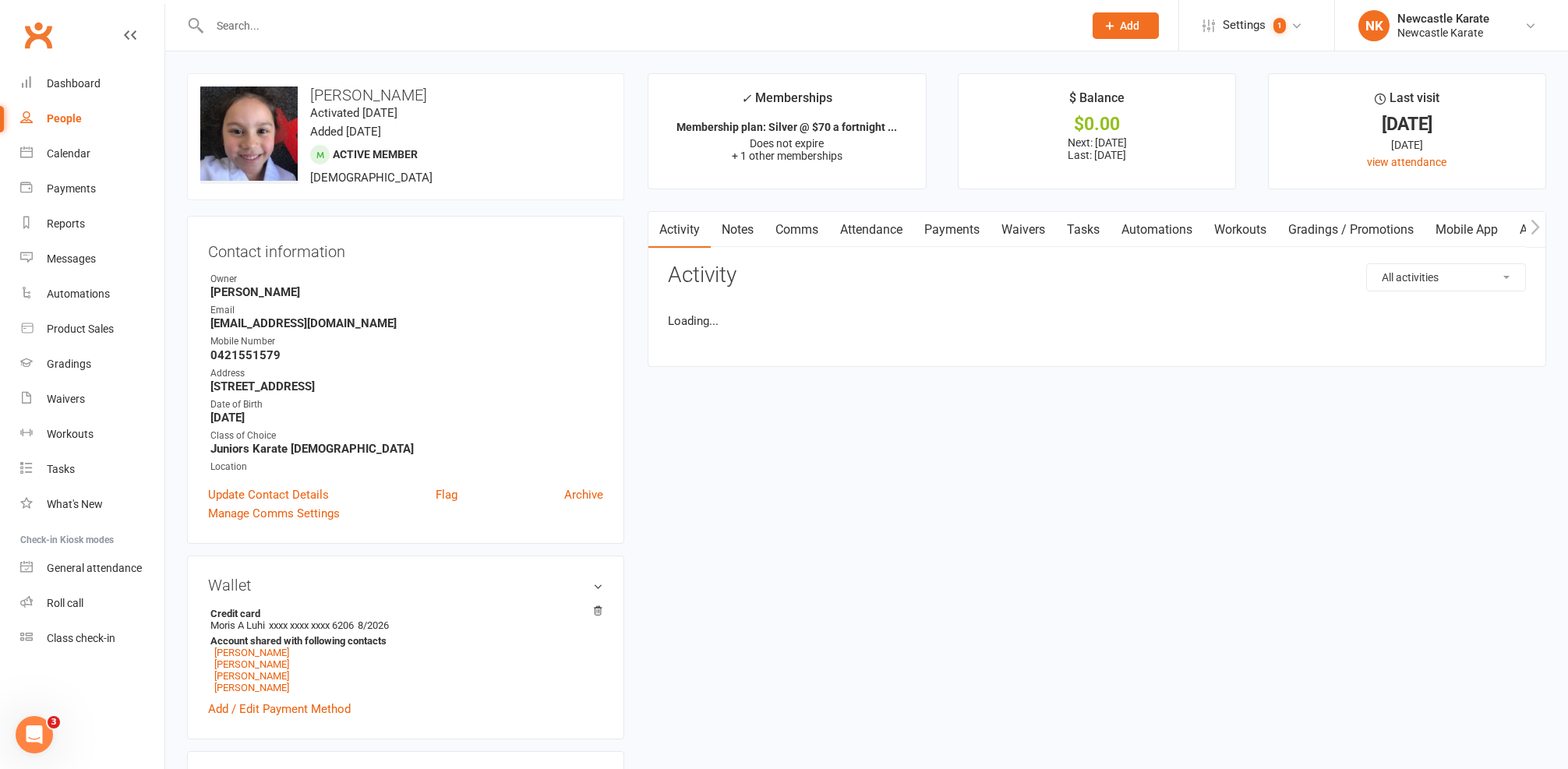
click at [253, 20] on input "text" at bounding box center [638, 26] width 868 height 22
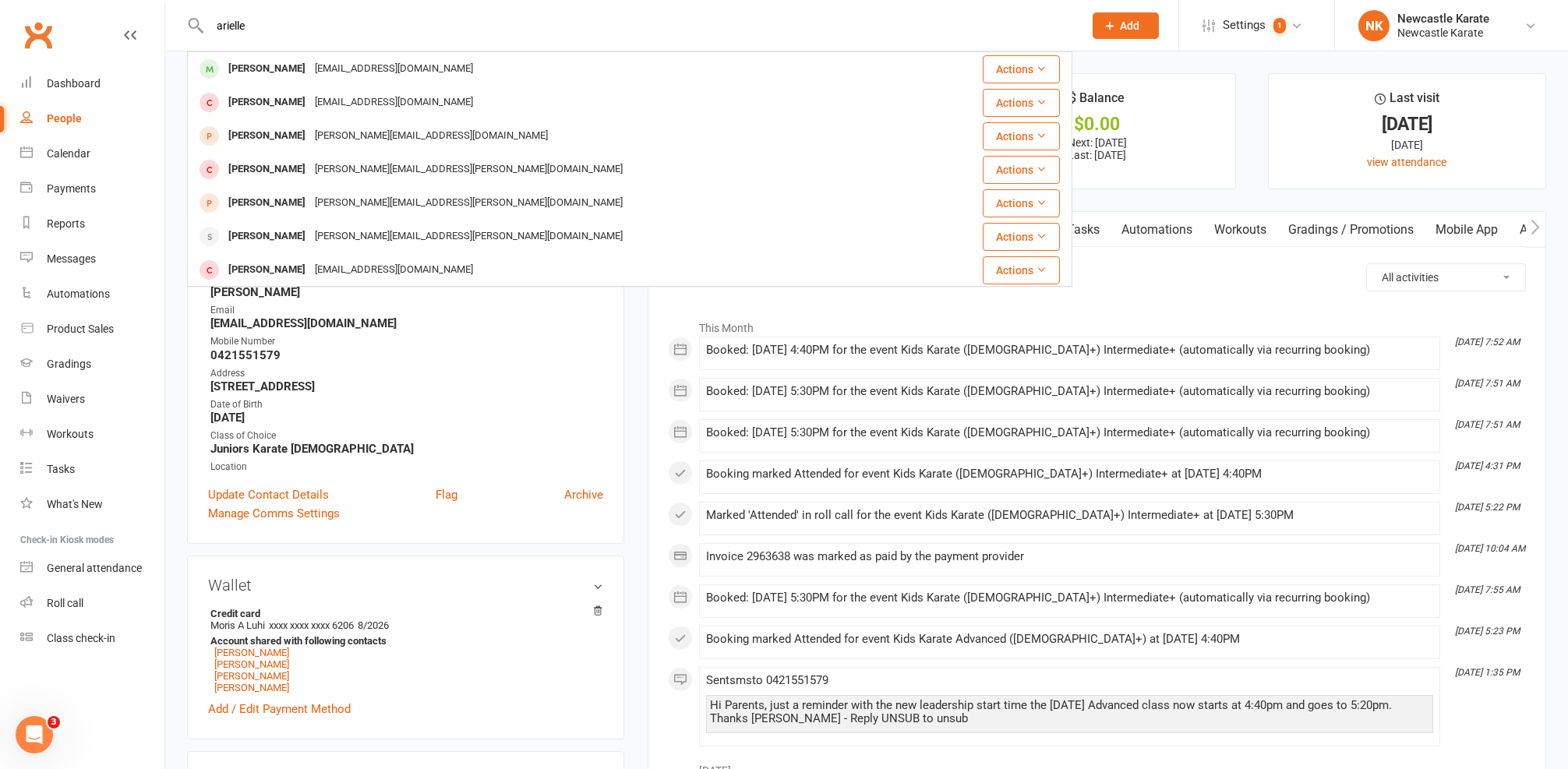
type input "Arielle"
drag, startPoint x: 473, startPoint y: 5, endPoint x: 493, endPoint y: 298, distance: 293.7
click at [493, 298] on strong "[PERSON_NAME]" at bounding box center [406, 291] width 393 height 14
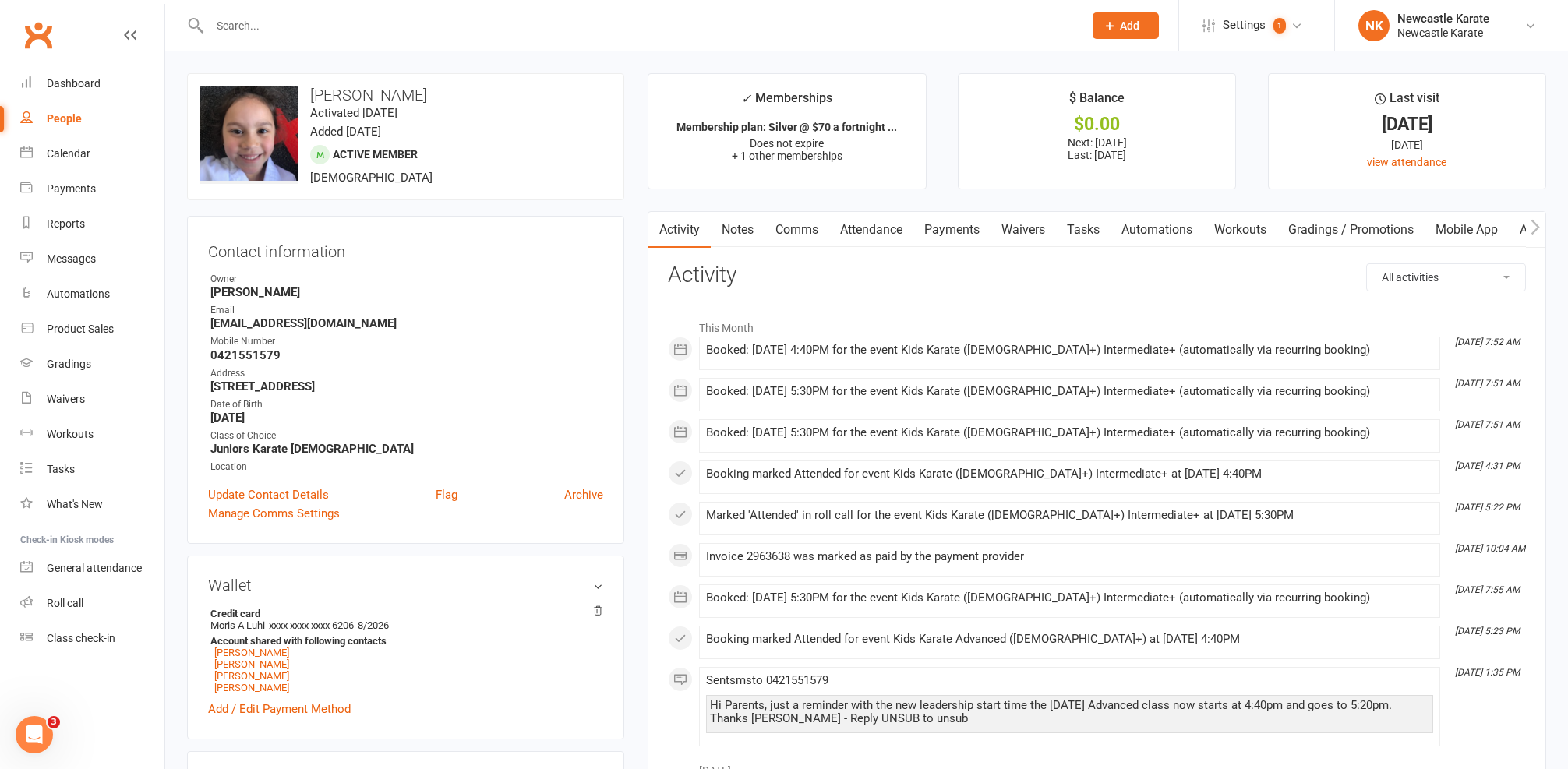
click at [776, 232] on link "Comms" at bounding box center [796, 229] width 65 height 36
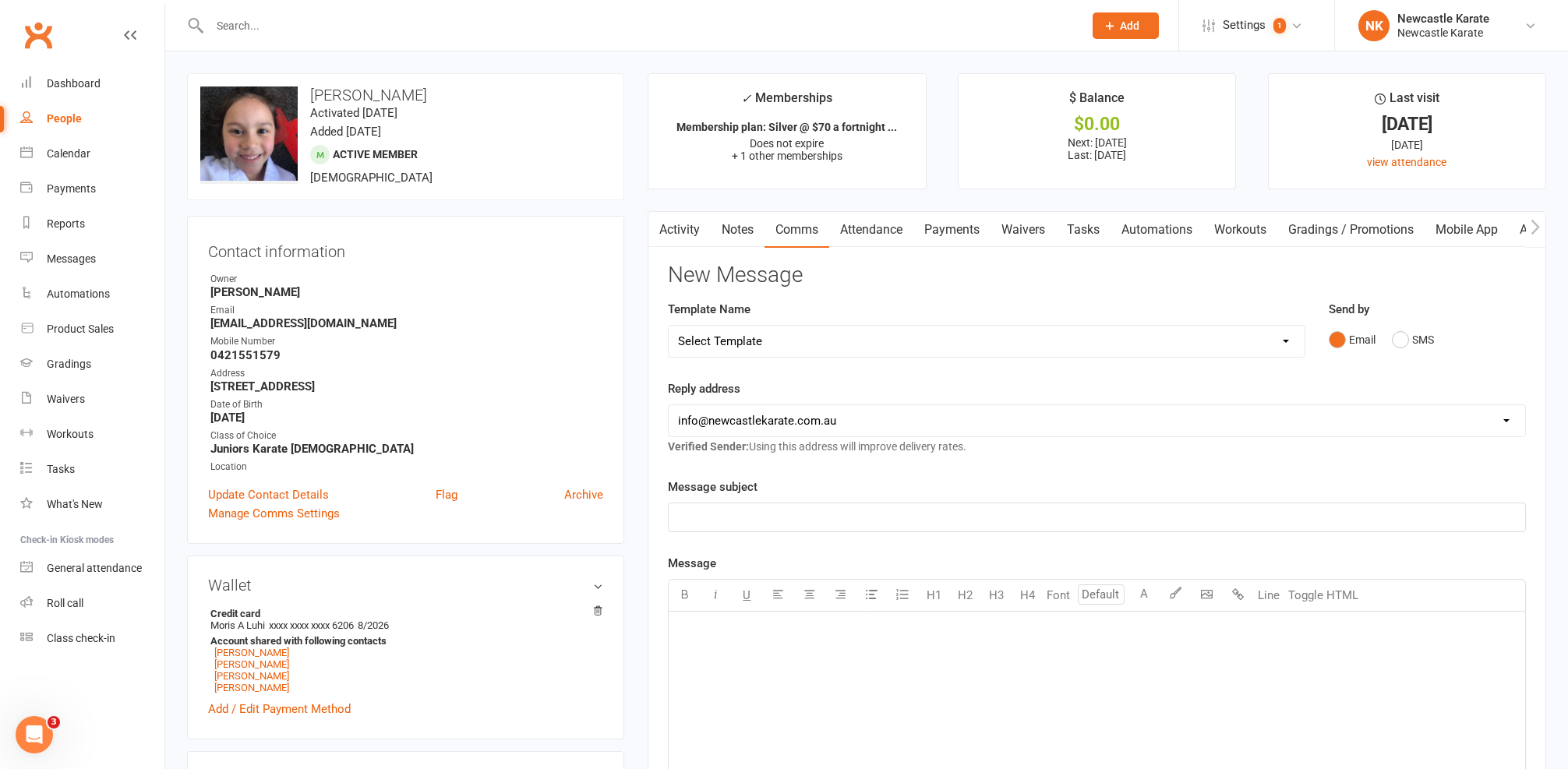
select select "10"
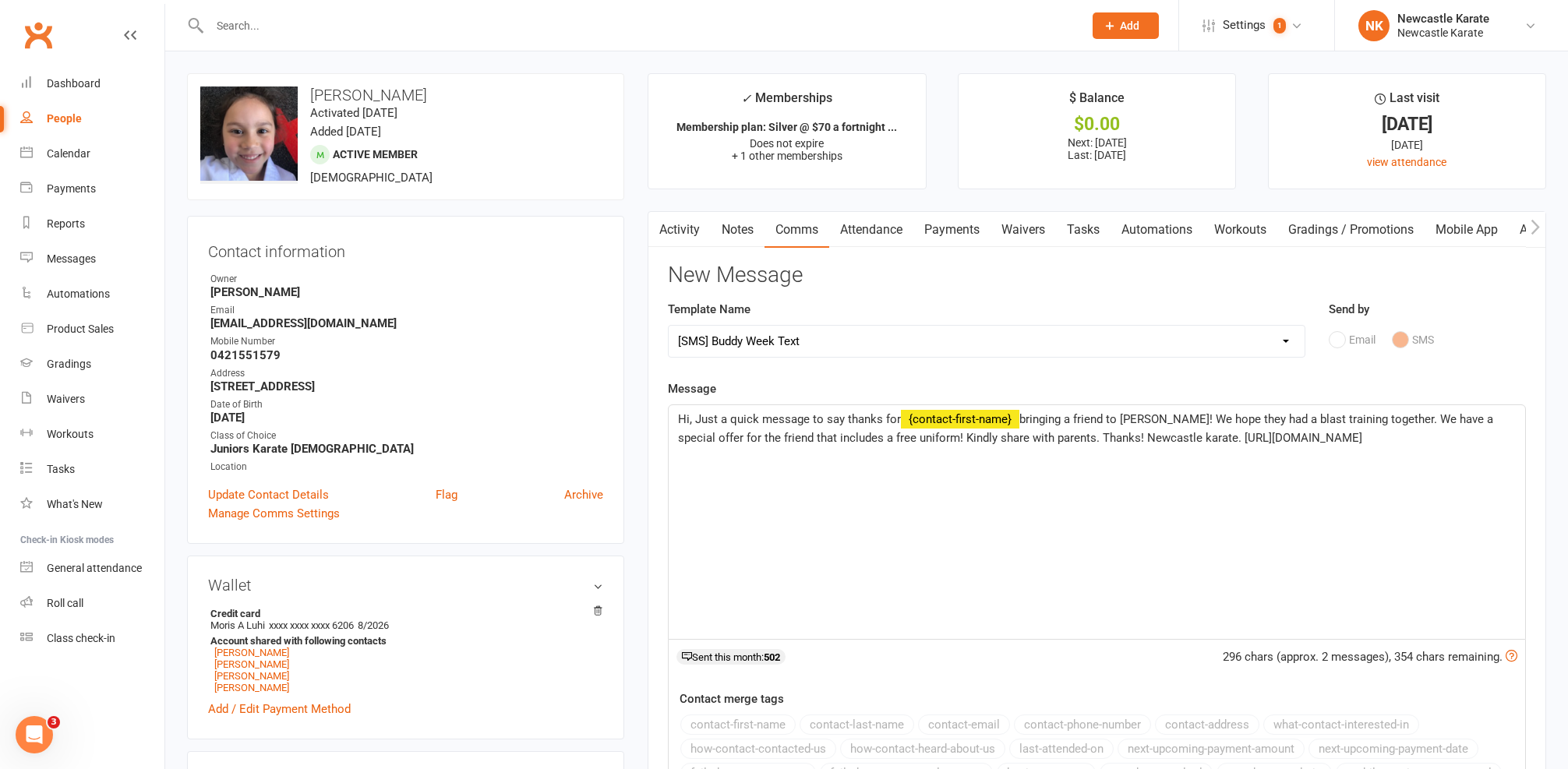
click at [688, 417] on span "Hi, Just a quick message to say thanks for" at bounding box center [789, 418] width 223 height 14
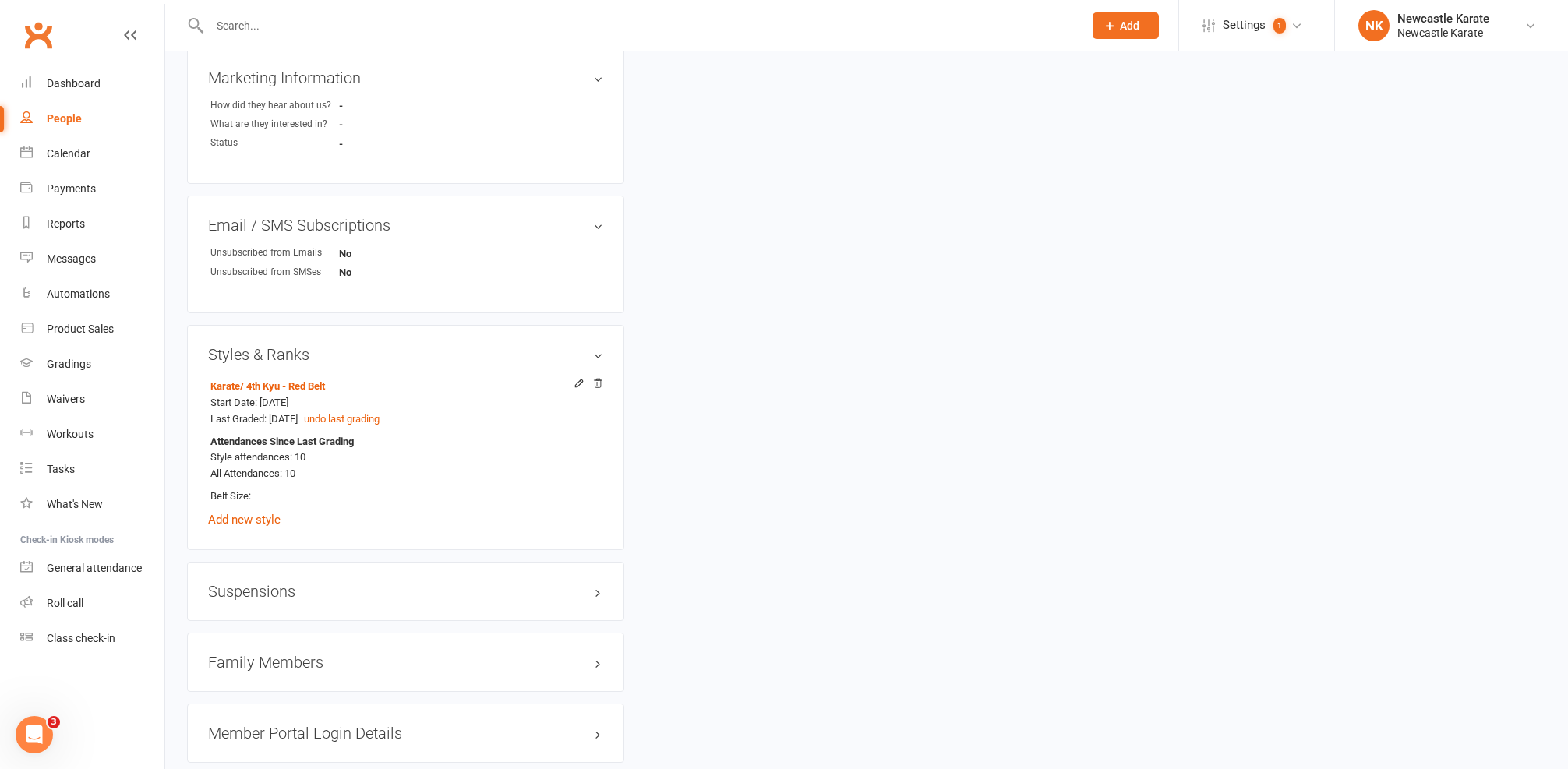
scroll to position [1246, 0]
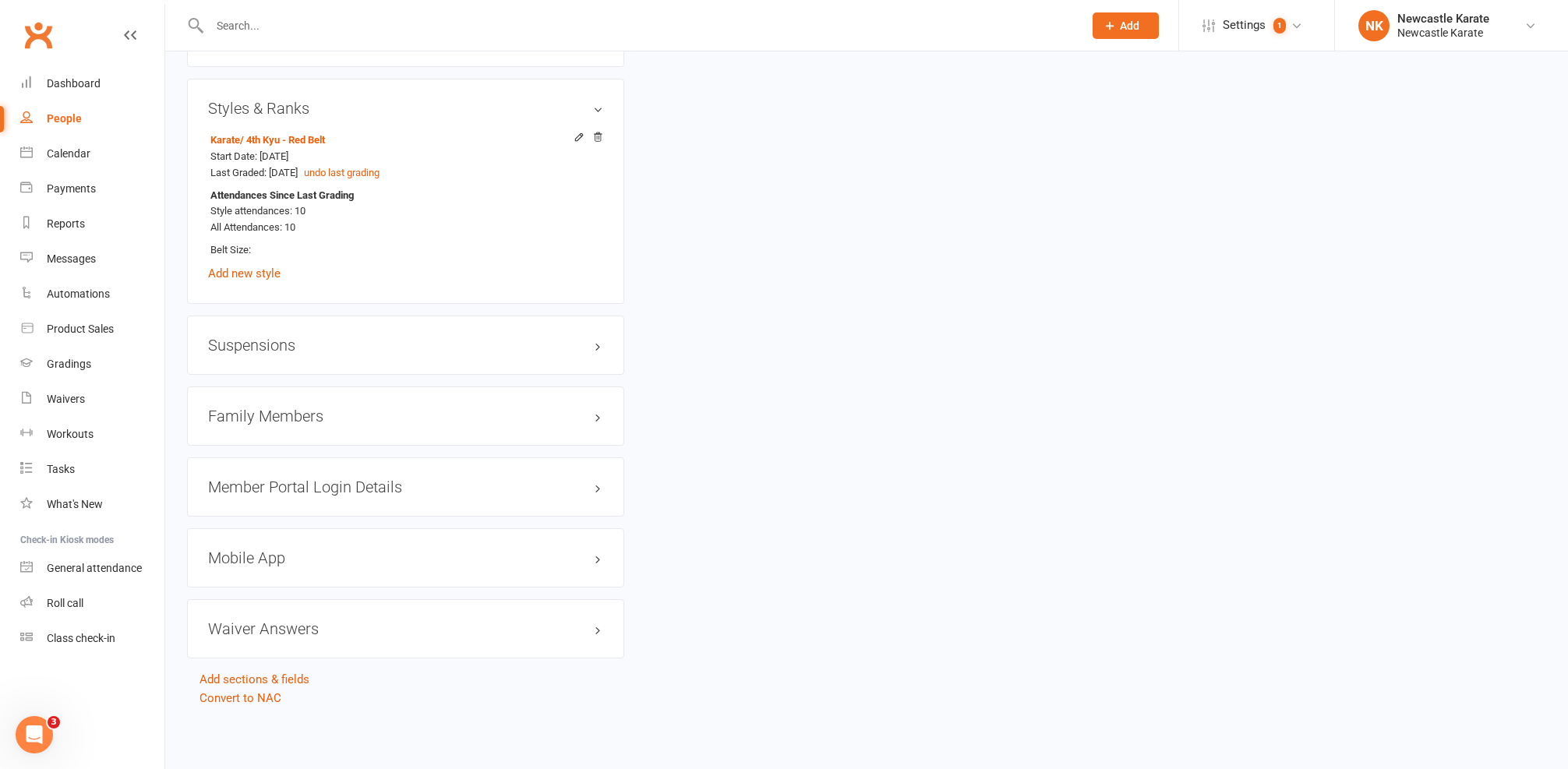
click at [312, 391] on div "Family Members" at bounding box center [405, 416] width 437 height 59
click at [311, 407] on h3 "Family Members" at bounding box center [405, 416] width 395 height 17
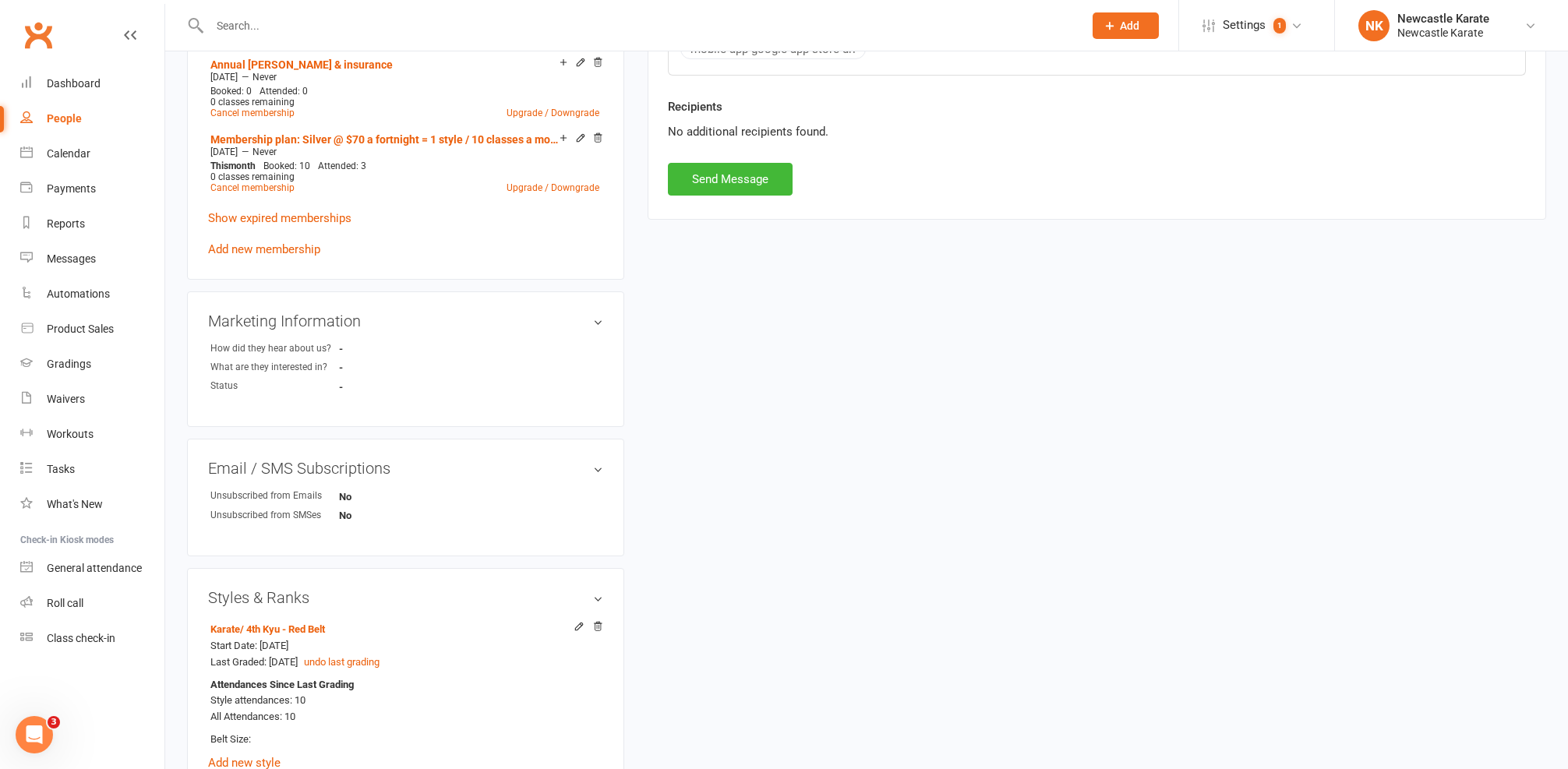
scroll to position [259, 0]
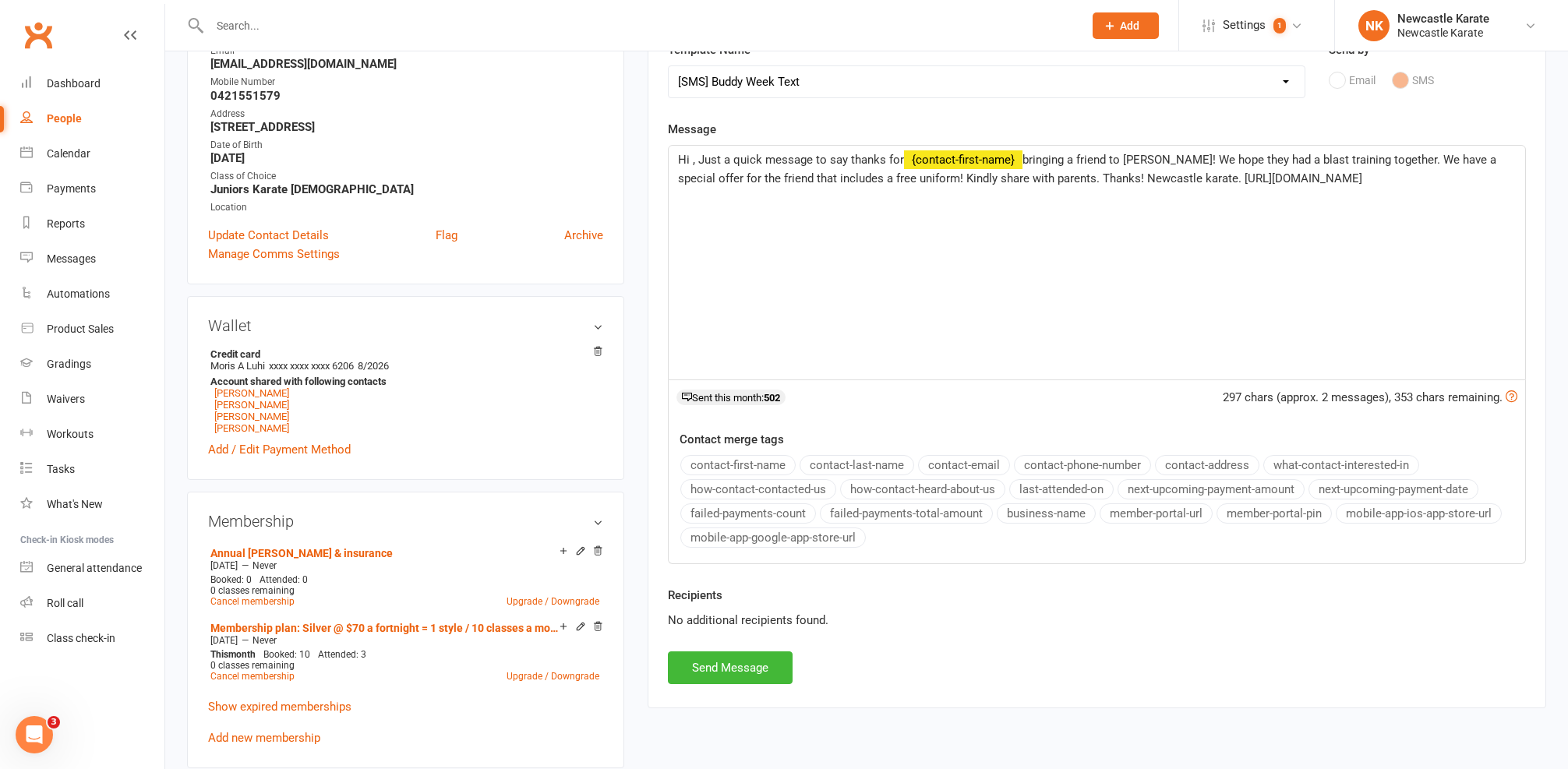
click at [691, 155] on span "Hi , Just a quick message to say thanks for" at bounding box center [790, 159] width 226 height 14
click at [757, 173] on span "bringing a friend to Buddy Week! We hope they had a blast training together. We…" at bounding box center [1080, 169] width 805 height 33
click at [763, 174] on span "bringing a friend to Buddy Week! We hope they had a blast training together. We…" at bounding box center [1080, 169] width 805 height 33
drag, startPoint x: 768, startPoint y: 174, endPoint x: 811, endPoint y: 172, distance: 43.0
click at [811, 172] on span "bringing a friend to Buddy Week! We hope they had a blast training together. We…" at bounding box center [1080, 169] width 805 height 33
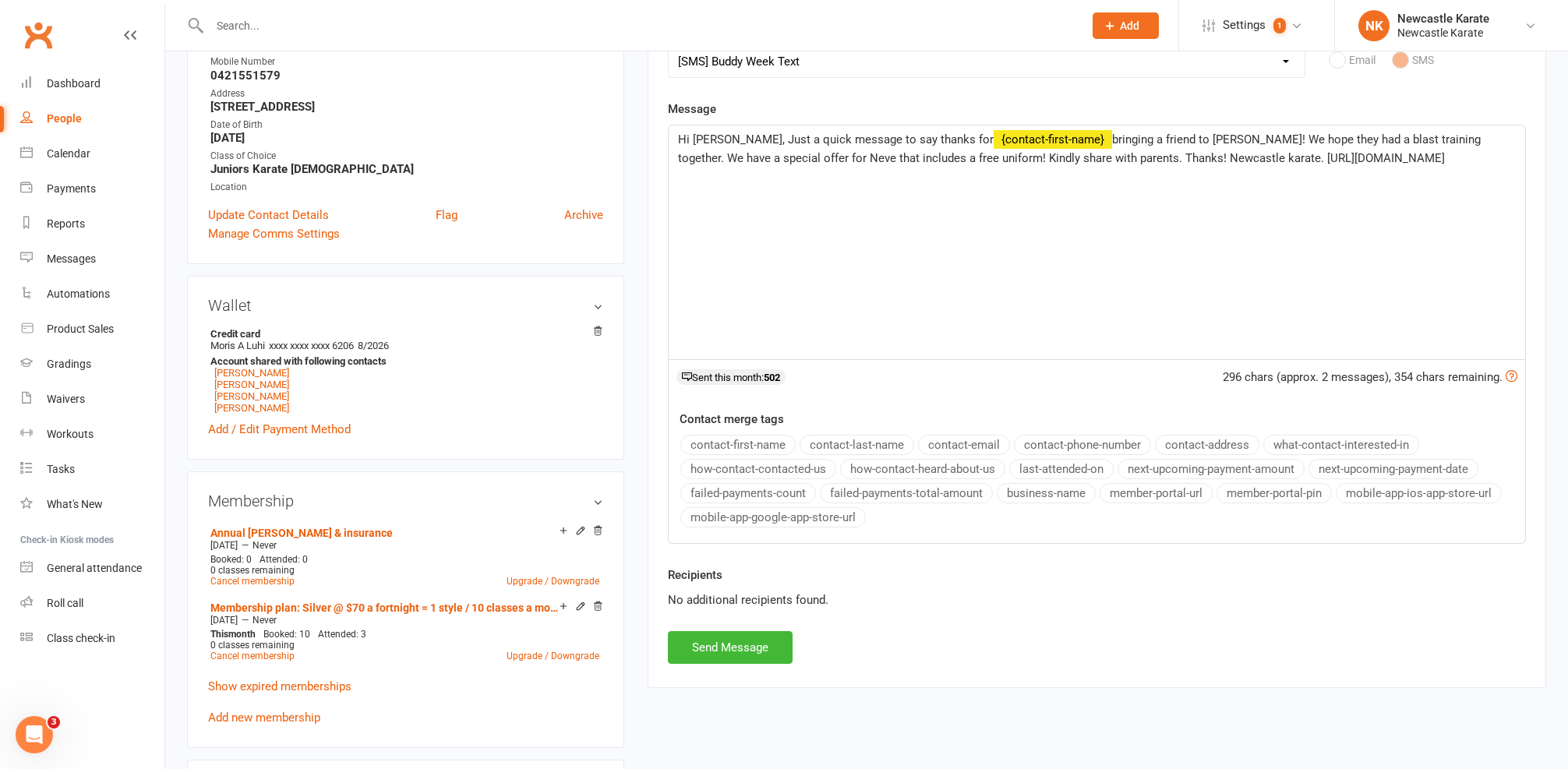
scroll to position [344, 0]
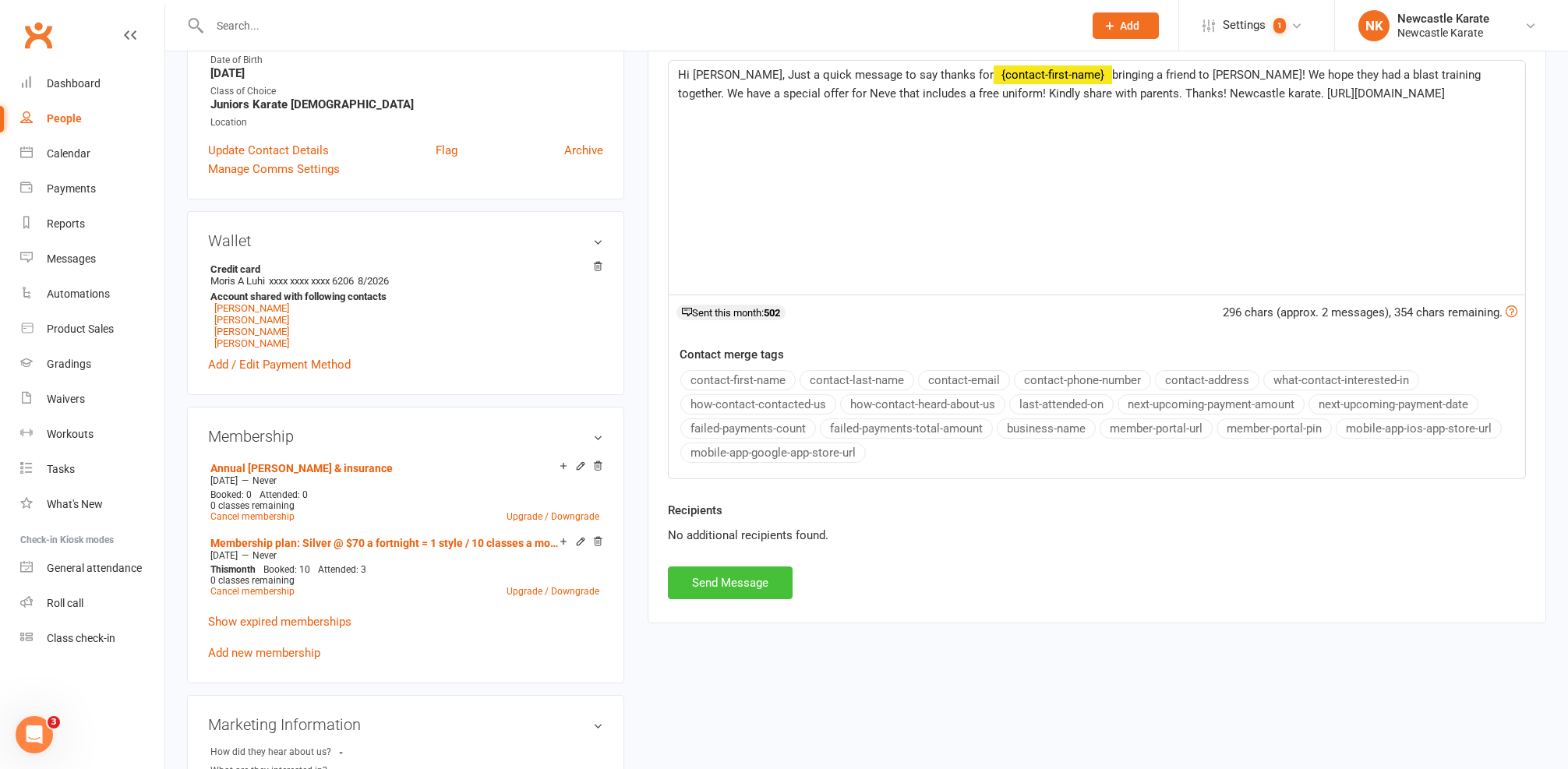
click at [728, 577] on button "Send Message" at bounding box center [730, 583] width 125 height 33
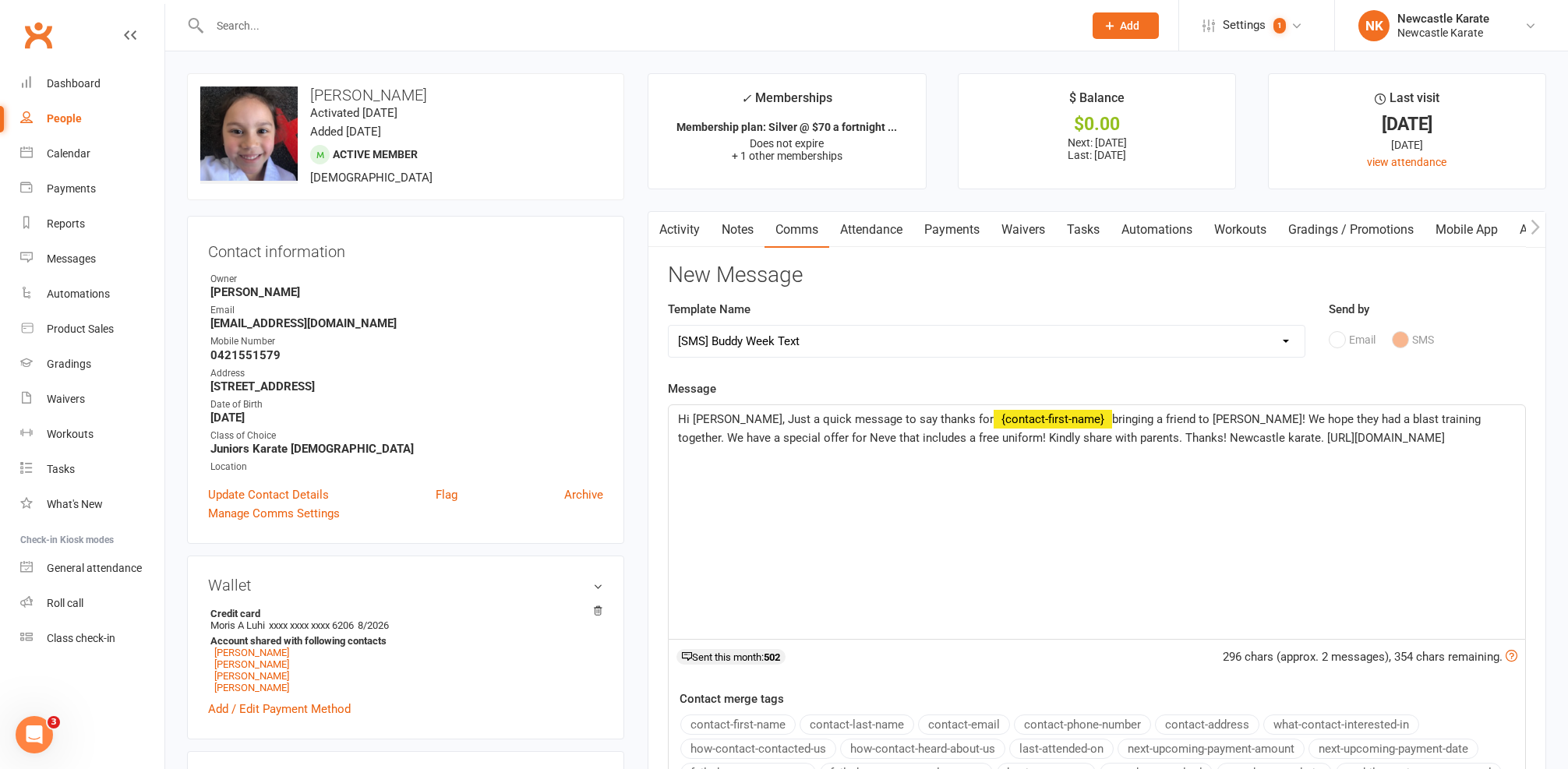
select select
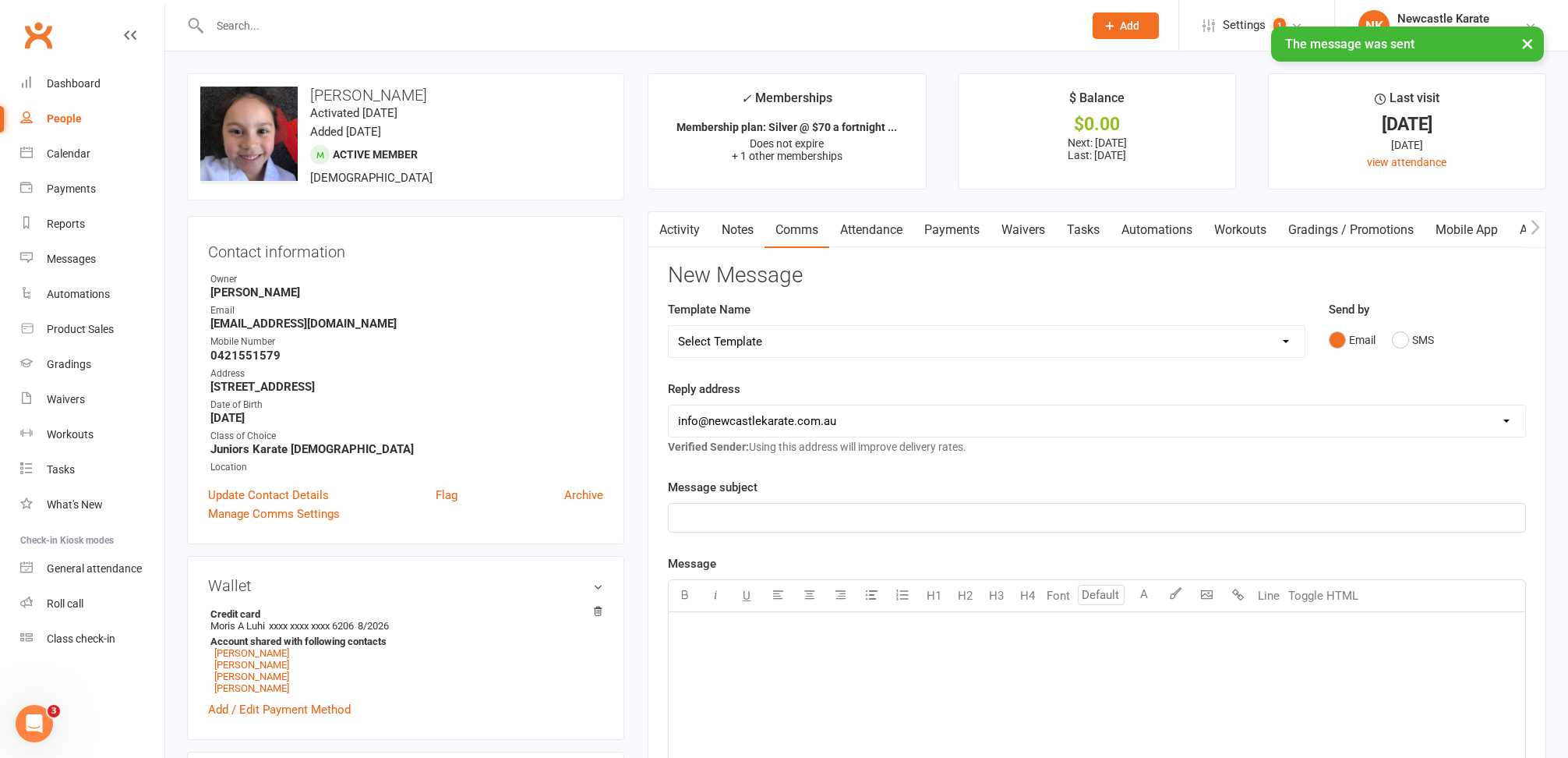
click at [694, 231] on link "Activity" at bounding box center [679, 229] width 62 height 36
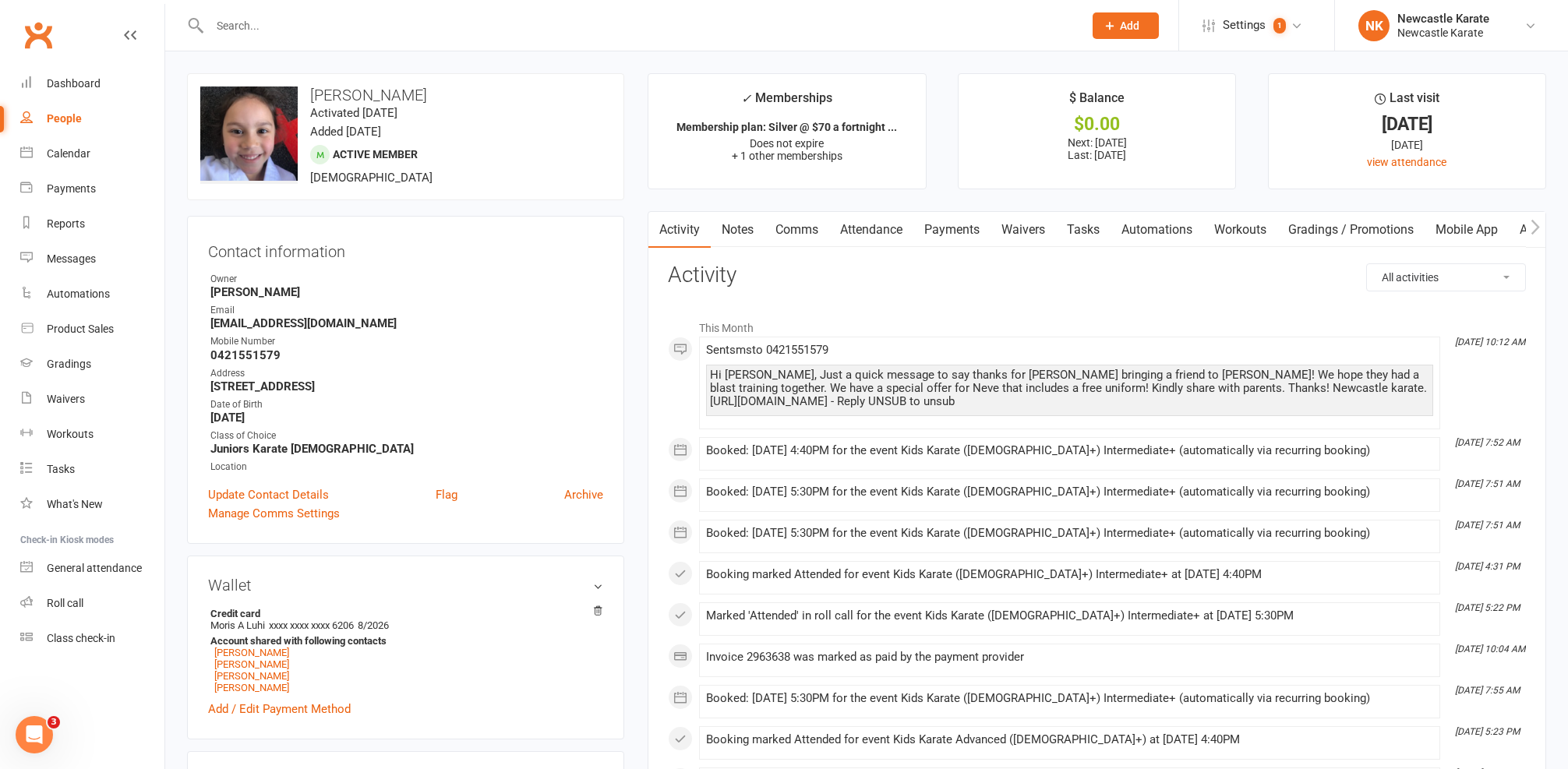
click at [531, 24] on input "text" at bounding box center [638, 26] width 868 height 22
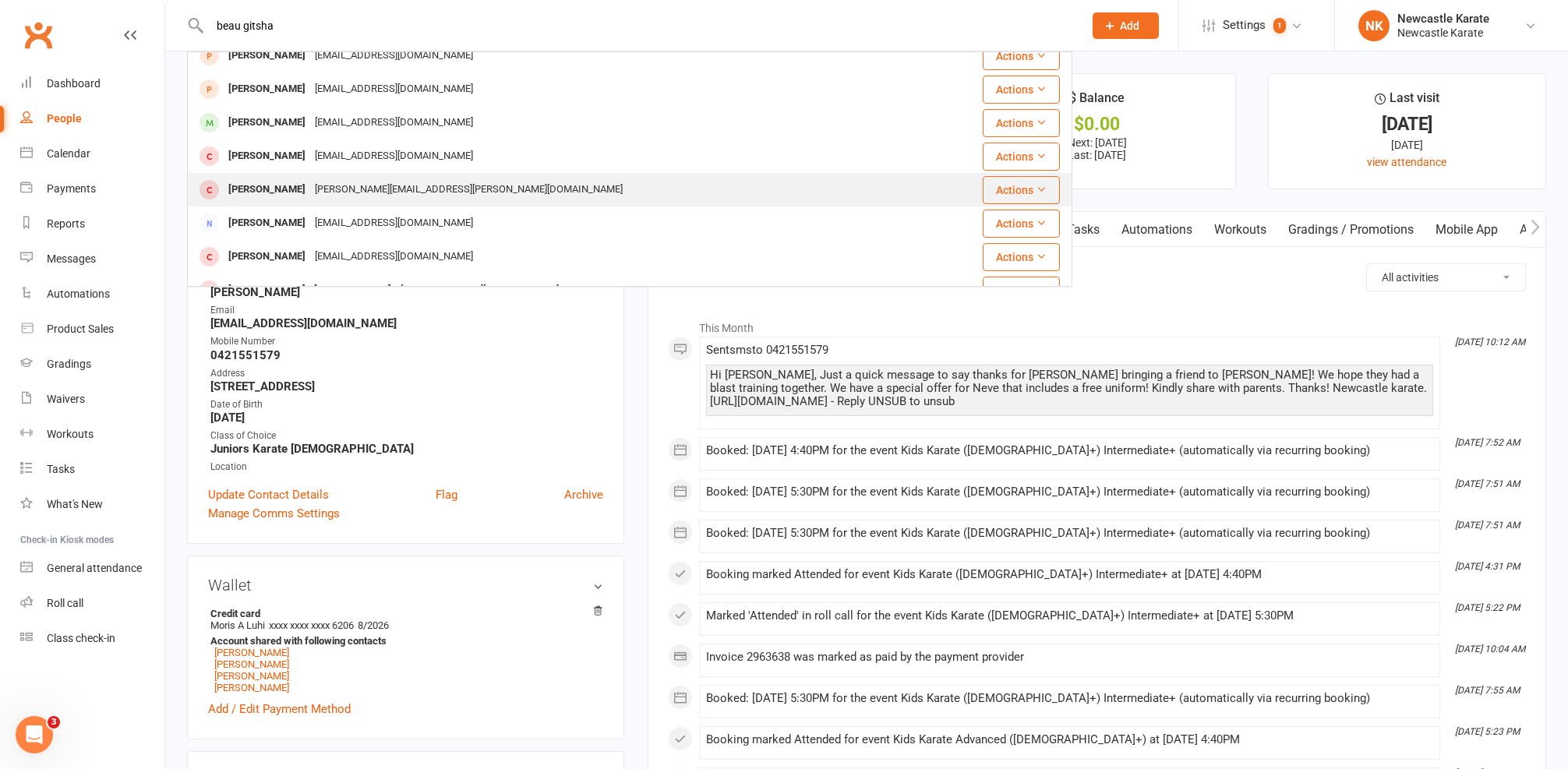
scroll to position [51, 0]
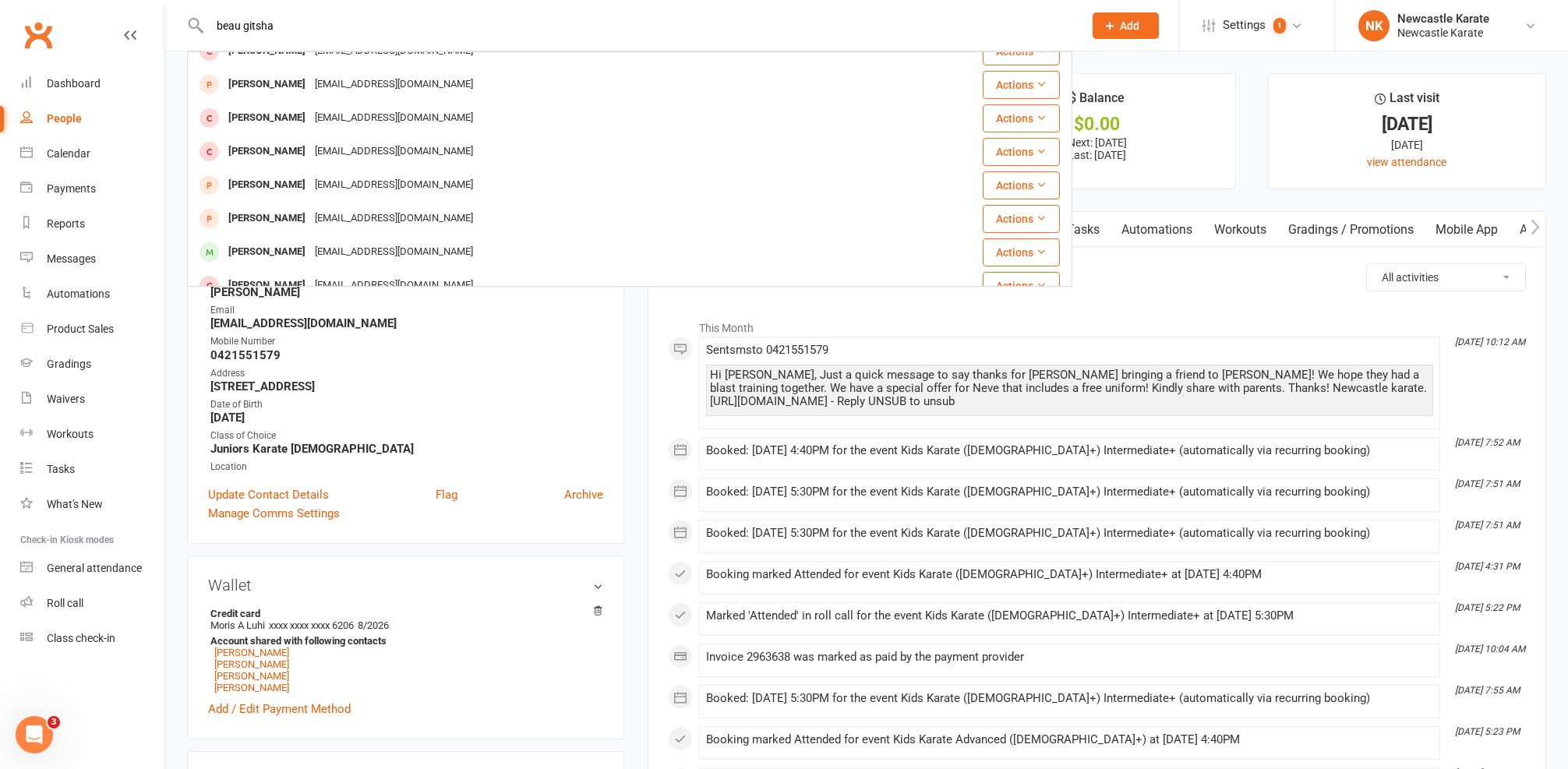
type input "beau gitsha"
click at [574, 328] on strong "moris_luhi@yahoo.com" at bounding box center [406, 322] width 393 height 14
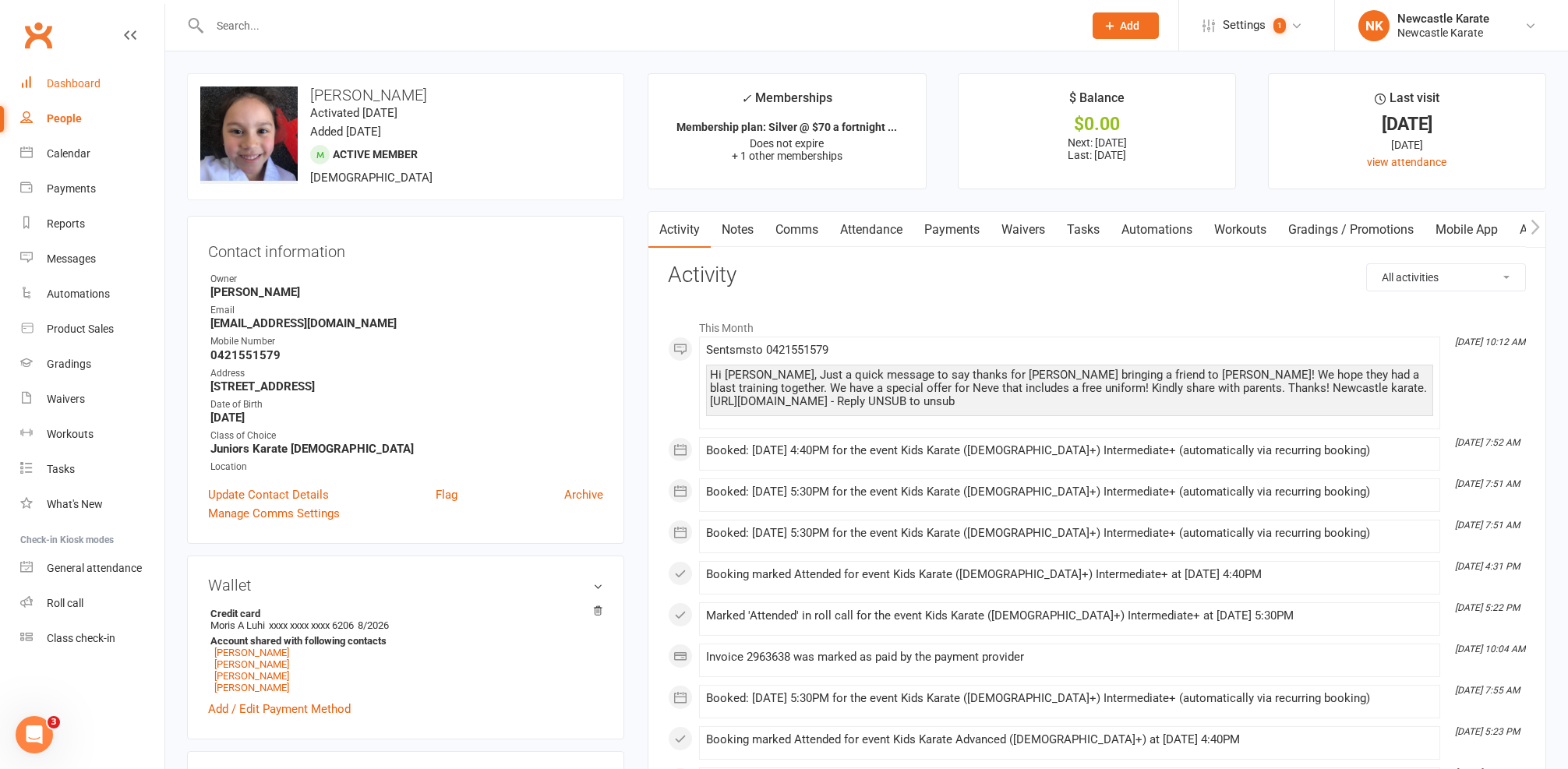
click at [79, 77] on div "Dashboard" at bounding box center [73, 83] width 54 height 13
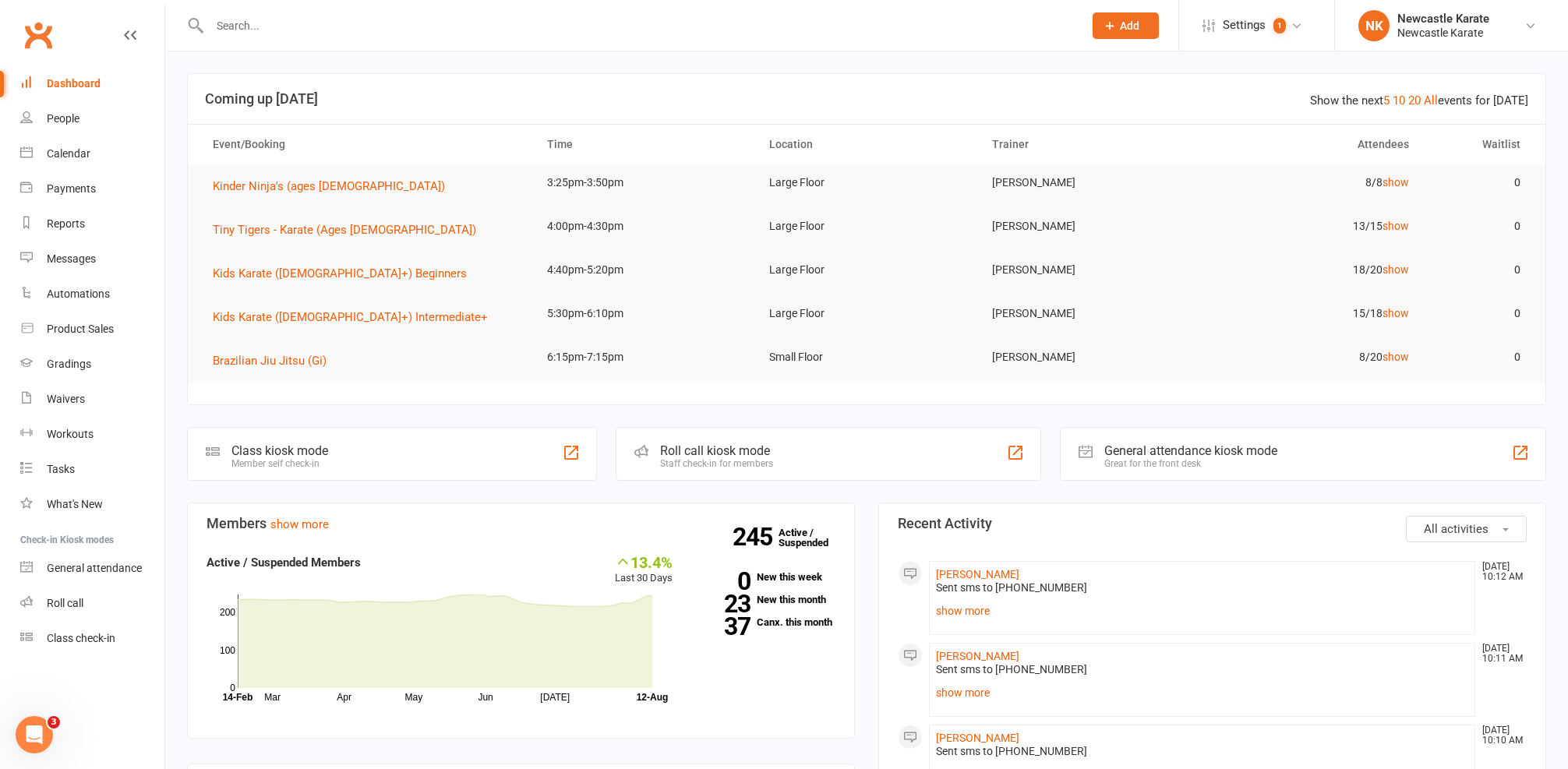
drag, startPoint x: 237, startPoint y: 26, endPoint x: 244, endPoint y: 30, distance: 8.1
click at [237, 26] on input "text" at bounding box center [638, 26] width 868 height 22
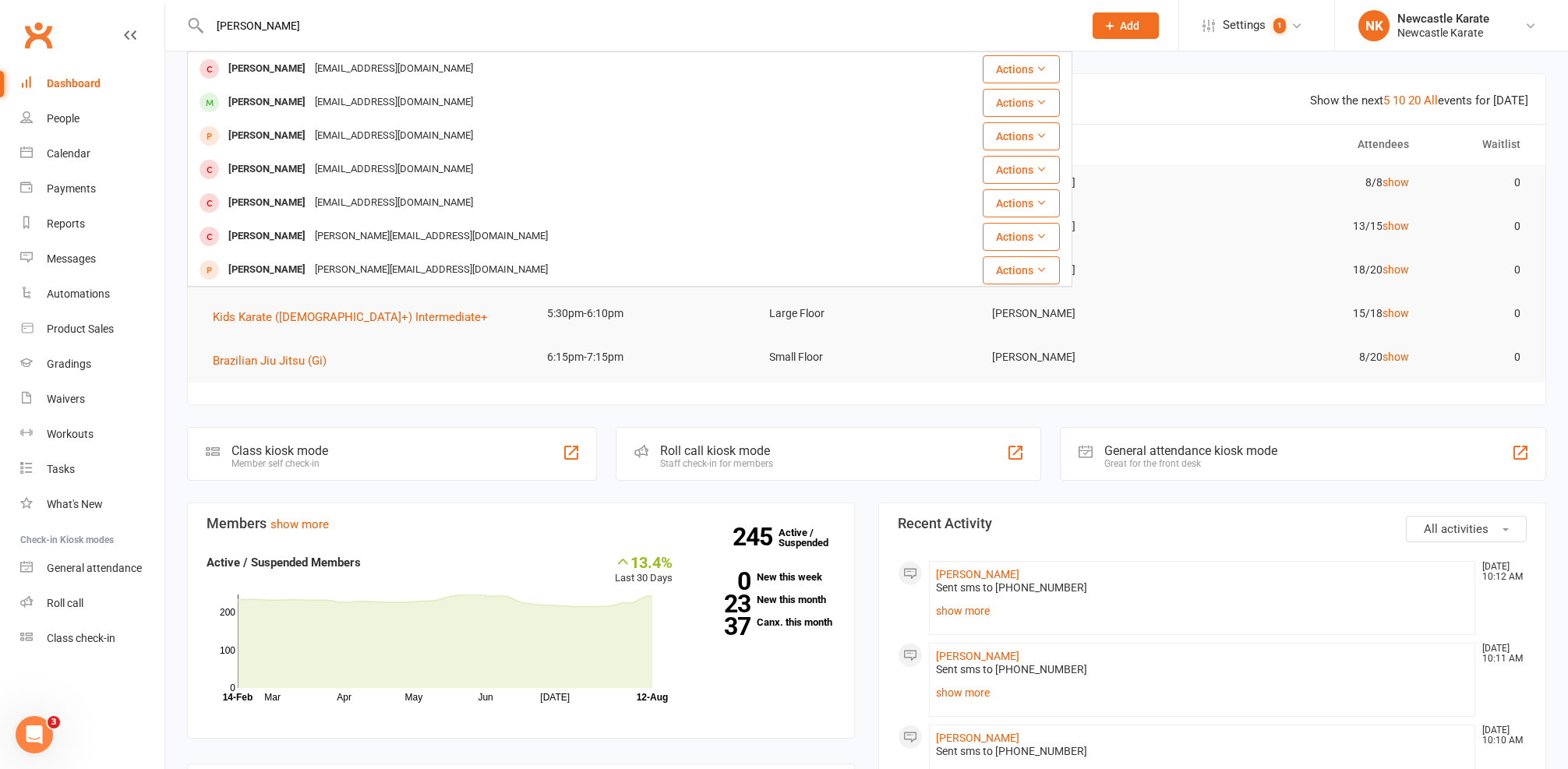
type input "Finley"
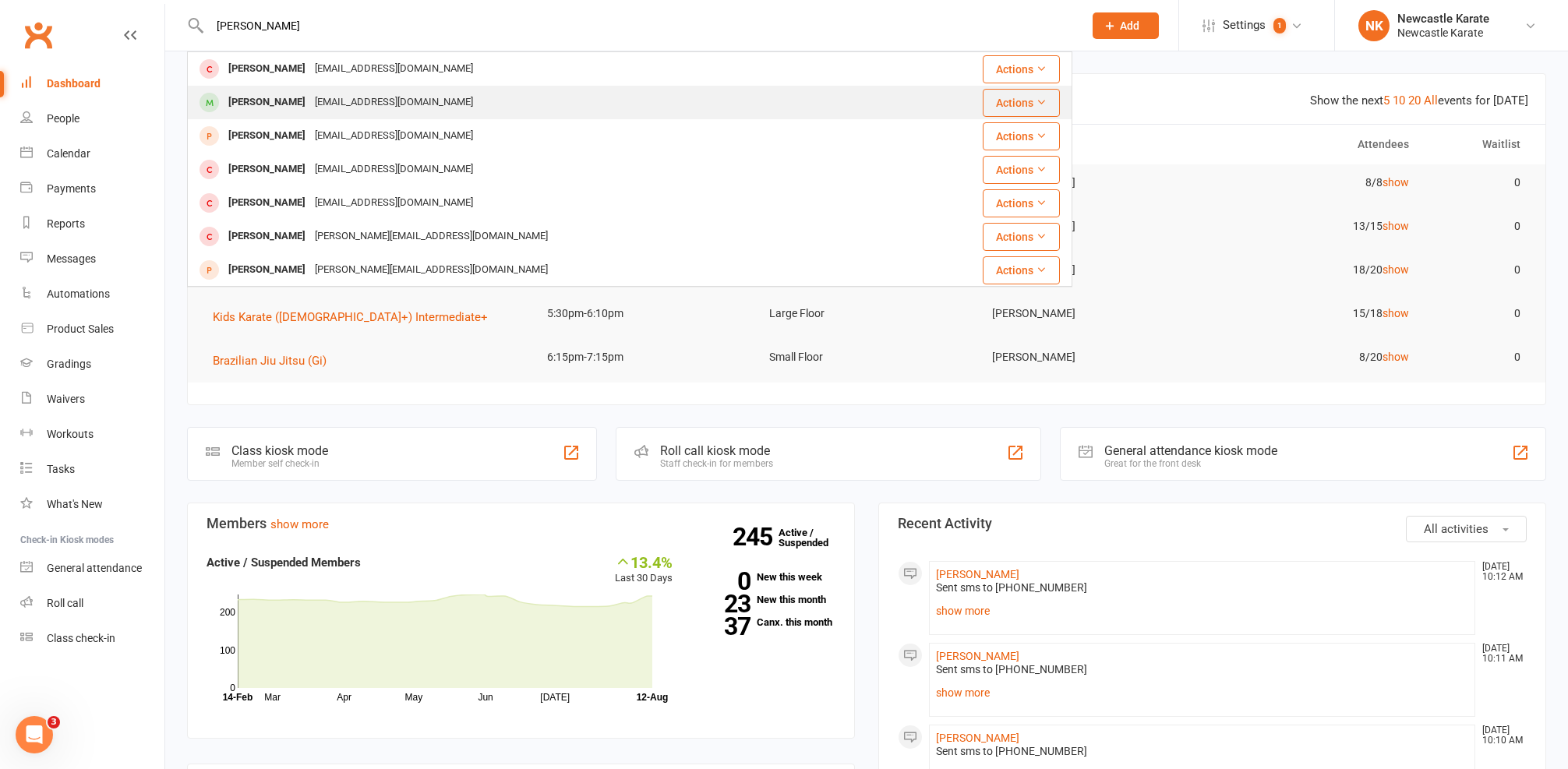
drag, startPoint x: 264, startPoint y: 56, endPoint x: 265, endPoint y: 110, distance: 54.0
click at [265, 110] on div "Finley Needham" at bounding box center [267, 102] width 87 height 23
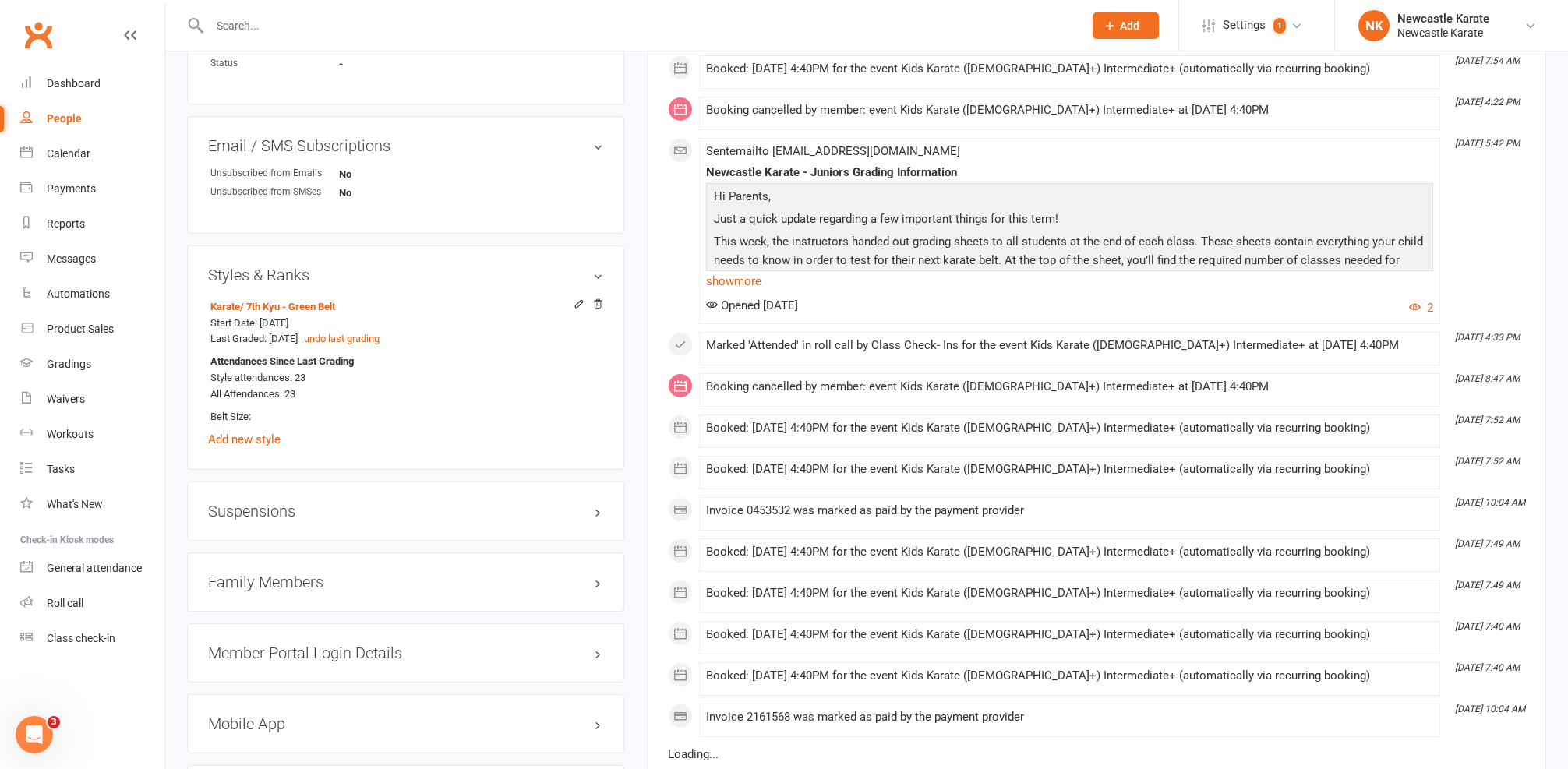
scroll to position [1175, 0]
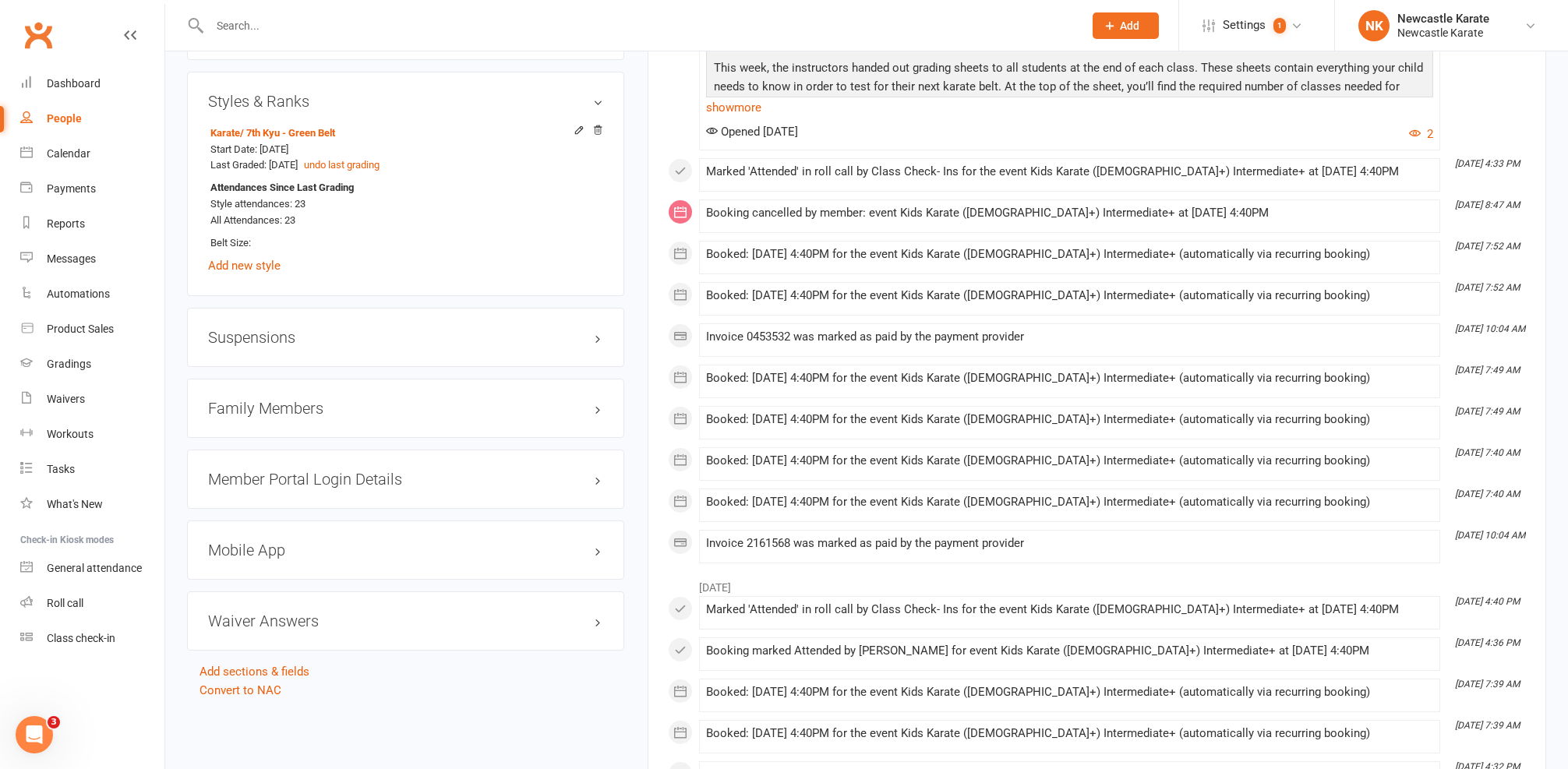
click at [302, 400] on h3 "Family Members" at bounding box center [405, 408] width 395 height 17
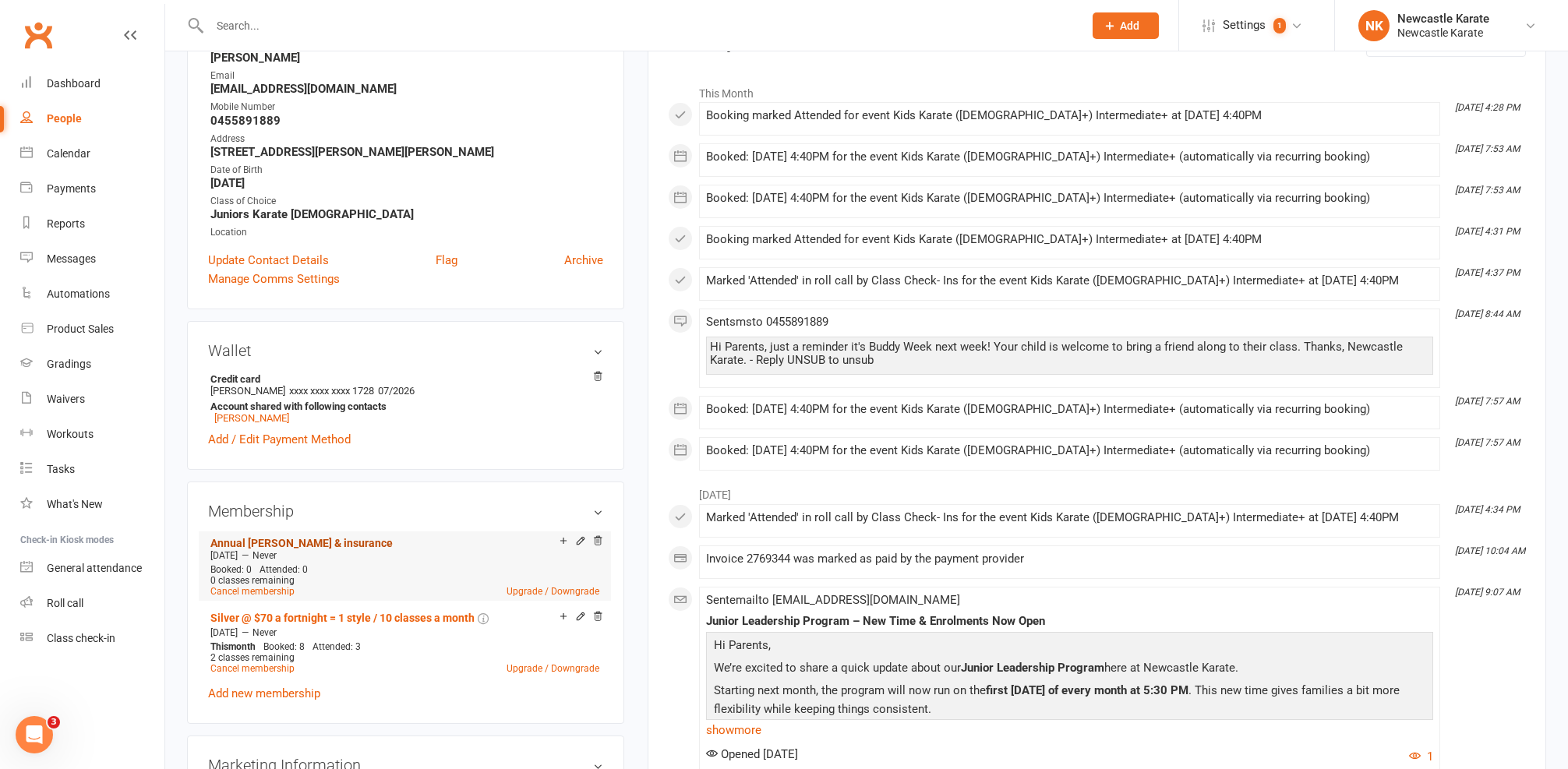
scroll to position [61, 0]
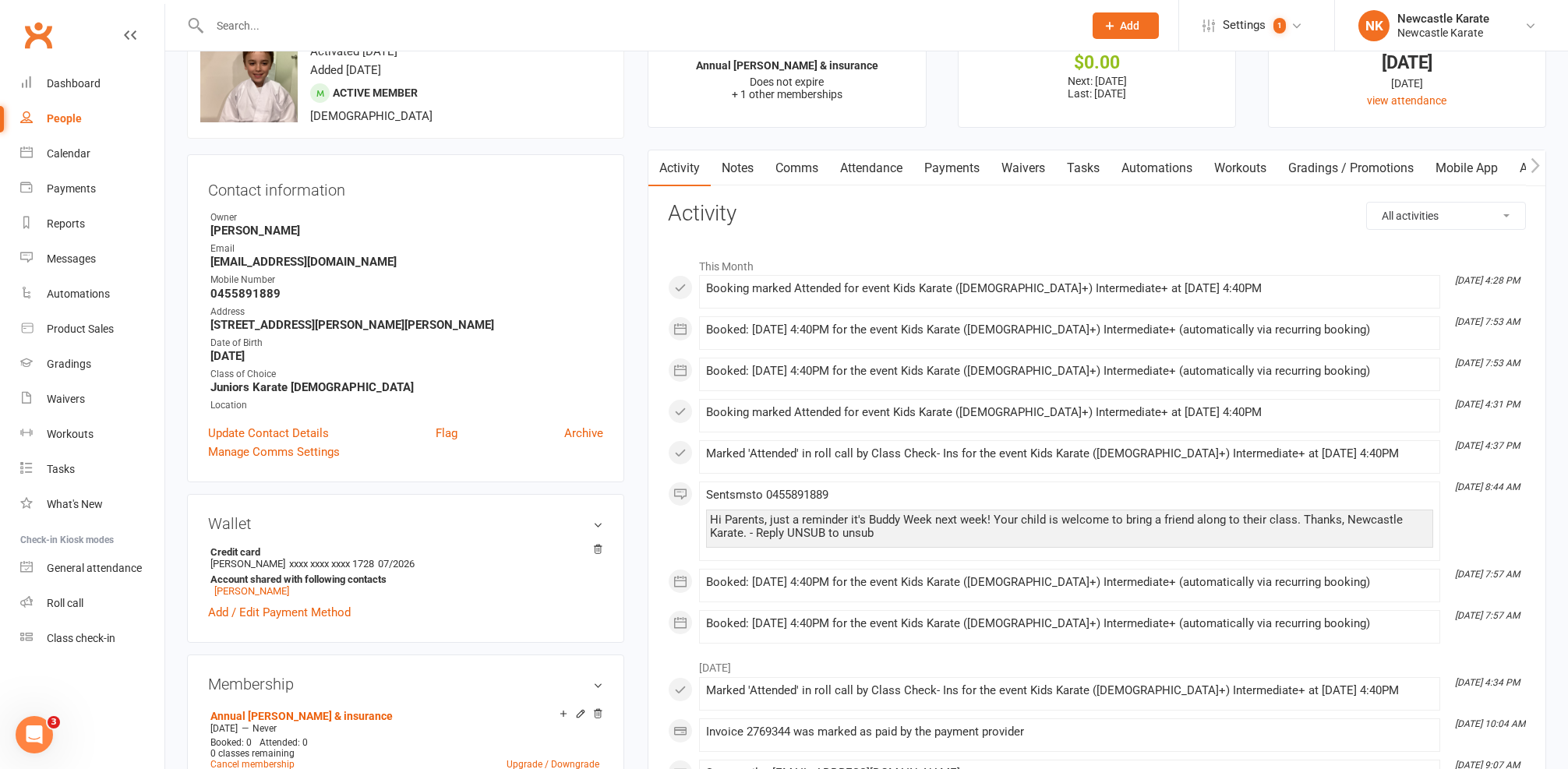
click at [808, 174] on link "Comms" at bounding box center [796, 168] width 65 height 36
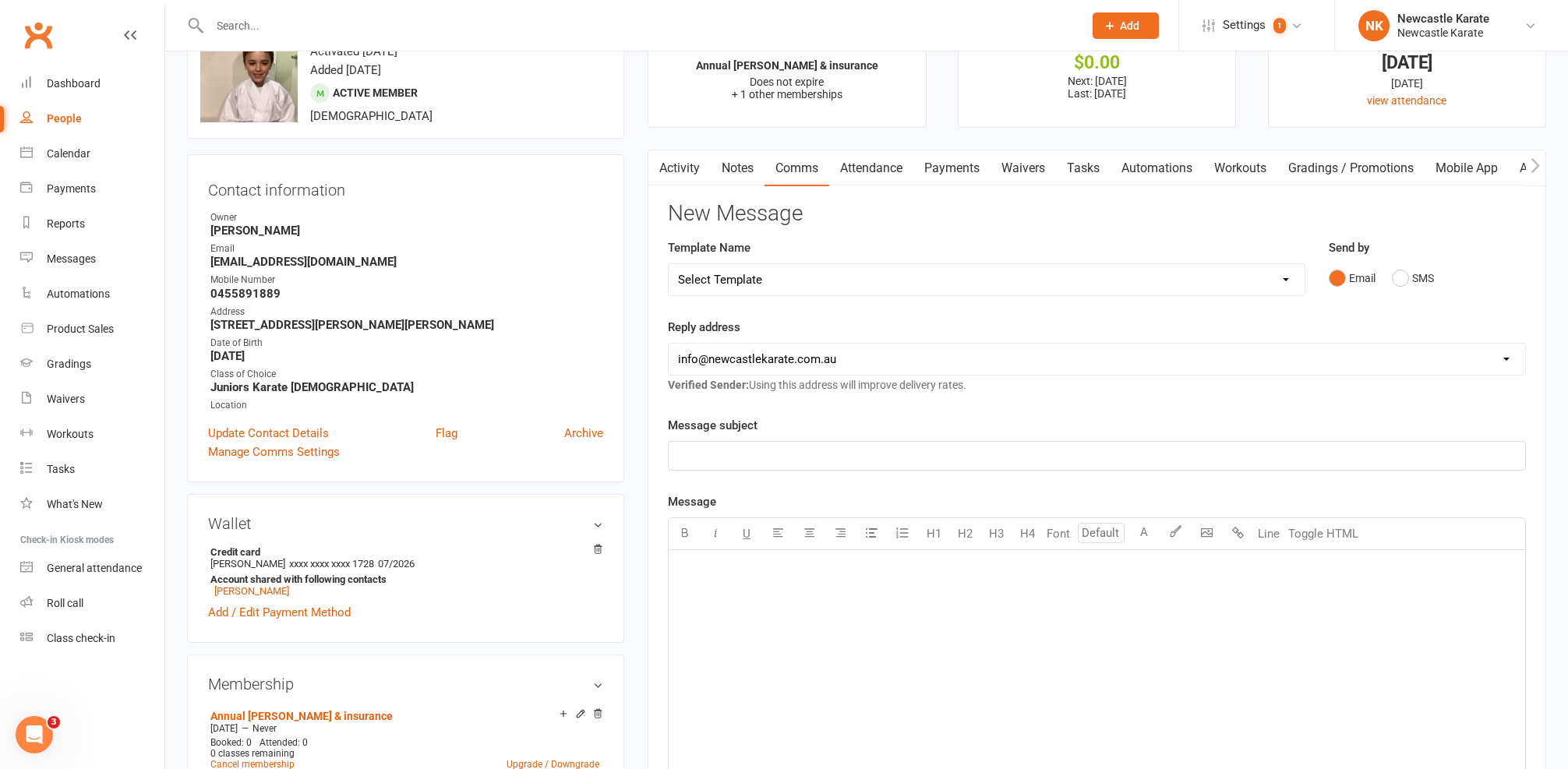
select select "10"
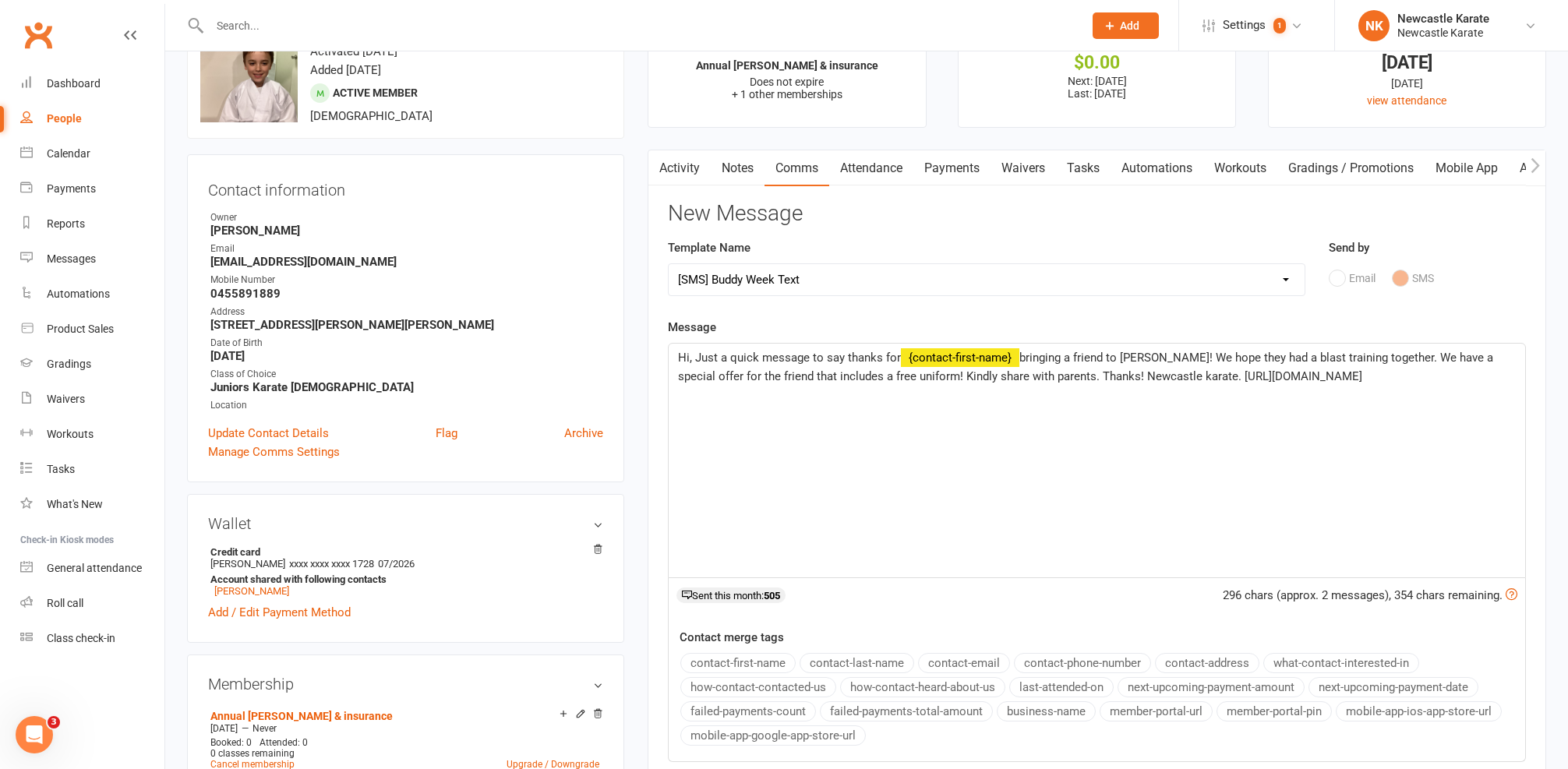
click at [689, 357] on span "Hi, Just a quick message to say thanks for" at bounding box center [789, 357] width 223 height 14
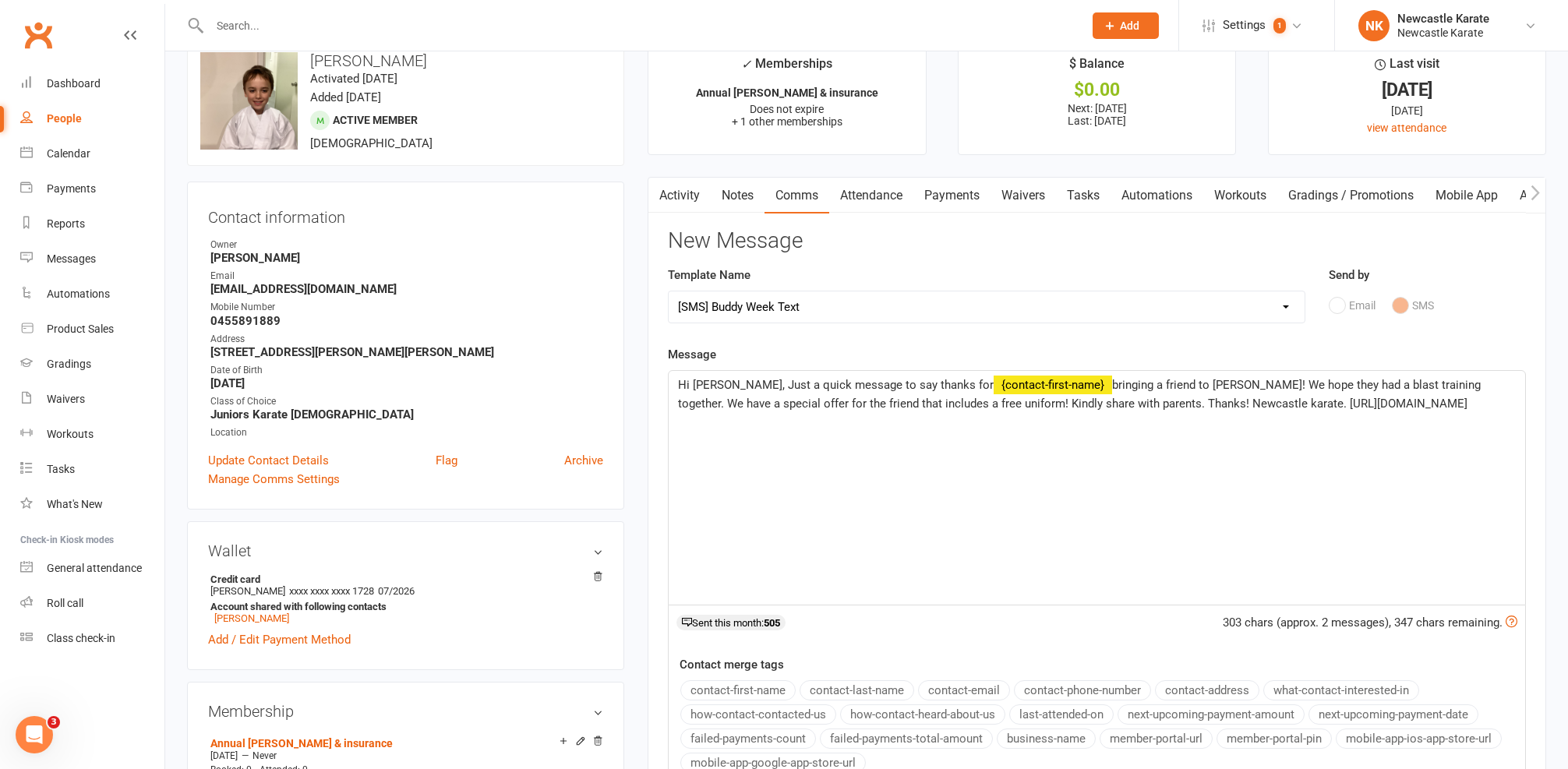
scroll to position [31, 0]
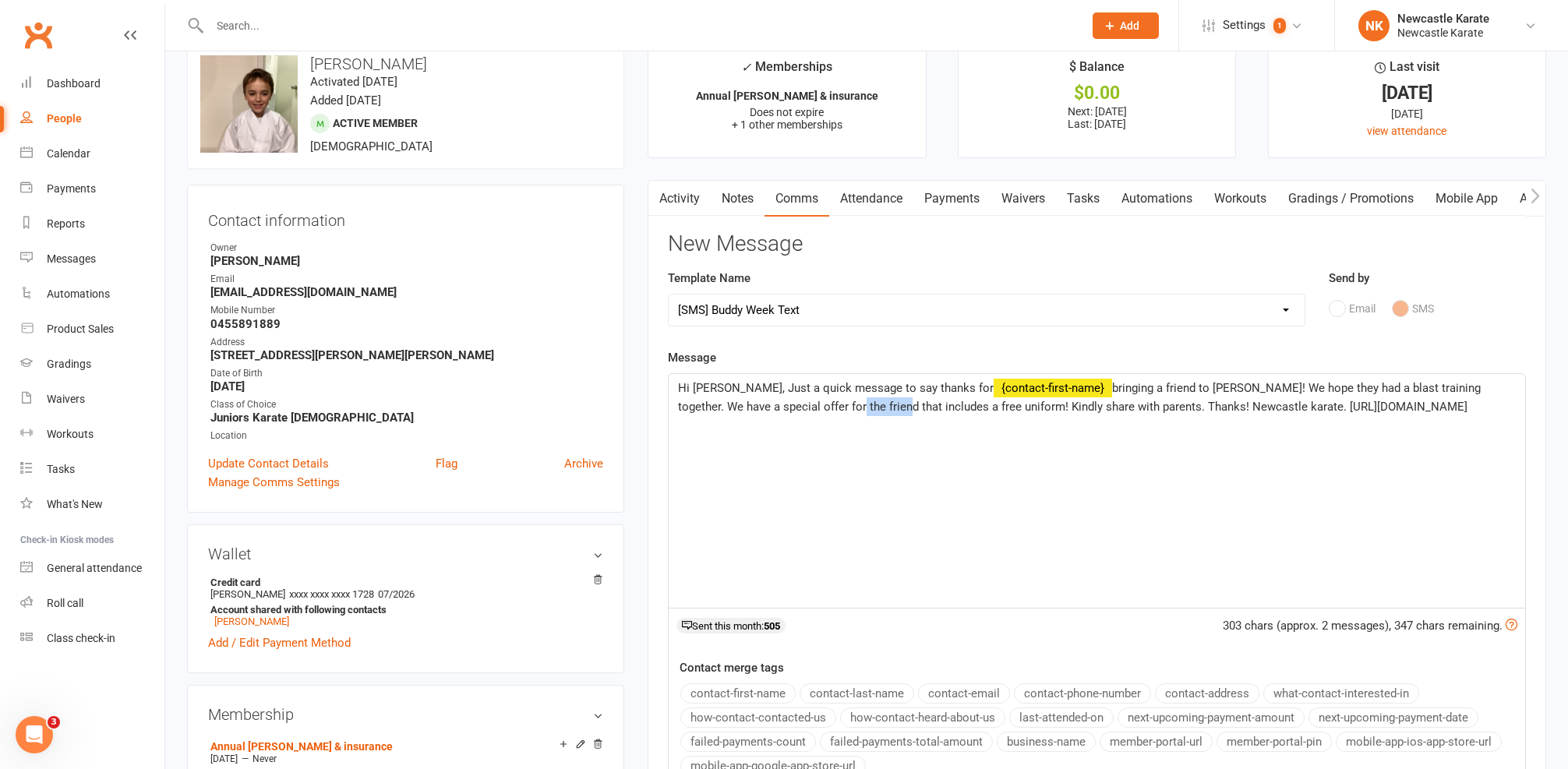
drag, startPoint x: 771, startPoint y: 406, endPoint x: 816, endPoint y: 406, distance: 45.0
click at [816, 406] on span "bringing a friend to Buddy Week! We hope they had a blast training together. We…" at bounding box center [1080, 397] width 805 height 33
click at [874, 381] on span "Hi Lauren, Just a quick message to say thanks for" at bounding box center [836, 387] width 316 height 14
click at [782, 406] on span "bringing a friend to Buddy Week! We hope they had a blast training together. We…" at bounding box center [1080, 397] width 805 height 33
click at [778, 406] on span "bringing a friend to Buddy Week! We hope they had a blast training together. We…" at bounding box center [1080, 397] width 805 height 33
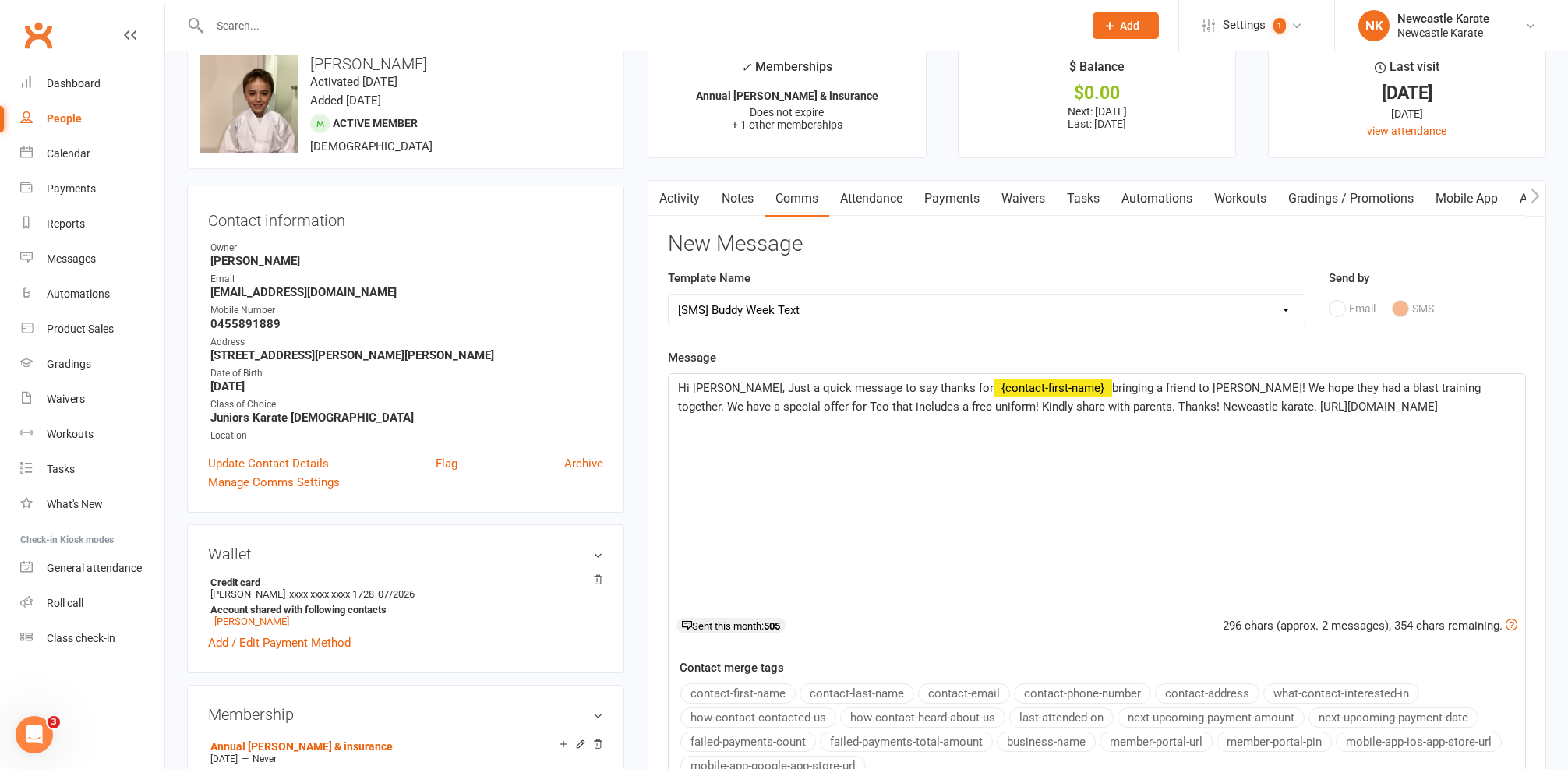
click at [788, 403] on span "bringing a friend to Buddy Week! We hope they had a blast training together. We…" at bounding box center [1080, 397] width 805 height 33
click at [784, 403] on span "bringing a friend to Buddy Week! We hope they had a blast training together. We…" at bounding box center [1080, 397] width 805 height 33
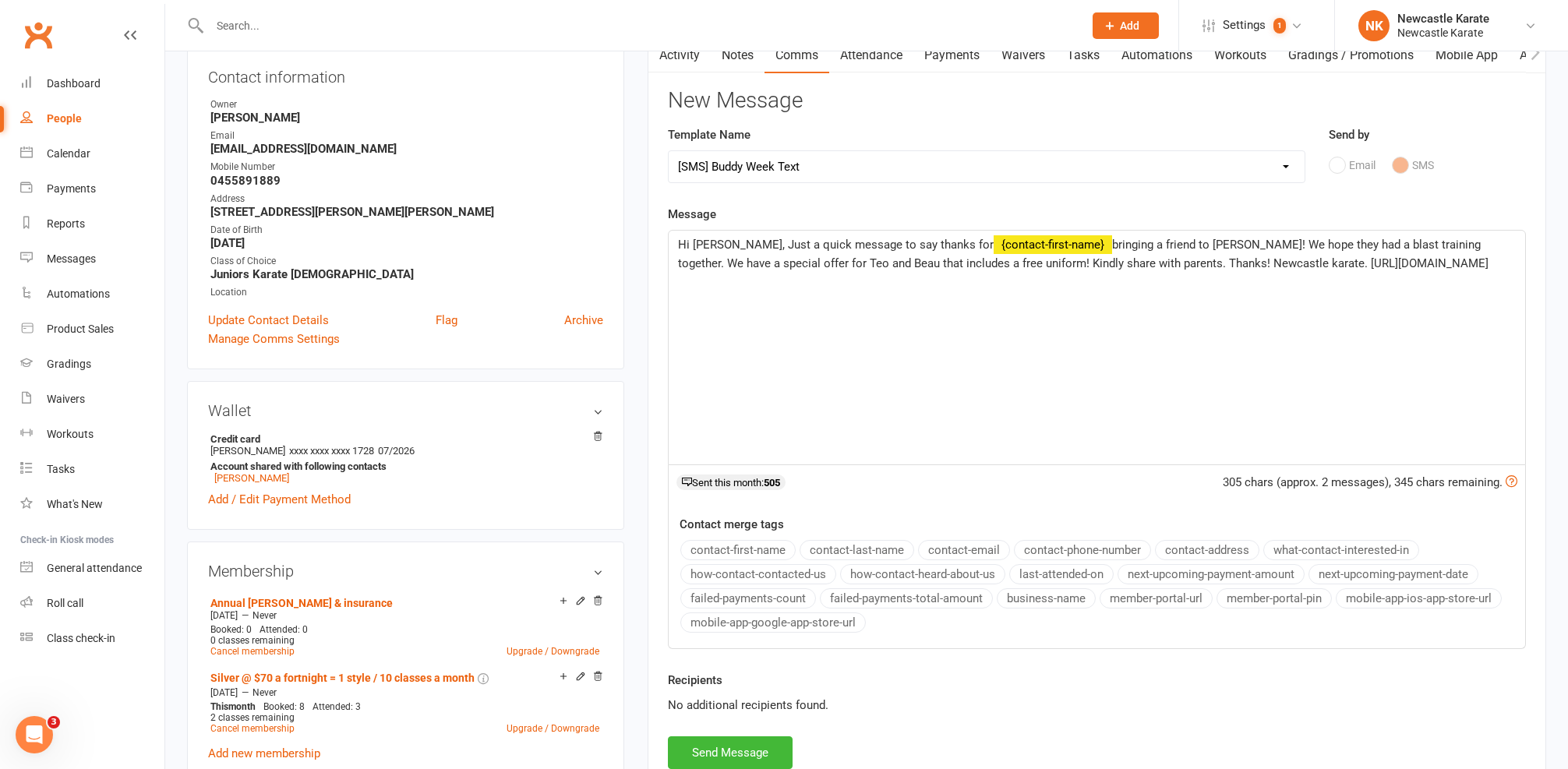
scroll to position [295, 0]
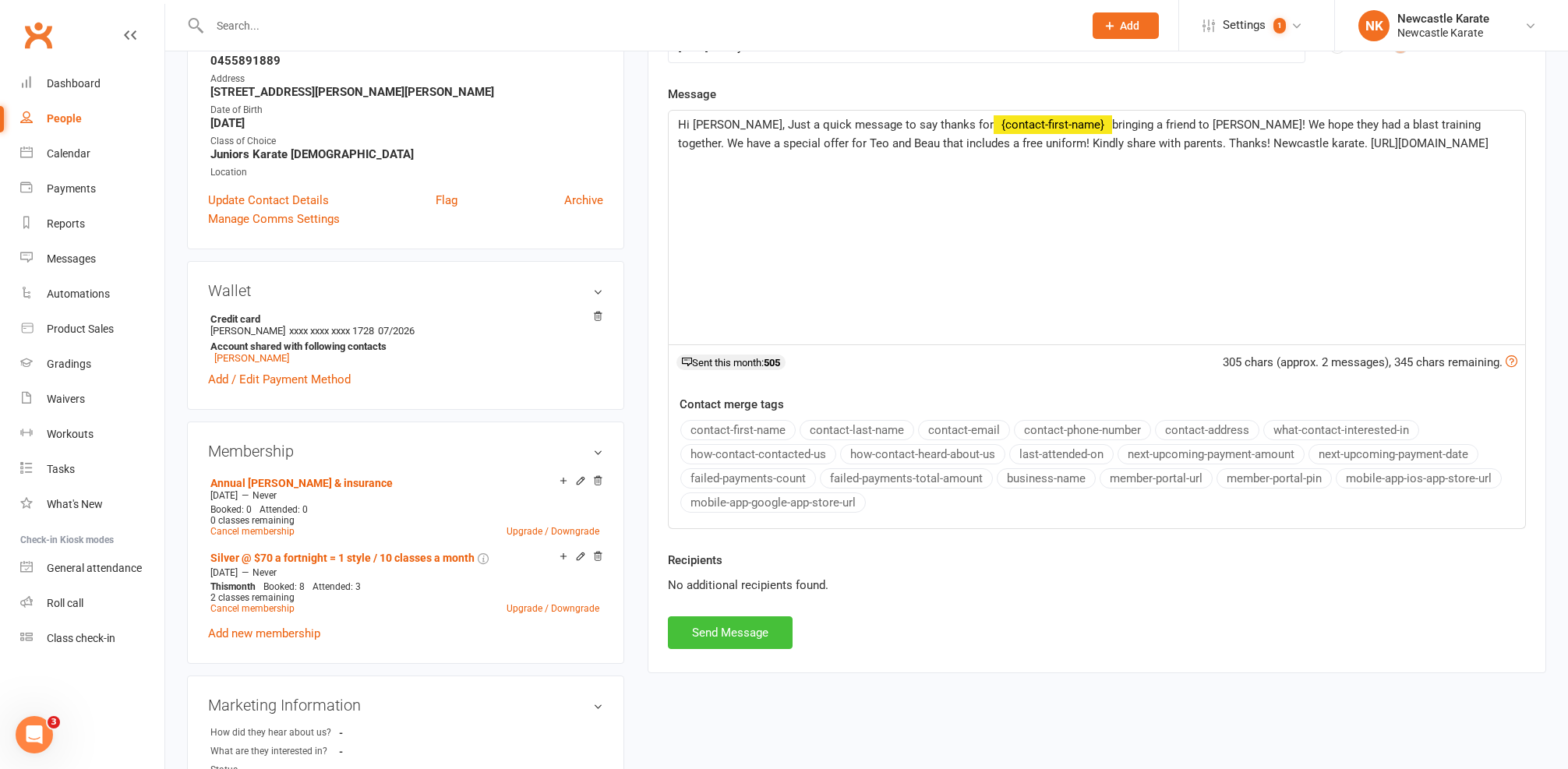
click at [680, 631] on button "Send Message" at bounding box center [730, 633] width 125 height 33
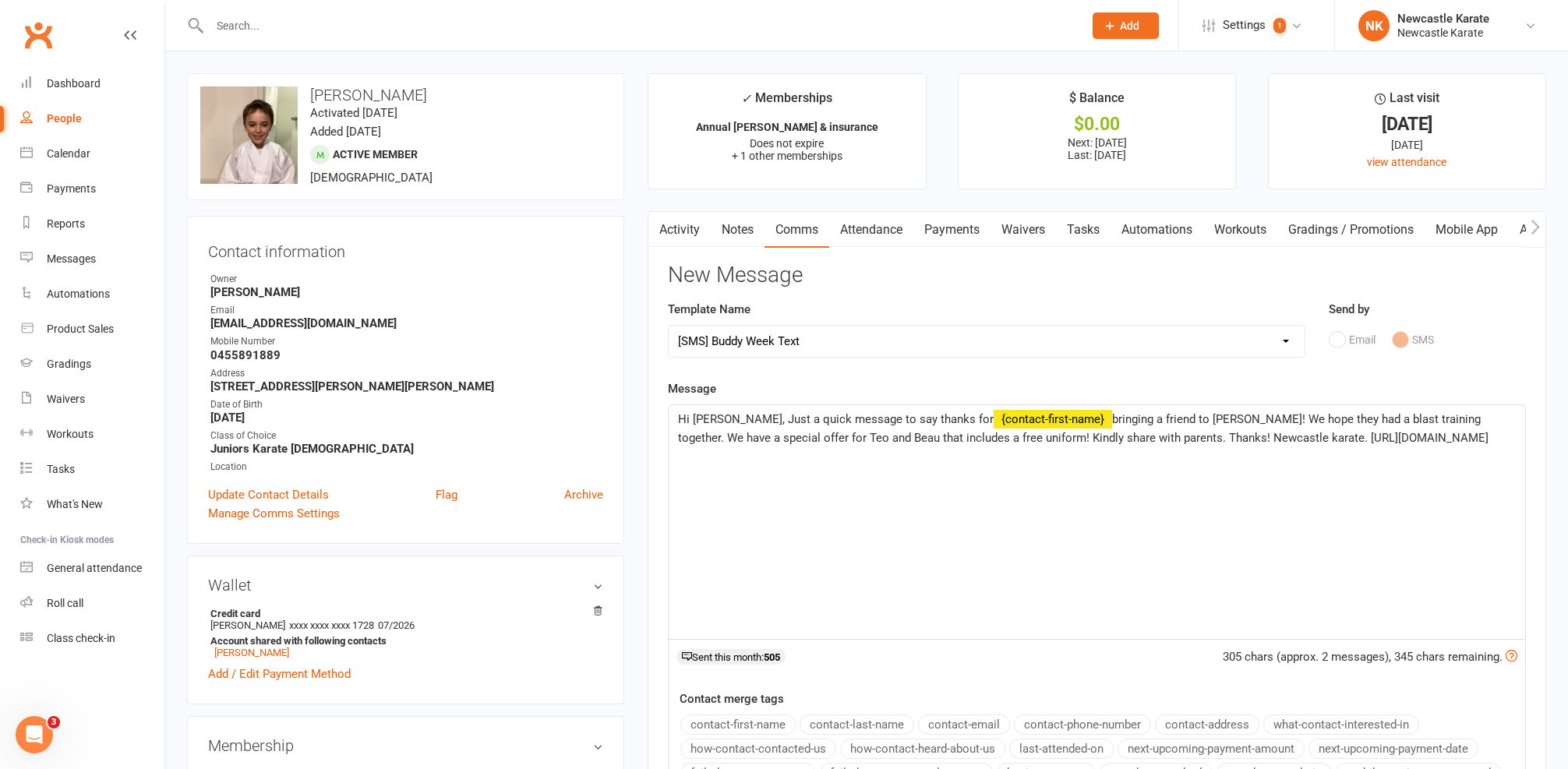
select select
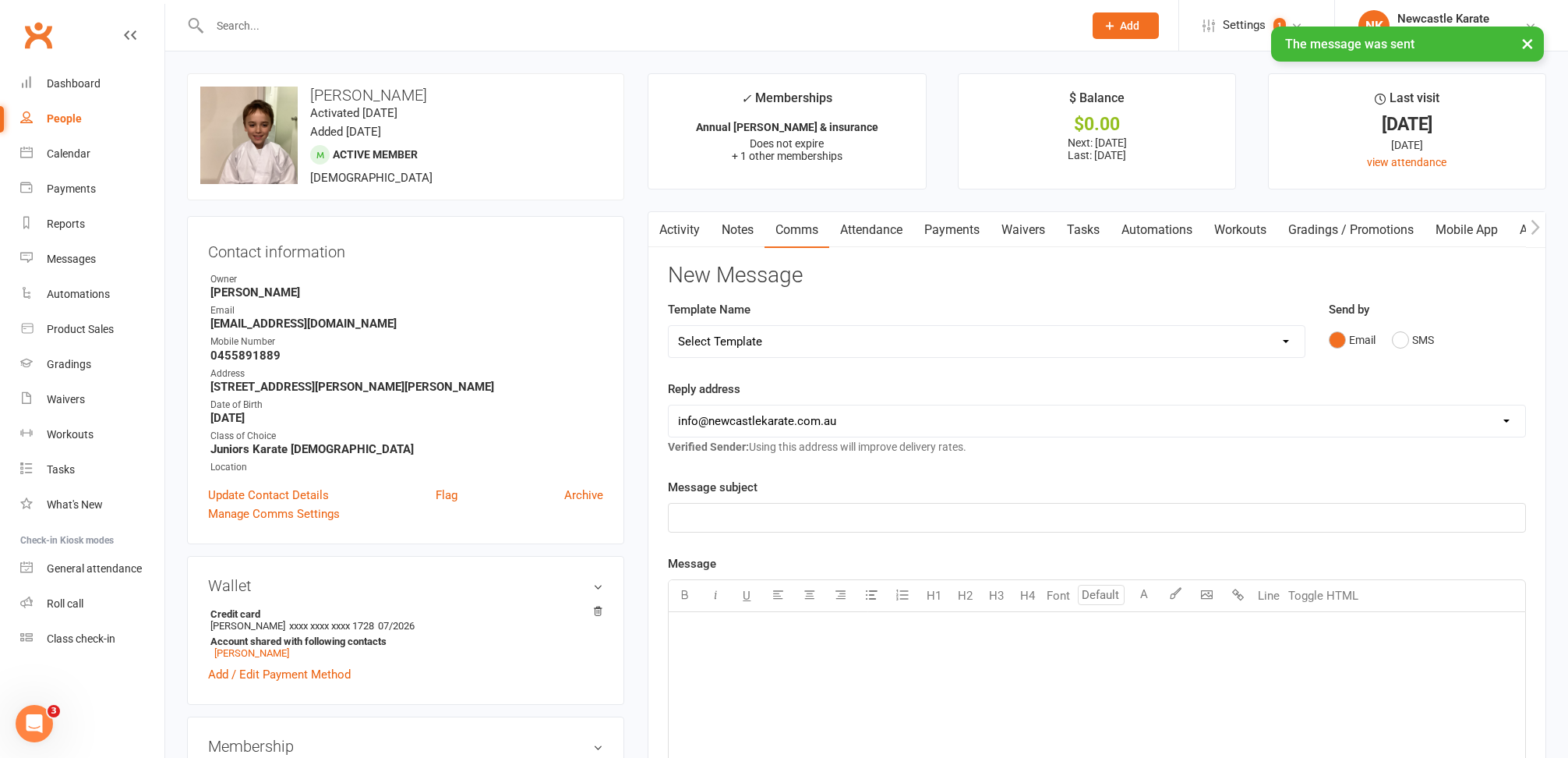
click at [665, 226] on button "button" at bounding box center [658, 229] width 19 height 35
click at [704, 229] on link "Activity" at bounding box center [679, 229] width 62 height 36
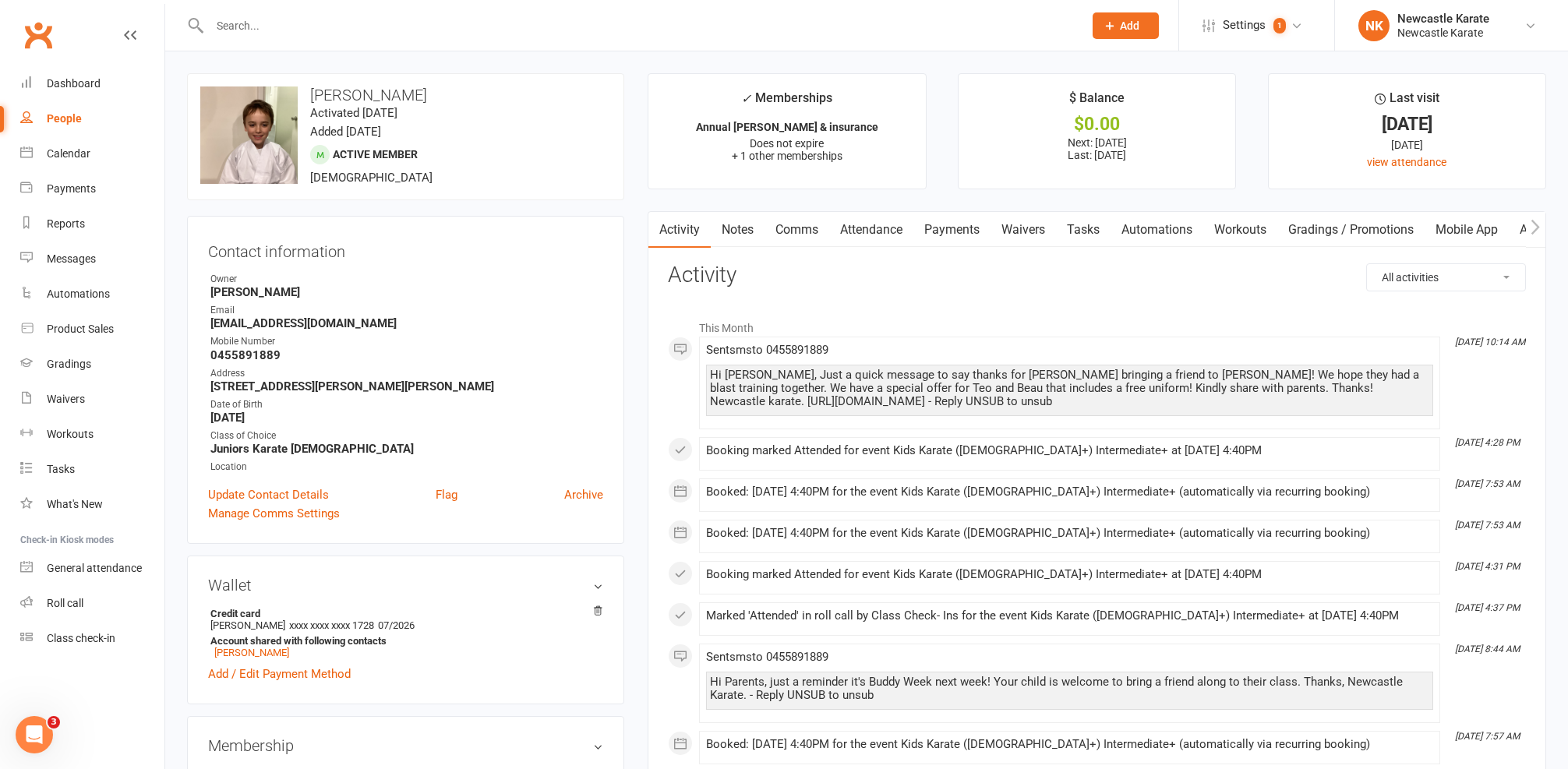
click at [445, 24] on input "text" at bounding box center [638, 26] width 868 height 22
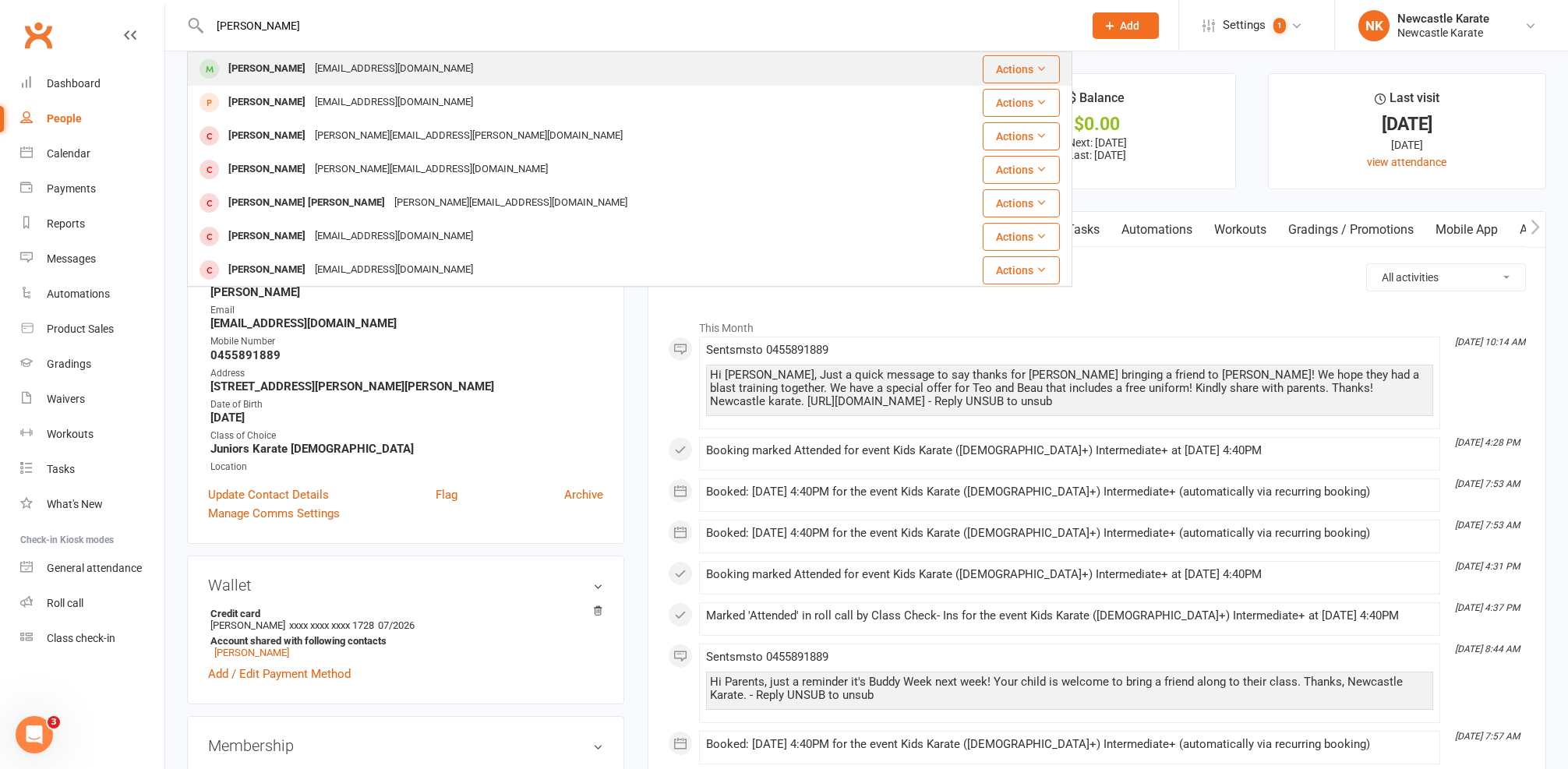
type input "Sophia"
click at [328, 58] on div "l.carney72@gmail.com" at bounding box center [394, 68] width 167 height 23
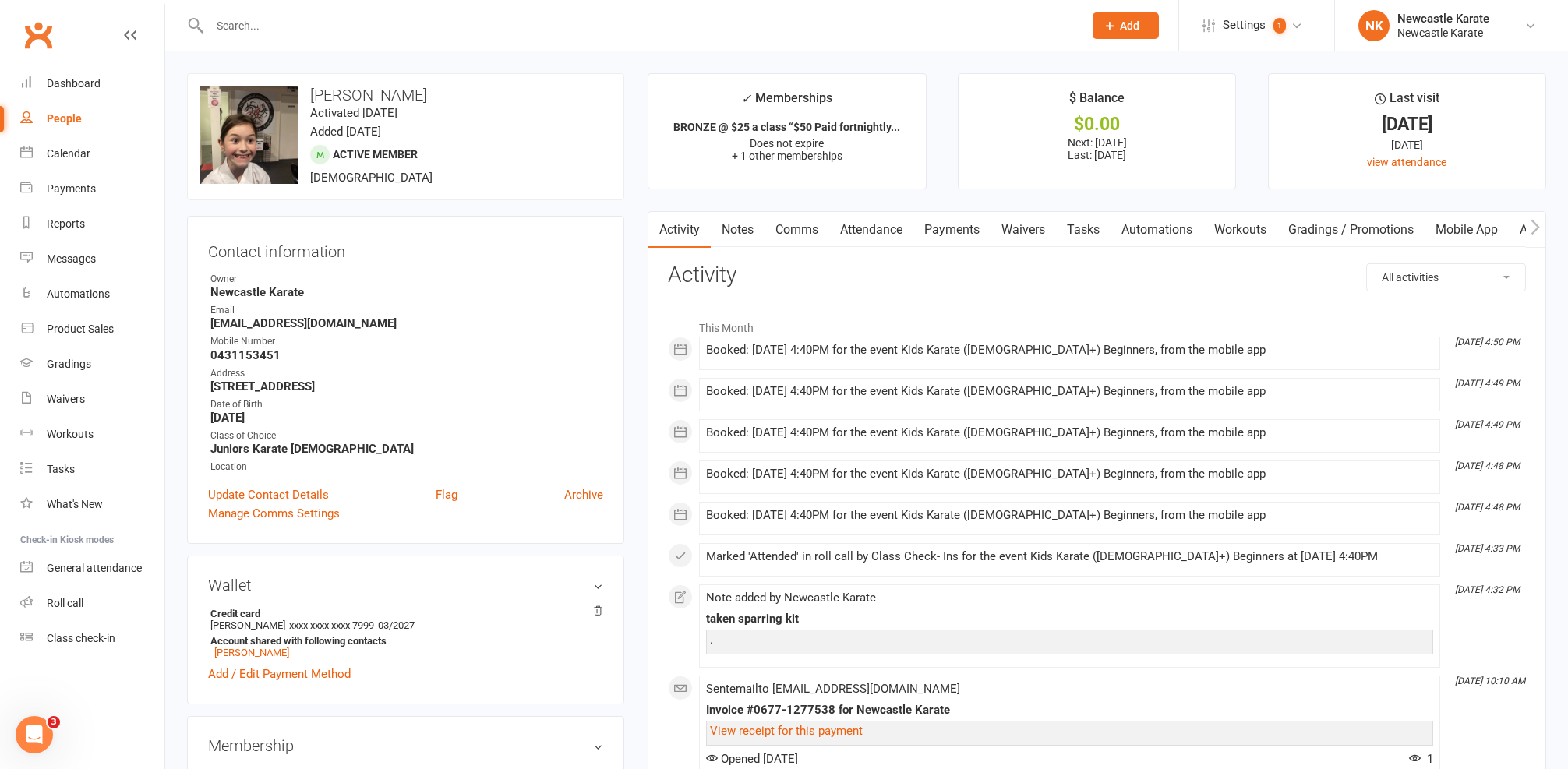
click at [779, 226] on link "Comms" at bounding box center [796, 229] width 65 height 36
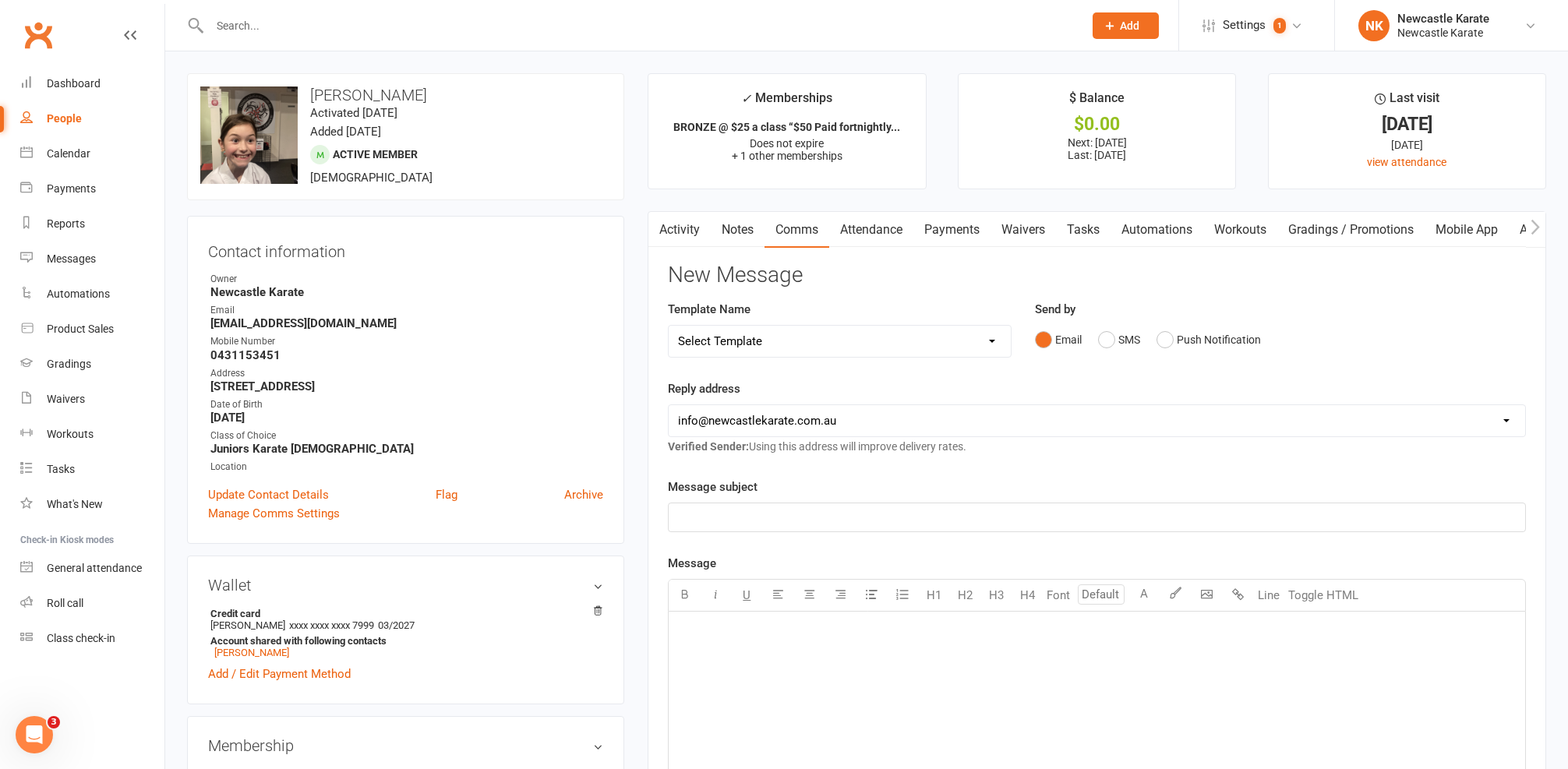
select select "10"
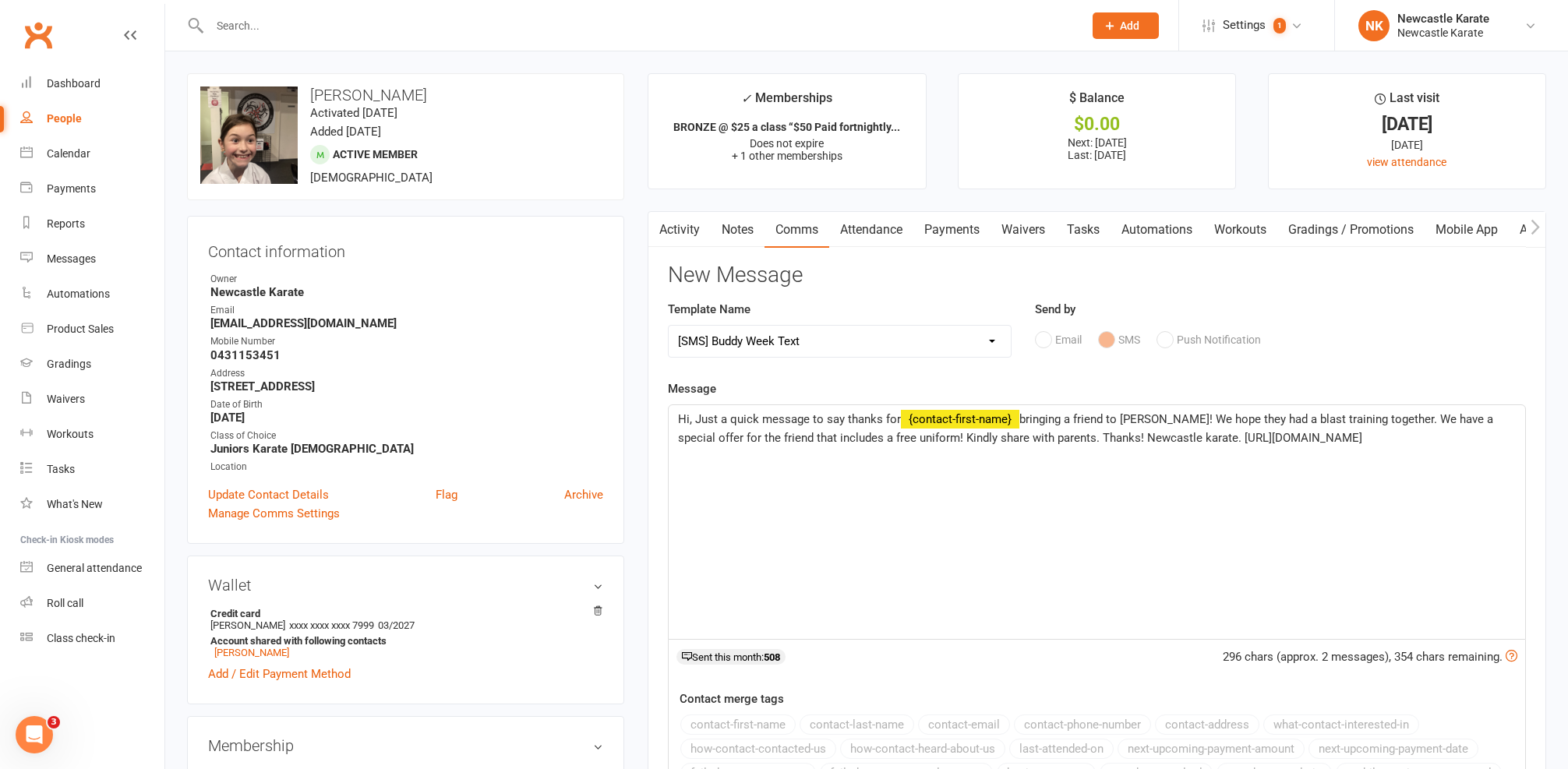
click at [689, 417] on span "Hi, Just a quick message to say thanks for" at bounding box center [789, 418] width 223 height 14
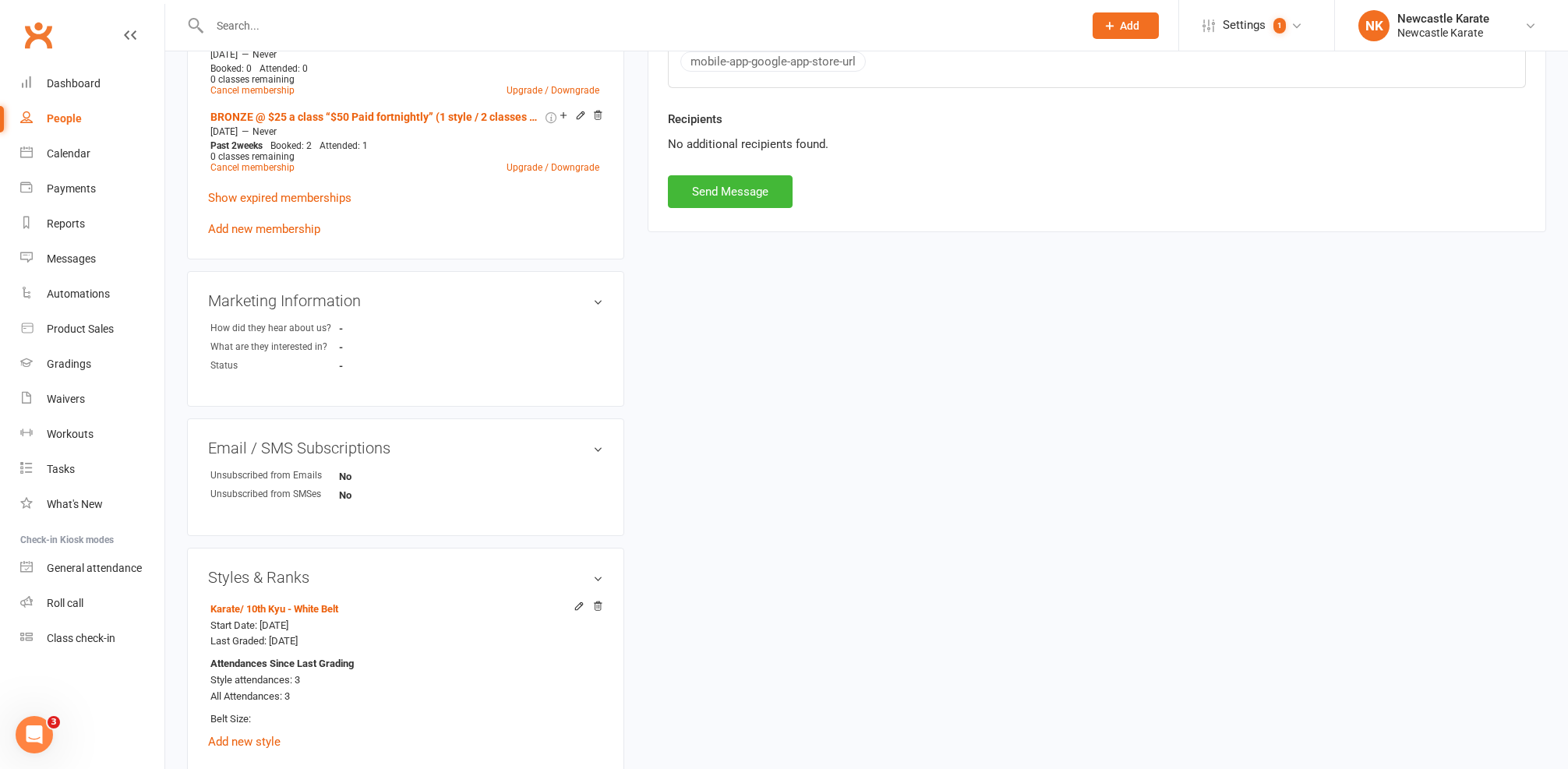
scroll to position [1212, 0]
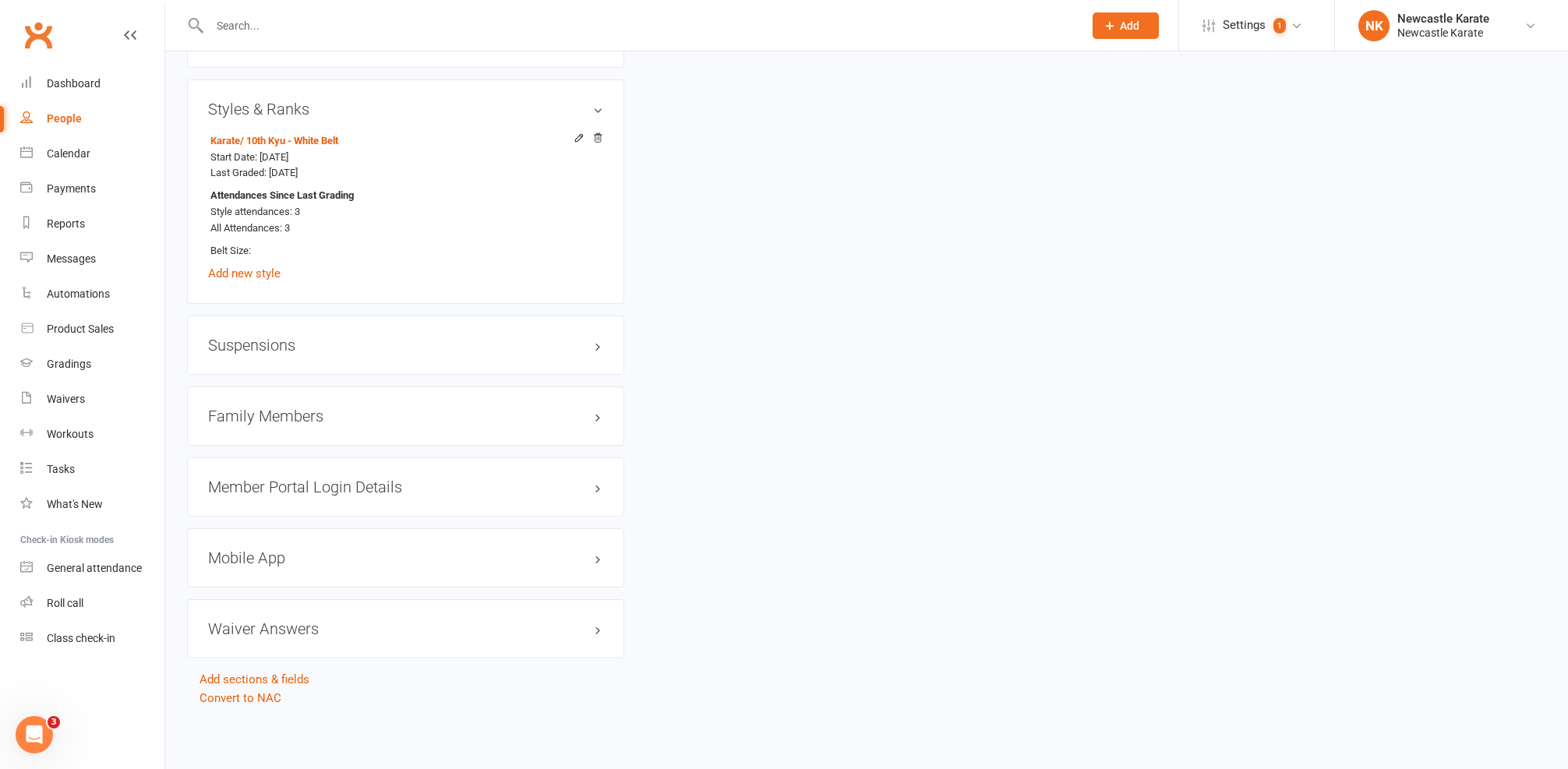
click at [341, 410] on h3 "Family Members" at bounding box center [405, 416] width 395 height 17
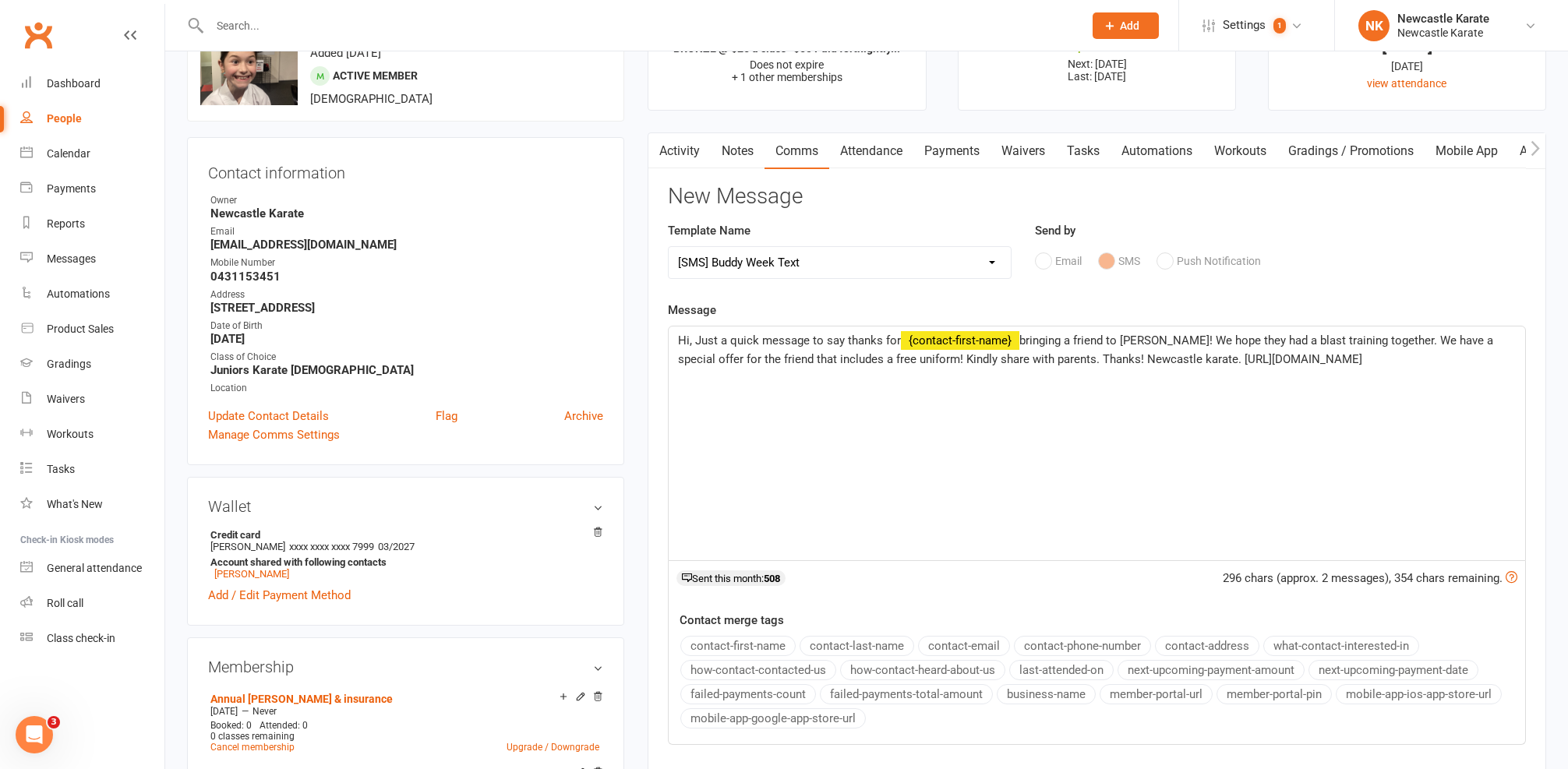
scroll to position [191, 0]
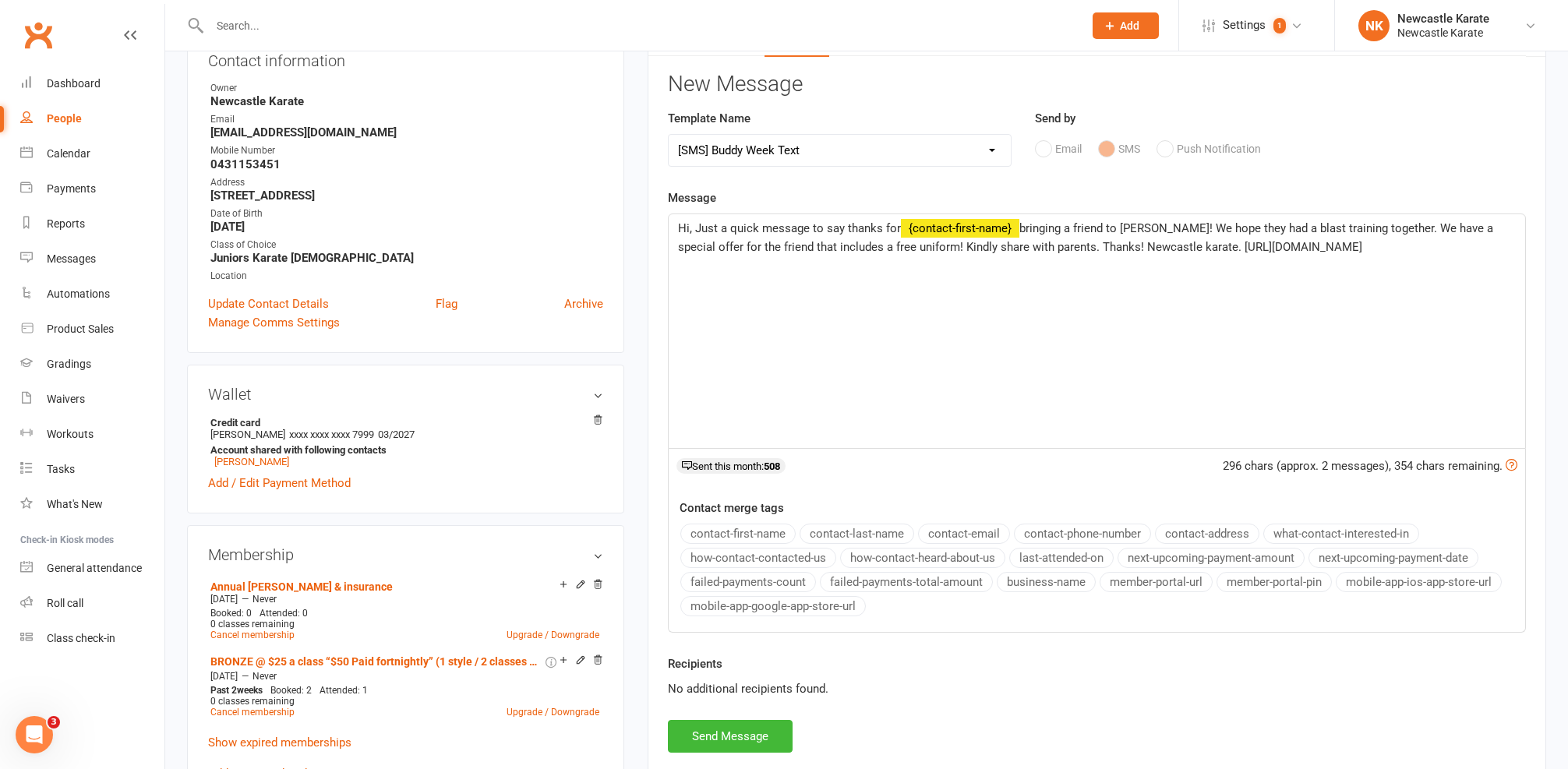
click at [689, 229] on span "Hi, Just a quick message to say thanks for" at bounding box center [789, 227] width 223 height 14
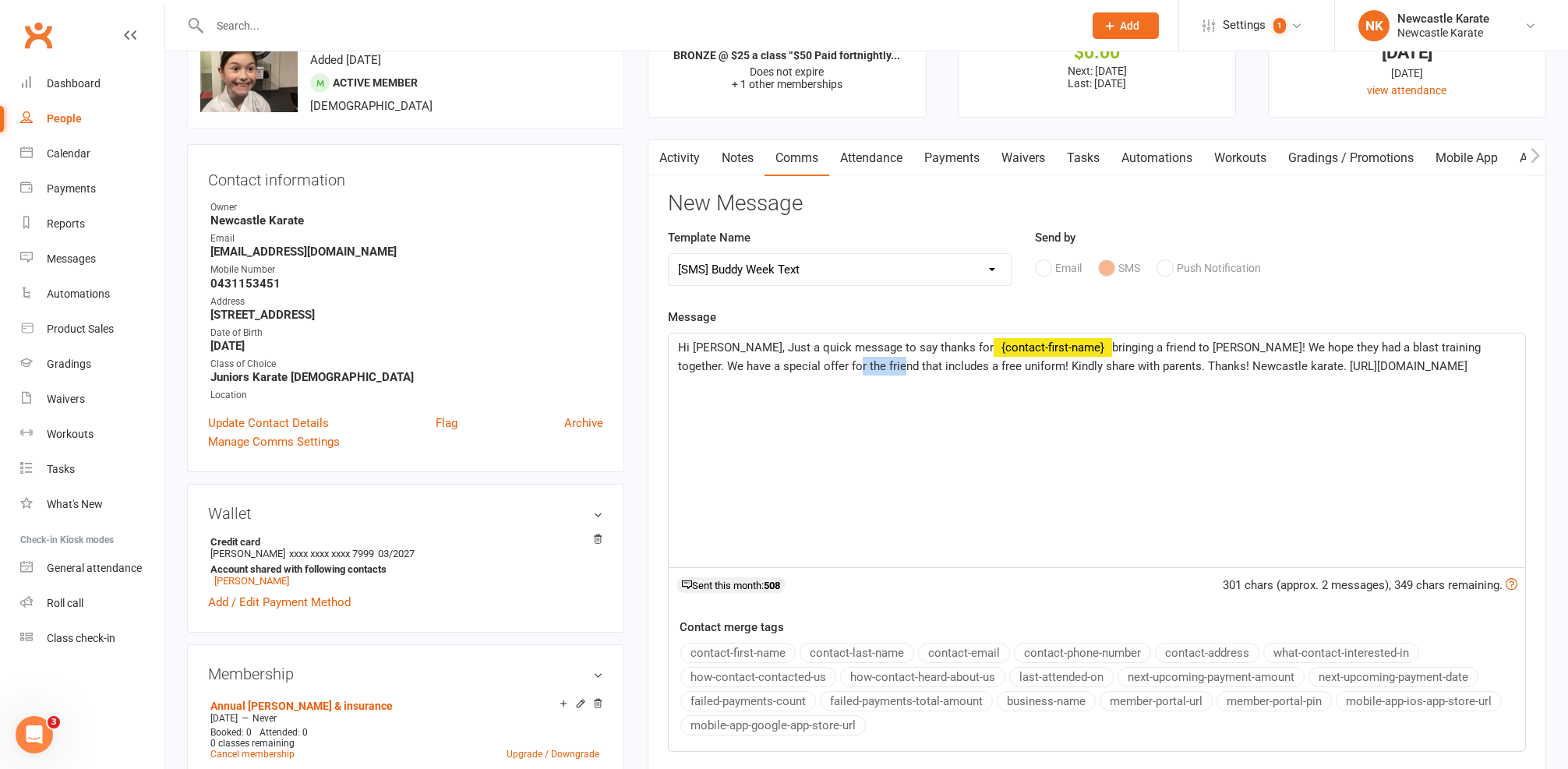
drag, startPoint x: 764, startPoint y: 363, endPoint x: 811, endPoint y: 359, distance: 47.2
click at [811, 359] on span "bringing a friend to Buddy Week! We hope they had a blast training together. We…" at bounding box center [1080, 357] width 805 height 33
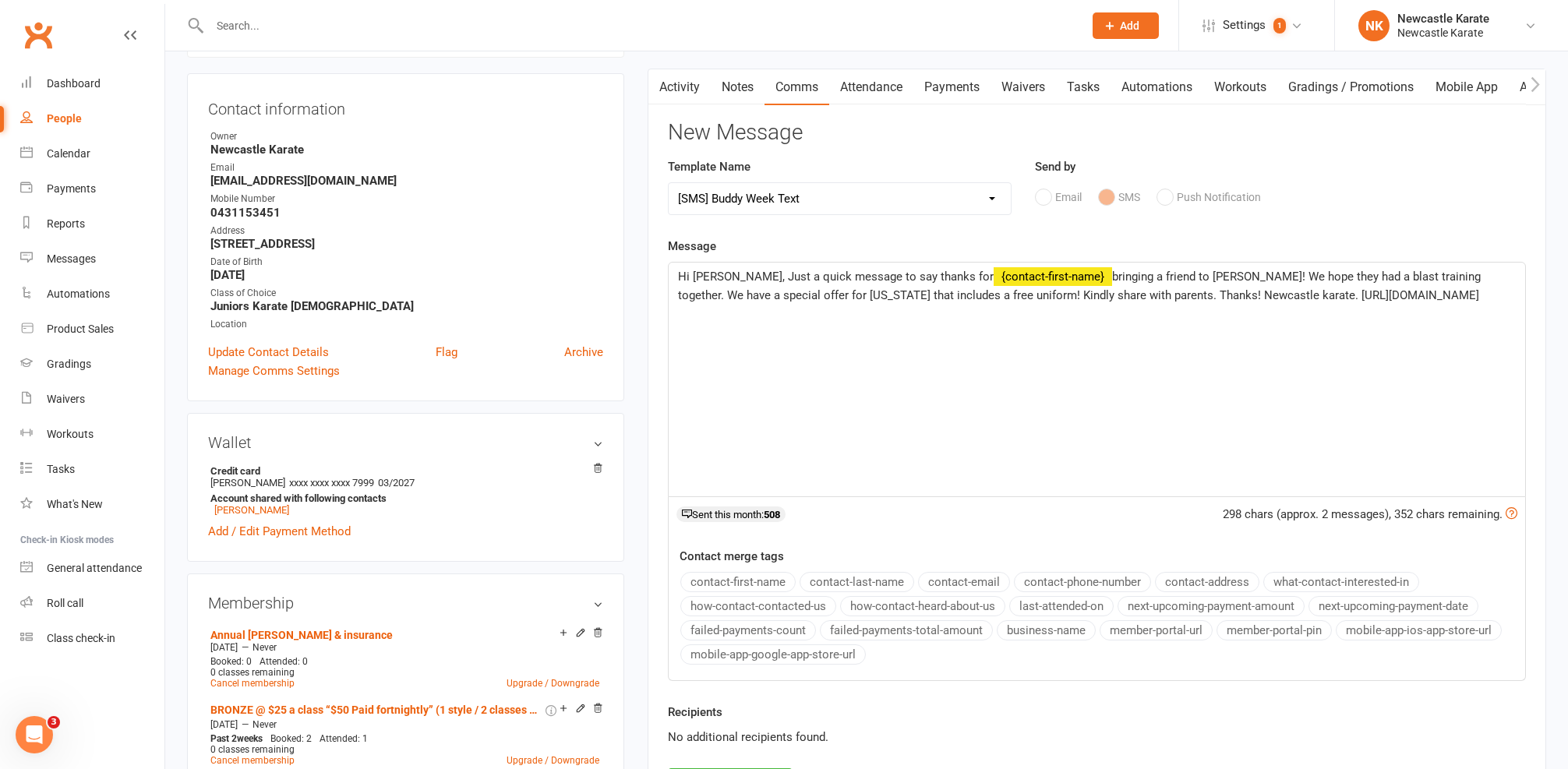
scroll to position [274, 0]
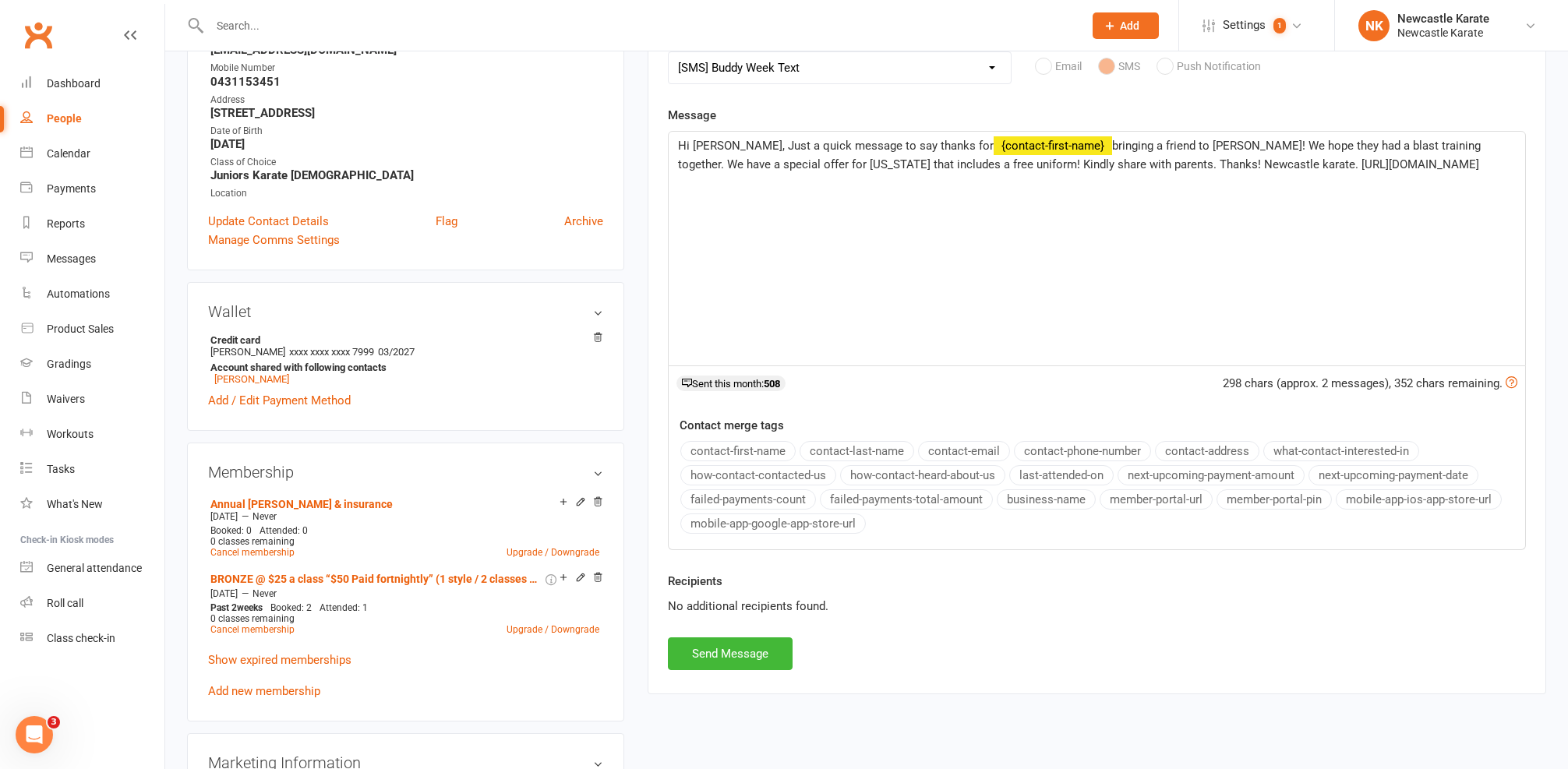
drag, startPoint x: 715, startPoint y: 648, endPoint x: 722, endPoint y: 627, distance: 22.1
click at [715, 648] on button "Send Message" at bounding box center [730, 654] width 125 height 33
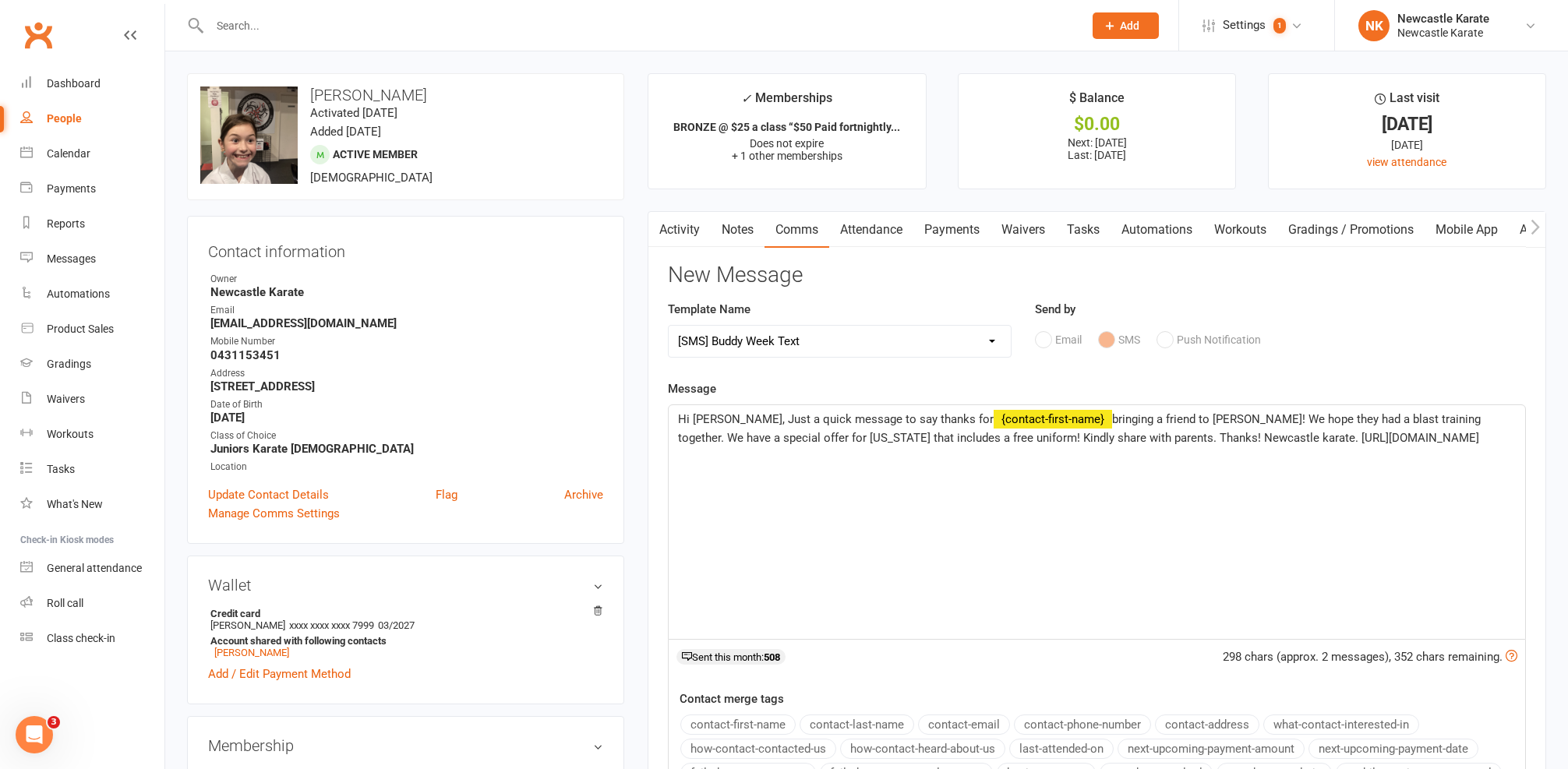
select select
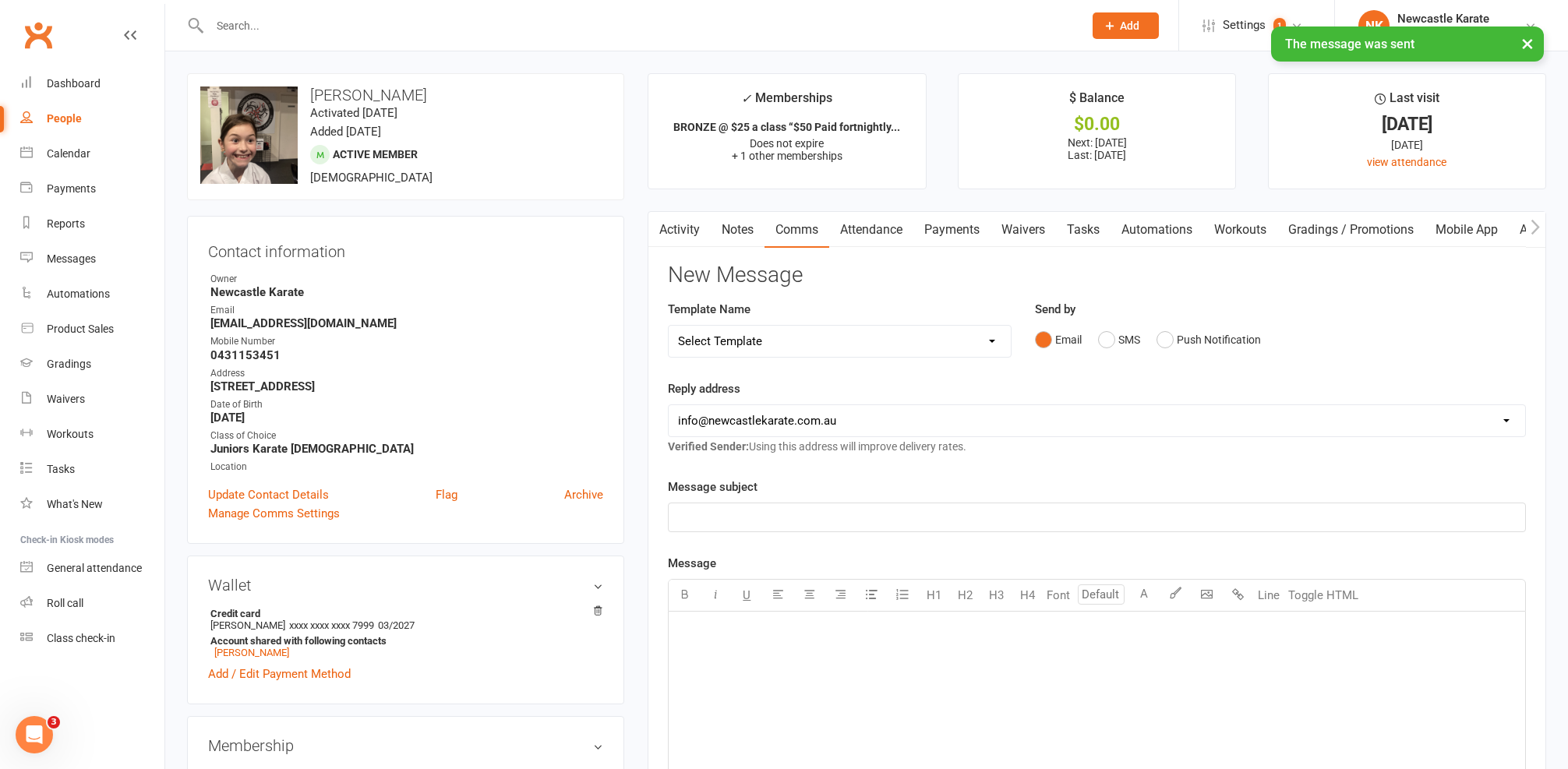
click at [670, 215] on link "Activity" at bounding box center [679, 229] width 62 height 36
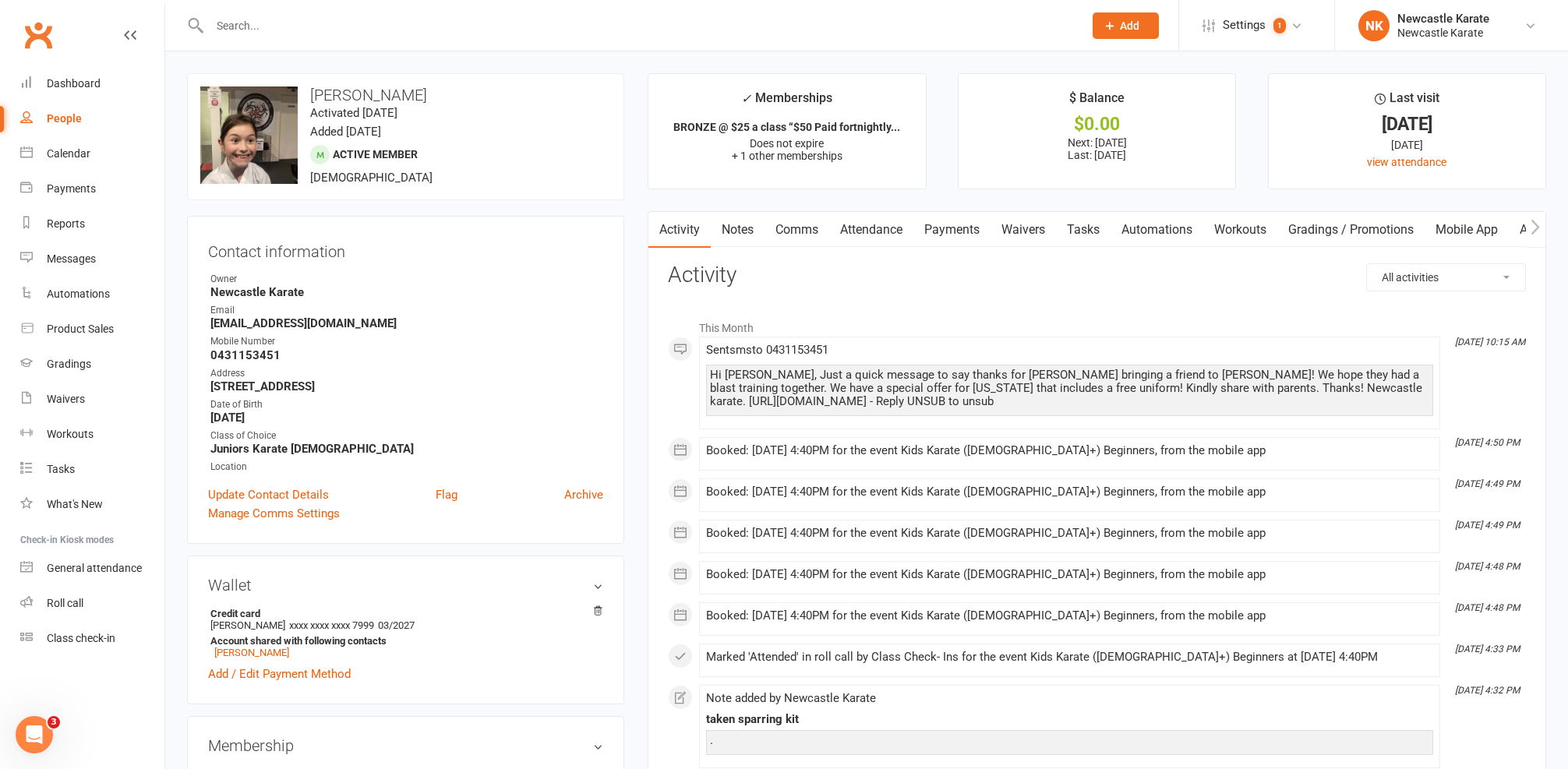
click at [241, 32] on input "text" at bounding box center [638, 26] width 868 height 22
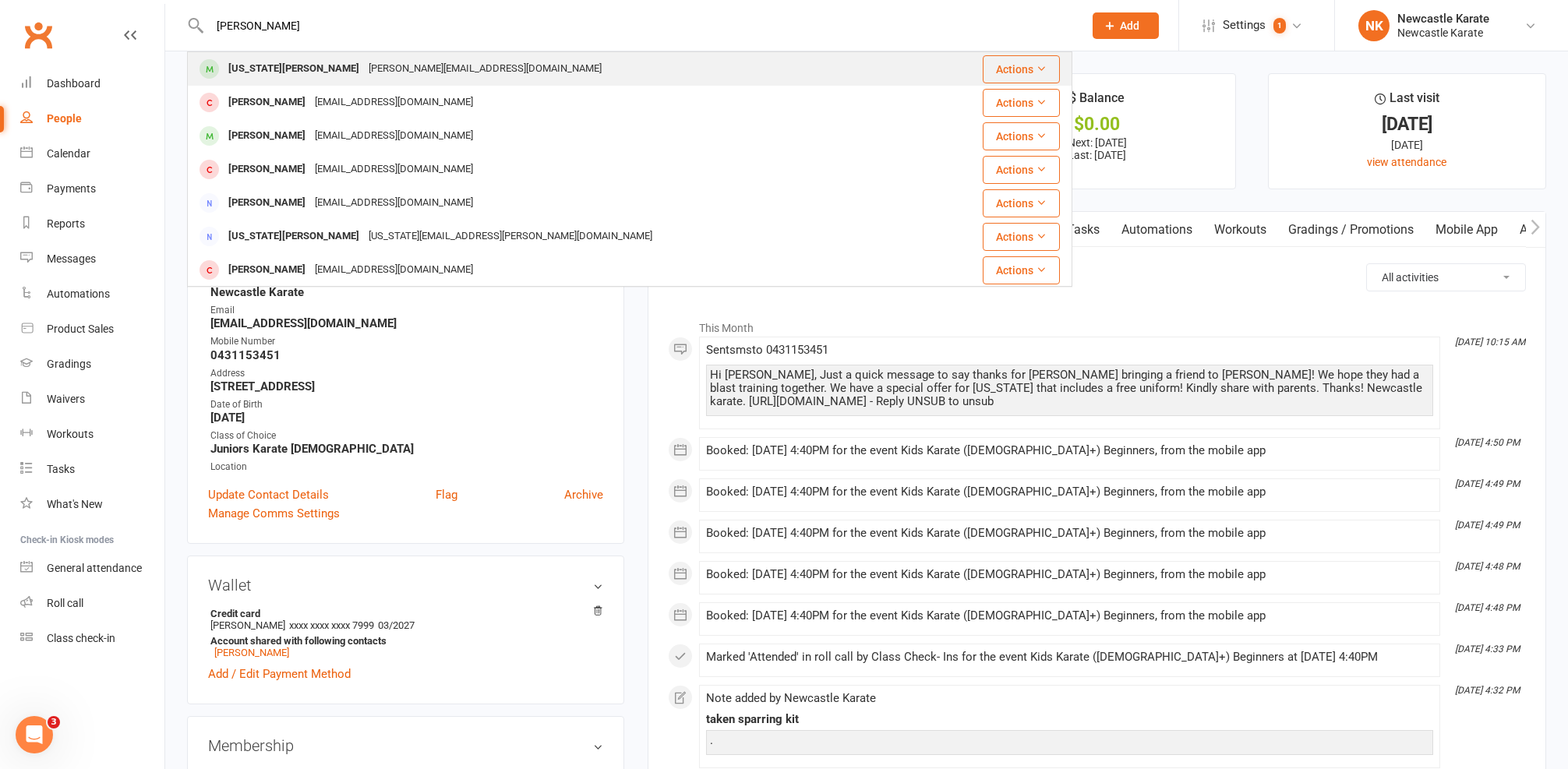
type input "Georgina"
click at [374, 69] on div "Anna@anlezark.com.au" at bounding box center [485, 68] width 242 height 23
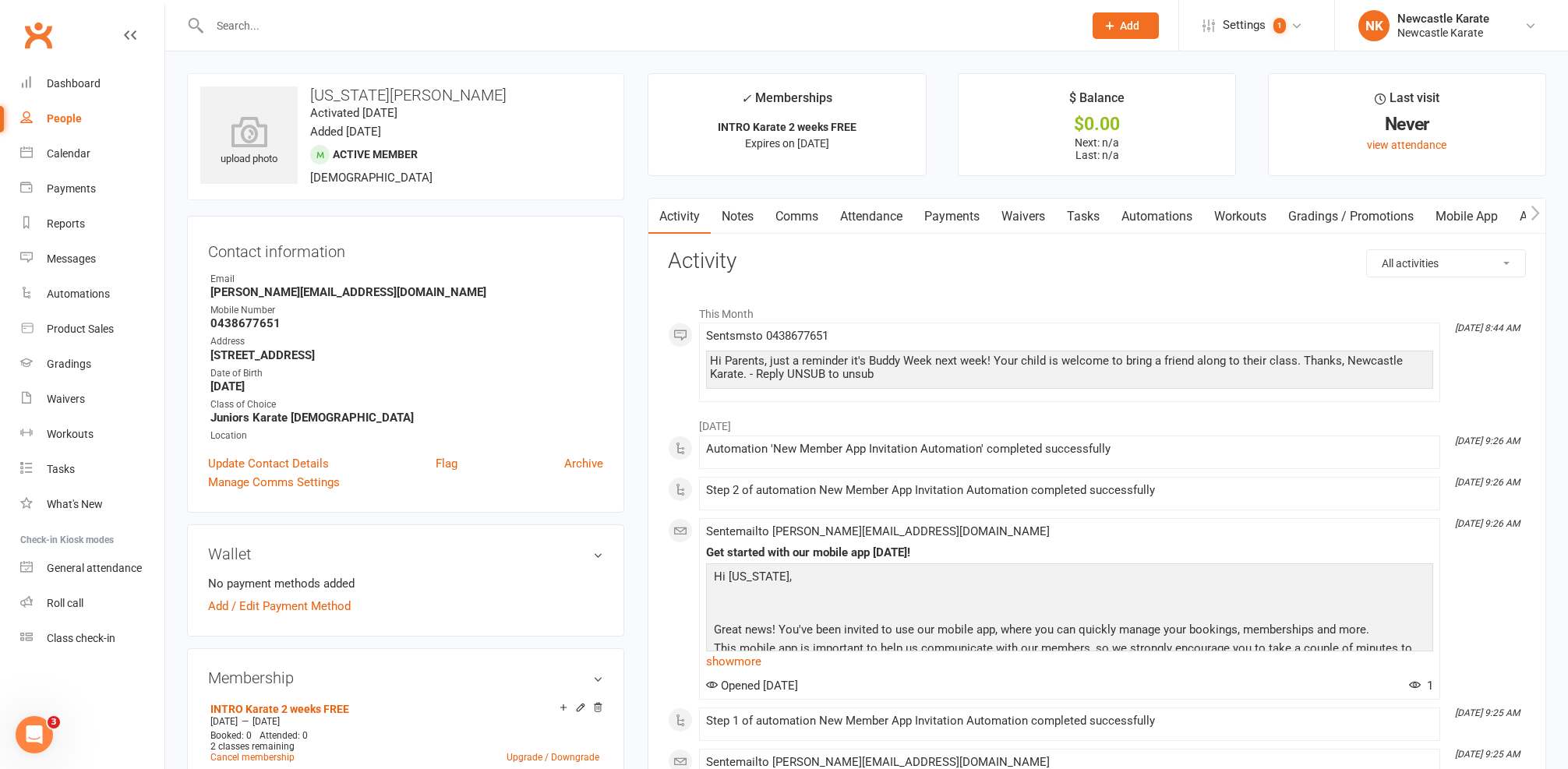
click at [864, 218] on link "Attendance" at bounding box center [871, 216] width 84 height 36
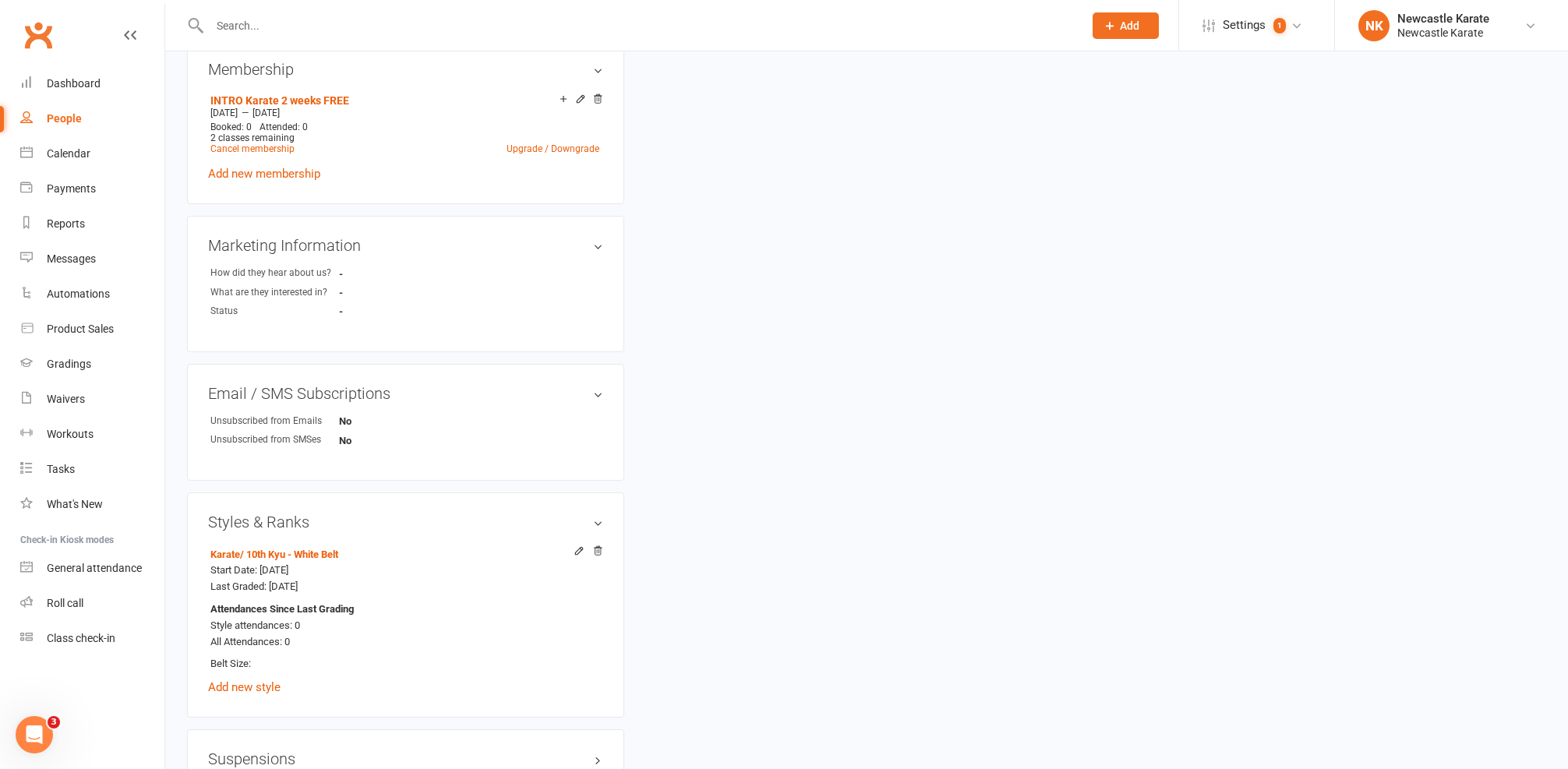
scroll to position [877, 0]
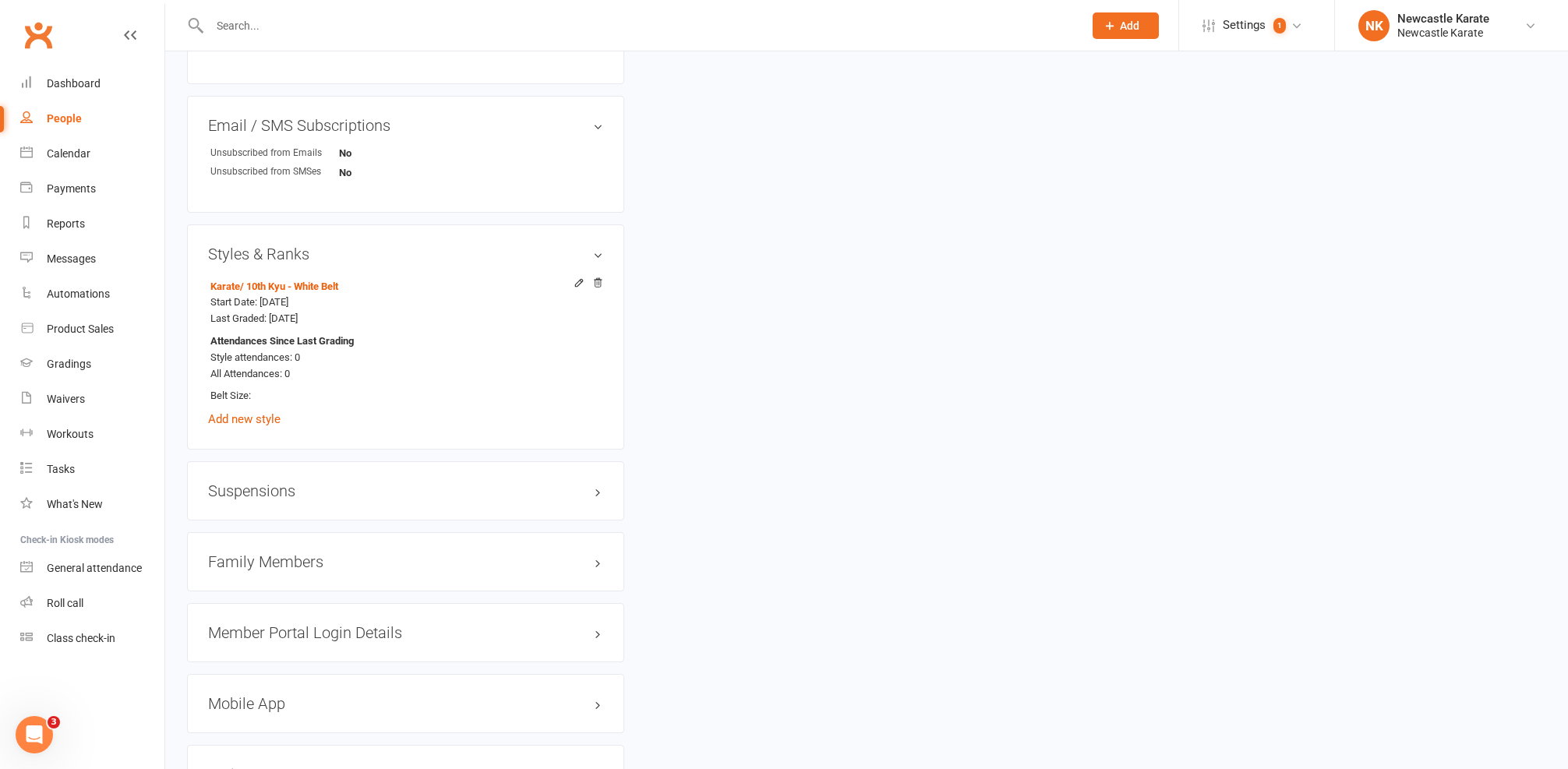
click at [310, 559] on h3 "Family Members" at bounding box center [405, 562] width 395 height 17
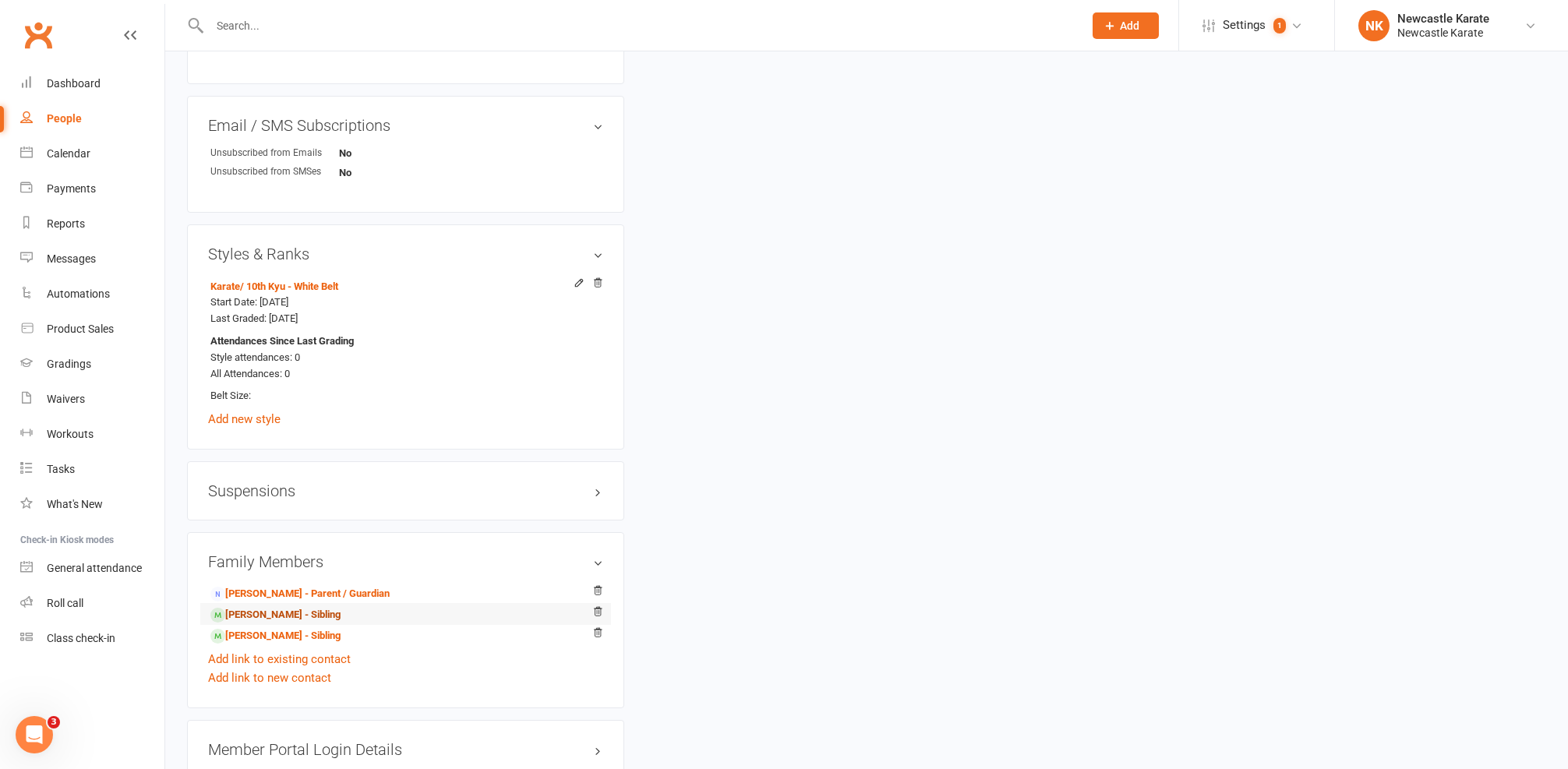
click at [279, 607] on link "Sam Anlezark - Sibling" at bounding box center [275, 616] width 131 height 16
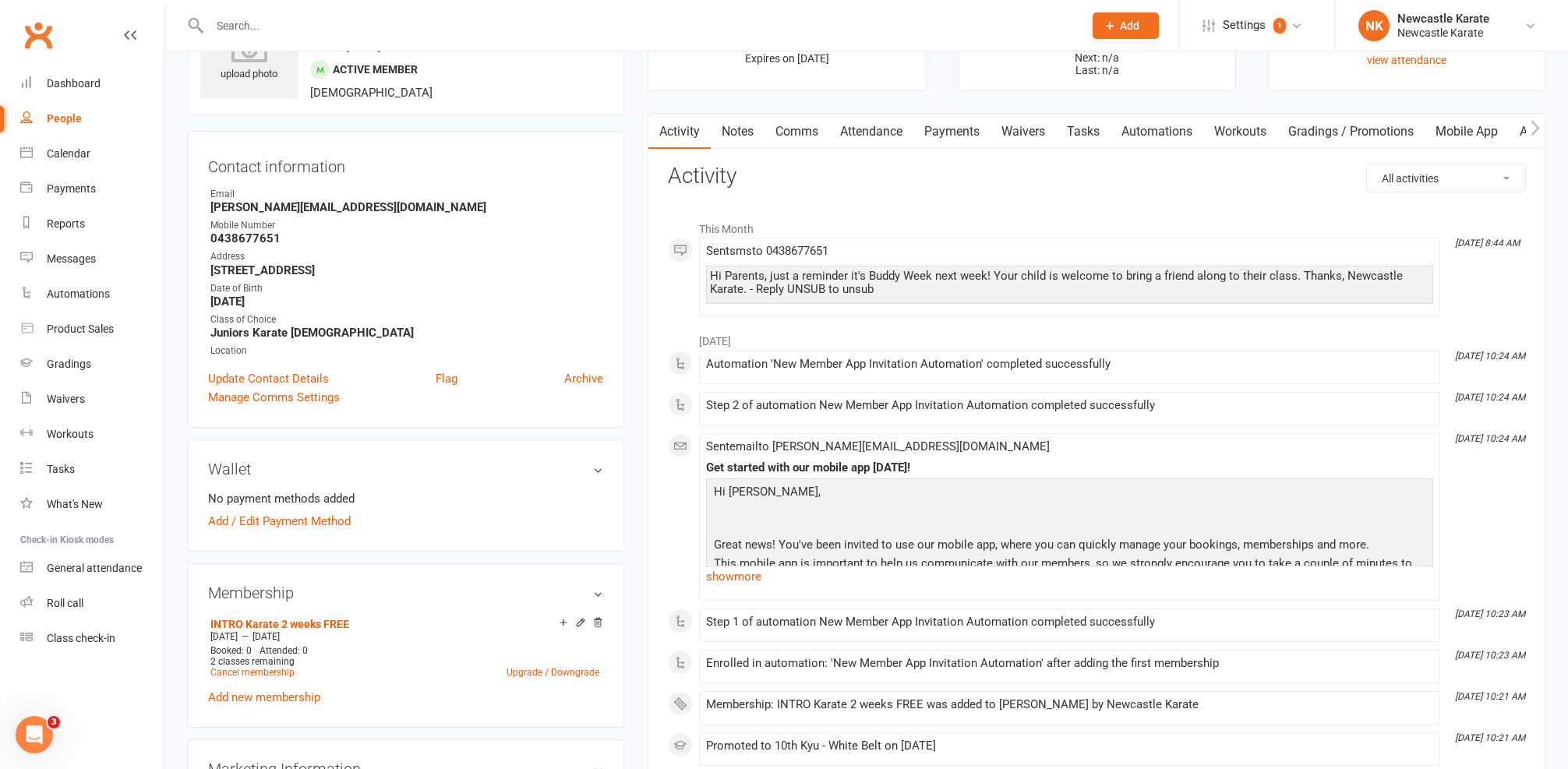
scroll to position [82, 0]
click at [85, 77] on link "Dashboard" at bounding box center [92, 84] width 144 height 35
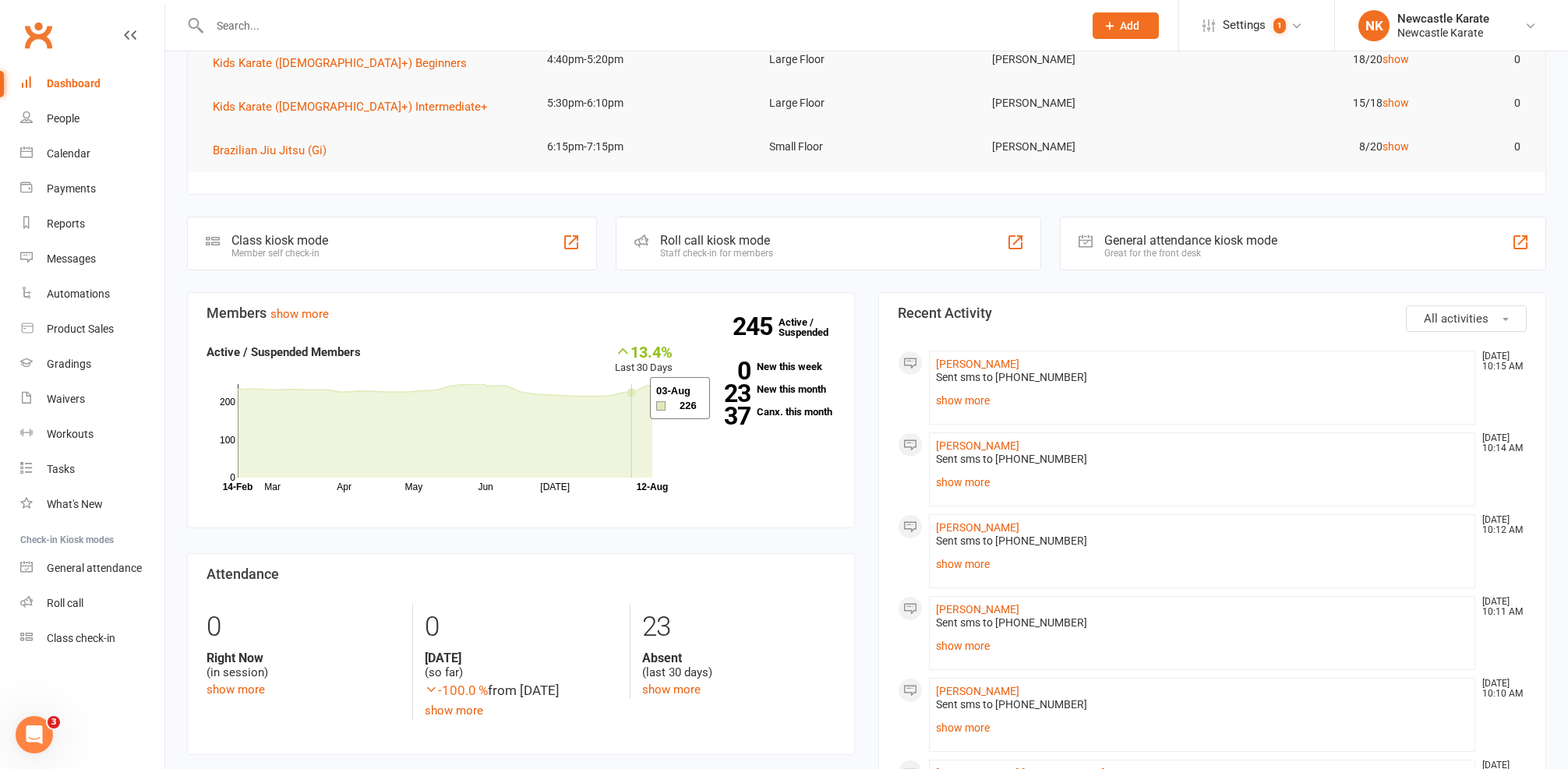
scroll to position [316, 0]
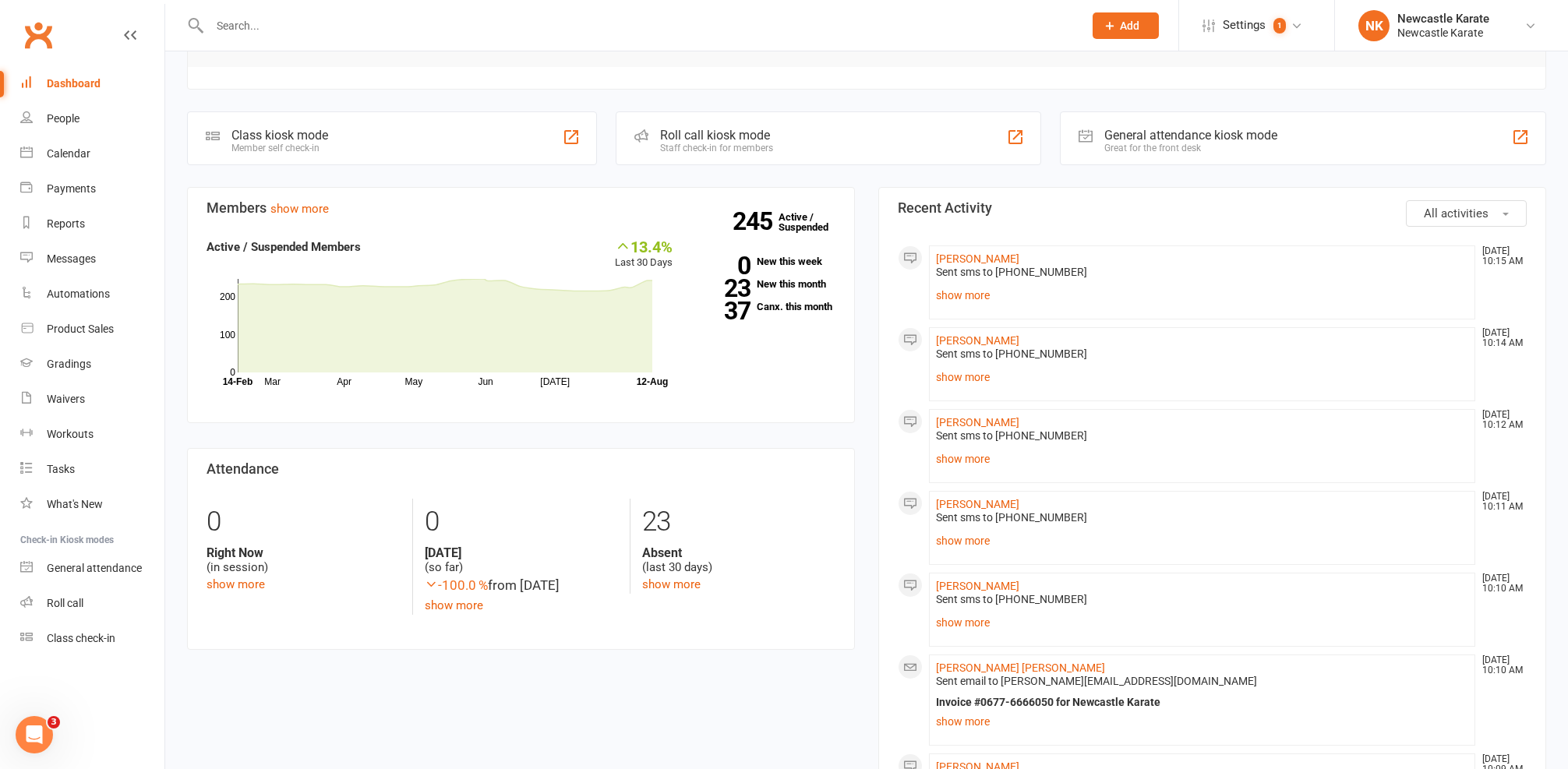
click at [461, 23] on input "text" at bounding box center [638, 26] width 868 height 22
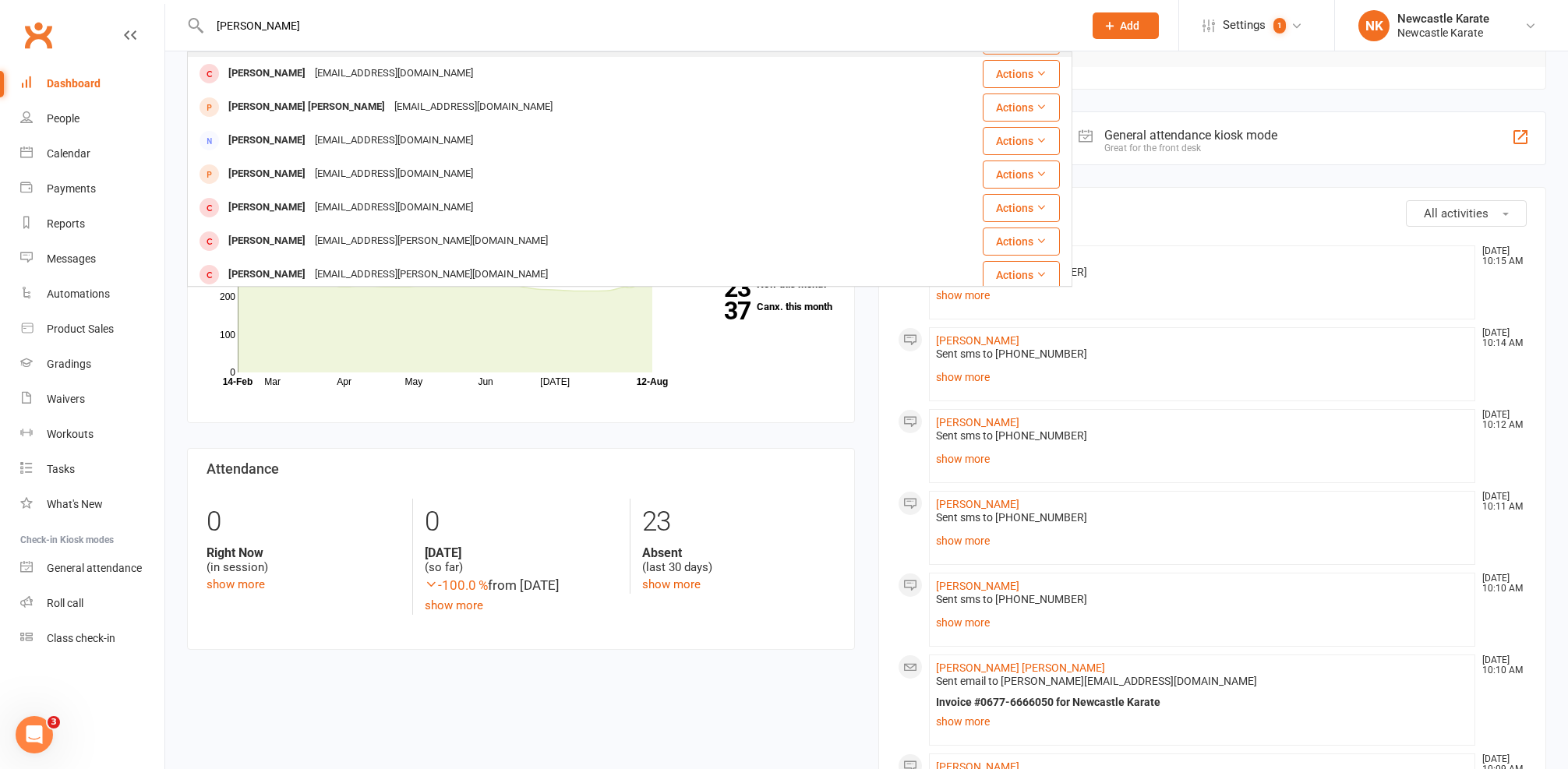
scroll to position [234, 0]
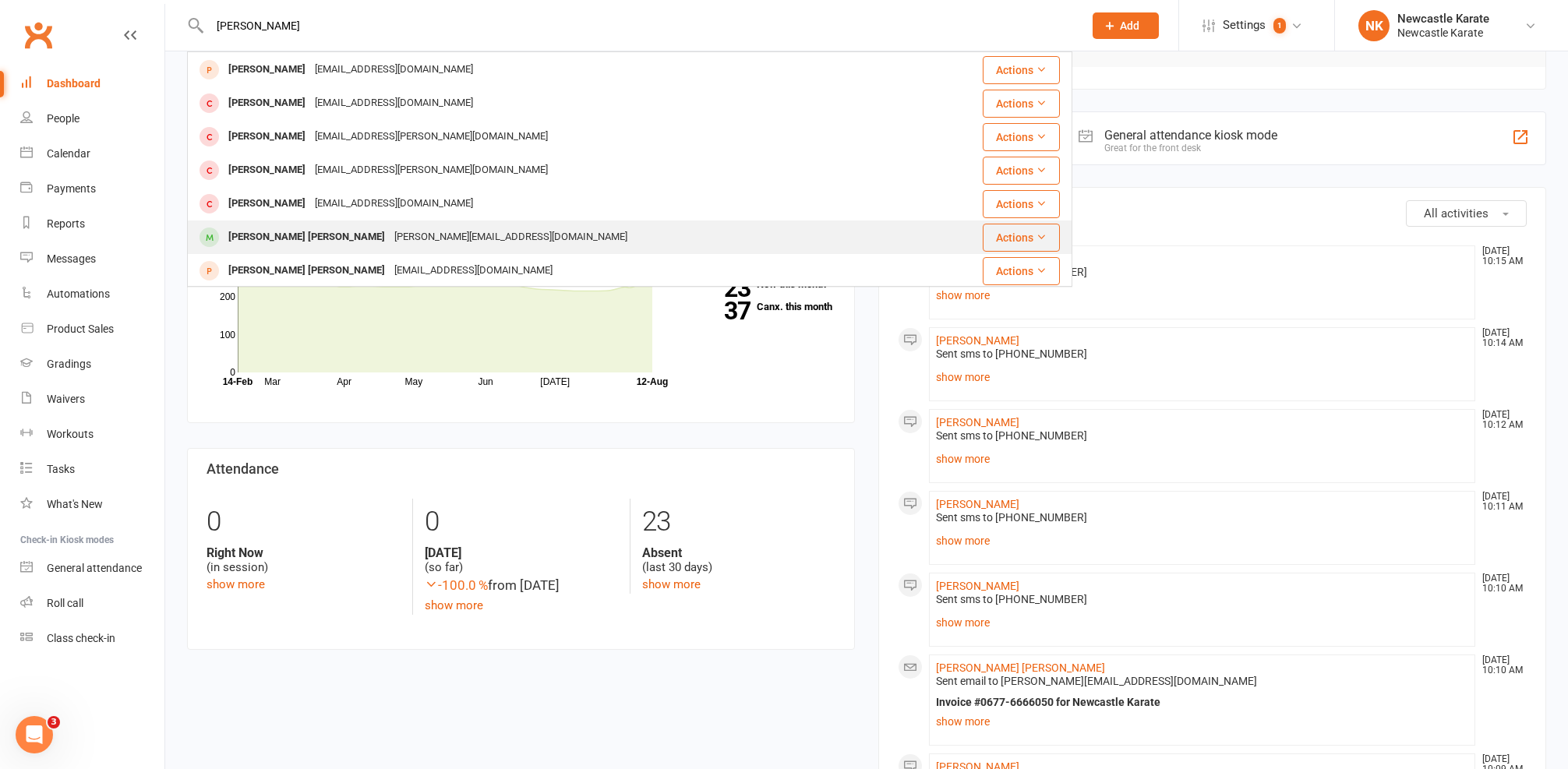
type input "Campbell"
click at [308, 229] on div "[PERSON_NAME] [PERSON_NAME]" at bounding box center [307, 237] width 166 height 23
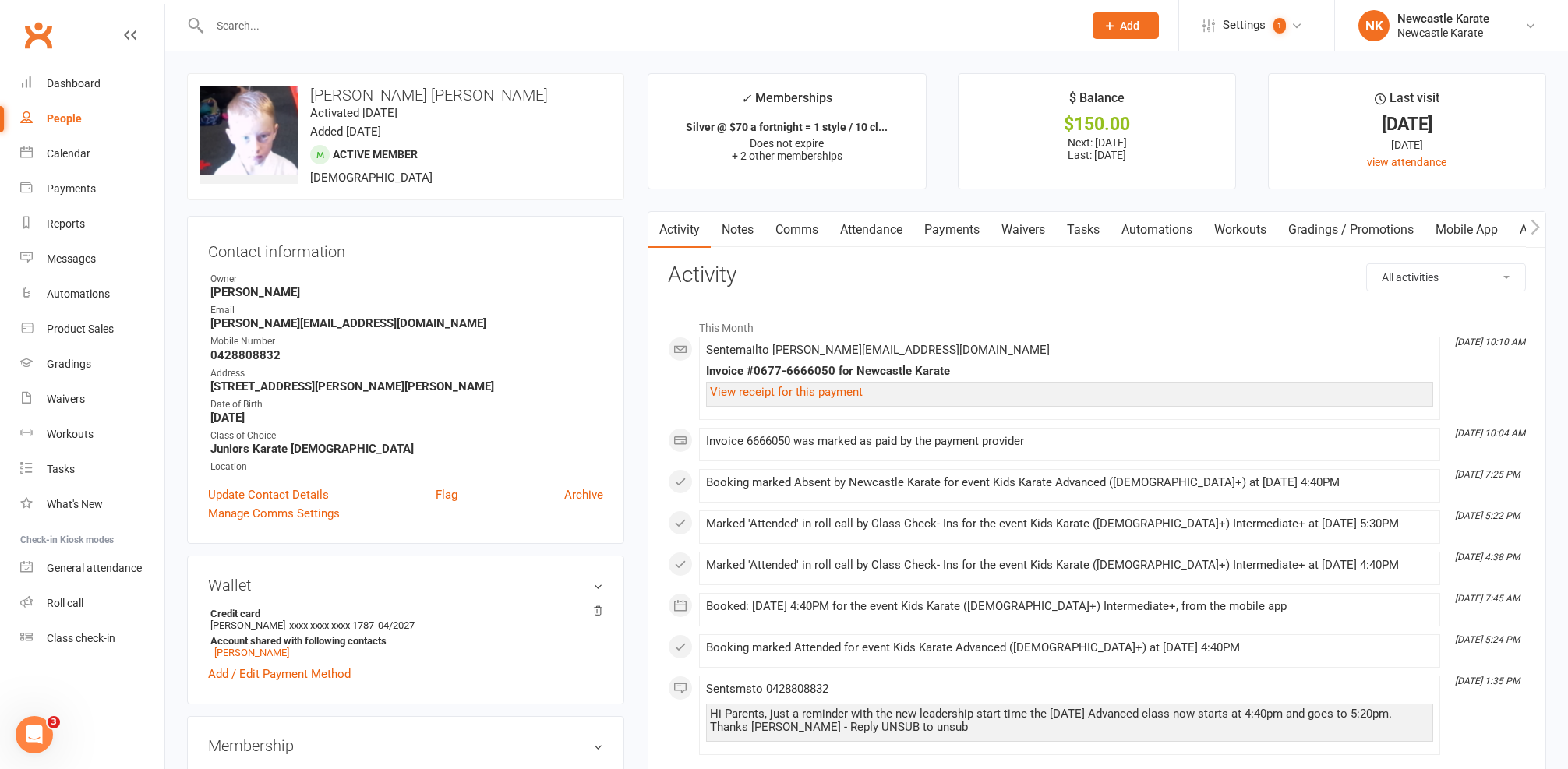
click at [807, 224] on link "Comms" at bounding box center [796, 229] width 65 height 36
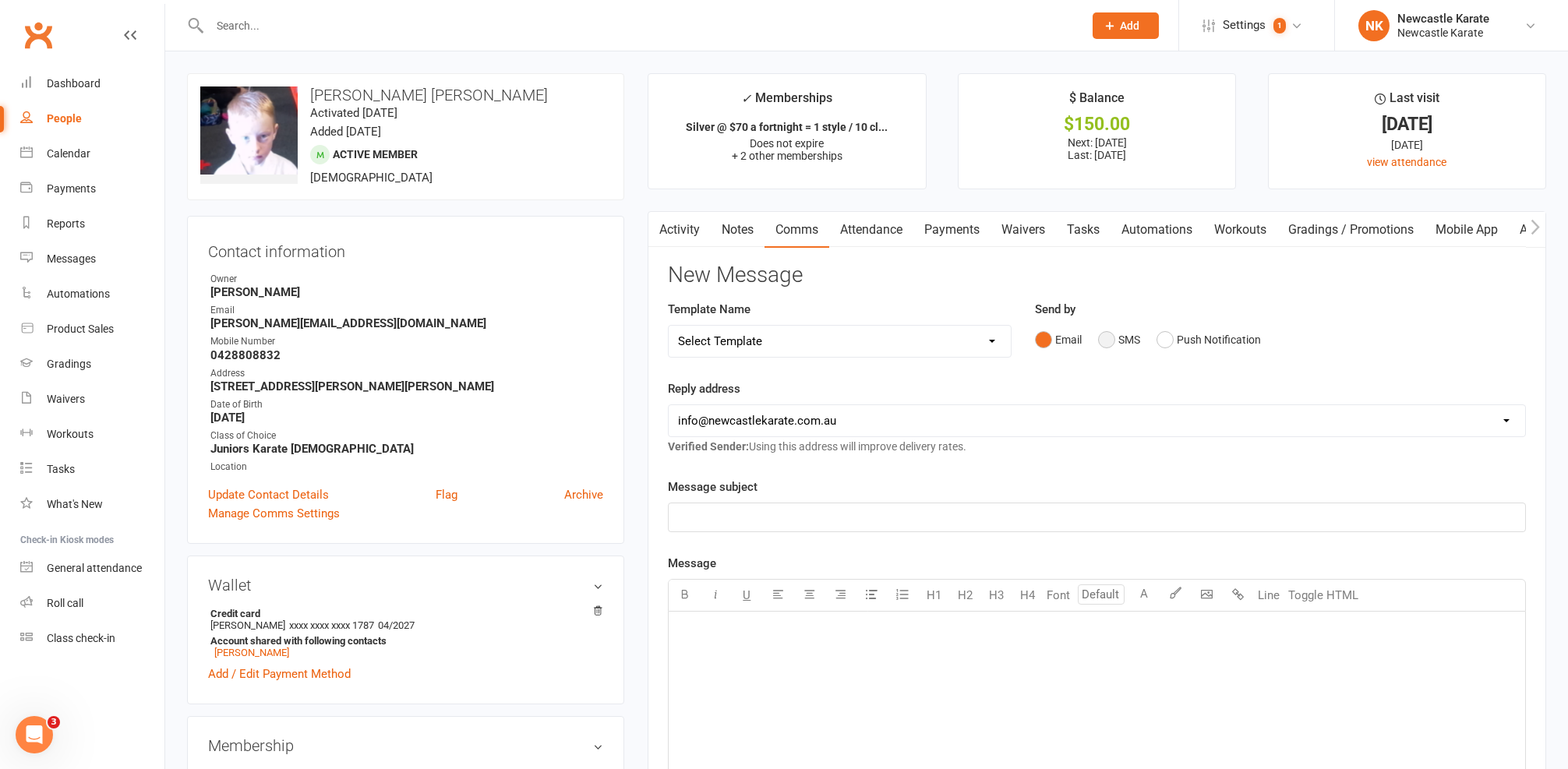
click at [1130, 344] on button "SMS" at bounding box center [1119, 340] width 42 height 29
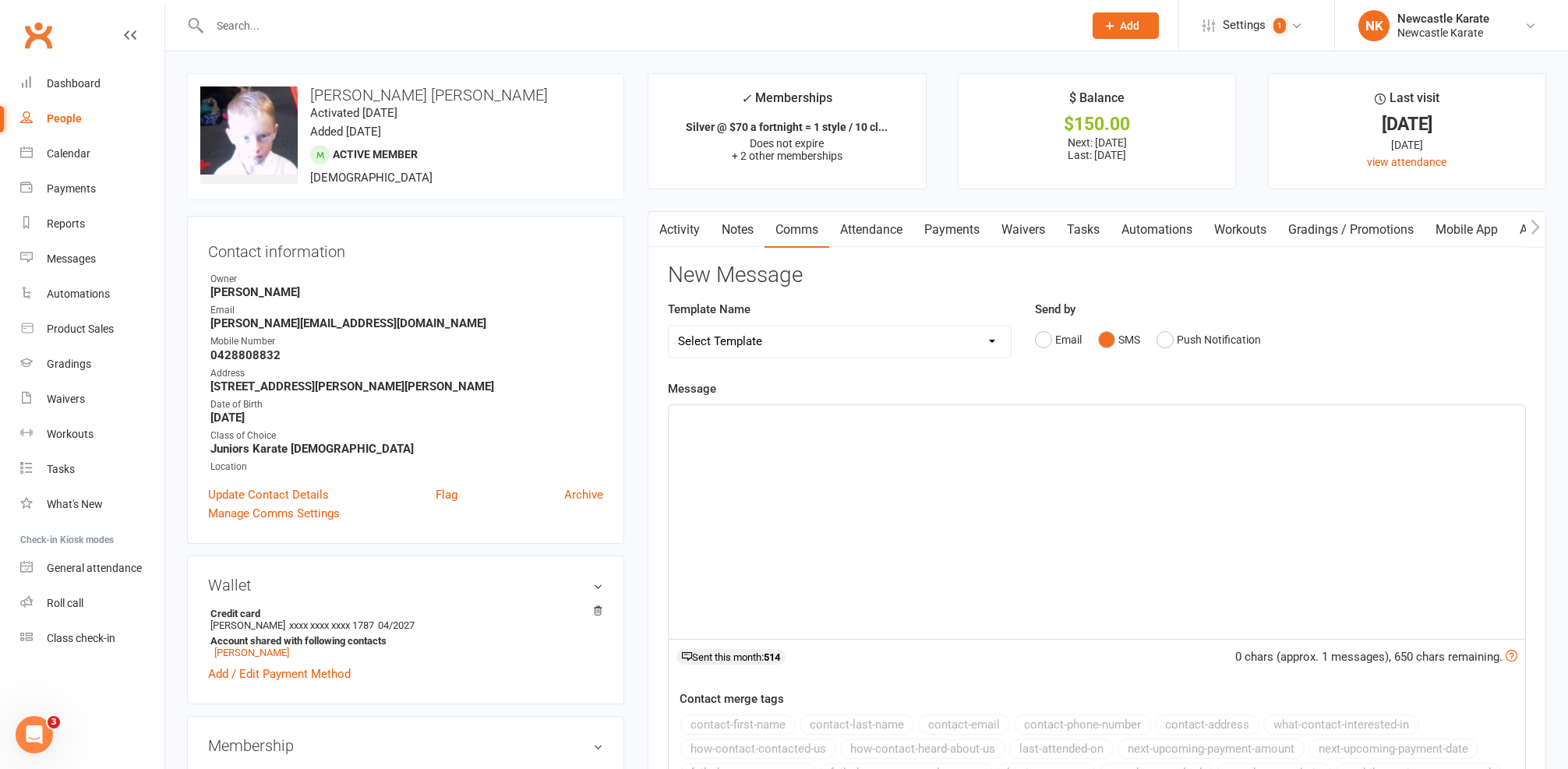
select select "10"
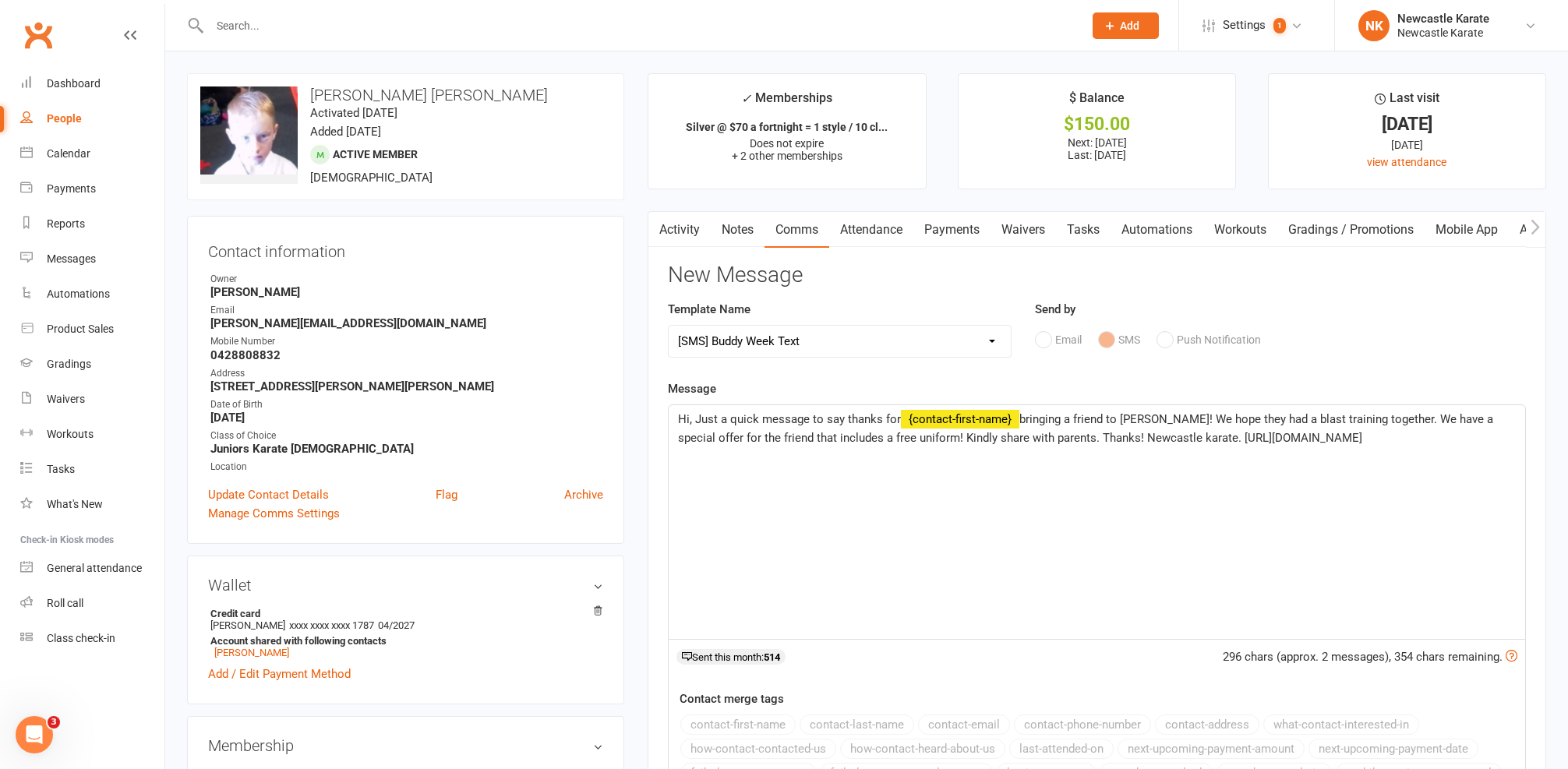
click at [689, 416] on span "Hi, Just a quick message to say thanks for" at bounding box center [789, 418] width 223 height 14
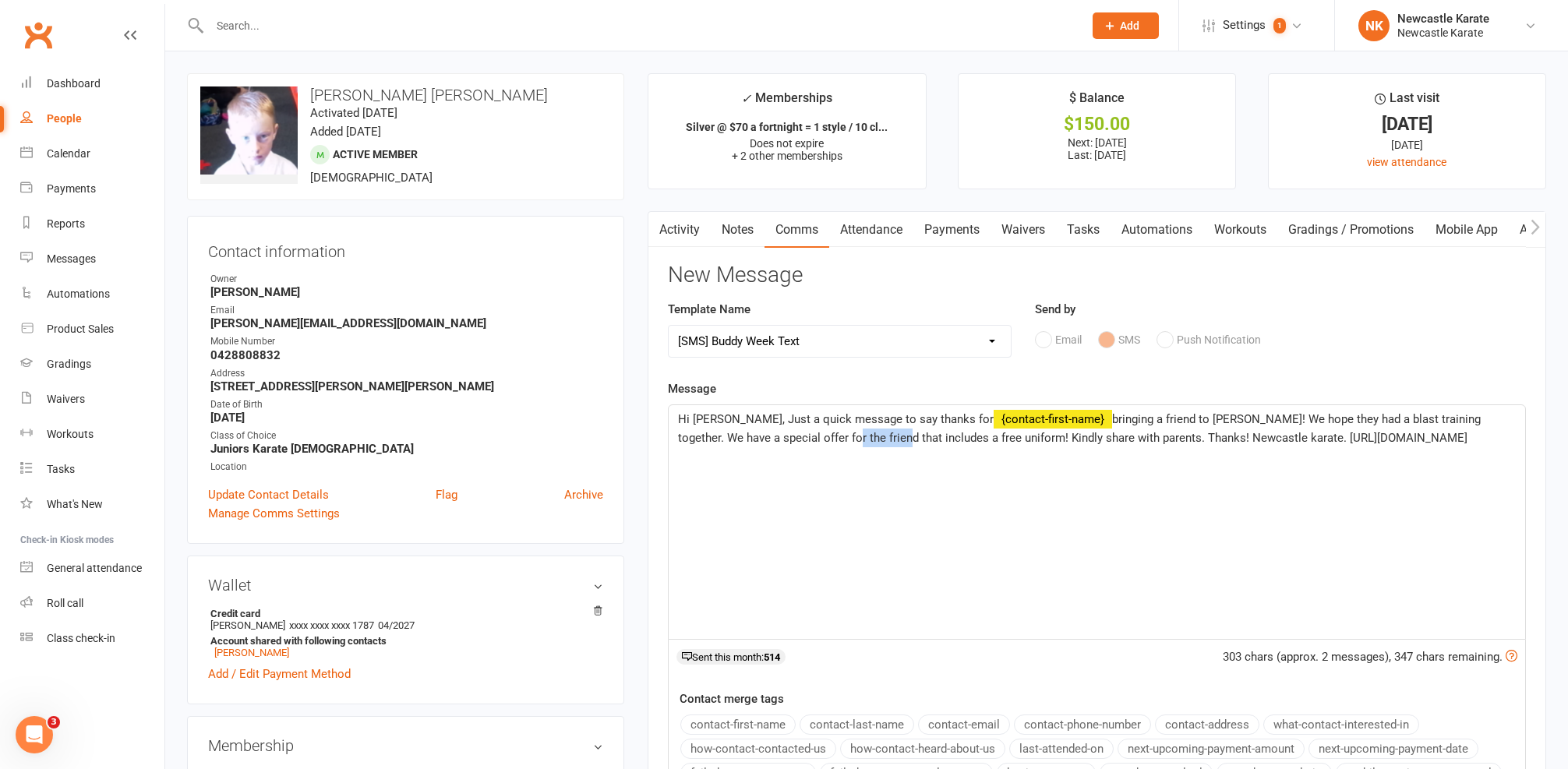
drag, startPoint x: 764, startPoint y: 435, endPoint x: 815, endPoint y: 438, distance: 51.1
click at [815, 438] on span "bringing a friend to Buddy Week! We hope they had a blast training together. We…" at bounding box center [1080, 428] width 805 height 33
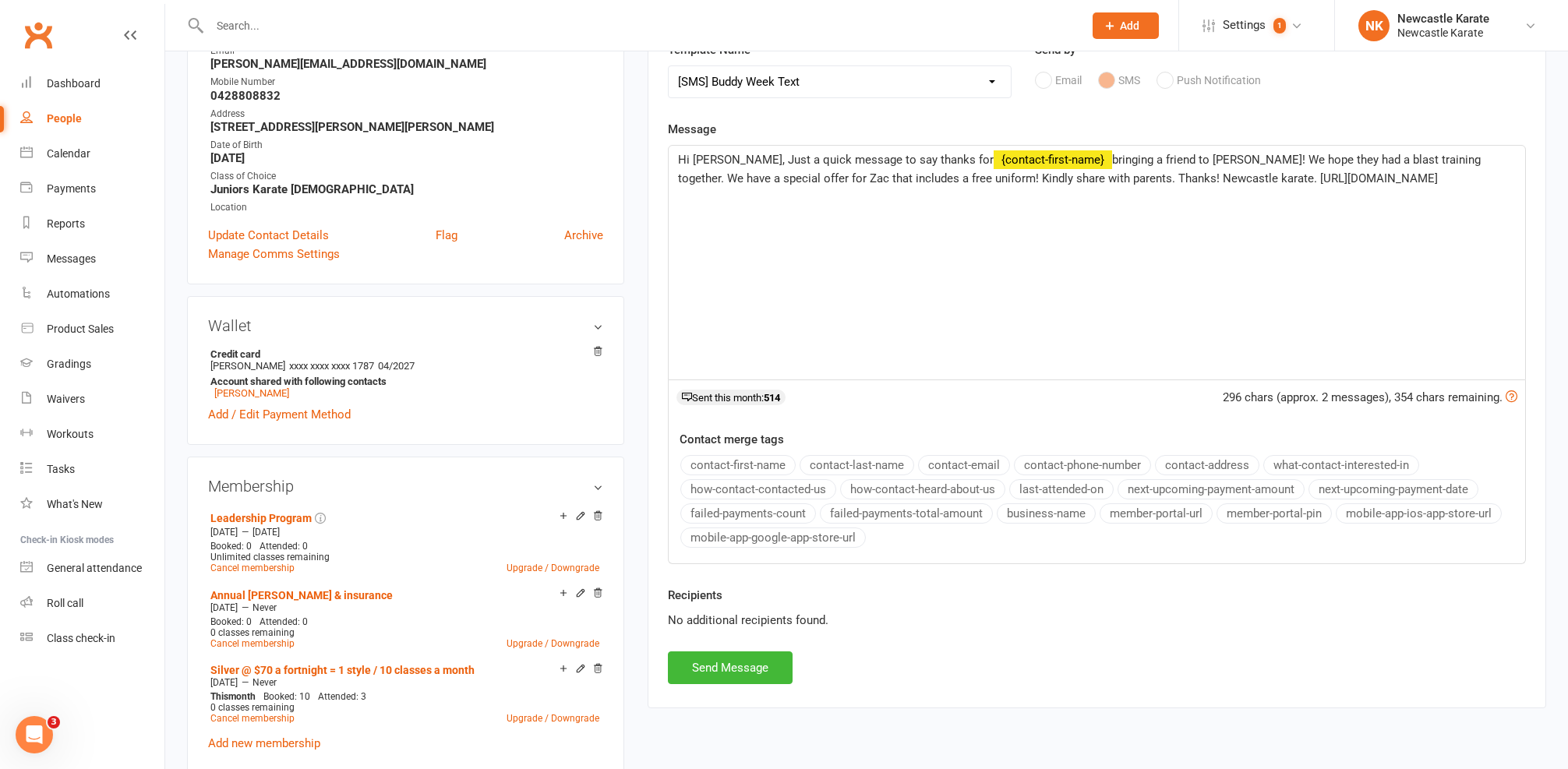
scroll to position [263, 0]
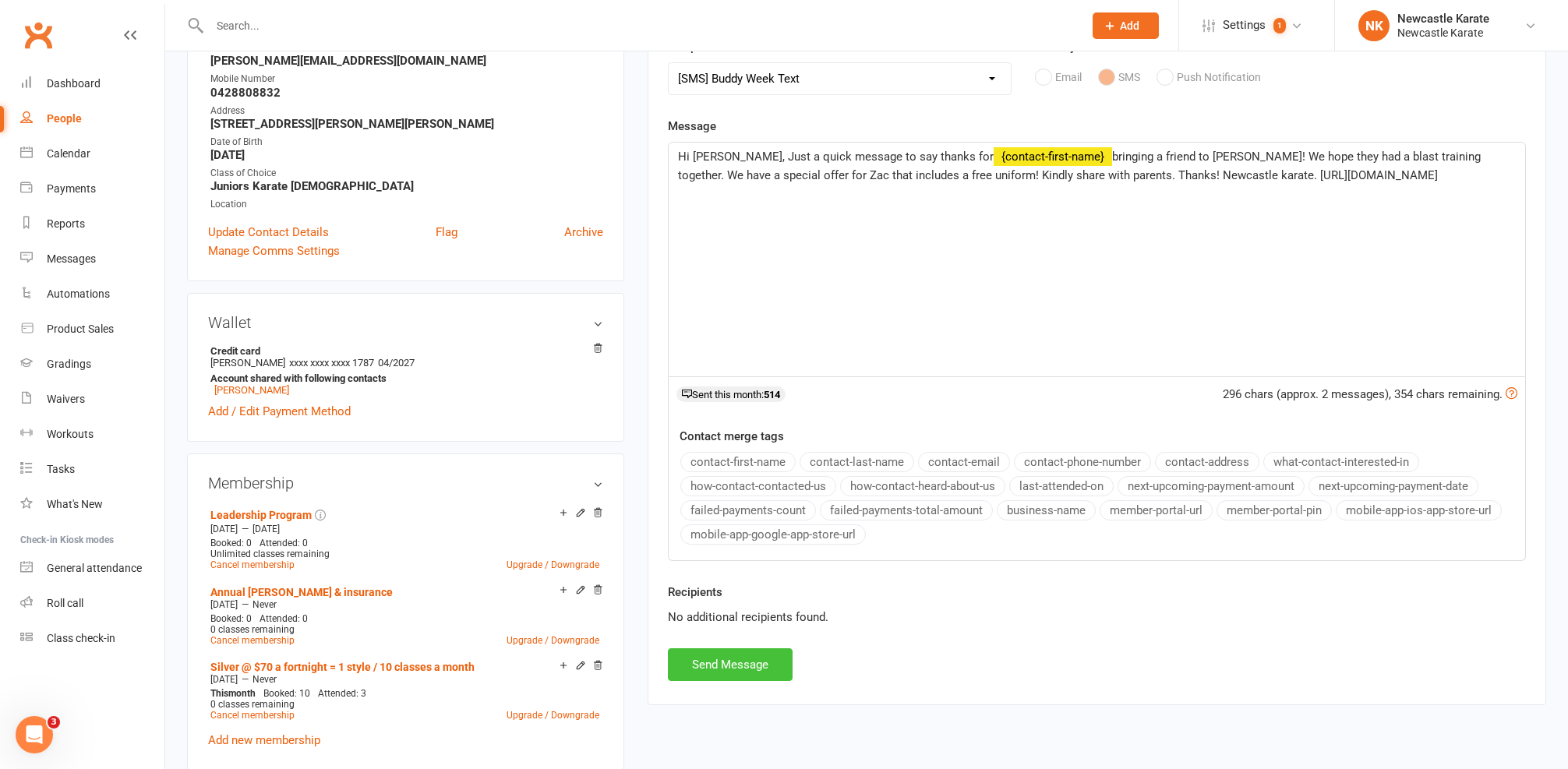
click at [752, 652] on button "Send Message" at bounding box center [730, 665] width 125 height 33
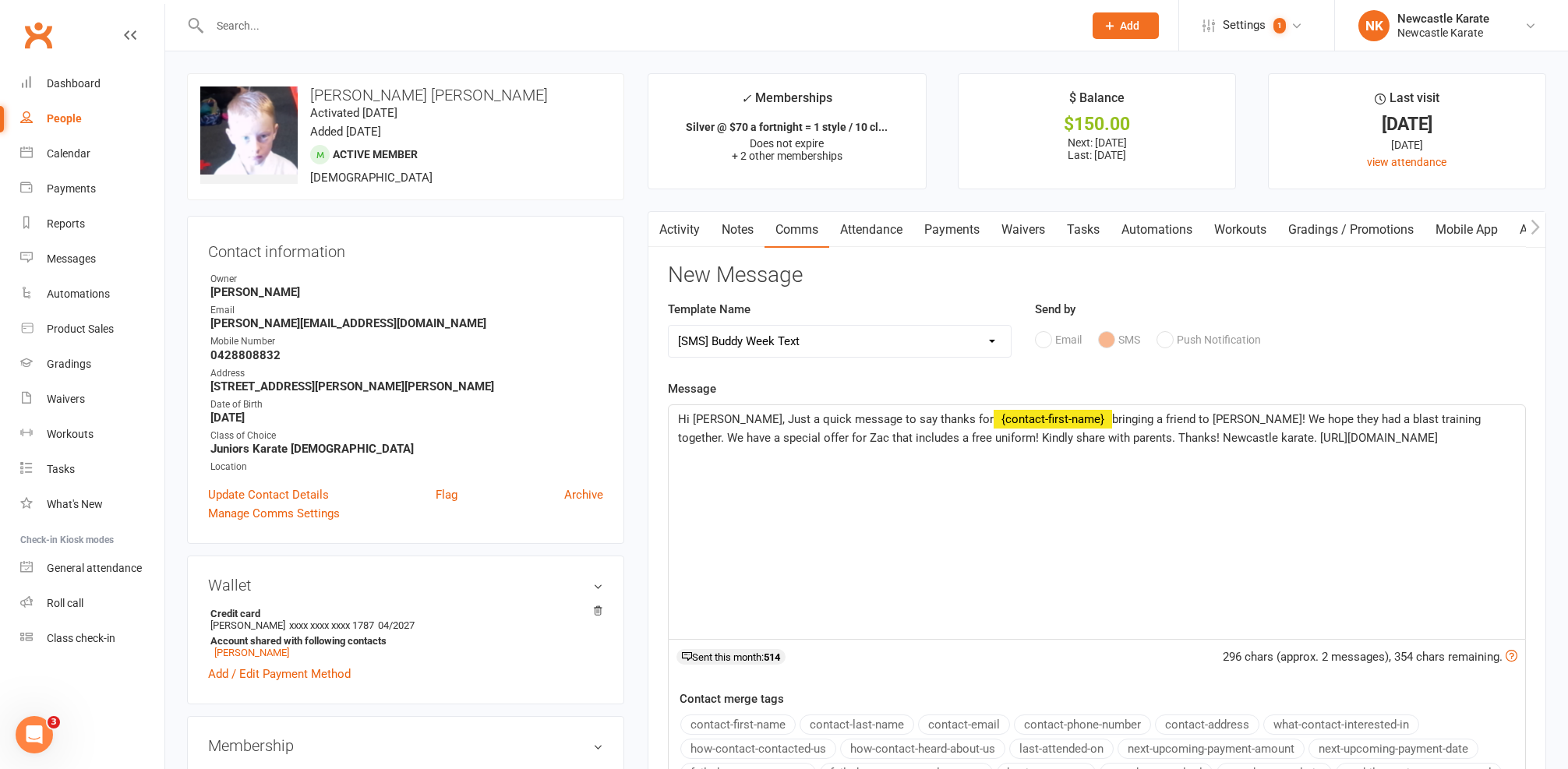
select select
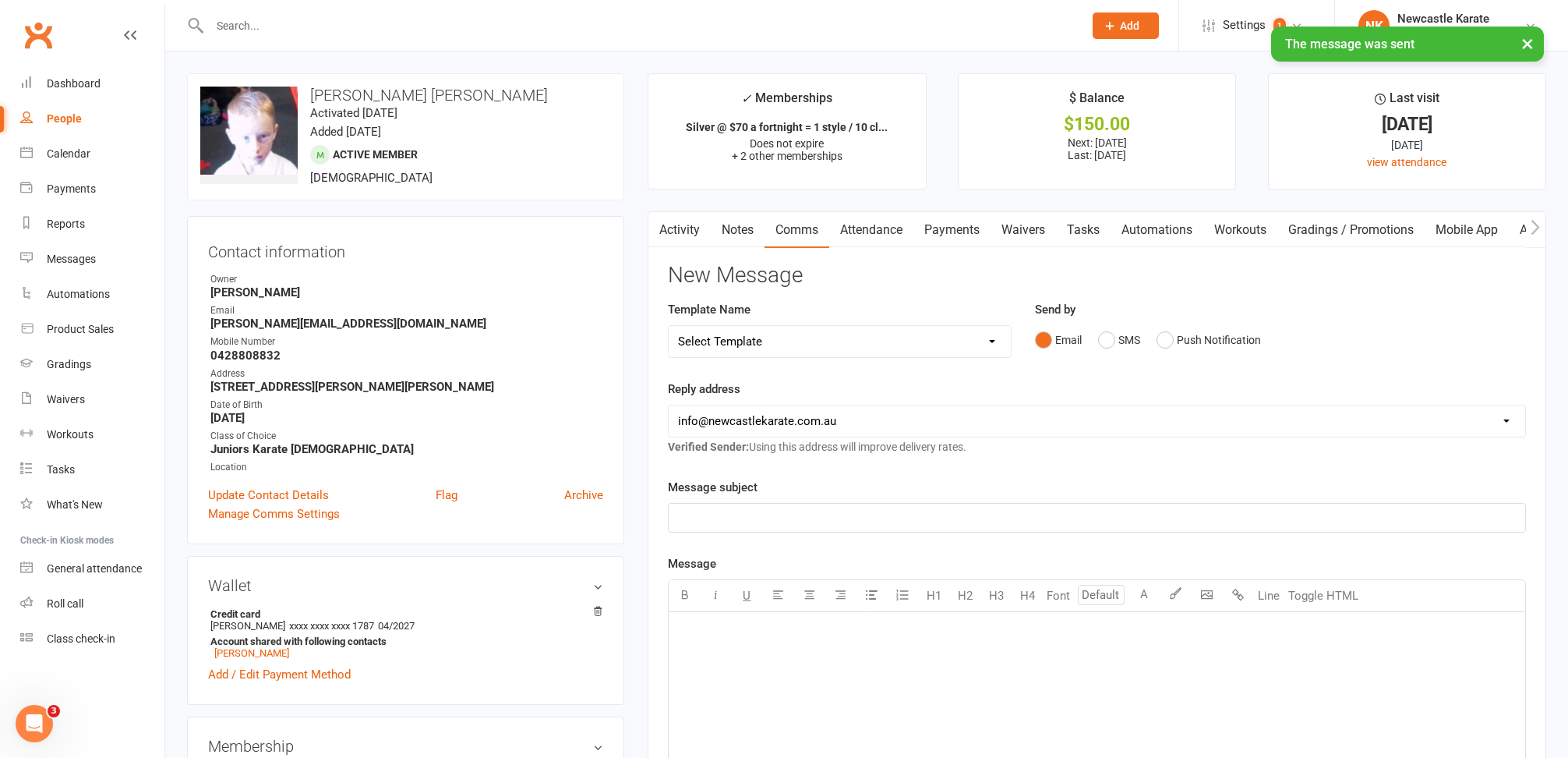
click at [681, 218] on link "Activity" at bounding box center [679, 229] width 62 height 36
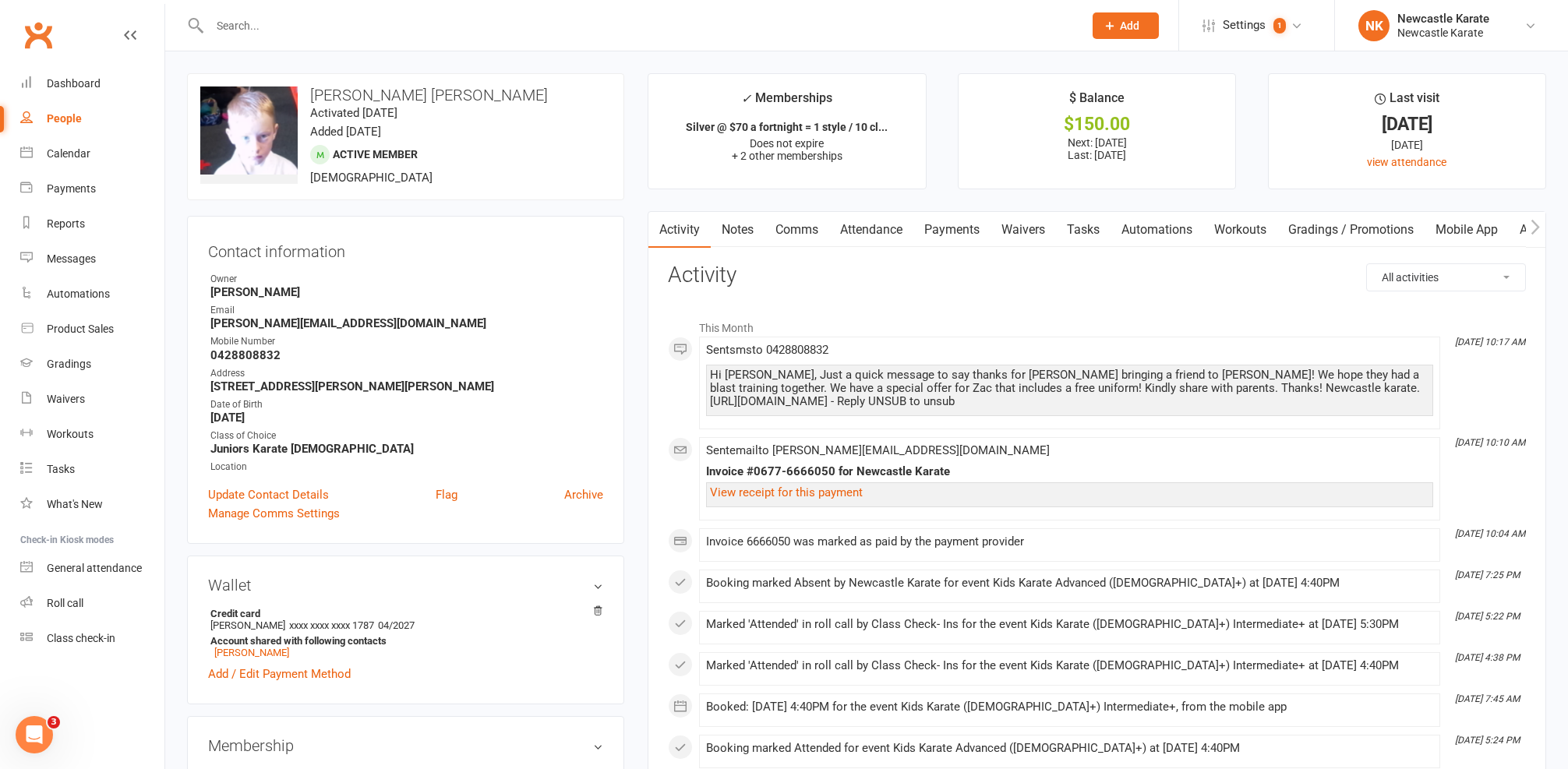
click at [326, 18] on input "text" at bounding box center [638, 26] width 868 height 22
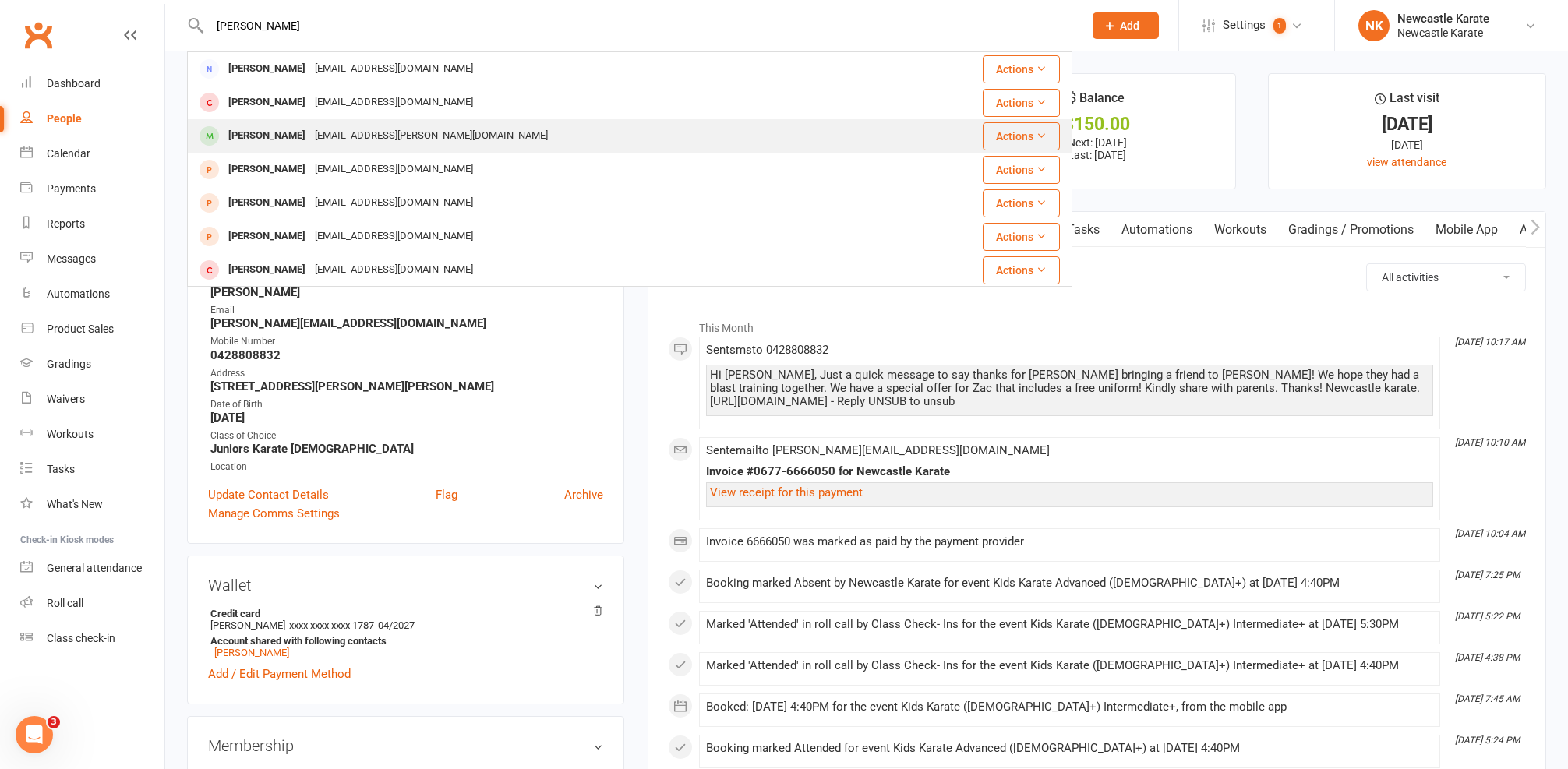
type input "Myles"
click at [279, 127] on div "[PERSON_NAME]" at bounding box center [267, 136] width 87 height 23
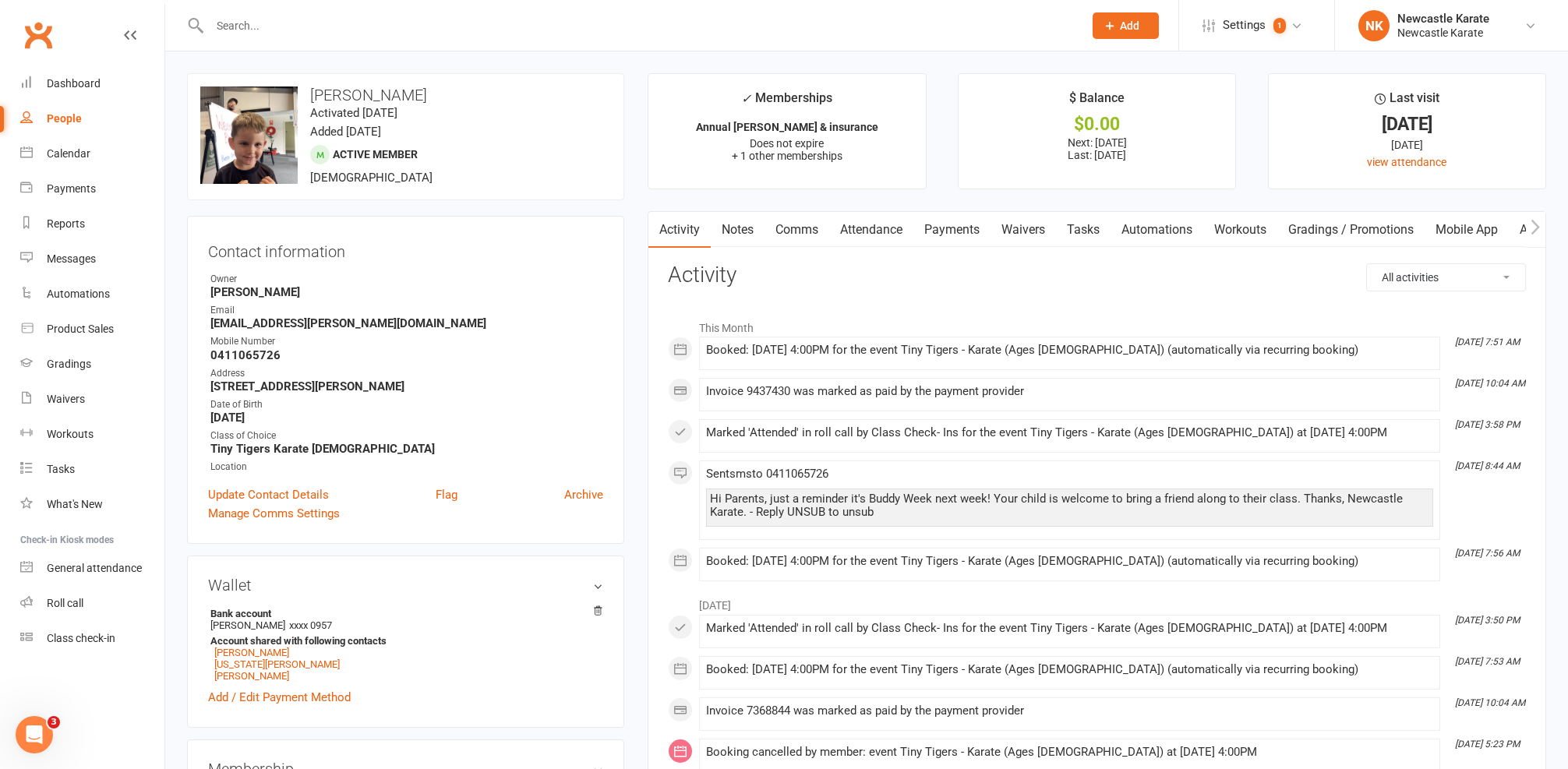
click at [775, 218] on link "Comms" at bounding box center [796, 229] width 65 height 36
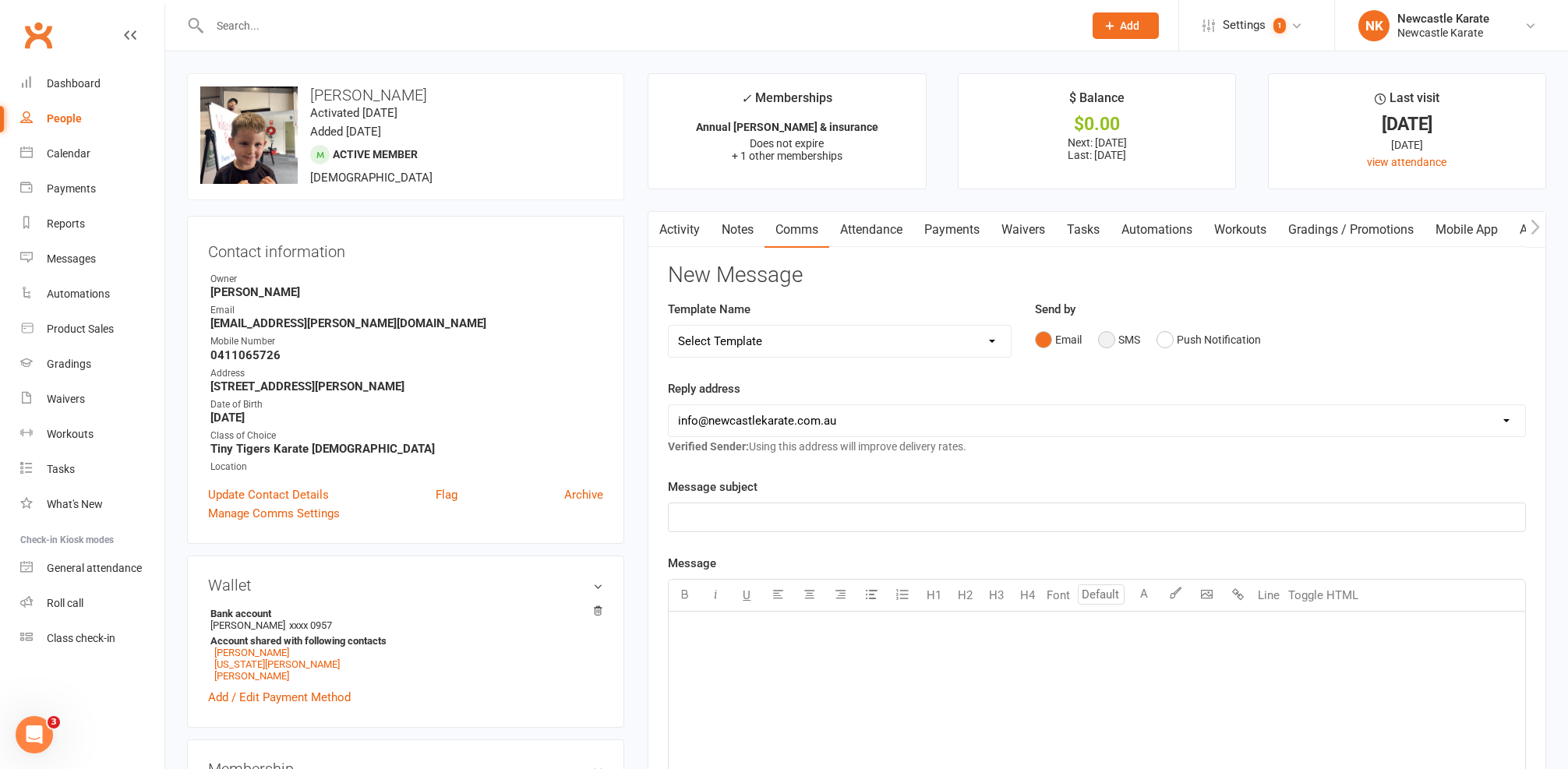
click at [1131, 340] on button "SMS" at bounding box center [1119, 340] width 42 height 29
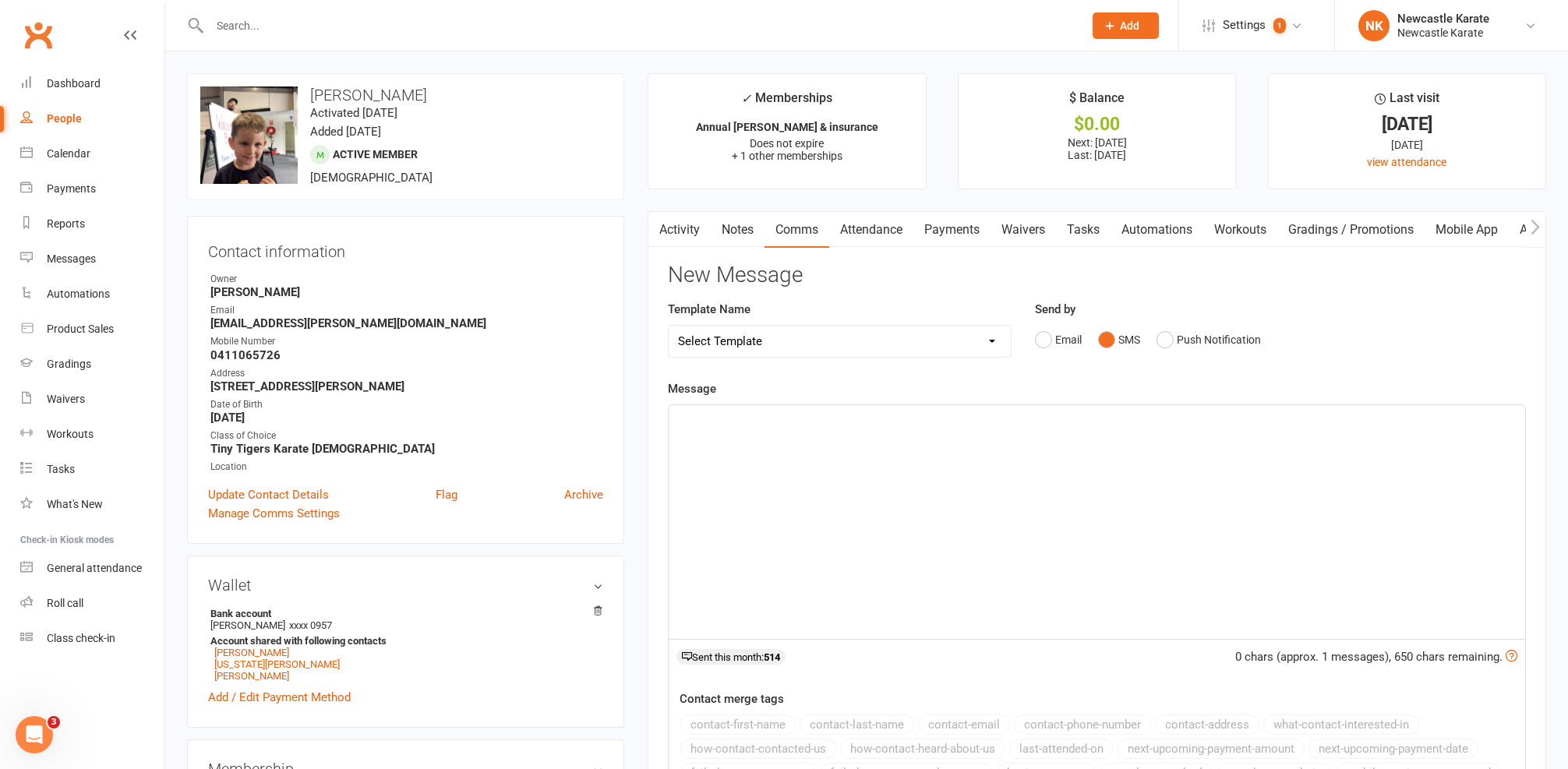
click at [1129, 340] on button "SMS" at bounding box center [1119, 340] width 42 height 29
select select "10"
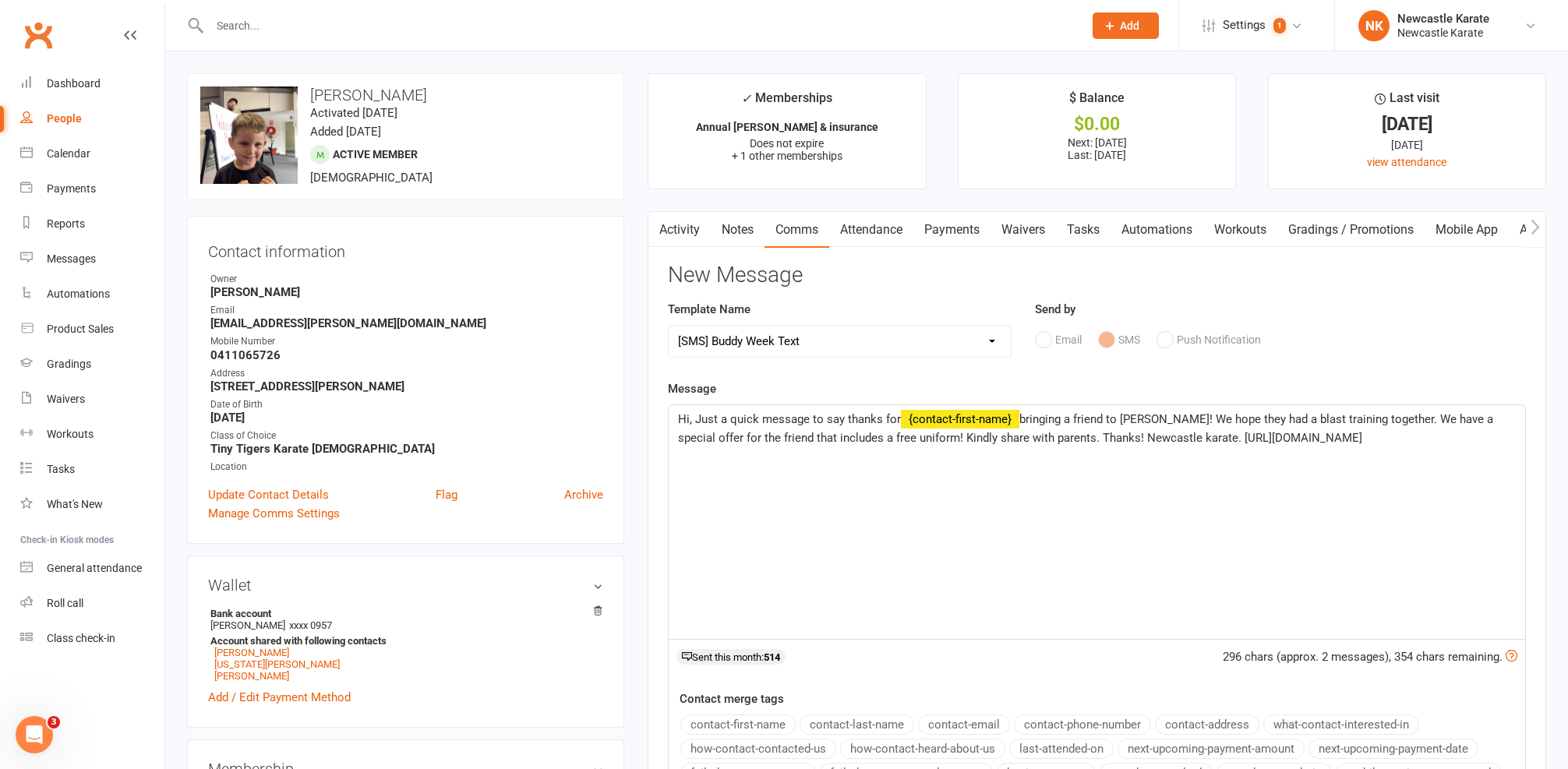
click at [689, 418] on span "Hi, Just a quick message to say thanks for" at bounding box center [789, 418] width 223 height 14
click at [752, 433] on span "bringing a friend to Buddy Week! We hope they had a blast training together. We…" at bounding box center [1080, 428] width 805 height 33
click at [765, 434] on span "bringing a friend to Buddy Week! We hope they had a blast training together. We…" at bounding box center [1080, 428] width 805 height 33
drag, startPoint x: 765, startPoint y: 434, endPoint x: 806, endPoint y: 434, distance: 41.0
click at [804, 435] on span "bringing a friend to Buddy Week! We hope they had a blast training together. We…" at bounding box center [1080, 428] width 805 height 33
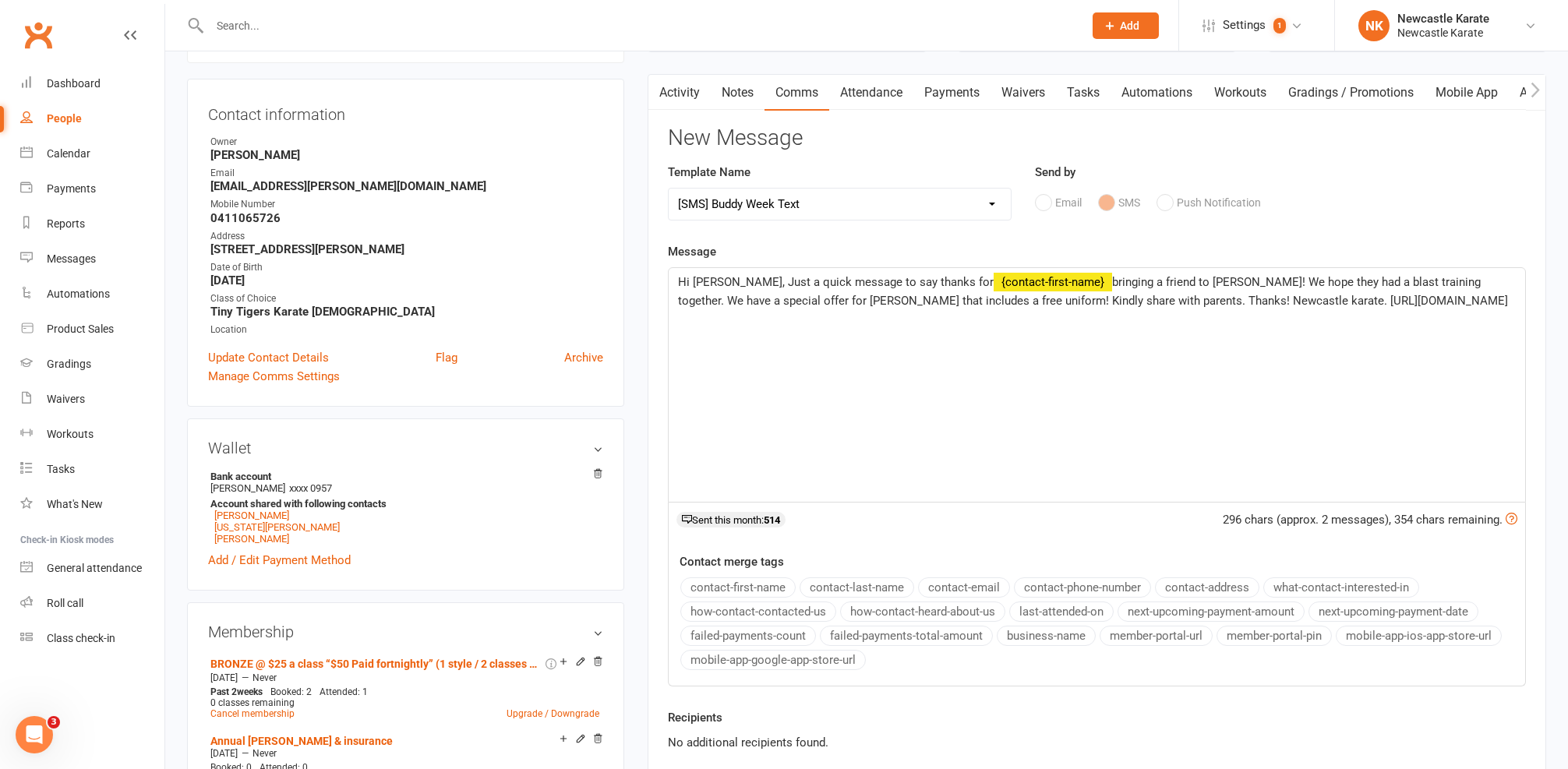
scroll to position [248, 0]
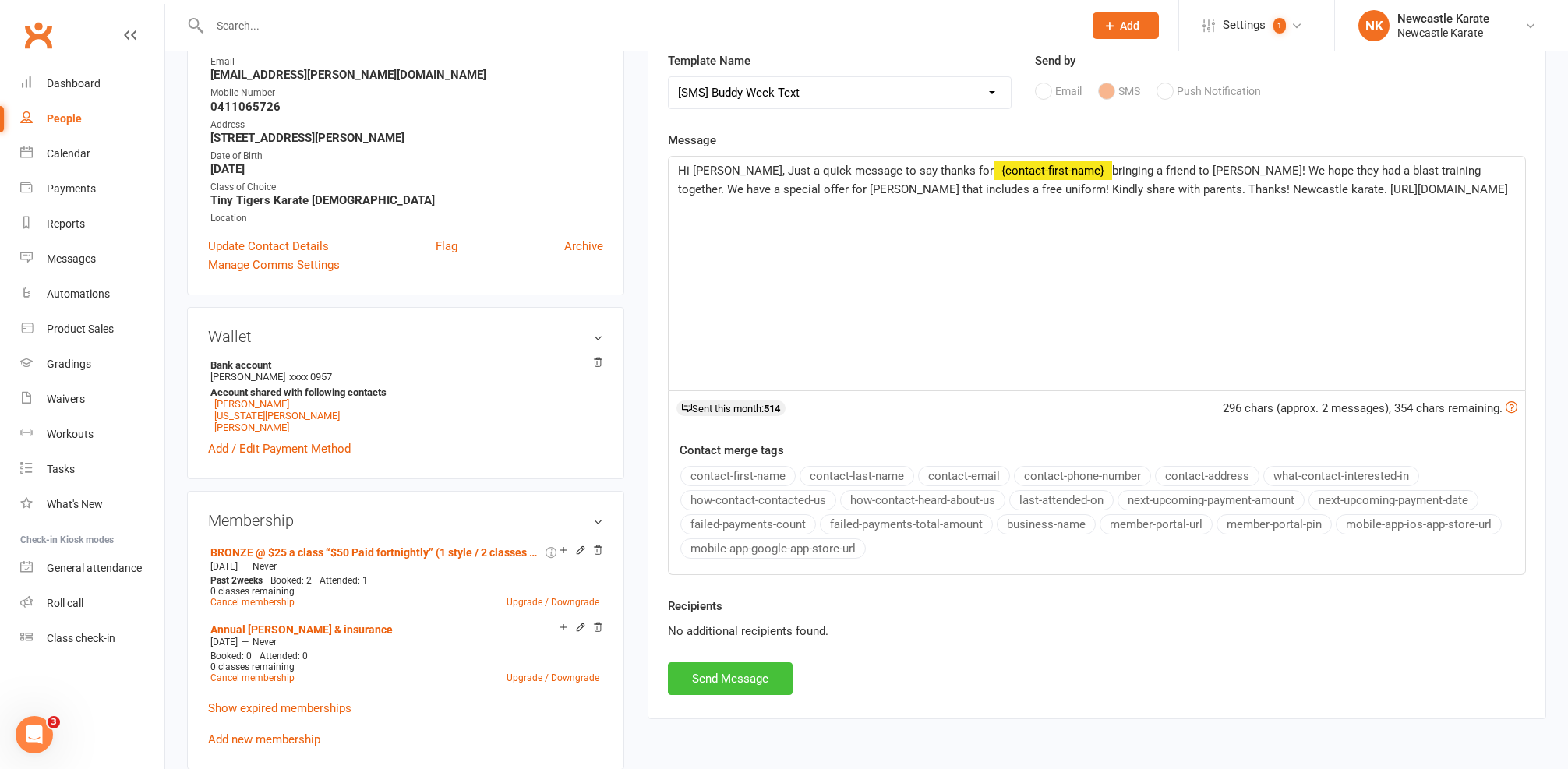
click at [733, 682] on button "Send Message" at bounding box center [730, 679] width 125 height 33
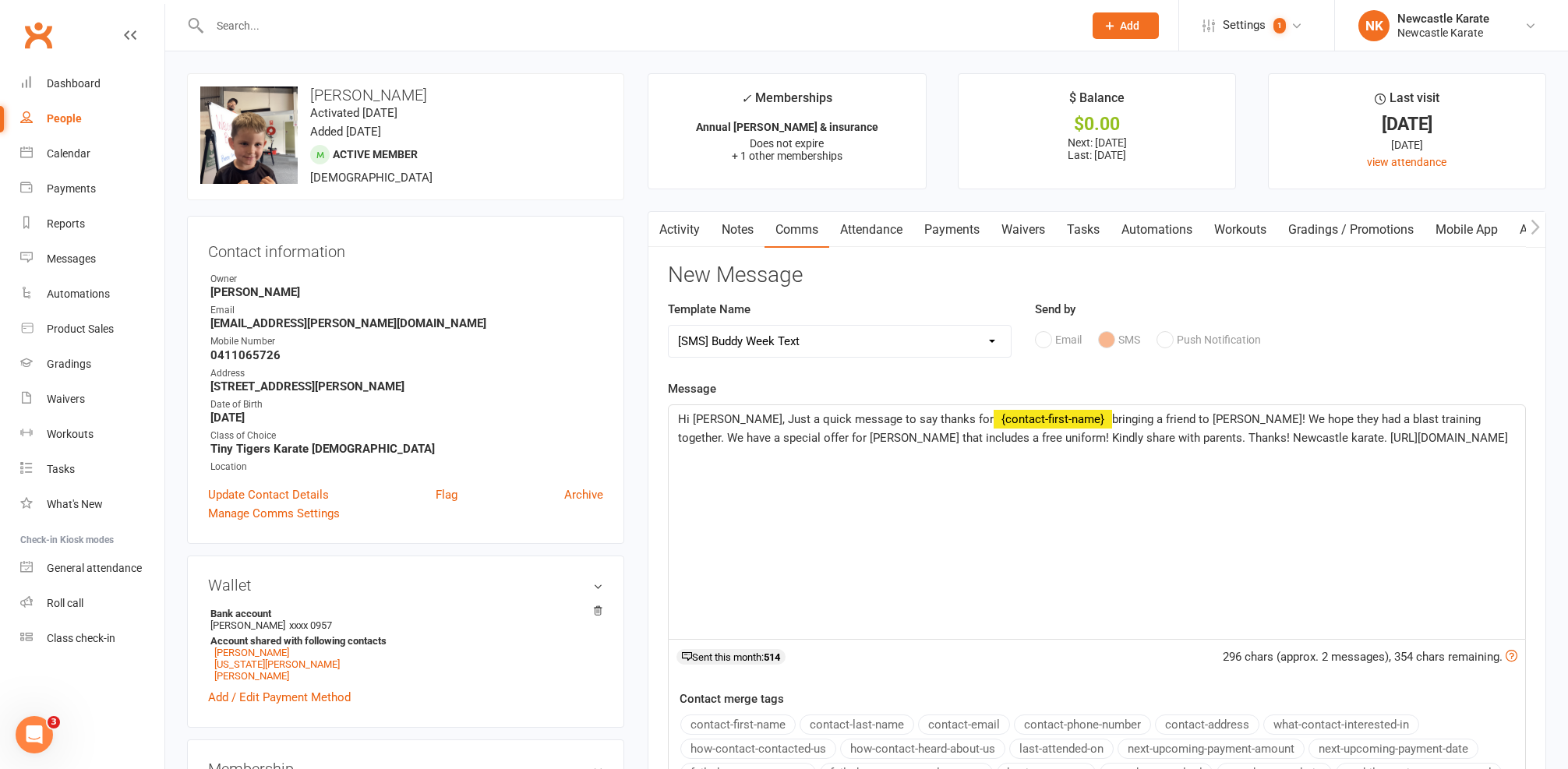
select select
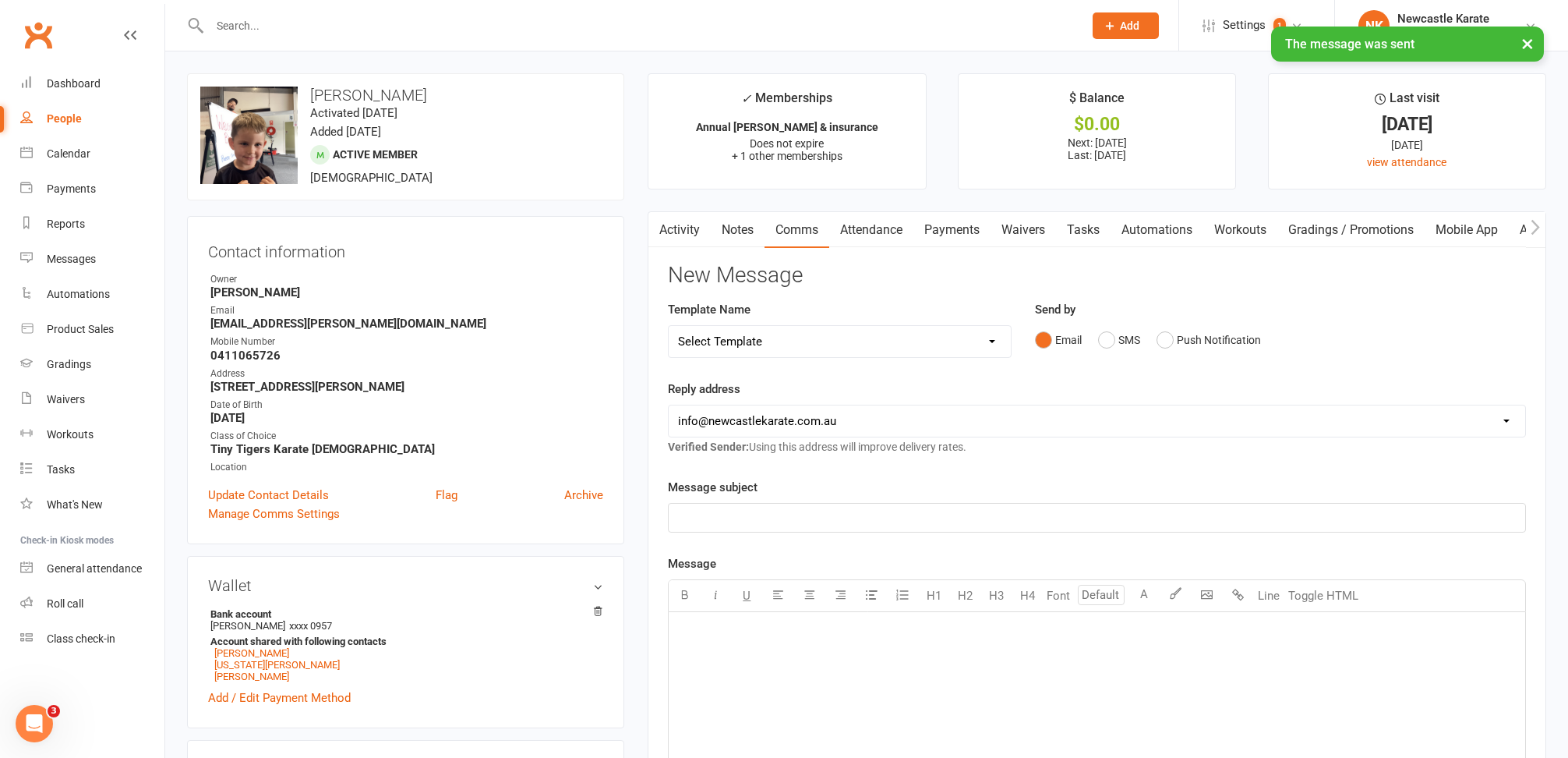
click at [694, 208] on main "✓ Memberships Annual rego & insurance Does not expire + 1 other memberships $ B…" at bounding box center [1097, 610] width 922 height 1075
click at [685, 234] on link "Activity" at bounding box center [679, 229] width 62 height 36
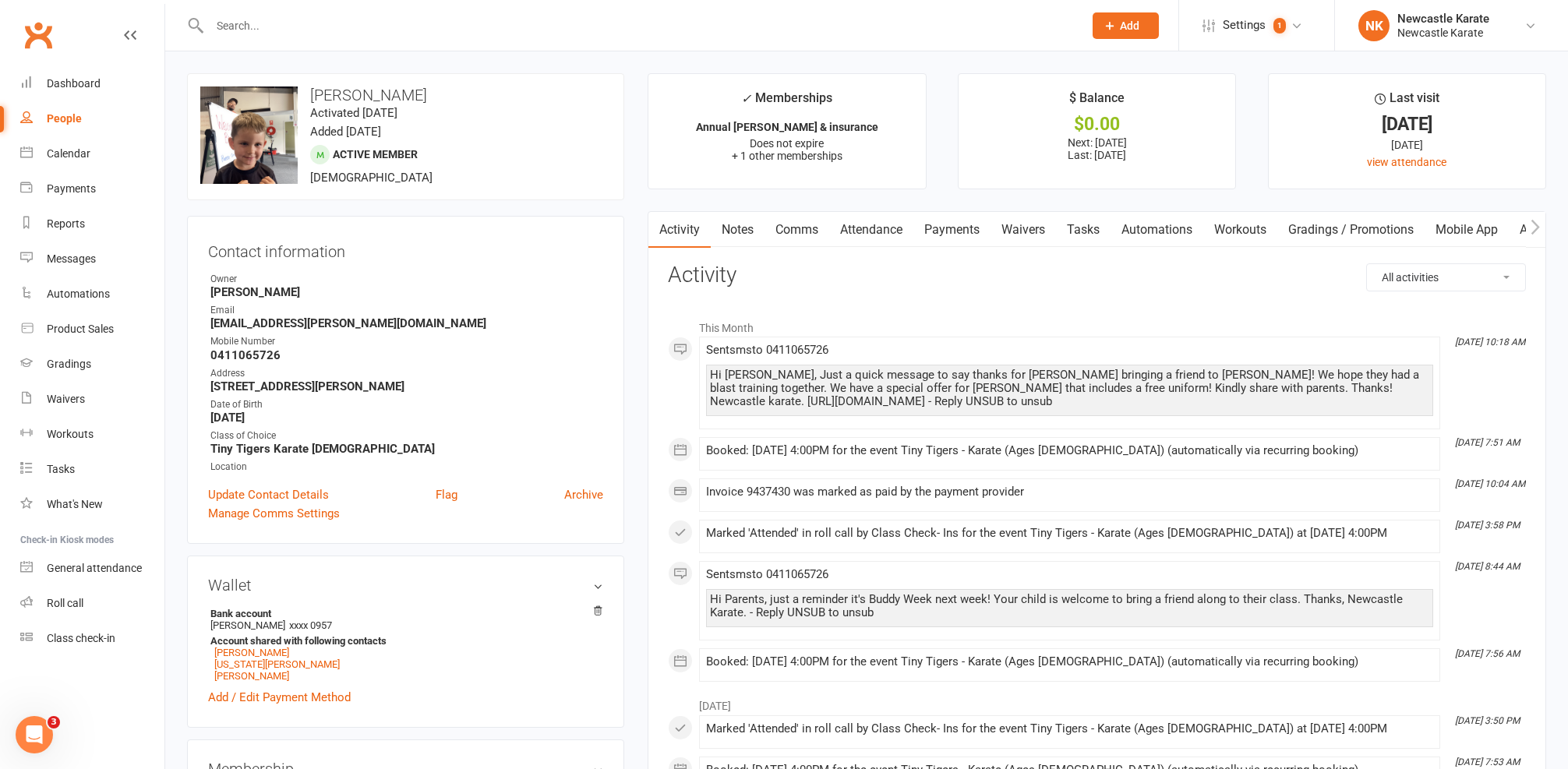
click at [464, 39] on div at bounding box center [629, 25] width 885 height 50
click at [463, 35] on input "text" at bounding box center [638, 26] width 868 height 22
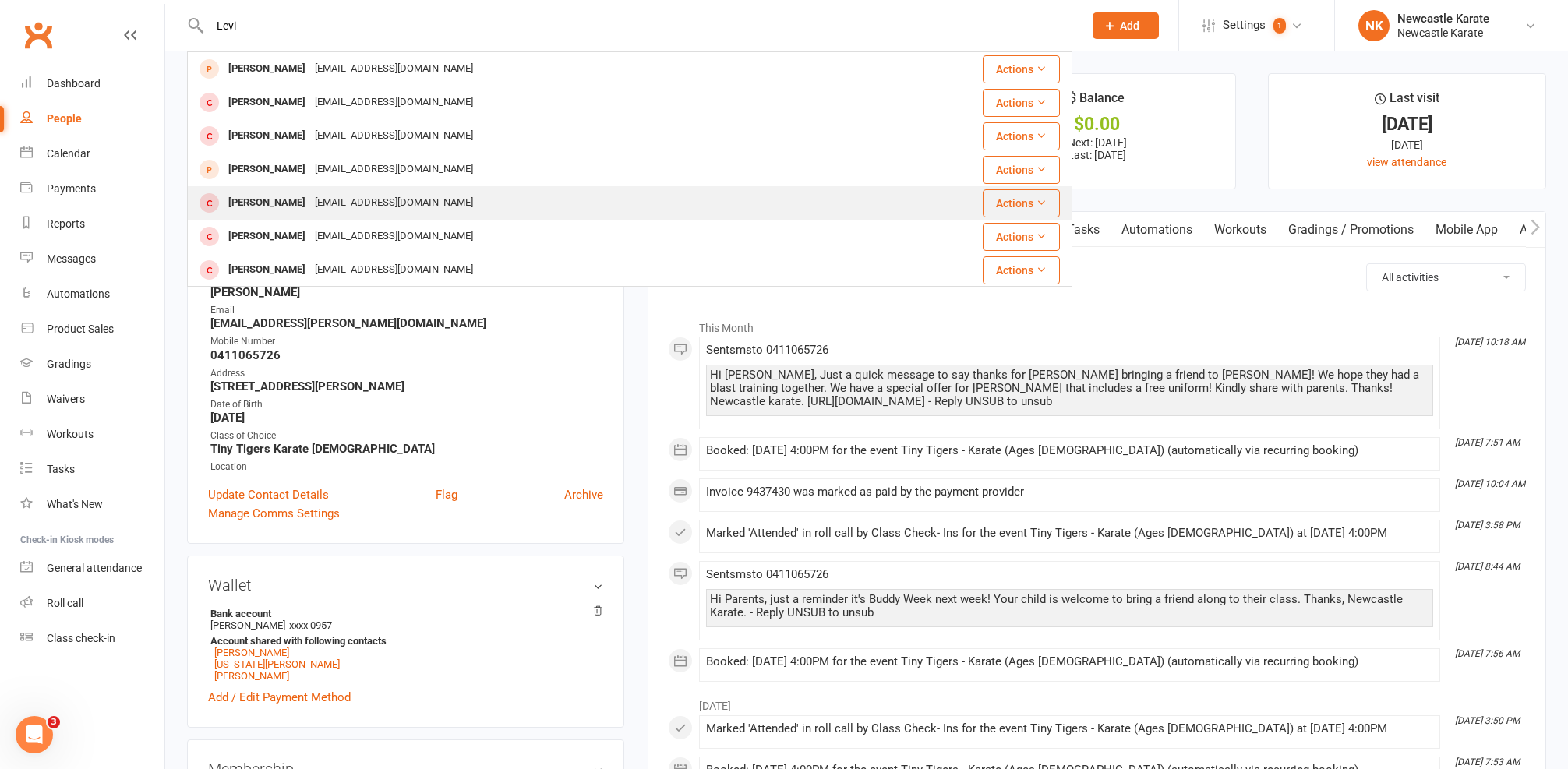
scroll to position [111, 0]
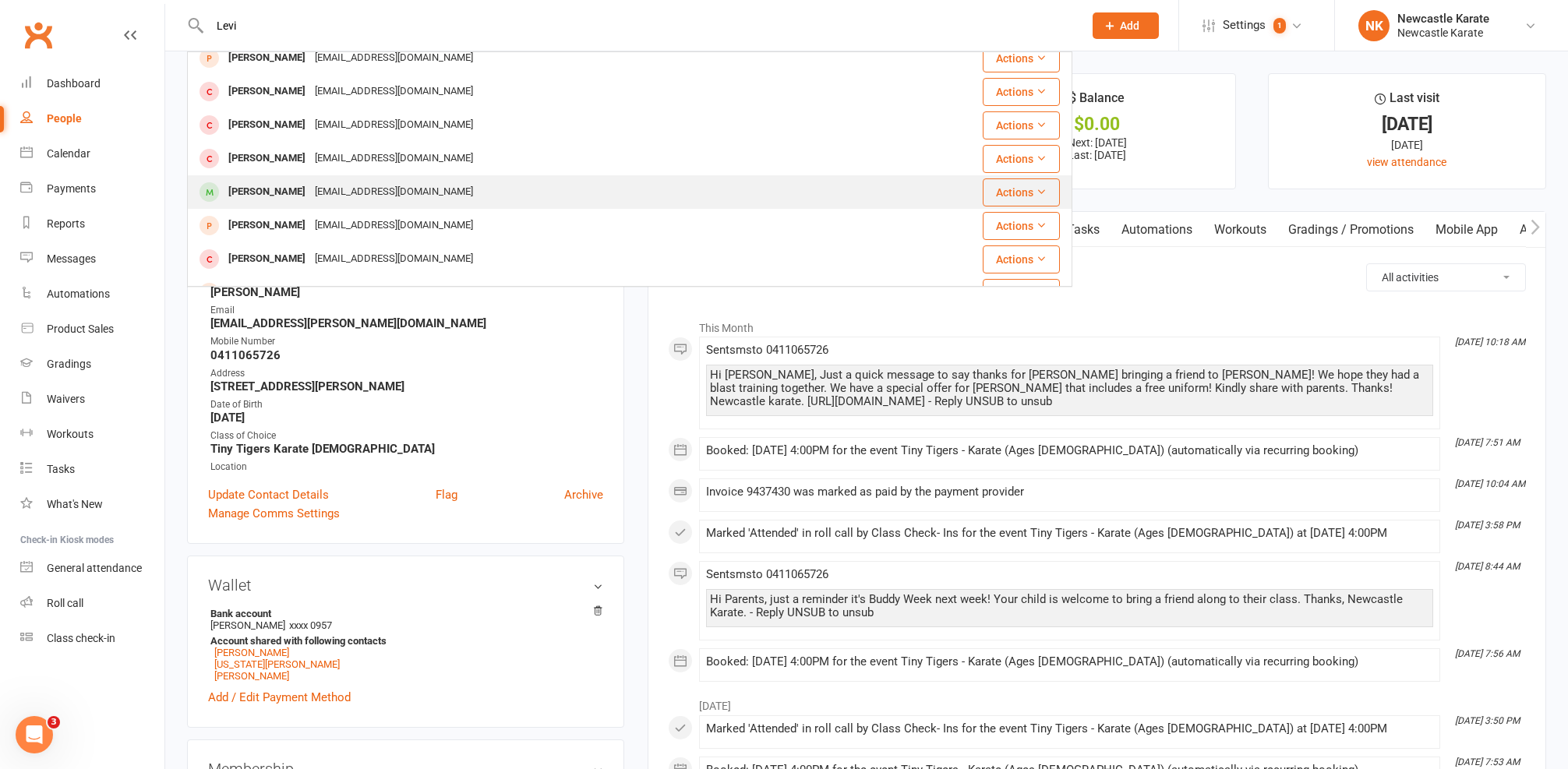
type input "Levi"
click at [467, 191] on div "Levi Kandel shresthajyoti@icloud.com" at bounding box center [544, 192] width 710 height 32
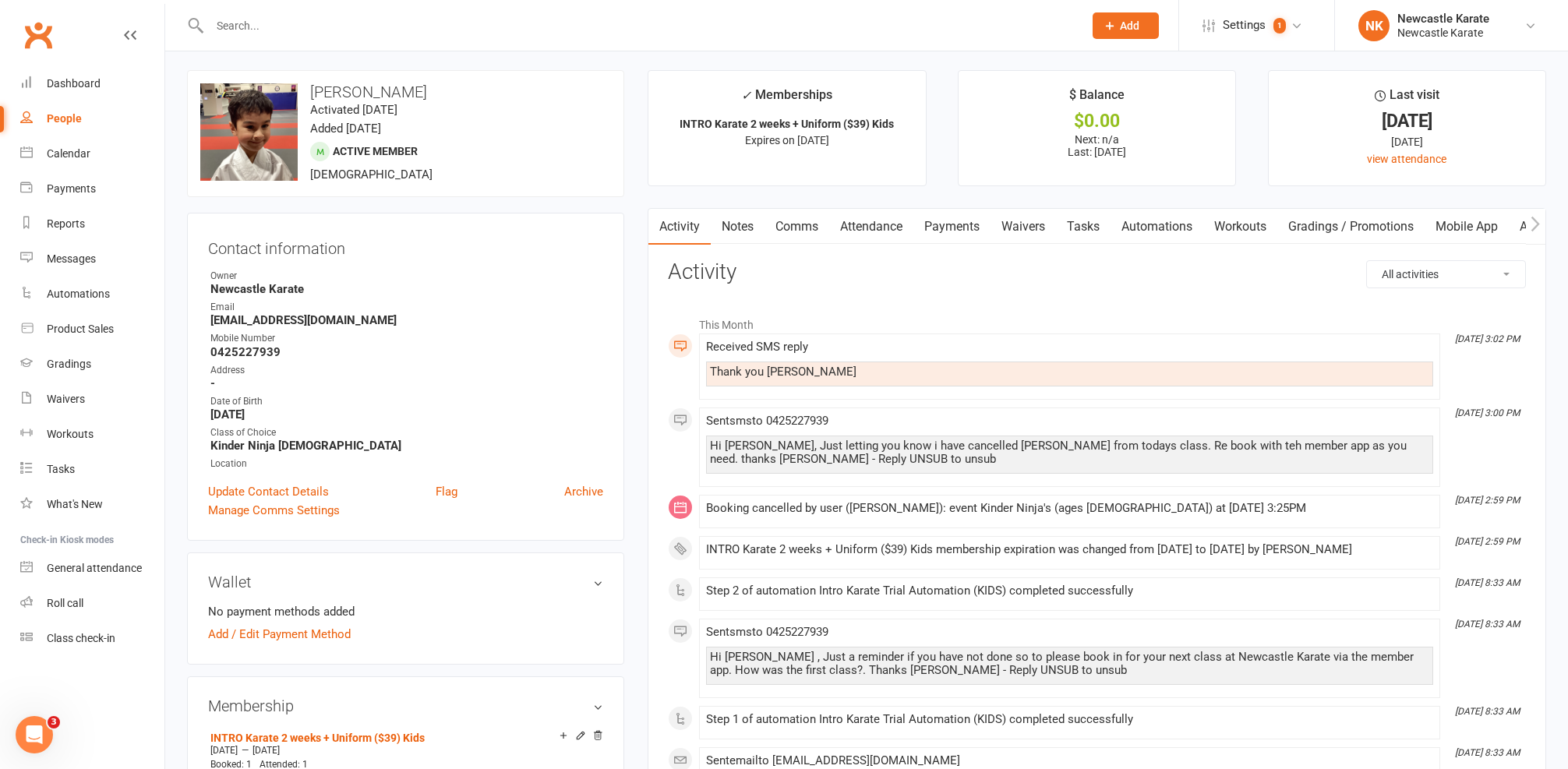
scroll to position [10, 0]
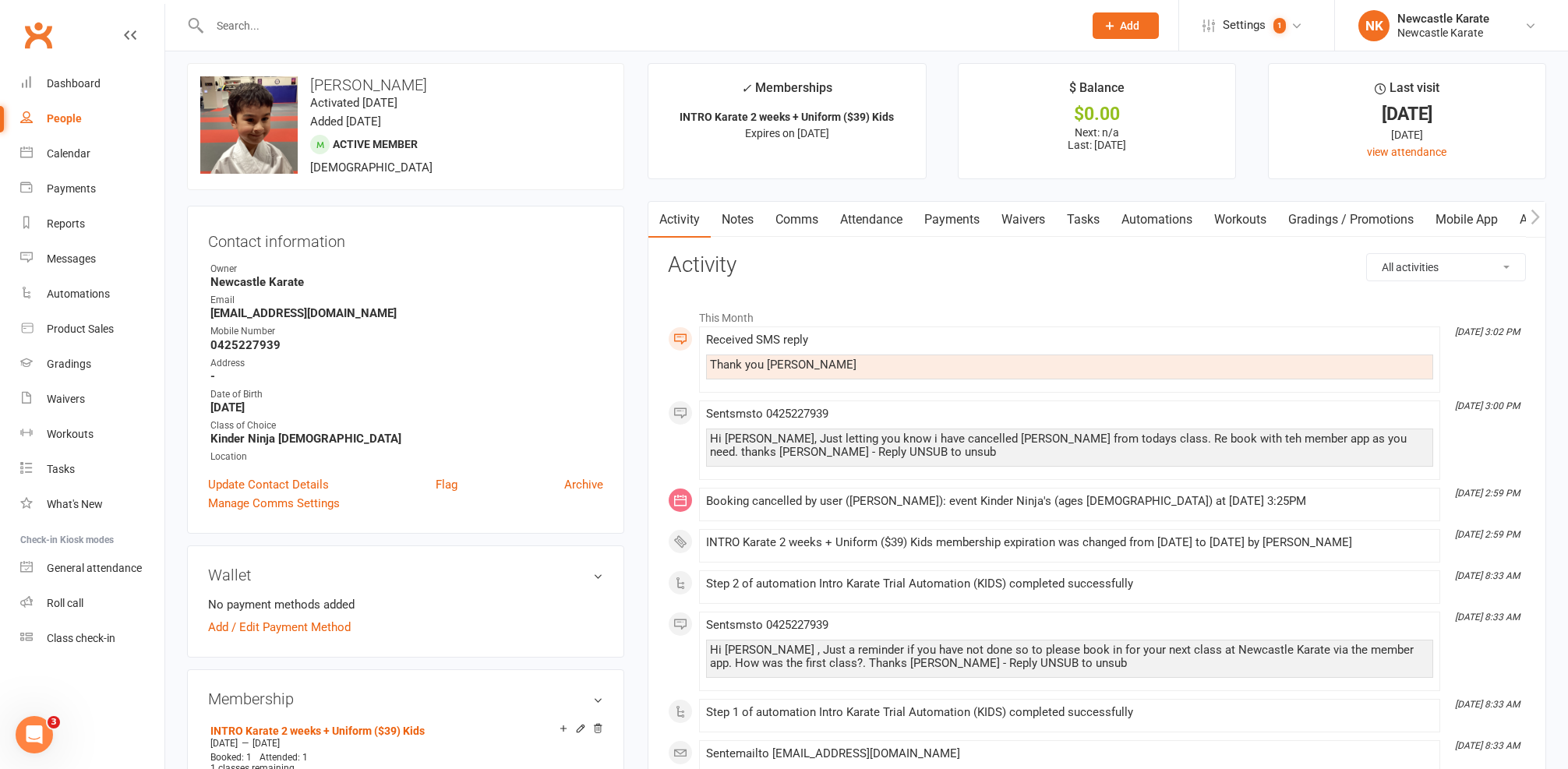
click at [327, 26] on input "text" at bounding box center [638, 26] width 868 height 22
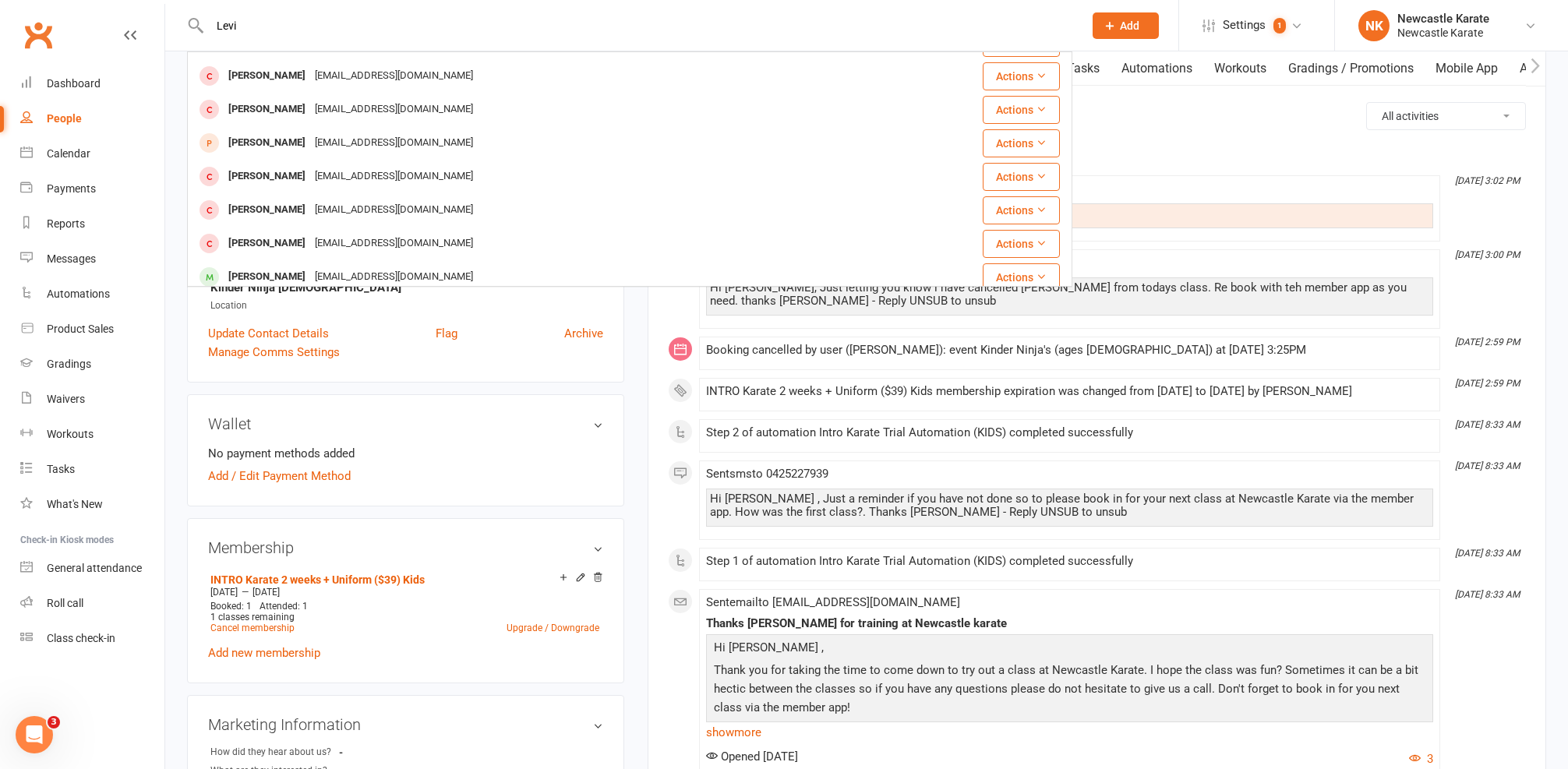
scroll to position [0, 0]
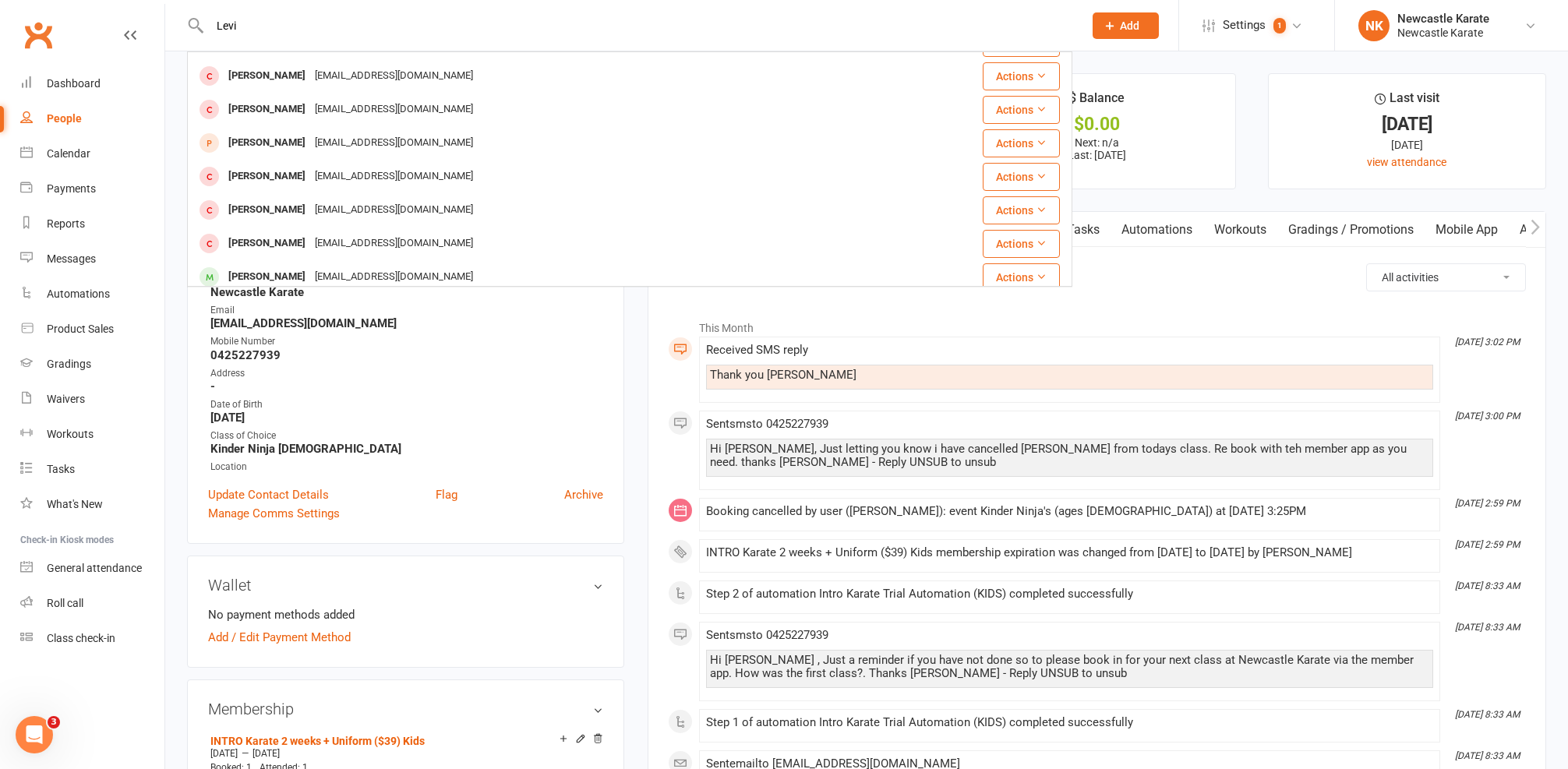
type input "Levi"
click at [474, 333] on ul "Owner Newcastle Karate Email shresthajyoti@icloud.com Mobile Number 0425227939 …" at bounding box center [405, 374] width 395 height 203
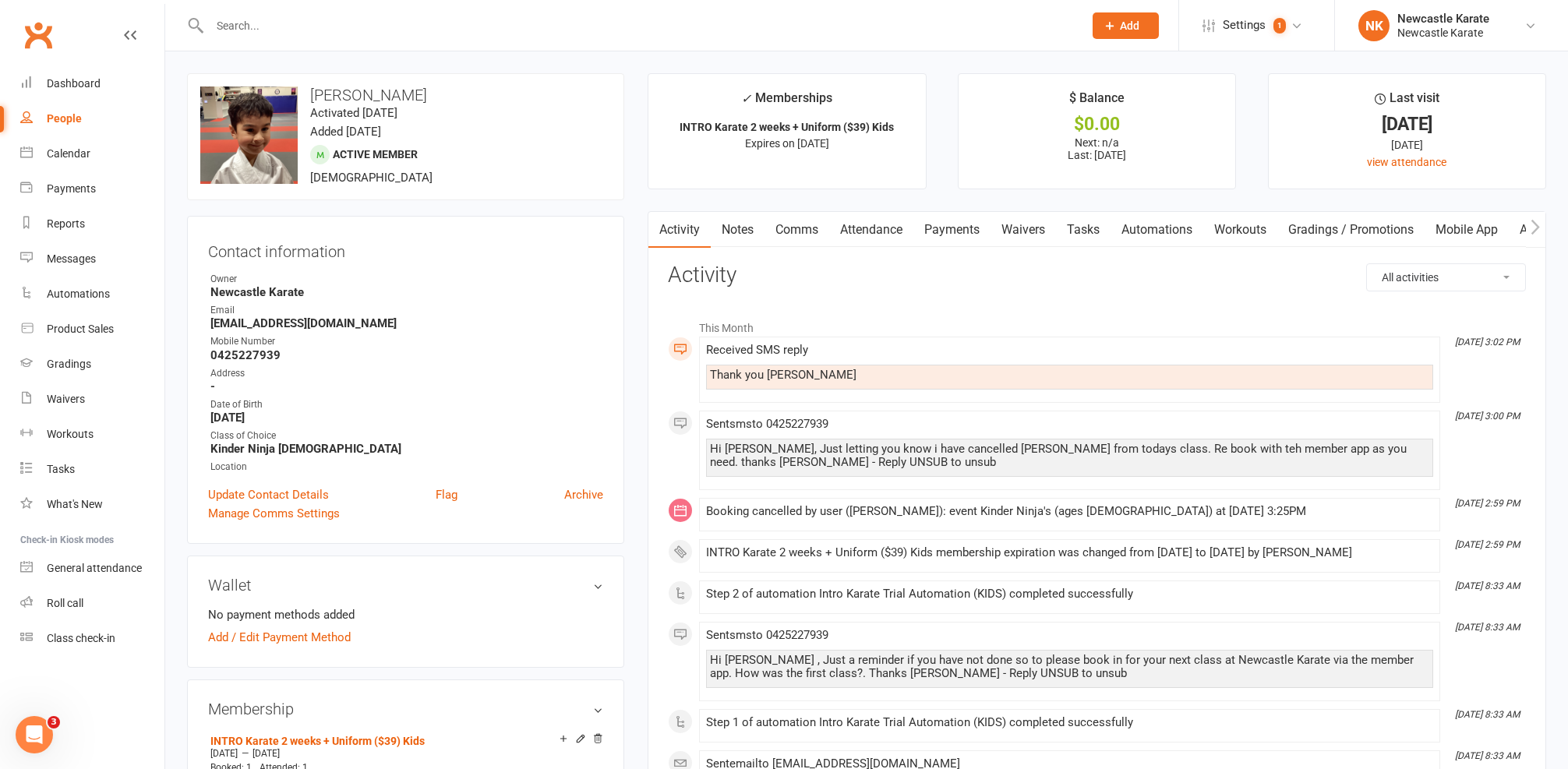
click at [270, 36] on input "text" at bounding box center [638, 26] width 868 height 22
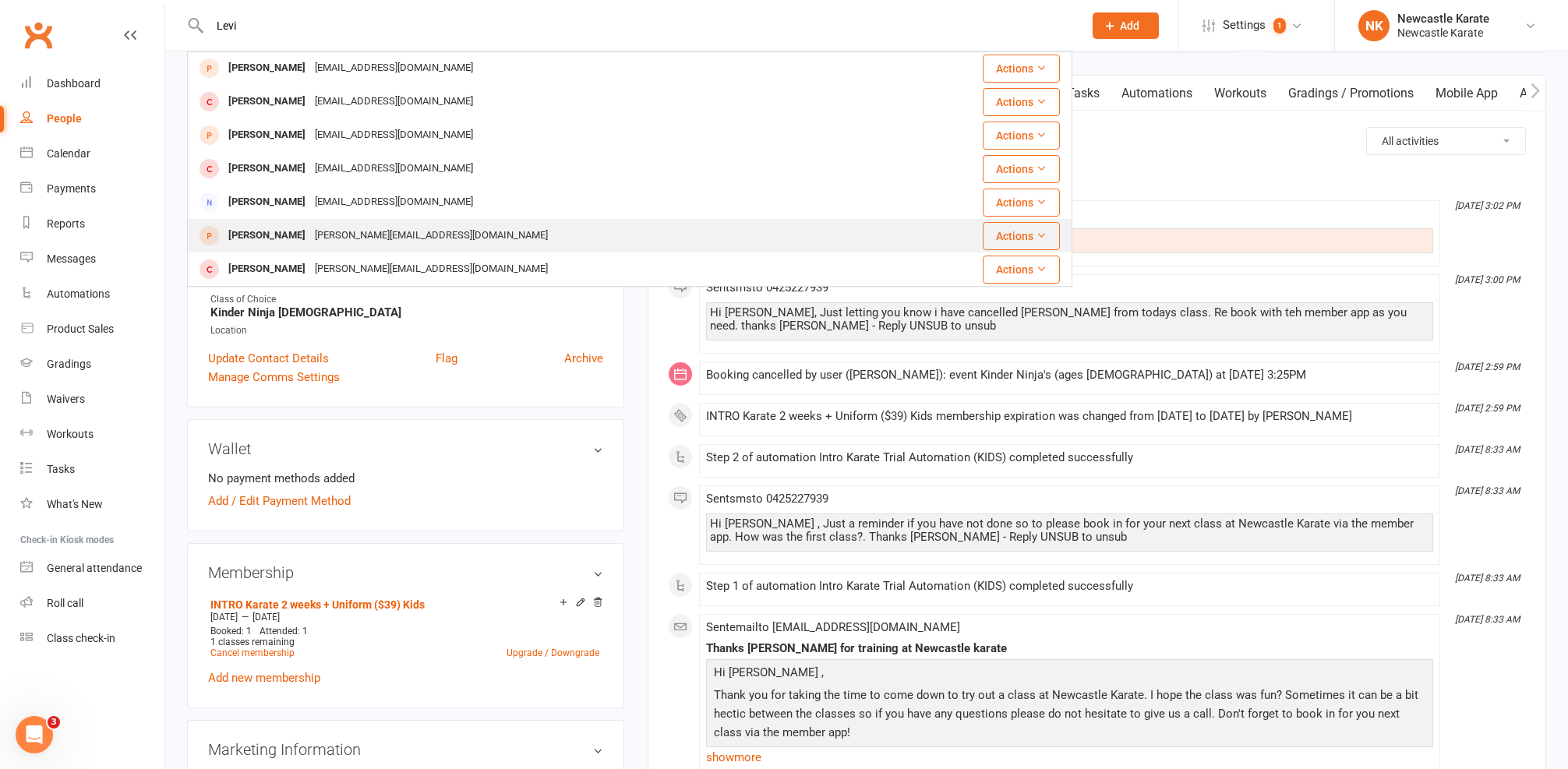
scroll to position [166, 0]
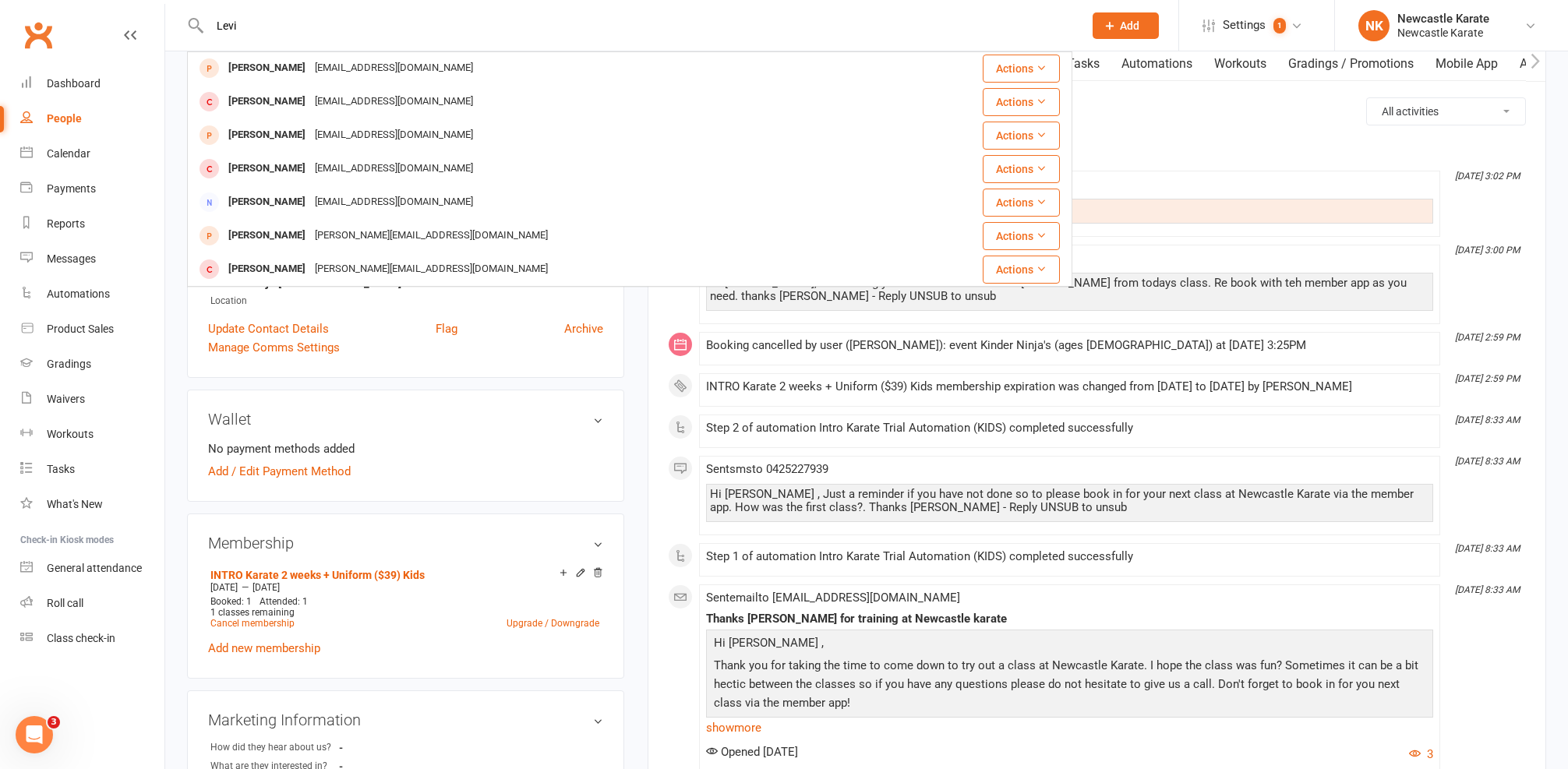
type input "Levi"
click at [439, 302] on div "Location" at bounding box center [406, 301] width 393 height 15
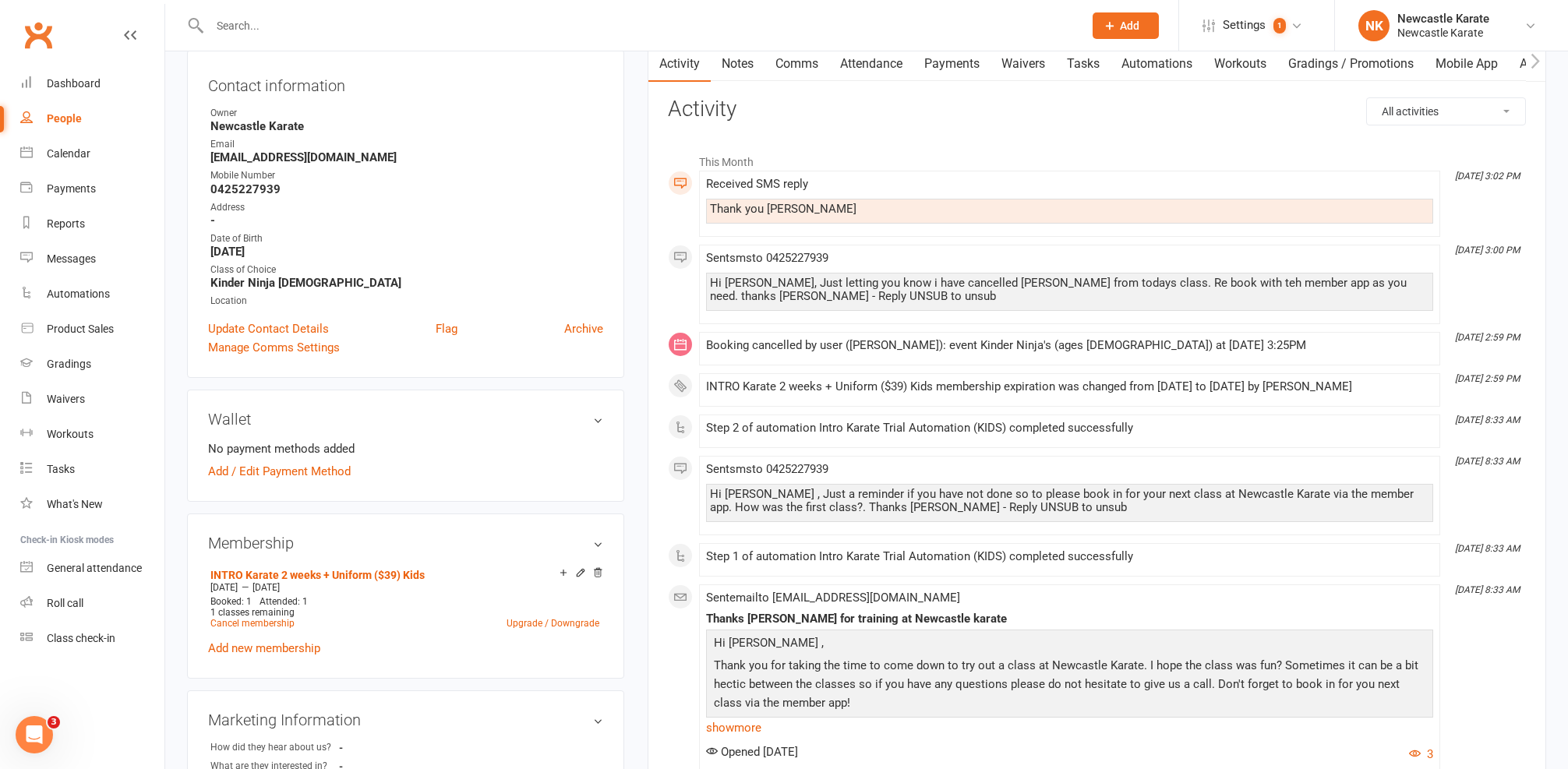
click at [372, 17] on input "text" at bounding box center [638, 26] width 868 height 22
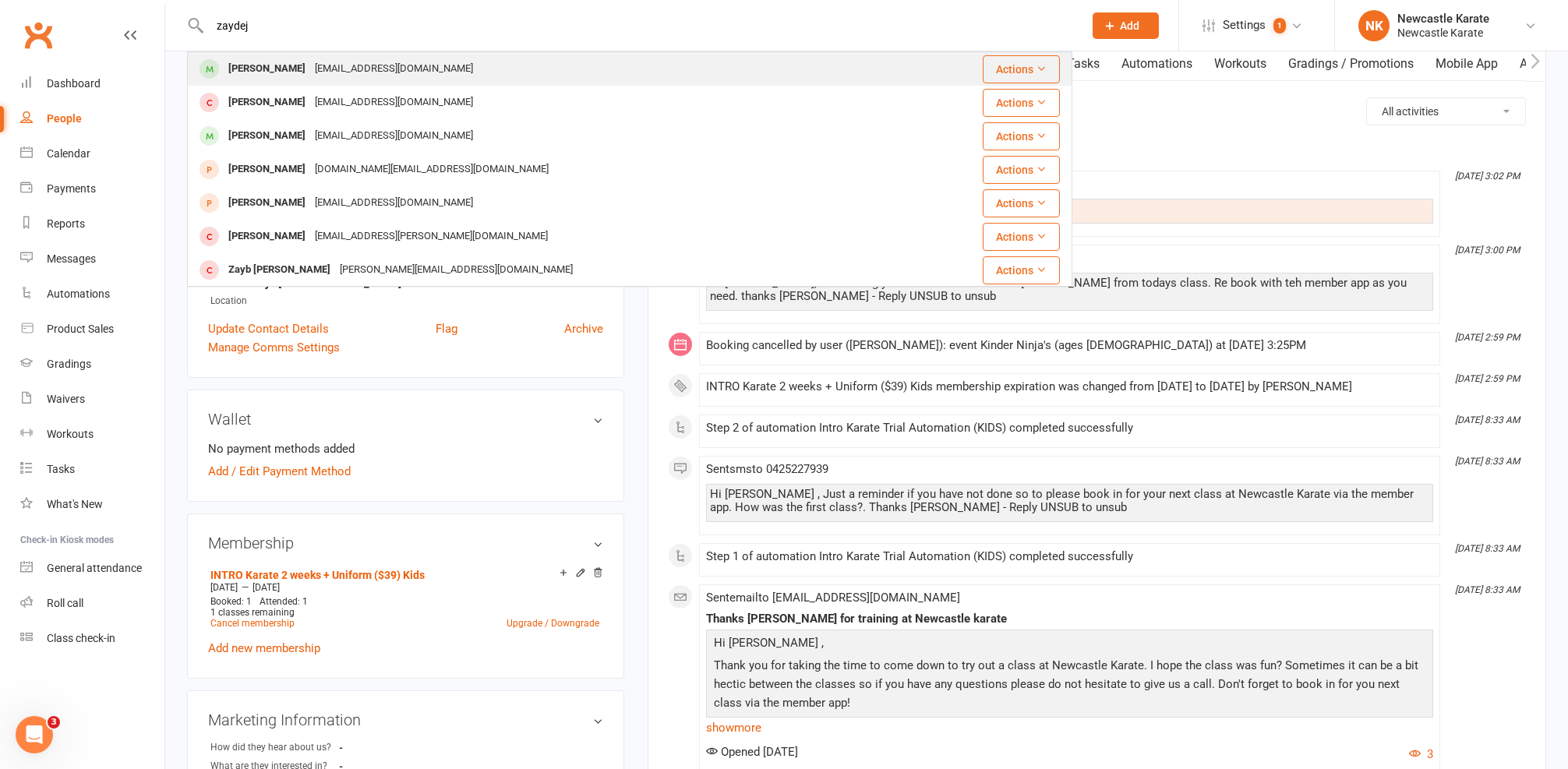
type input "zaydej"
click at [311, 68] on div "kyliecook224@gmail.com" at bounding box center [394, 68] width 167 height 23
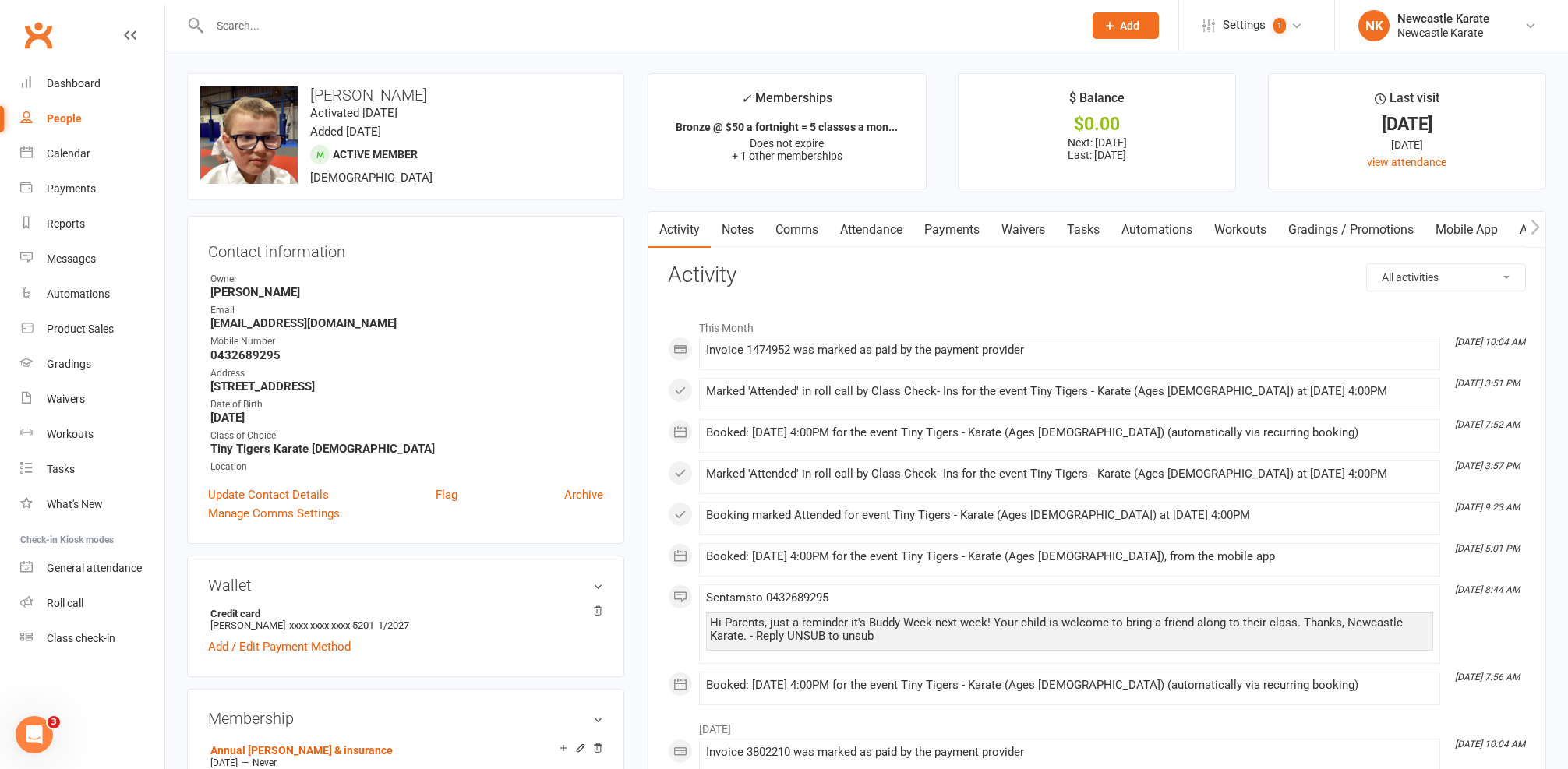
click at [783, 231] on link "Comms" at bounding box center [796, 229] width 65 height 36
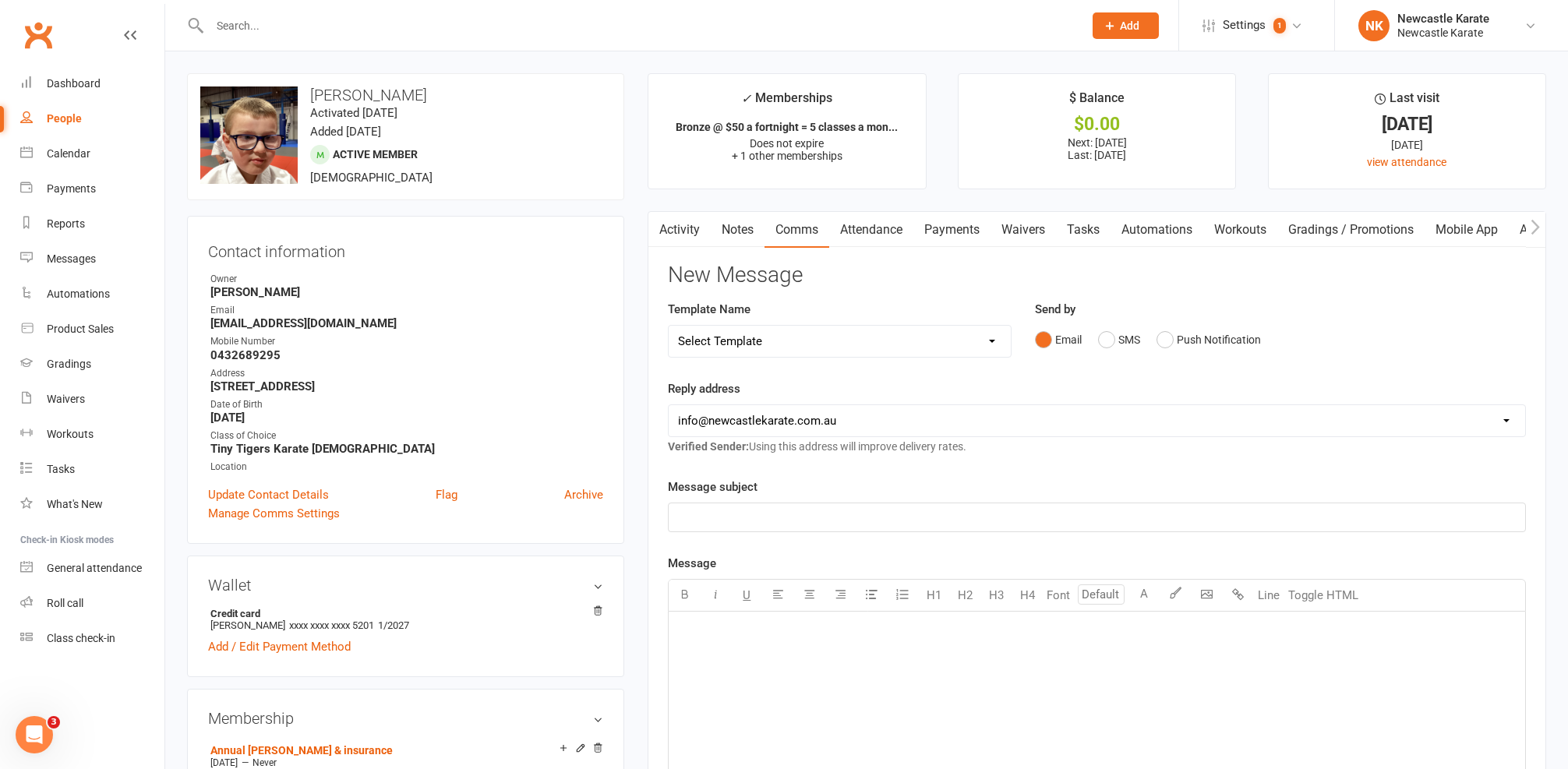
select select "10"
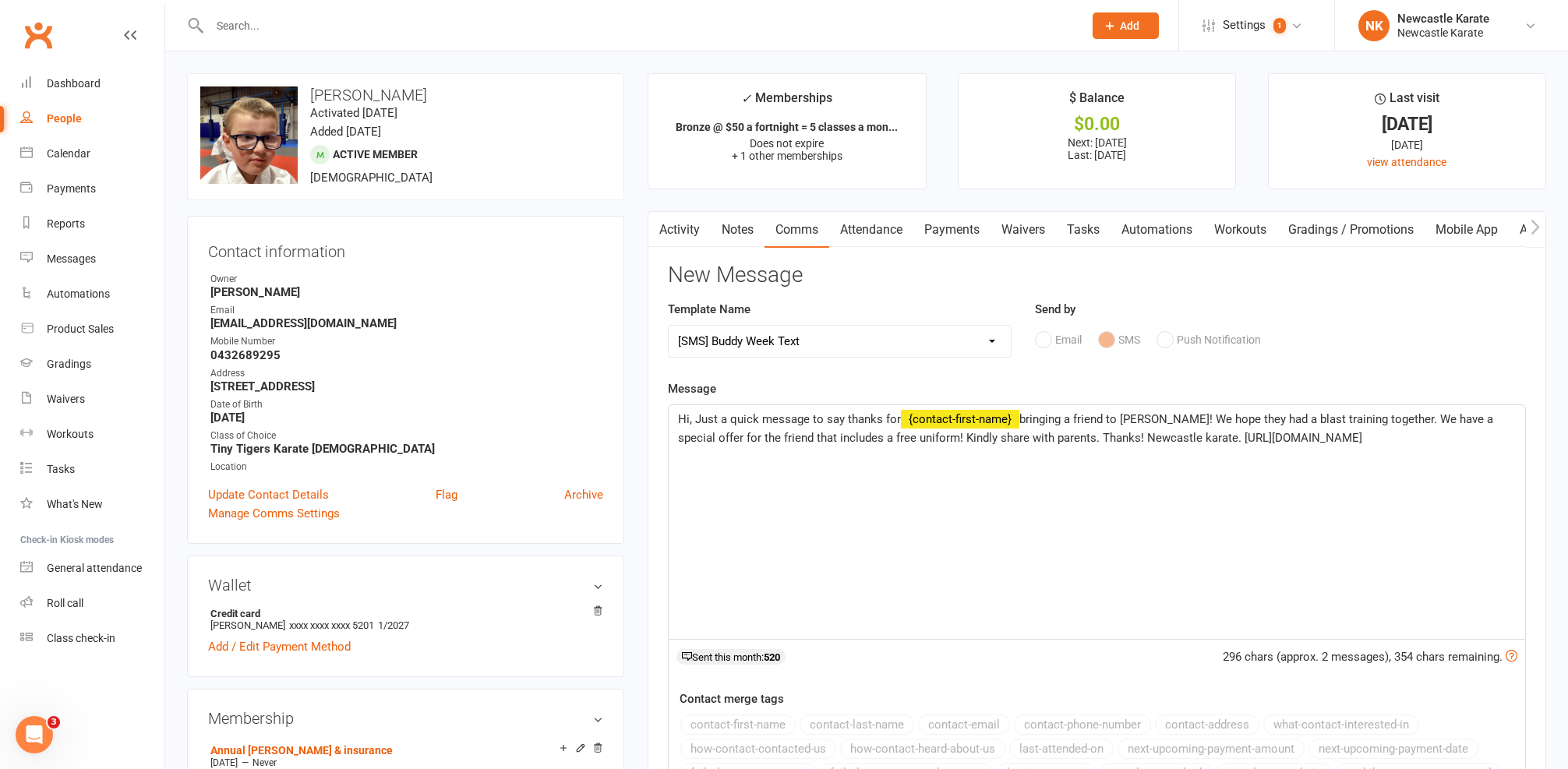
click at [689, 418] on span "Hi, Just a quick message to say thanks for" at bounding box center [789, 418] width 223 height 14
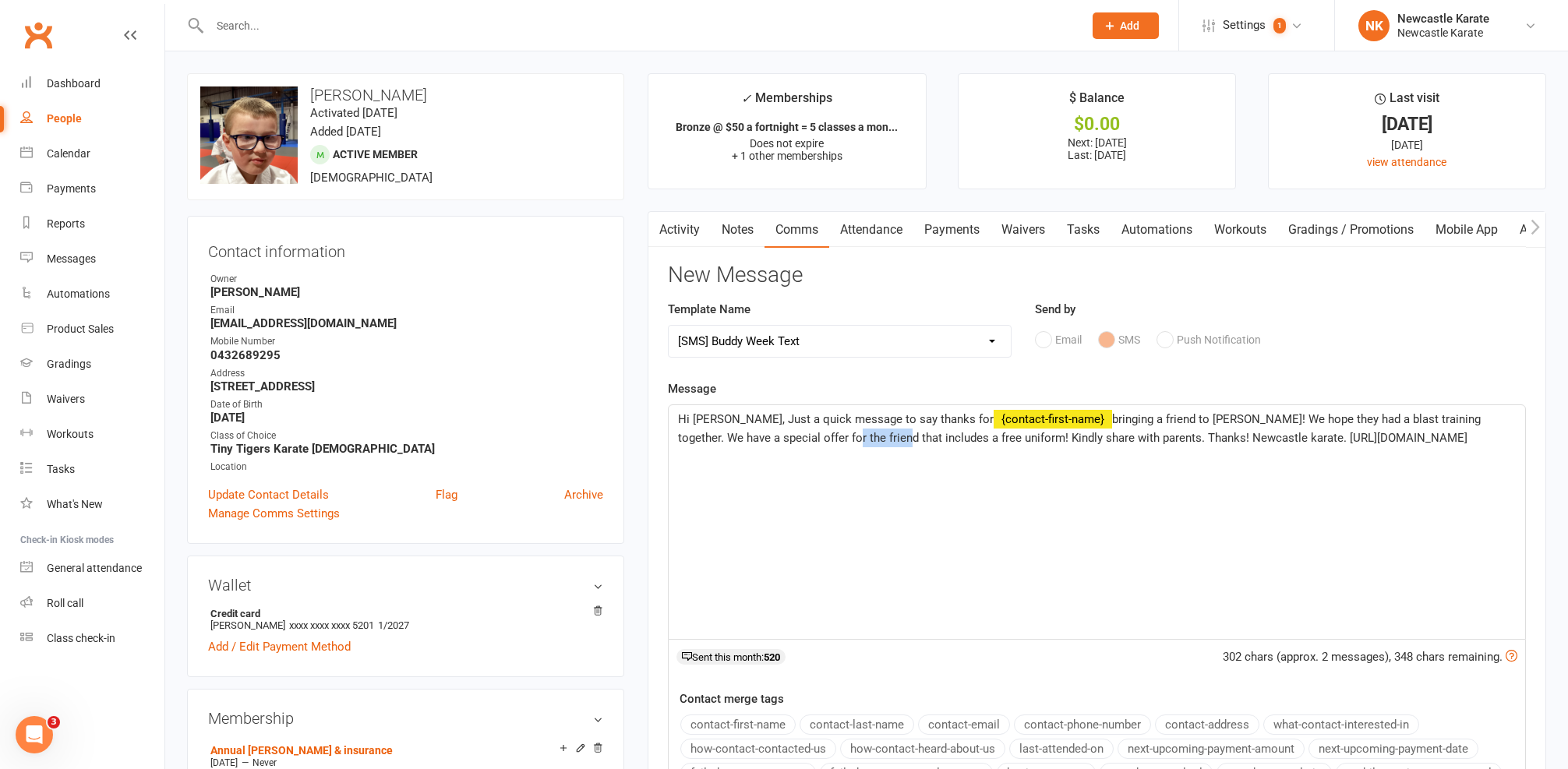
drag, startPoint x: 763, startPoint y: 434, endPoint x: 817, endPoint y: 439, distance: 54.2
click at [817, 439] on span "bringing a friend to Buddy Week! We hope they had a blast training together. We…" at bounding box center [1080, 428] width 805 height 33
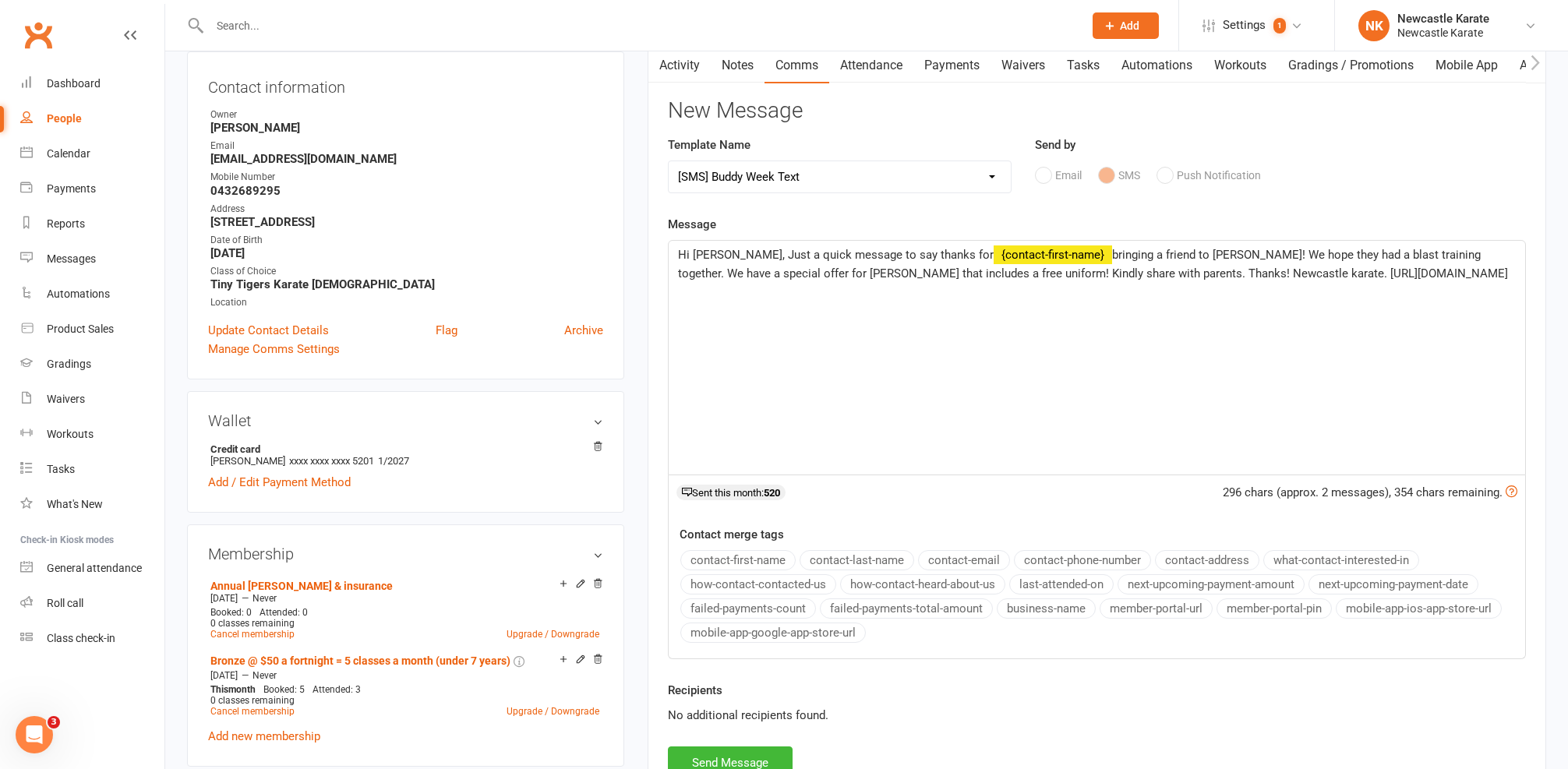
scroll to position [189, 0]
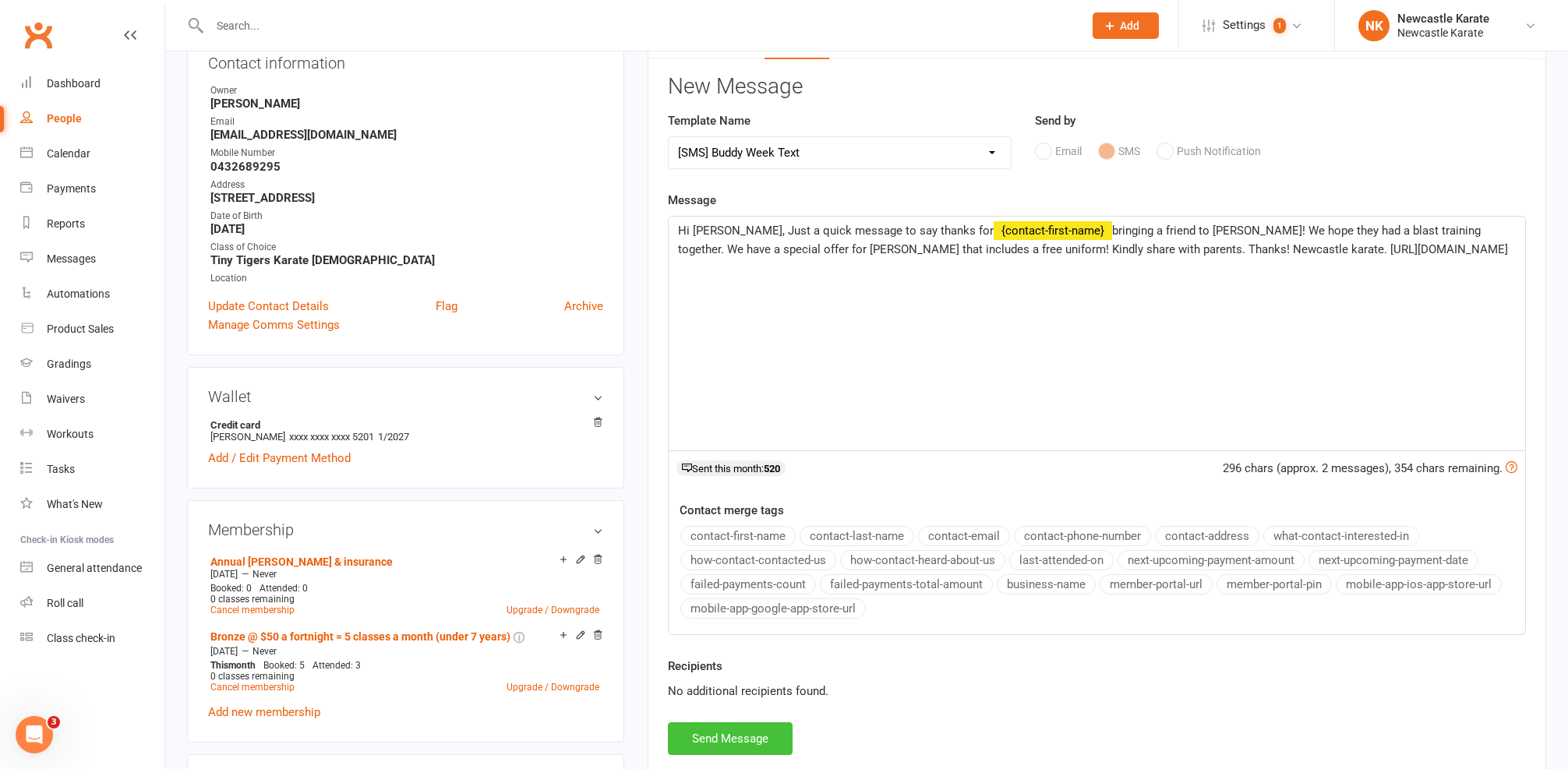
click at [742, 722] on button "Send Message" at bounding box center [730, 739] width 125 height 33
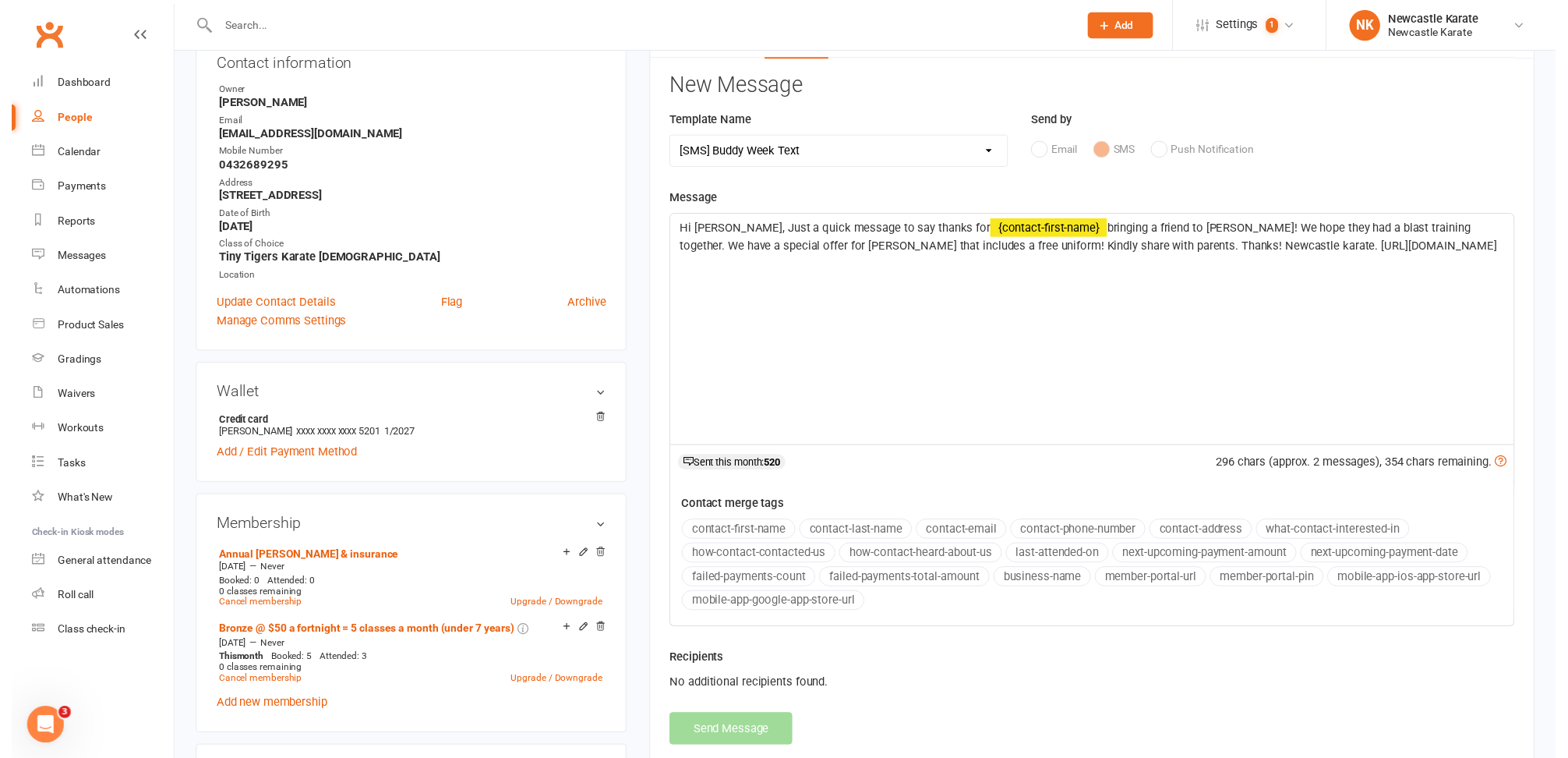
scroll to position [0, 0]
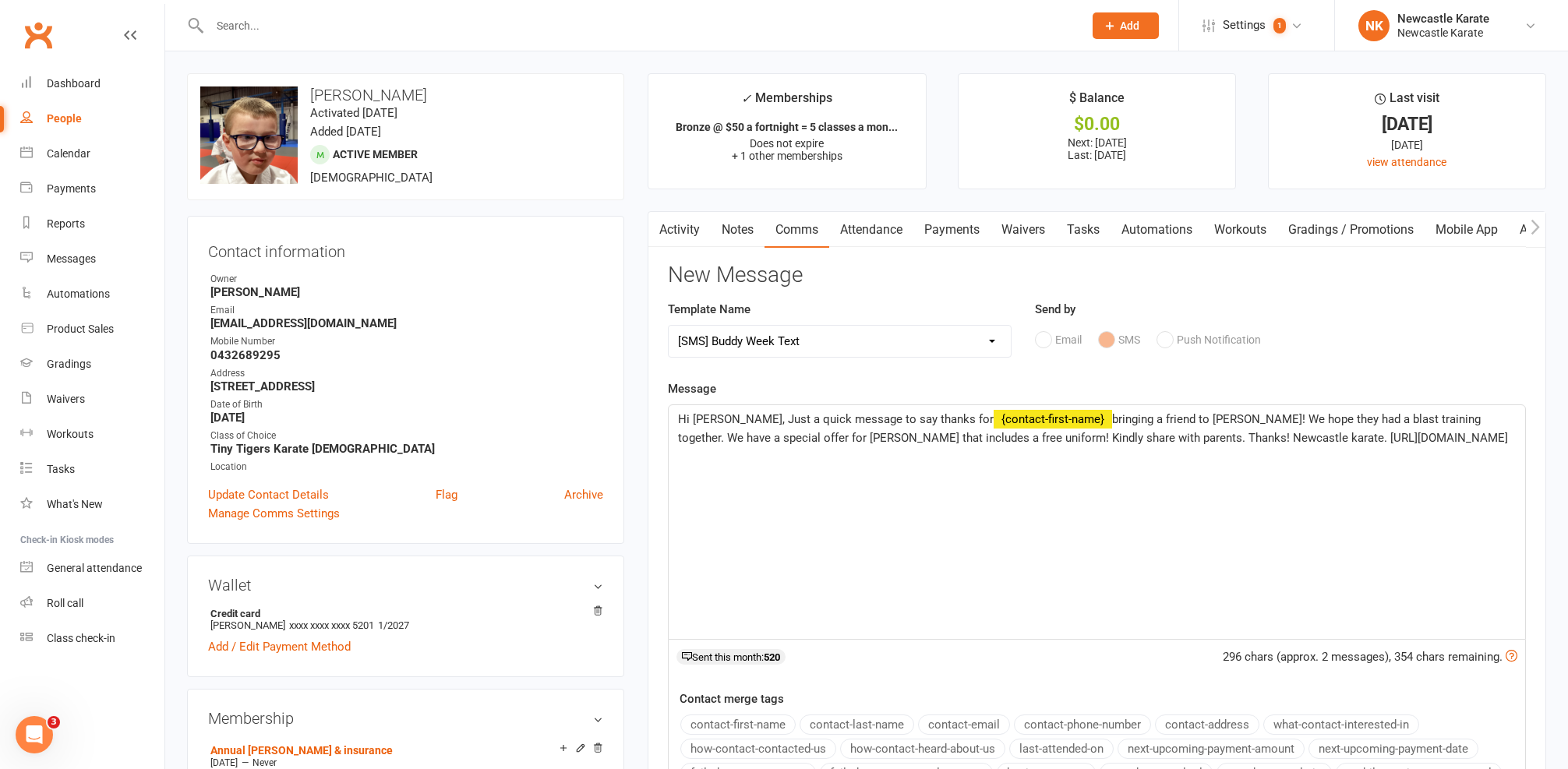
select select
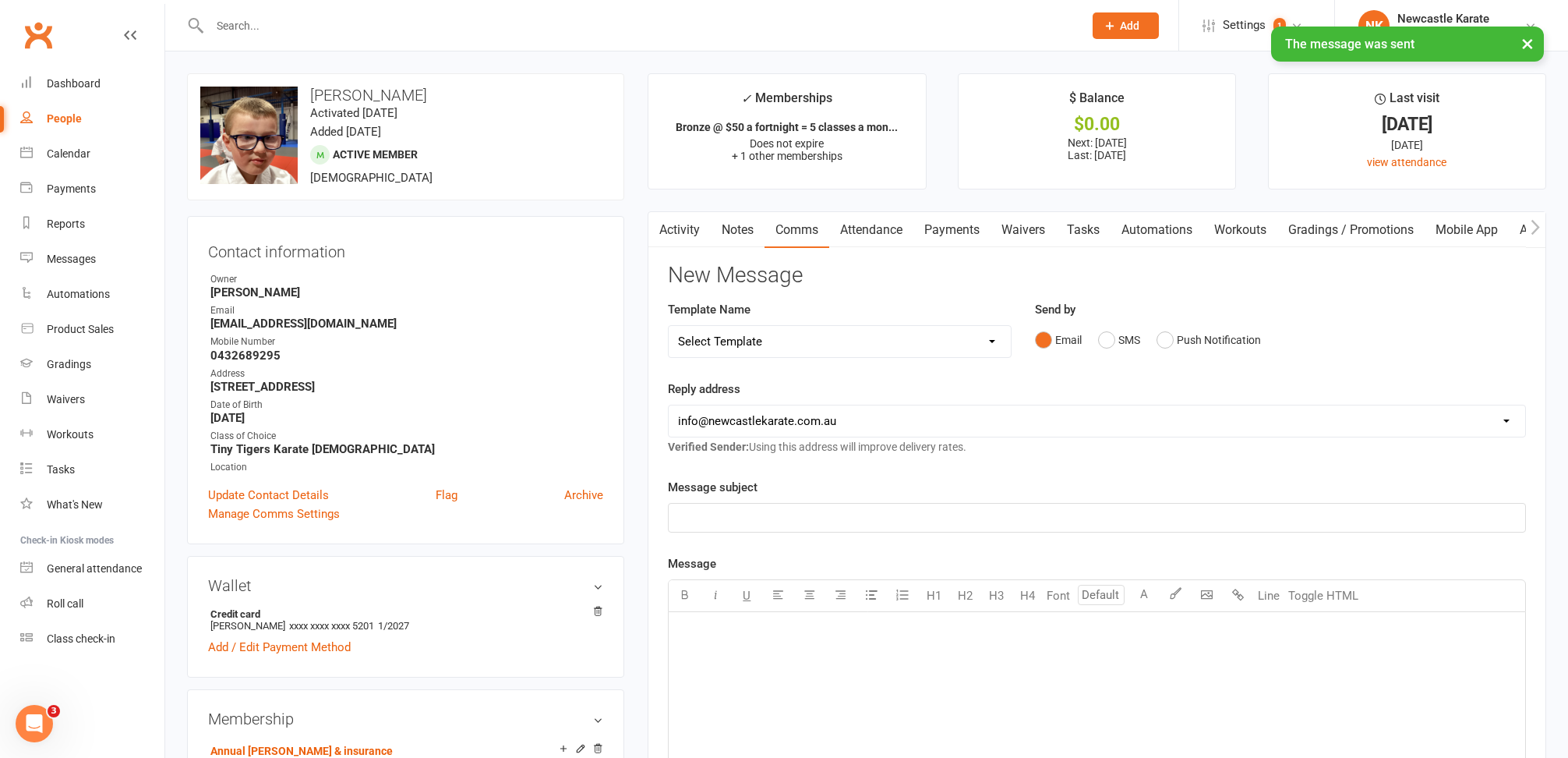
click at [675, 233] on link "Activity" at bounding box center [679, 229] width 62 height 36
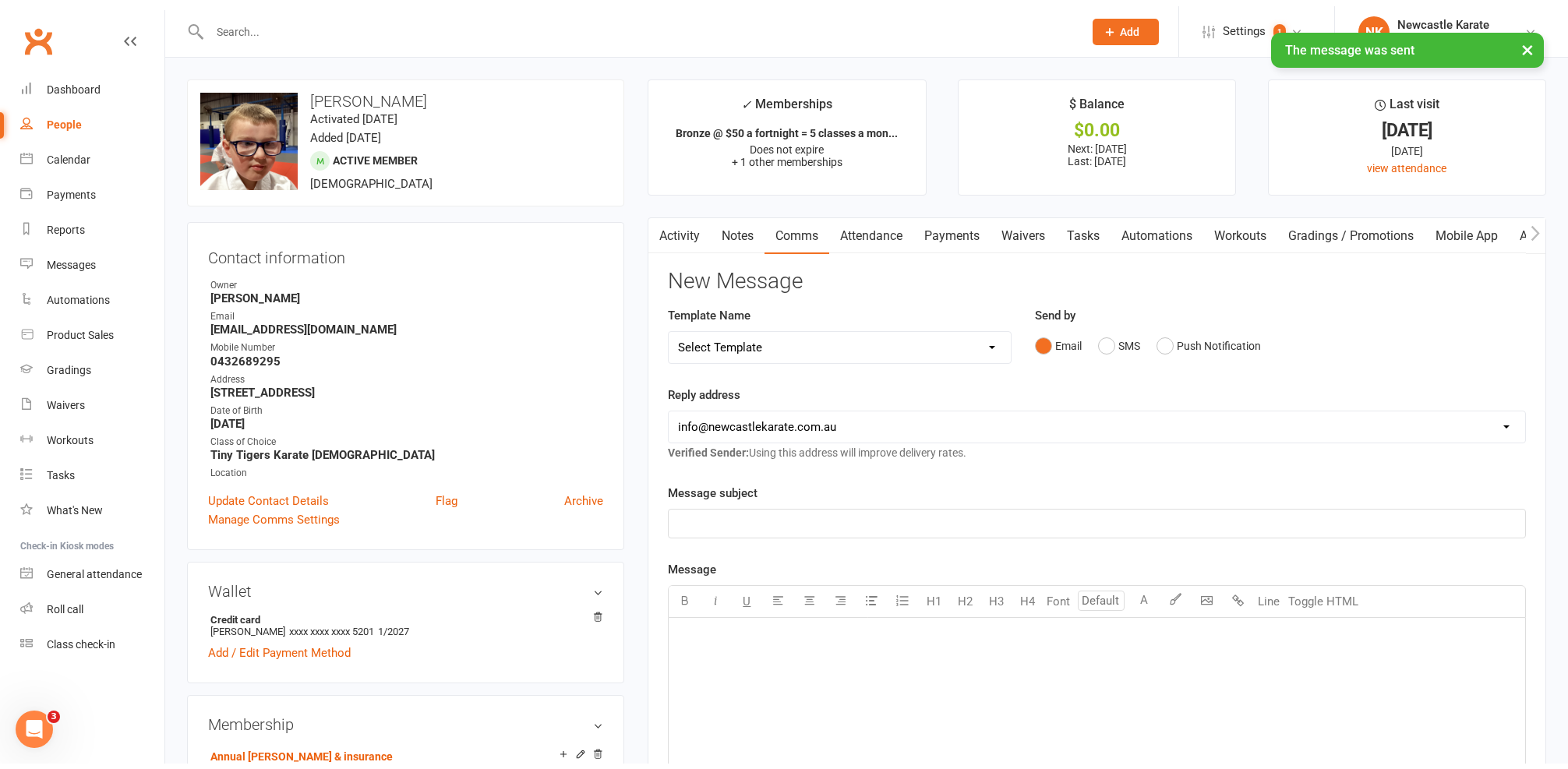
scroll to position [0, 1]
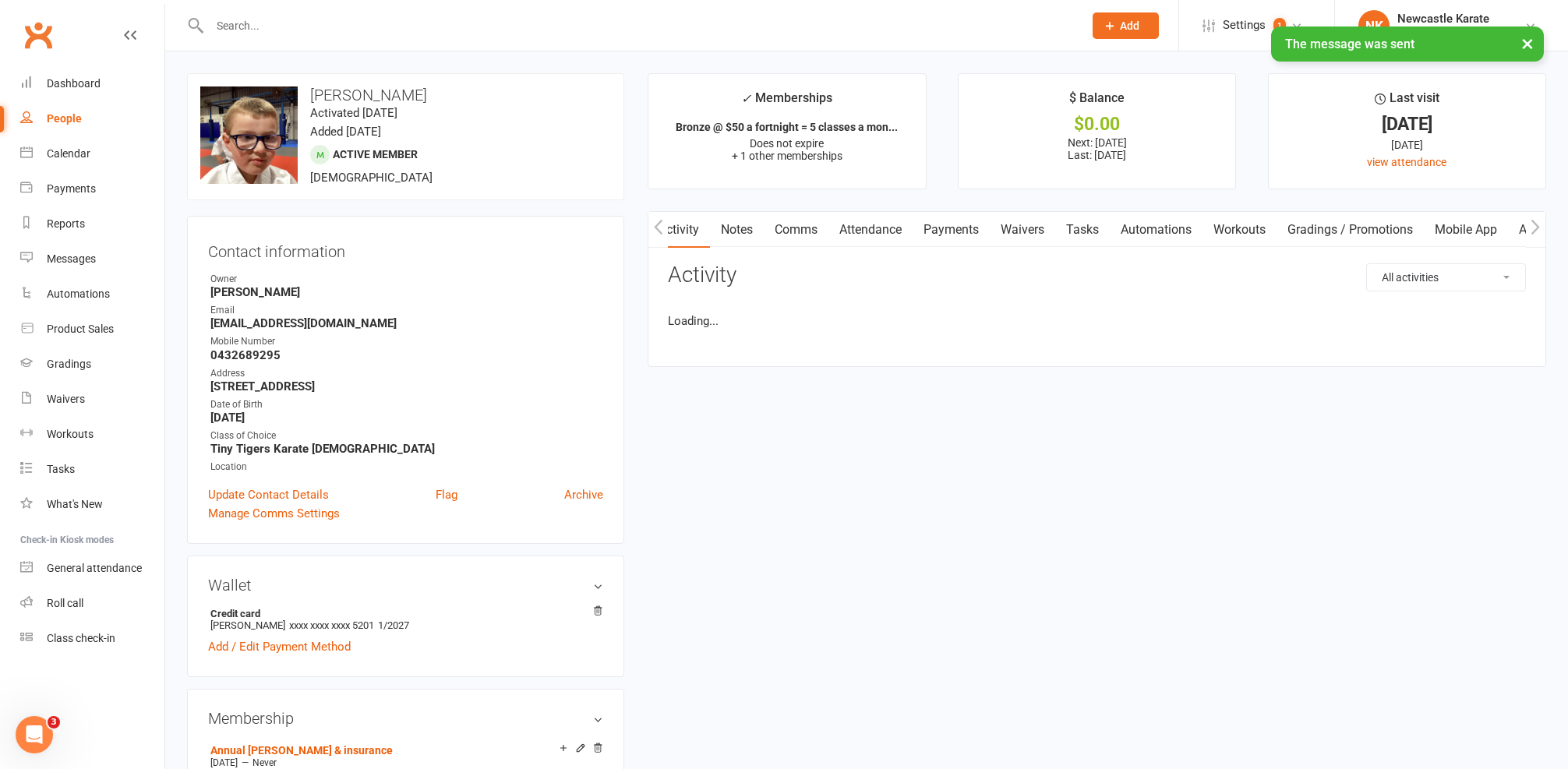
click at [673, 244] on link "Activity" at bounding box center [679, 229] width 62 height 36
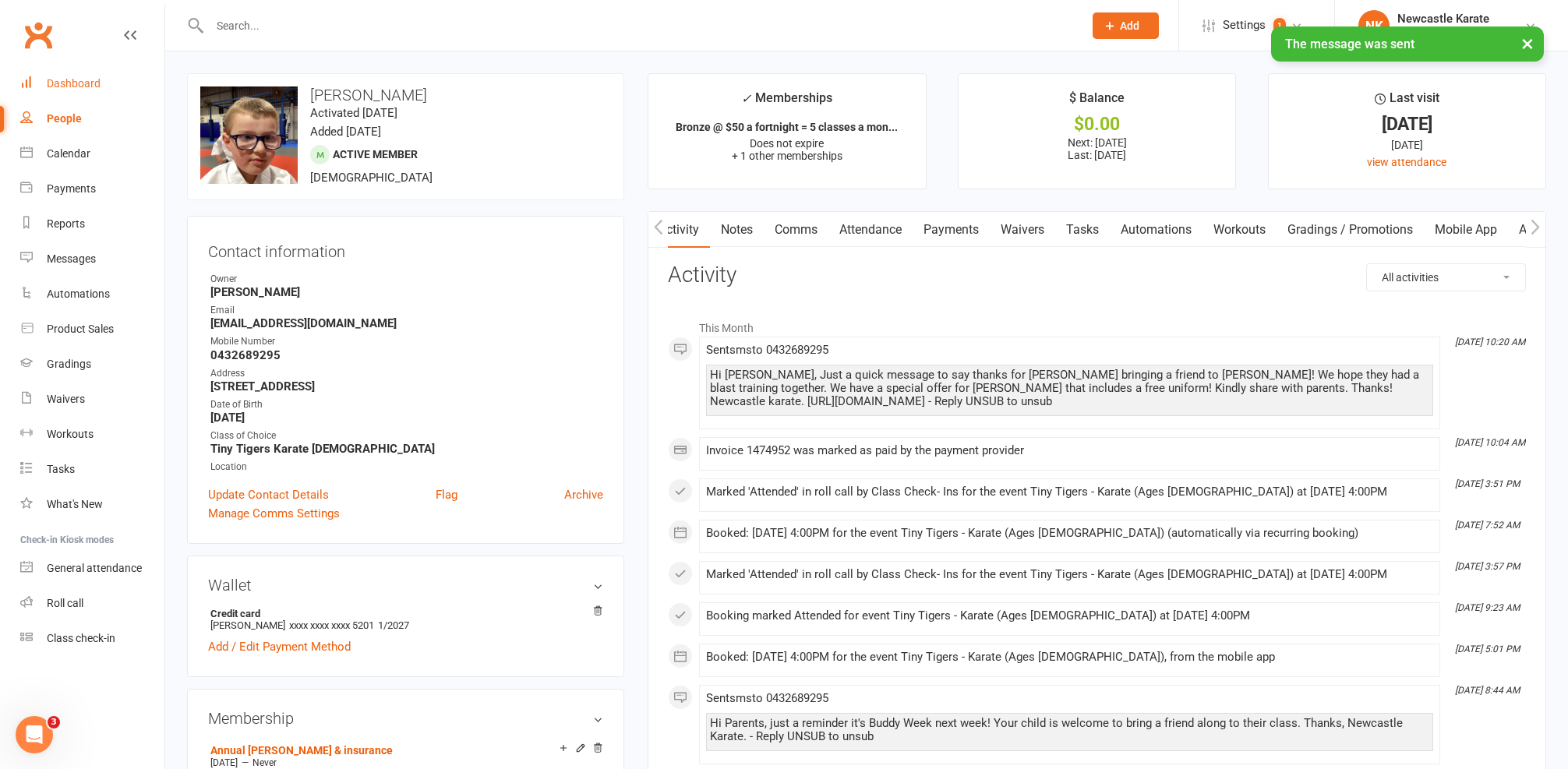
click at [84, 72] on link "Dashboard" at bounding box center [92, 84] width 144 height 35
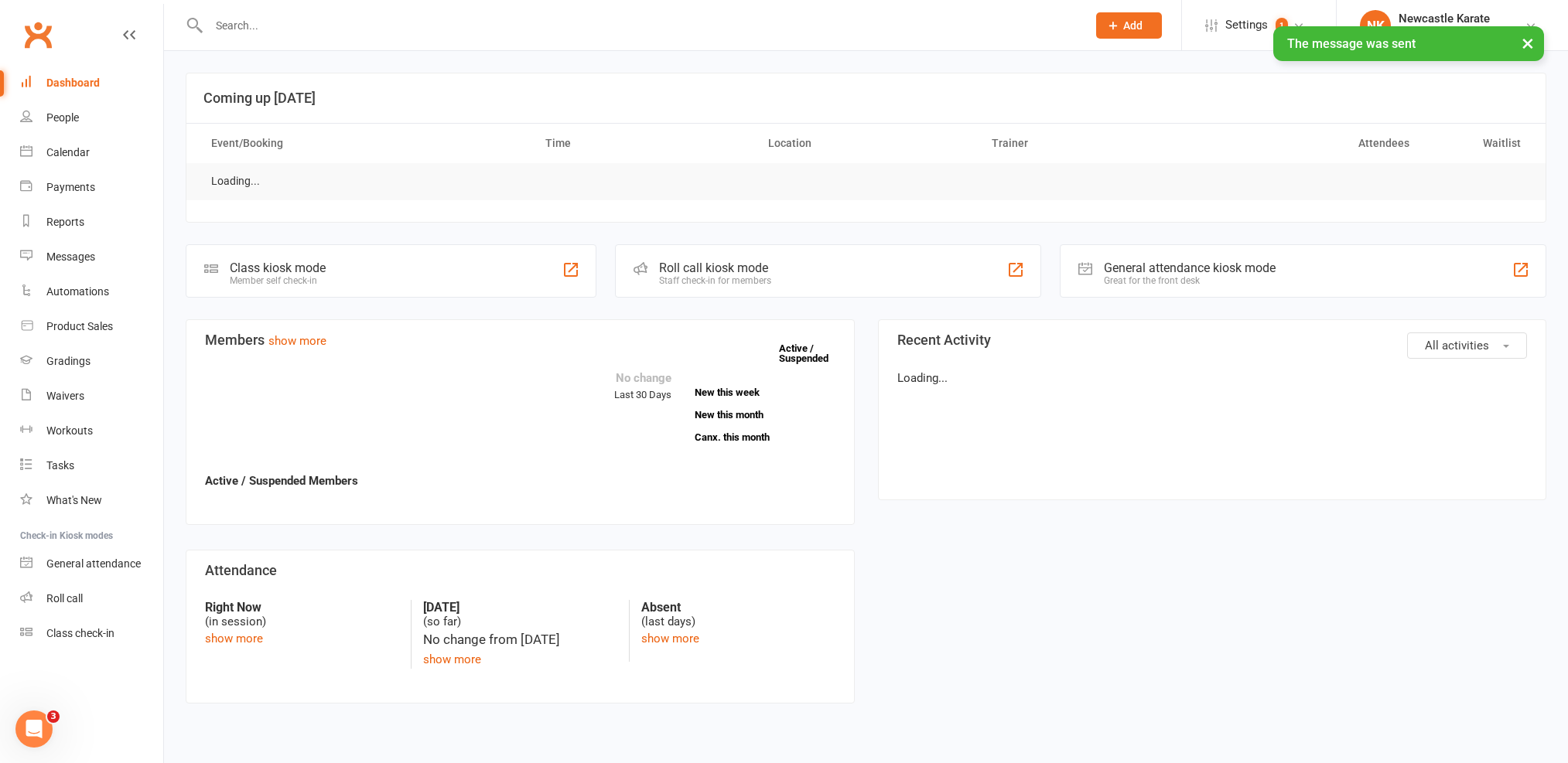
drag, startPoint x: 366, startPoint y: 38, endPoint x: 372, endPoint y: 31, distance: 9.2
click at [372, 26] on div "× The message was sent" at bounding box center [774, 26] width 1548 height 0
click at [374, 26] on div "× The message was sent" at bounding box center [774, 26] width 1548 height 0
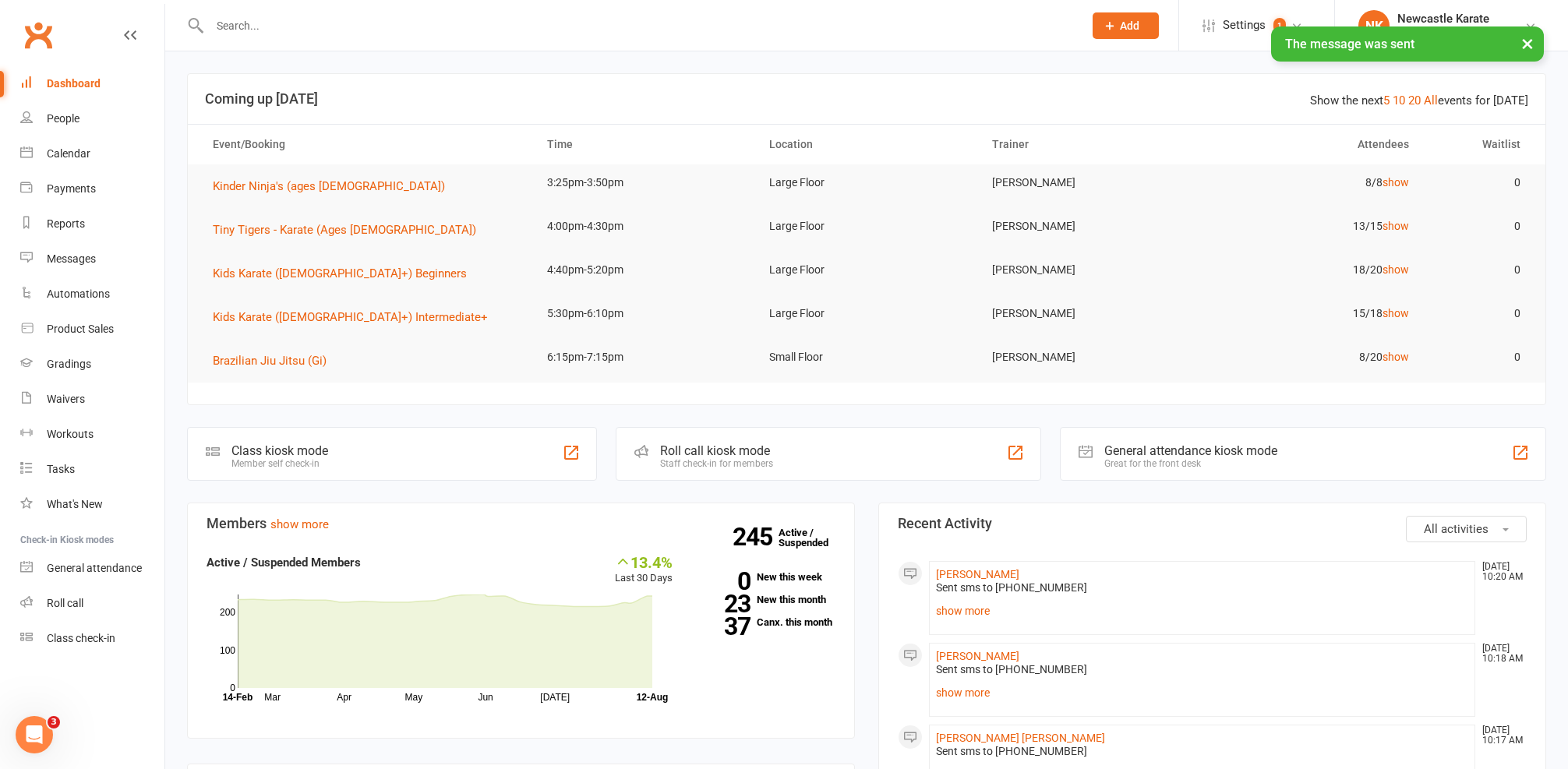
click at [381, 24] on input "text" at bounding box center [638, 26] width 868 height 22
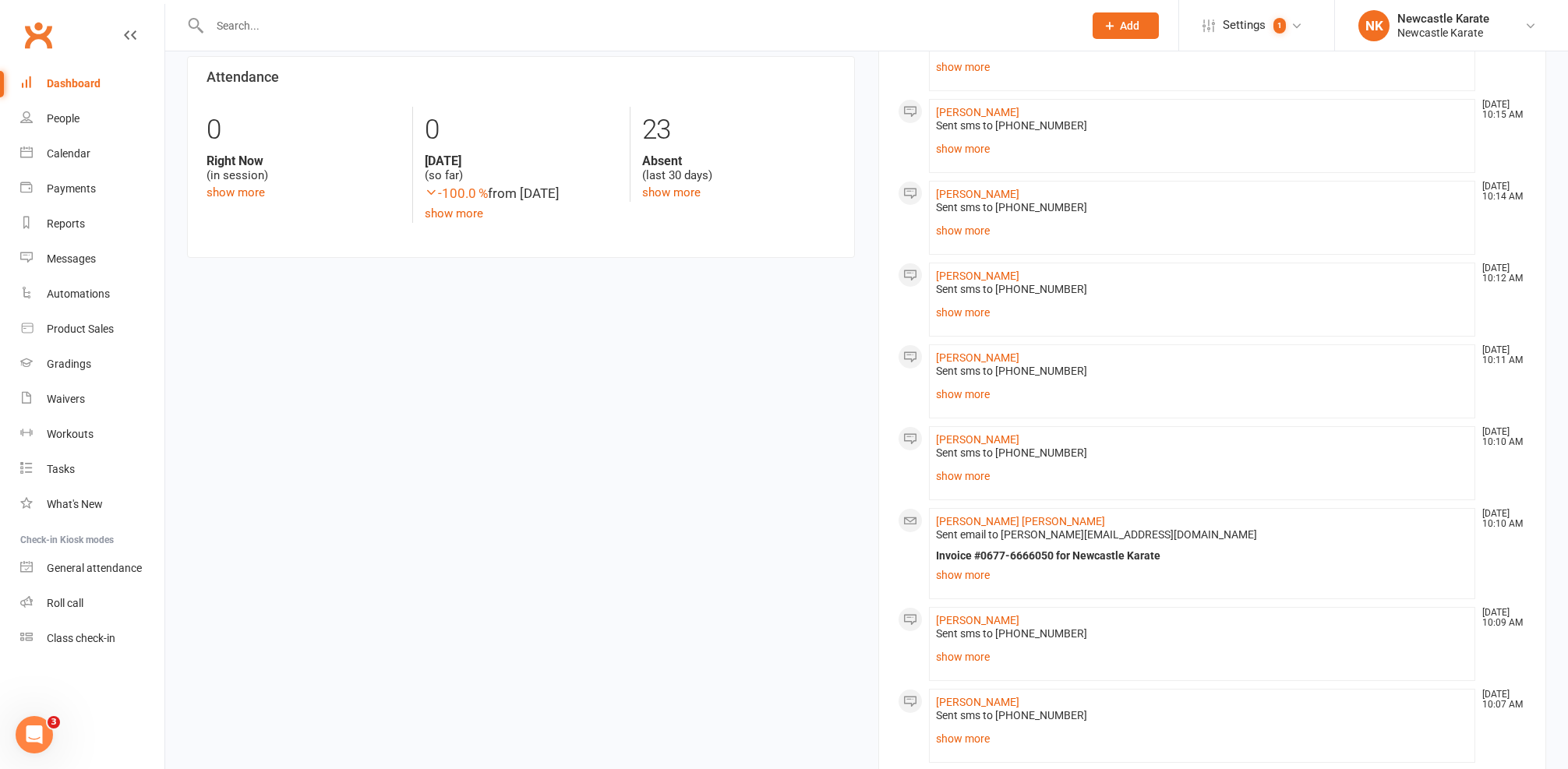
scroll to position [204, 0]
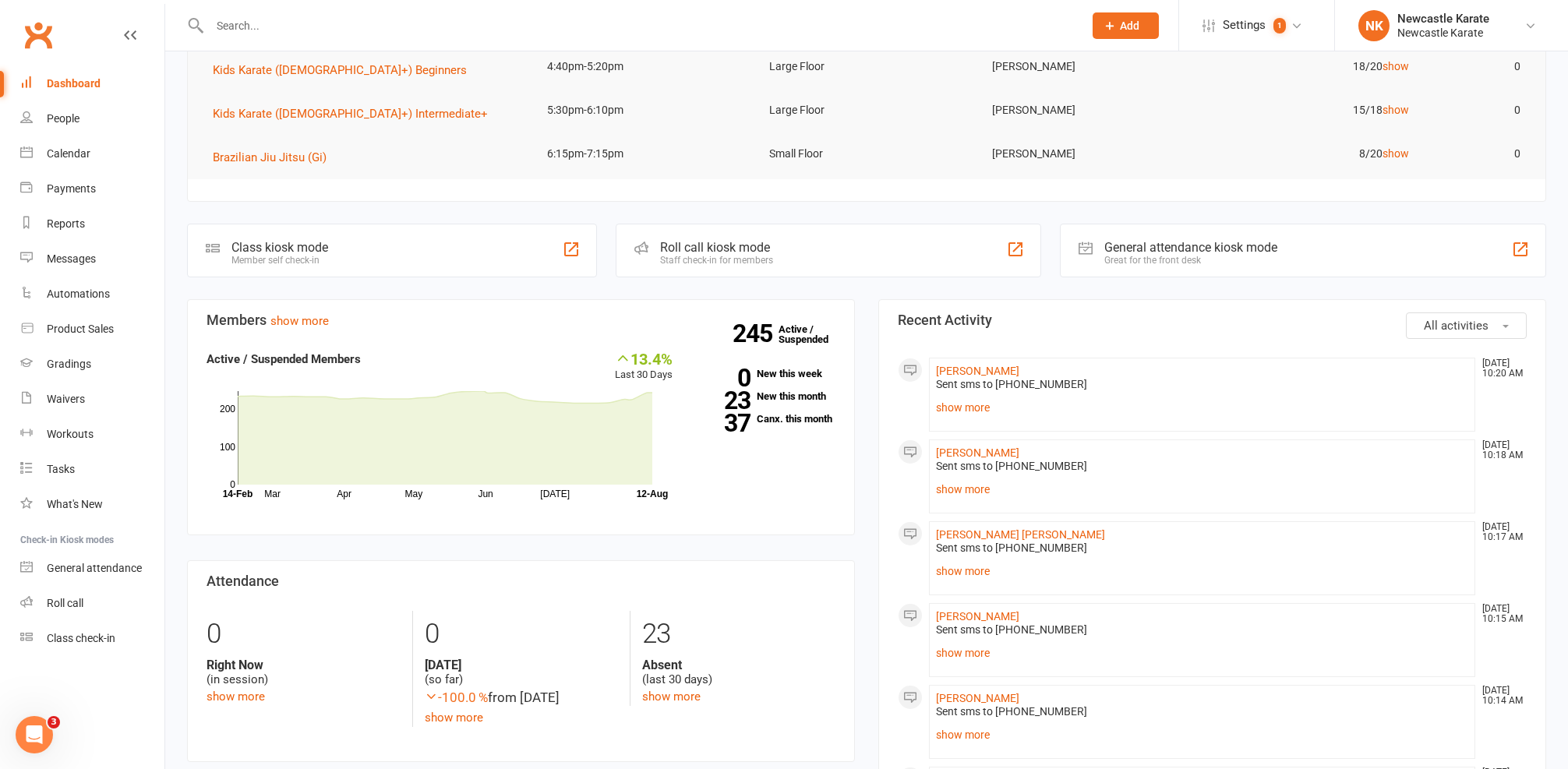
click at [328, 16] on input "text" at bounding box center [638, 26] width 868 height 22
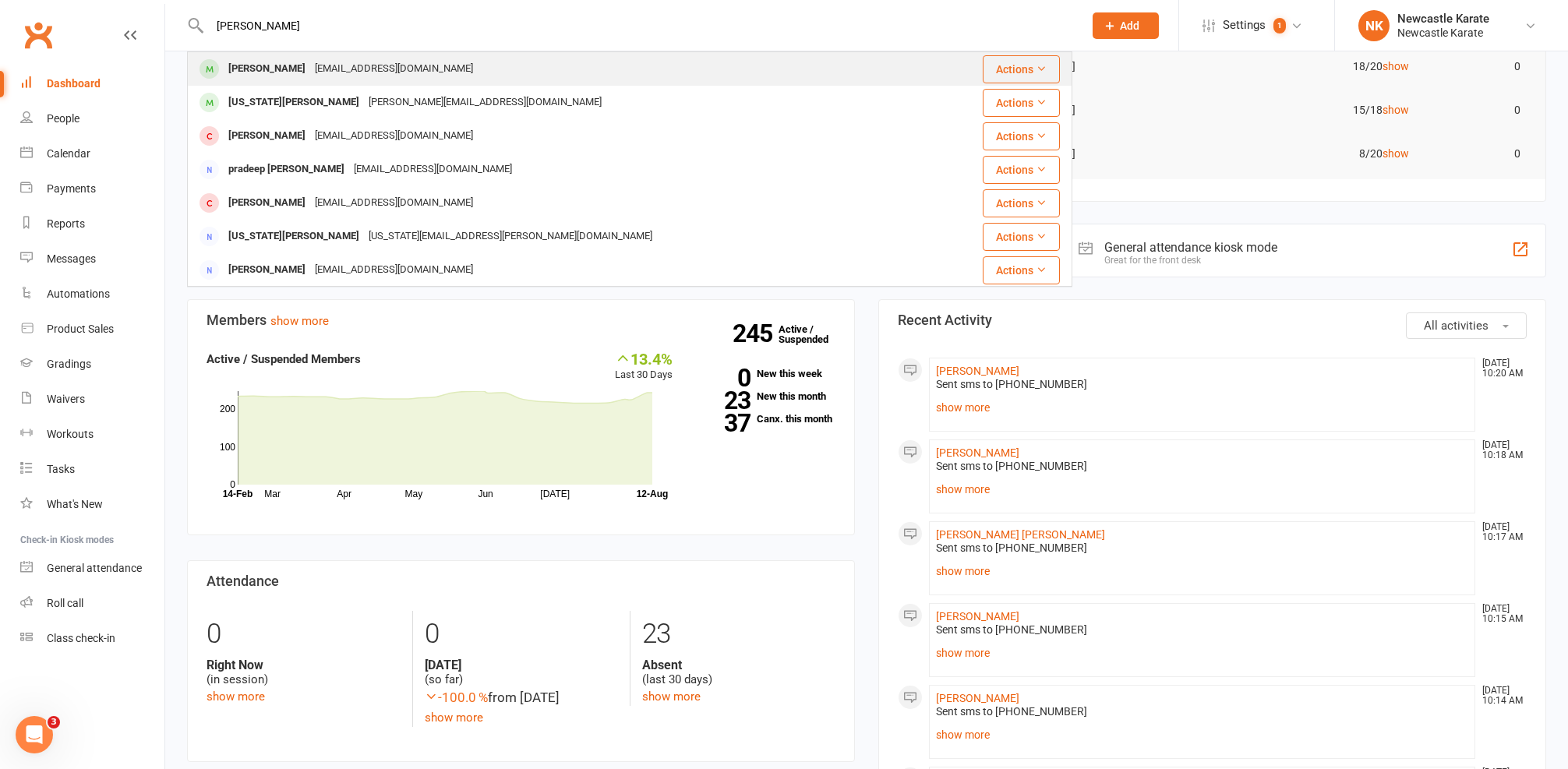
type input "Georgina ba"
click at [405, 58] on div "raffy_bacietes@yahoo.com" at bounding box center [394, 68] width 167 height 23
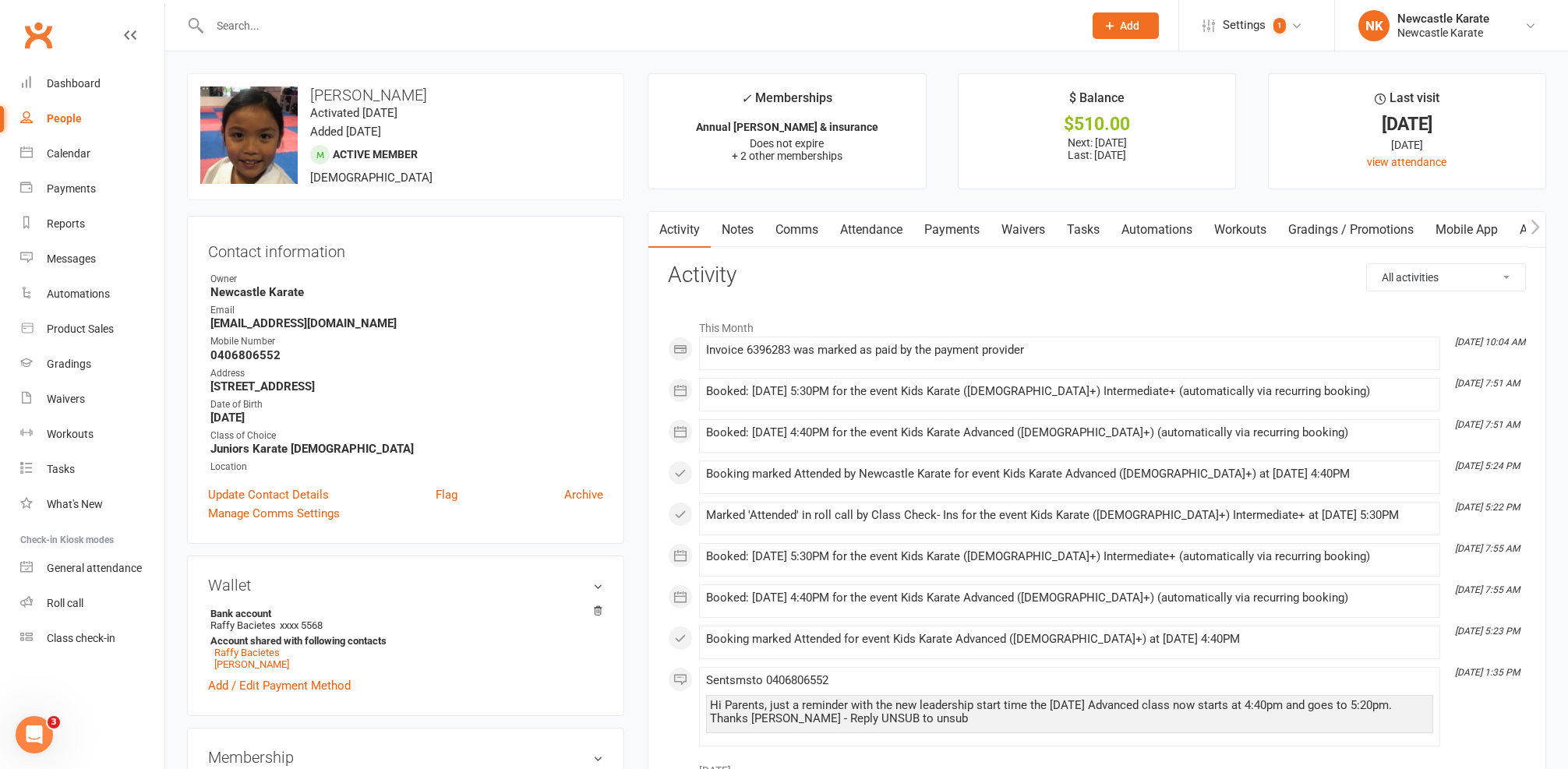
click at [798, 234] on link "Comms" at bounding box center [796, 229] width 65 height 36
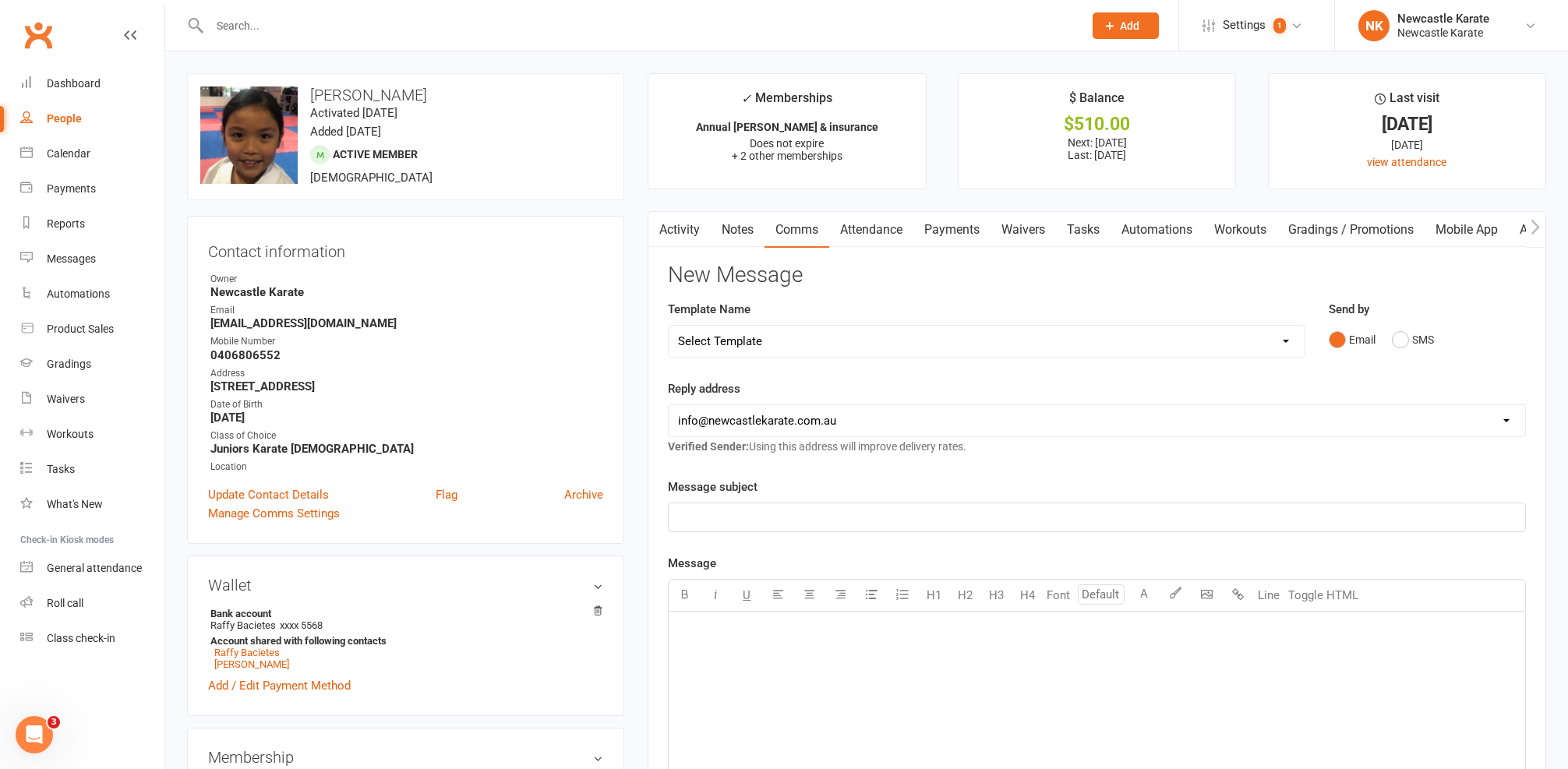
drag, startPoint x: 823, startPoint y: 321, endPoint x: 826, endPoint y: 332, distance: 11.4
click at [824, 324] on div "Template Name Select Template [SMS] SMS 2 for 1 $39 [Email] An Enquiry - Junior…" at bounding box center [986, 329] width 637 height 58
select select "10"
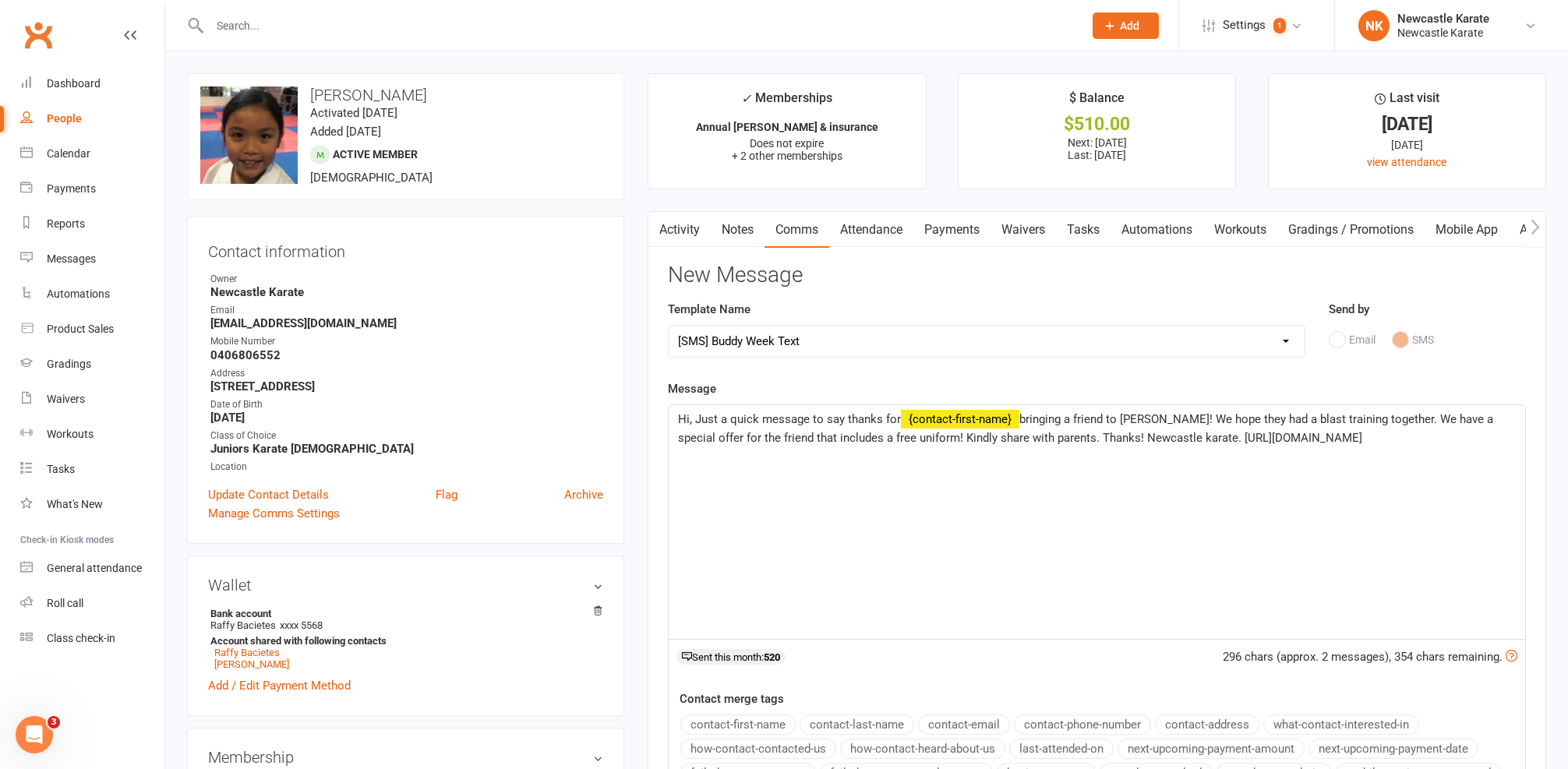
click at [690, 412] on span "Hi, Just a quick message to say thanks for" at bounding box center [789, 418] width 223 height 14
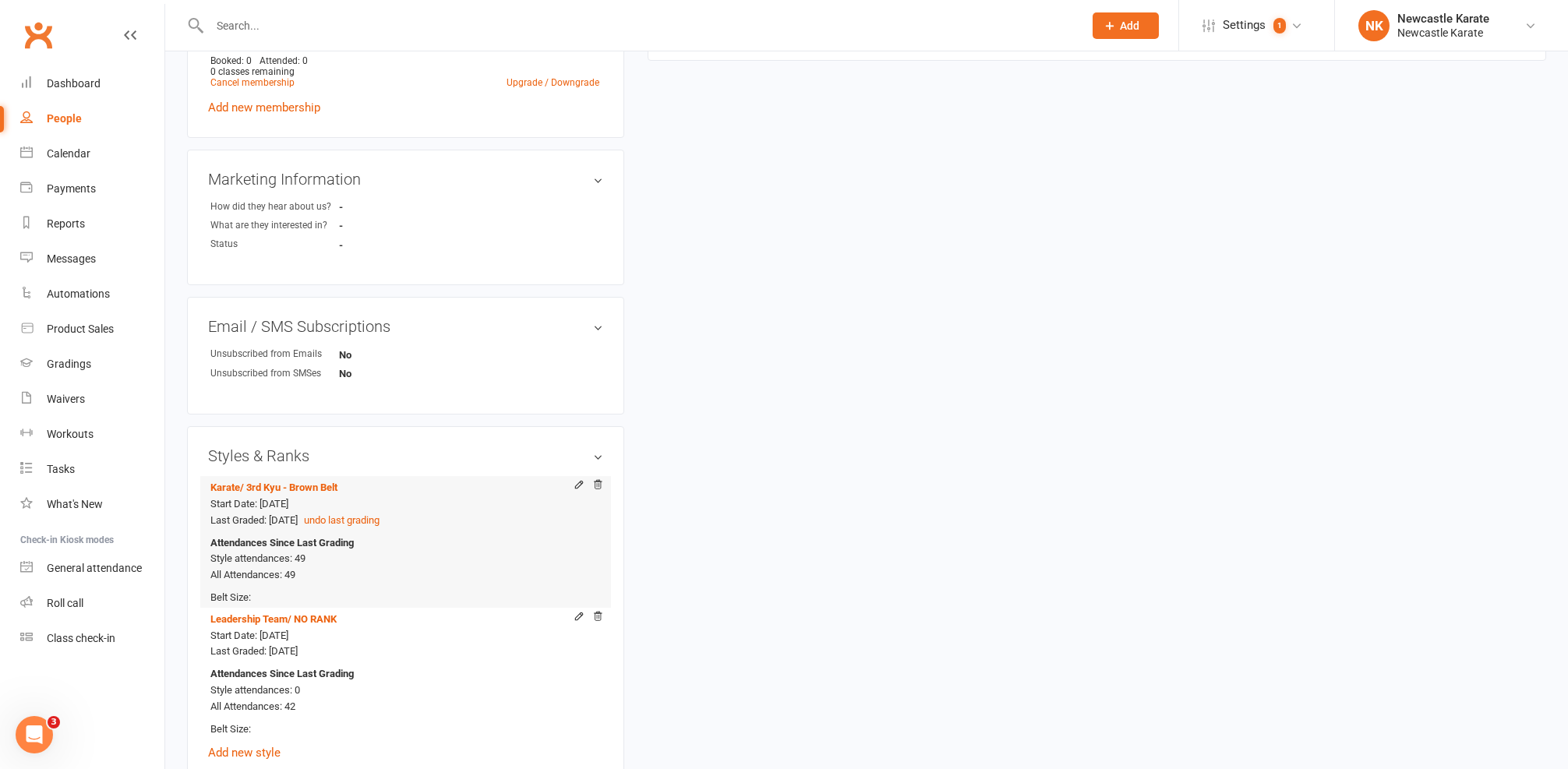
scroll to position [1391, 0]
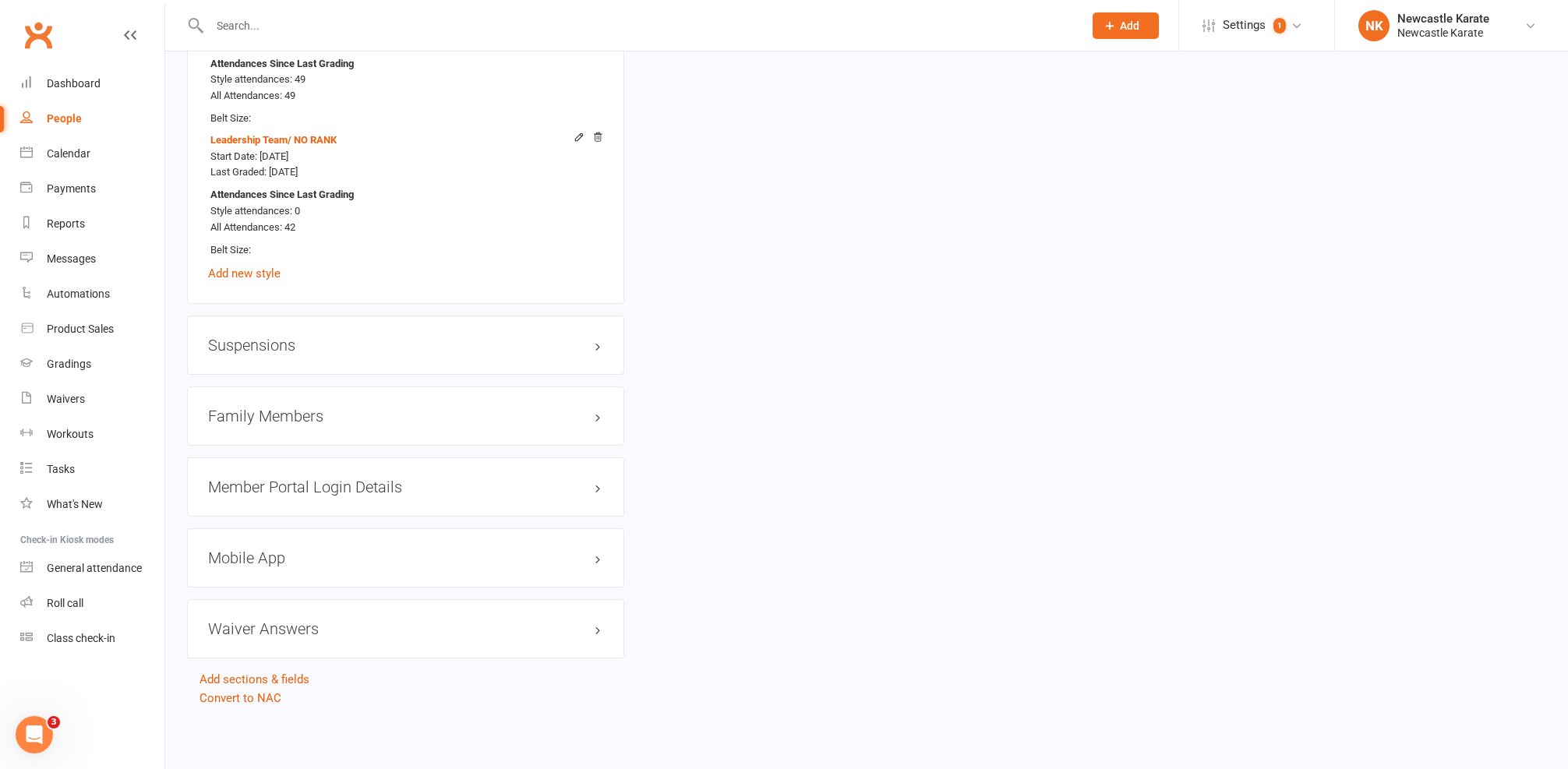
click at [346, 407] on h3 "Family Members" at bounding box center [405, 416] width 395 height 17
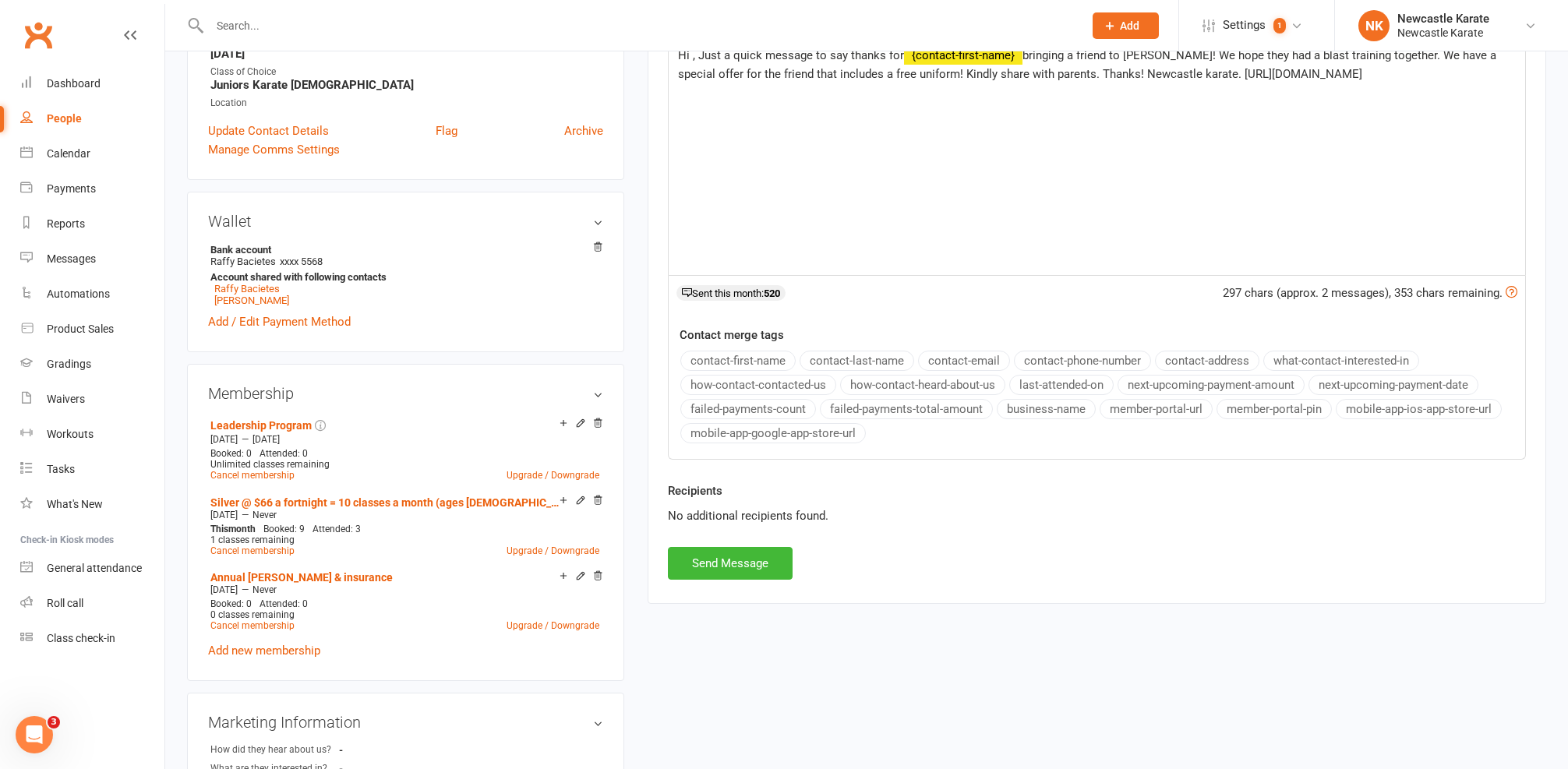
scroll to position [68, 0]
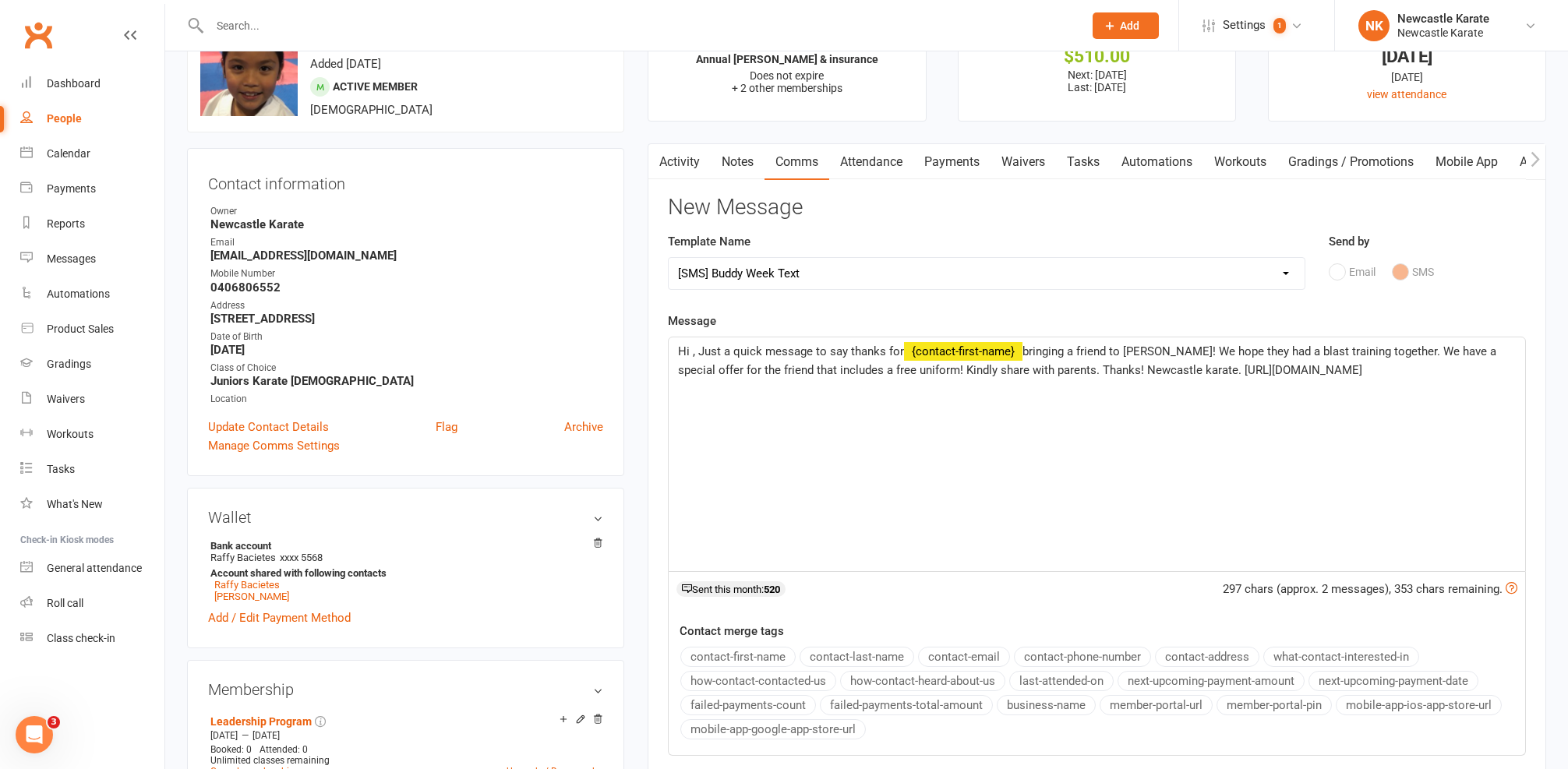
click at [692, 348] on span "Hi , Just a quick message to say thanks for" at bounding box center [790, 351] width 226 height 14
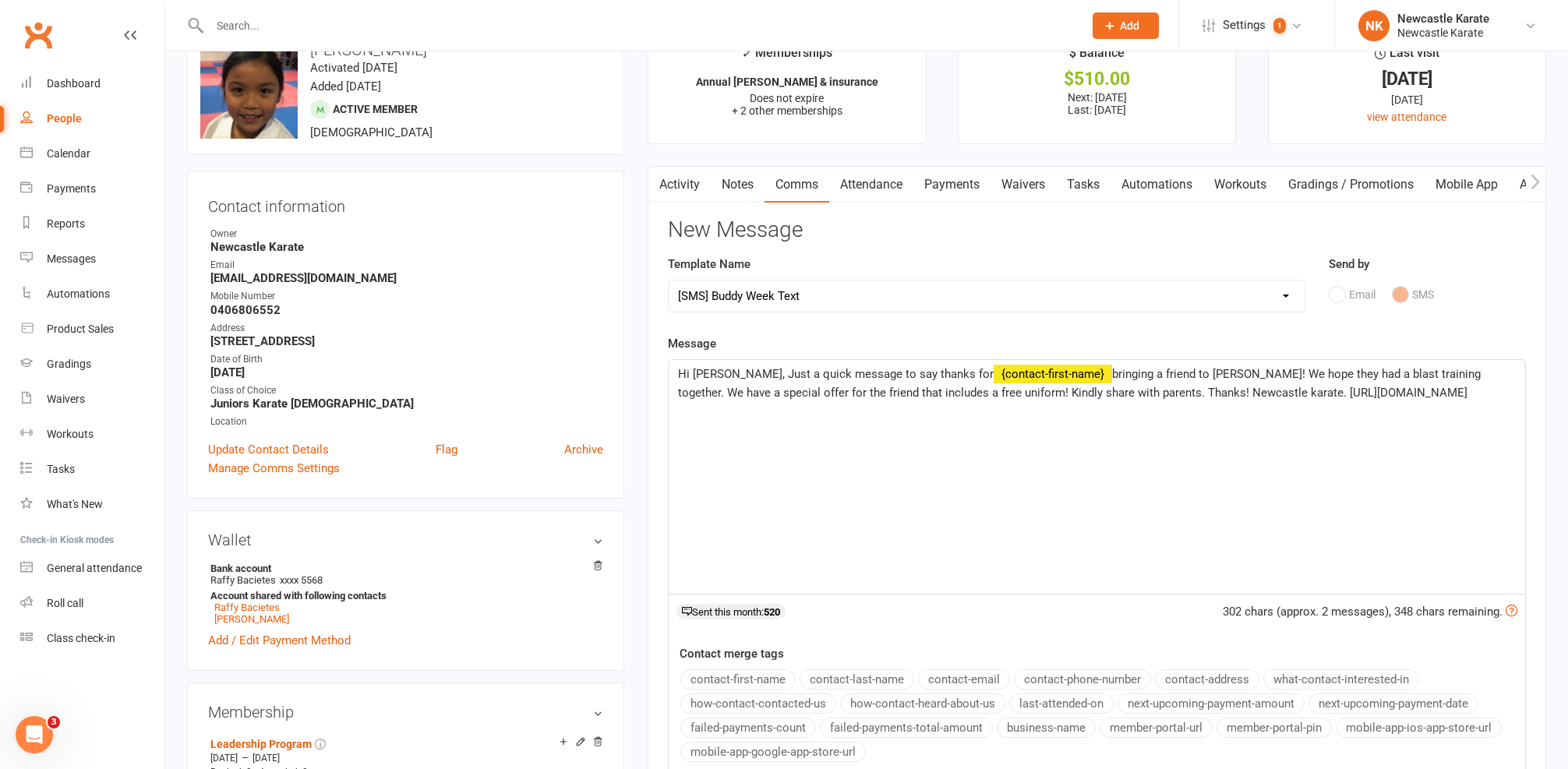
scroll to position [24, 0]
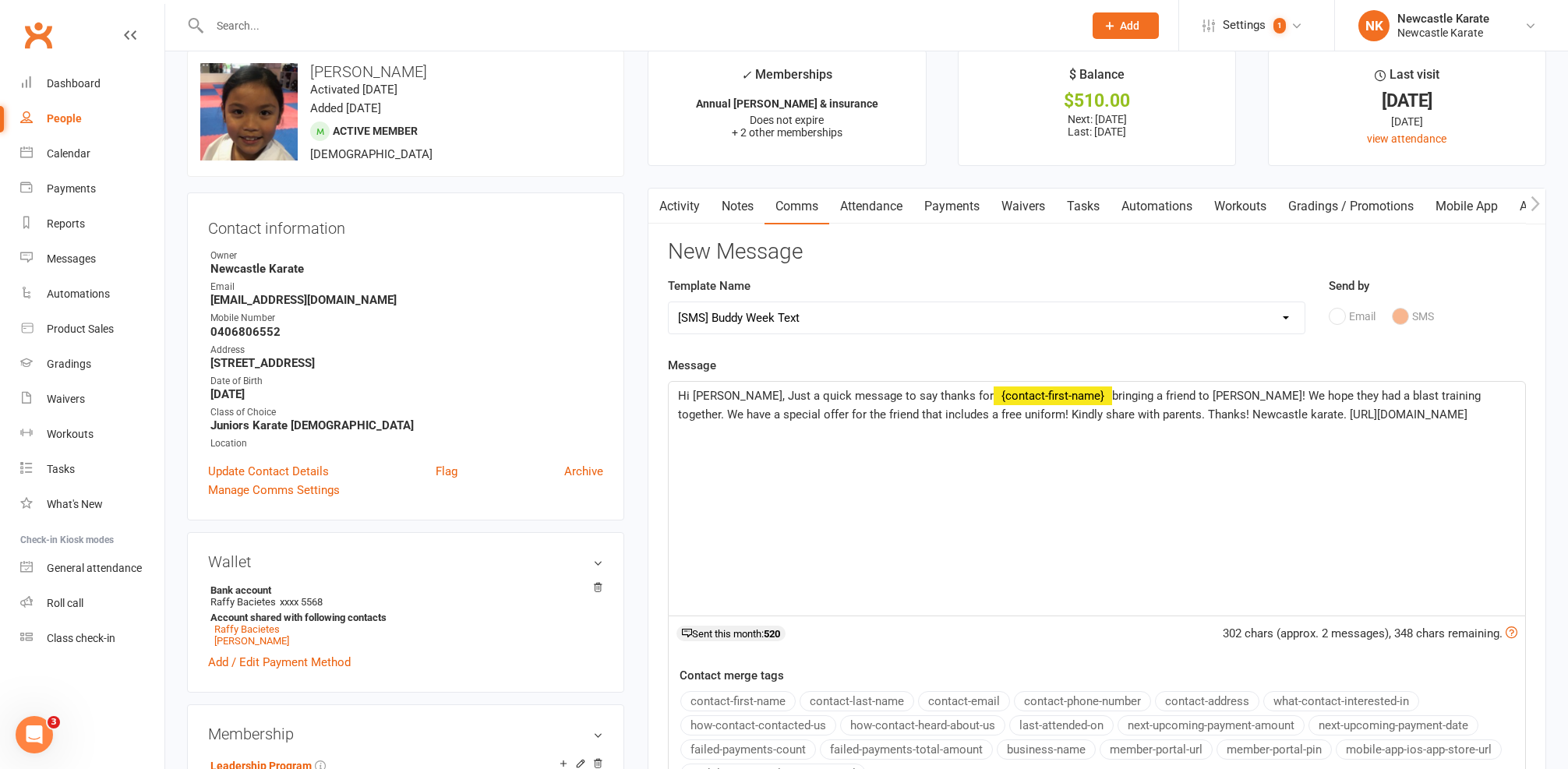
click at [1049, 395] on span "bringing a friend to Buddy Week! We hope they had a blast training together. We…" at bounding box center [1080, 406] width 805 height 33
drag, startPoint x: 678, startPoint y: 410, endPoint x: 772, endPoint y: 412, distance: 94.0
click at [727, 412] on div "Hi Raffy, Just a quick message to say thanks for Georgina bringing a friend to …" at bounding box center [1097, 499] width 857 height 234
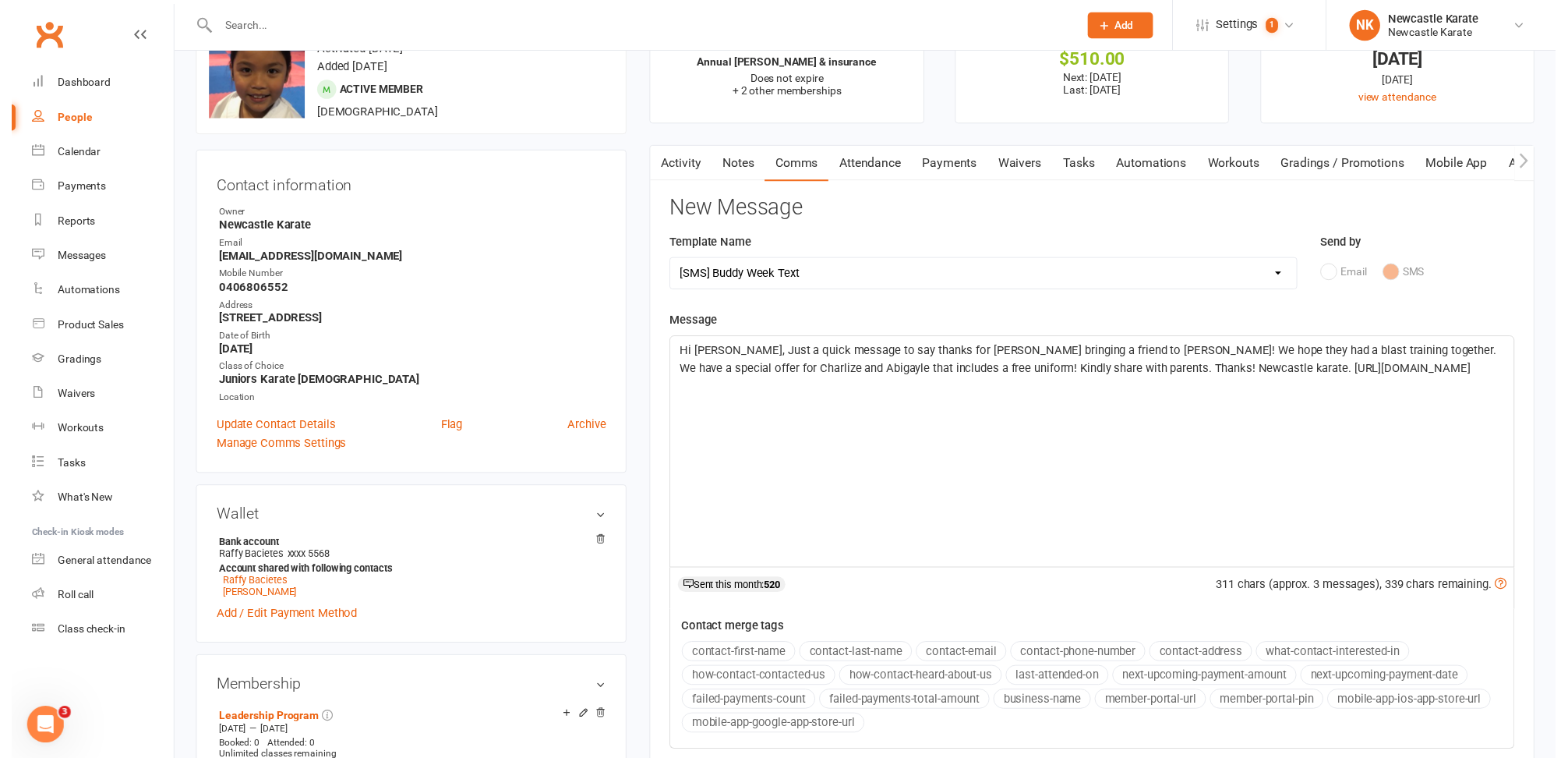
scroll to position [167, 0]
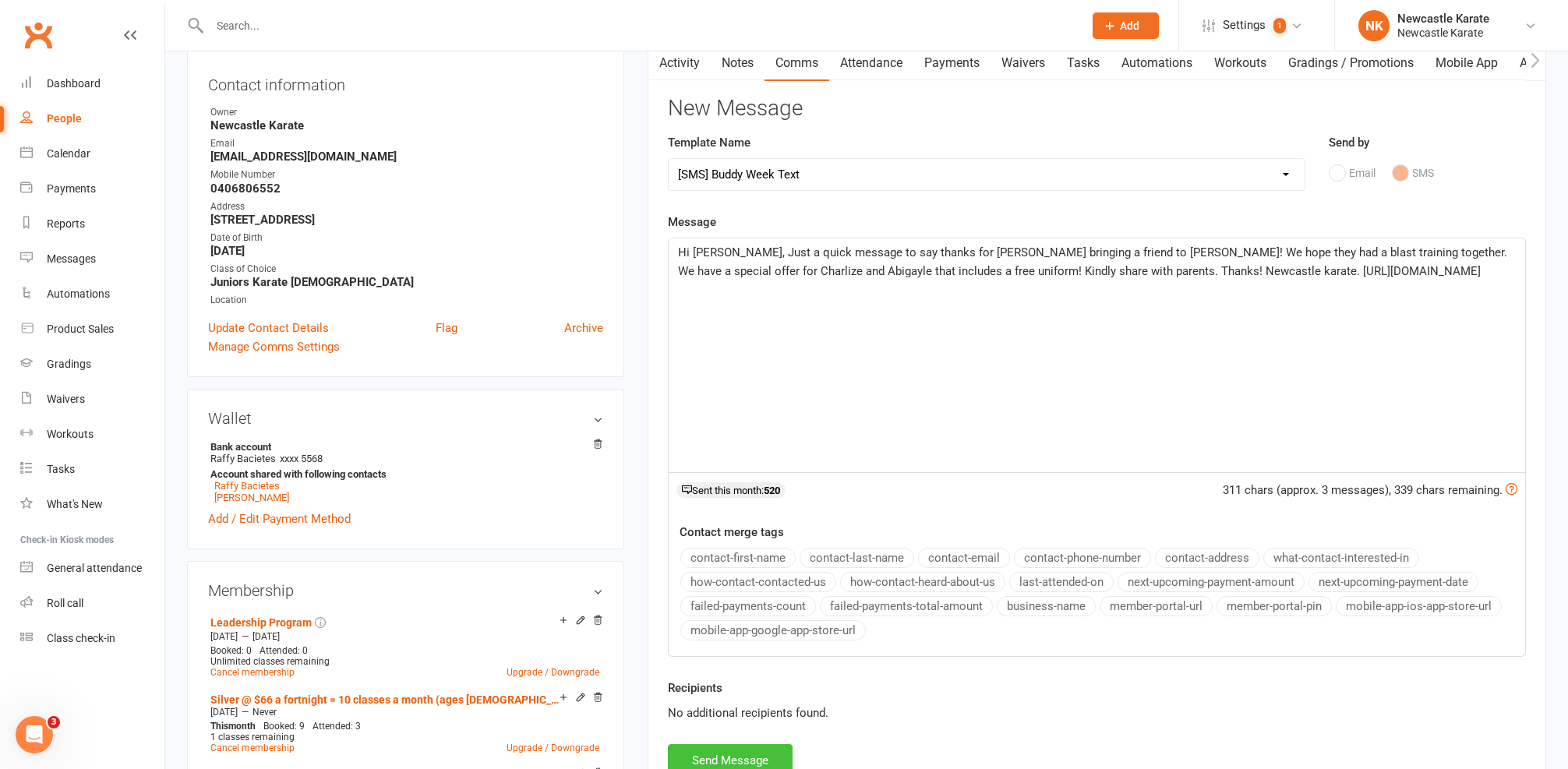
click at [710, 747] on button "Send Message" at bounding box center [730, 761] width 125 height 33
select select
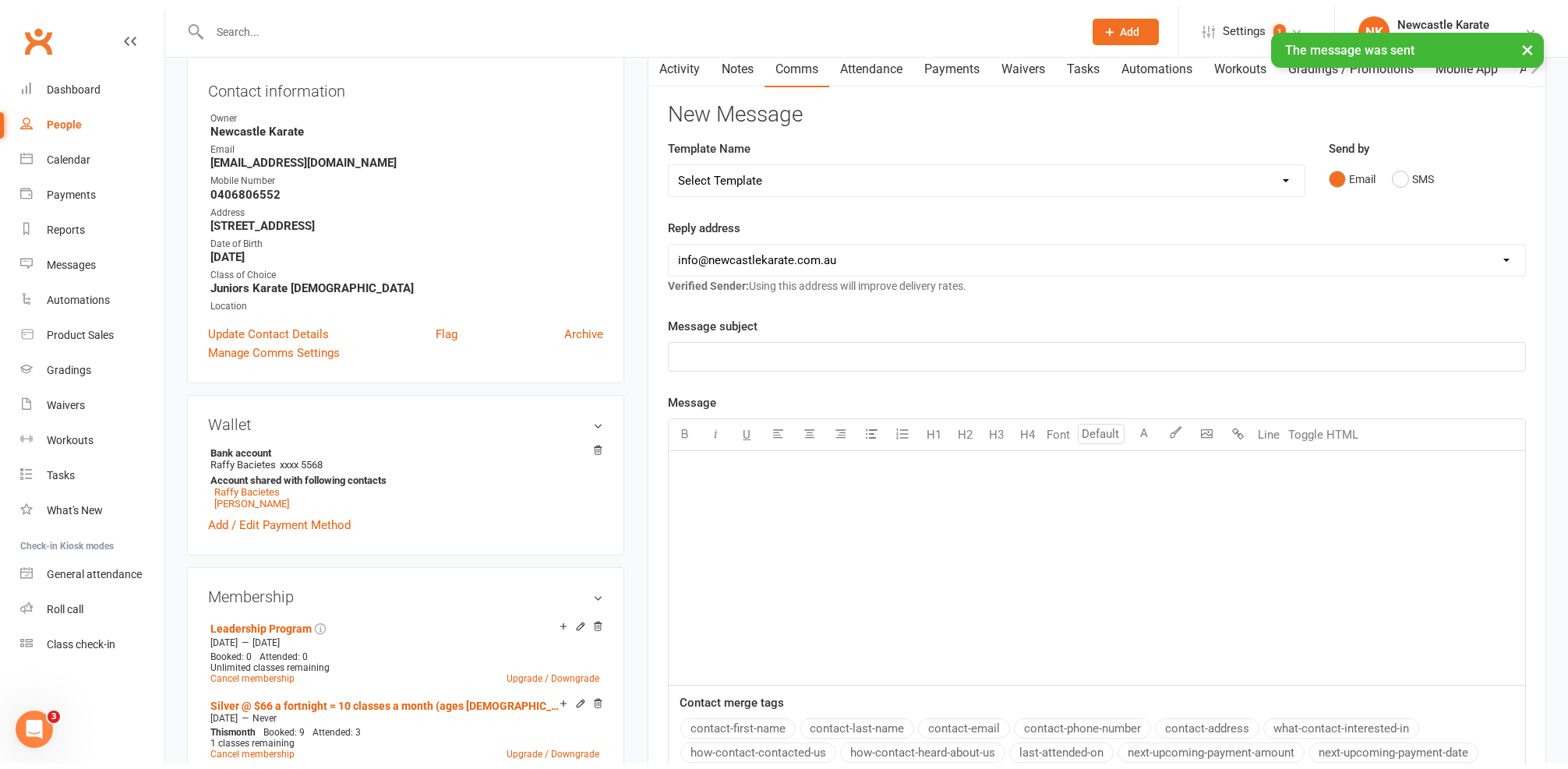
scroll to position [163, 0]
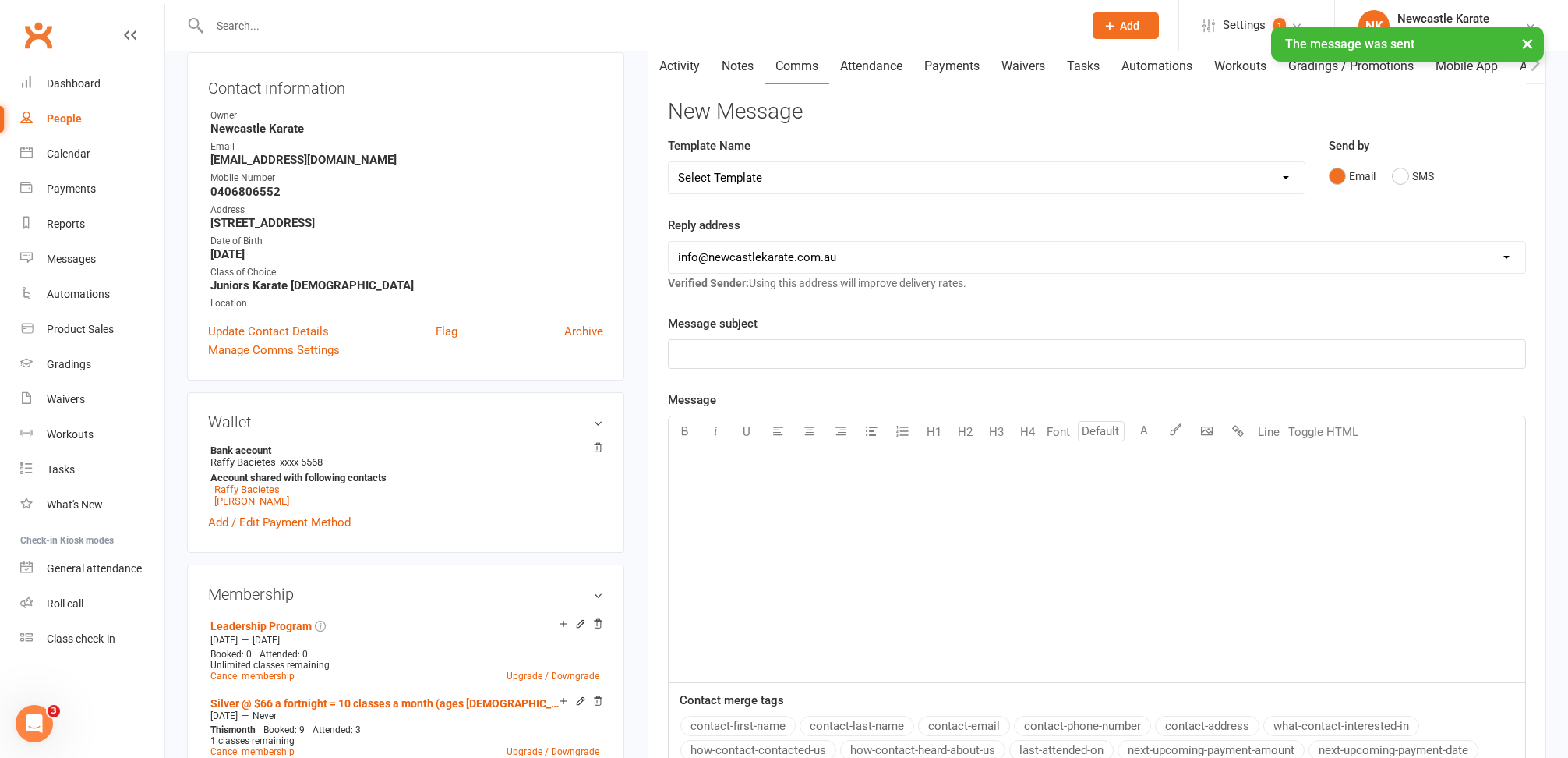
click at [679, 26] on div "× The message was sent" at bounding box center [773, 26] width 1548 height 0
click at [686, 69] on link "Activity" at bounding box center [679, 66] width 62 height 36
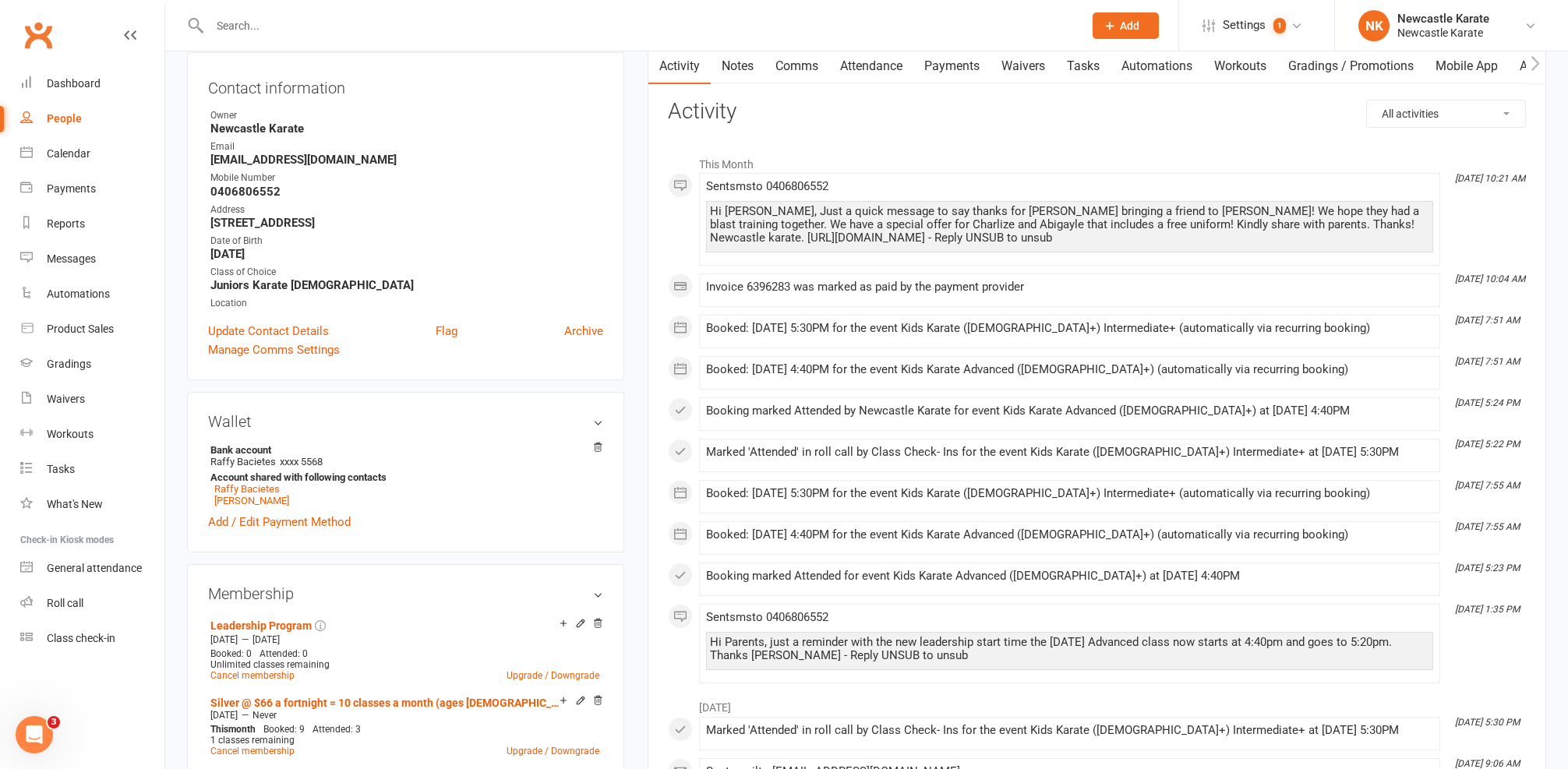
click at [449, 29] on input "text" at bounding box center [638, 26] width 868 height 22
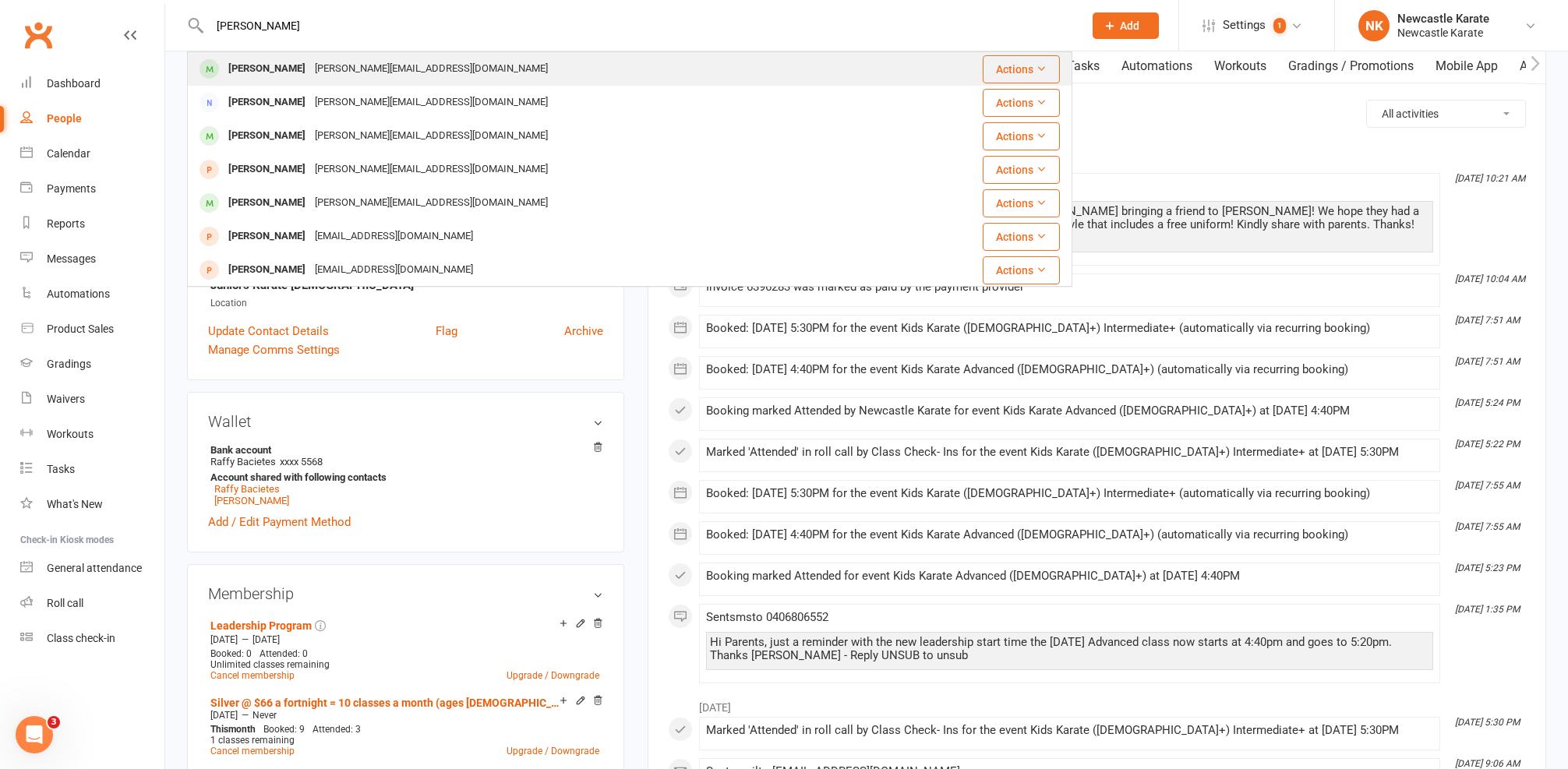
type input "sam ansen"
click at [321, 66] on div "Sheree.mureau@gmail.com" at bounding box center [431, 68] width 242 height 23
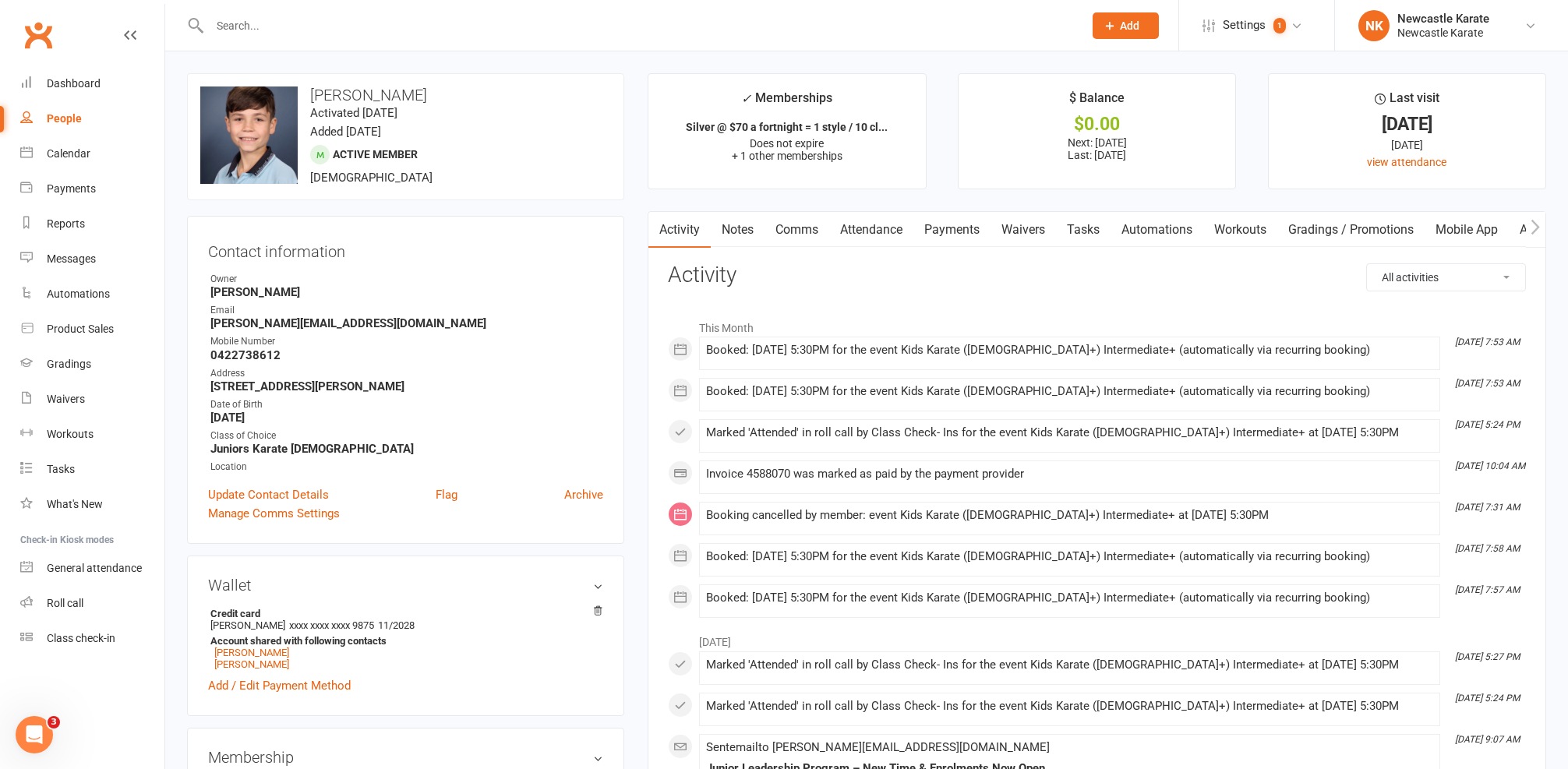
click at [781, 231] on link "Comms" at bounding box center [796, 229] width 65 height 36
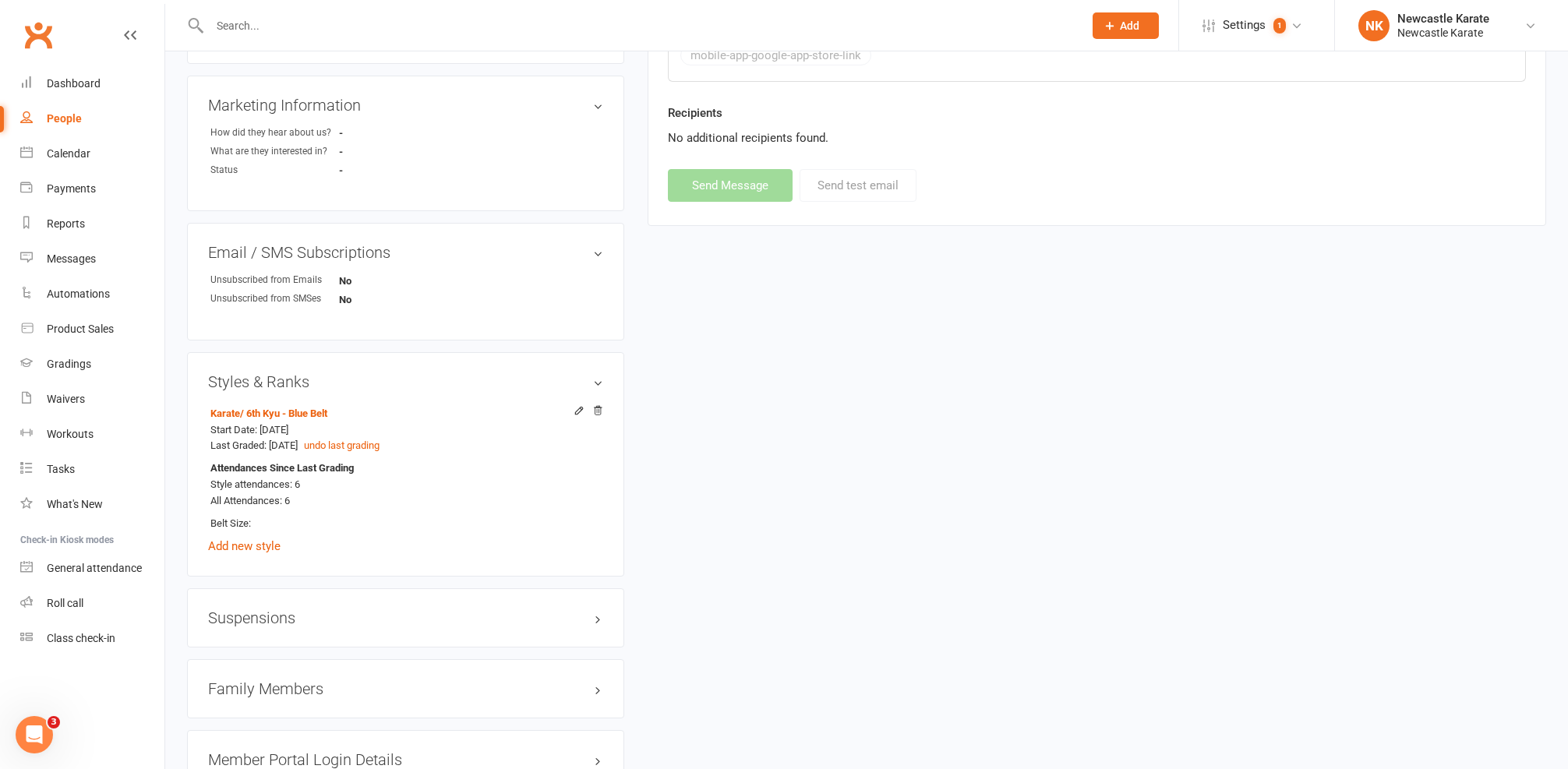
scroll to position [1043, 0]
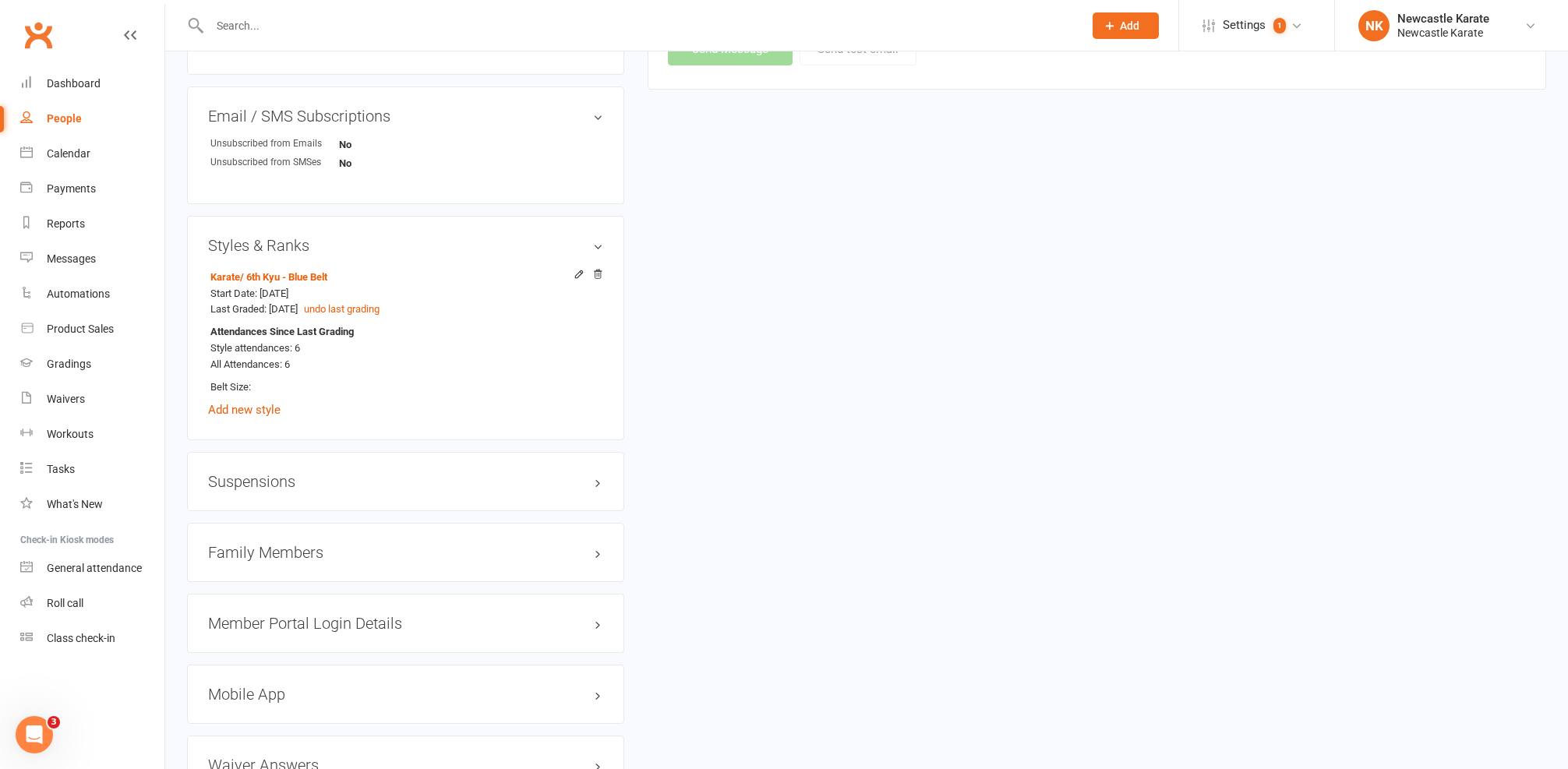
click at [287, 551] on h3 "Family Members" at bounding box center [405, 553] width 395 height 17
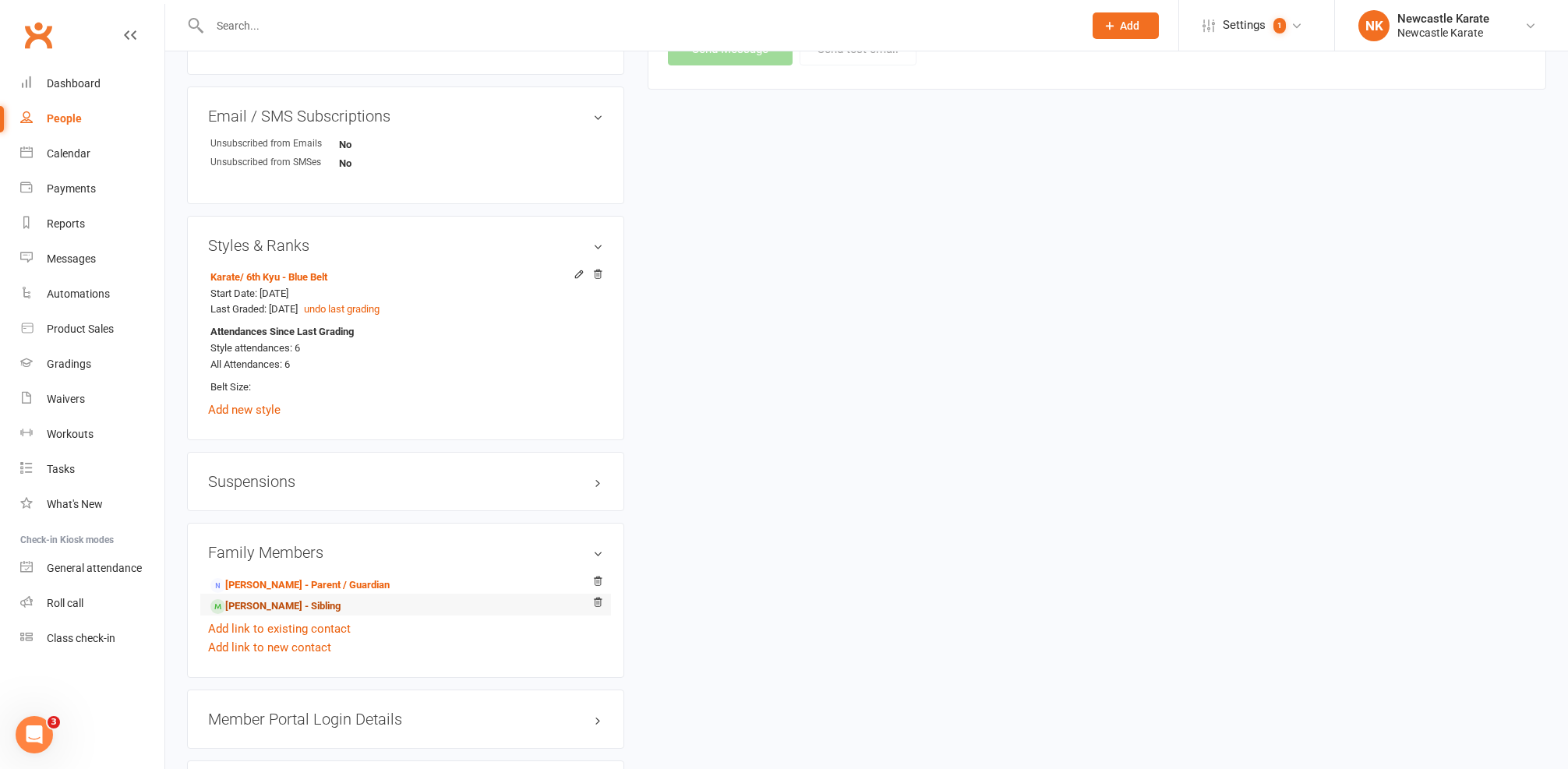
click at [251, 602] on link "Charlotte Ansen - Sibling" at bounding box center [275, 606] width 131 height 16
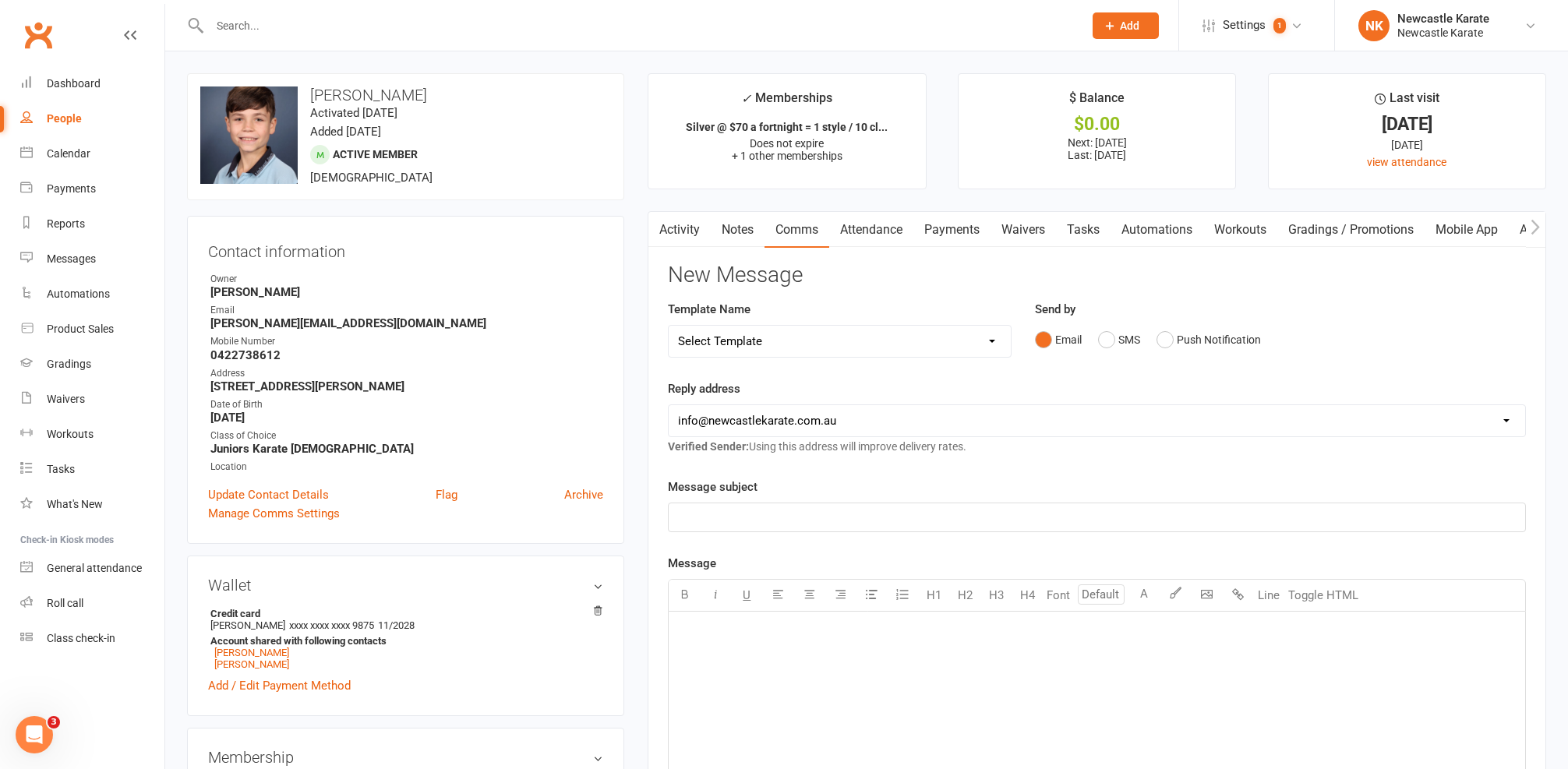
click at [752, 316] on div "Template Name Select Template [SMS] SMS 2 for 1 $39 [Email] An Enquiry - Junior…" at bounding box center [839, 329] width 343 height 58
select select "10"
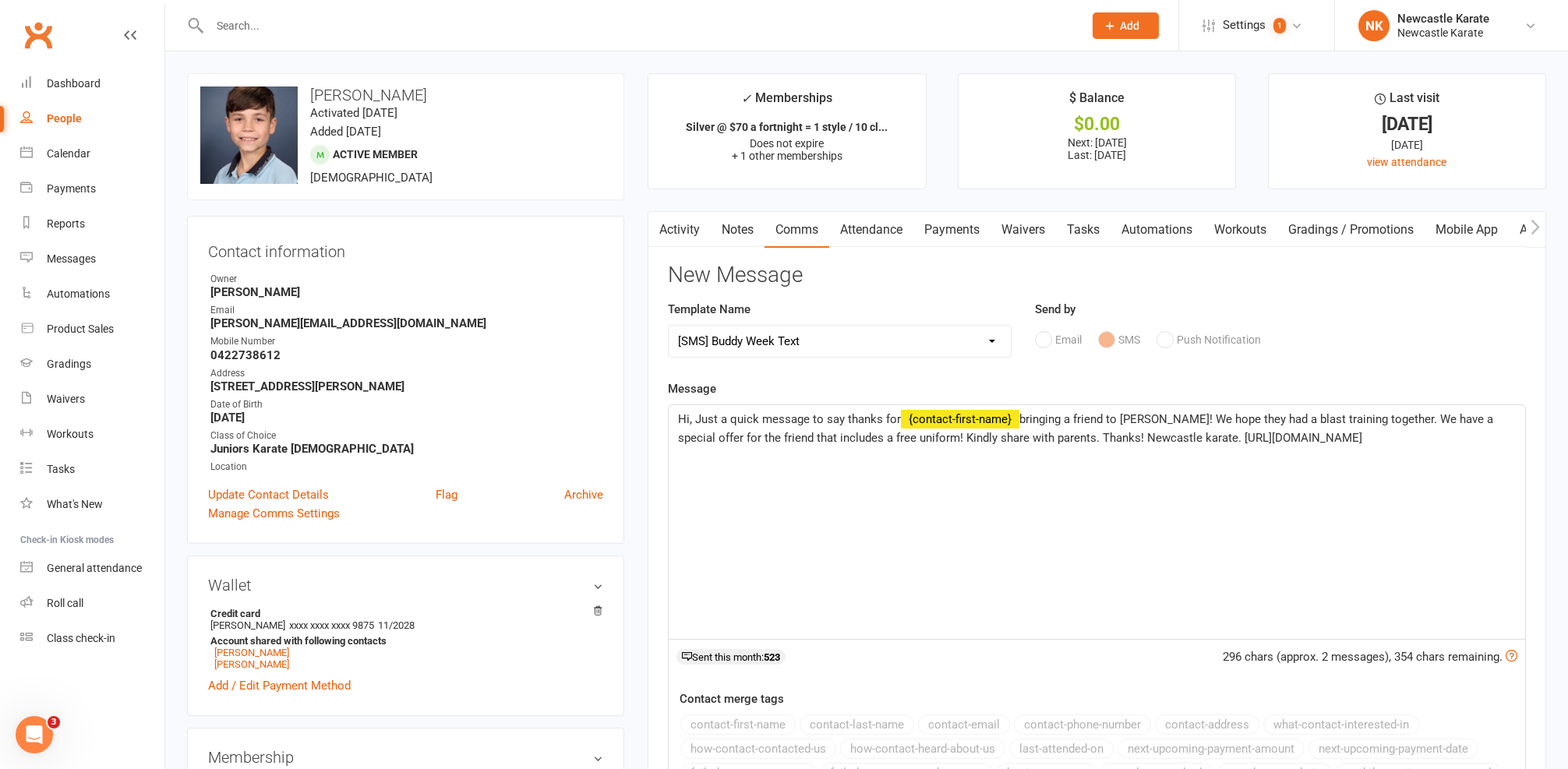
click at [689, 423] on span "Hi, Just a quick message to say thanks for" at bounding box center [789, 418] width 223 height 14
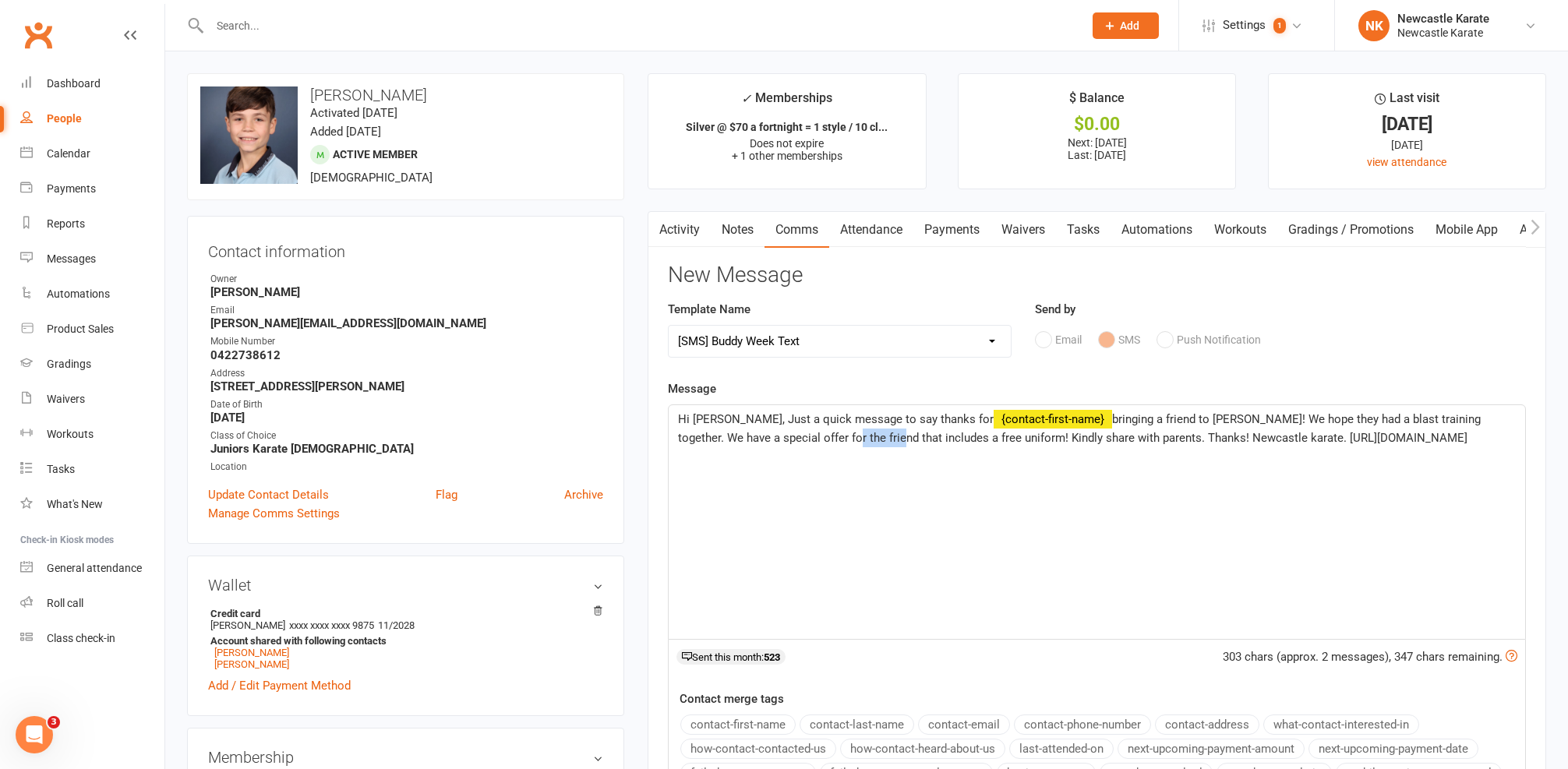
drag, startPoint x: 768, startPoint y: 434, endPoint x: 813, endPoint y: 435, distance: 45.0
click at [813, 435] on span "bringing a friend to Buddy Week! We hope they had a blast training together. We…" at bounding box center [1080, 428] width 805 height 33
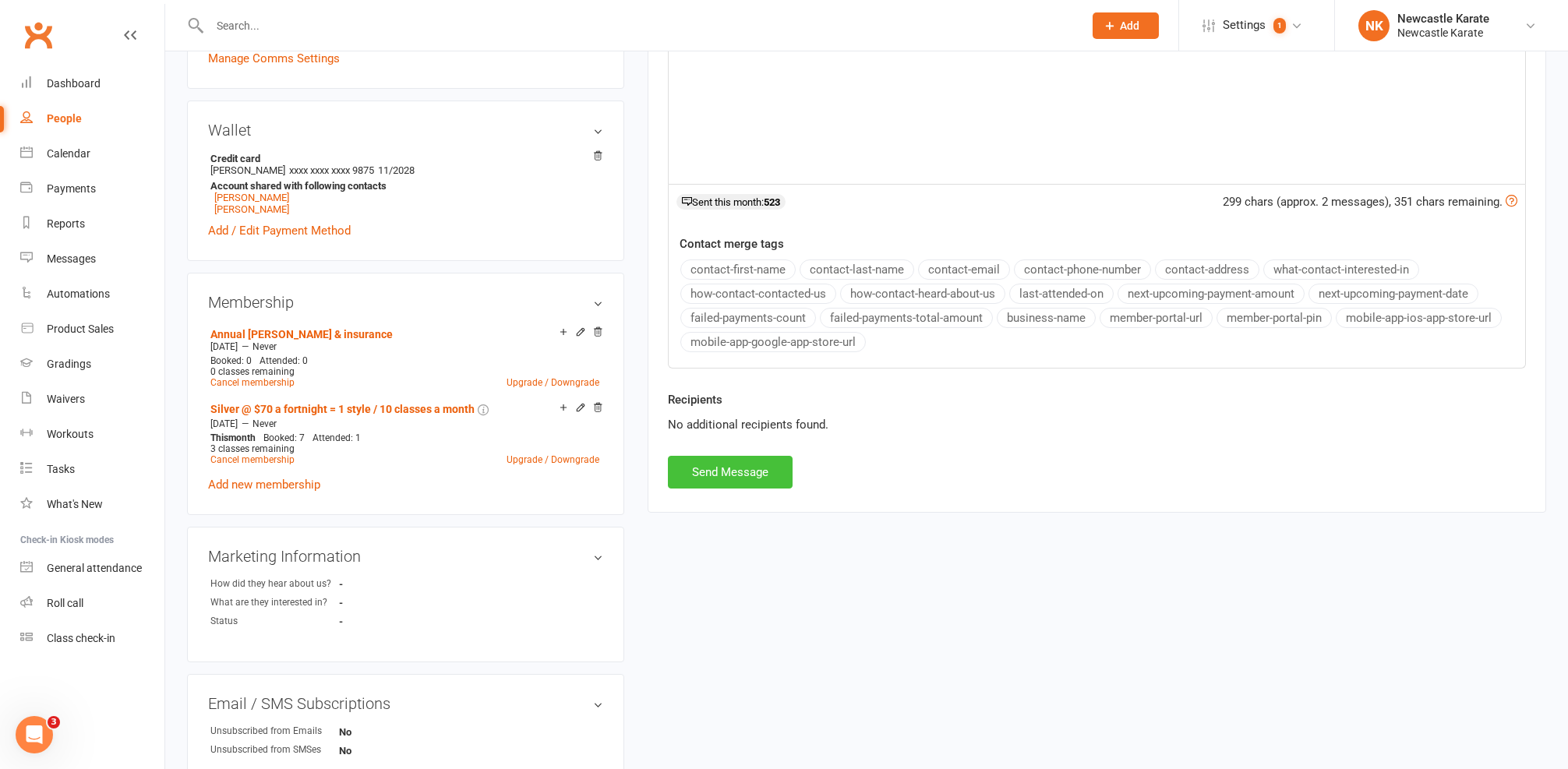
click at [721, 472] on button "Send Message" at bounding box center [730, 472] width 125 height 33
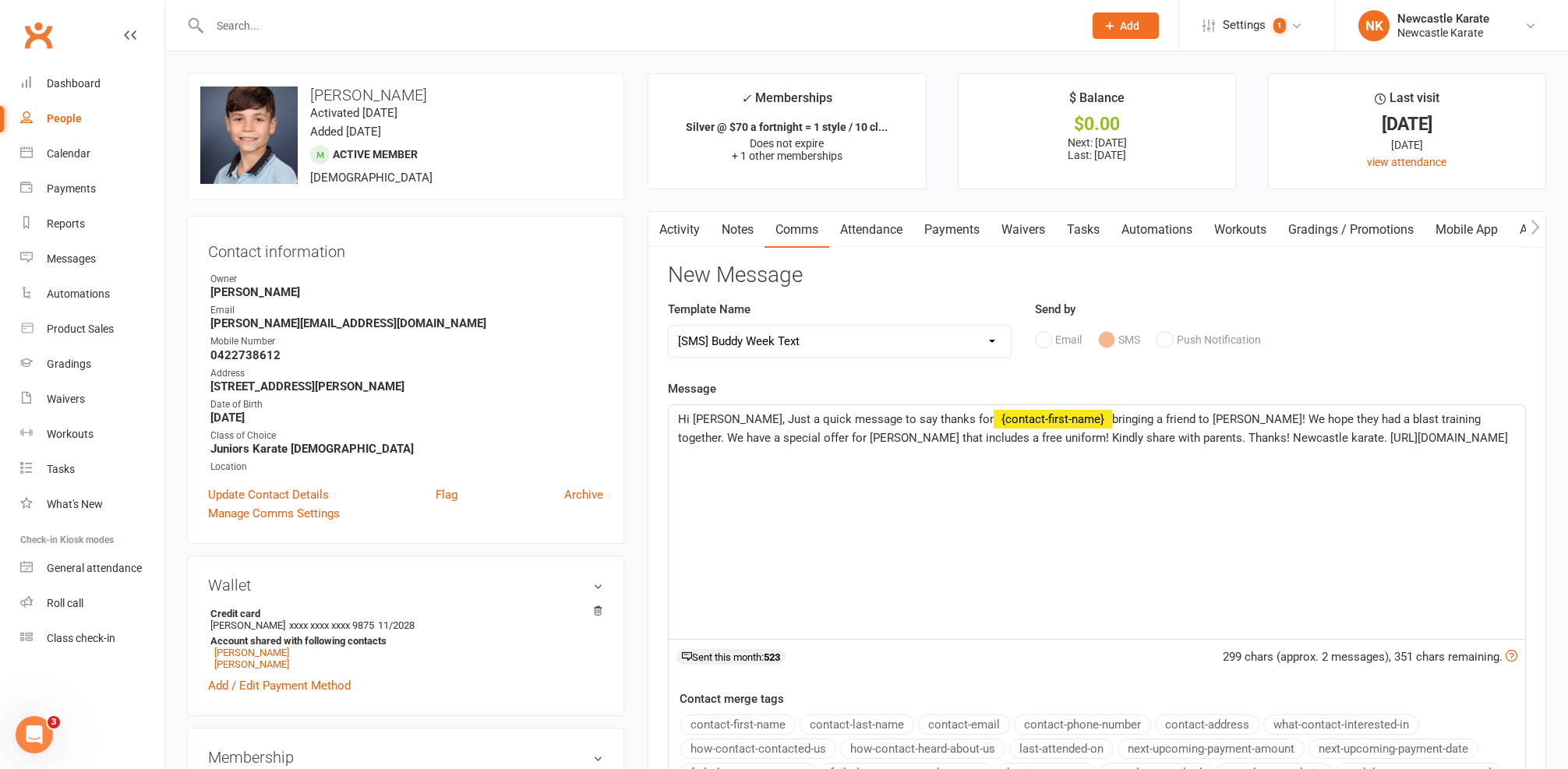
select select
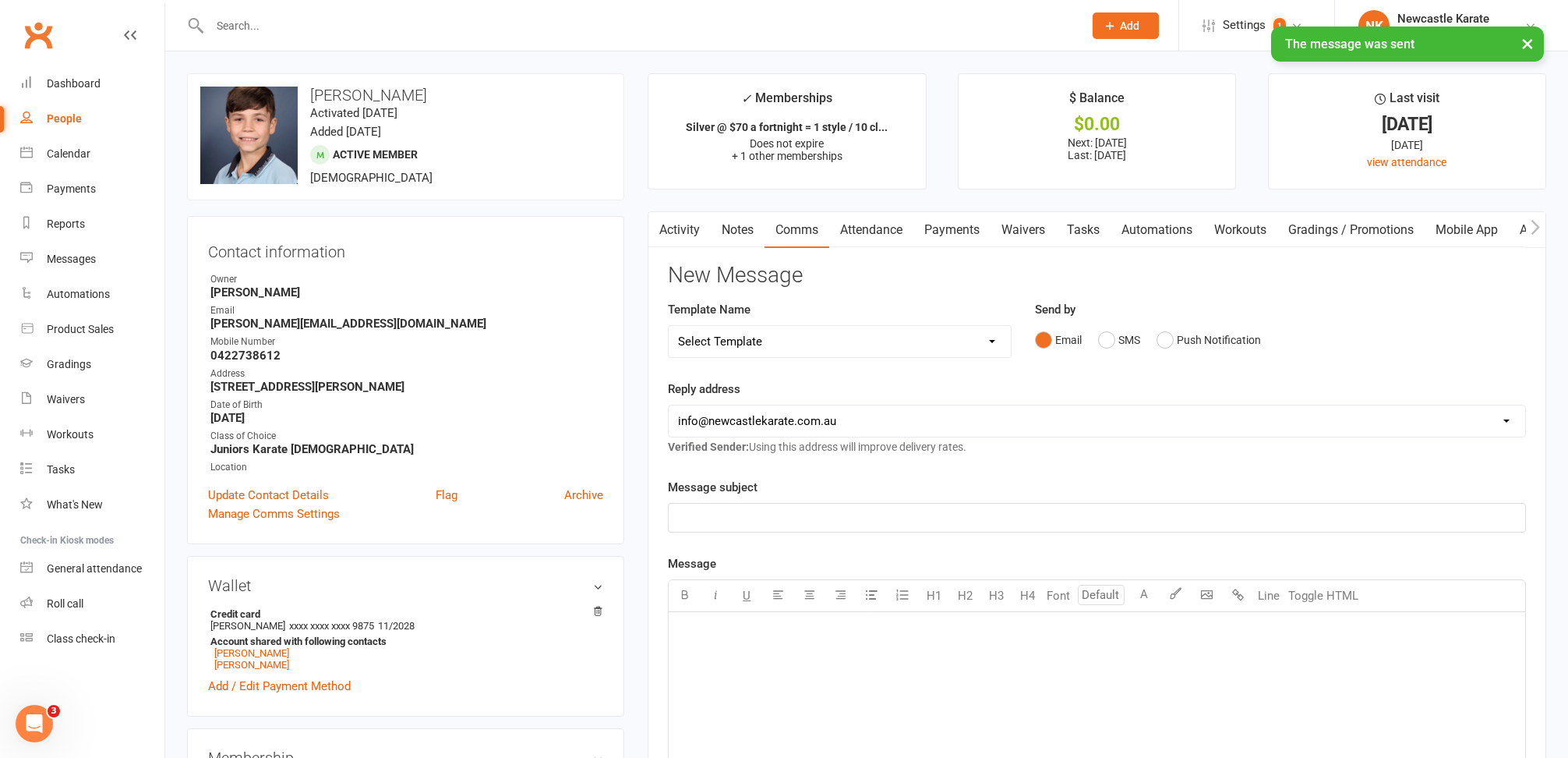
click at [693, 221] on link "Activity" at bounding box center [679, 229] width 62 height 36
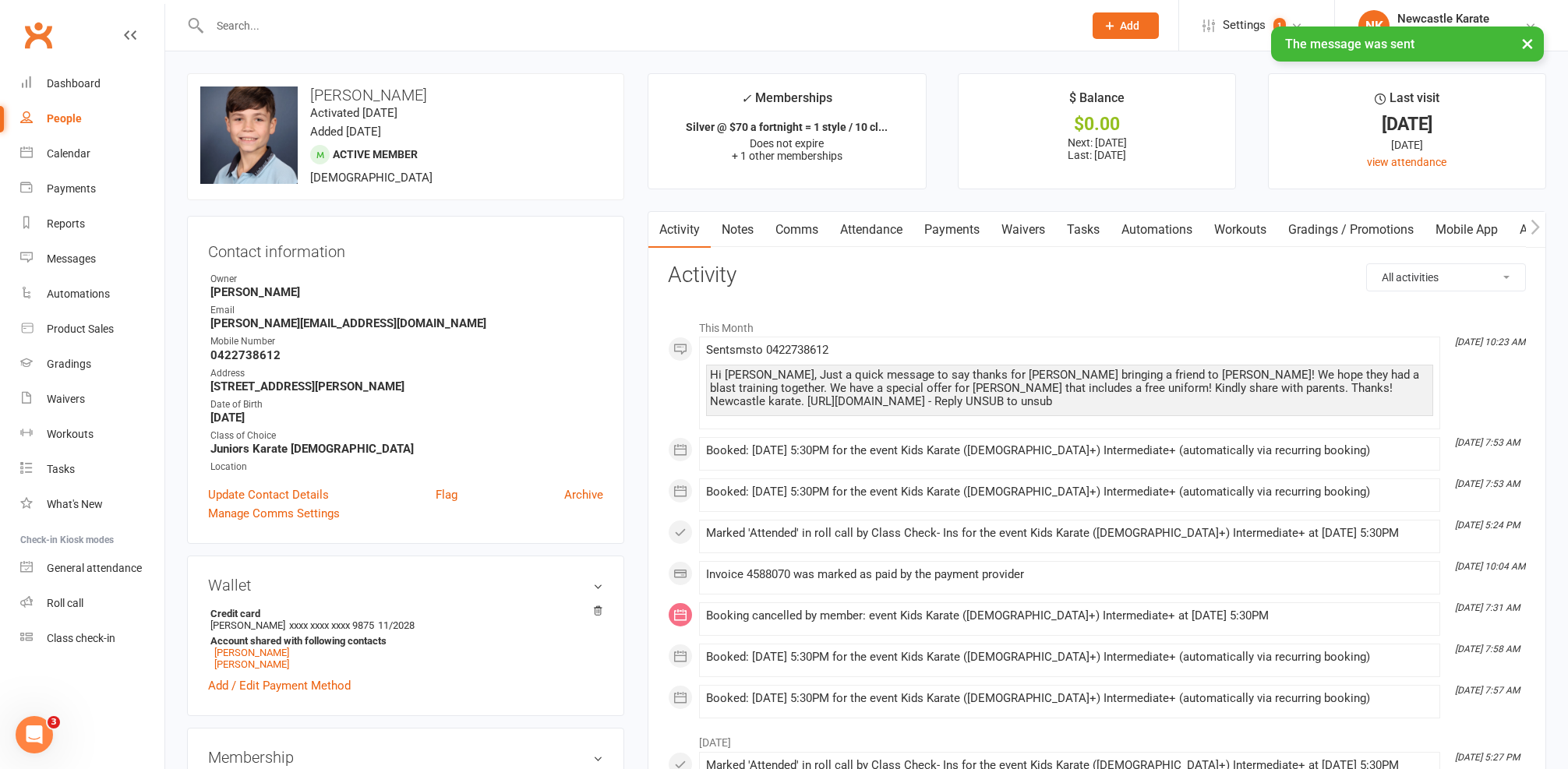
click at [339, 26] on div "× The message was sent" at bounding box center [773, 26] width 1548 height 0
click at [392, 6] on div at bounding box center [629, 25] width 885 height 50
click at [390, 18] on input "text" at bounding box center [638, 26] width 868 height 22
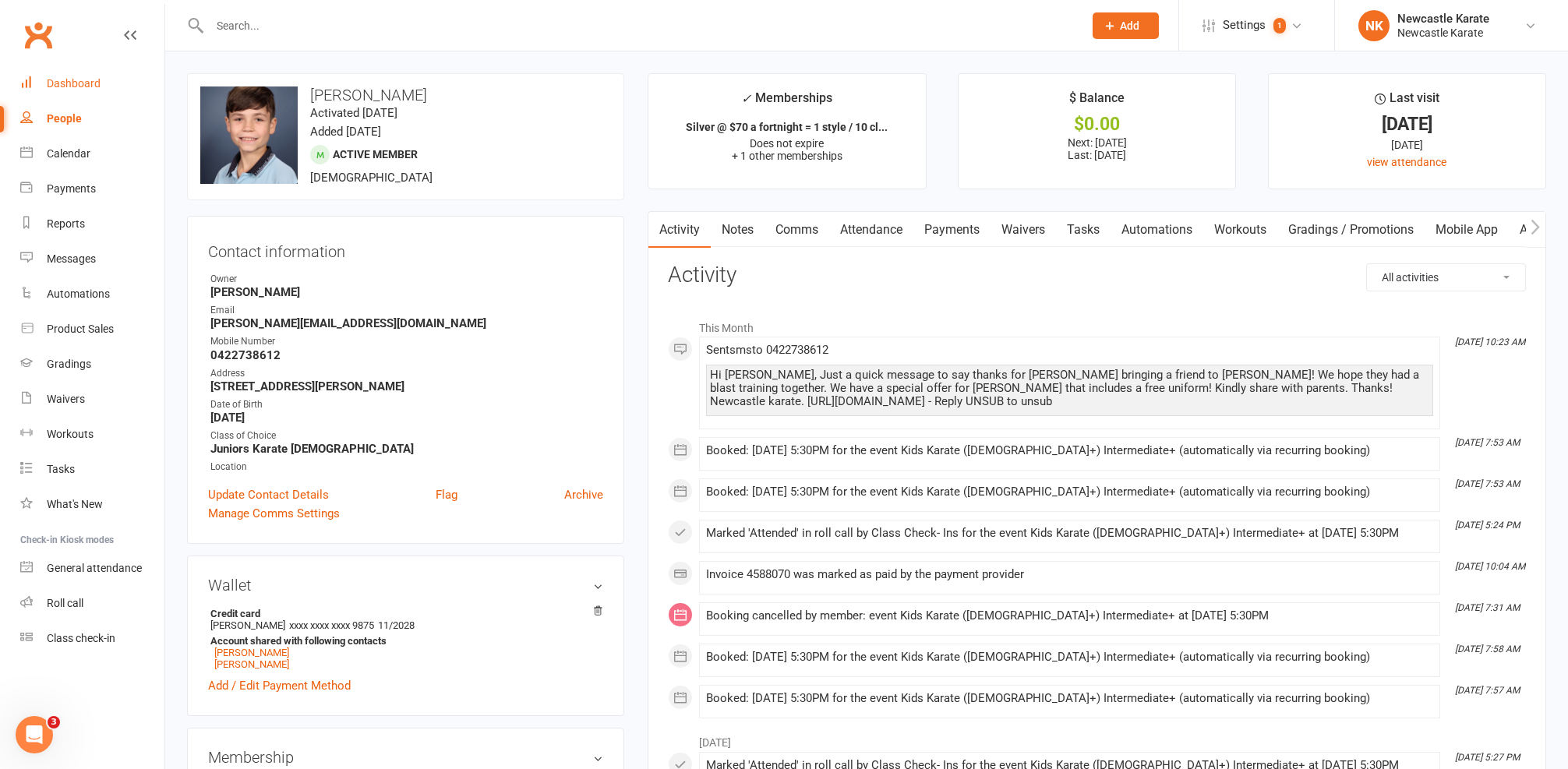
click at [72, 96] on link "Dashboard" at bounding box center [92, 84] width 144 height 35
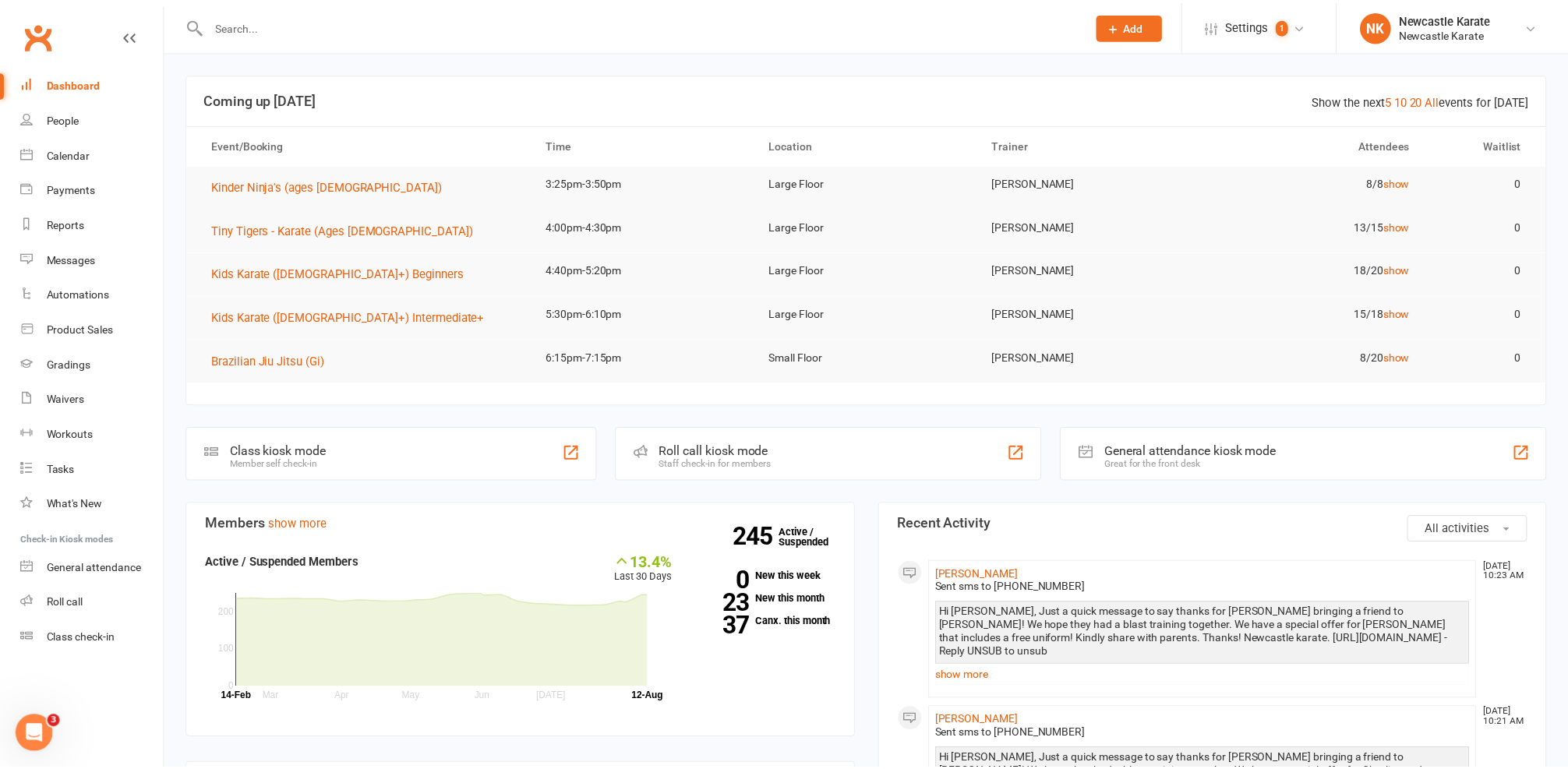
scroll to position [168, 0]
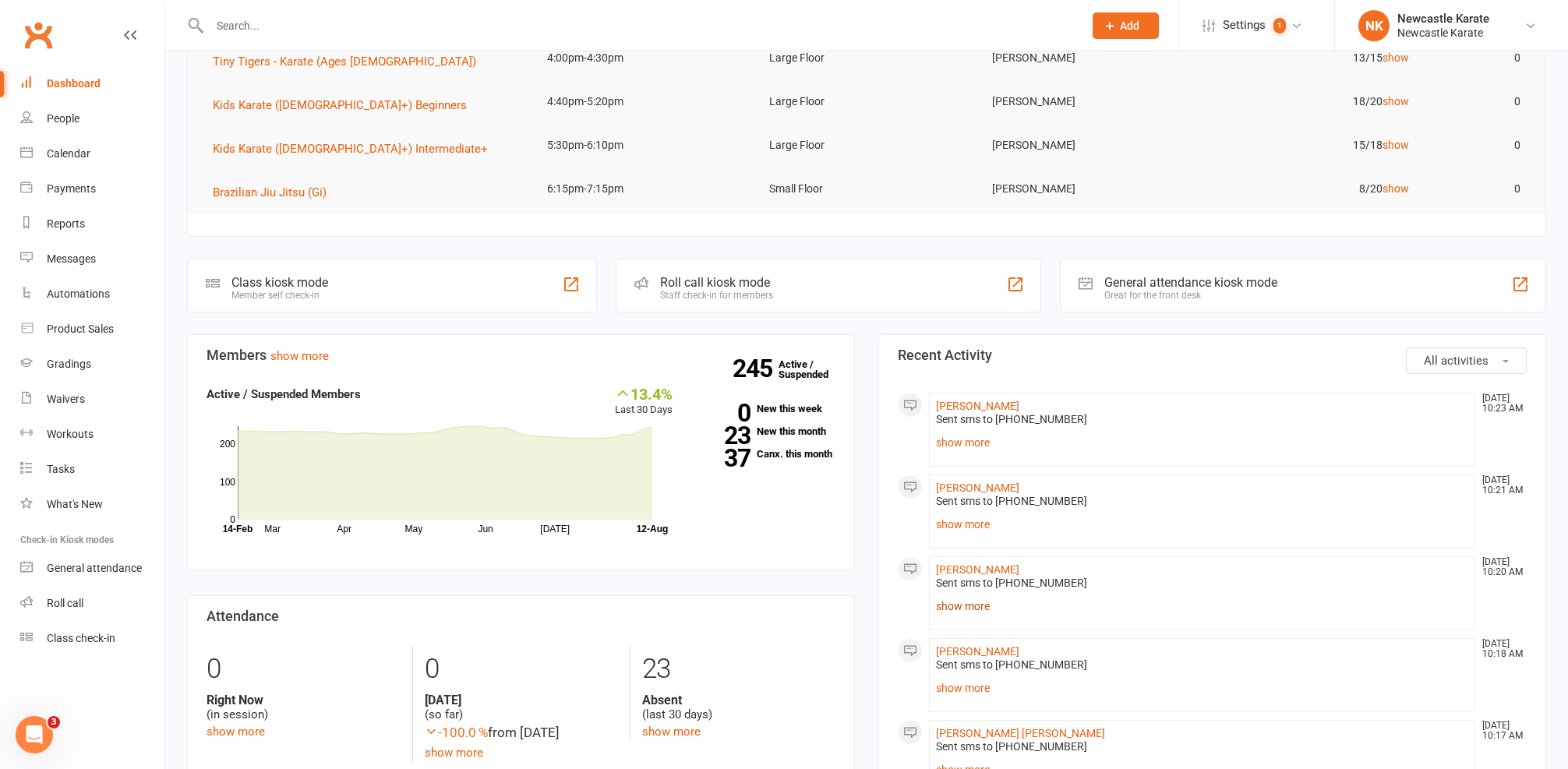
click at [975, 600] on link "show more" at bounding box center [1202, 606] width 532 height 22
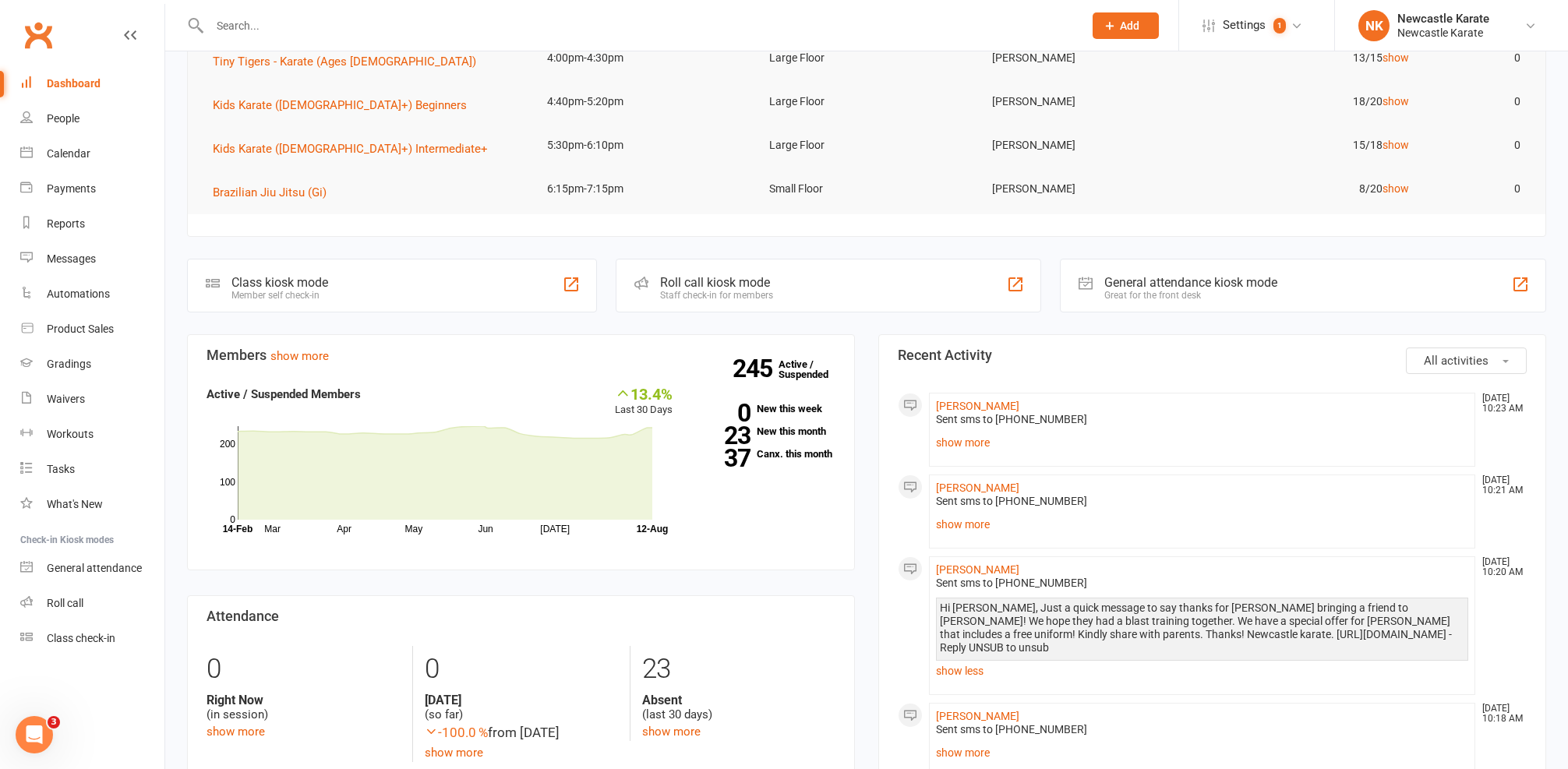
click at [508, 16] on input "text" at bounding box center [638, 26] width 868 height 22
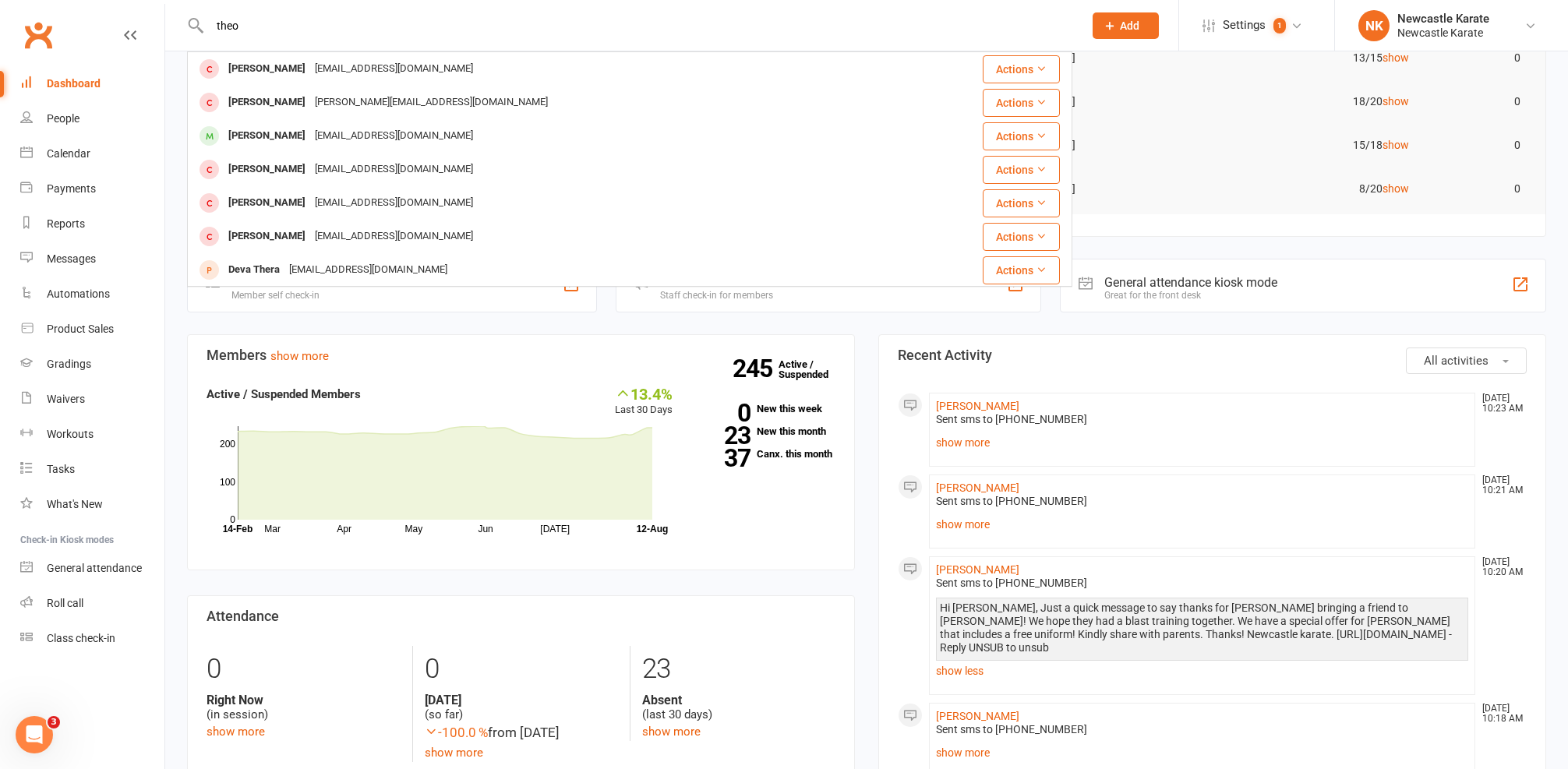
type input "Theo"
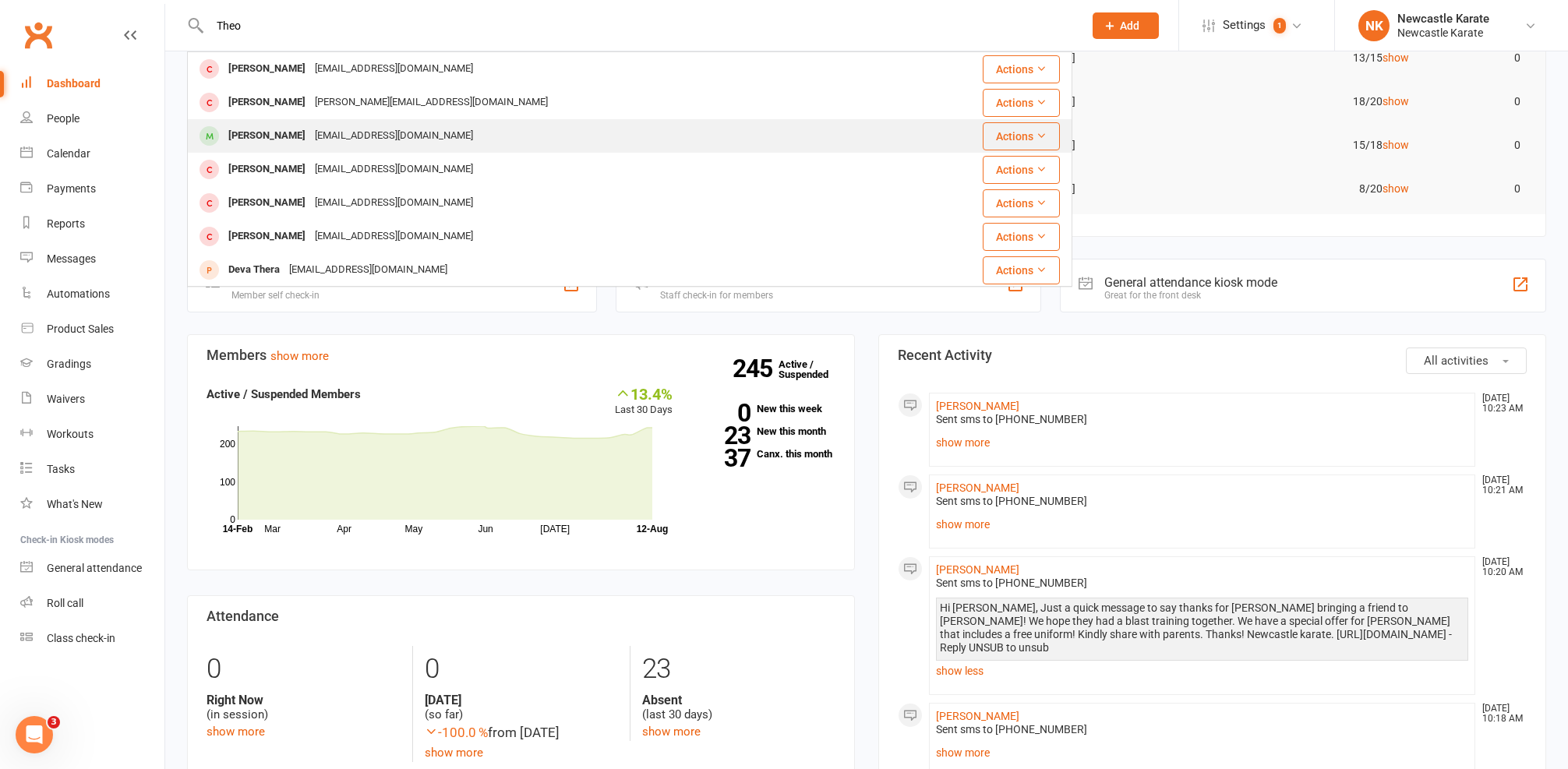
drag, startPoint x: 508, startPoint y: 16, endPoint x: 369, endPoint y: 133, distance: 181.7
click at [369, 133] on div "adz-101@hotmail.com" at bounding box center [394, 136] width 167 height 23
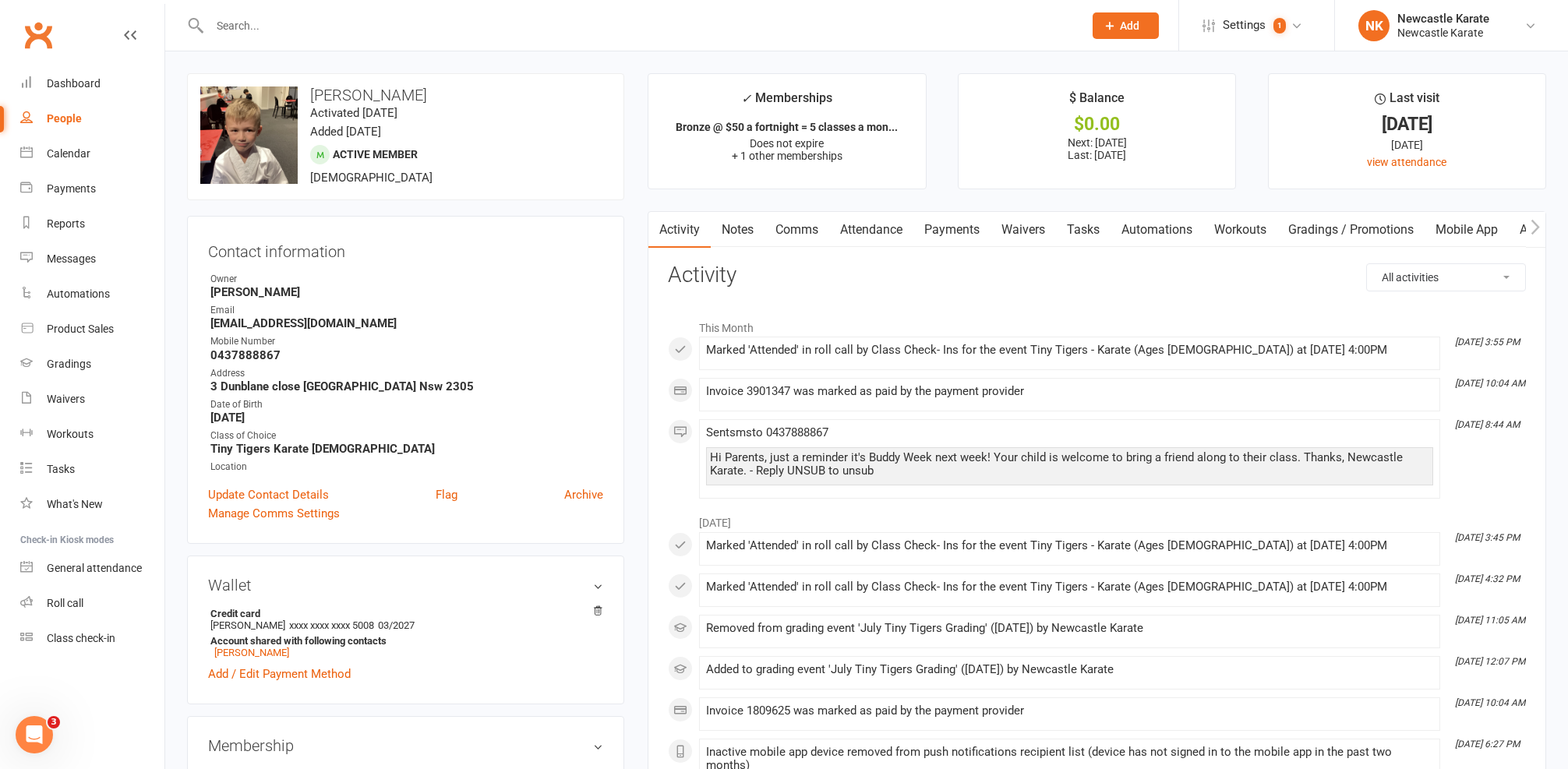
click at [806, 222] on link "Comms" at bounding box center [796, 229] width 65 height 36
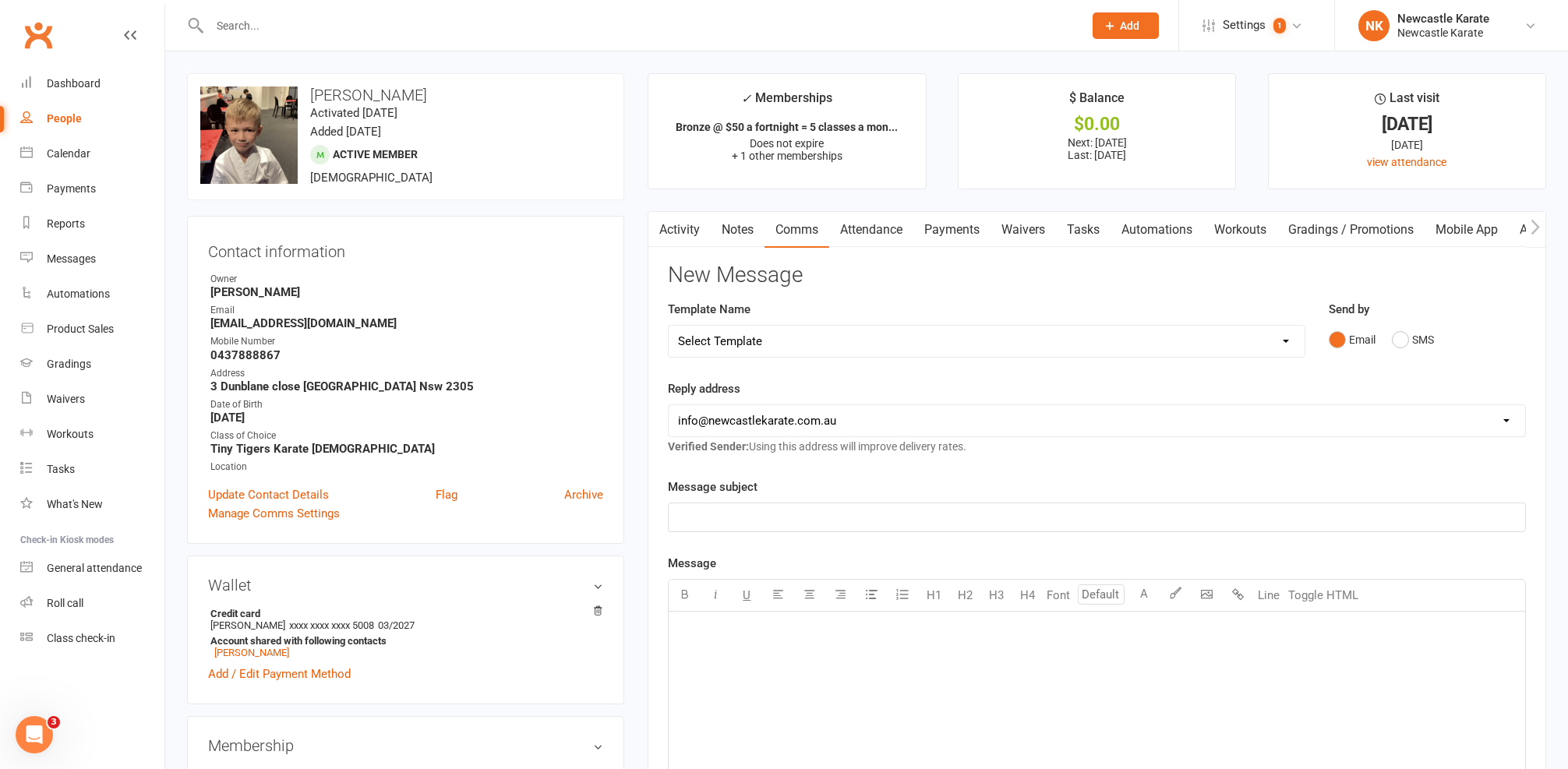
select select "10"
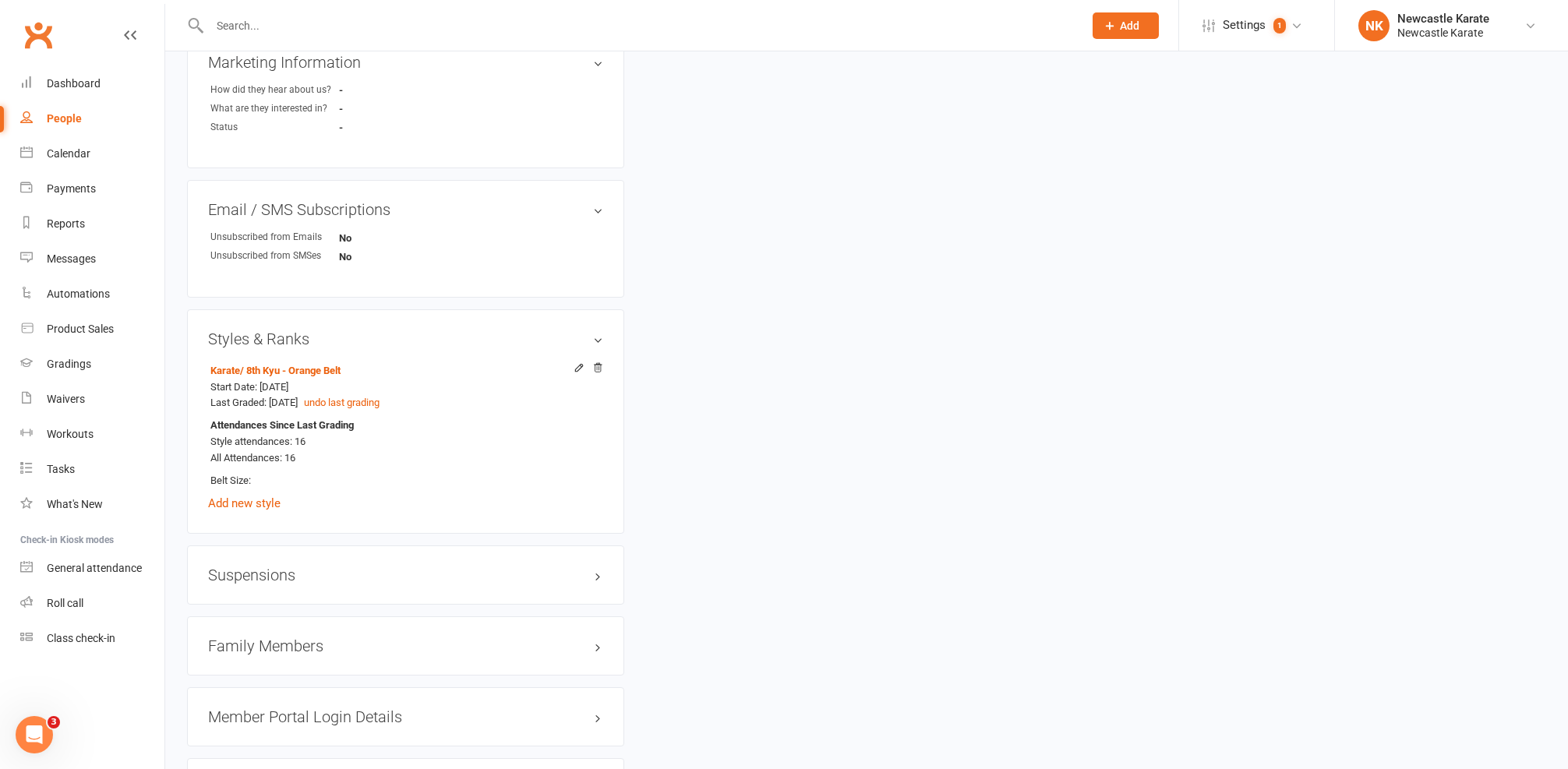
scroll to position [941, 0]
click at [281, 642] on h3 "Family Members" at bounding box center [405, 643] width 395 height 17
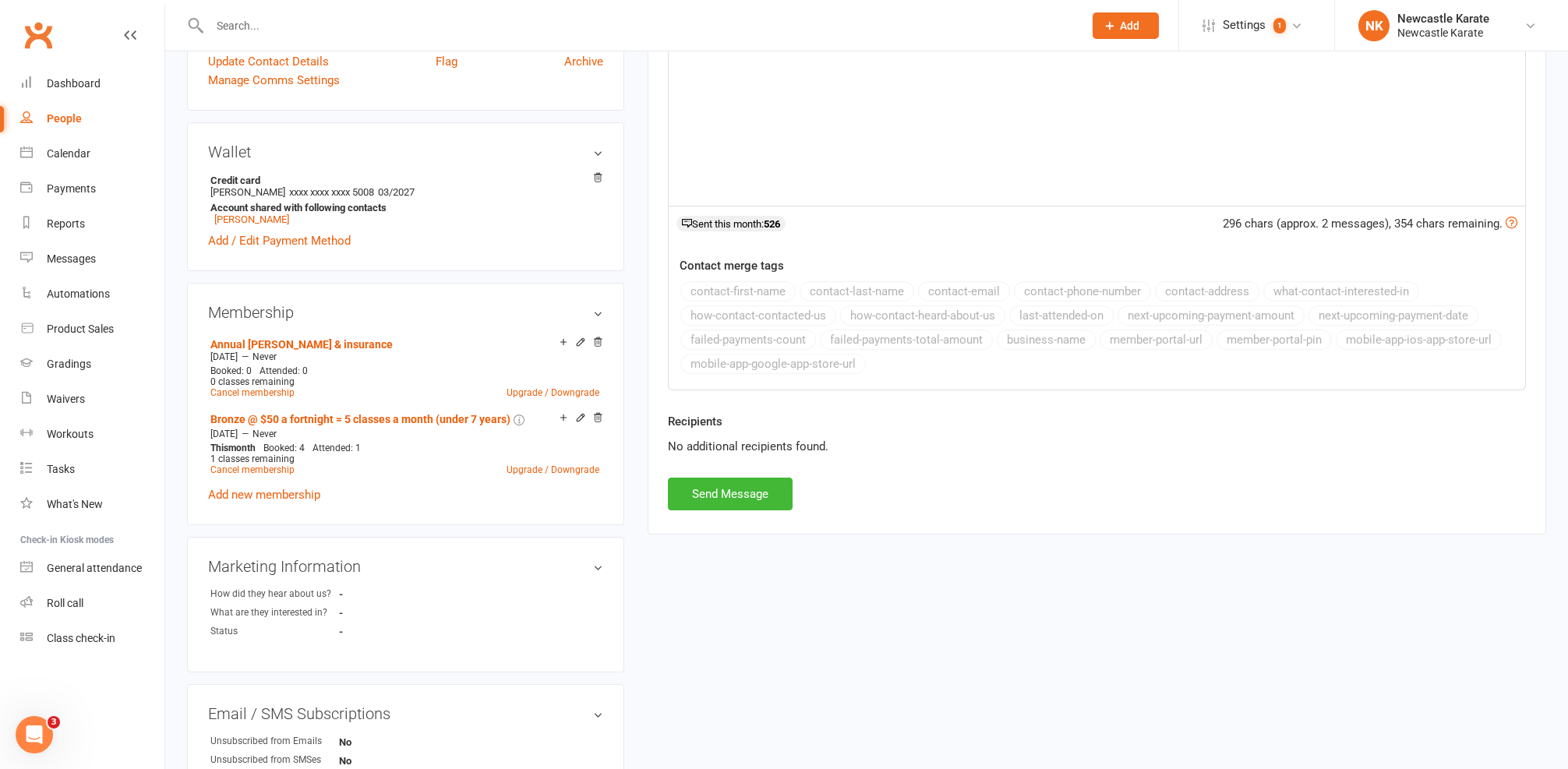
scroll to position [231, 0]
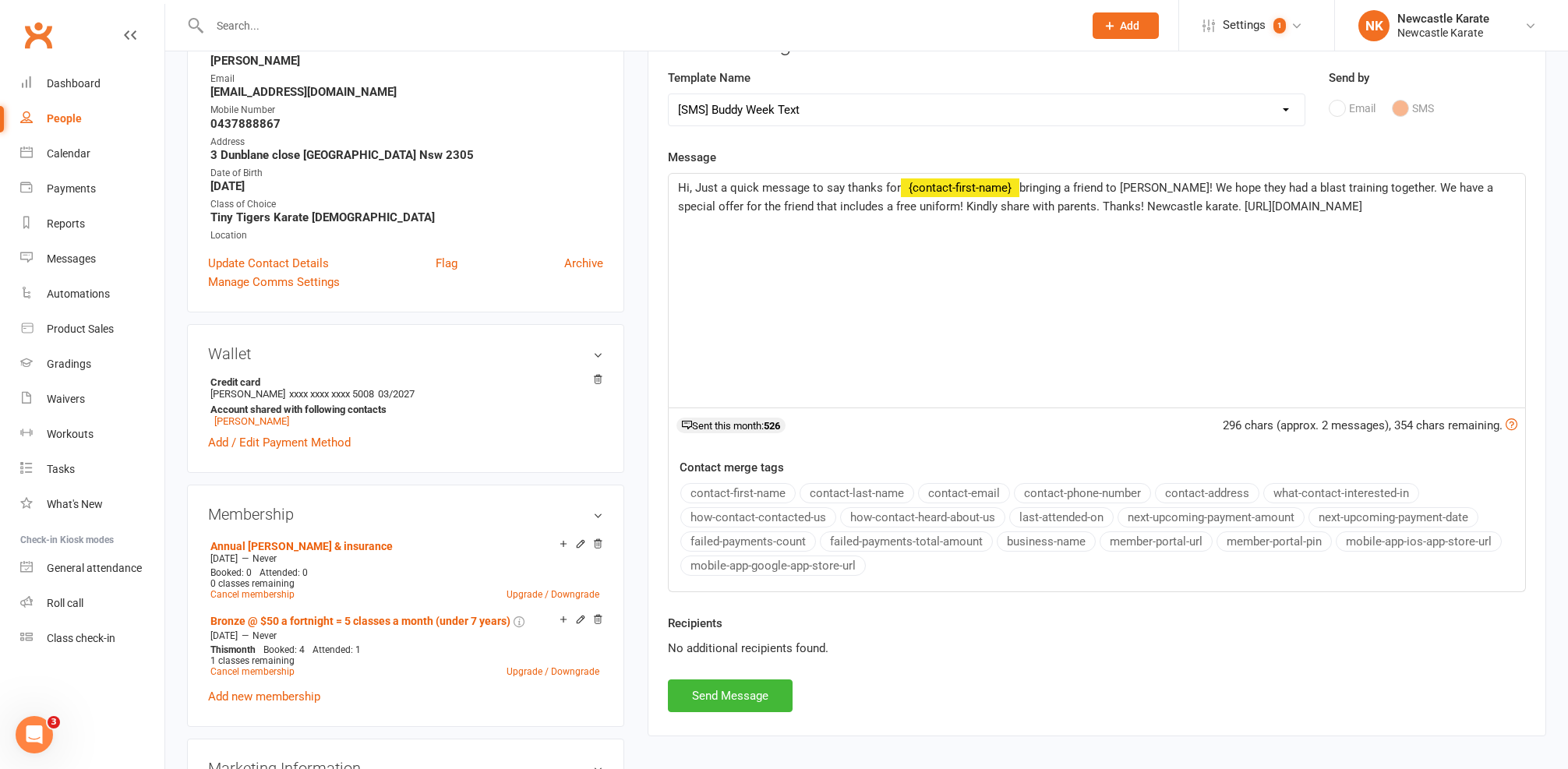
click at [690, 184] on span "Hi, Just a quick message to say thanks for" at bounding box center [789, 187] width 223 height 14
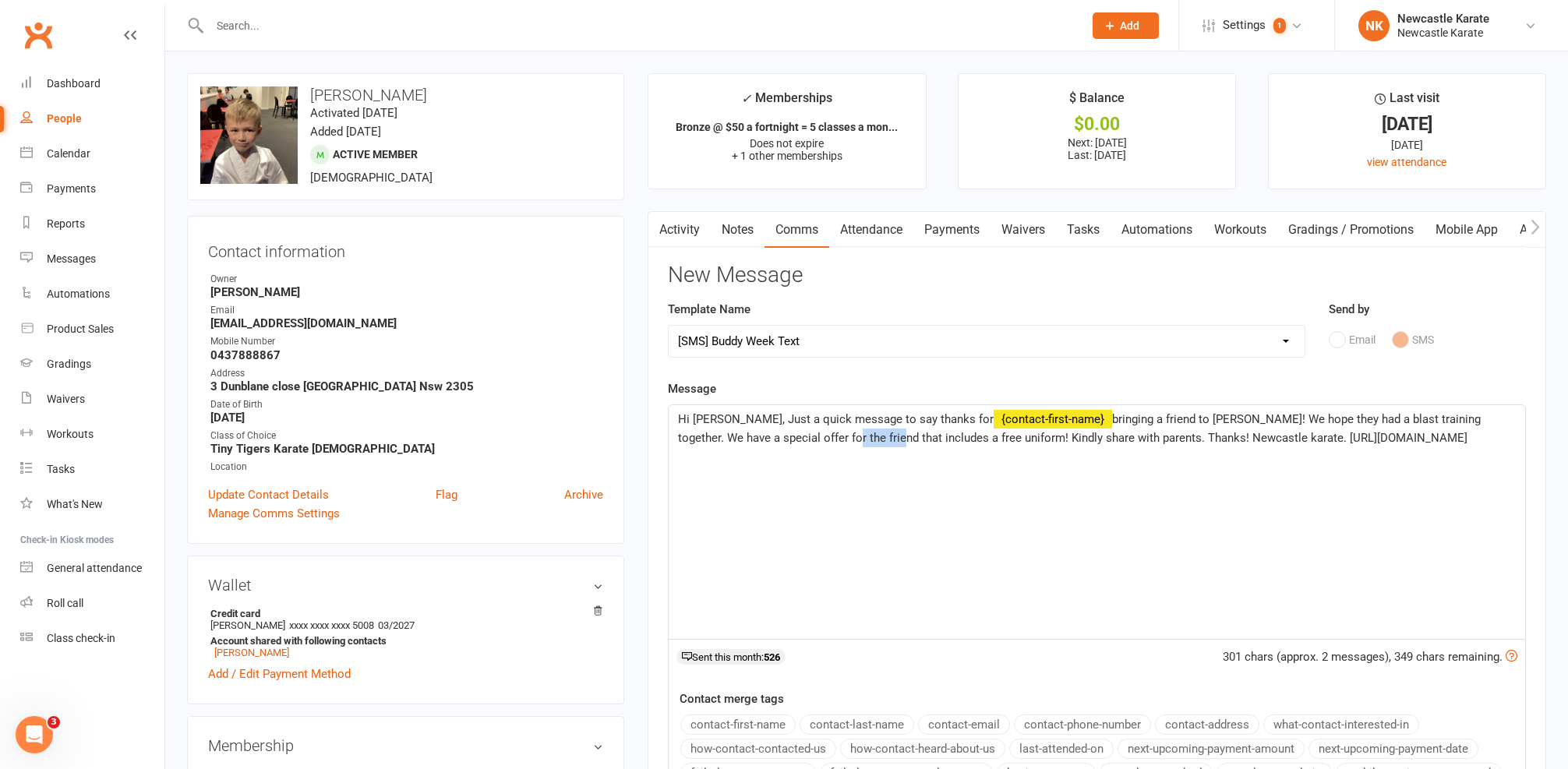
drag, startPoint x: 763, startPoint y: 436, endPoint x: 814, endPoint y: 437, distance: 51.0
click at [814, 437] on span "bringing a friend to Buddy Week! We hope they had a blast training together. We…" at bounding box center [1080, 428] width 805 height 33
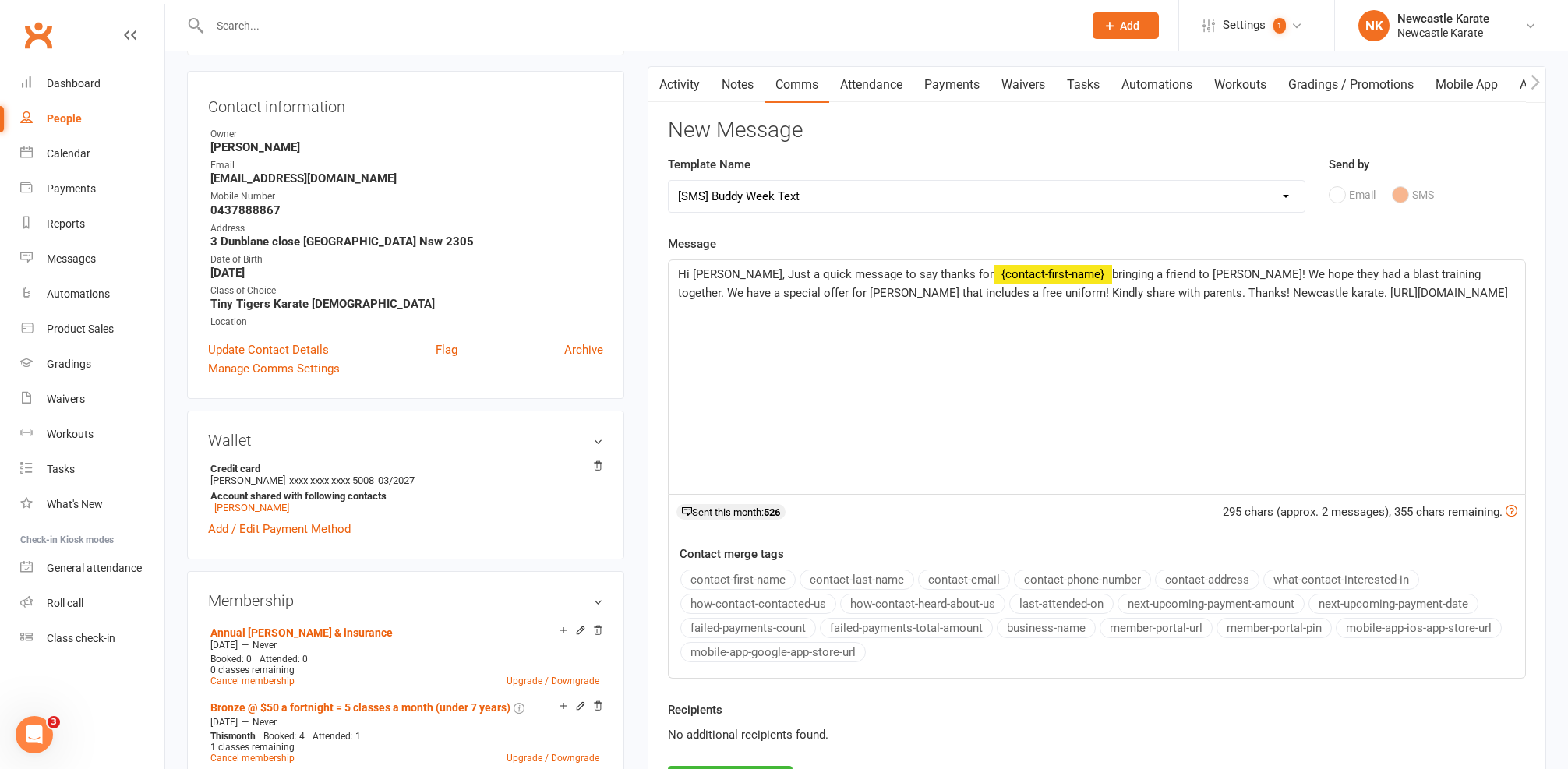
scroll to position [441, 0]
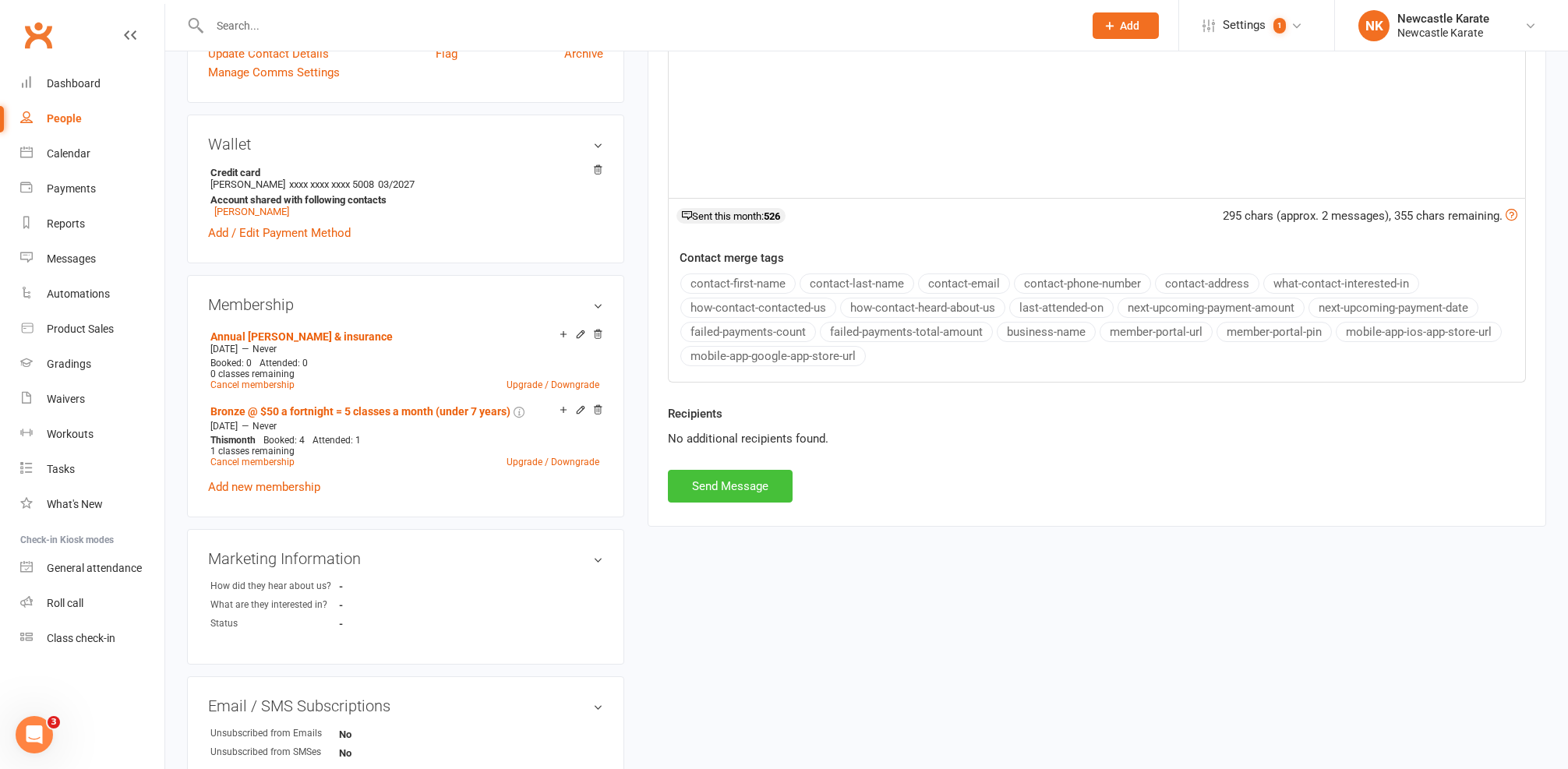
click at [751, 482] on button "Send Message" at bounding box center [730, 487] width 125 height 33
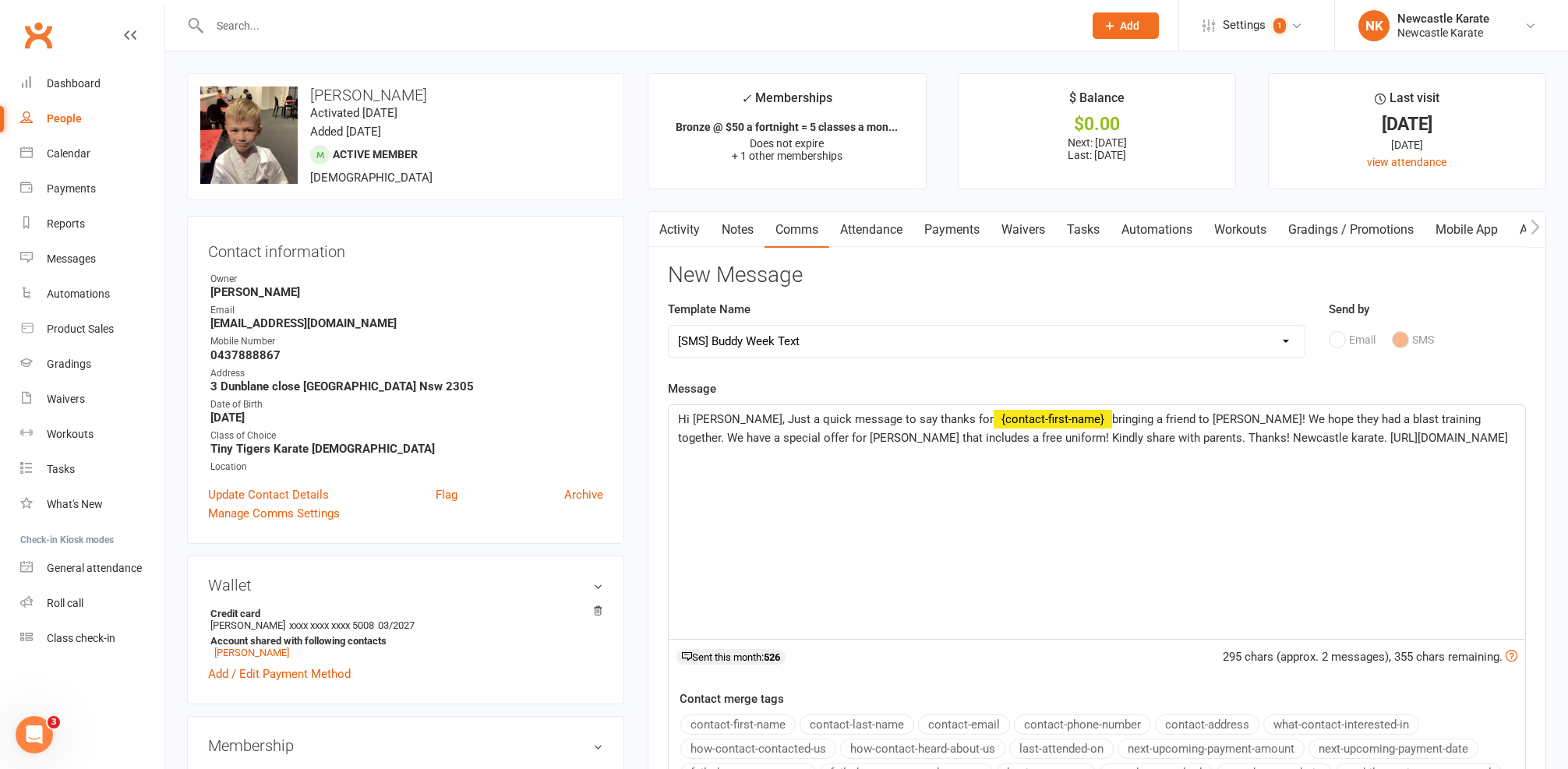
select select
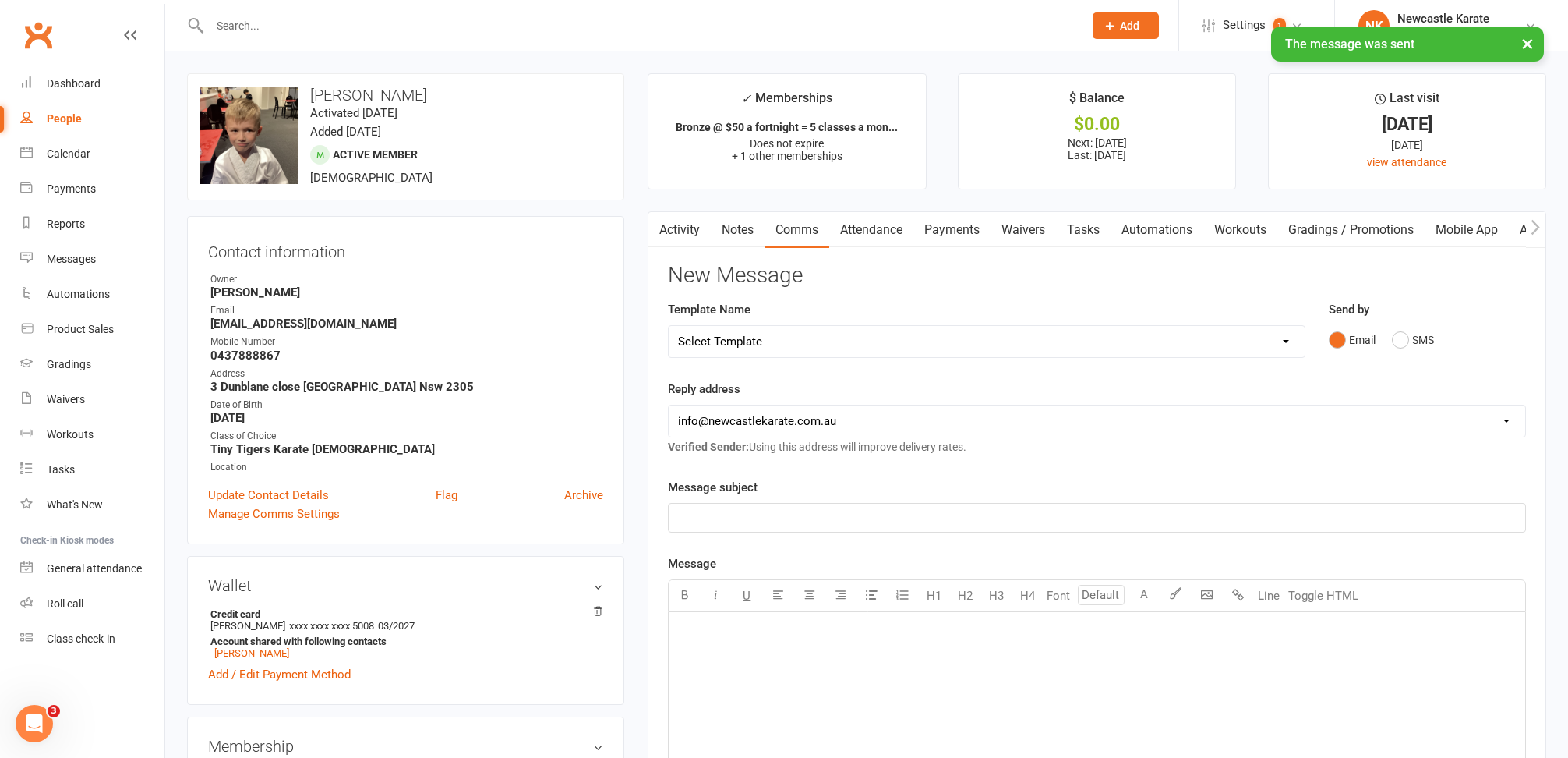
click at [678, 238] on link "Activity" at bounding box center [679, 229] width 62 height 36
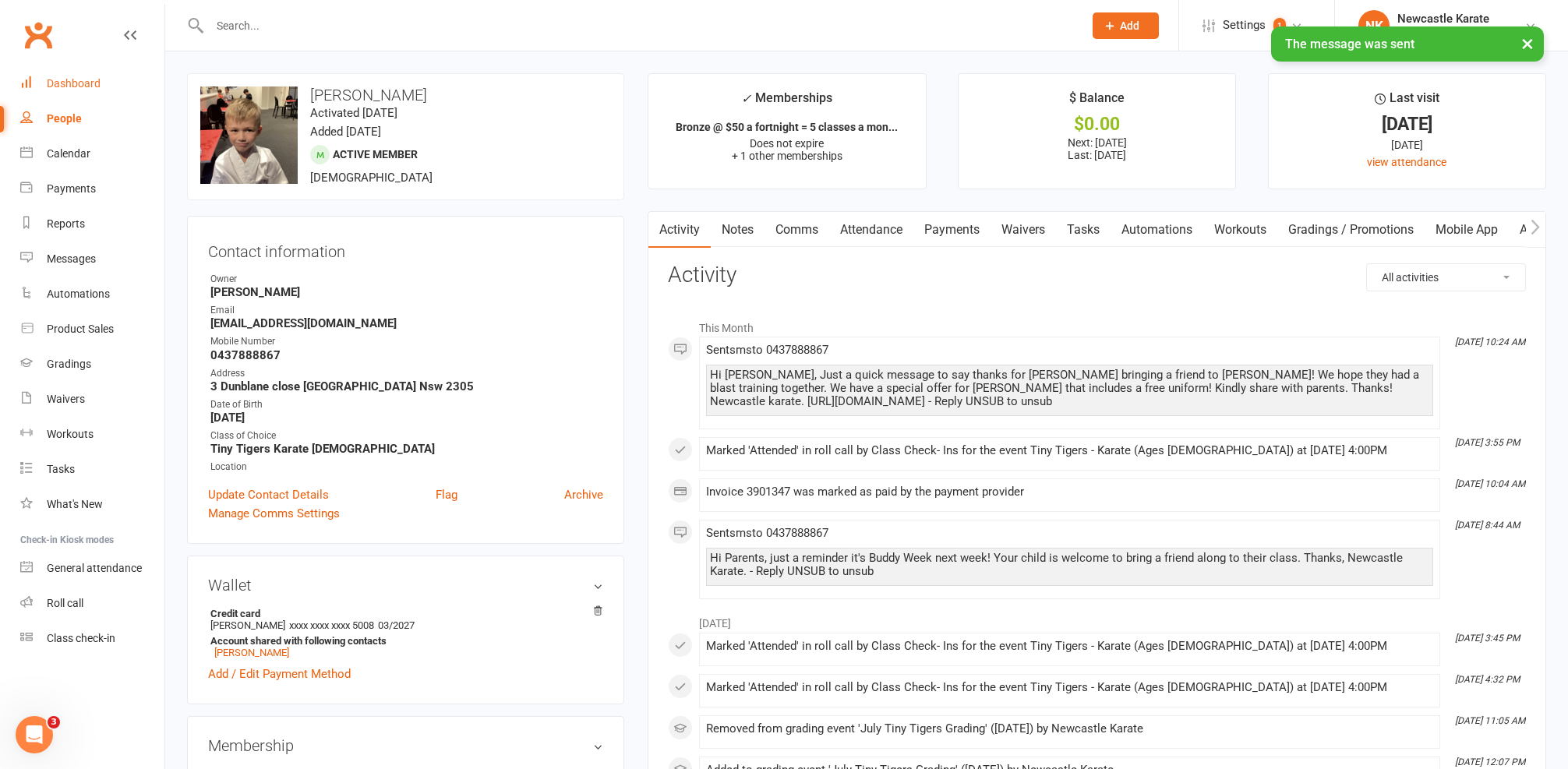
click at [88, 80] on div "Dashboard" at bounding box center [73, 83] width 54 height 13
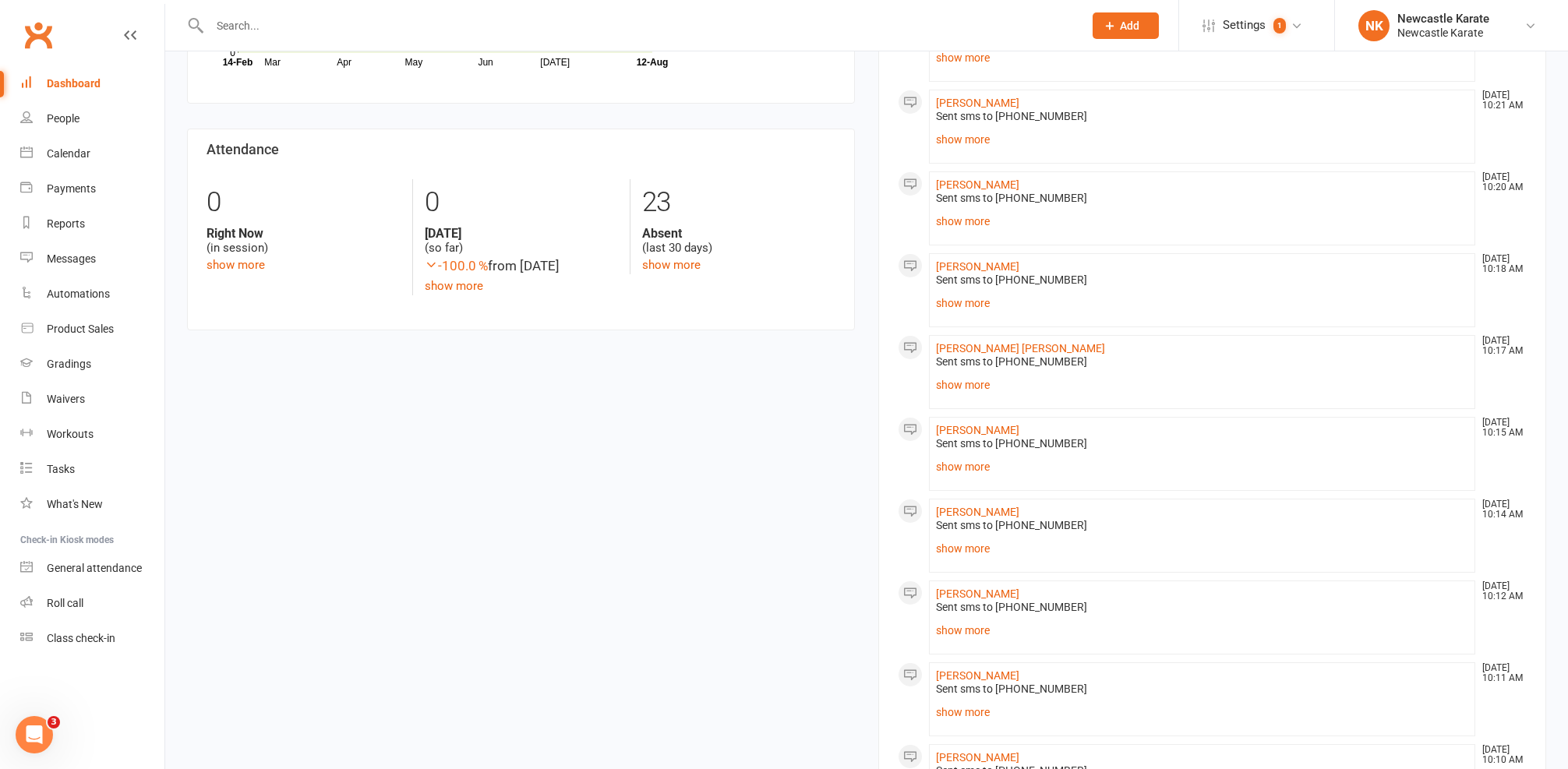
scroll to position [130, 0]
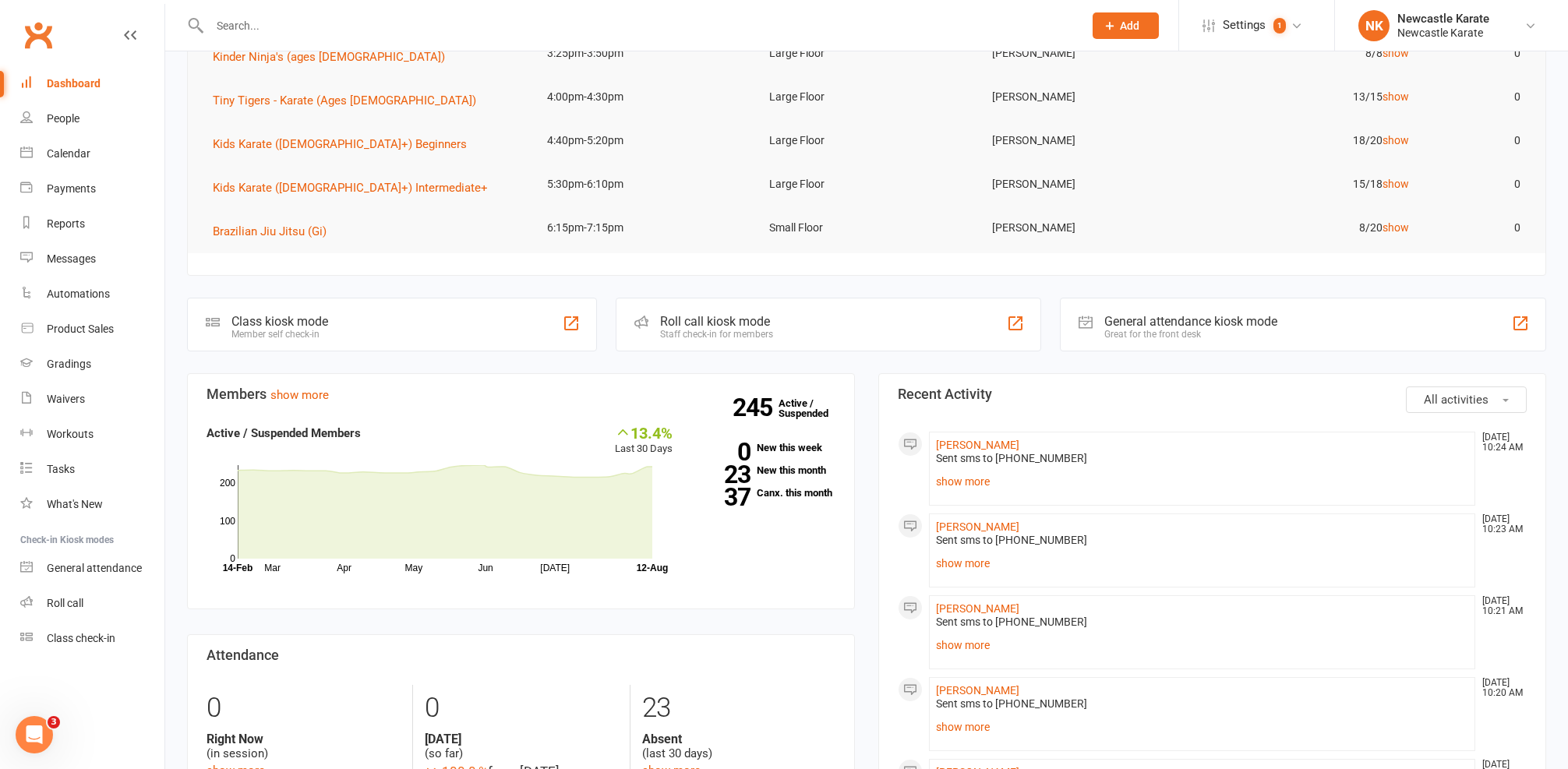
click at [934, 475] on li "Theodore Martin Aug 12, 10:24 AM Sent sms to 0437888867 Hi Adam, Just a quick m…" at bounding box center [1202, 469] width 546 height 74
click at [943, 481] on link "show more" at bounding box center [1202, 481] width 532 height 22
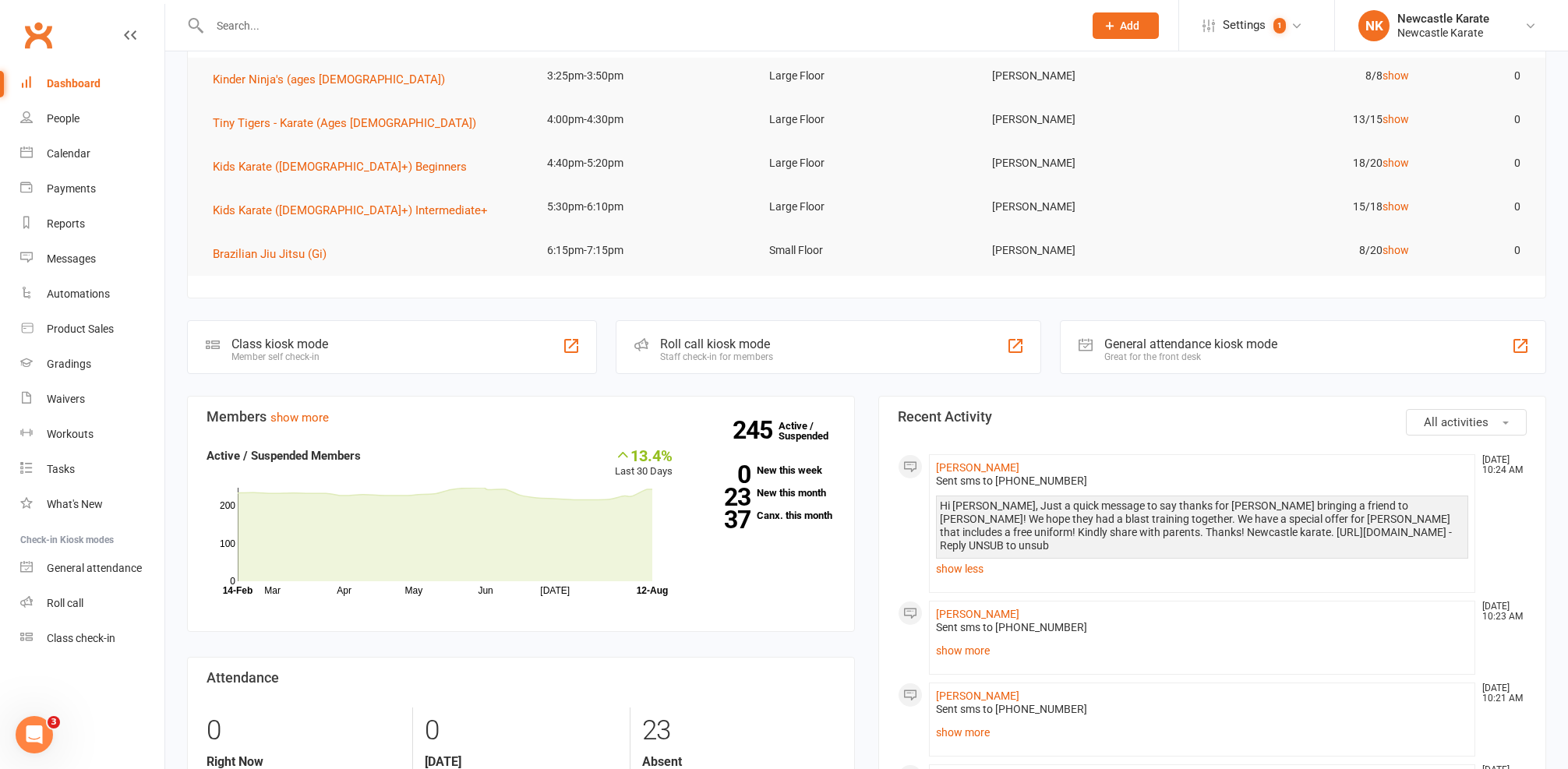
scroll to position [104, 0]
click at [272, 32] on input "text" at bounding box center [638, 26] width 868 height 22
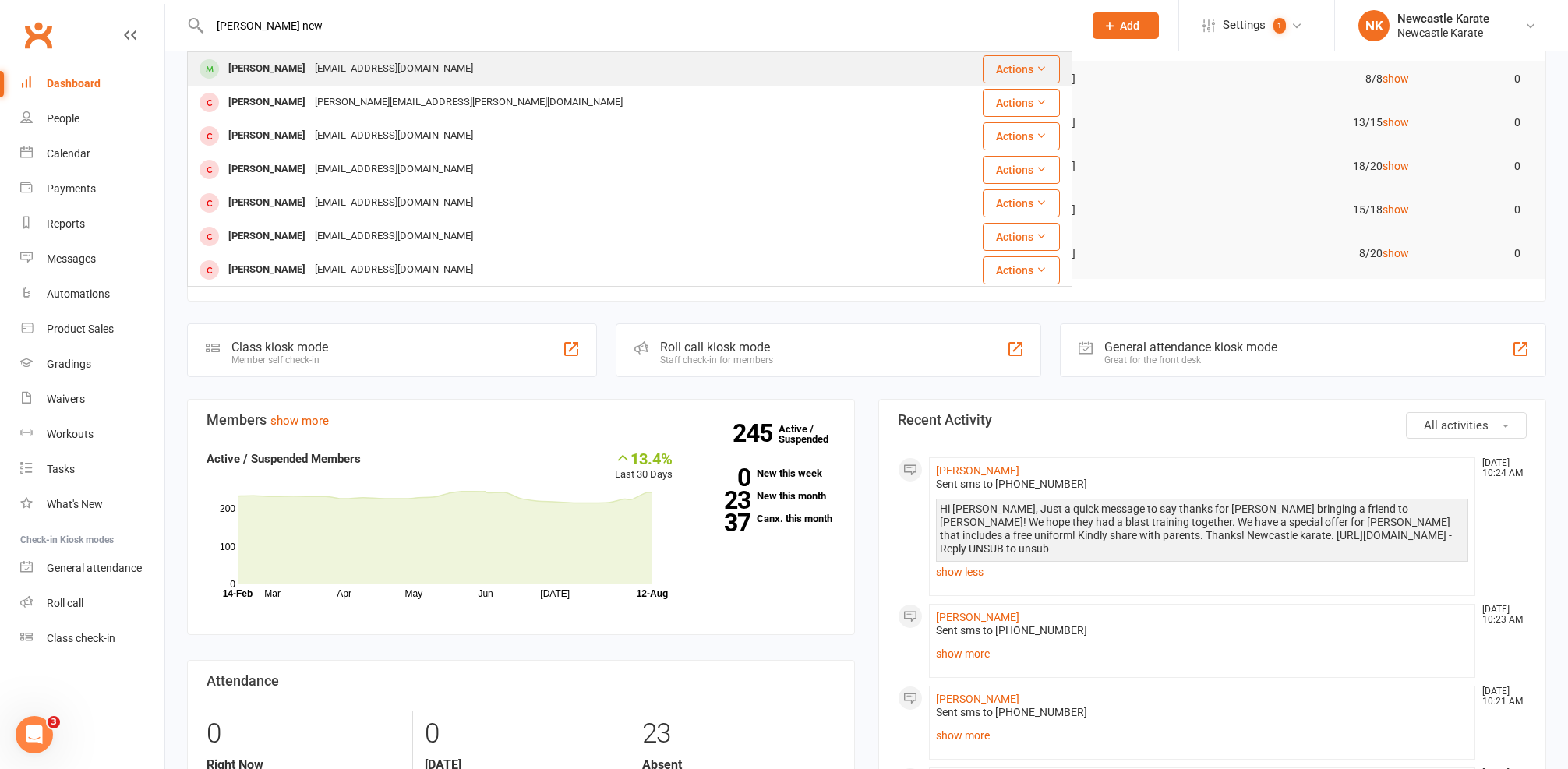
type input "Harry new"
click at [257, 77] on div "[PERSON_NAME]" at bounding box center [267, 68] width 87 height 23
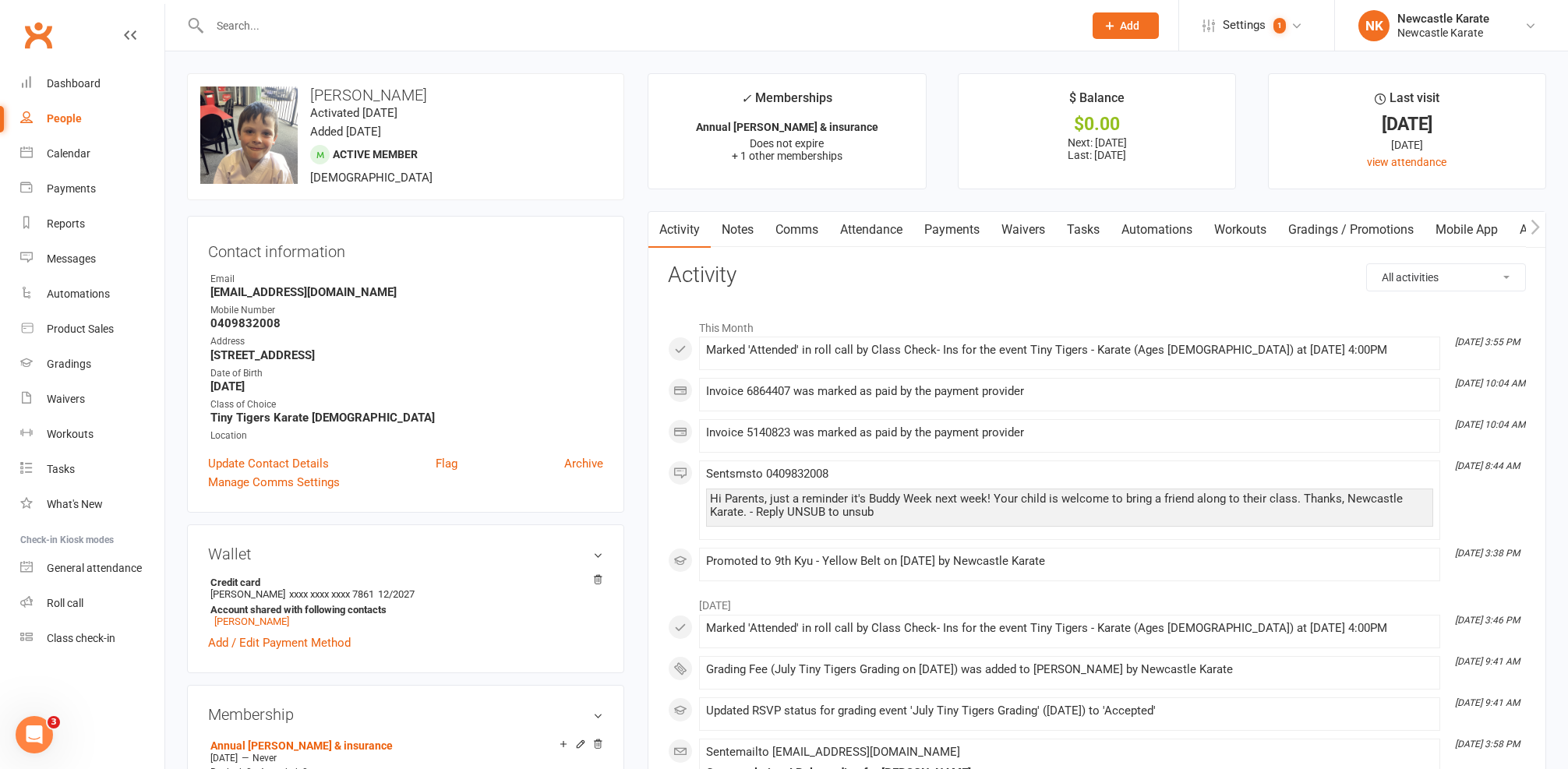
click at [790, 215] on link "Comms" at bounding box center [796, 229] width 65 height 36
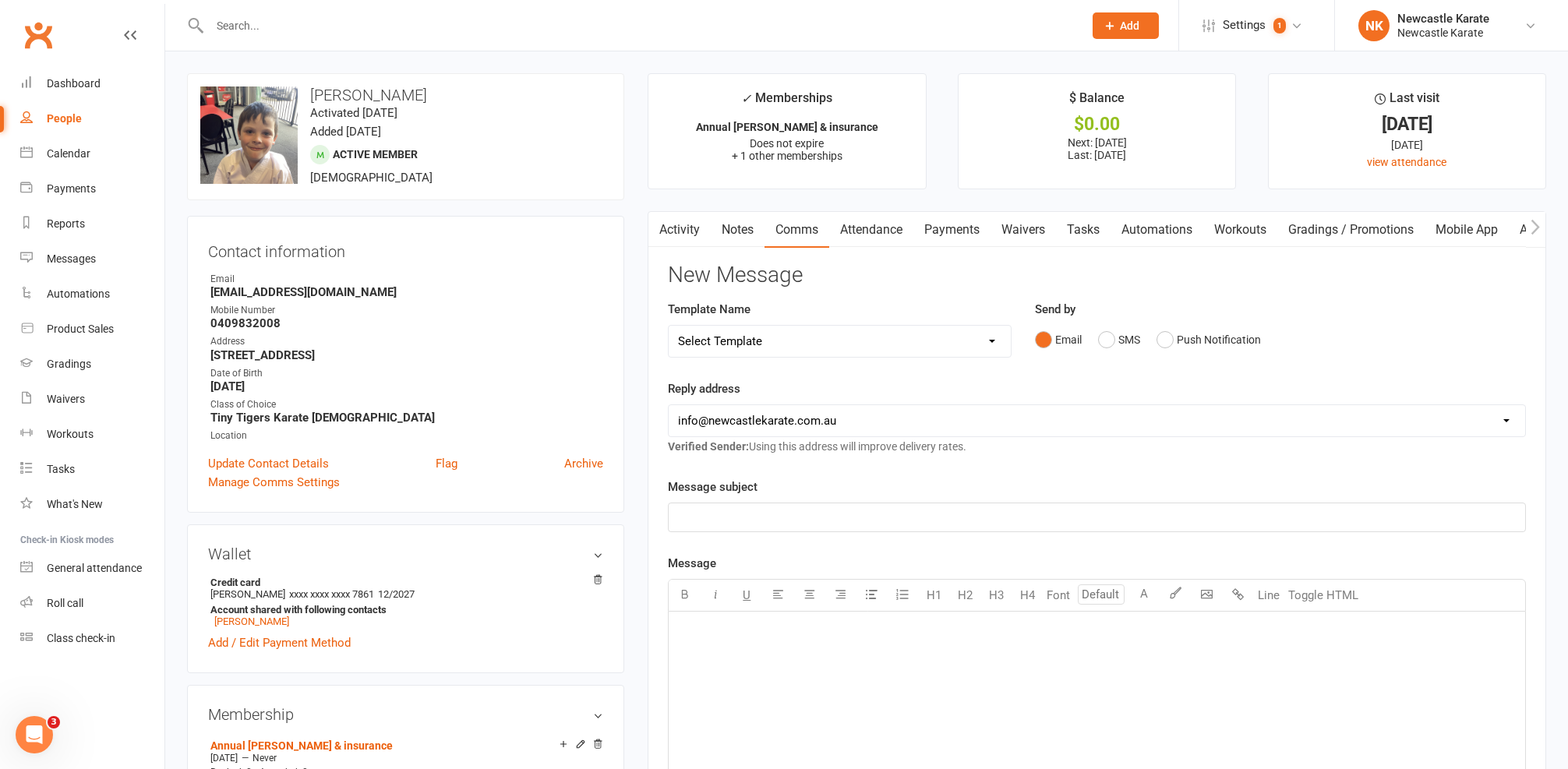
select select "10"
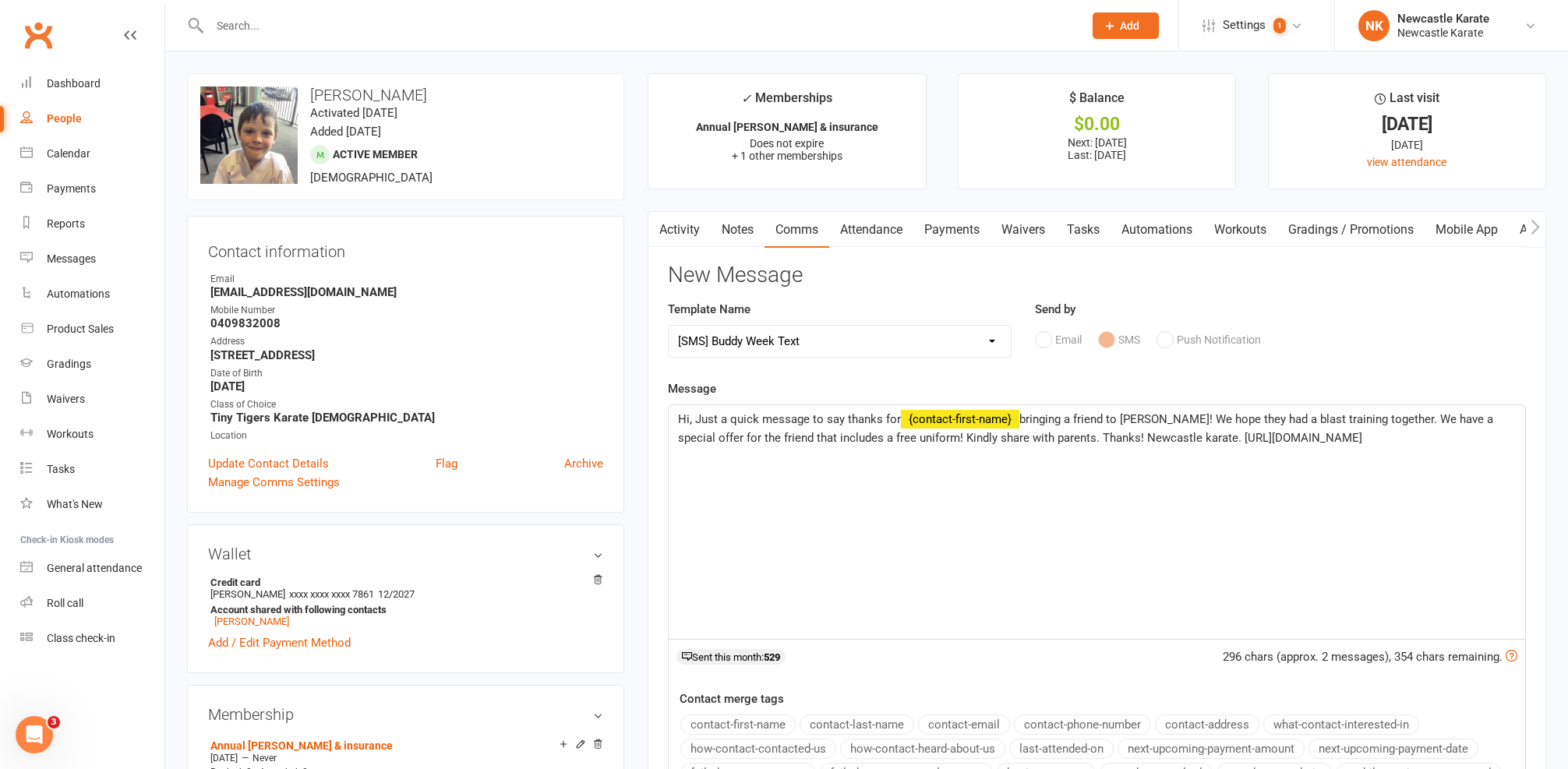
click at [689, 417] on span "Hi, Just a quick message to say thanks for" at bounding box center [789, 418] width 223 height 14
click at [689, 417] on span "Hi, Just a quick message to say thanks for" at bounding box center [789, 418] width 223 height 14
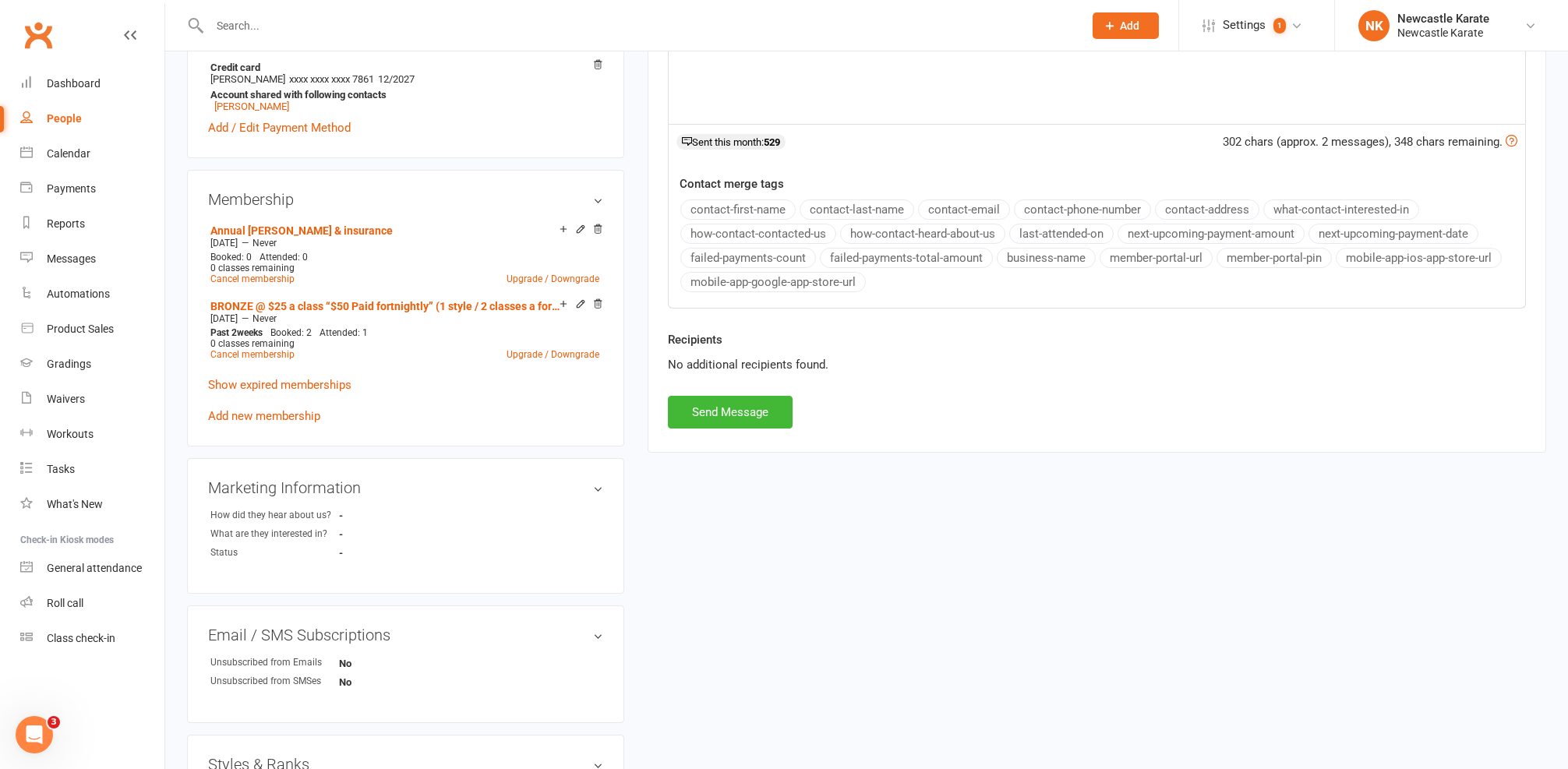
scroll to position [1014, 0]
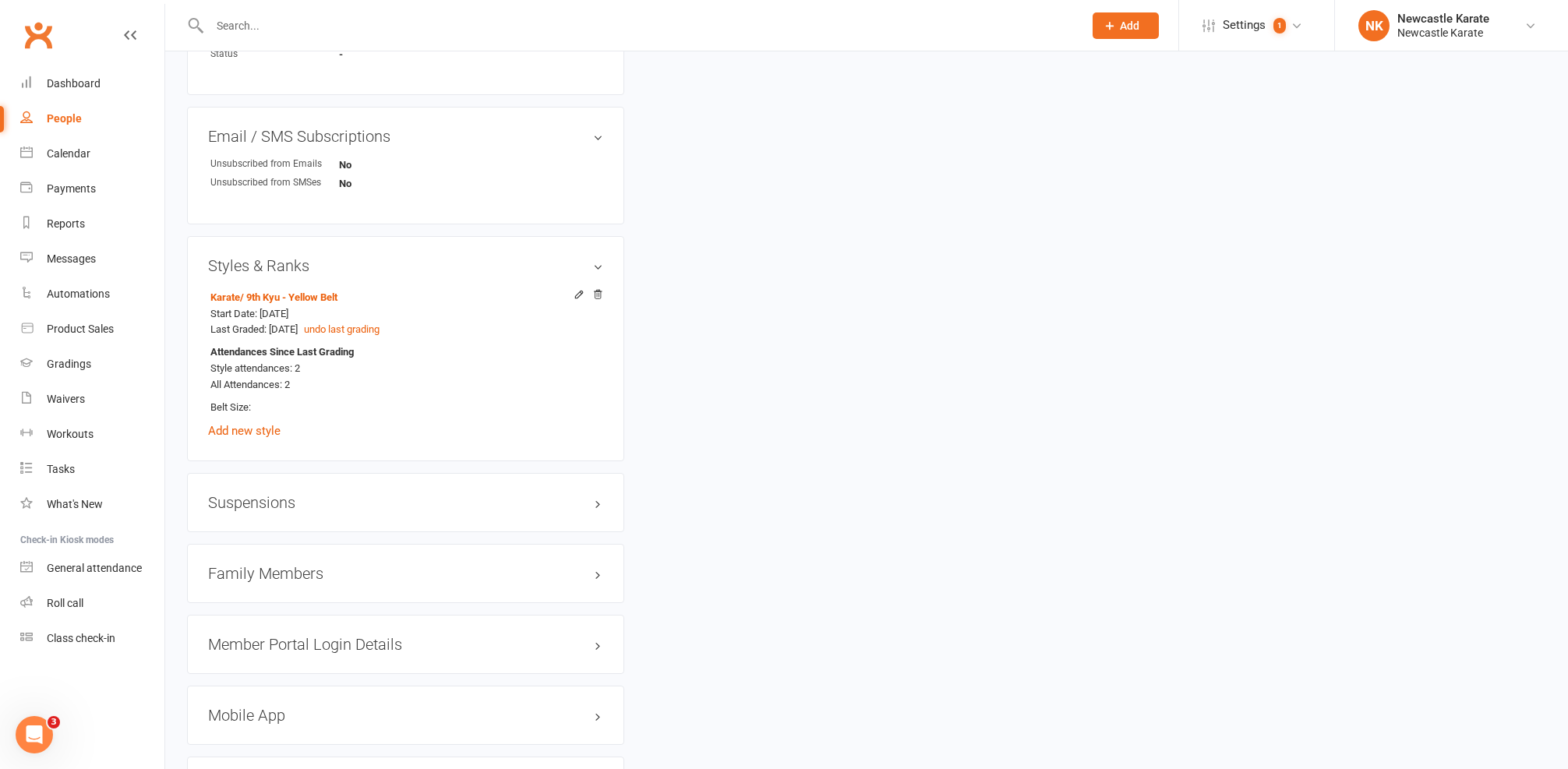
click at [320, 565] on h3 "Family Members" at bounding box center [405, 574] width 395 height 17
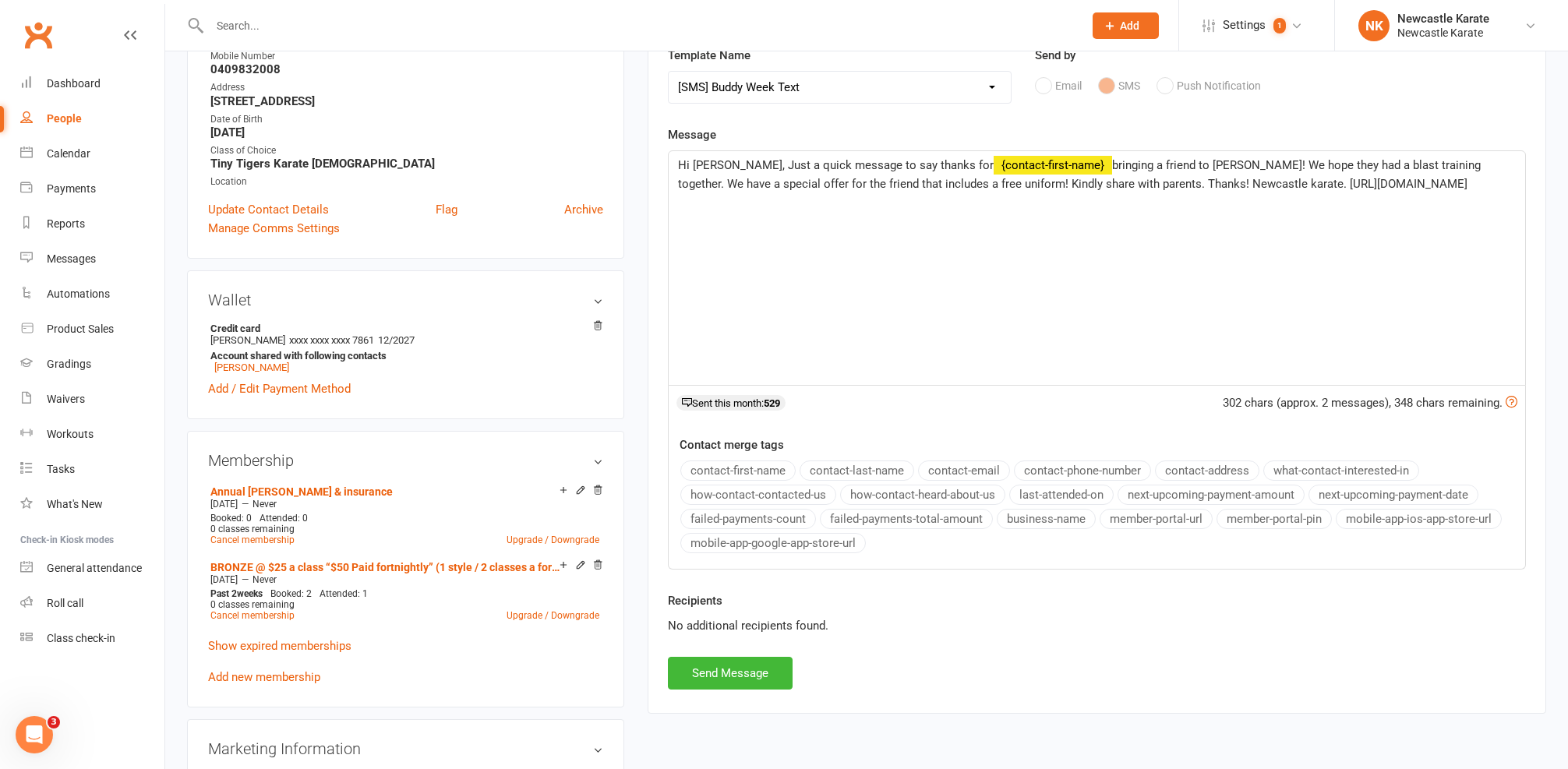
scroll to position [0, 0]
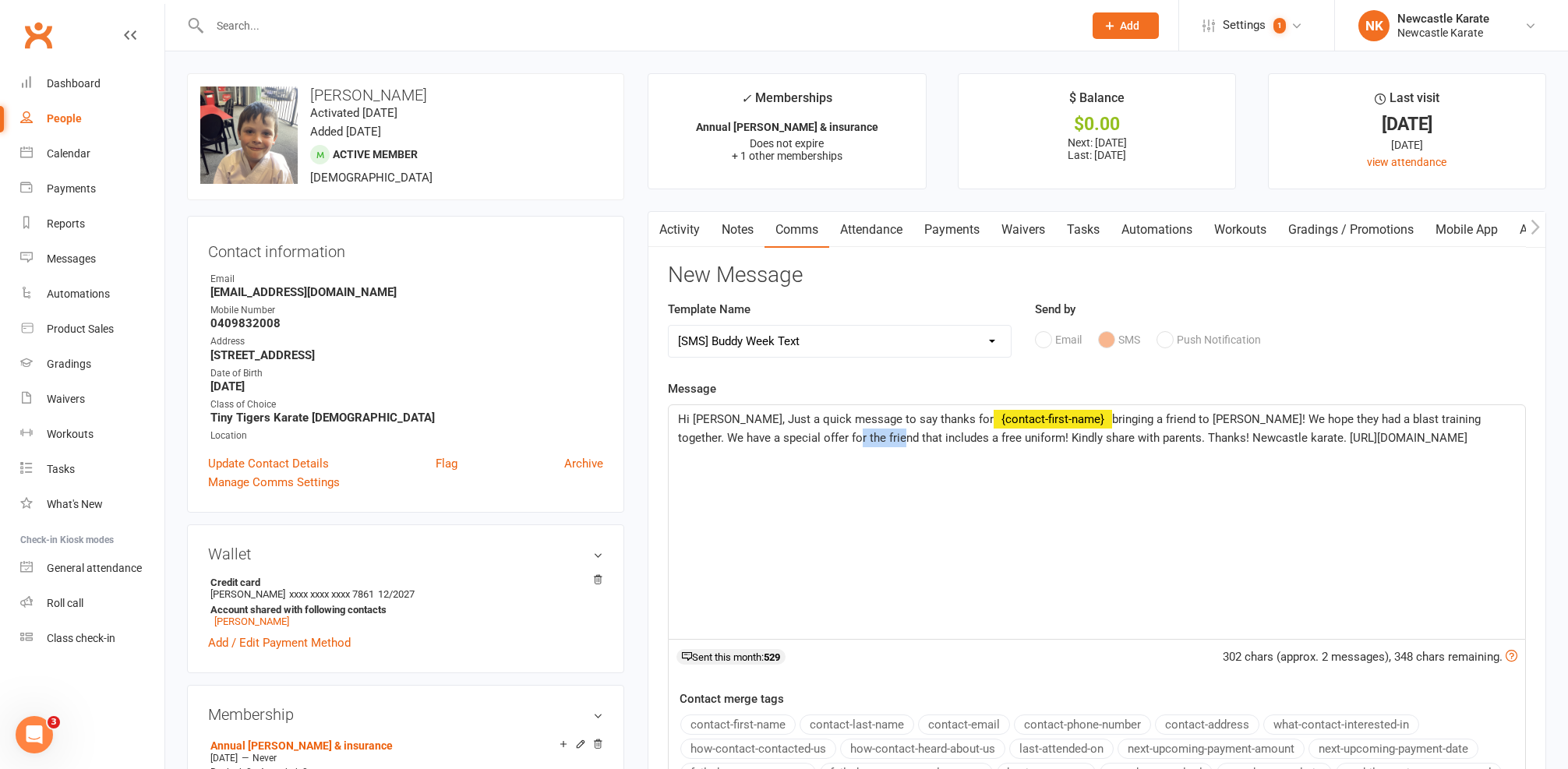
drag, startPoint x: 765, startPoint y: 434, endPoint x: 812, endPoint y: 437, distance: 47.1
click at [812, 437] on span "bringing a friend to Buddy Week! We hope they had a blast training together. We…" at bounding box center [1080, 428] width 805 height 33
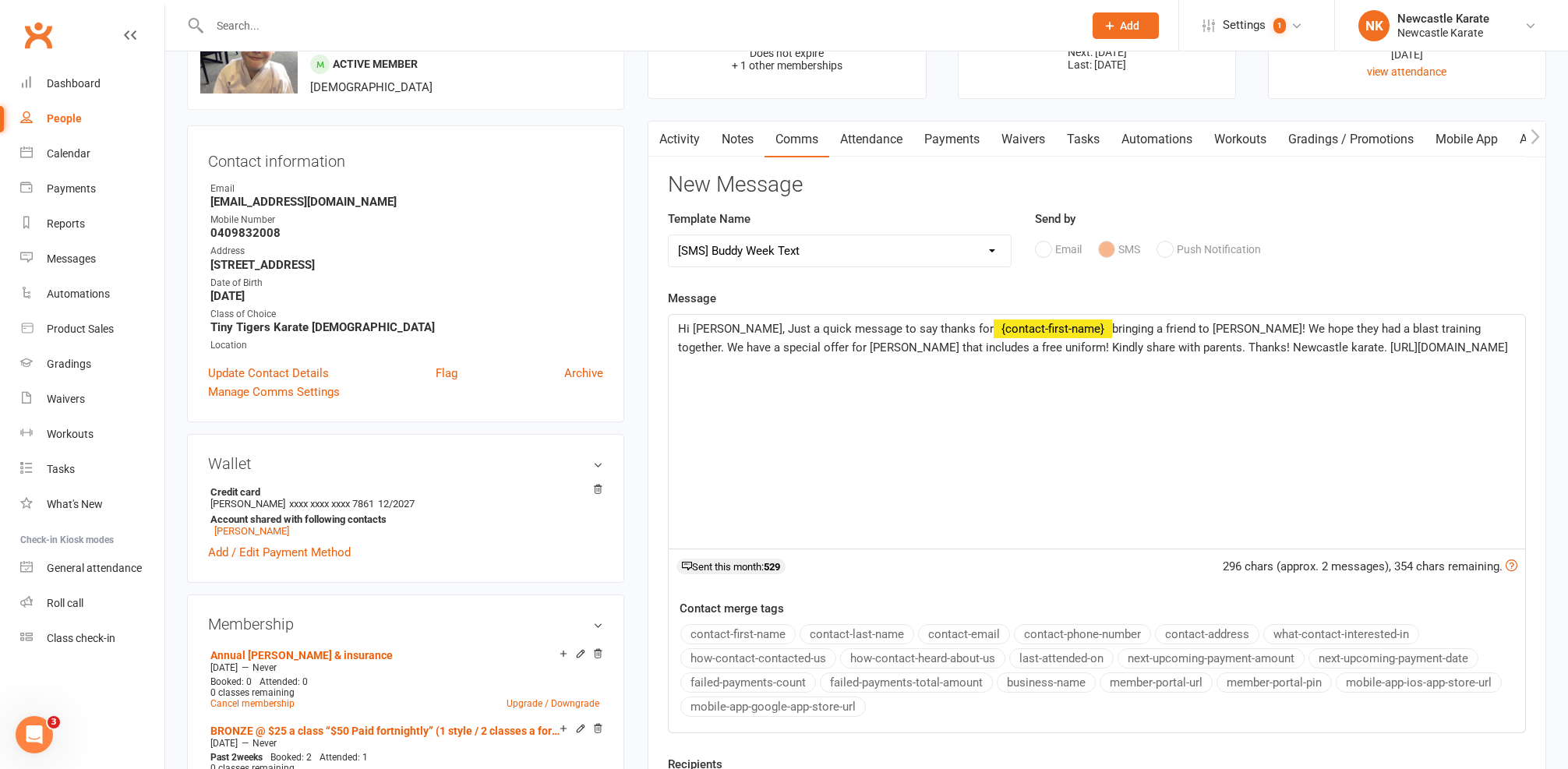
scroll to position [342, 0]
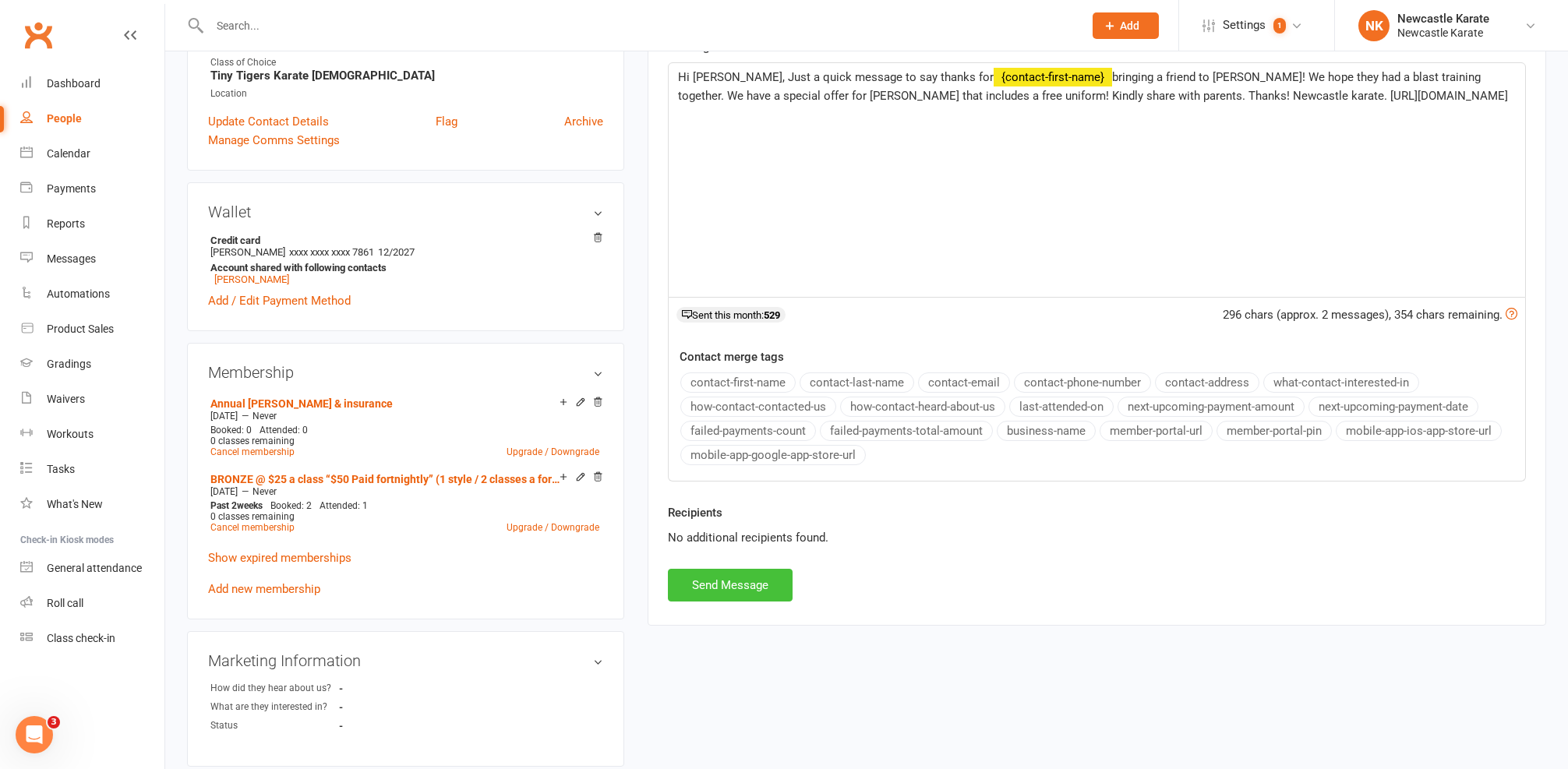
click at [772, 579] on button "Send Message" at bounding box center [730, 585] width 125 height 33
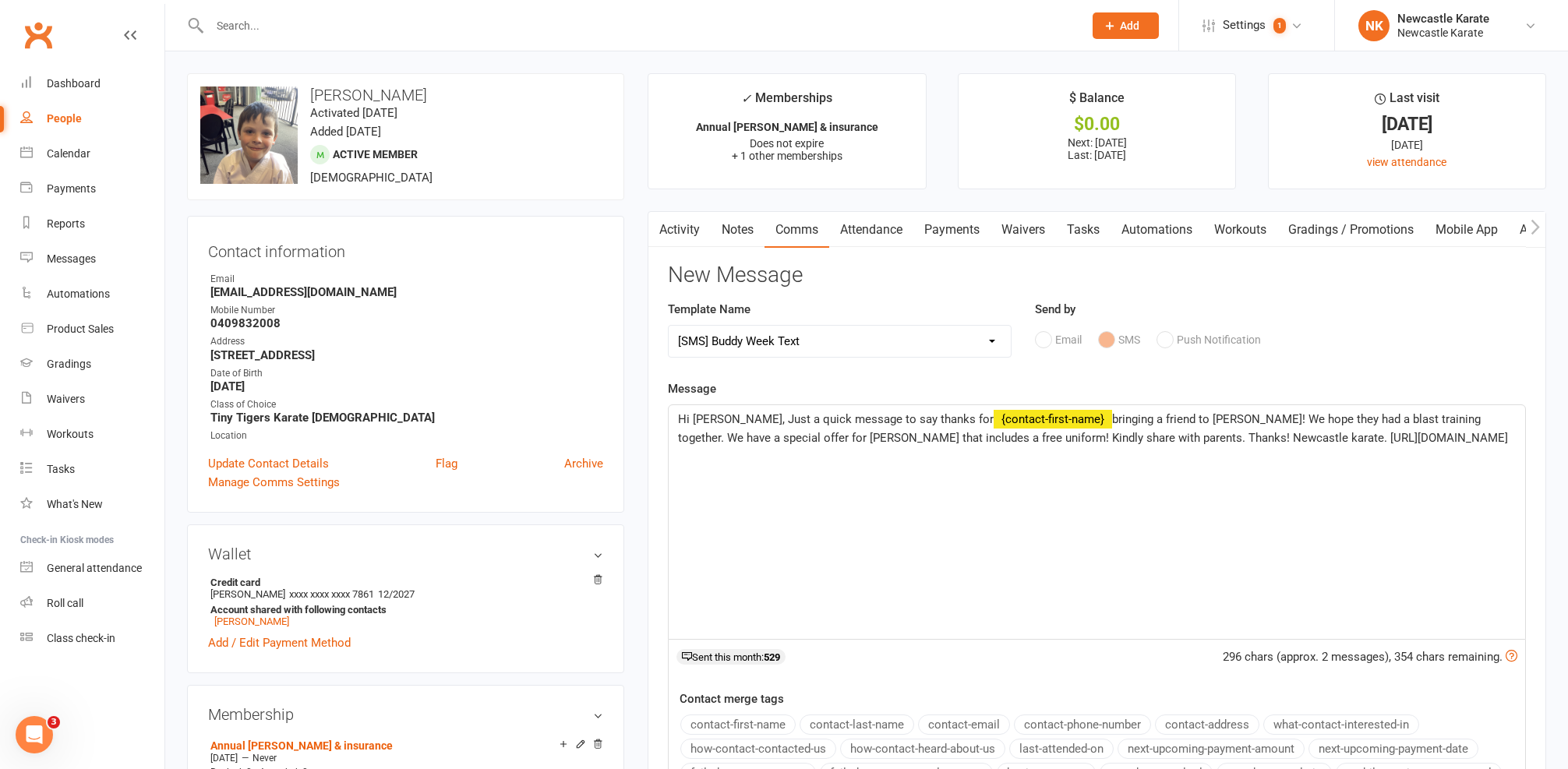
select select
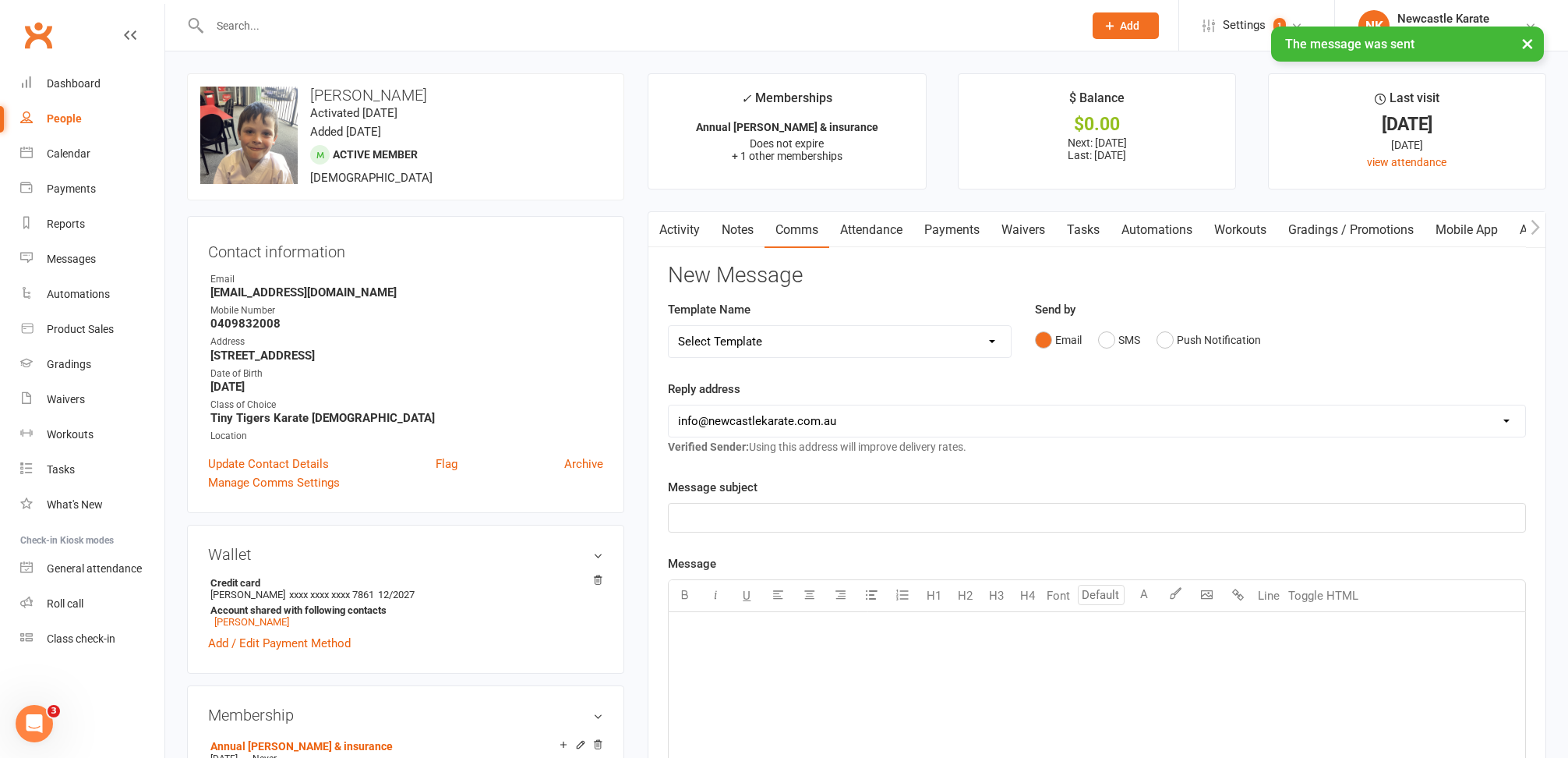
click at [677, 226] on link "Activity" at bounding box center [679, 229] width 62 height 36
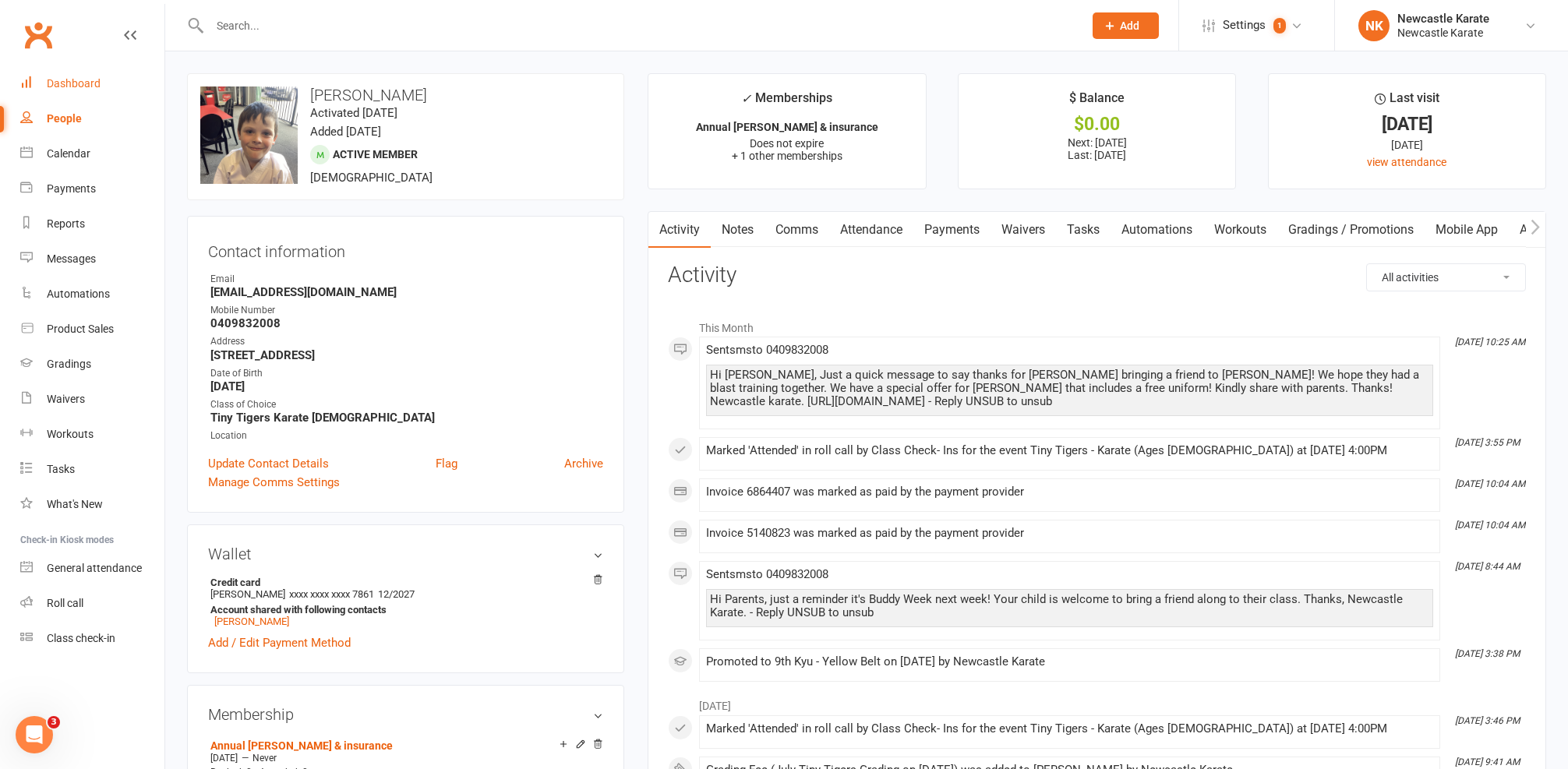
click at [69, 86] on div "Dashboard" at bounding box center [73, 83] width 54 height 13
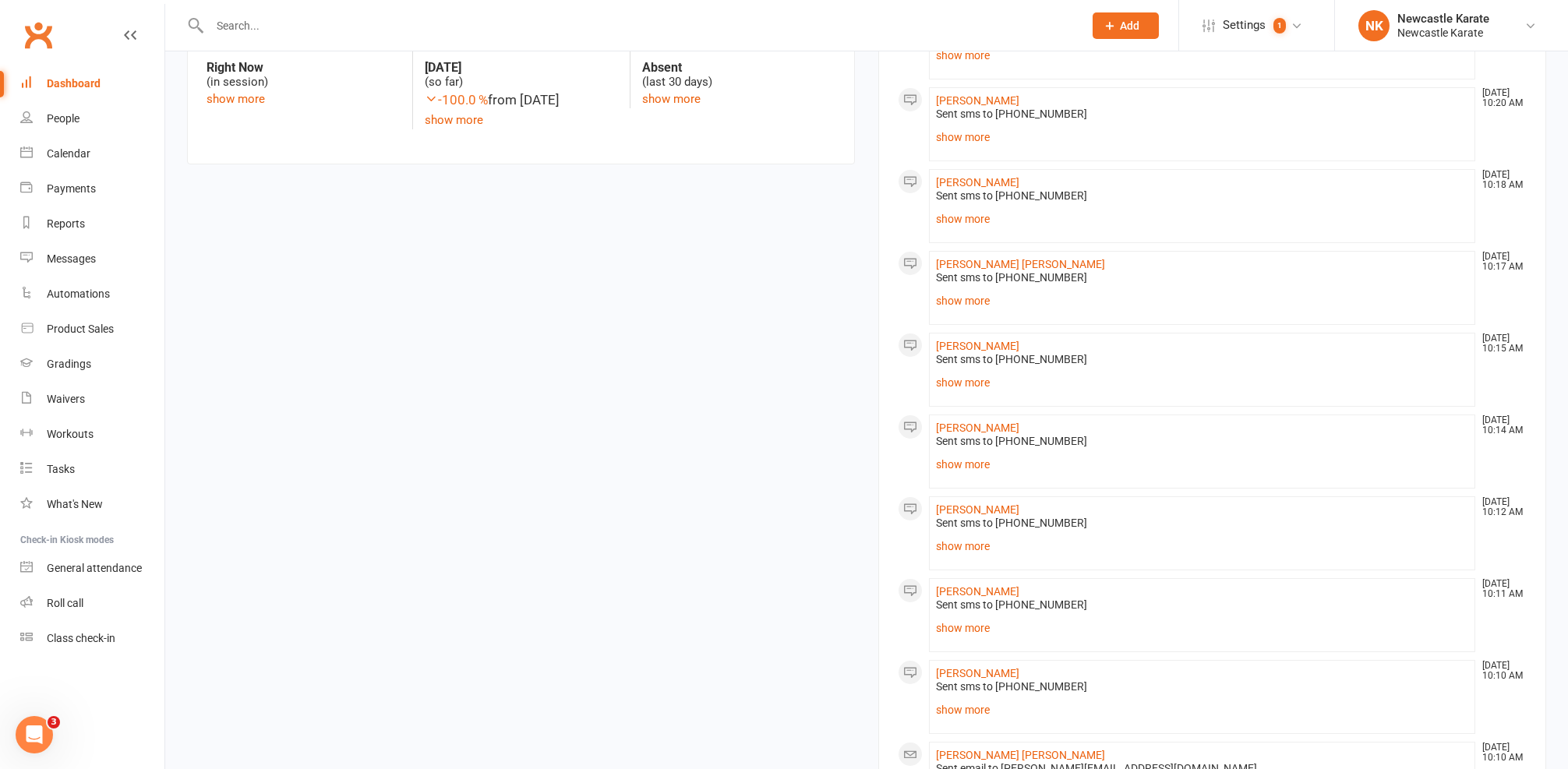
scroll to position [805, 0]
click at [110, 229] on link "Reports" at bounding box center [92, 224] width 144 height 35
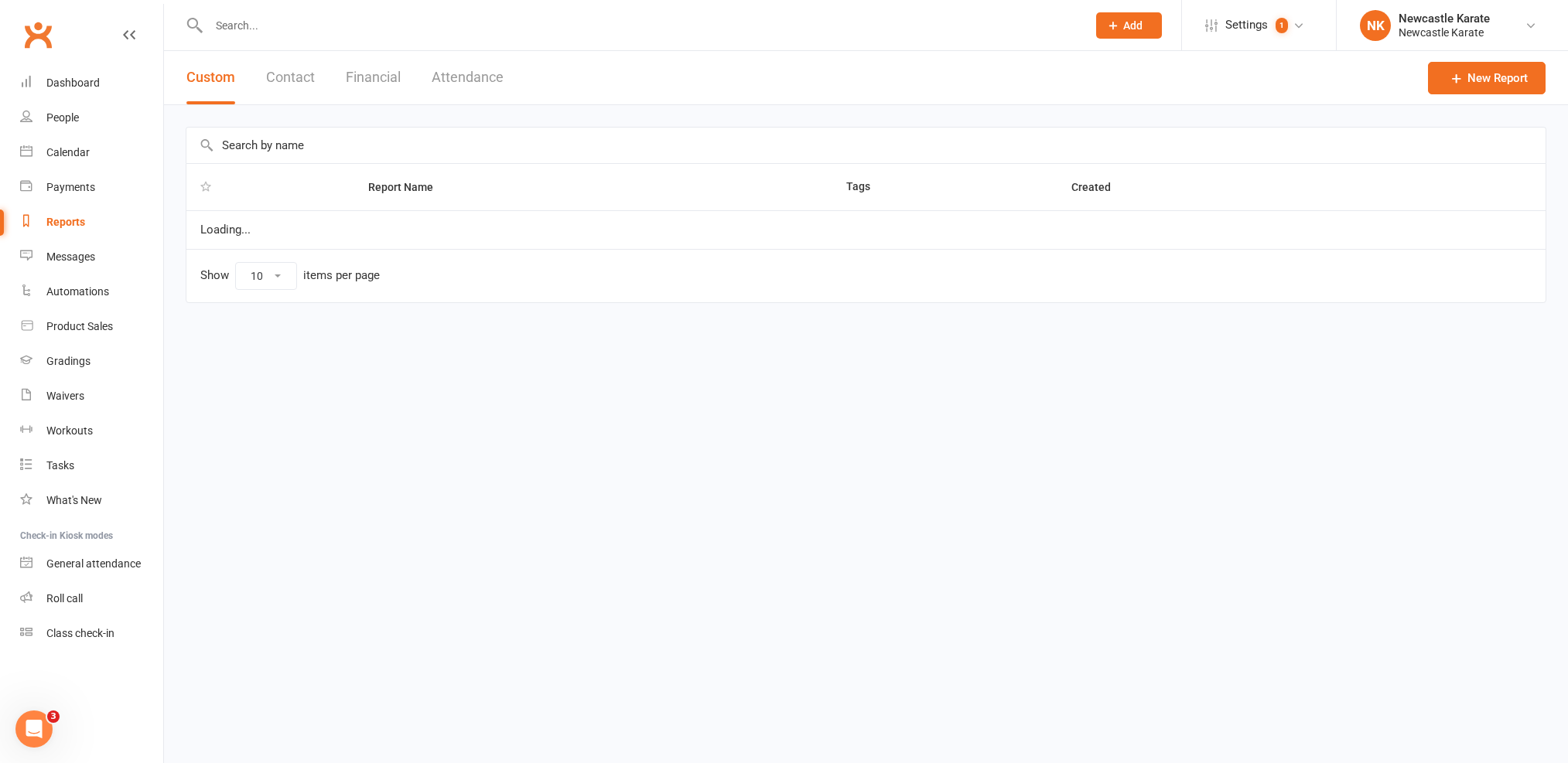
select select "25"
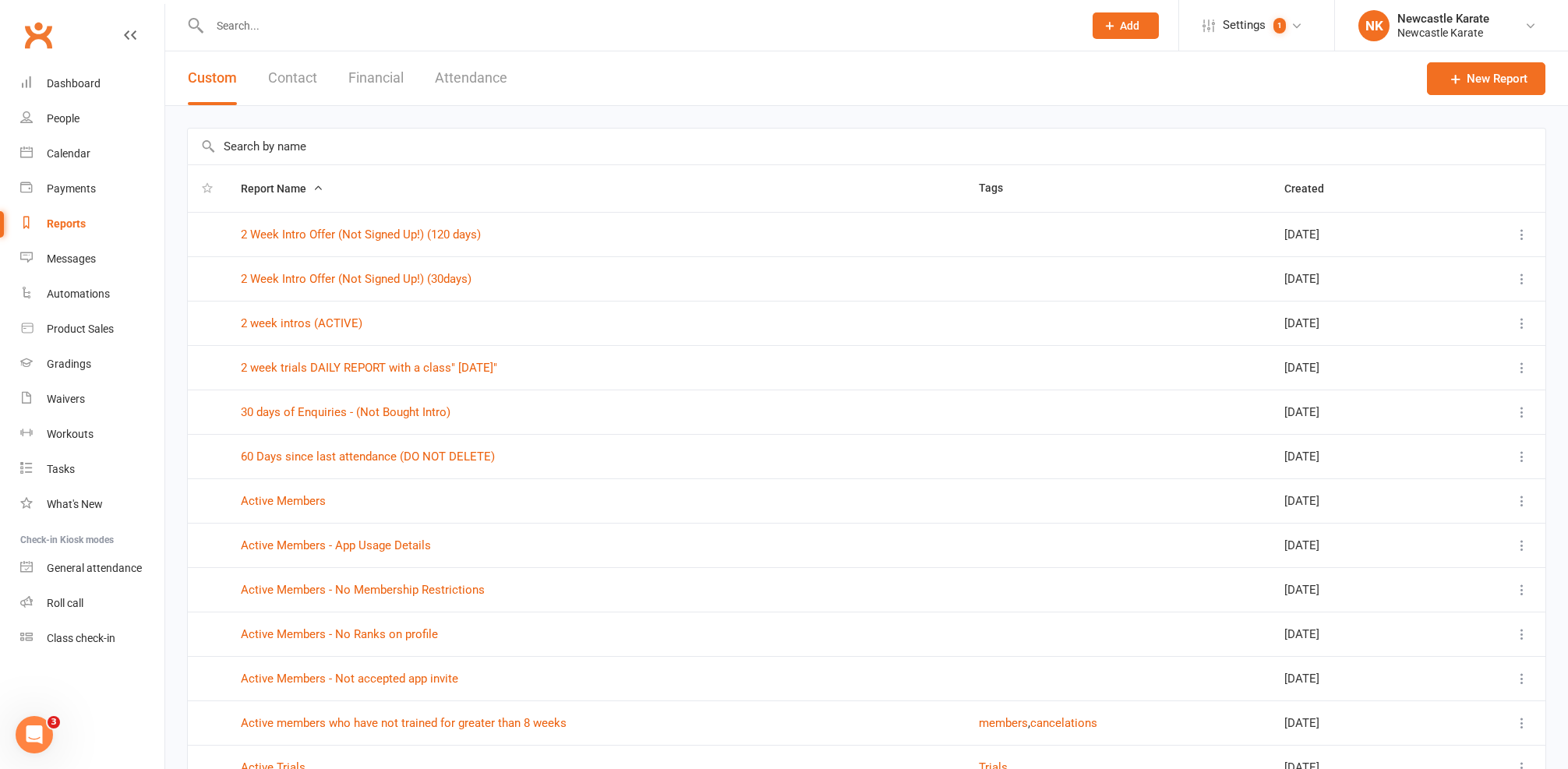
click at [300, 128] on div at bounding box center [867, 146] width 1359 height 37
click at [315, 134] on input "text" at bounding box center [867, 146] width 1358 height 36
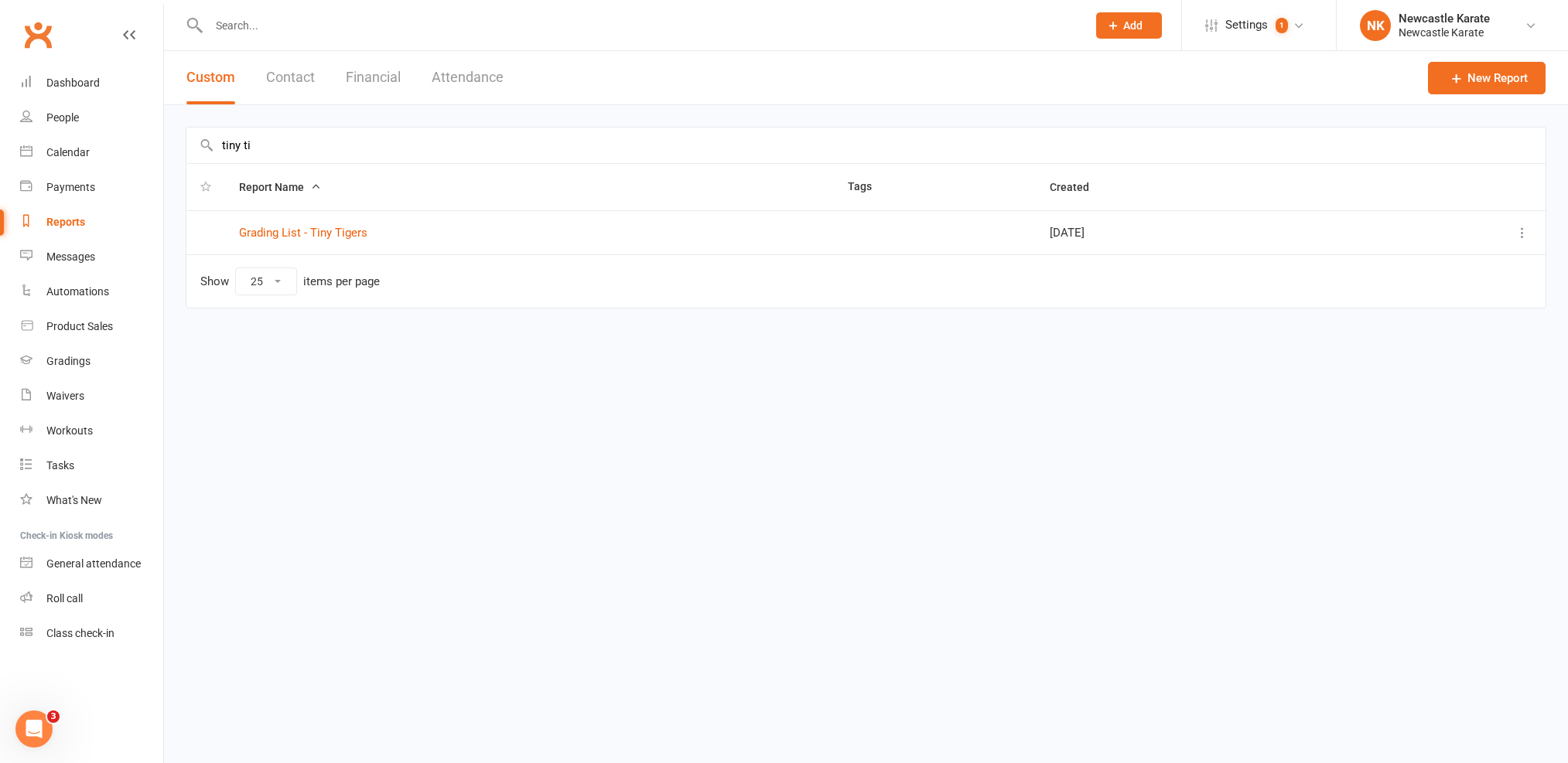
type input "tiny ti"
drag, startPoint x: 306, startPoint y: 245, endPoint x: 316, endPoint y: 240, distance: 11.2
click at [306, 245] on td "Grading List - Tiny Tigers" at bounding box center [529, 232] width 609 height 44
click at [318, 238] on link "Grading List - Tiny Tigers" at bounding box center [304, 232] width 129 height 14
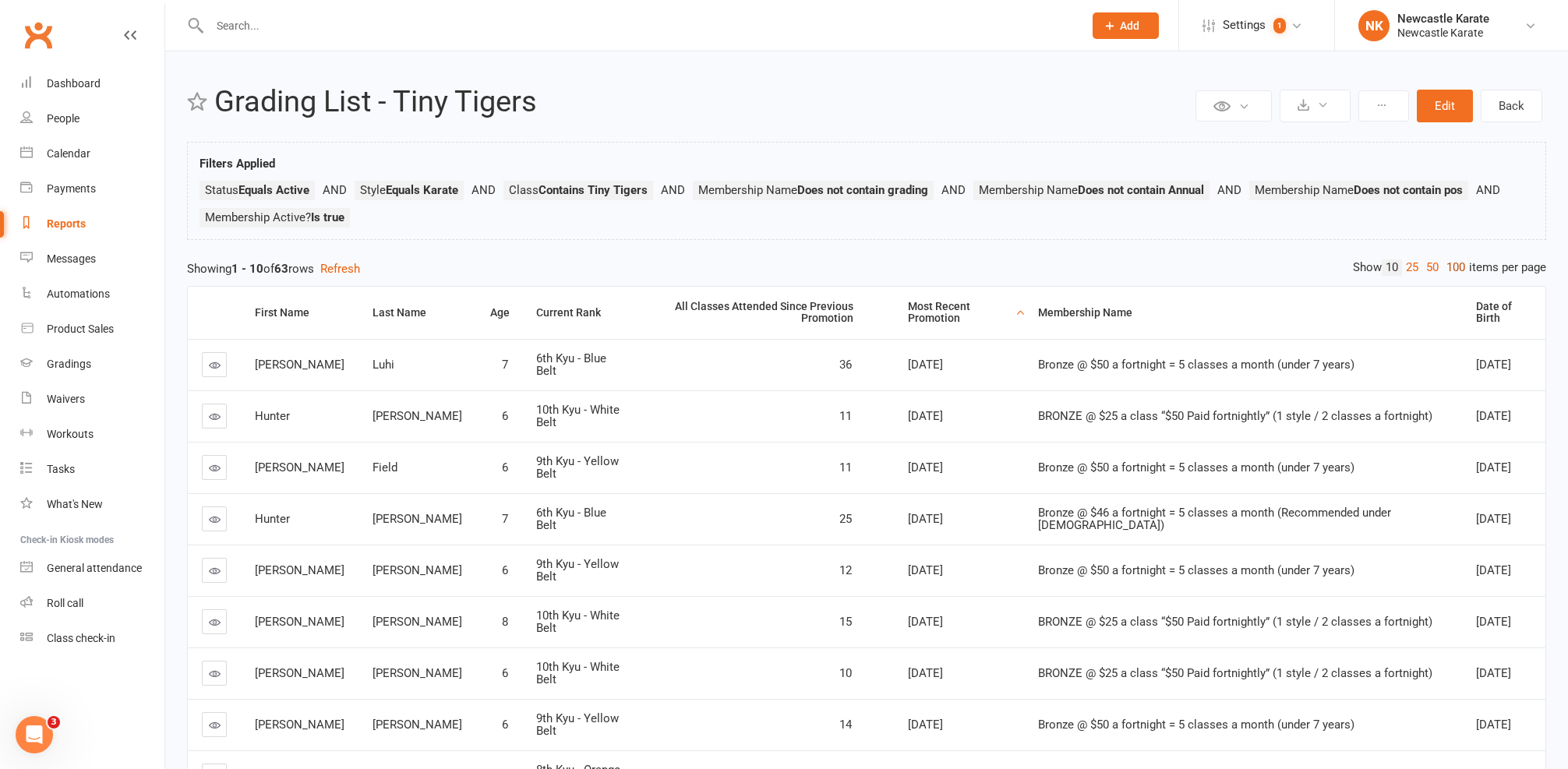
click at [1450, 267] on link "100" at bounding box center [1456, 268] width 26 height 16
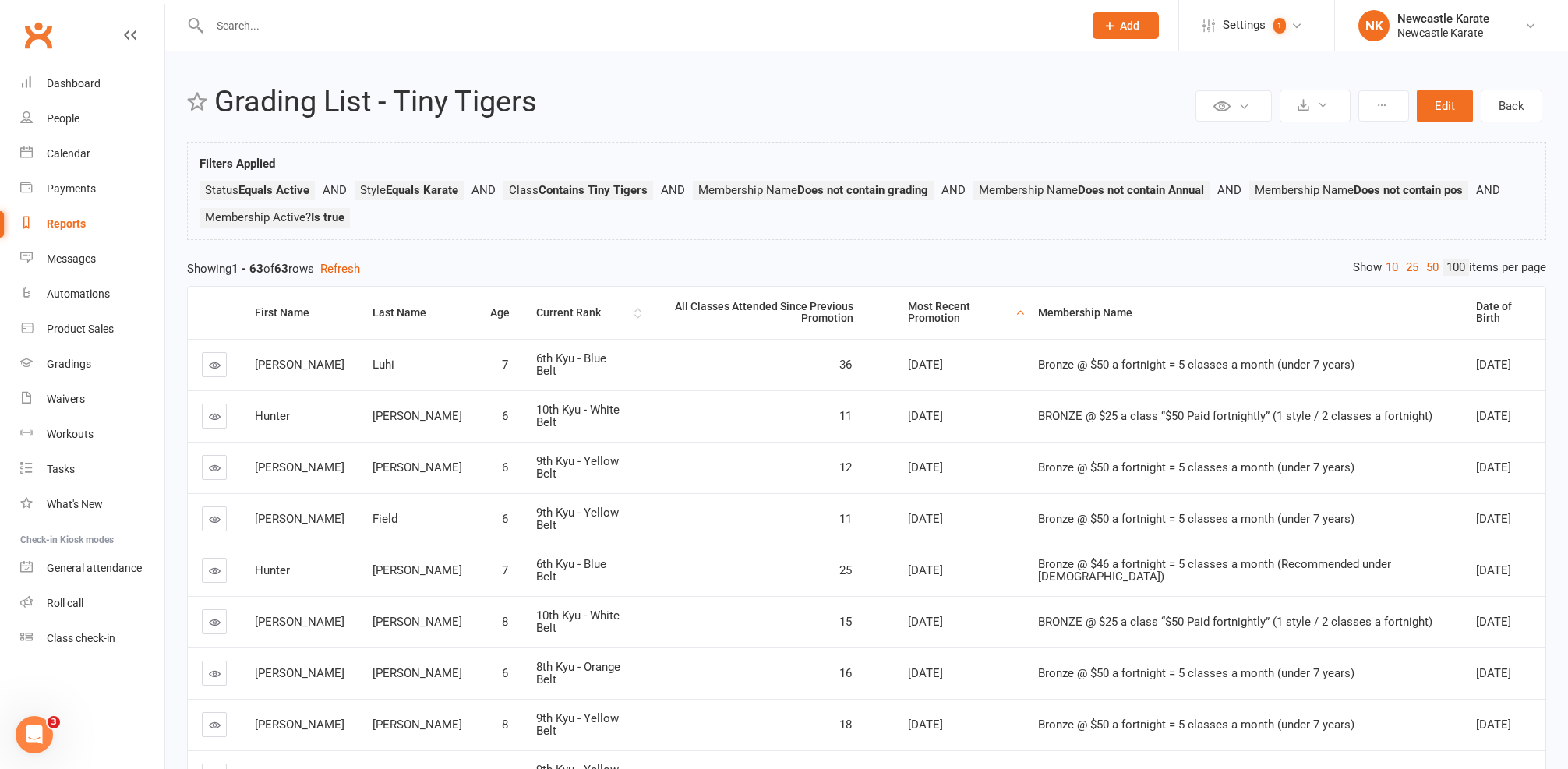
click at [544, 307] on div "Current Rank" at bounding box center [583, 312] width 94 height 12
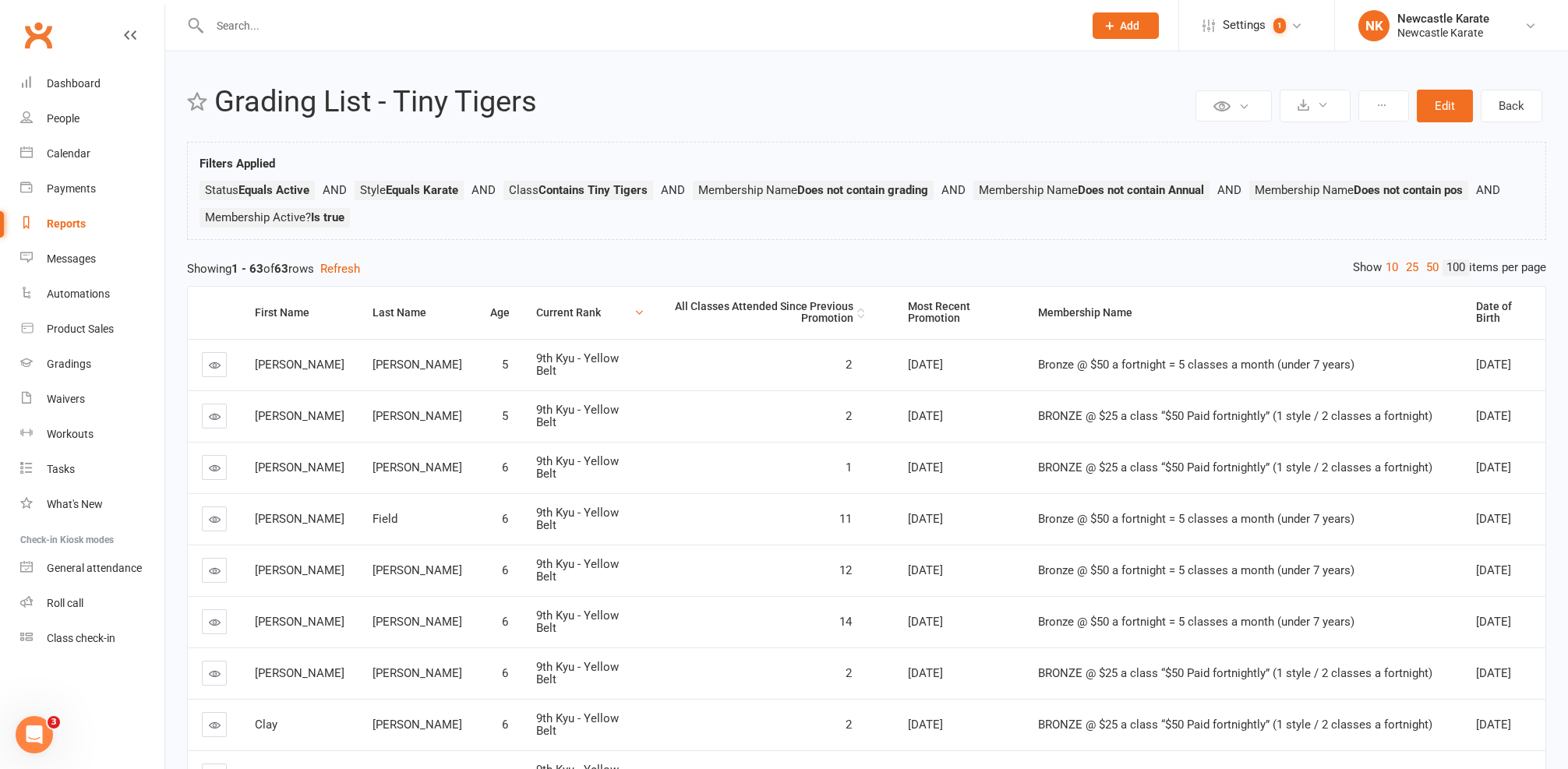
click at [829, 301] on div "All Classes Attended Since Previous Promotion" at bounding box center [754, 312] width 196 height 24
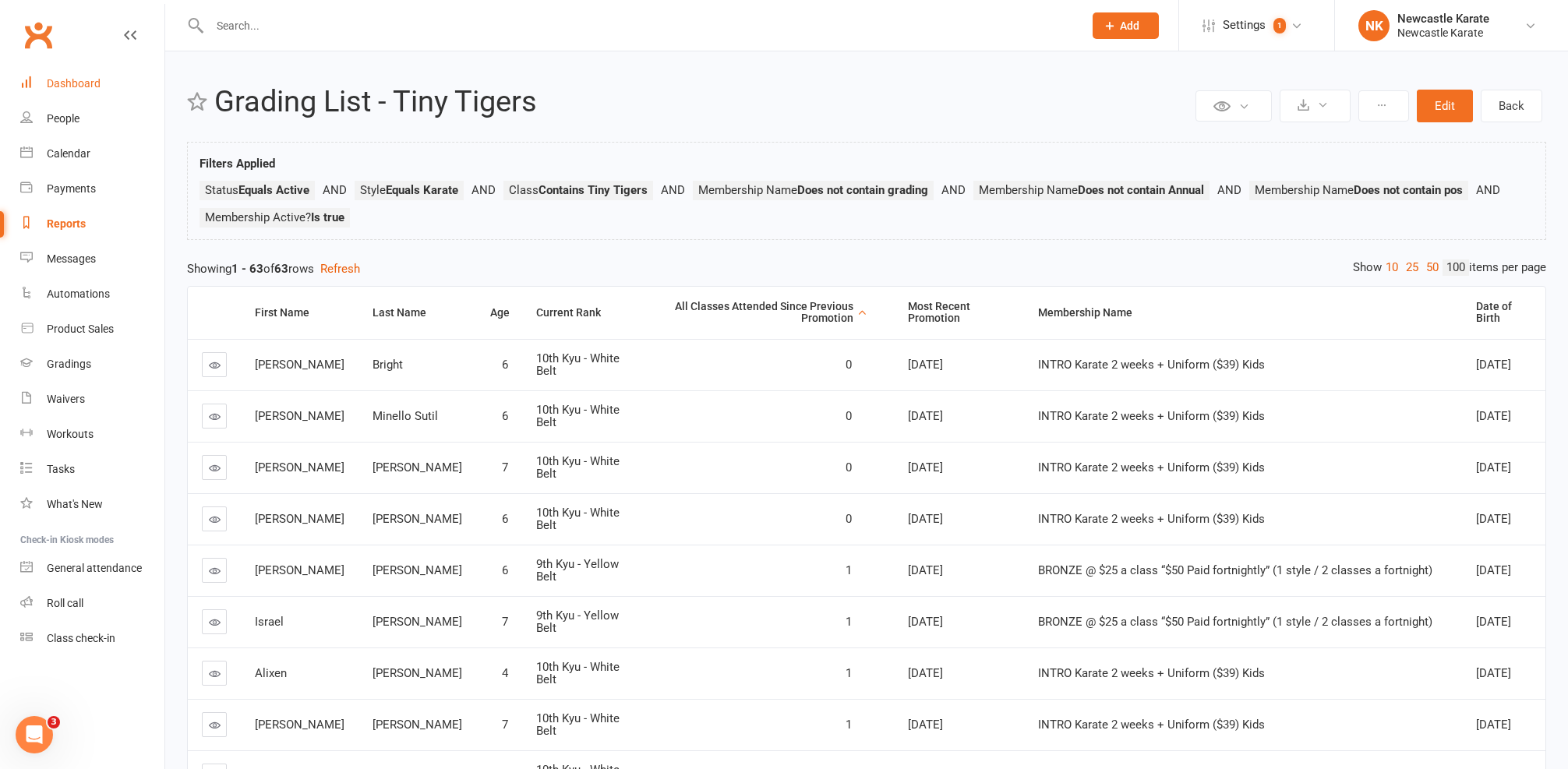
click at [100, 76] on link "Dashboard" at bounding box center [92, 84] width 144 height 35
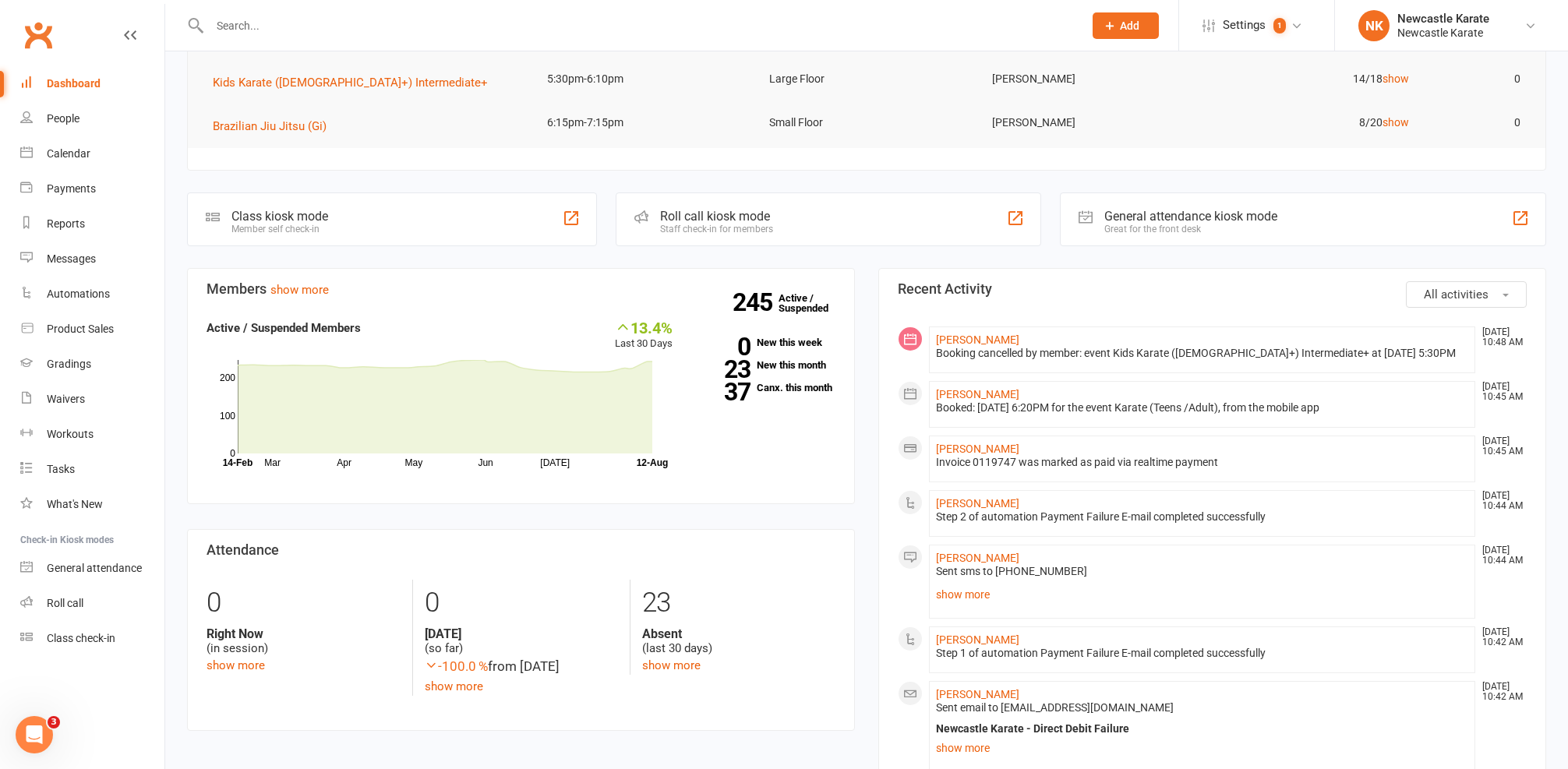
scroll to position [551, 0]
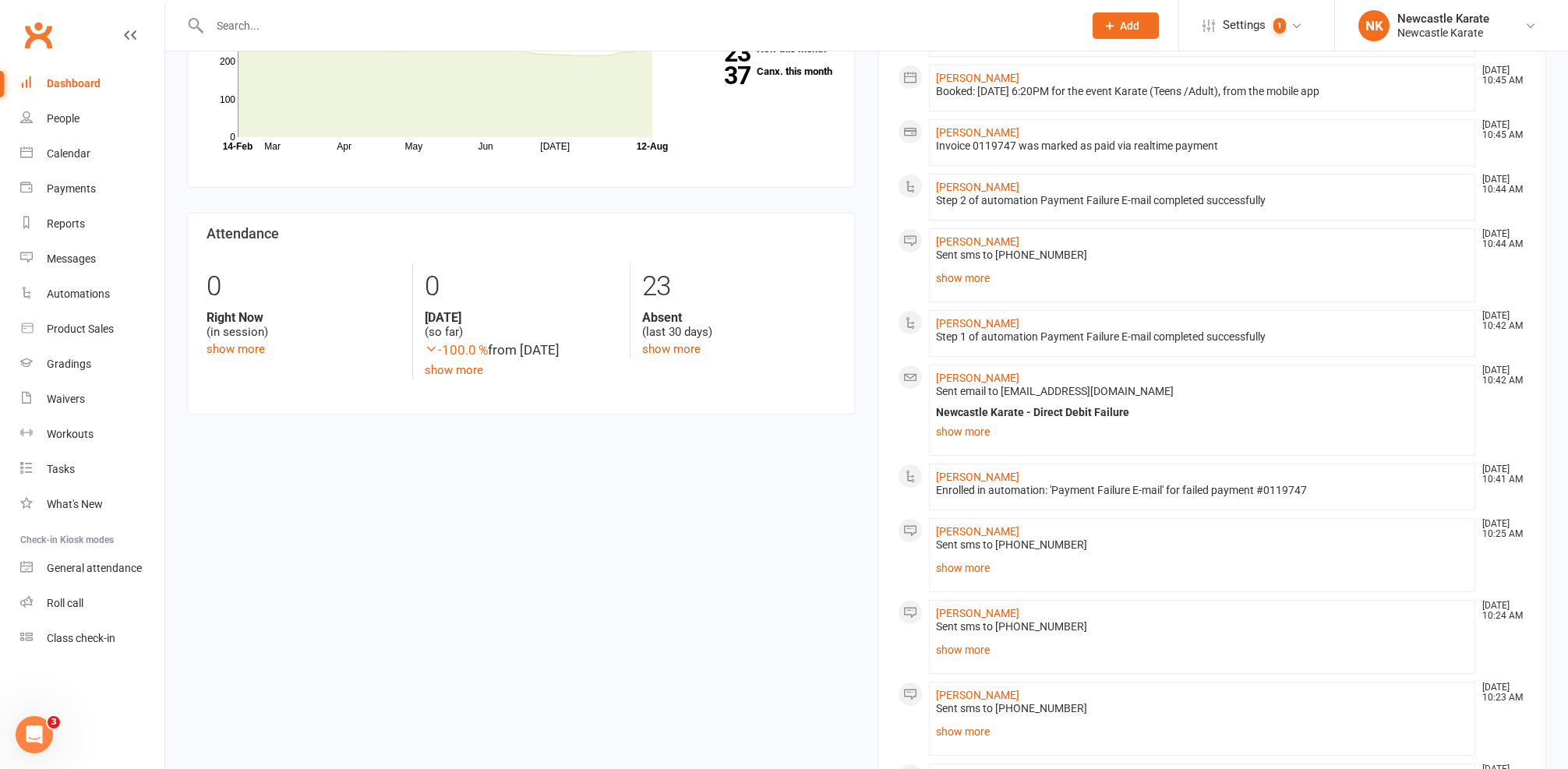
click at [231, 22] on input "text" at bounding box center [638, 26] width 868 height 22
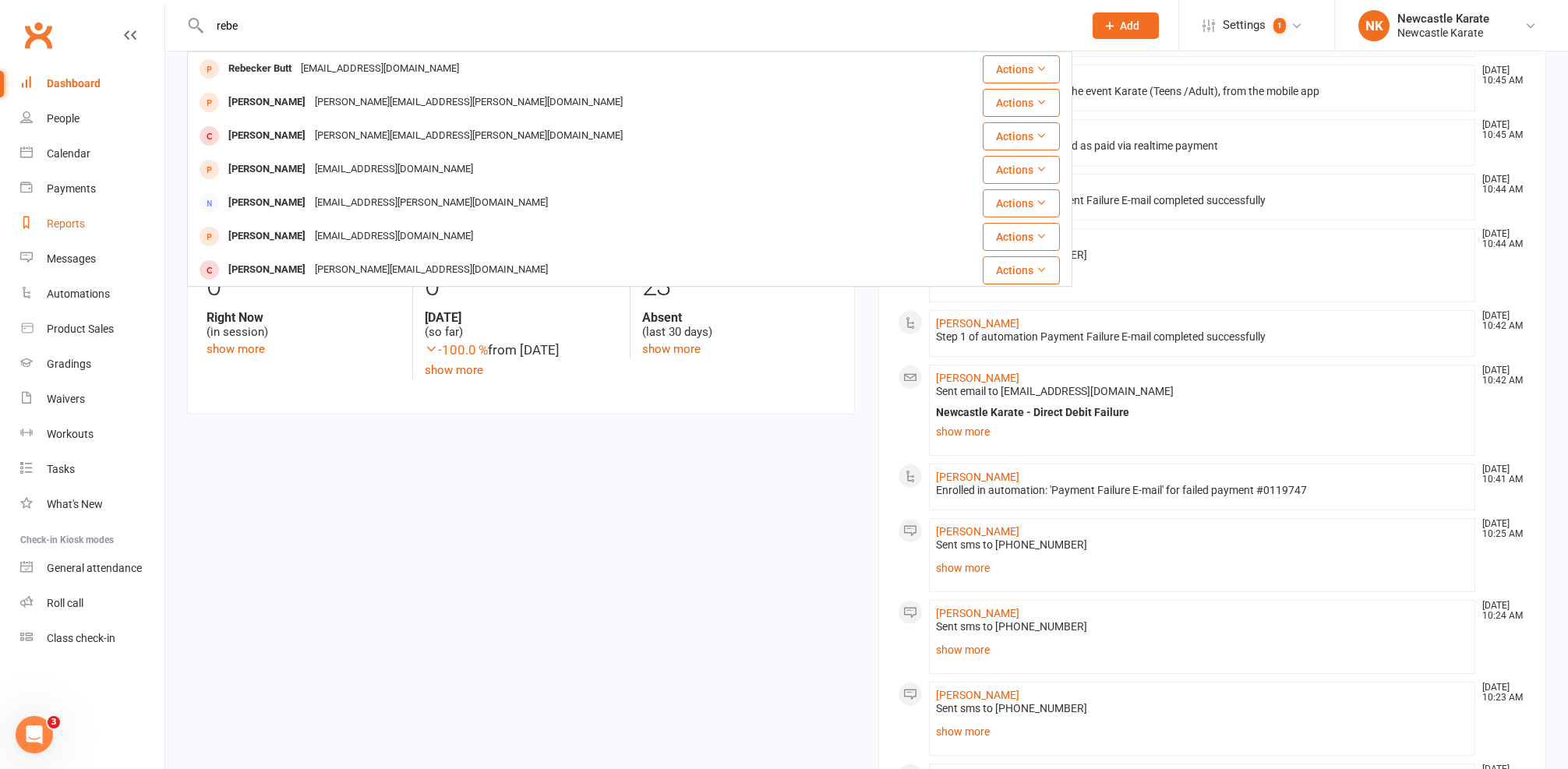
type input "rebe"
click at [92, 216] on link "Reports" at bounding box center [92, 224] width 144 height 35
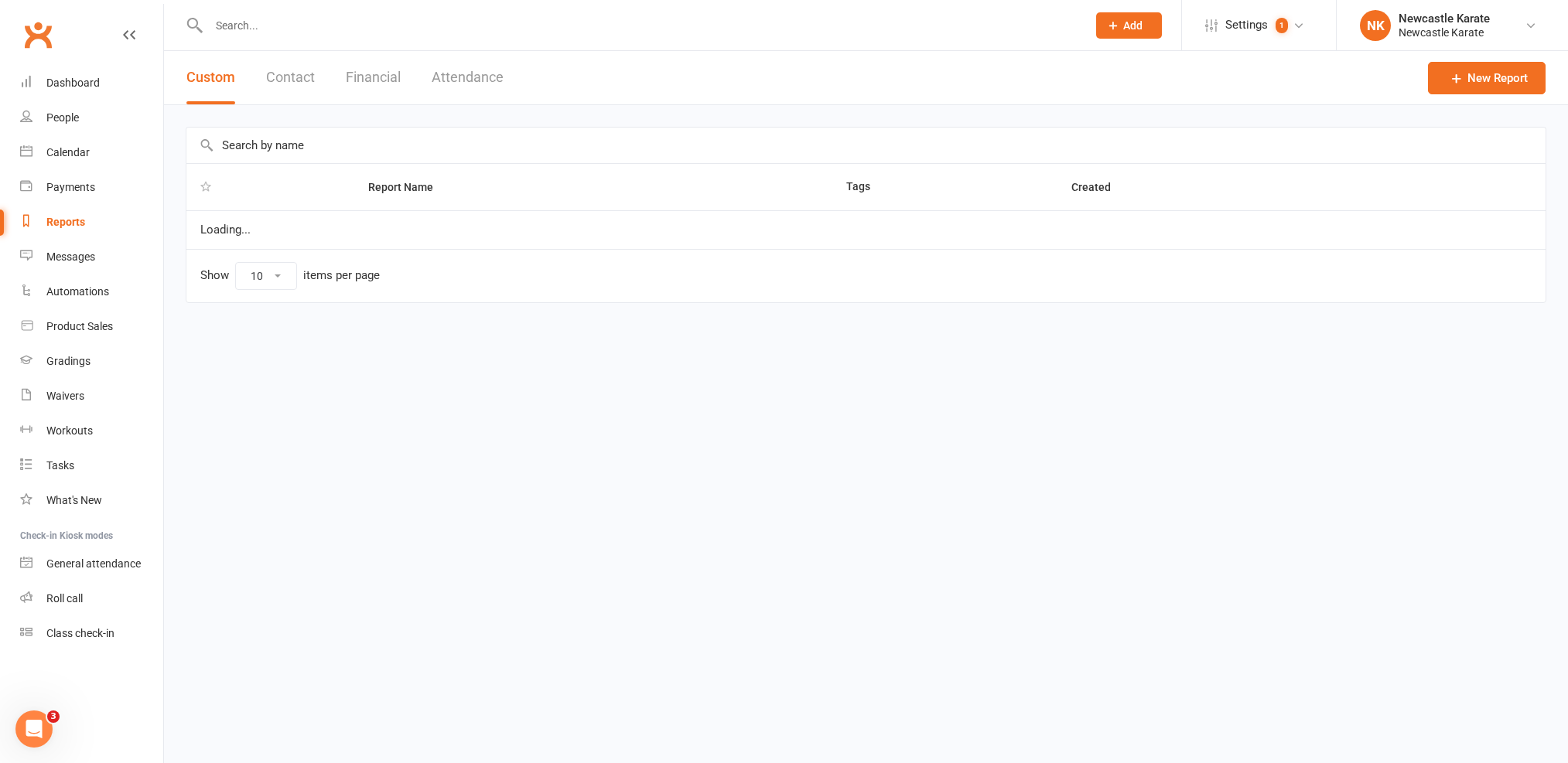
select select "25"
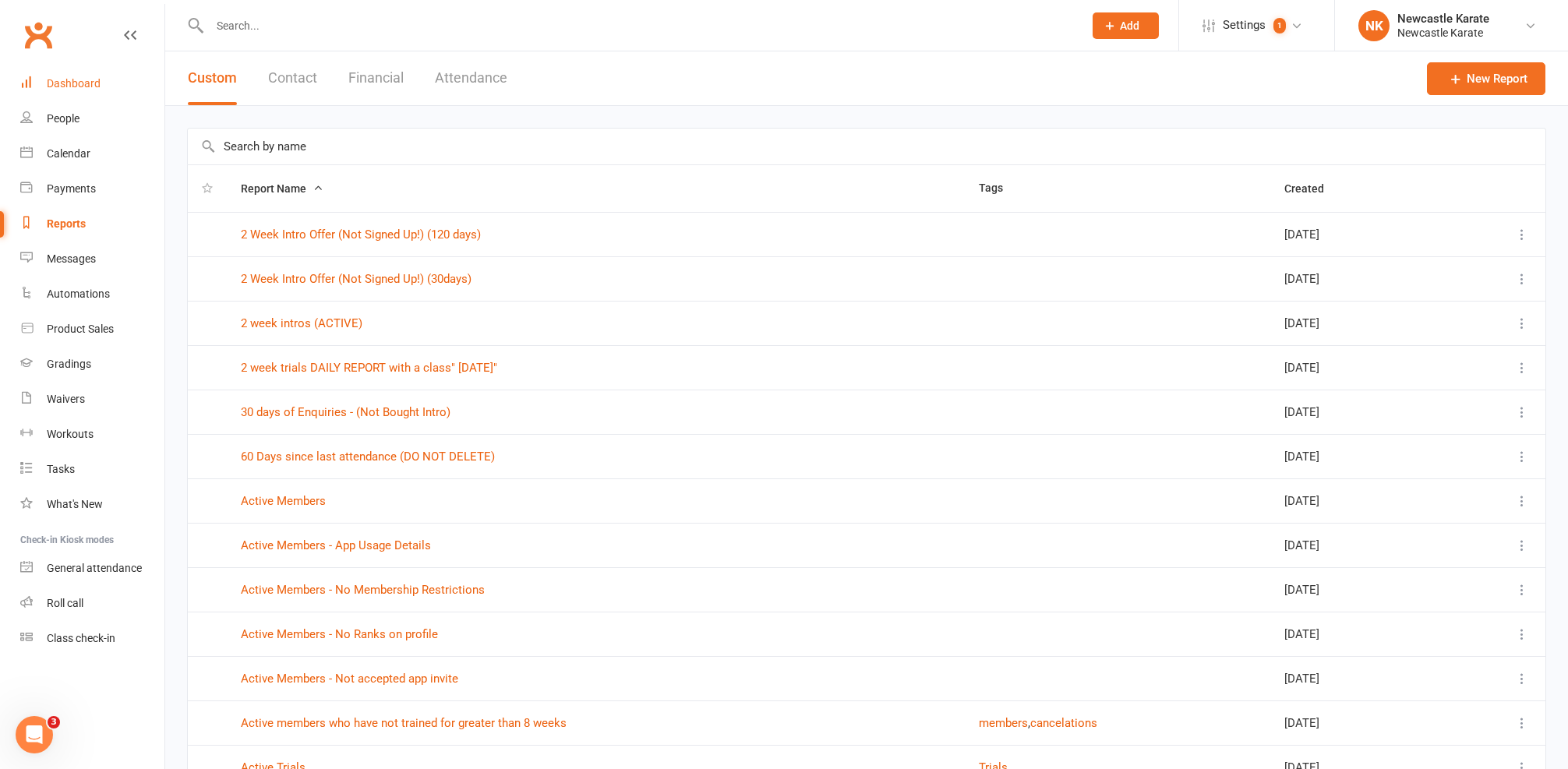
click at [88, 94] on link "Dashboard" at bounding box center [92, 84] width 144 height 35
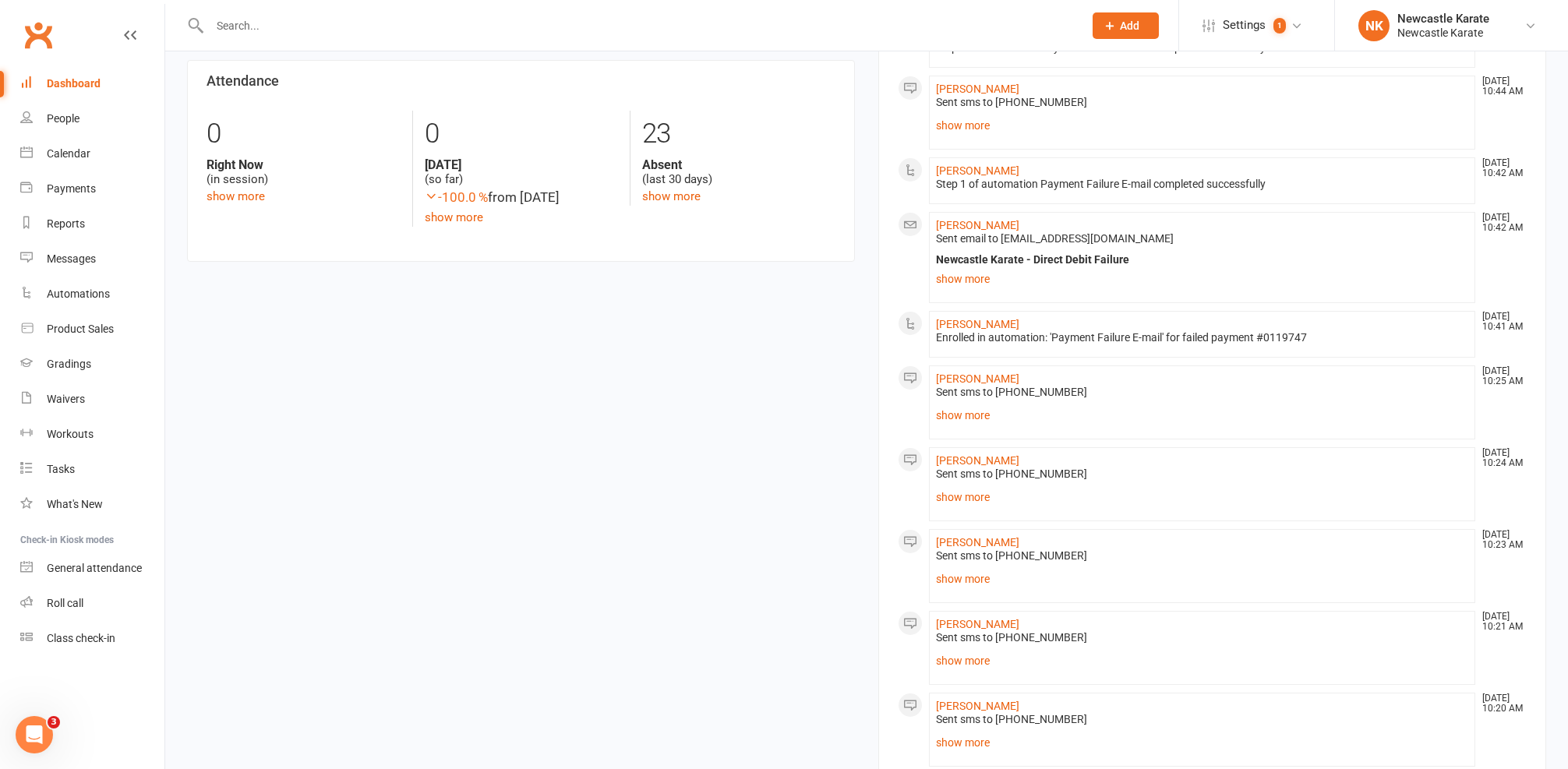
scroll to position [733, 0]
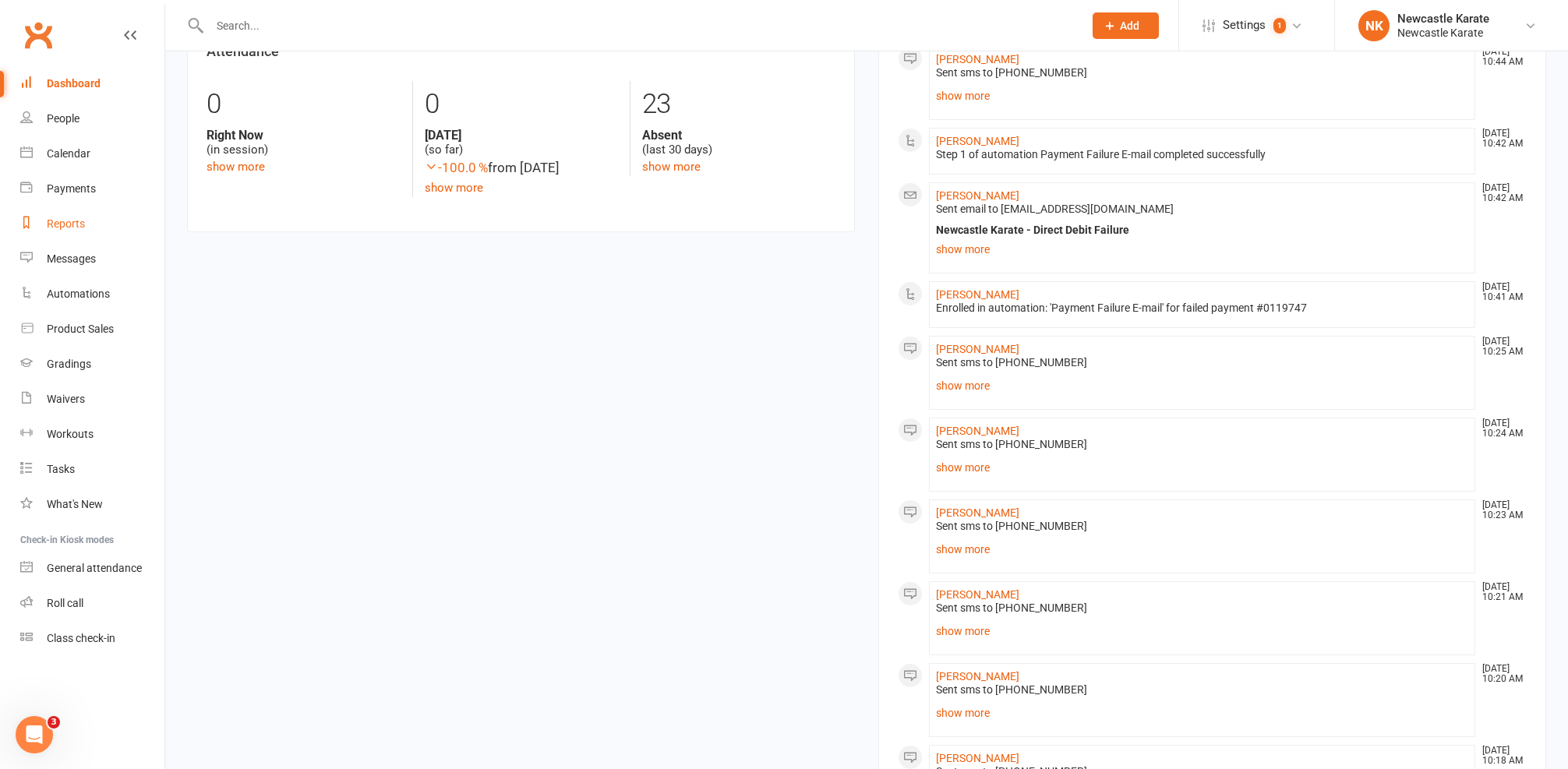
click at [85, 226] on link "Reports" at bounding box center [92, 224] width 144 height 35
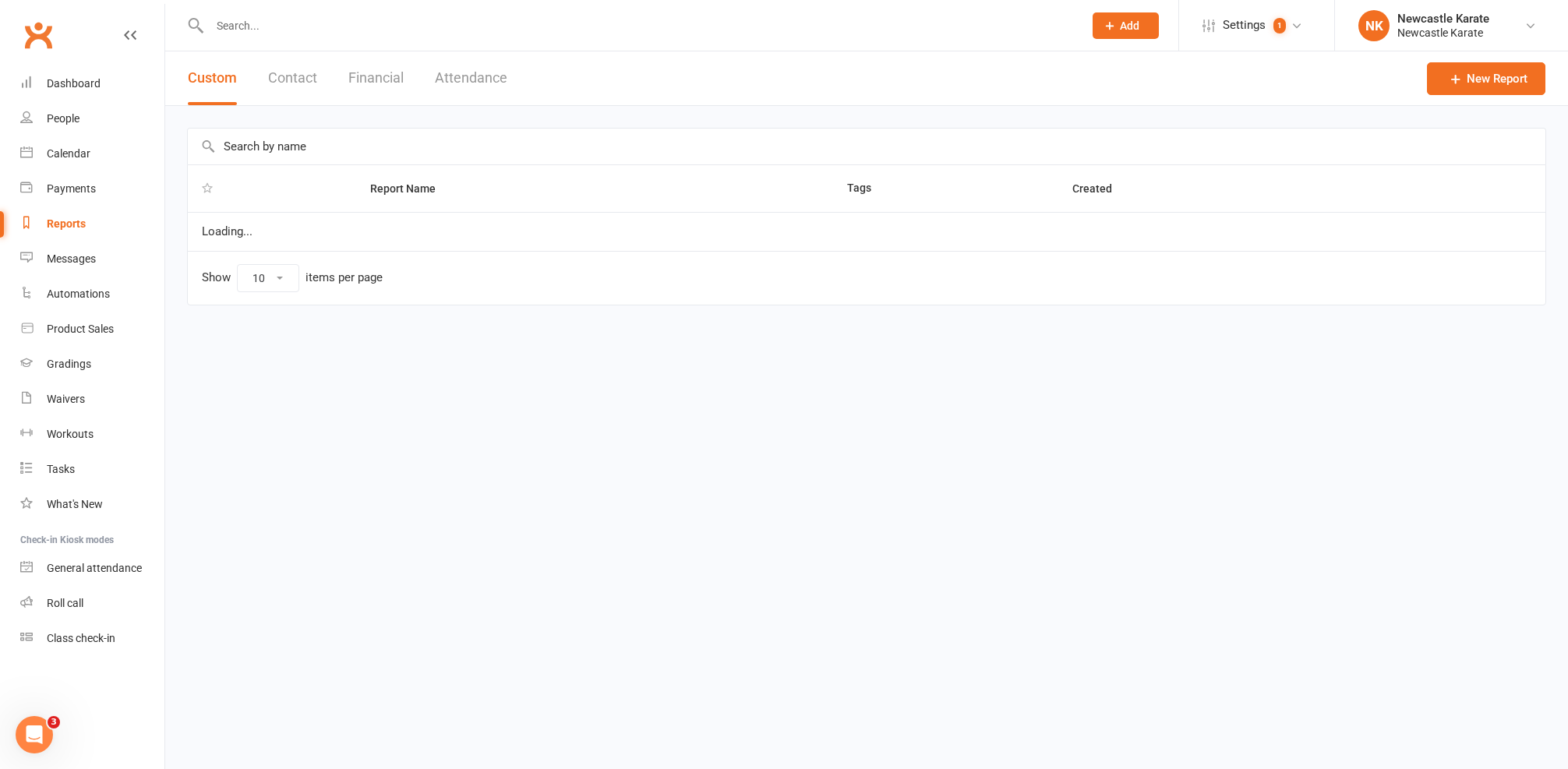
select select "25"
click at [348, 83] on button "Financial" at bounding box center [375, 78] width 56 height 54
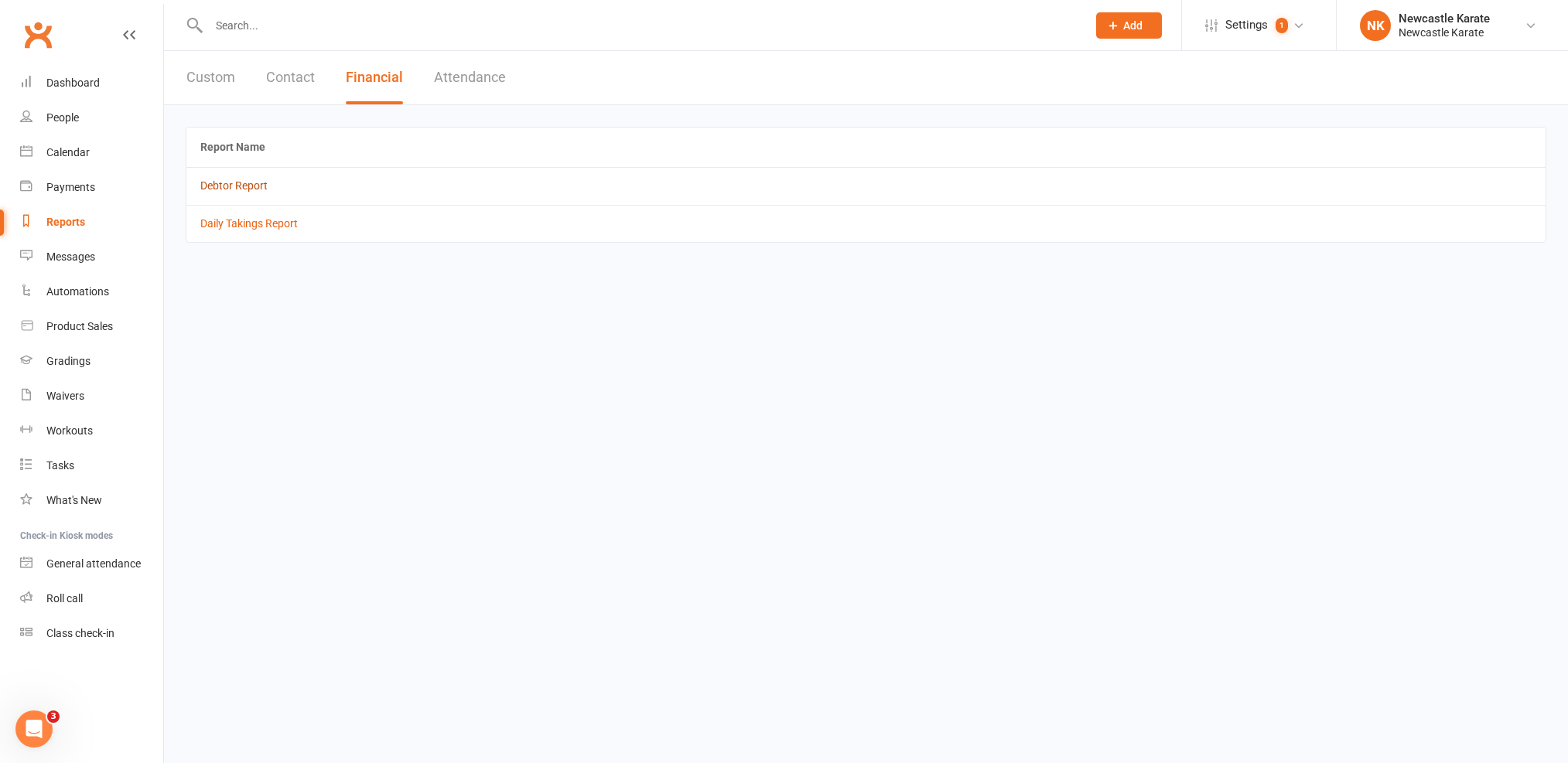
click at [231, 186] on link "Debtor Report" at bounding box center [234, 186] width 67 height 13
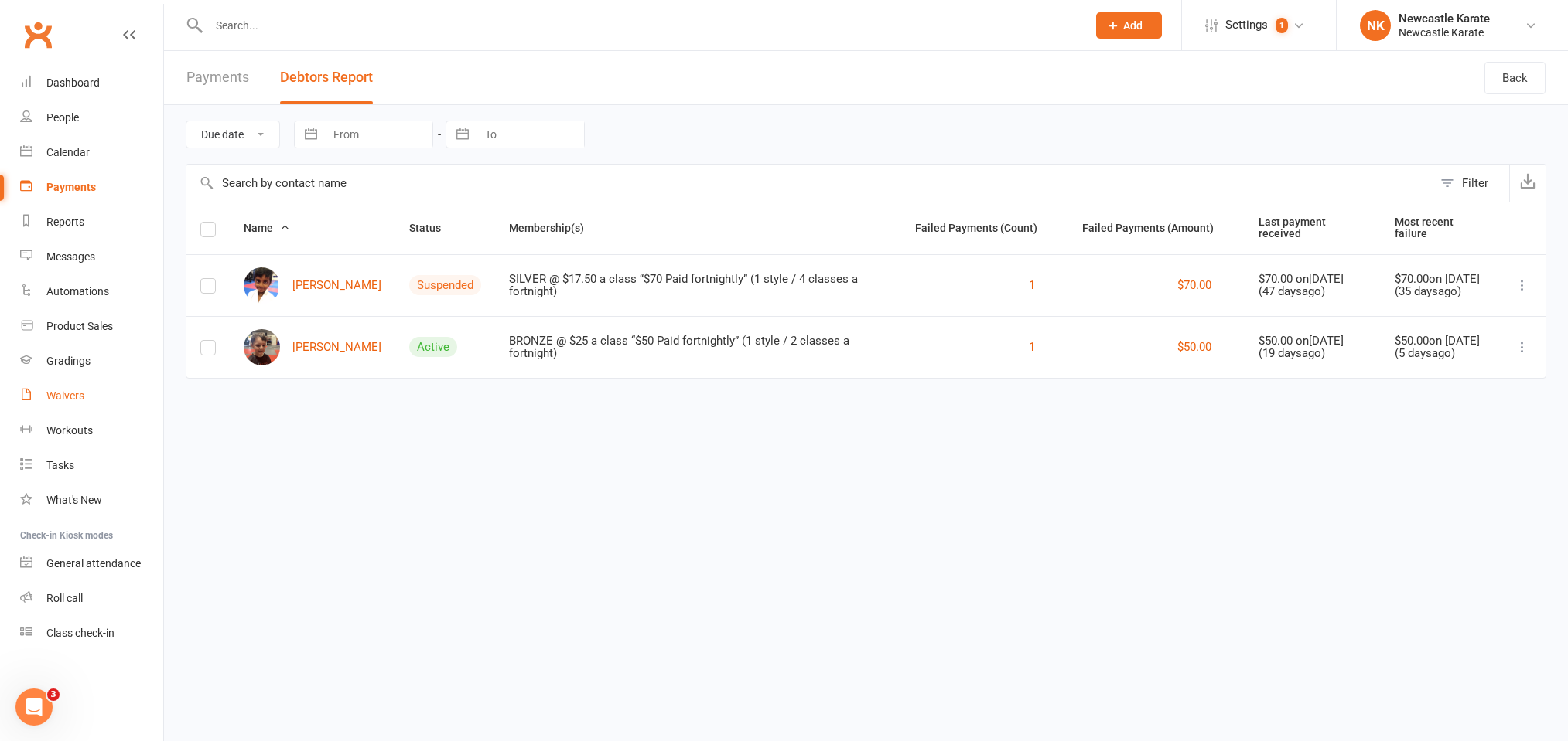
click at [69, 390] on div "Waivers" at bounding box center [65, 396] width 38 height 13
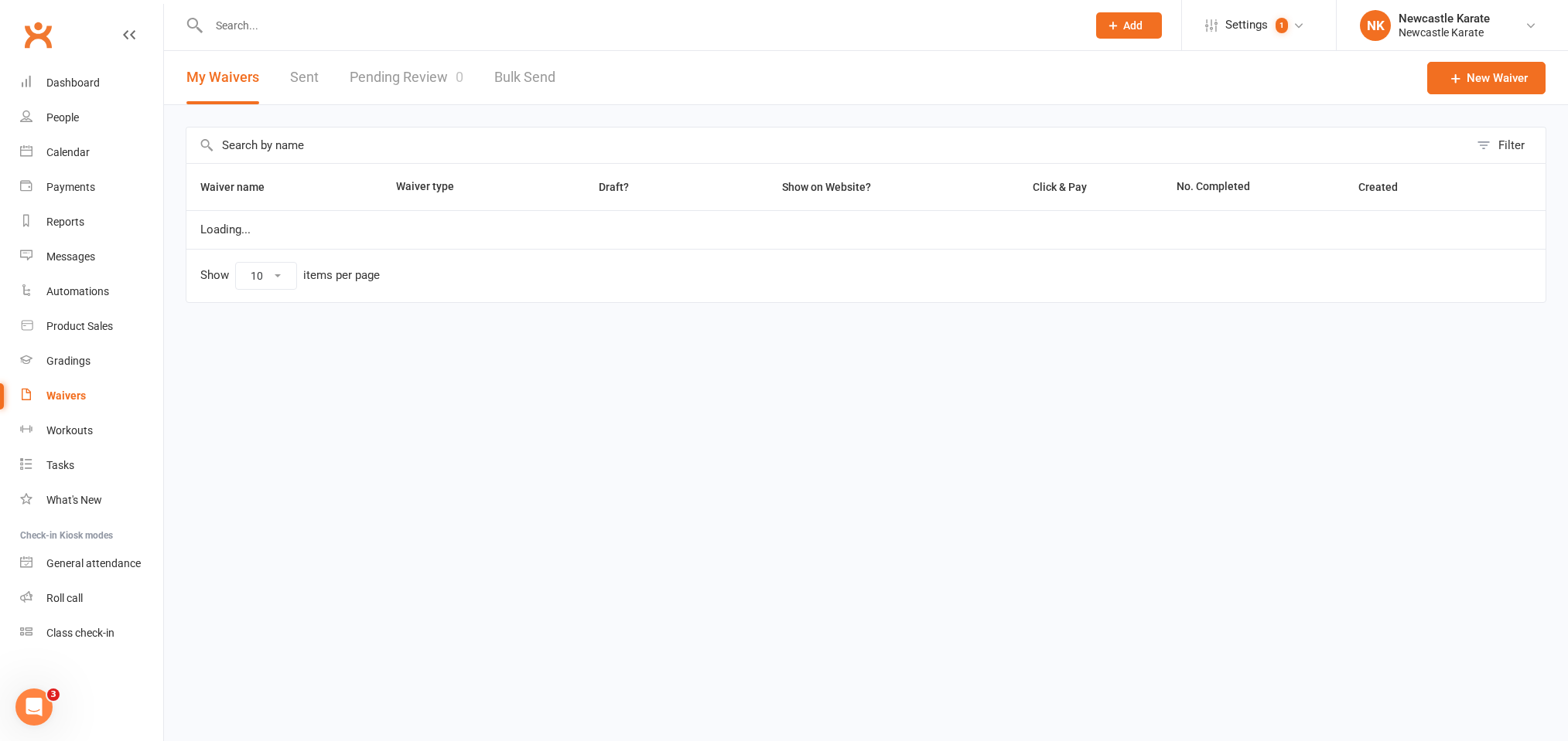
select select "100"
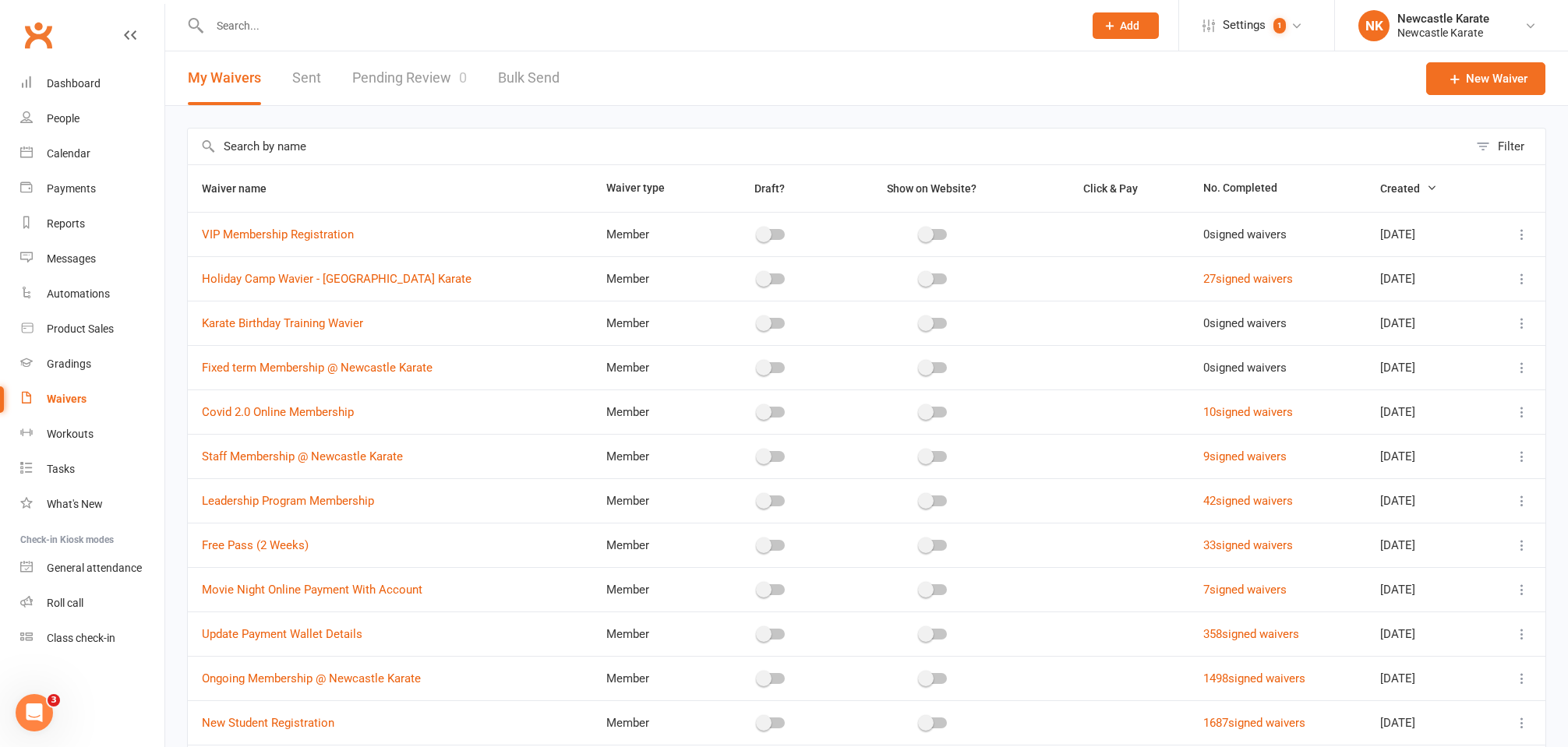
click at [352, 155] on input "text" at bounding box center [828, 146] width 1280 height 36
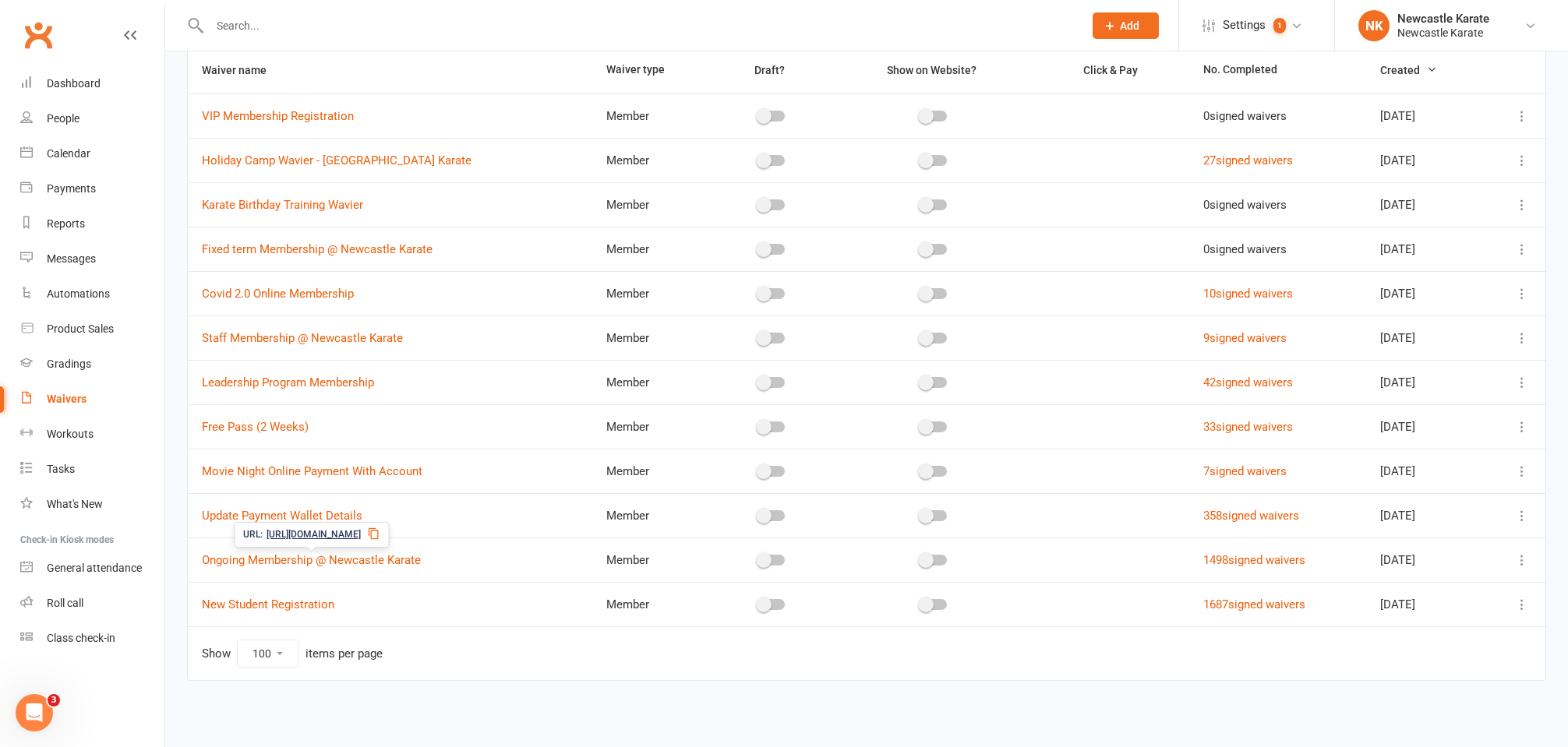
click at [285, 528] on span "https://app.clubworx.com/s/2Jd3OF" at bounding box center [313, 535] width 94 height 15
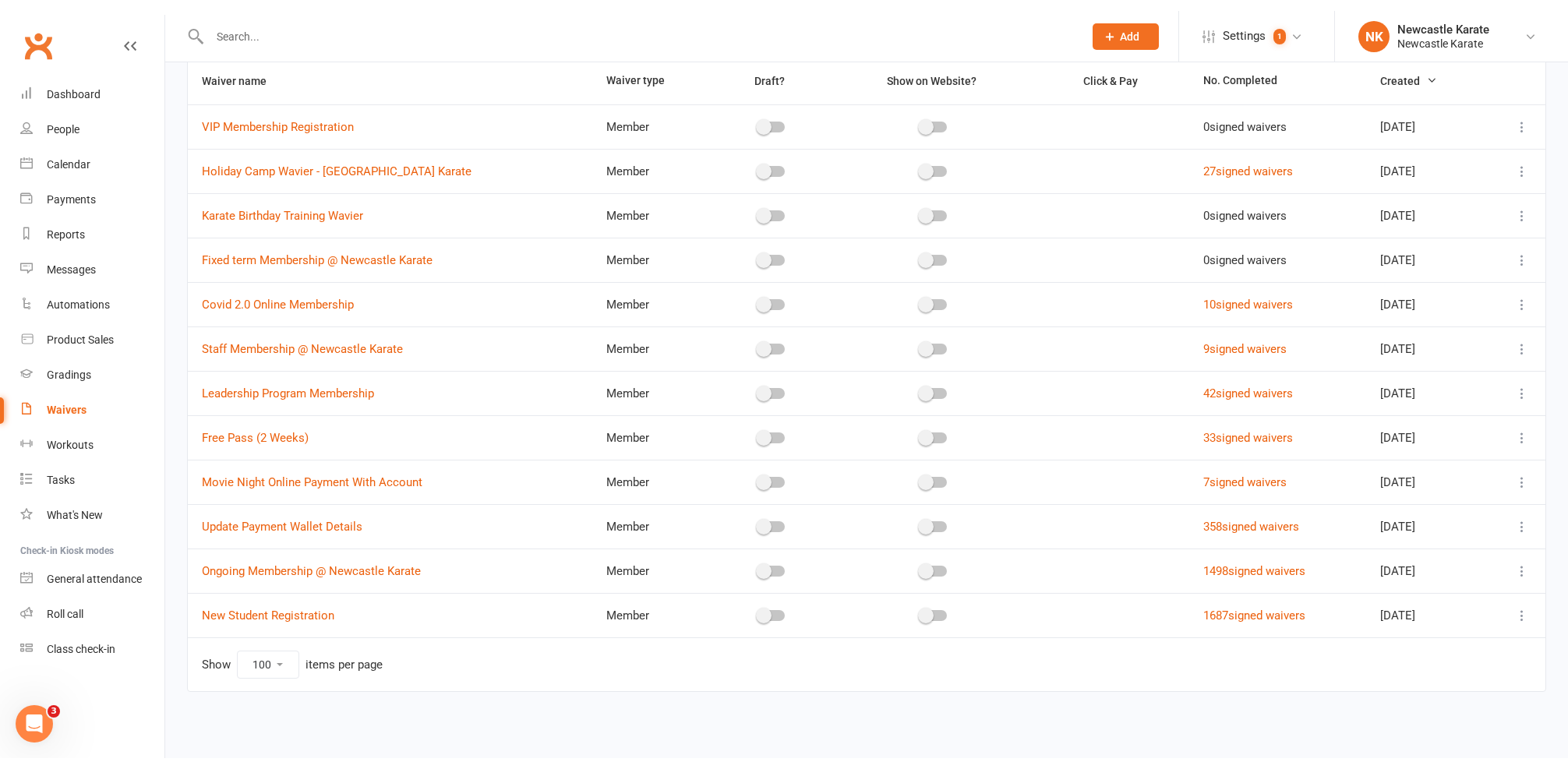
scroll to position [110, 0]
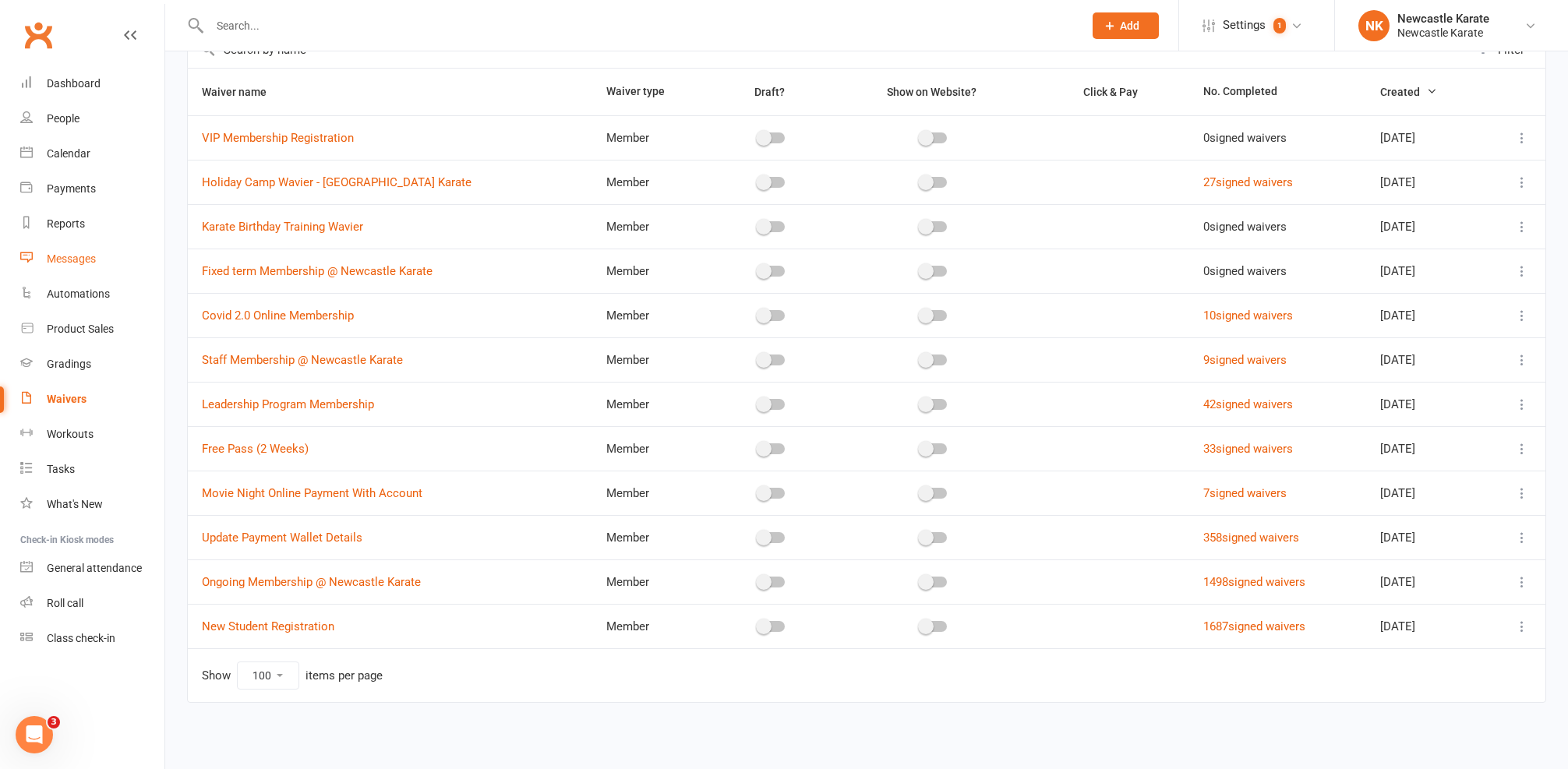
click at [89, 261] on div "Messages" at bounding box center [71, 259] width 49 height 13
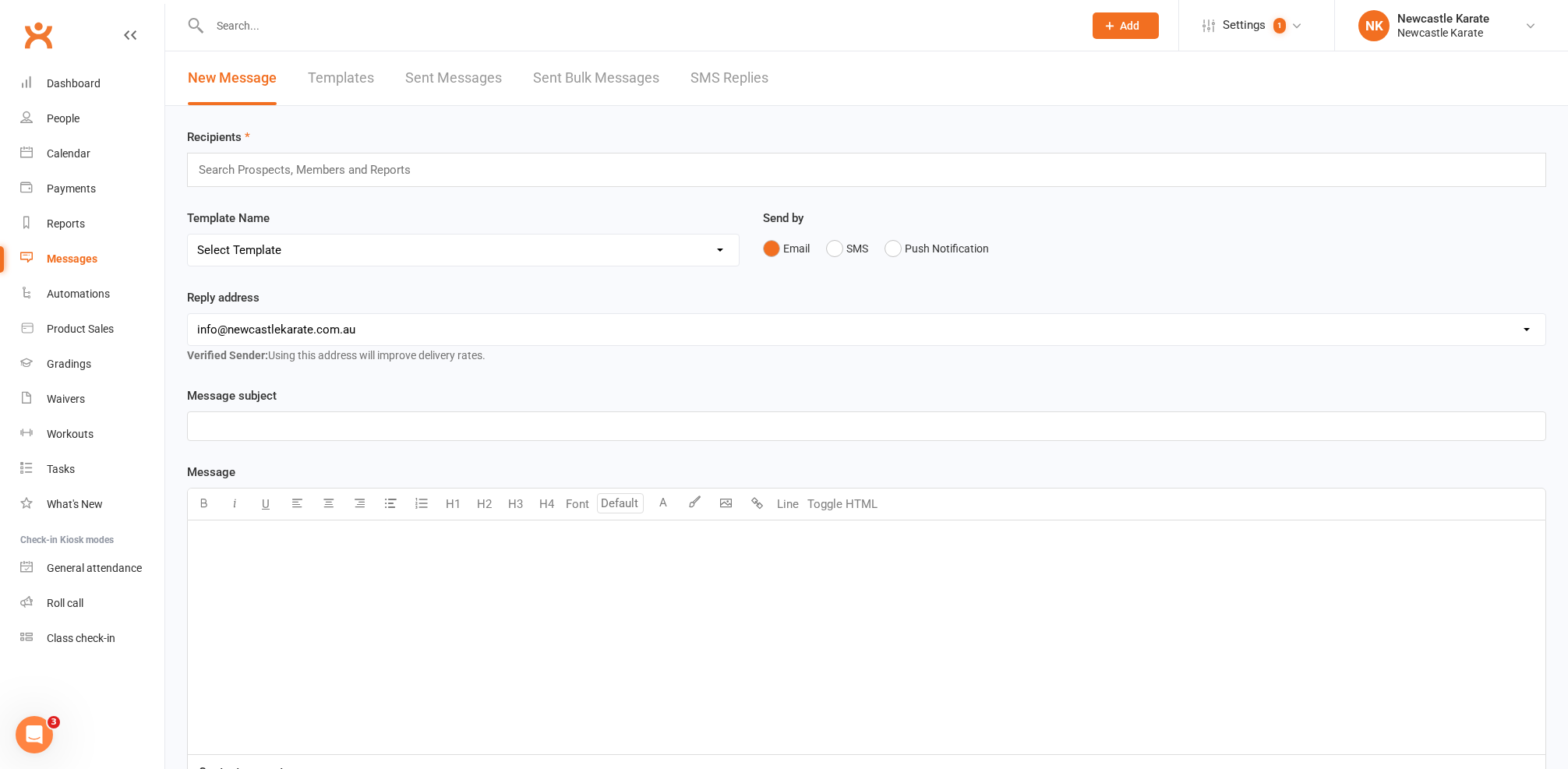
click at [716, 86] on link "SMS Replies" at bounding box center [729, 78] width 78 height 54
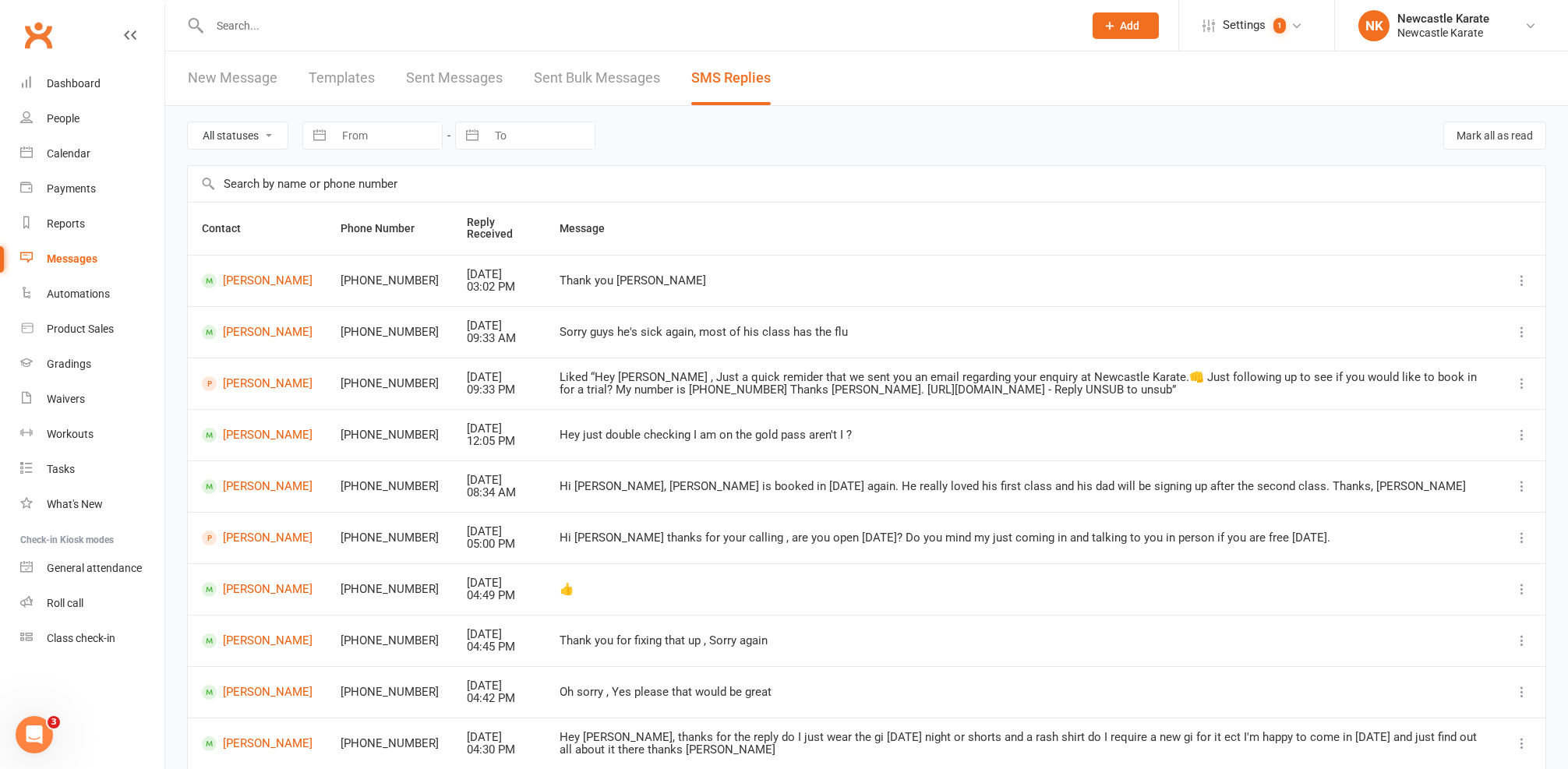
click at [249, 295] on td "Levi Kandel" at bounding box center [258, 280] width 139 height 51
click at [243, 287] on link "Levi Kandel" at bounding box center [257, 281] width 110 height 15
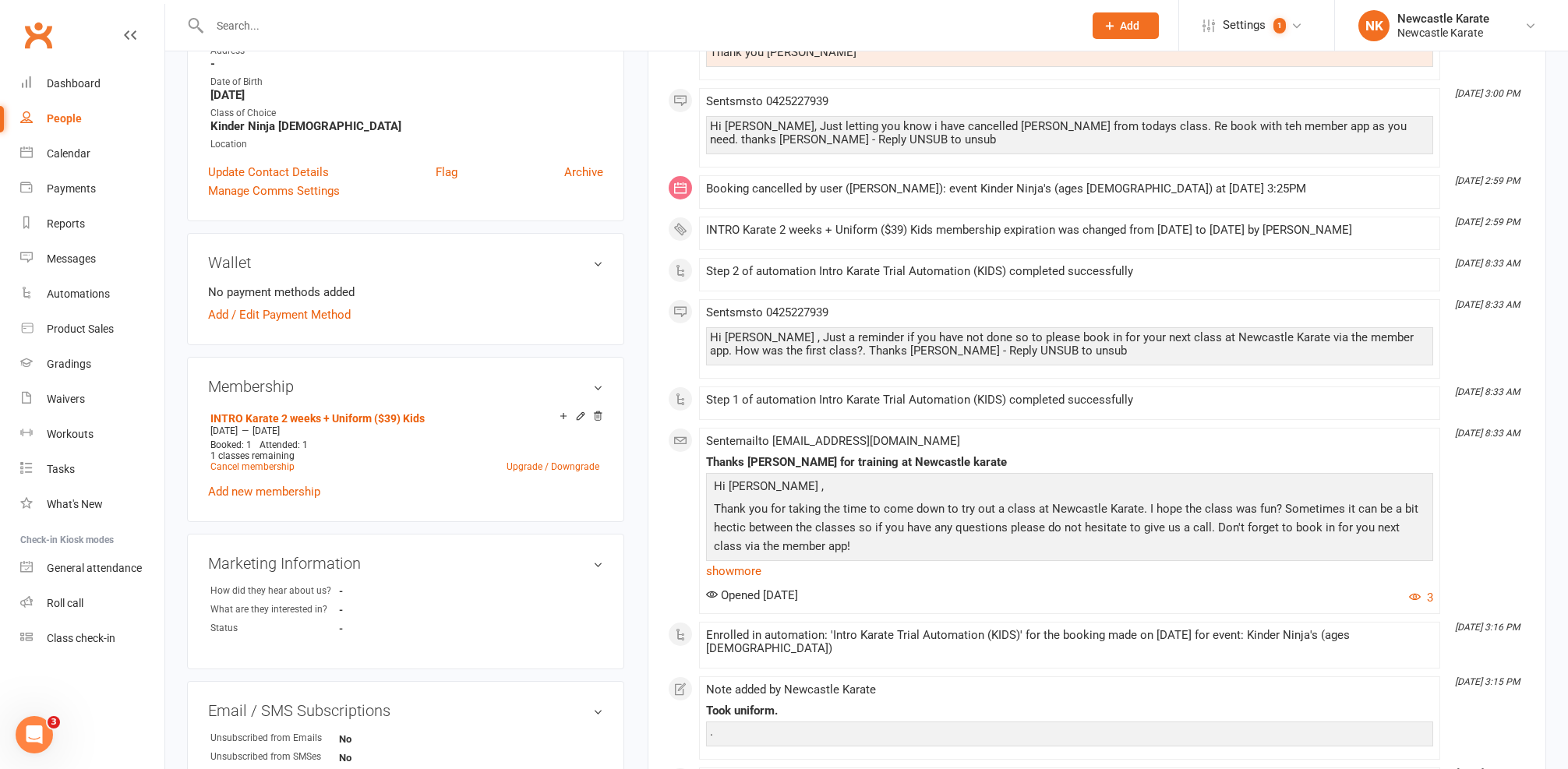
scroll to position [507, 0]
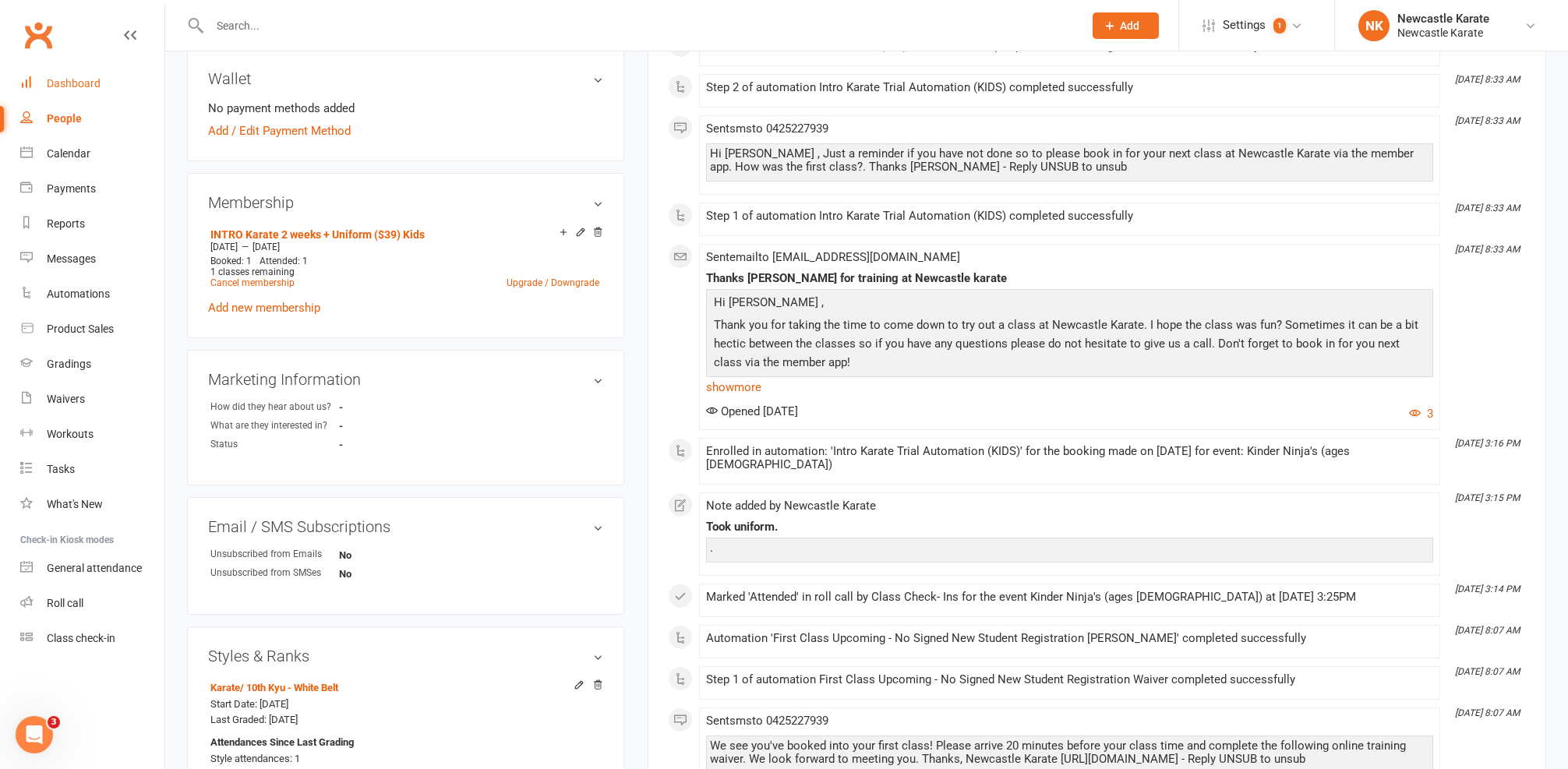
click at [61, 93] on link "Dashboard" at bounding box center [92, 84] width 144 height 35
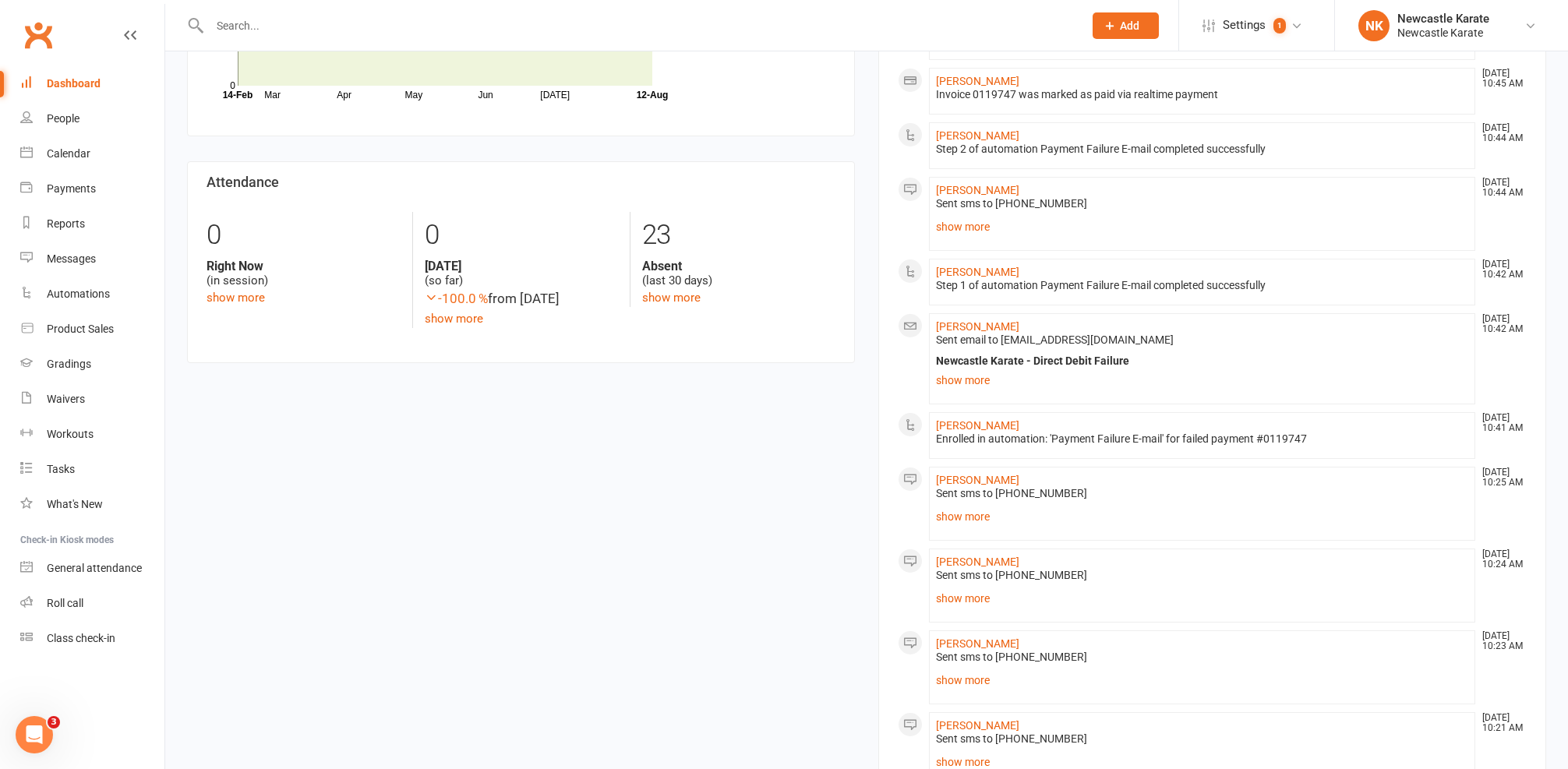
scroll to position [708, 0]
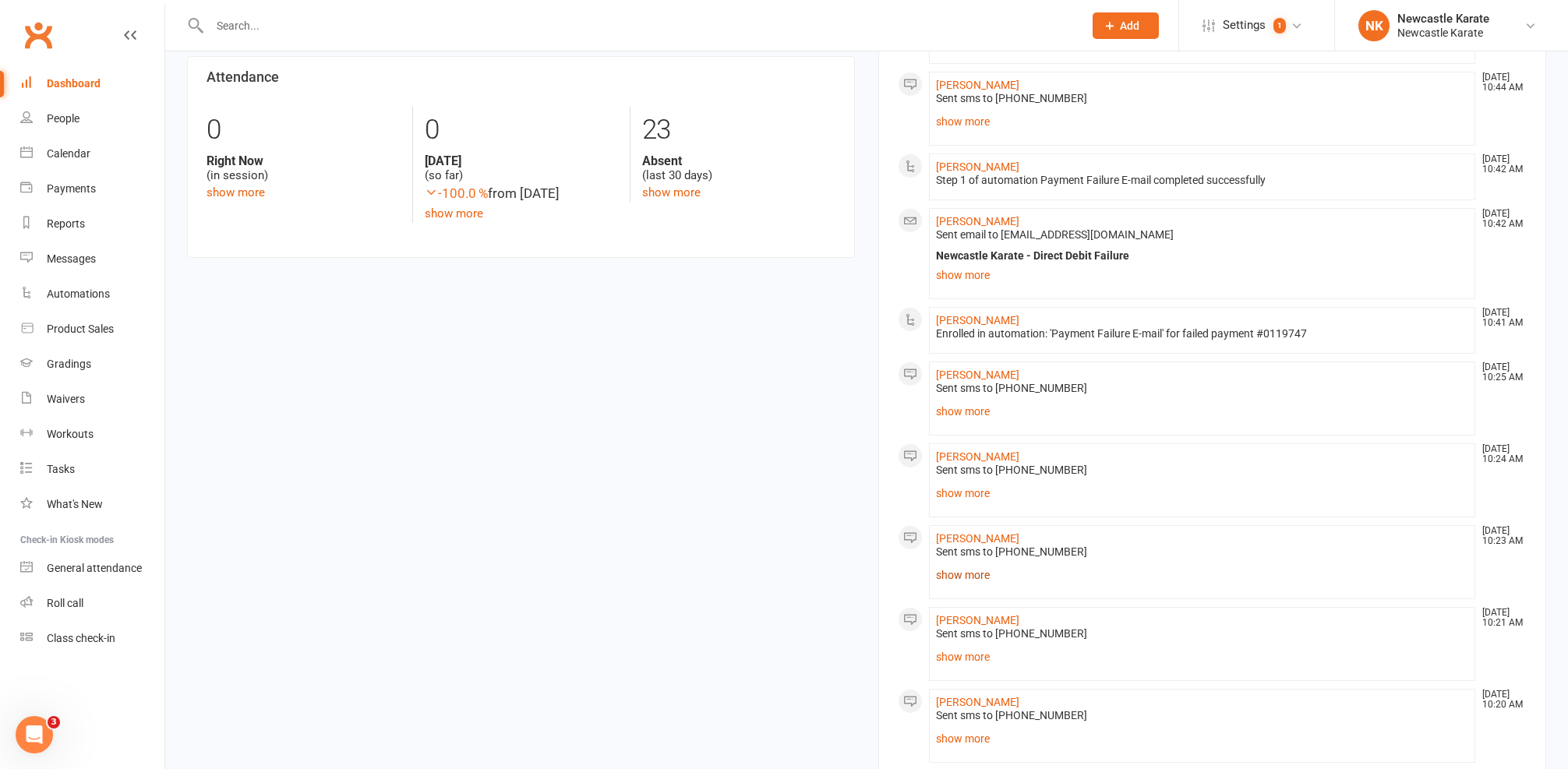
click at [960, 566] on link "show more" at bounding box center [1202, 575] width 532 height 22
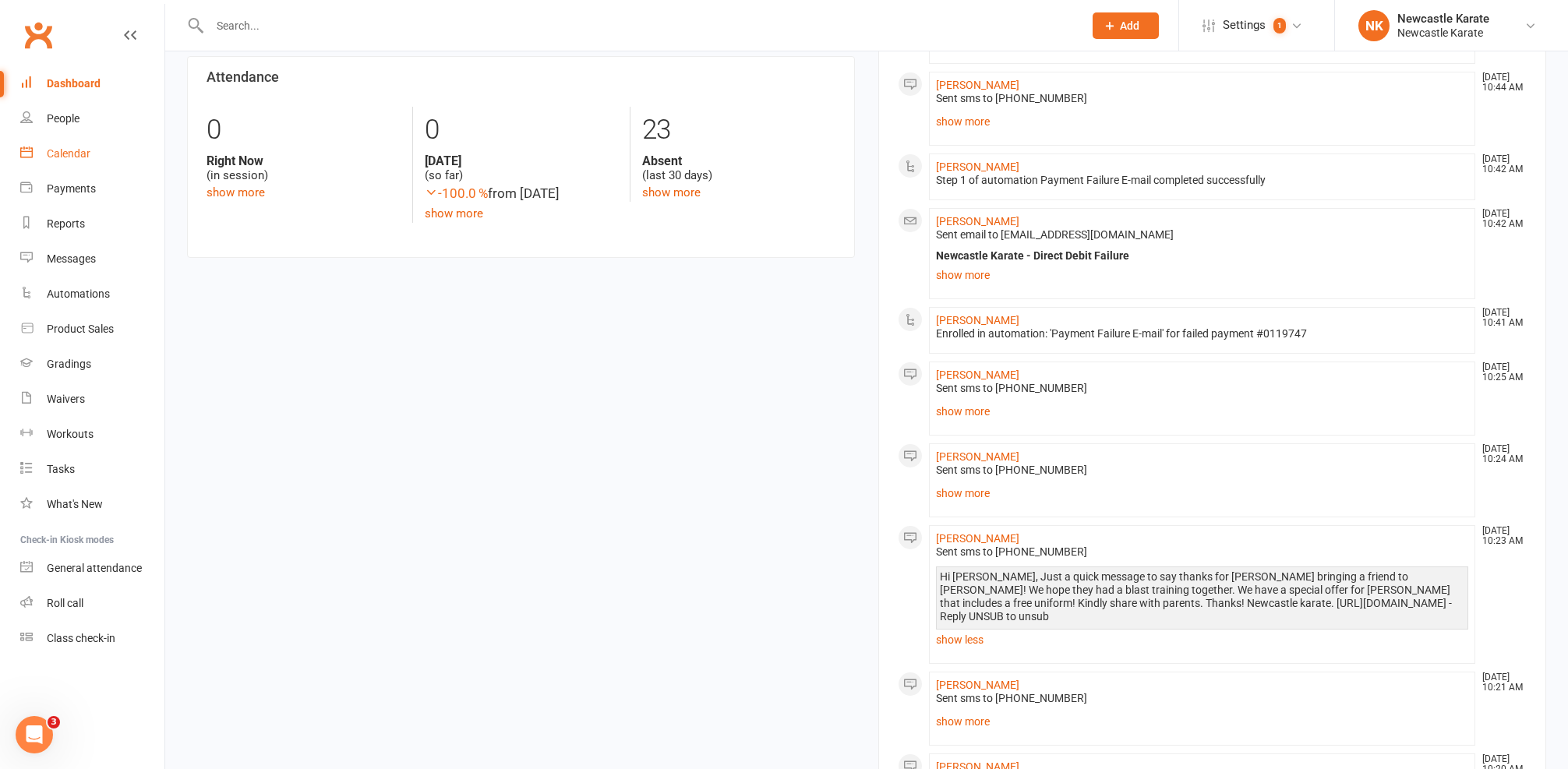
click at [77, 146] on link "Calendar" at bounding box center [92, 153] width 144 height 35
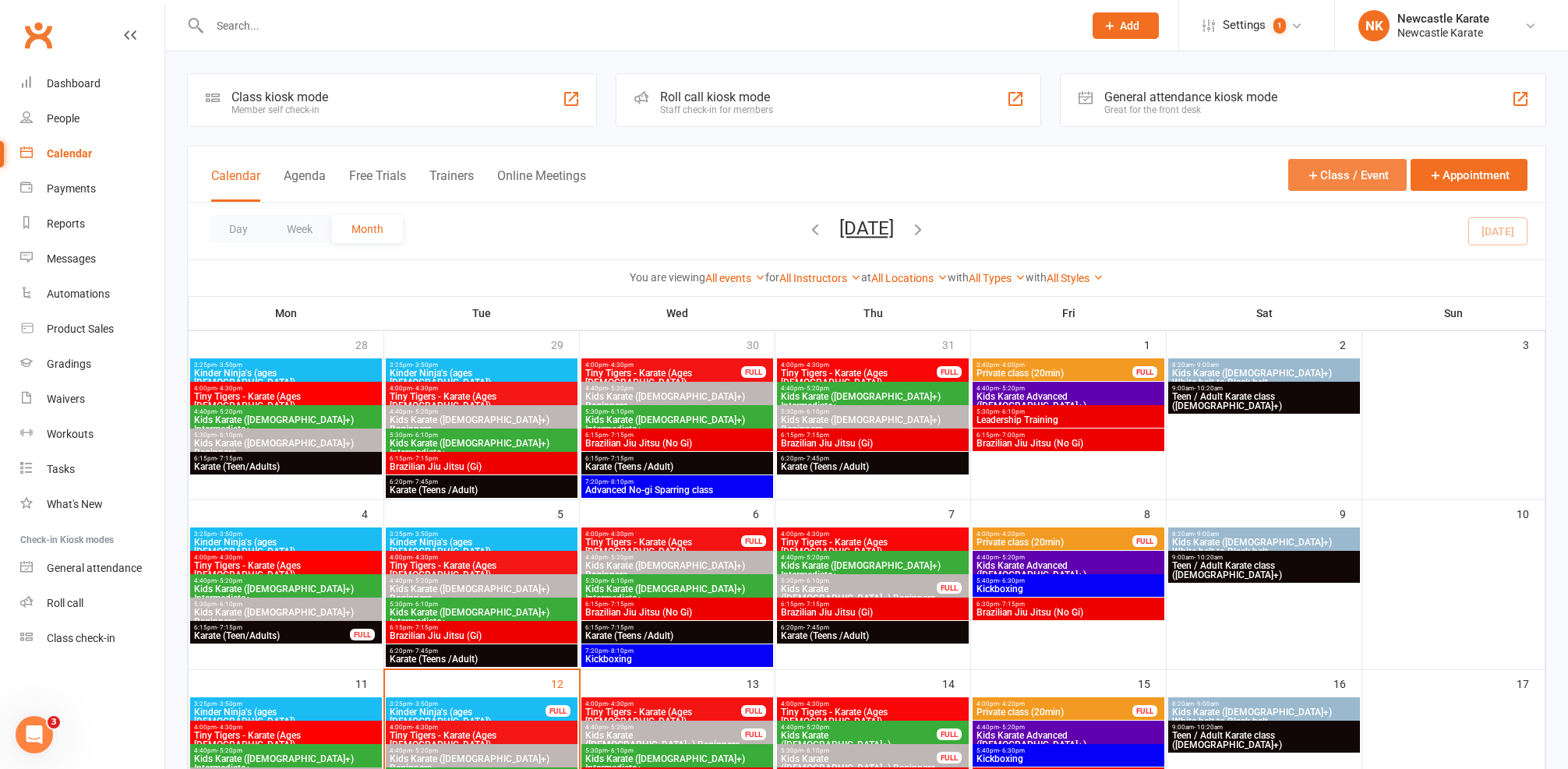
click at [1329, 173] on button "Class / Event" at bounding box center [1348, 174] width 119 height 32
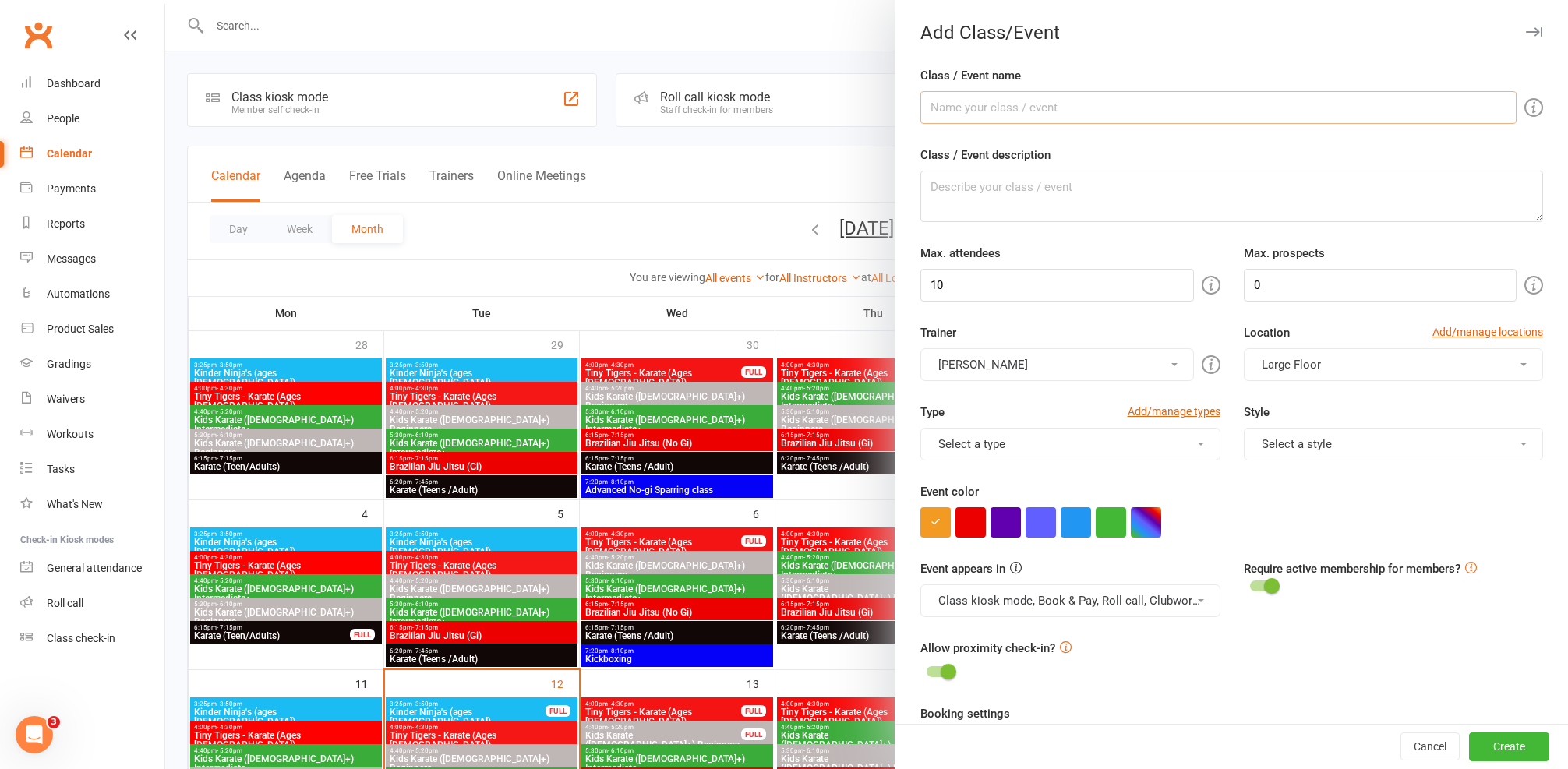
click at [1024, 109] on input "Class / Event name" at bounding box center [1218, 108] width 596 height 33
type input "Private class"
click at [1038, 295] on input "10" at bounding box center [1058, 285] width 274 height 33
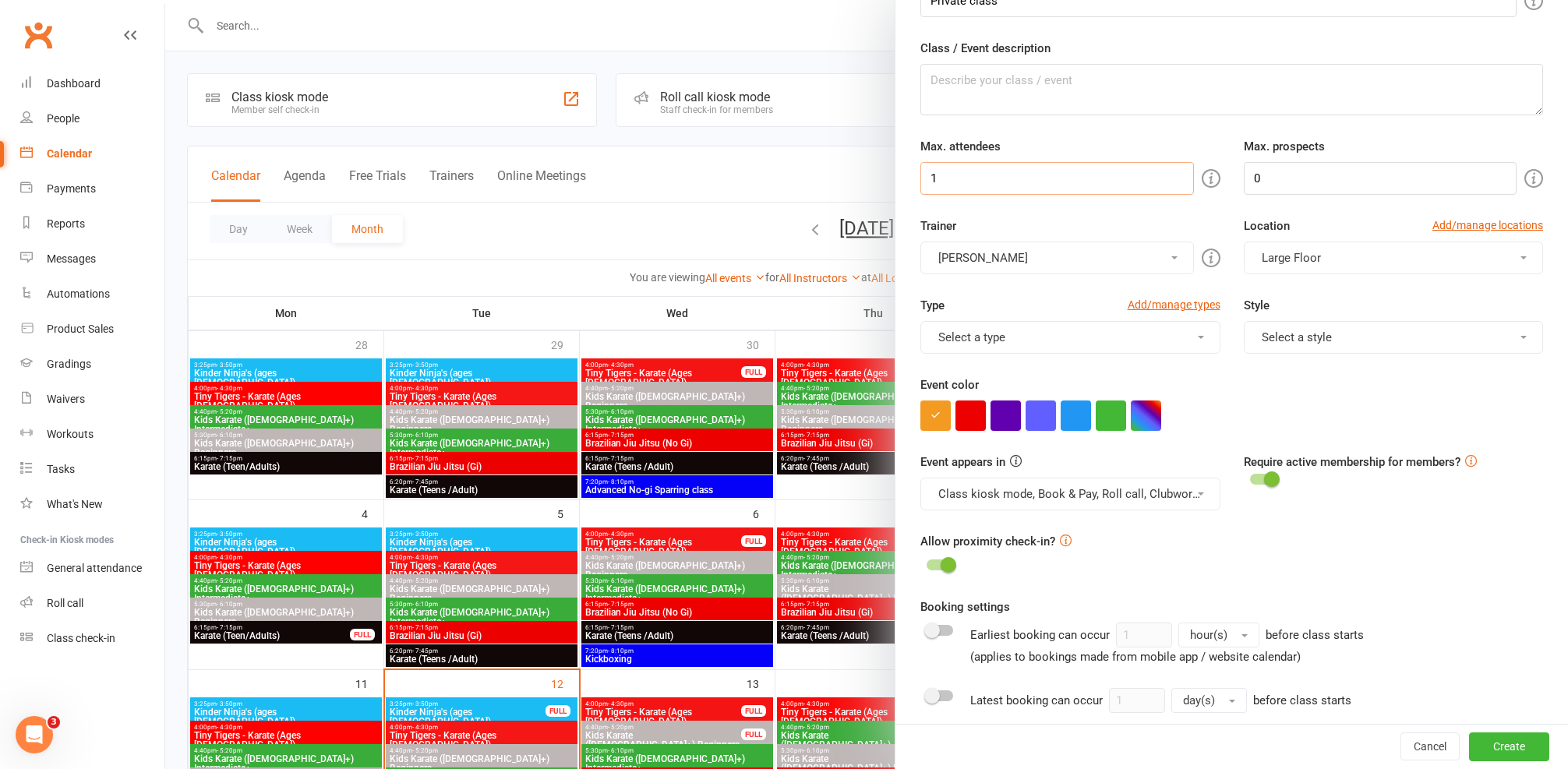
scroll to position [263, 0]
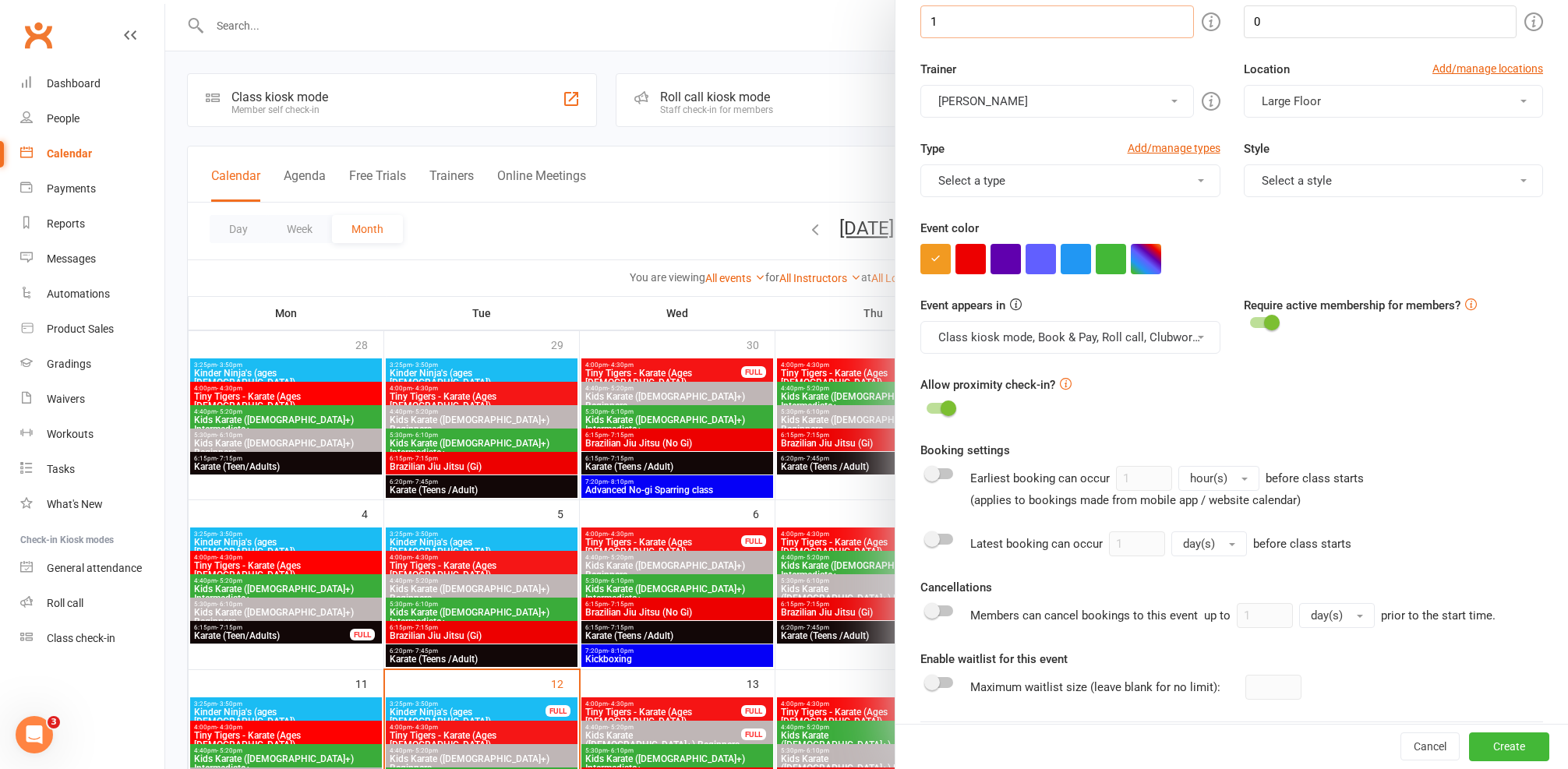
type input "1"
click at [1131, 325] on button "Class kiosk mode, Book & Pay, Roll call, Clubworx website calendar and Mobile a…" at bounding box center [1070, 338] width 300 height 33
click at [1305, 396] on div "Allow proximity check-in?" at bounding box center [1232, 397] width 623 height 44
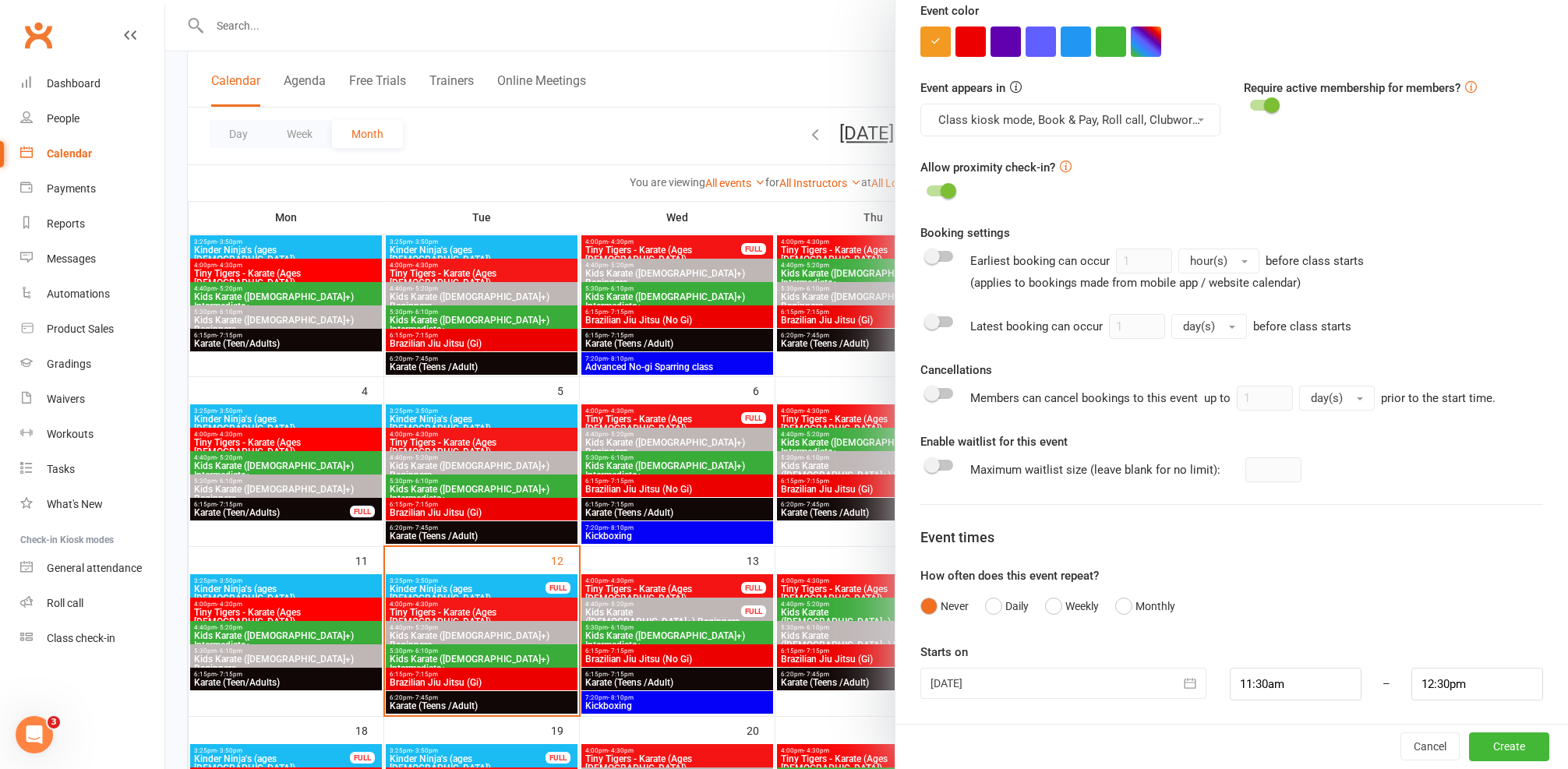
scroll to position [243, 0]
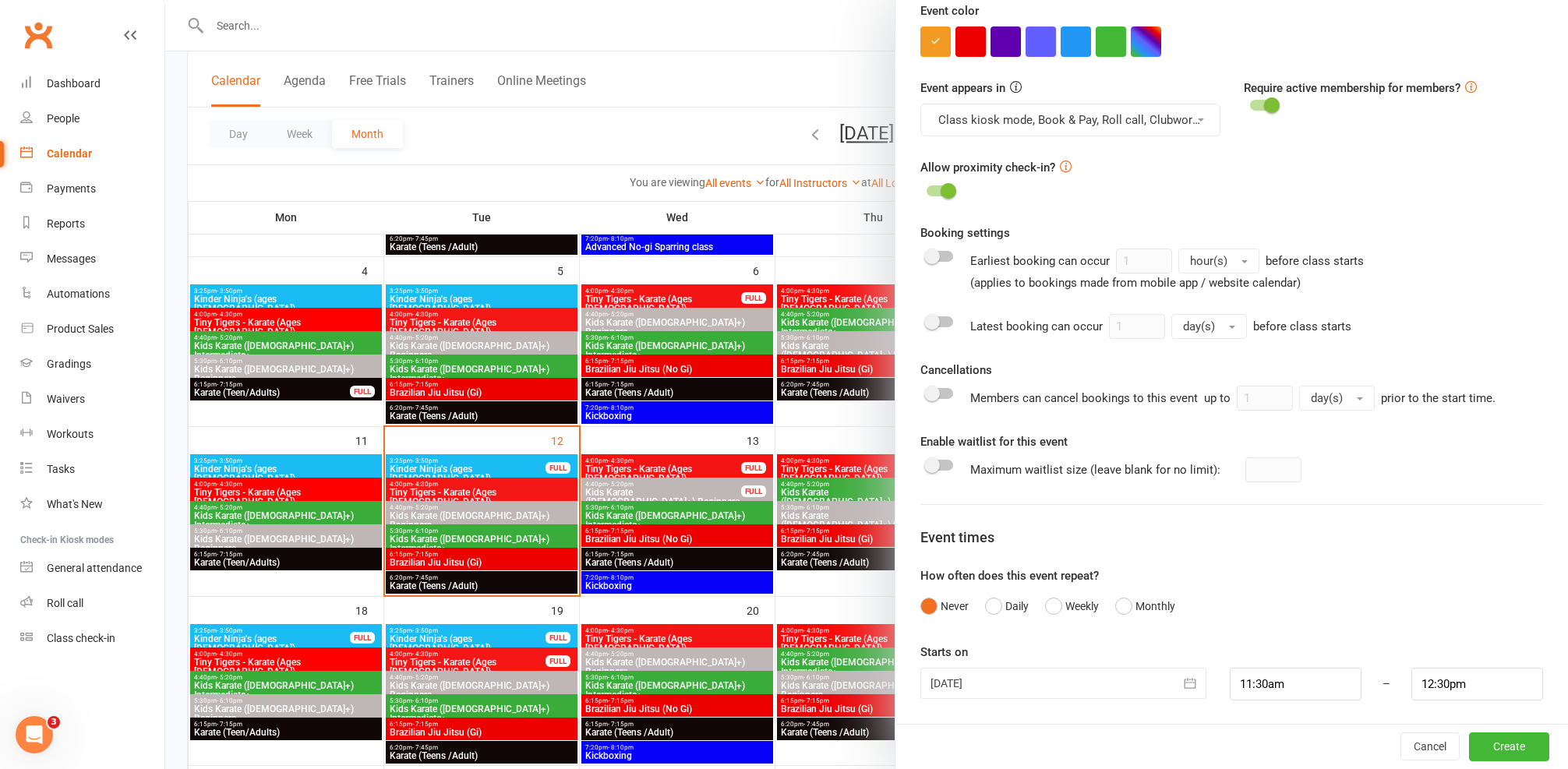
click at [1064, 698] on div at bounding box center [1063, 683] width 286 height 31
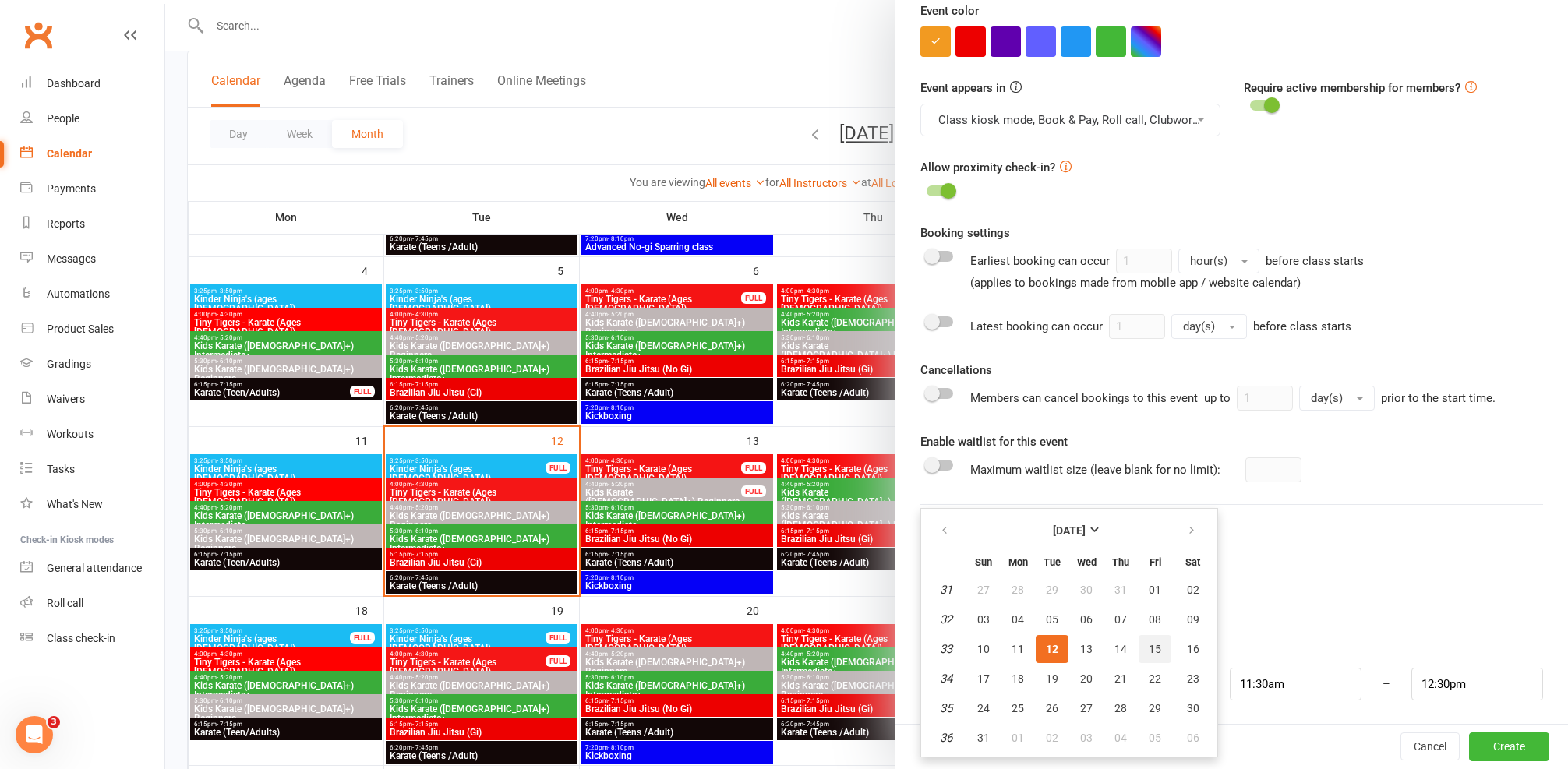
click at [1150, 650] on span "15" at bounding box center [1155, 649] width 13 height 13
type input "15 Aug 2025"
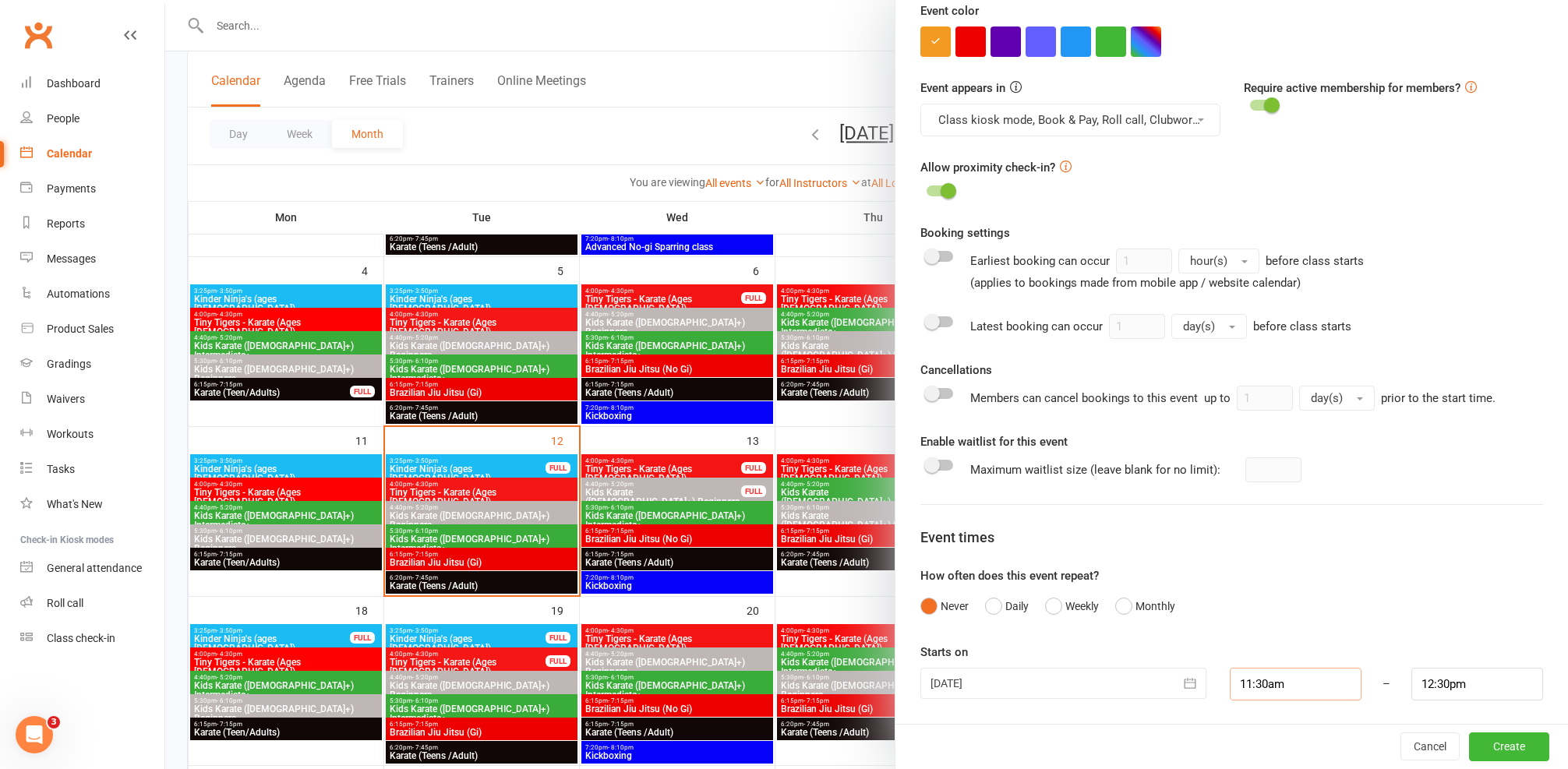
click at [1257, 680] on input "11:30am" at bounding box center [1296, 684] width 132 height 33
drag, startPoint x: 1289, startPoint y: 680, endPoint x: 1045, endPoint y: 683, distance: 244.0
click at [1045, 683] on div "15 Aug 2025 August 2025 Sun Mon Tue Wed Thu Fri Sat 31 27 28 29 30 31 01 02 32 …" at bounding box center [1231, 684] width 646 height 33
type input "3"
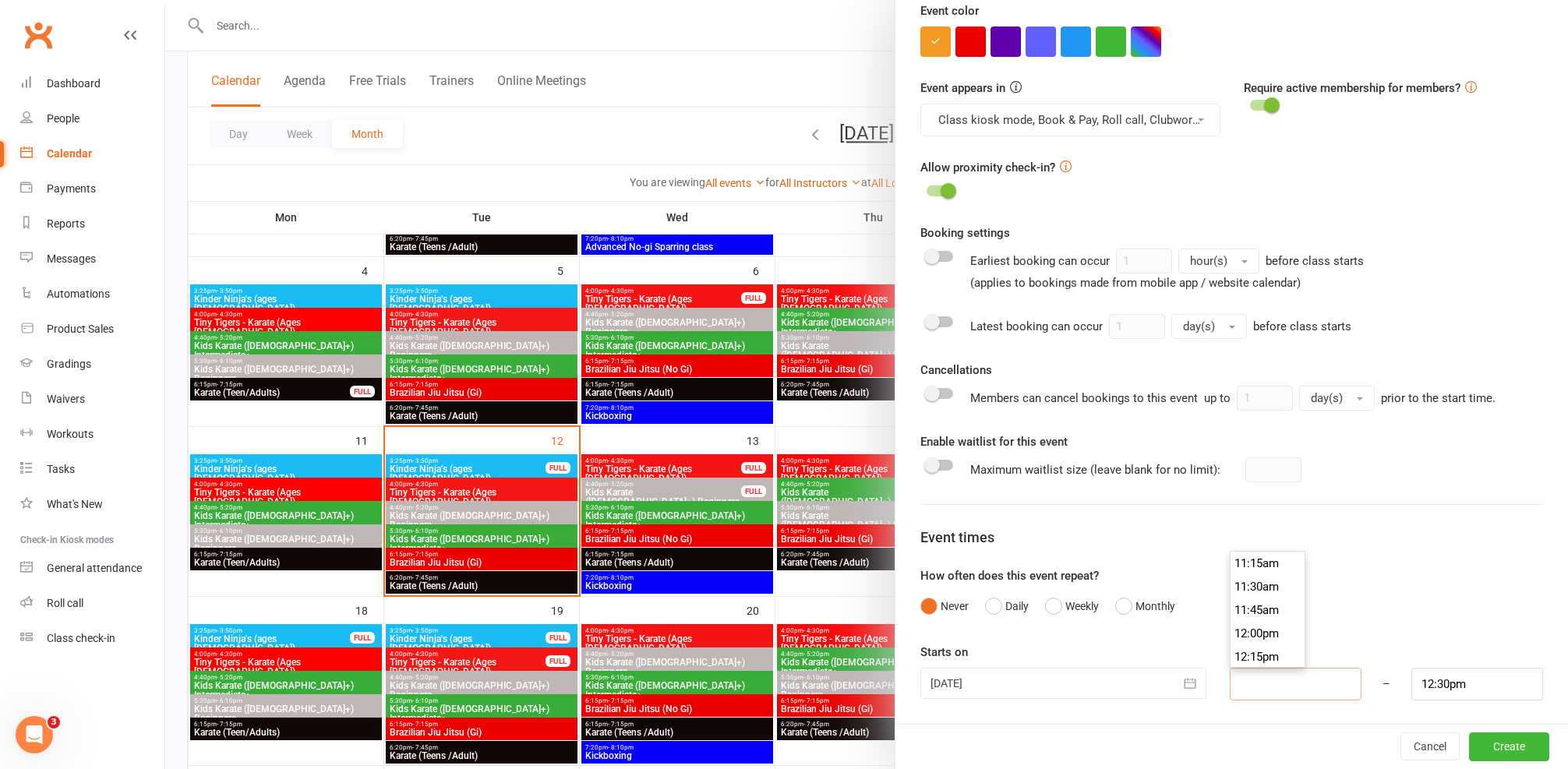
type input "4:00am"
type input "3;30"
type input "4:30am"
type input "3;30p"
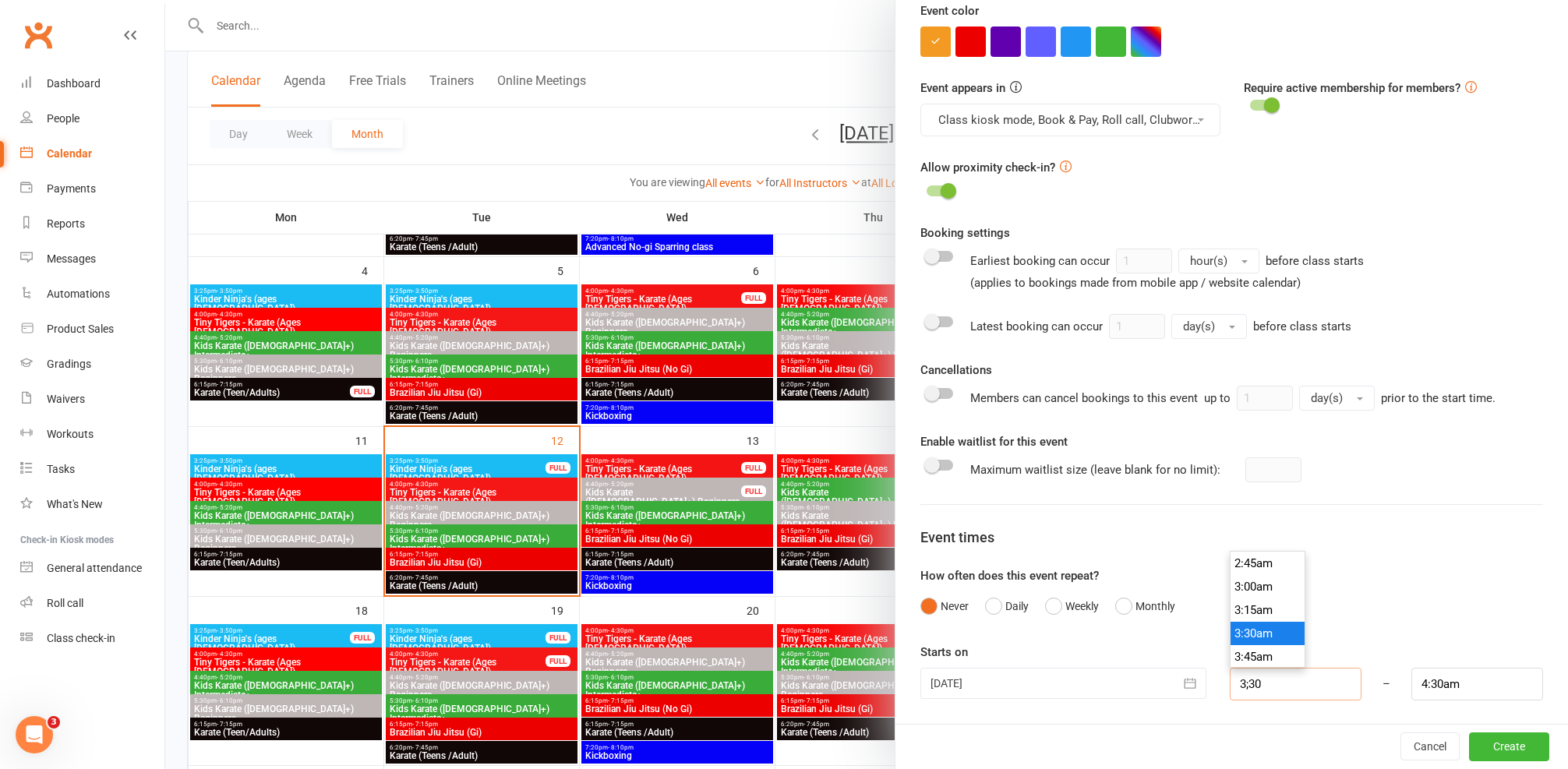
type input "4:30pm"
type input "3:30pm"
click at [1231, 586] on li "3:30pm" at bounding box center [1268, 587] width 75 height 24
drag, startPoint x: 1421, startPoint y: 685, endPoint x: 1447, endPoint y: 679, distance: 26.7
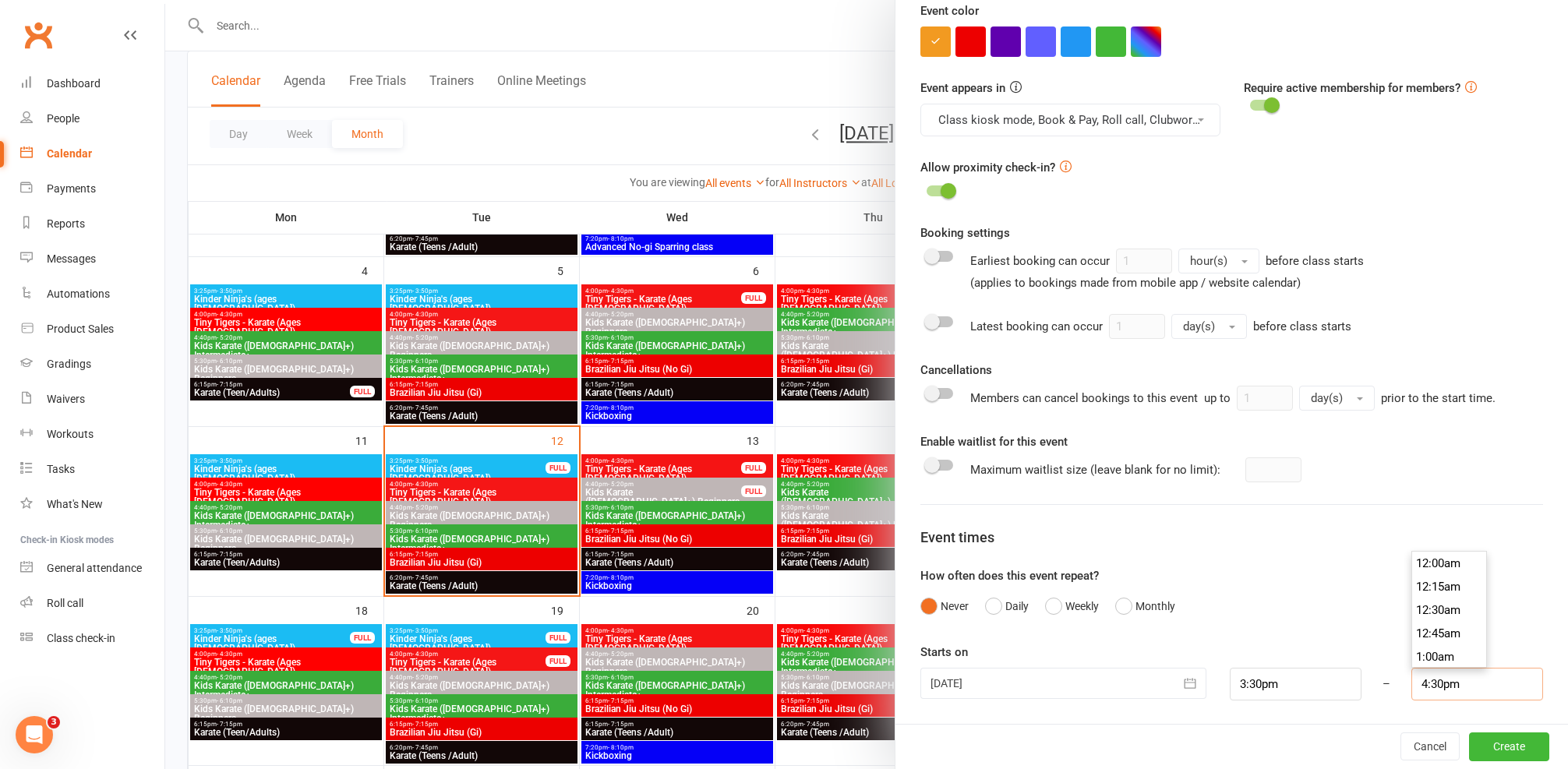
click at [1422, 684] on input "4:30pm" at bounding box center [1478, 684] width 132 height 33
click at [1428, 682] on input "4:30pm" at bounding box center [1478, 684] width 132 height 33
click at [1416, 682] on input "4:30pm" at bounding box center [1478, 684] width 132 height 33
drag, startPoint x: 1417, startPoint y: 681, endPoint x: 1369, endPoint y: 684, distance: 48.1
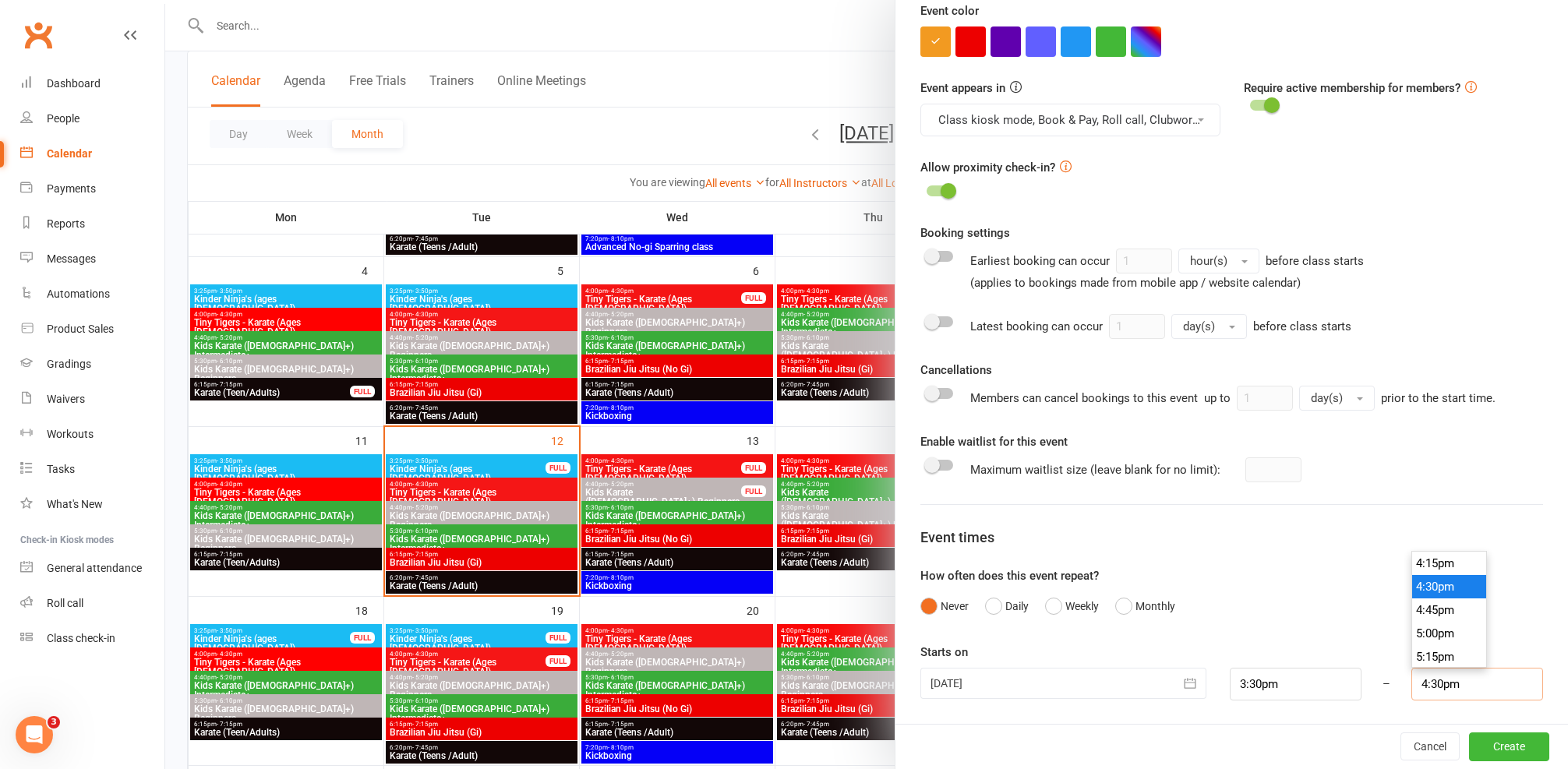
click at [1369, 684] on div "15 Aug 2025 August 2025 Sun Mon Tue Wed Thu Fri Sat 31 27 28 29 30 31 01 02 32 …" at bounding box center [1231, 684] width 646 height 33
click at [1438, 682] on input "350pm" at bounding box center [1478, 684] width 132 height 33
type input "3:50pm"
click at [1520, 649] on div "Class / Event name Private class Class / Event description Max. attendees 1 Max…" at bounding box center [1232, 155] width 673 height 1141
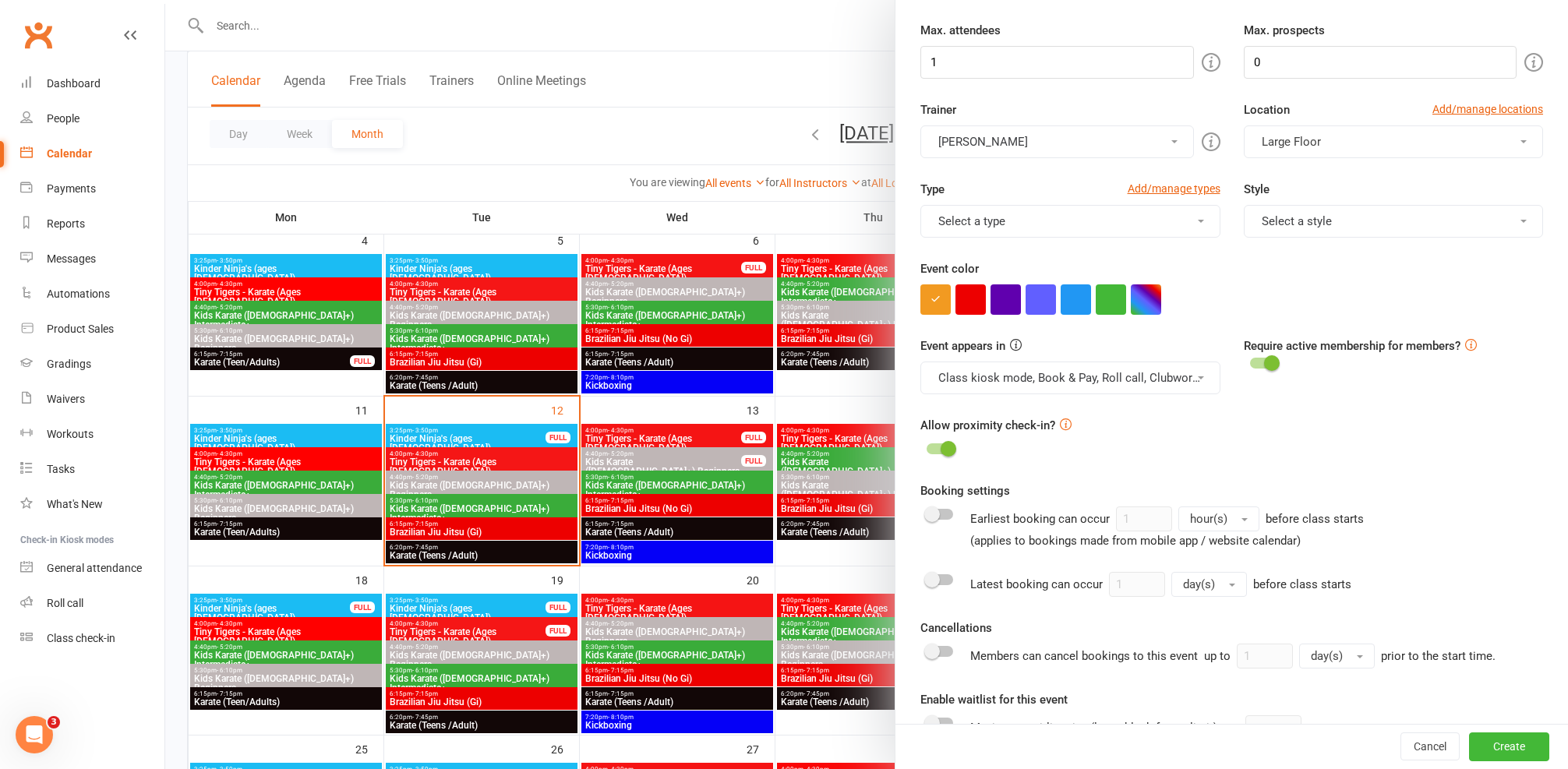
scroll to position [220, 0]
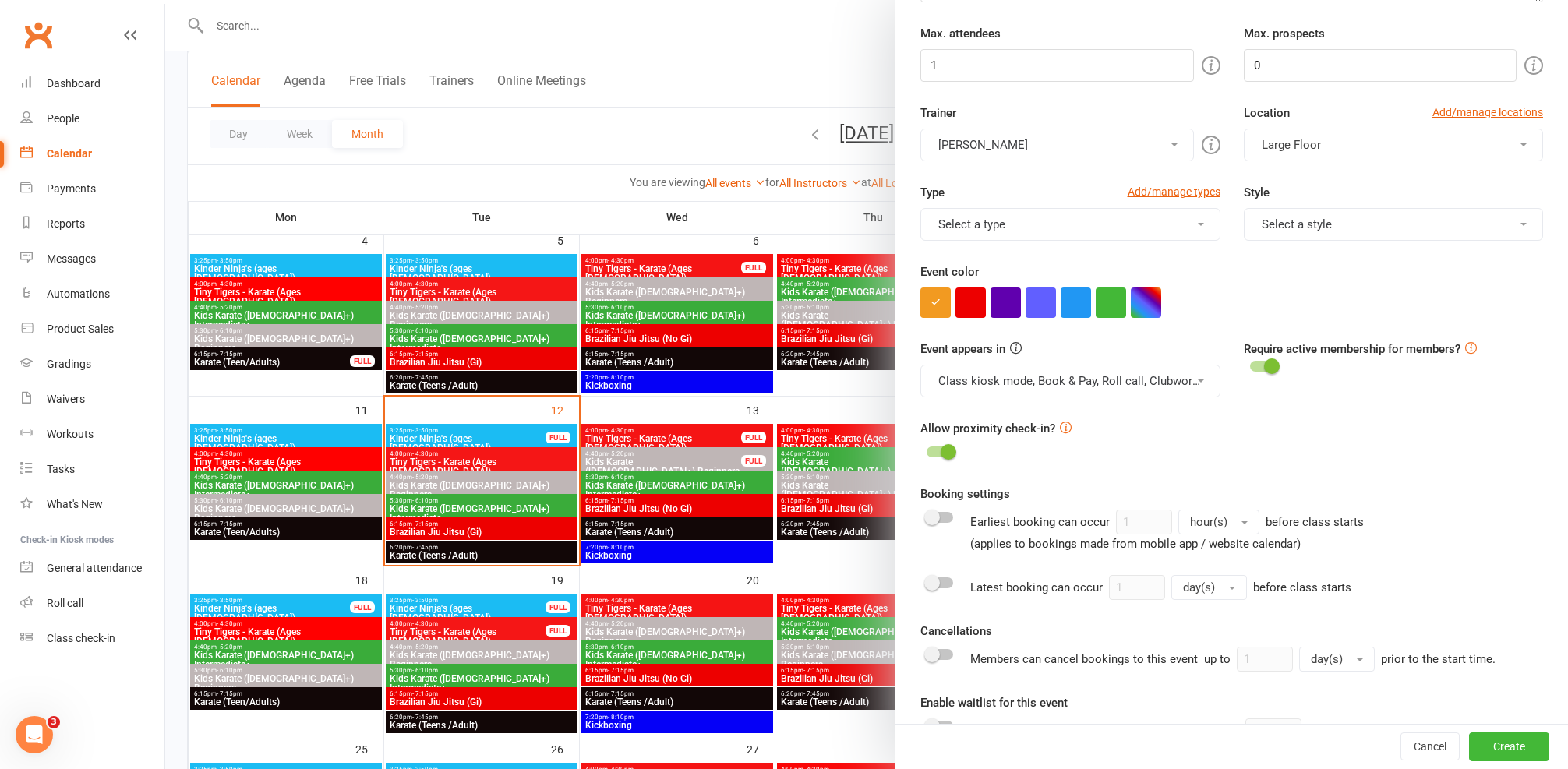
click at [1077, 378] on button "Class kiosk mode, Book & Pay, Roll call, Clubworx website calendar and Mobile a…" at bounding box center [1070, 381] width 300 height 33
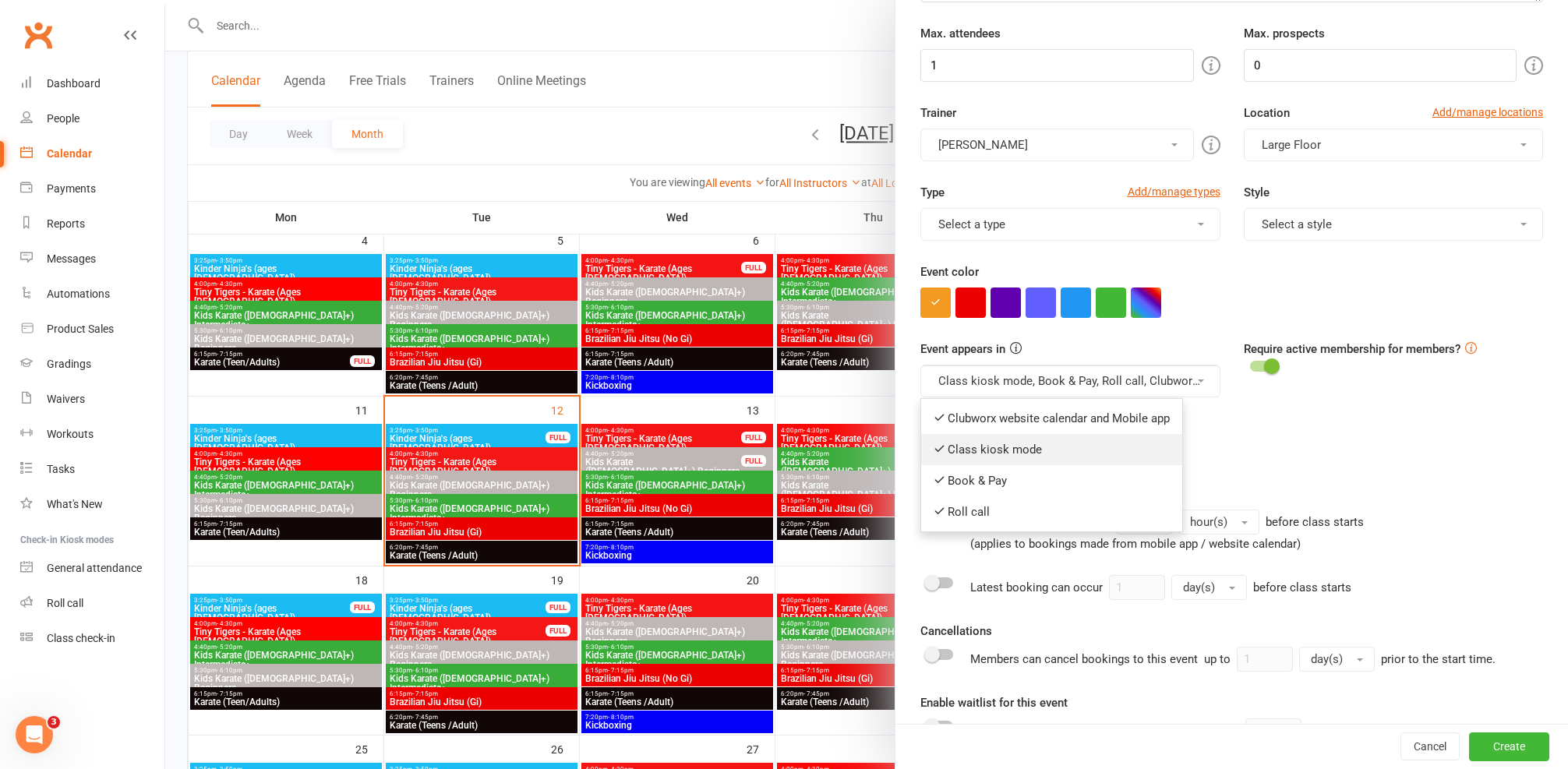
click at [1018, 452] on link "Class kiosk mode" at bounding box center [1052, 449] width 261 height 31
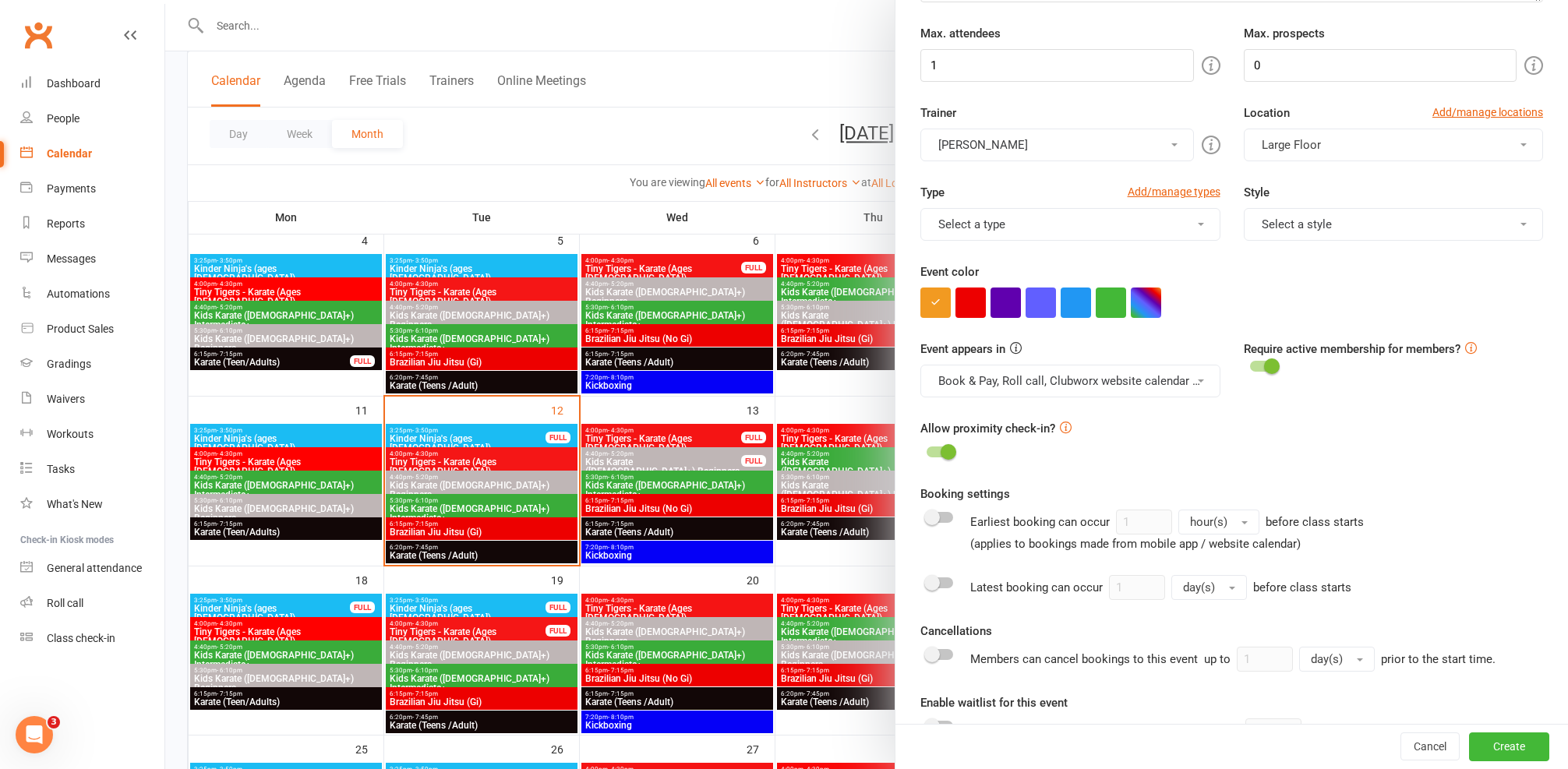
click at [1134, 385] on button "Book & Pay, Roll call, Clubworx website calendar and Mobile app" at bounding box center [1070, 381] width 300 height 33
click at [1280, 465] on form "Class / Event name Private class Class / Event description Max. attendees 1 Max…" at bounding box center [1232, 404] width 623 height 1115
click at [1074, 236] on button "Select a type" at bounding box center [1070, 225] width 300 height 33
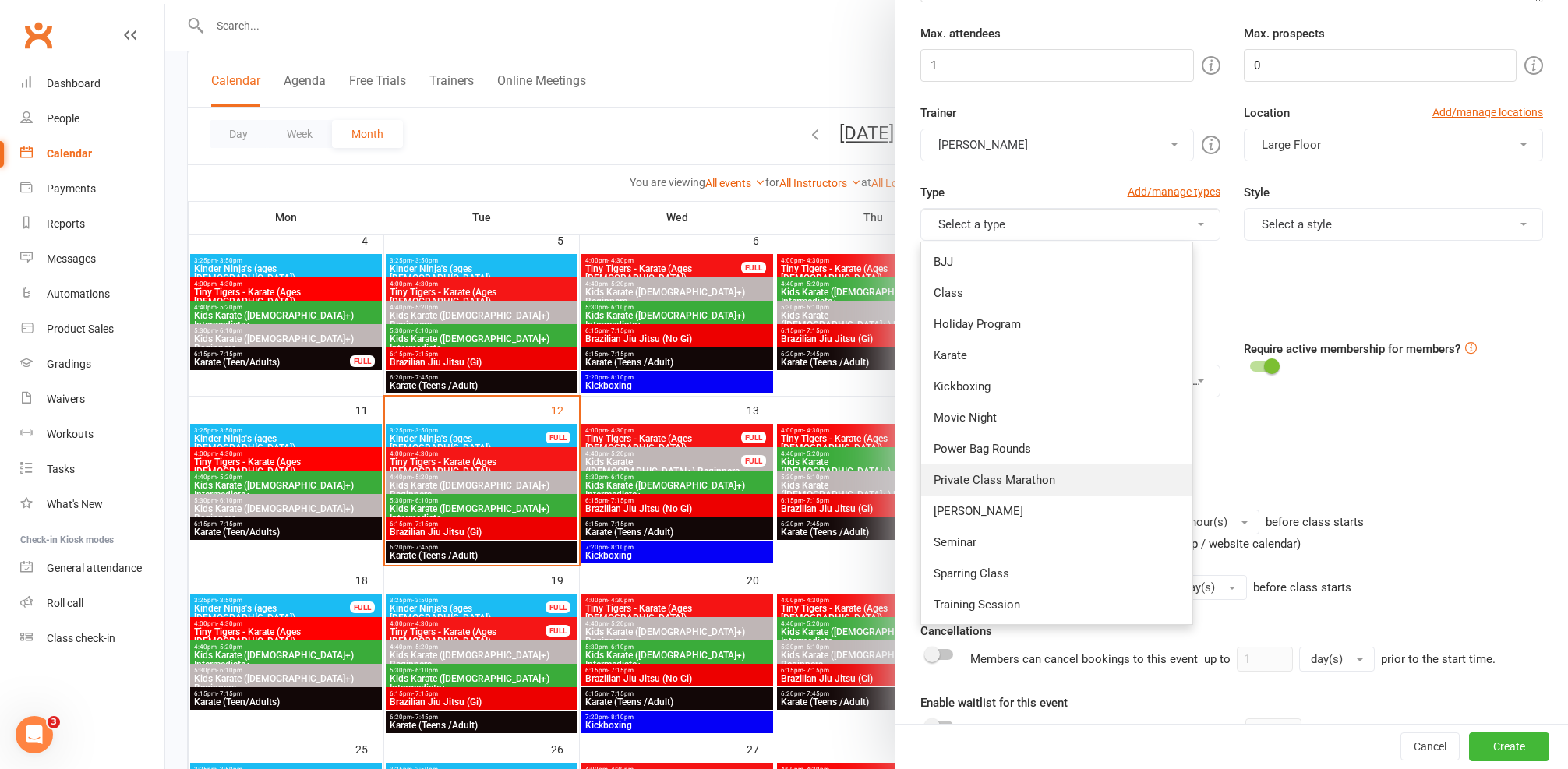
click at [1050, 483] on link "Private Class Marathon" at bounding box center [1057, 480] width 271 height 31
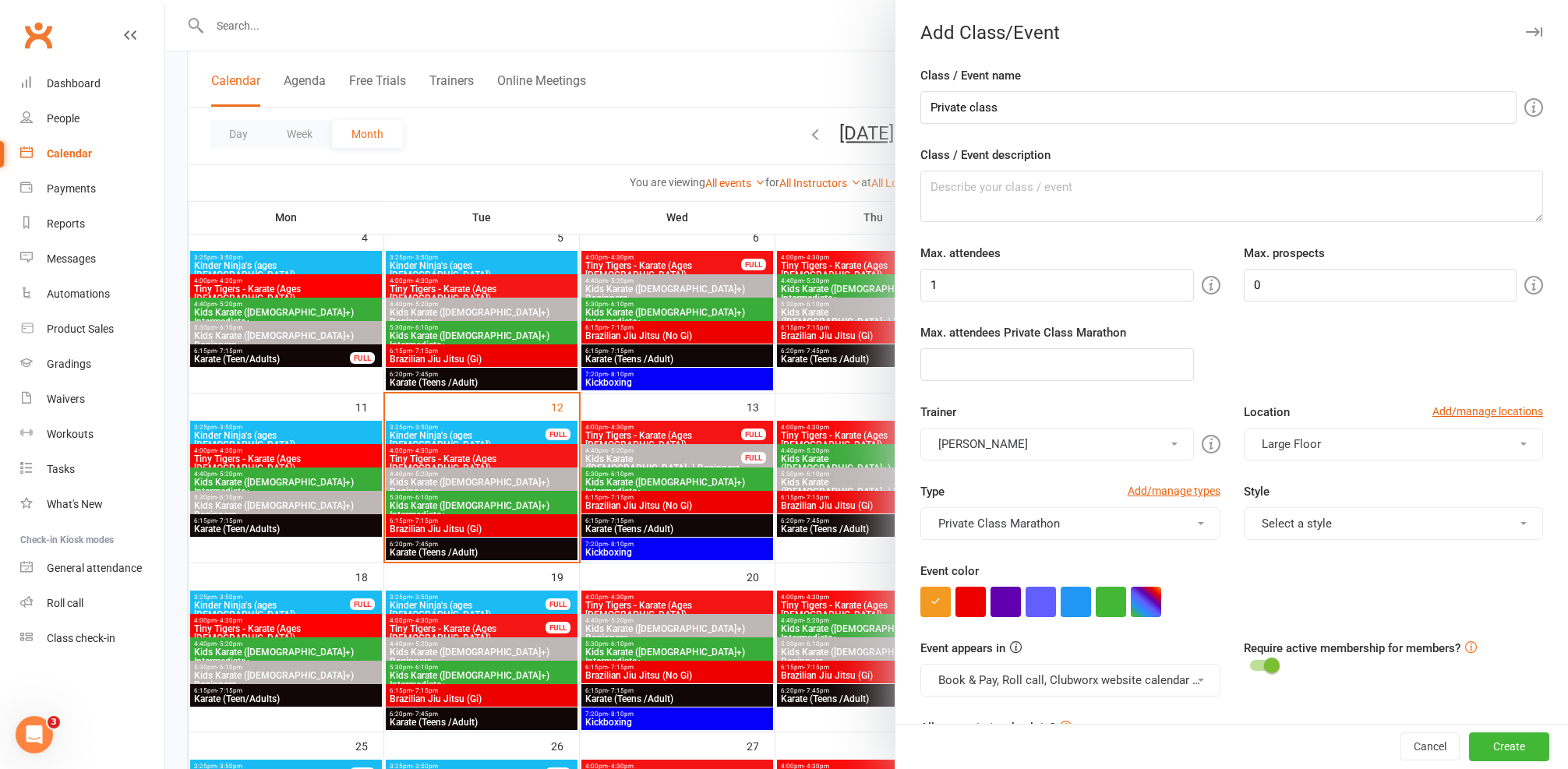
scroll to position [130, 0]
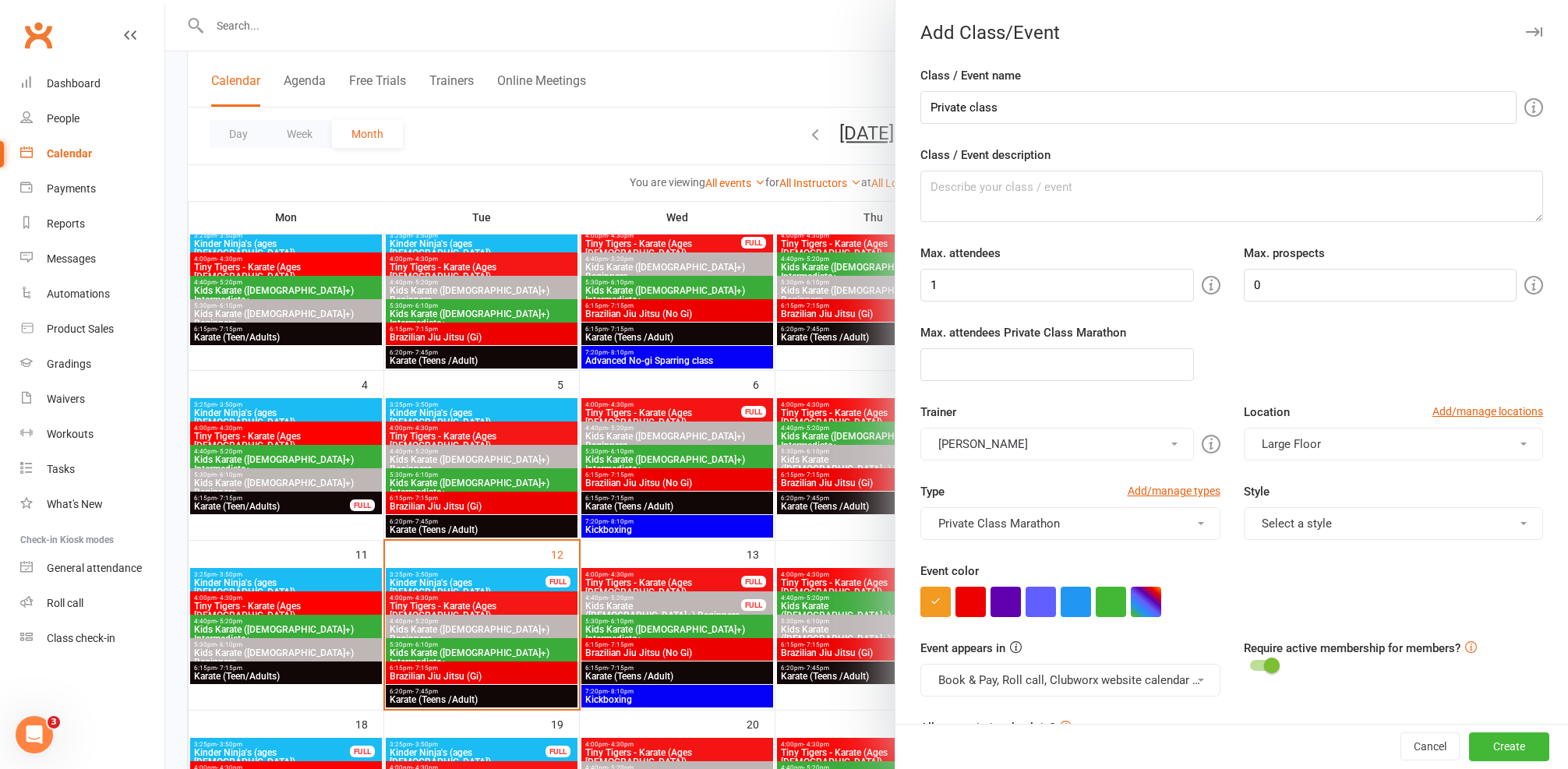
click at [1163, 130] on form "Class / Event name Private class Class / Event description Max. attendees 1 Max…" at bounding box center [1232, 664] width 623 height 1195
click at [1156, 99] on input "Private class" at bounding box center [1218, 108] width 596 height 33
type input "Private class (20min)"
click at [1470, 745] on button "Create" at bounding box center [1510, 747] width 80 height 28
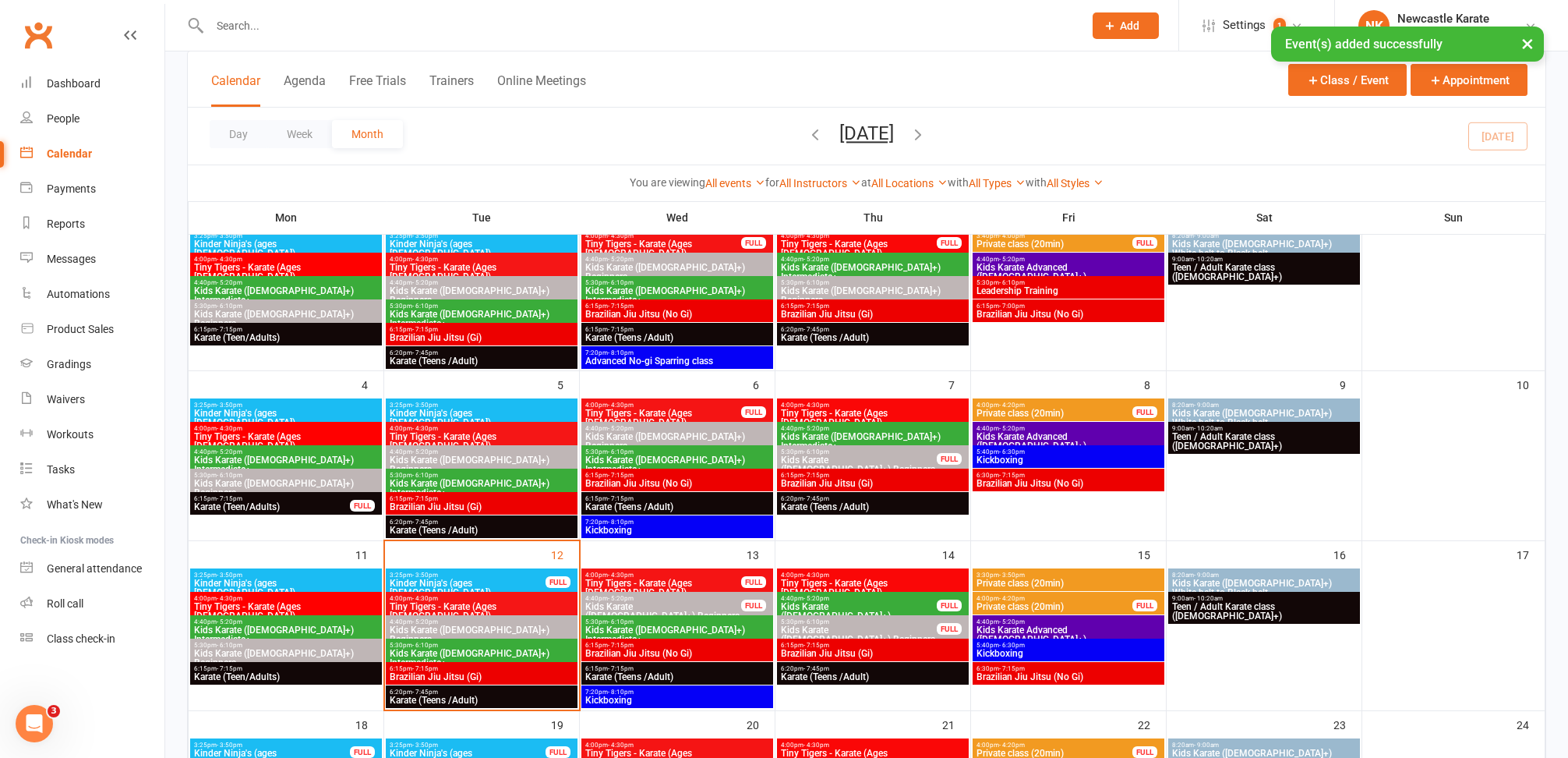
click at [1120, 574] on span "3:30pm - 3:50pm" at bounding box center [1068, 575] width 185 height 7
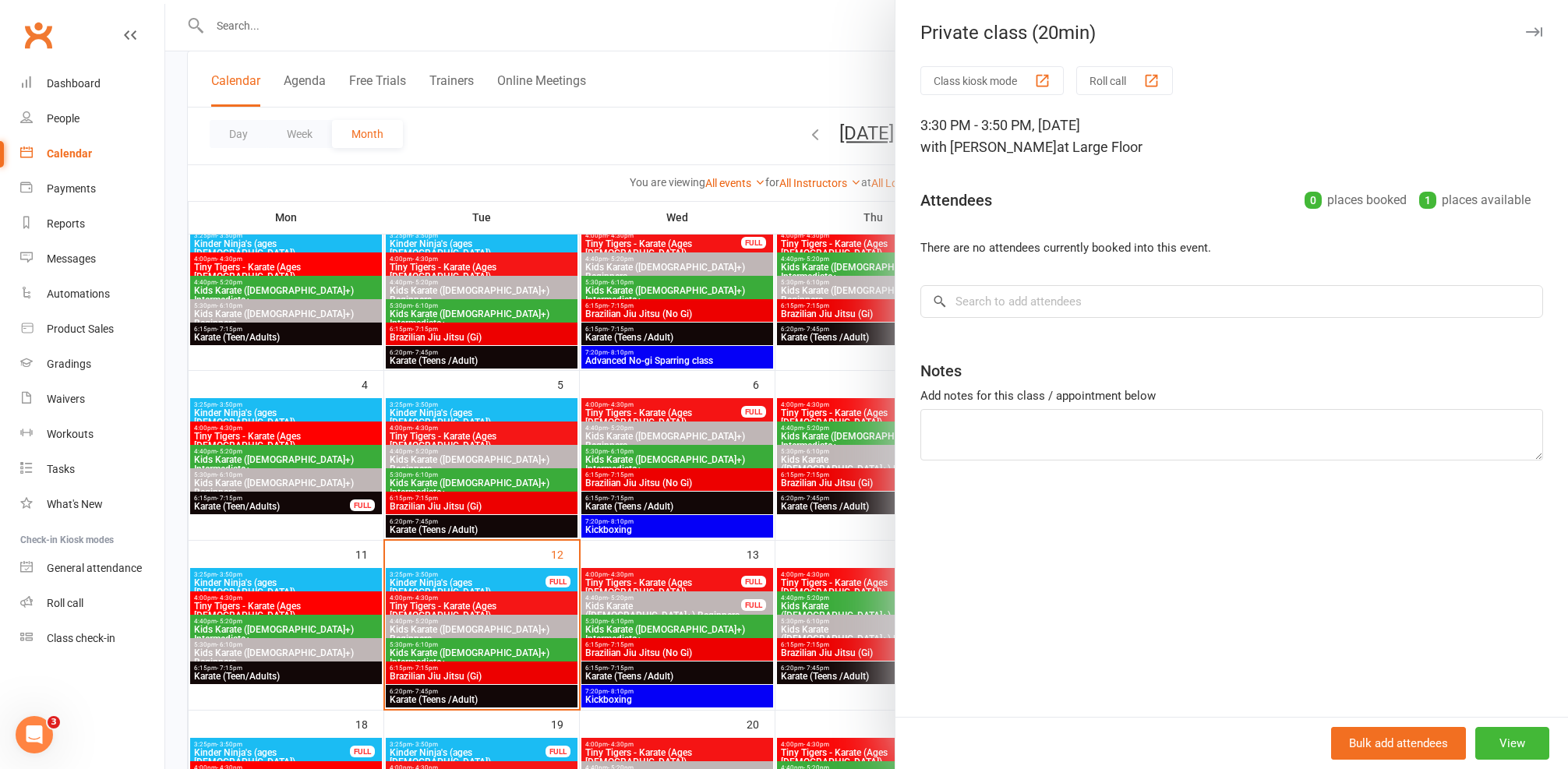
click at [784, 539] on div at bounding box center [867, 384] width 1403 height 769
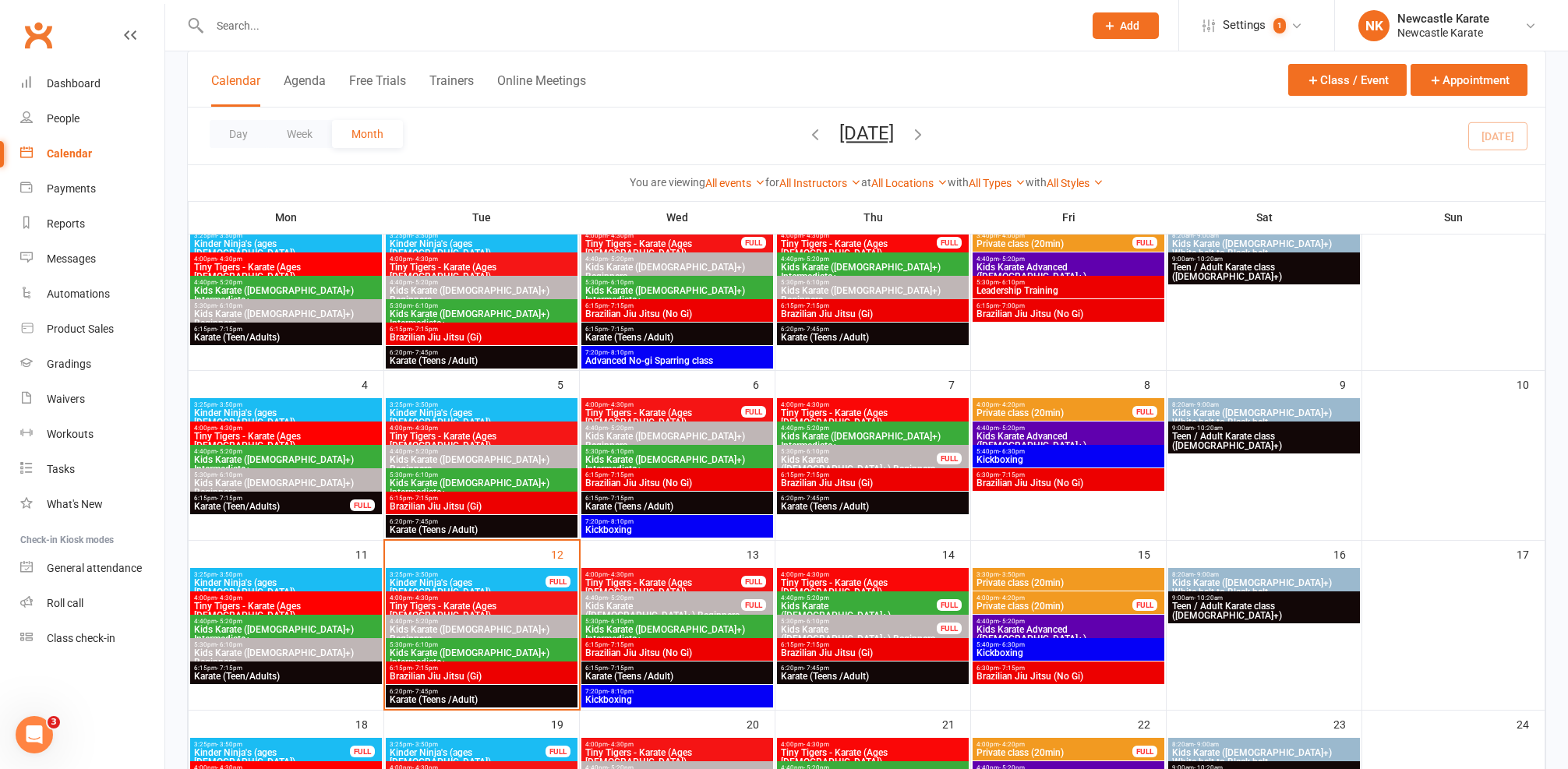
click at [1077, 578] on span "Private class (20min)" at bounding box center [1068, 583] width 185 height 9
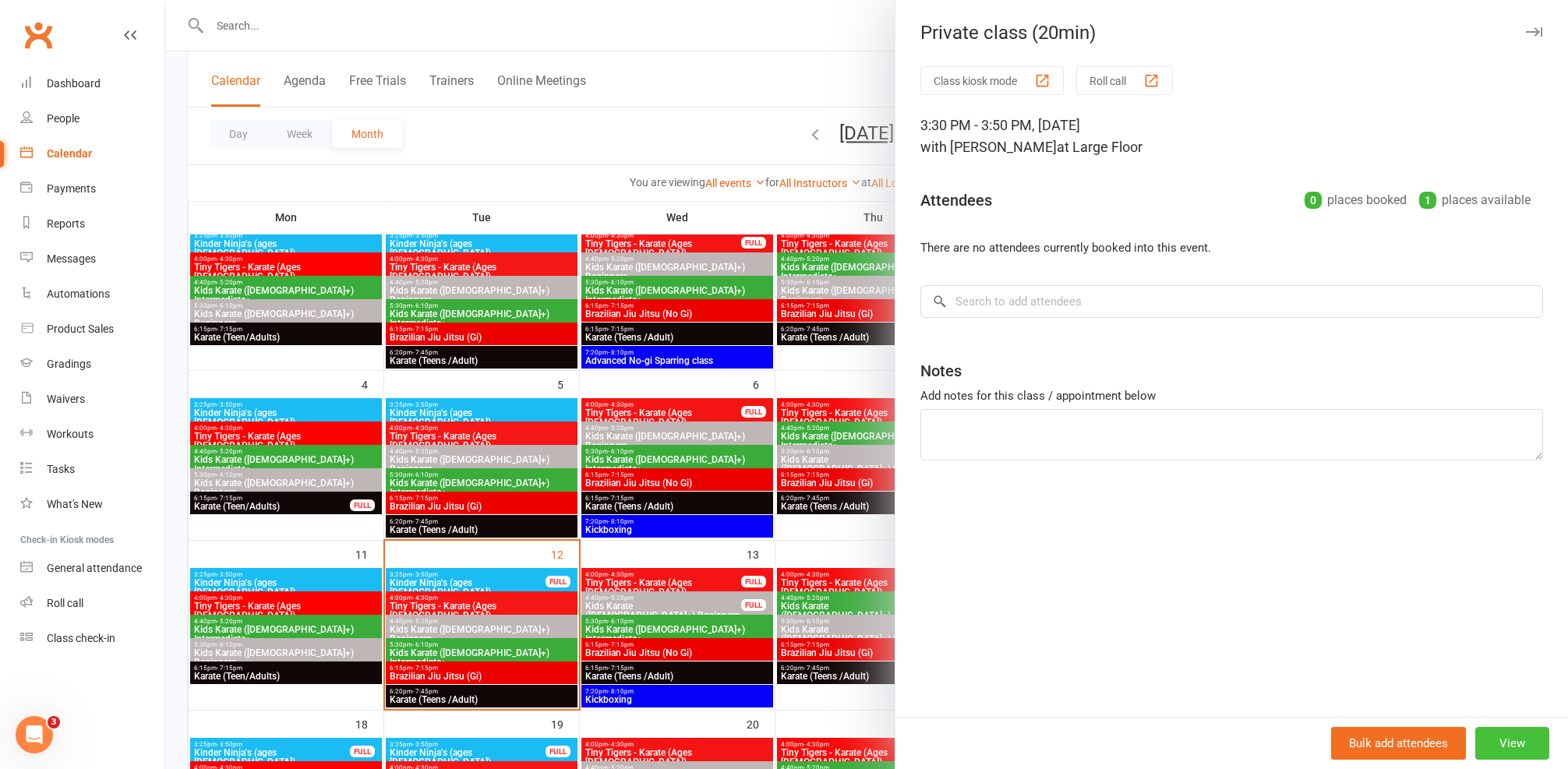
click at [1504, 729] on button "View" at bounding box center [1512, 743] width 74 height 33
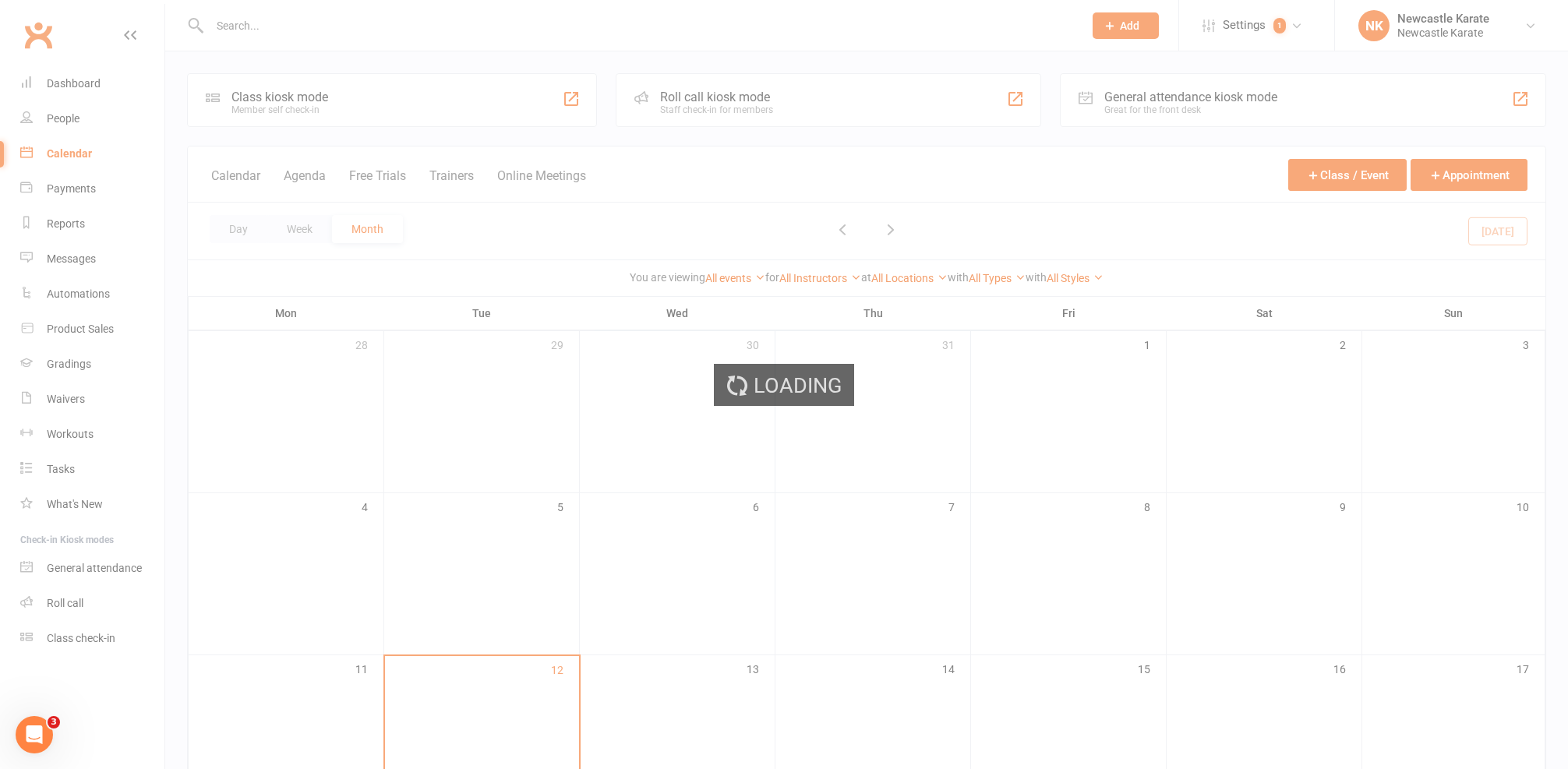
click at [1264, 40] on div "Loading" at bounding box center [784, 384] width 1568 height 769
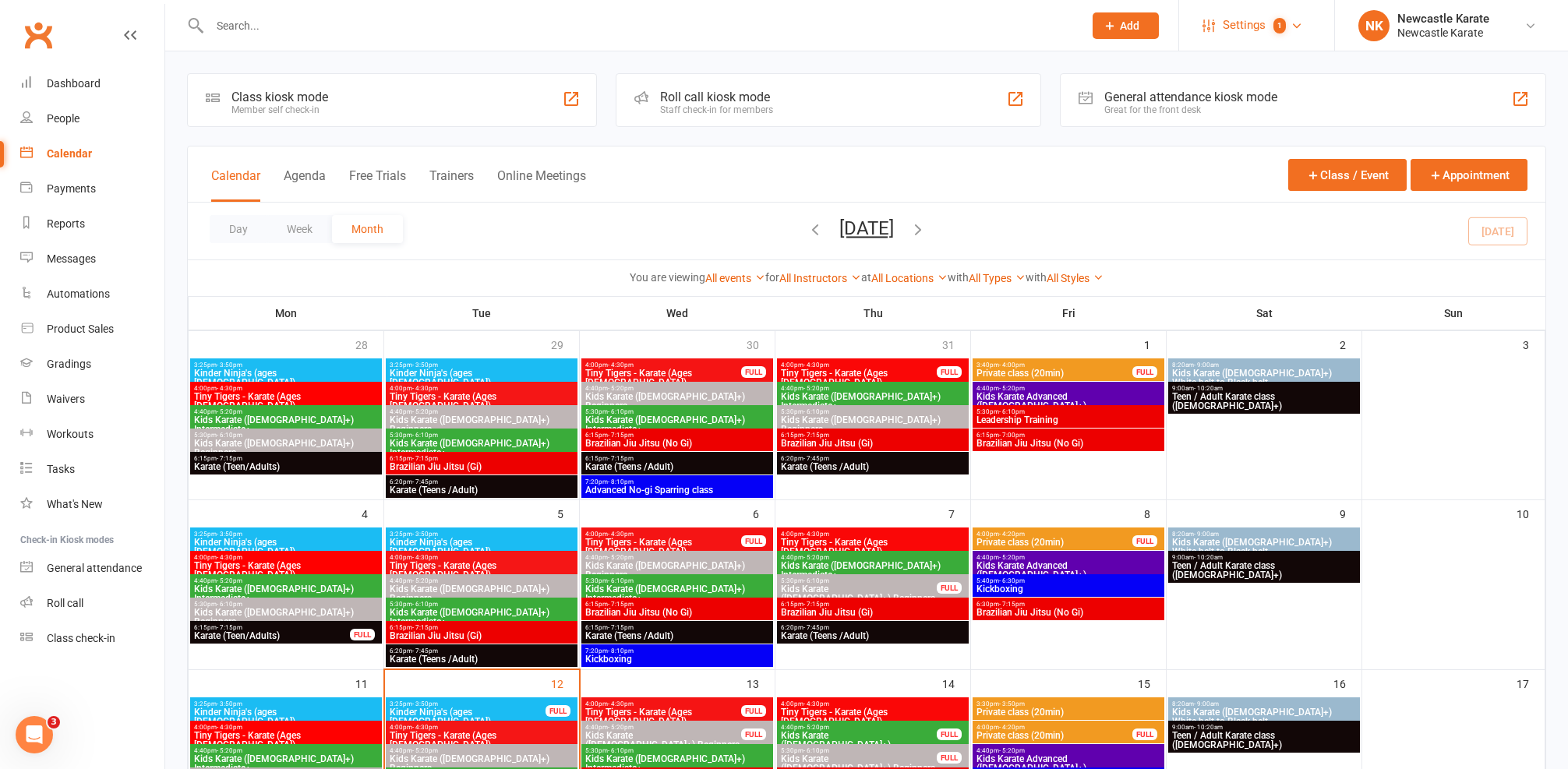
click at [1267, 33] on count-badge "1" at bounding box center [1276, 26] width 20 height 35
click at [1246, 69] on link "Membership Plans" at bounding box center [1257, 68] width 155 height 36
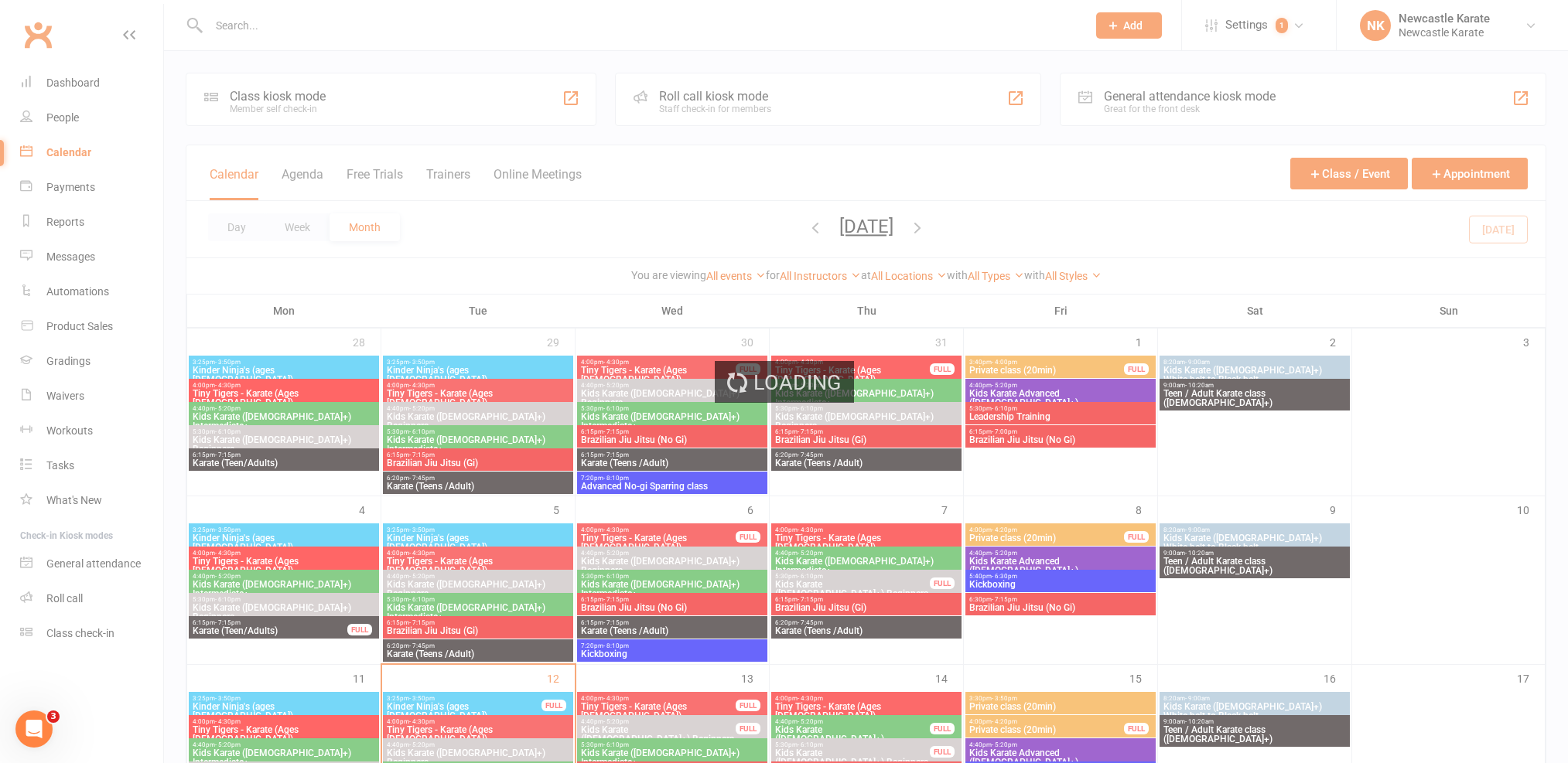
select select "100"
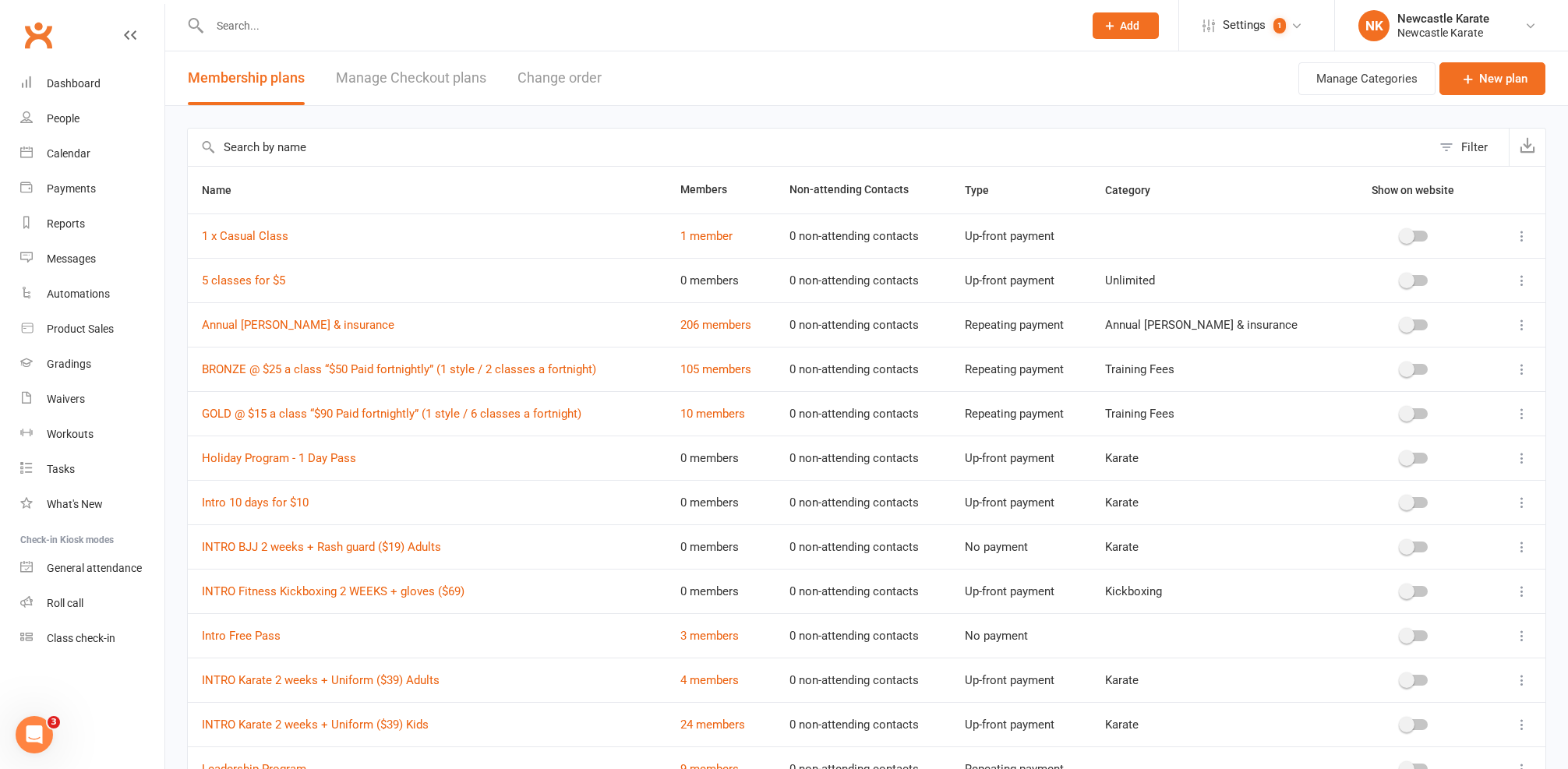
click at [385, 133] on input "text" at bounding box center [810, 147] width 1244 height 37
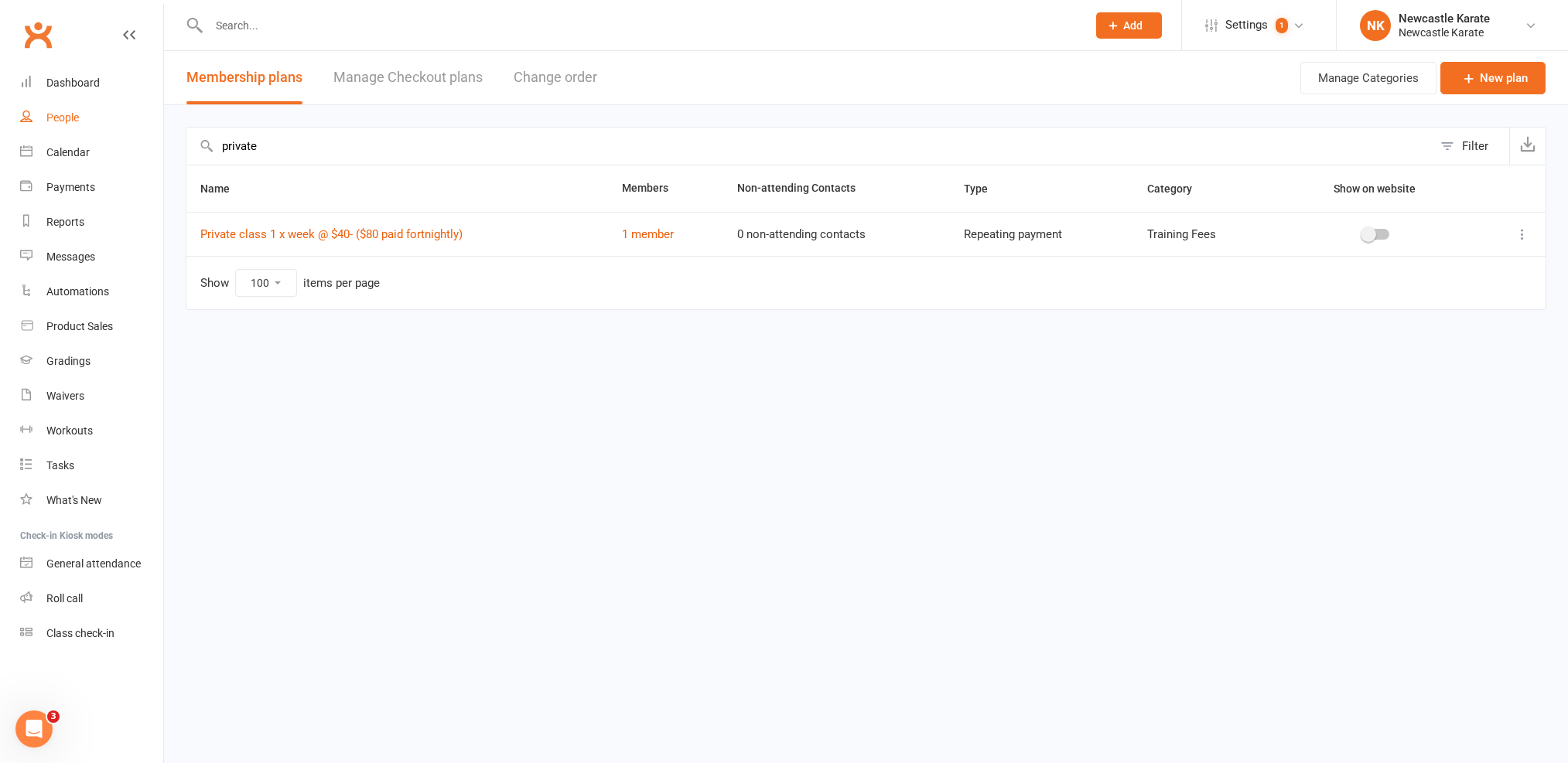
drag, startPoint x: 379, startPoint y: 155, endPoint x: 149, endPoint y: 125, distance: 231.9
click at [149, 125] on ui-view "Prospect Member Non-attending contact Class / event Appointment Grading event T…" at bounding box center [784, 179] width 1568 height 350
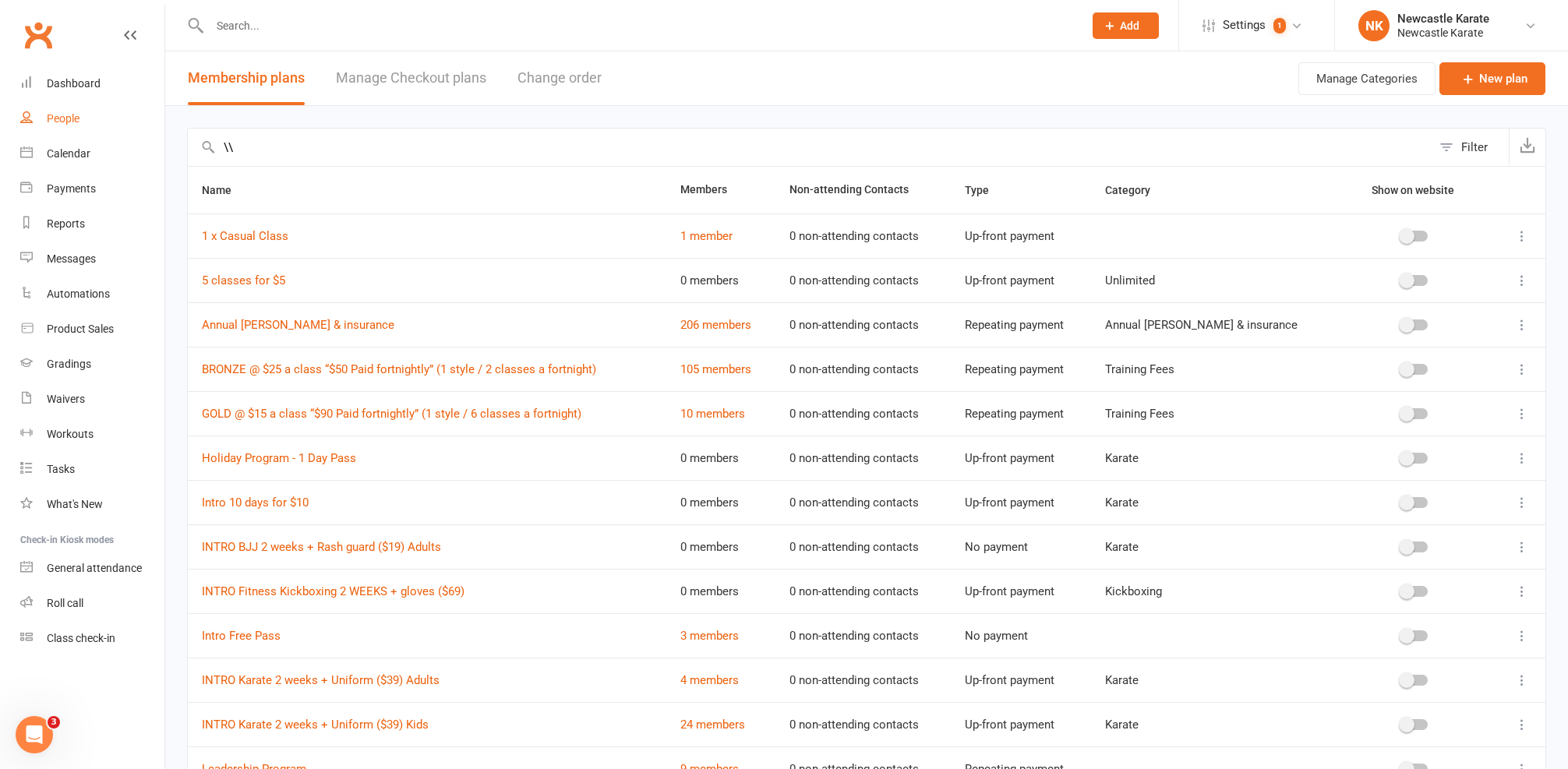
type input "\"
click at [89, 221] on link "Reports" at bounding box center [92, 224] width 144 height 35
select select "25"
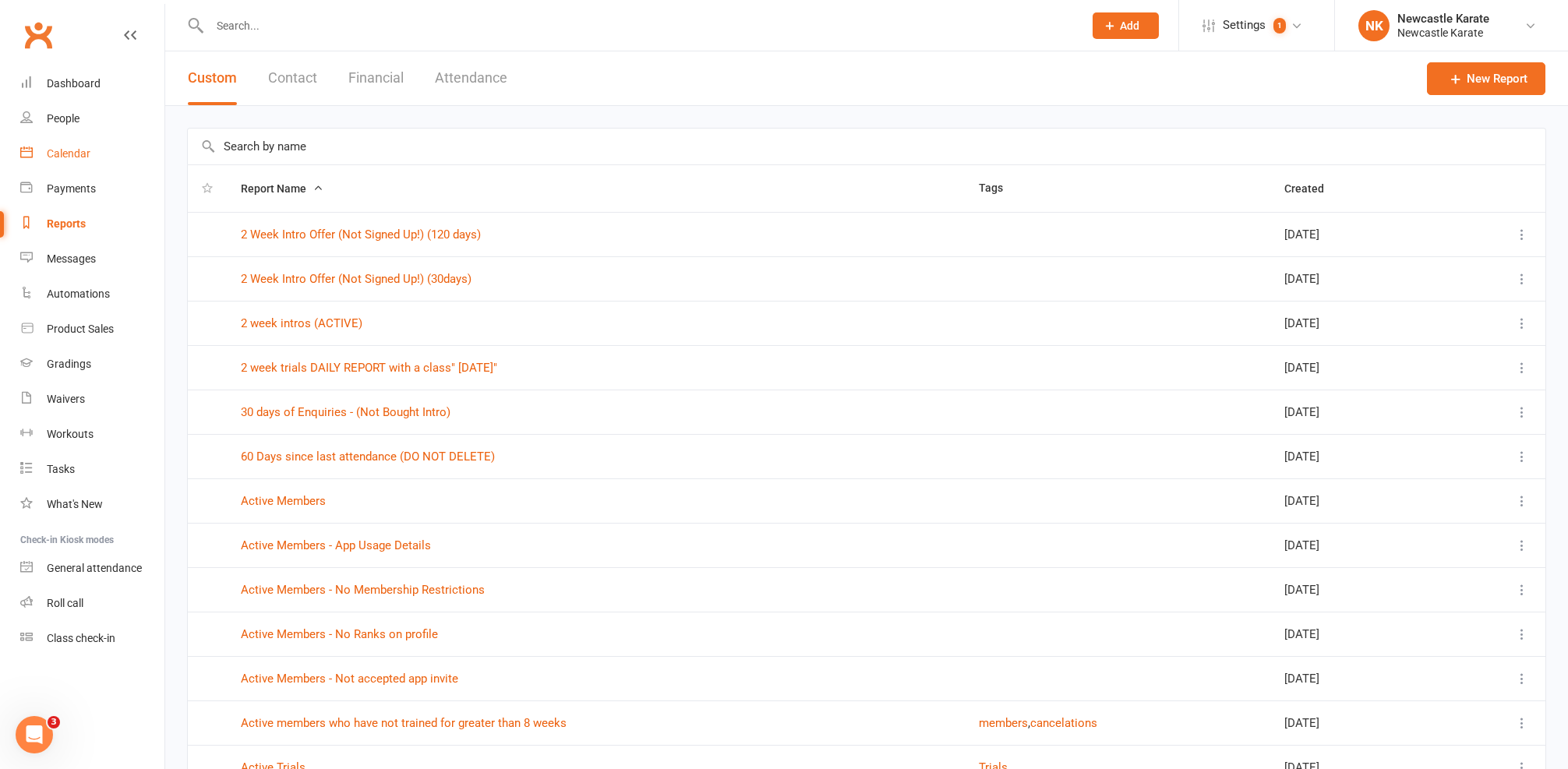
click at [87, 151] on div "Calendar" at bounding box center [68, 153] width 44 height 13
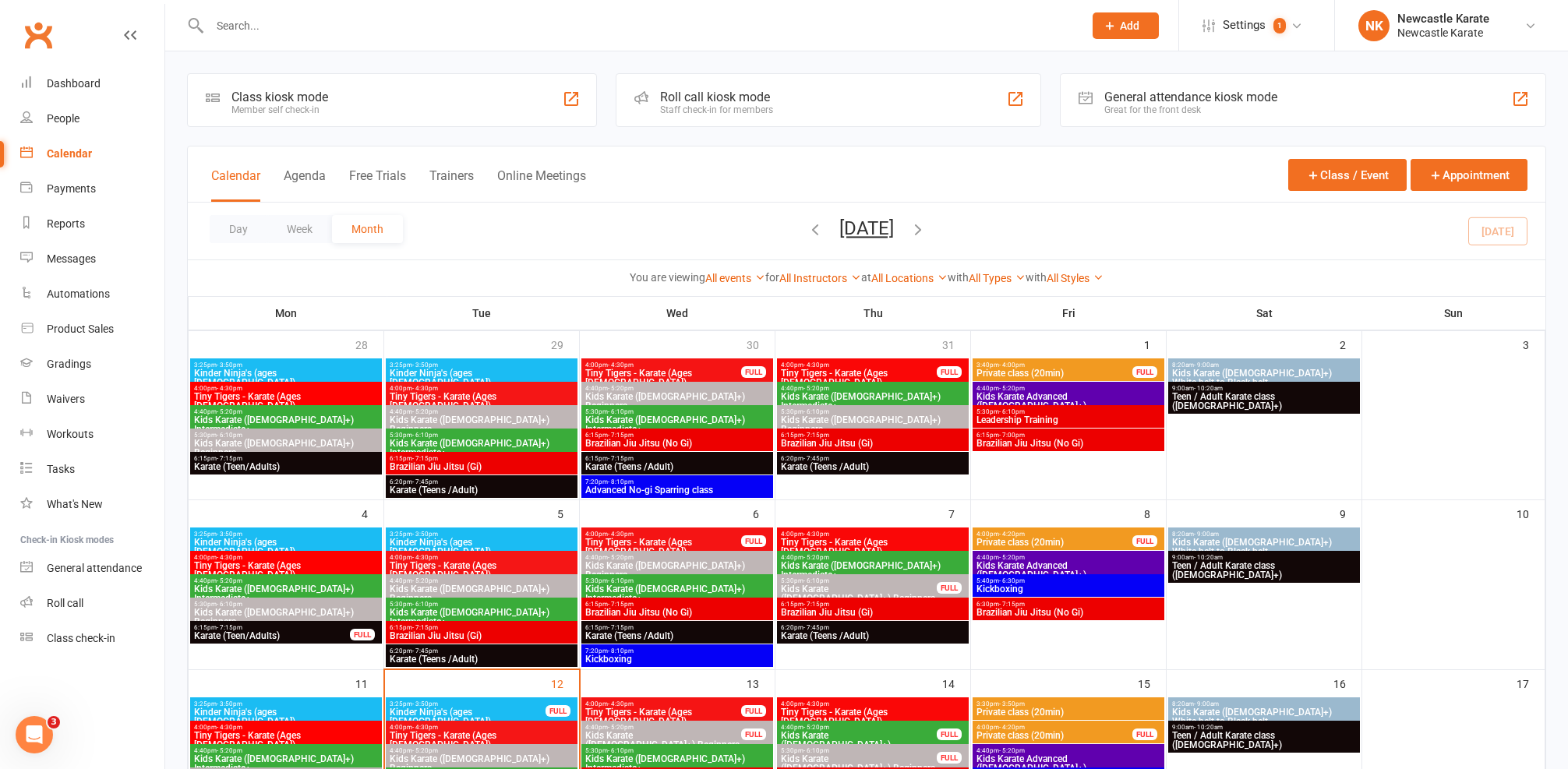
scroll to position [244, 0]
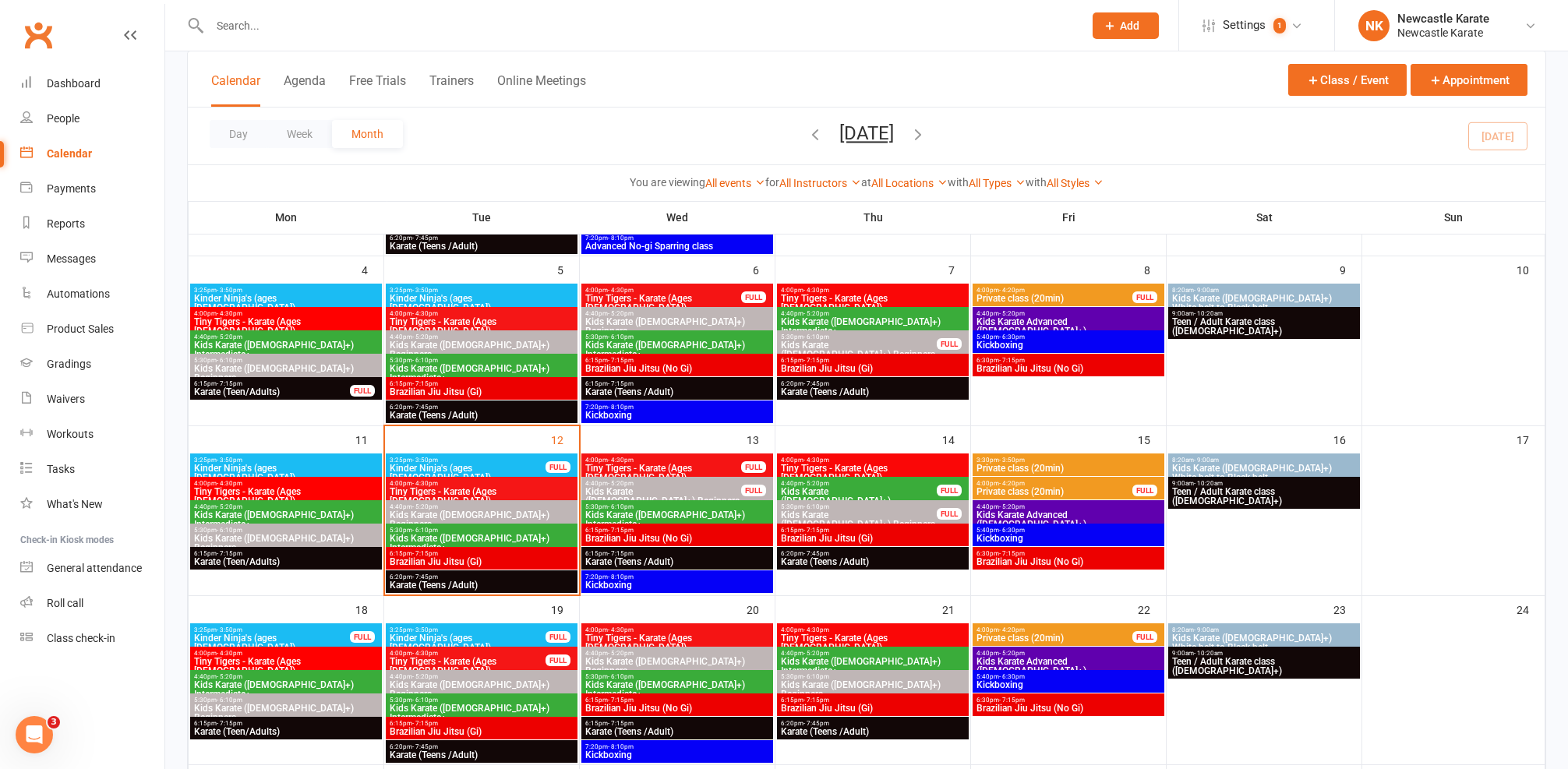
click at [994, 469] on span "Private class (20min)" at bounding box center [1068, 469] width 185 height 9
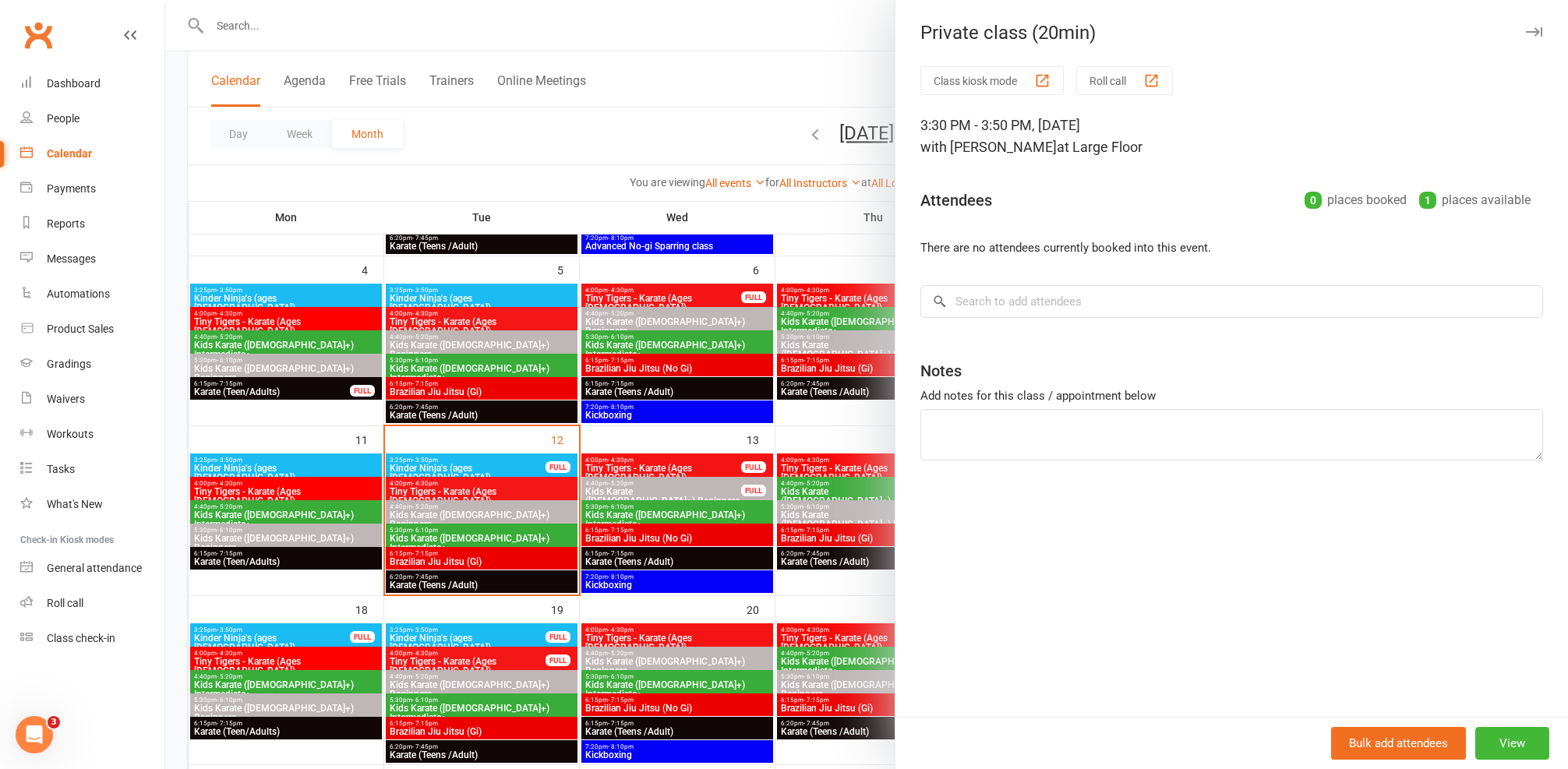
scroll to position [260, 0]
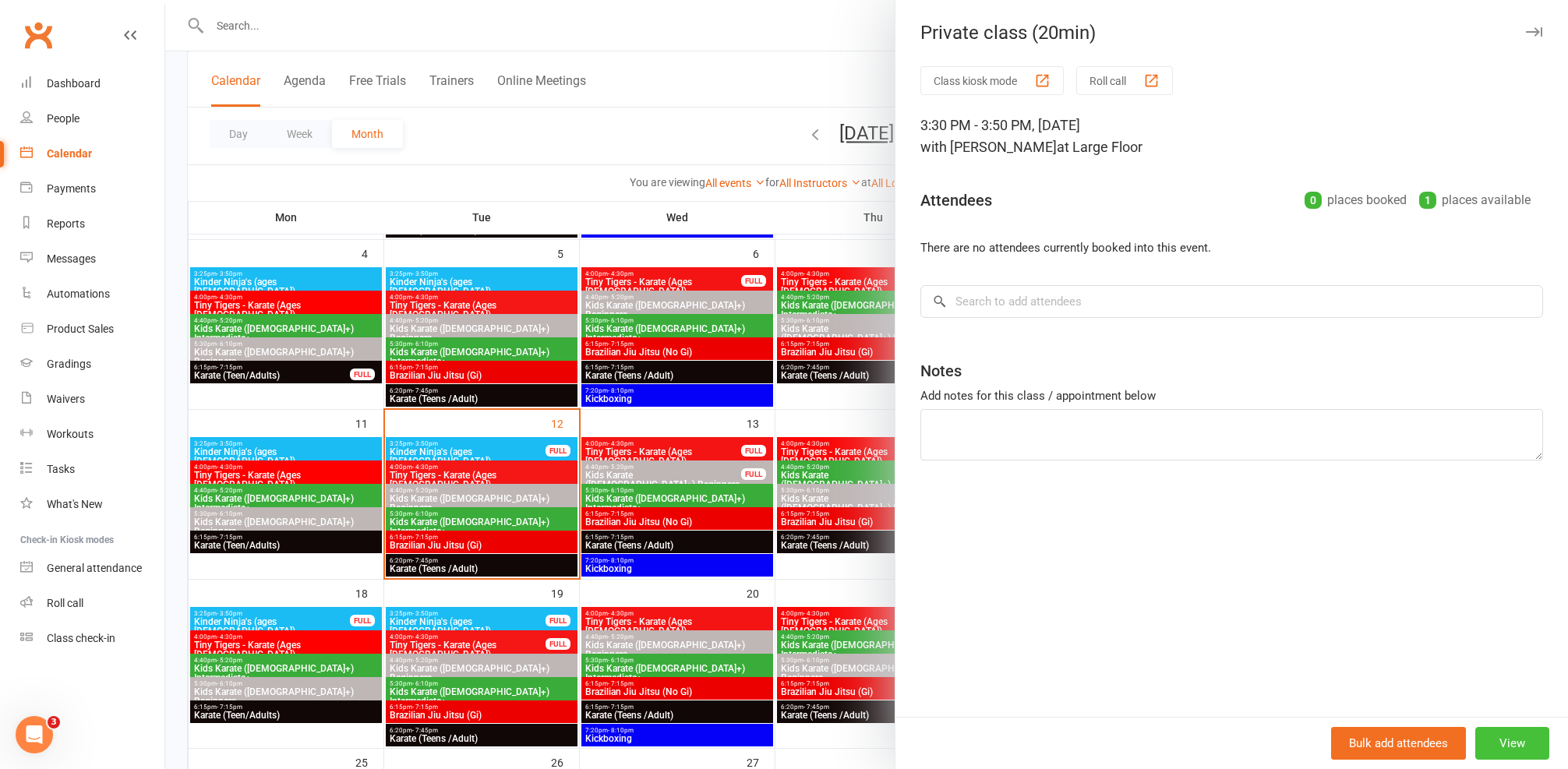
click at [1502, 740] on button "View" at bounding box center [1512, 743] width 74 height 33
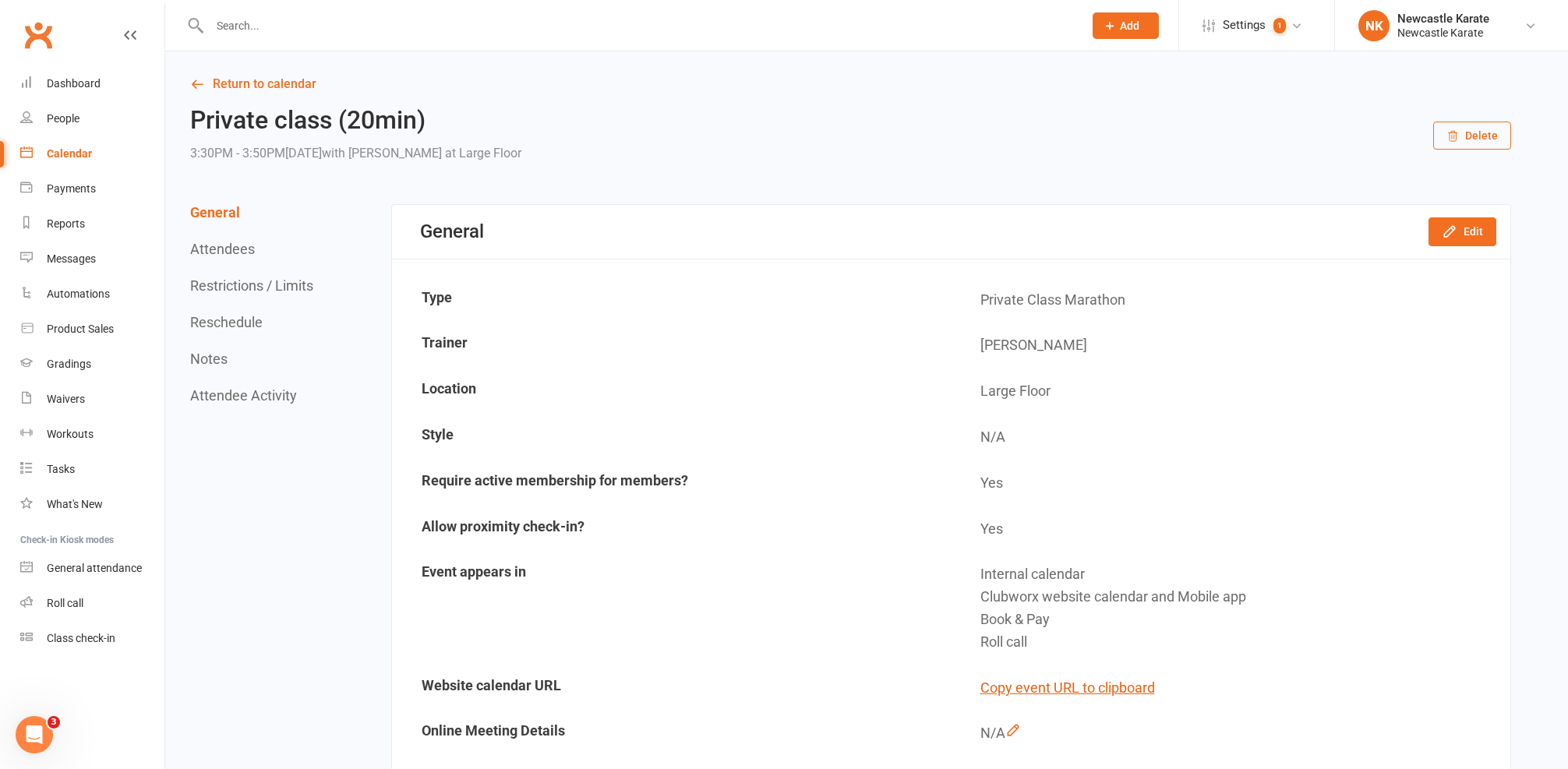
click at [274, 321] on div "General Attendees Restrictions / Limits Reschedule Notes Attendee Activity" at bounding box center [253, 304] width 127 height 199
click at [247, 325] on button "Reschedule" at bounding box center [226, 322] width 72 height 16
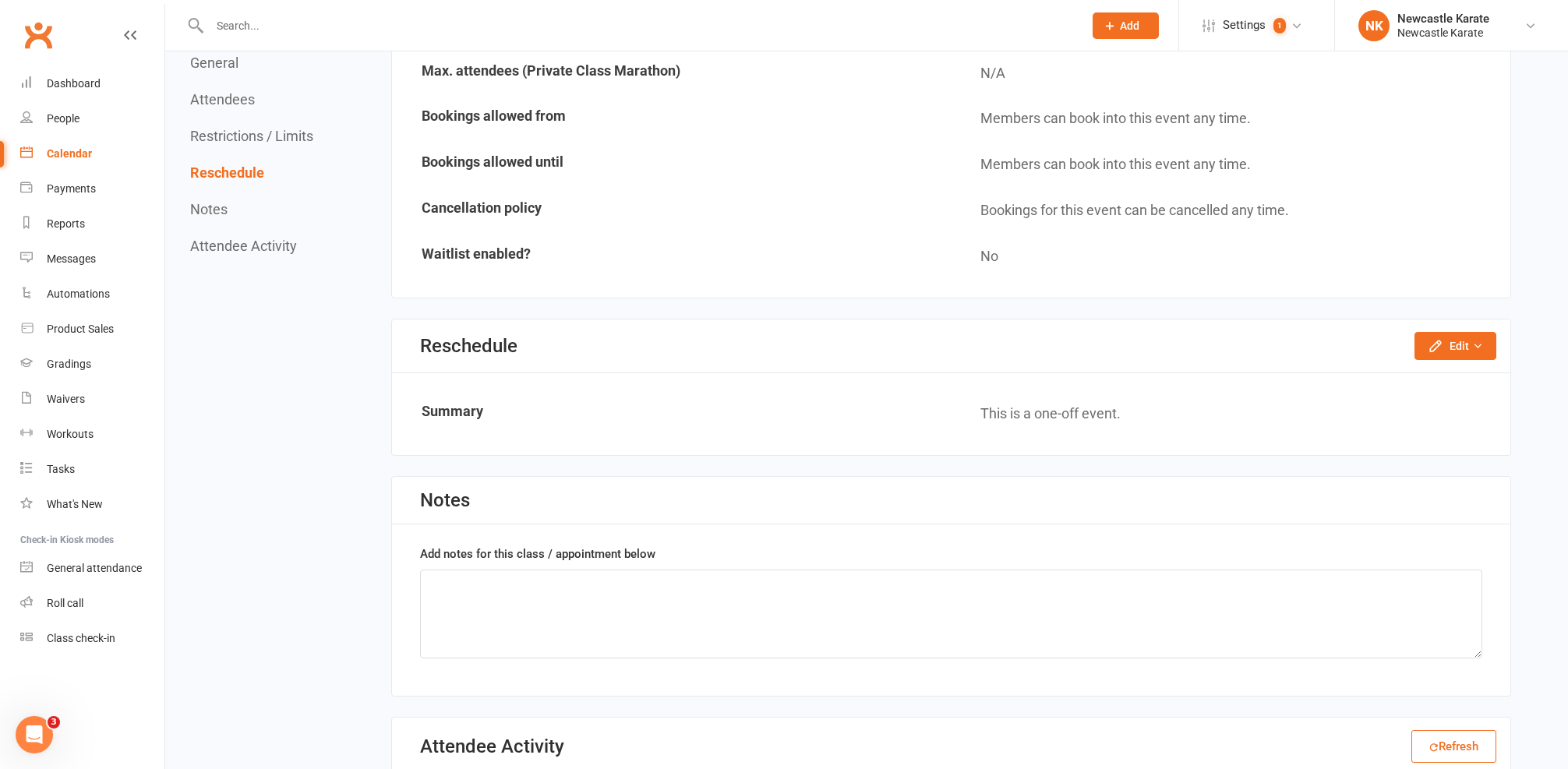
click at [288, 253] on button "Attendee Activity" at bounding box center [243, 246] width 107 height 16
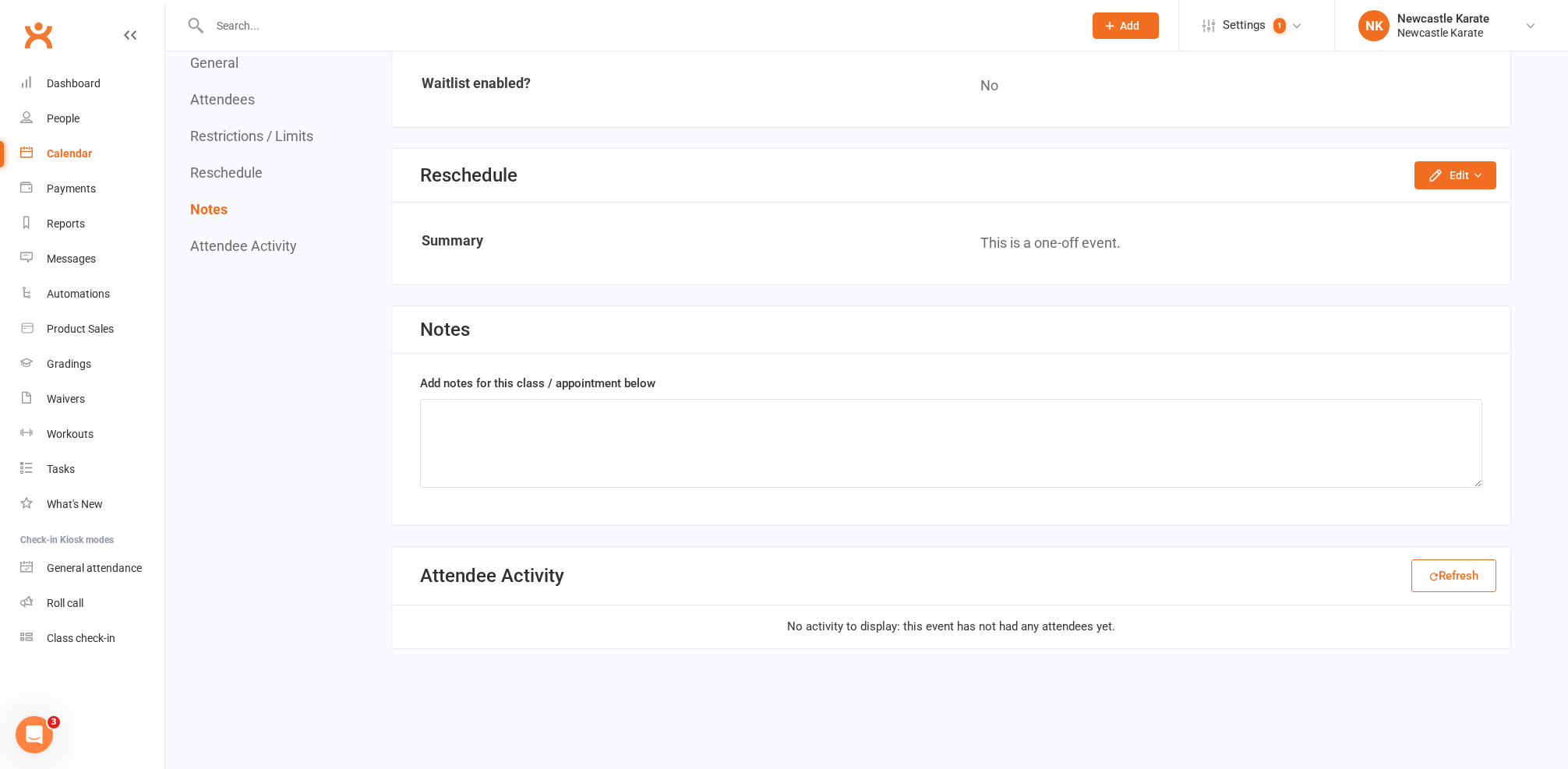
click at [258, 128] on button "Restrictions / Limits" at bounding box center [251, 136] width 123 height 16
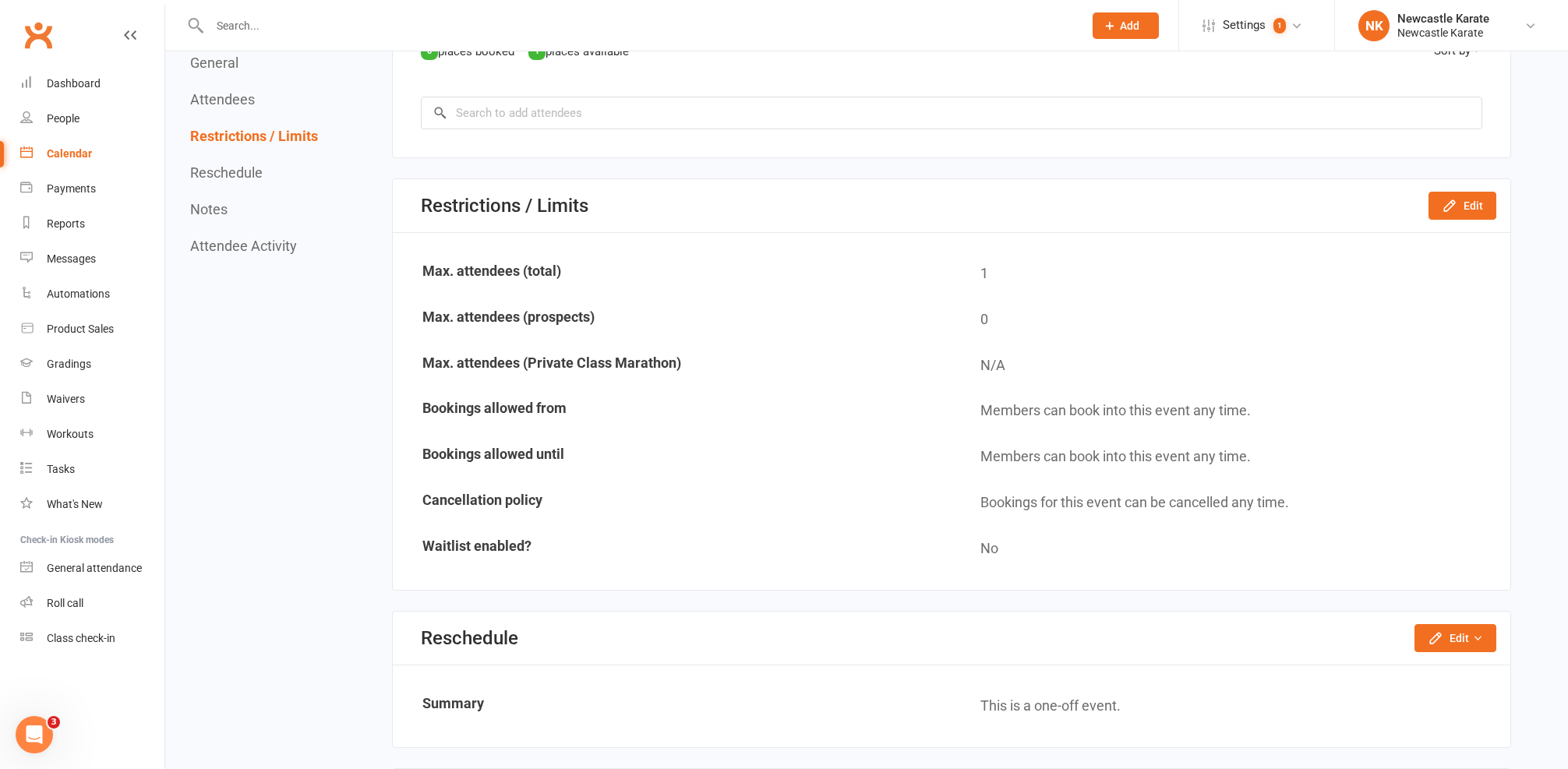
scroll to position [827, 0]
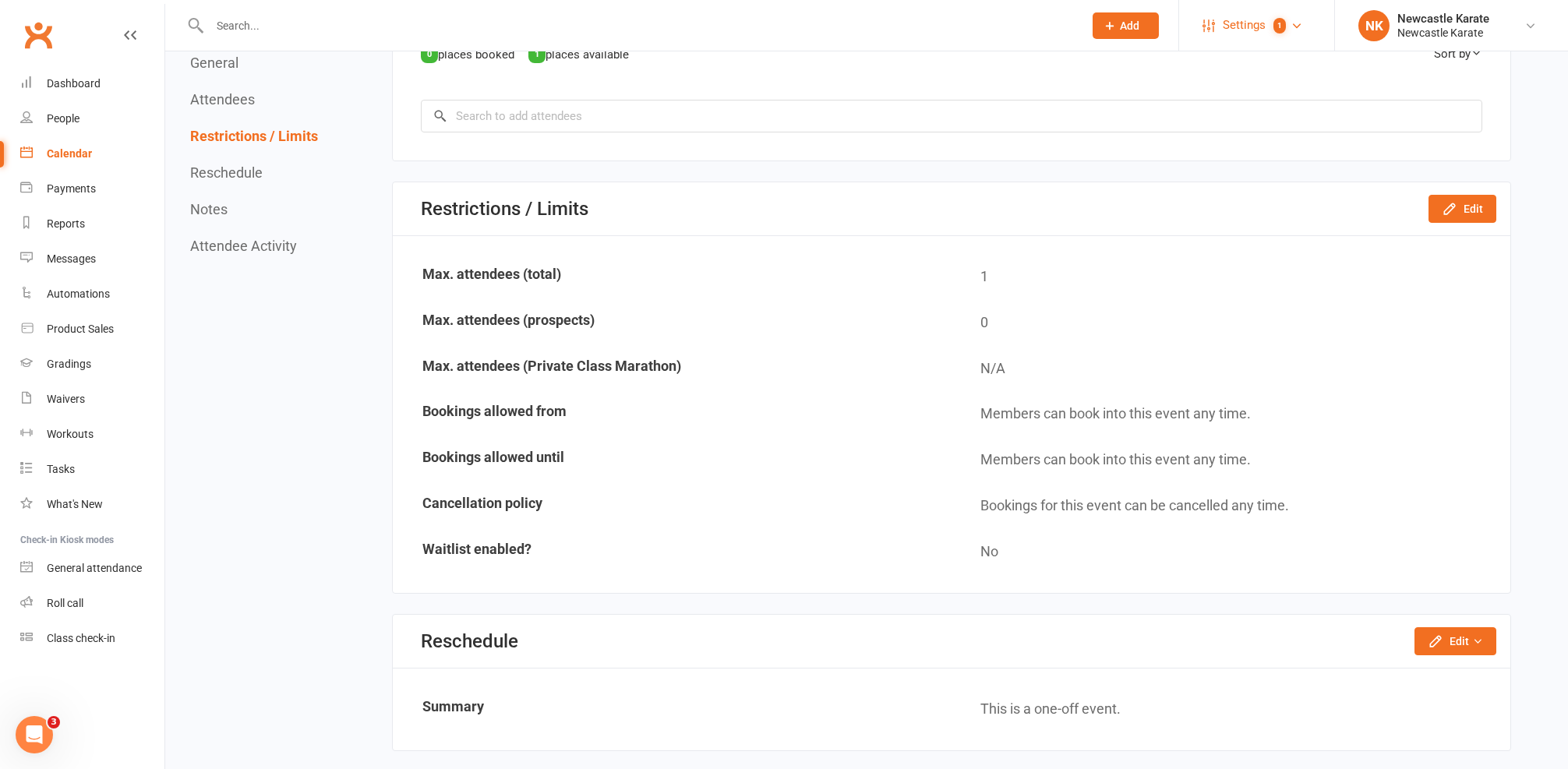
click at [1252, 27] on span "Settings" at bounding box center [1244, 26] width 43 height 35
click at [1228, 76] on link "Membership Plans" at bounding box center [1257, 68] width 155 height 36
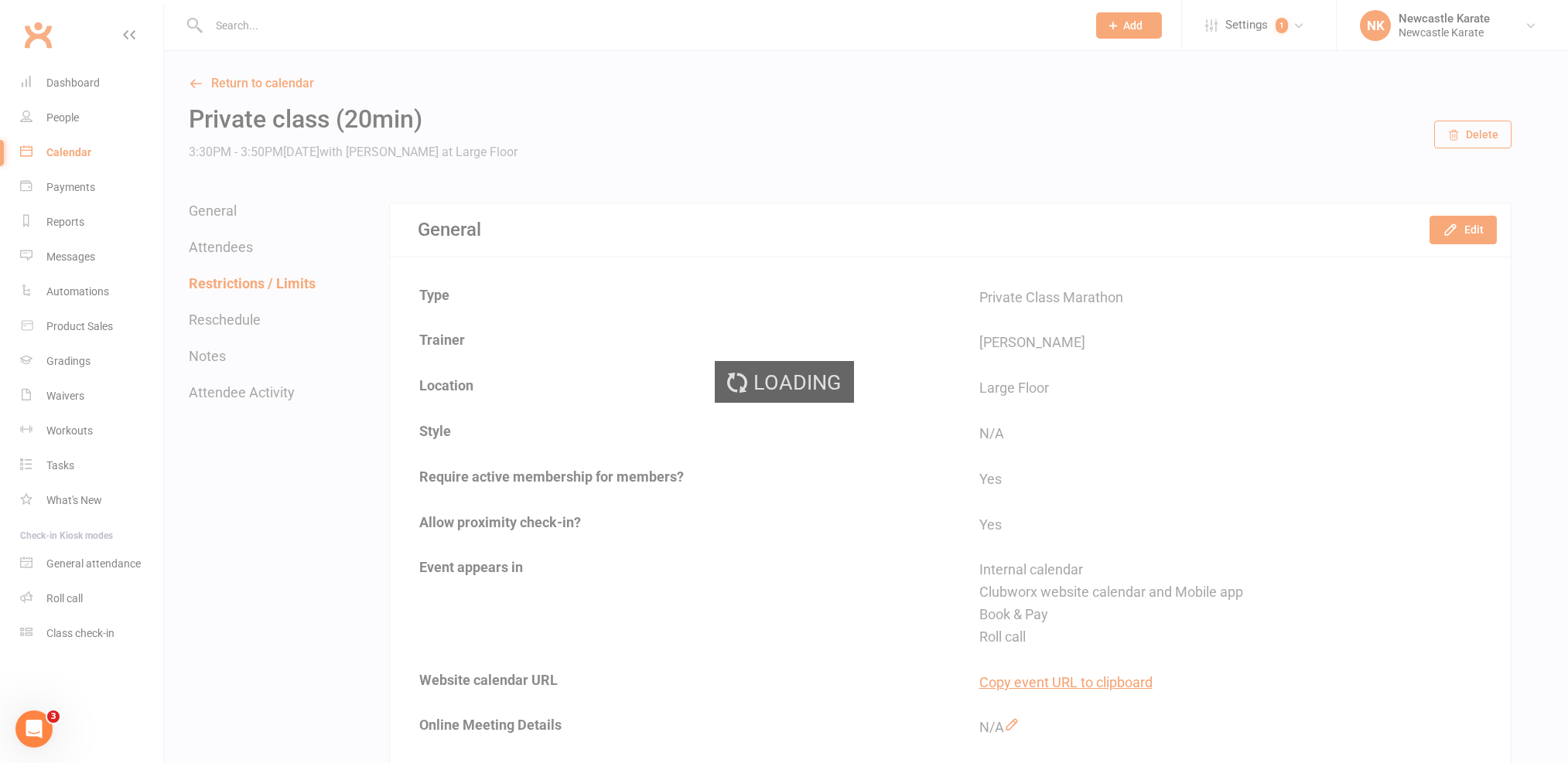
select select "100"
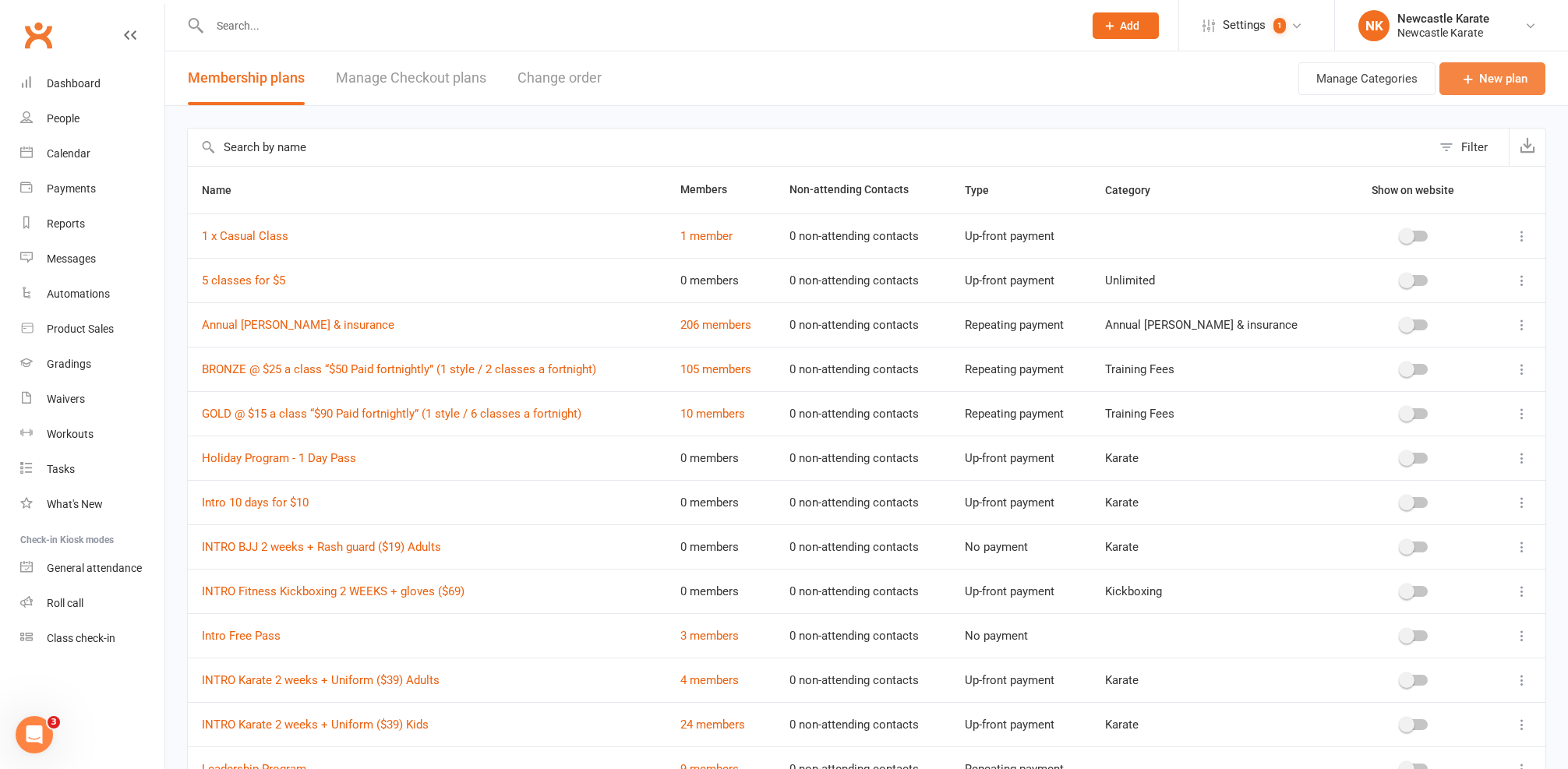
click at [1473, 81] on icon at bounding box center [1468, 79] width 16 height 16
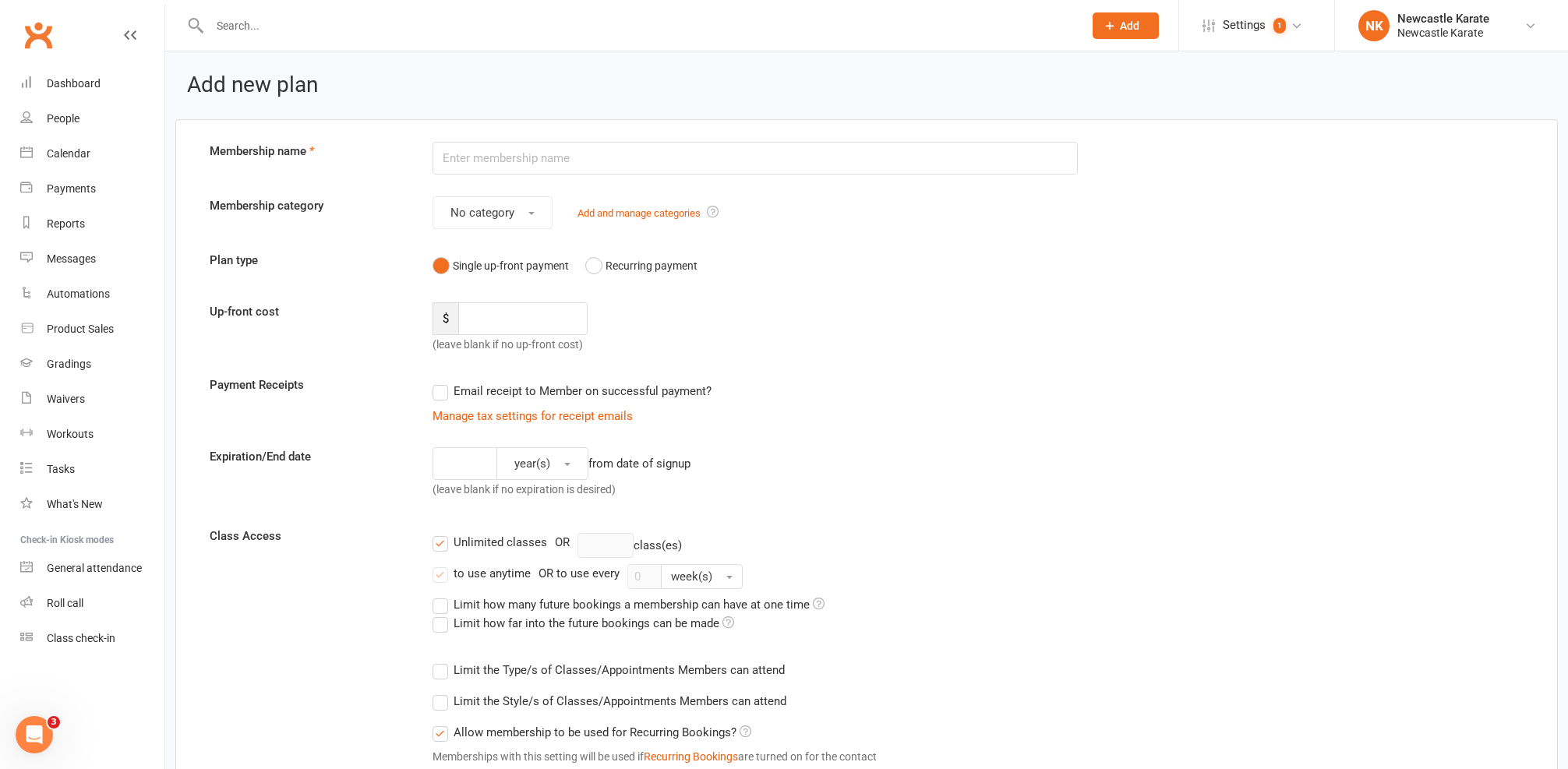
click at [54, 64] on div "Clubworx" at bounding box center [82, 44] width 164 height 58
click at [65, 70] on link "Dashboard" at bounding box center [92, 84] width 144 height 35
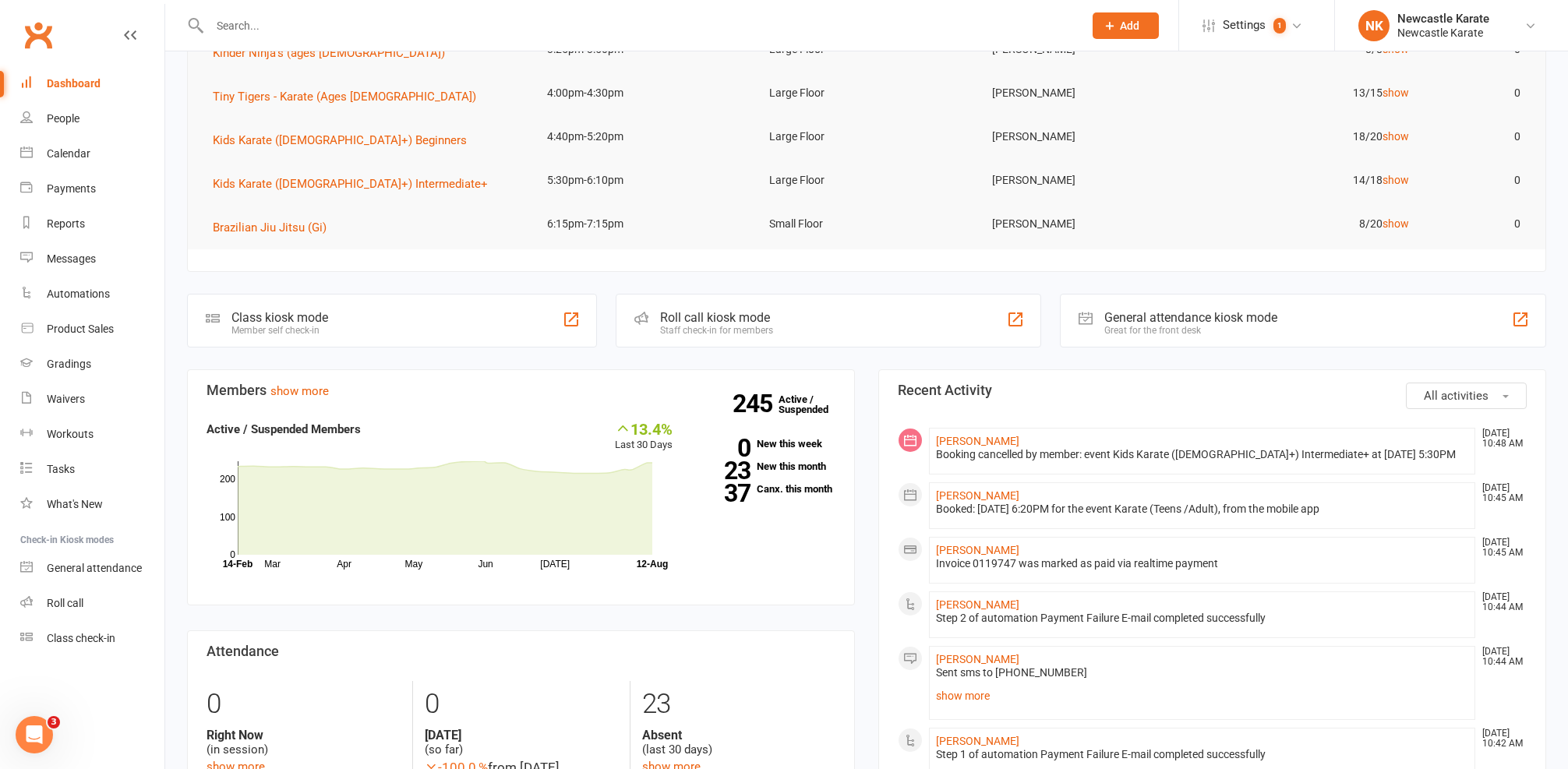
scroll to position [136, 0]
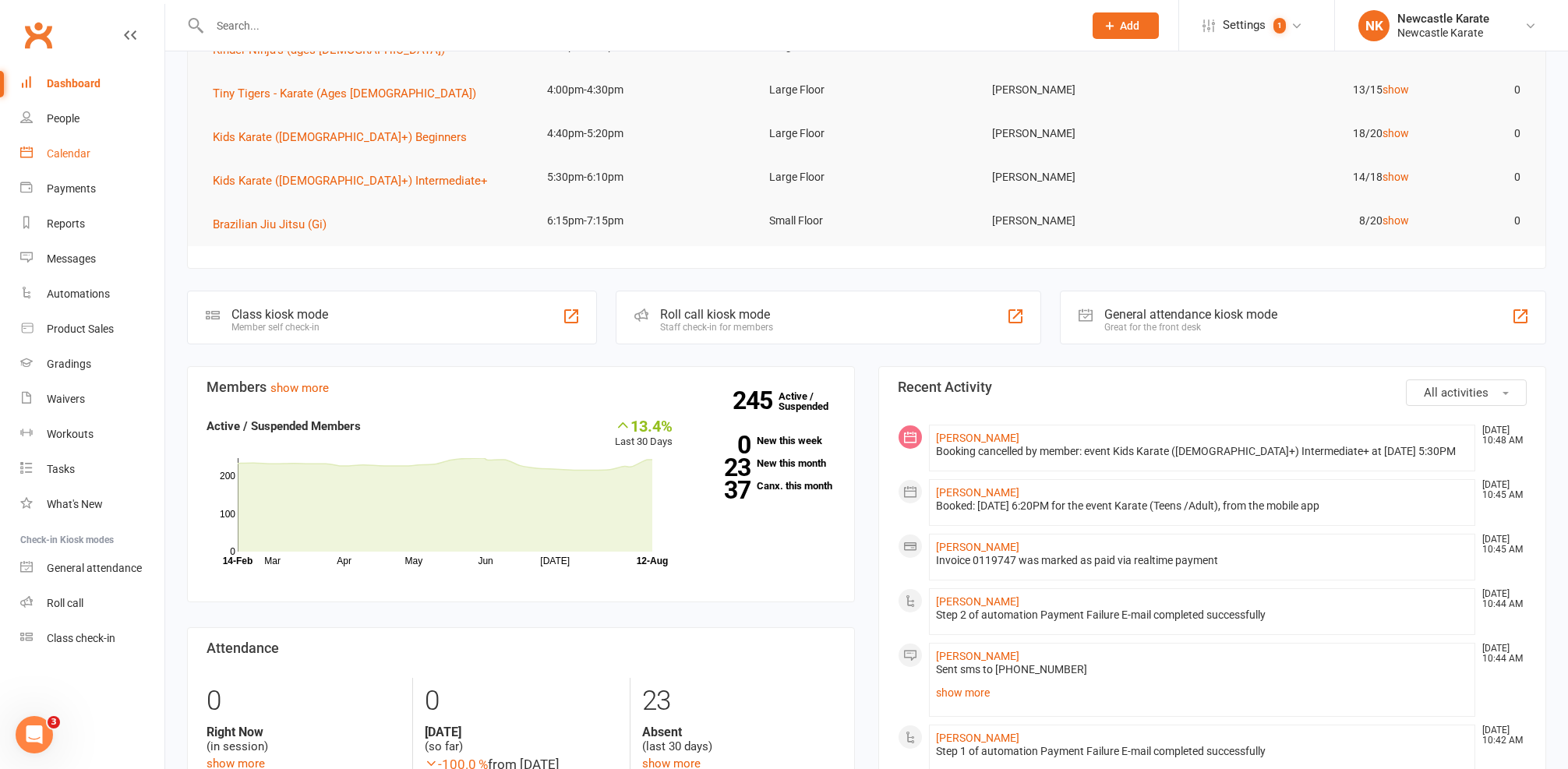
click at [68, 153] on div "Calendar" at bounding box center [68, 153] width 44 height 13
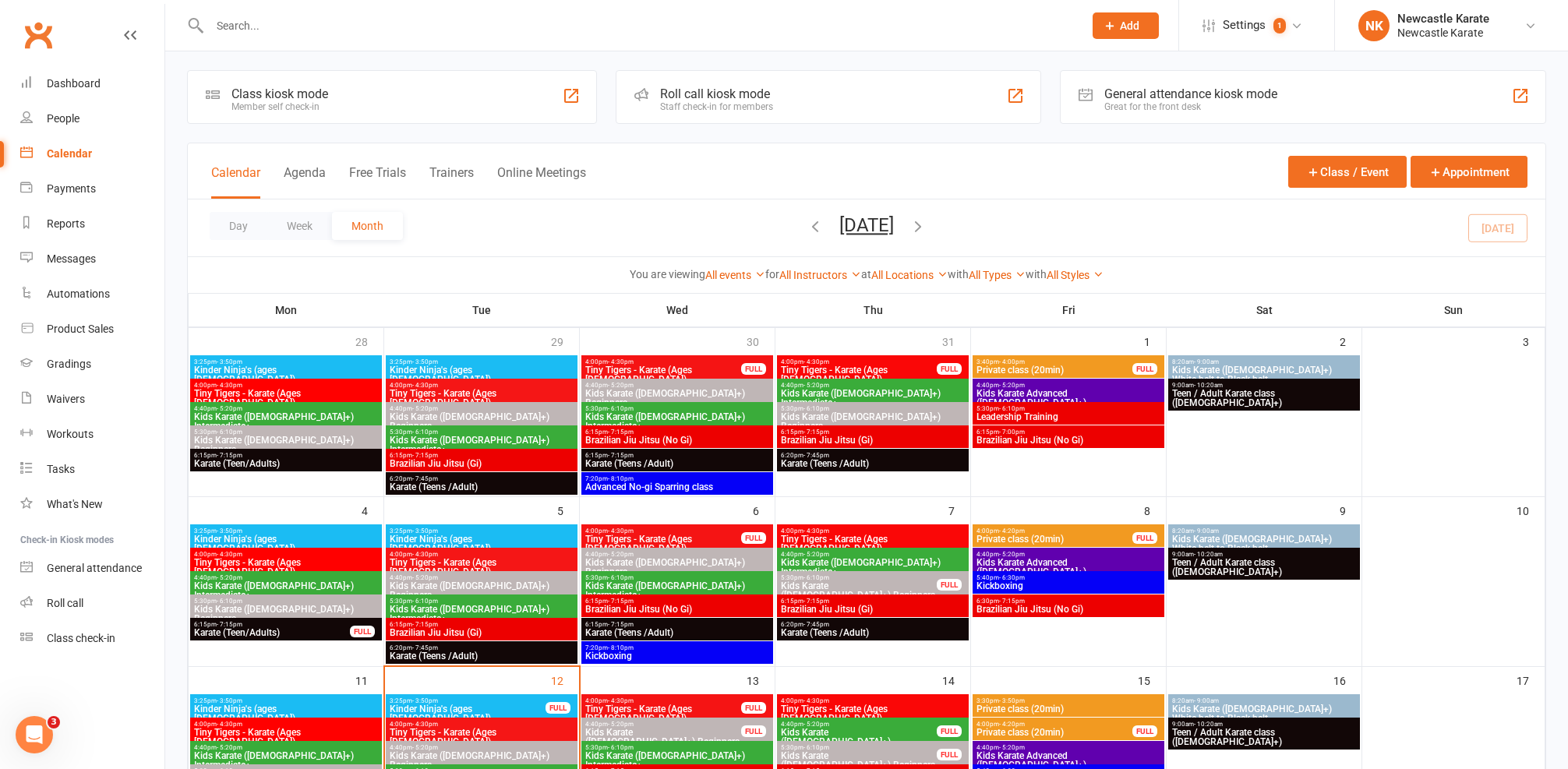
scroll to position [120, 0]
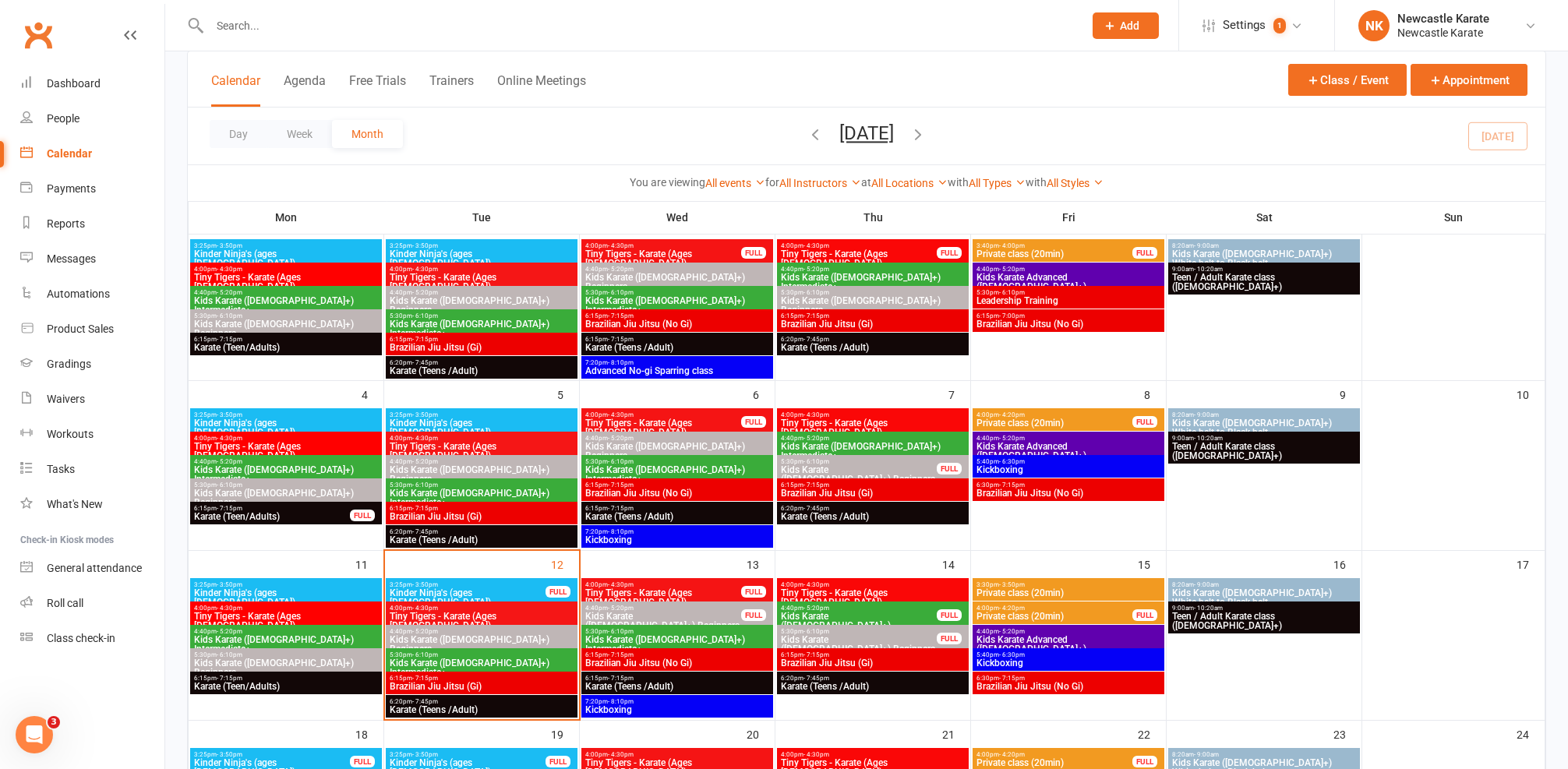
click at [1092, 578] on div "3:30pm - 3:50pm Private class (20min)" at bounding box center [1068, 589] width 192 height 23
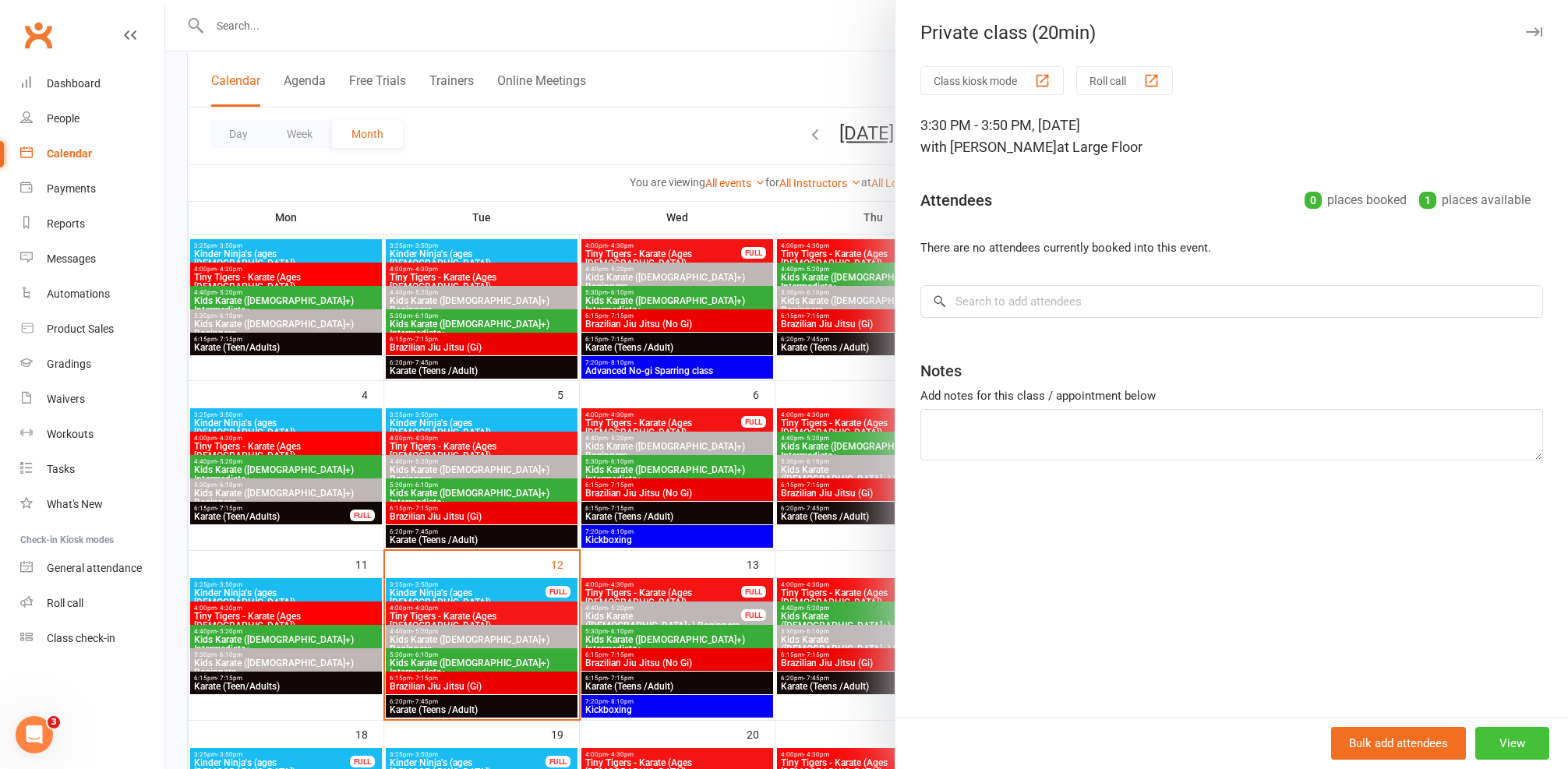
click at [1484, 737] on button "View" at bounding box center [1512, 743] width 74 height 33
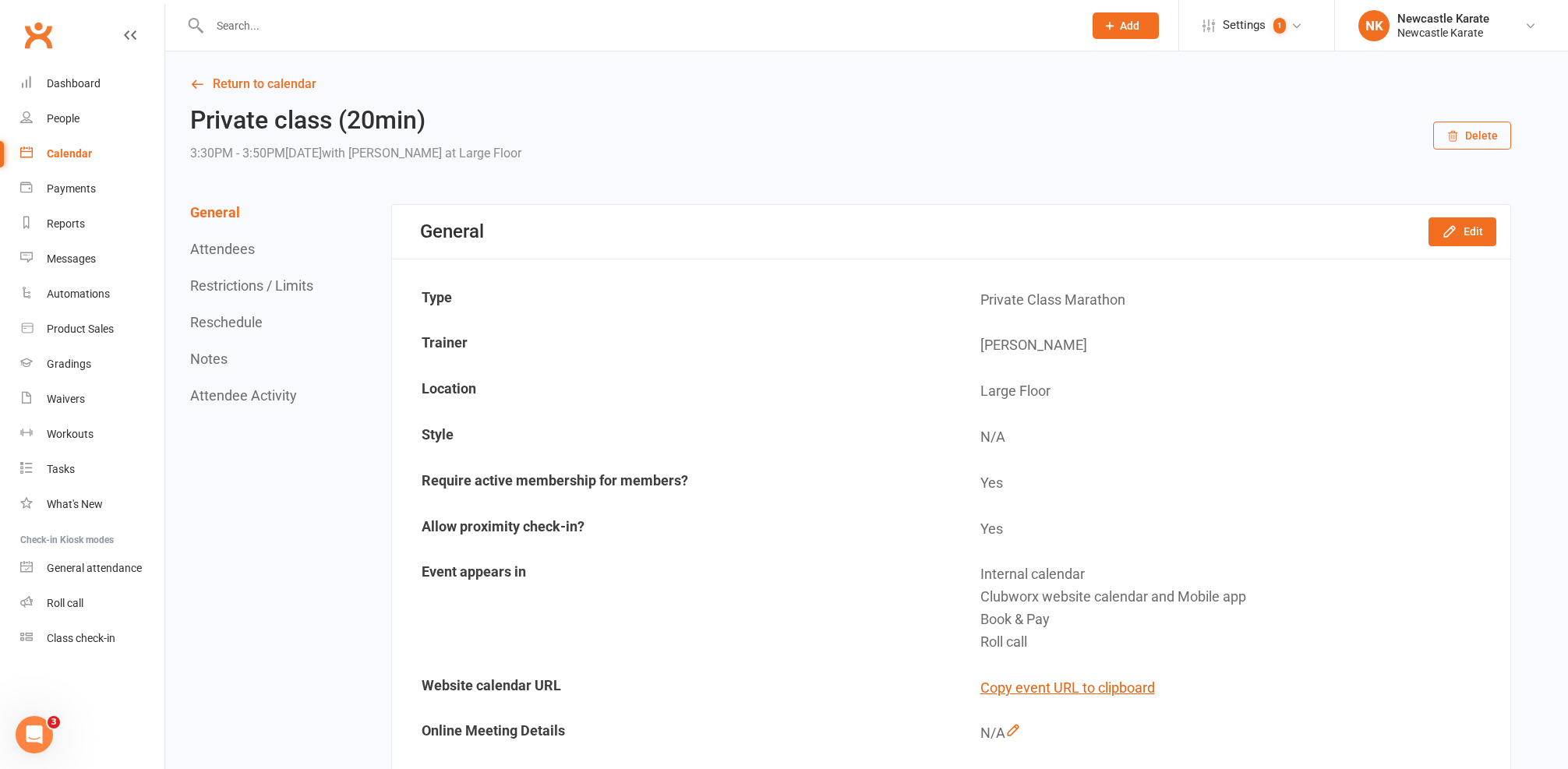
click at [232, 365] on div "General Attendees Restrictions / Limits Reschedule Notes Attendee Activity" at bounding box center [253, 304] width 127 height 199
drag, startPoint x: 208, startPoint y: 350, endPoint x: 226, endPoint y: 333, distance: 24.8
click at [209, 349] on div "General Attendees Restrictions / Limits Reschedule Notes Attendee Activity" at bounding box center [253, 304] width 127 height 199
click at [237, 322] on button "Reschedule" at bounding box center [226, 322] width 72 height 16
click at [263, 93] on link "Return to calendar" at bounding box center [850, 84] width 1321 height 22
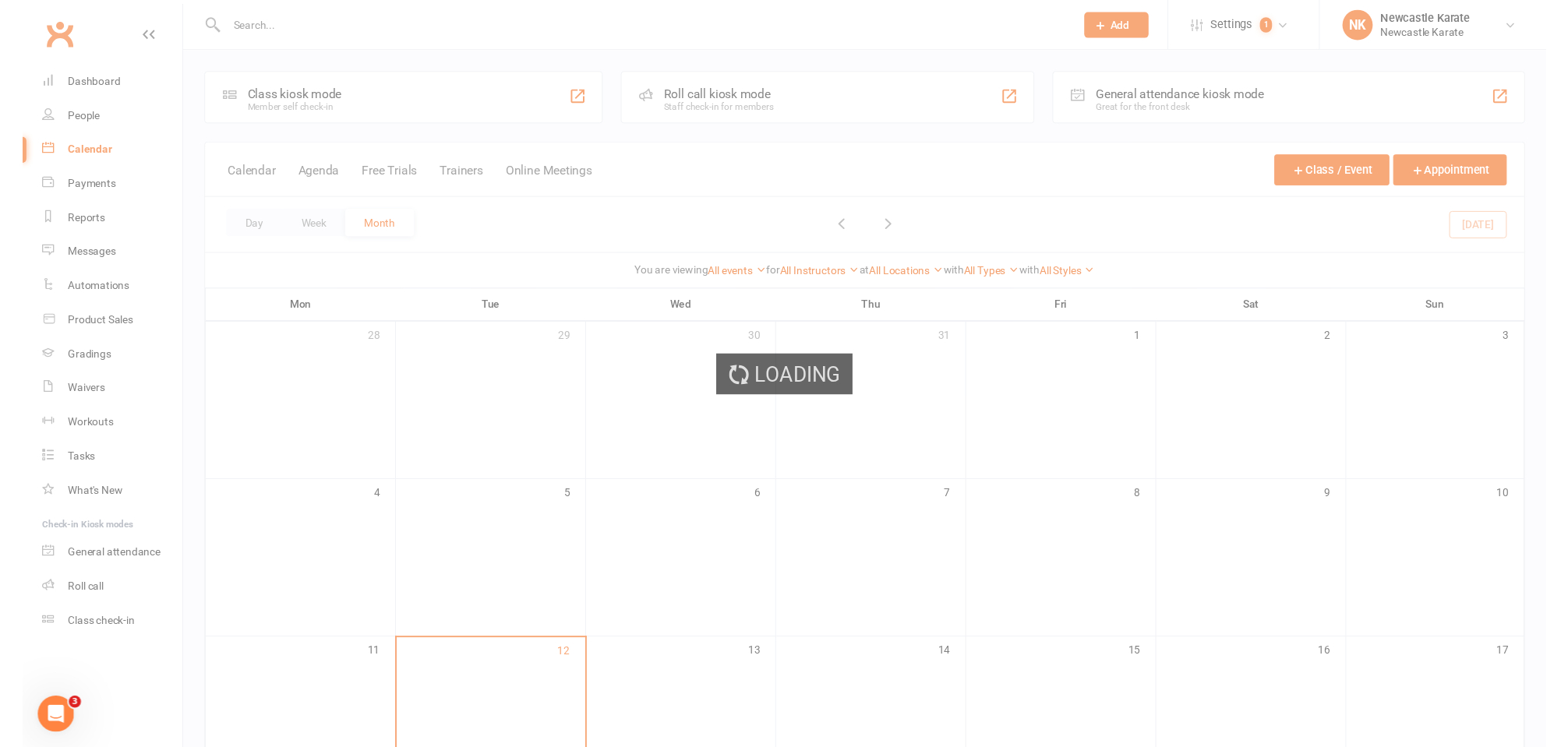
scroll to position [334, 0]
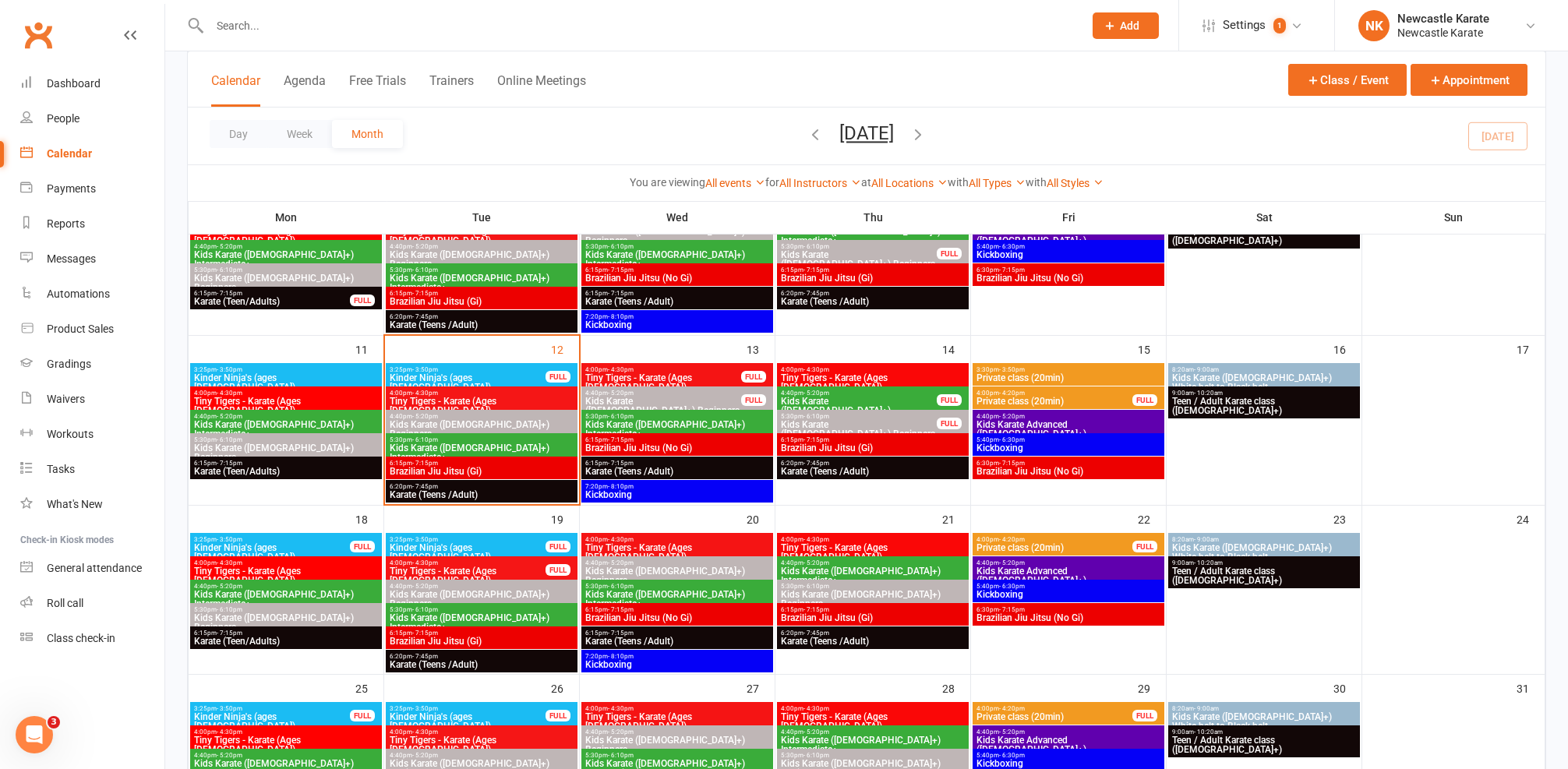
click at [1012, 375] on span "Private class (20min)" at bounding box center [1068, 378] width 185 height 9
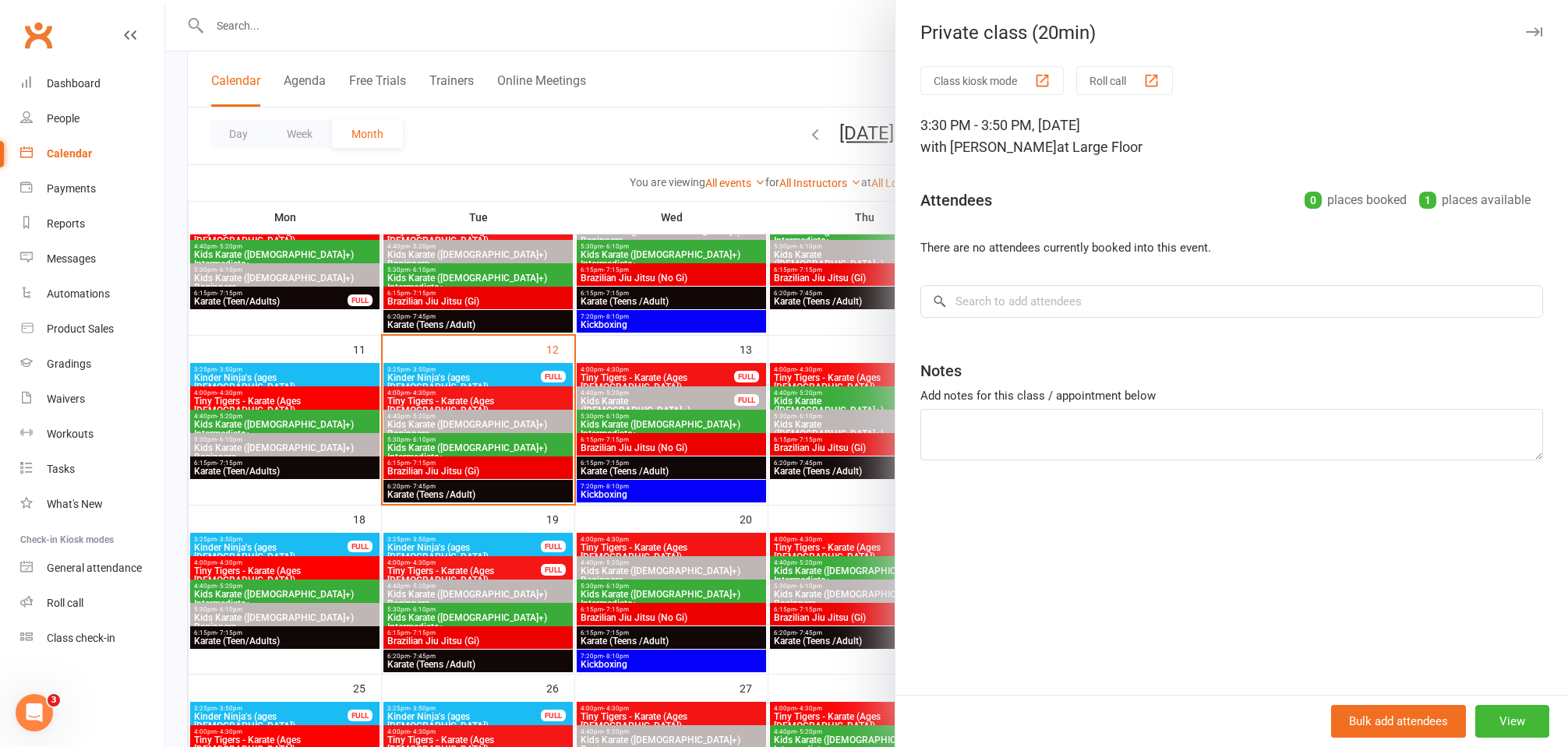
click at [668, 197] on div at bounding box center [867, 374] width 1403 height 747
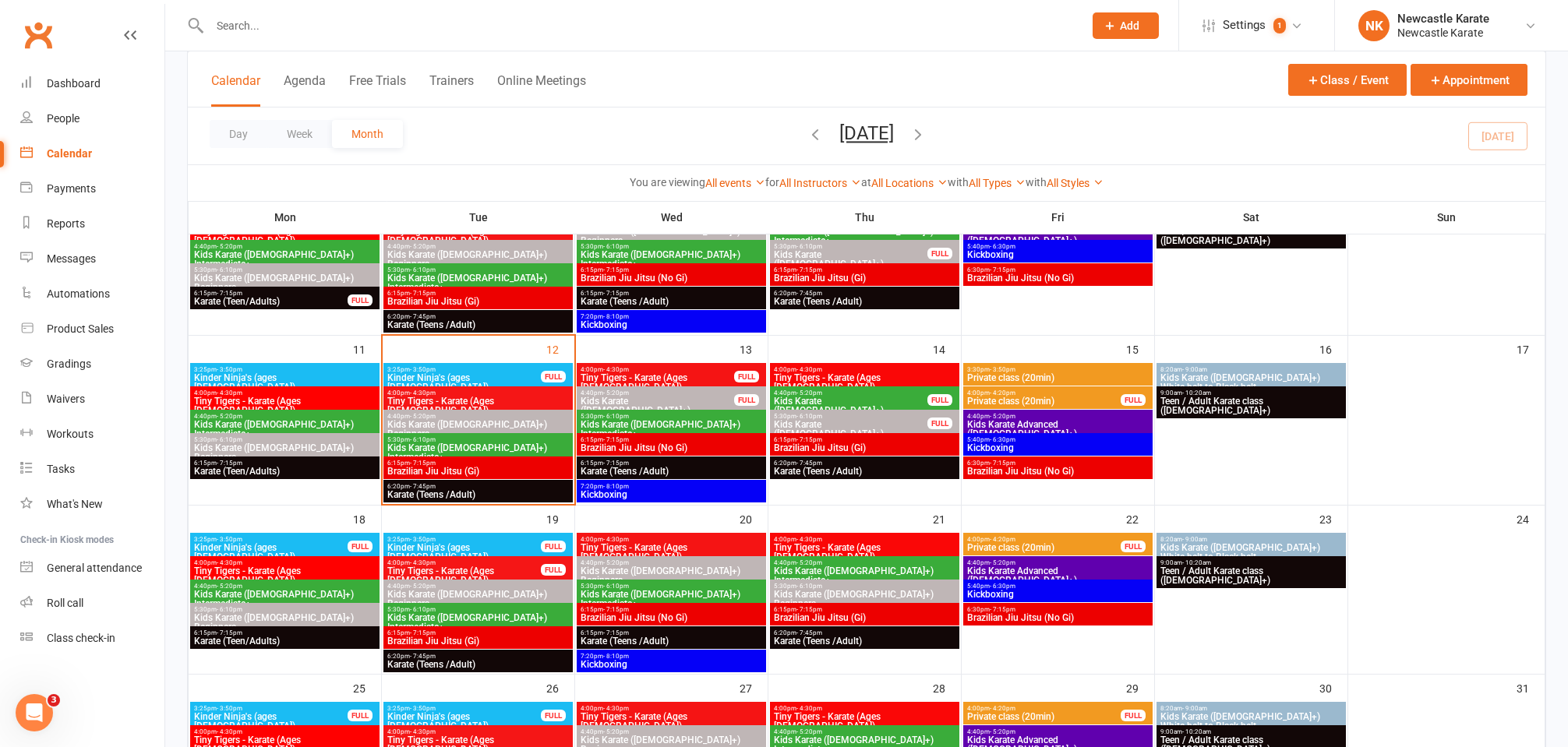
click at [1039, 376] on span "Private class (20min)" at bounding box center [1058, 378] width 184 height 9
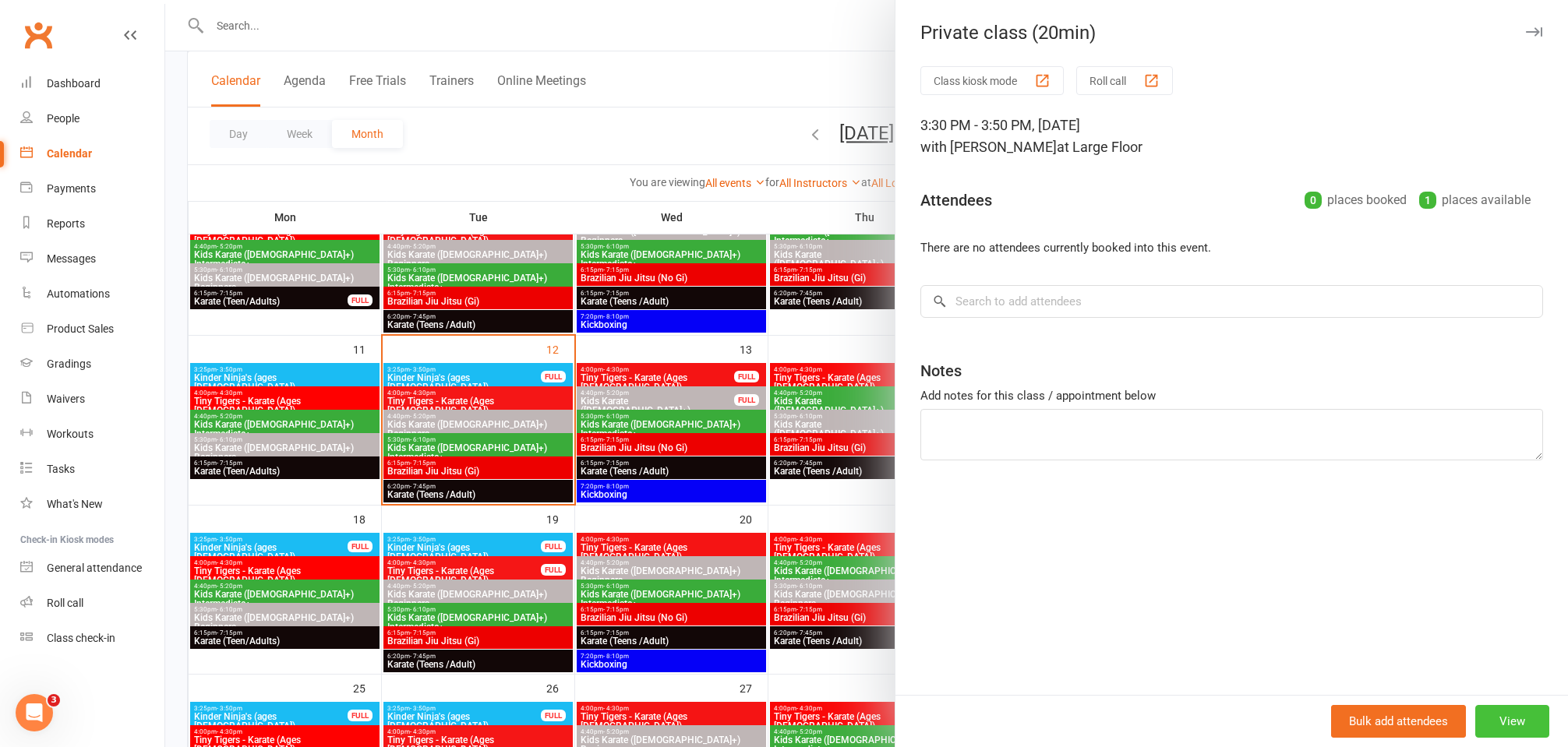
click at [1482, 714] on button "View" at bounding box center [1512, 721] width 74 height 33
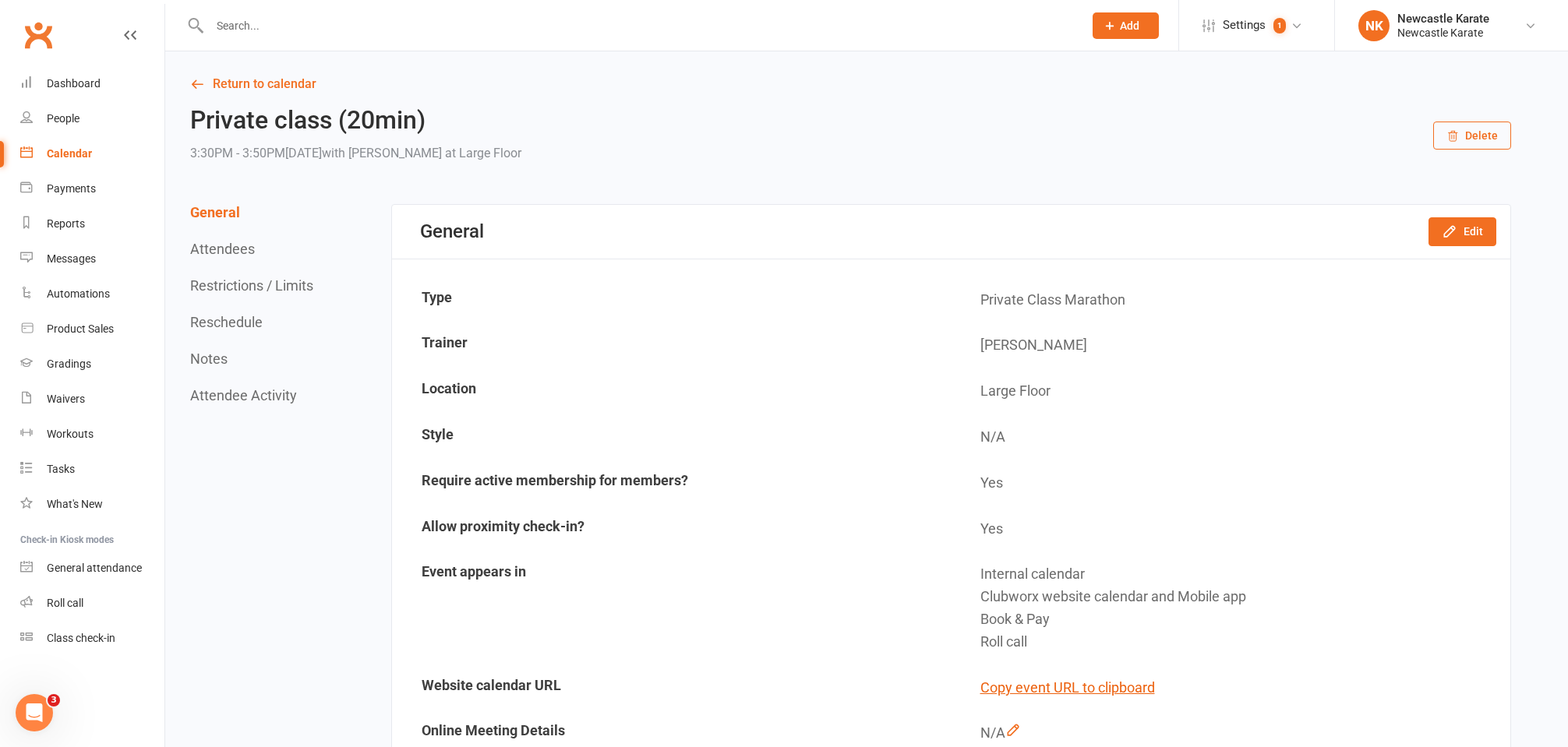
click at [272, 289] on button "Restrictions / Limits" at bounding box center [251, 286] width 123 height 16
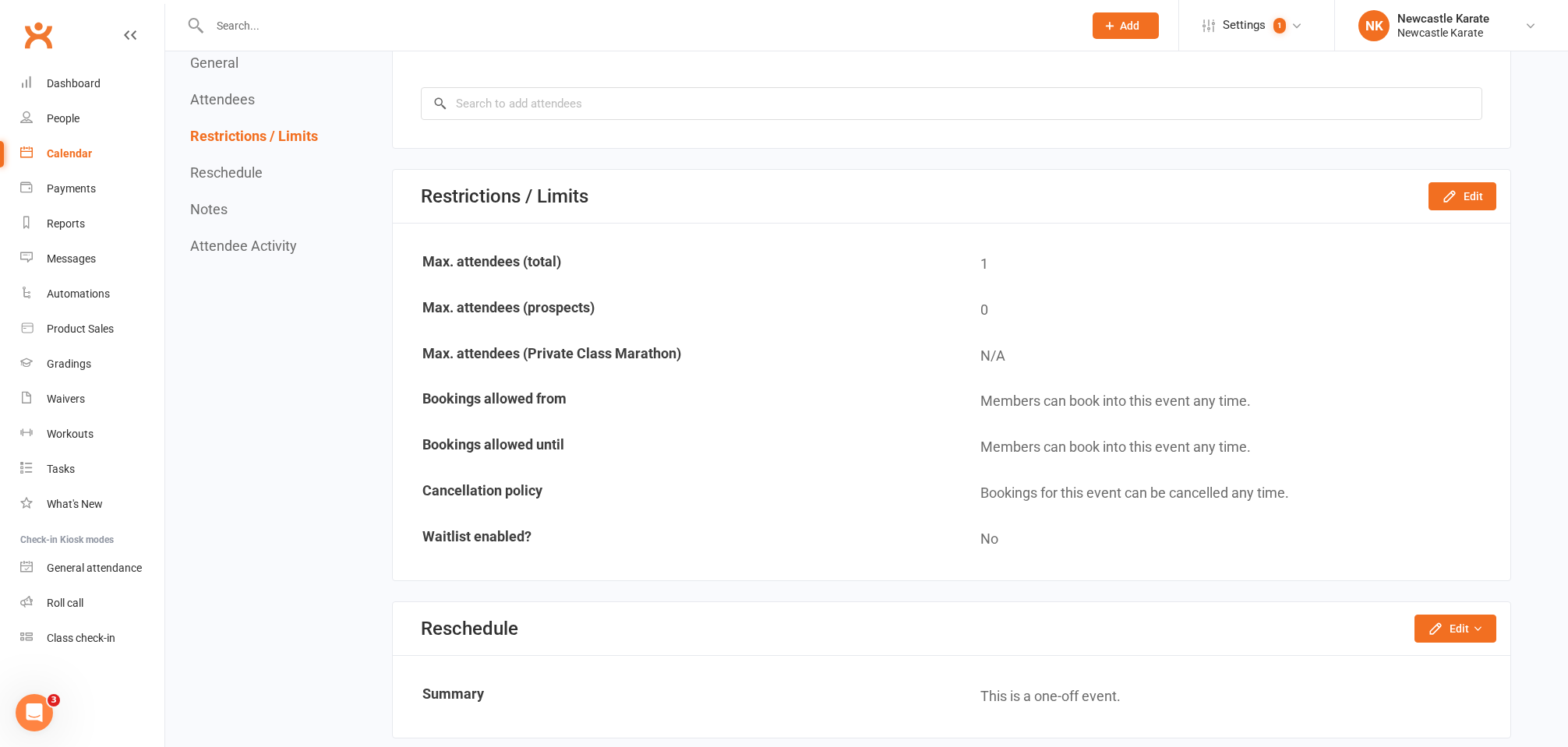
scroll to position [841, 0]
click at [244, 177] on button "Reschedule" at bounding box center [226, 173] width 72 height 16
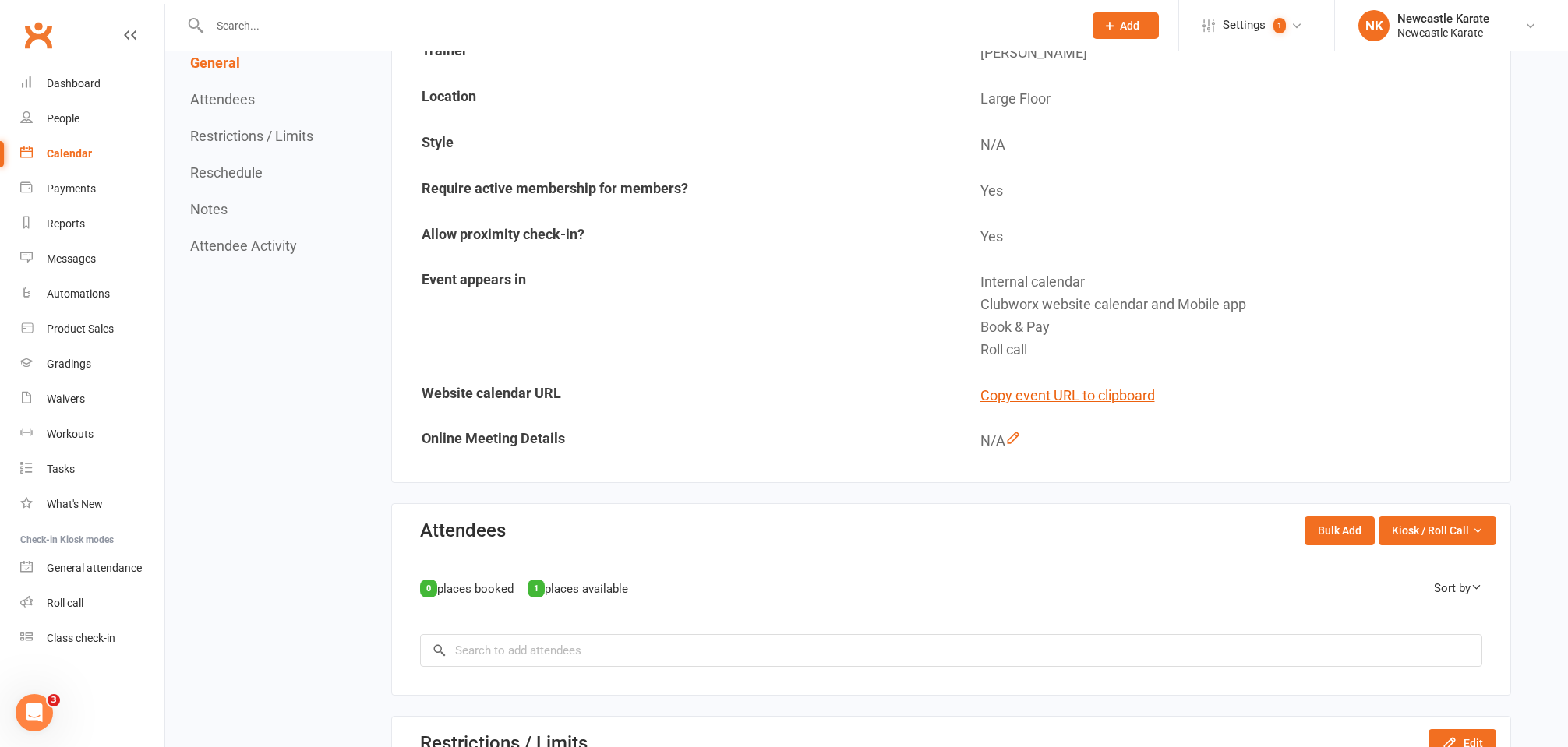
scroll to position [10, 0]
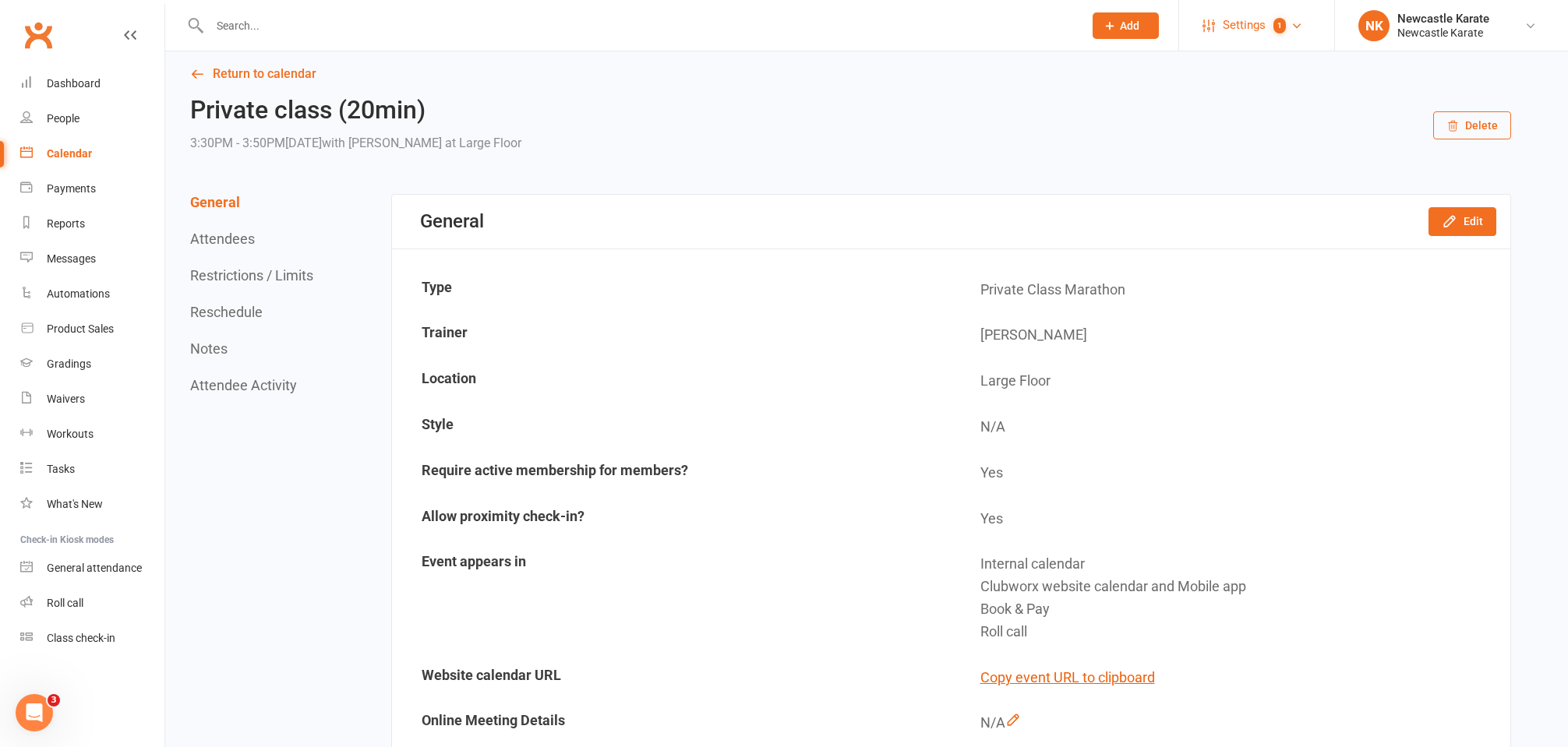
click at [1258, 14] on span "Settings" at bounding box center [1244, 26] width 43 height 35
click at [1237, 59] on link "Membership Plans" at bounding box center [1257, 68] width 155 height 36
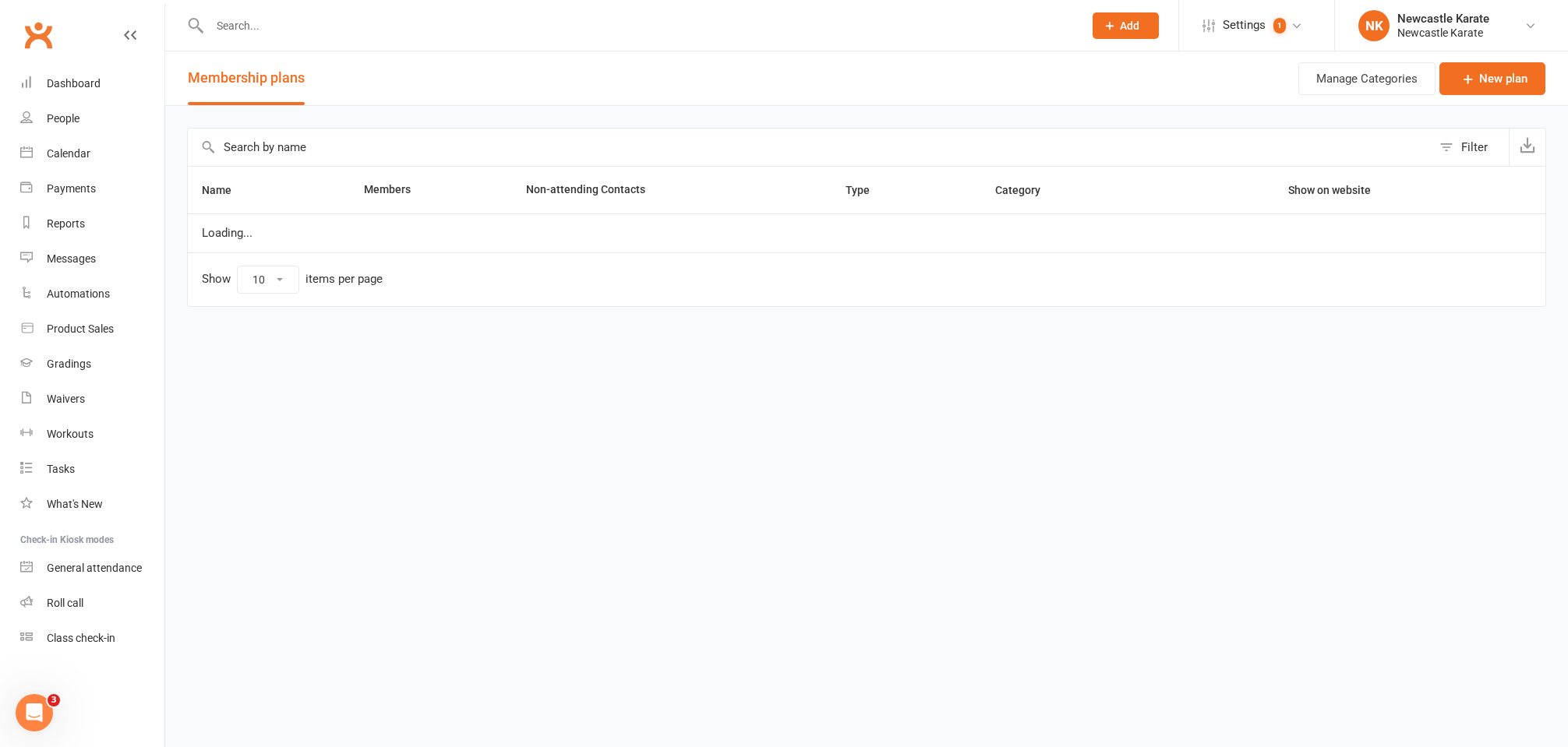
select select "100"
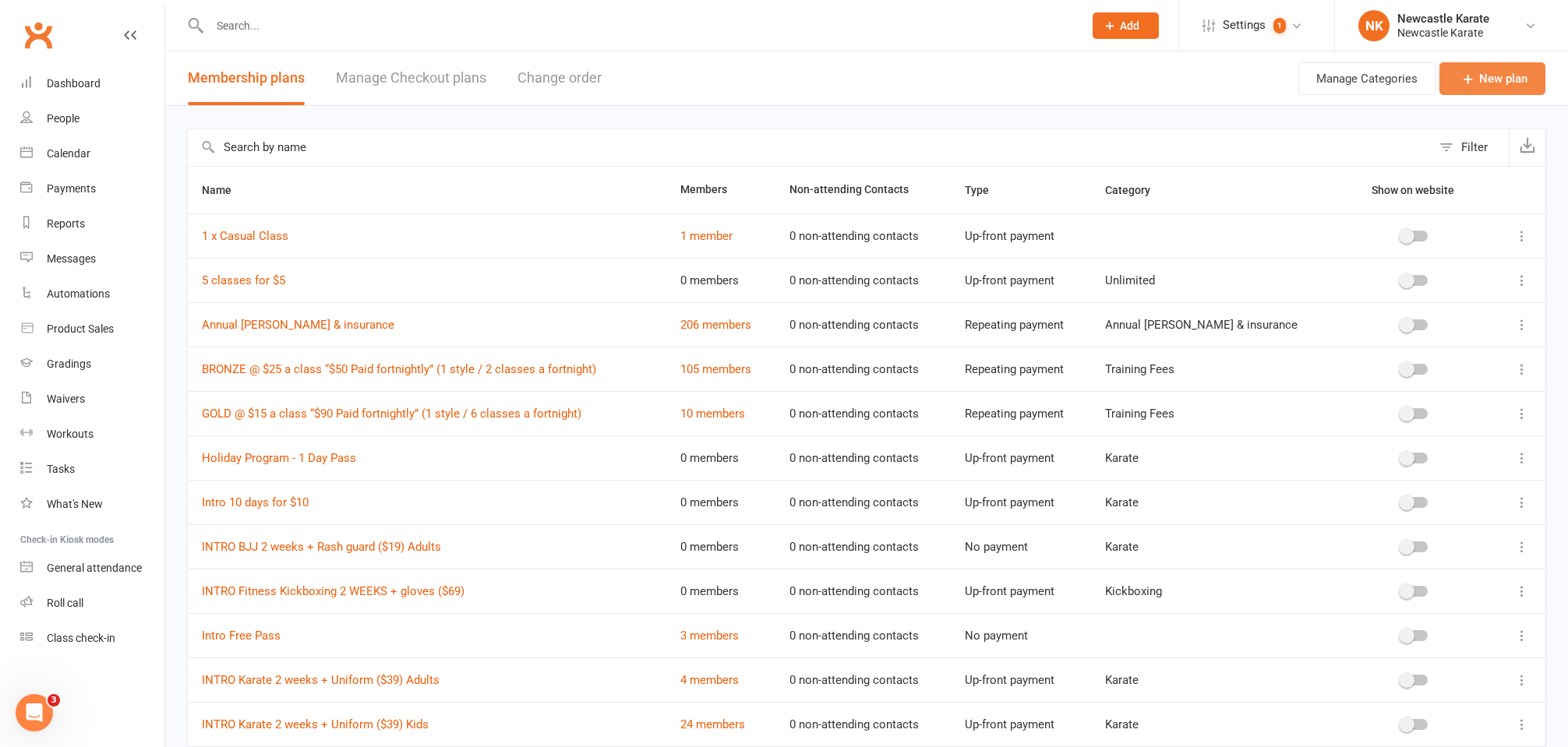
click at [1514, 81] on link "New plan" at bounding box center [1492, 79] width 106 height 33
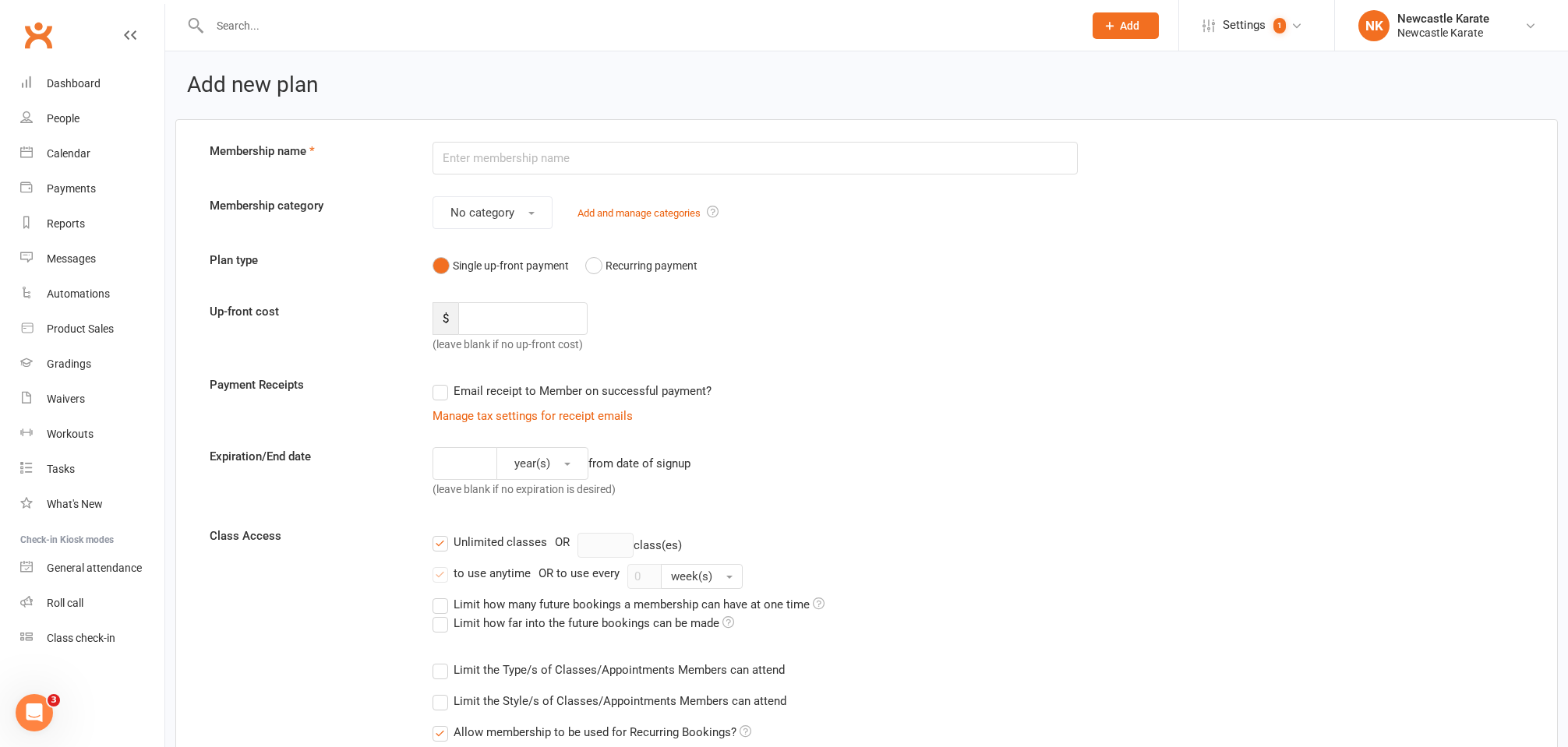
scroll to position [25, 0]
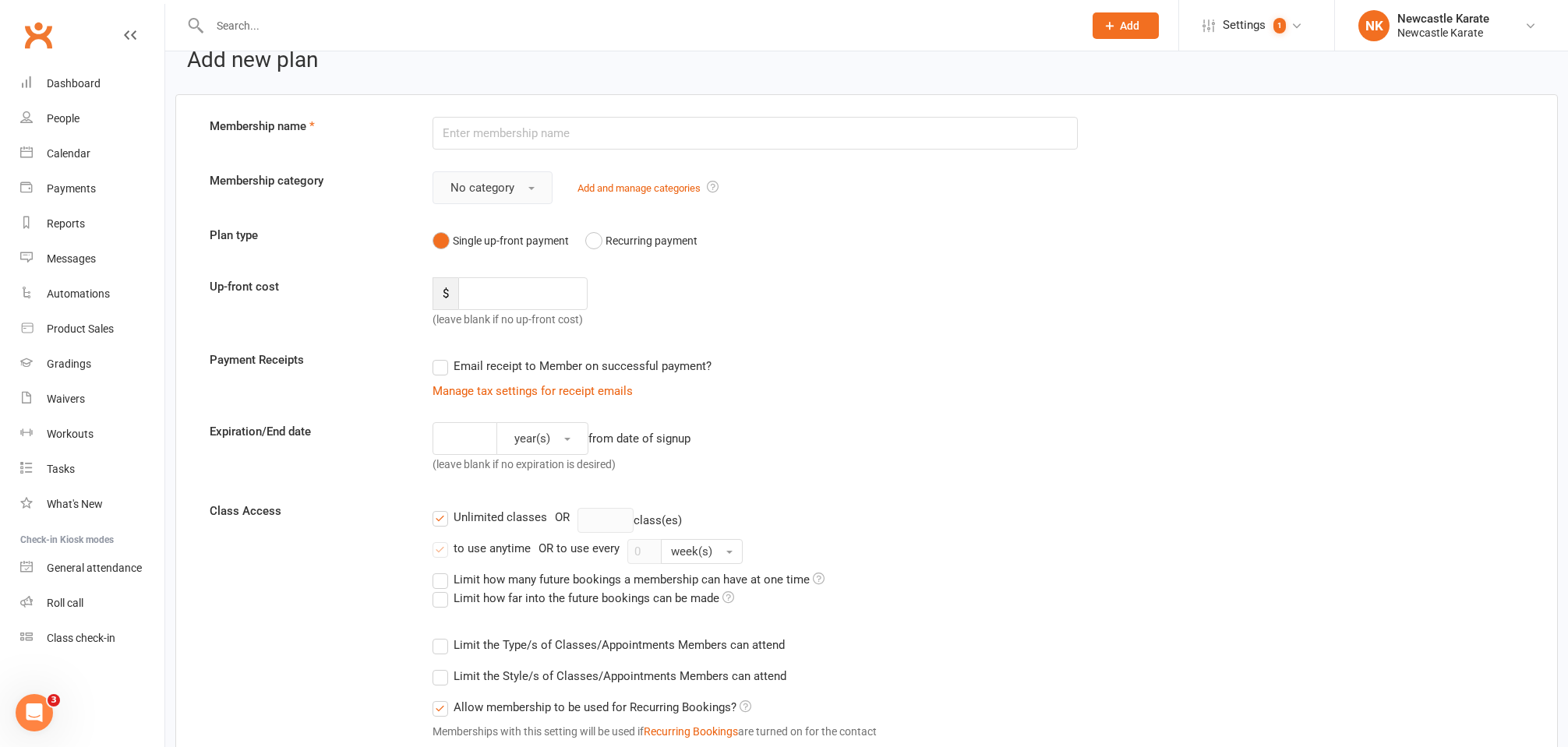
click at [490, 183] on span "No category" at bounding box center [482, 187] width 64 height 14
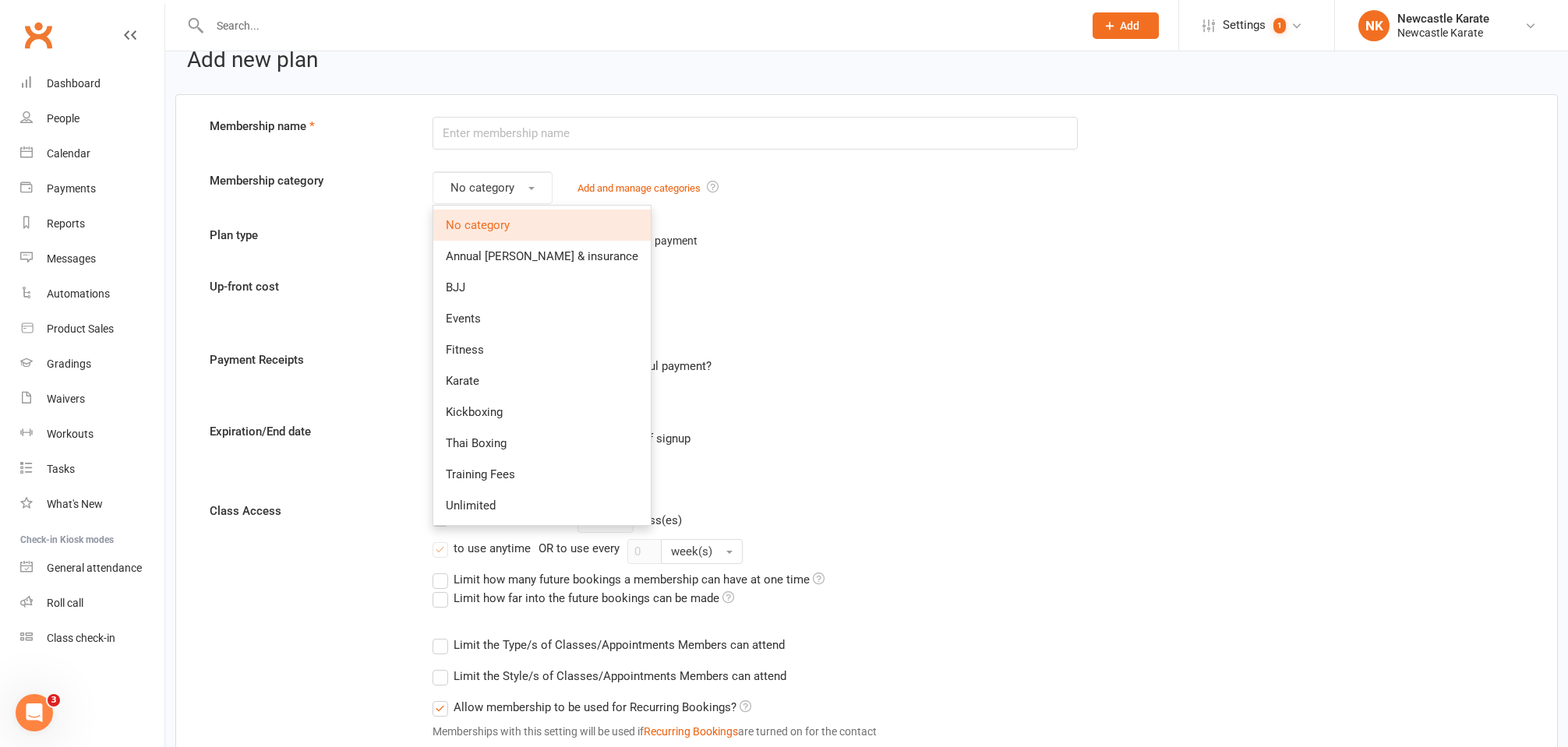
drag, startPoint x: 846, startPoint y: 300, endPoint x: 843, endPoint y: 310, distance: 10.4
click at [847, 301] on div "Up-front cost $ (leave blank if no up-front cost)" at bounding box center [867, 303] width 1337 height 51
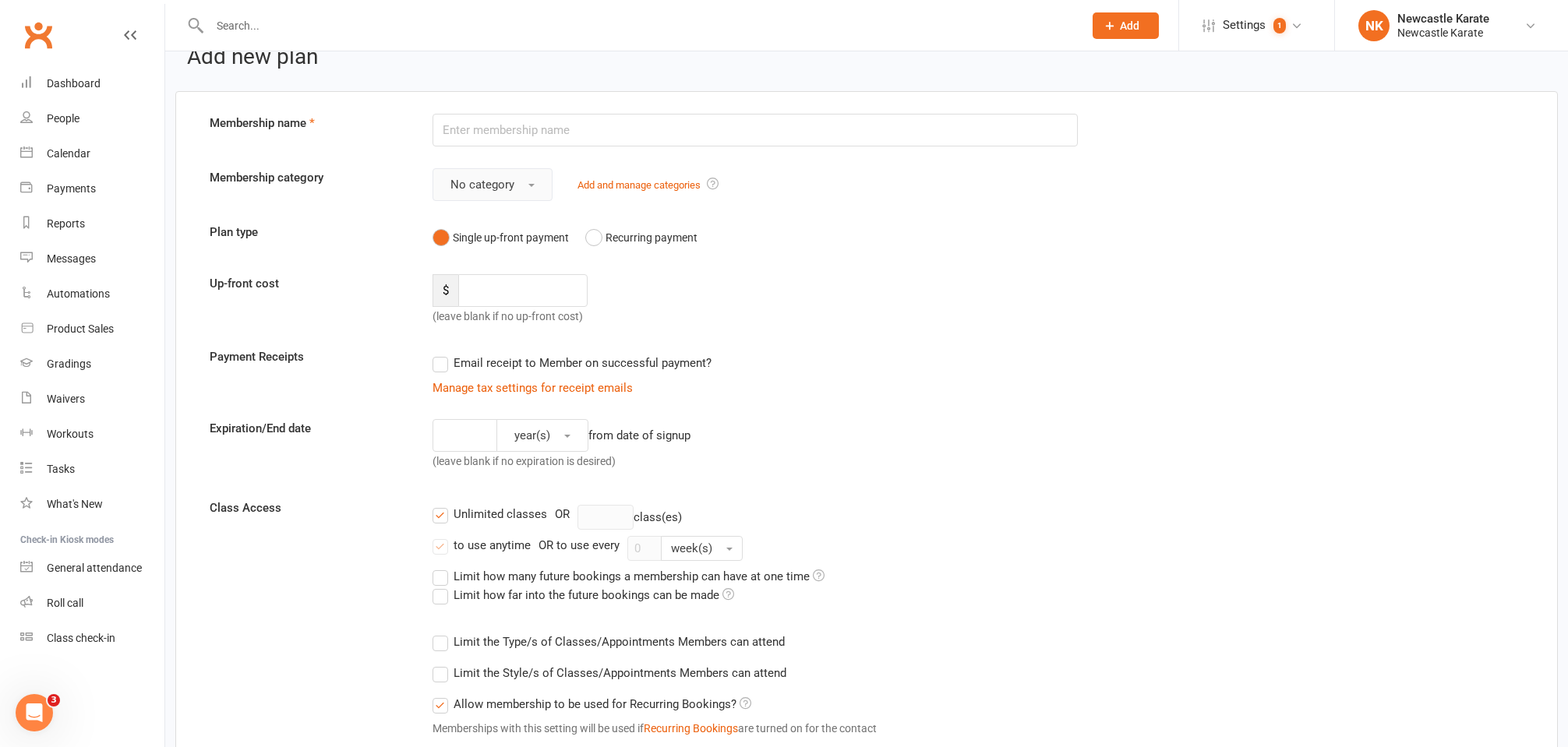
scroll to position [32, 0]
click at [553, 280] on input "number" at bounding box center [523, 287] width 131 height 33
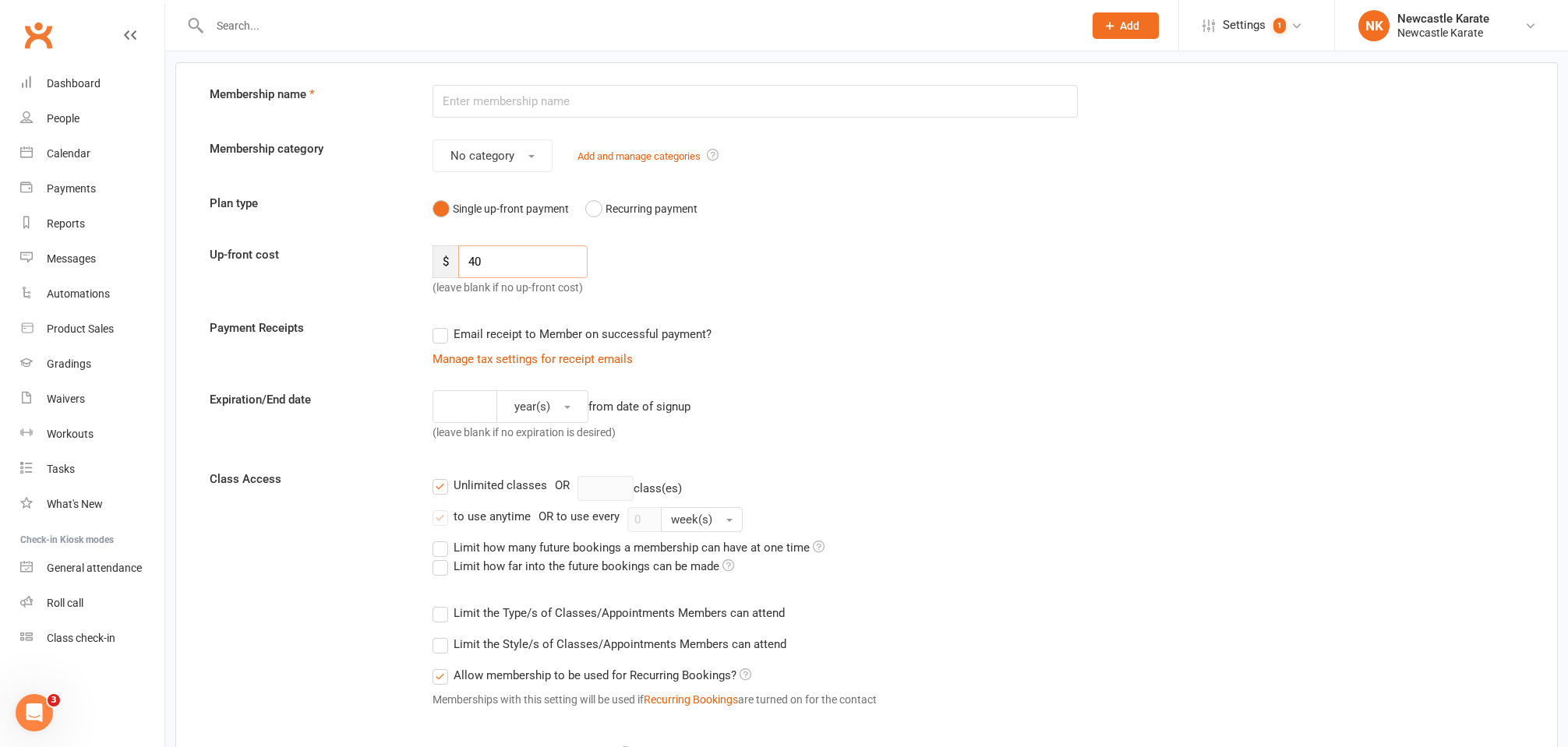
scroll to position [82, 0]
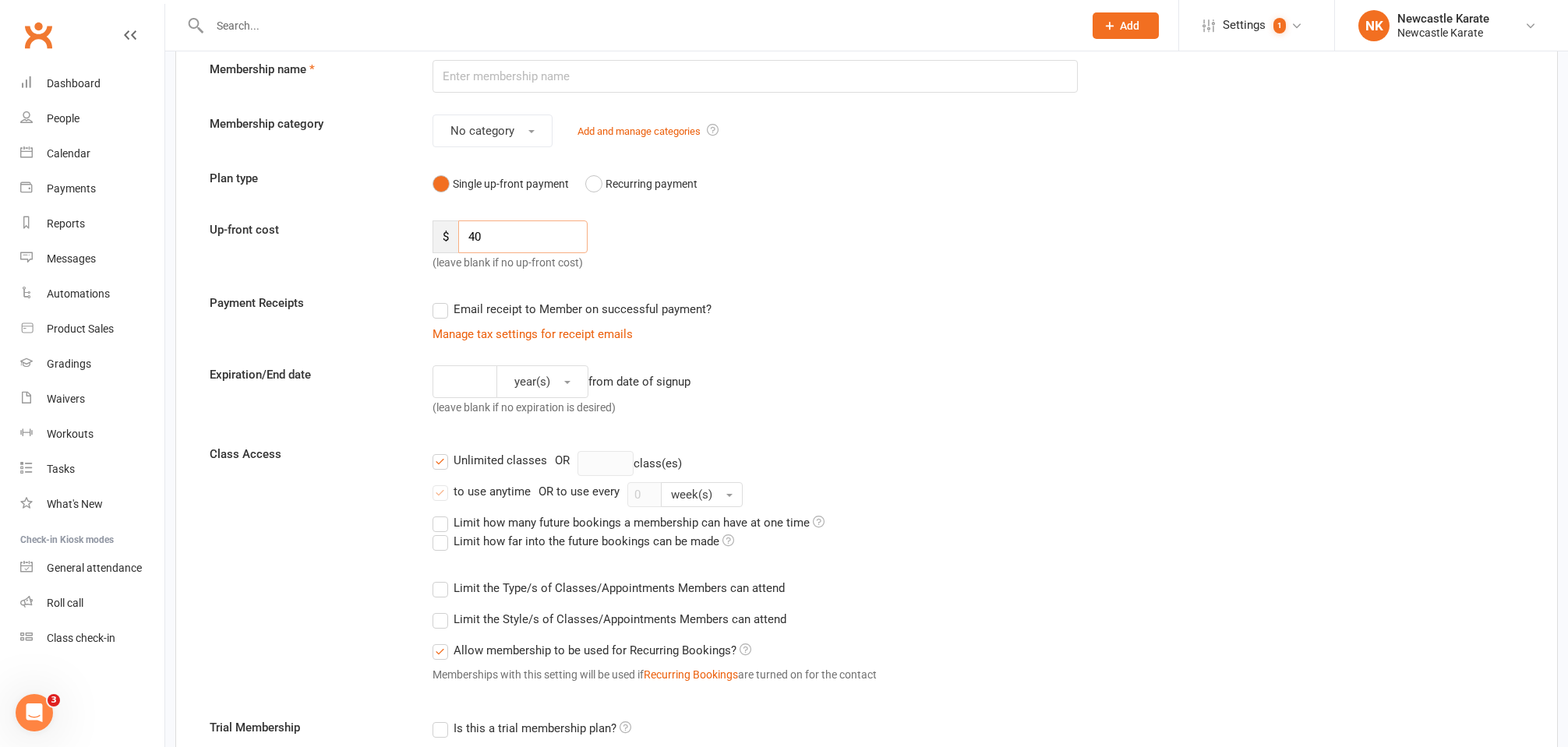
type input "40"
click at [966, 360] on form "Membership name Membership category No category Add and manage categories Plan …" at bounding box center [867, 662] width 1337 height 1205
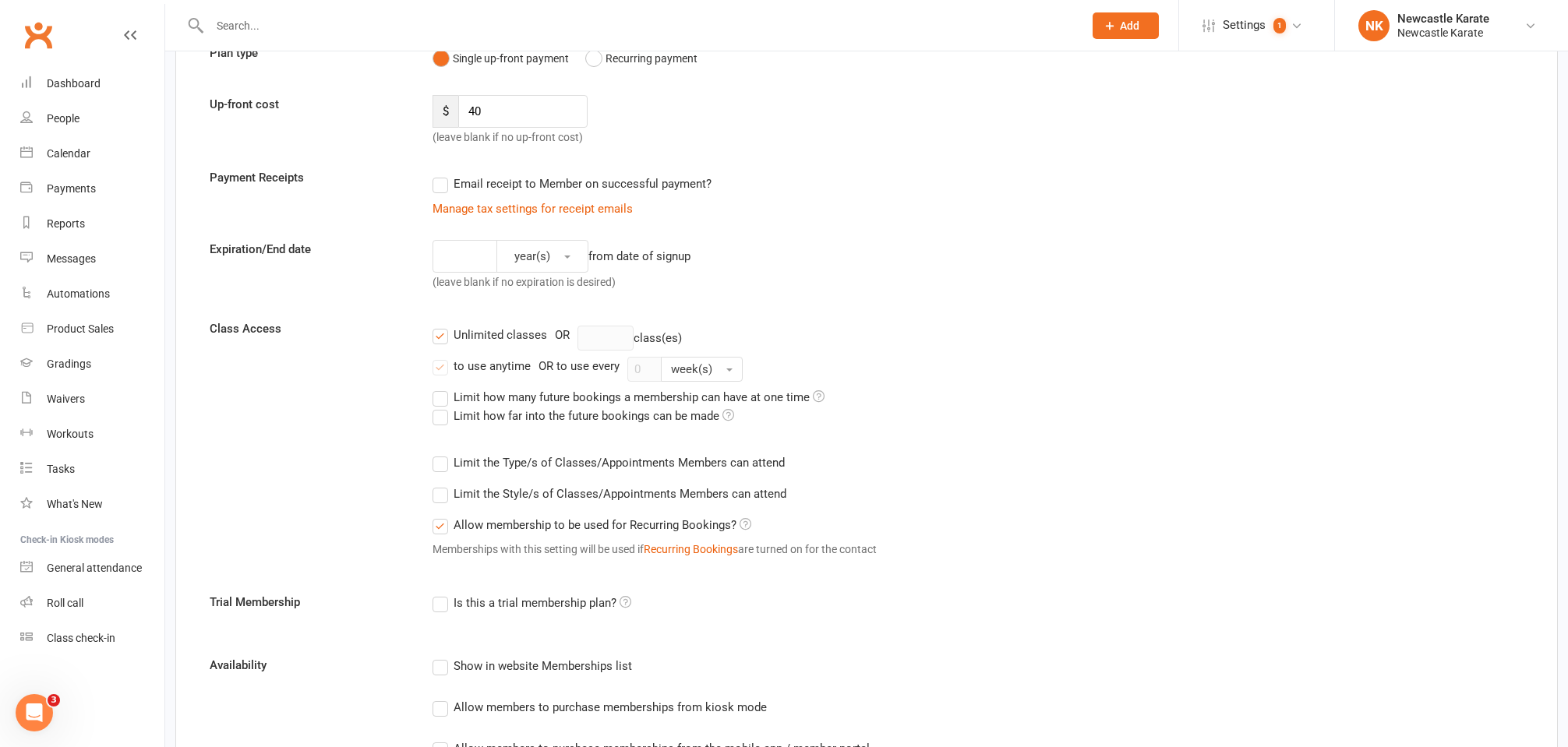
scroll to position [213, 0]
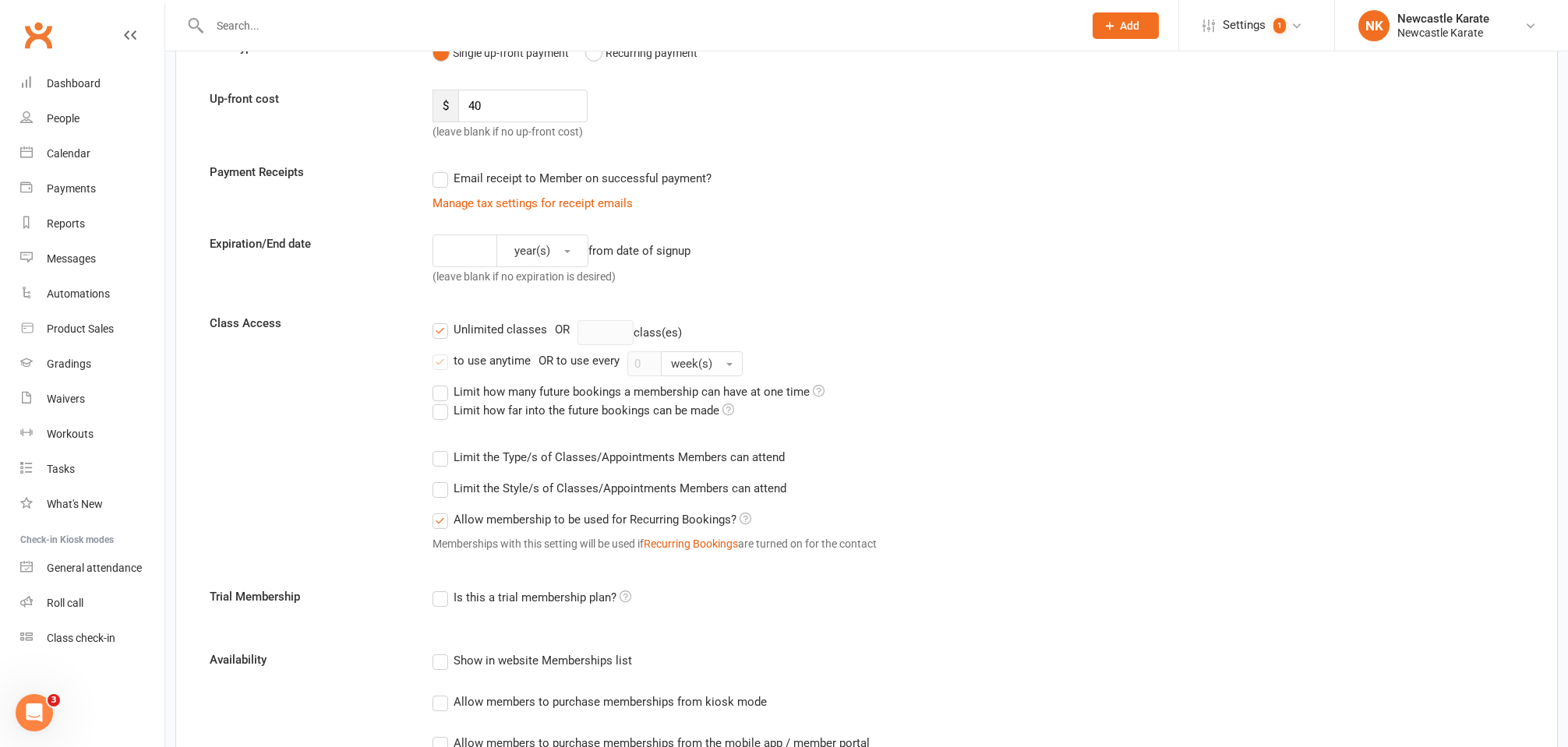
click at [609, 450] on label "Limit the Type/s of Classes/Appointments Members can attend" at bounding box center [609, 458] width 353 height 18
click at [443, 448] on input "Limit the Type/s of Classes/Appointments Members can attend" at bounding box center [437, 448] width 10 height 0
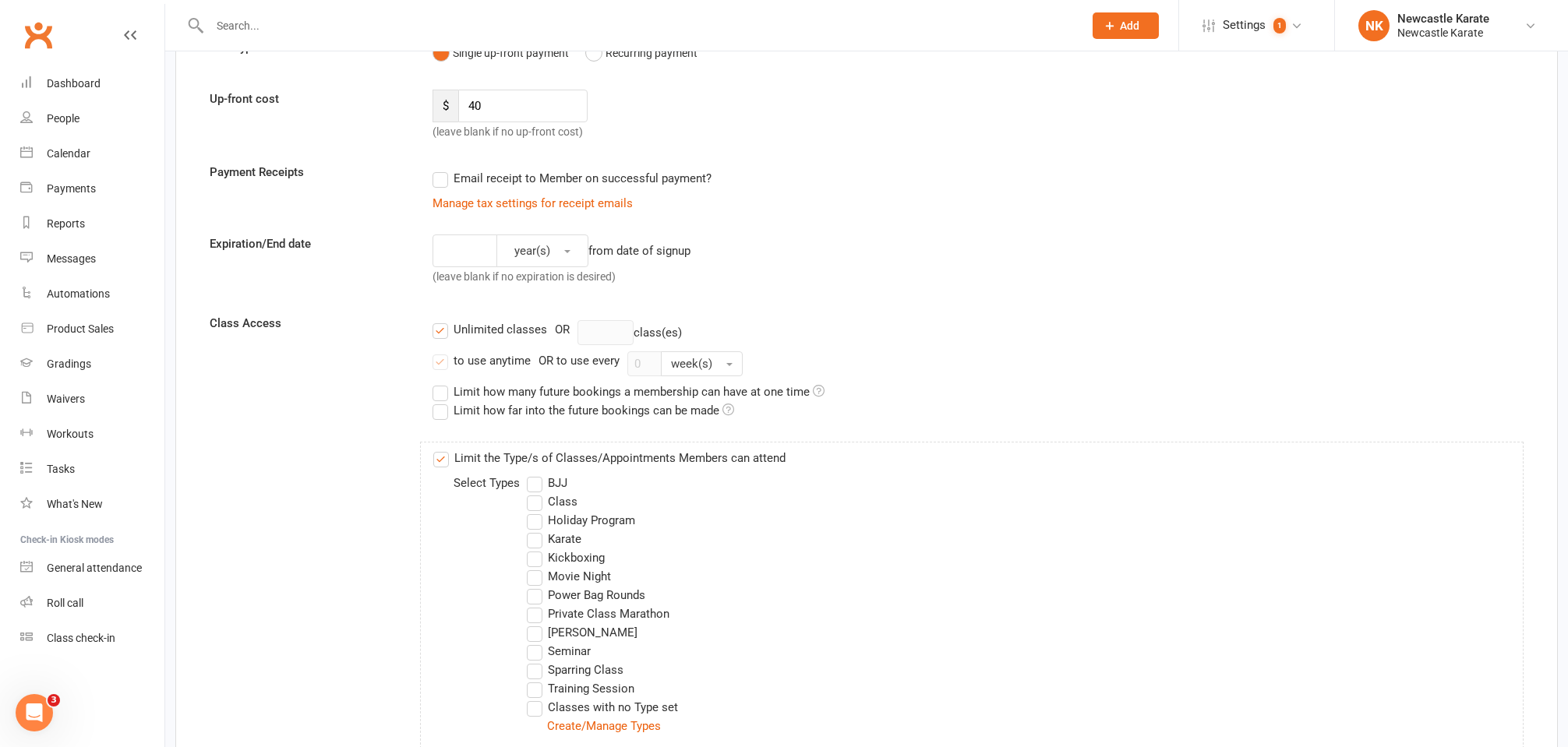
scroll to position [316, 0]
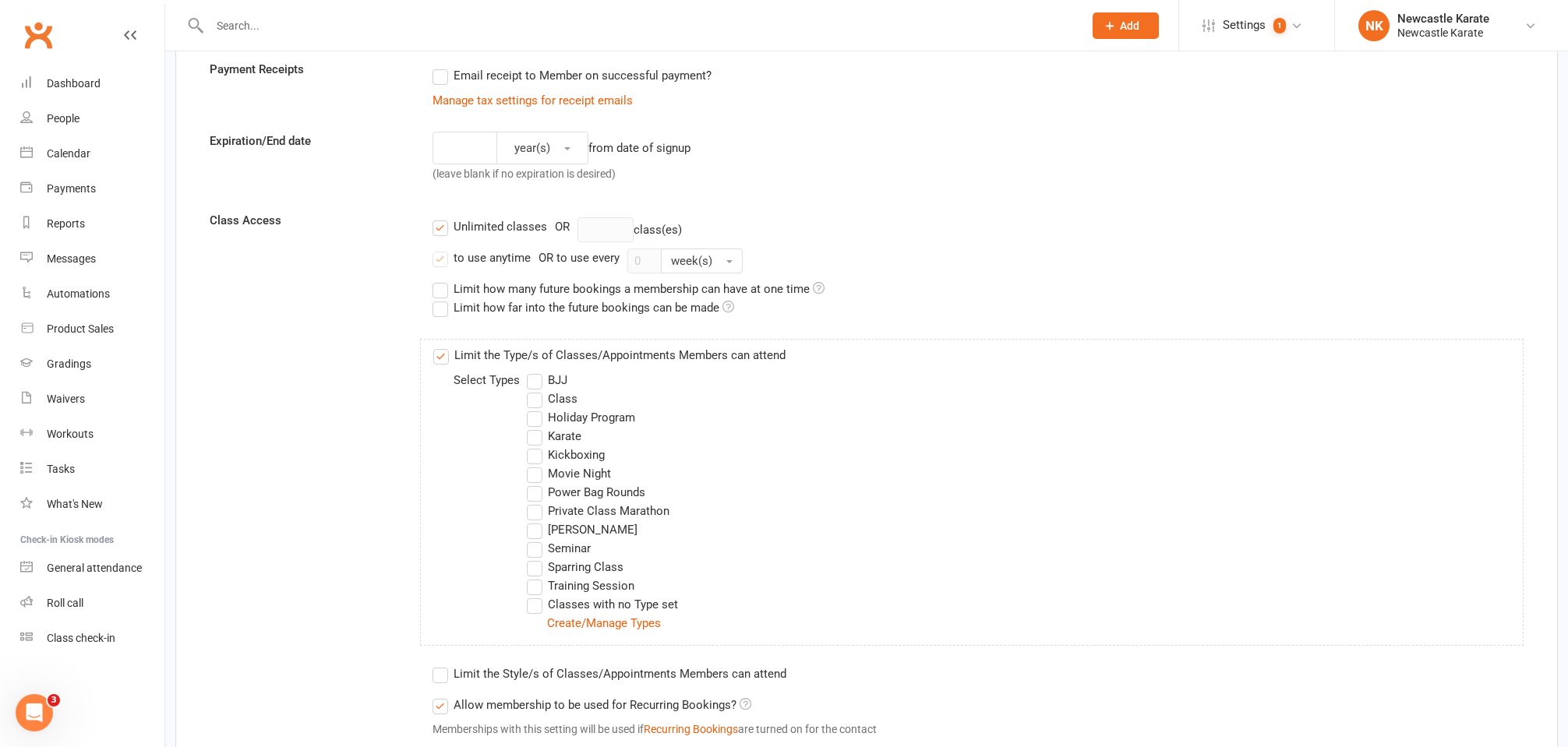
click at [564, 510] on label "Private Class Marathon" at bounding box center [598, 511] width 142 height 18
click at [537, 502] on input "Private Class Marathon" at bounding box center [531, 502] width 10 height 0
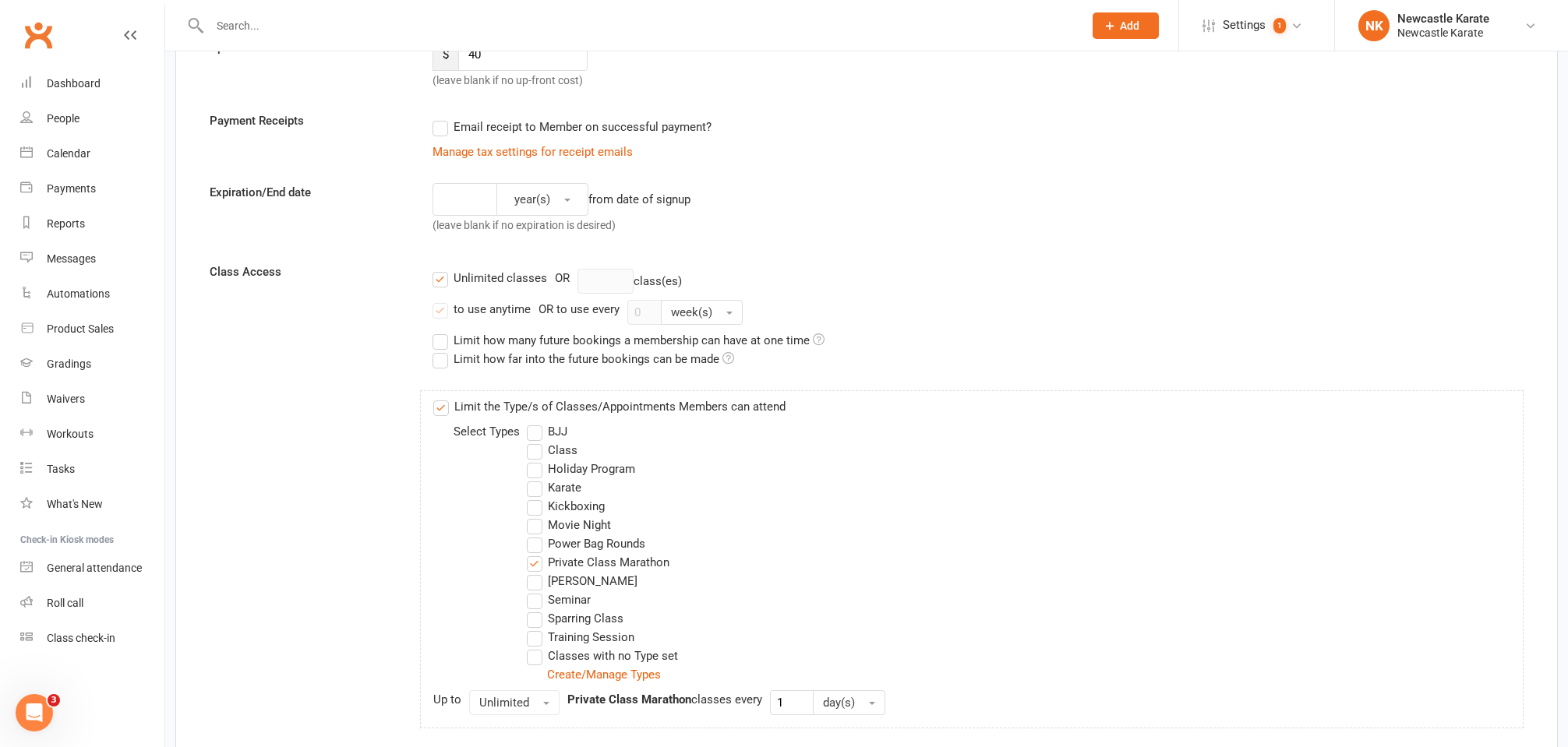
scroll to position [0, 0]
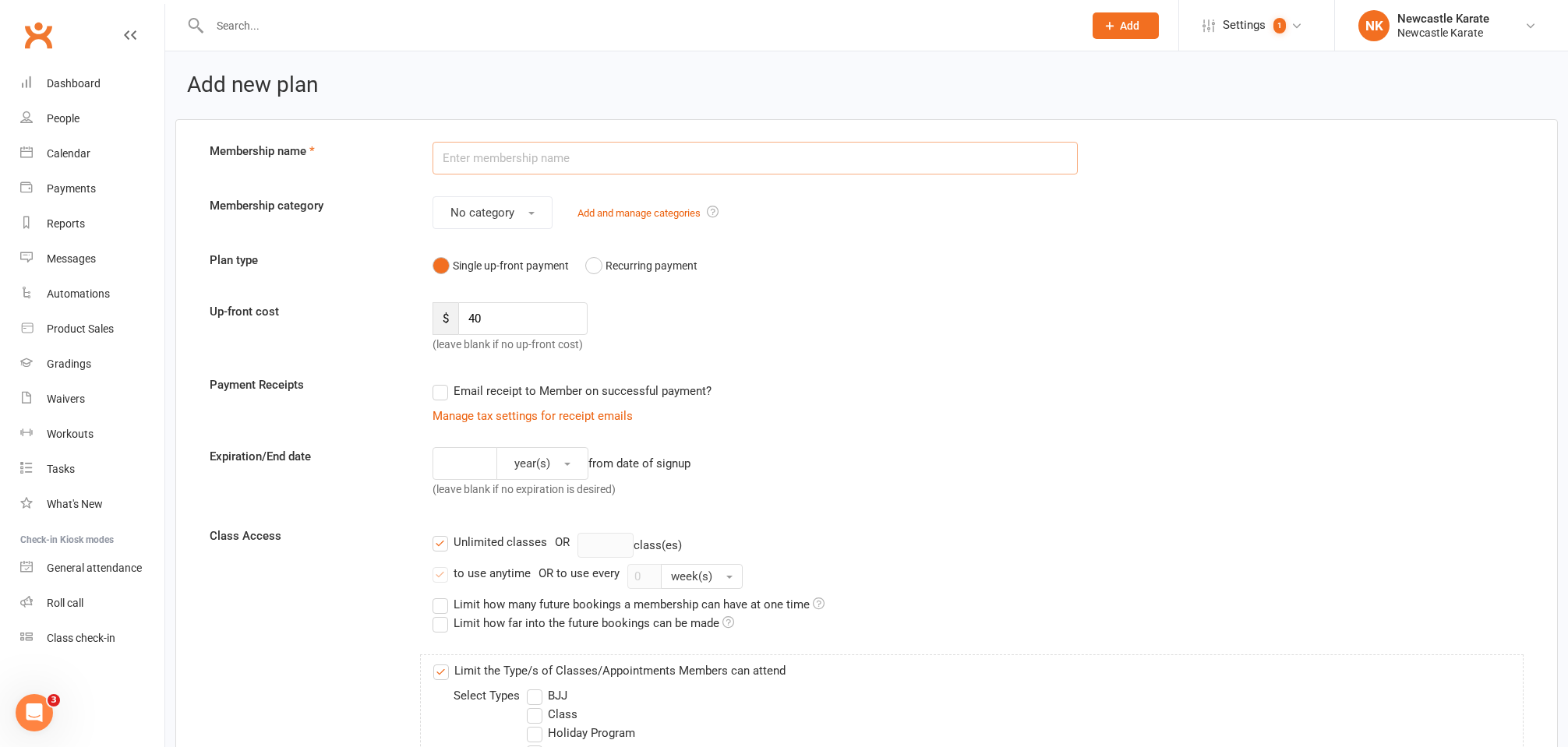
click at [593, 154] on input "text" at bounding box center [755, 158] width 646 height 33
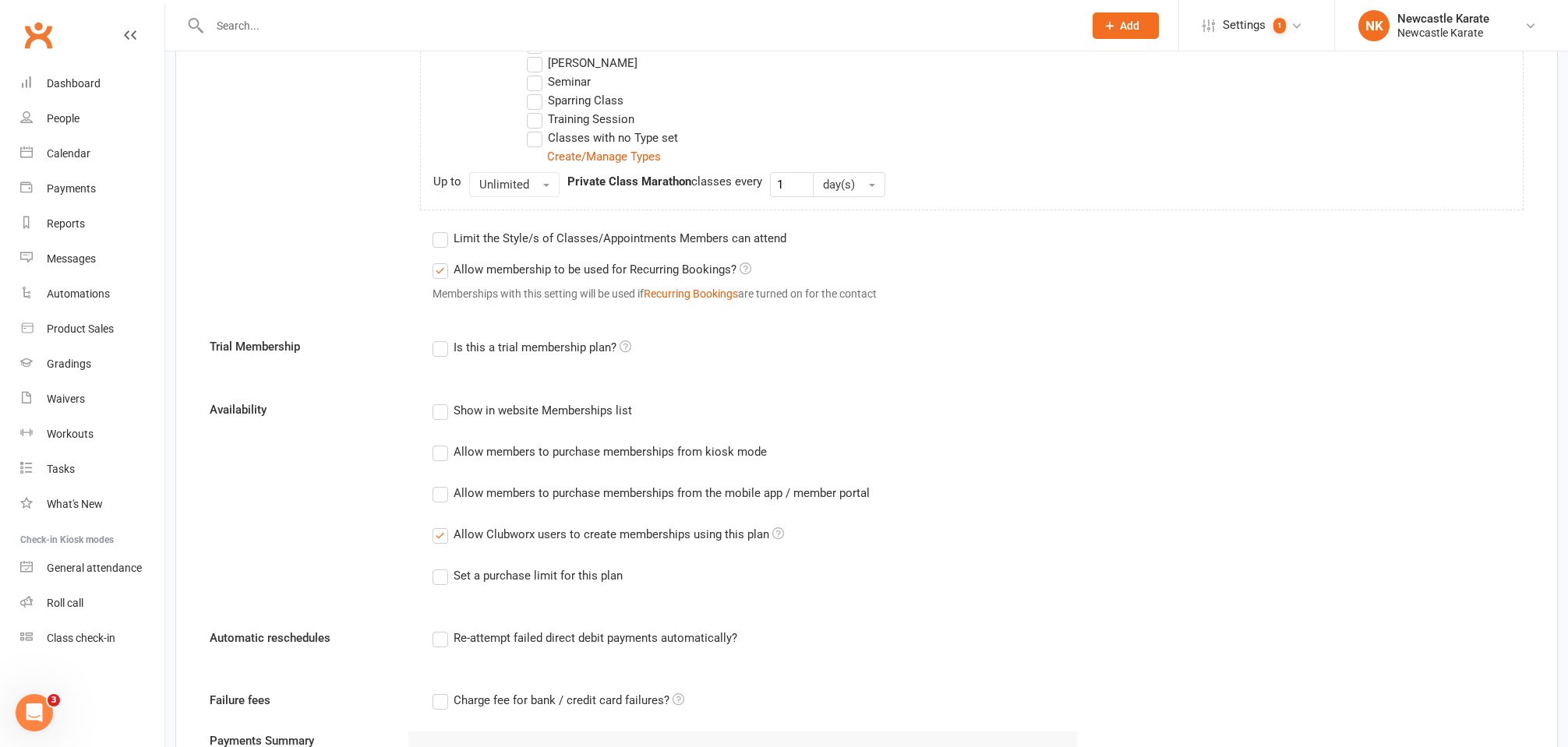
scroll to position [764, 0]
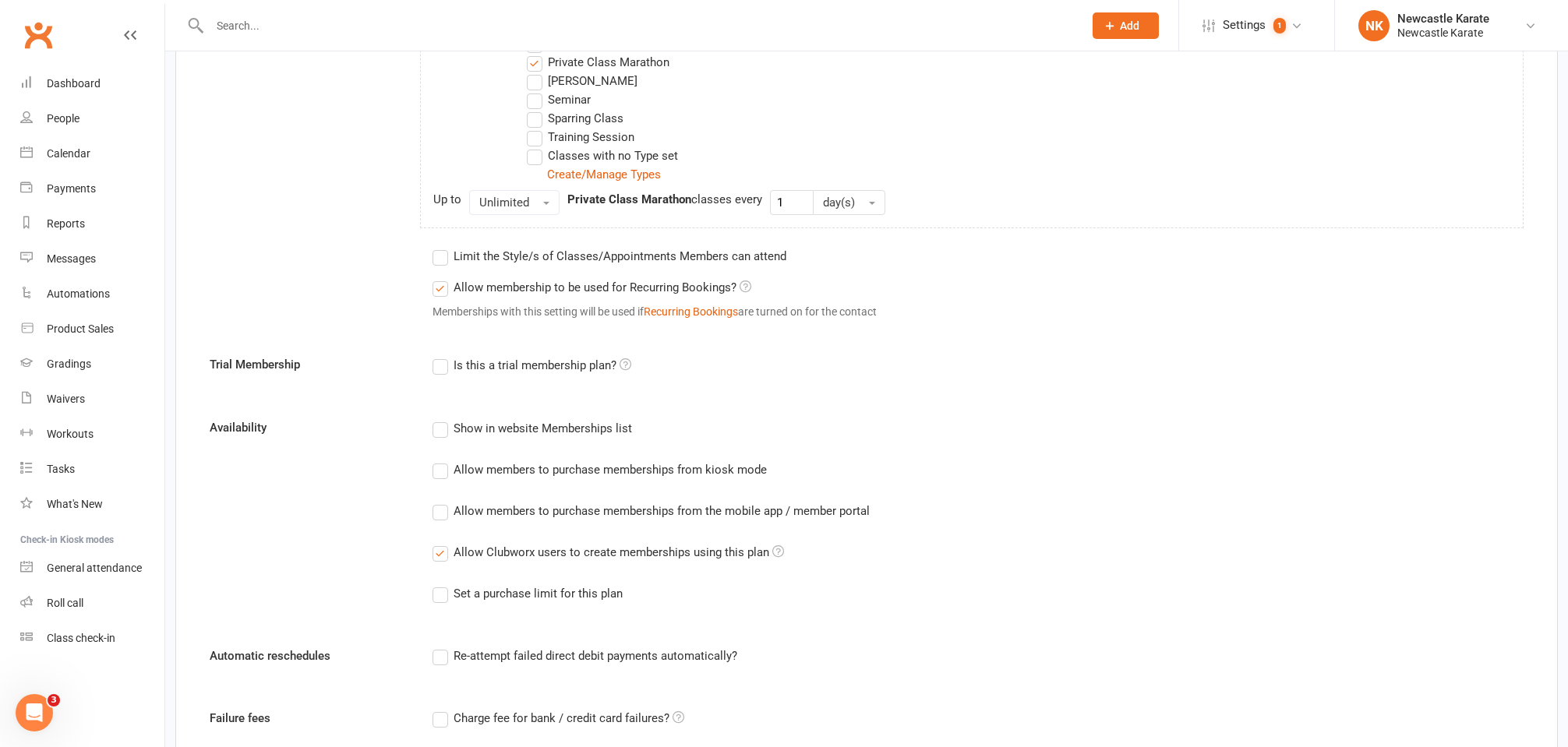
type input "Private class (single class)"
click at [601, 290] on label "Allow membership to be used for Recurring Bookings?" at bounding box center [592, 288] width 319 height 18
click at [443, 279] on input "Allow membership to be used for Recurring Bookings?" at bounding box center [437, 279] width 10 height 0
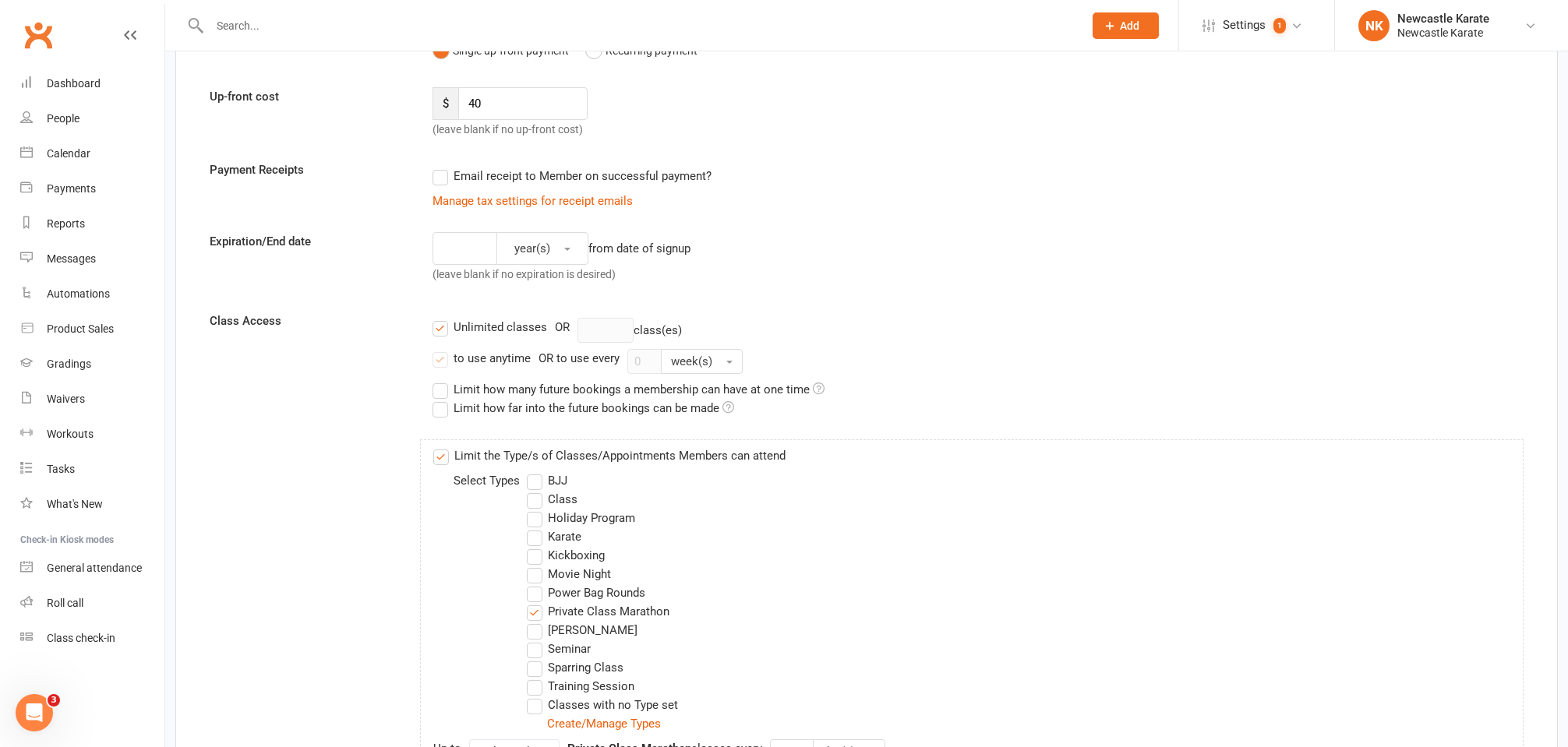
scroll to position [124, 0]
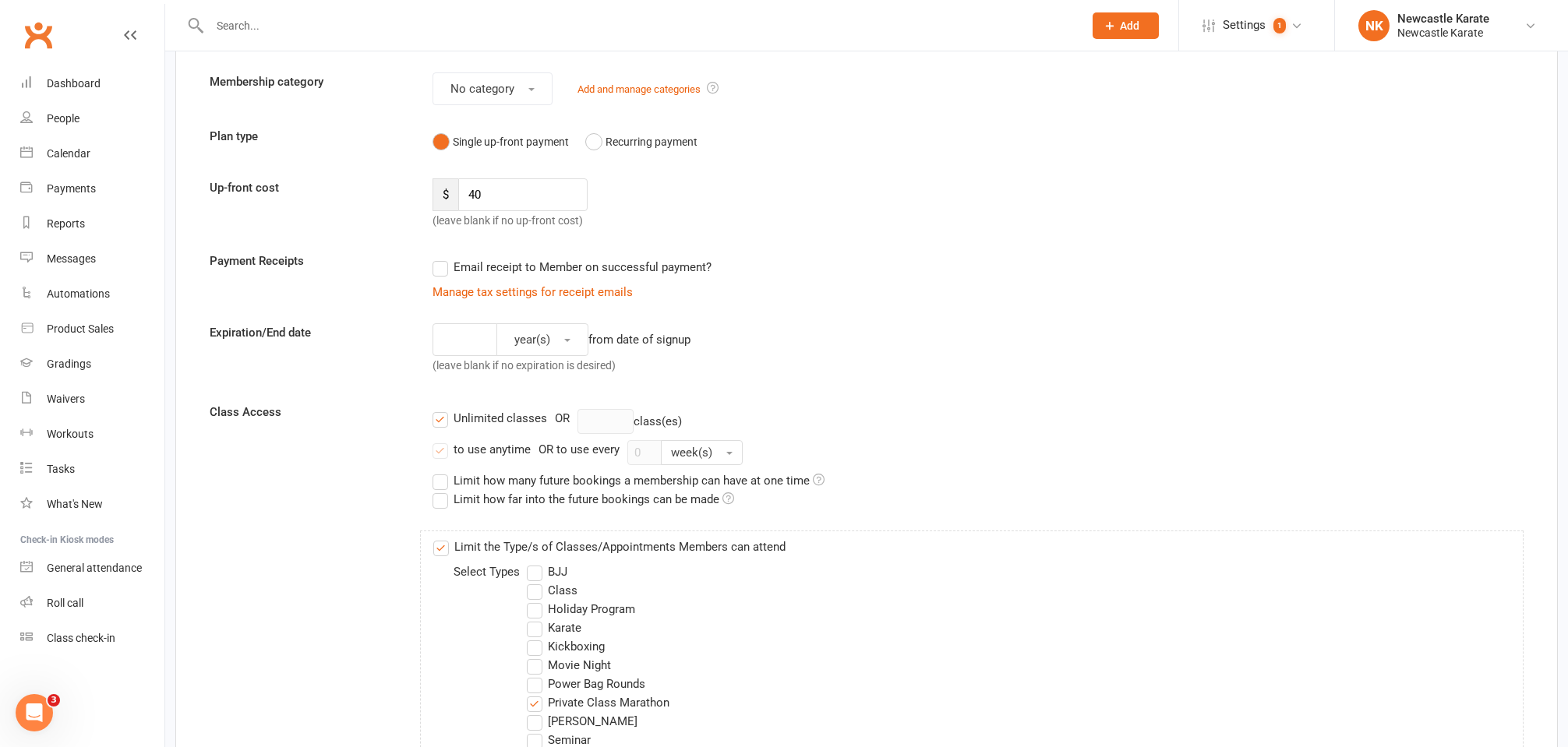
click at [504, 417] on div "Unlimited classes" at bounding box center [500, 417] width 93 height 16
click at [443, 409] on input "Unlimited classes" at bounding box center [437, 409] width 10 height 0
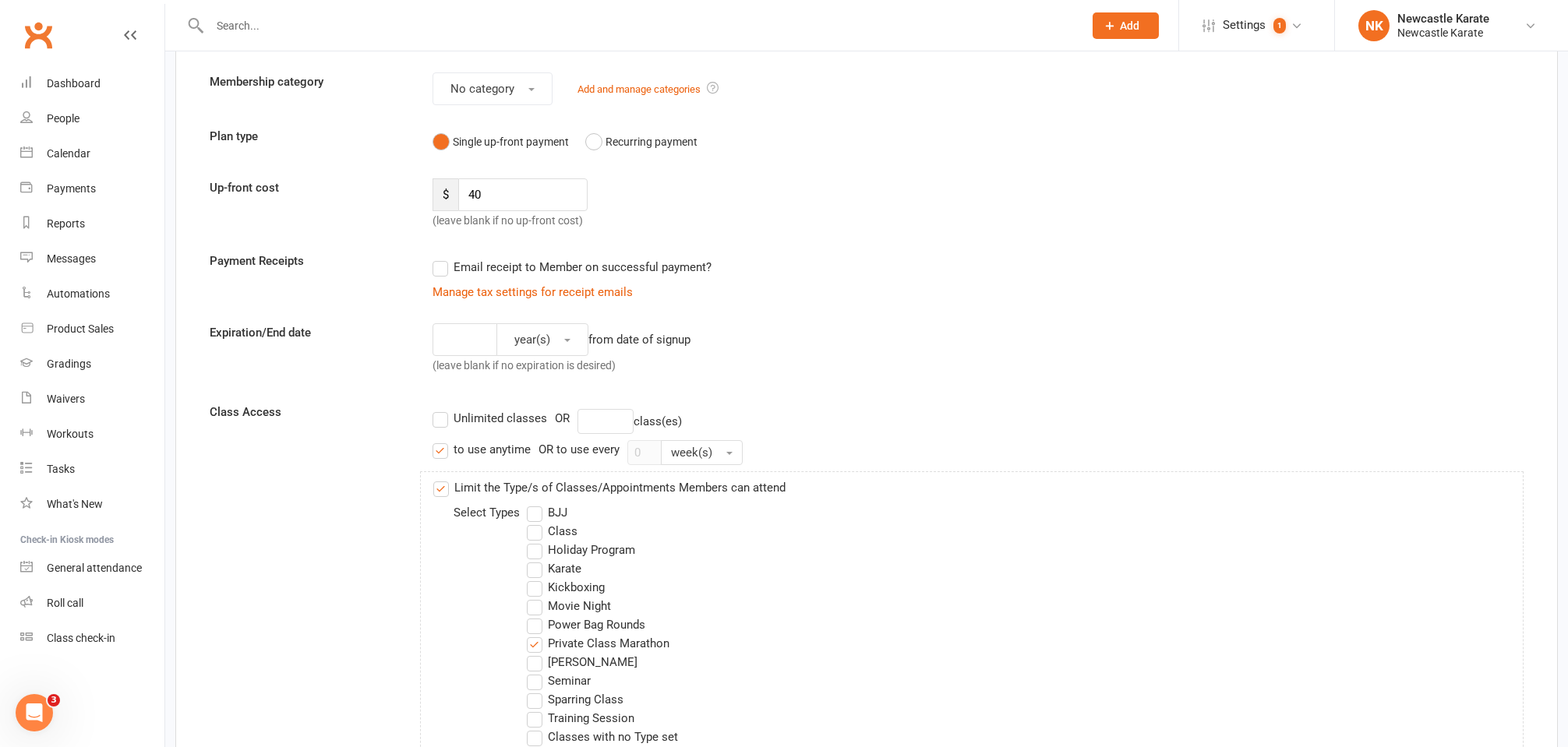
click at [519, 450] on div "to use anytime" at bounding box center [492, 448] width 77 height 16
click at [443, 440] on input "to use anytime" at bounding box center [437, 440] width 10 height 0
click at [609, 424] on input "number" at bounding box center [605, 421] width 56 height 25
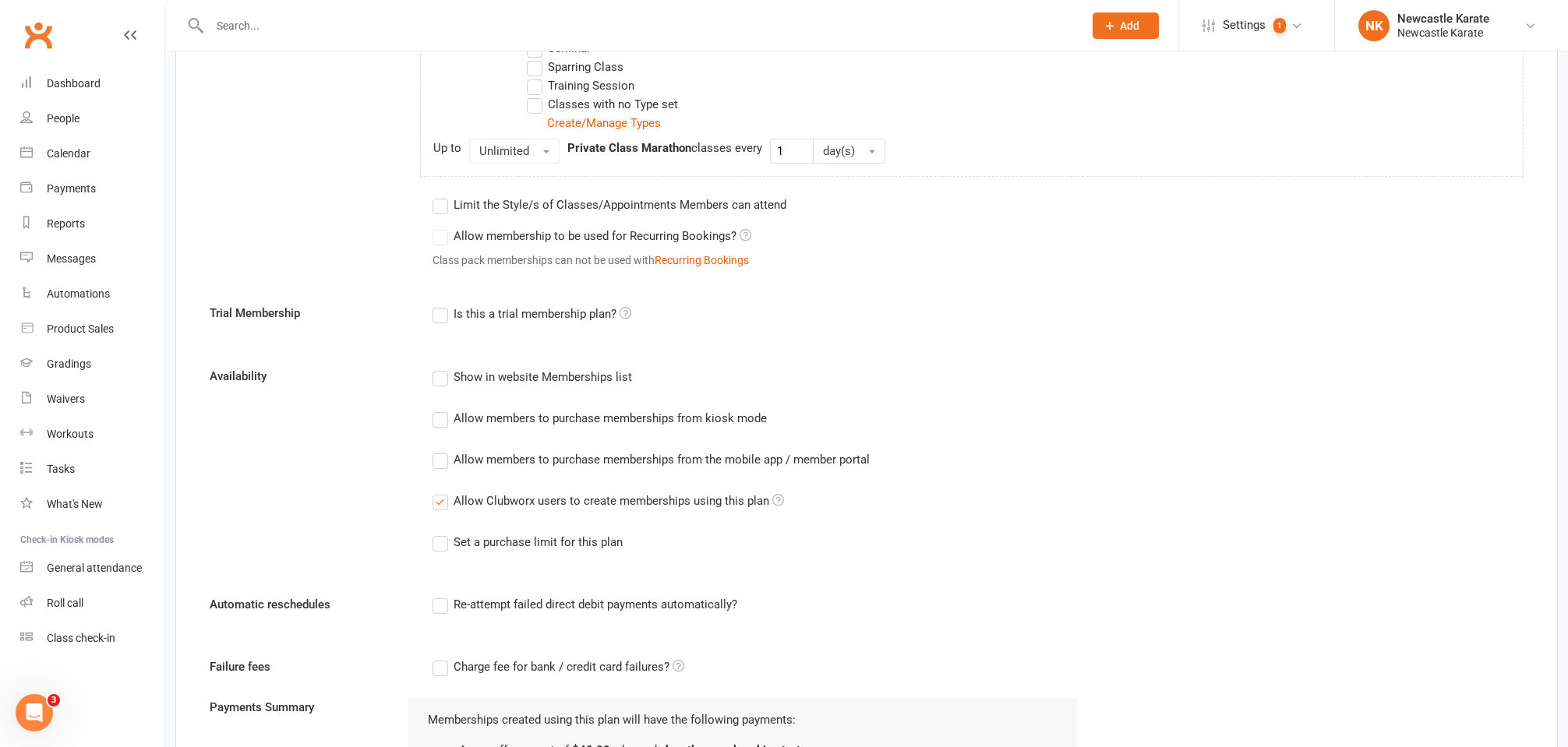
scroll to position [1015, 0]
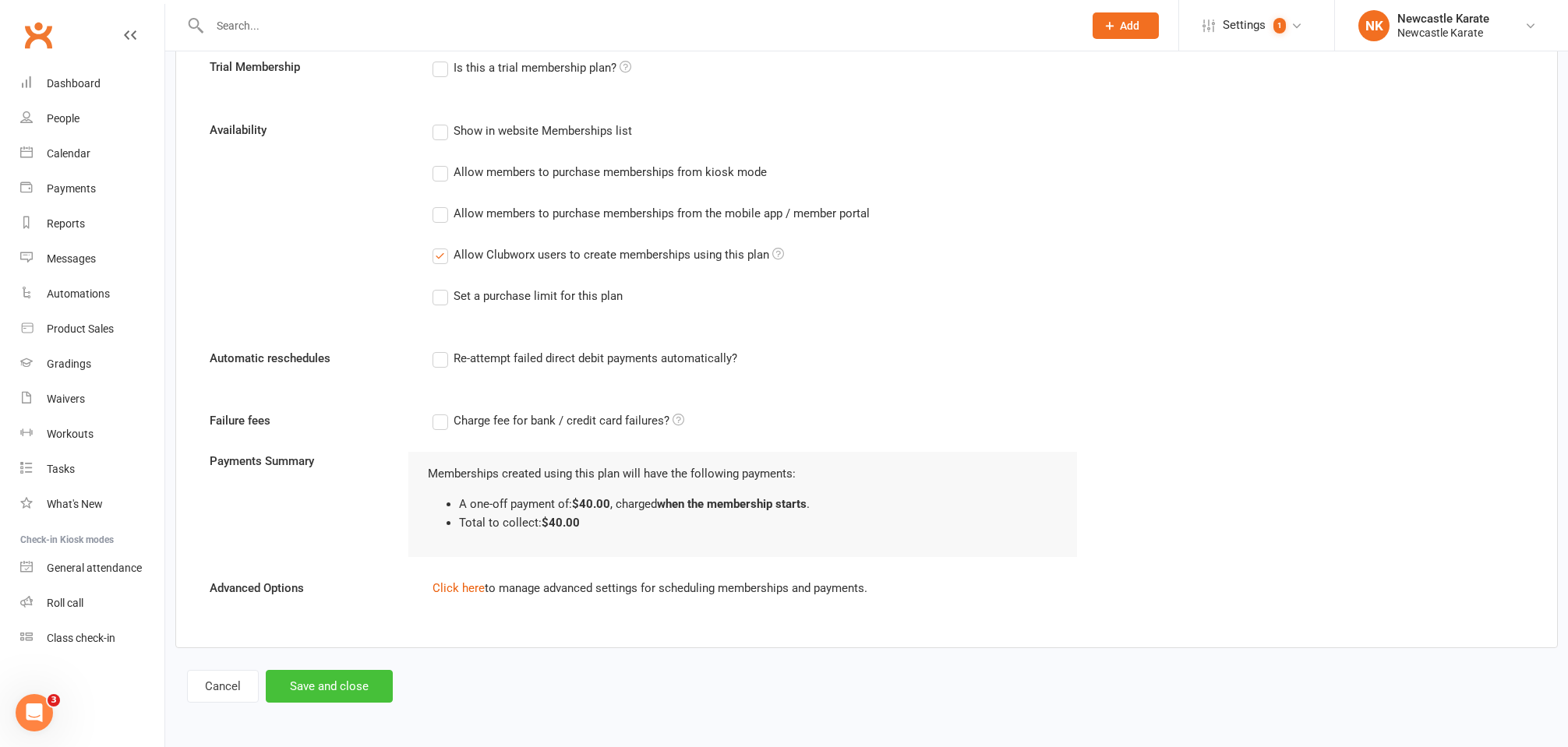
type input "1"
click at [379, 670] on button "Save and close" at bounding box center [329, 687] width 127 height 33
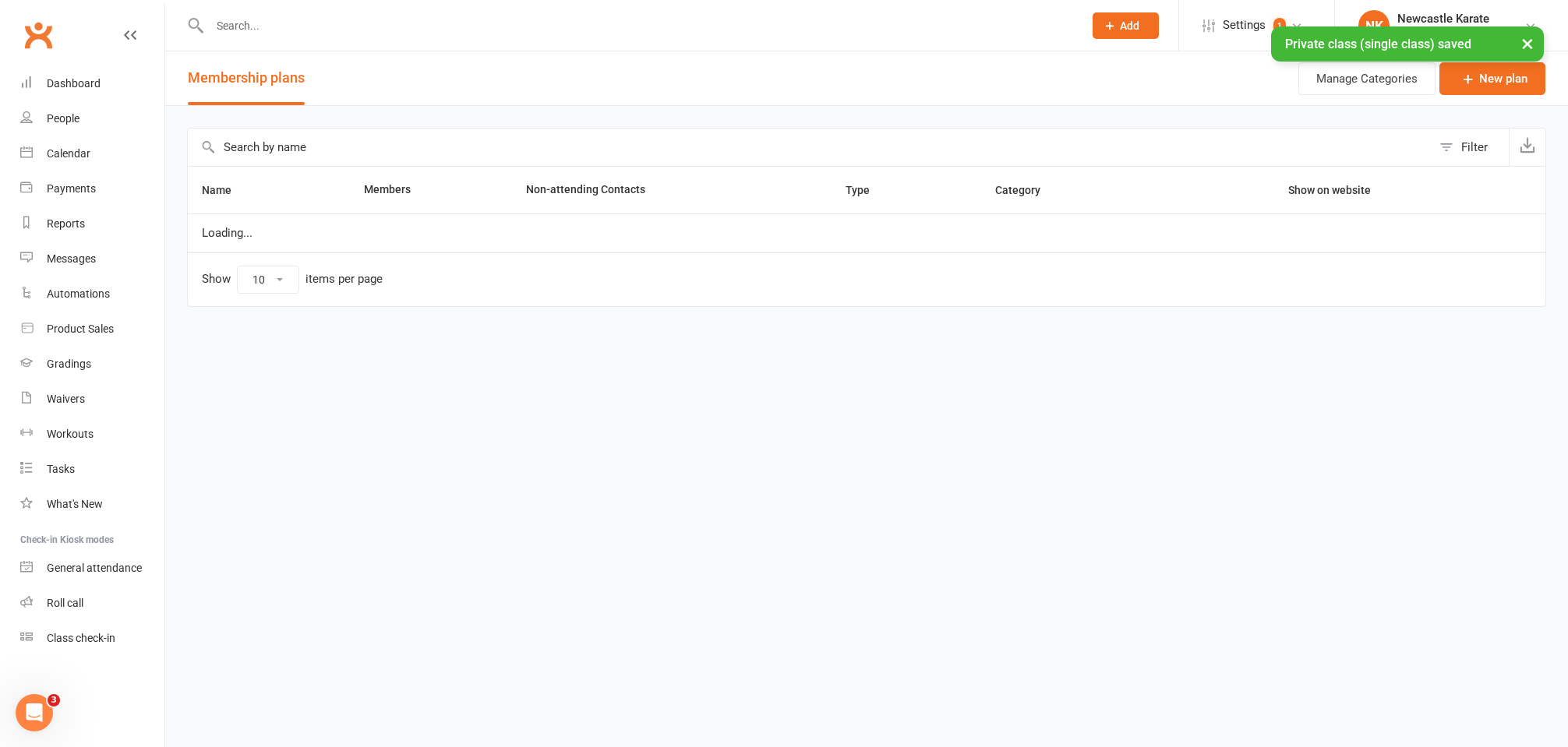
select select "100"
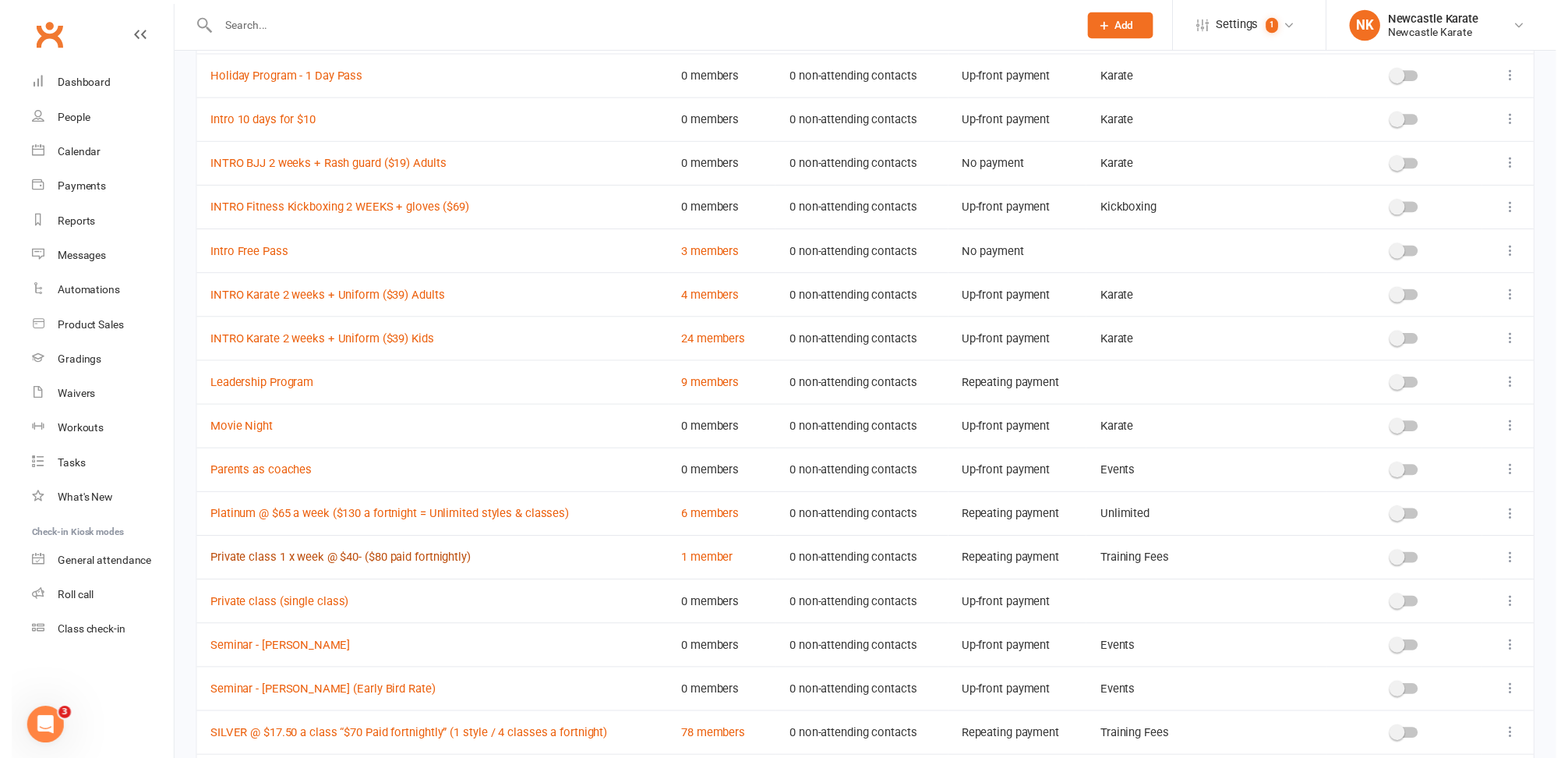
scroll to position [425, 0]
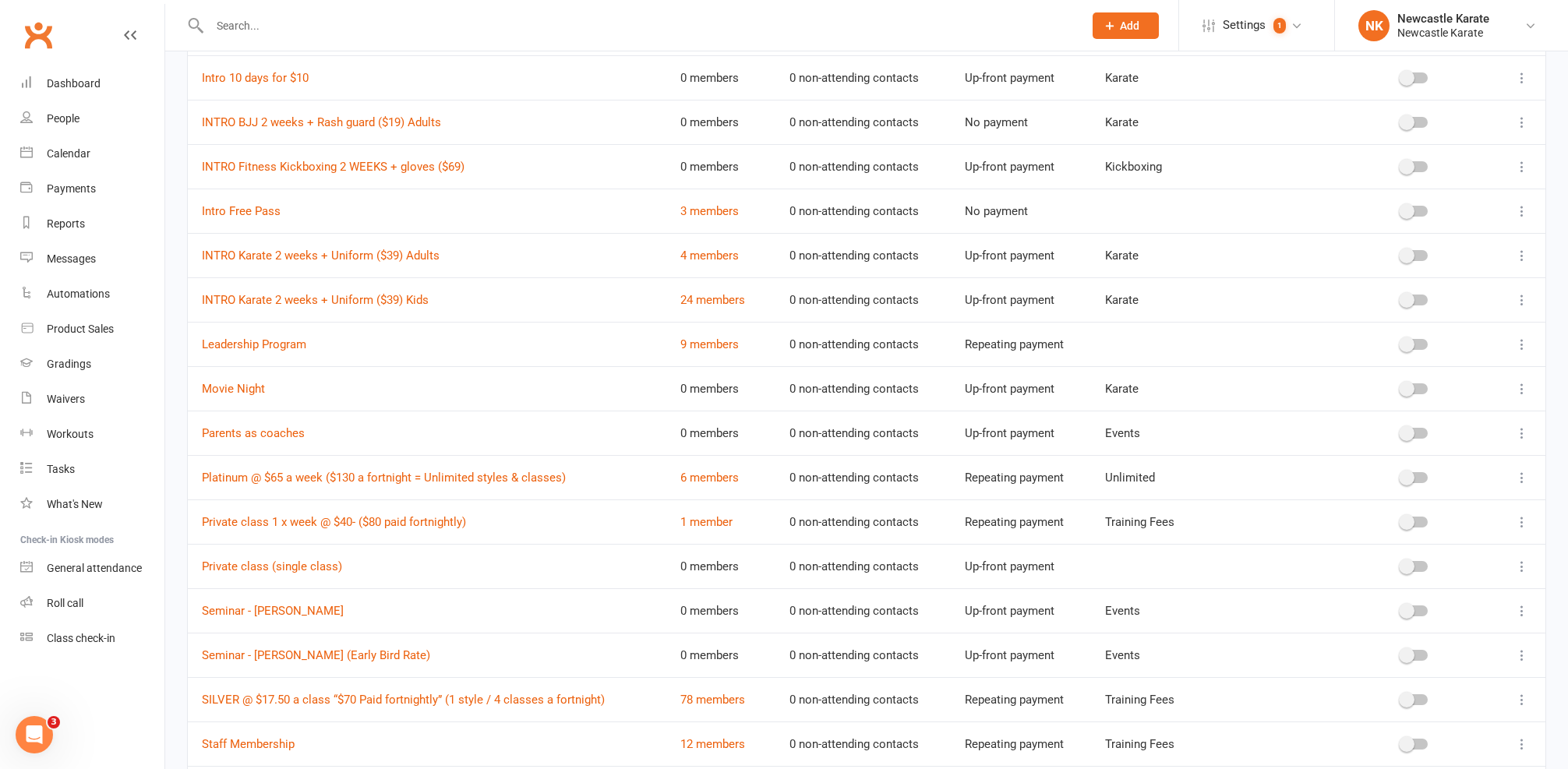
click at [1524, 564] on icon at bounding box center [1521, 566] width 16 height 16
click at [1436, 658] on link "Delete" at bounding box center [1441, 659] width 154 height 31
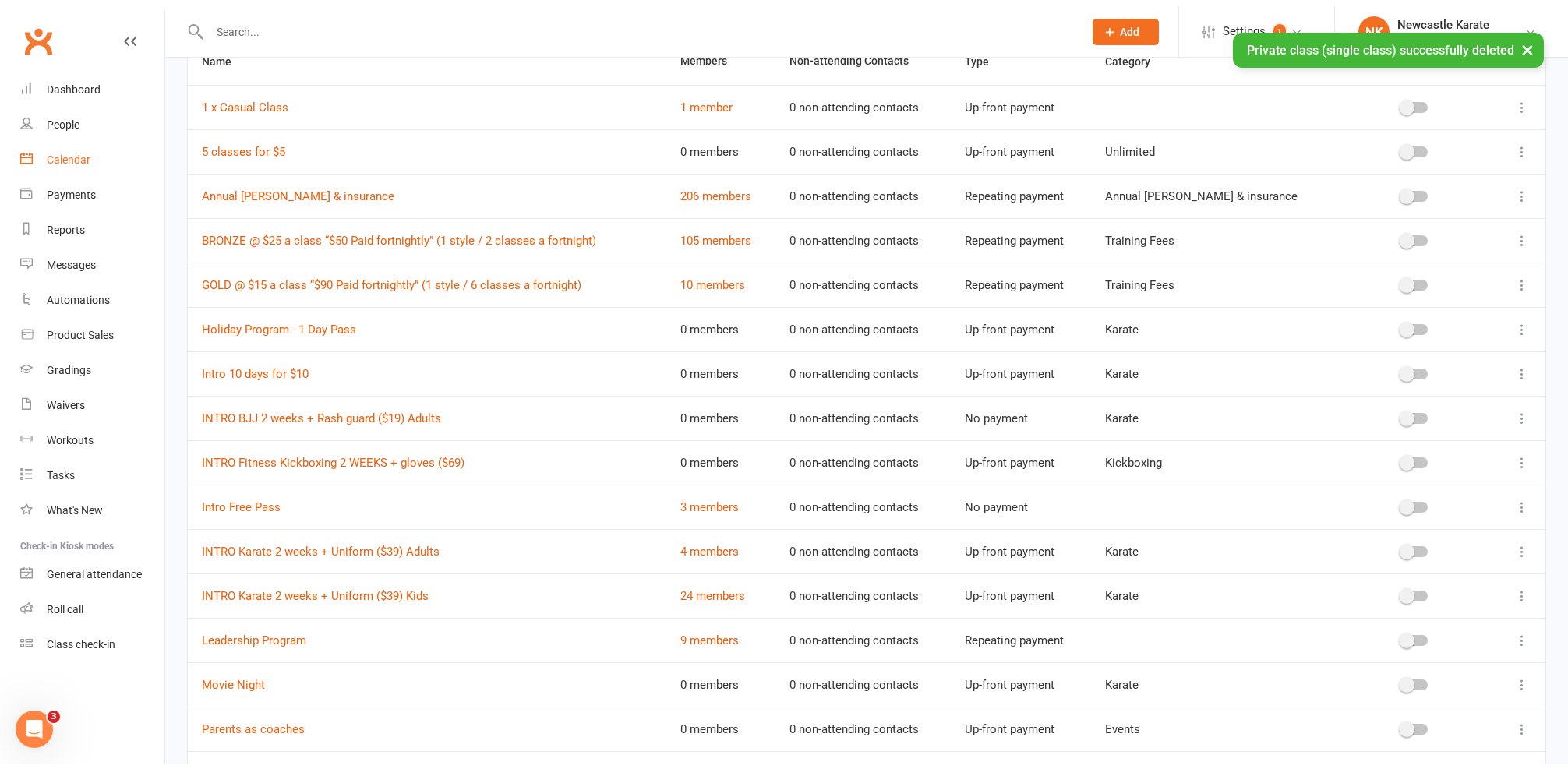
scroll to position [0, 0]
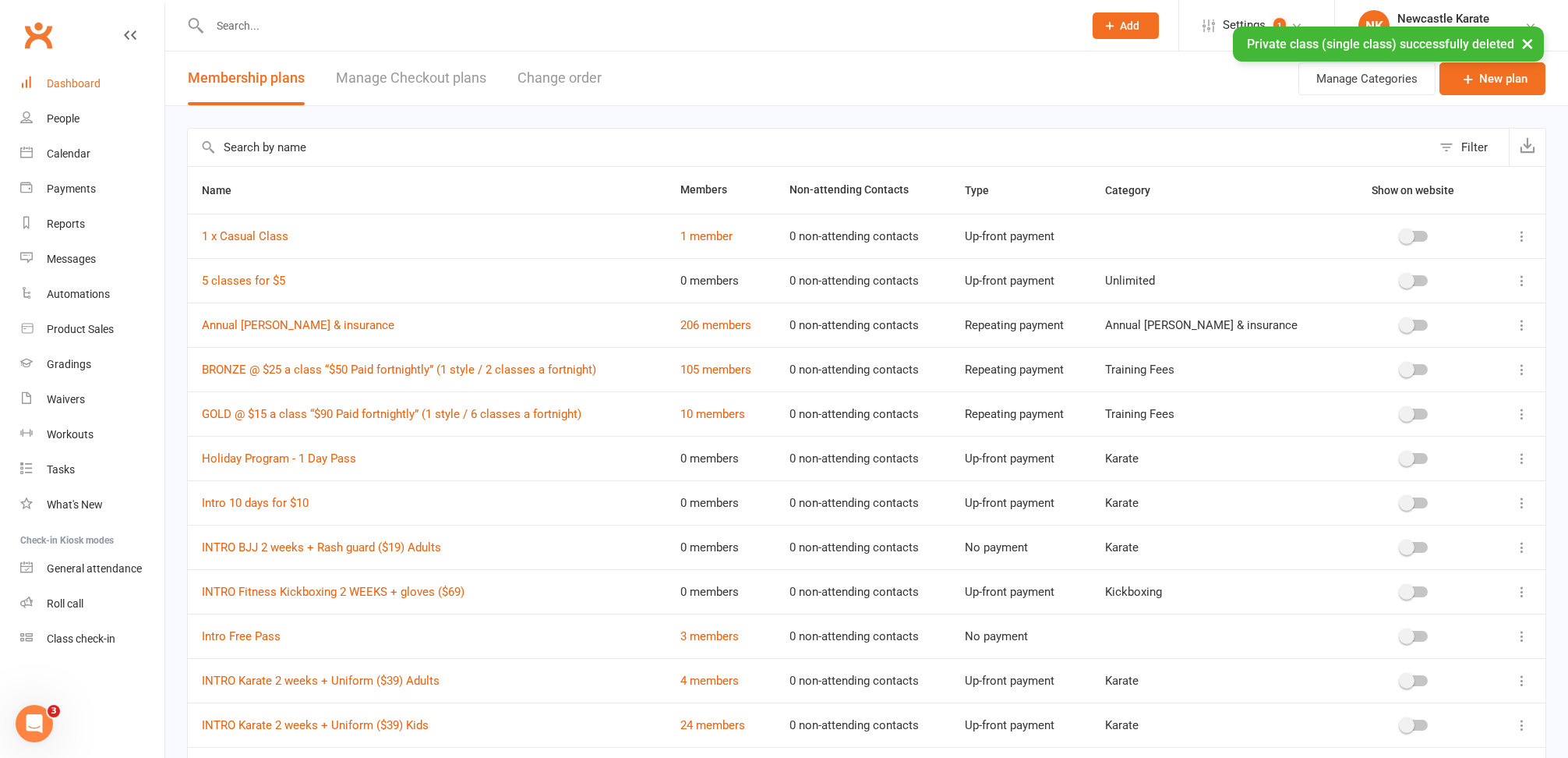
click at [60, 77] on div "Dashboard" at bounding box center [73, 83] width 54 height 13
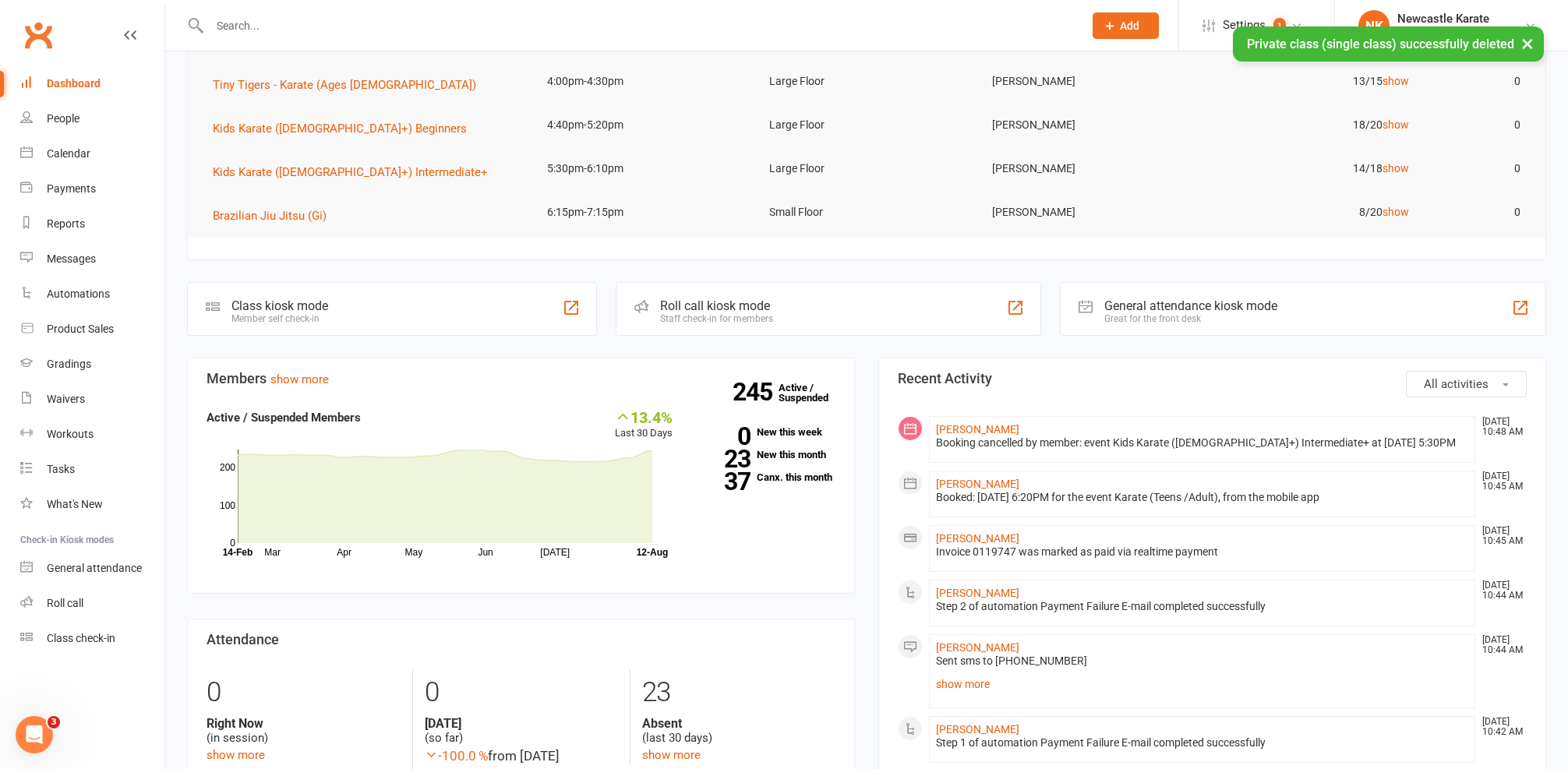
scroll to position [148, 0]
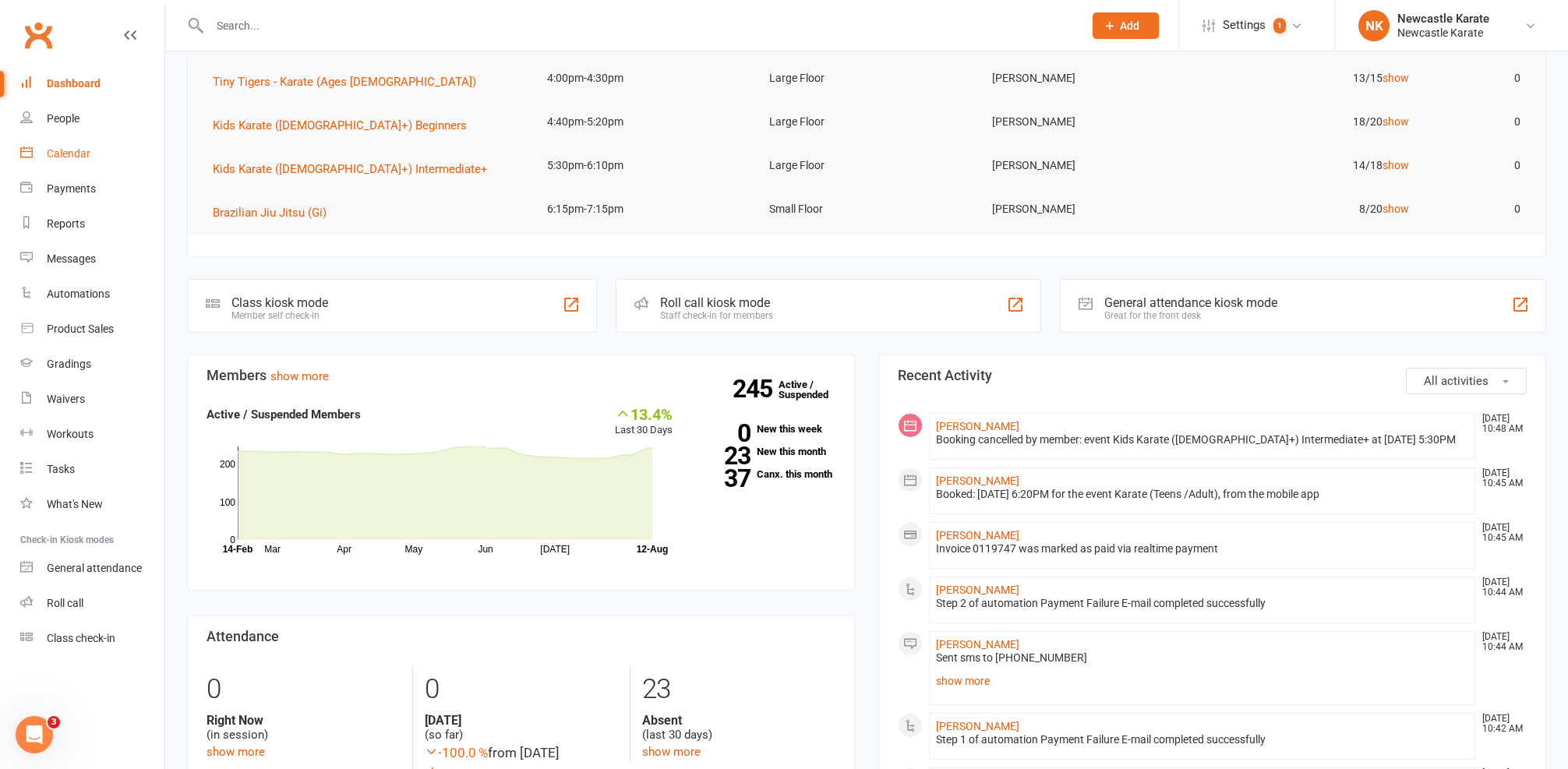
click at [99, 145] on link "Calendar" at bounding box center [92, 153] width 144 height 35
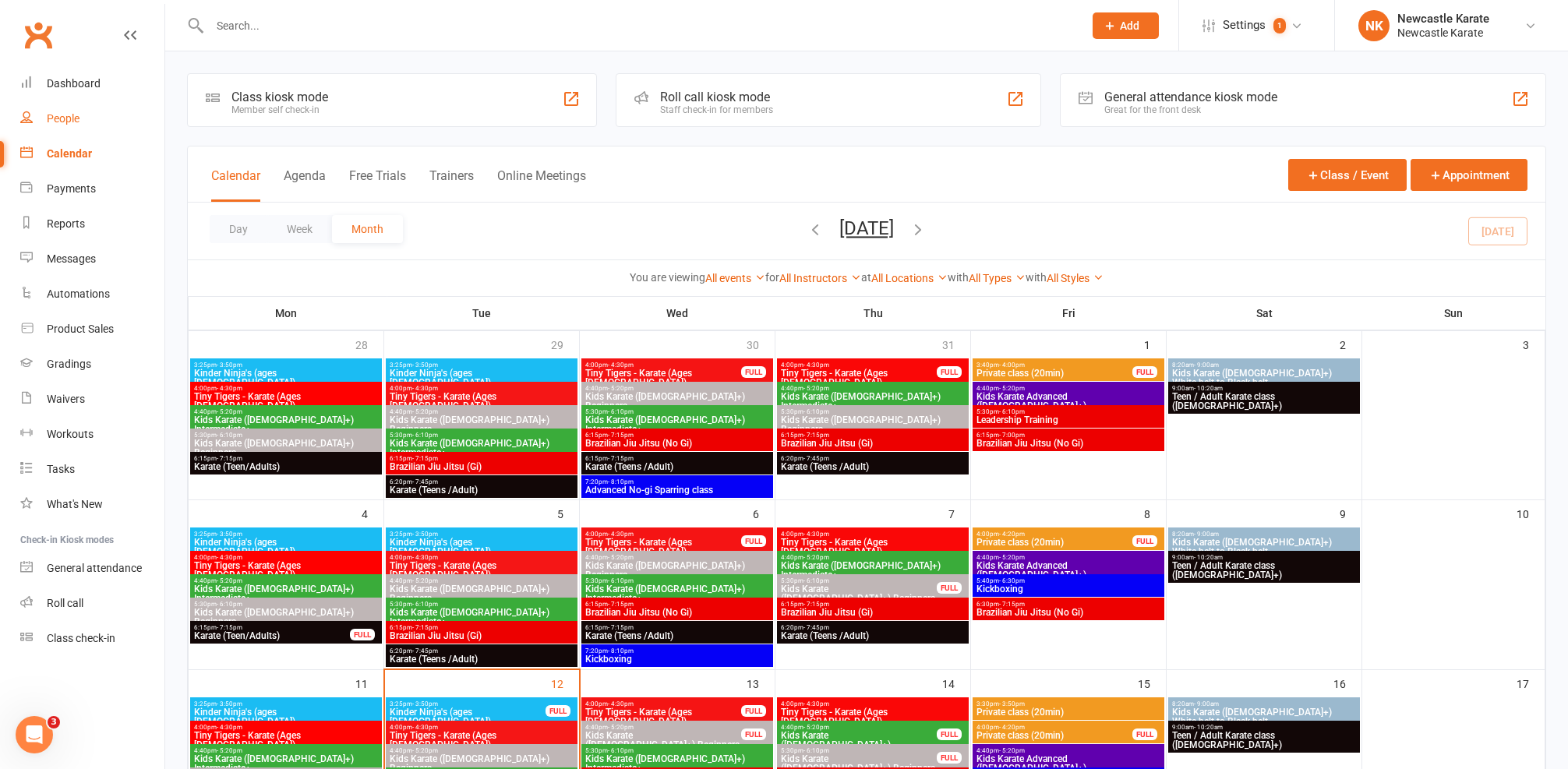
click at [81, 104] on link "People" at bounding box center [92, 119] width 144 height 35
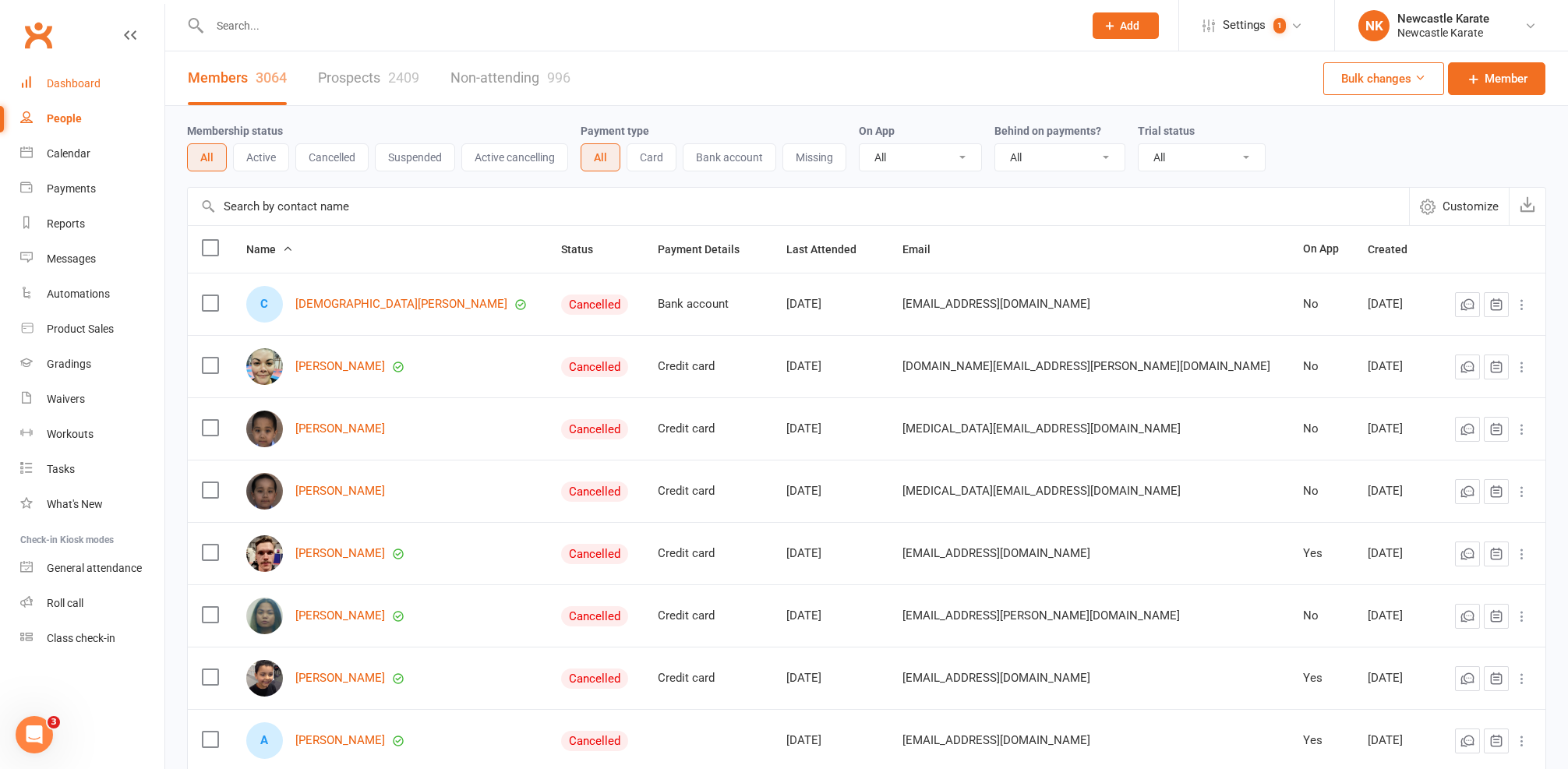
click at [100, 79] on link "Dashboard" at bounding box center [92, 84] width 144 height 35
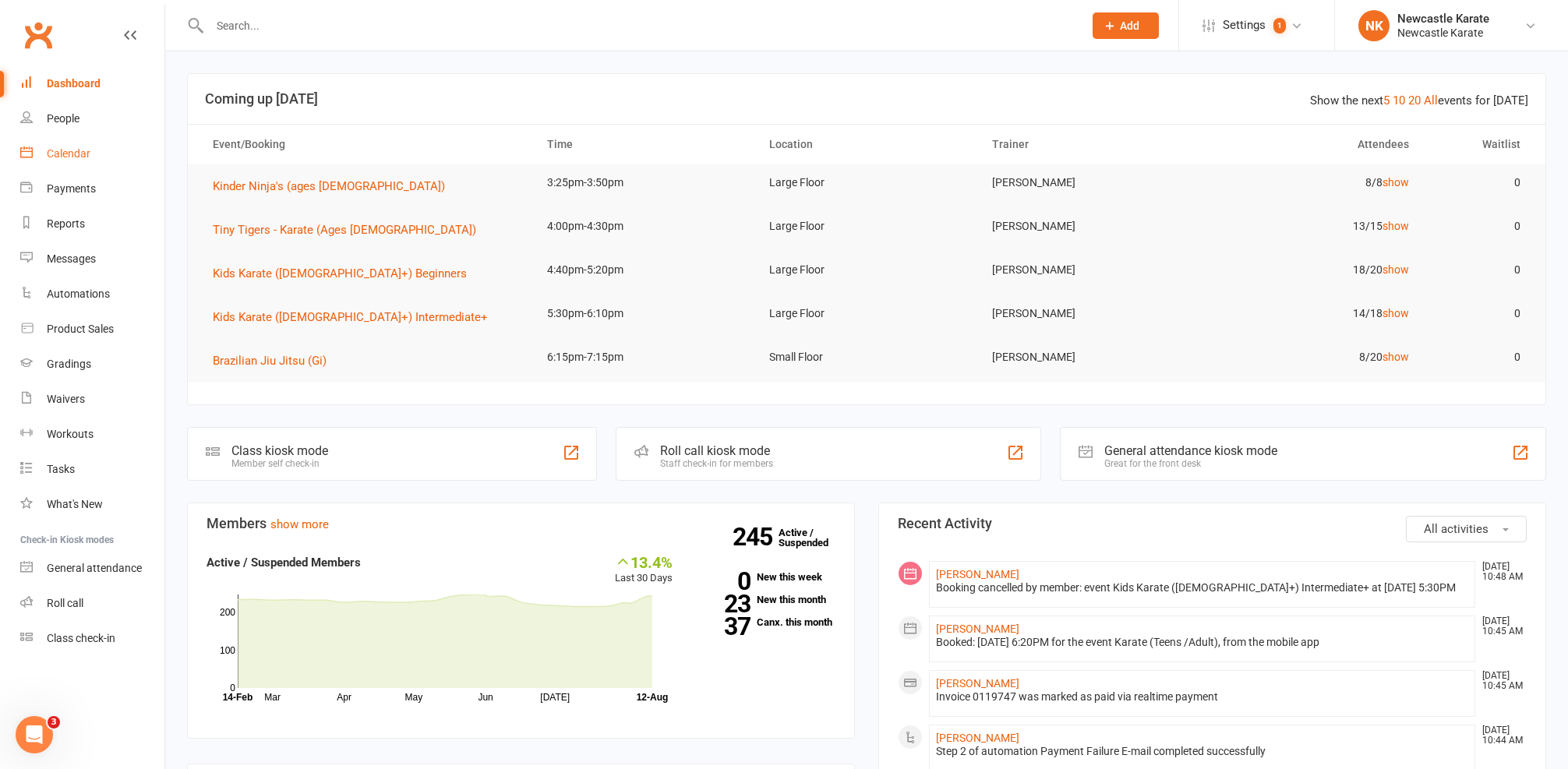
click at [35, 142] on link "Calendar" at bounding box center [92, 153] width 144 height 35
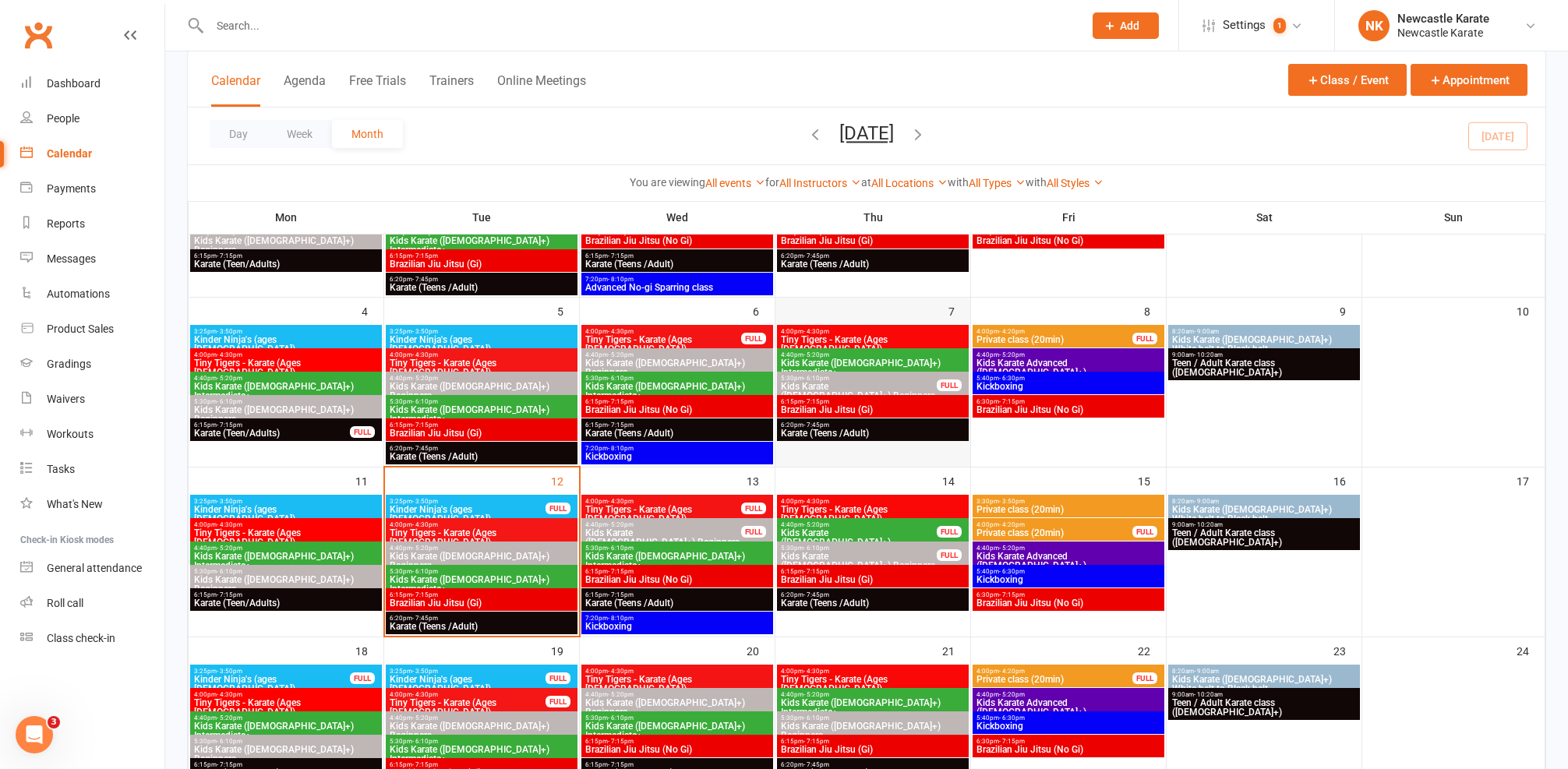
scroll to position [310, 0]
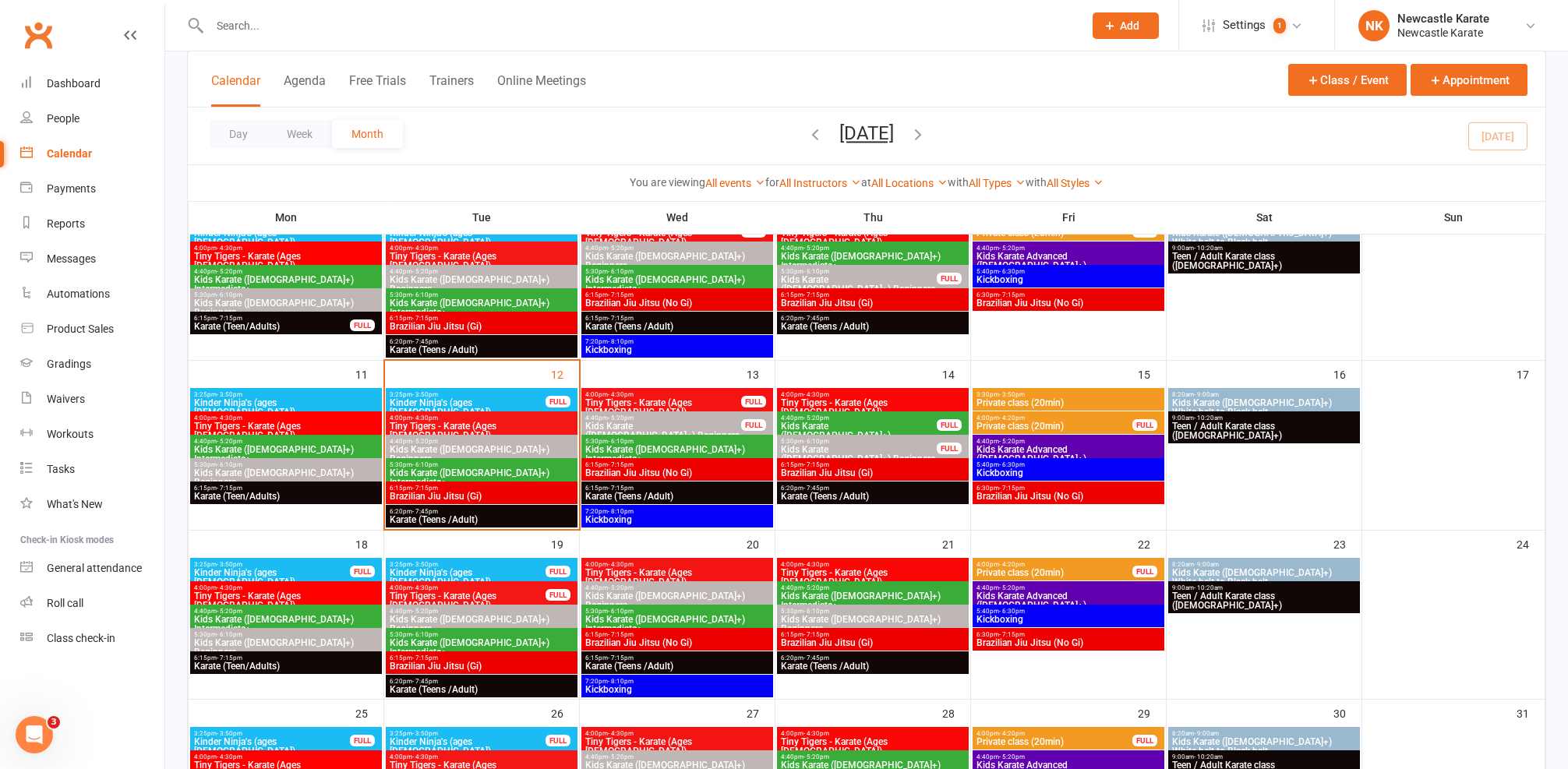
click at [1024, 399] on span "Private class (20min)" at bounding box center [1068, 403] width 185 height 9
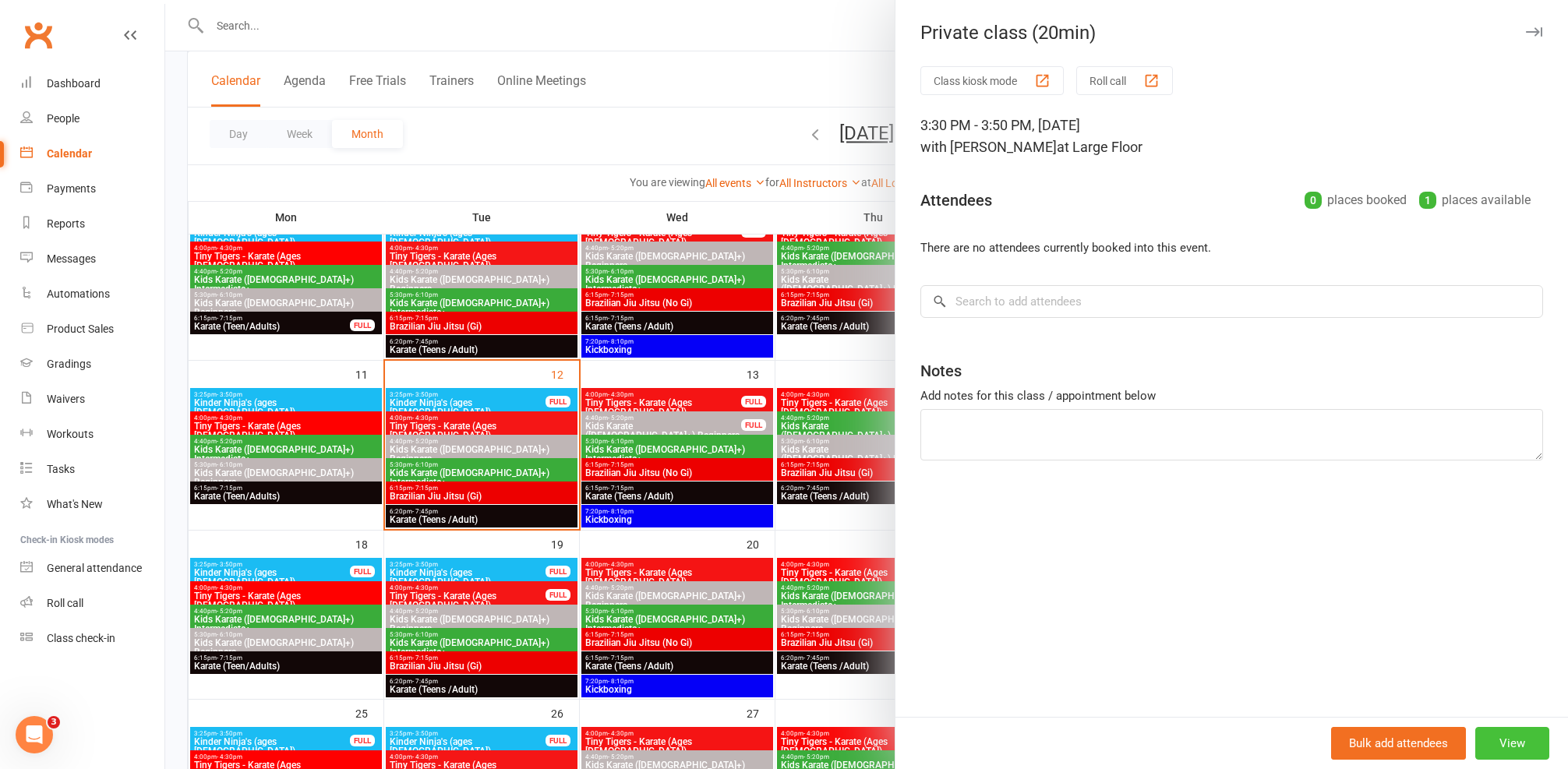
click at [1506, 747] on button "View" at bounding box center [1512, 743] width 74 height 33
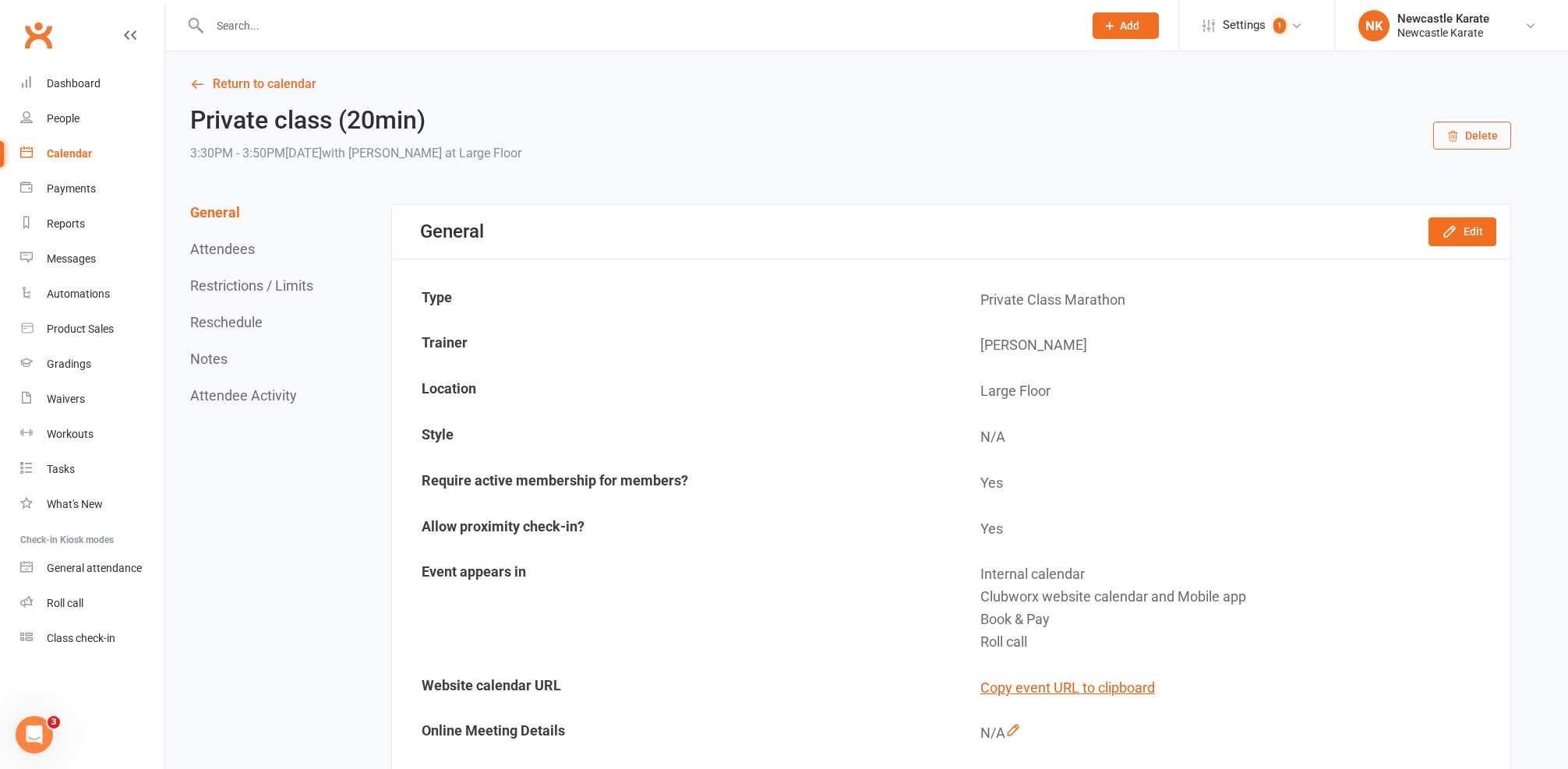
click at [1474, 122] on button "Delete" at bounding box center [1471, 135] width 78 height 28
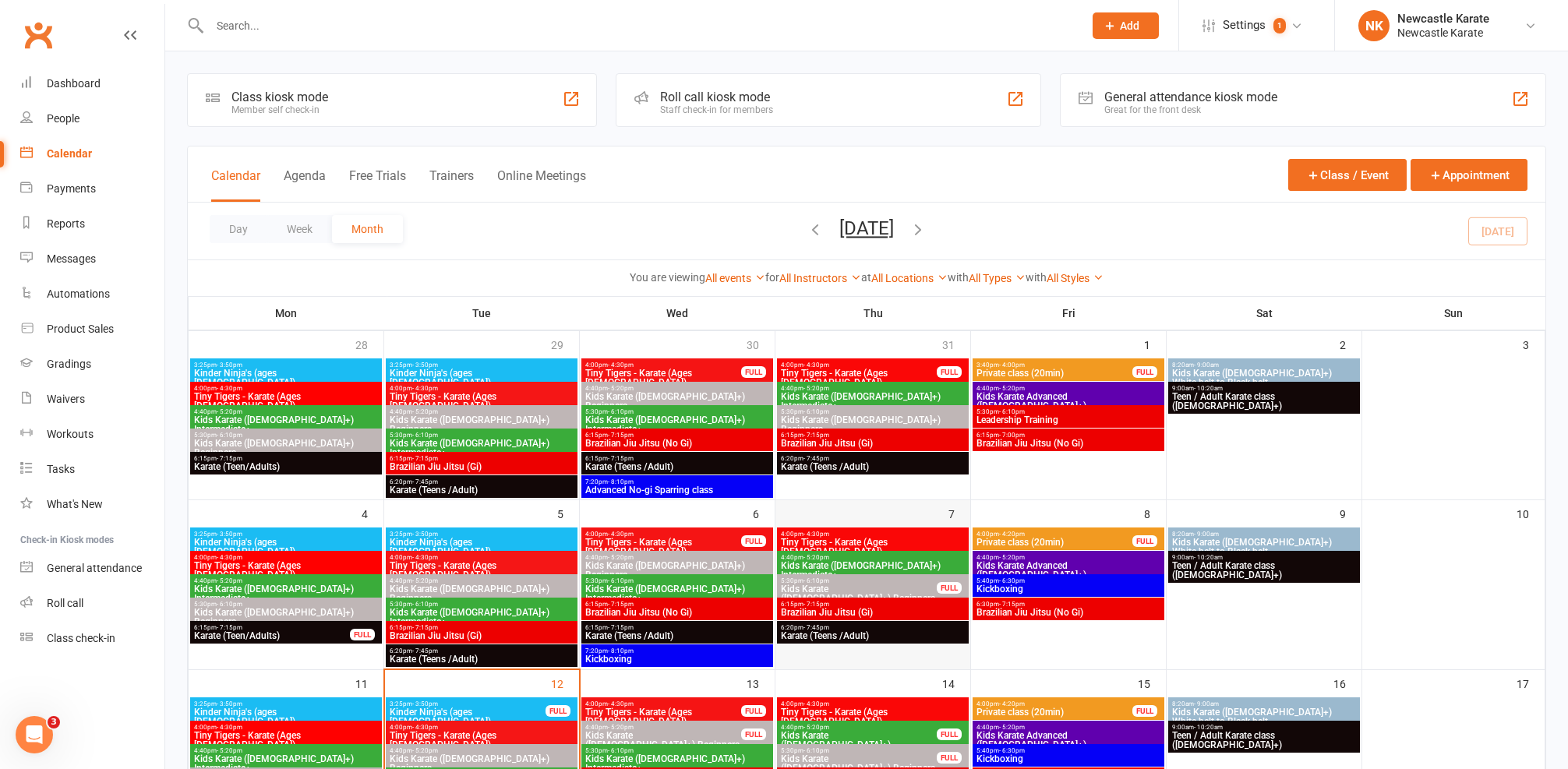
scroll to position [311, 0]
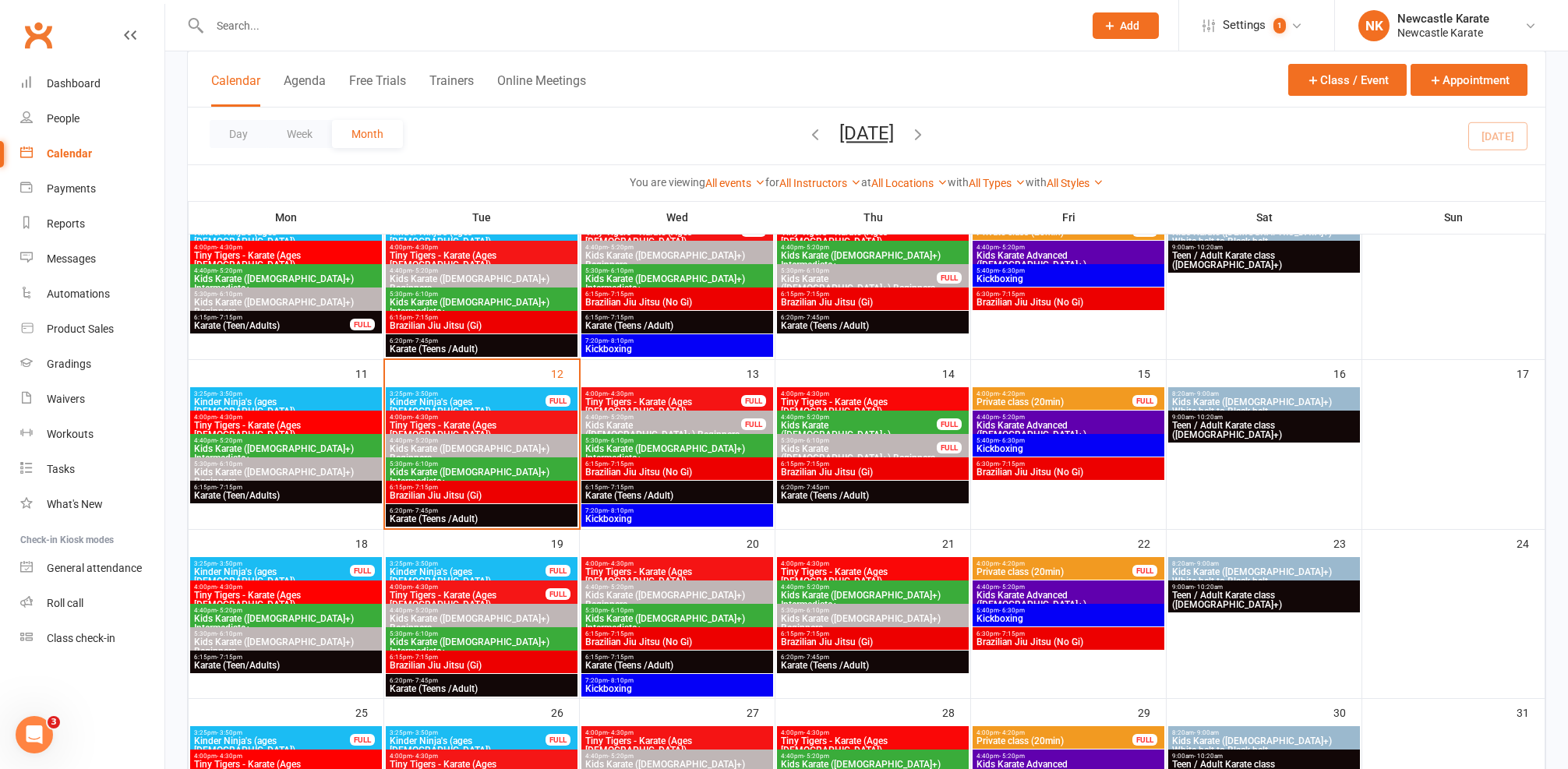
click at [1089, 558] on div "4:00pm - 4:20pm Private class (20min) FULL" at bounding box center [1068, 568] width 192 height 23
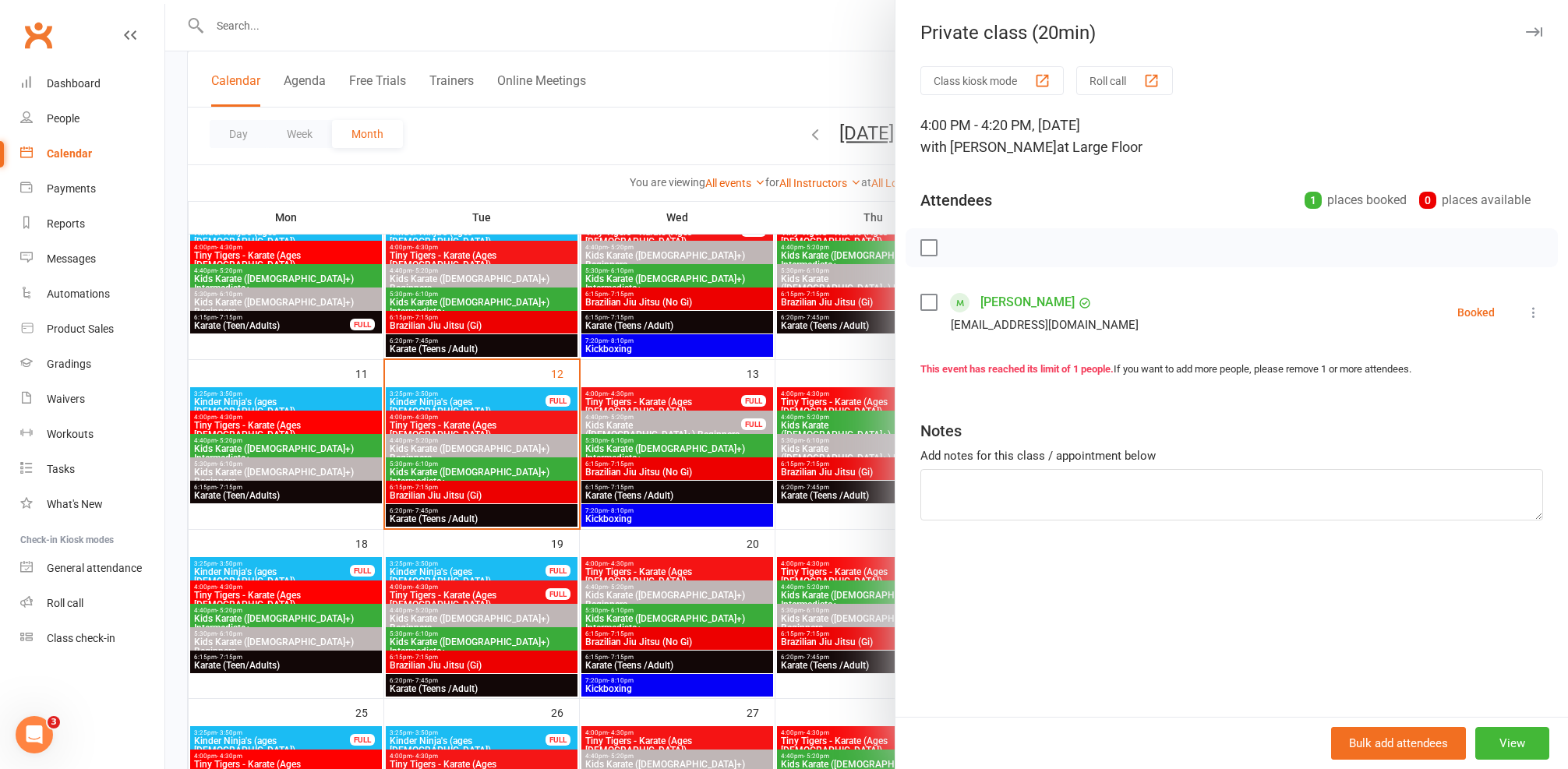
click at [739, 314] on div at bounding box center [867, 384] width 1403 height 769
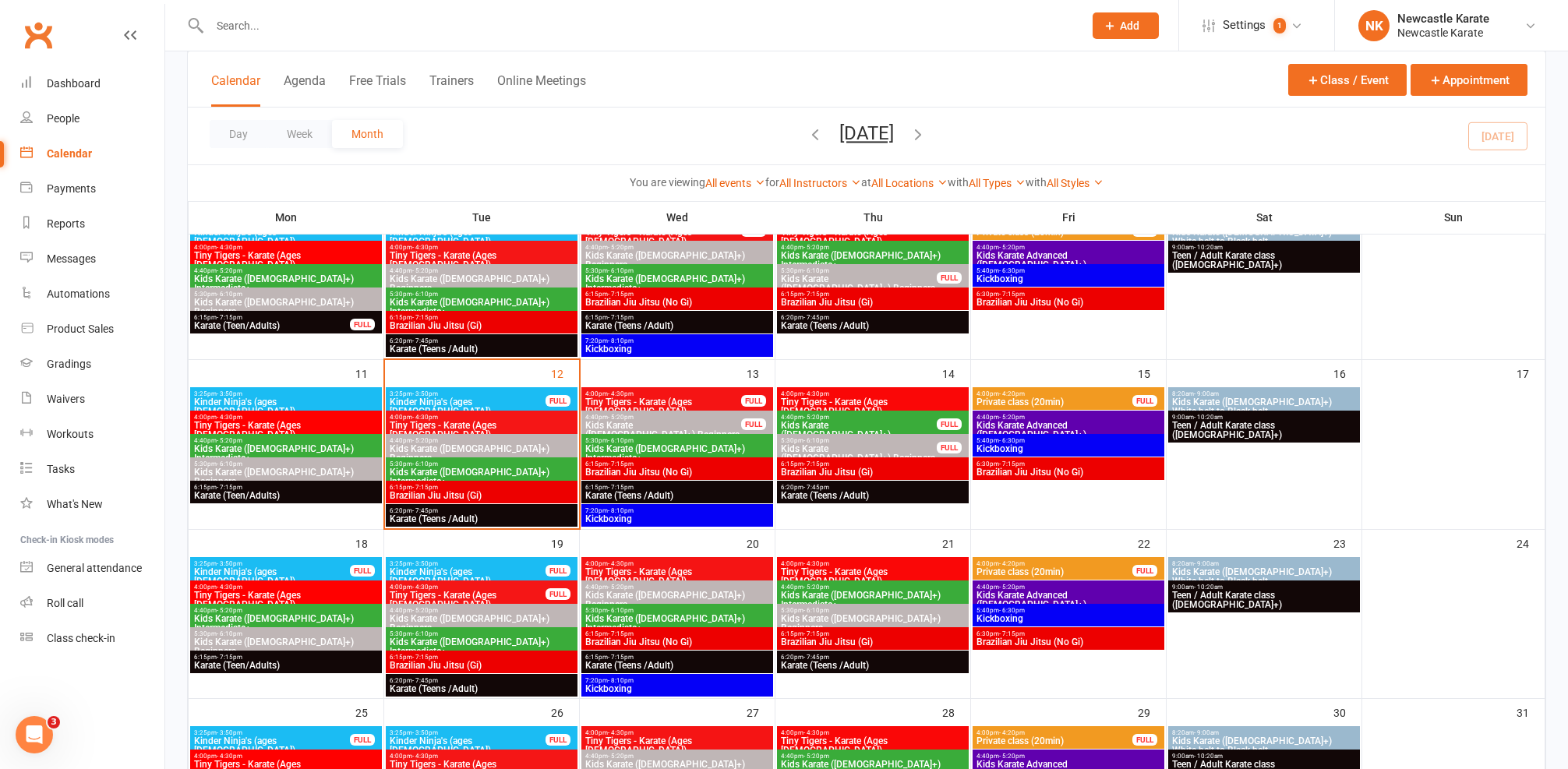
click at [419, 45] on div at bounding box center [629, 25] width 885 height 50
click at [419, 34] on input "text" at bounding box center [638, 26] width 868 height 22
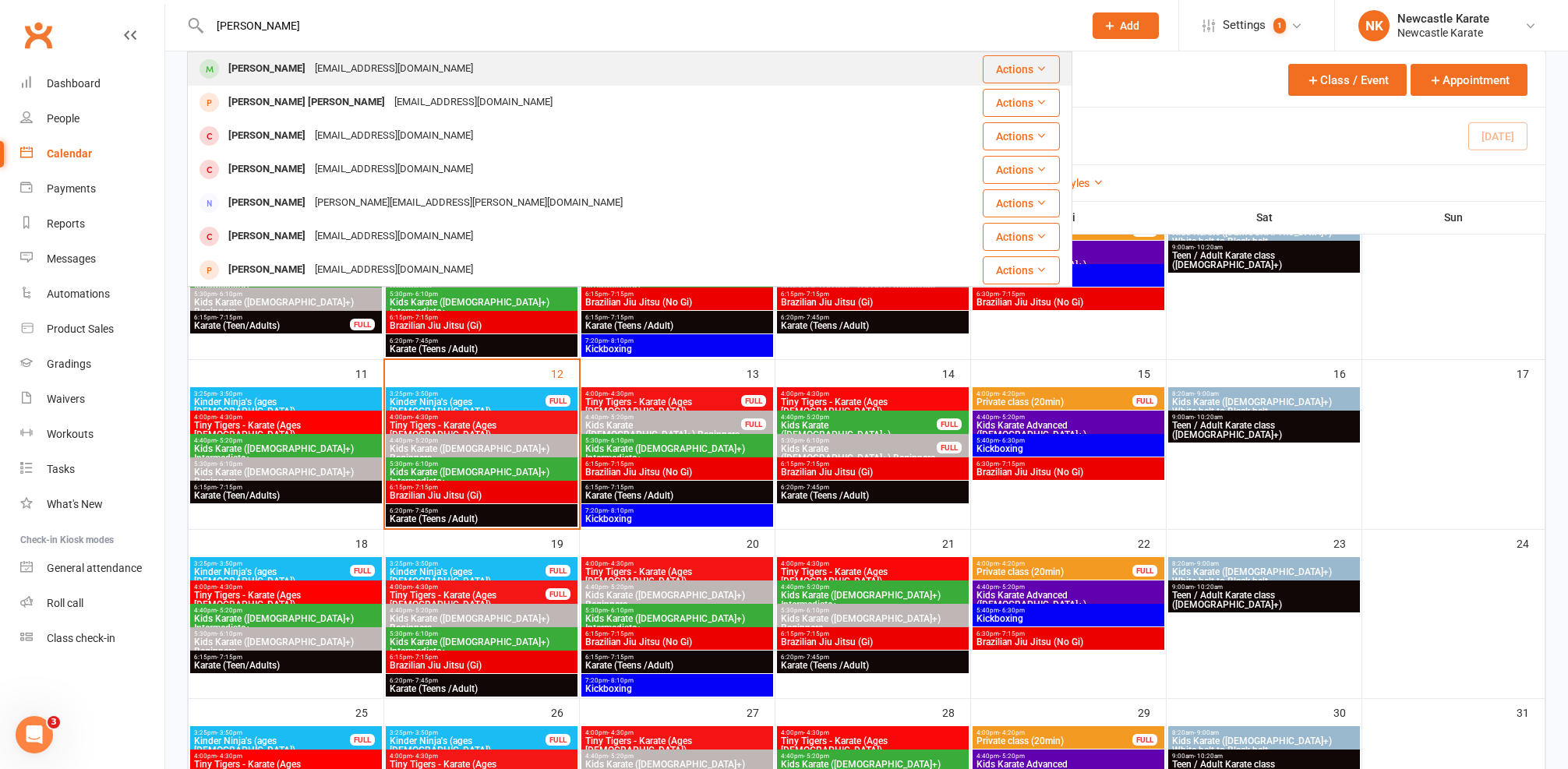
type input "lily robinson"
click at [325, 62] on div "romainelawler@gmail.com" at bounding box center [394, 68] width 167 height 23
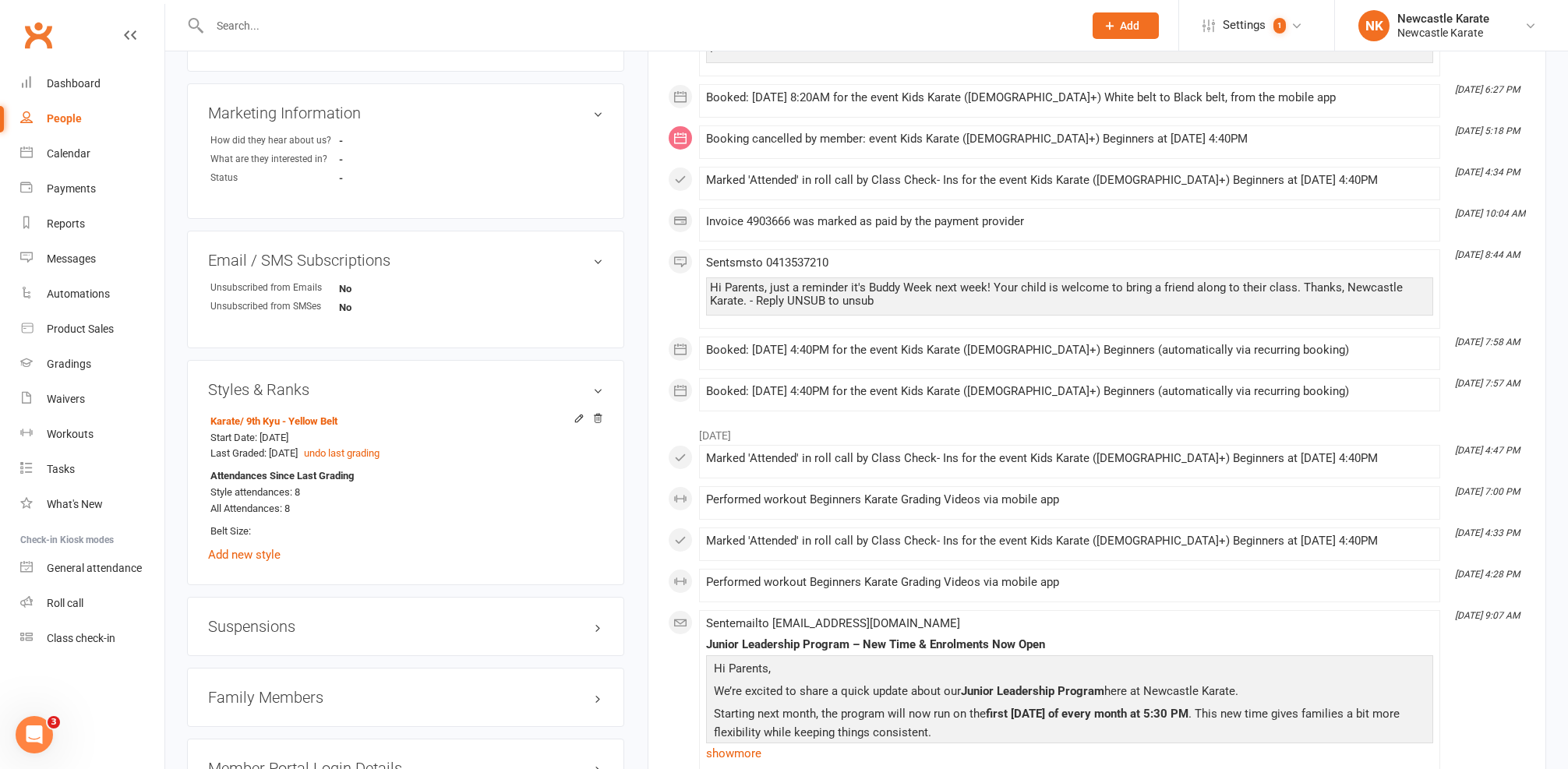
scroll to position [1193, 0]
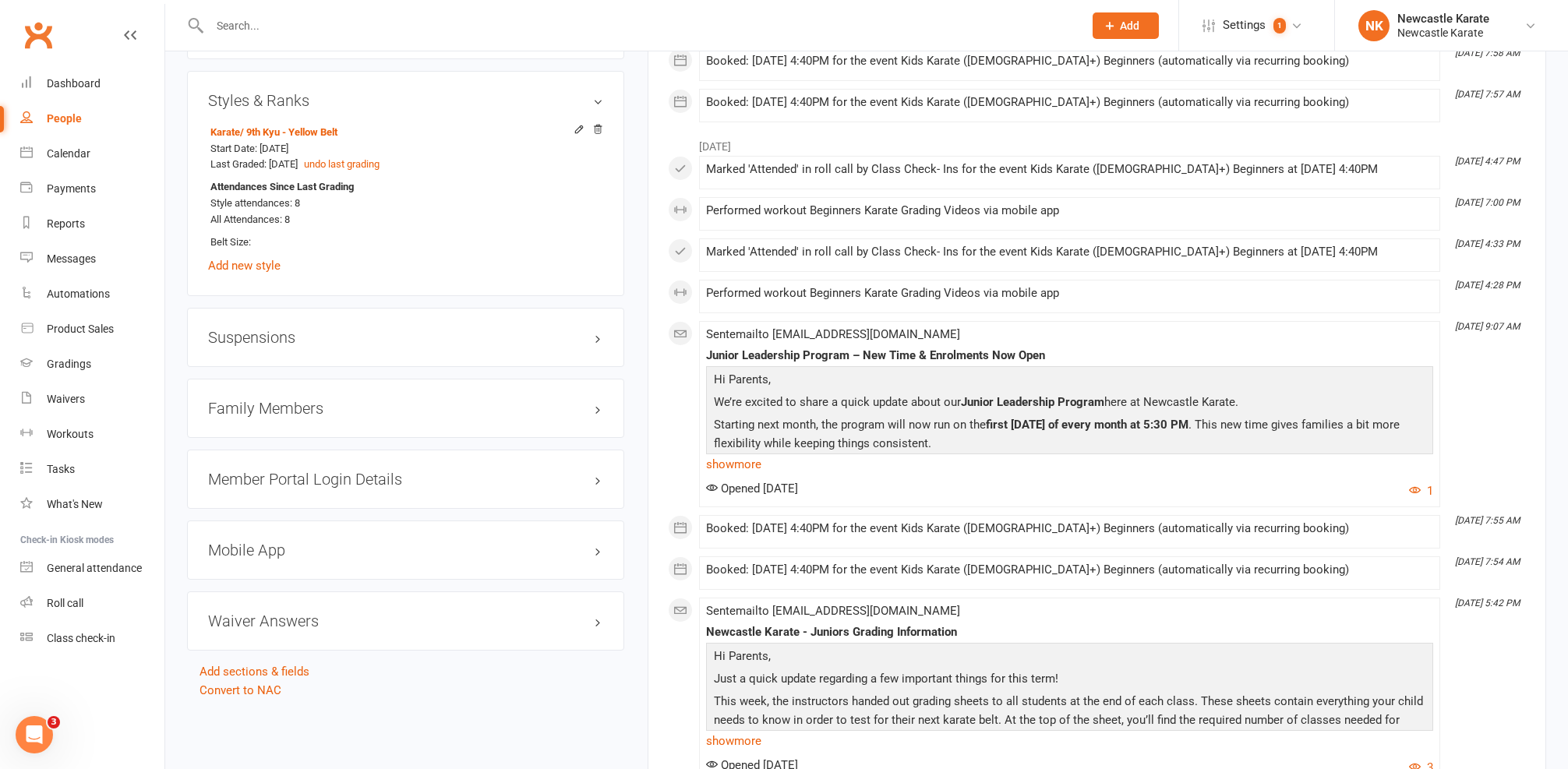
click at [278, 406] on h3 "Family Members" at bounding box center [405, 408] width 395 height 17
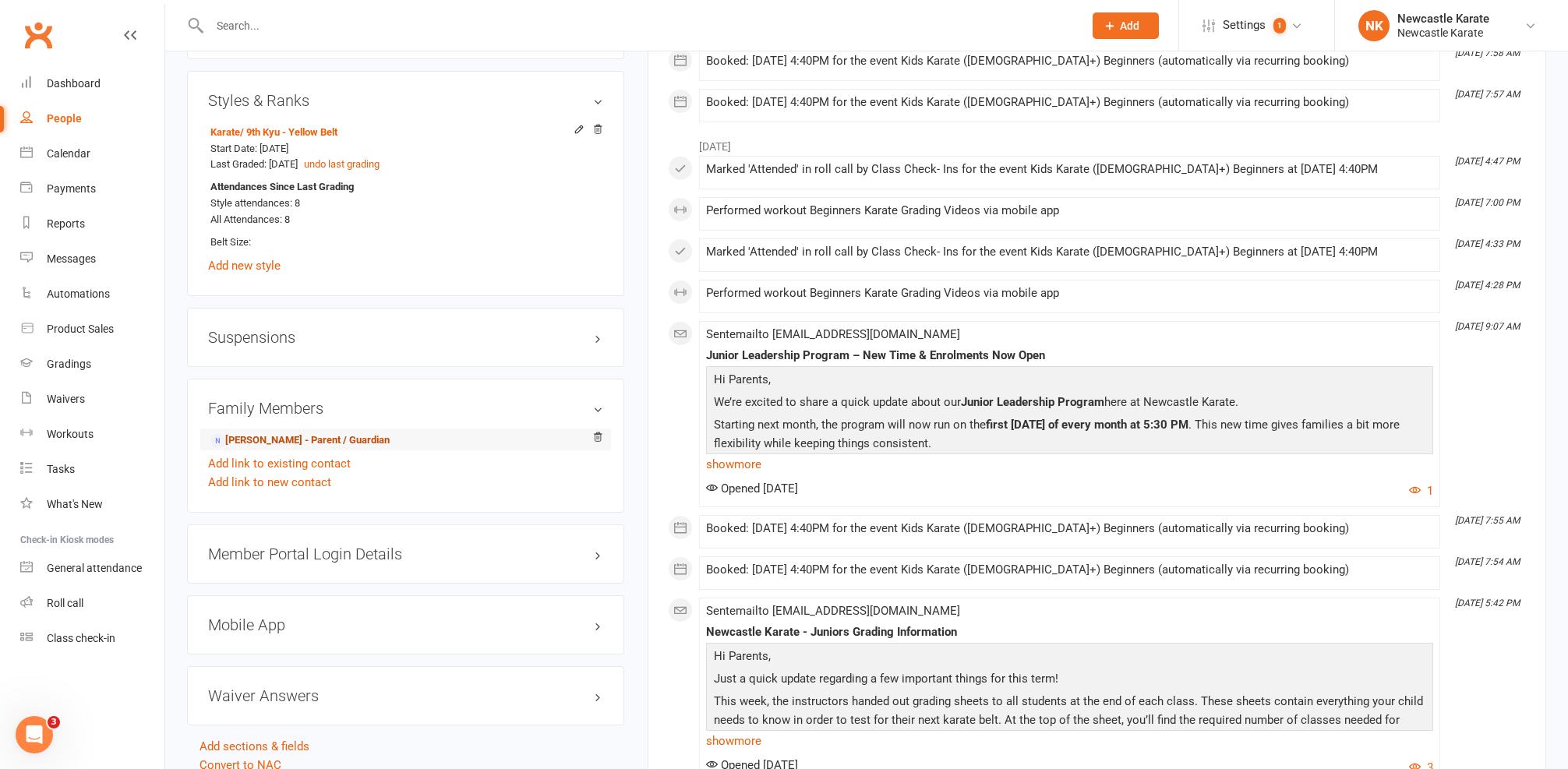
click at [262, 437] on link "Romaine Lawler - Parent / Guardian" at bounding box center [300, 441] width 179 height 16
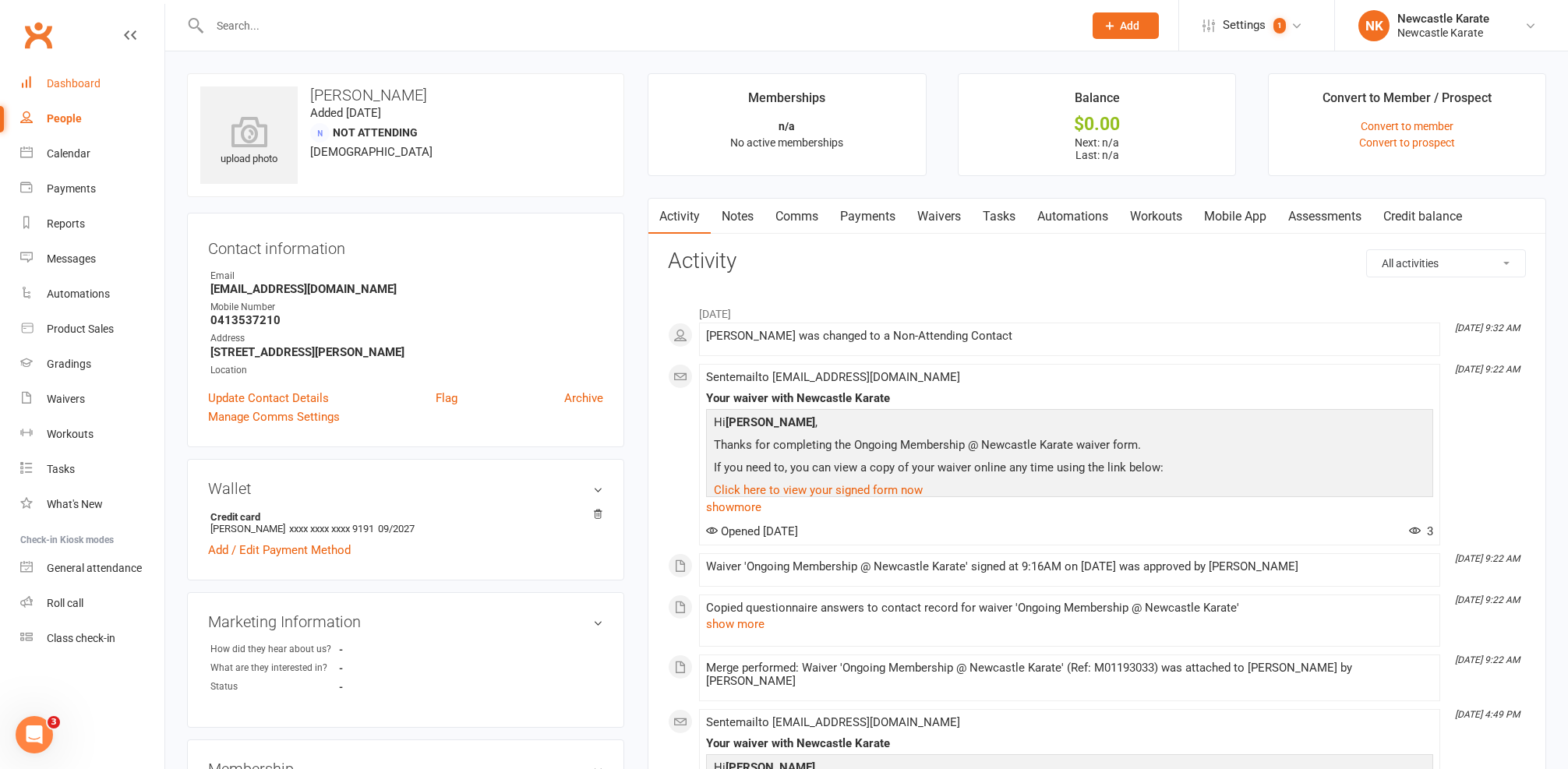
click at [88, 73] on link "Dashboard" at bounding box center [92, 84] width 144 height 35
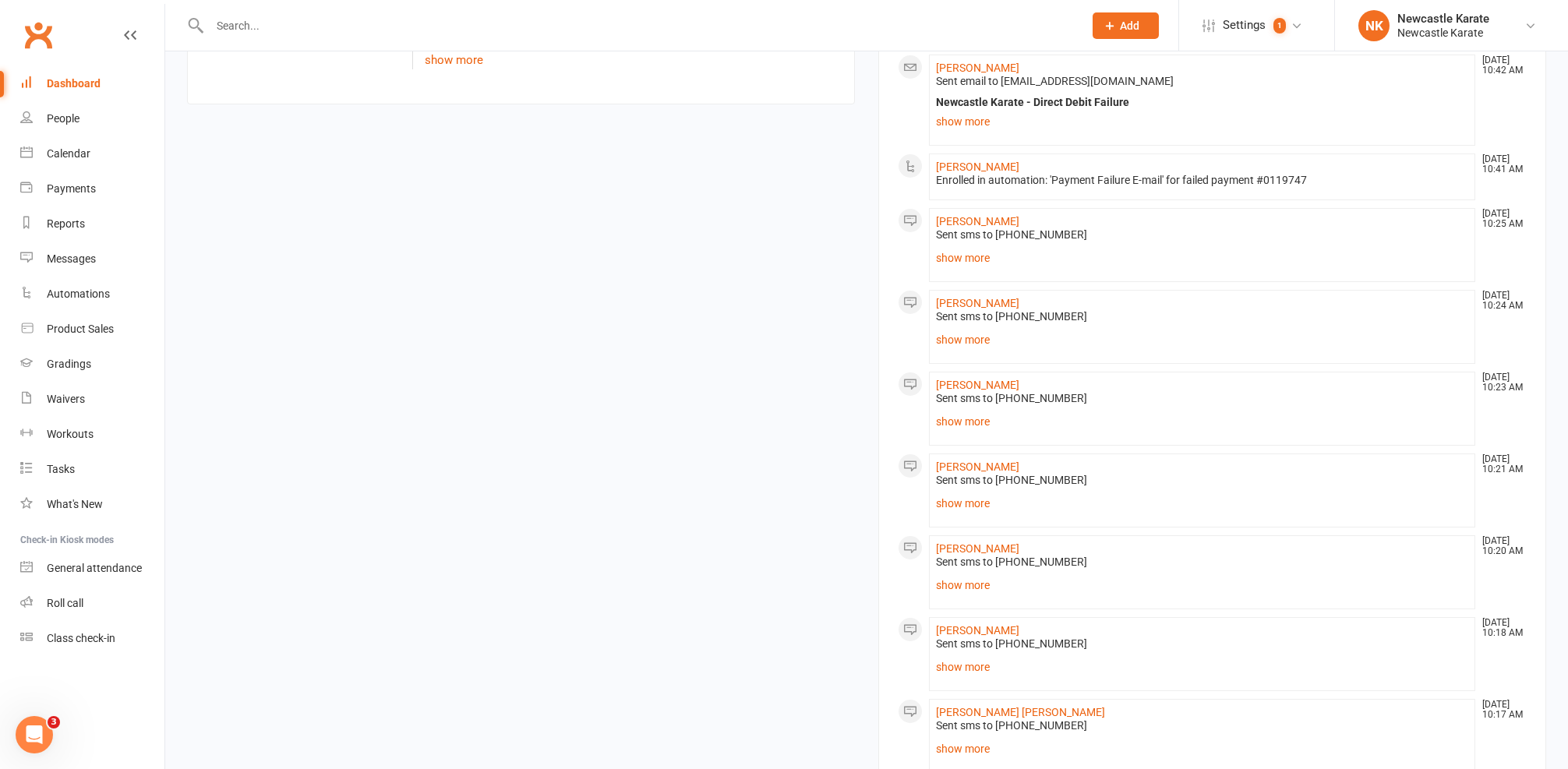
scroll to position [131, 0]
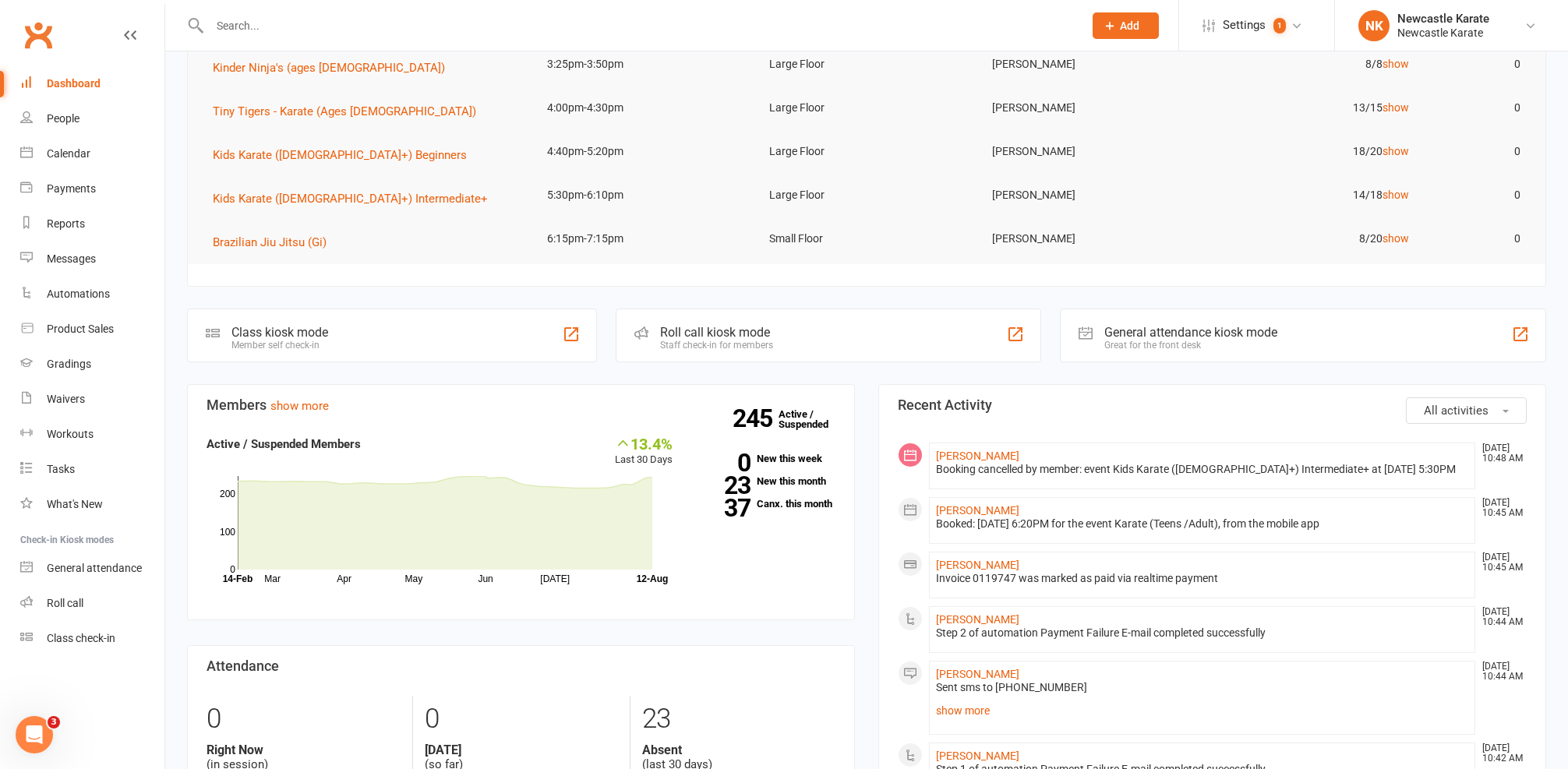
scroll to position [7, 0]
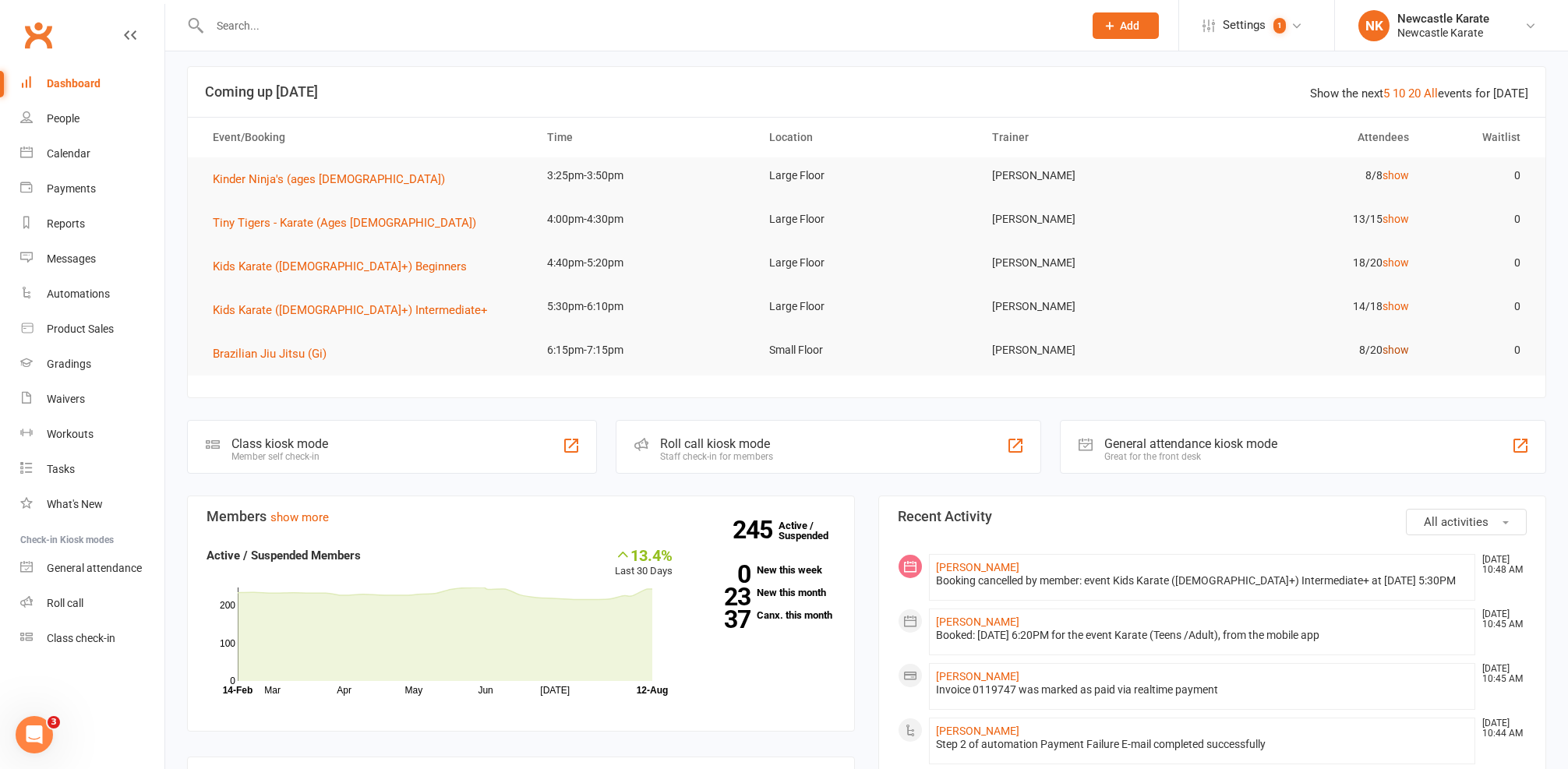
click at [1393, 353] on link "show" at bounding box center [1395, 350] width 26 height 13
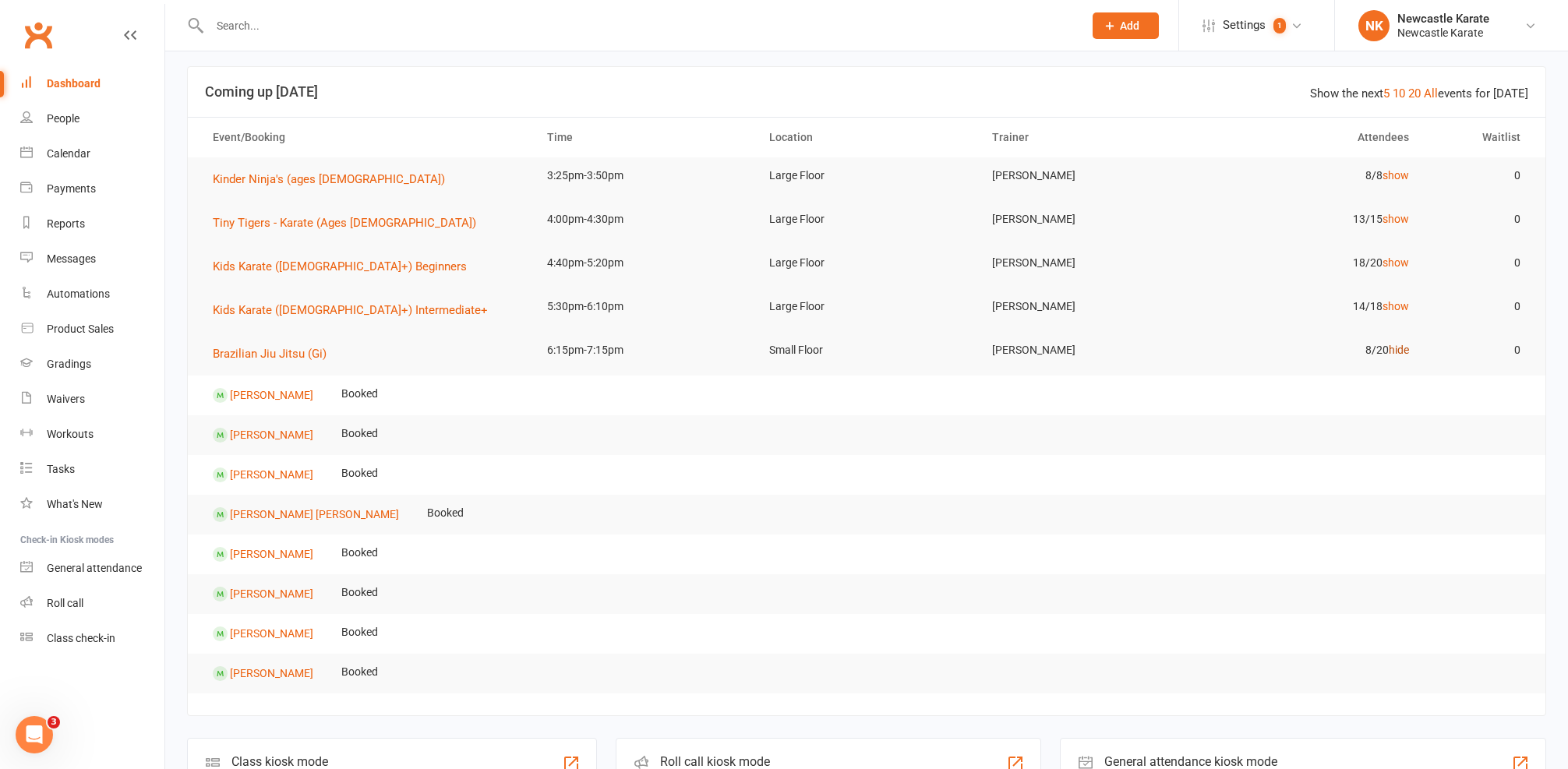
click at [1401, 348] on link "hide" at bounding box center [1399, 350] width 20 height 13
